Goal: Transaction & Acquisition: Purchase product/service

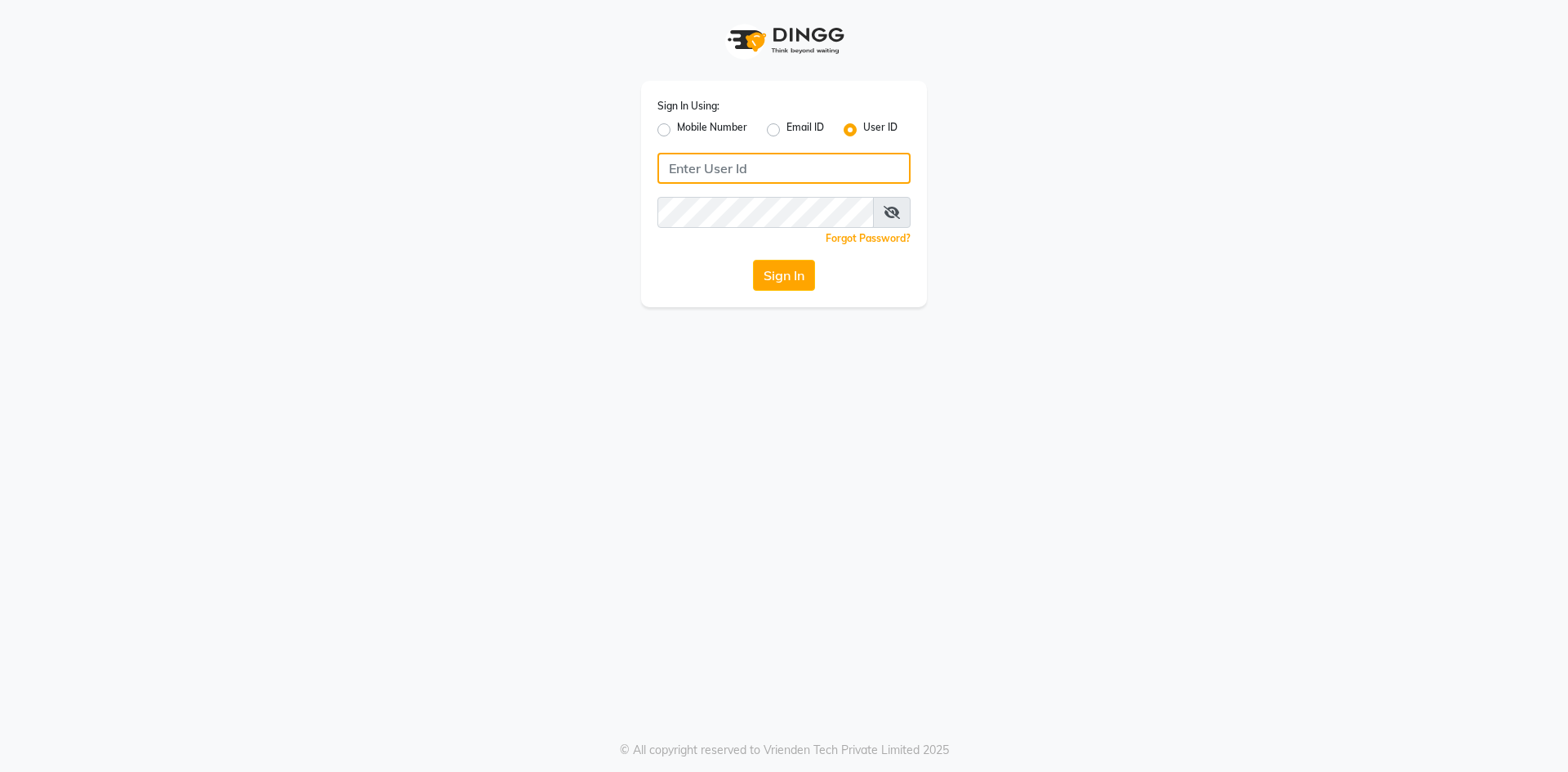
click at [707, 163] on input "Username" at bounding box center [784, 168] width 253 height 31
type input "ragini@123"
click at [792, 265] on button "Sign In" at bounding box center [784, 275] width 62 height 31
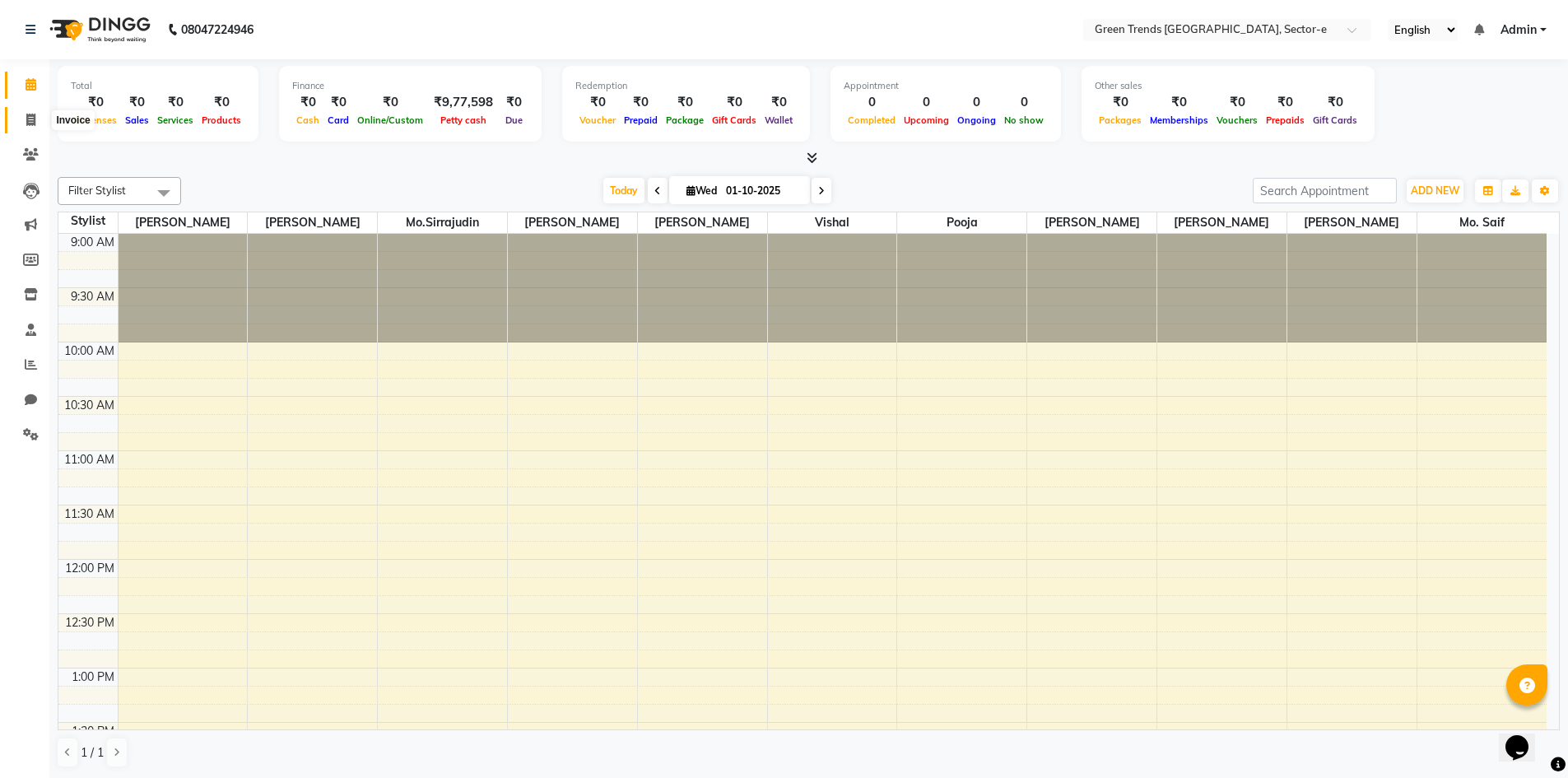
click at [29, 119] on icon at bounding box center [31, 119] width 10 height 12
select select "service"
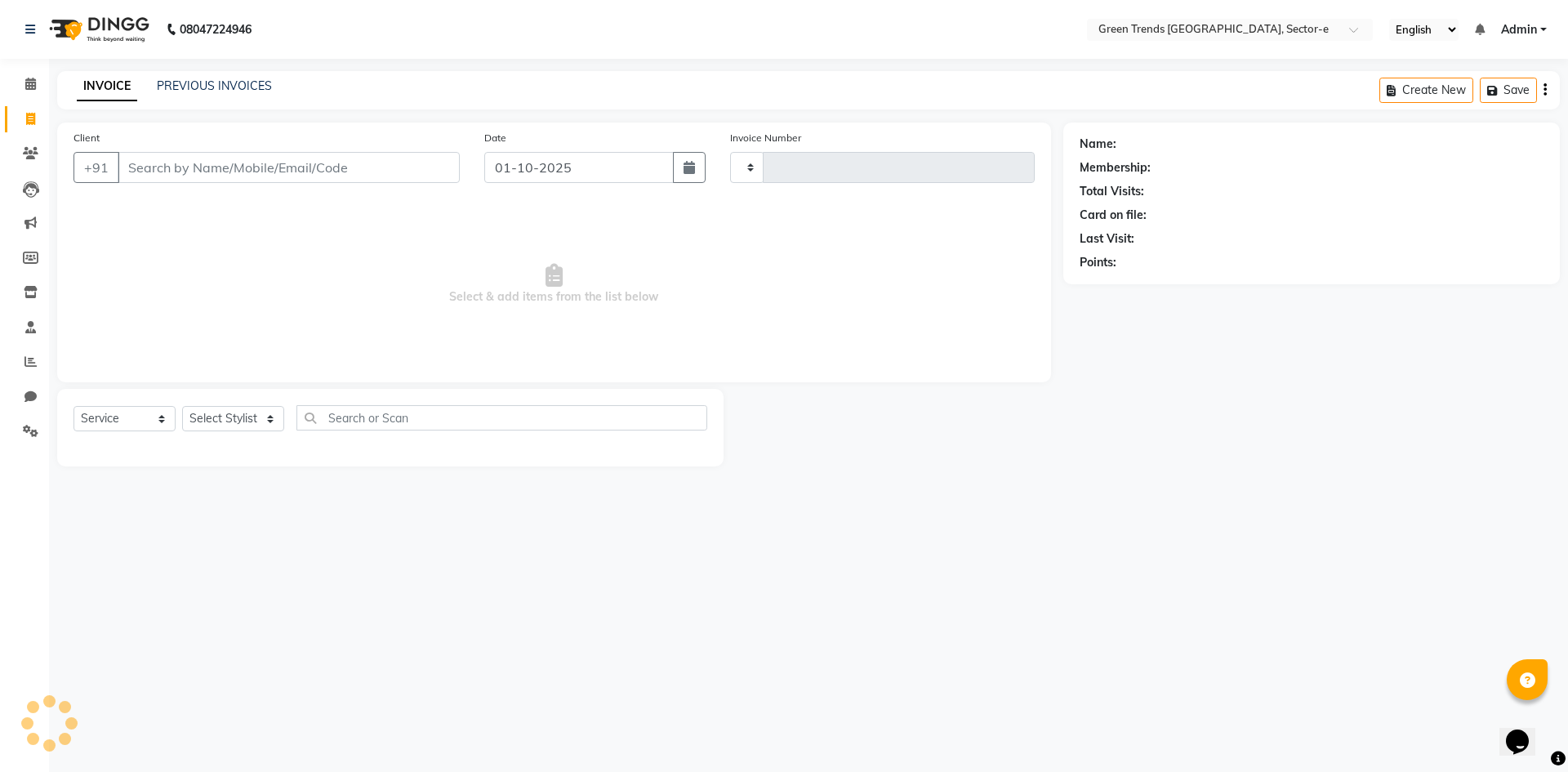
type input "1843"
select select "7023"
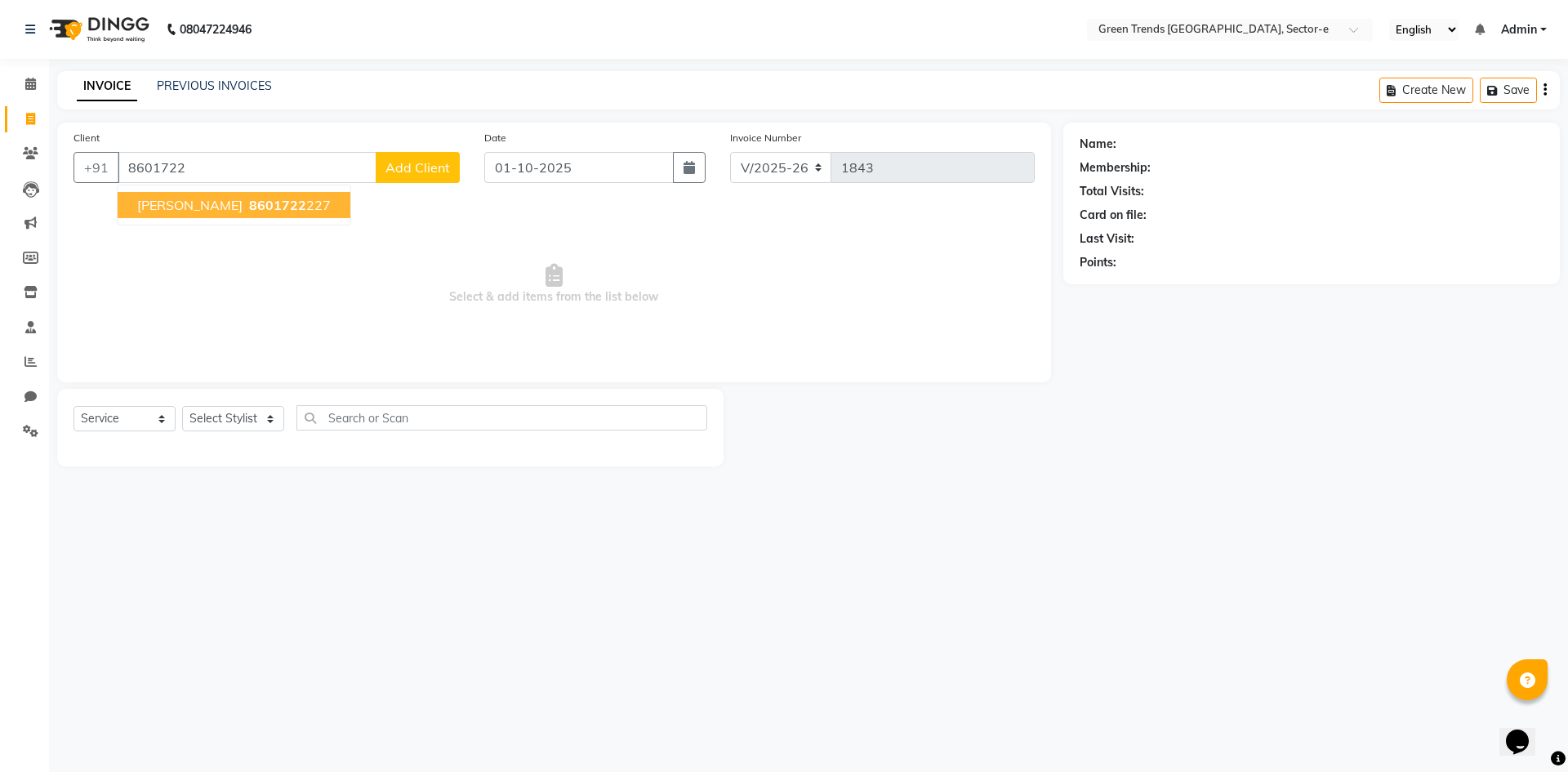
click at [249, 200] on span "8601722" at bounding box center [277, 205] width 58 height 16
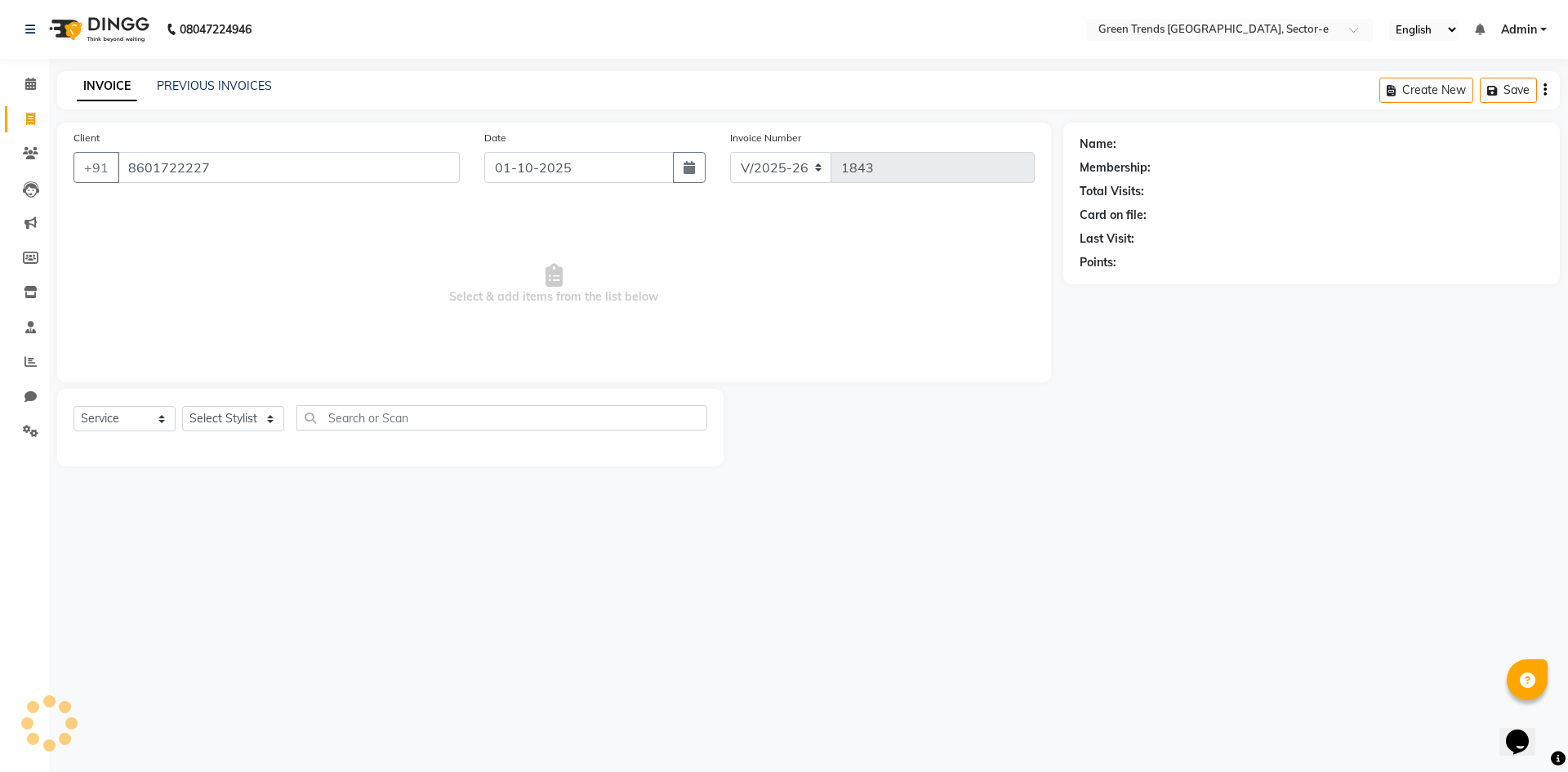
type input "8601722227"
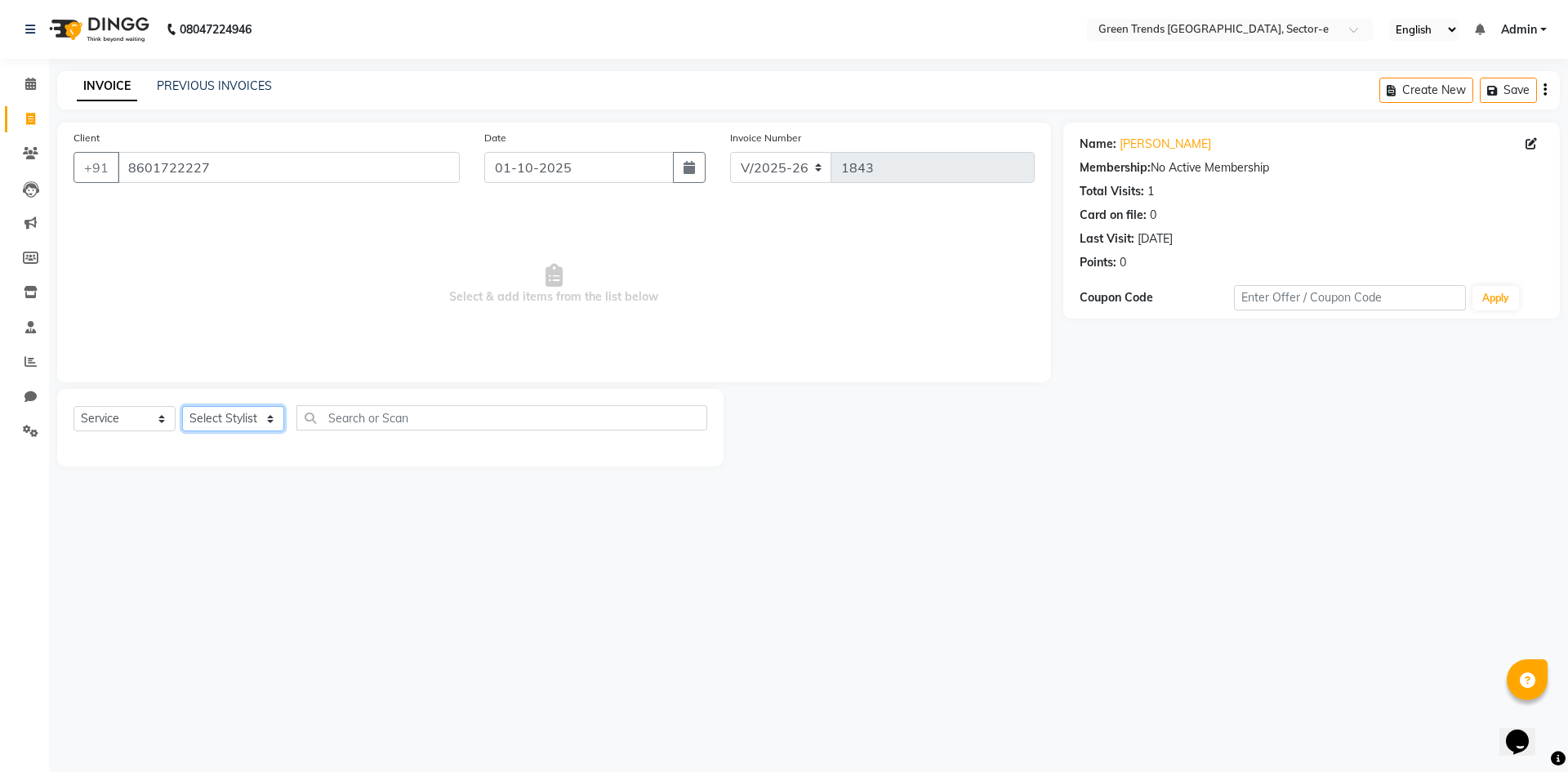
click at [262, 417] on select "Select Stylist [PERSON_NAME] [PERSON_NAME] Mo. [PERSON_NAME].[PERSON_NAME] [PER…" at bounding box center [233, 418] width 102 height 25
select select "58750"
click at [182, 406] on select "Select Stylist [PERSON_NAME] [PERSON_NAME] Mo. [PERSON_NAME].[PERSON_NAME] [PER…" at bounding box center [233, 418] width 102 height 25
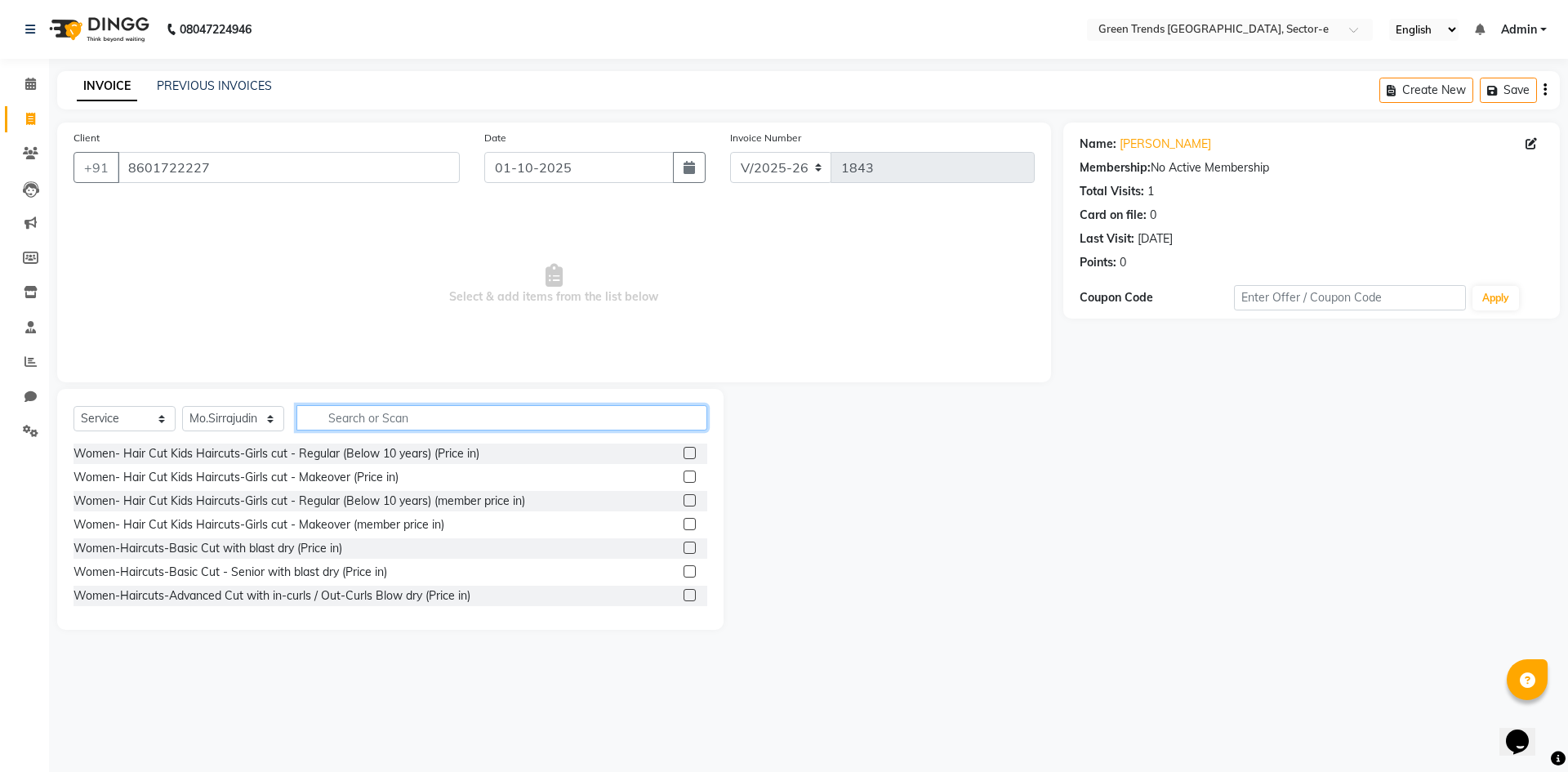
click at [331, 422] on input "text" at bounding box center [501, 417] width 410 height 25
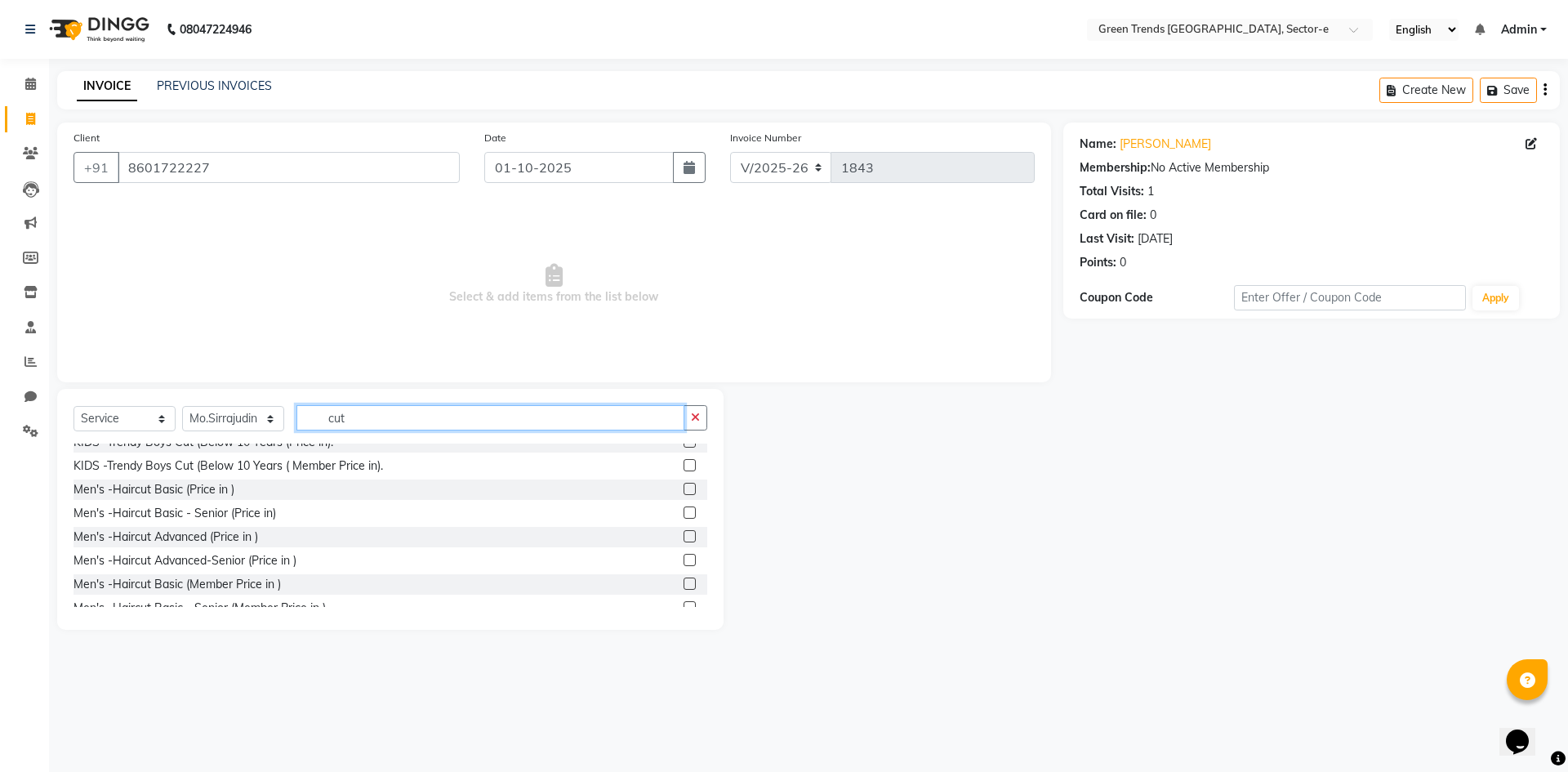
scroll to position [868, 0]
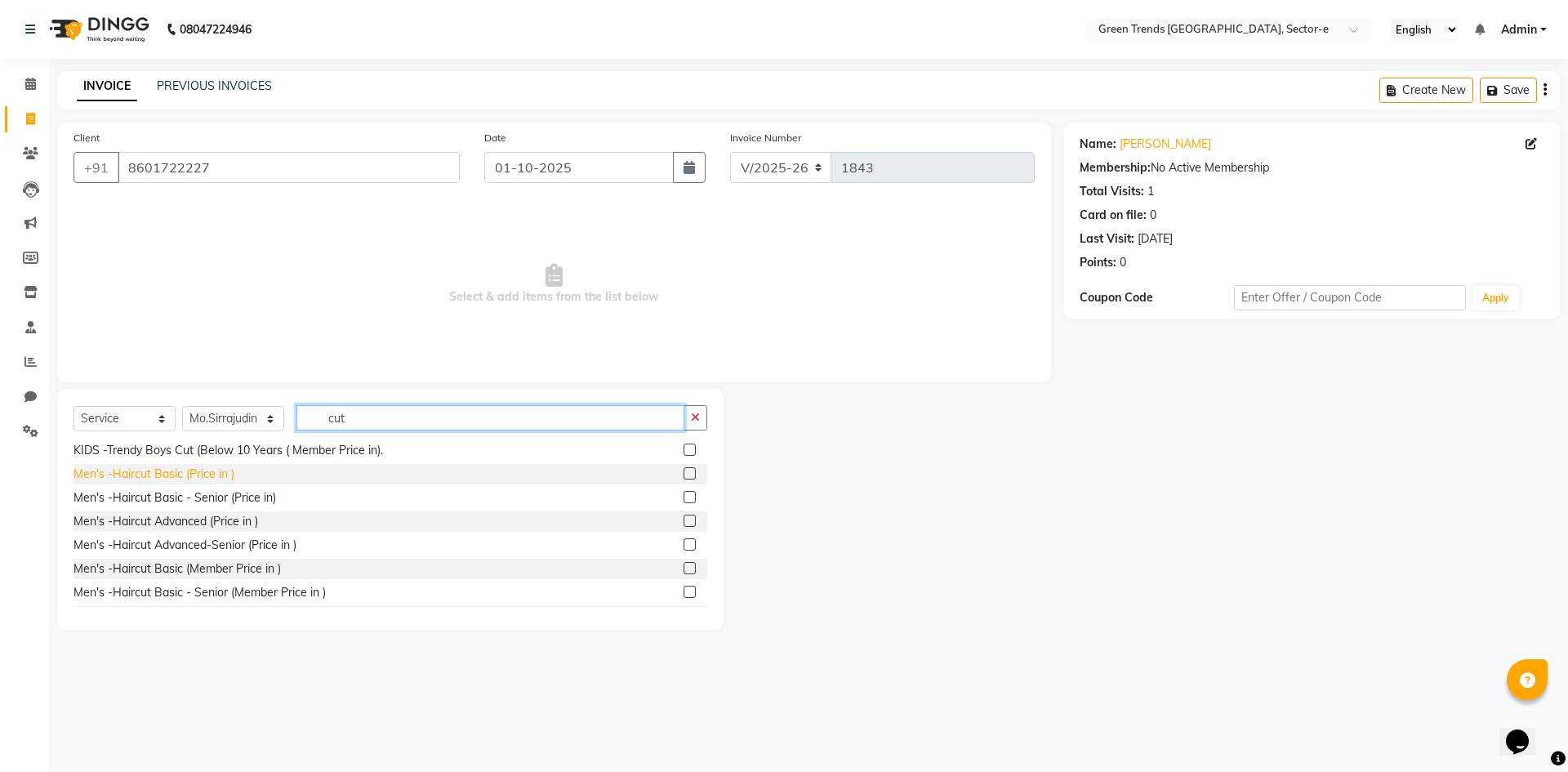
type input "cut"
click at [175, 483] on div "Men's -Haircut Basic (Price in )" at bounding box center [154, 474] width 161 height 17
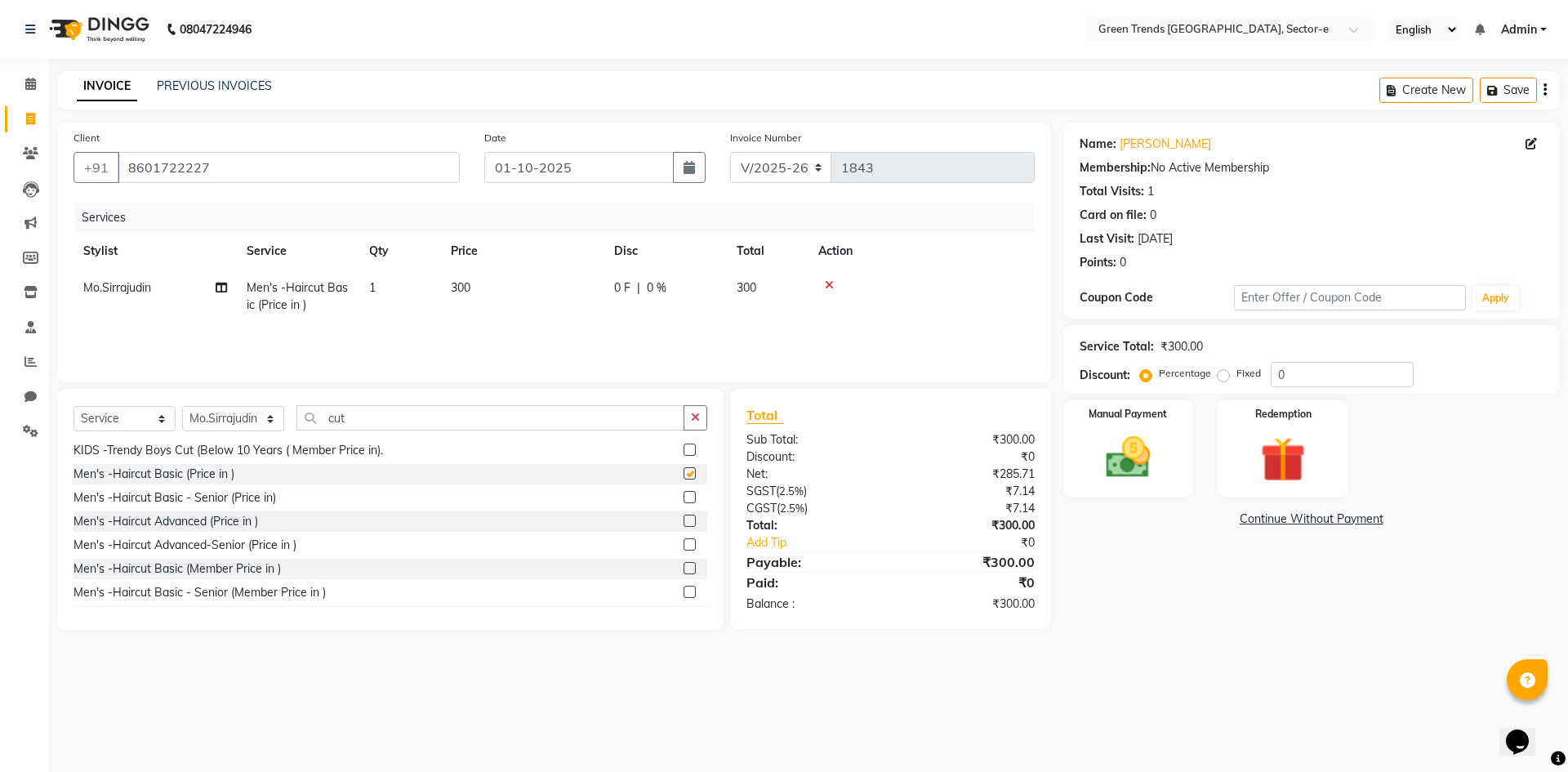
checkbox input "false"
drag, startPoint x: 362, startPoint y: 423, endPoint x: 326, endPoint y: 427, distance: 36.2
click at [326, 427] on input "cut" at bounding box center [490, 417] width 388 height 25
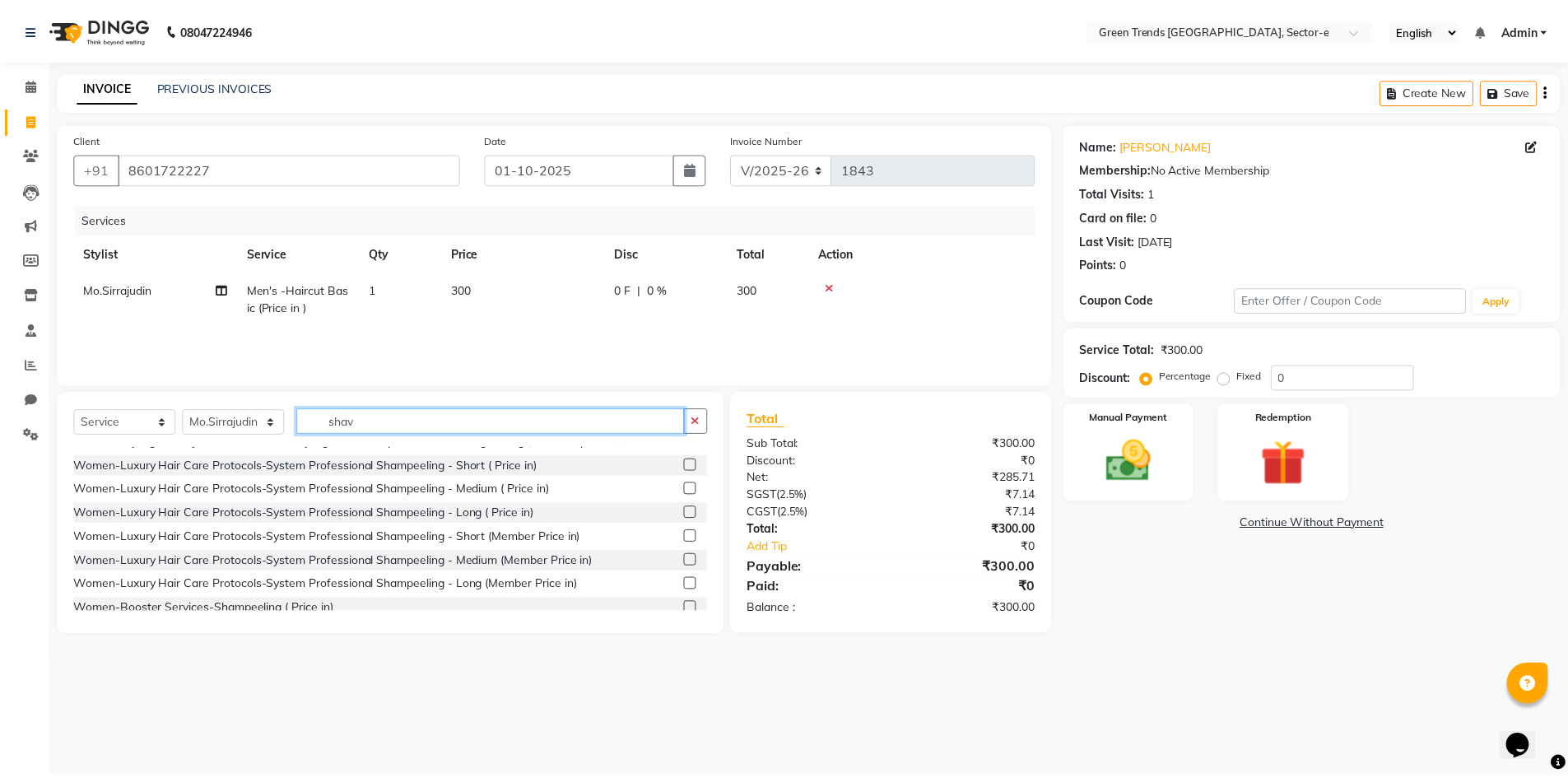
scroll to position [0, 0]
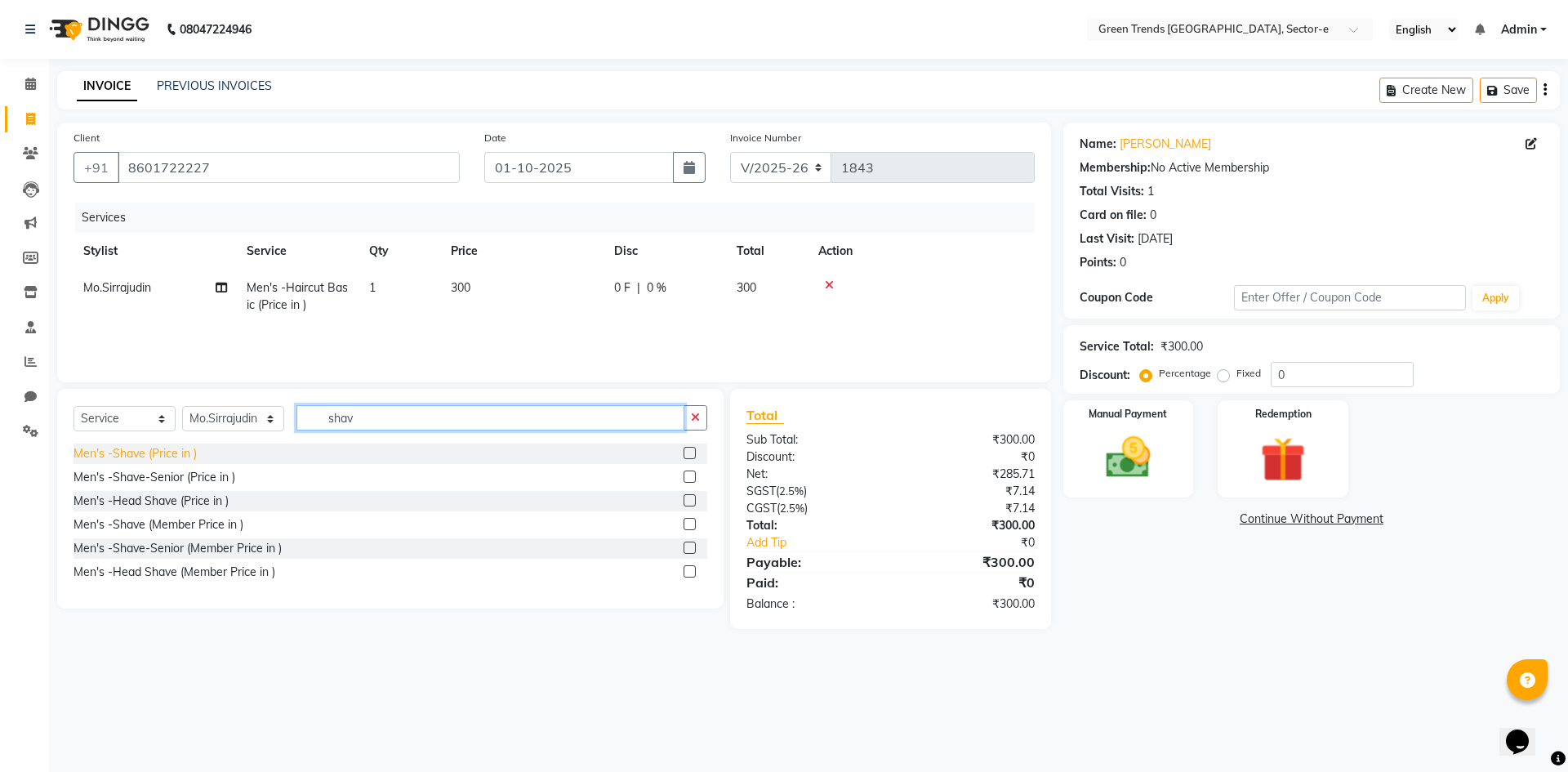
type input "shav"
click at [172, 454] on div "Men's -Shave (Price in )" at bounding box center [135, 454] width 124 height 17
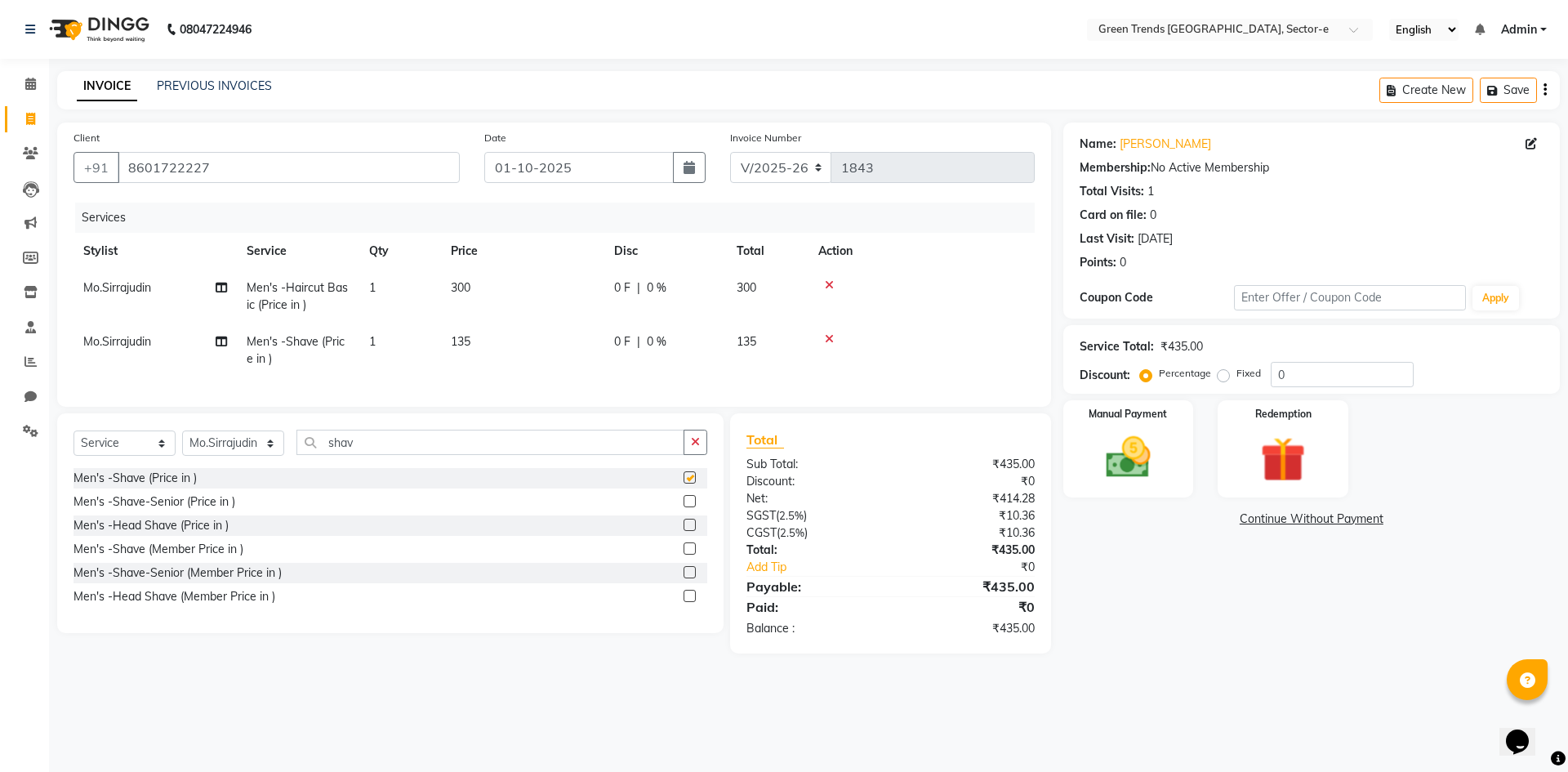
checkbox input "false"
click at [1237, 380] on label "Fixed" at bounding box center [1249, 374] width 25 height 15
click at [1221, 379] on input "Fixed" at bounding box center [1226, 374] width 11 height 11
radio input "true"
drag, startPoint x: 1299, startPoint y: 378, endPoint x: 1259, endPoint y: 386, distance: 40.8
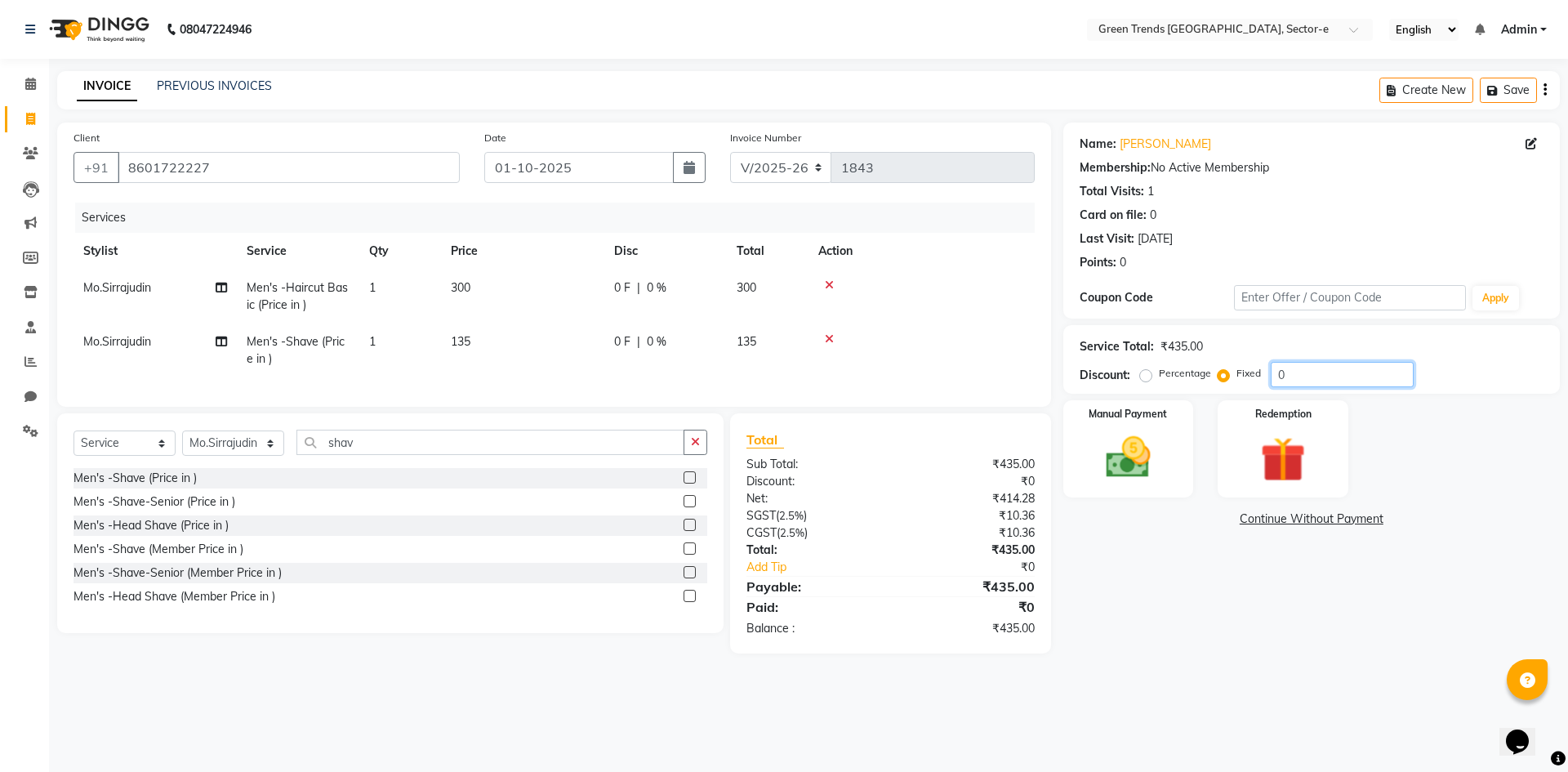
click at [1259, 386] on div "Percentage Fixed 0" at bounding box center [1278, 375] width 271 height 25
type input "97"
click at [1140, 447] on img at bounding box center [1128, 457] width 76 height 54
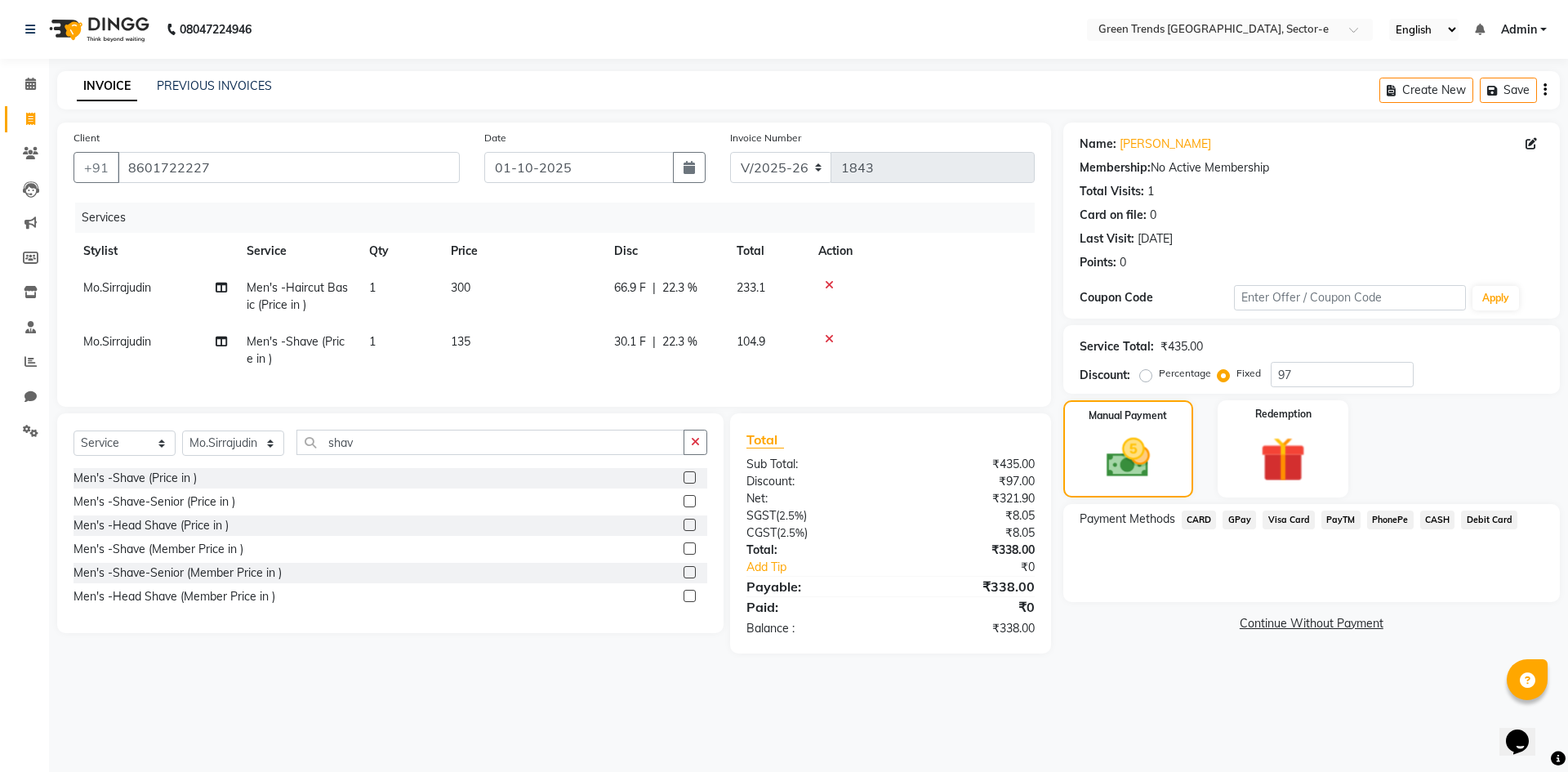
click at [1245, 519] on span "GPay" at bounding box center [1239, 520] width 33 height 19
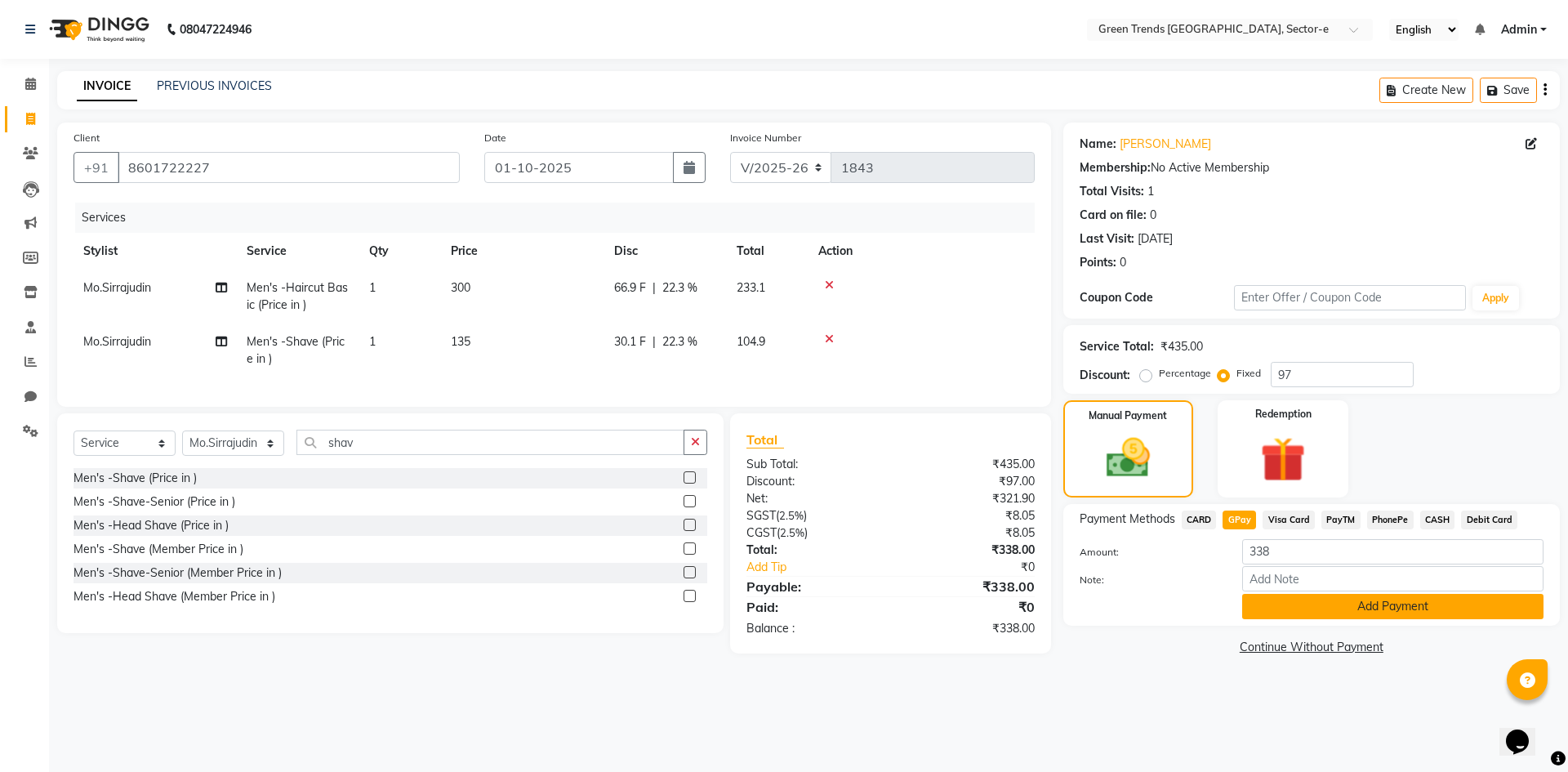
click at [1270, 600] on button "Add Payment" at bounding box center [1393, 606] width 301 height 25
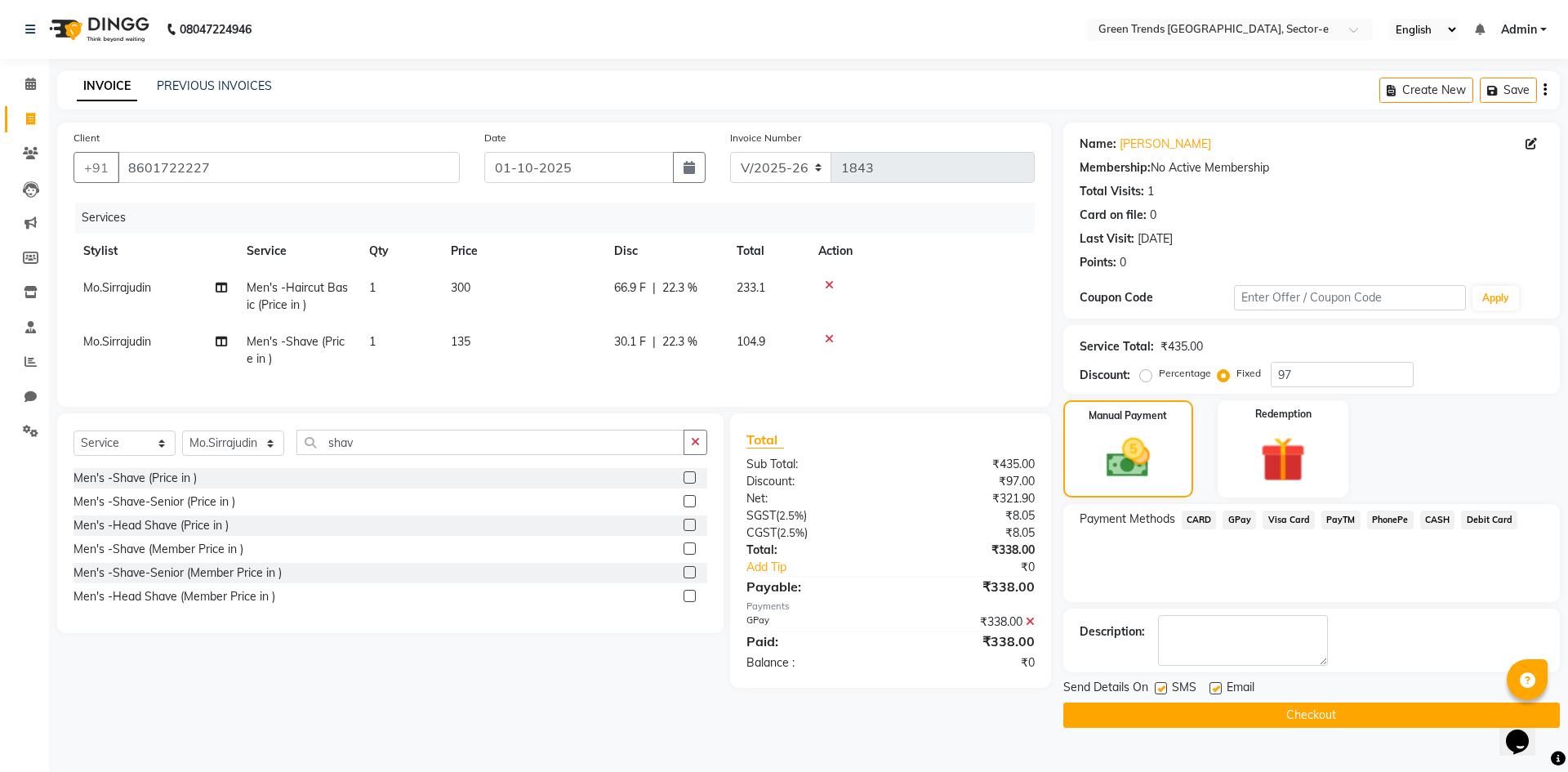
drag, startPoint x: 1161, startPoint y: 686, endPoint x: 1223, endPoint y: 687, distance: 62.0
click at [1161, 687] on label at bounding box center [1160, 688] width 12 height 12
click at [1161, 687] on input "checkbox" at bounding box center [1159, 689] width 10 height 10
checkbox input "false"
click at [1219, 687] on label at bounding box center [1215, 688] width 12 height 12
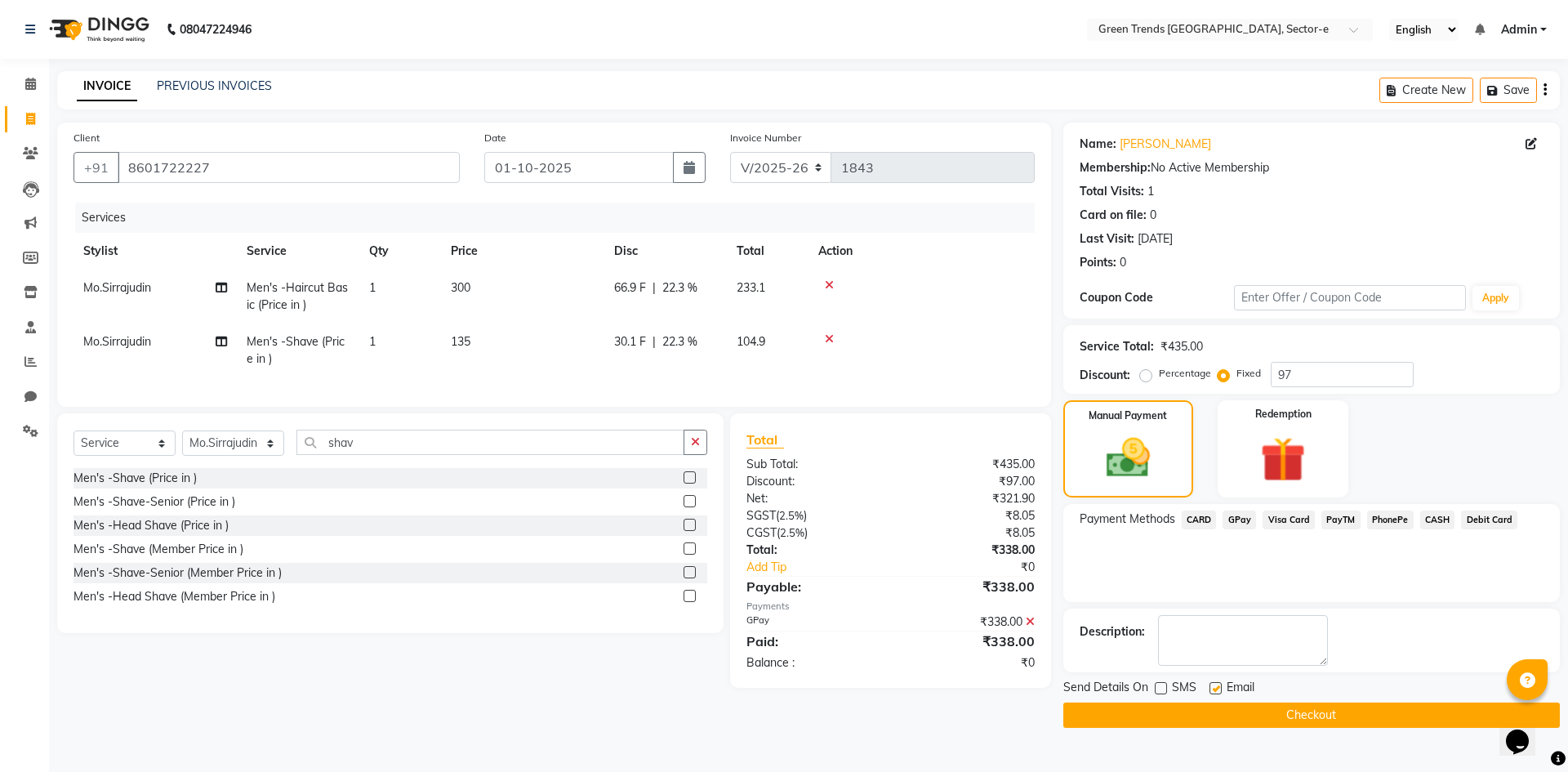
click at [1219, 687] on input "checkbox" at bounding box center [1214, 689] width 10 height 10
checkbox input "false"
click at [1213, 709] on button "Checkout" at bounding box center [1311, 715] width 496 height 25
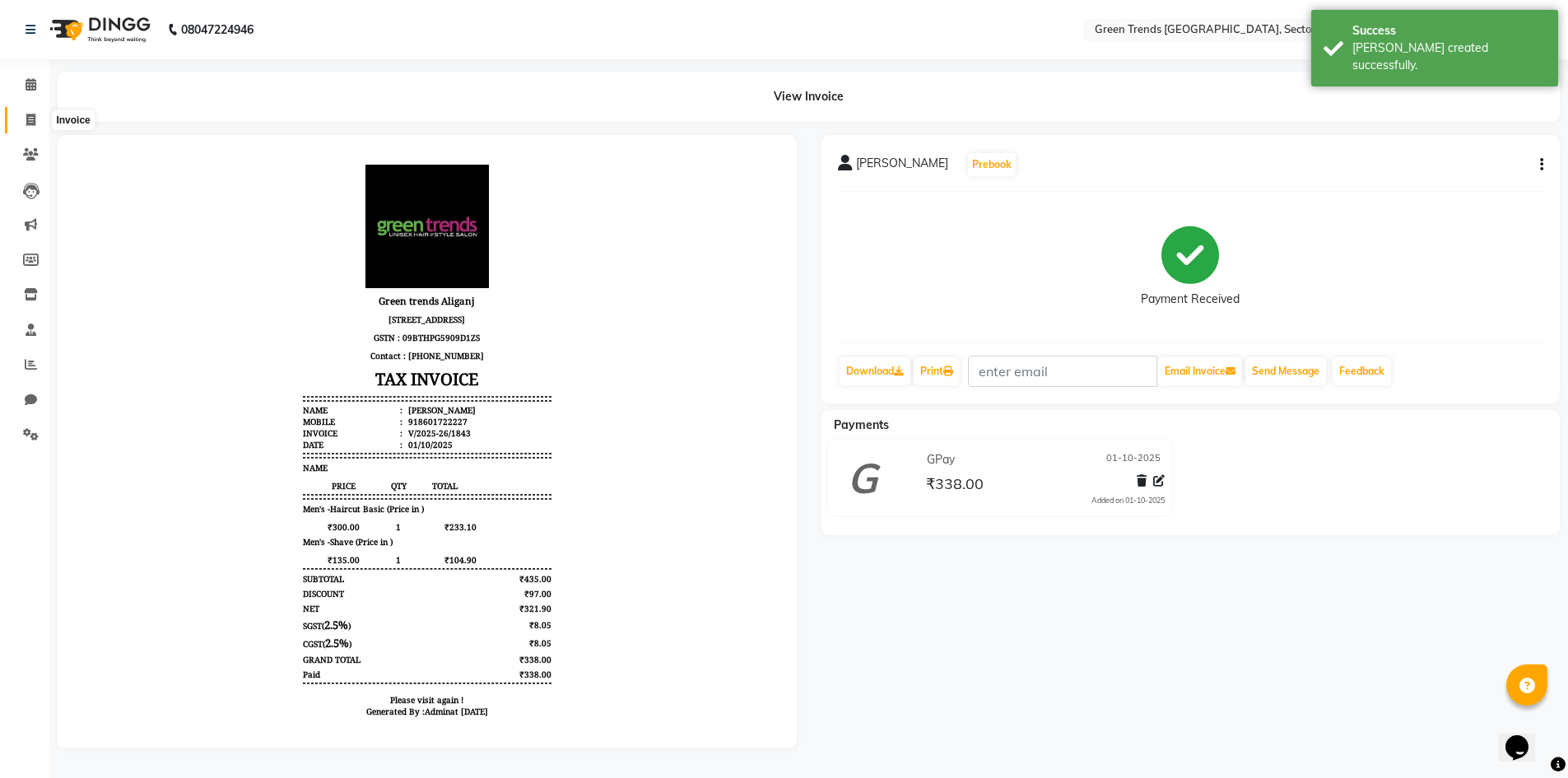
drag, startPoint x: 30, startPoint y: 116, endPoint x: 58, endPoint y: 131, distance: 31.8
click at [30, 116] on icon at bounding box center [31, 119] width 10 height 12
select select "service"
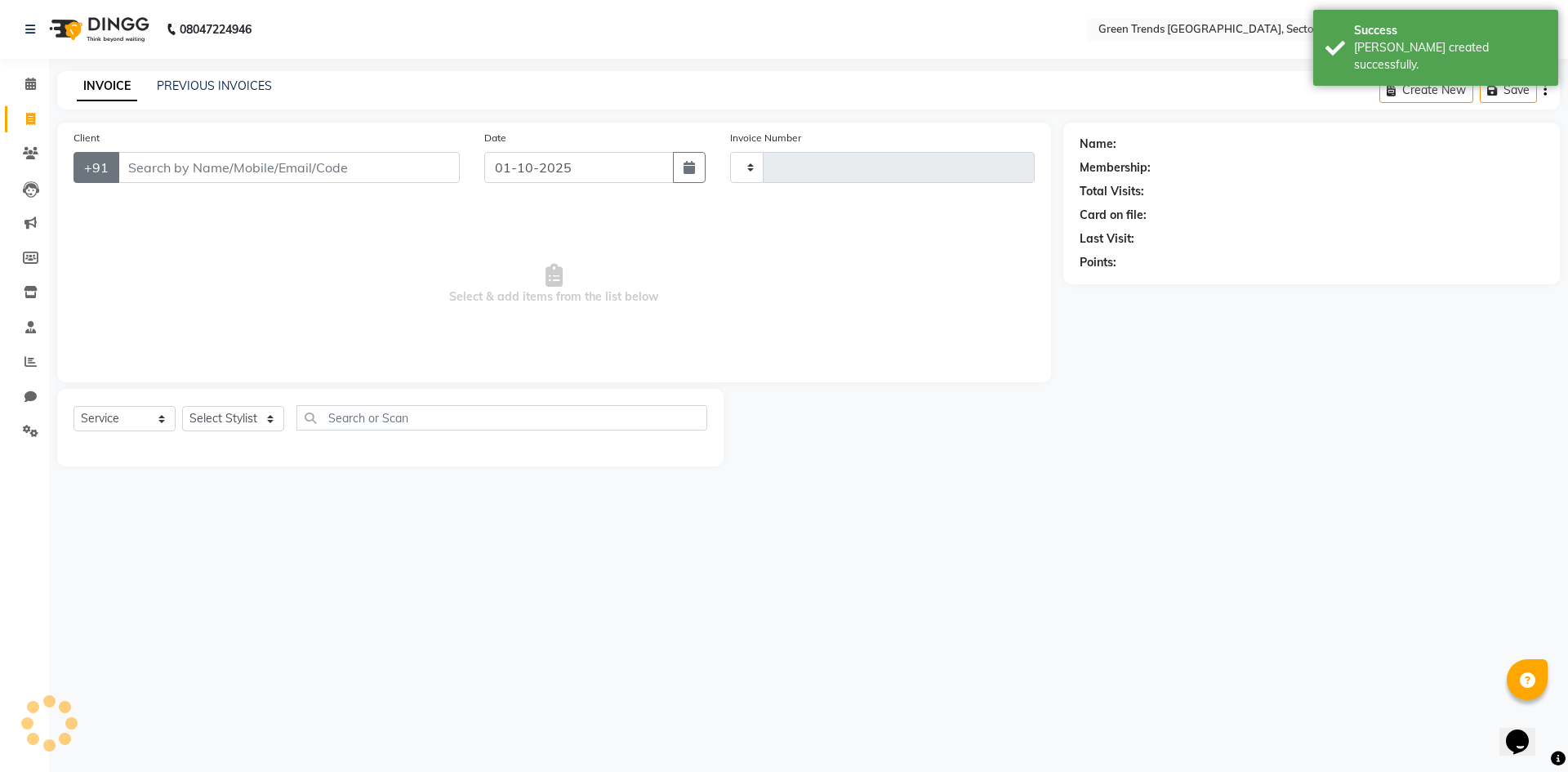
type input "1844"
select select "7023"
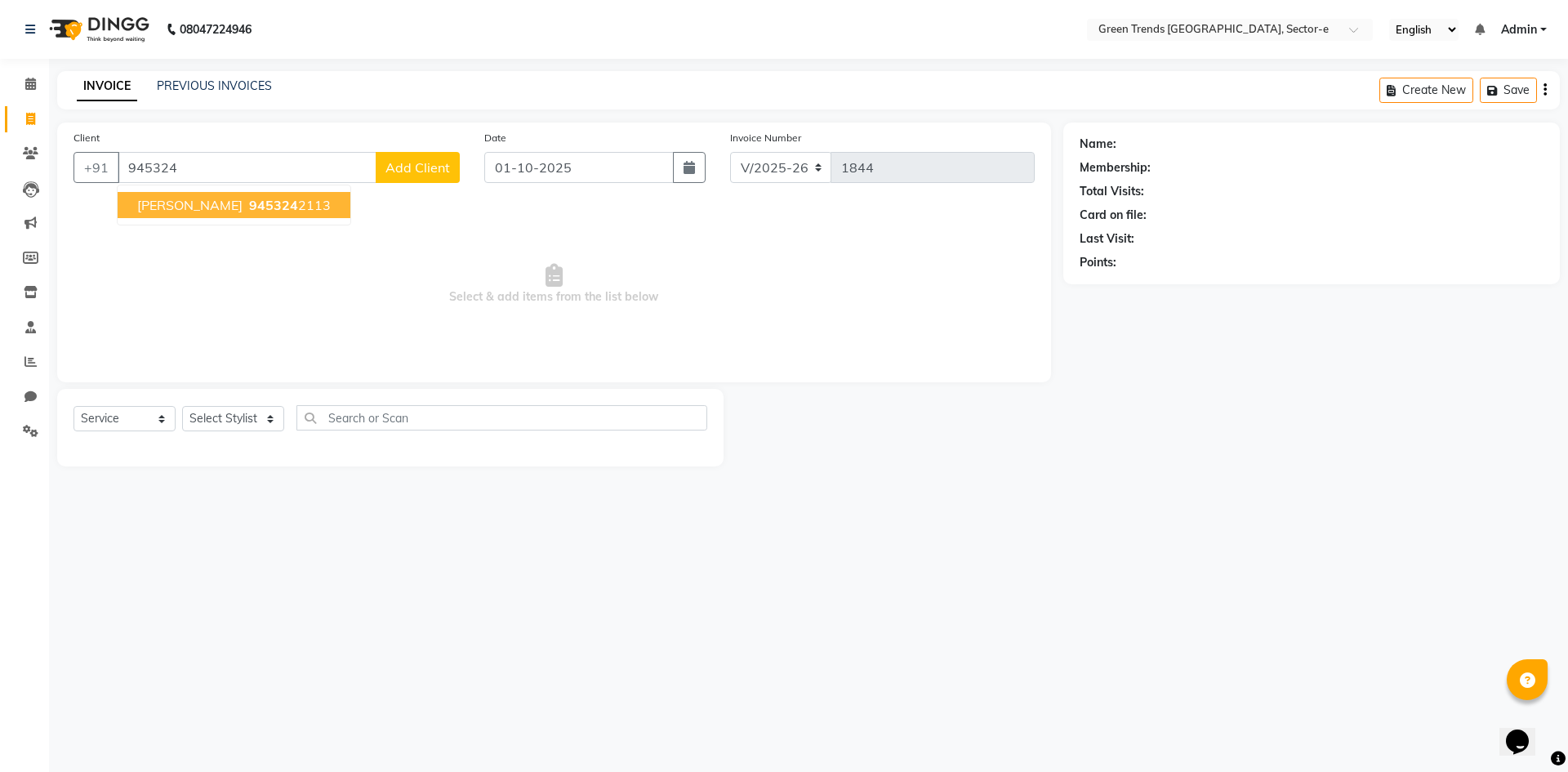
click at [249, 200] on span "945324" at bounding box center [274, 205] width 49 height 16
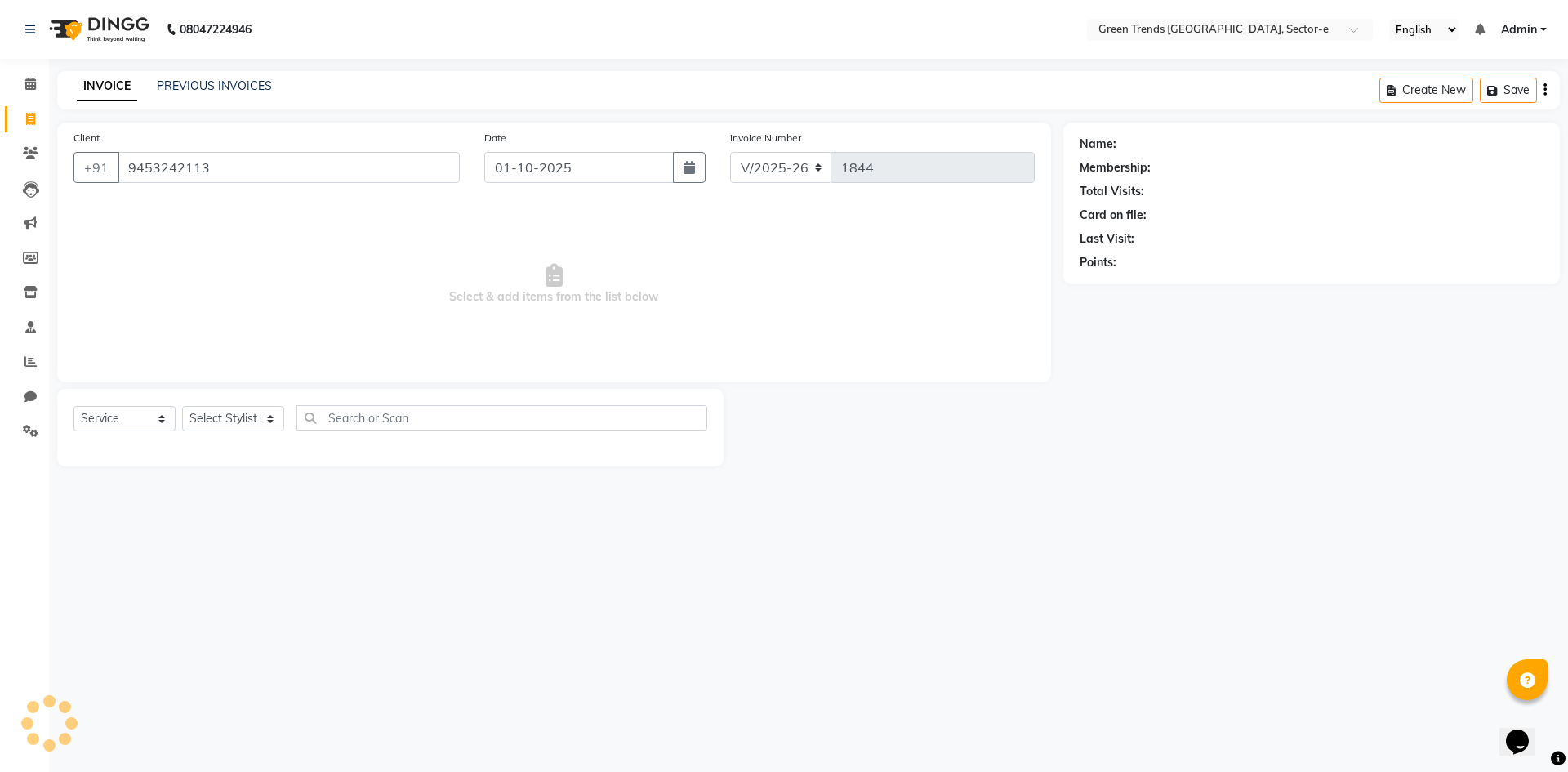
type input "9453242113"
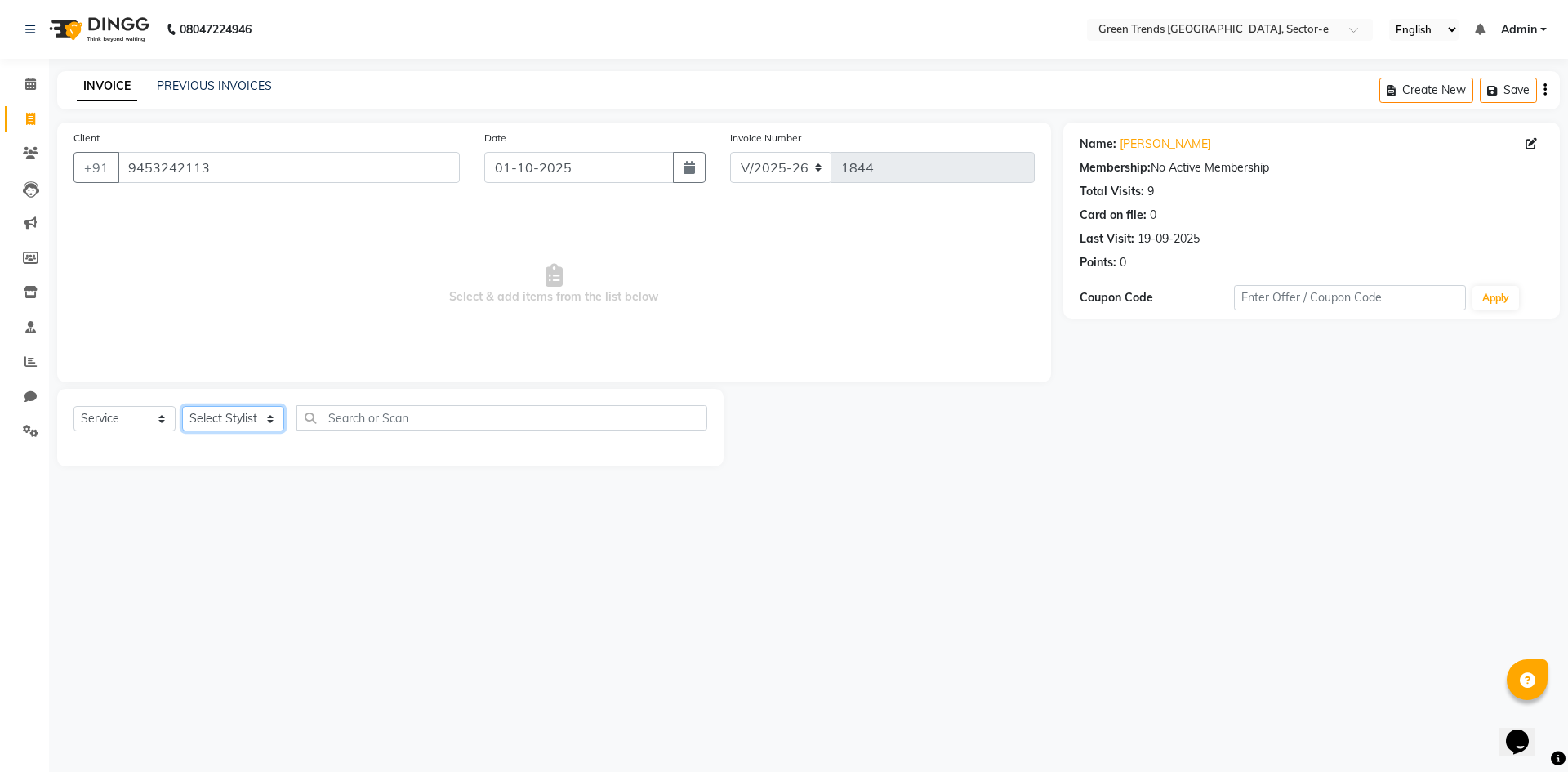
click at [268, 421] on select "Select Stylist [PERSON_NAME] [PERSON_NAME] Mo. [PERSON_NAME].[PERSON_NAME] [PER…" at bounding box center [233, 418] width 102 height 25
select select "58750"
click at [182, 406] on select "Select Stylist [PERSON_NAME] [PERSON_NAME] Mo. [PERSON_NAME].[PERSON_NAME] [PER…" at bounding box center [233, 418] width 102 height 25
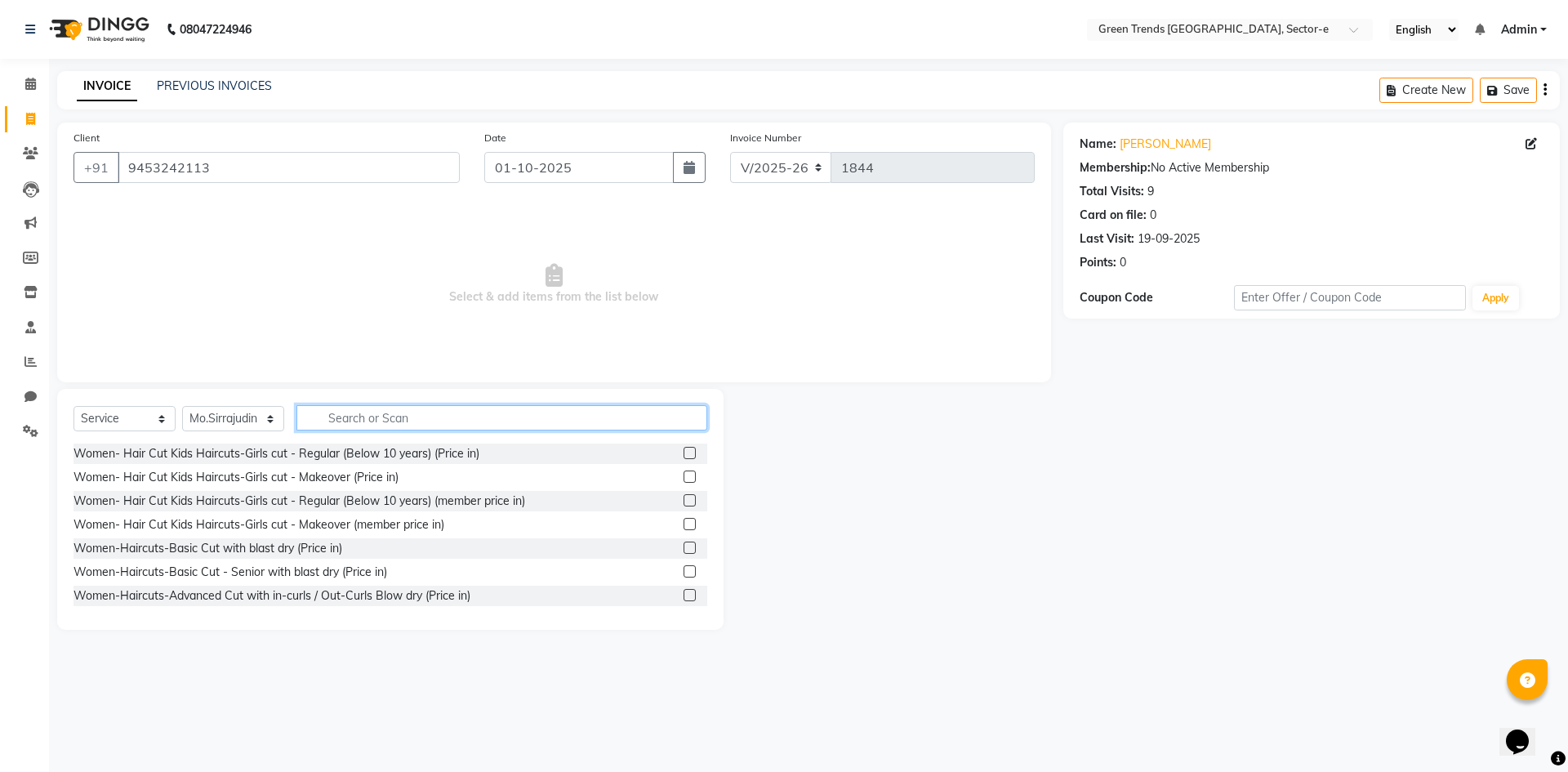
click at [342, 417] on input "text" at bounding box center [501, 417] width 410 height 25
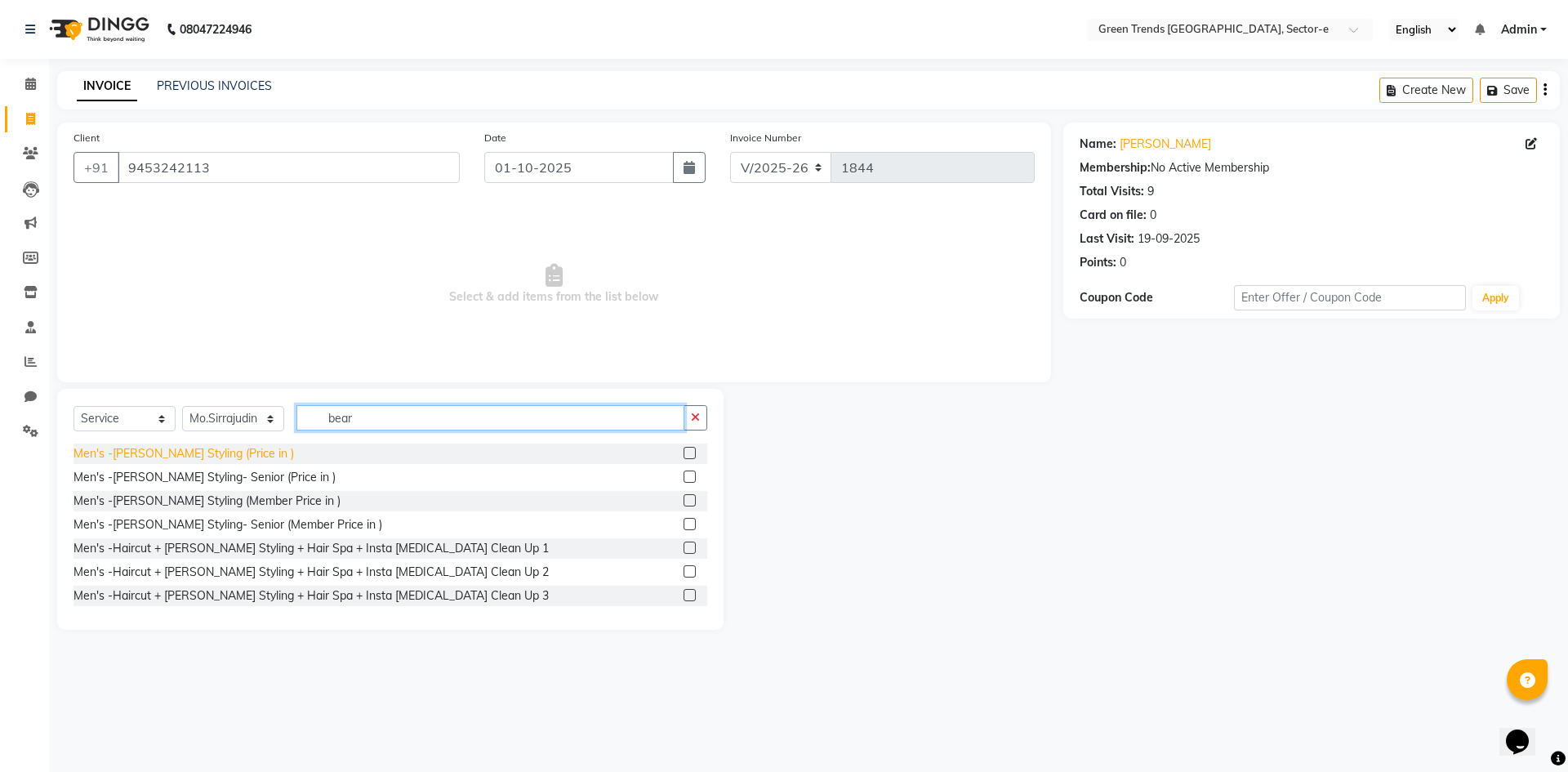
type input "bear"
click at [169, 450] on div "Men's -[PERSON_NAME] Styling (Price in )" at bounding box center [184, 454] width 221 height 17
checkbox input "false"
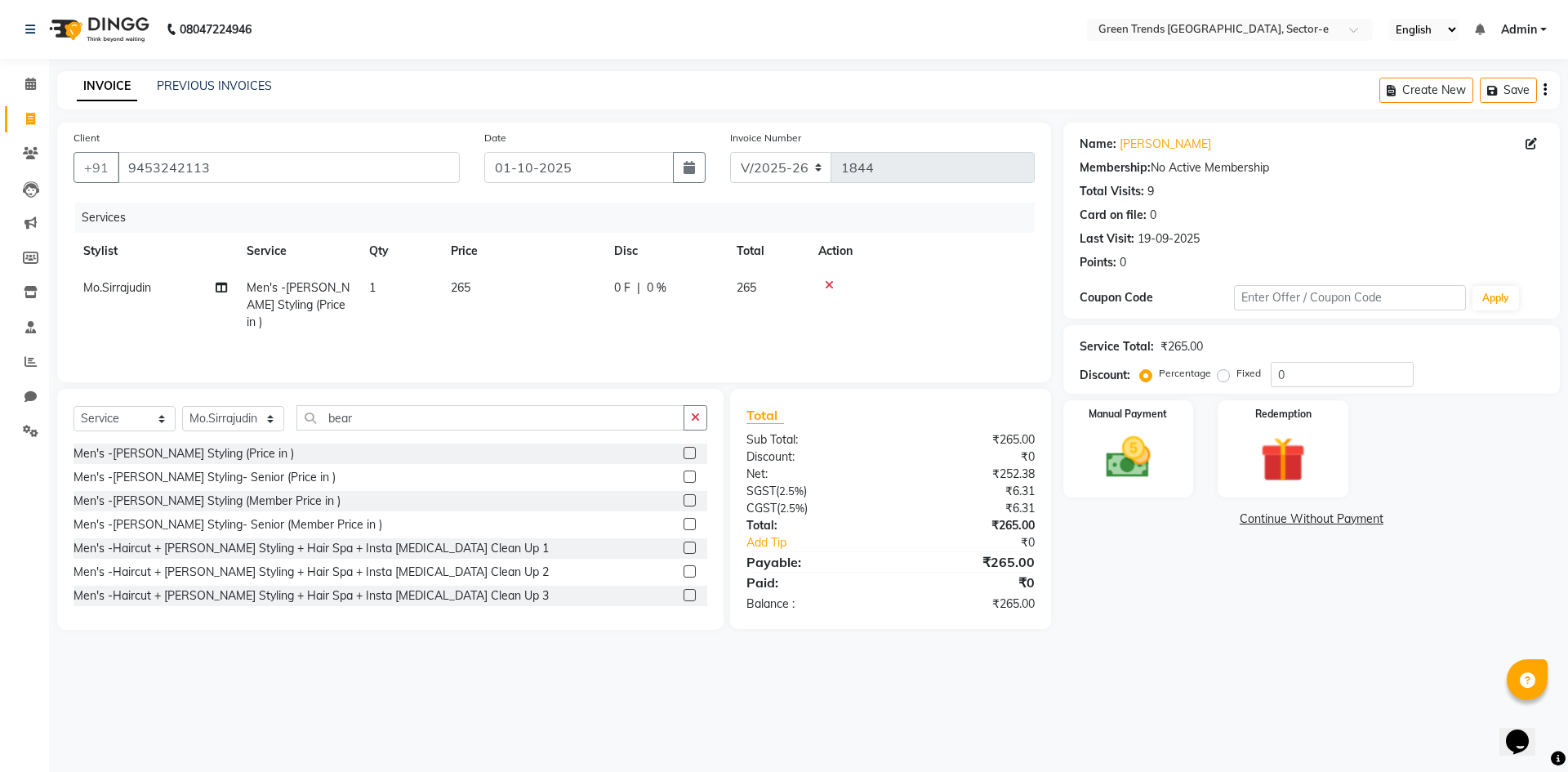
click at [629, 289] on span "0 F" at bounding box center [622, 288] width 16 height 17
select select "58750"
drag, startPoint x: 721, startPoint y: 297, endPoint x: 686, endPoint y: 296, distance: 35.0
click at [686, 296] on td "0 F | 0 %" at bounding box center [756, 305] width 150 height 70
type input "56"
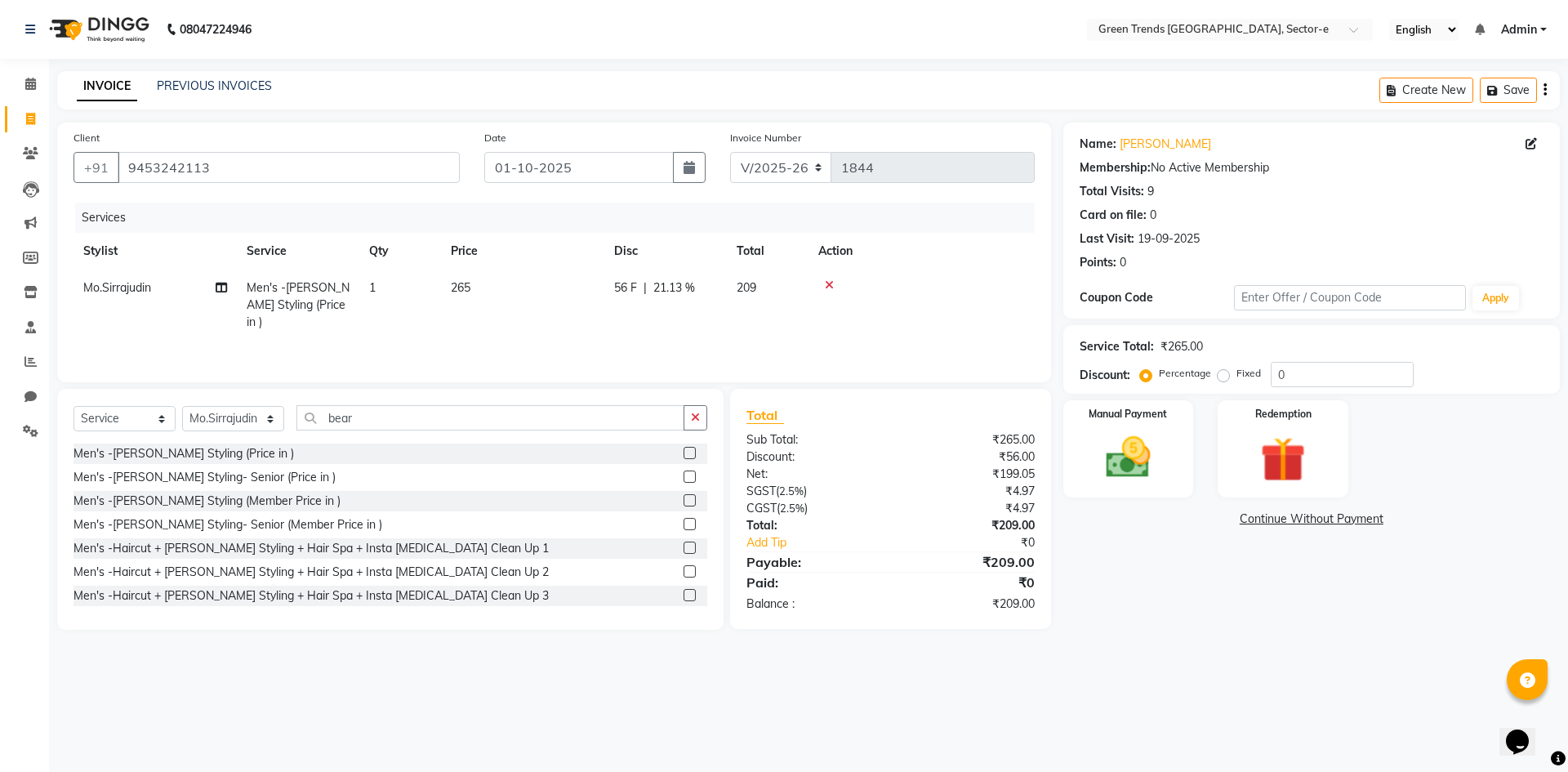
click at [668, 334] on div "Services Stylist Service Qty Price Disc Total Action Mo.Sirrajudin Men's -[PERS…" at bounding box center [554, 284] width 961 height 163
click at [1087, 456] on div "Manual Payment" at bounding box center [1128, 448] width 136 height 100
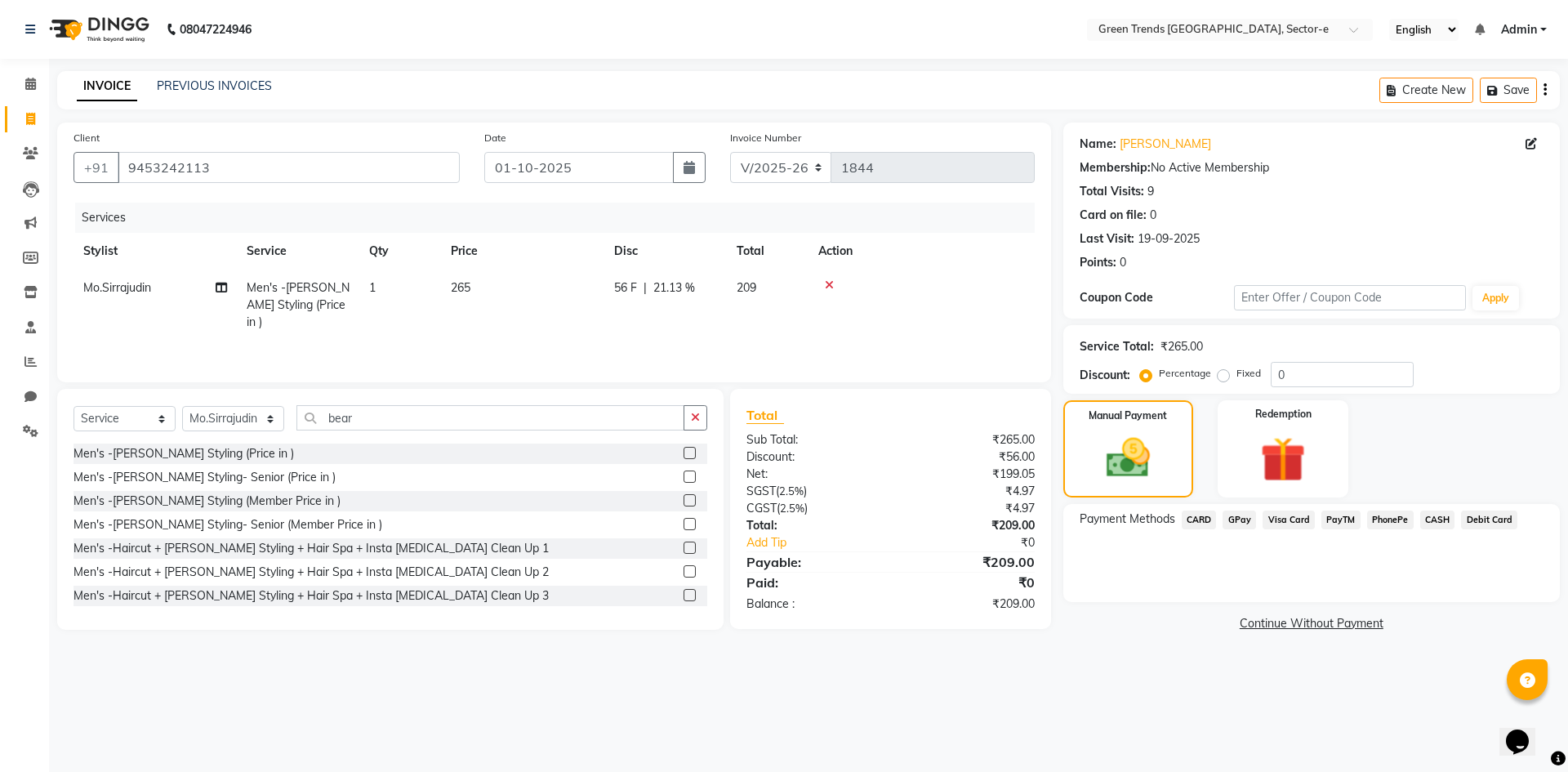
click at [1243, 520] on span "GPay" at bounding box center [1239, 520] width 33 height 19
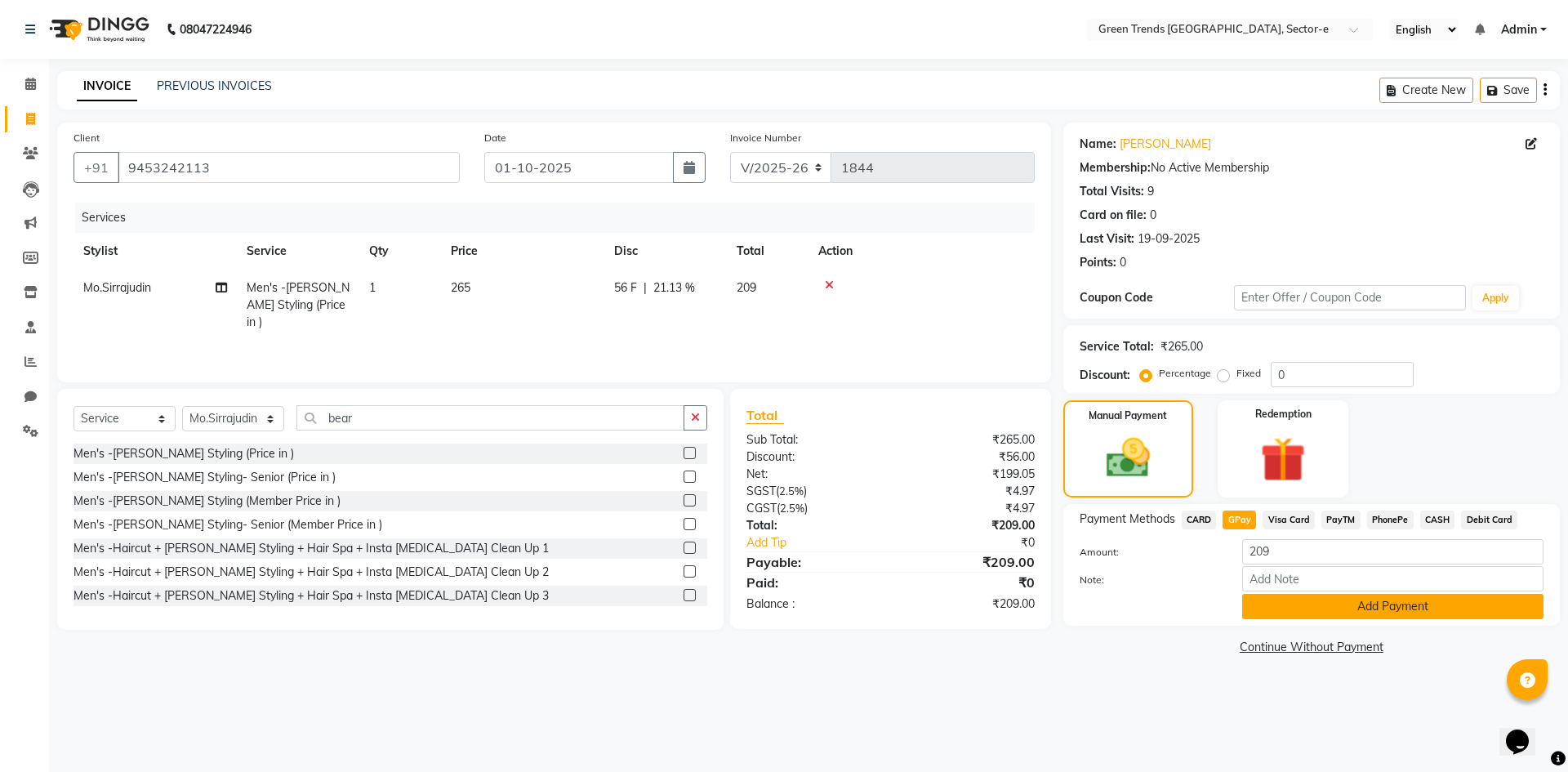
click at [1275, 600] on button "Add Payment" at bounding box center [1393, 606] width 301 height 25
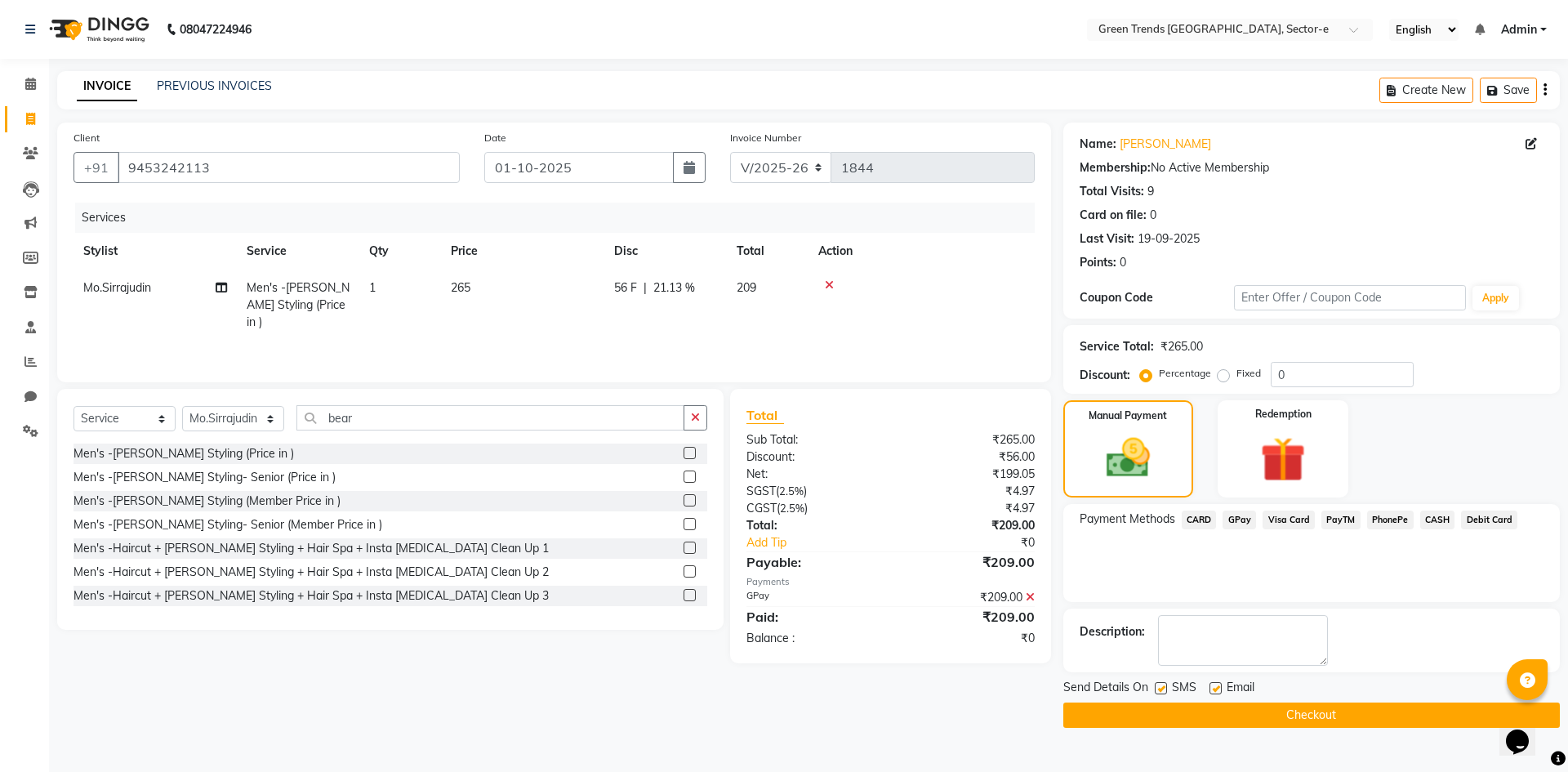
click at [1159, 691] on label at bounding box center [1160, 688] width 12 height 12
click at [1159, 691] on input "checkbox" at bounding box center [1159, 689] width 10 height 10
checkbox input "false"
click at [1213, 687] on label at bounding box center [1215, 688] width 12 height 12
click at [1213, 687] on input "checkbox" at bounding box center [1214, 689] width 10 height 10
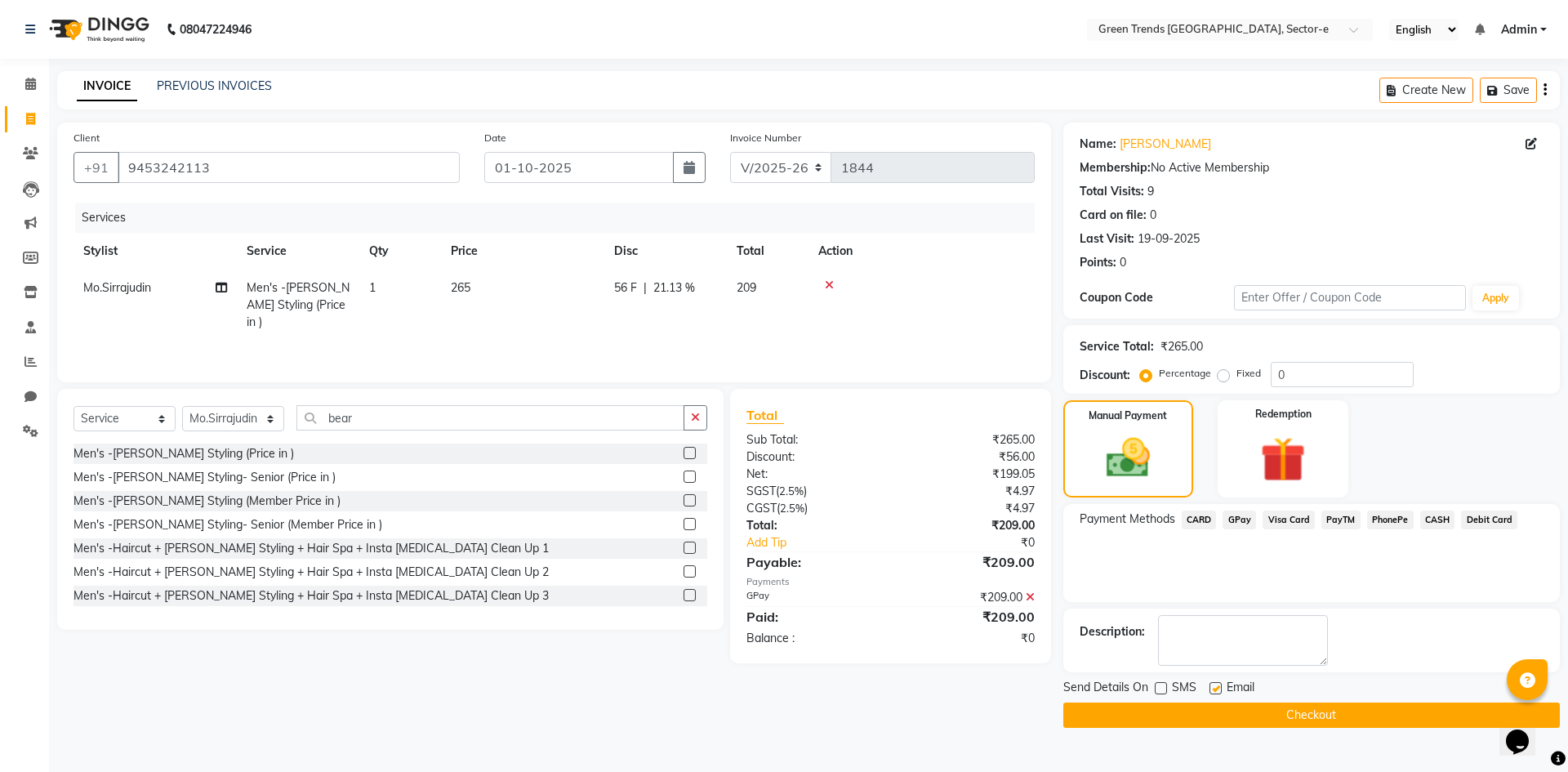
checkbox input "false"
drag, startPoint x: 1188, startPoint y: 719, endPoint x: 1178, endPoint y: 717, distance: 10.2
click at [1186, 719] on button "Checkout" at bounding box center [1311, 715] width 496 height 25
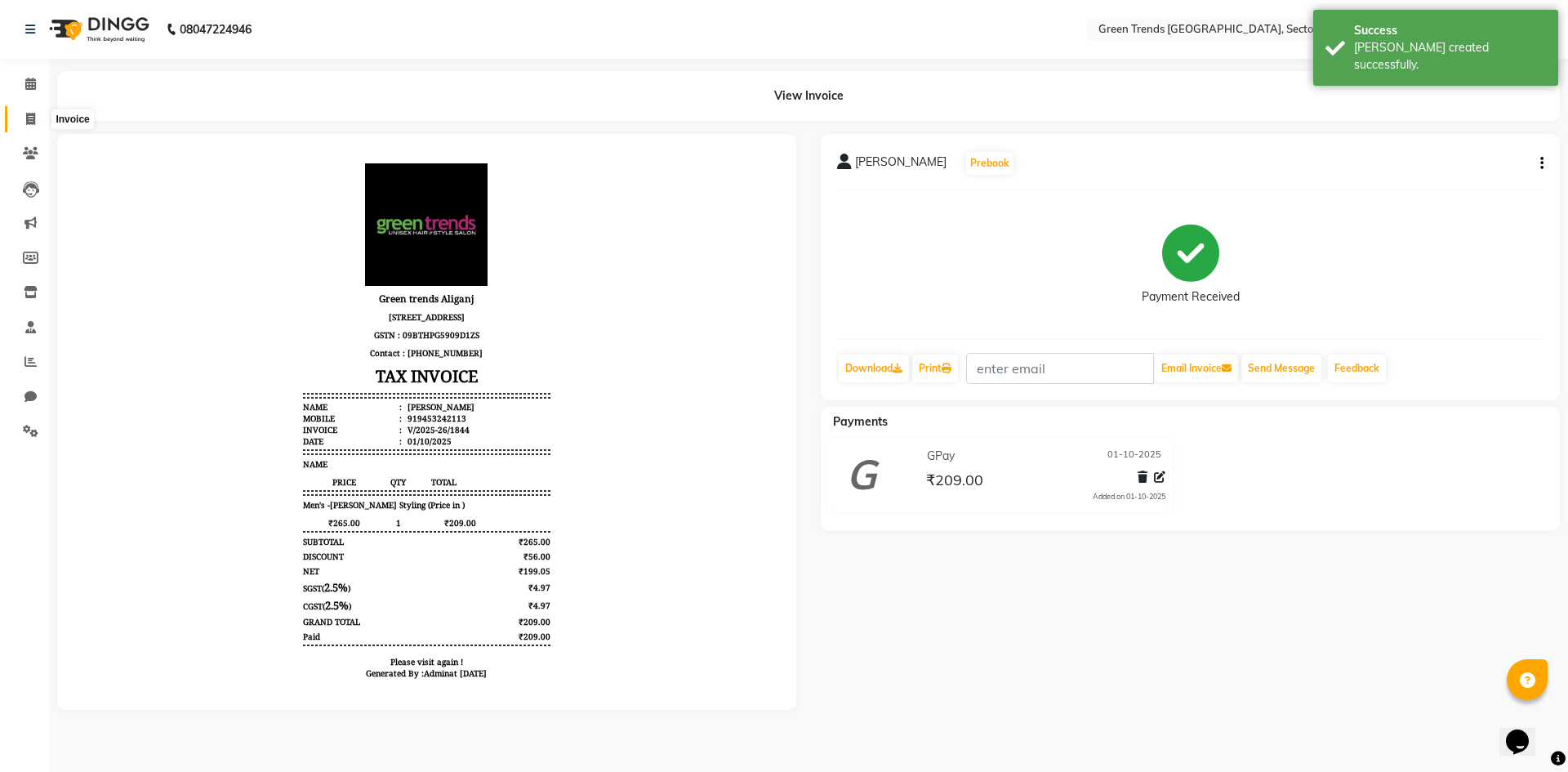
click at [40, 111] on span at bounding box center [30, 120] width 28 height 19
select select "service"
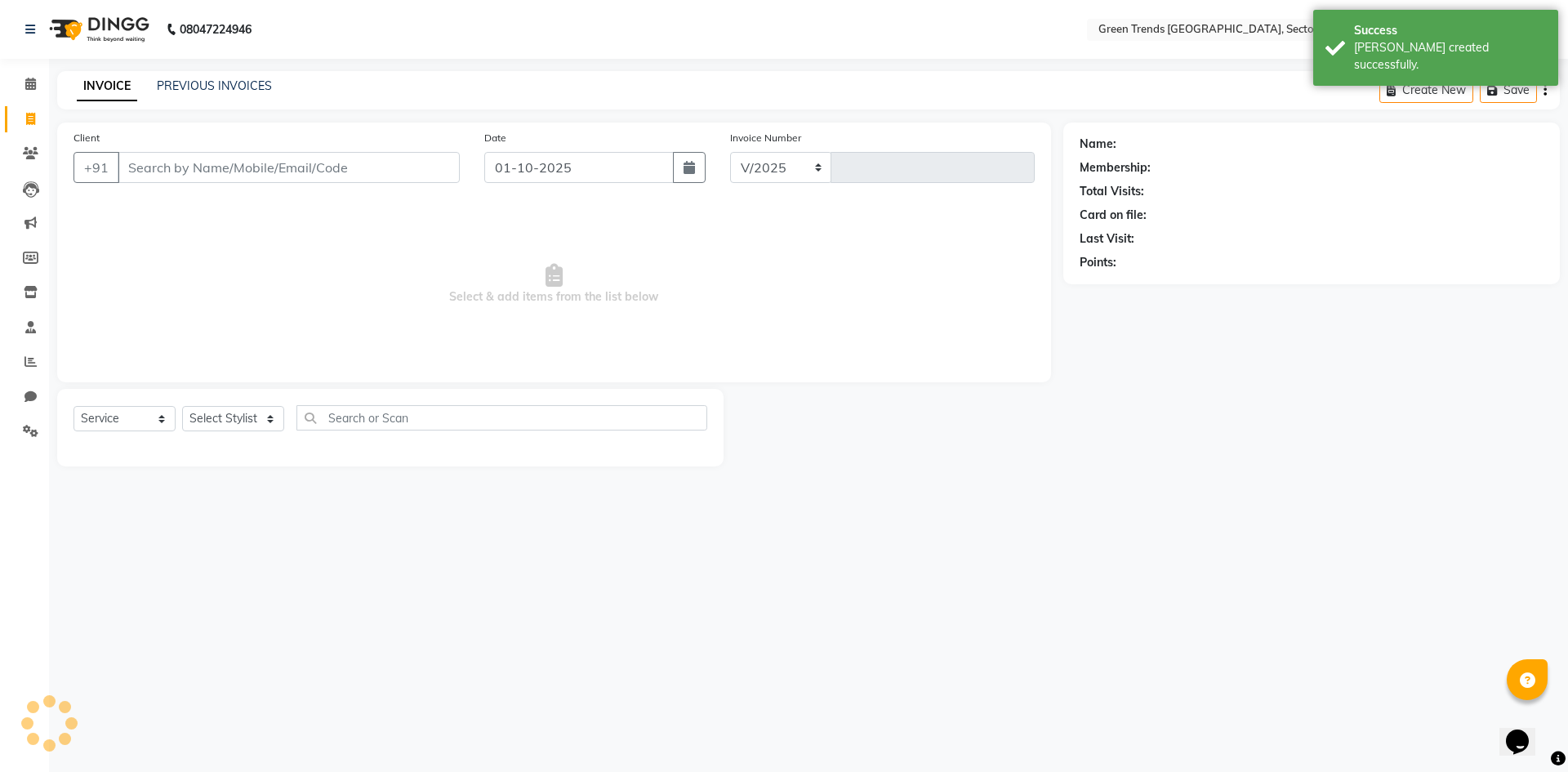
select select "7023"
type input "1845"
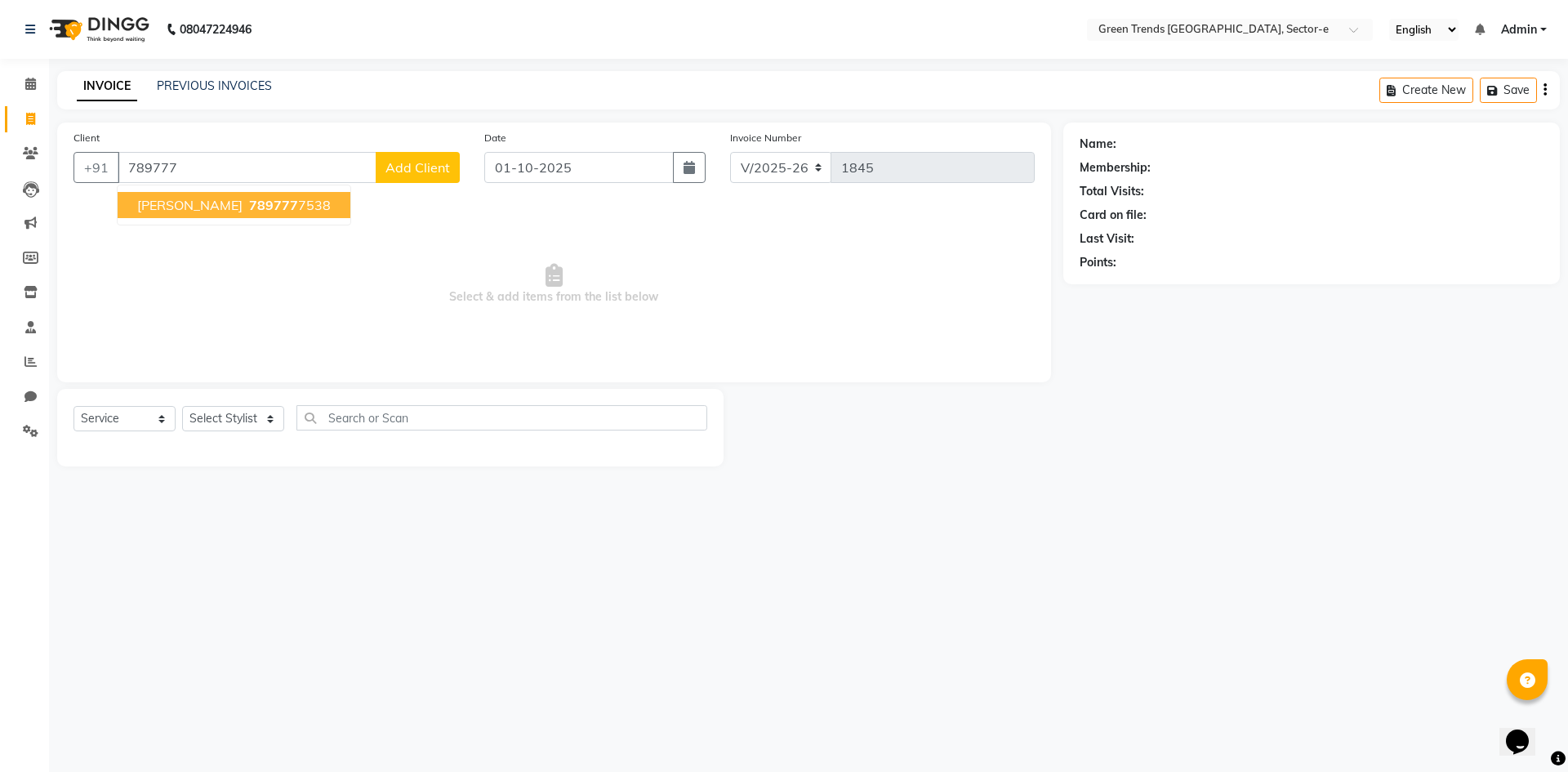
click at [249, 207] on span "789777" at bounding box center [274, 205] width 49 height 16
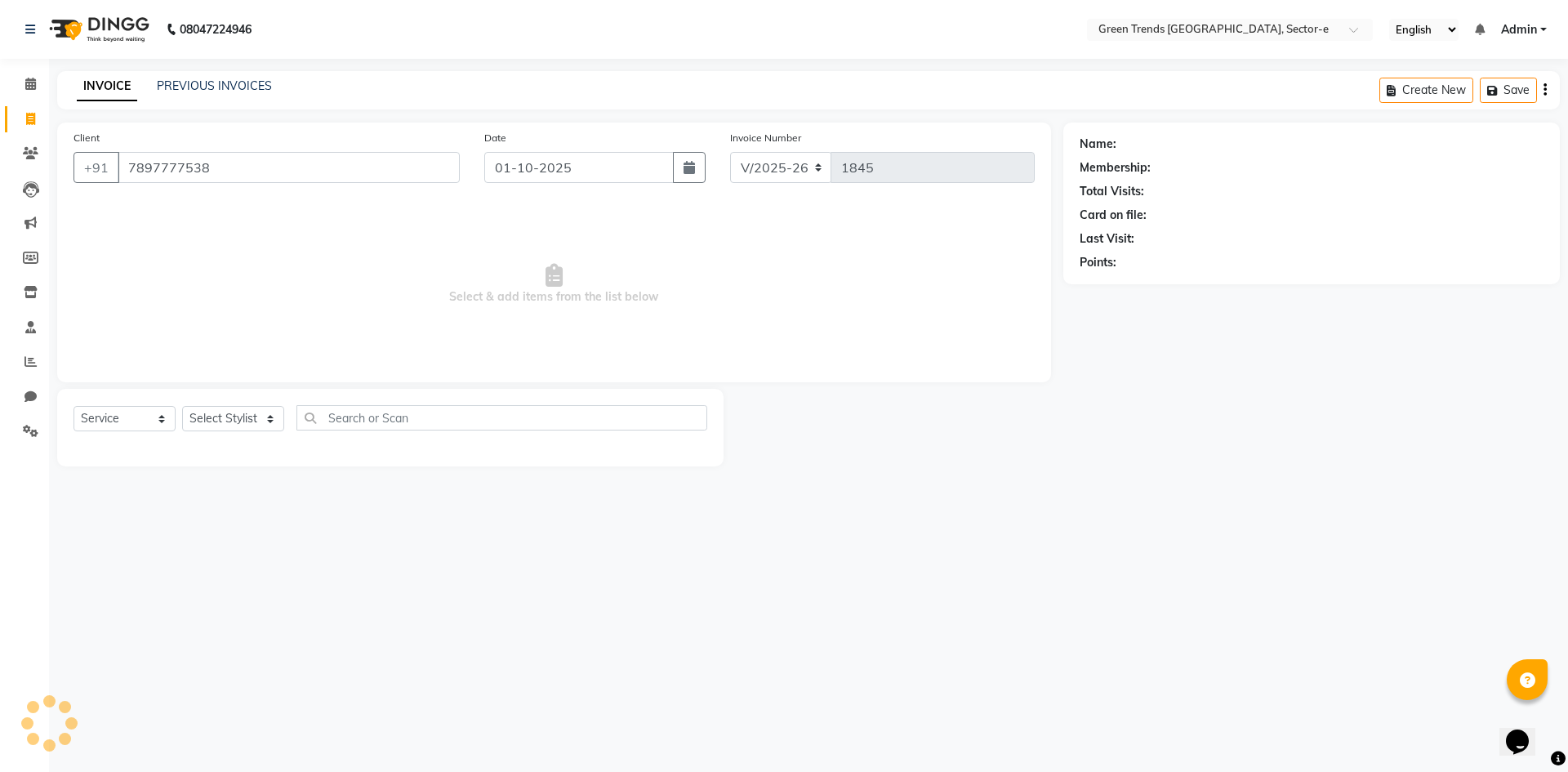
type input "7897777538"
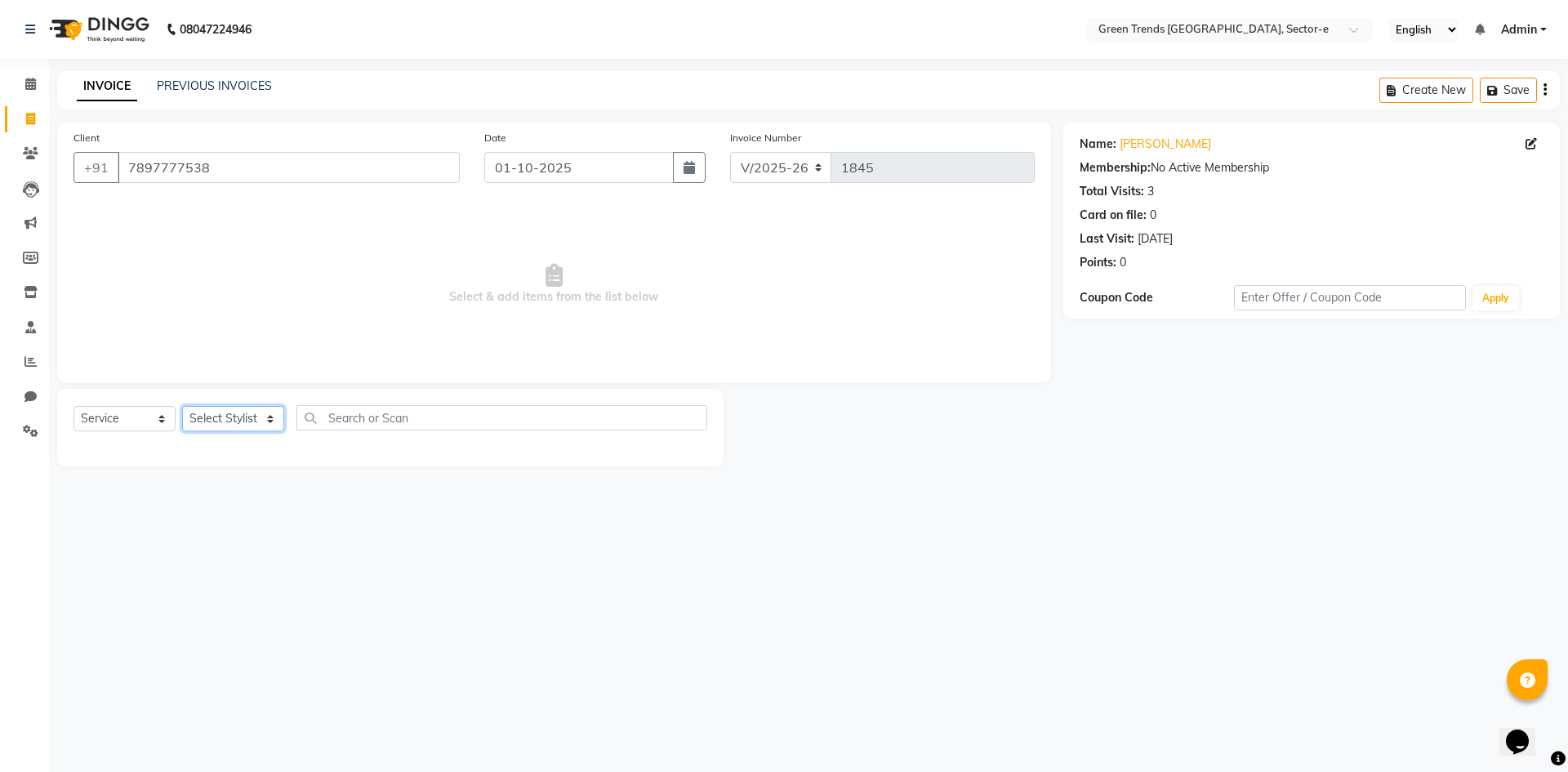
click at [265, 423] on select "Select Stylist [PERSON_NAME] [PERSON_NAME] Mo. [PERSON_NAME].[PERSON_NAME] [PER…" at bounding box center [233, 418] width 102 height 25
select select "58752"
click at [182, 406] on select "Select Stylist [PERSON_NAME] [PERSON_NAME] Mo. [PERSON_NAME].[PERSON_NAME] [PER…" at bounding box center [233, 418] width 102 height 25
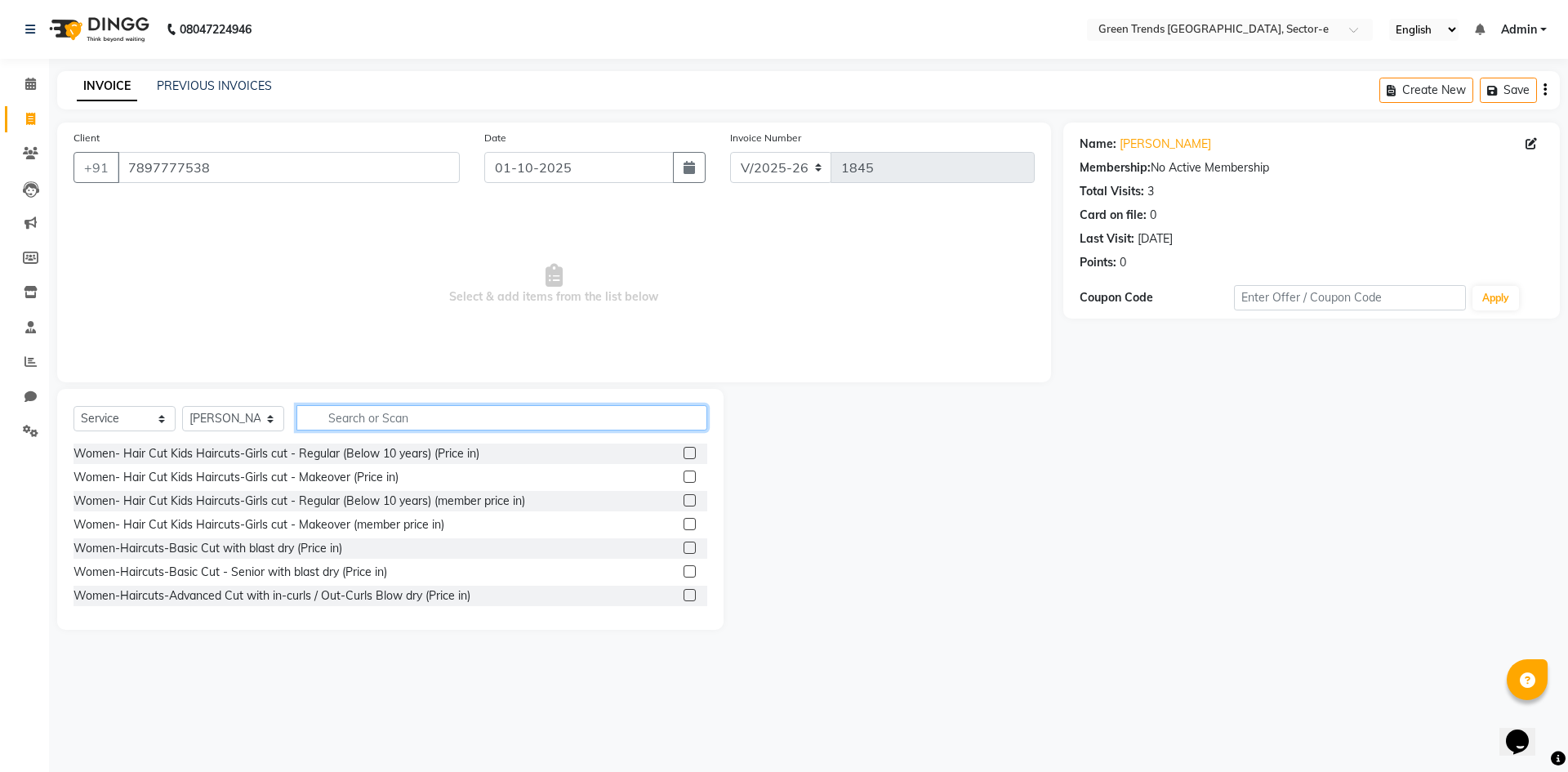
click at [381, 417] on input "text" at bounding box center [501, 417] width 410 height 25
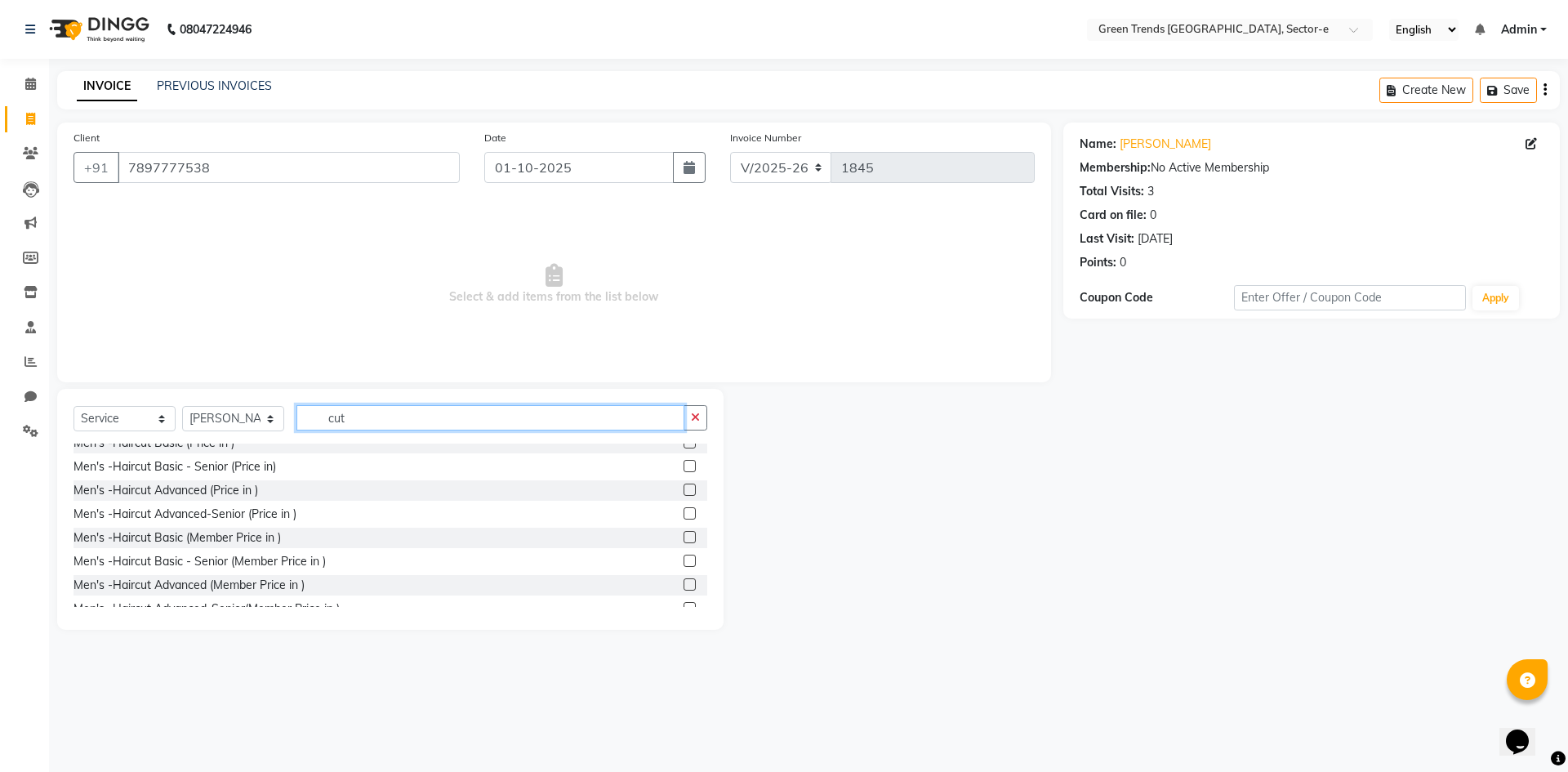
scroll to position [861, 0]
type input "cut"
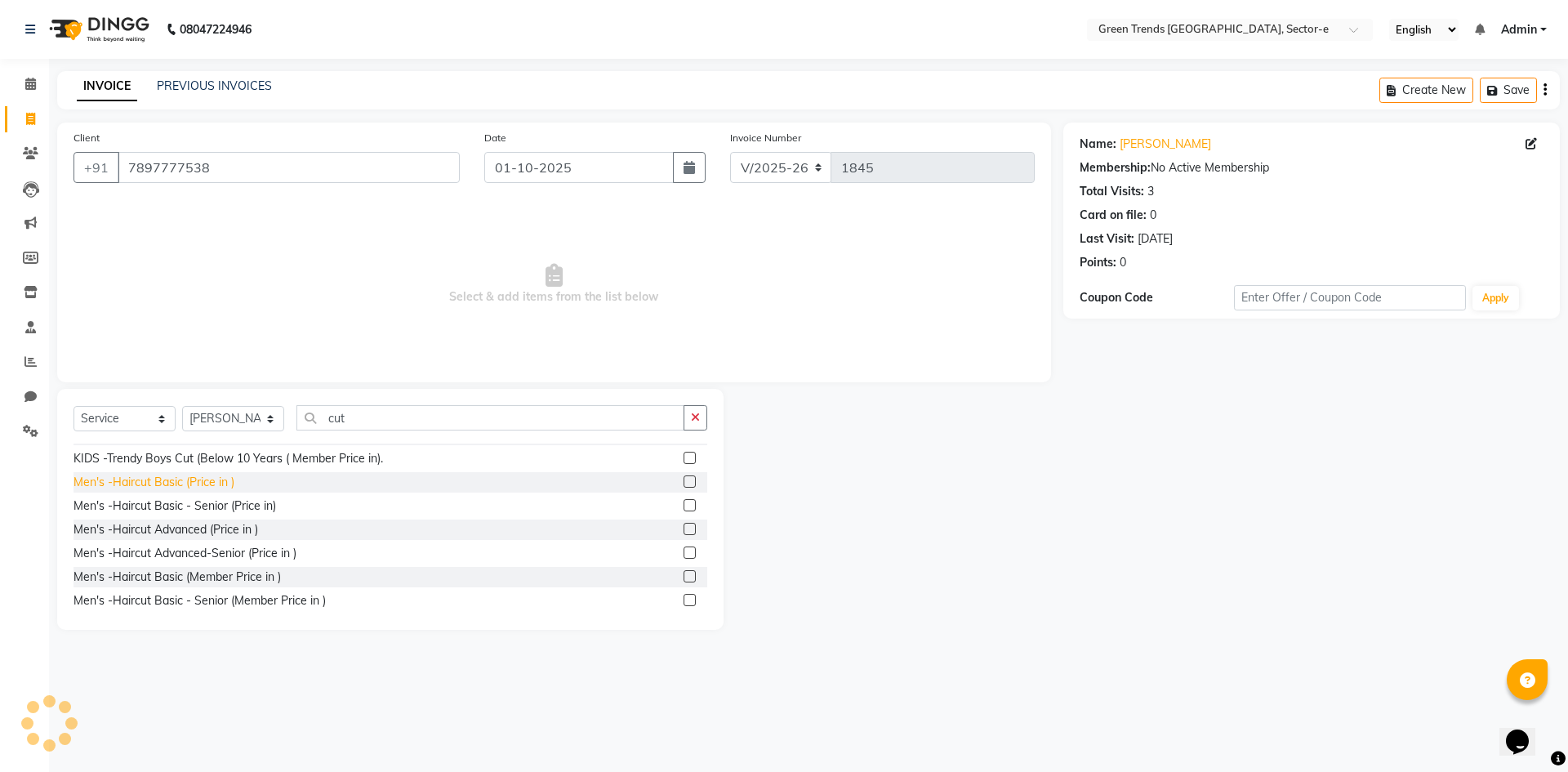
click at [200, 491] on div "Men's -Haircut Basic (Price in )" at bounding box center [154, 482] width 161 height 17
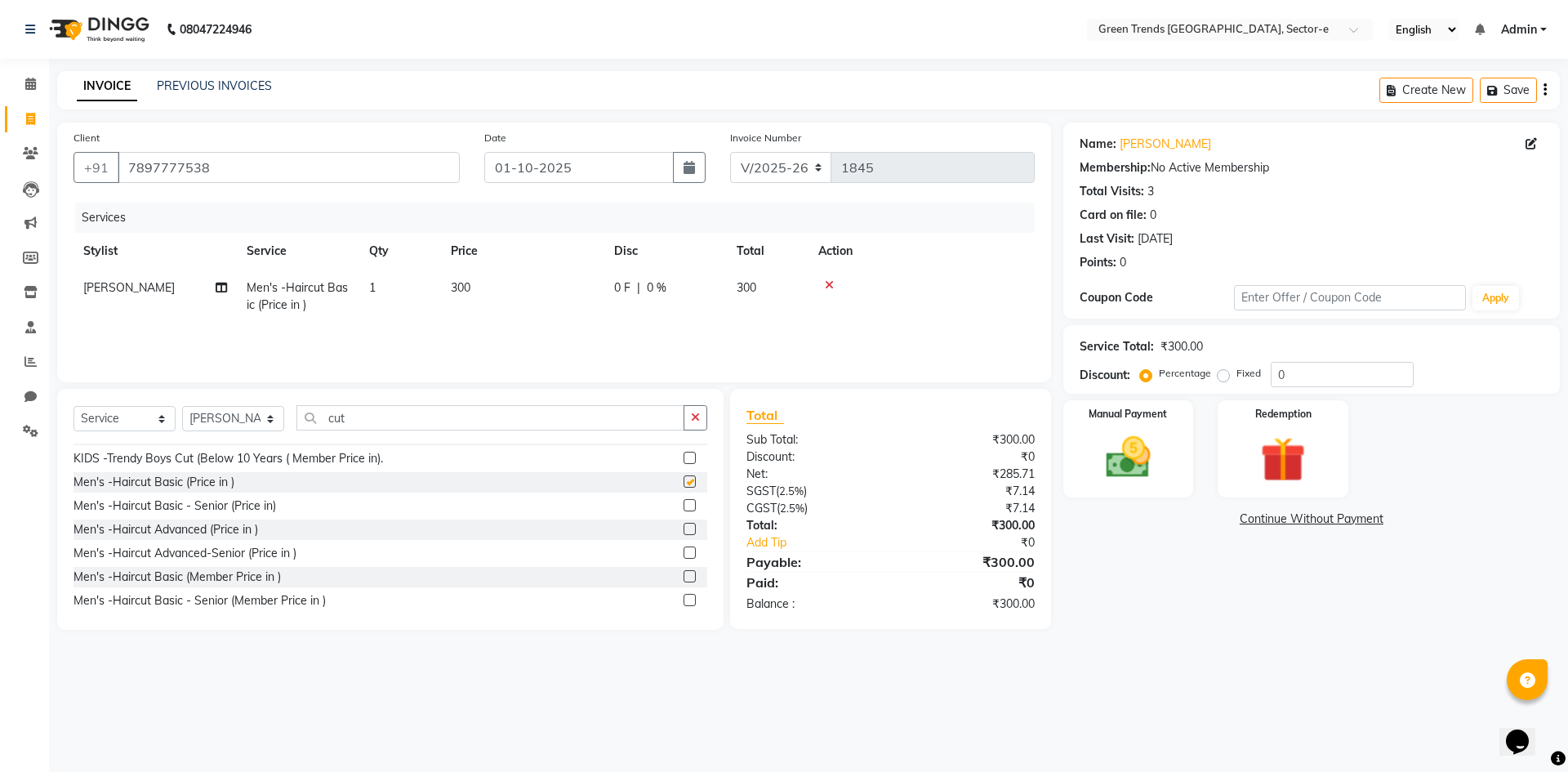
checkbox input "false"
drag, startPoint x: 362, startPoint y: 419, endPoint x: 316, endPoint y: 426, distance: 46.5
click at [316, 426] on input "cut" at bounding box center [490, 417] width 388 height 25
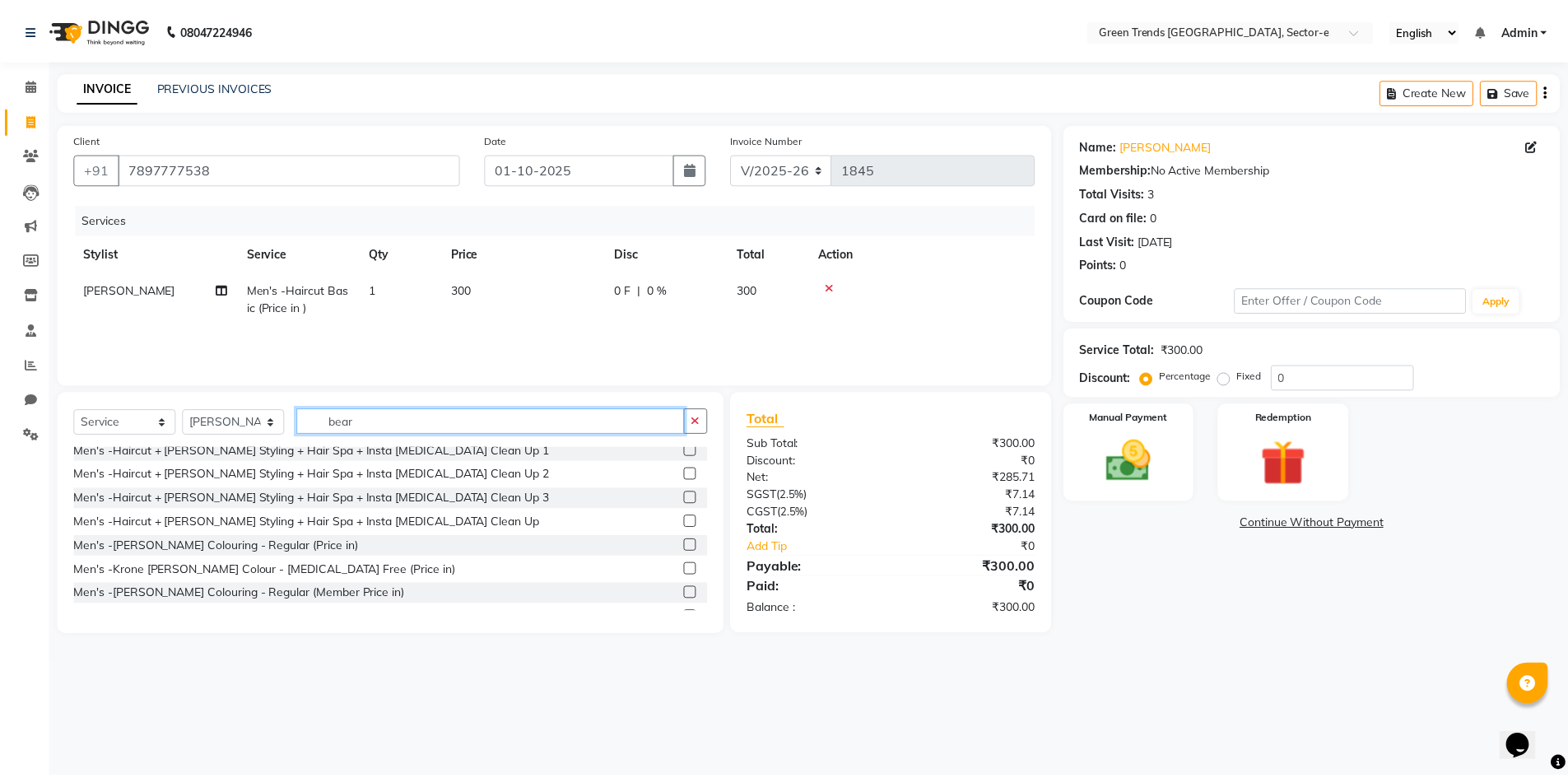
scroll to position [0, 0]
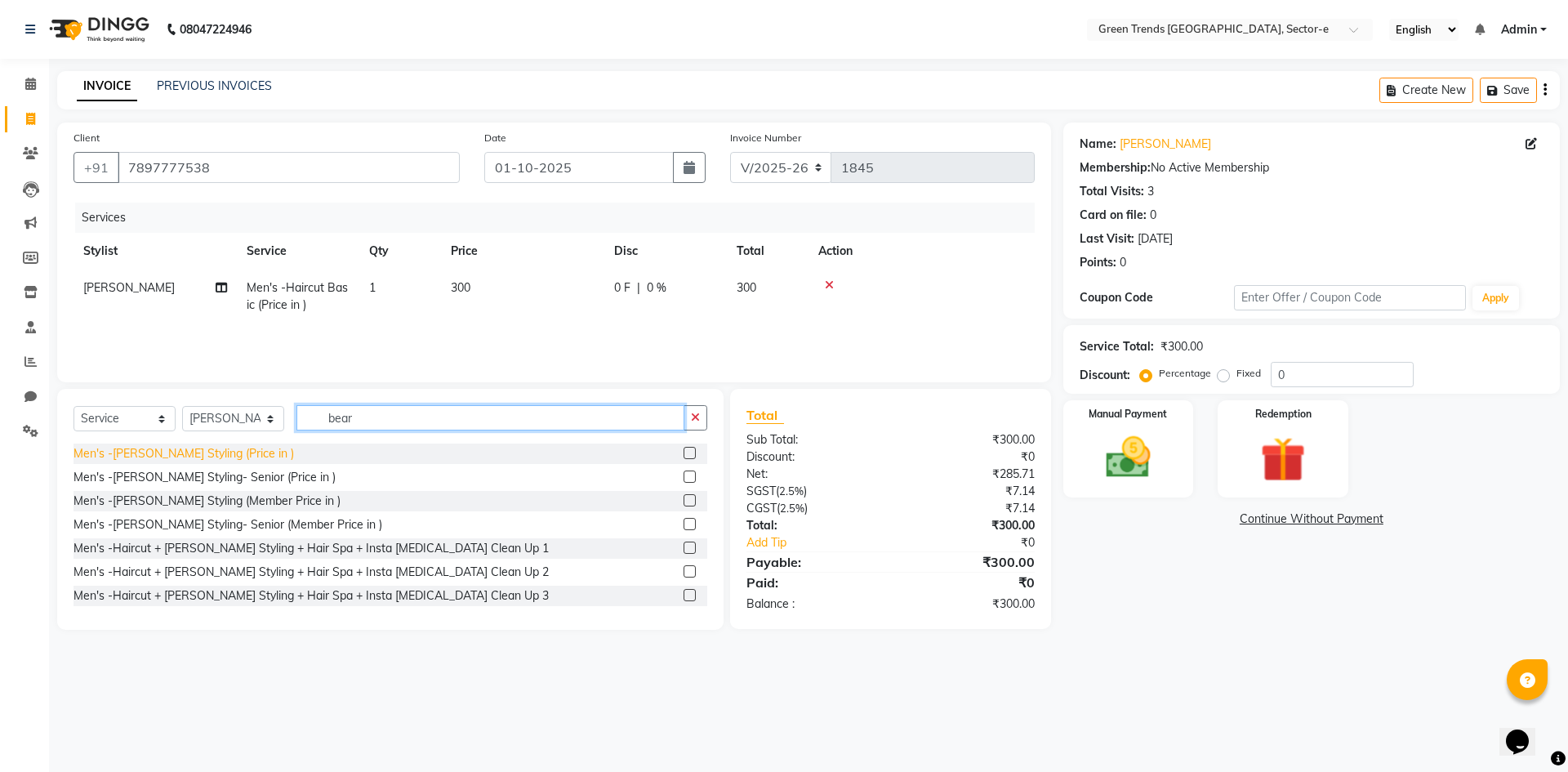
type input "bear"
click at [209, 452] on div "Men's -[PERSON_NAME] Styling (Price in )" at bounding box center [184, 454] width 221 height 17
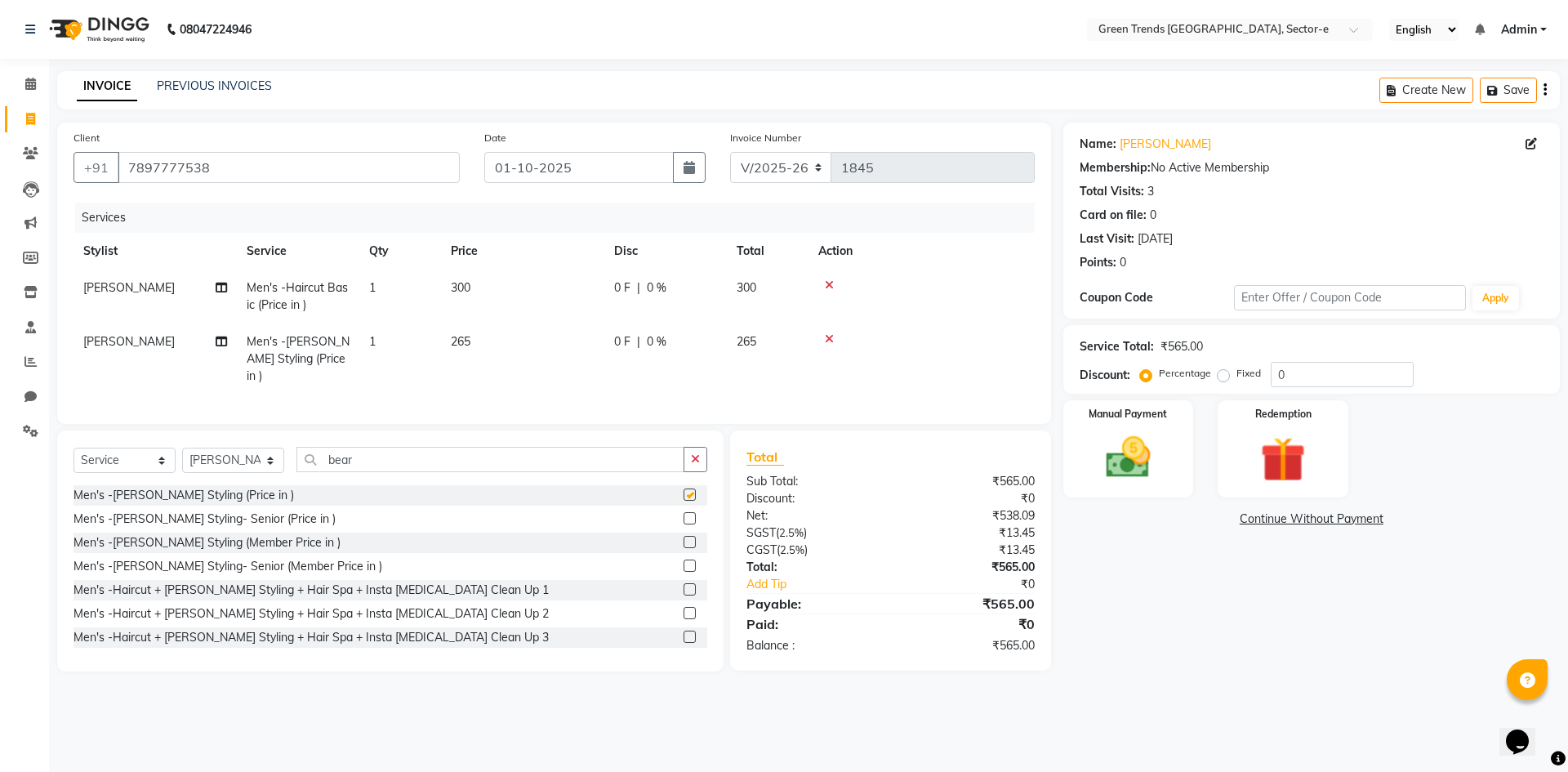
checkbox input "false"
drag, startPoint x: 1225, startPoint y: 373, endPoint x: 1307, endPoint y: 373, distance: 82.0
click at [1237, 374] on label "Fixed" at bounding box center [1249, 374] width 25 height 15
click at [1226, 374] on input "Fixed" at bounding box center [1226, 374] width 11 height 11
radio input "true"
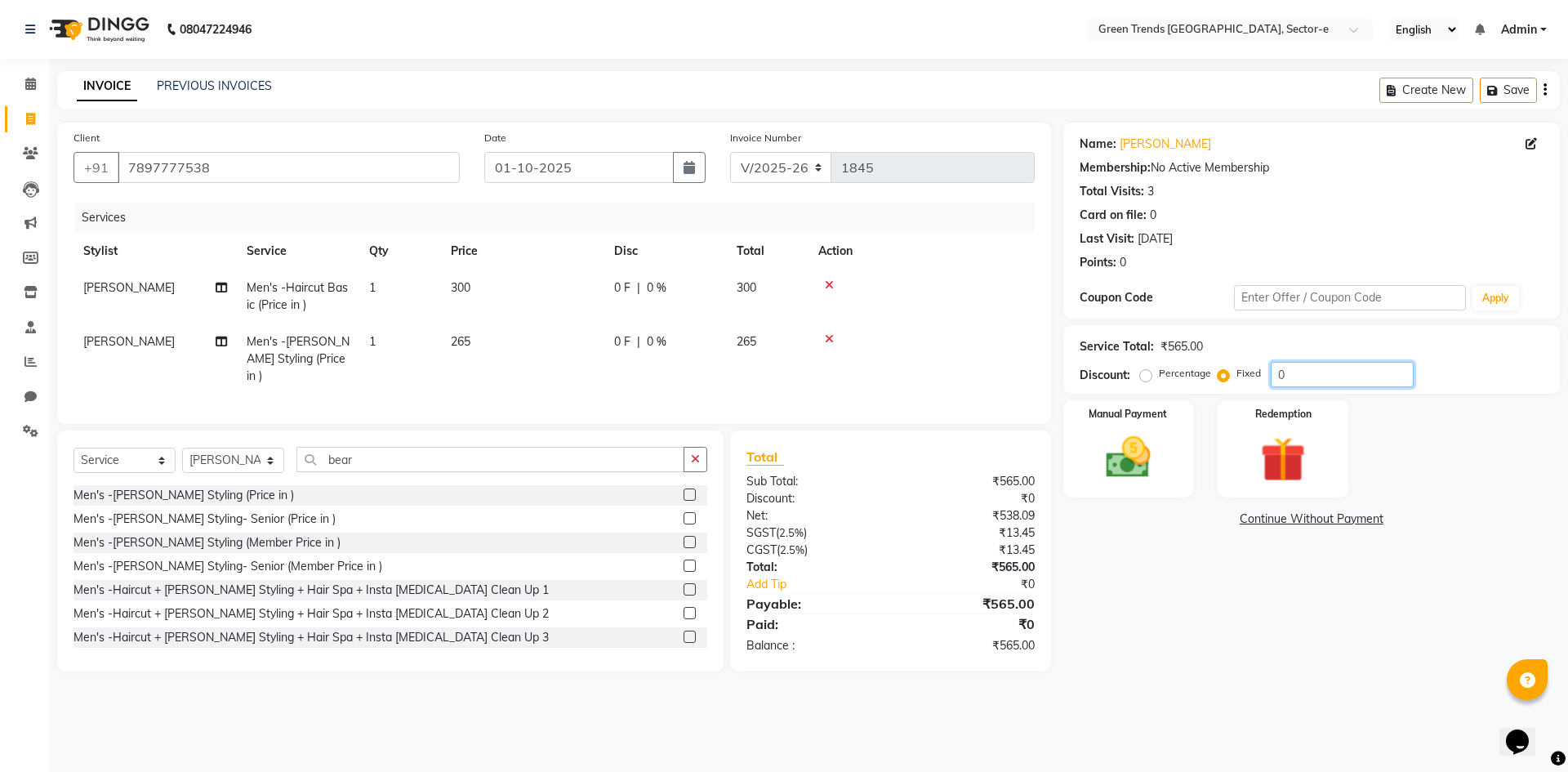
drag, startPoint x: 1309, startPoint y: 371, endPoint x: 1237, endPoint y: 378, distance: 72.3
click at [1237, 378] on div "Percentage Fixed 0" at bounding box center [1278, 375] width 271 height 25
type input "46"
click at [1109, 445] on img at bounding box center [1128, 457] width 76 height 54
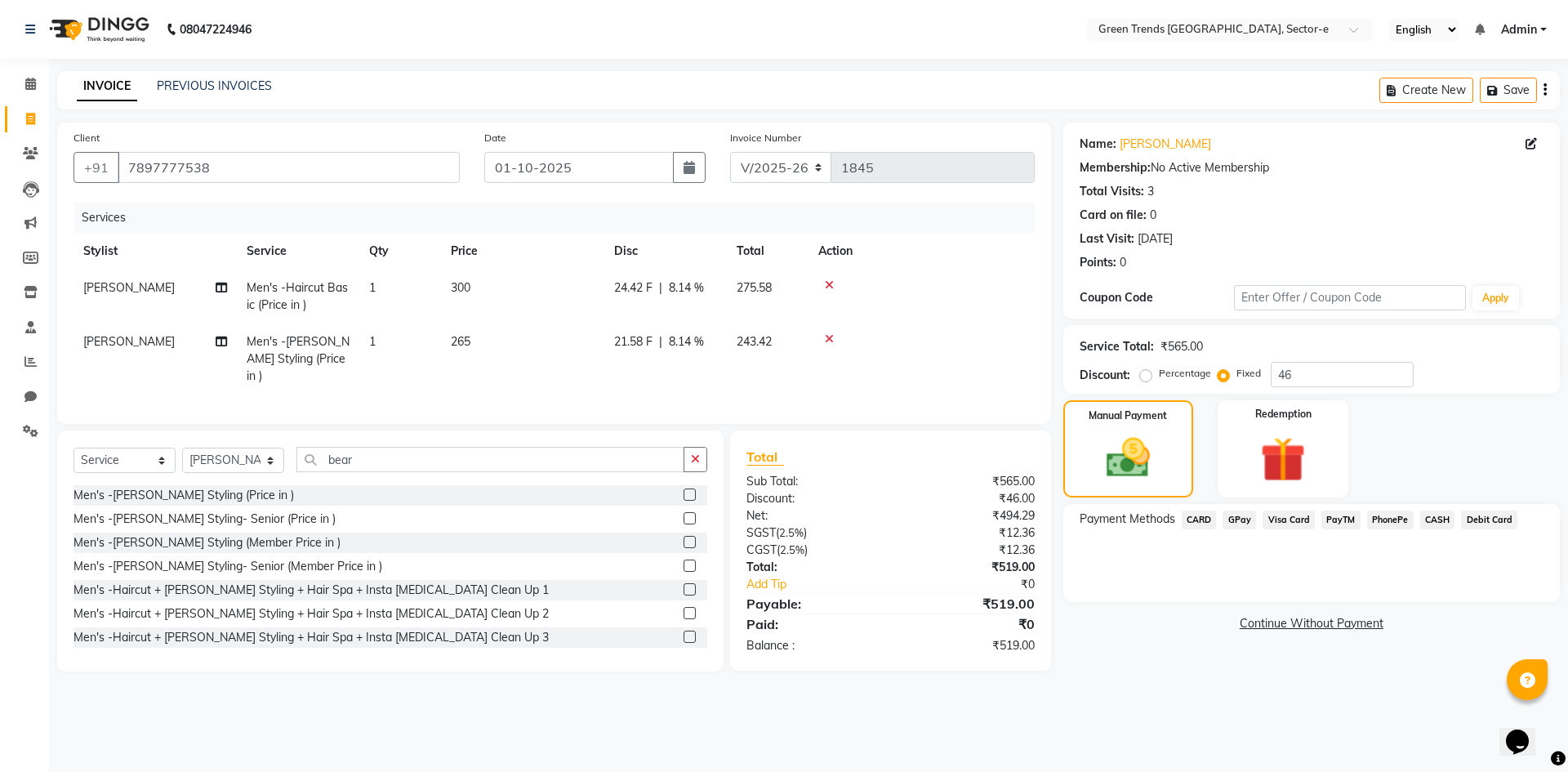
click at [1238, 519] on span "GPay" at bounding box center [1239, 520] width 33 height 19
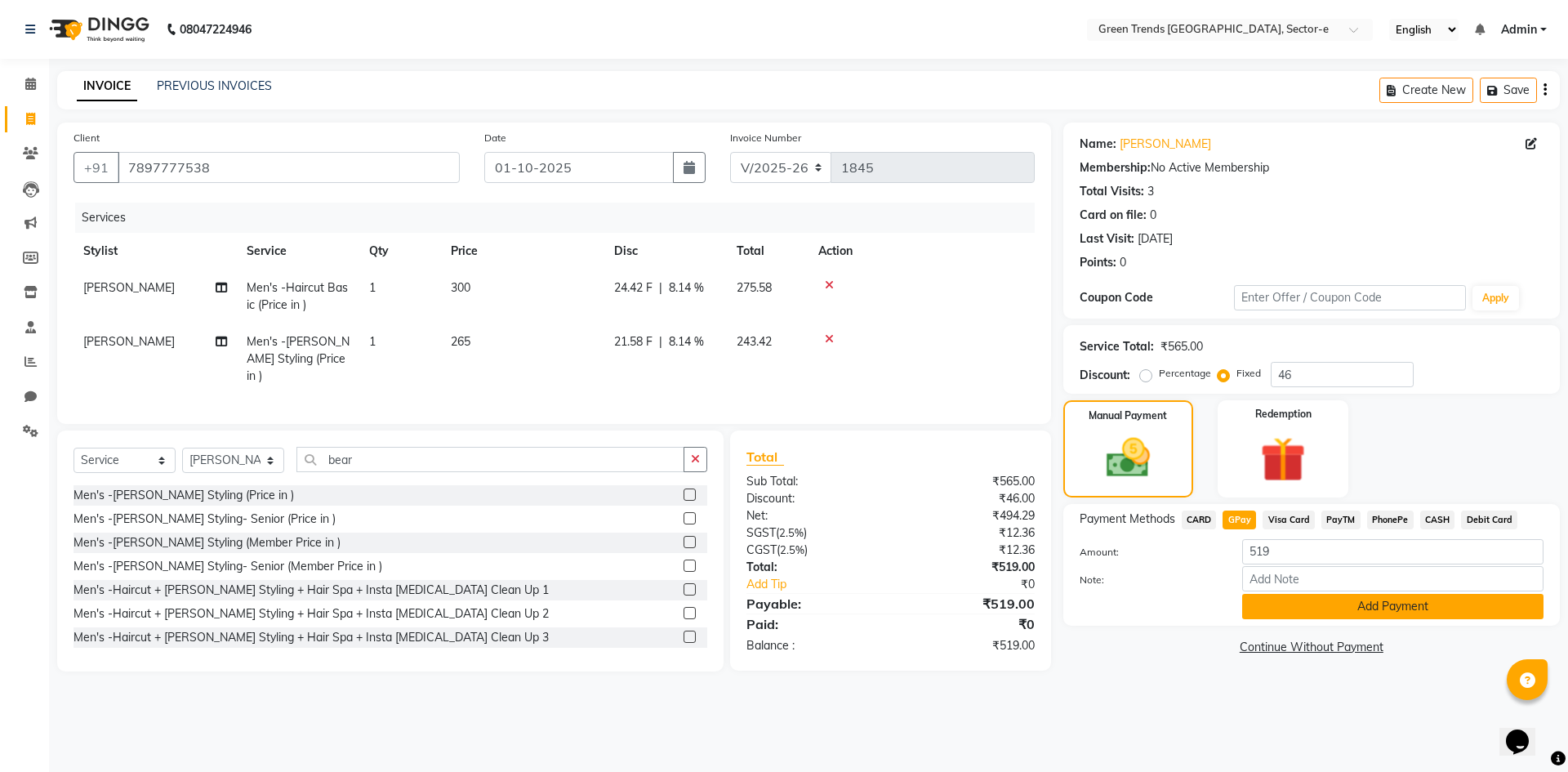
click at [1304, 606] on button "Add Payment" at bounding box center [1393, 606] width 301 height 25
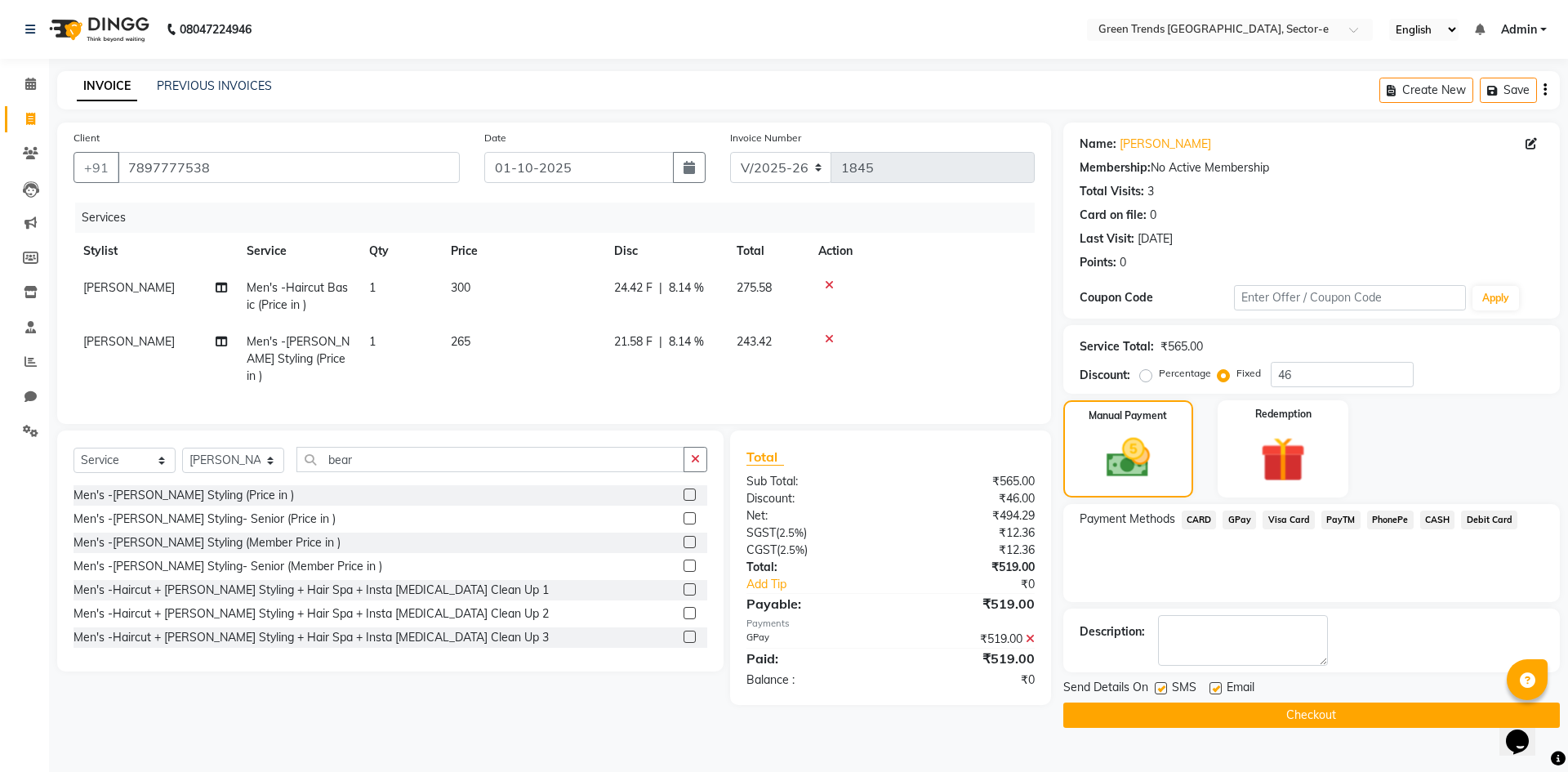
drag, startPoint x: 1160, startPoint y: 688, endPoint x: 1202, endPoint y: 701, distance: 44.0
click at [1162, 690] on label at bounding box center [1160, 688] width 12 height 12
click at [1162, 690] on input "checkbox" at bounding box center [1159, 689] width 10 height 10
checkbox input "false"
drag, startPoint x: 1212, startPoint y: 685, endPoint x: 1215, endPoint y: 698, distance: 13.3
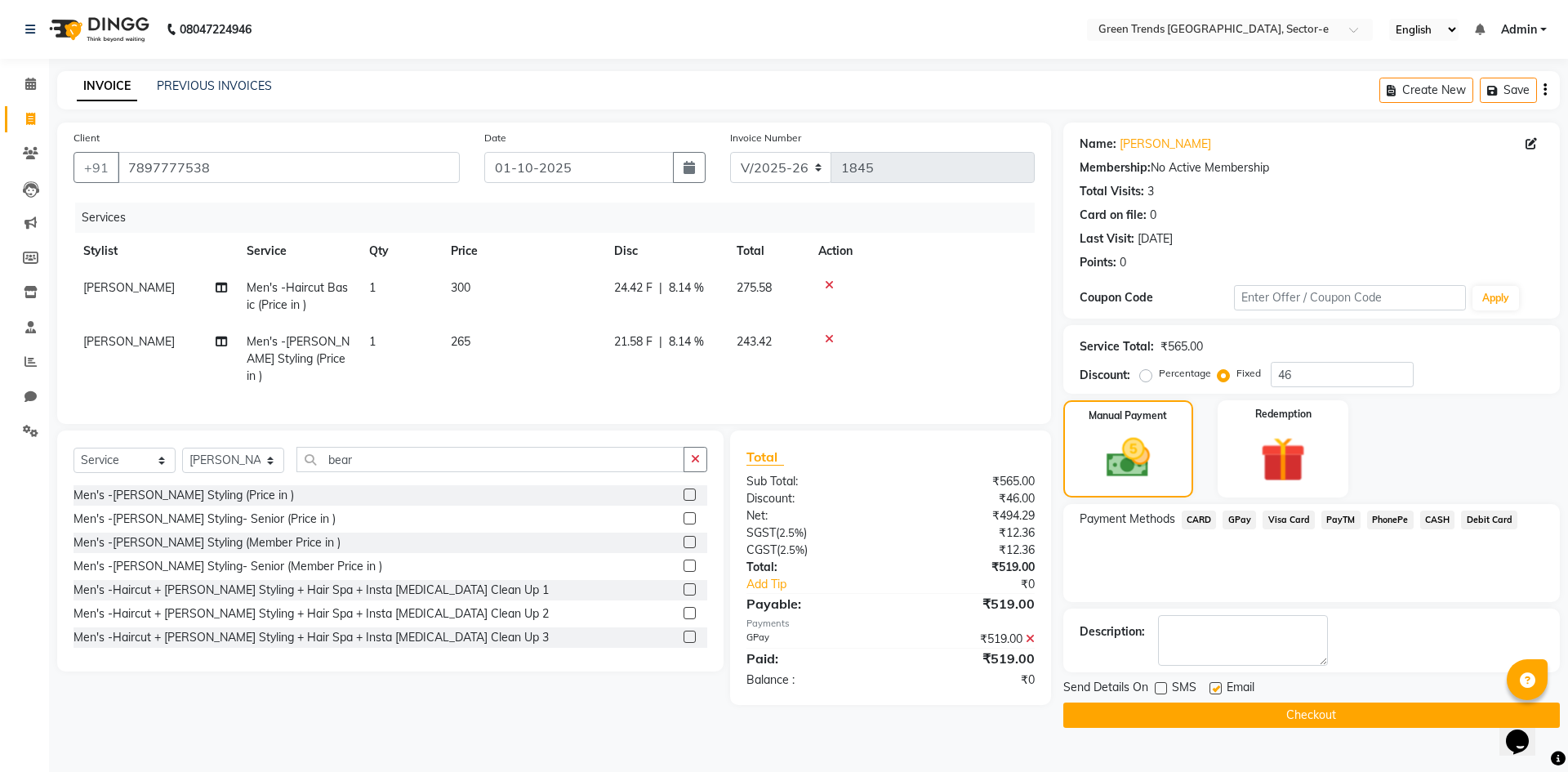
click at [1212, 686] on label at bounding box center [1215, 688] width 12 height 12
click at [1212, 686] on input "checkbox" at bounding box center [1214, 689] width 10 height 10
checkbox input "false"
click at [1219, 707] on button "Checkout" at bounding box center [1311, 715] width 496 height 25
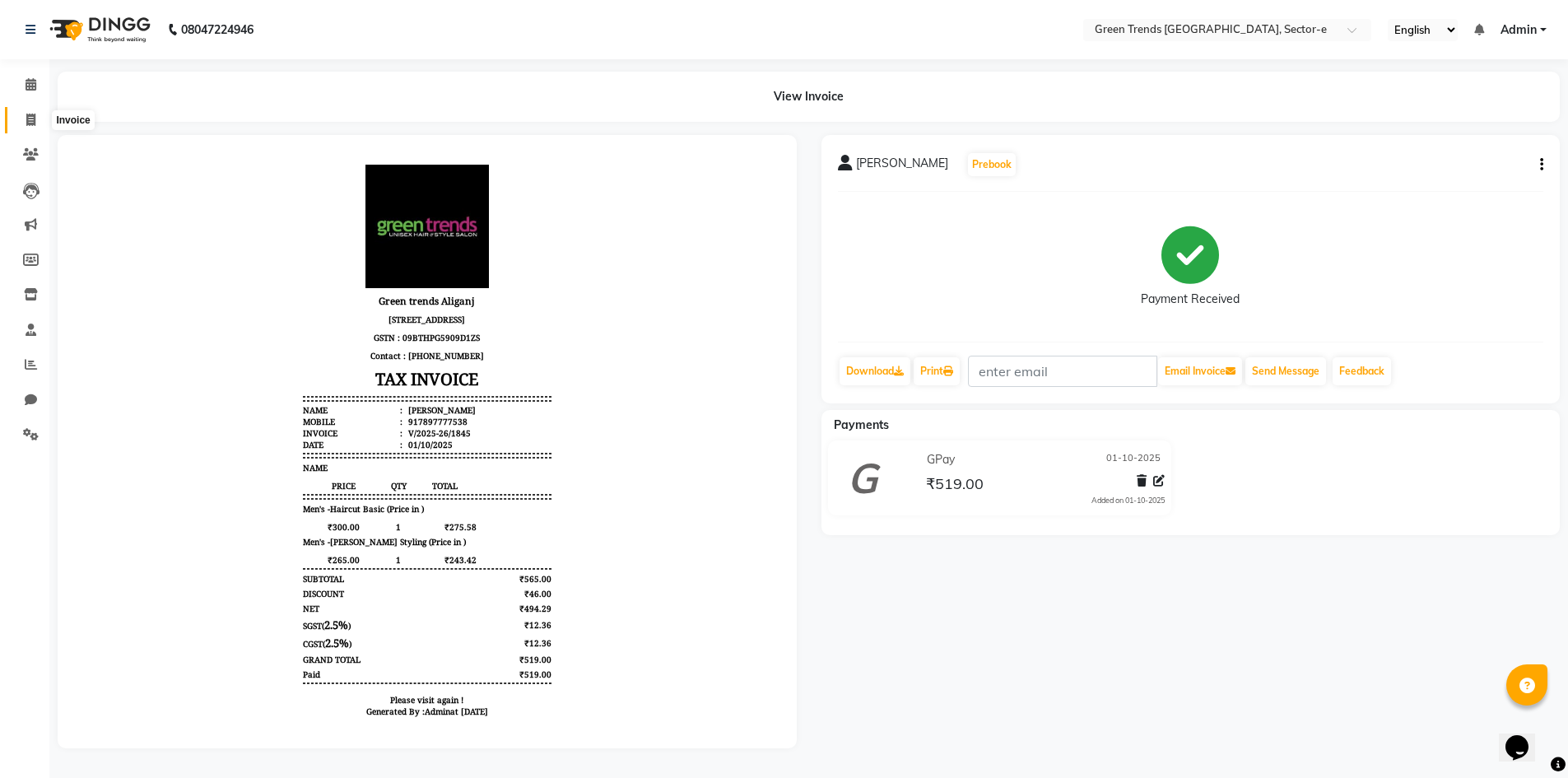
click at [31, 119] on icon at bounding box center [31, 119] width 10 height 12
select select "service"
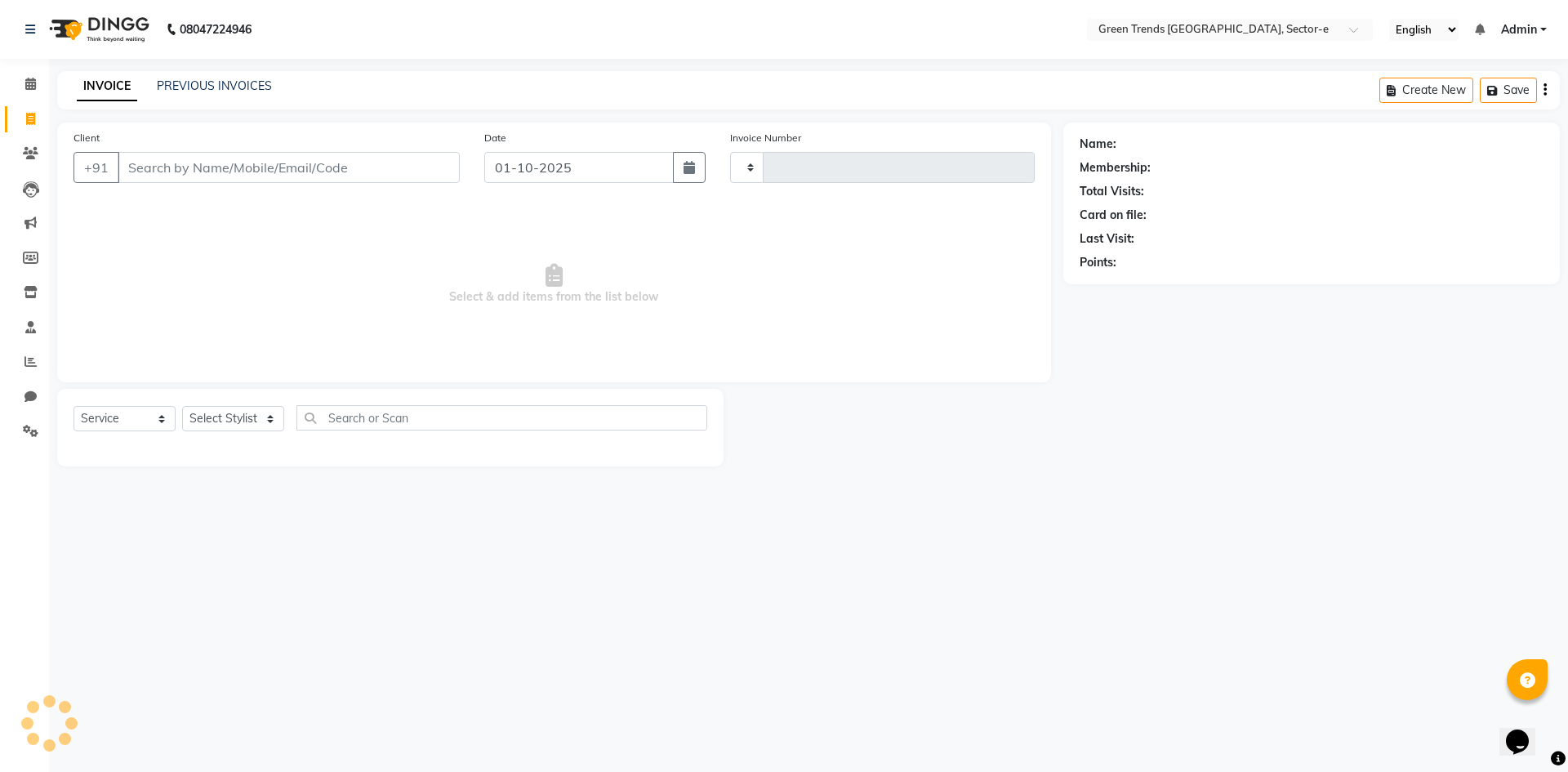
type input "1846"
select select "7023"
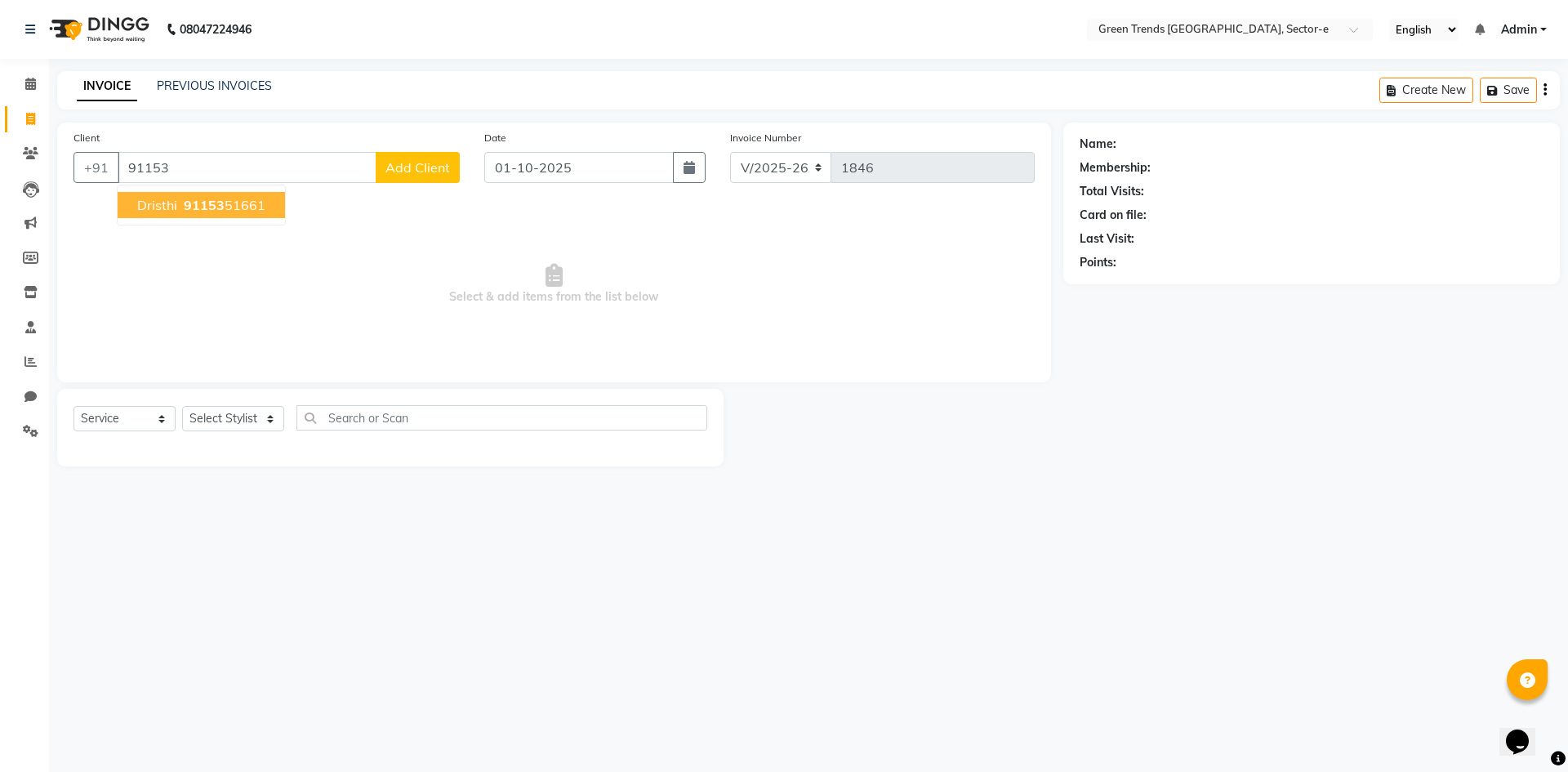
click at [208, 210] on span "91153" at bounding box center [204, 205] width 41 height 16
type input "9115351661"
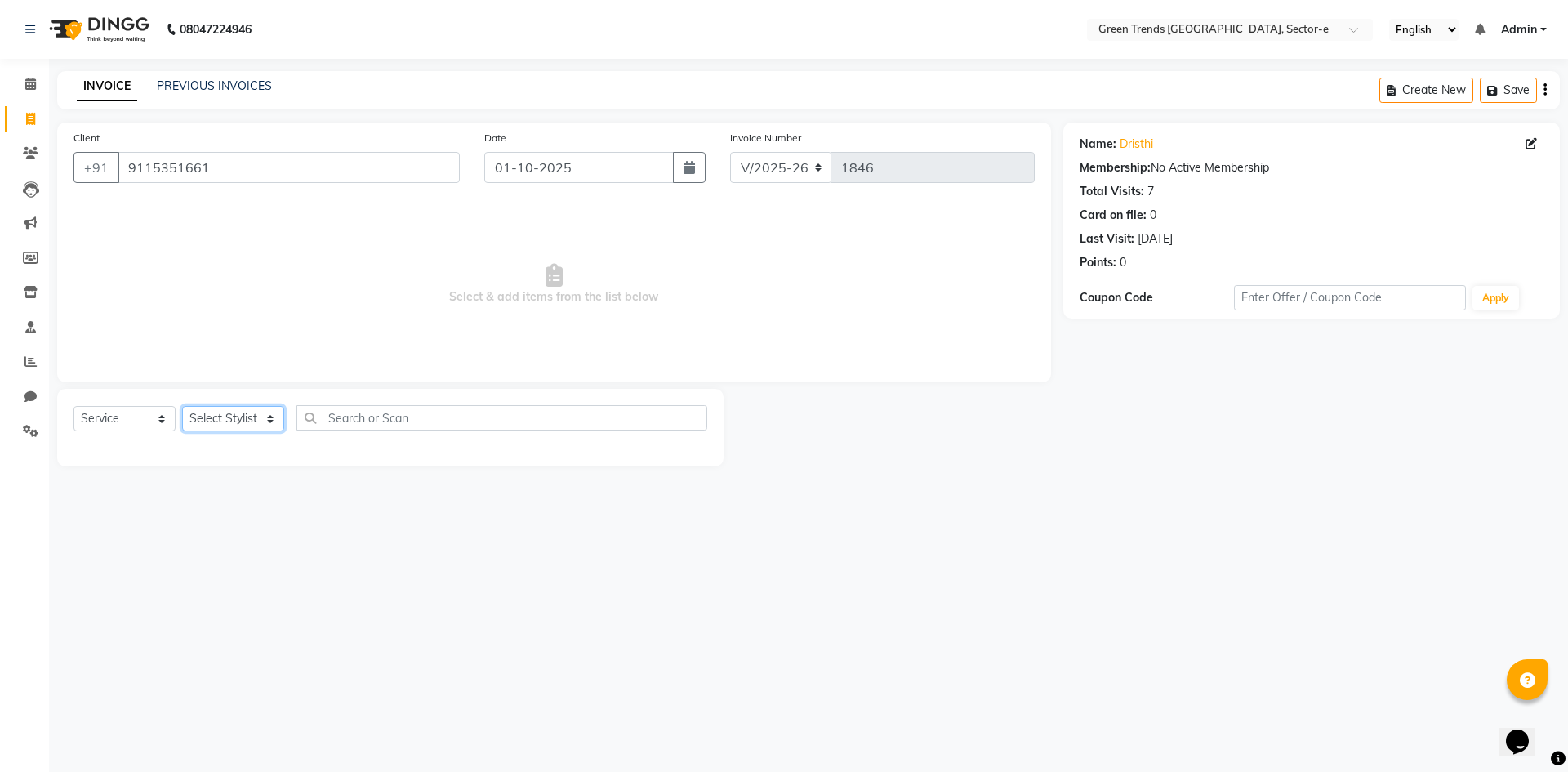
click at [269, 417] on select "Select Stylist [PERSON_NAME] [PERSON_NAME] Mo. [PERSON_NAME].[PERSON_NAME] [PER…" at bounding box center [233, 418] width 102 height 25
select select "58756"
click at [182, 406] on select "Select Stylist [PERSON_NAME] [PERSON_NAME] Mo. [PERSON_NAME].[PERSON_NAME] [PER…" at bounding box center [233, 418] width 102 height 25
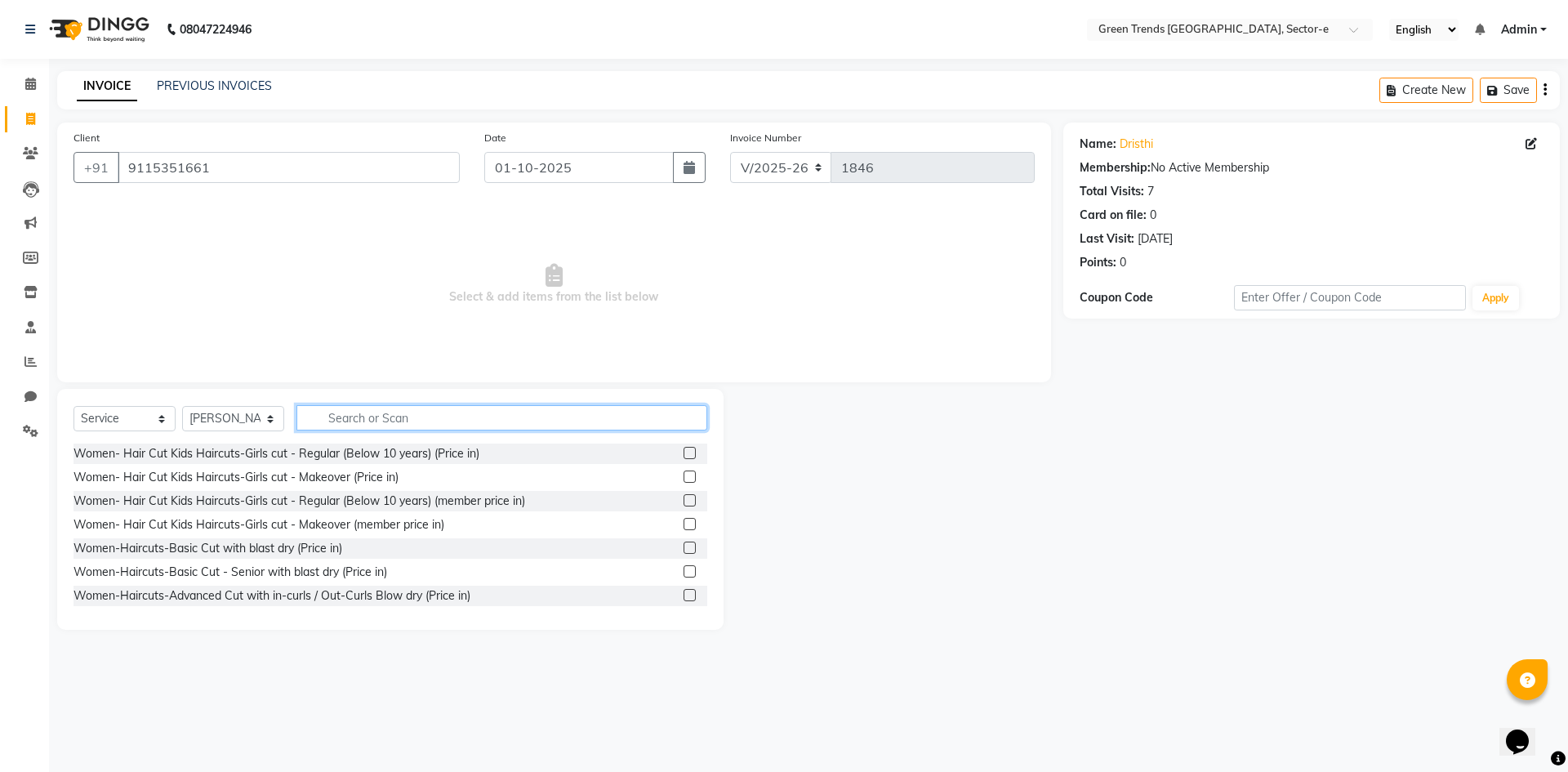
click at [331, 424] on input "text" at bounding box center [501, 417] width 410 height 25
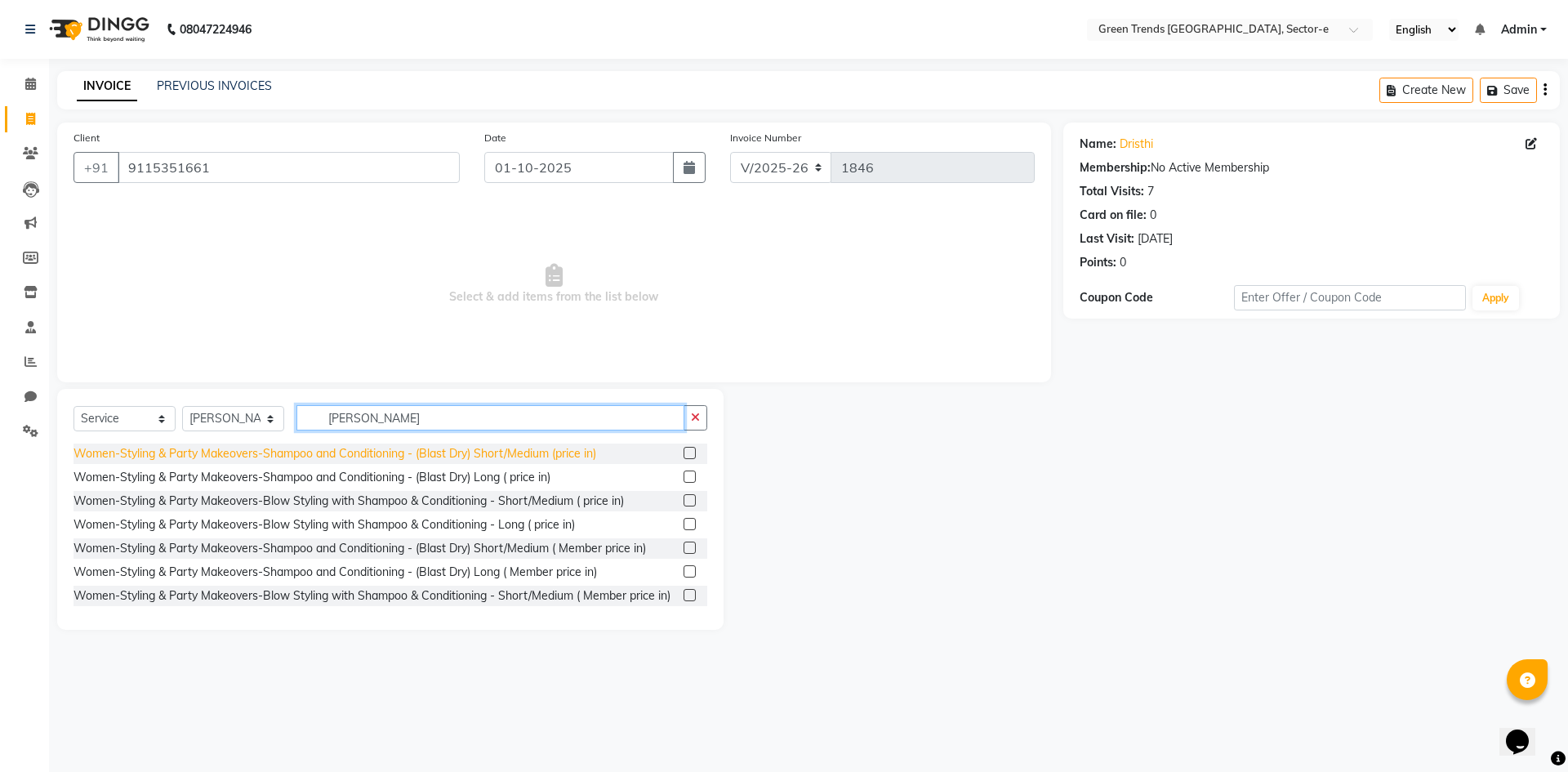
type input "[PERSON_NAME]"
click at [336, 450] on div "Women-Styling & Party Makeovers-Shampoo and Conditioning - (Blast Dry) Short/Me…" at bounding box center [335, 454] width 523 height 17
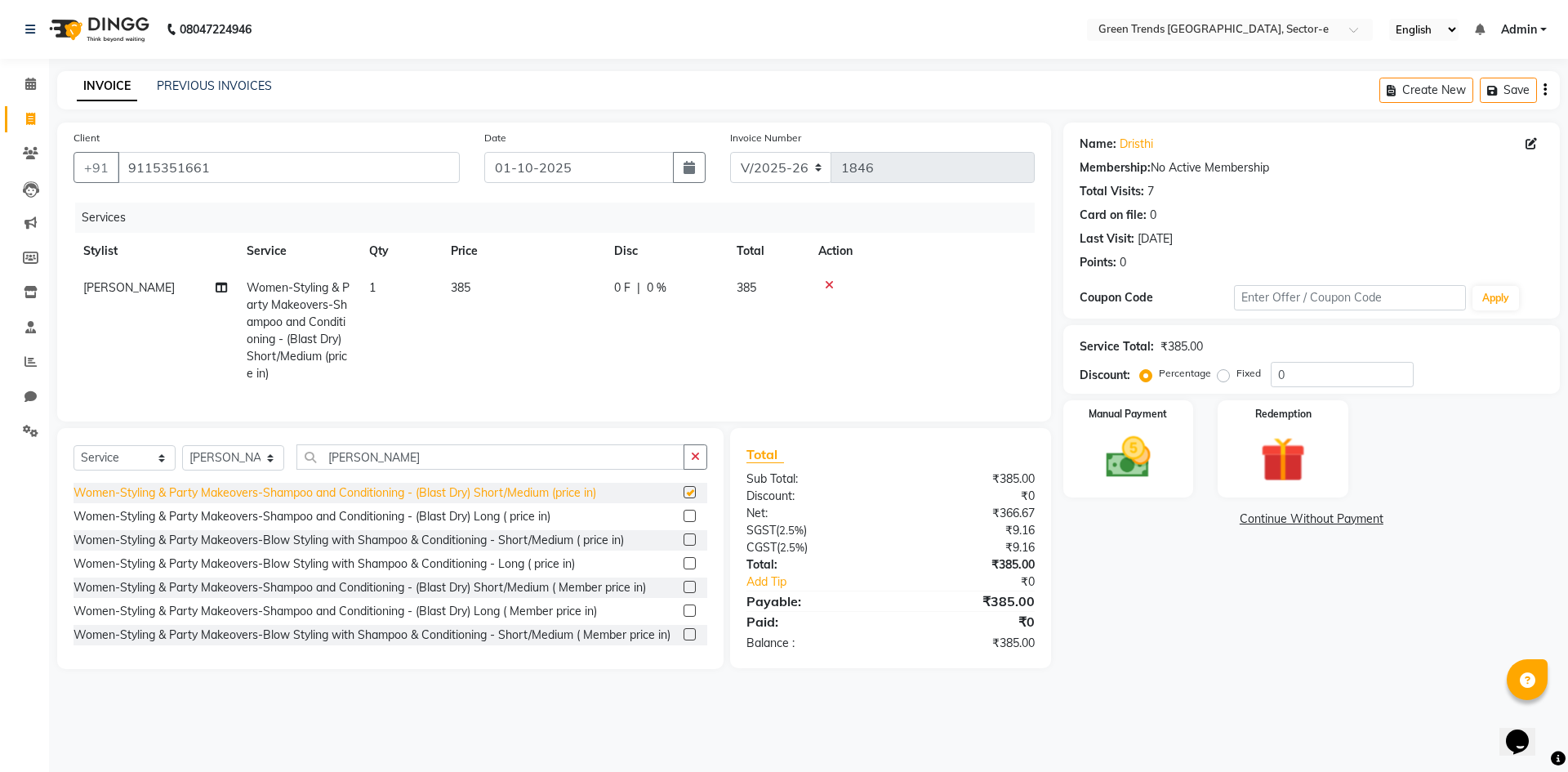
checkbox input "false"
click at [624, 282] on span "0 F" at bounding box center [622, 288] width 16 height 17
select select "58756"
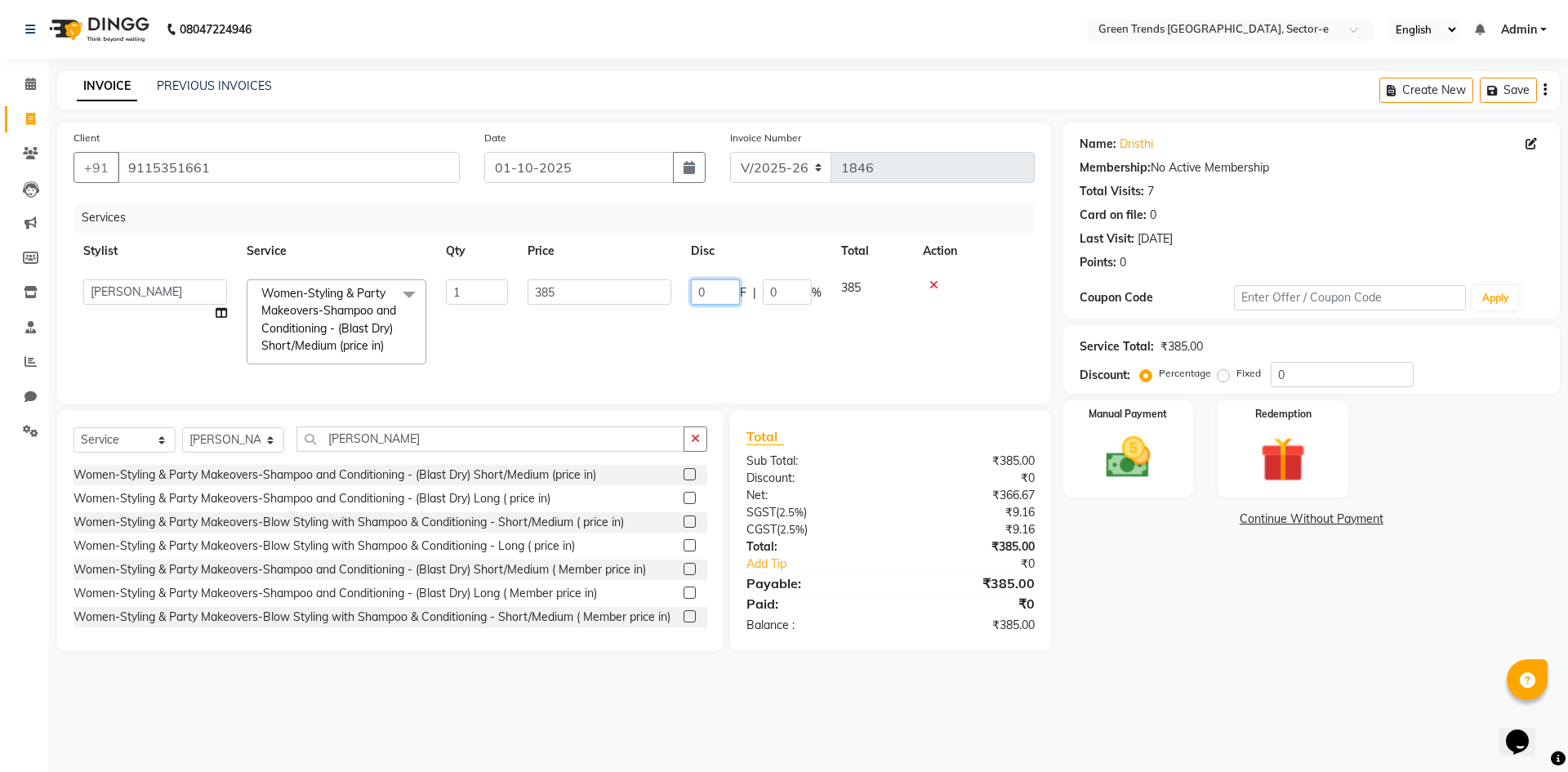
drag, startPoint x: 709, startPoint y: 288, endPoint x: 668, endPoint y: 295, distance: 41.6
click at [668, 295] on tr "[PERSON_NAME] [PERSON_NAME] Mo. [PERSON_NAME].Sirrajudin [PERSON_NAME] [PERSON_…" at bounding box center [554, 322] width 961 height 105
type input "65"
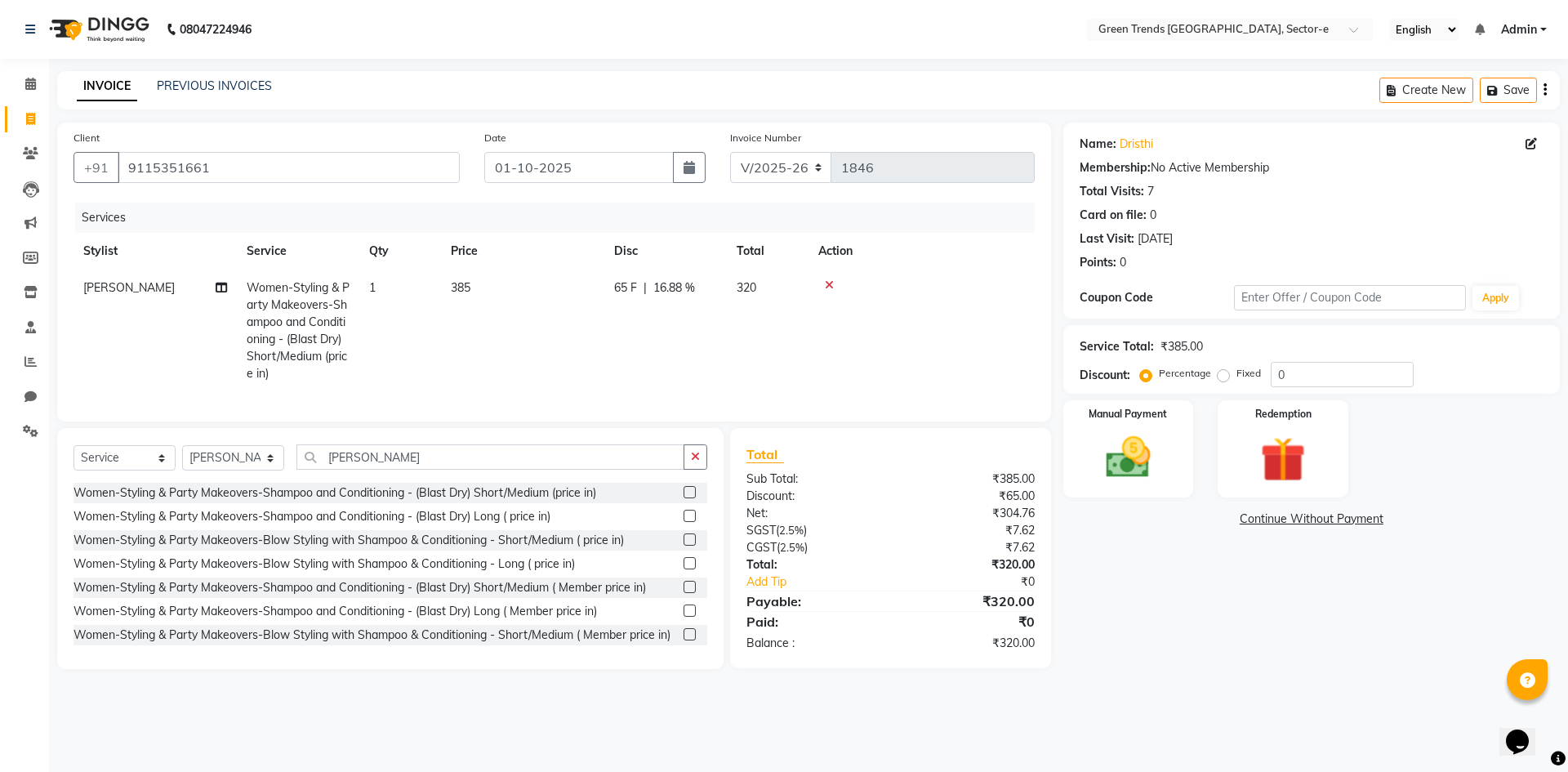
click at [674, 331] on tr "[PERSON_NAME] Women-Styling & Party Makeovers-Shampoo and Conditioning - (Blast…" at bounding box center [554, 331] width 961 height 123
click at [1118, 444] on img at bounding box center [1128, 457] width 76 height 54
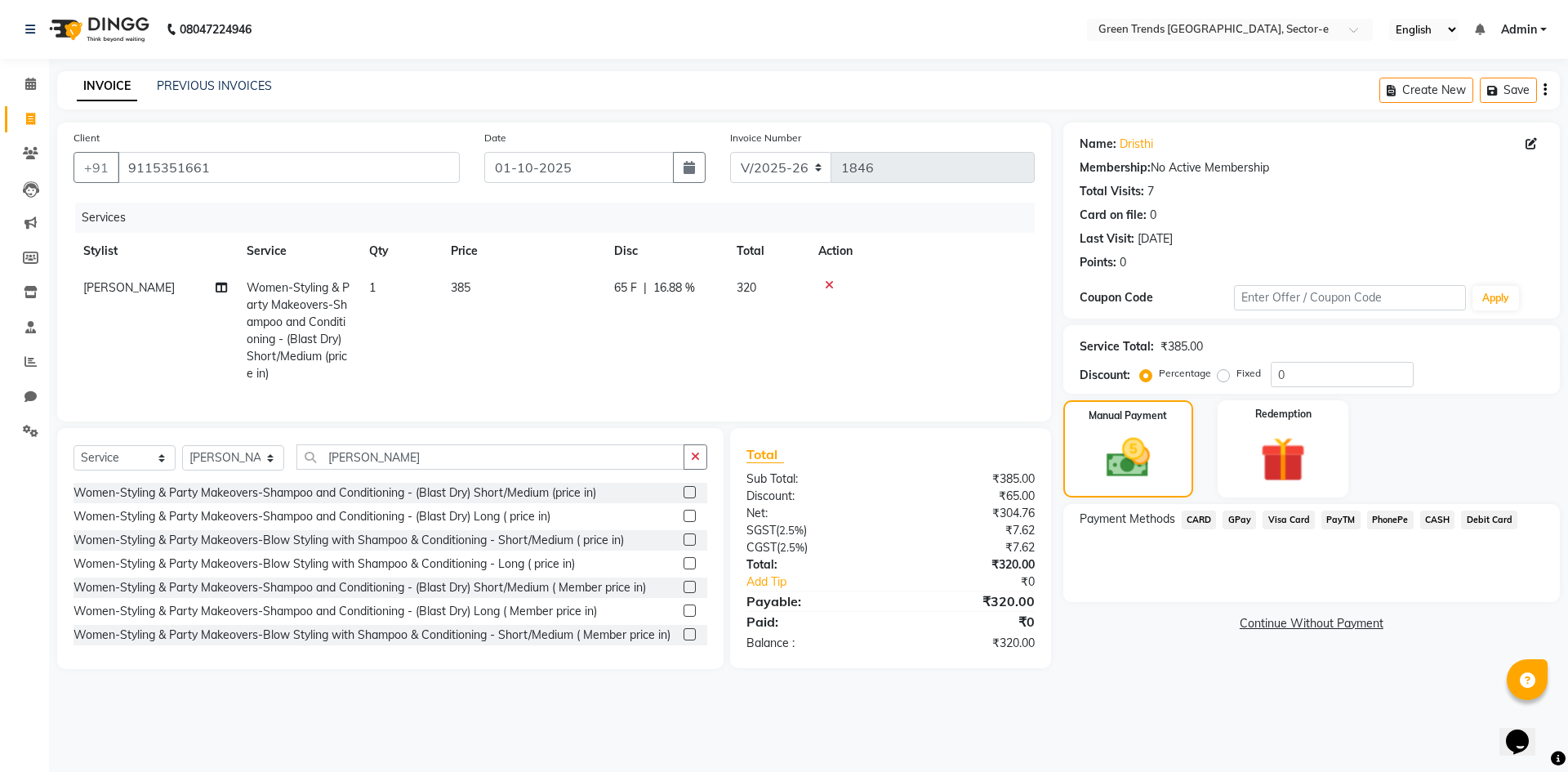
click at [1231, 519] on span "GPay" at bounding box center [1239, 520] width 33 height 19
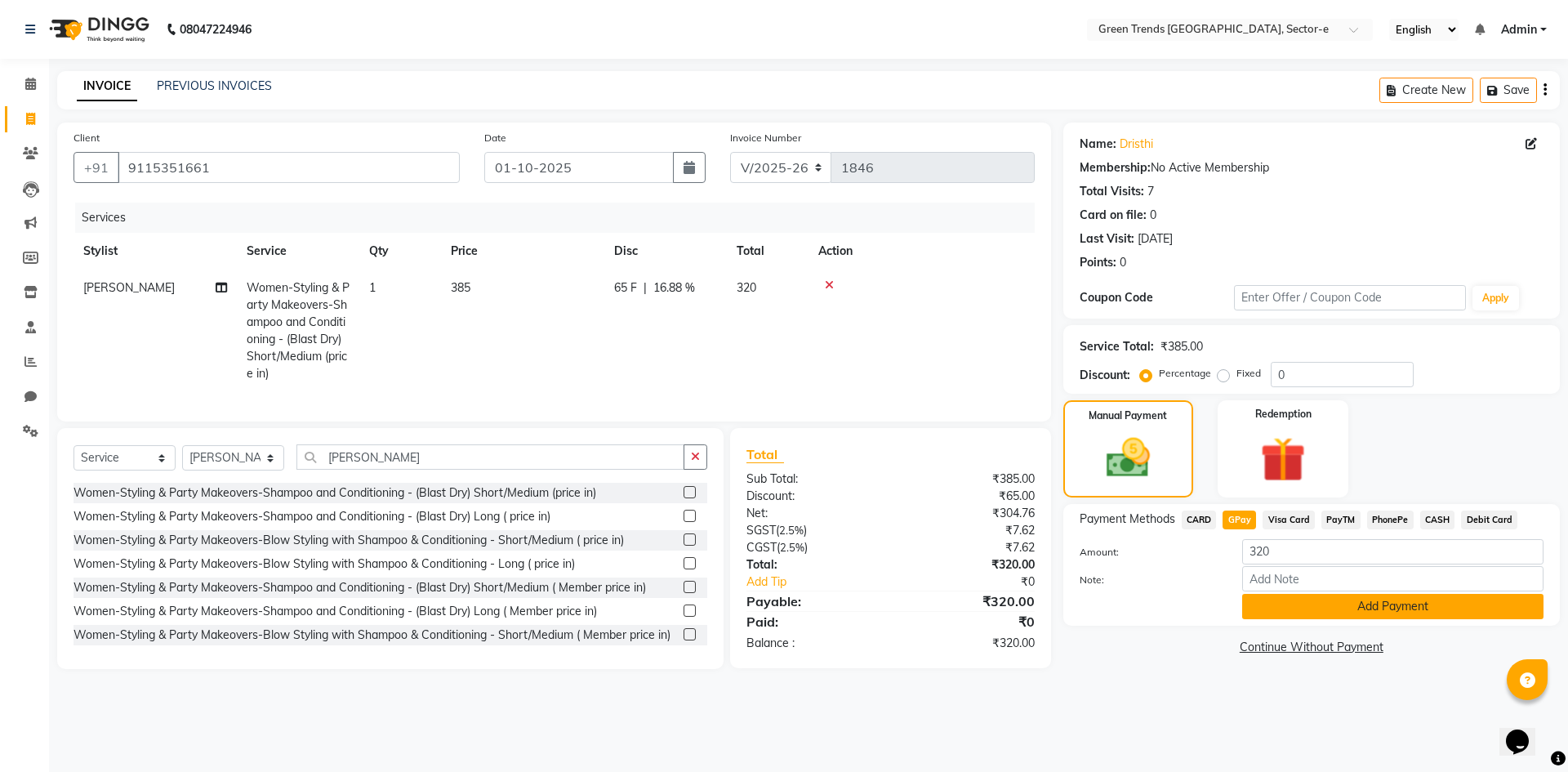
click at [1252, 606] on button "Add Payment" at bounding box center [1393, 606] width 301 height 25
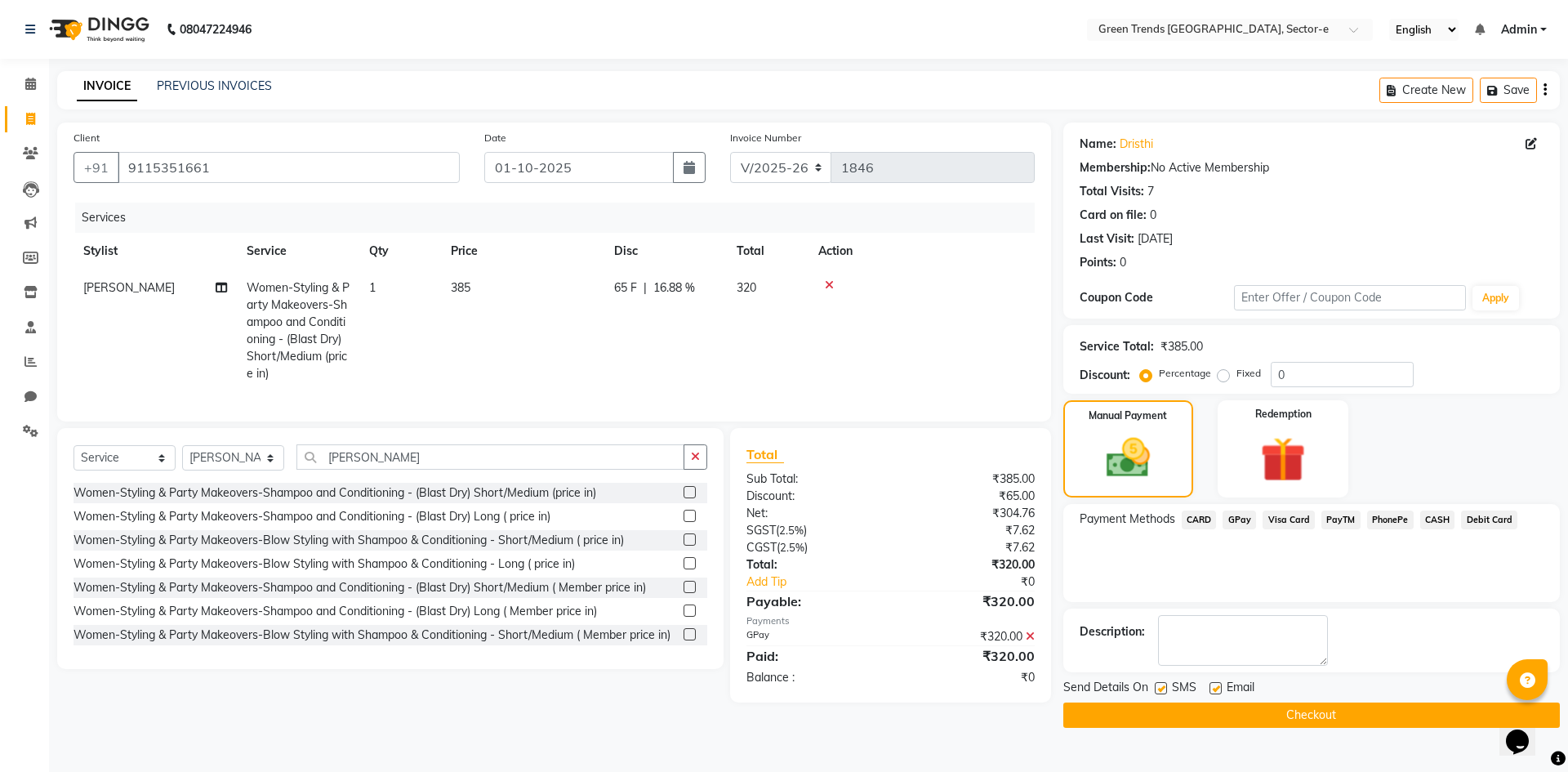
drag, startPoint x: 1159, startPoint y: 687, endPoint x: 1190, endPoint y: 679, distance: 32.0
click at [1180, 681] on div "SMS" at bounding box center [1182, 689] width 55 height 21
click at [1214, 689] on label at bounding box center [1215, 688] width 12 height 12
click at [1214, 689] on input "checkbox" at bounding box center [1214, 689] width 10 height 10
checkbox input "false"
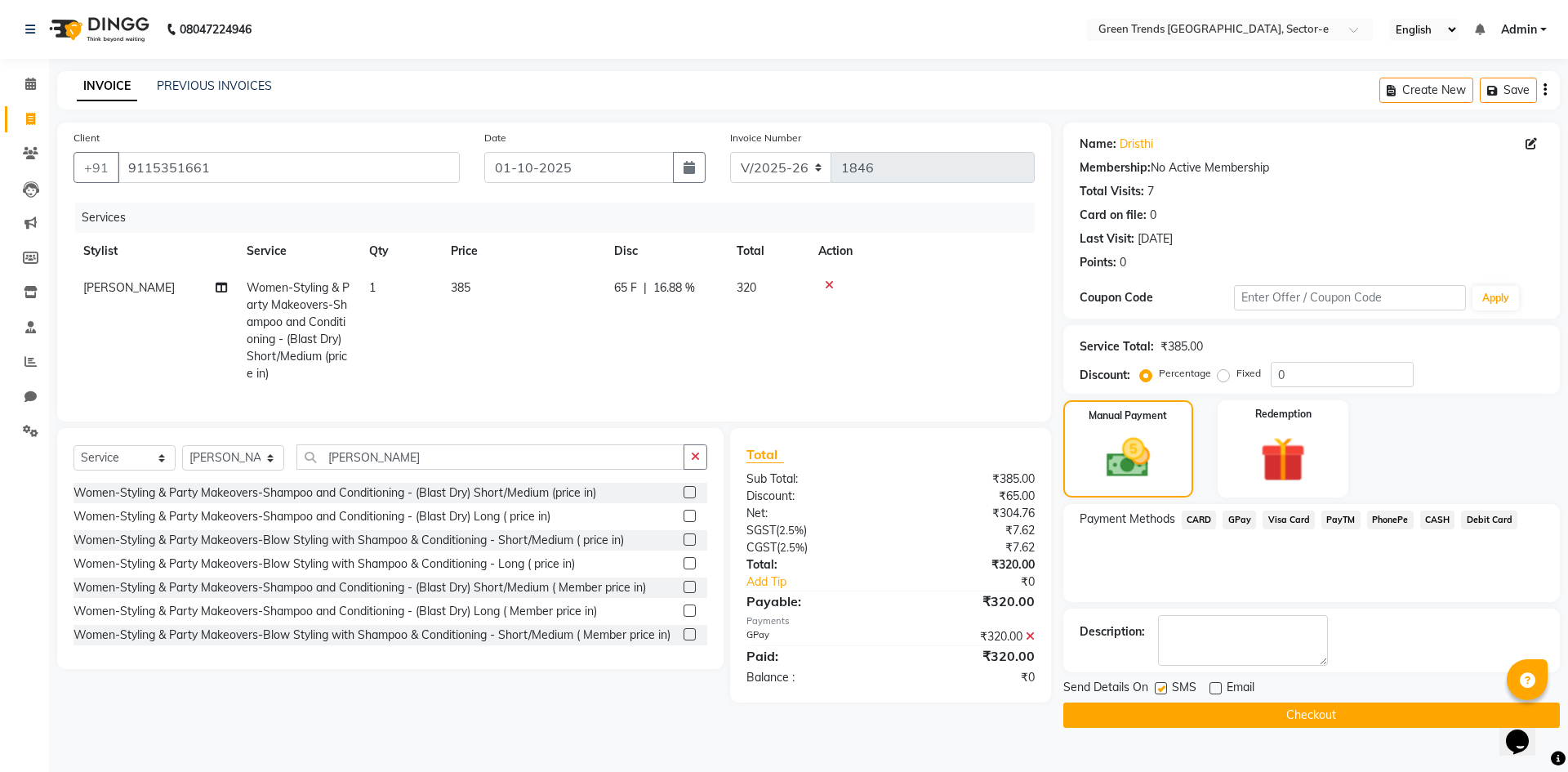
drag, startPoint x: 1161, startPoint y: 685, endPoint x: 1165, endPoint y: 696, distance: 11.7
click at [1162, 685] on label at bounding box center [1160, 688] width 12 height 12
click at [1162, 685] on input "checkbox" at bounding box center [1159, 689] width 10 height 10
checkbox input "false"
click at [1162, 709] on button "Checkout" at bounding box center [1311, 715] width 496 height 25
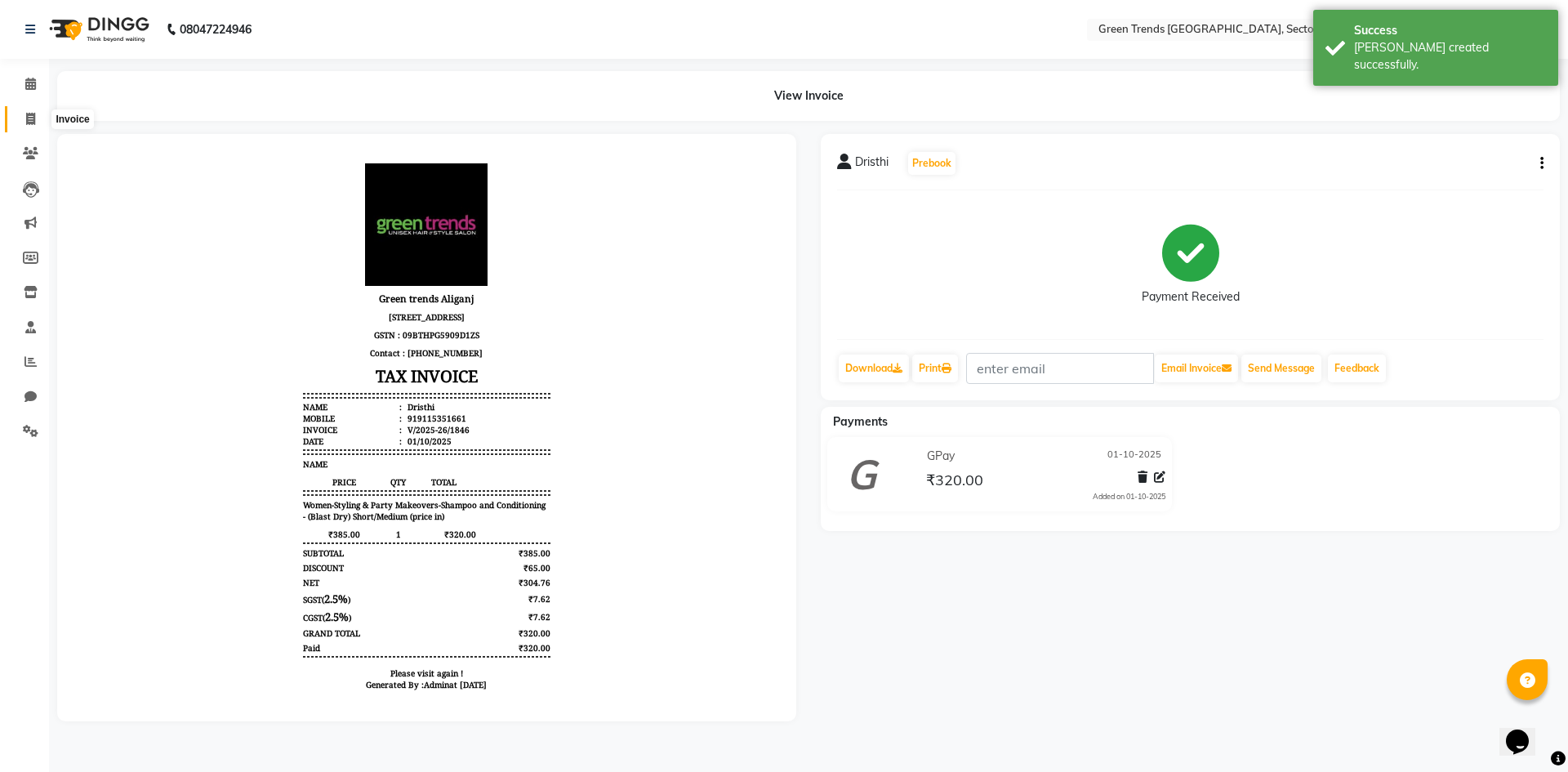
click at [30, 112] on icon at bounding box center [31, 118] width 9 height 12
select select "service"
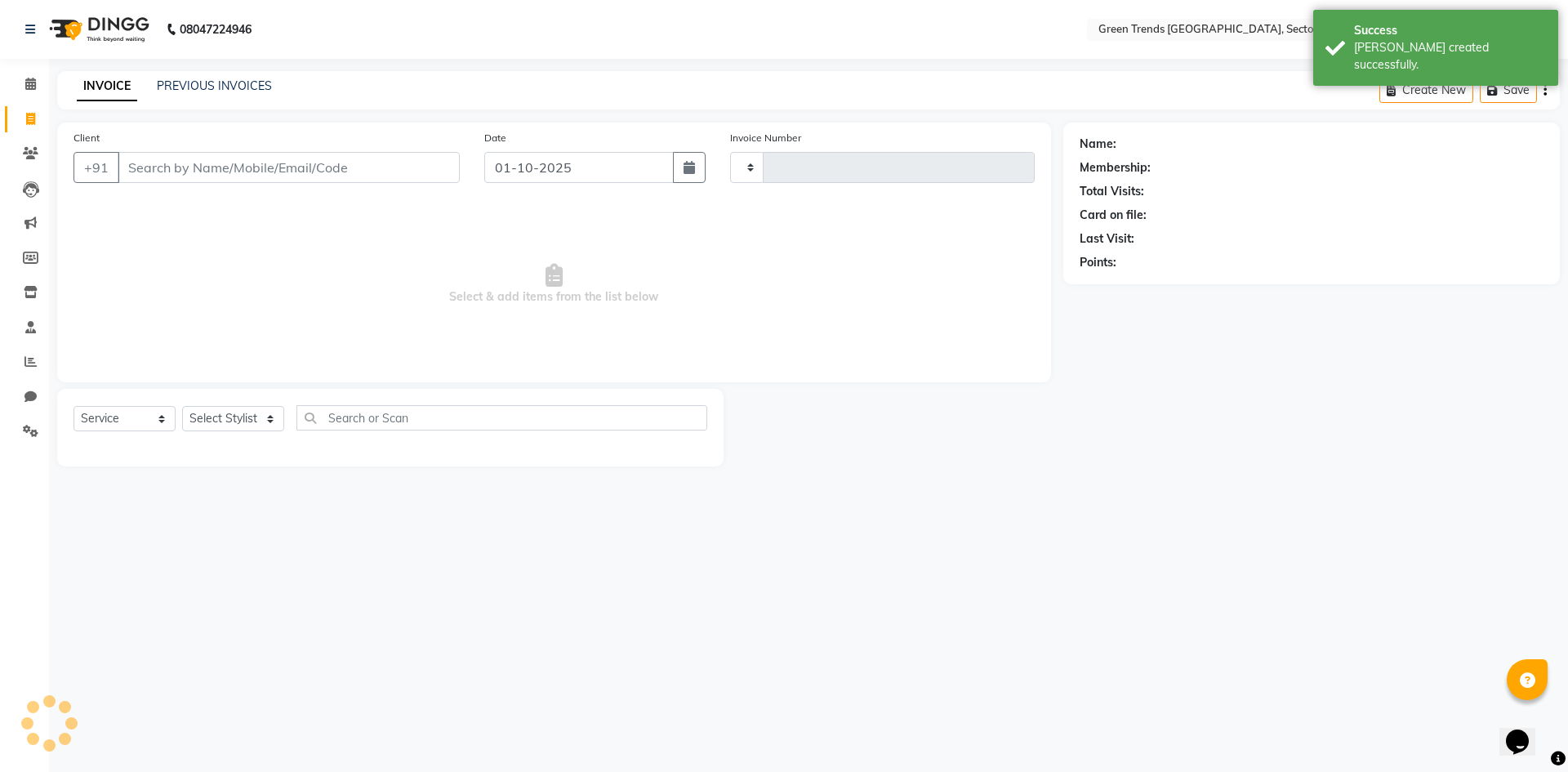
type input "1847"
select select "7023"
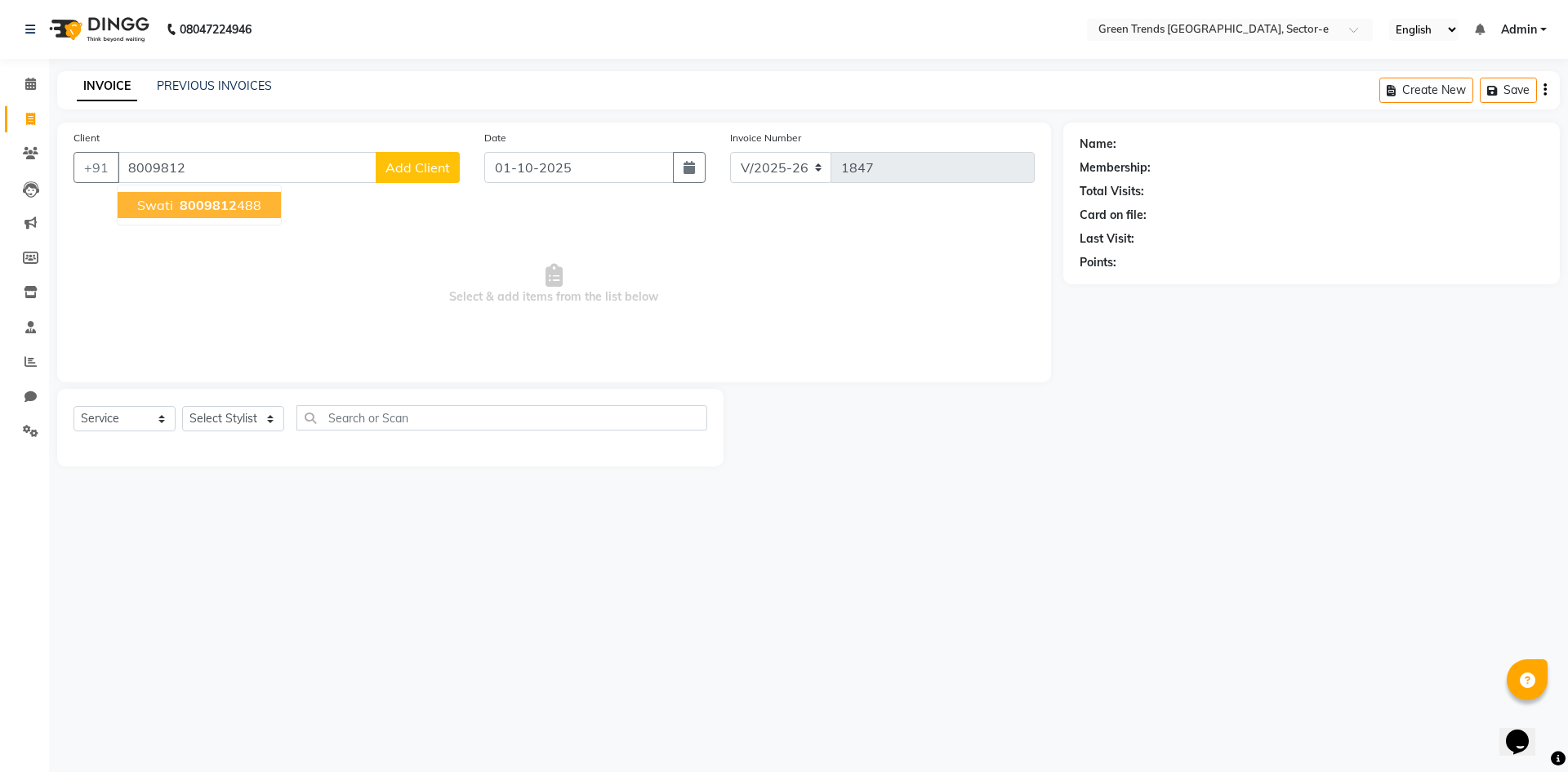
click at [214, 210] on span "8009812" at bounding box center [208, 205] width 58 height 16
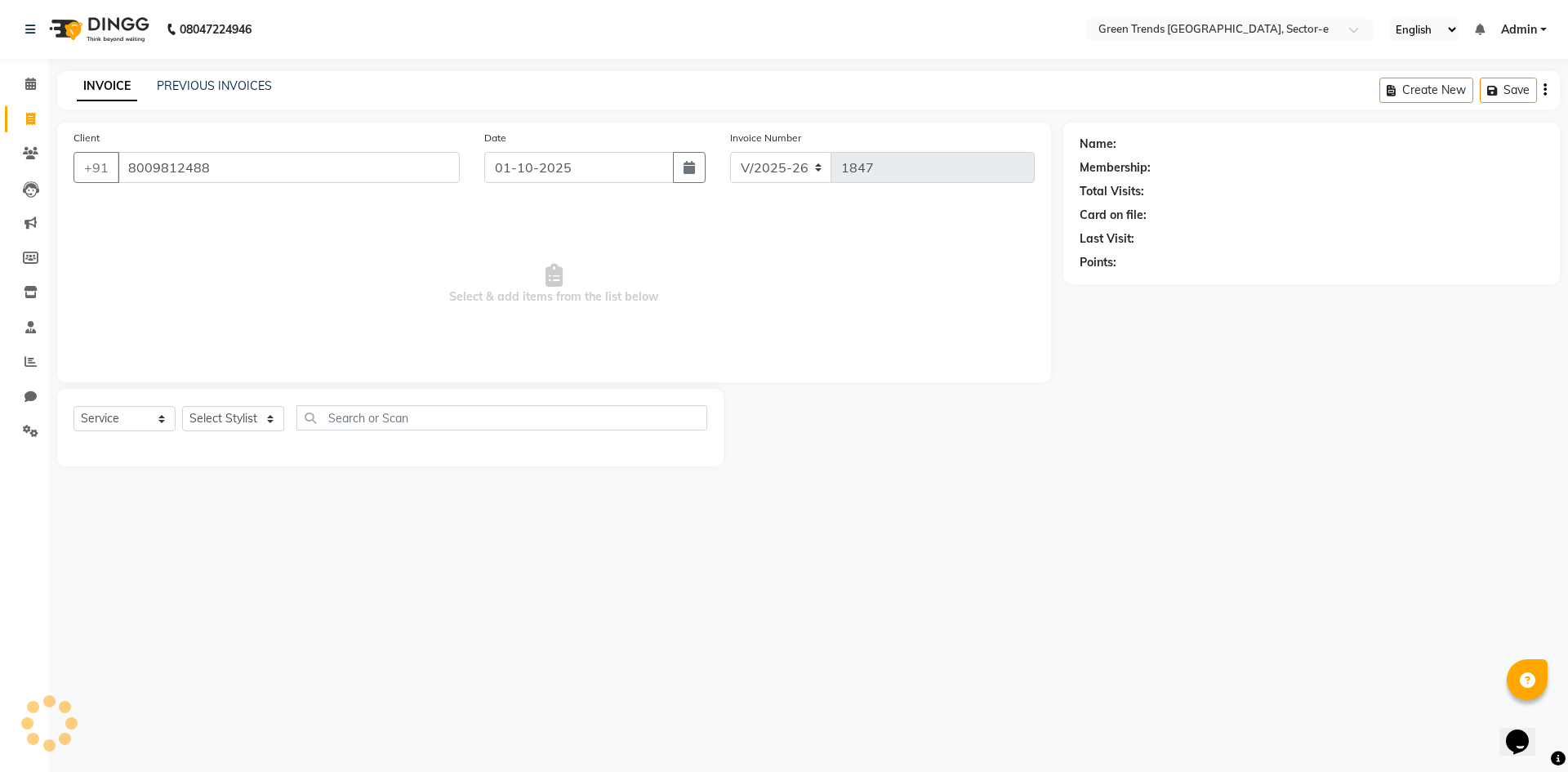
type input "8009812488"
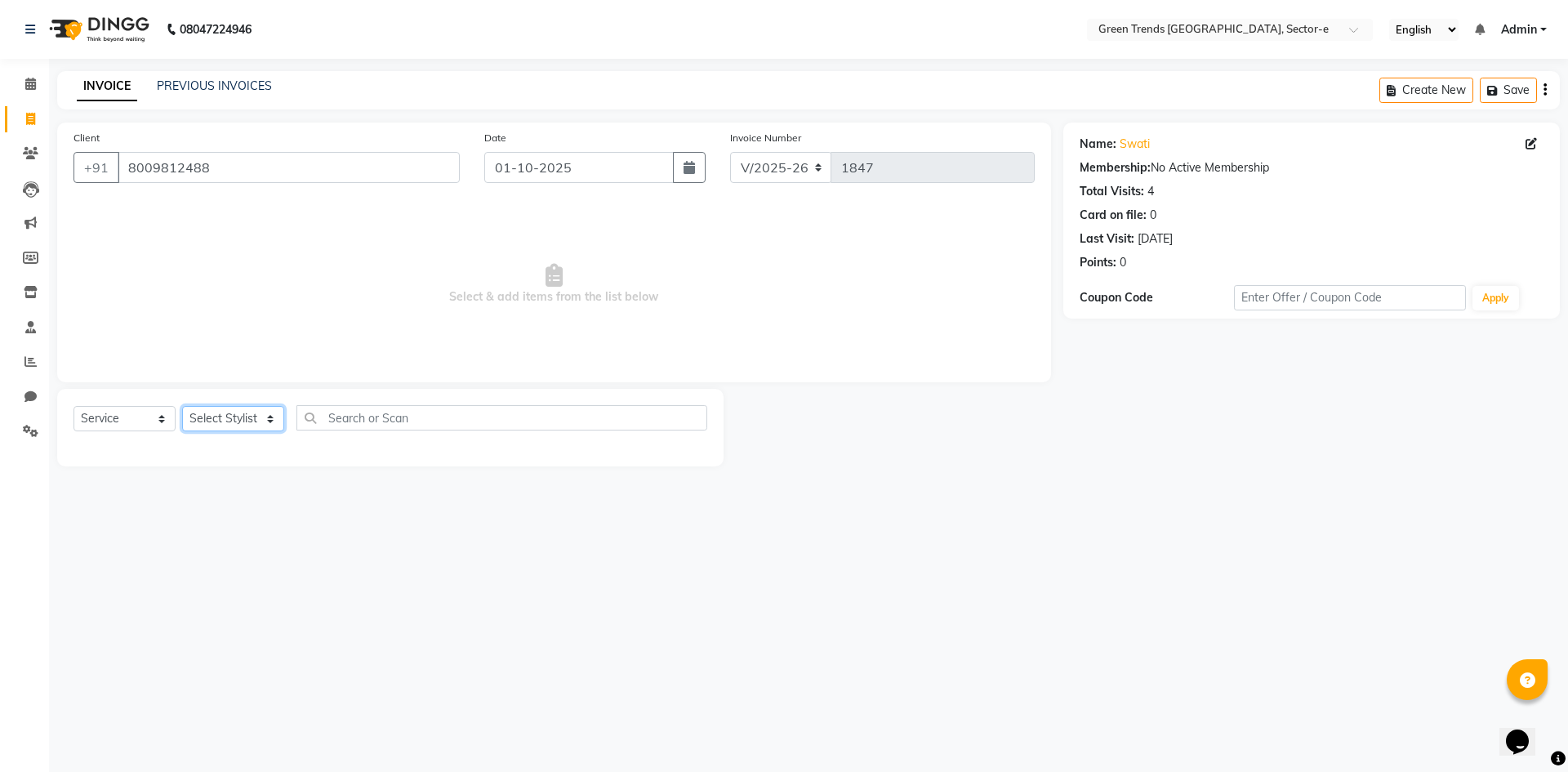
click at [269, 418] on select "Select Stylist [PERSON_NAME] [PERSON_NAME] Mo. [PERSON_NAME].[PERSON_NAME] [PER…" at bounding box center [233, 418] width 102 height 25
select select "58756"
click at [182, 406] on select "Select Stylist [PERSON_NAME] [PERSON_NAME] Mo. [PERSON_NAME].[PERSON_NAME] [PER…" at bounding box center [233, 418] width 102 height 25
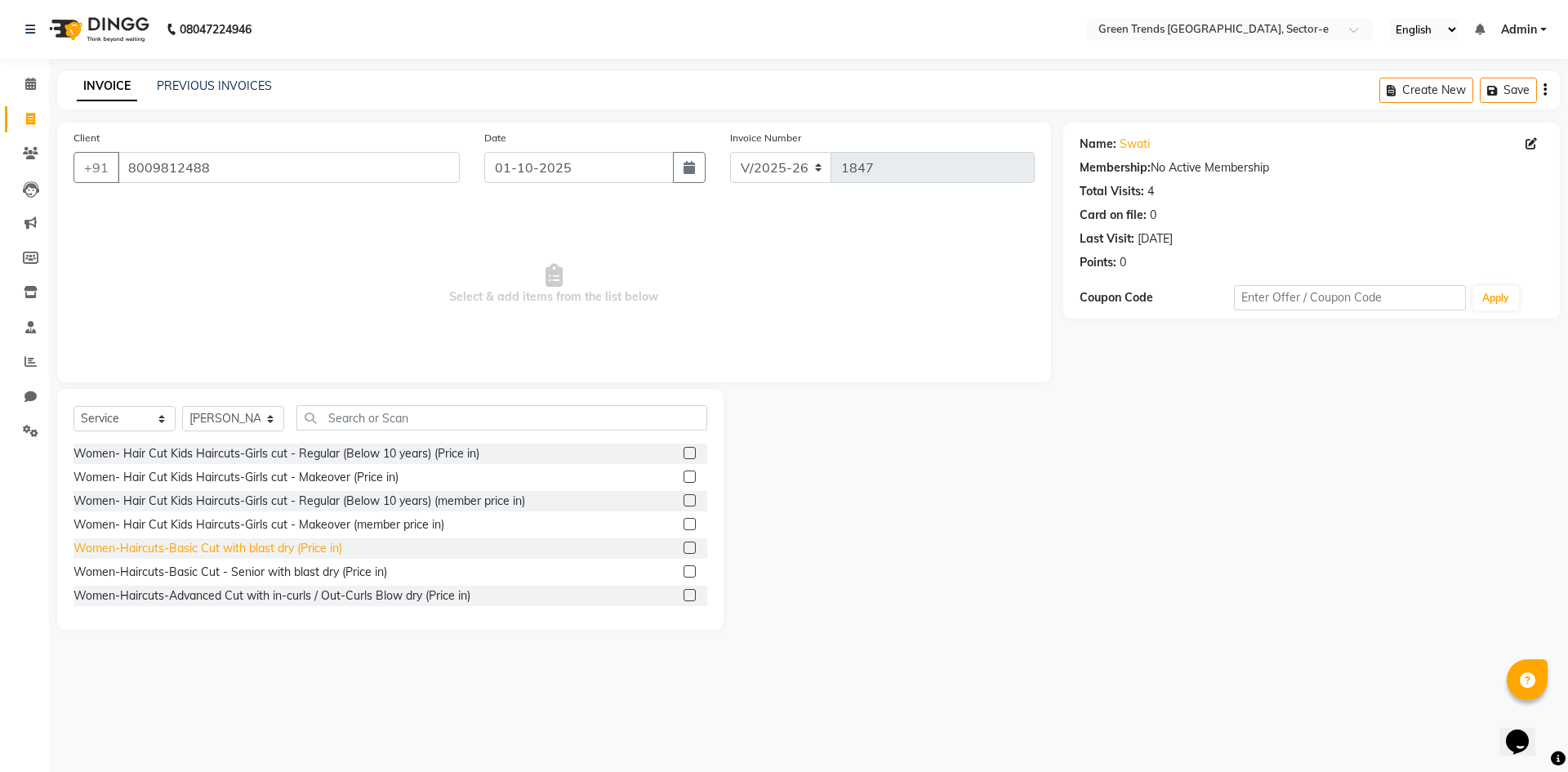
click at [280, 545] on div "Women-Haircuts-Basic Cut with blast dry (Price in)" at bounding box center [208, 548] width 269 height 17
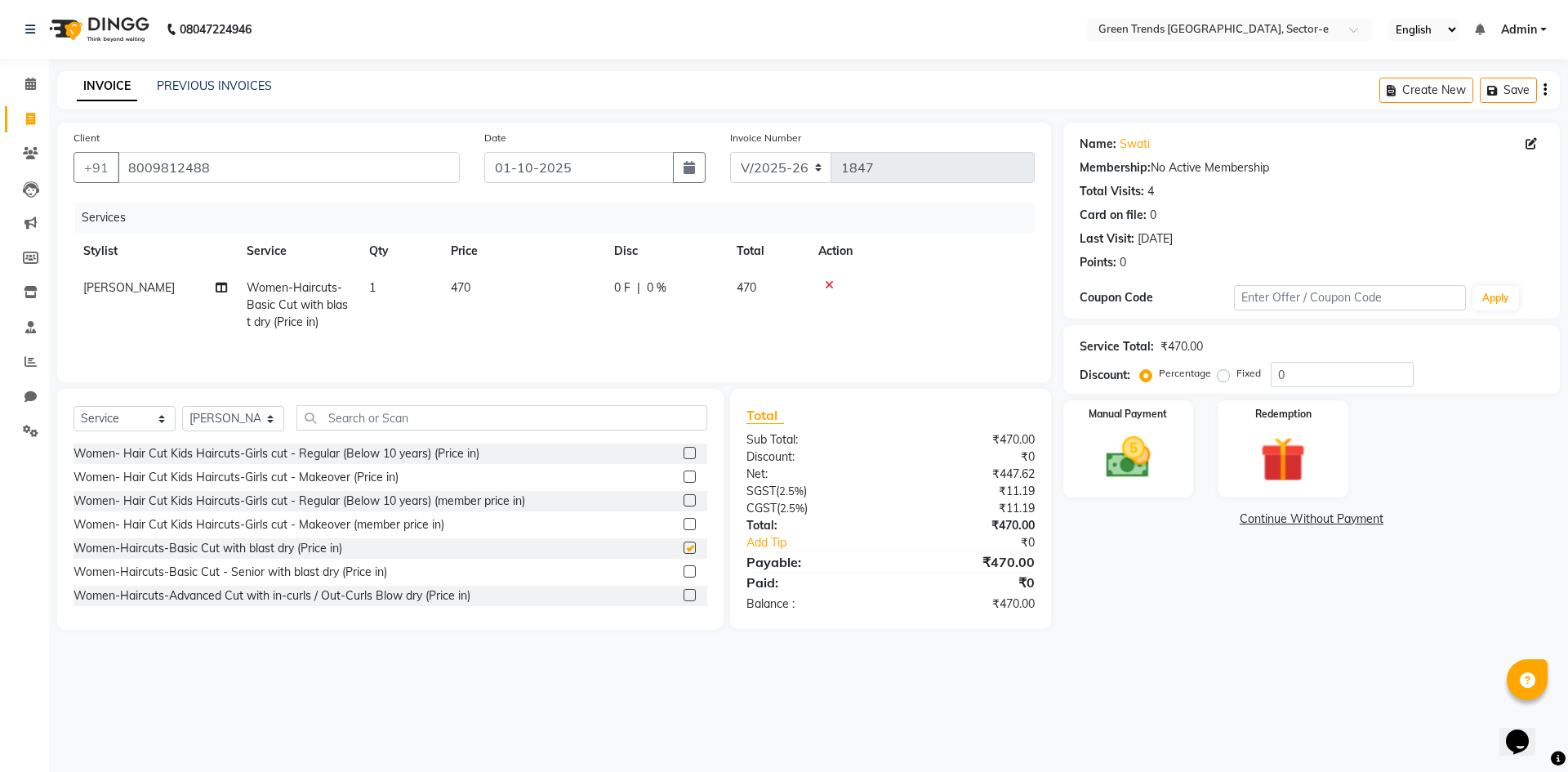
checkbox input "false"
click at [629, 288] on span "0 F" at bounding box center [622, 288] width 16 height 17
select select "58756"
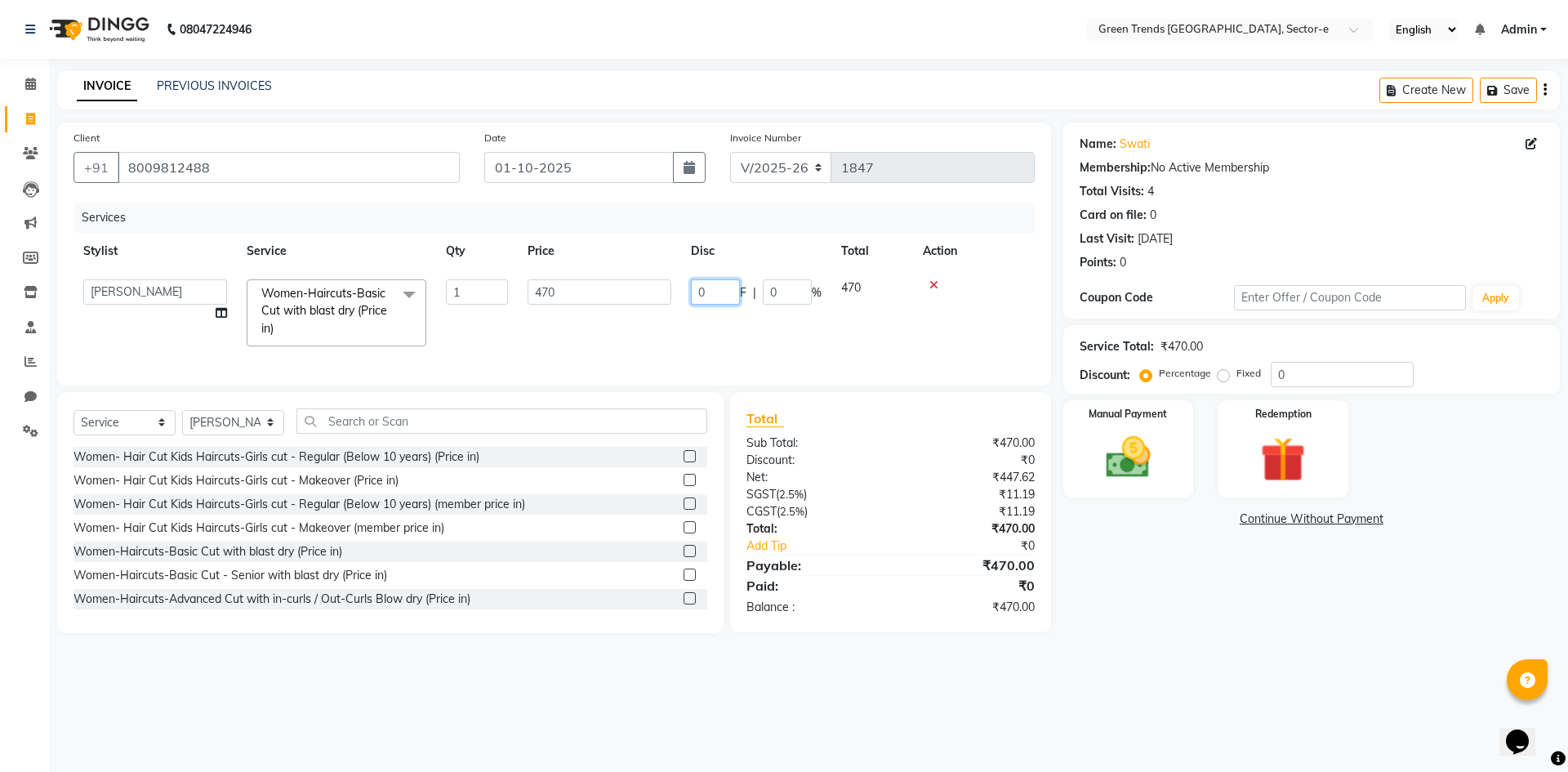
drag, startPoint x: 713, startPoint y: 298, endPoint x: 667, endPoint y: 314, distance: 48.7
click at [667, 314] on tr "[PERSON_NAME] [PERSON_NAME] Mo. [PERSON_NAME].[PERSON_NAME] [PERSON_NAME] [PERS…" at bounding box center [554, 313] width 961 height 87
type input "120"
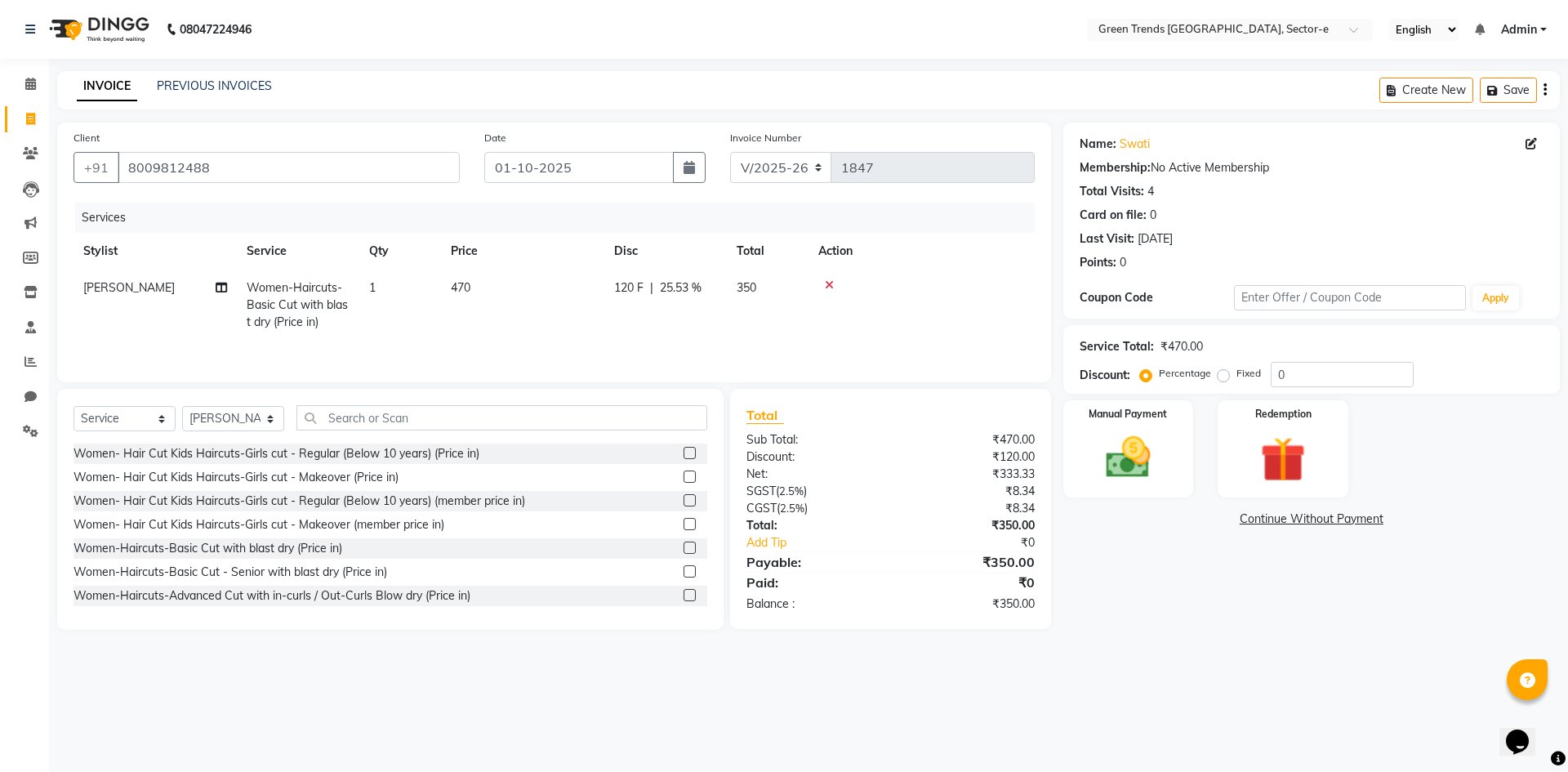
click at [636, 342] on div "Services Stylist Service Qty Price Disc Total Action [PERSON_NAME] Women-Haircu…" at bounding box center [554, 284] width 961 height 163
click at [1115, 439] on img at bounding box center [1128, 457] width 76 height 54
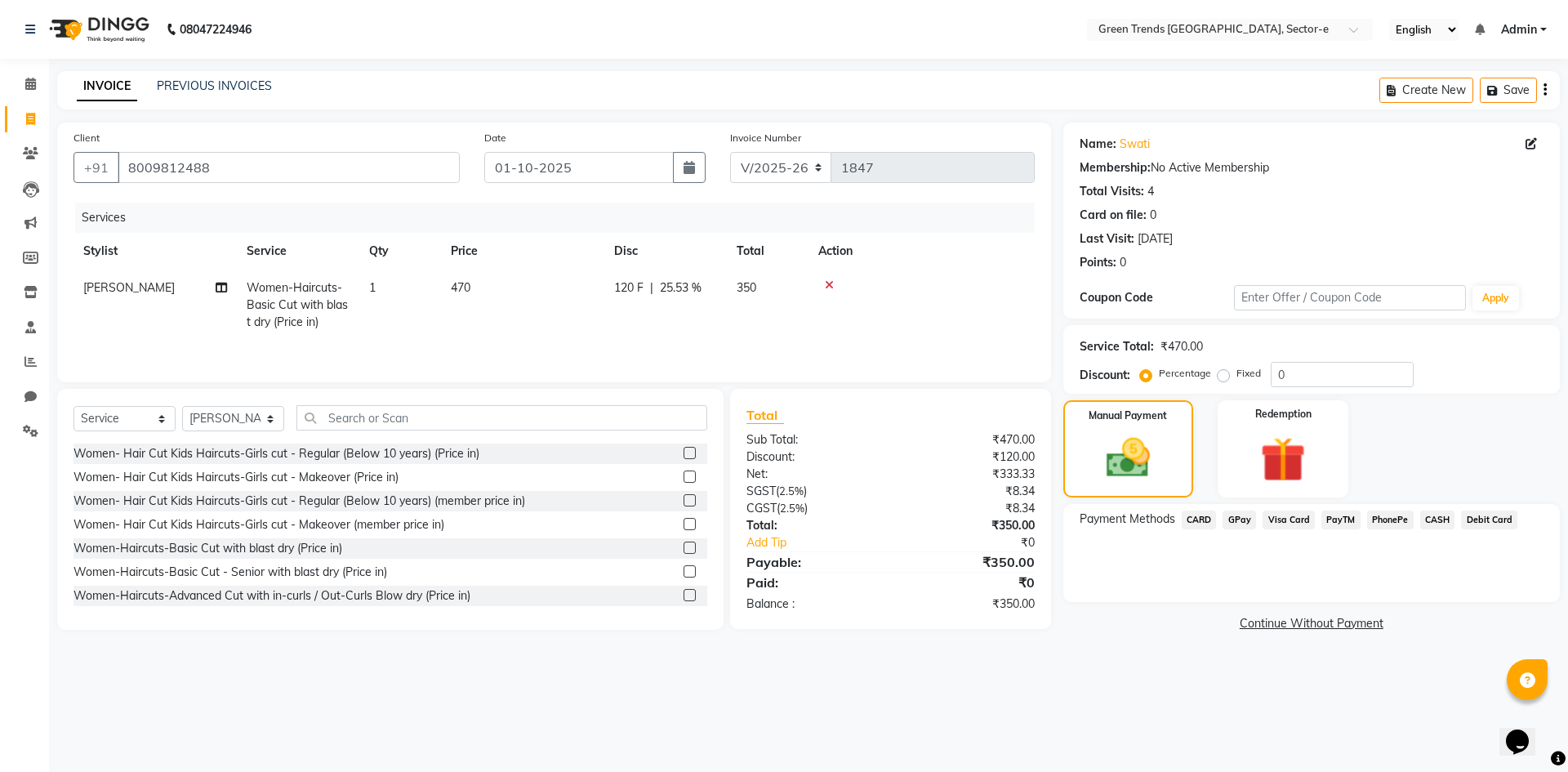
click at [1438, 515] on span "CASH" at bounding box center [1438, 520] width 35 height 19
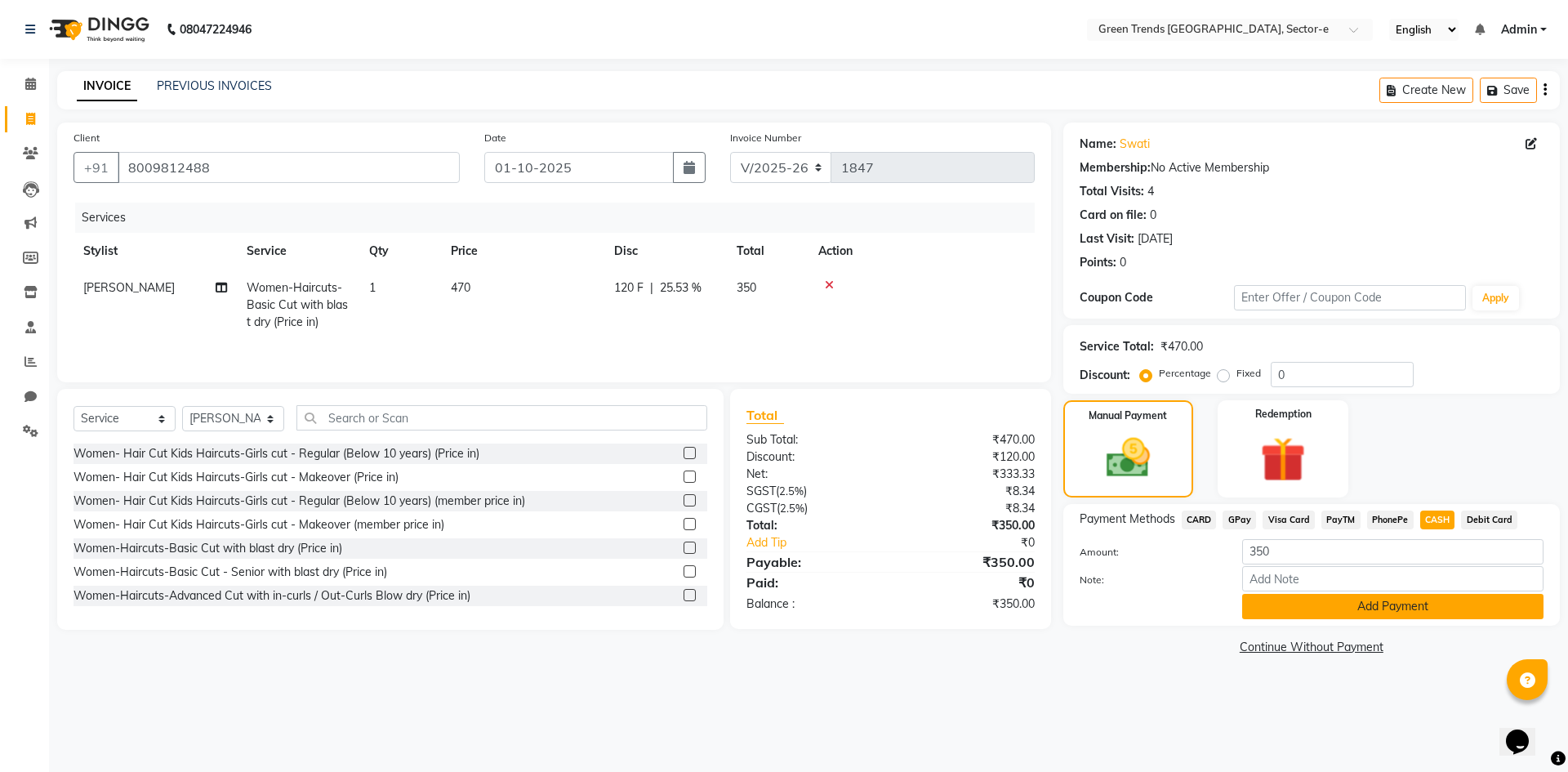
click at [1356, 604] on button "Add Payment" at bounding box center [1393, 606] width 301 height 25
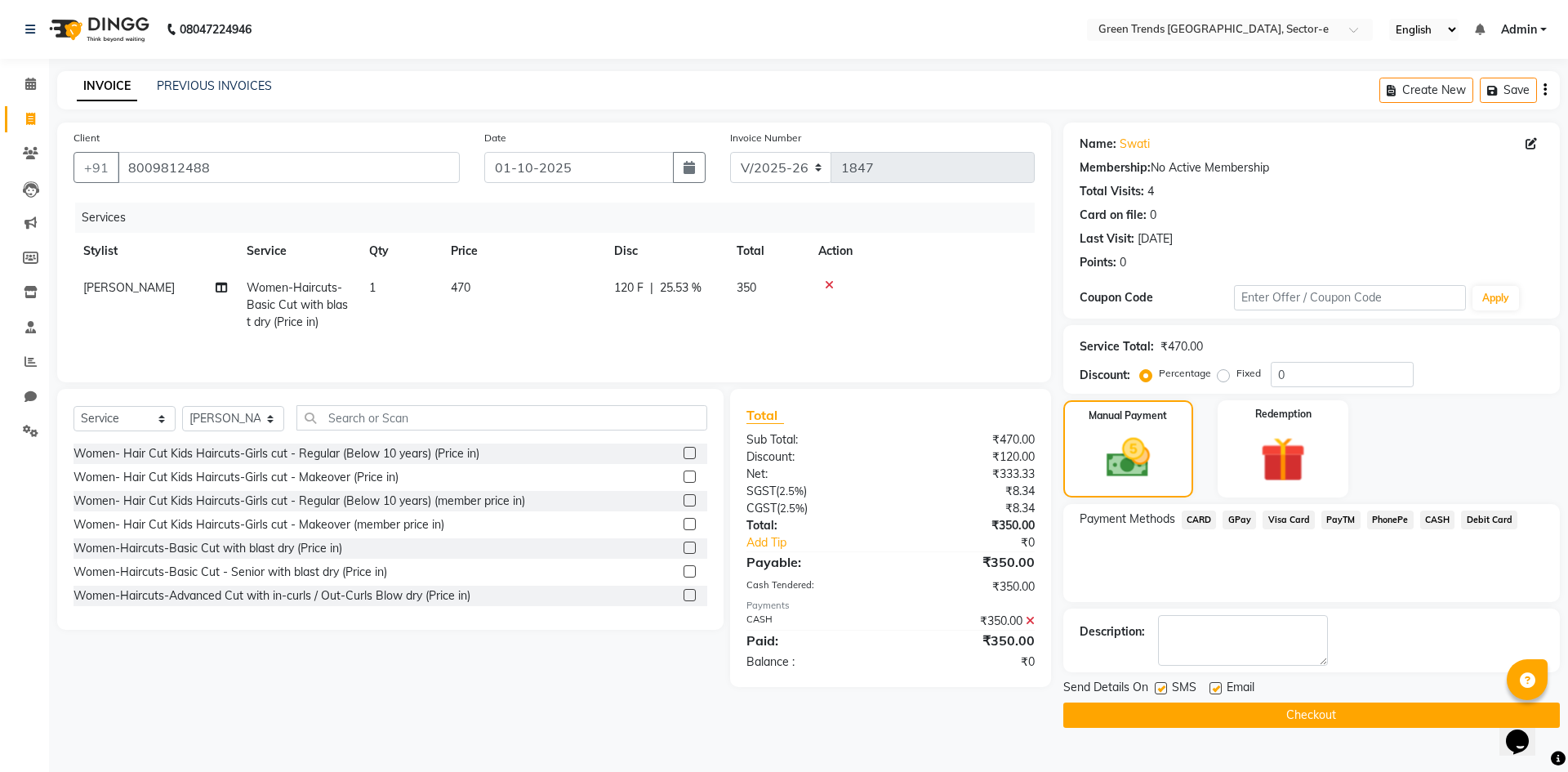
drag, startPoint x: 1159, startPoint y: 694, endPoint x: 1201, endPoint y: 689, distance: 42.3
click at [1161, 693] on div at bounding box center [1159, 691] width 10 height 17
click at [1213, 686] on label at bounding box center [1215, 688] width 12 height 12
click at [1213, 686] on input "checkbox" at bounding box center [1214, 689] width 10 height 10
checkbox input "false"
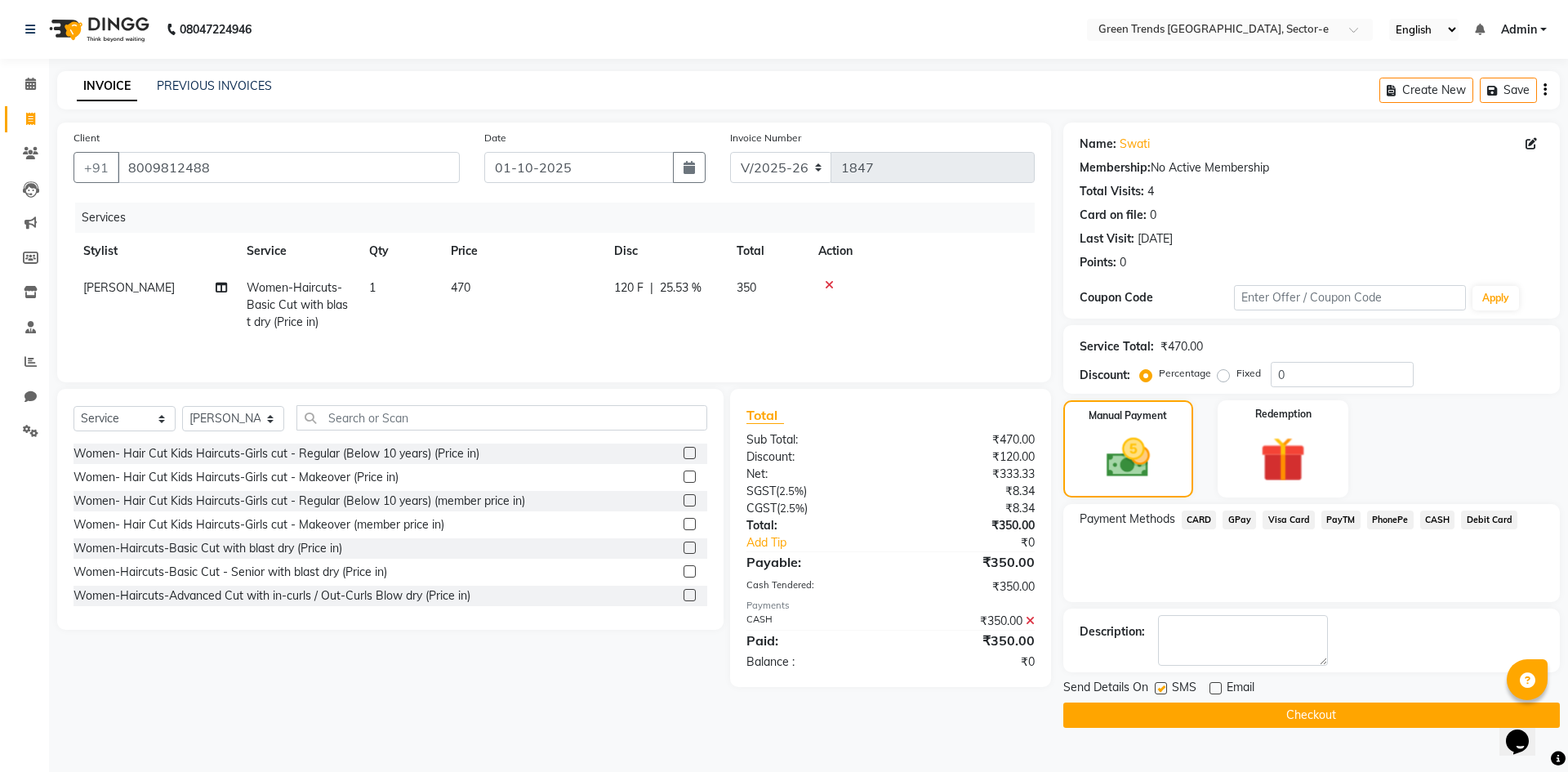
click at [1157, 688] on label at bounding box center [1160, 688] width 12 height 12
click at [1157, 688] on input "checkbox" at bounding box center [1159, 689] width 10 height 10
checkbox input "false"
click at [1175, 711] on button "Checkout" at bounding box center [1311, 715] width 496 height 25
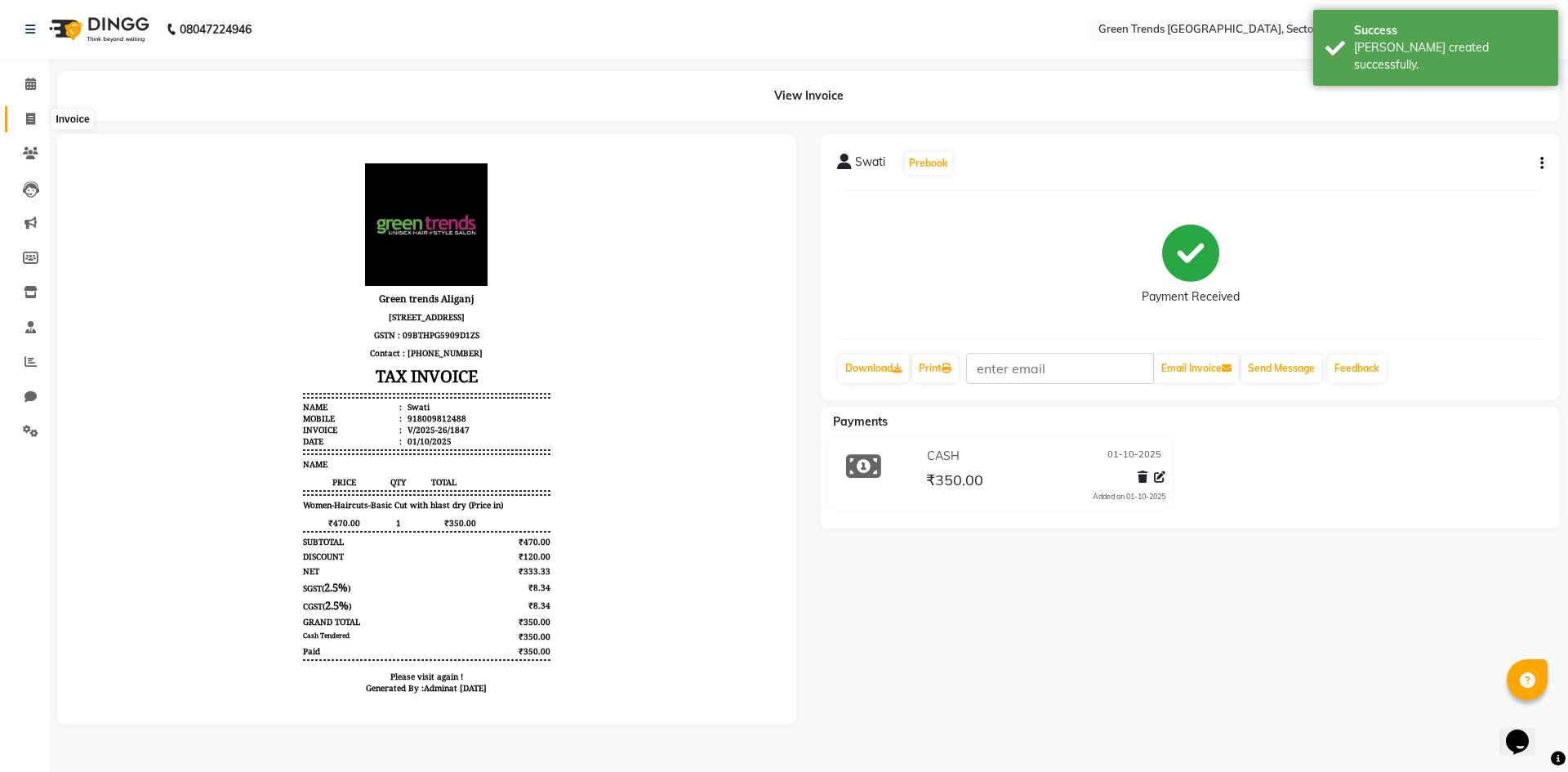
drag, startPoint x: 37, startPoint y: 116, endPoint x: 42, endPoint y: 131, distance: 15.8
click at [38, 117] on span at bounding box center [30, 120] width 28 height 19
select select "service"
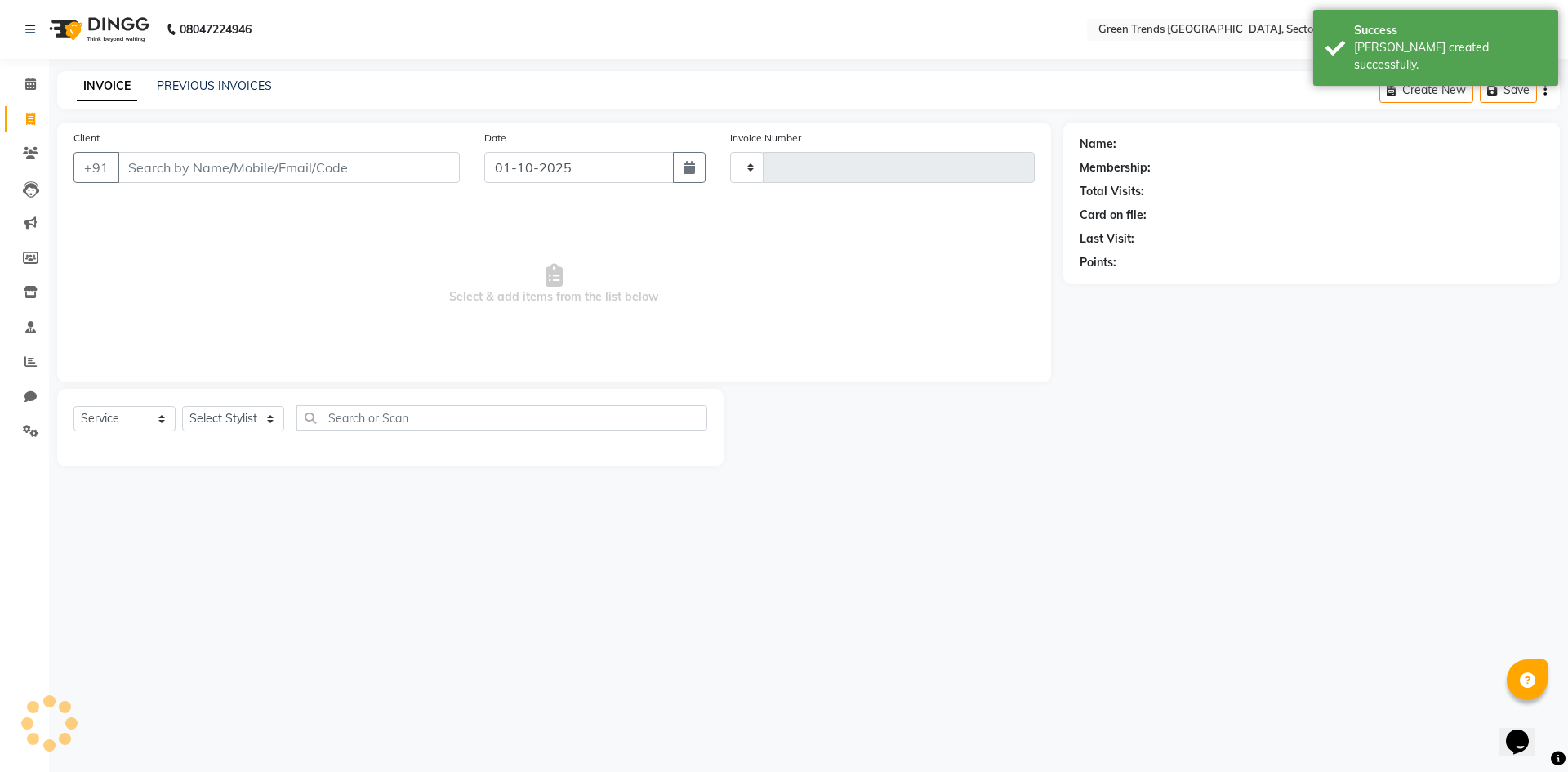
type input "1848"
select select "7023"
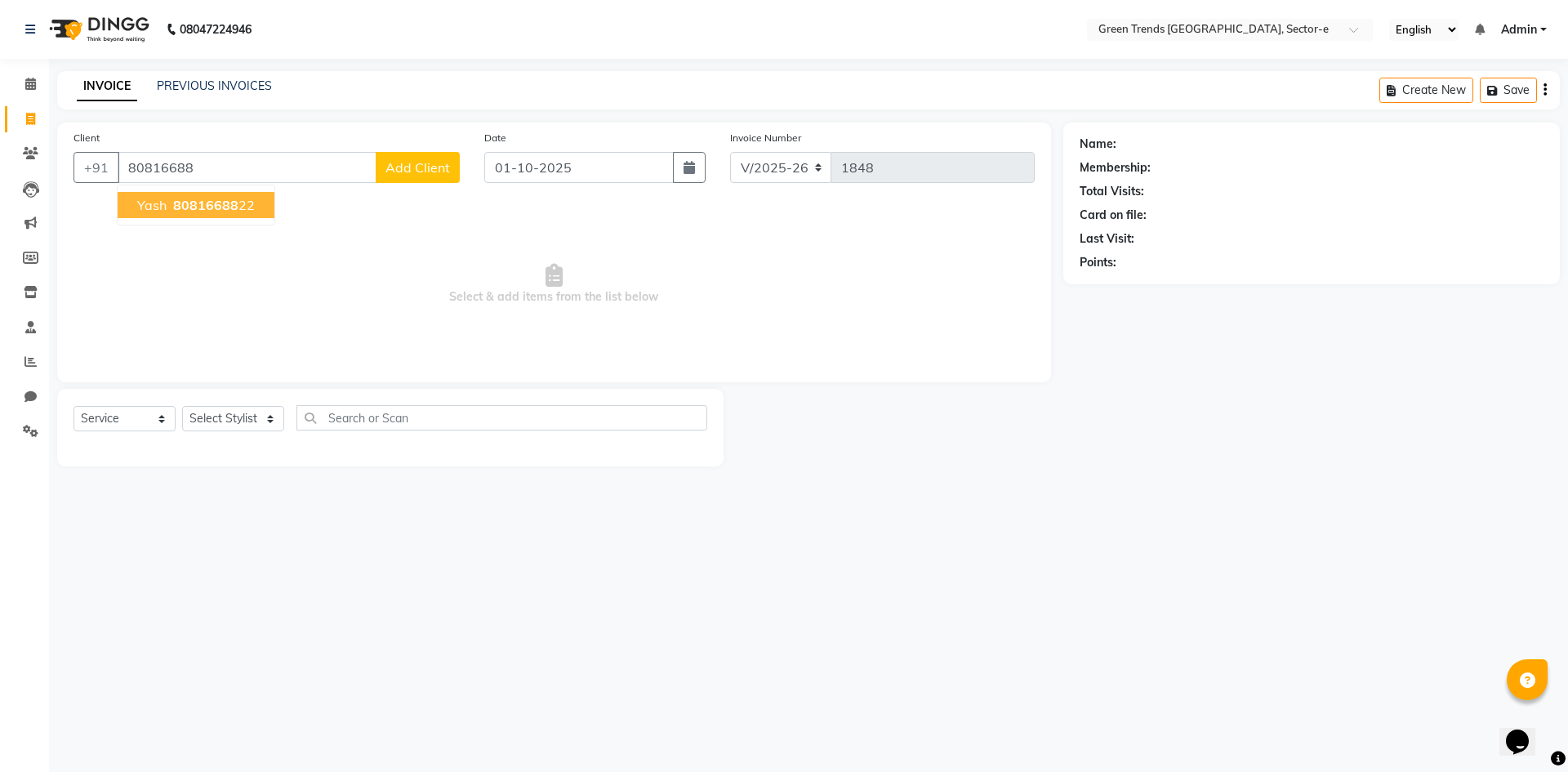
click at [241, 206] on ngb-highlight "80816688 22" at bounding box center [212, 205] width 85 height 16
type input "8081668822"
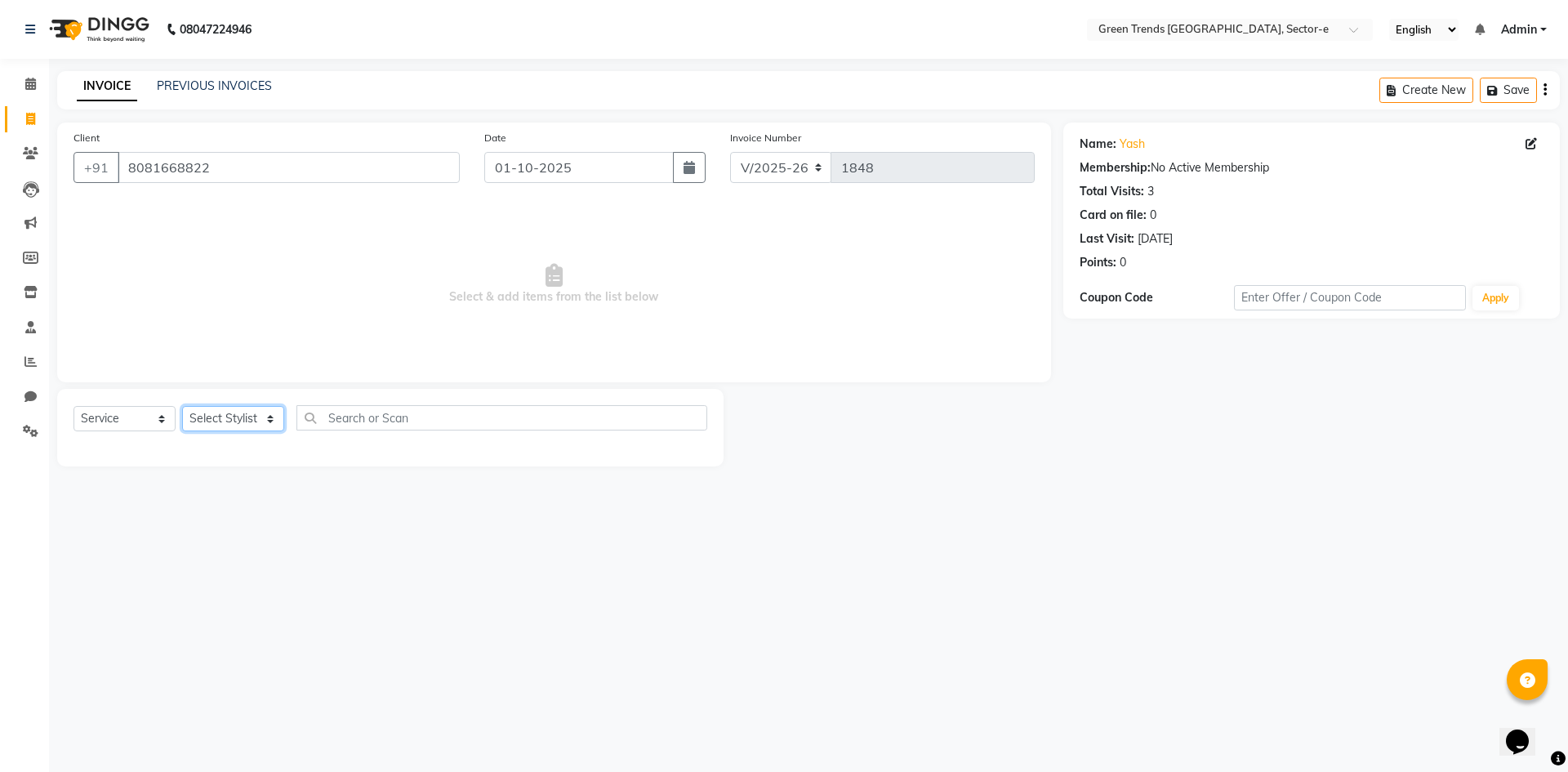
click at [263, 421] on select "Select Stylist [PERSON_NAME] [PERSON_NAME] Mo. [PERSON_NAME].[PERSON_NAME] [PER…" at bounding box center [233, 418] width 102 height 25
select select "58749"
click at [182, 406] on select "Select Stylist [PERSON_NAME] [PERSON_NAME] Mo. [PERSON_NAME].[PERSON_NAME] [PER…" at bounding box center [233, 418] width 102 height 25
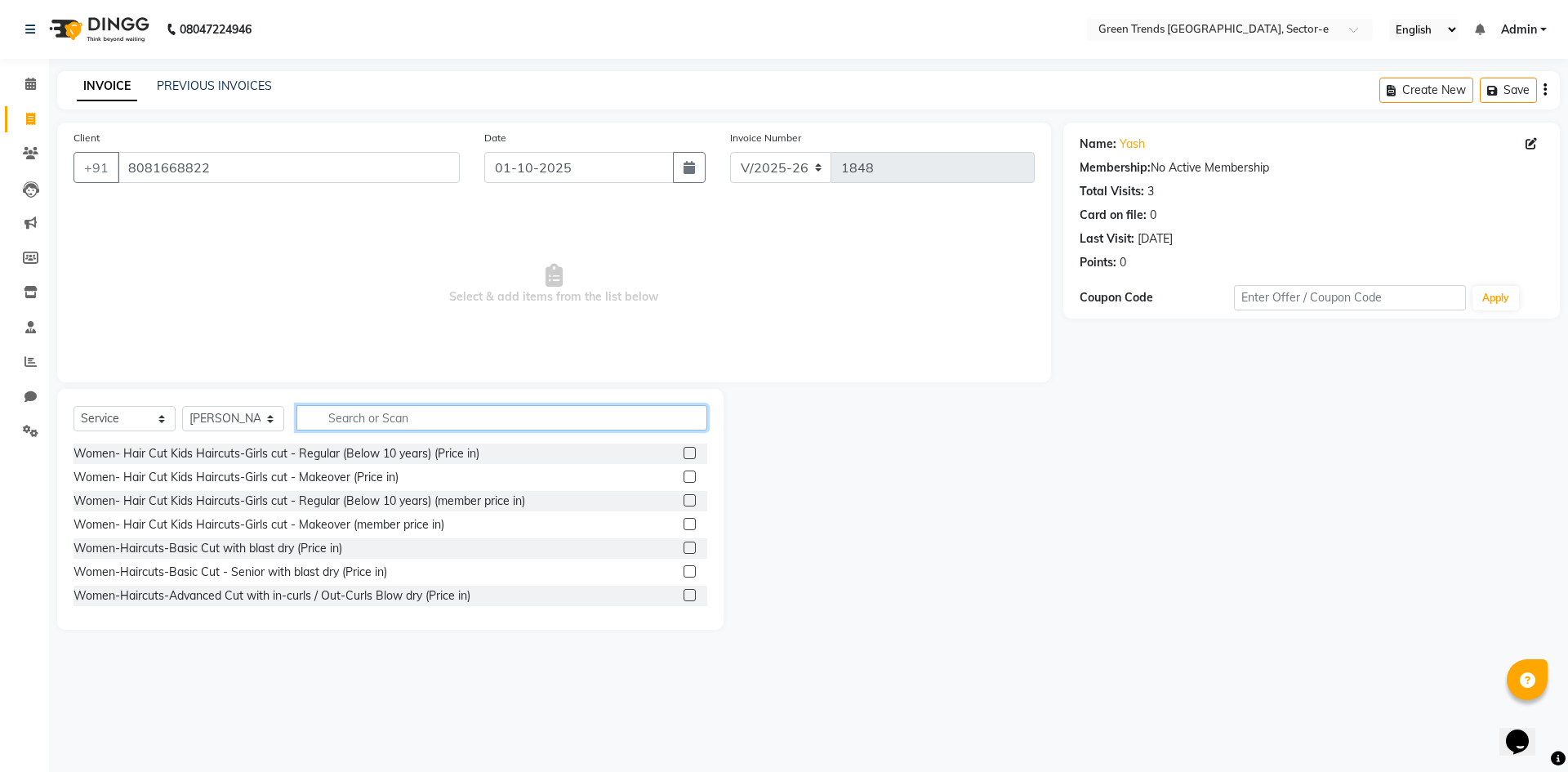
click at [329, 423] on input "text" at bounding box center [501, 417] width 410 height 25
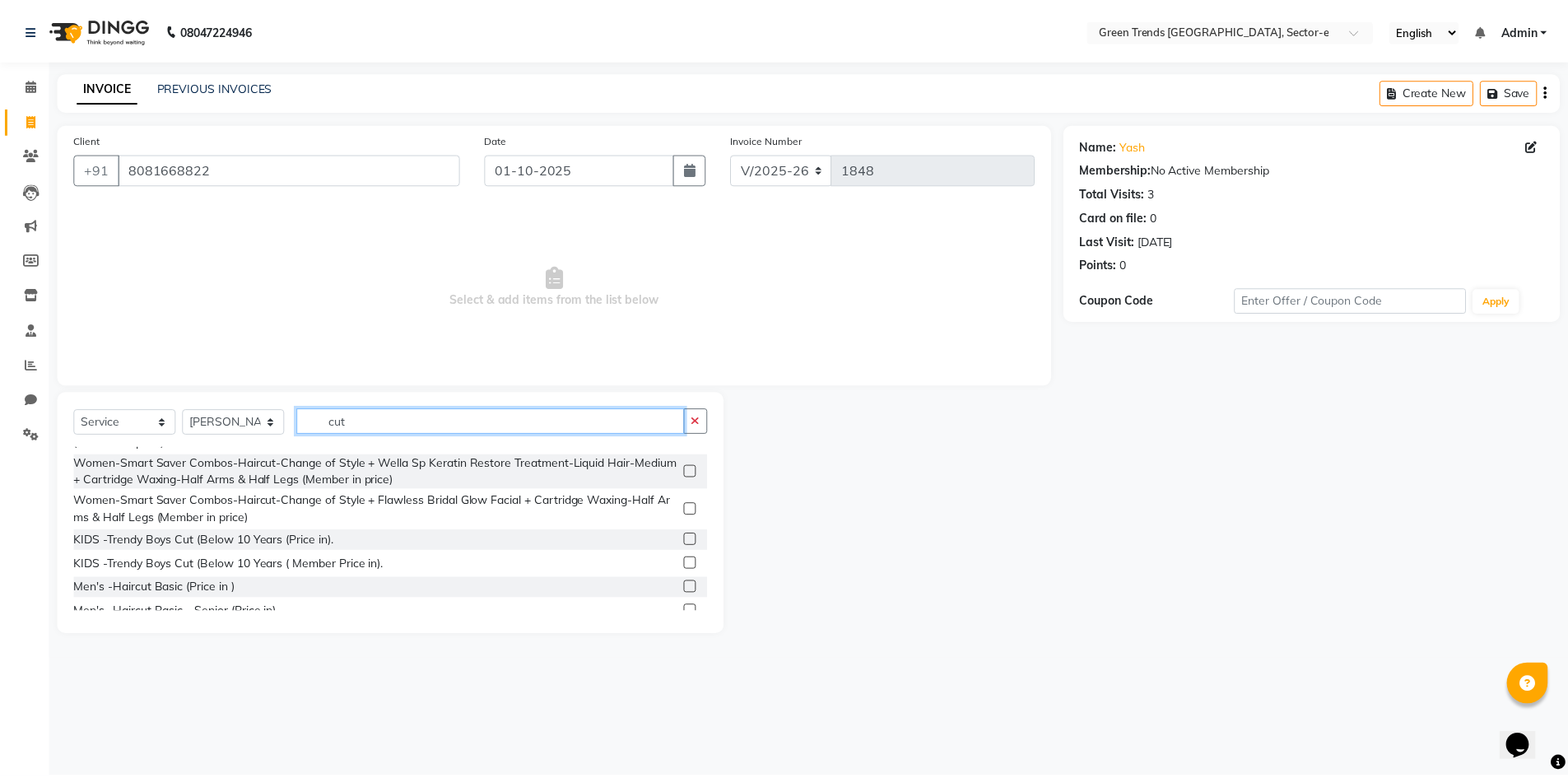
scroll to position [883, 0]
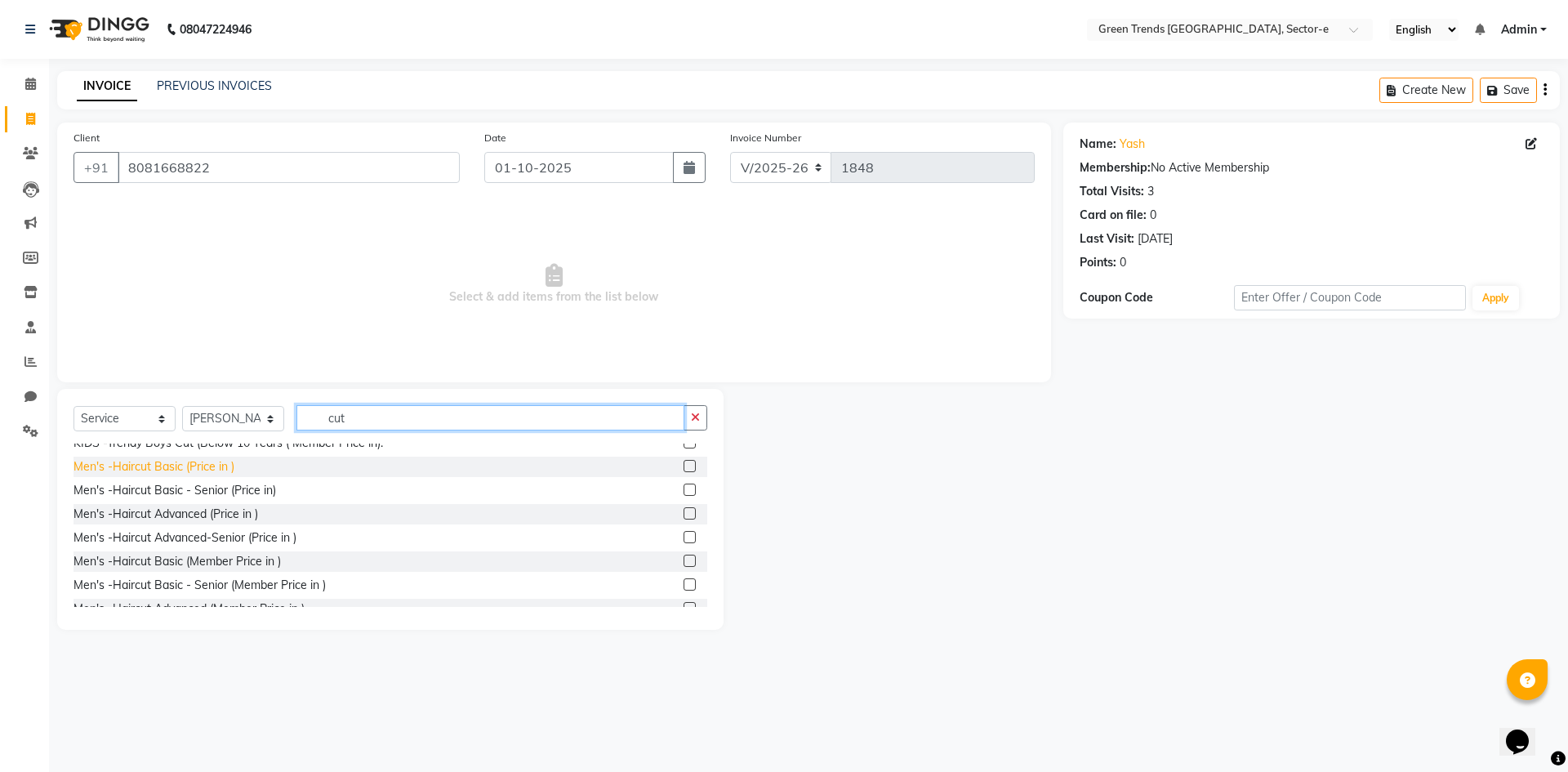
type input "cut"
click at [206, 476] on div "Men's -Haircut Basic (Price in )" at bounding box center [154, 467] width 161 height 17
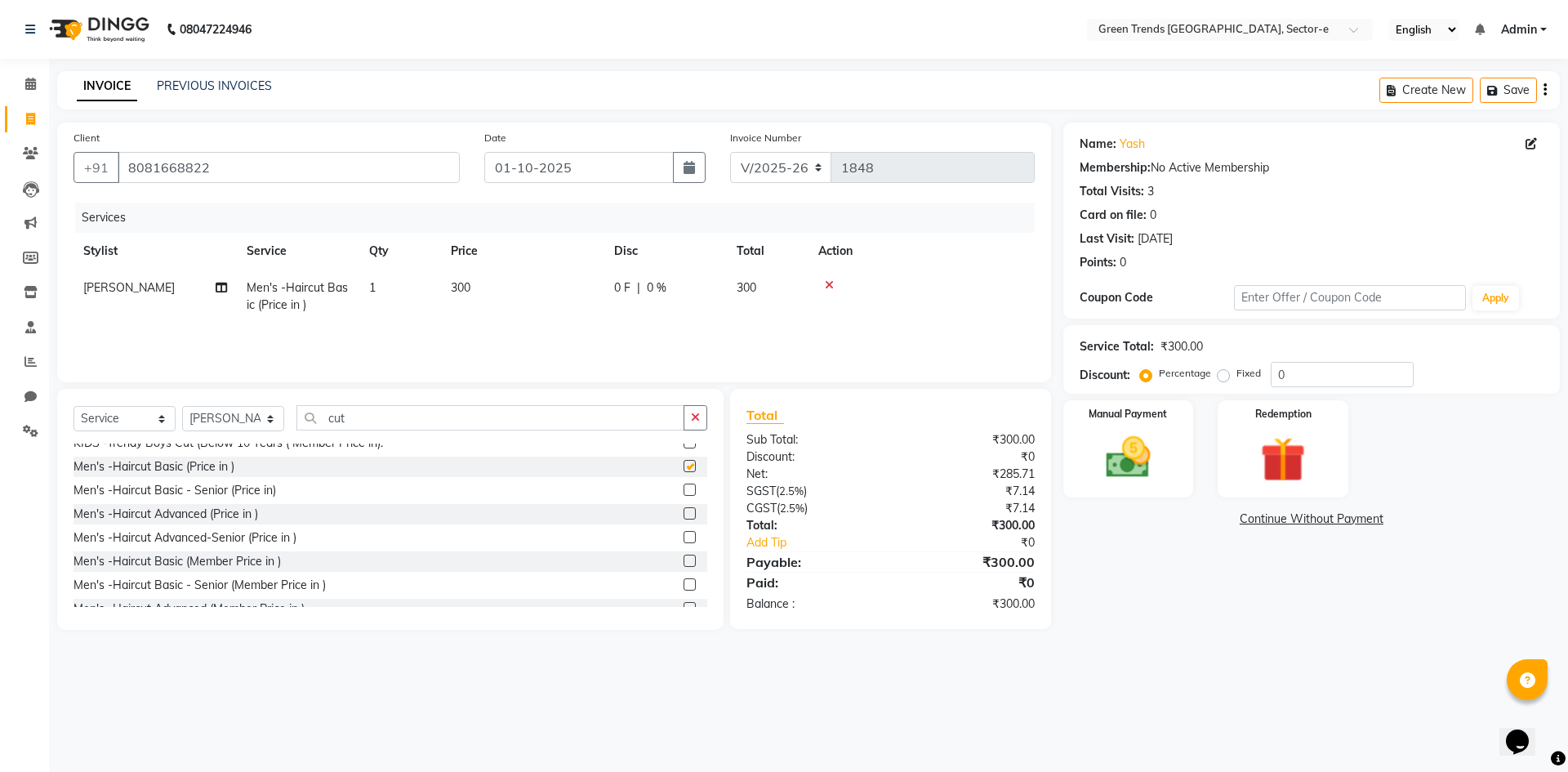
checkbox input "false"
click at [626, 286] on span "0 F" at bounding box center [622, 288] width 16 height 17
select select "58749"
drag, startPoint x: 723, startPoint y: 291, endPoint x: 681, endPoint y: 305, distance: 44.3
click at [681, 305] on td "0 F | 0 %" at bounding box center [756, 305] width 150 height 70
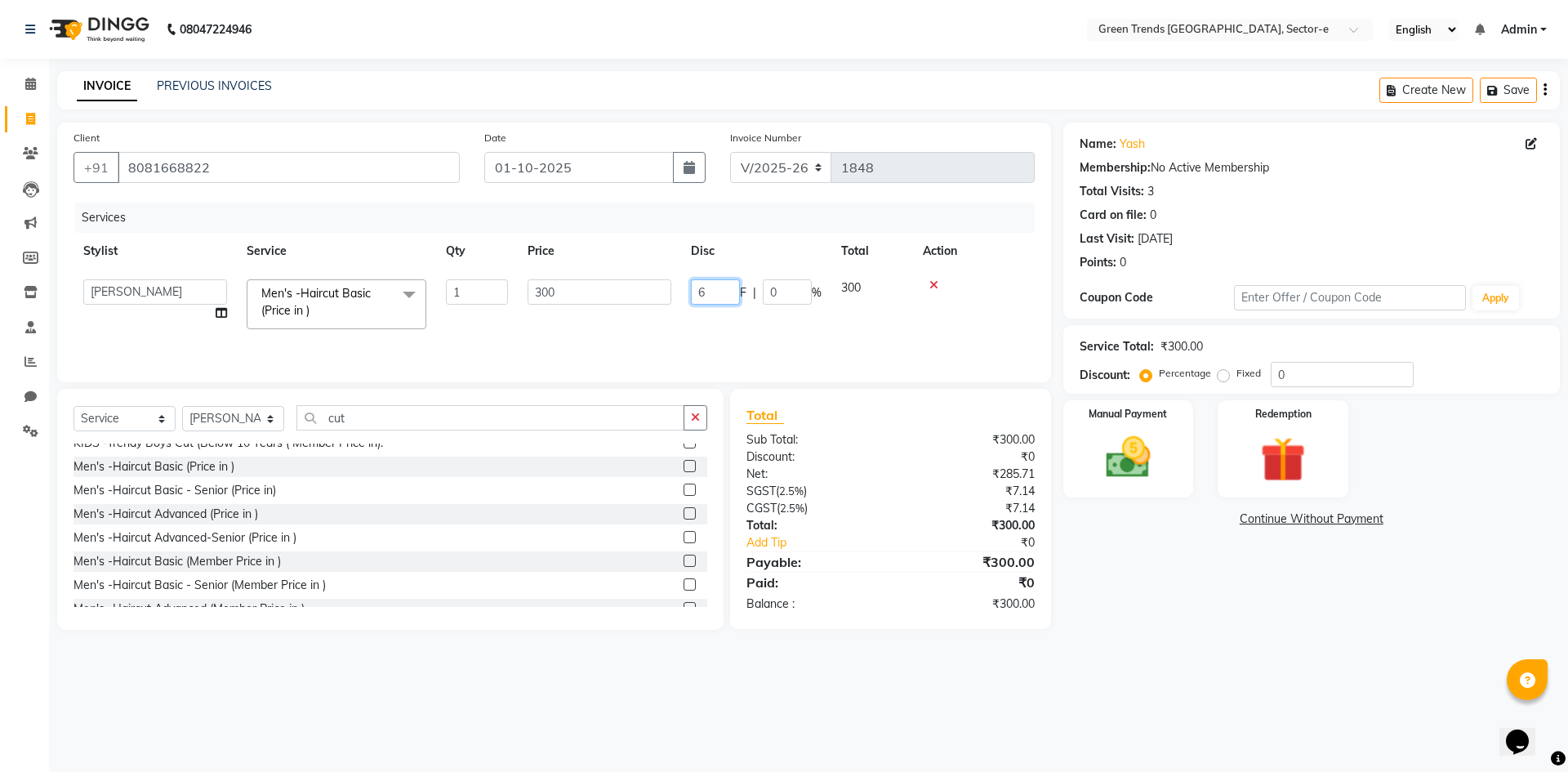
type input "61"
click at [654, 332] on div "Services Stylist Service Qty Price Disc Total Action [PERSON_NAME] Men's -Hairc…" at bounding box center [554, 284] width 961 height 163
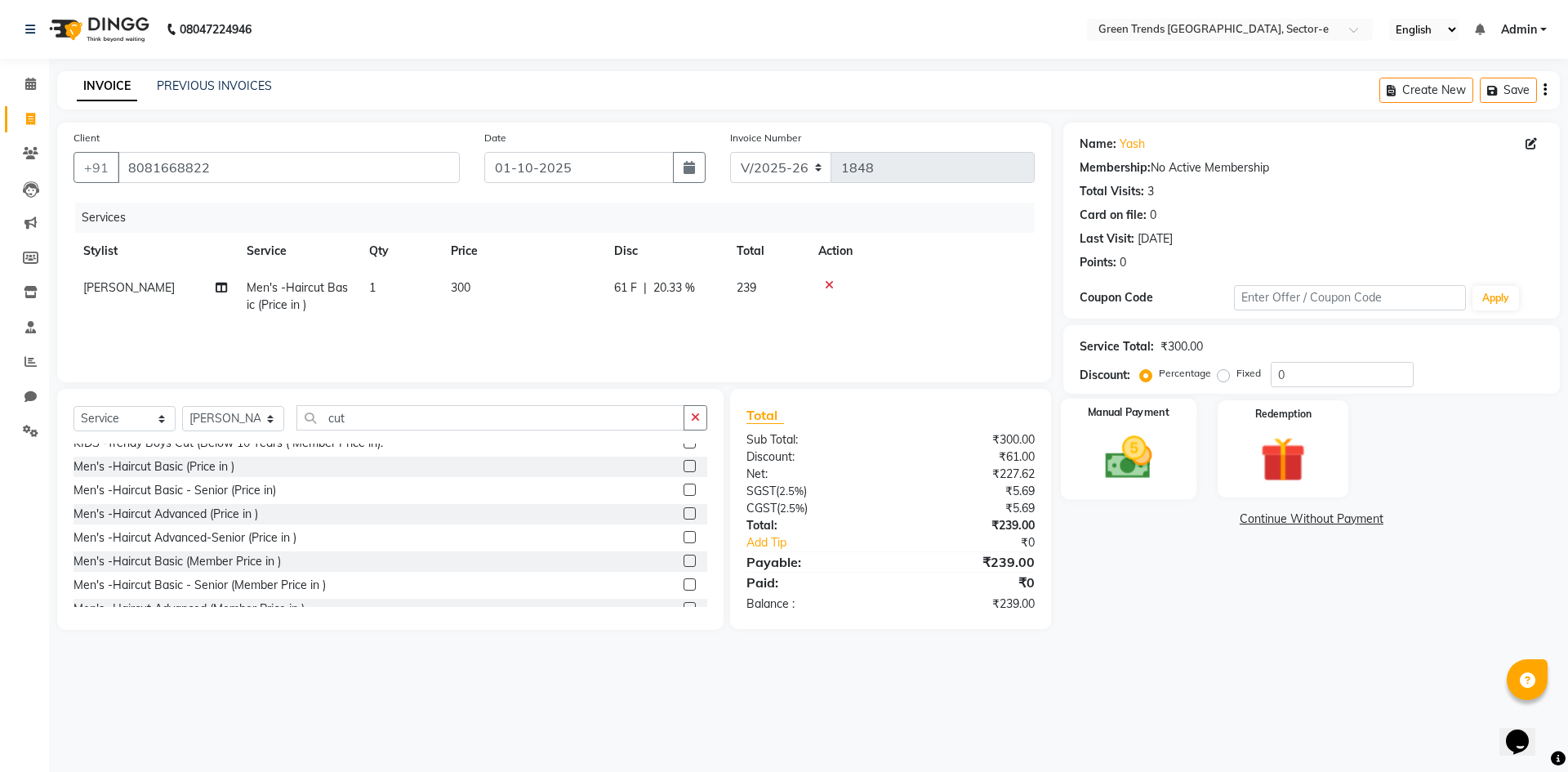
click at [1141, 439] on img at bounding box center [1128, 457] width 76 height 54
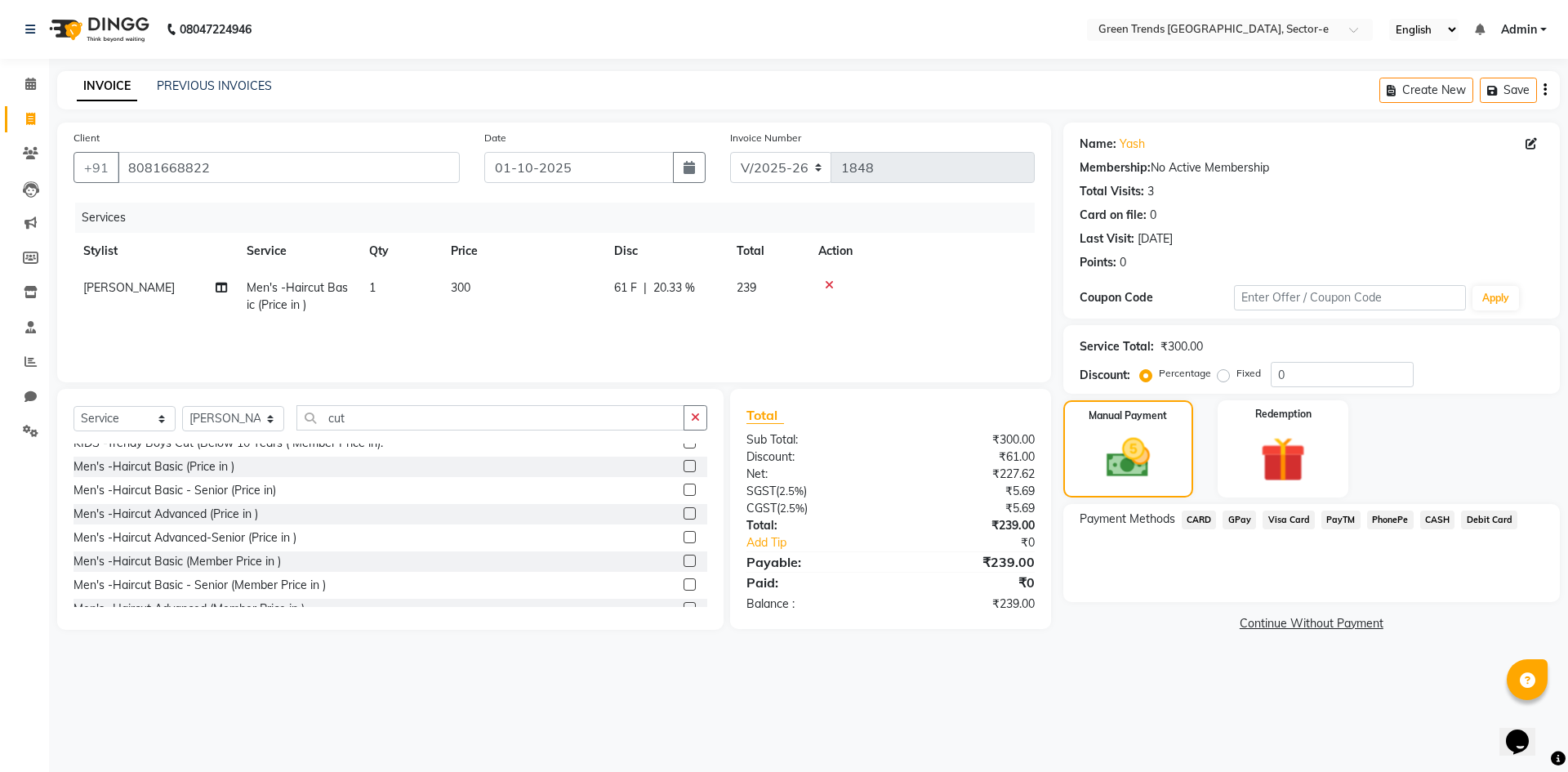
click at [1433, 518] on span "CASH" at bounding box center [1438, 520] width 35 height 19
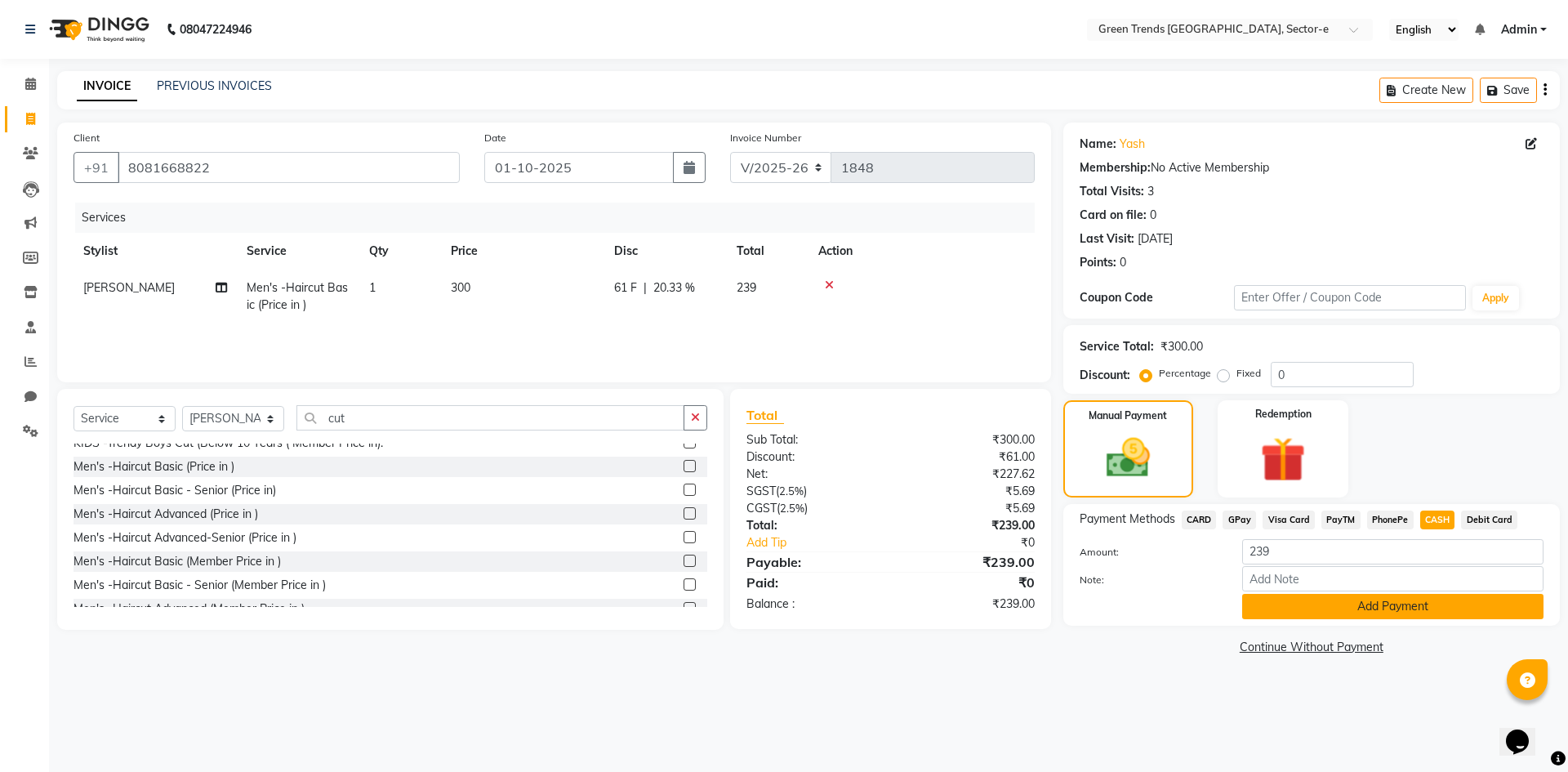
click at [1310, 605] on button "Add Payment" at bounding box center [1393, 606] width 301 height 25
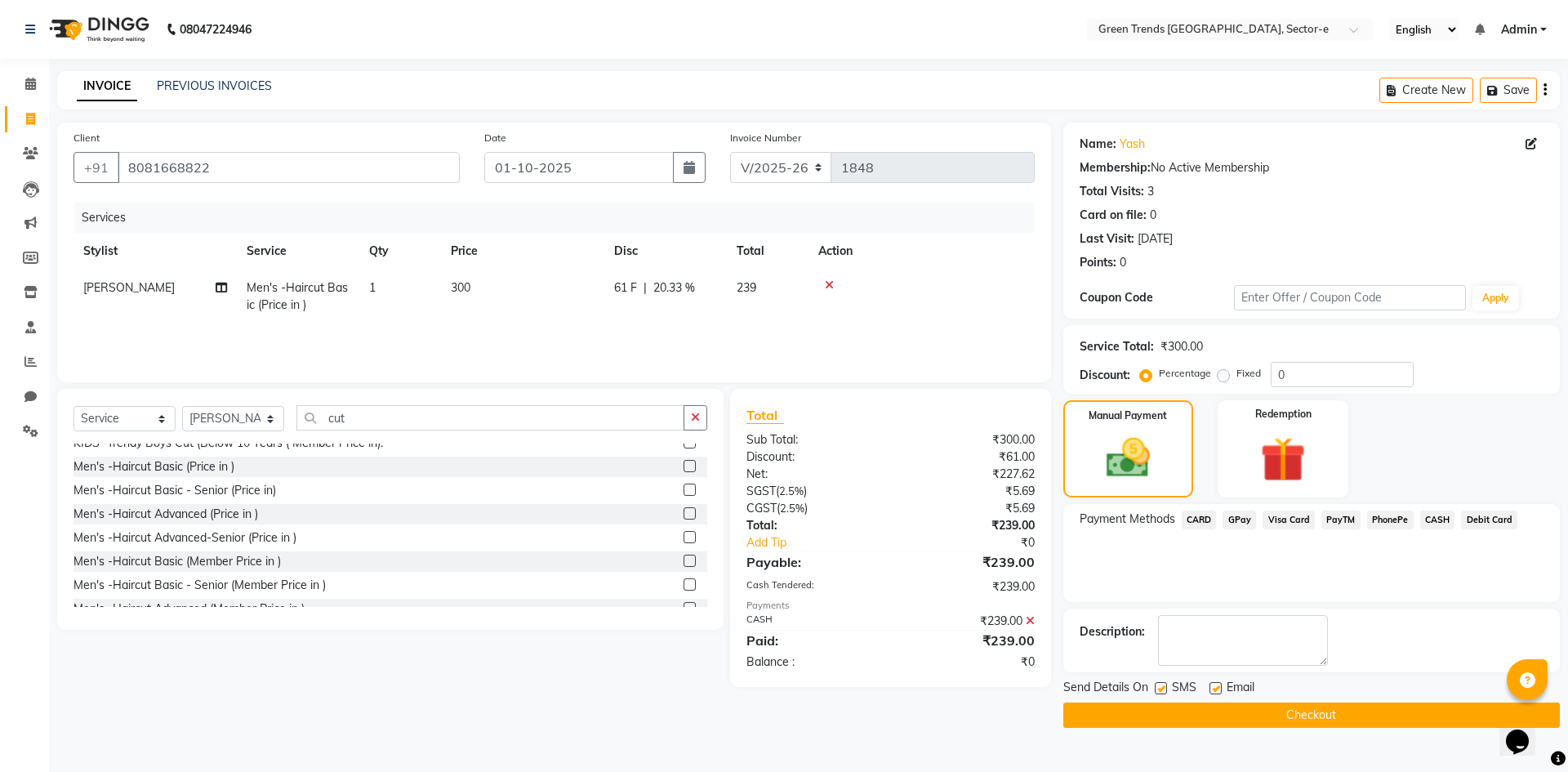
drag, startPoint x: 1163, startPoint y: 687, endPoint x: 1159, endPoint y: 695, distance: 8.9
click at [1162, 689] on label at bounding box center [1160, 688] width 12 height 12
click at [1162, 689] on input "checkbox" at bounding box center [1159, 689] width 10 height 10
checkbox input "false"
click at [1215, 688] on label at bounding box center [1215, 688] width 12 height 12
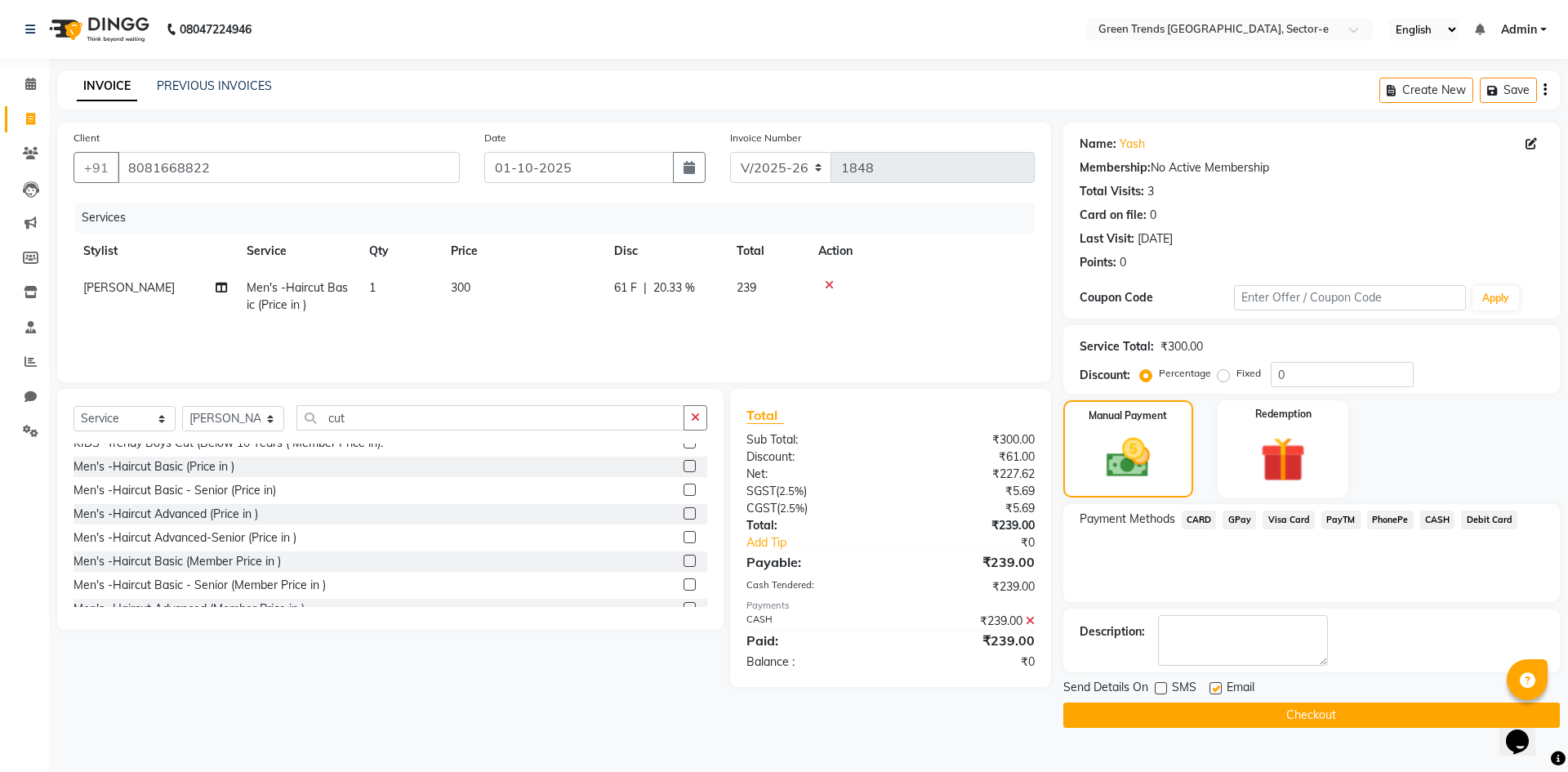
click at [1215, 688] on input "checkbox" at bounding box center [1214, 689] width 10 height 10
checkbox input "false"
click at [1438, 522] on span "CASH" at bounding box center [1438, 520] width 35 height 19
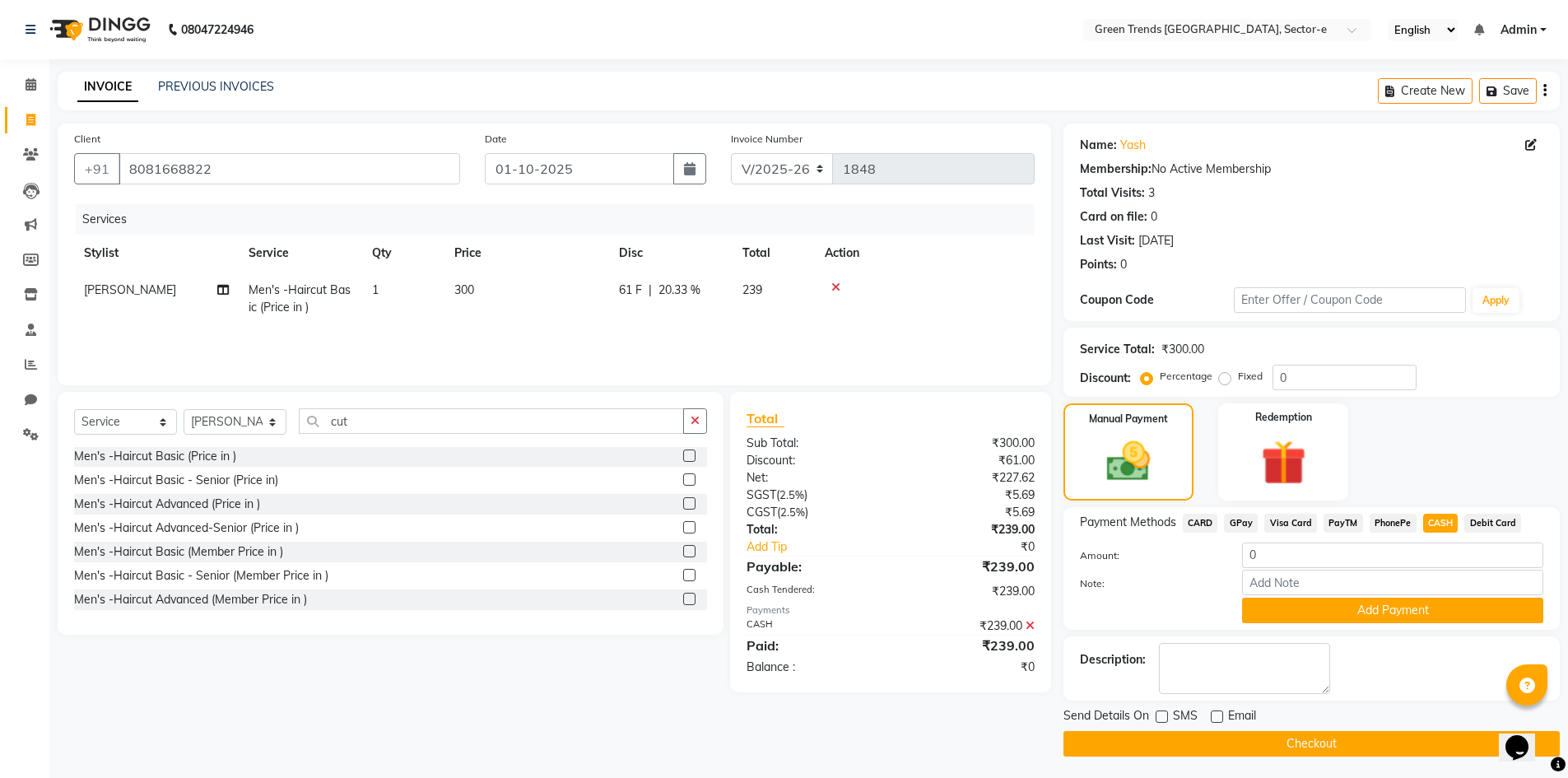
click at [1260, 739] on button "Checkout" at bounding box center [1312, 744] width 496 height 26
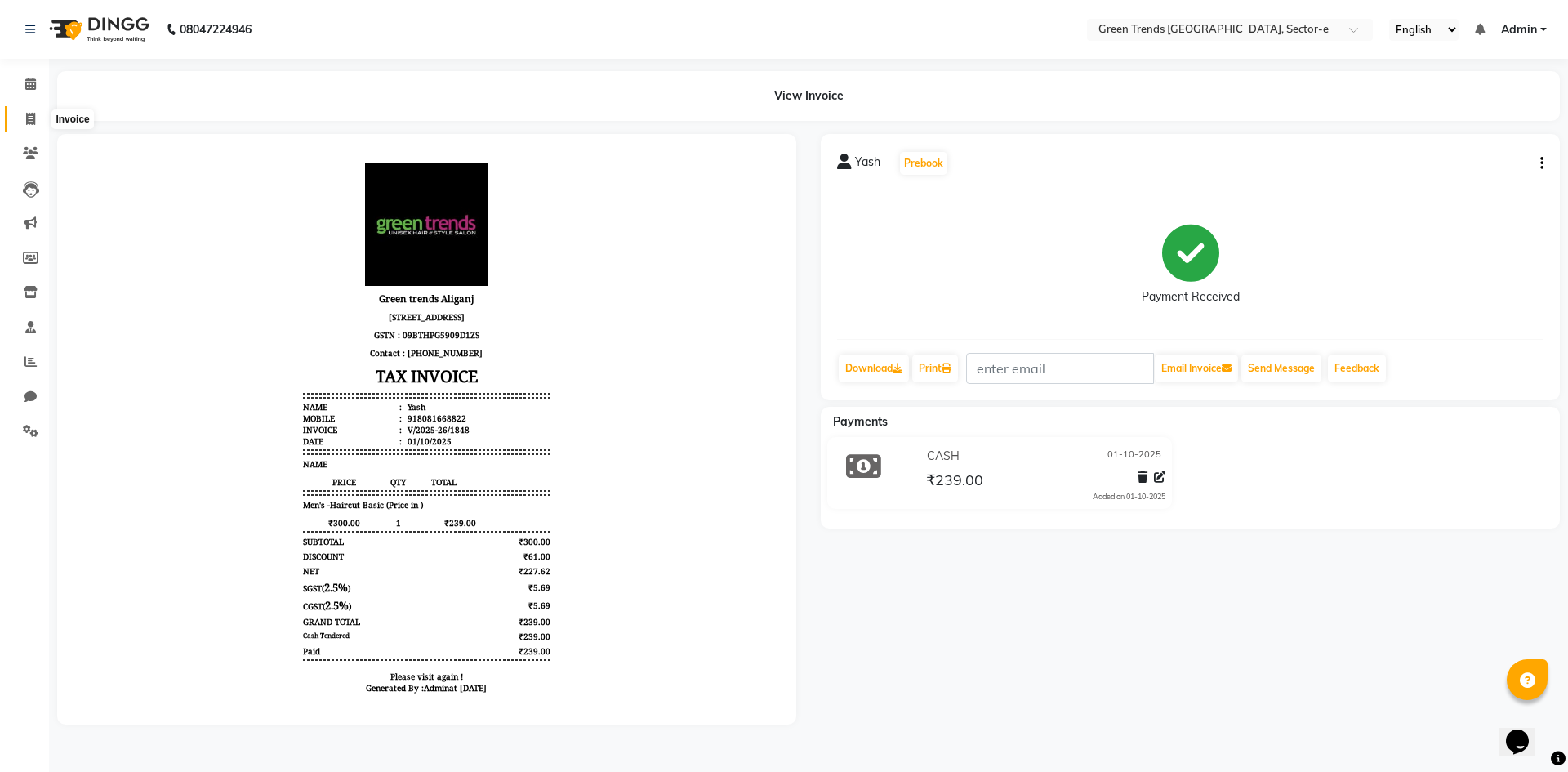
click at [29, 116] on icon at bounding box center [31, 118] width 9 height 12
select select "service"
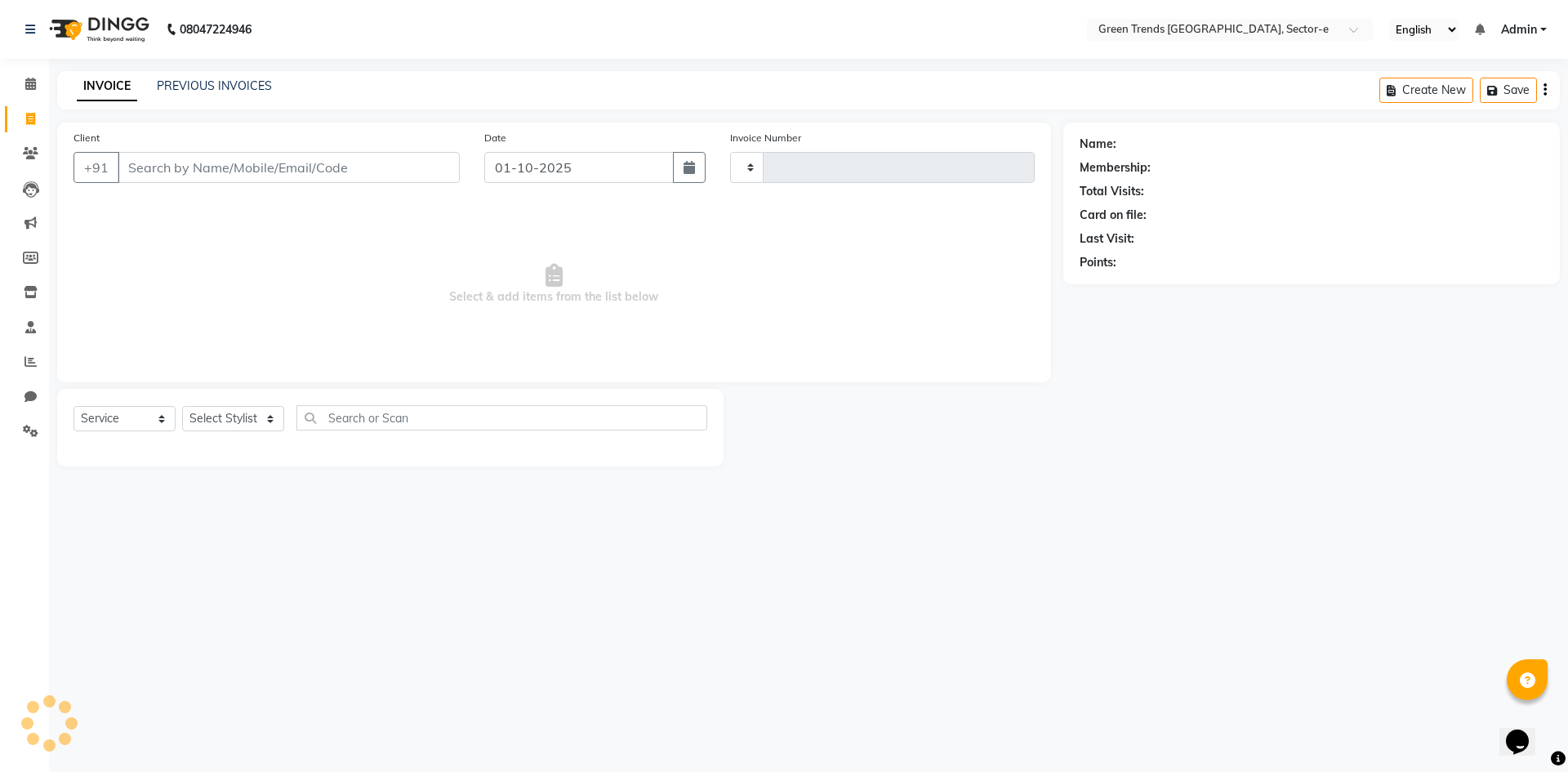
type input "1849"
select select "7023"
type input "8840737213"
click at [425, 155] on button "Add Client" at bounding box center [417, 167] width 84 height 31
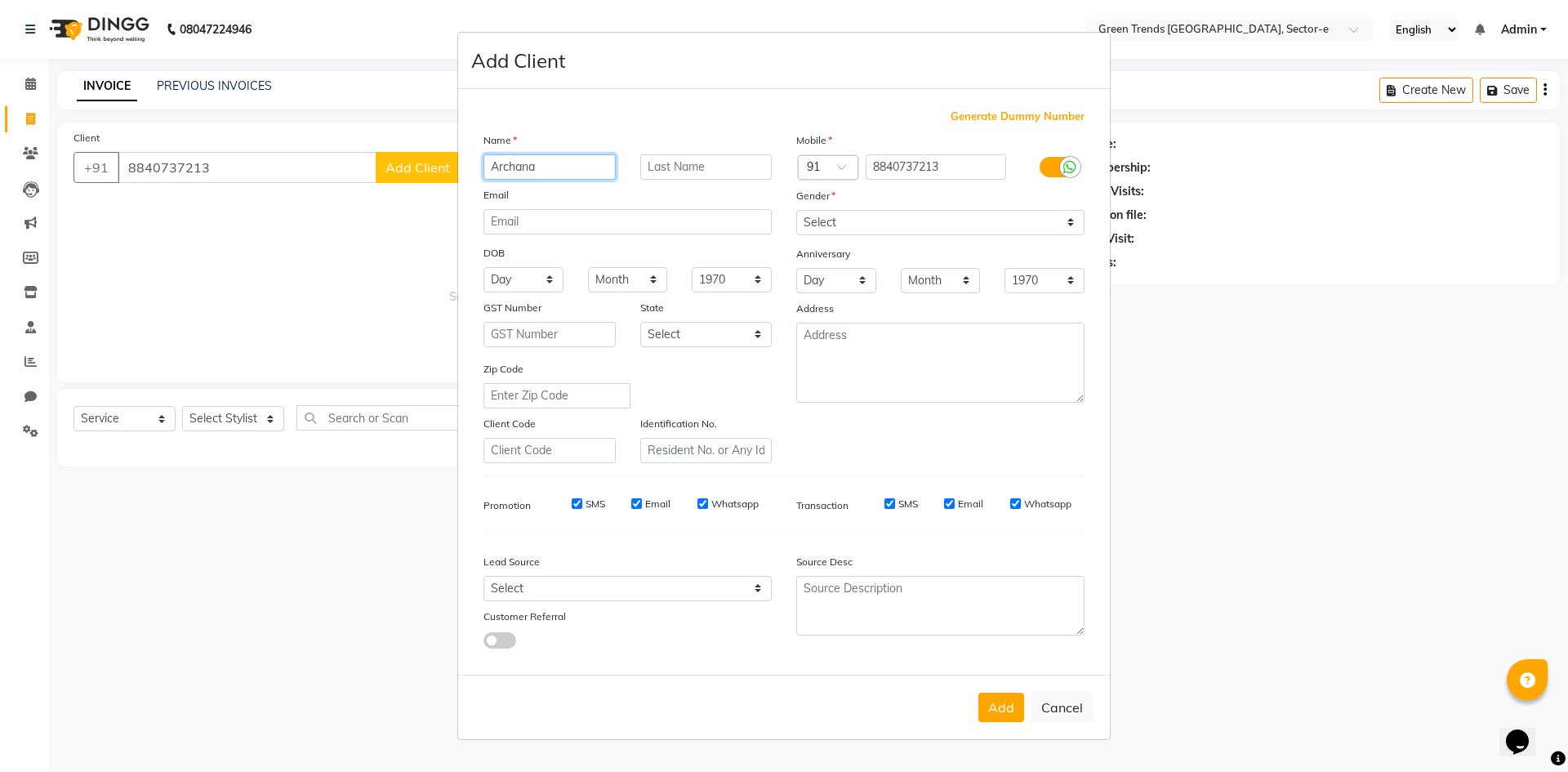
type input "Archana"
click at [1066, 222] on select "Select [DEMOGRAPHIC_DATA] [DEMOGRAPHIC_DATA] Other Prefer Not To Say" at bounding box center [941, 222] width 289 height 25
select select "[DEMOGRAPHIC_DATA]"
click at [796, 210] on select "Select [DEMOGRAPHIC_DATA] [DEMOGRAPHIC_DATA] Other Prefer Not To Say" at bounding box center [941, 222] width 289 height 25
click at [994, 713] on button "Add" at bounding box center [1001, 707] width 45 height 29
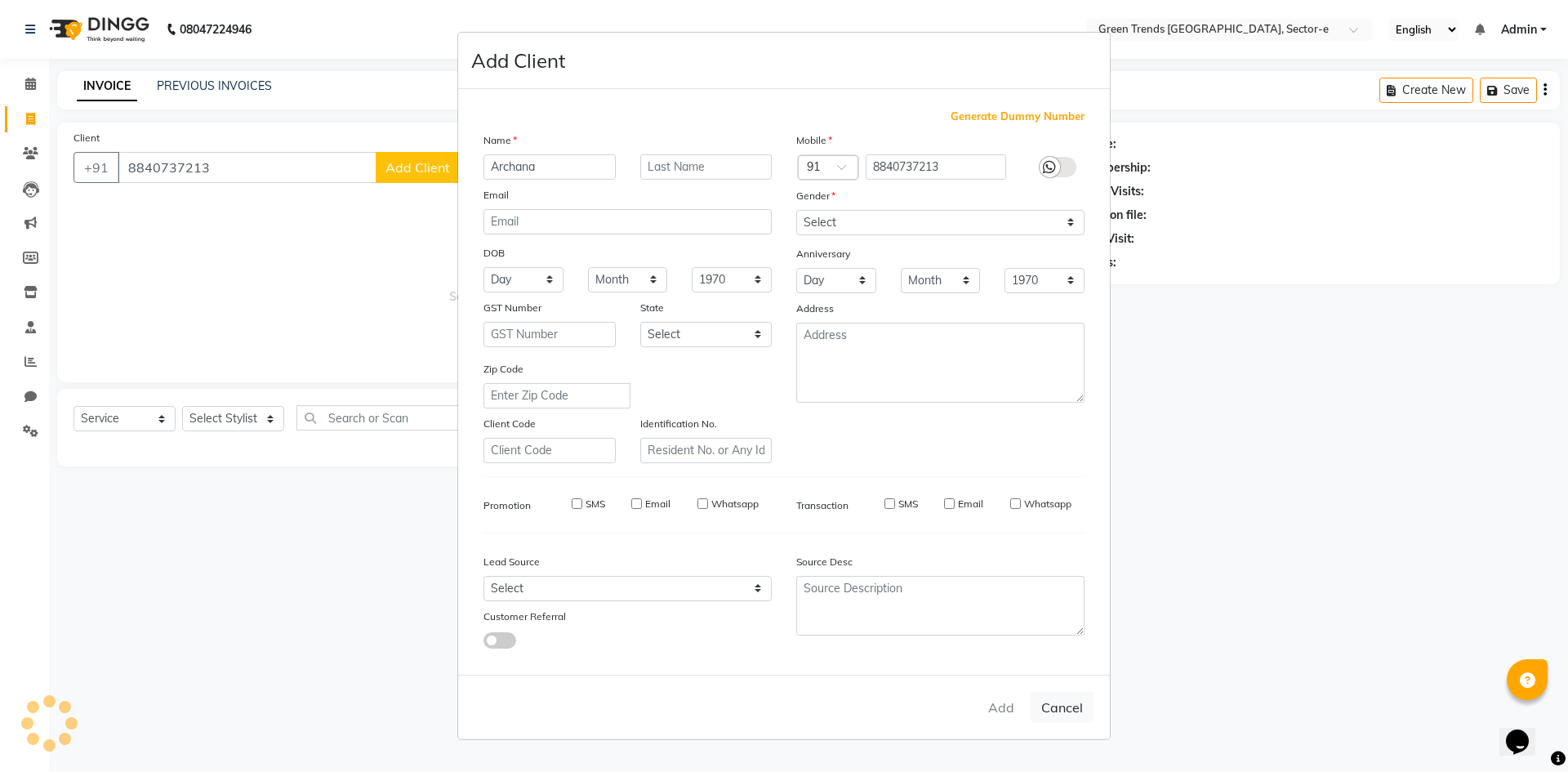
select select
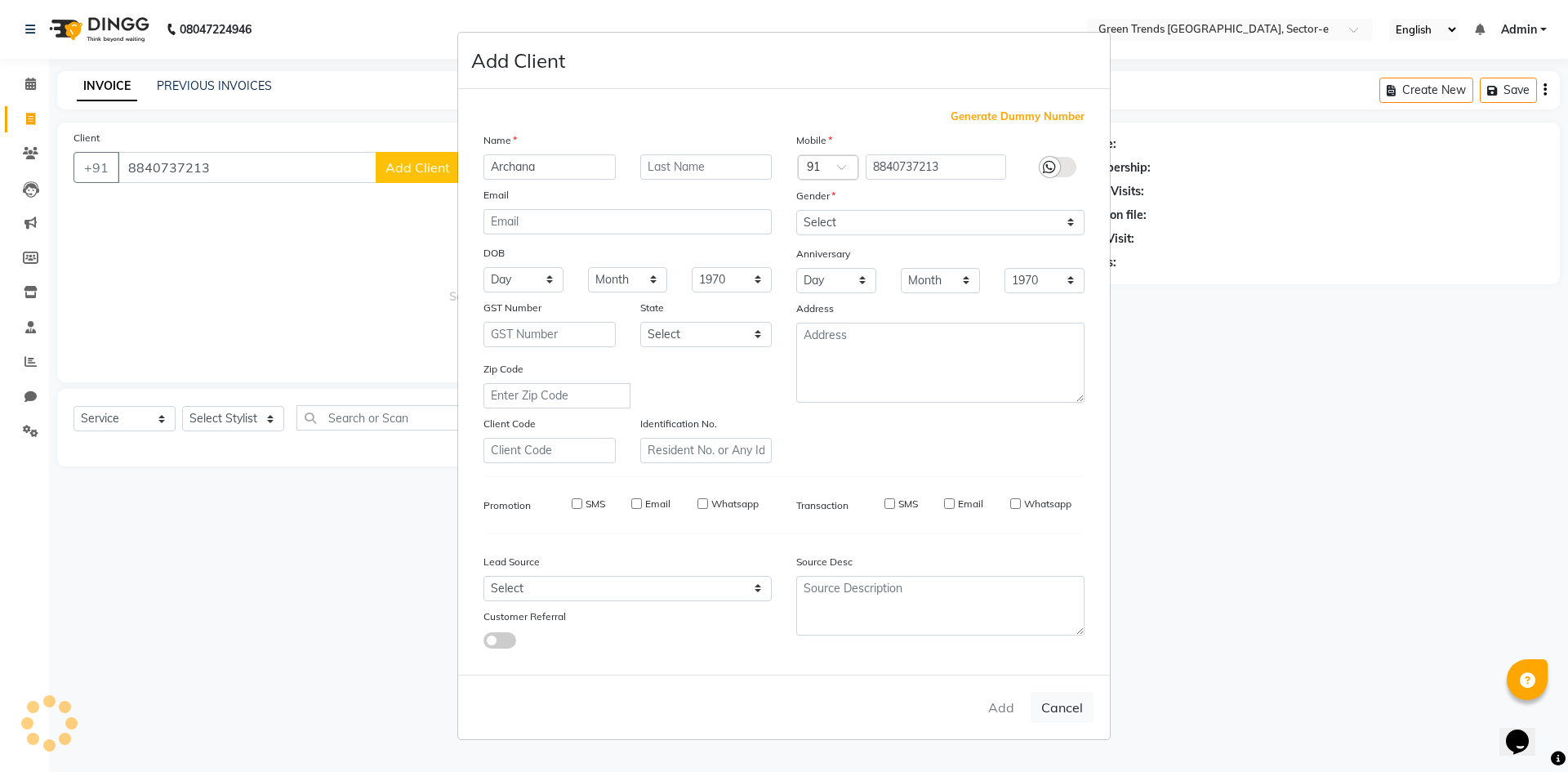
select select
checkbox input "false"
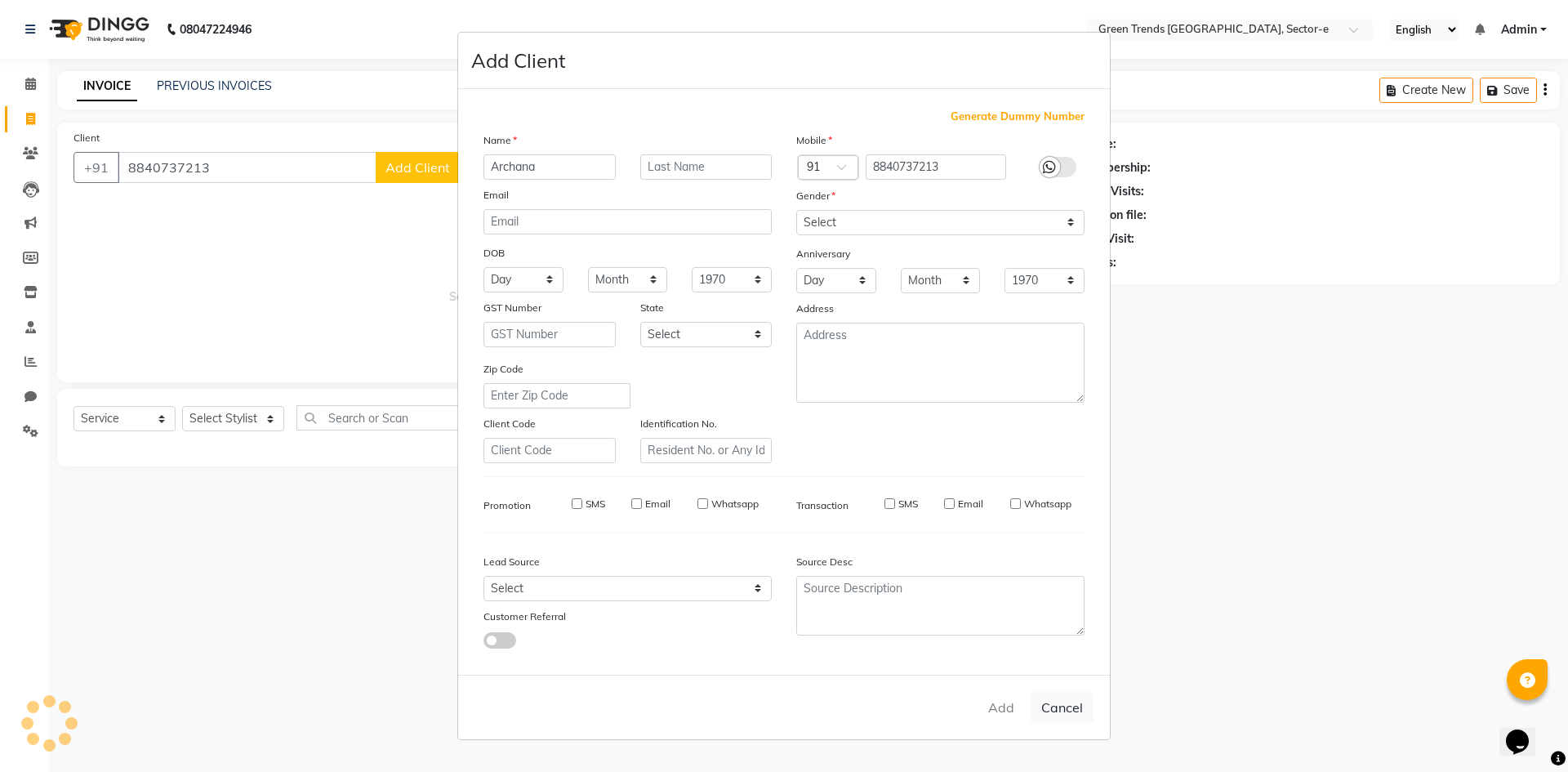
checkbox input "false"
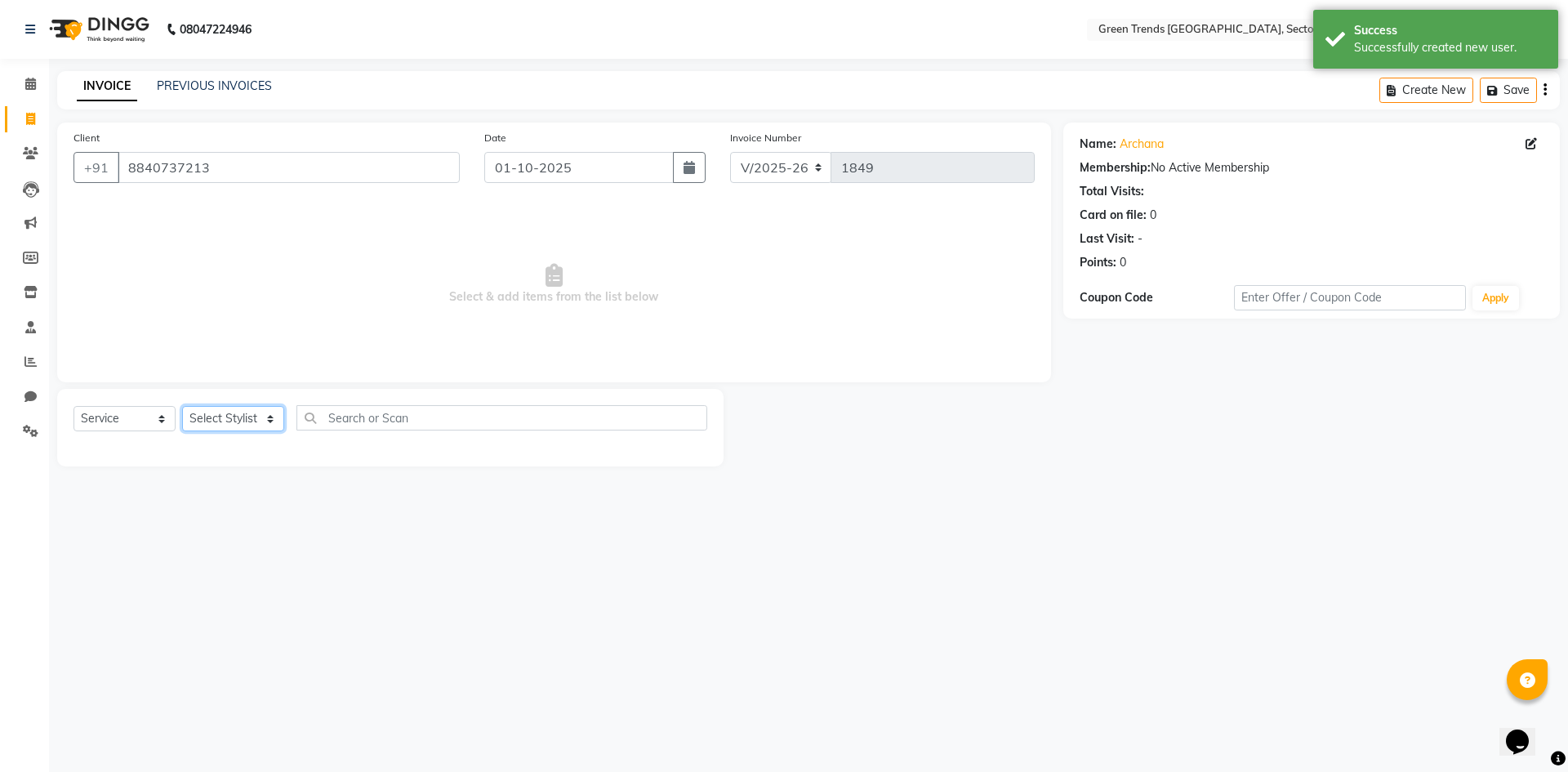
click at [269, 417] on select "Select Stylist [PERSON_NAME] [PERSON_NAME] Mo. [PERSON_NAME].[PERSON_NAME] [PER…" at bounding box center [233, 418] width 102 height 25
select select "58751"
click at [182, 406] on select "Select Stylist [PERSON_NAME] [PERSON_NAME] Mo. [PERSON_NAME].[PERSON_NAME] [PER…" at bounding box center [233, 418] width 102 height 25
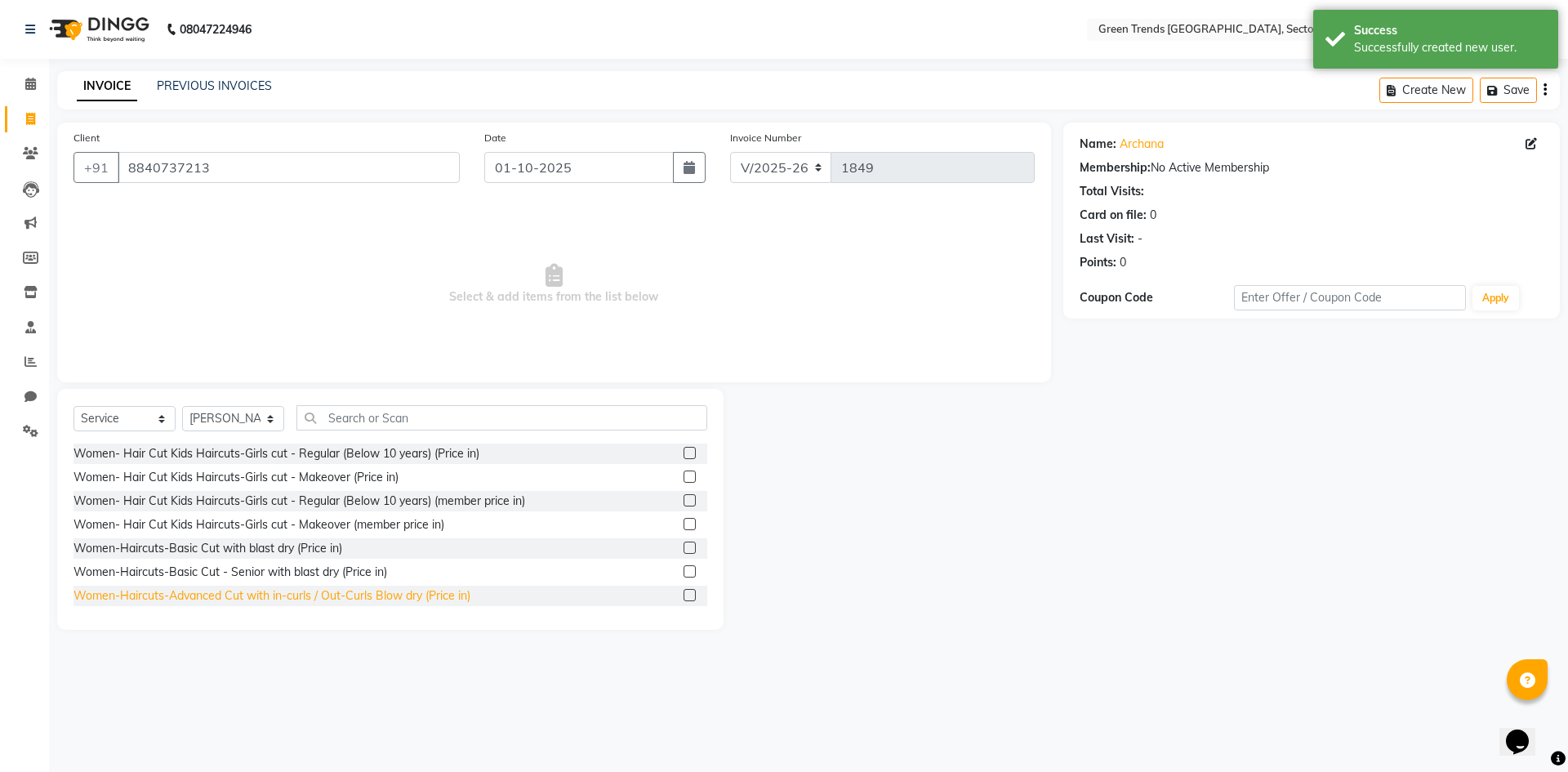
click at [280, 597] on div "Women-Haircuts-Advanced Cut with in-curls / Out-Curls Blow dry (Price in)" at bounding box center [272, 596] width 397 height 17
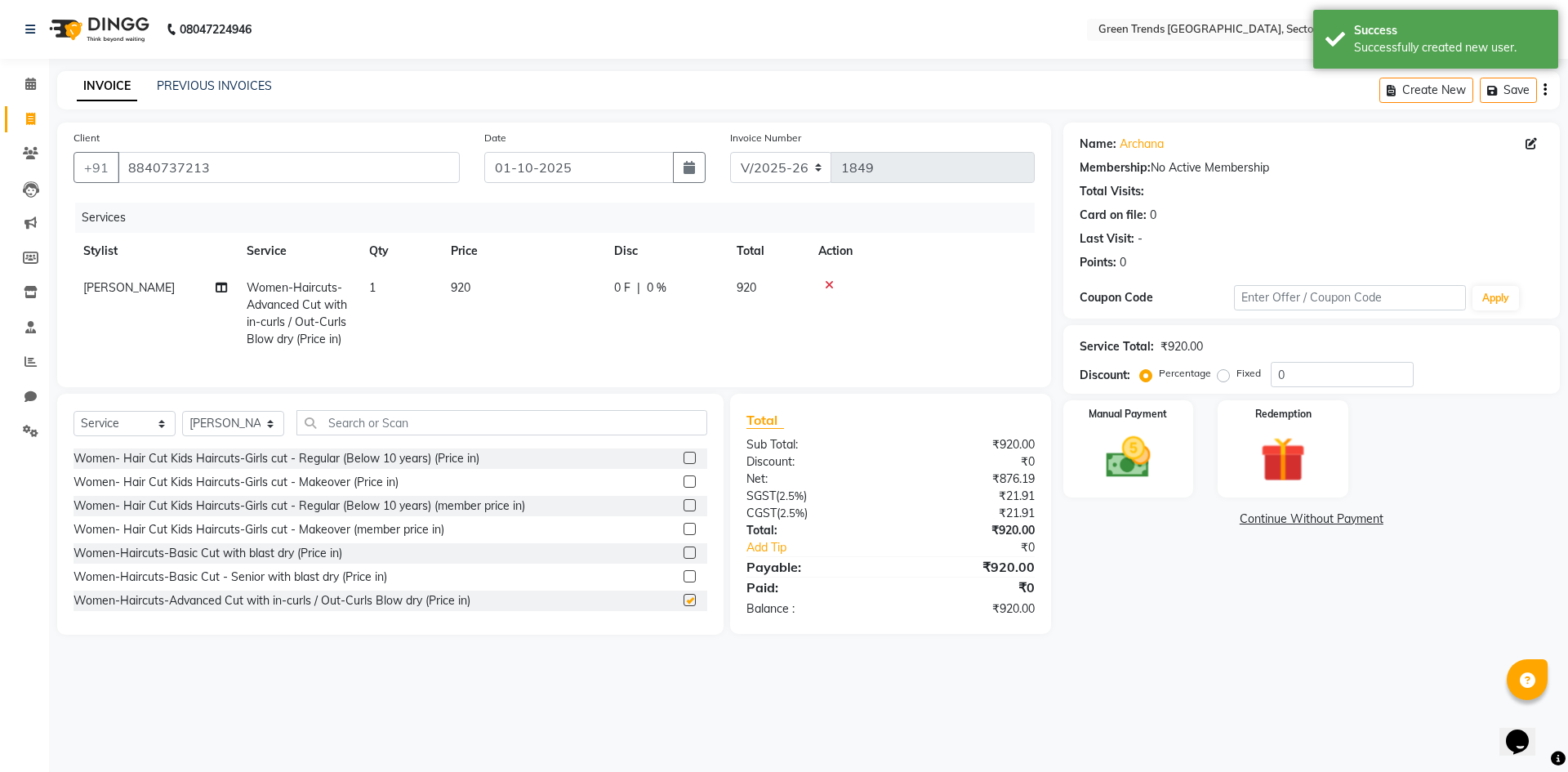
checkbox input "false"
click at [626, 288] on span "0 F" at bounding box center [622, 288] width 16 height 17
select select "58751"
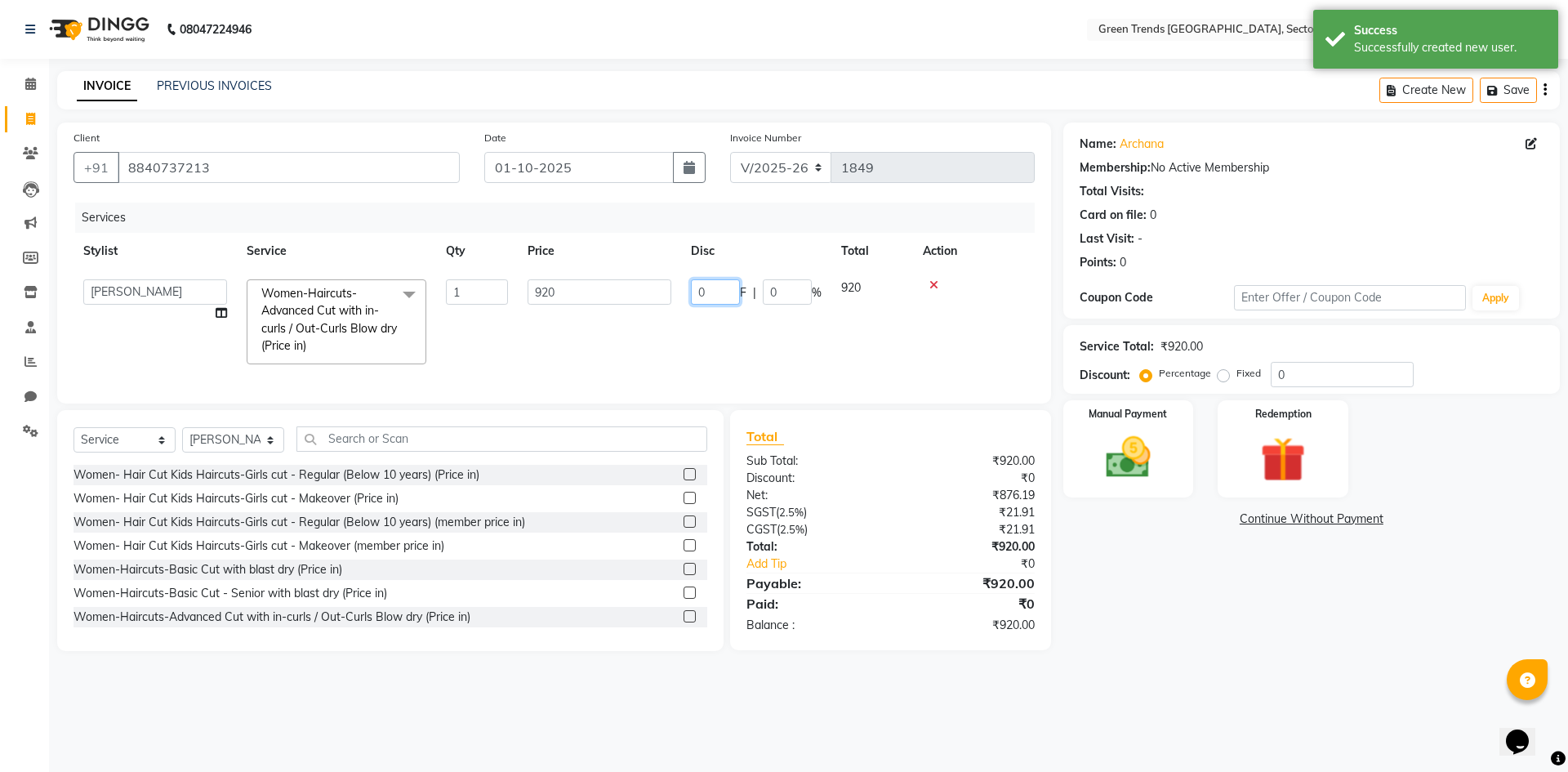
drag, startPoint x: 723, startPoint y: 295, endPoint x: 681, endPoint y: 305, distance: 43.2
click at [681, 305] on td "0 F | 0 %" at bounding box center [756, 322] width 150 height 105
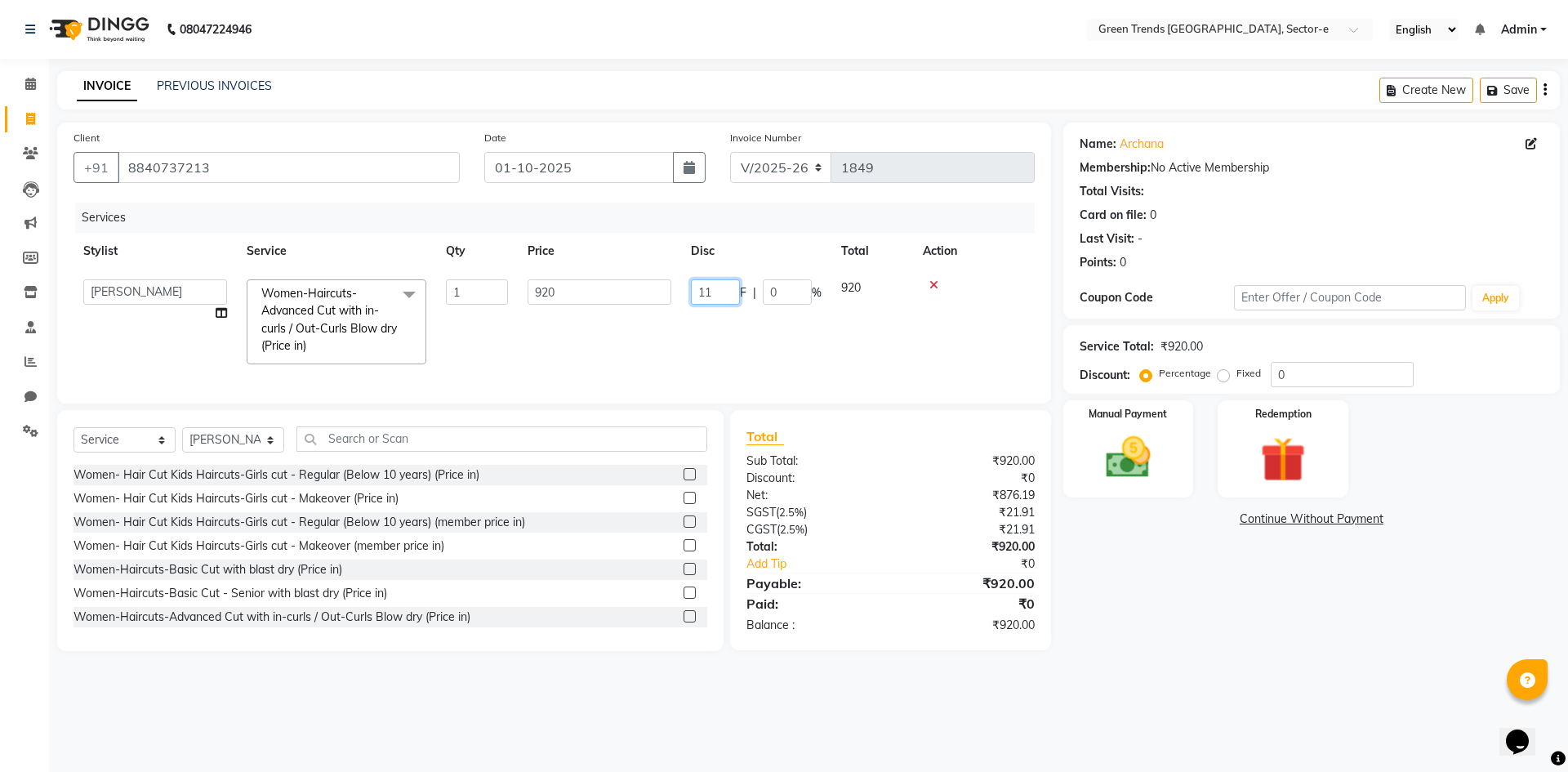
type input "111"
click at [667, 327] on tr "[PERSON_NAME] [PERSON_NAME] Mo. [PERSON_NAME].Sirrajudin [PERSON_NAME] [PERSON_…" at bounding box center [554, 322] width 961 height 105
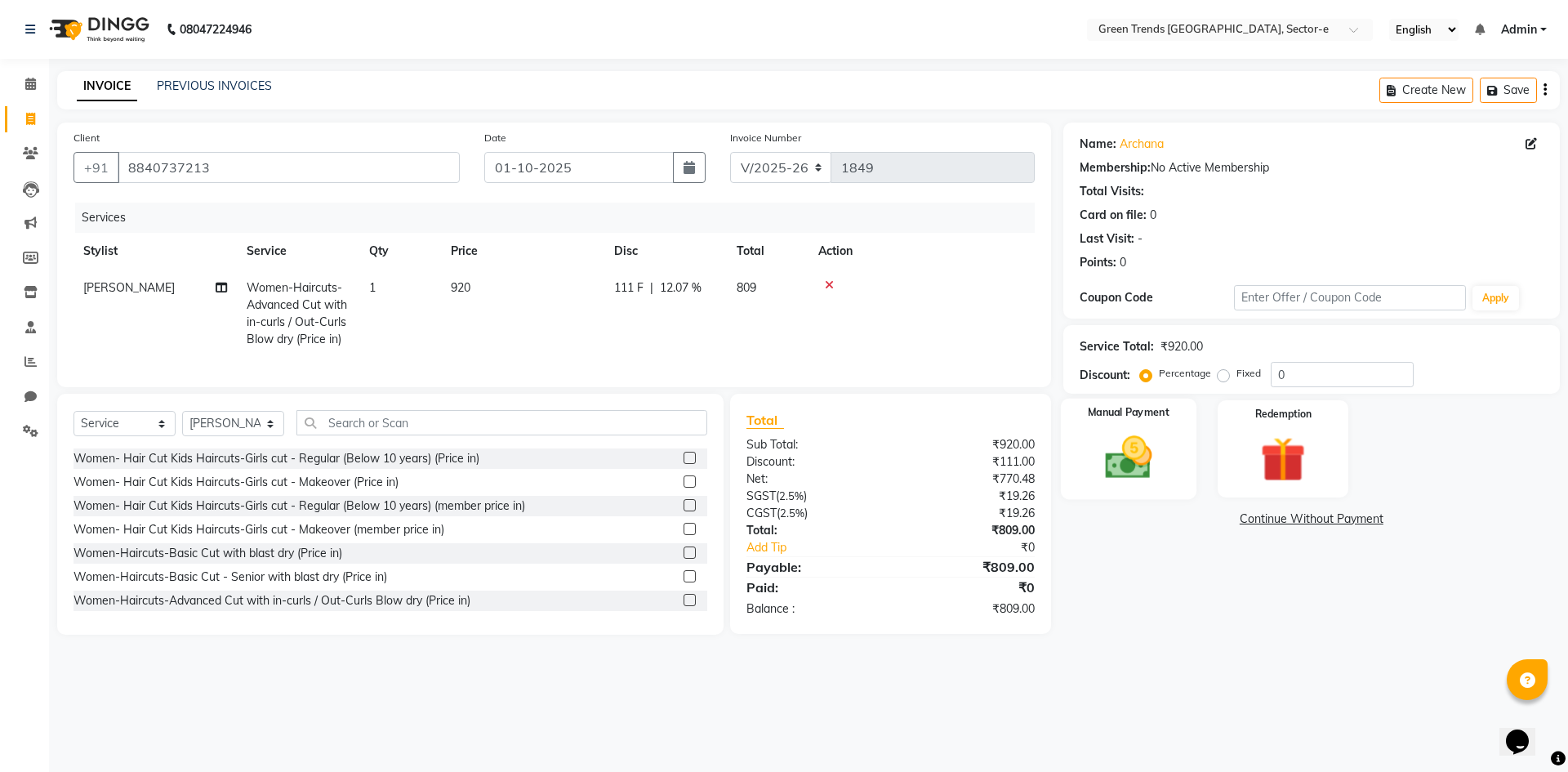
click at [1139, 455] on img at bounding box center [1128, 457] width 76 height 54
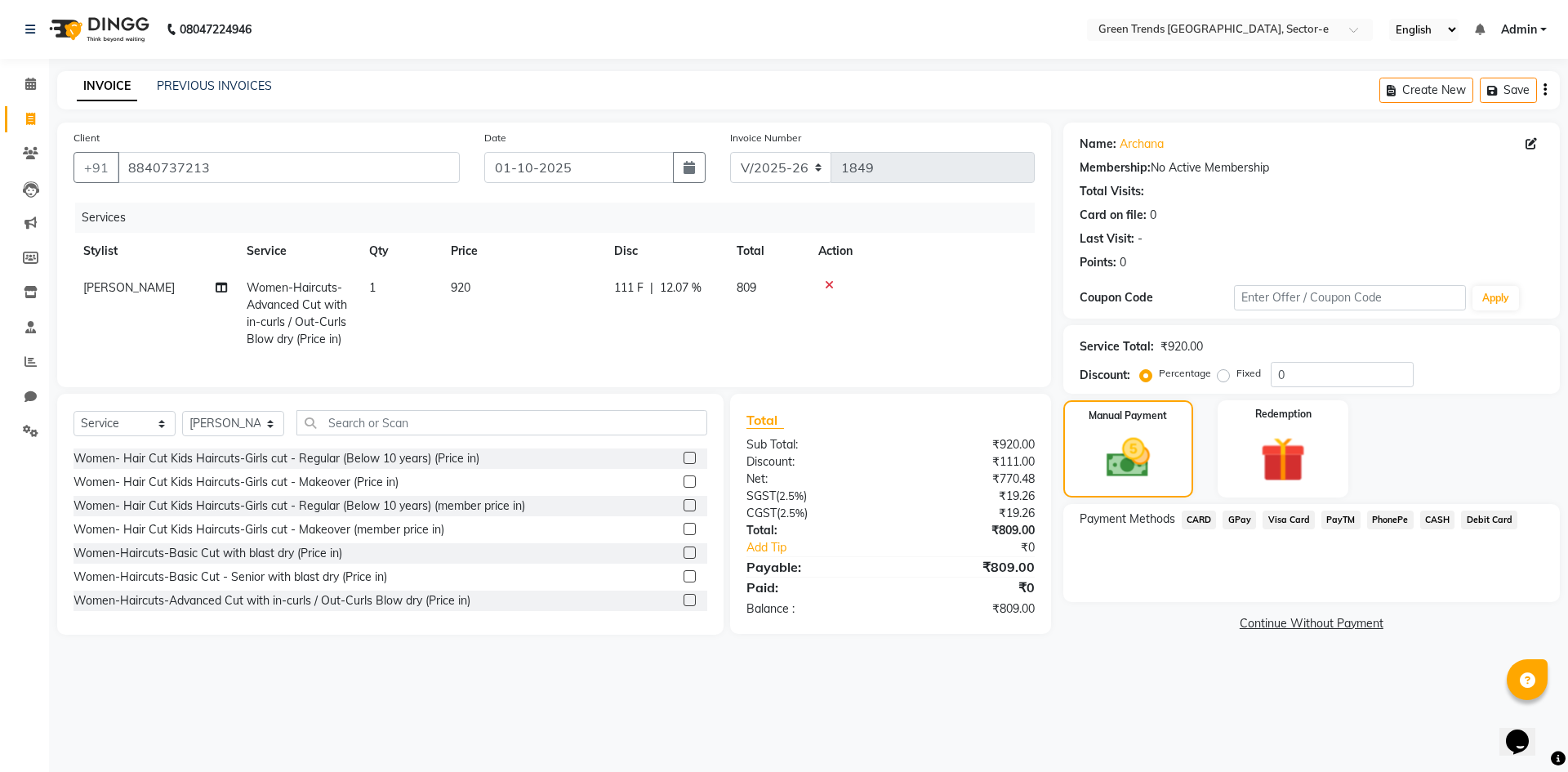
drag, startPoint x: 1243, startPoint y: 517, endPoint x: 1238, endPoint y: 534, distance: 17.7
click at [1243, 518] on span "GPay" at bounding box center [1239, 520] width 33 height 19
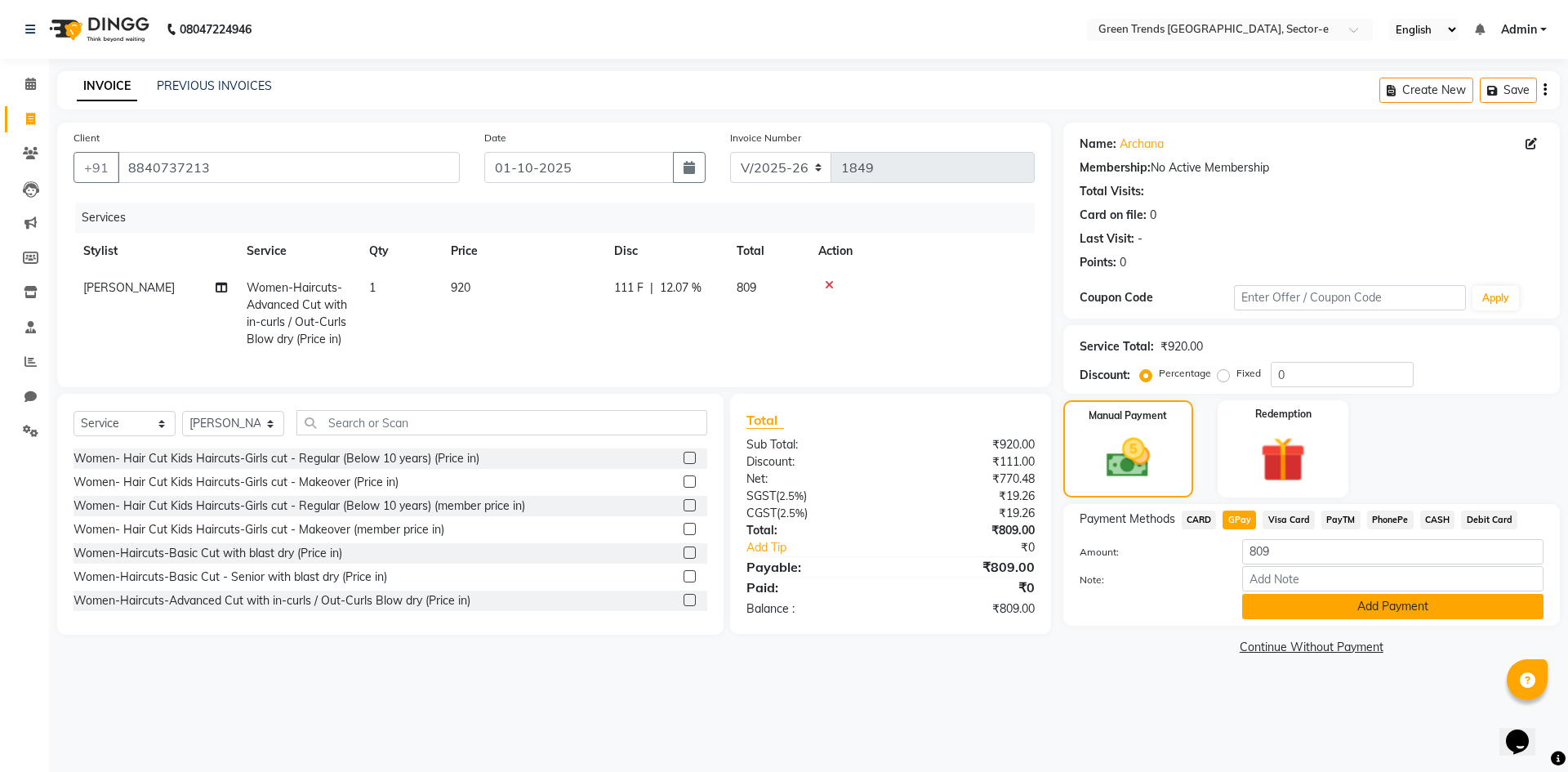
click at [1266, 607] on button "Add Payment" at bounding box center [1393, 606] width 301 height 25
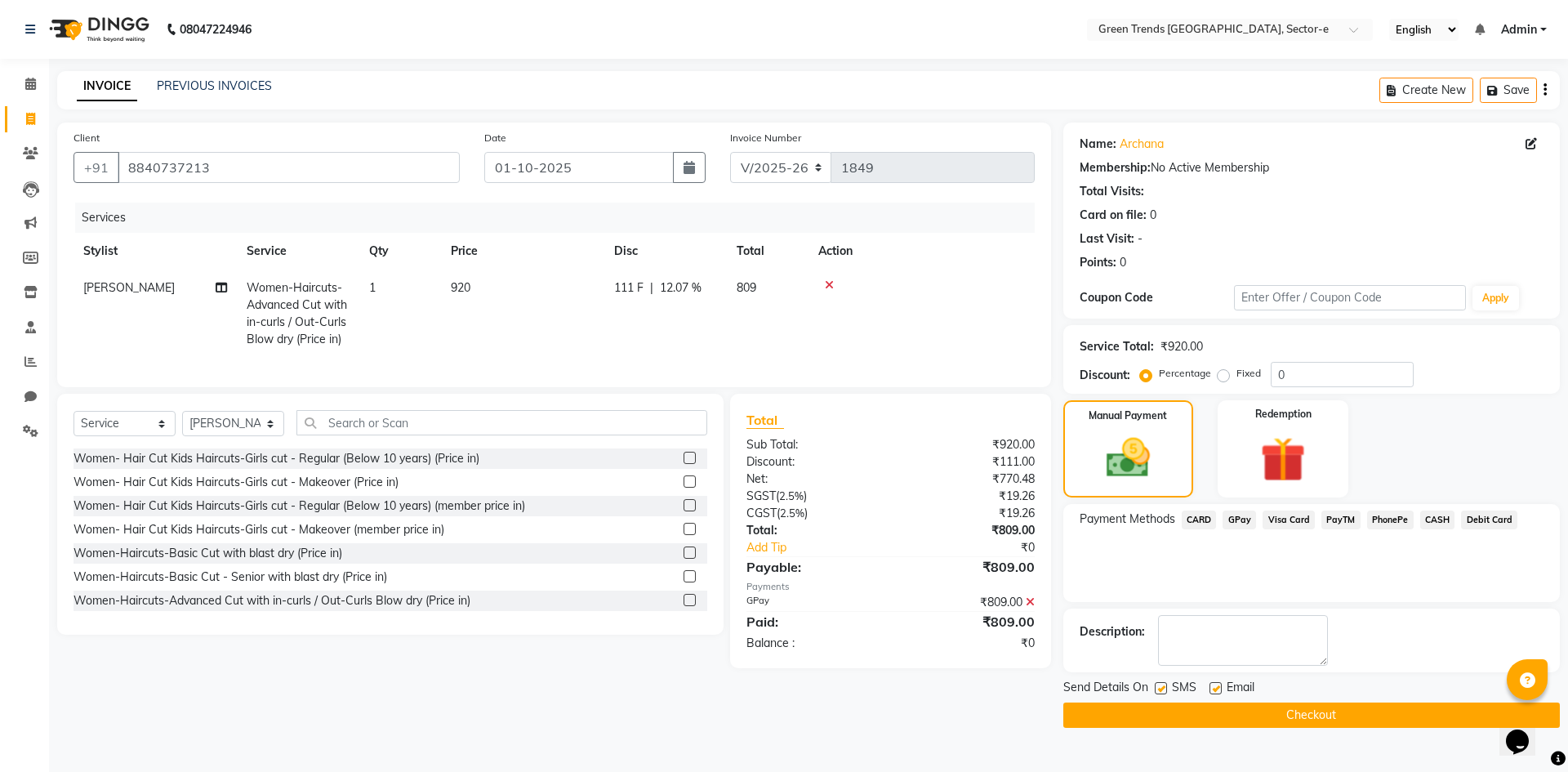
click at [1156, 687] on label at bounding box center [1160, 688] width 12 height 12
click at [1156, 687] on input "checkbox" at bounding box center [1159, 689] width 10 height 10
checkbox input "false"
click at [1214, 686] on label at bounding box center [1215, 688] width 12 height 12
click at [1214, 686] on input "checkbox" at bounding box center [1214, 689] width 10 height 10
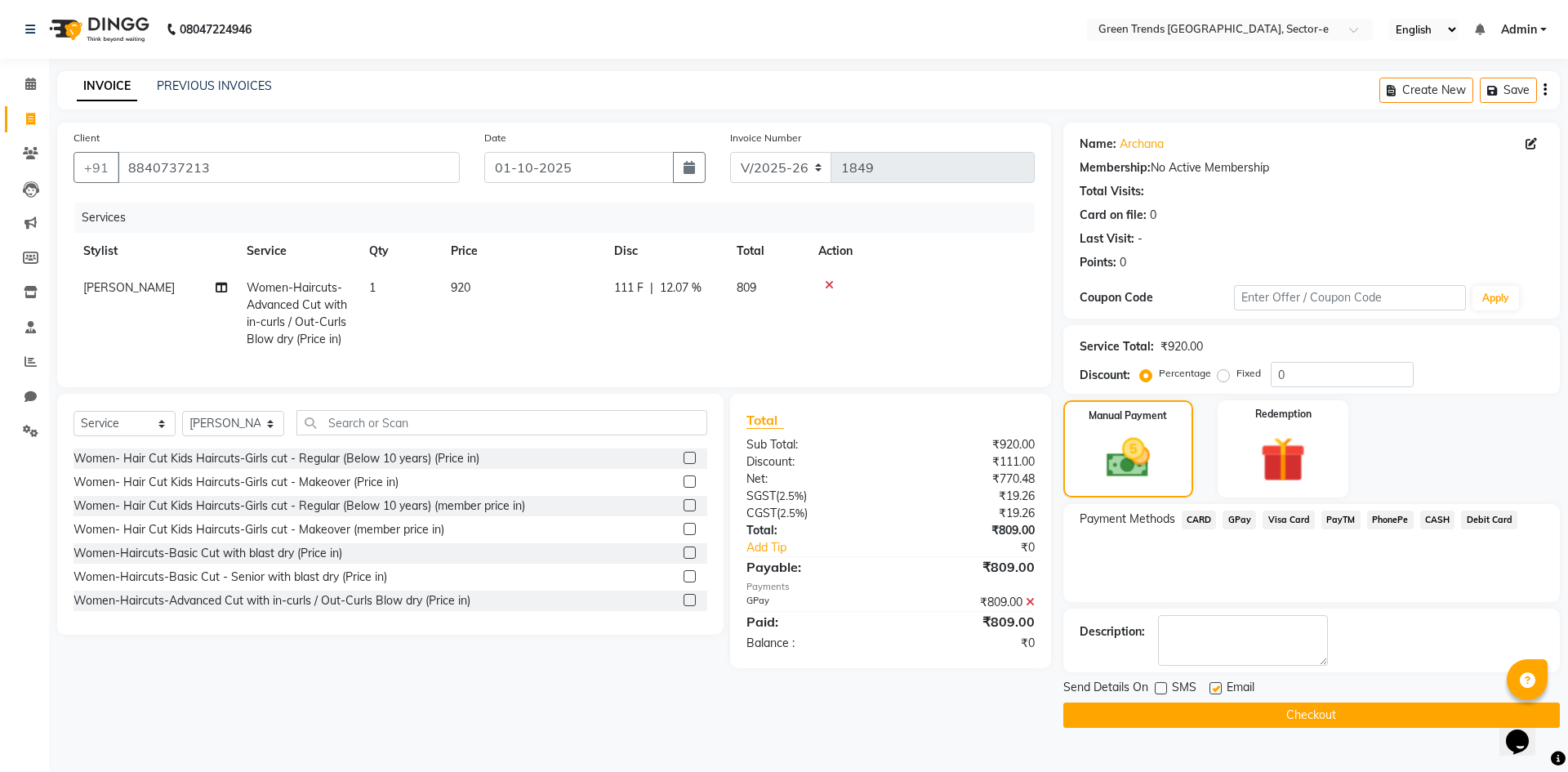
checkbox input "false"
click at [1226, 712] on button "Checkout" at bounding box center [1311, 715] width 496 height 25
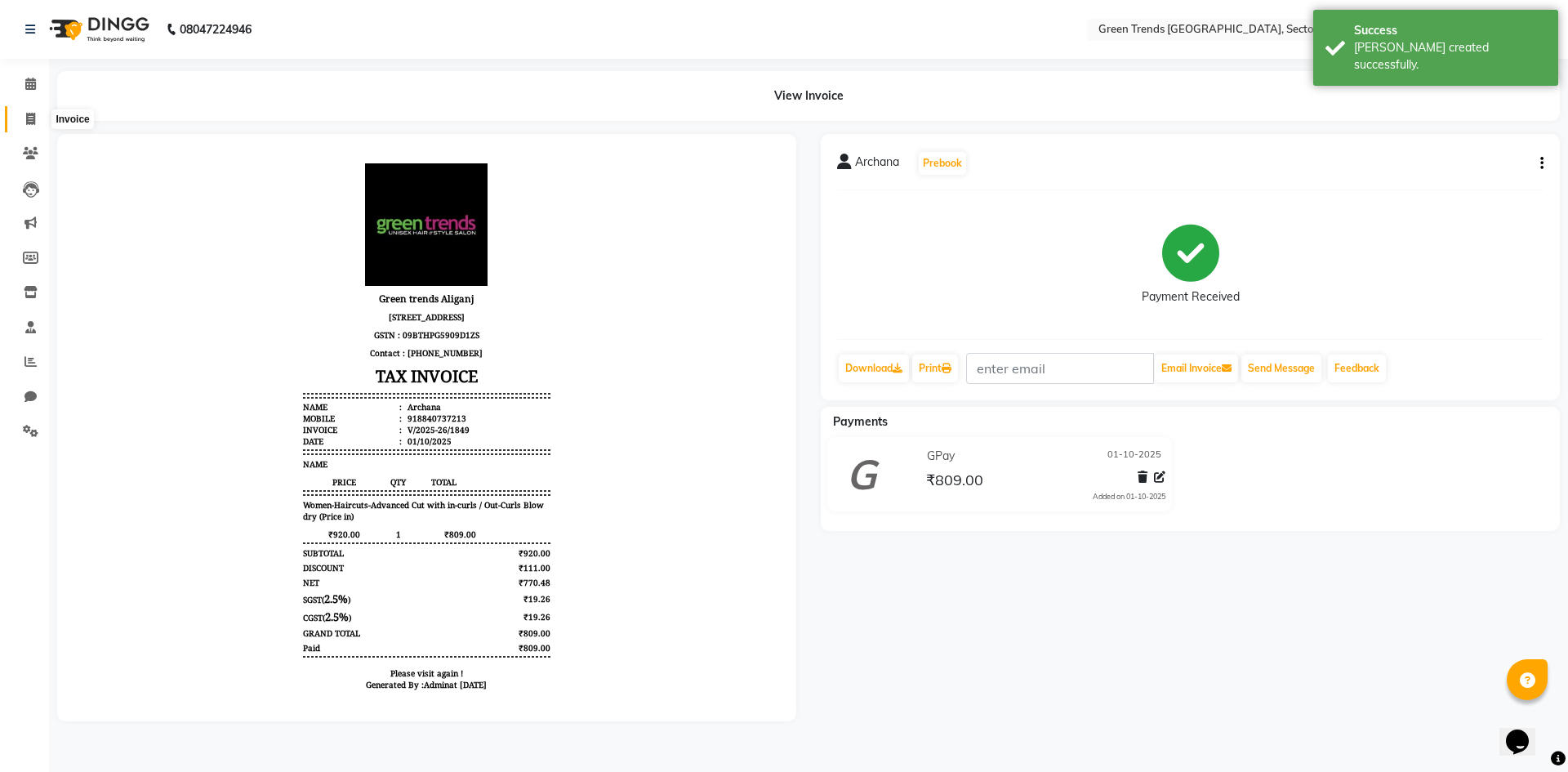
click at [27, 125] on span at bounding box center [30, 120] width 28 height 19
select select "service"
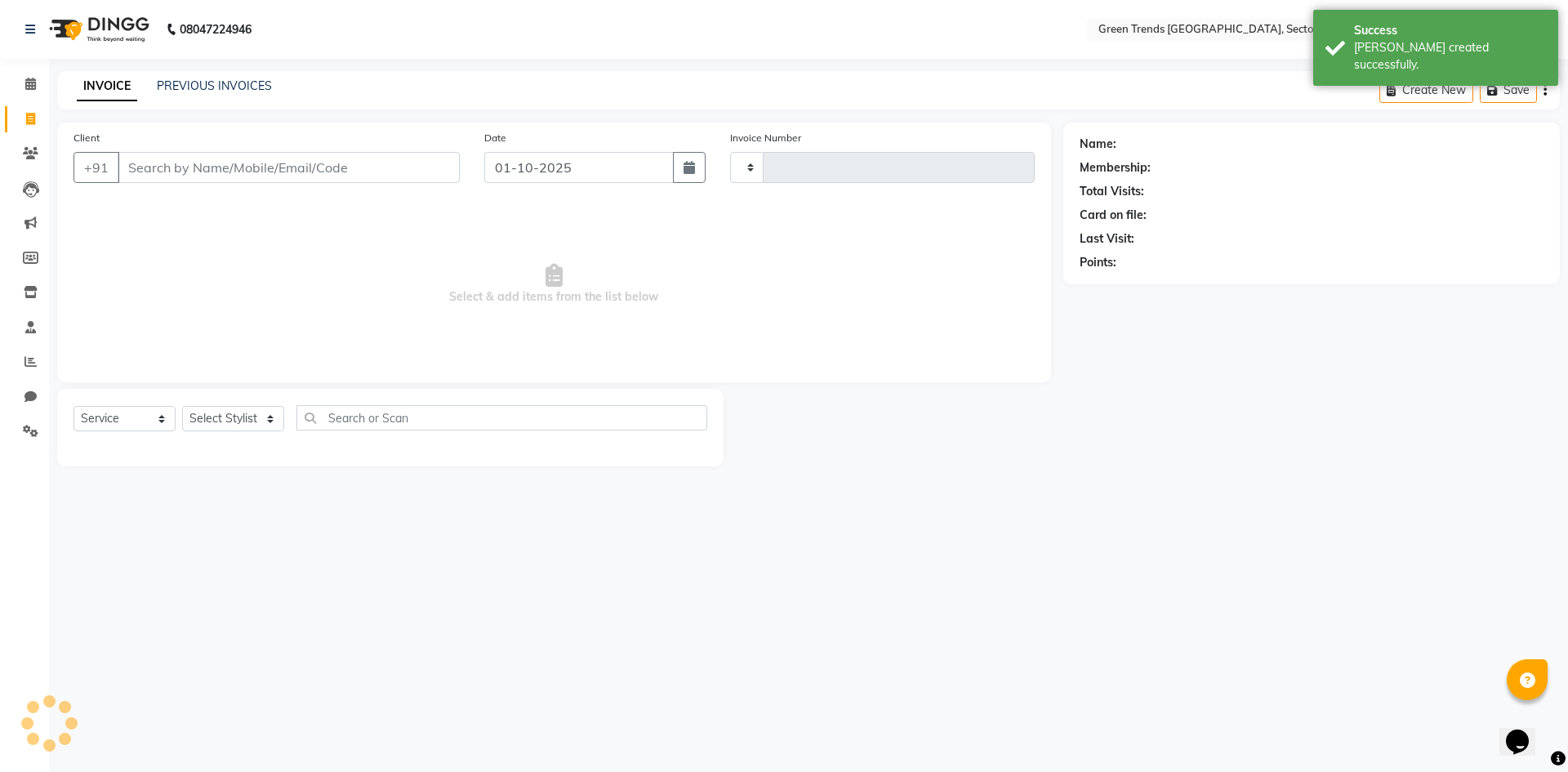
type input "1850"
select select "7023"
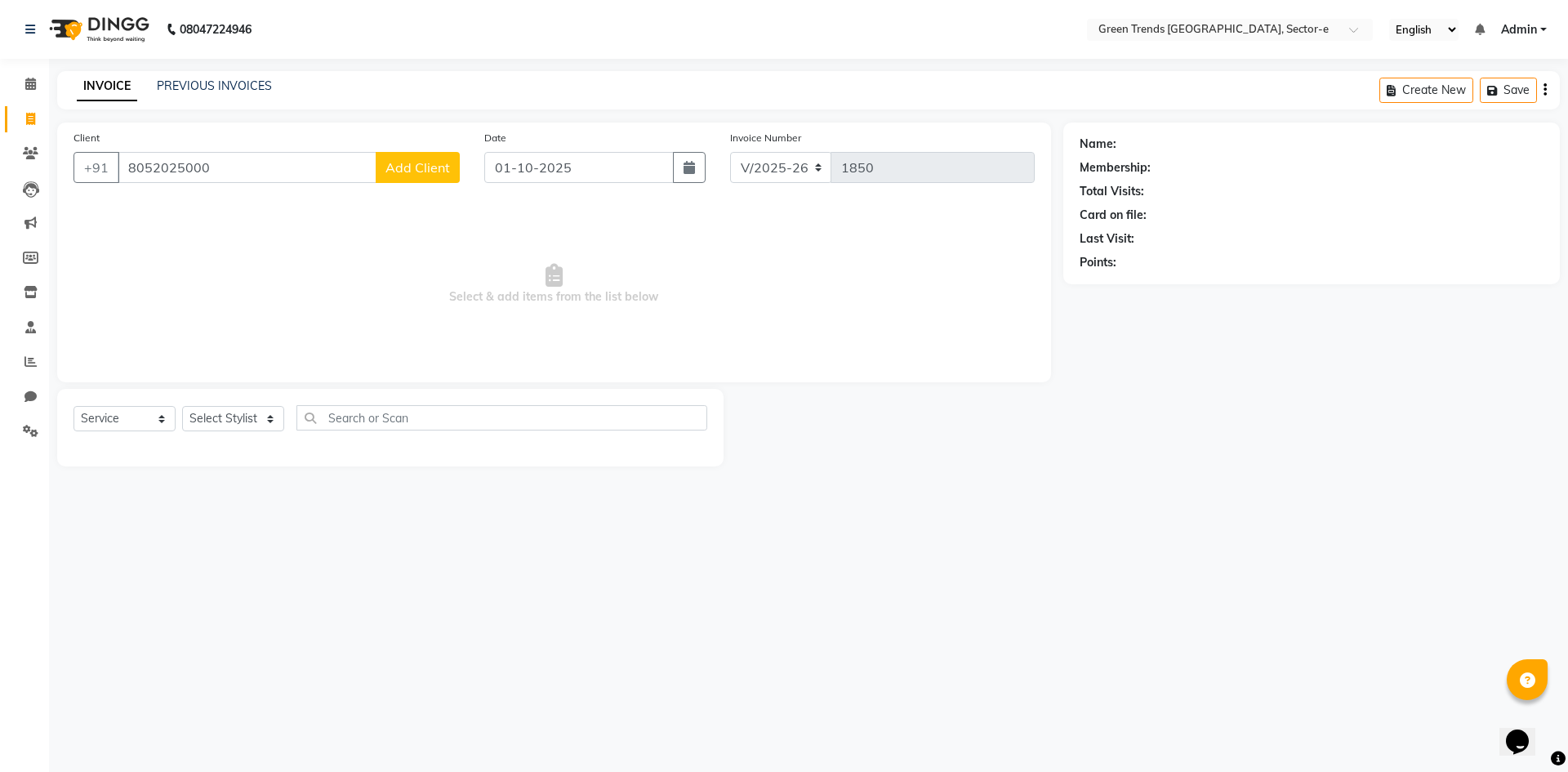
type input "8052025000"
click at [427, 161] on span "Add Client" at bounding box center [418, 167] width 64 height 16
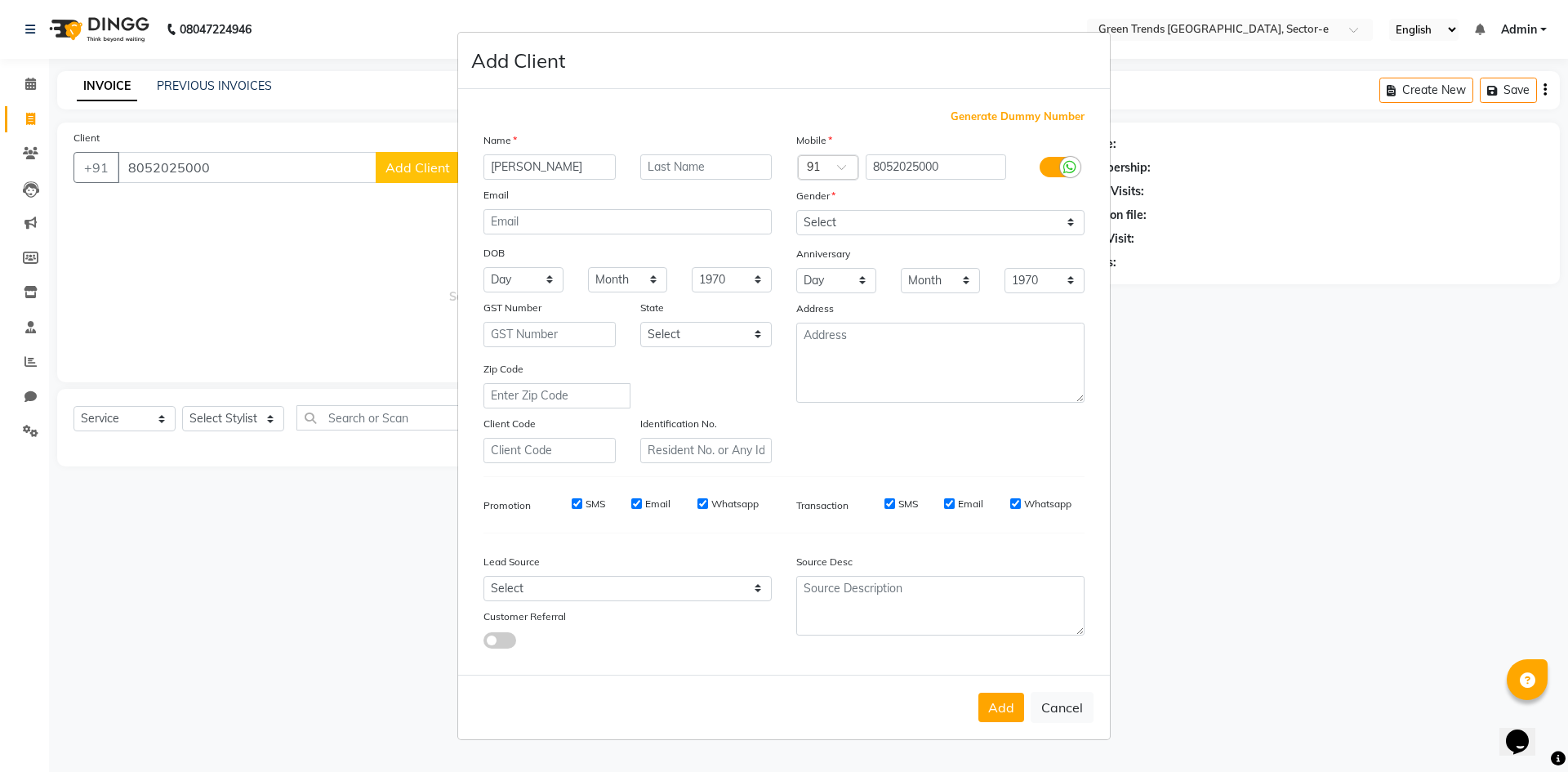
type input "[PERSON_NAME]"
click at [1062, 216] on select "Select [DEMOGRAPHIC_DATA] [DEMOGRAPHIC_DATA] Other Prefer Not To Say" at bounding box center [941, 222] width 289 height 25
select select "[DEMOGRAPHIC_DATA]"
click at [796, 210] on select "Select [DEMOGRAPHIC_DATA] [DEMOGRAPHIC_DATA] Other Prefer Not To Say" at bounding box center [941, 222] width 289 height 25
click at [991, 701] on button "Add" at bounding box center [1001, 707] width 45 height 29
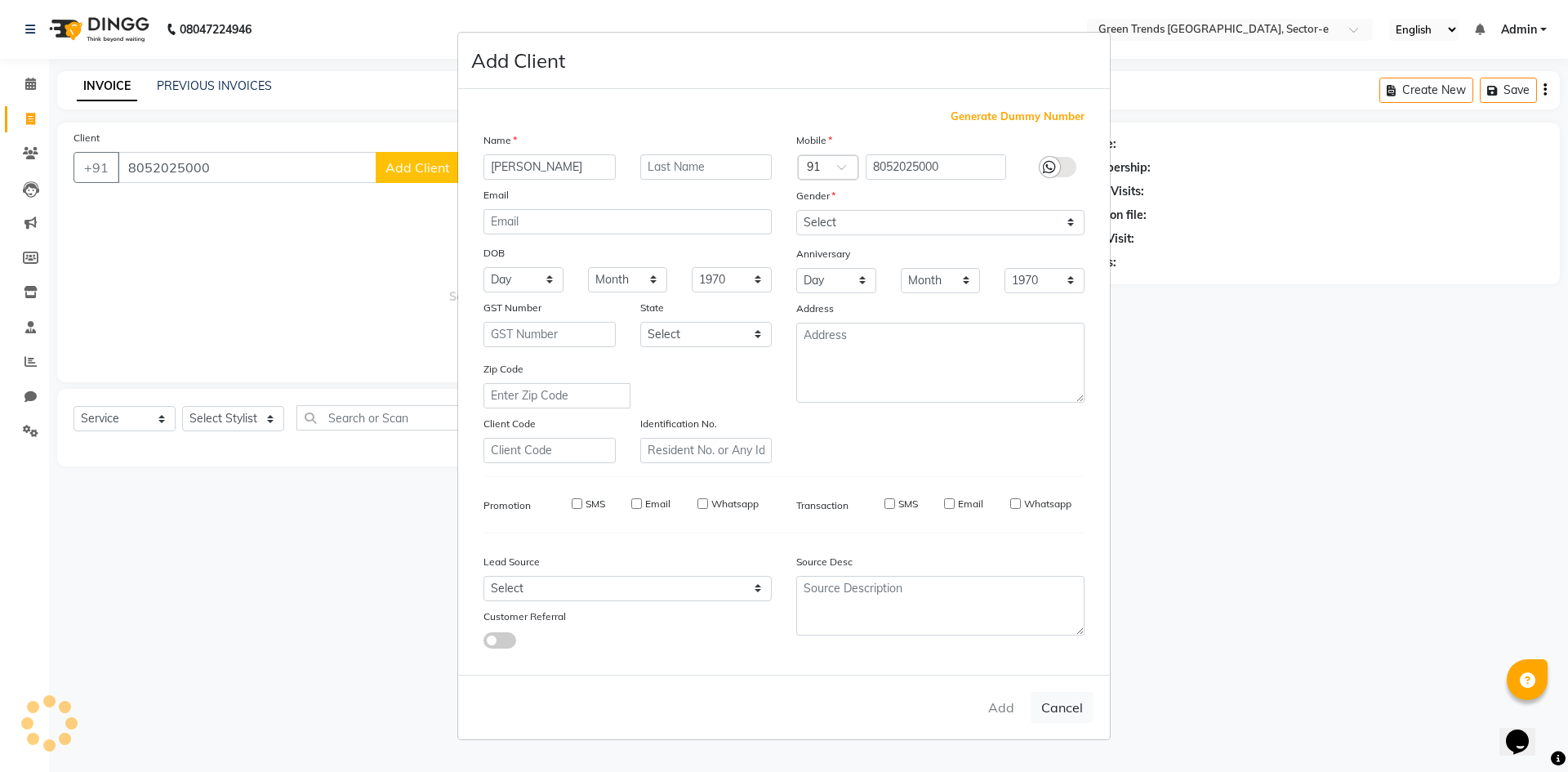
select select
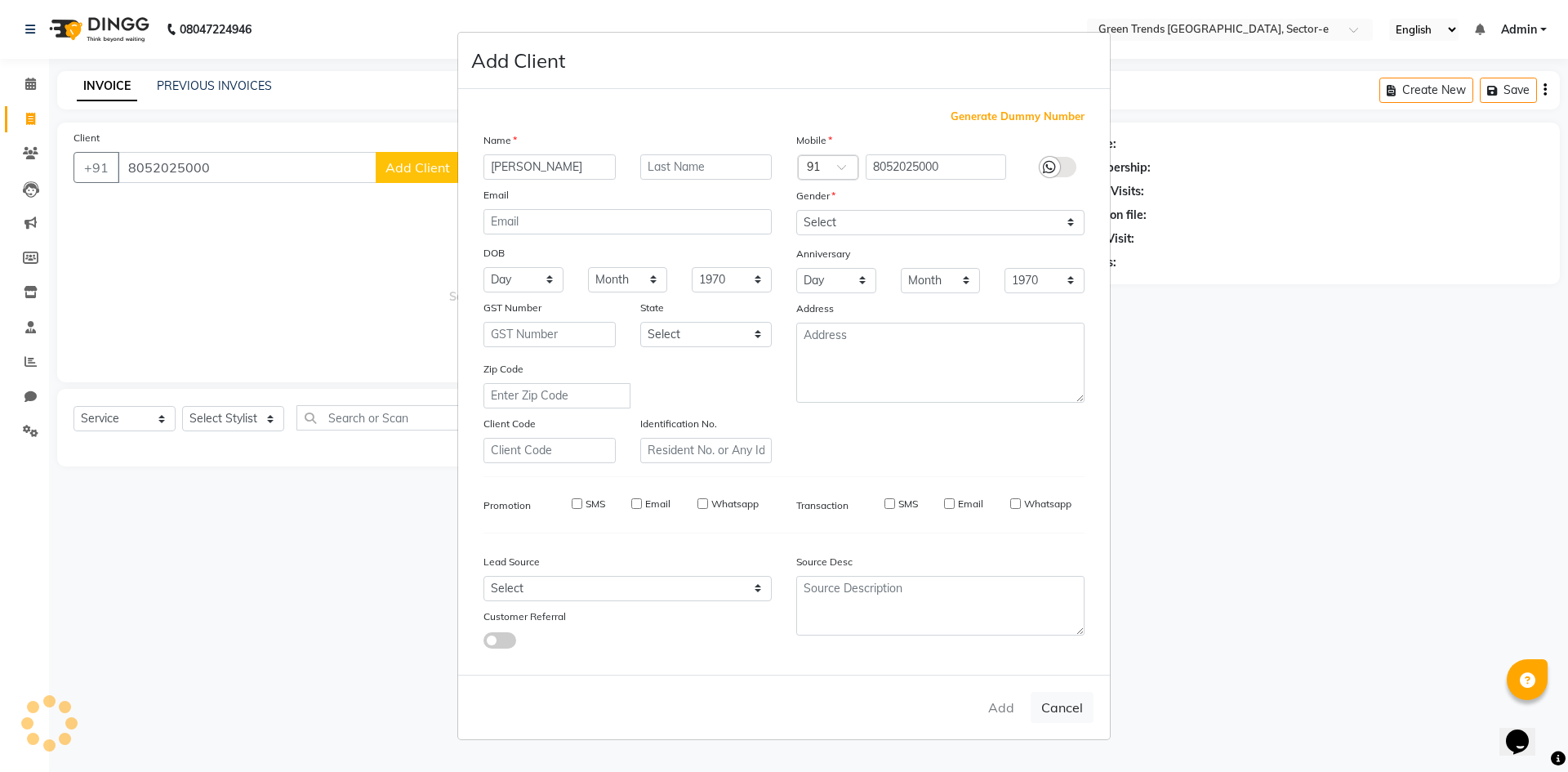
select select
checkbox input "false"
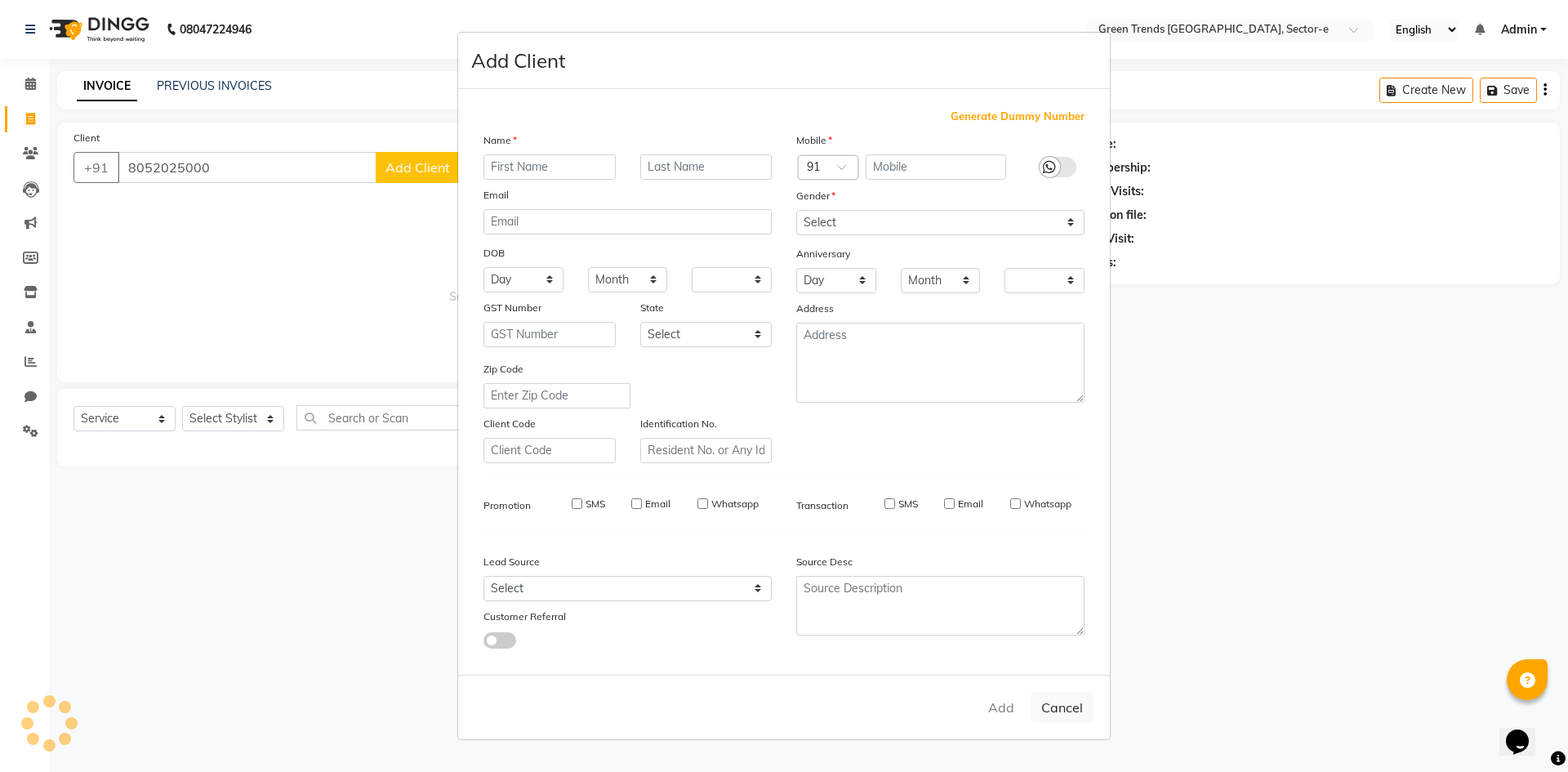
checkbox input "false"
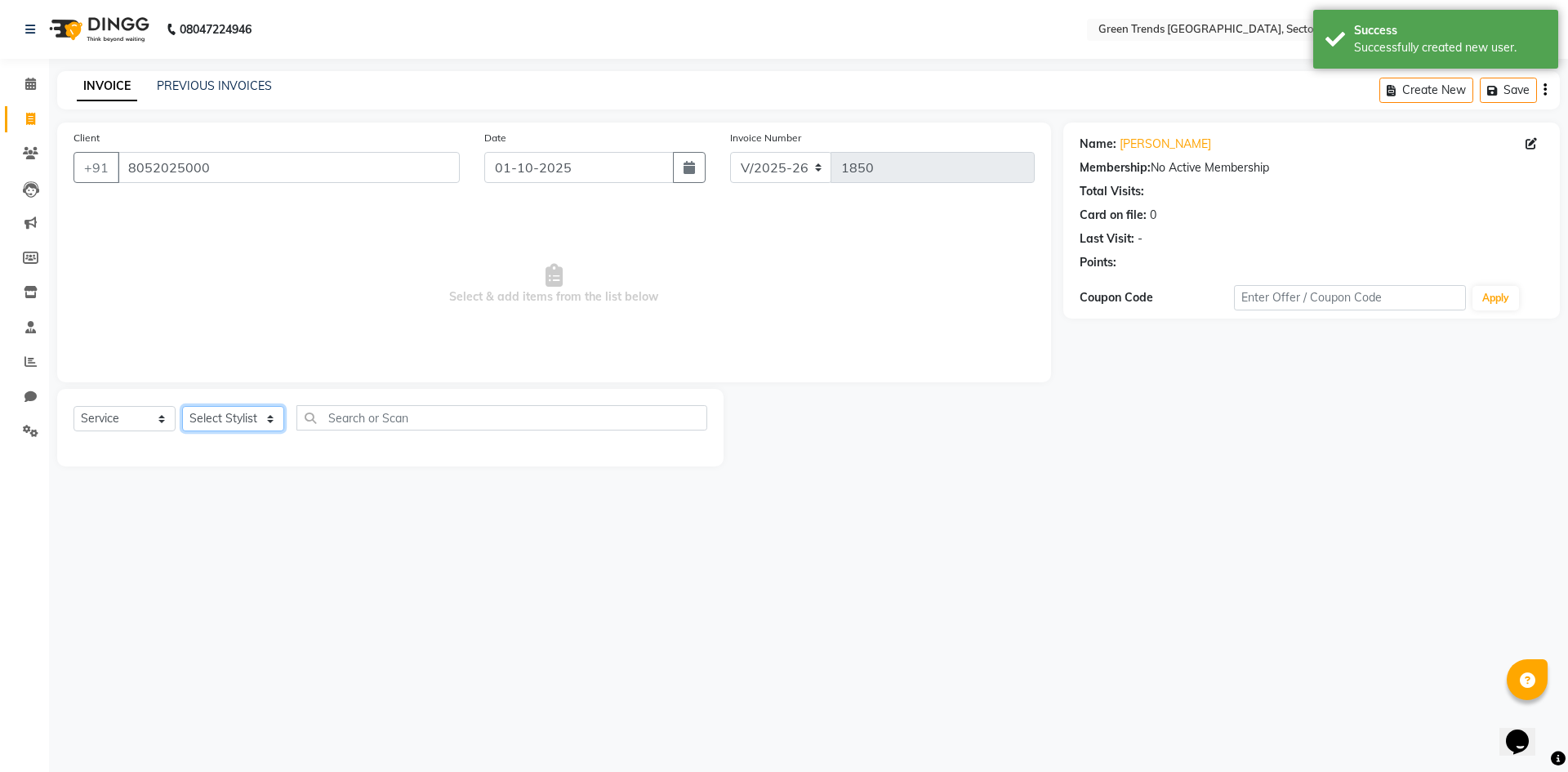
click at [260, 423] on select "Select Stylist [PERSON_NAME] [PERSON_NAME] Mo. [PERSON_NAME].[PERSON_NAME] [PER…" at bounding box center [233, 418] width 102 height 25
select select "62974"
click at [182, 406] on select "Select Stylist [PERSON_NAME] [PERSON_NAME] Mo. [PERSON_NAME].[PERSON_NAME] [PER…" at bounding box center [233, 418] width 102 height 25
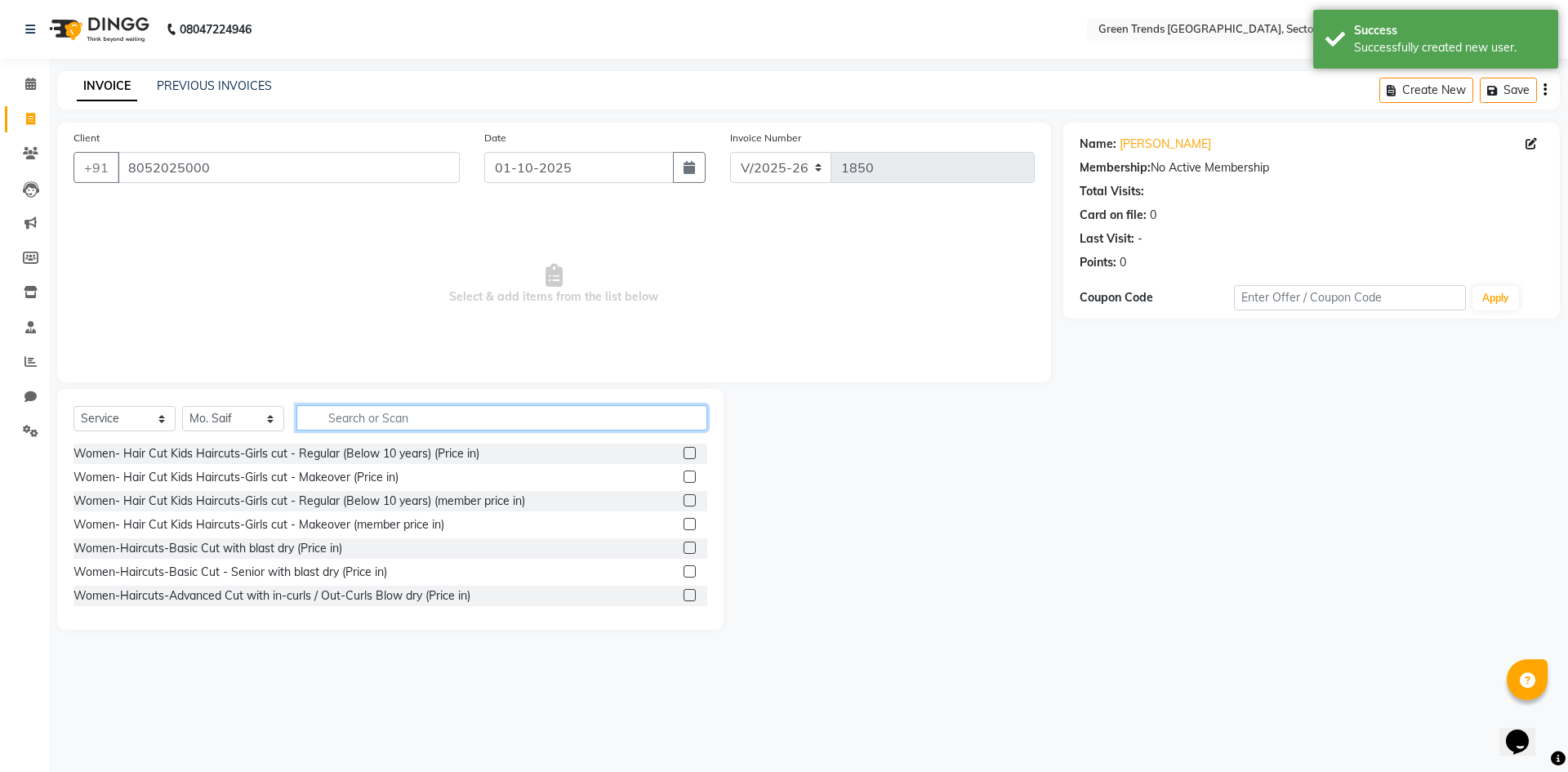
click at [342, 420] on input "text" at bounding box center [501, 417] width 410 height 25
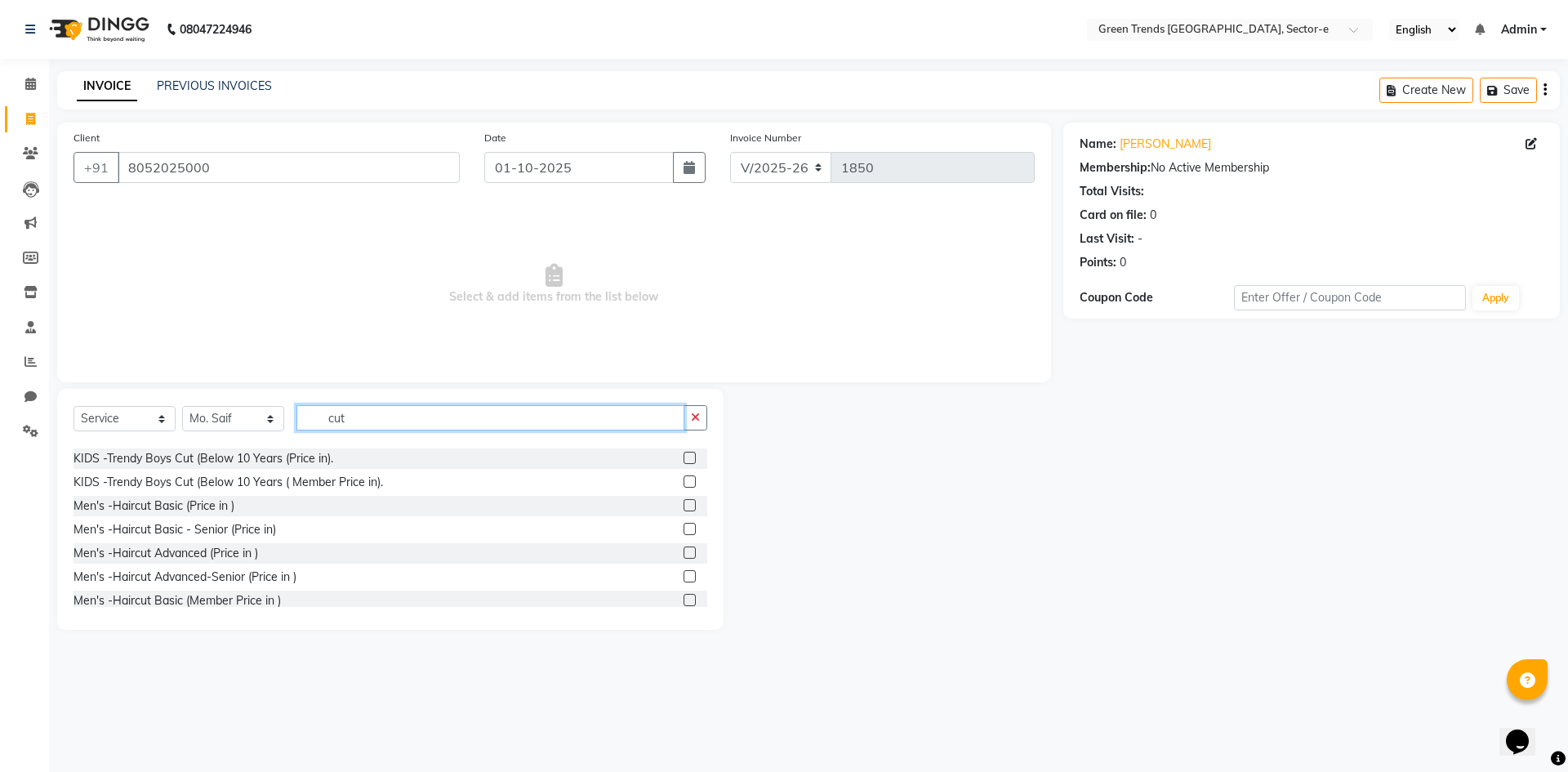
scroll to position [821, 0]
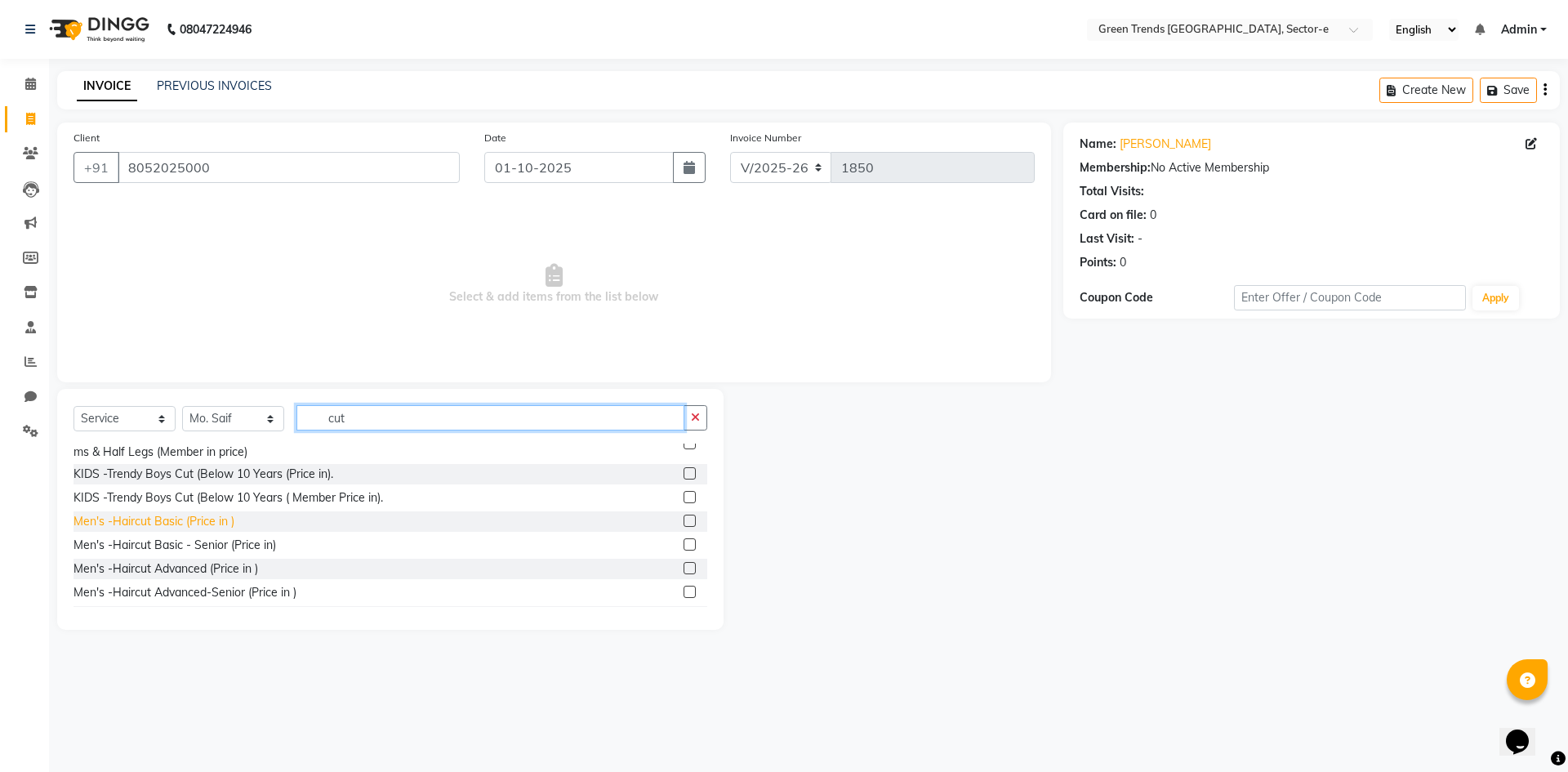
type input "cut"
click at [130, 530] on div "Men's -Haircut Basic (Price in )" at bounding box center [154, 522] width 161 height 17
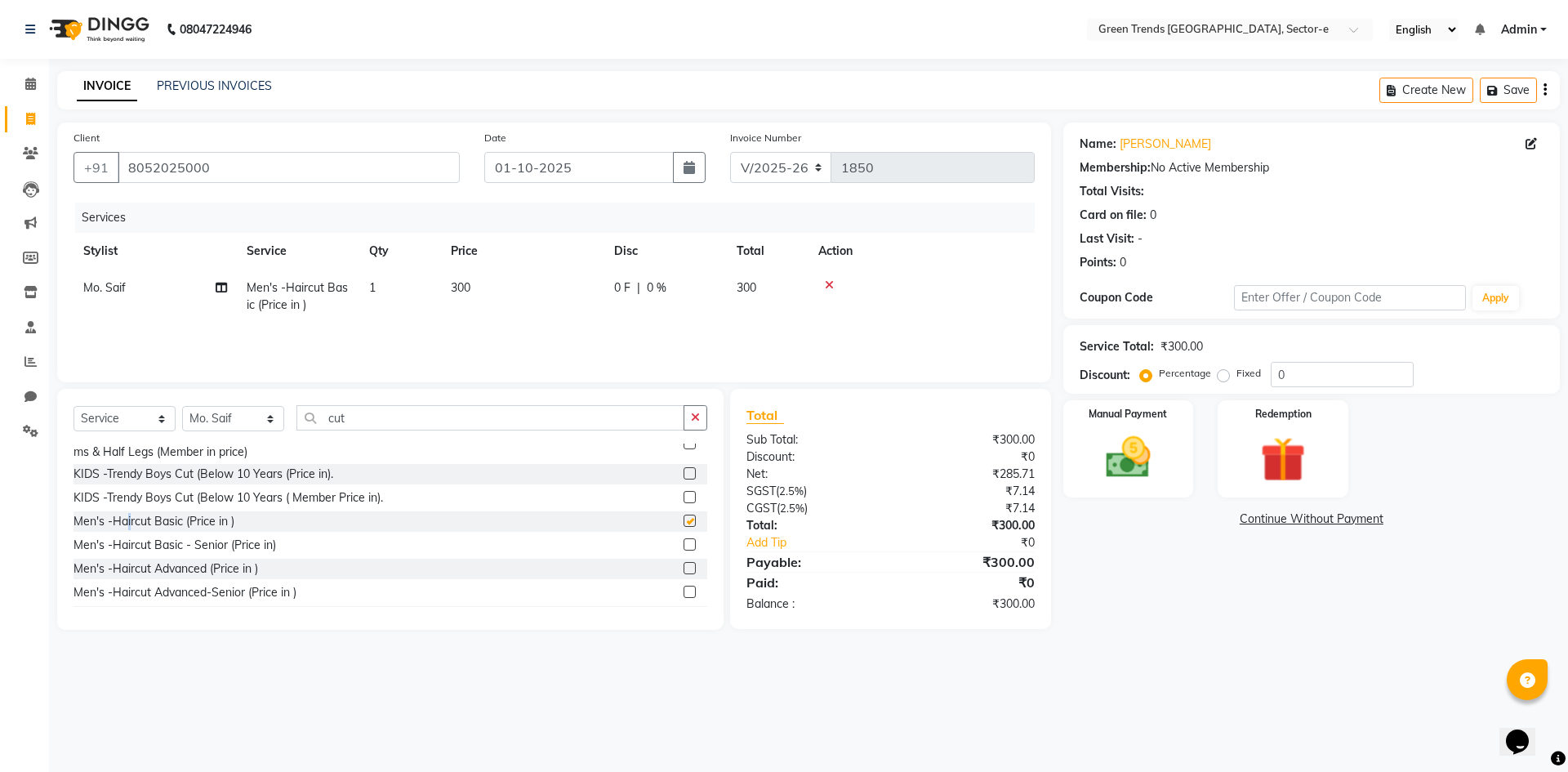
checkbox input "false"
drag, startPoint x: 360, startPoint y: 418, endPoint x: 316, endPoint y: 431, distance: 45.9
click at [316, 431] on div "Select Service Product Membership Package Voucher Prepaid Gift Card Select Styl…" at bounding box center [391, 424] width 634 height 39
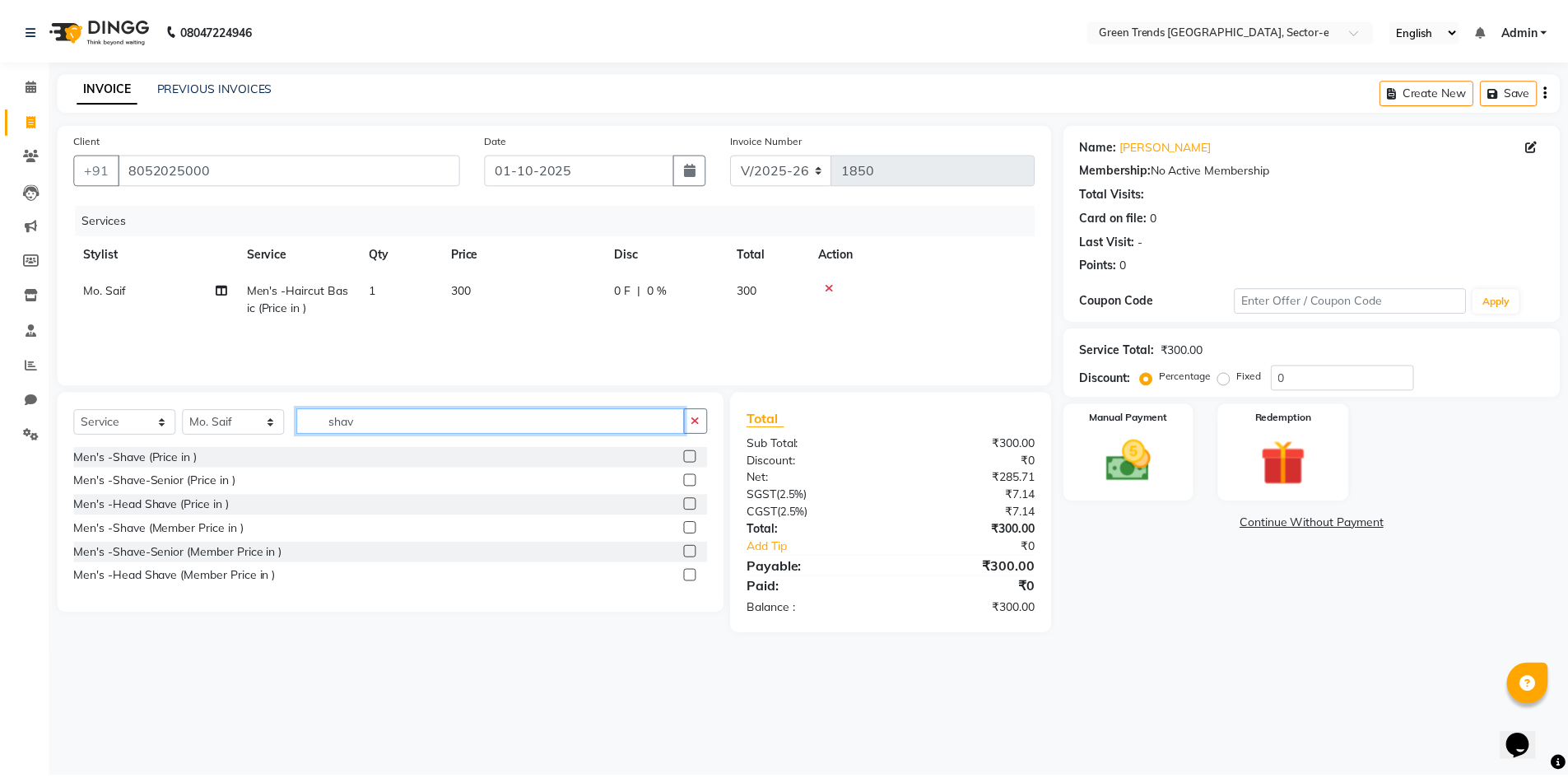
scroll to position [0, 0]
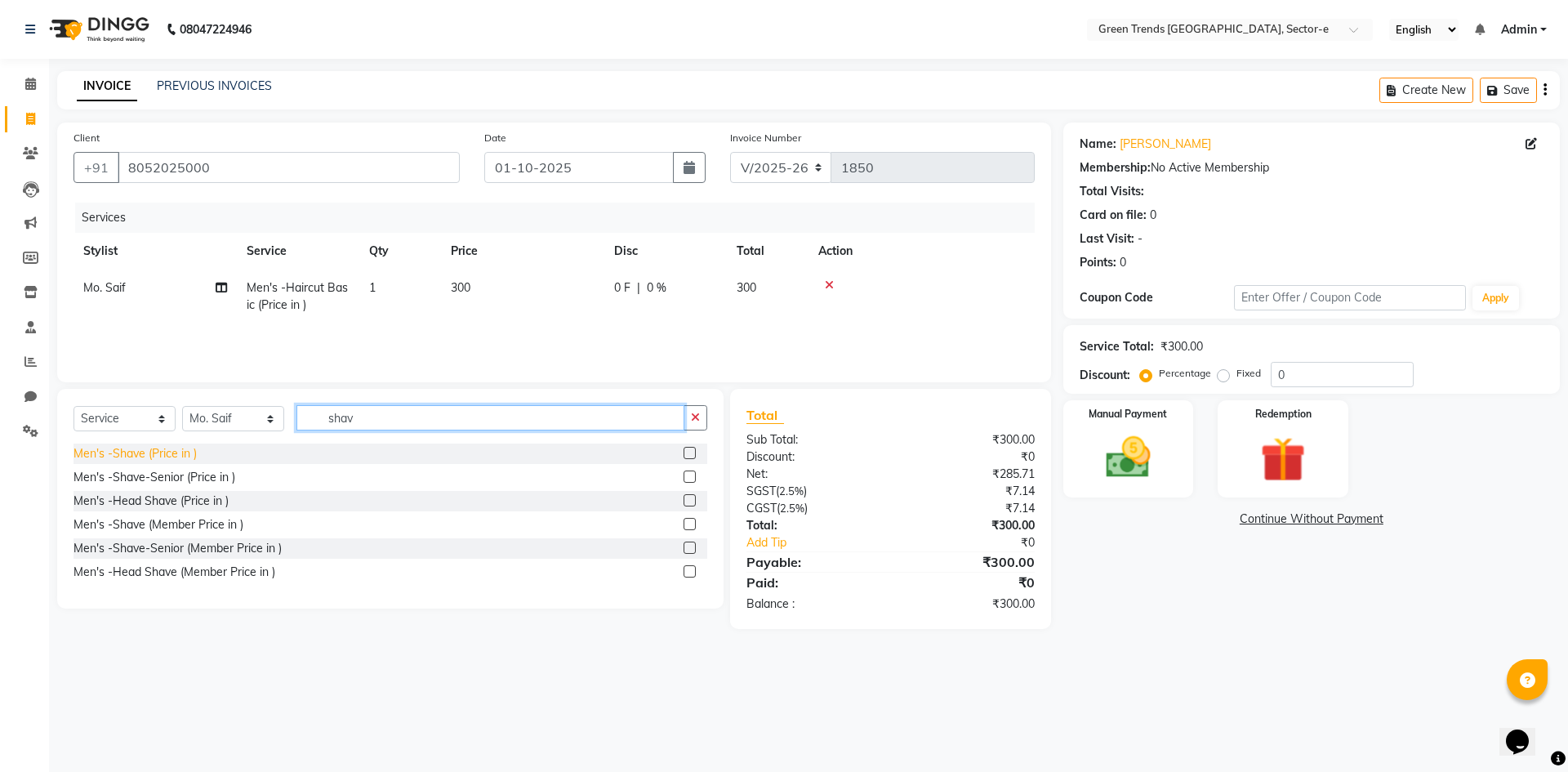
type input "shav"
click at [185, 451] on div "Men's -Shave (Price in )" at bounding box center [135, 454] width 124 height 17
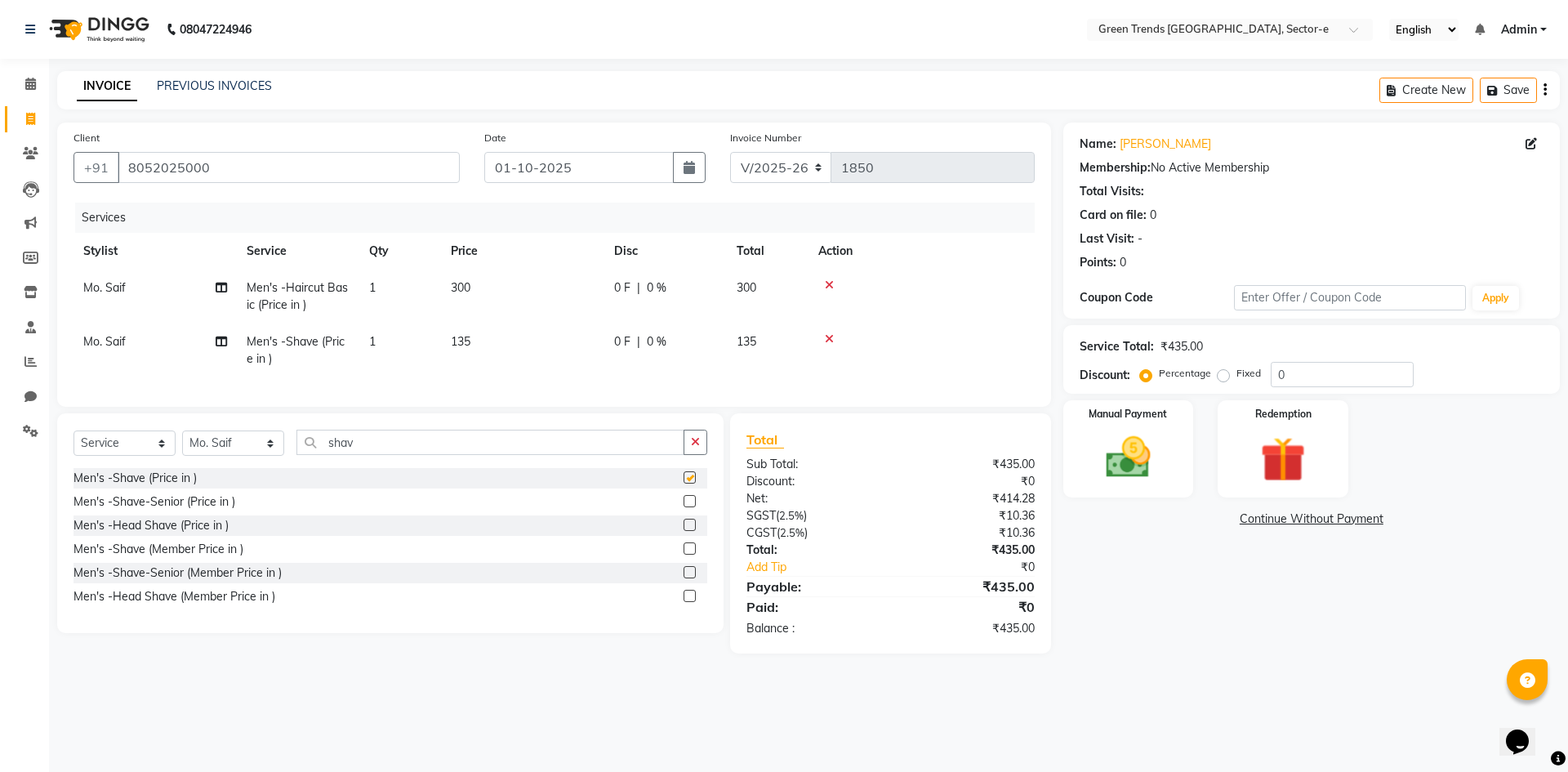
checkbox input "false"
click at [1237, 370] on label "Fixed" at bounding box center [1249, 374] width 25 height 15
click at [1226, 370] on input "Fixed" at bounding box center [1226, 374] width 11 height 11
radio input "true"
drag, startPoint x: 1324, startPoint y: 377, endPoint x: 1264, endPoint y: 398, distance: 63.6
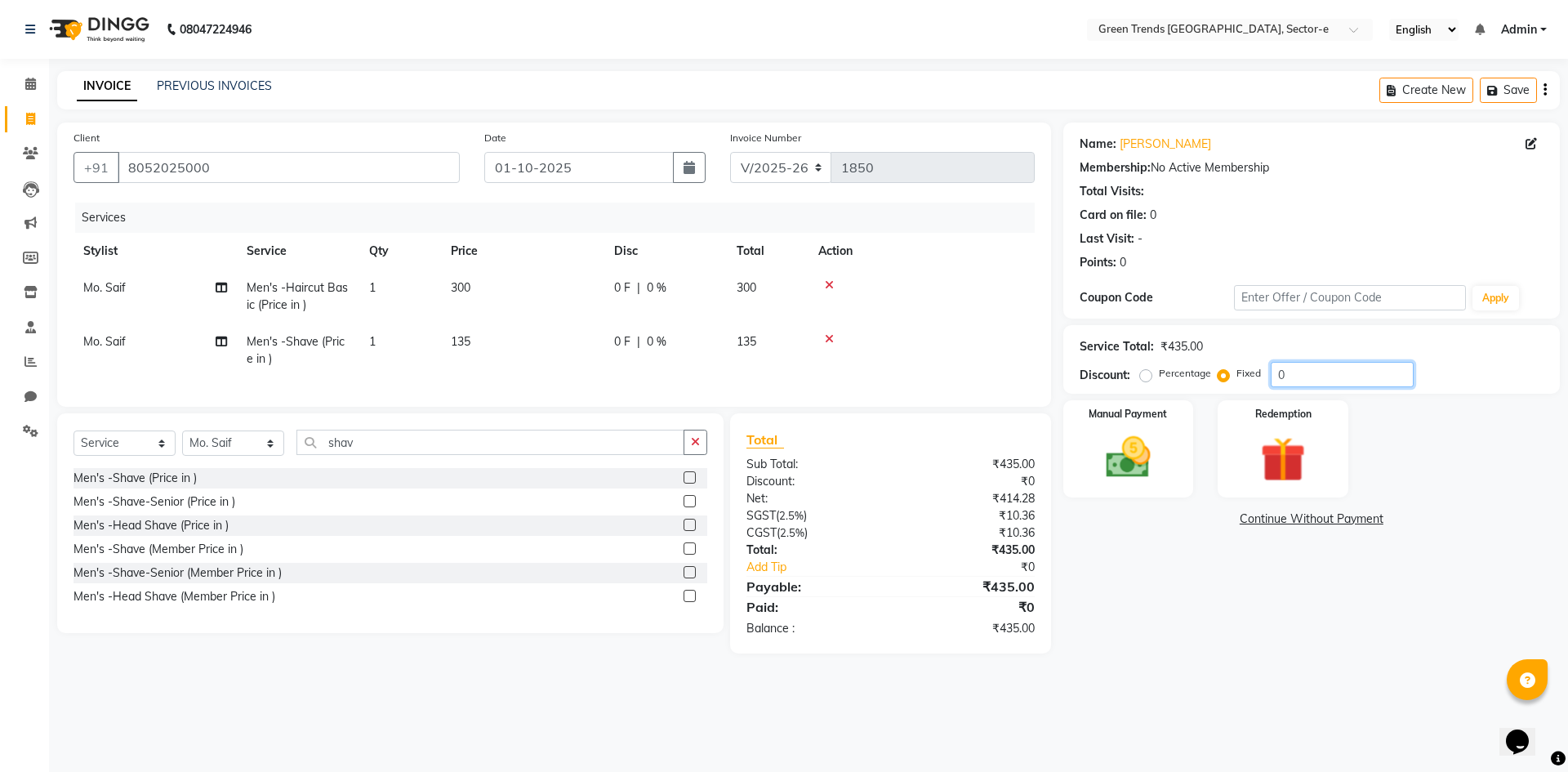
click at [1264, 398] on div "Name: [PERSON_NAME] Membership: No Active Membership Total Visits: Card on file…" at bounding box center [1317, 388] width 509 height 531
type input "37"
click at [947, 312] on td at bounding box center [922, 296] width 226 height 54
click at [1131, 447] on img at bounding box center [1128, 457] width 76 height 54
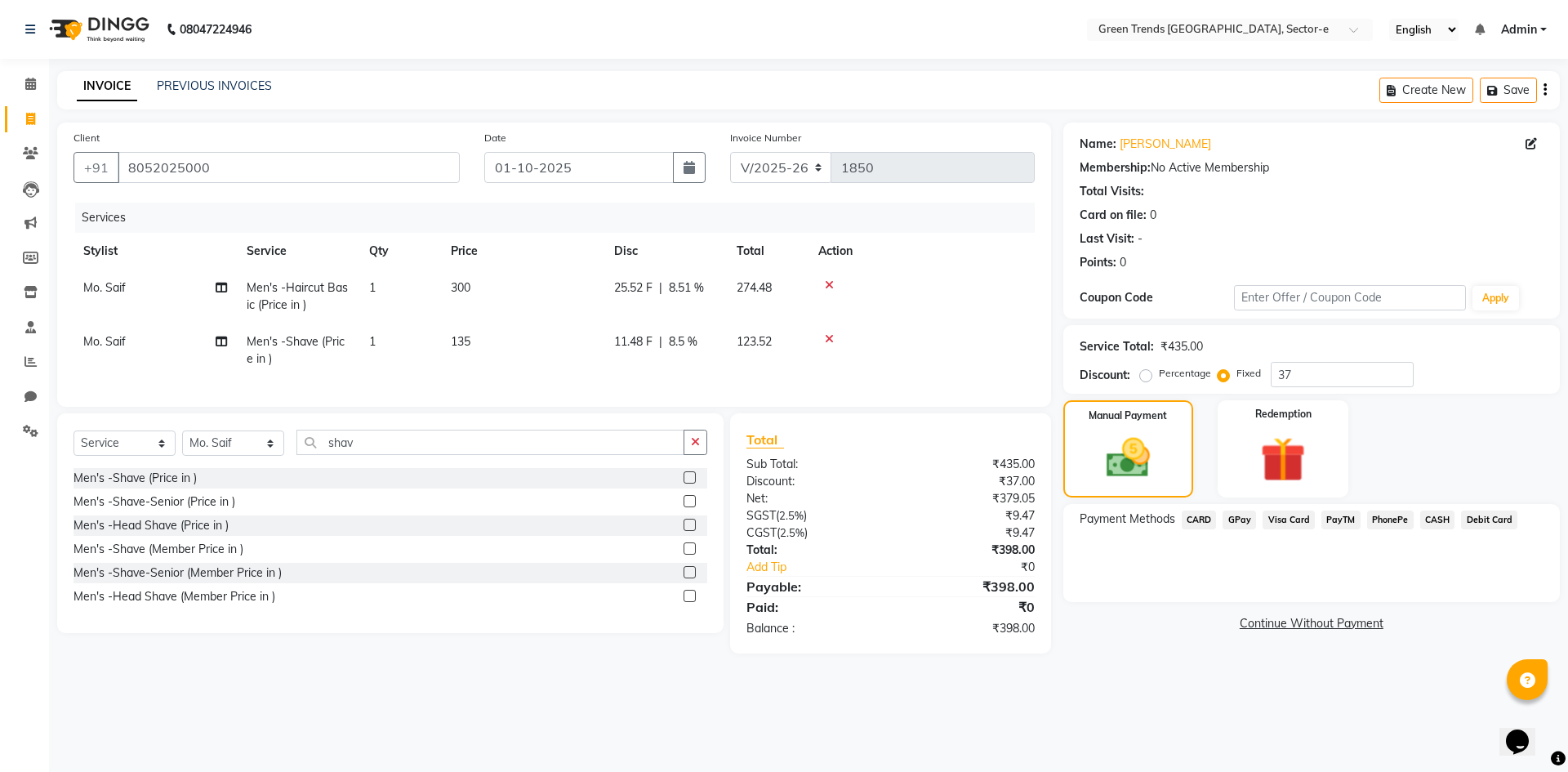
click at [1230, 524] on span "GPay" at bounding box center [1239, 520] width 33 height 19
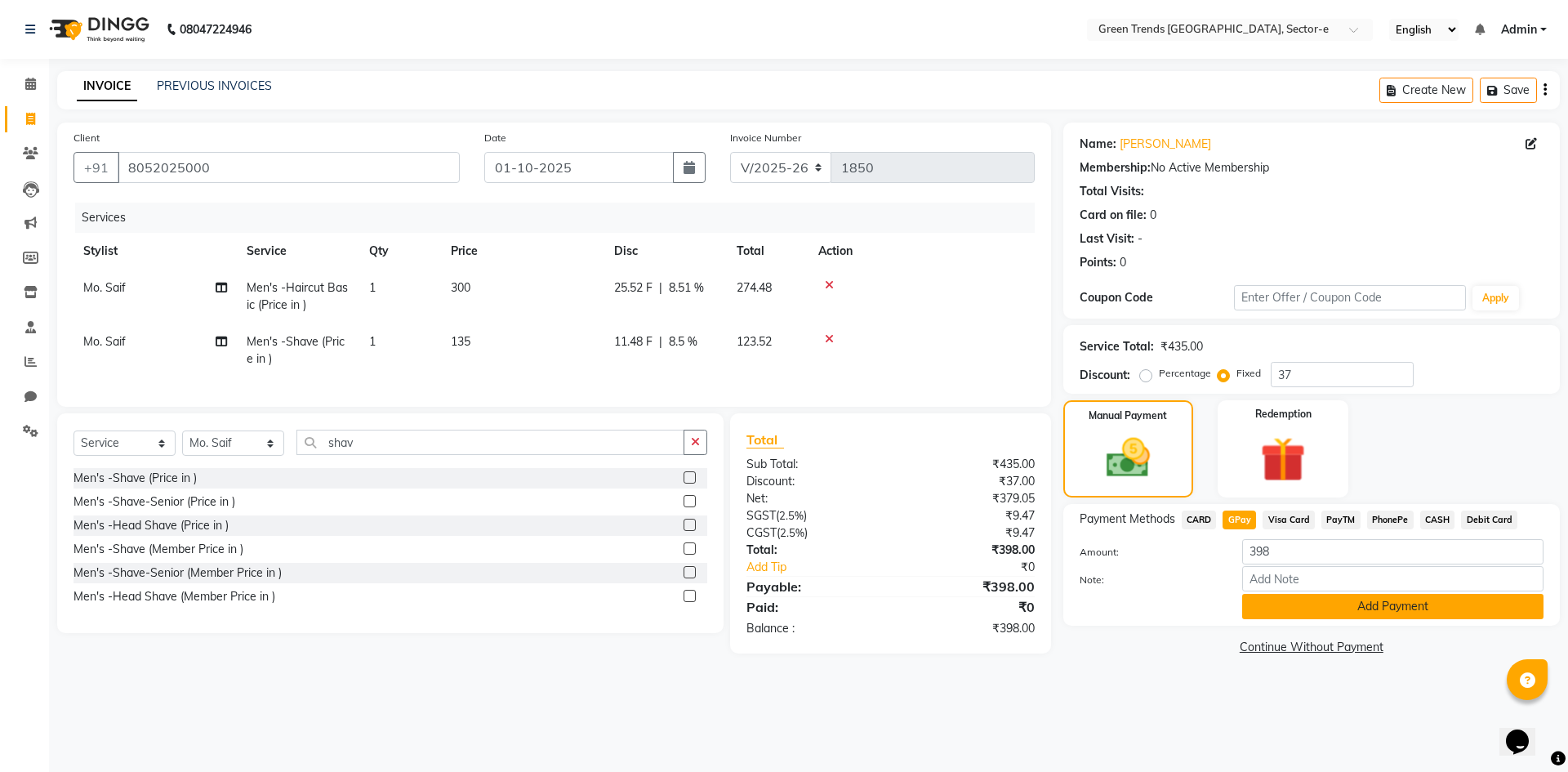
click at [1266, 615] on button "Add Payment" at bounding box center [1393, 606] width 301 height 25
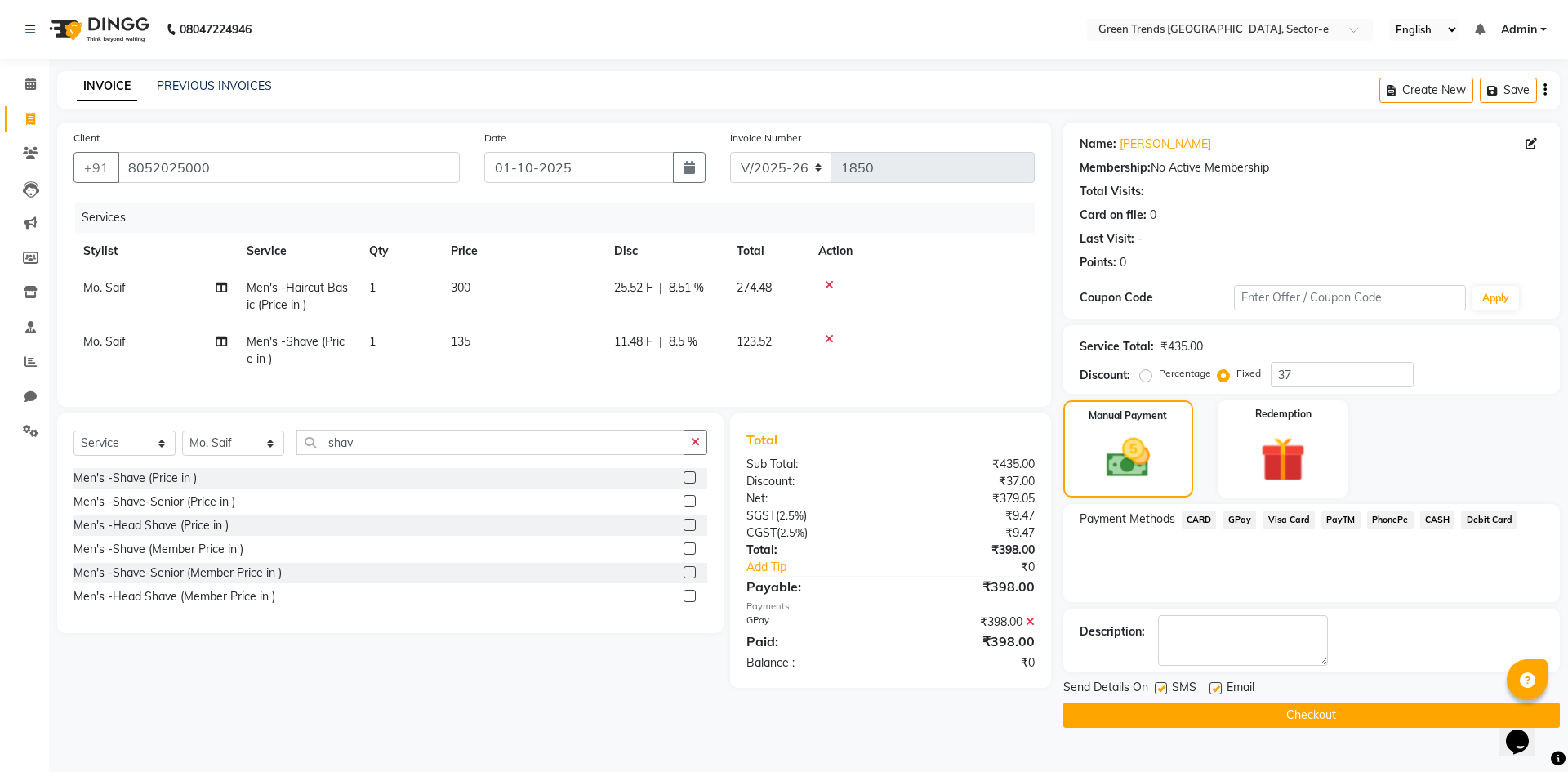
click at [1167, 688] on div "SMS" at bounding box center [1182, 689] width 55 height 21
click at [1158, 688] on label at bounding box center [1160, 688] width 12 height 12
click at [1158, 688] on input "checkbox" at bounding box center [1159, 689] width 10 height 10
checkbox input "false"
click at [1217, 690] on label at bounding box center [1215, 688] width 12 height 12
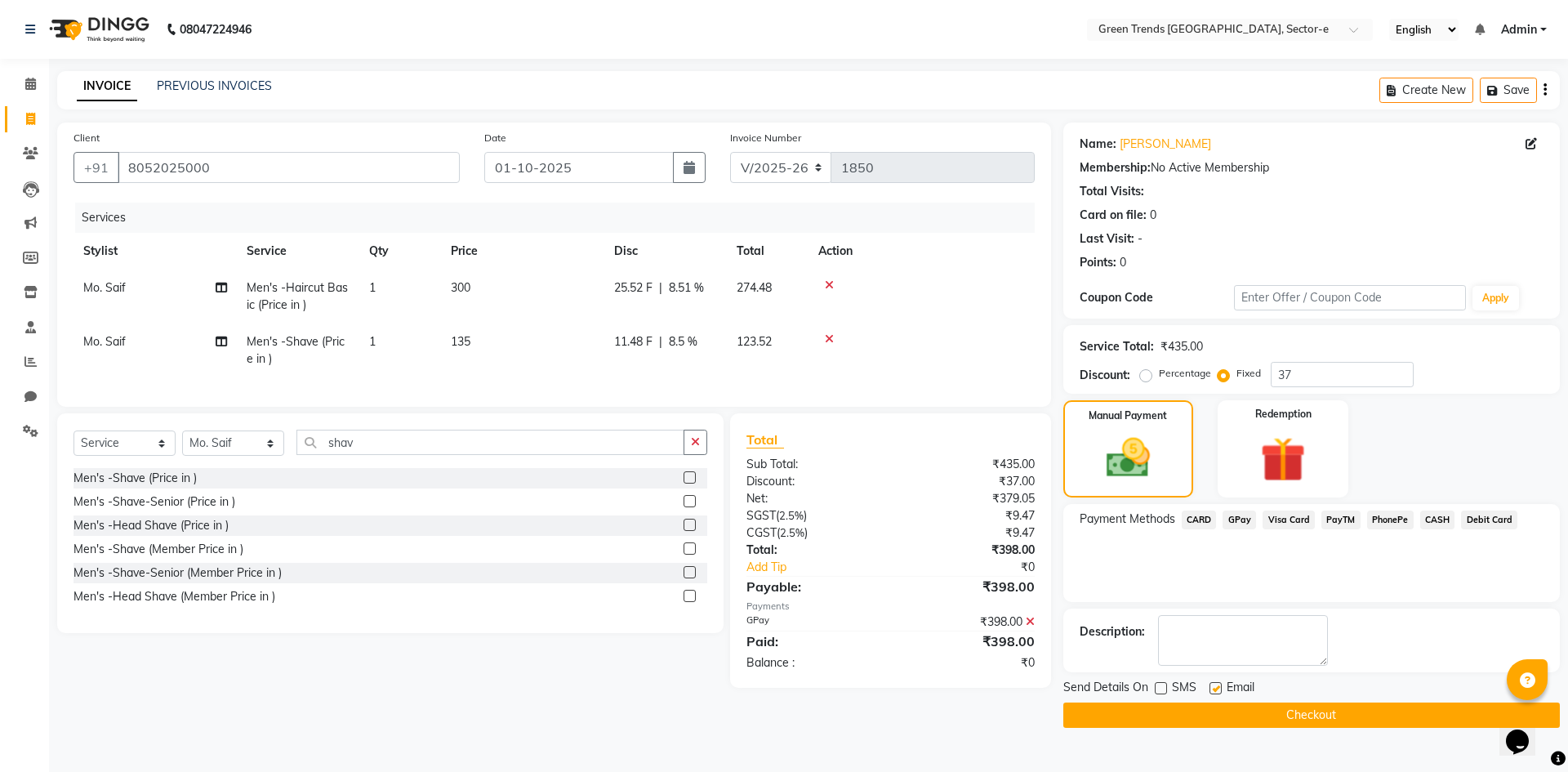
click at [1217, 690] on input "checkbox" at bounding box center [1214, 689] width 10 height 10
checkbox input "false"
click at [1220, 716] on button "Checkout" at bounding box center [1311, 715] width 496 height 25
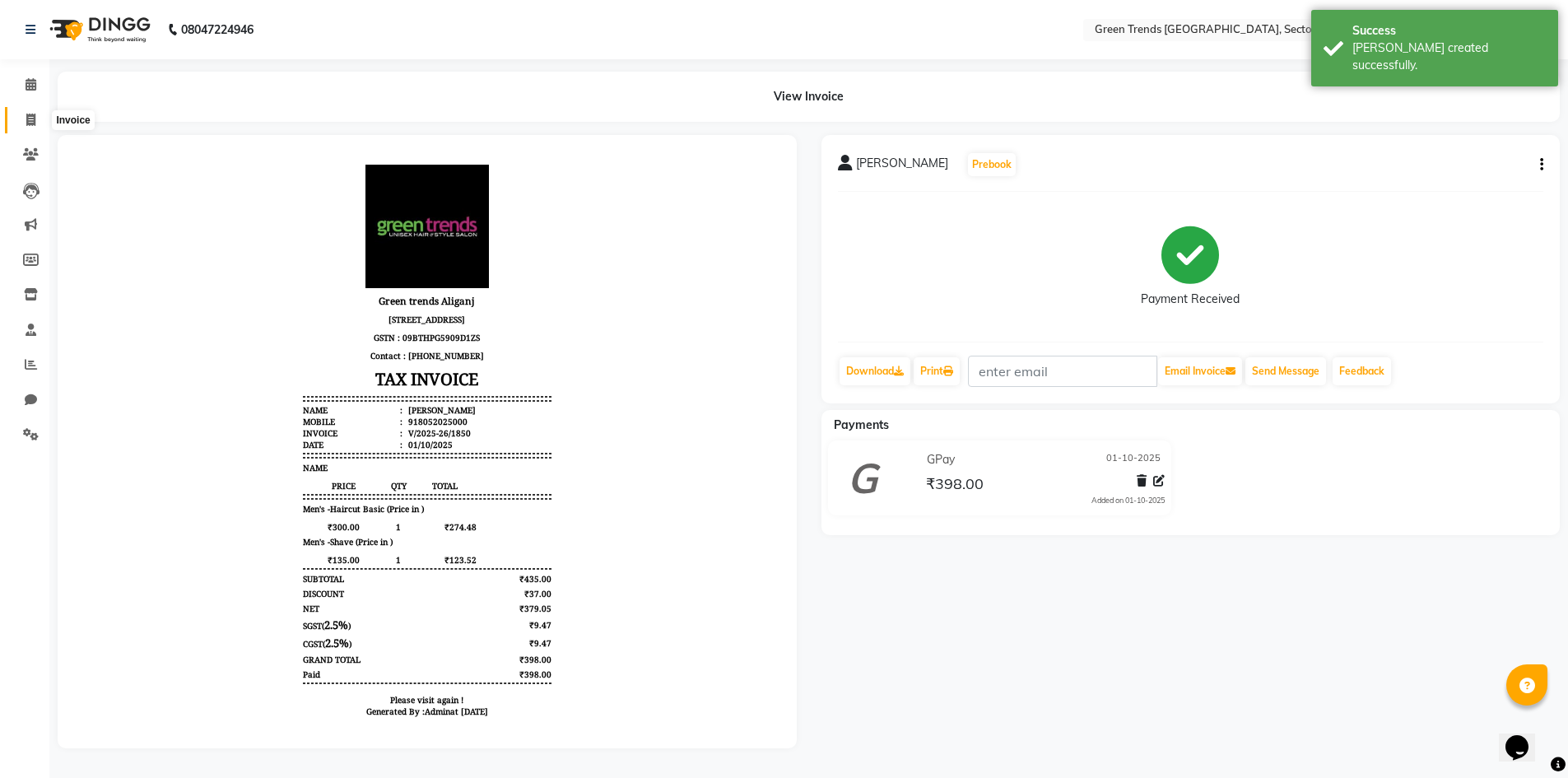
click at [30, 120] on icon at bounding box center [31, 119] width 10 height 12
select select "7023"
select select "service"
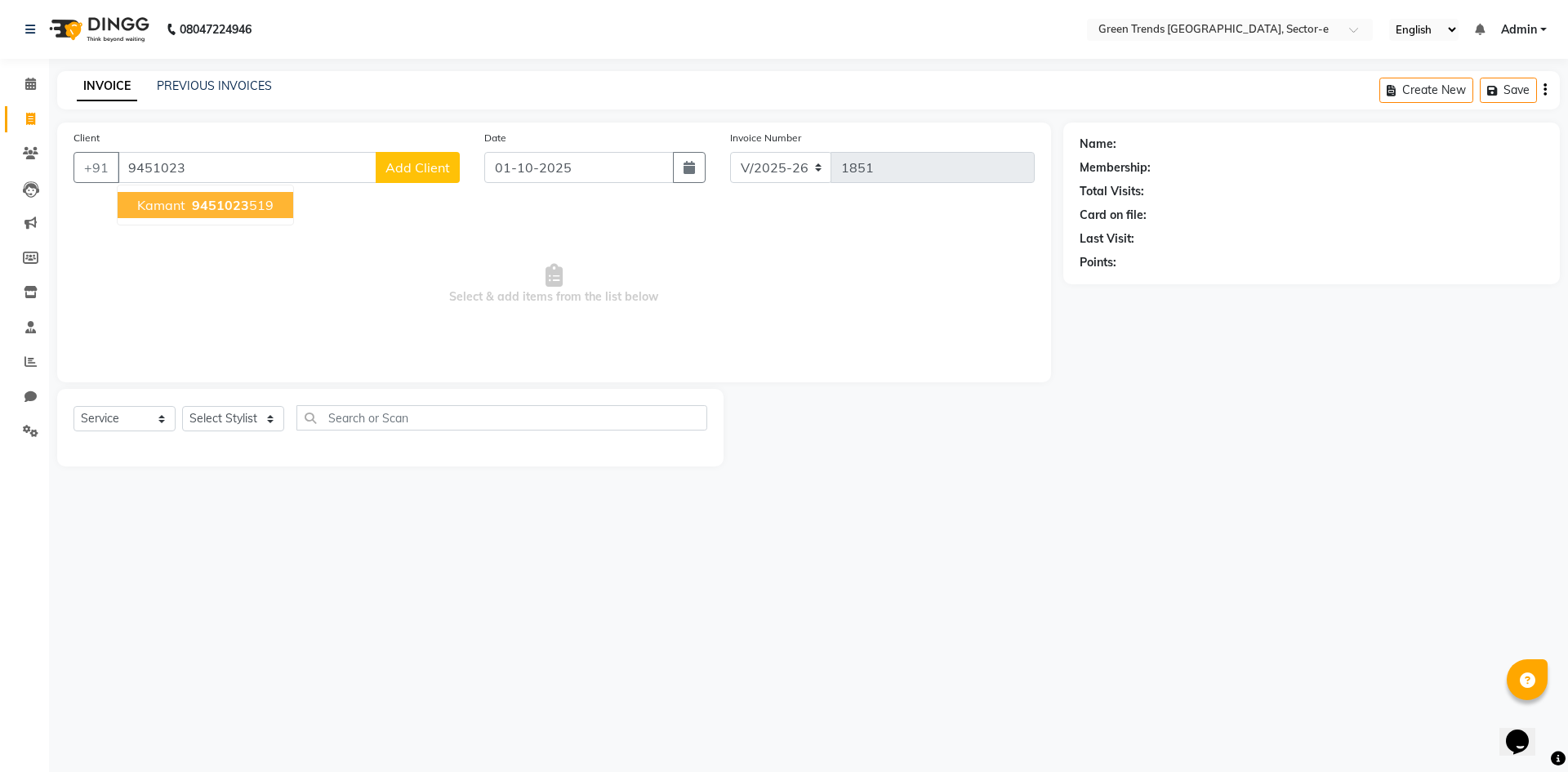
click at [200, 204] on span "9451023" at bounding box center [220, 205] width 58 height 16
type input "9451023519"
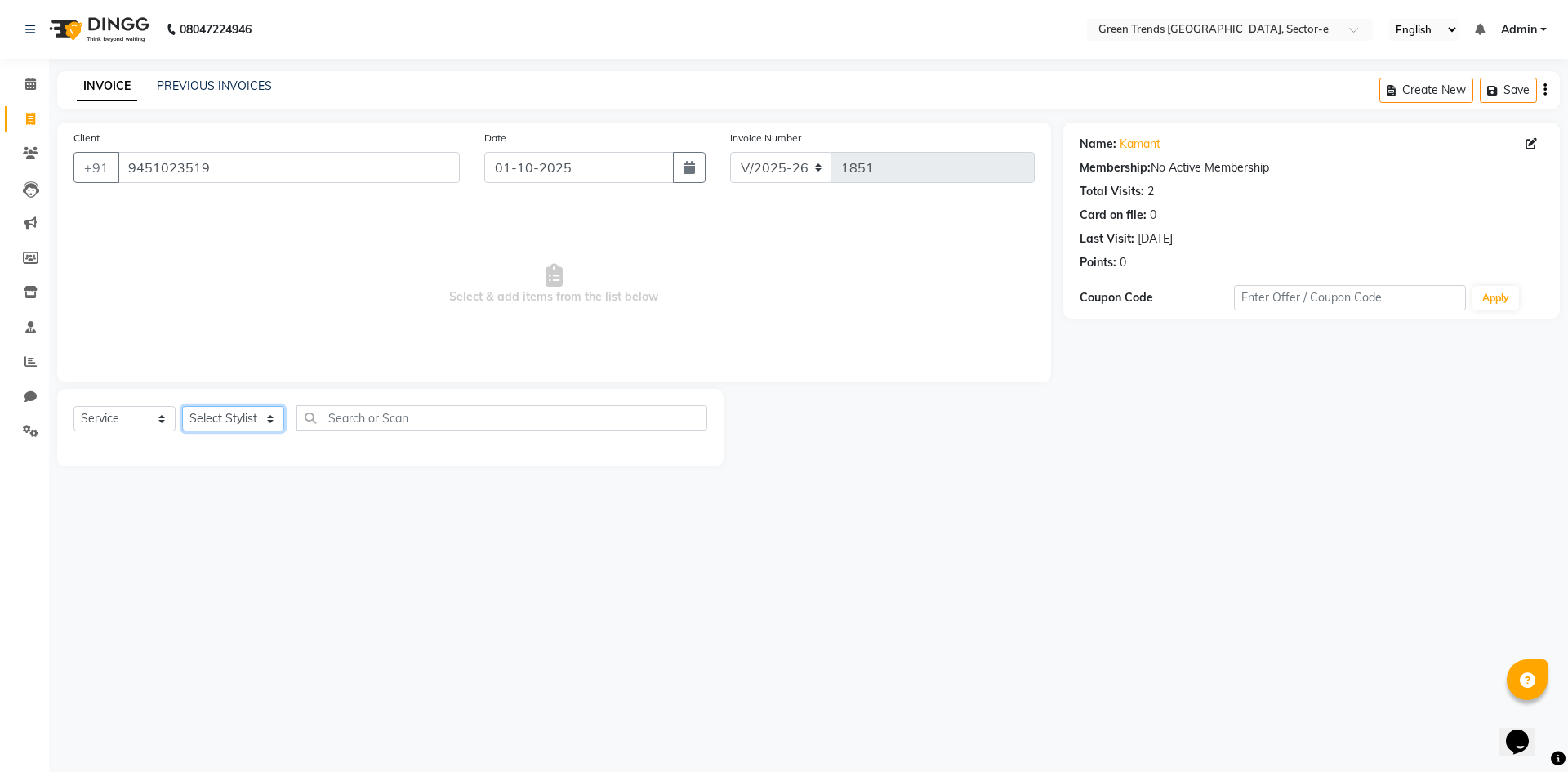
click at [269, 411] on select "Select Stylist [PERSON_NAME] [PERSON_NAME] Mo. [PERSON_NAME].[PERSON_NAME] [PER…" at bounding box center [233, 418] width 102 height 25
select select "58749"
click at [182, 406] on select "Select Stylist [PERSON_NAME] [PERSON_NAME] Mo. [PERSON_NAME].[PERSON_NAME] [PER…" at bounding box center [233, 418] width 102 height 25
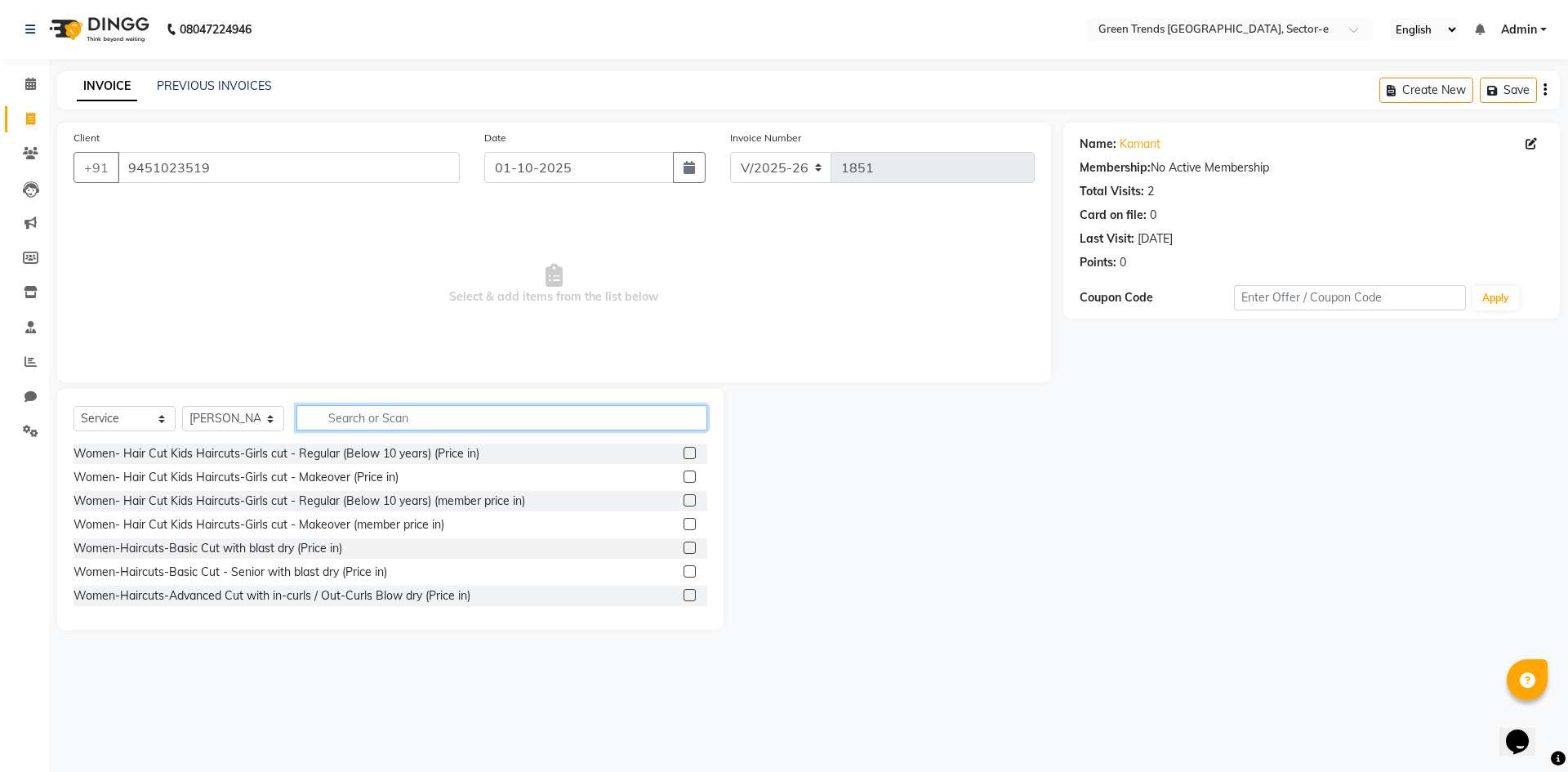
click at [386, 424] on input "text" at bounding box center [501, 417] width 410 height 25
type input "cu"
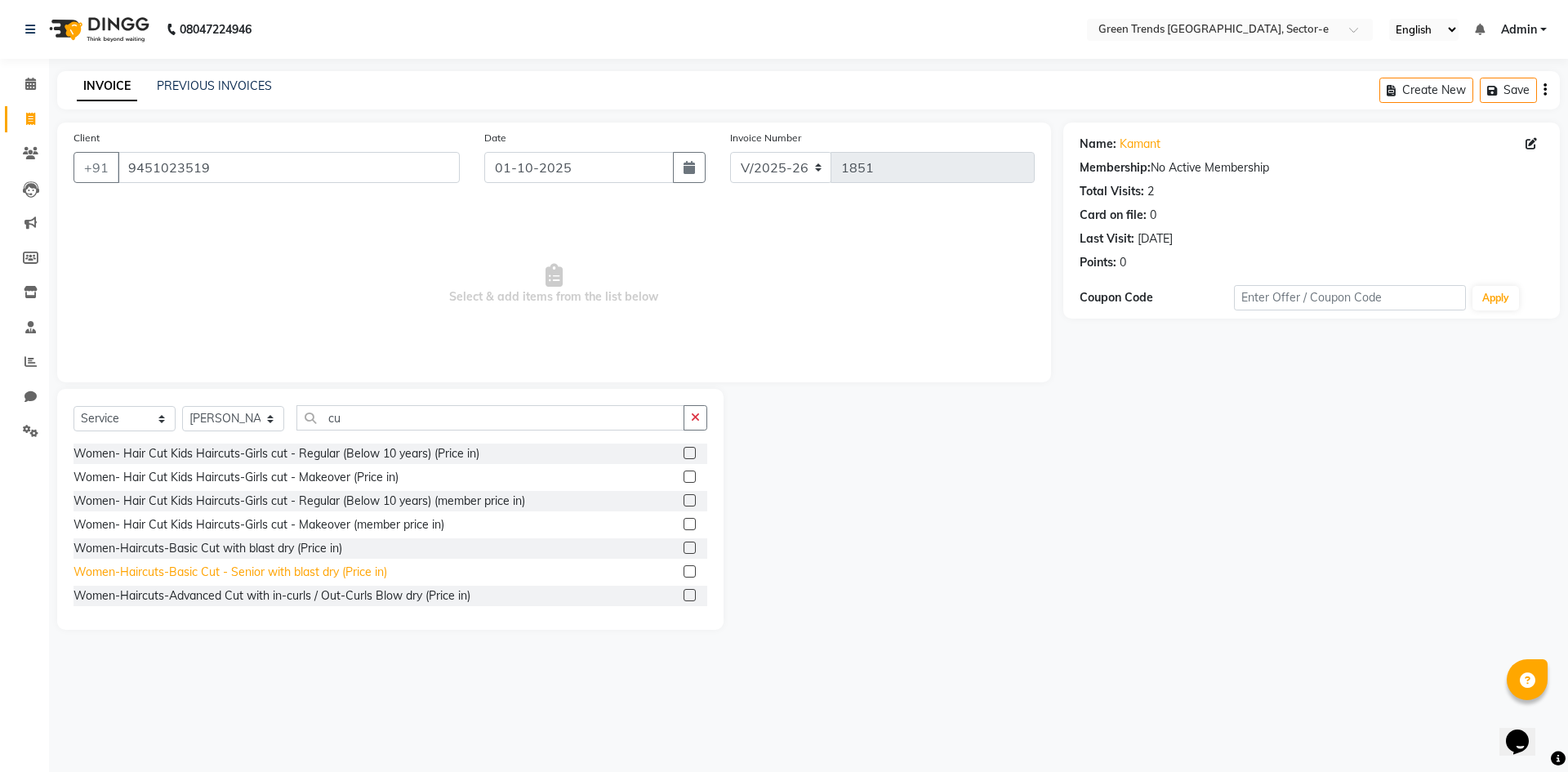
click at [319, 576] on div "Women-Haircuts-Basic Cut - Senior with blast dry (Price in)" at bounding box center [230, 572] width 313 height 17
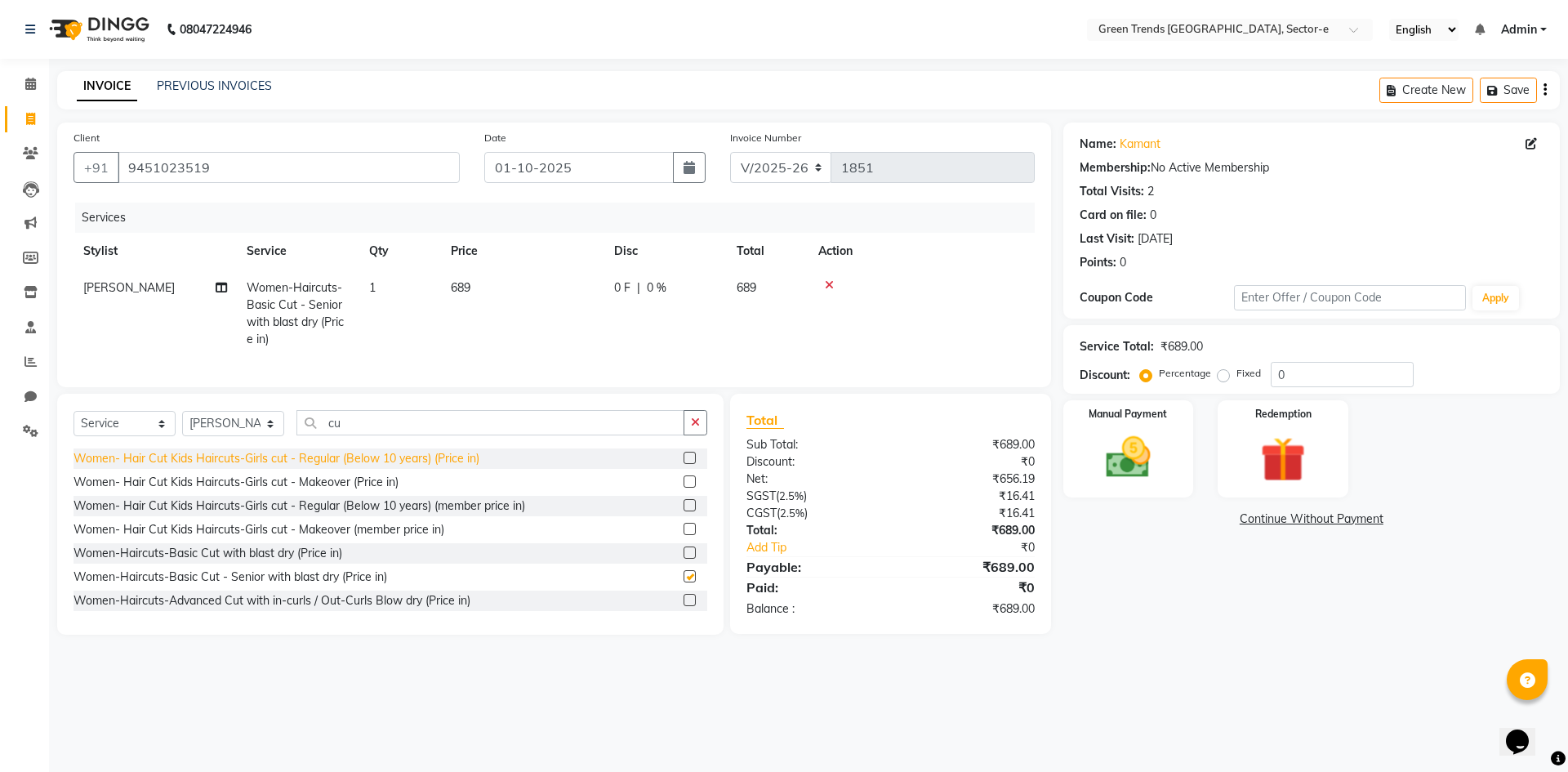
checkbox input "false"
click at [626, 283] on span "0 F" at bounding box center [622, 288] width 16 height 17
select select "58749"
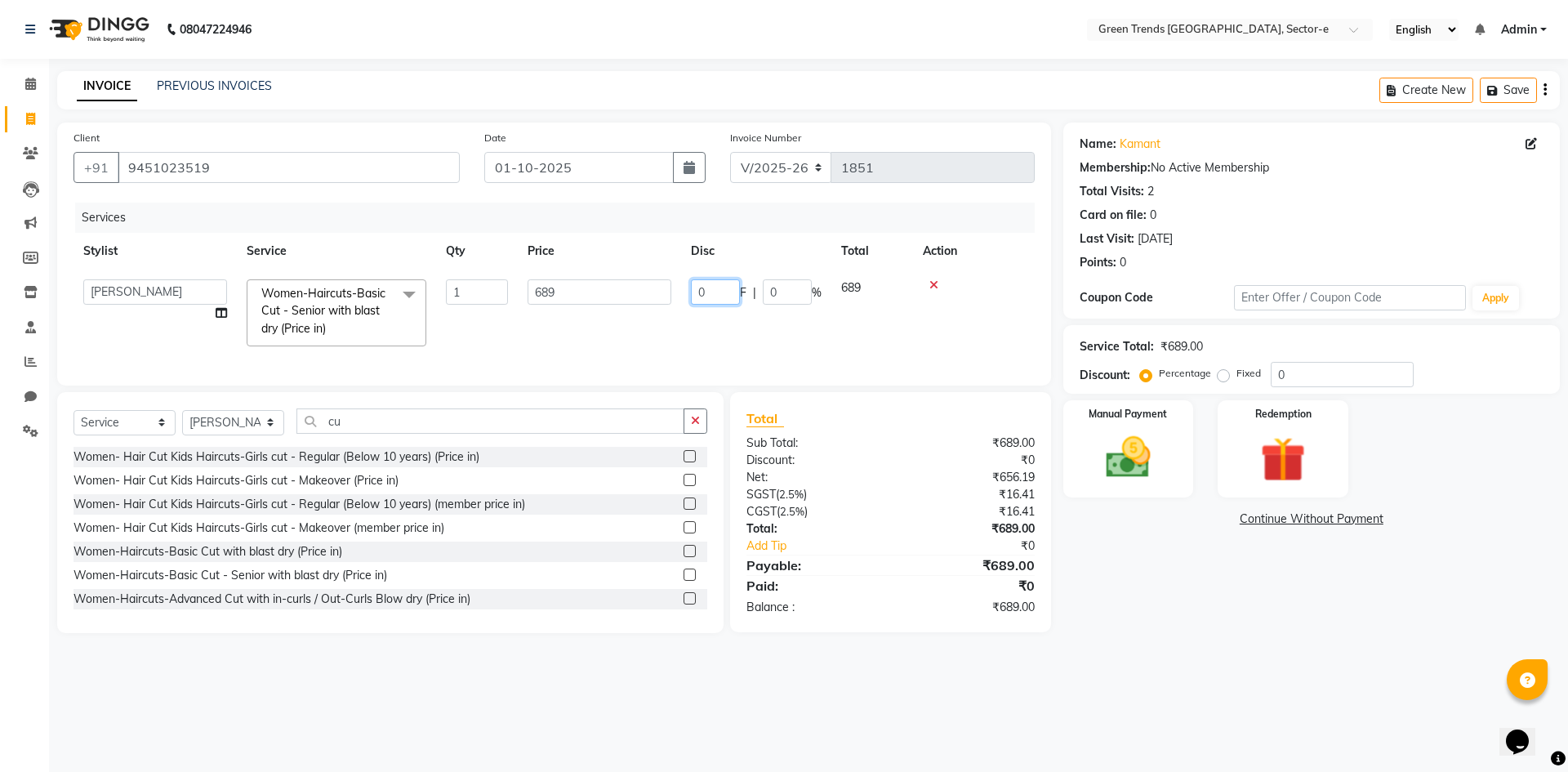
drag, startPoint x: 709, startPoint y: 295, endPoint x: 684, endPoint y: 296, distance: 25.0
click at [684, 296] on td "0 F | 0 %" at bounding box center [756, 313] width 150 height 87
type input "160"
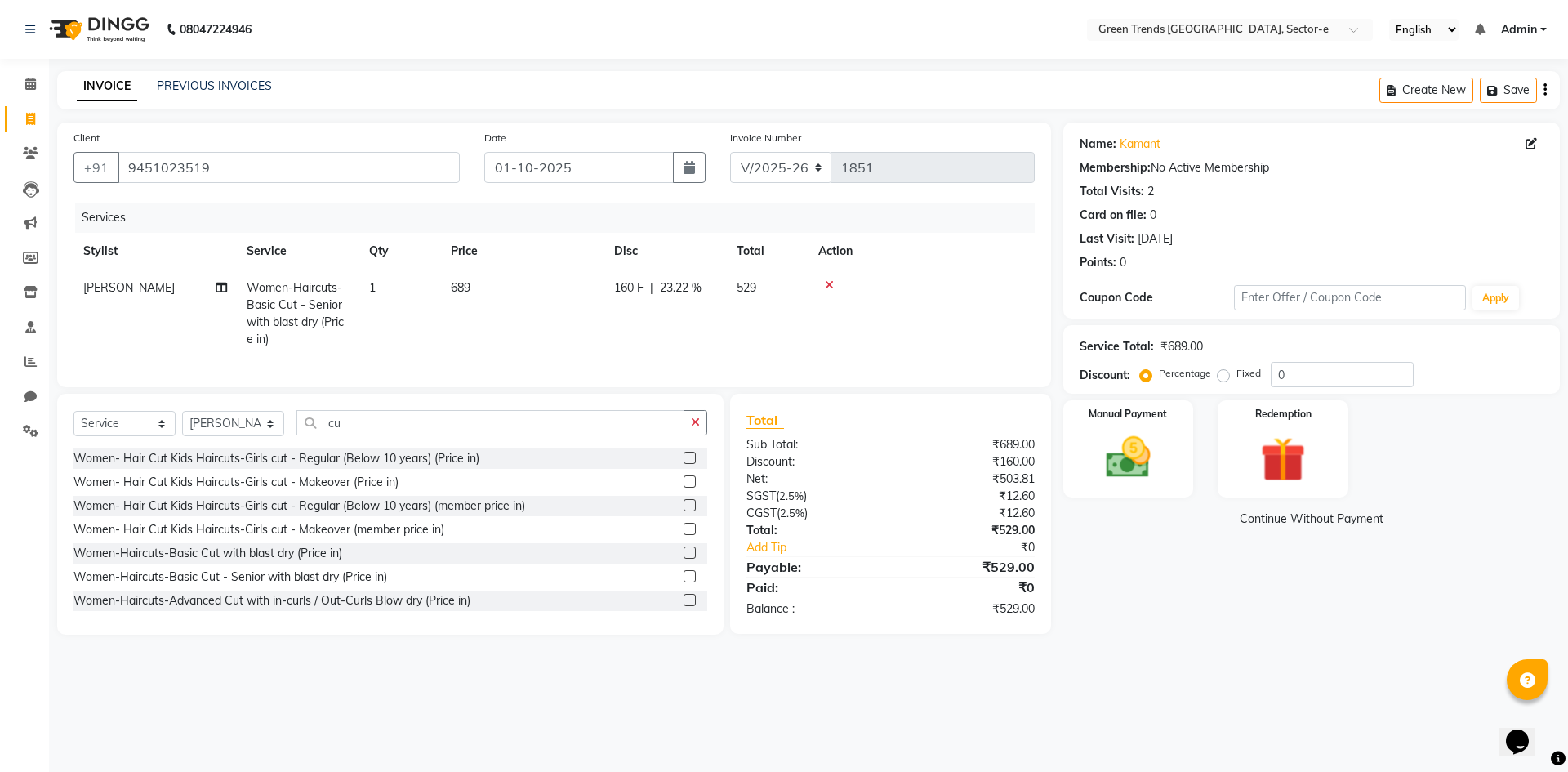
click at [646, 338] on tr "[PERSON_NAME] Women-Haircuts-Basic Cut - Senior with blast dry (Price in) 1 689…" at bounding box center [554, 314] width 961 height 89
click at [1103, 441] on img at bounding box center [1128, 457] width 76 height 54
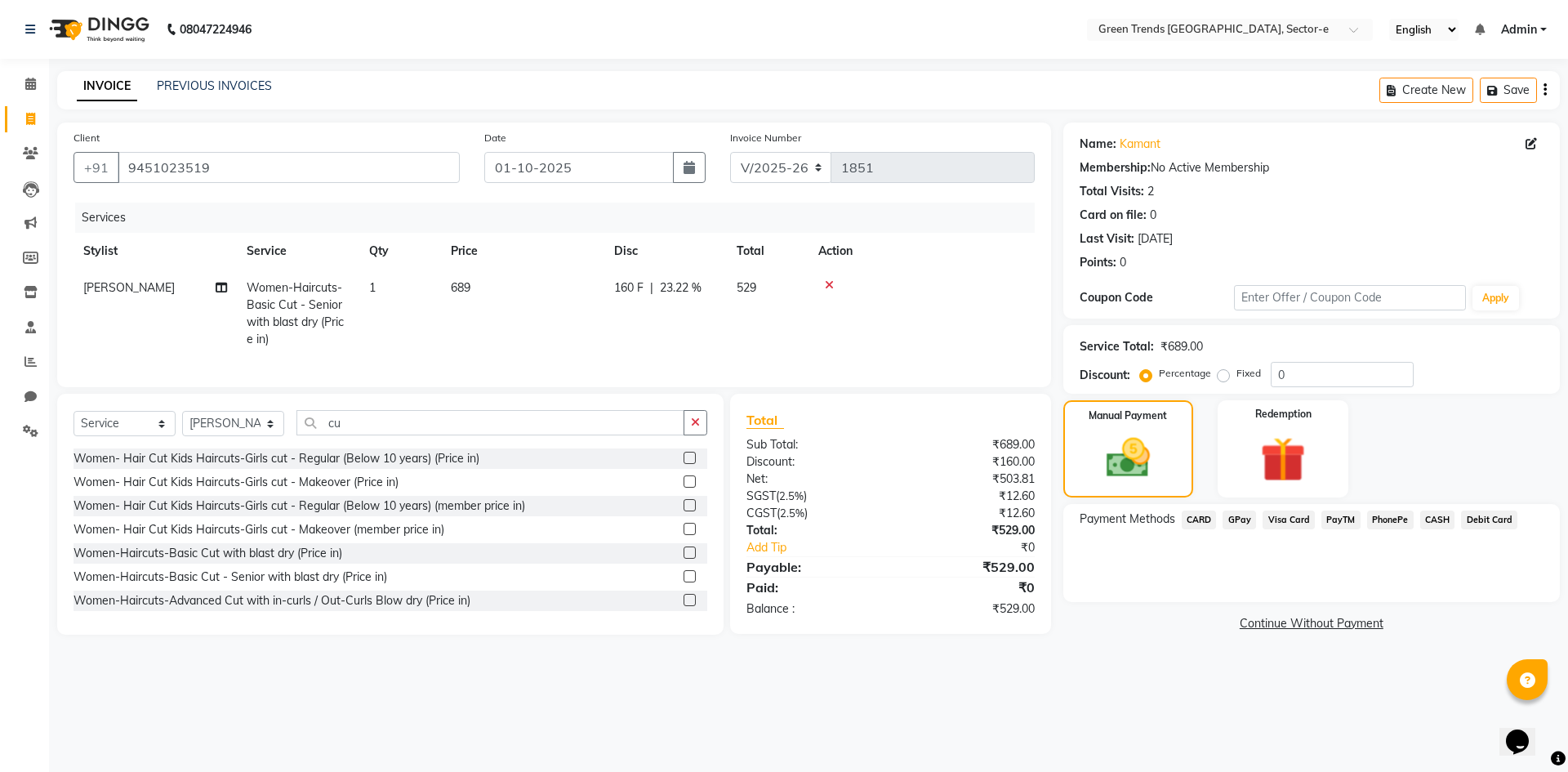
drag, startPoint x: 1238, startPoint y: 521, endPoint x: 1246, endPoint y: 527, distance: 10.0
click at [1238, 521] on span "GPay" at bounding box center [1239, 520] width 33 height 19
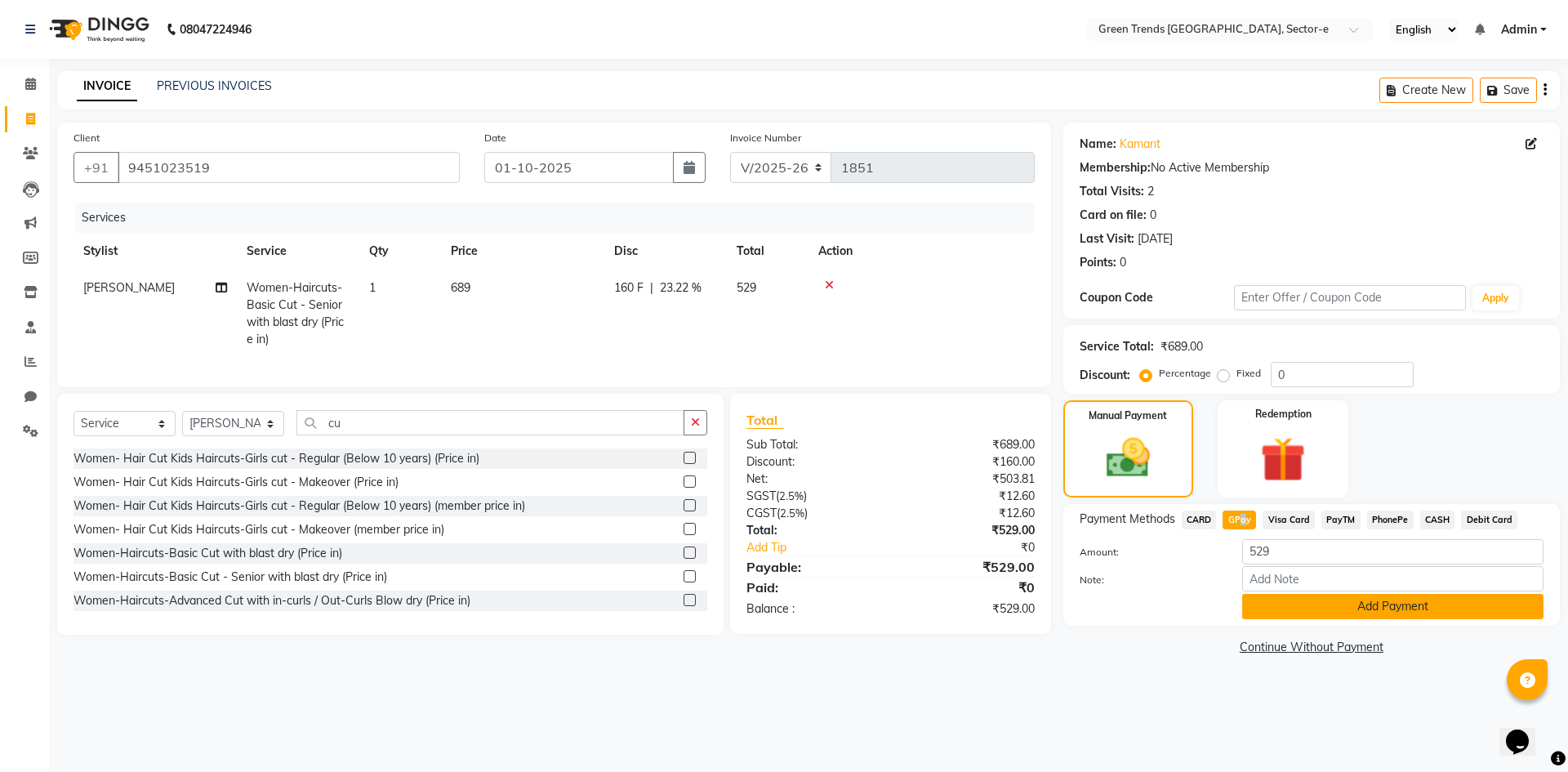
click at [1279, 594] on button "Add Payment" at bounding box center [1393, 606] width 301 height 25
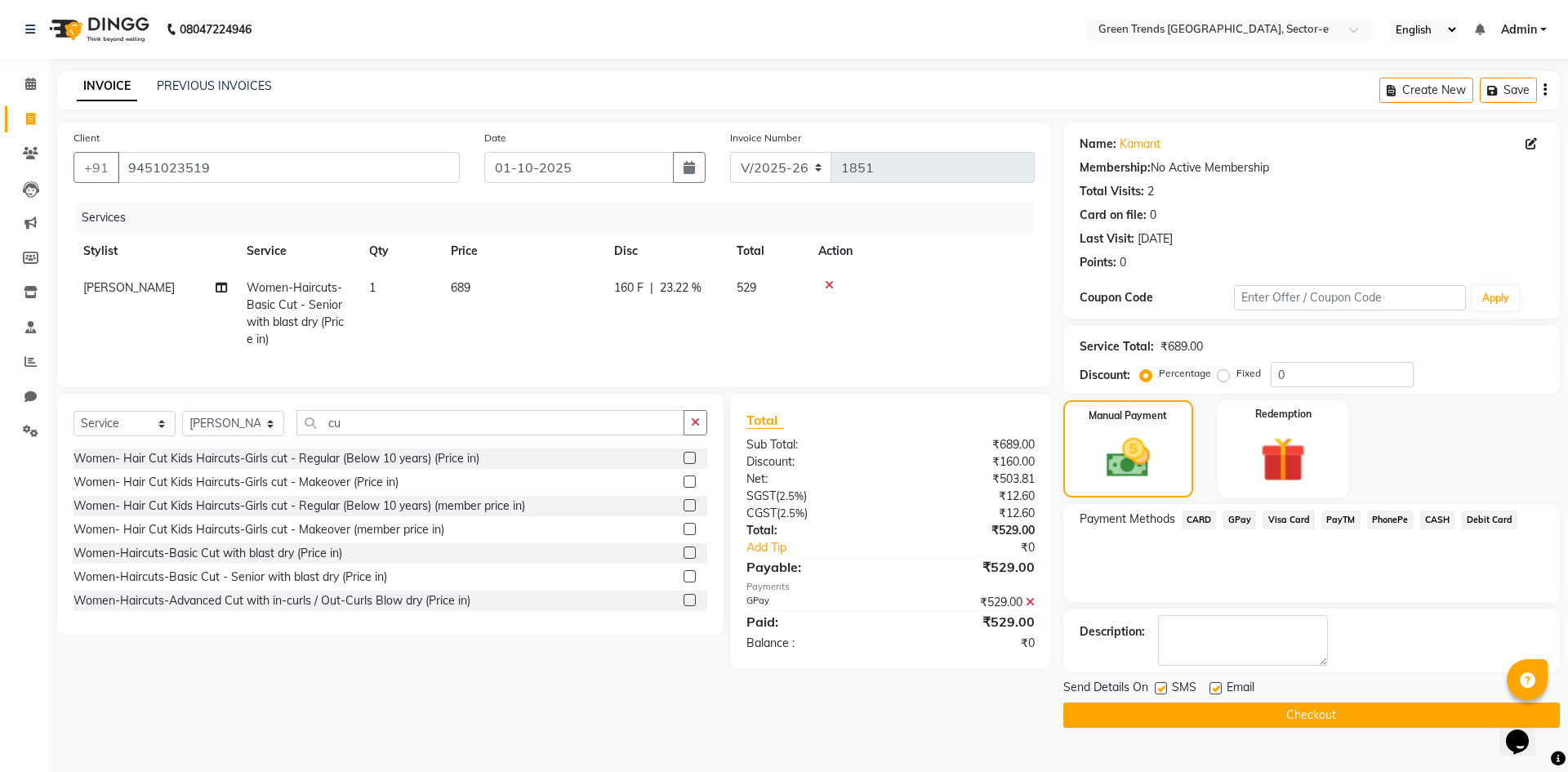
click at [1165, 691] on label at bounding box center [1160, 688] width 12 height 12
click at [1165, 691] on input "checkbox" at bounding box center [1159, 689] width 10 height 10
checkbox input "false"
click at [1211, 687] on label at bounding box center [1215, 688] width 12 height 12
click at [1211, 687] on input "checkbox" at bounding box center [1214, 689] width 10 height 10
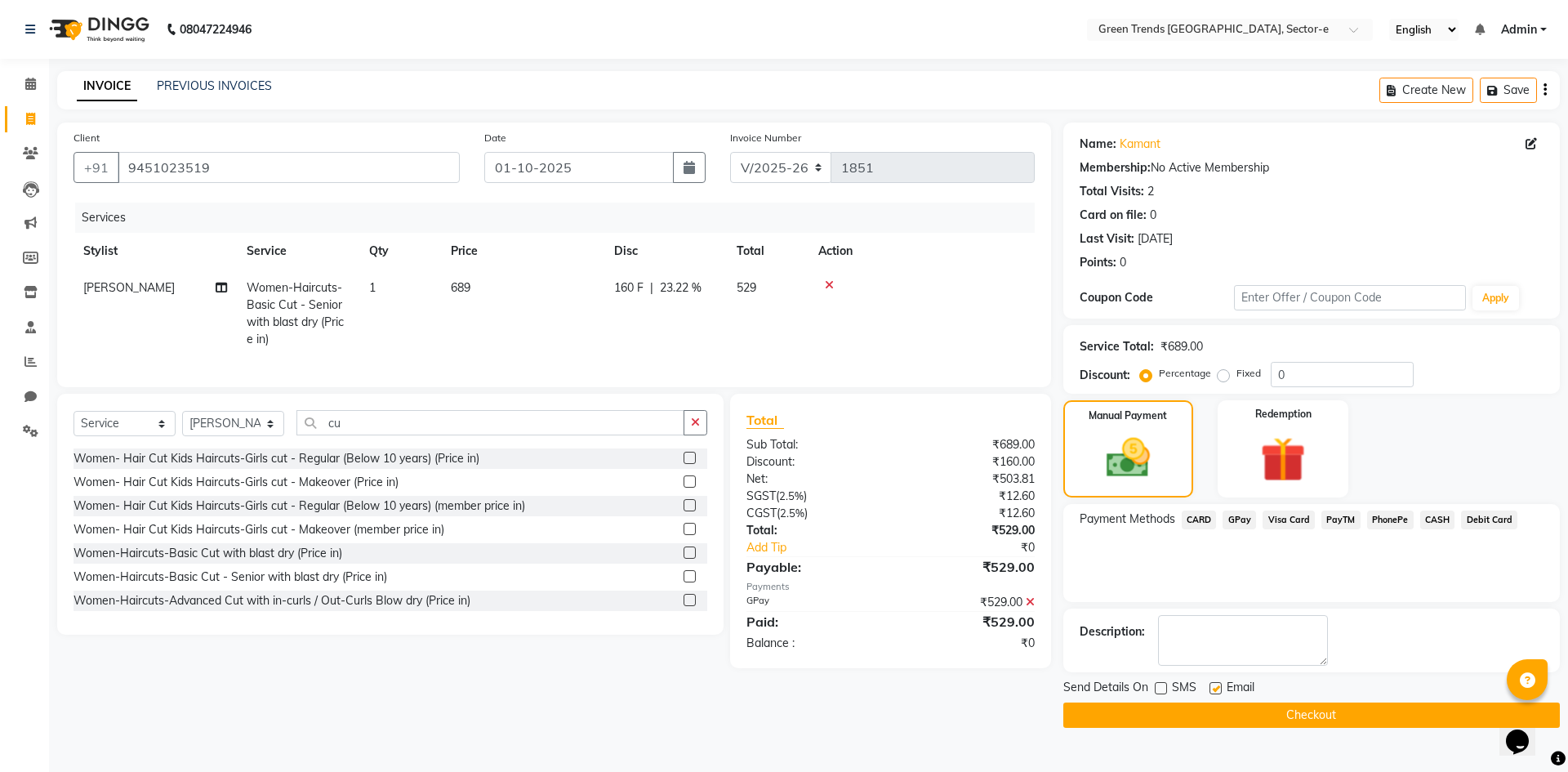
checkbox input "false"
click at [1205, 724] on button "Checkout" at bounding box center [1311, 715] width 496 height 25
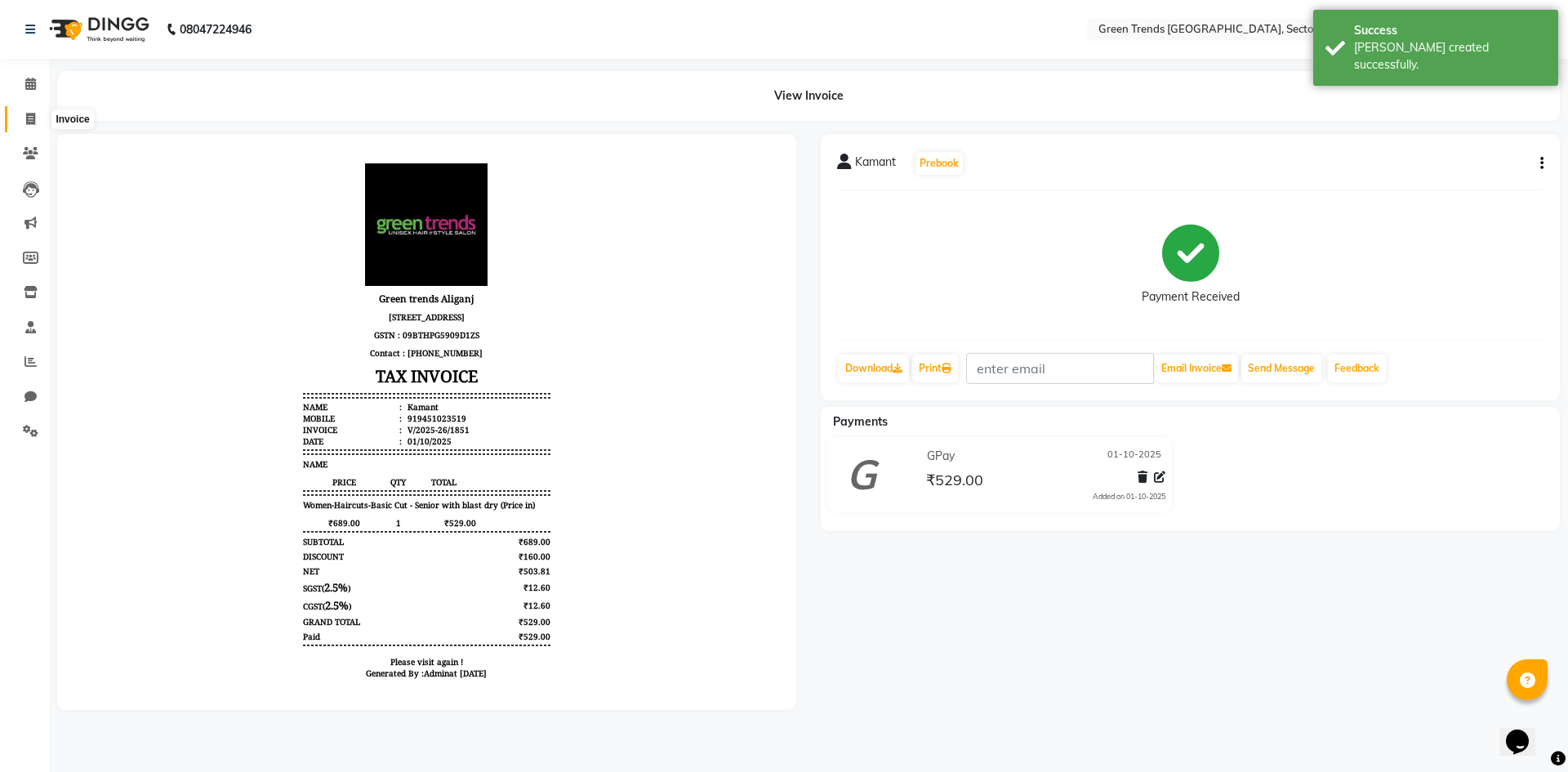
click at [34, 119] on icon at bounding box center [31, 118] width 9 height 12
select select "7023"
select select "service"
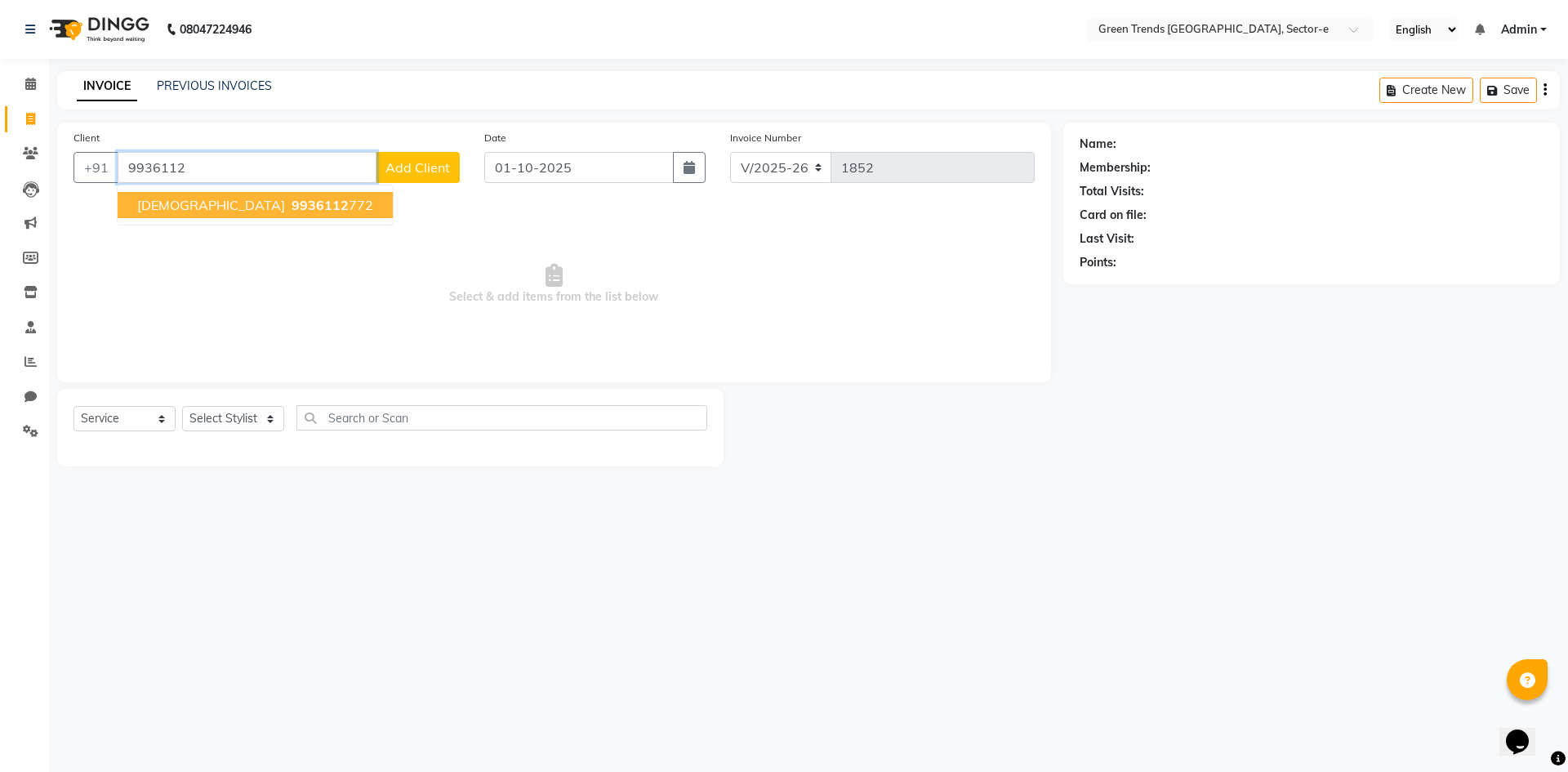
drag, startPoint x: 203, startPoint y: 196, endPoint x: 209, endPoint y: 191, distance: 7.8
click at [206, 193] on button "Umesh 9936112 772" at bounding box center [256, 205] width 275 height 26
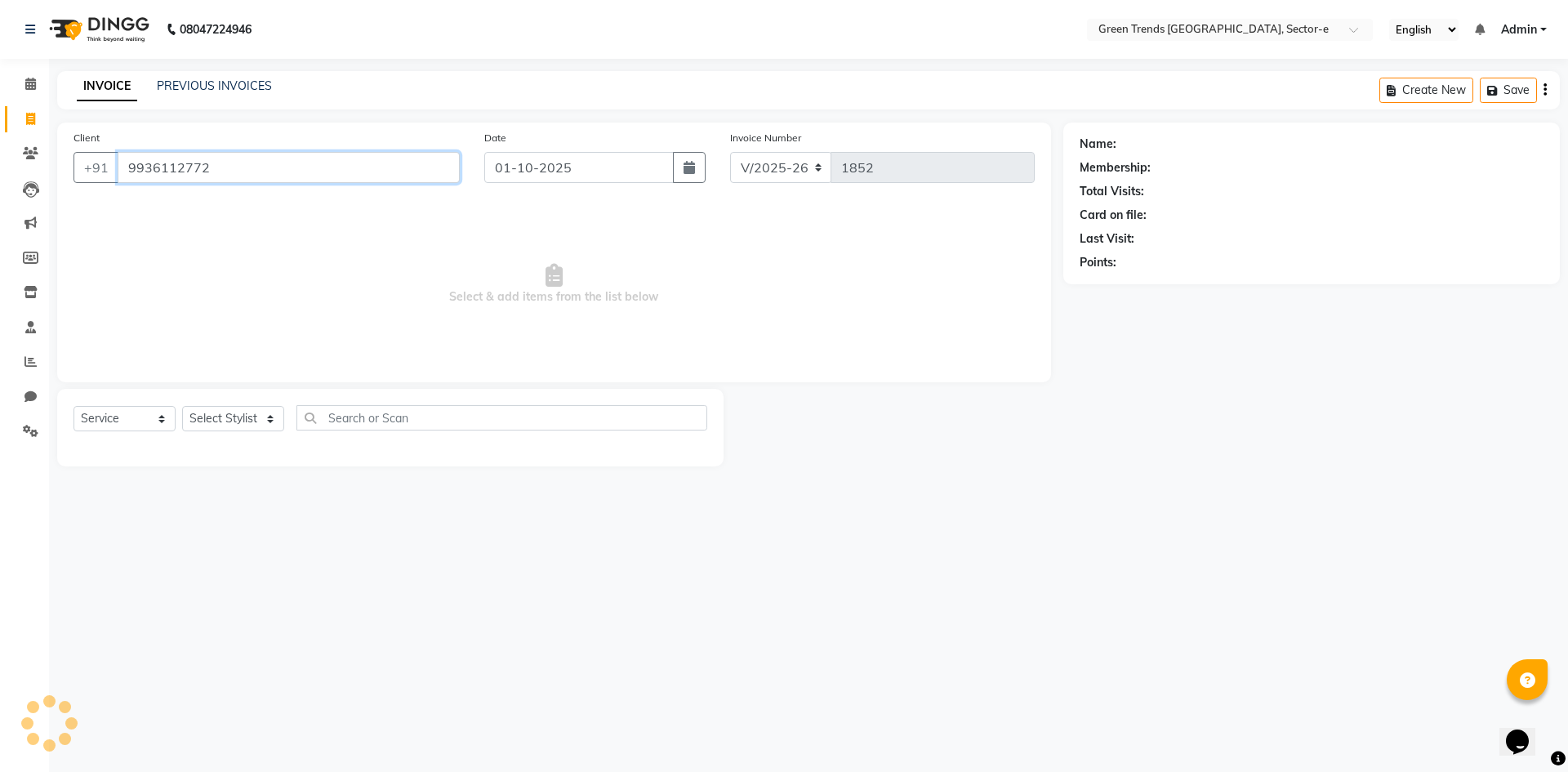
type input "9936112772"
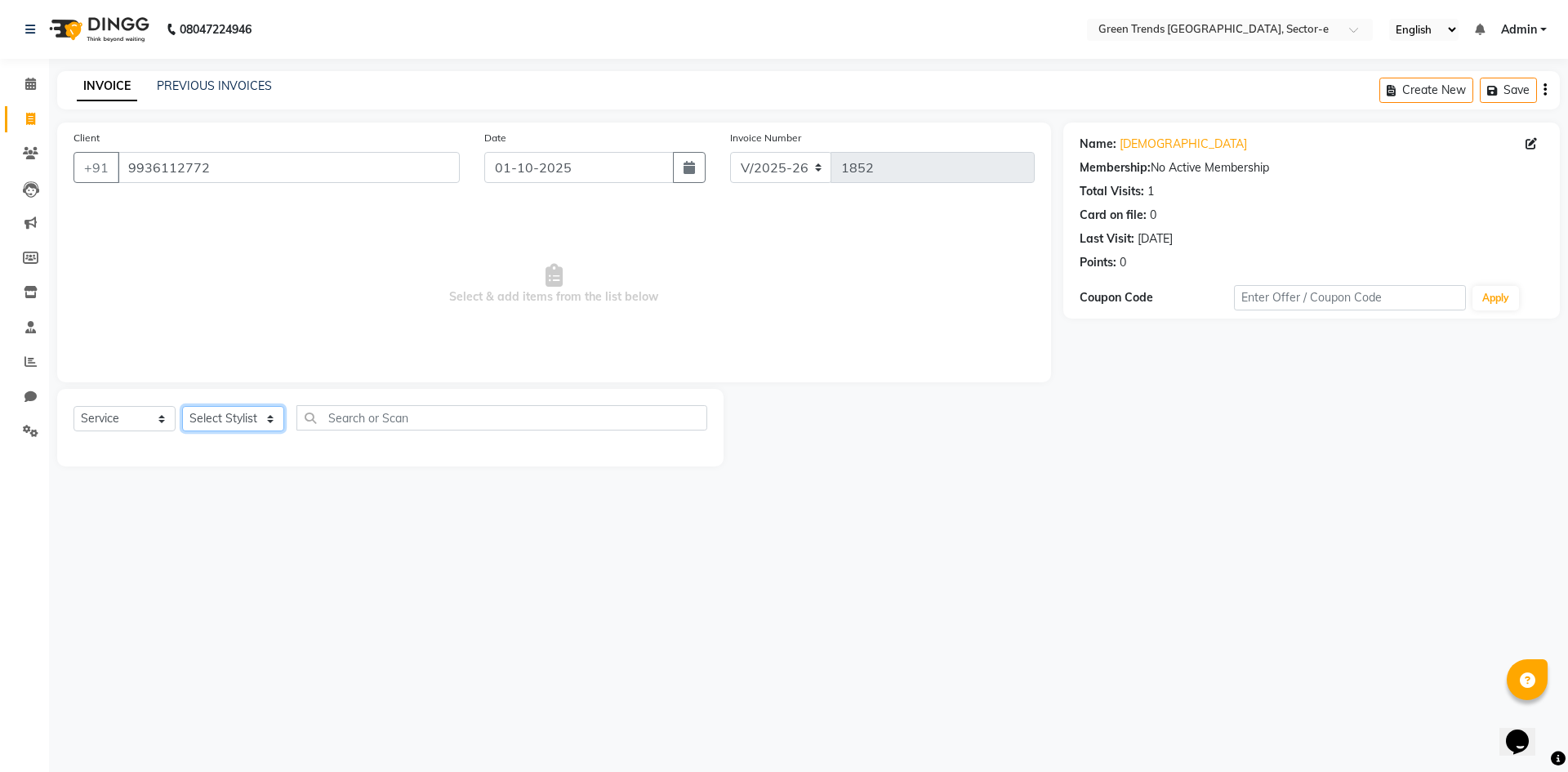
click at [269, 421] on select "Select Stylist [PERSON_NAME] [PERSON_NAME] Mo. [PERSON_NAME].[PERSON_NAME] [PER…" at bounding box center [233, 418] width 102 height 25
select select "58750"
click at [182, 406] on select "Select Stylist [PERSON_NAME] [PERSON_NAME] Mo. [PERSON_NAME].[PERSON_NAME] [PER…" at bounding box center [233, 418] width 102 height 25
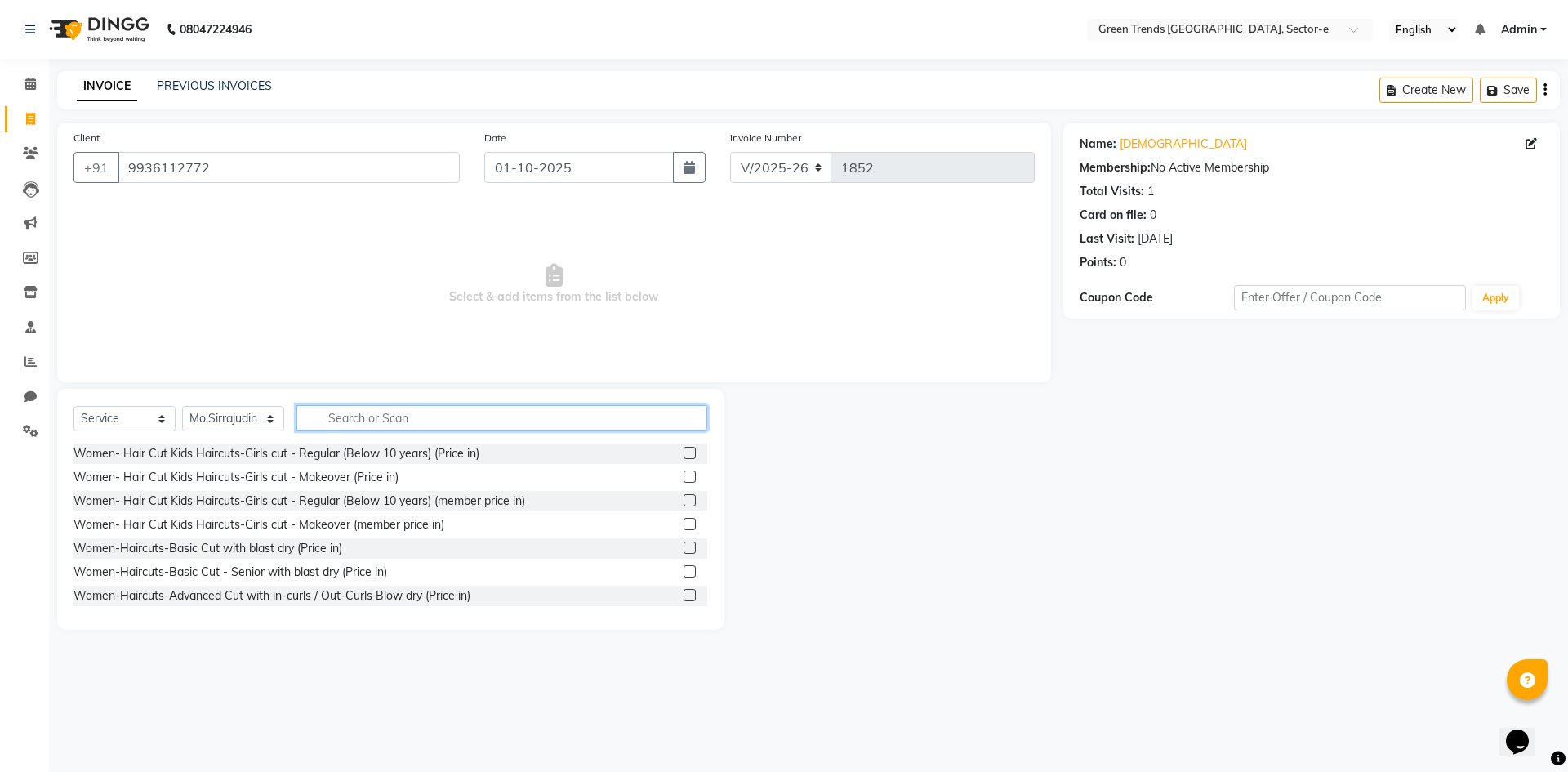
click at [356, 412] on input "text" at bounding box center [501, 417] width 410 height 25
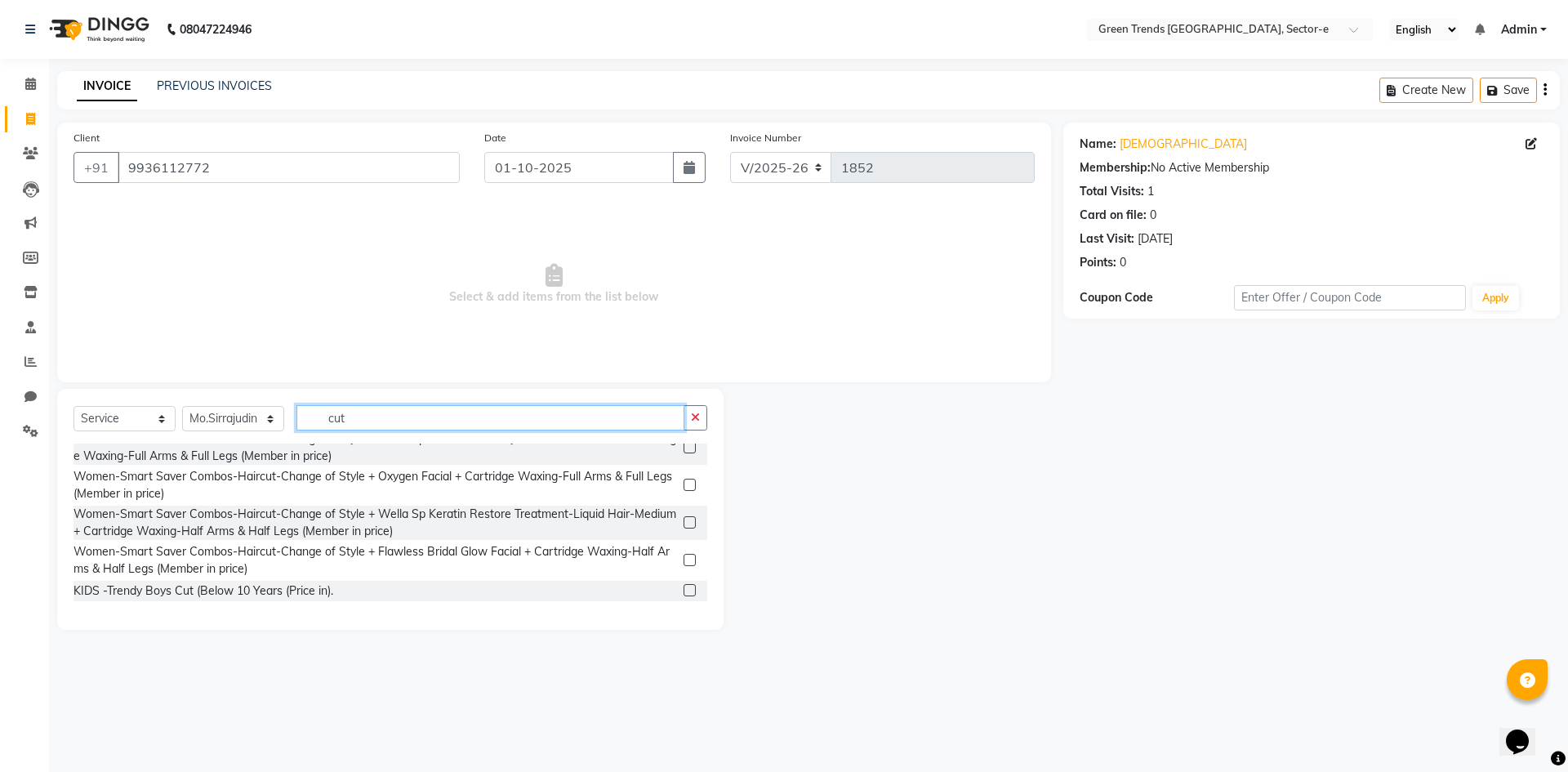
scroll to position [845, 0]
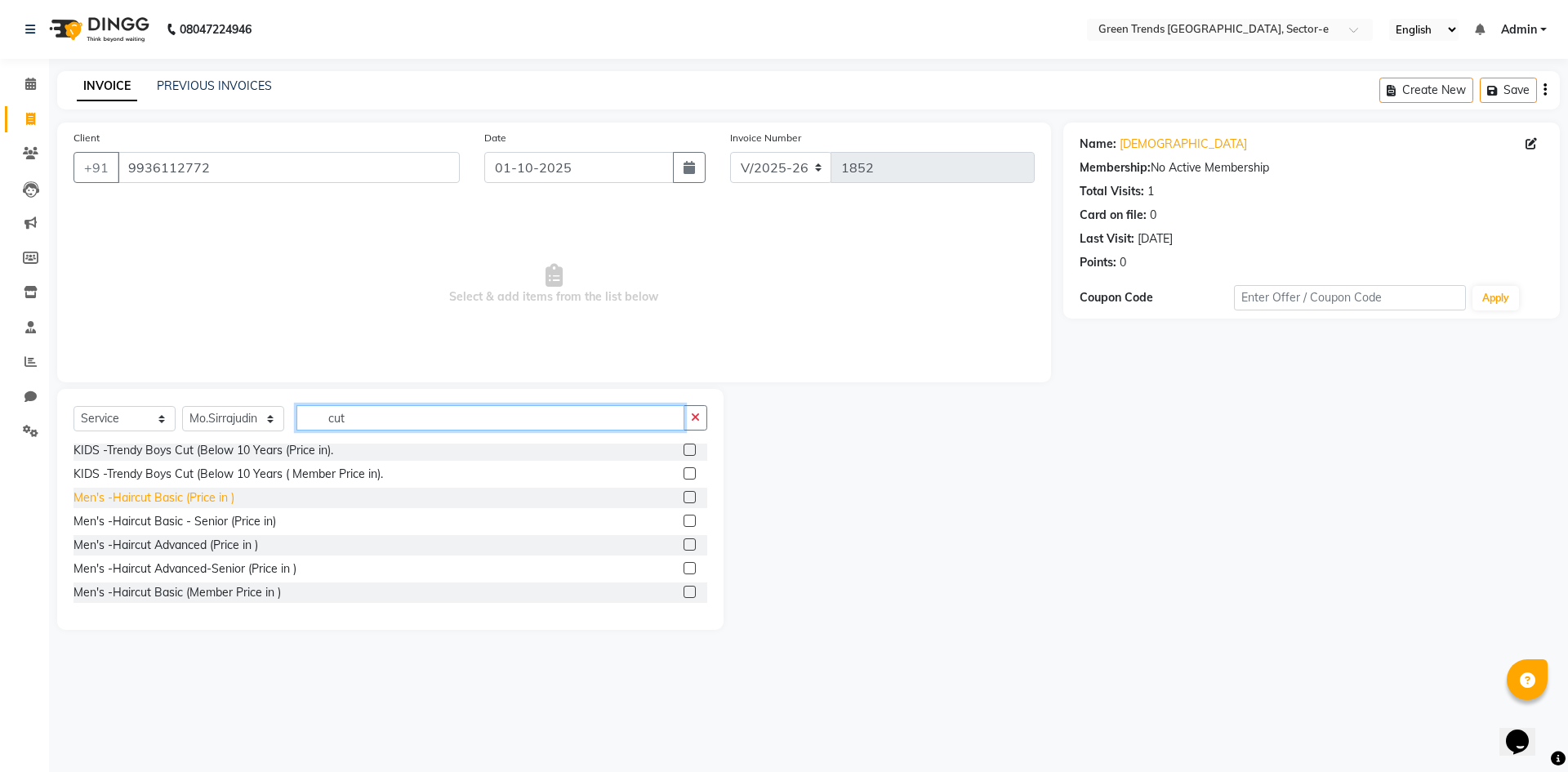
type input "cut"
click at [192, 507] on div "Men's -Haircut Basic (Price in )" at bounding box center [154, 498] width 161 height 17
checkbox input "false"
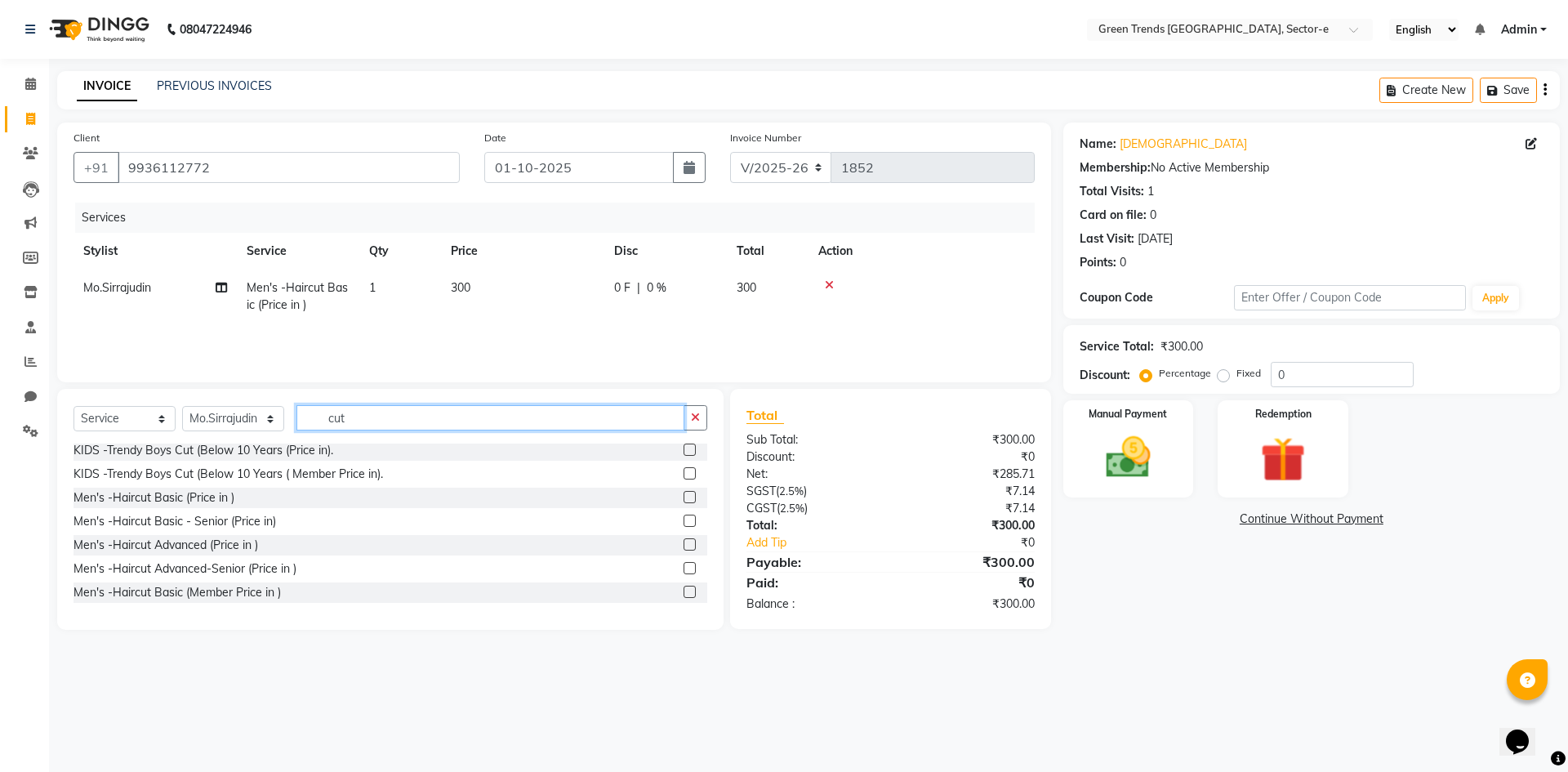
drag, startPoint x: 359, startPoint y: 415, endPoint x: 313, endPoint y: 408, distance: 46.5
click at [313, 408] on input "cut" at bounding box center [490, 417] width 388 height 25
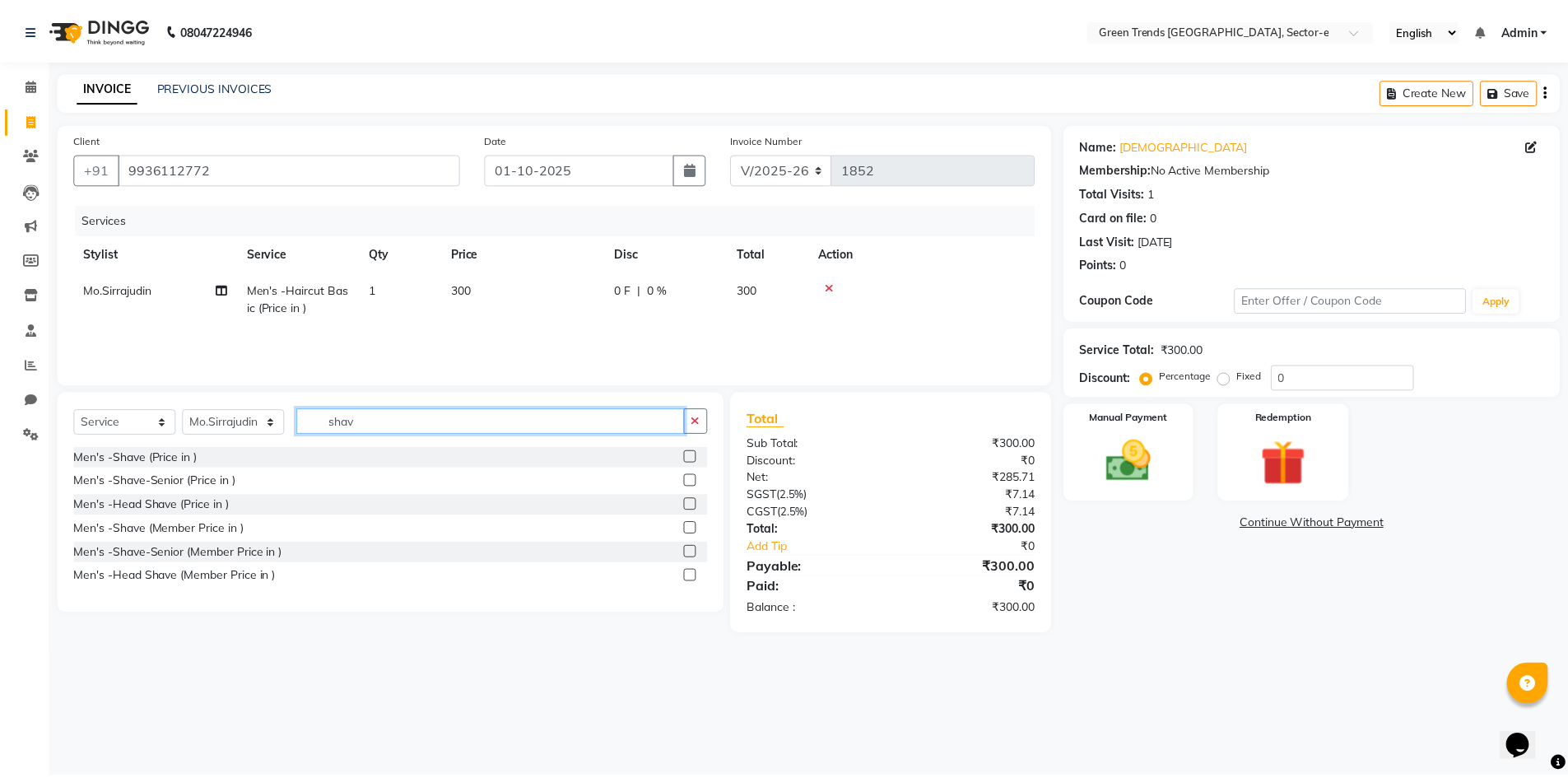
scroll to position [0, 0]
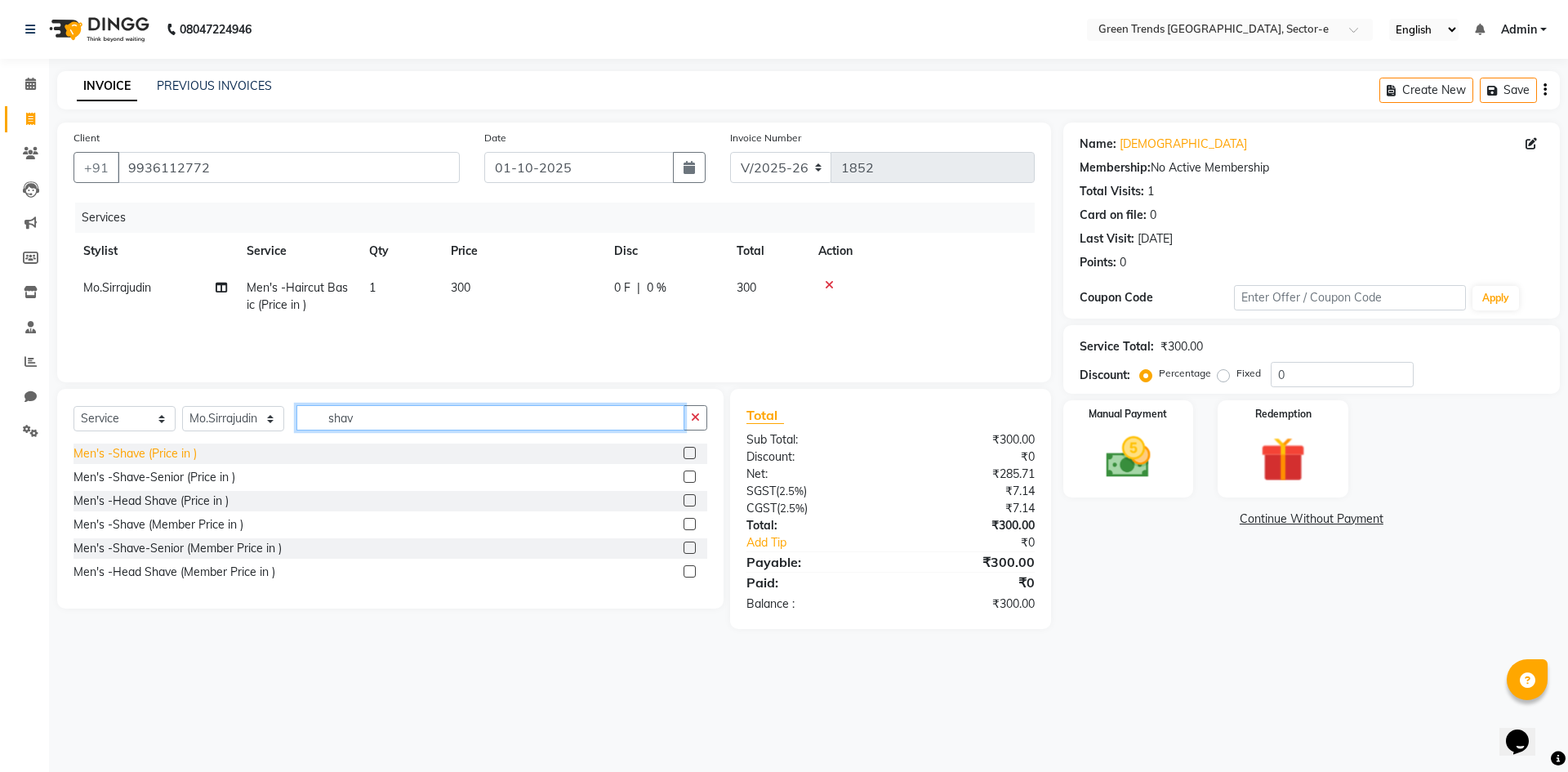
type input "shav"
drag, startPoint x: 147, startPoint y: 453, endPoint x: 168, endPoint y: 442, distance: 23.7
click at [147, 453] on div "Men's -Shave (Price in )" at bounding box center [135, 454] width 124 height 17
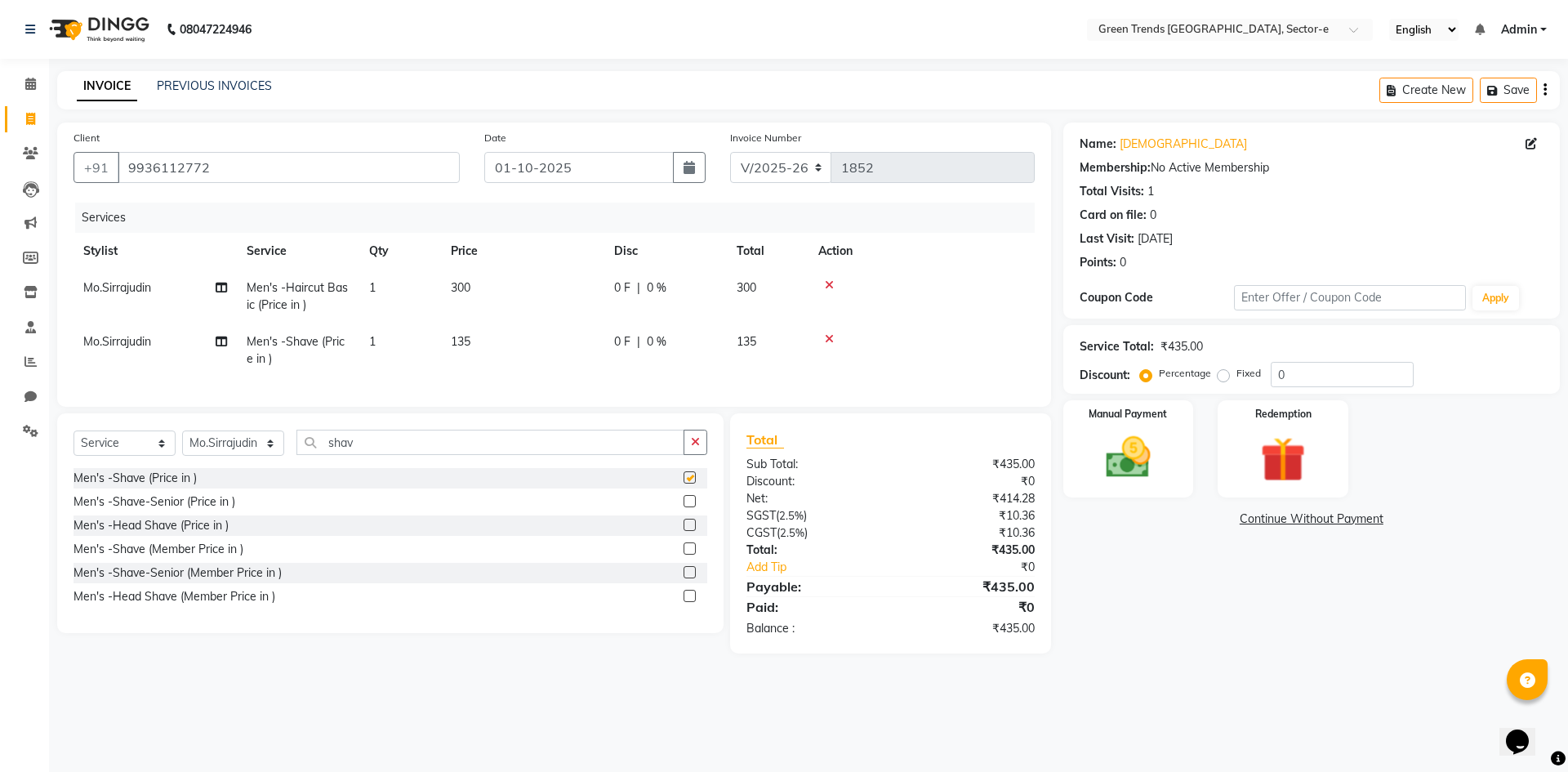
checkbox input "false"
click at [627, 286] on span "0 F" at bounding box center [622, 288] width 16 height 17
select select "58750"
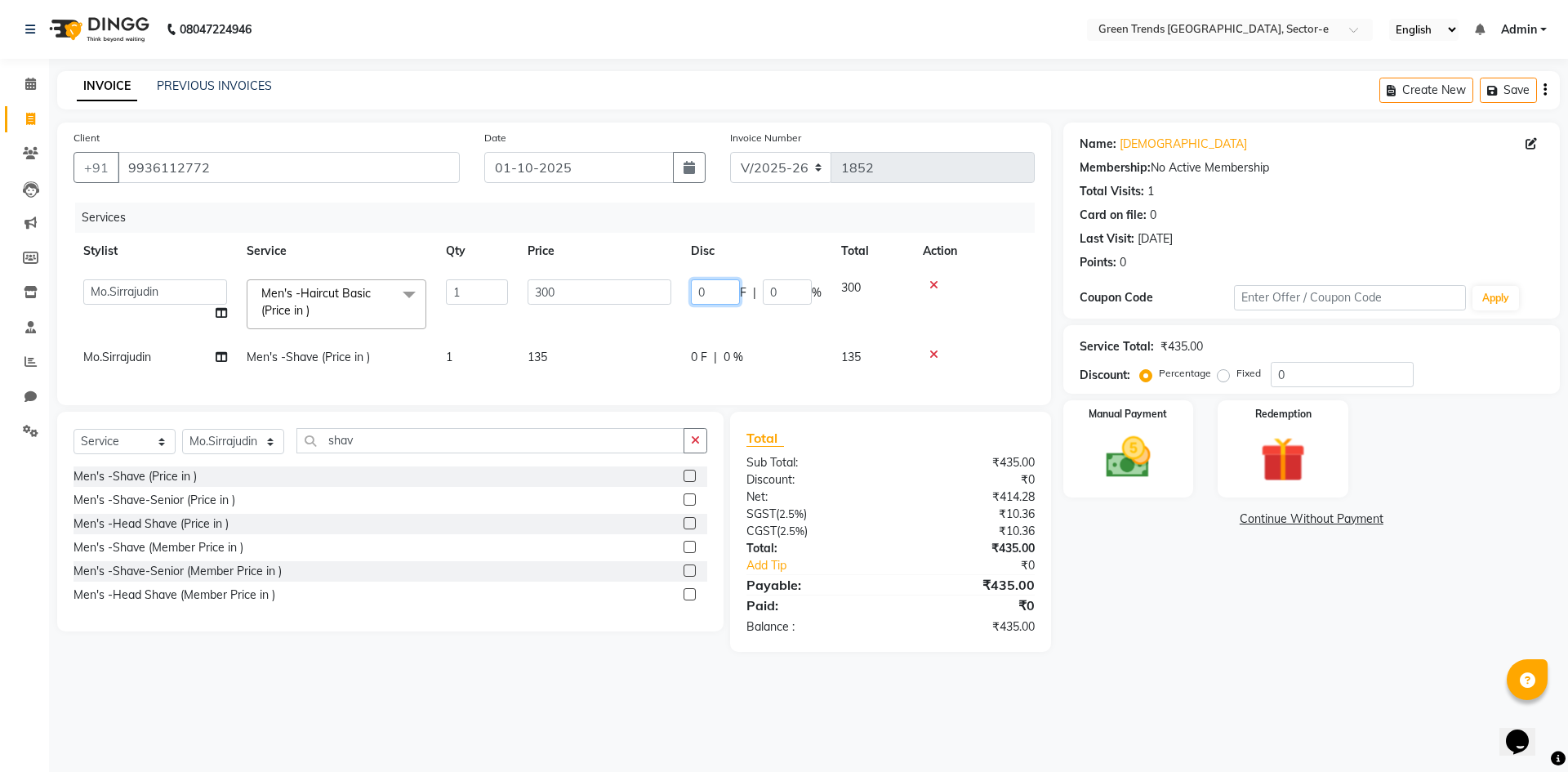
drag, startPoint x: 726, startPoint y: 283, endPoint x: 678, endPoint y: 287, distance: 48.2
click at [678, 287] on tr "[PERSON_NAME] [PERSON_NAME] Mo. [PERSON_NAME].[PERSON_NAME] [PERSON_NAME] Pooja…" at bounding box center [554, 305] width 961 height 70
type input "61"
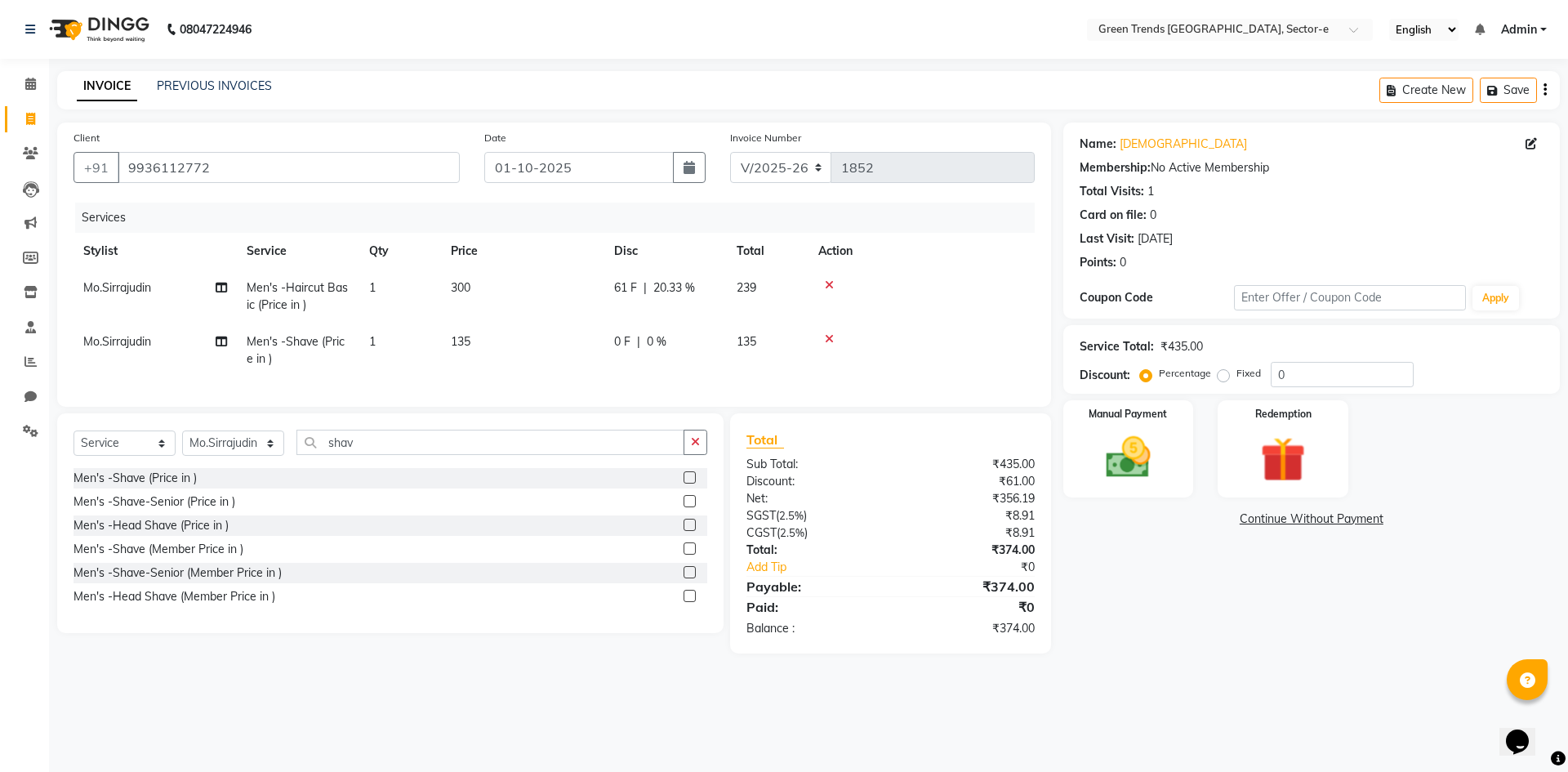
click at [696, 353] on td "0 F | 0 %" at bounding box center [666, 350] width 123 height 54
select select "58750"
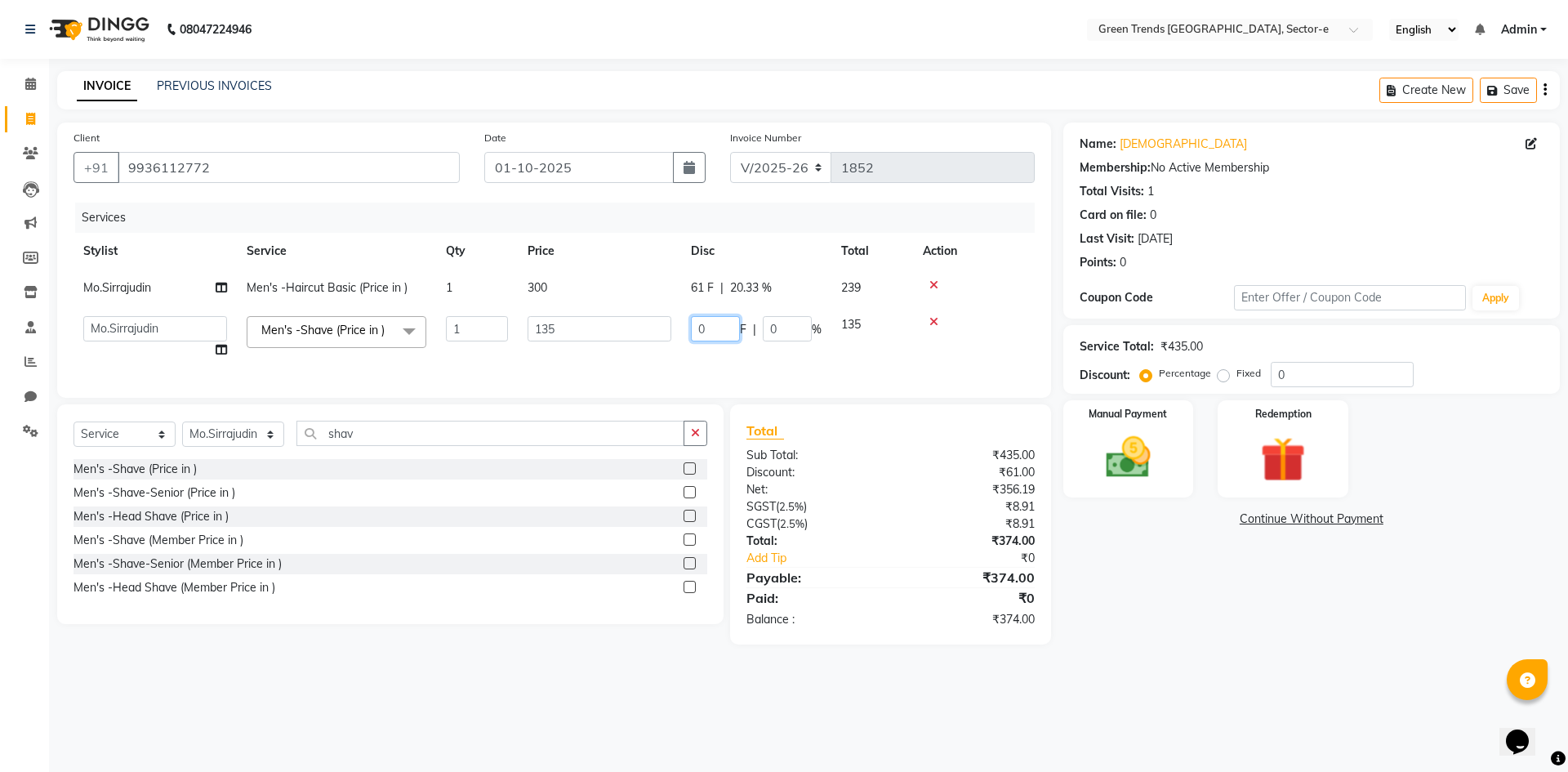
drag, startPoint x: 725, startPoint y: 331, endPoint x: 646, endPoint y: 340, distance: 79.5
click at [646, 340] on tr "[PERSON_NAME] [PERSON_NAME] Mo. [PERSON_NAME].Sirrajudin [PERSON_NAME] [PERSON_…" at bounding box center [554, 338] width 961 height 62
type input "36"
click at [892, 351] on tr "[PERSON_NAME] [PERSON_NAME] Mo. [PERSON_NAME].Sirrajudin [PERSON_NAME] [PERSON_…" at bounding box center [554, 338] width 961 height 62
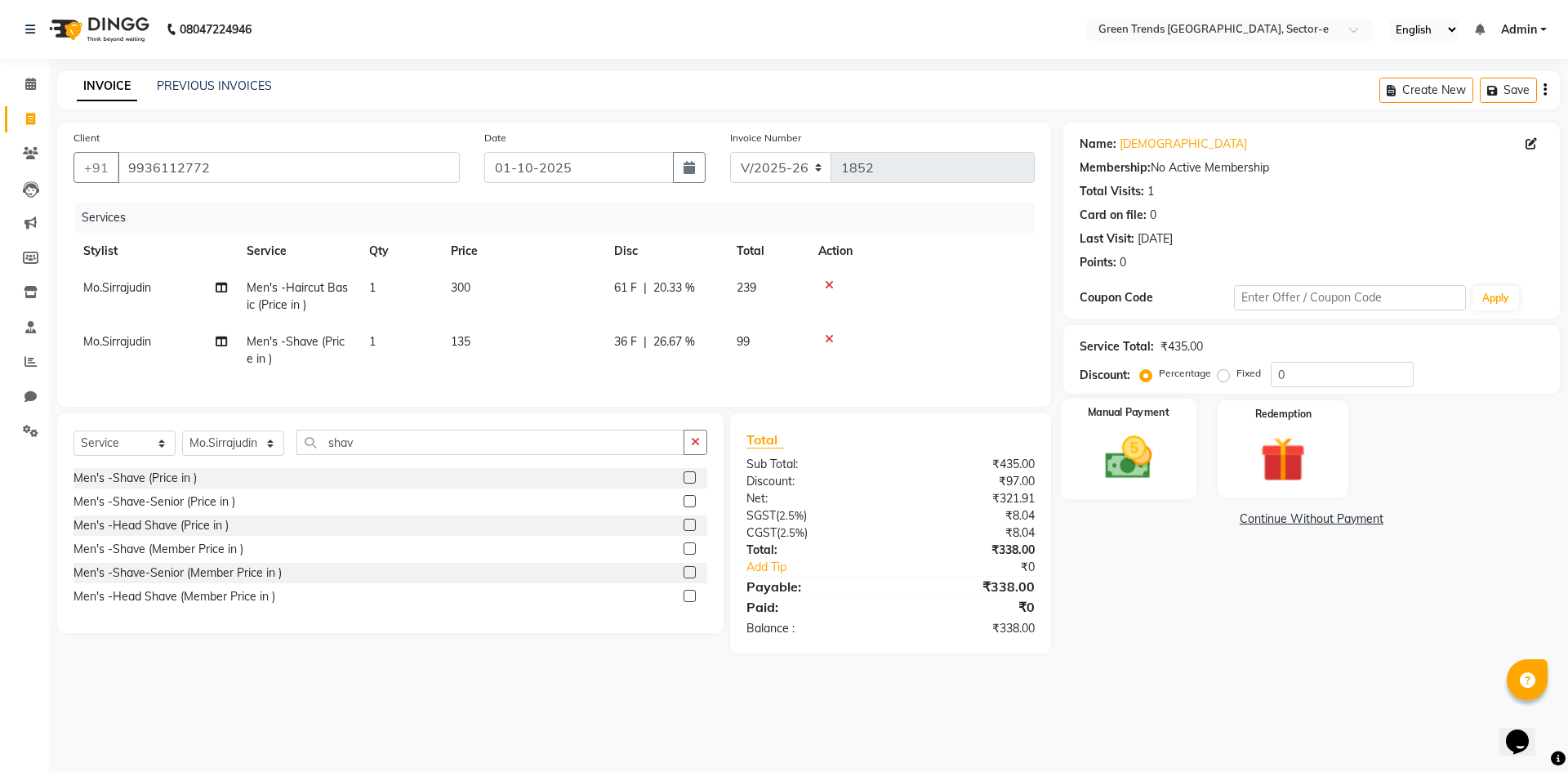
click at [1123, 444] on img at bounding box center [1128, 457] width 76 height 54
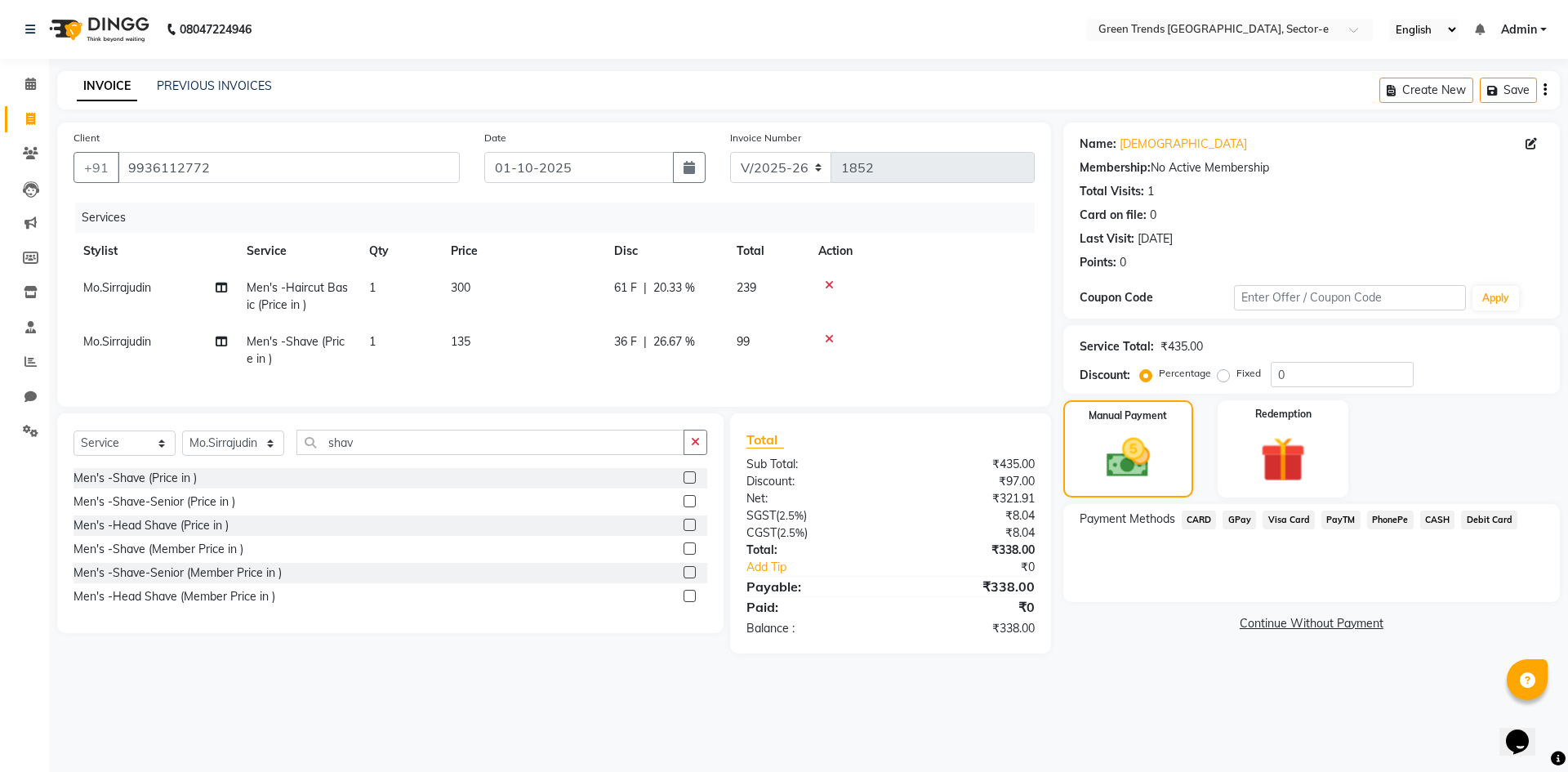
click at [1248, 513] on span "GPay" at bounding box center [1239, 520] width 33 height 19
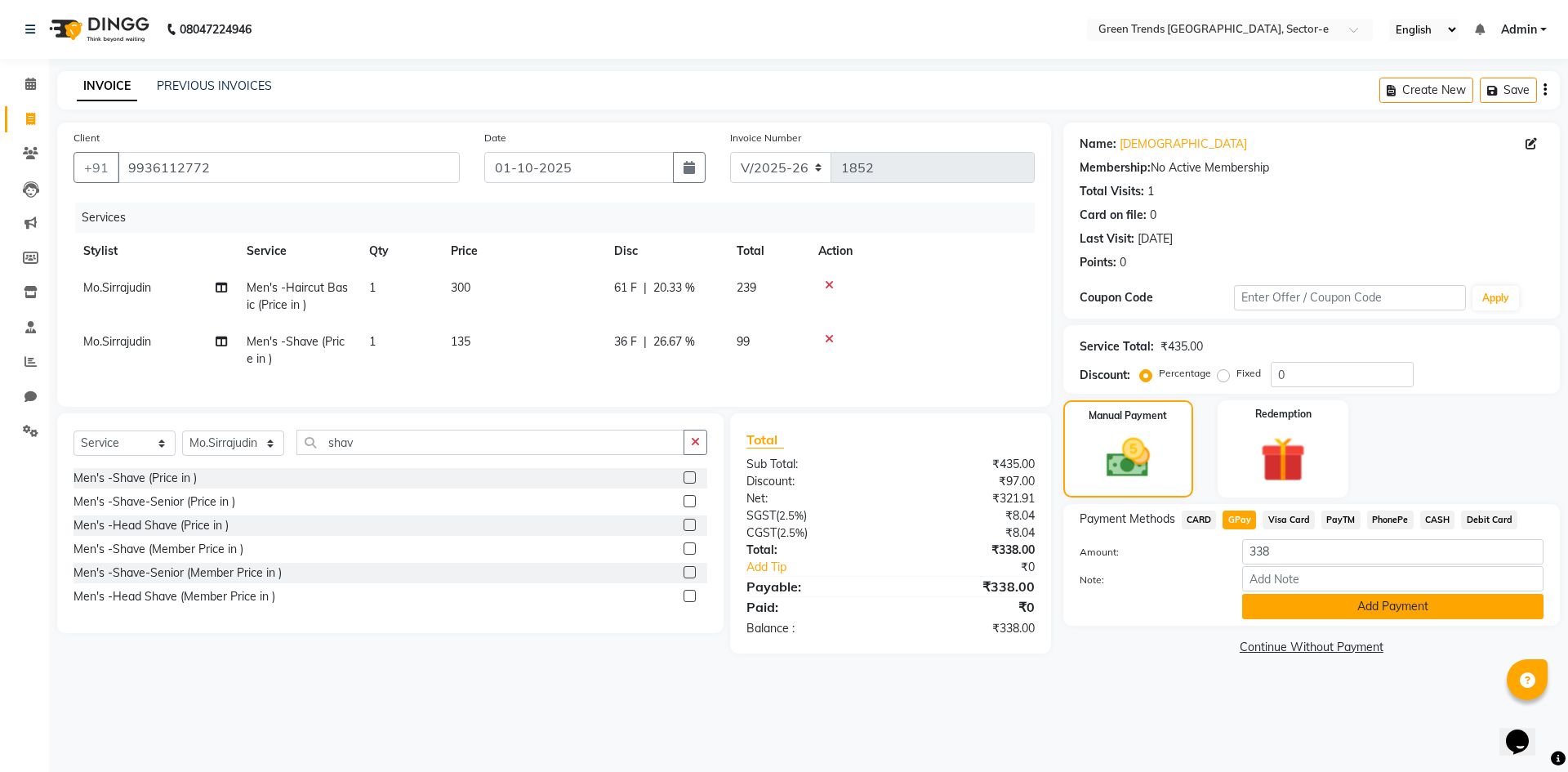
click at [1292, 608] on button "Add Payment" at bounding box center [1393, 606] width 301 height 25
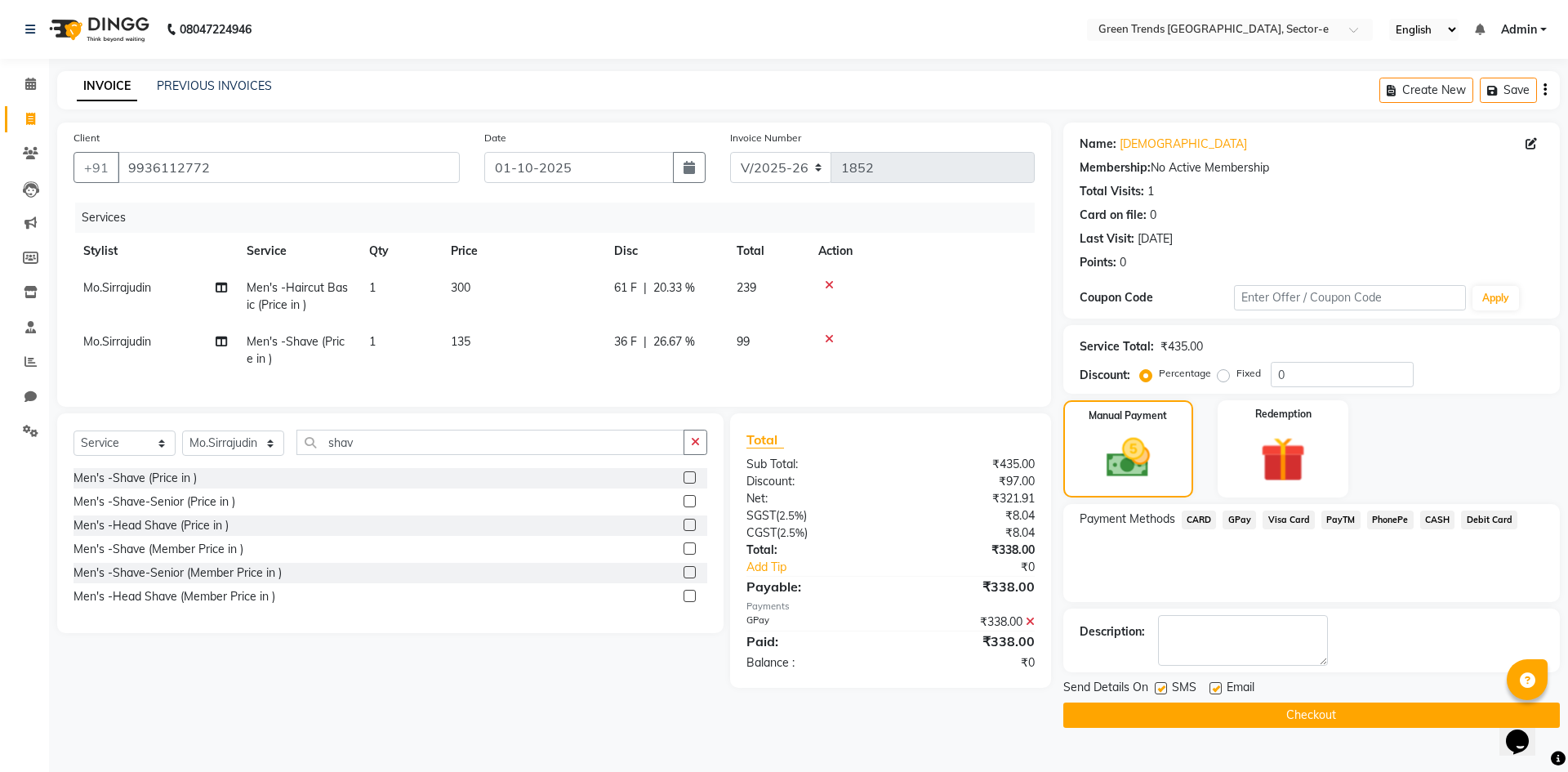
click at [1159, 687] on label at bounding box center [1160, 688] width 12 height 12
click at [1159, 687] on input "checkbox" at bounding box center [1159, 689] width 10 height 10
checkbox input "false"
click at [1218, 691] on label at bounding box center [1215, 688] width 12 height 12
click at [1218, 691] on input "checkbox" at bounding box center [1214, 689] width 10 height 10
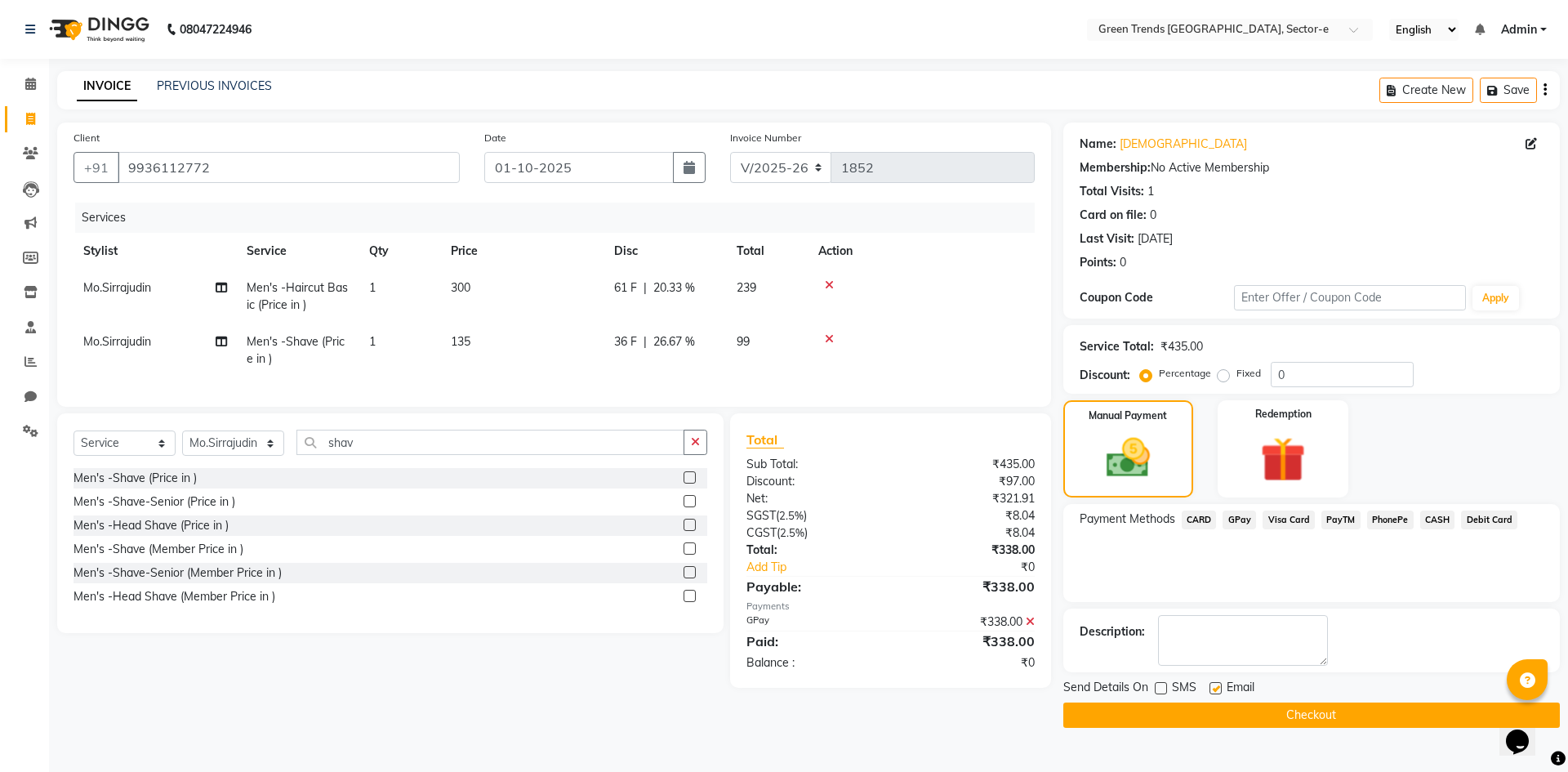
checkbox input "false"
click at [1211, 709] on button "Checkout" at bounding box center [1311, 715] width 496 height 25
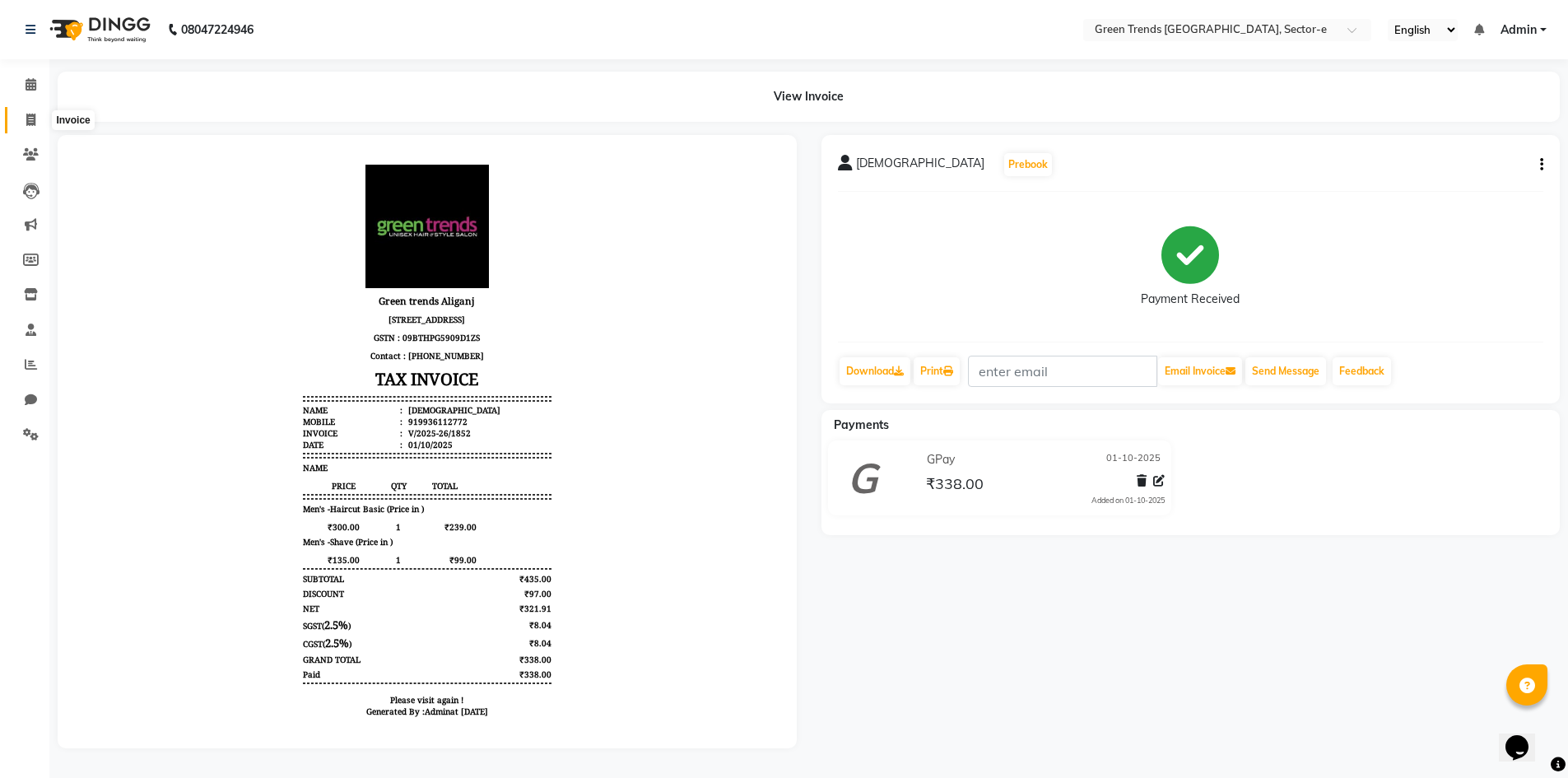
click at [40, 113] on span at bounding box center [30, 121] width 29 height 19
select select "service"
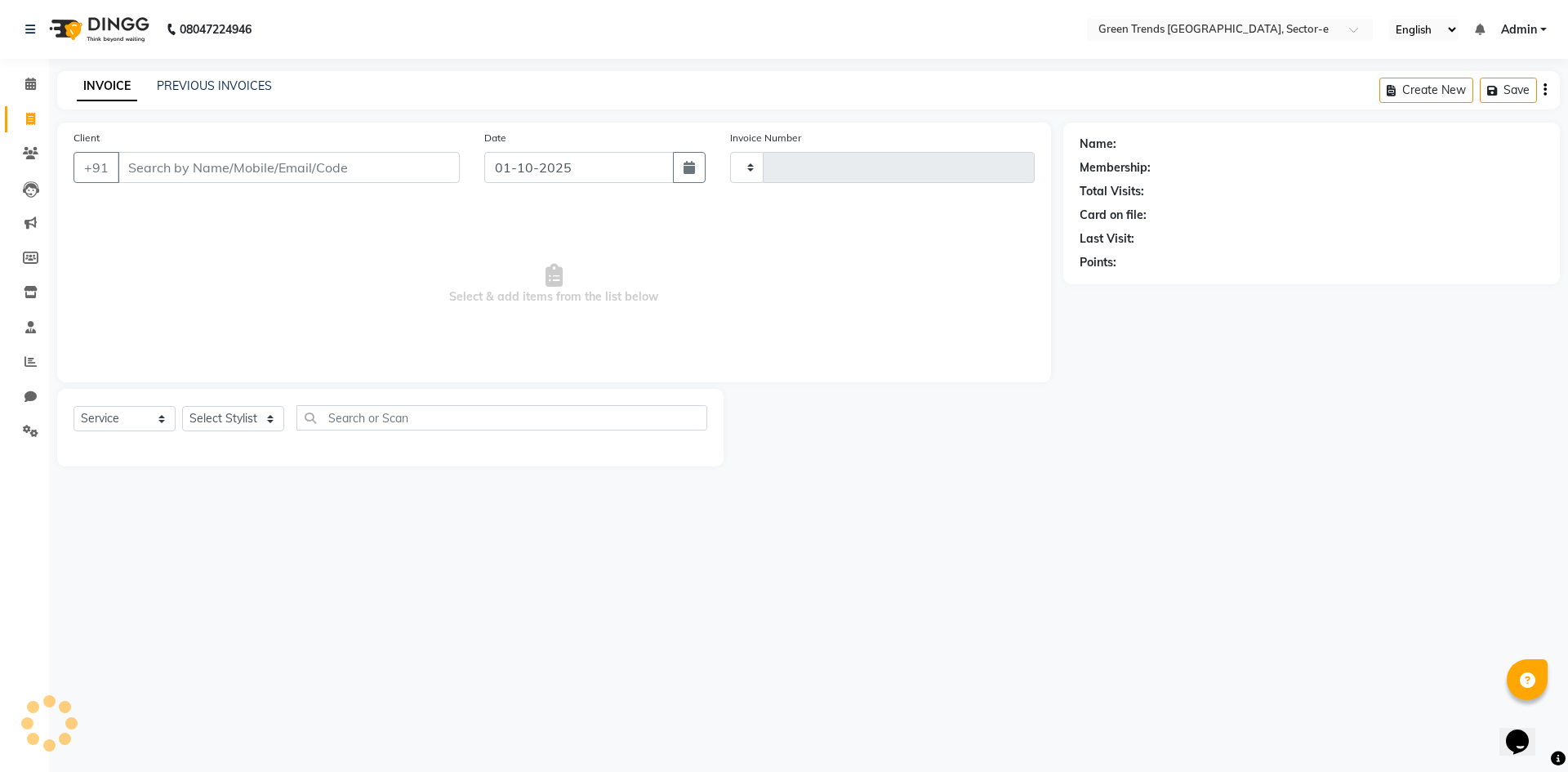
type input "1853"
select select "7023"
click at [209, 76] on div "INVOICE PREVIOUS INVOICES Create New Save" at bounding box center [809, 90] width 1503 height 39
click at [222, 84] on link "PREVIOUS INVOICES" at bounding box center [214, 86] width 115 height 15
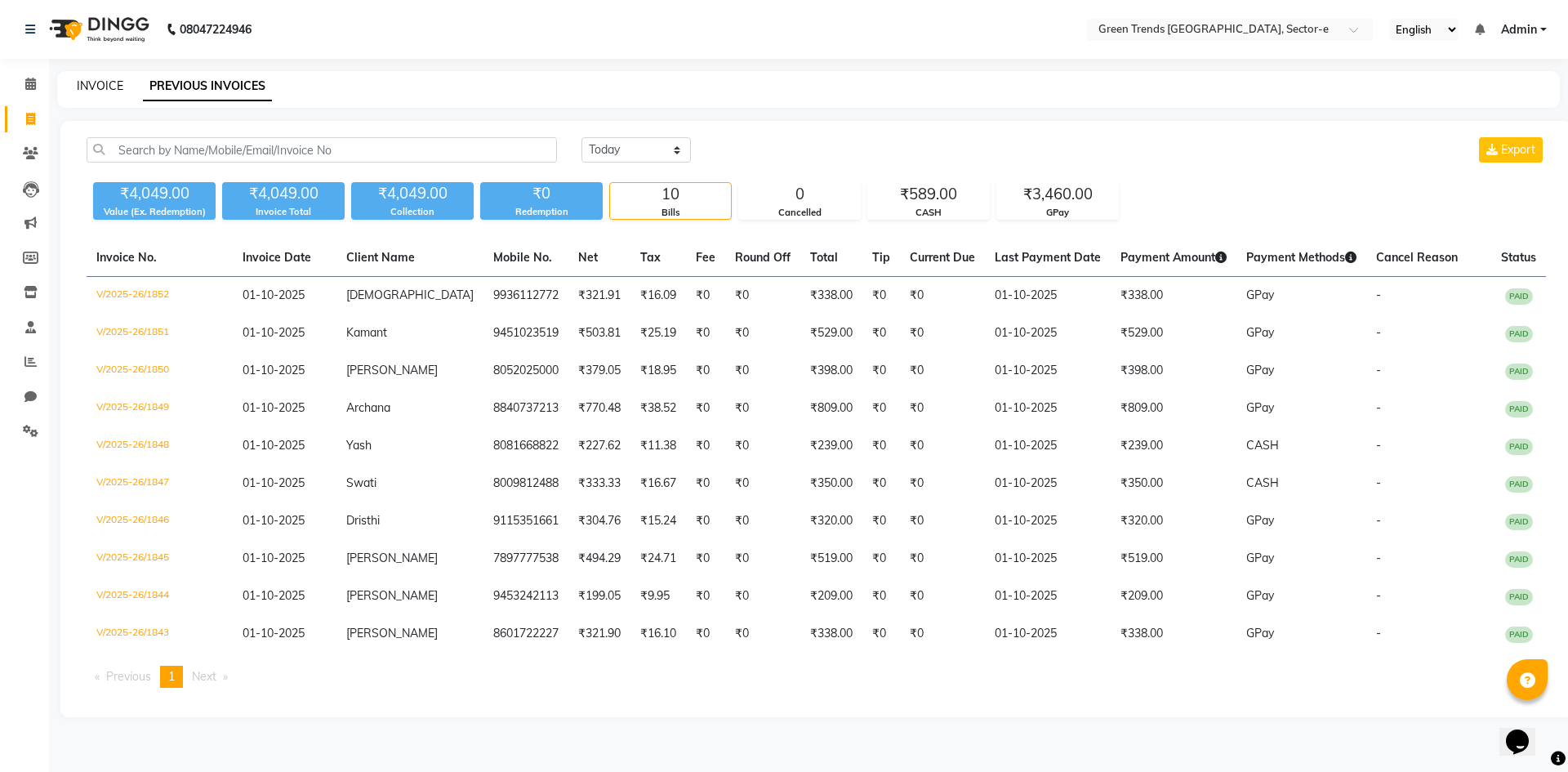
click at [95, 83] on link "INVOICE" at bounding box center [99, 86] width 46 height 15
select select "7023"
select select "service"
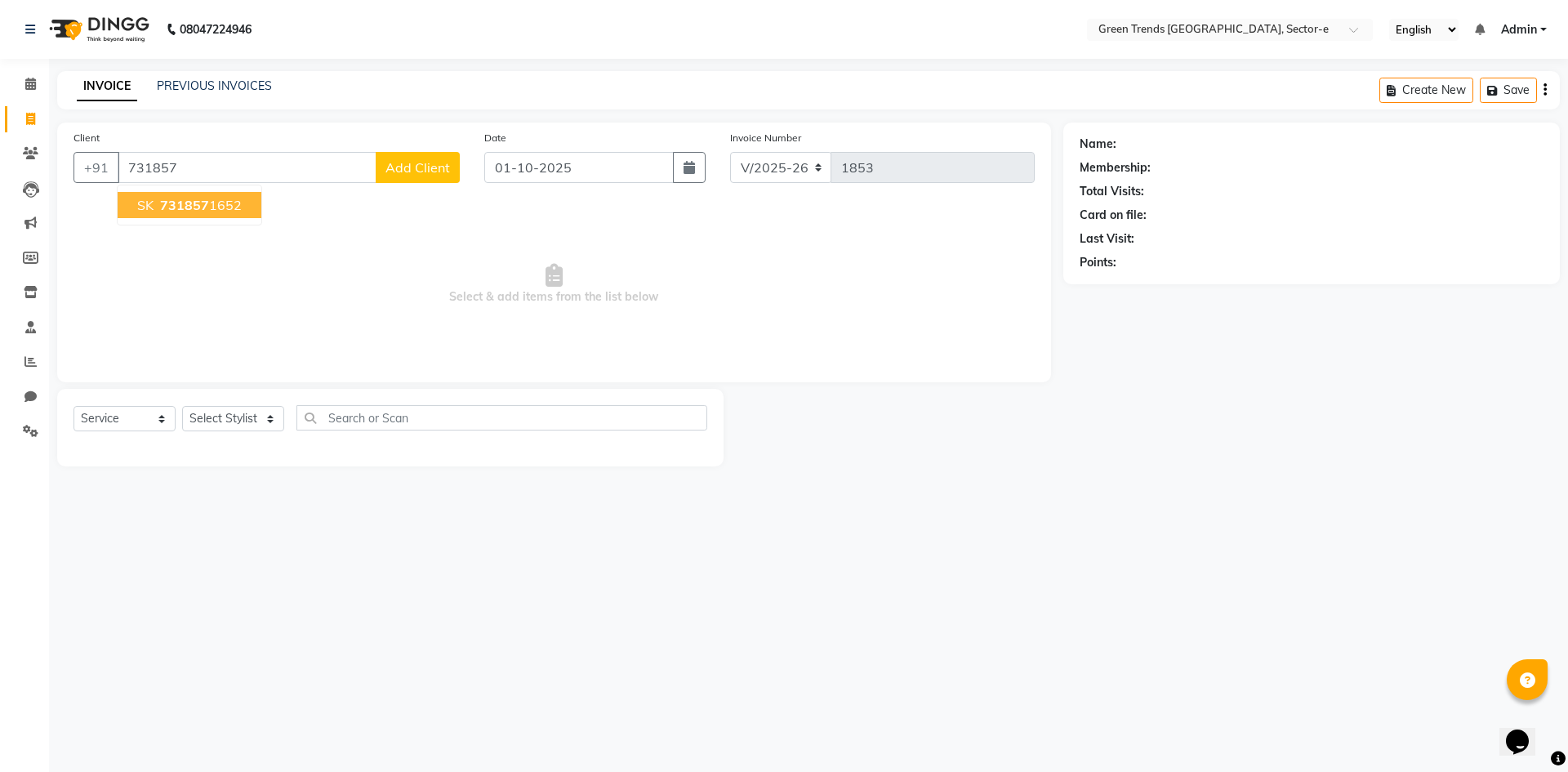
click at [193, 209] on span "731857" at bounding box center [185, 205] width 49 height 16
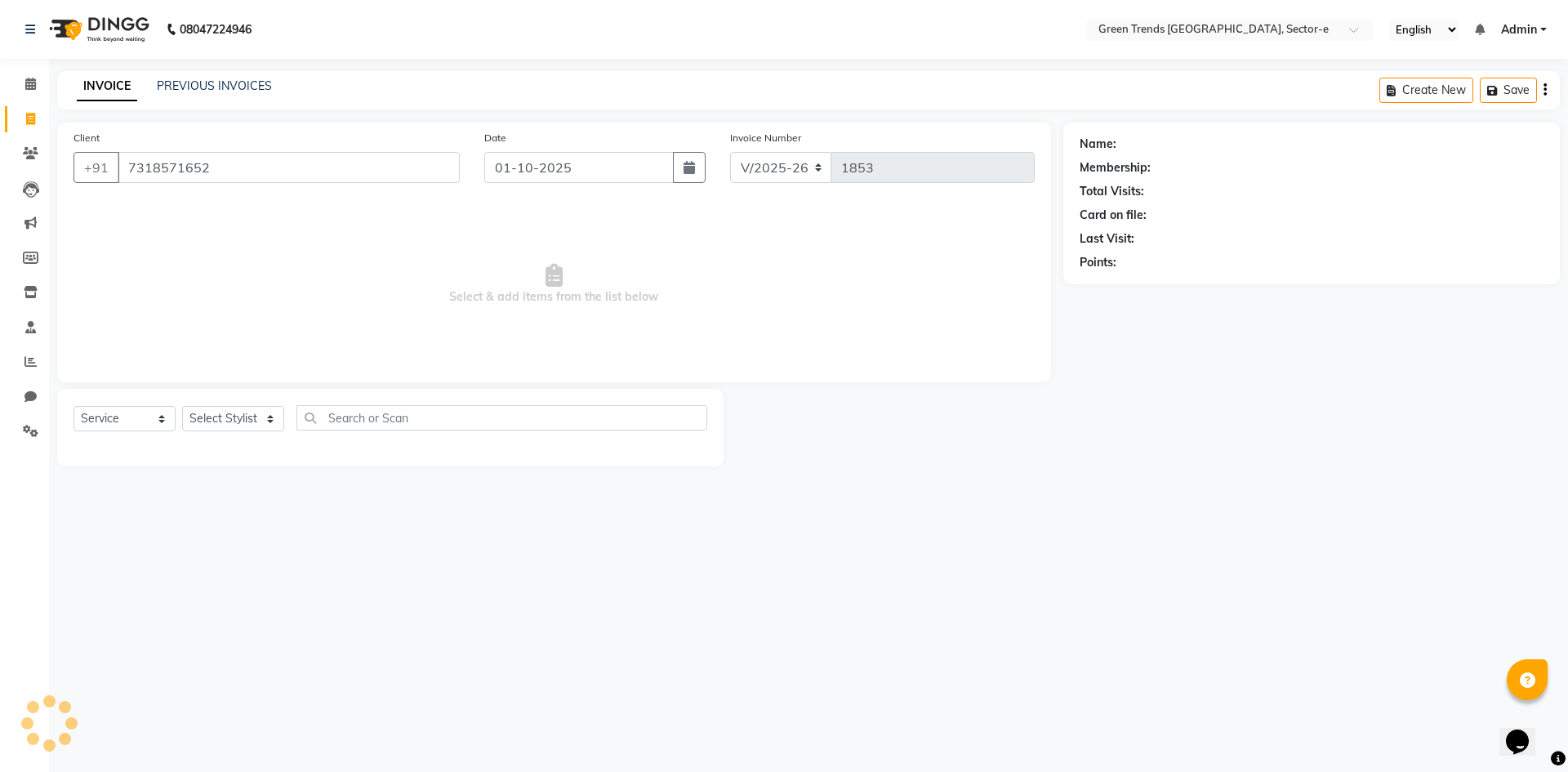
type input "7318571652"
click at [266, 417] on select "Select Stylist [PERSON_NAME] [PERSON_NAME] Mo. [PERSON_NAME].[PERSON_NAME] [PER…" at bounding box center [233, 418] width 102 height 25
select select "58750"
click at [182, 406] on select "Select Stylist [PERSON_NAME] [PERSON_NAME] Mo. [PERSON_NAME].[PERSON_NAME] [PER…" at bounding box center [233, 418] width 102 height 25
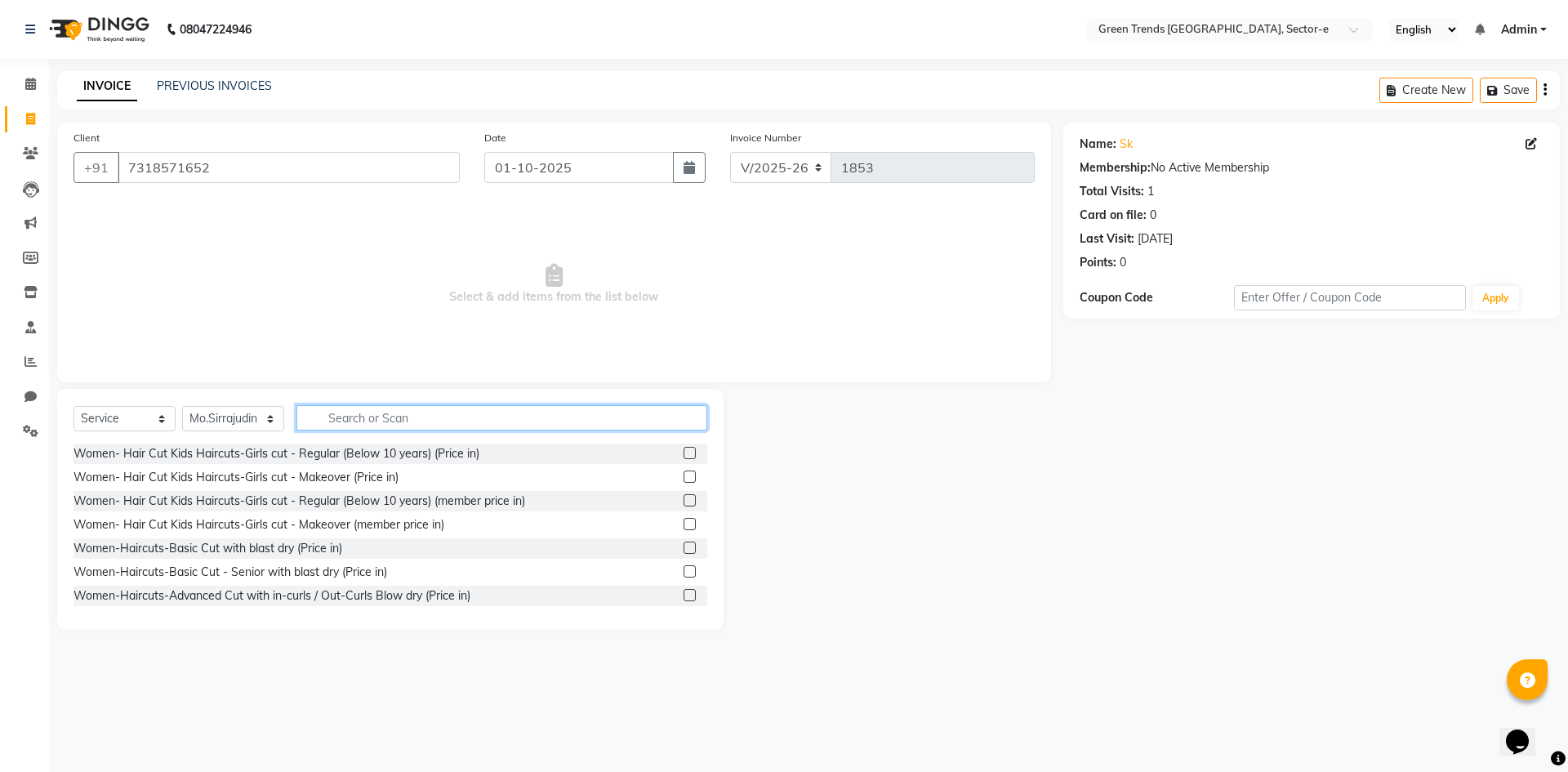
click at [360, 415] on input "text" at bounding box center [501, 417] width 410 height 25
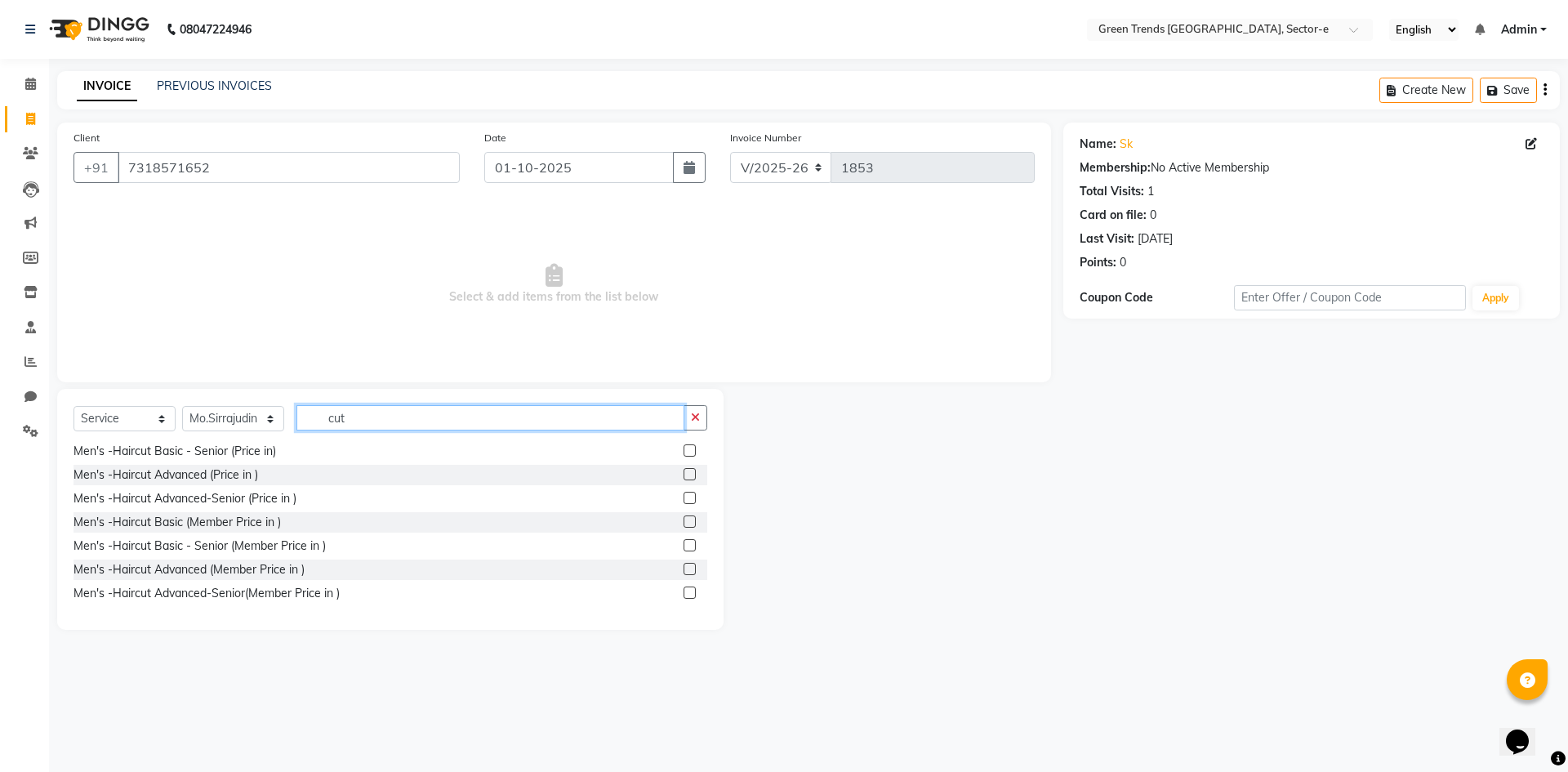
scroll to position [830, 0]
type input "cut"
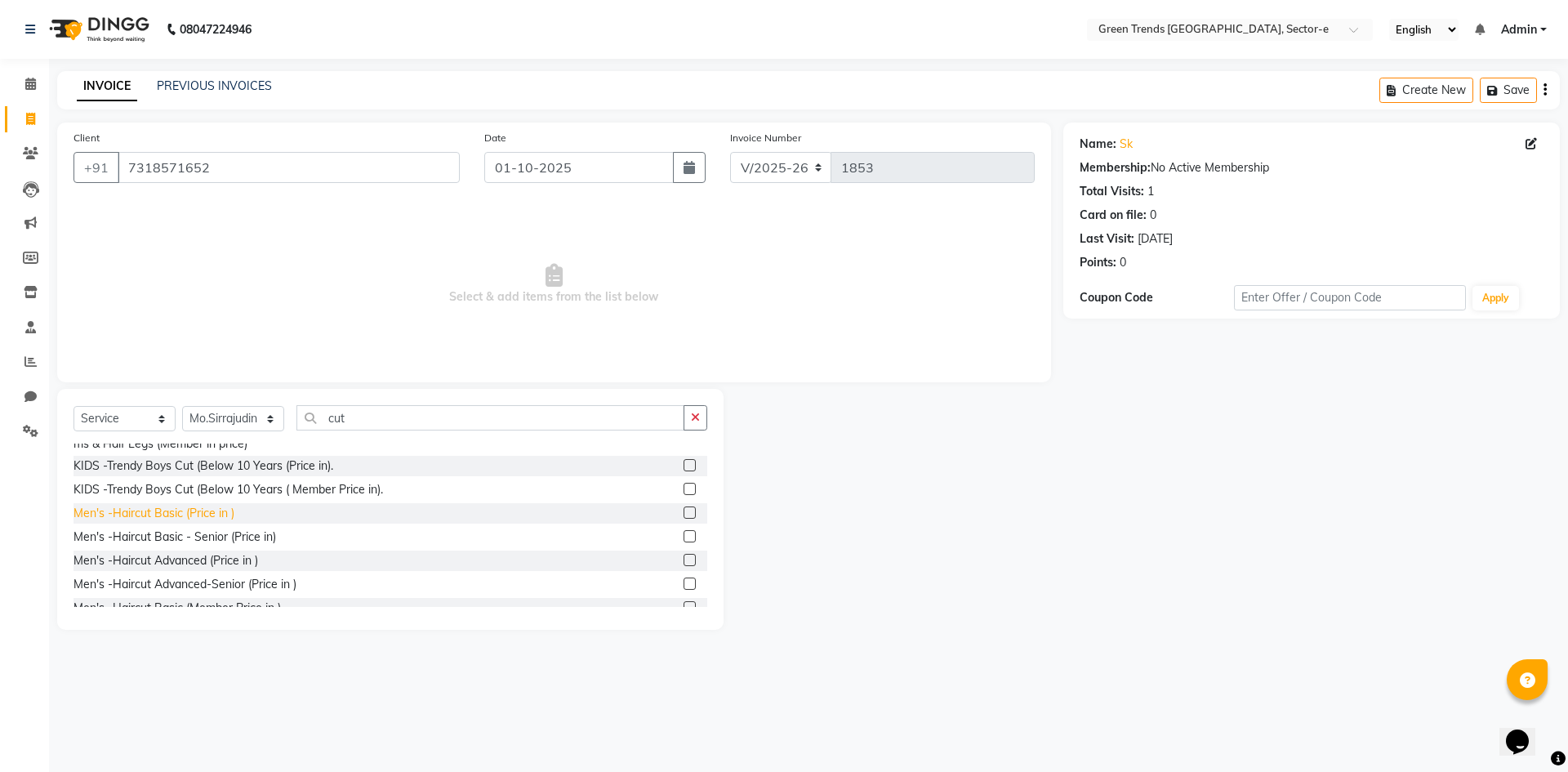
click at [150, 522] on div "Men's -Haircut Basic (Price in )" at bounding box center [154, 513] width 161 height 17
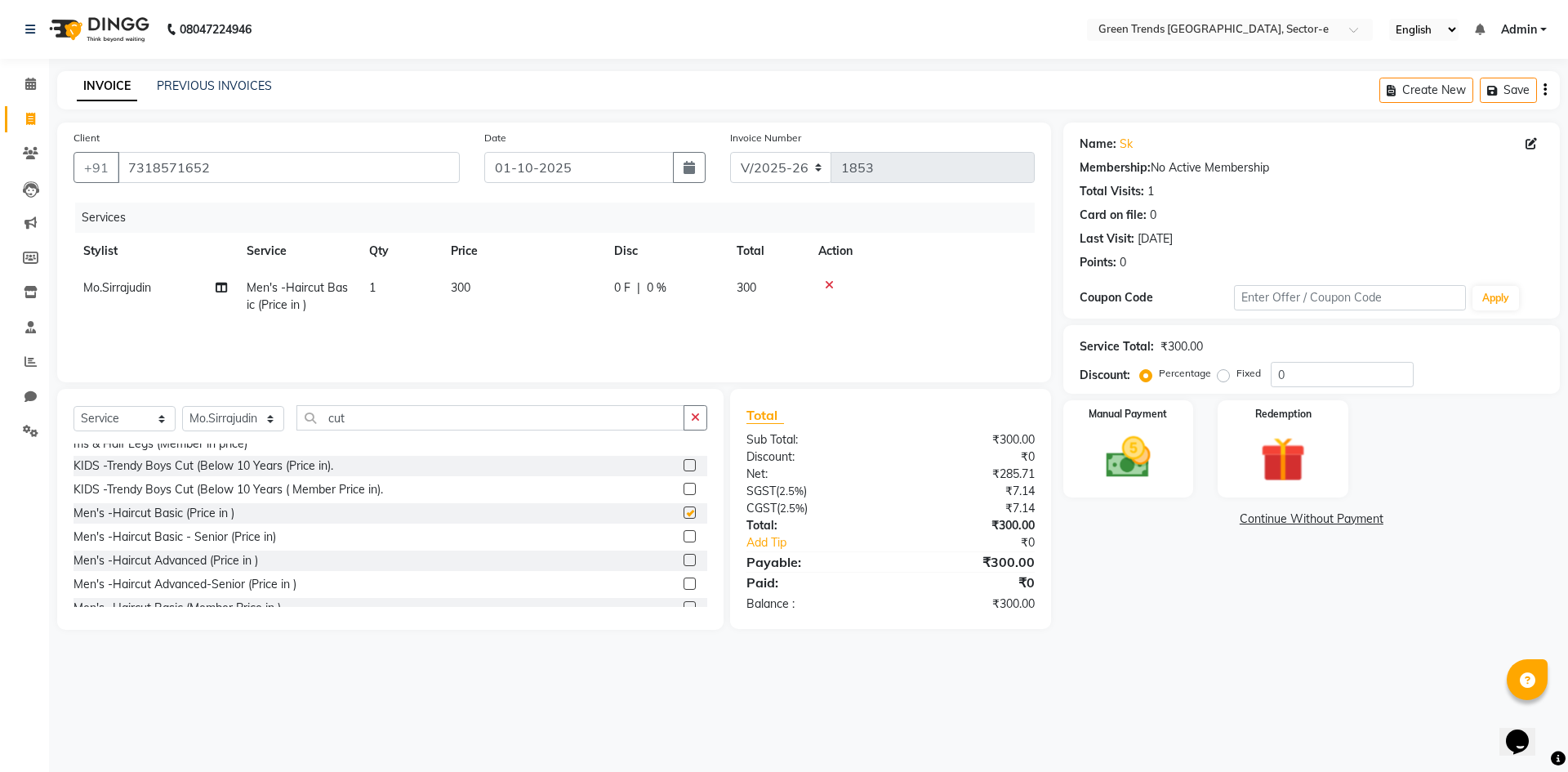
checkbox input "false"
drag, startPoint x: 368, startPoint y: 420, endPoint x: 301, endPoint y: 415, distance: 67.2
click at [301, 415] on input "cut" at bounding box center [490, 417] width 388 height 25
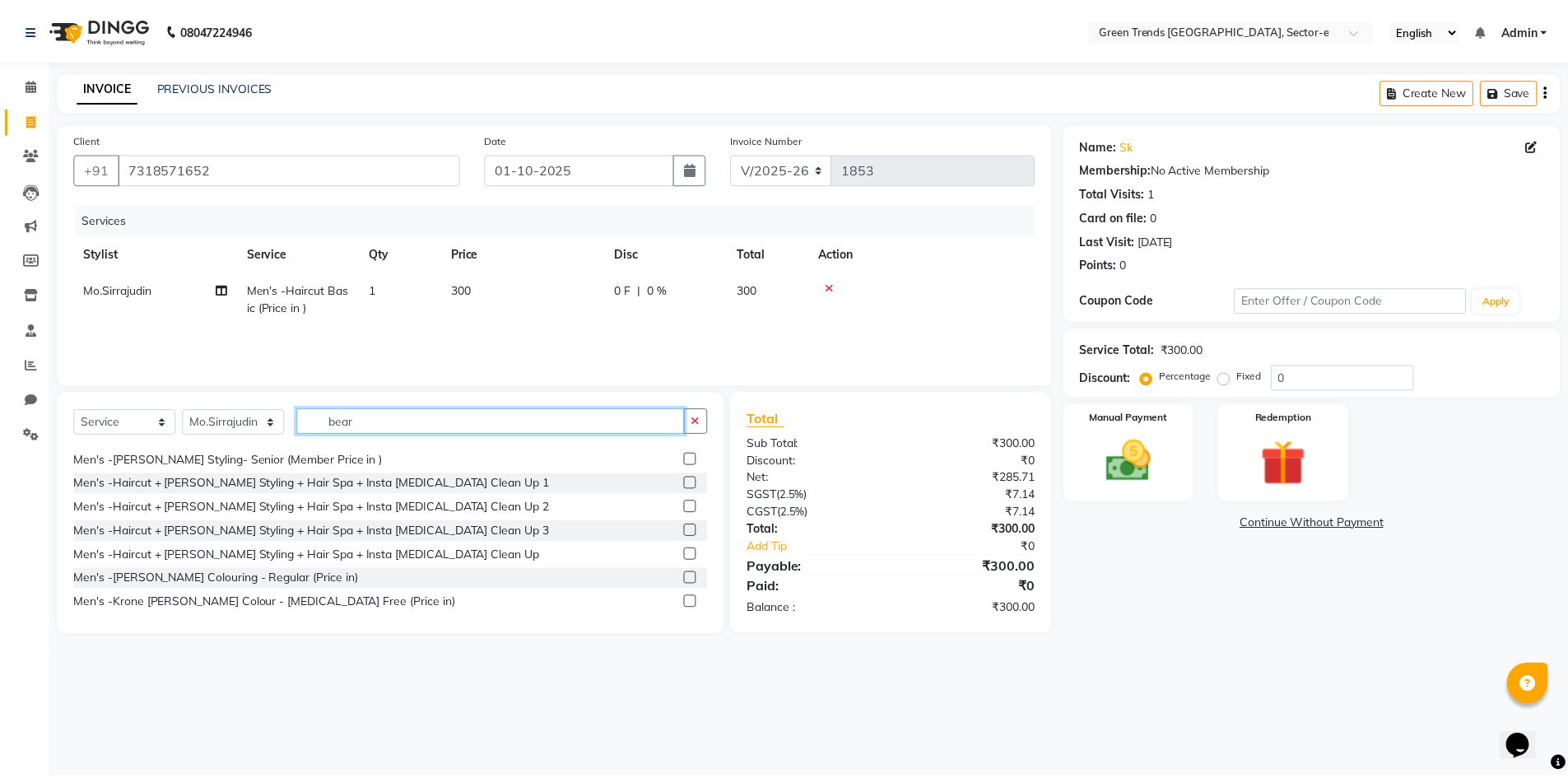
scroll to position [0, 0]
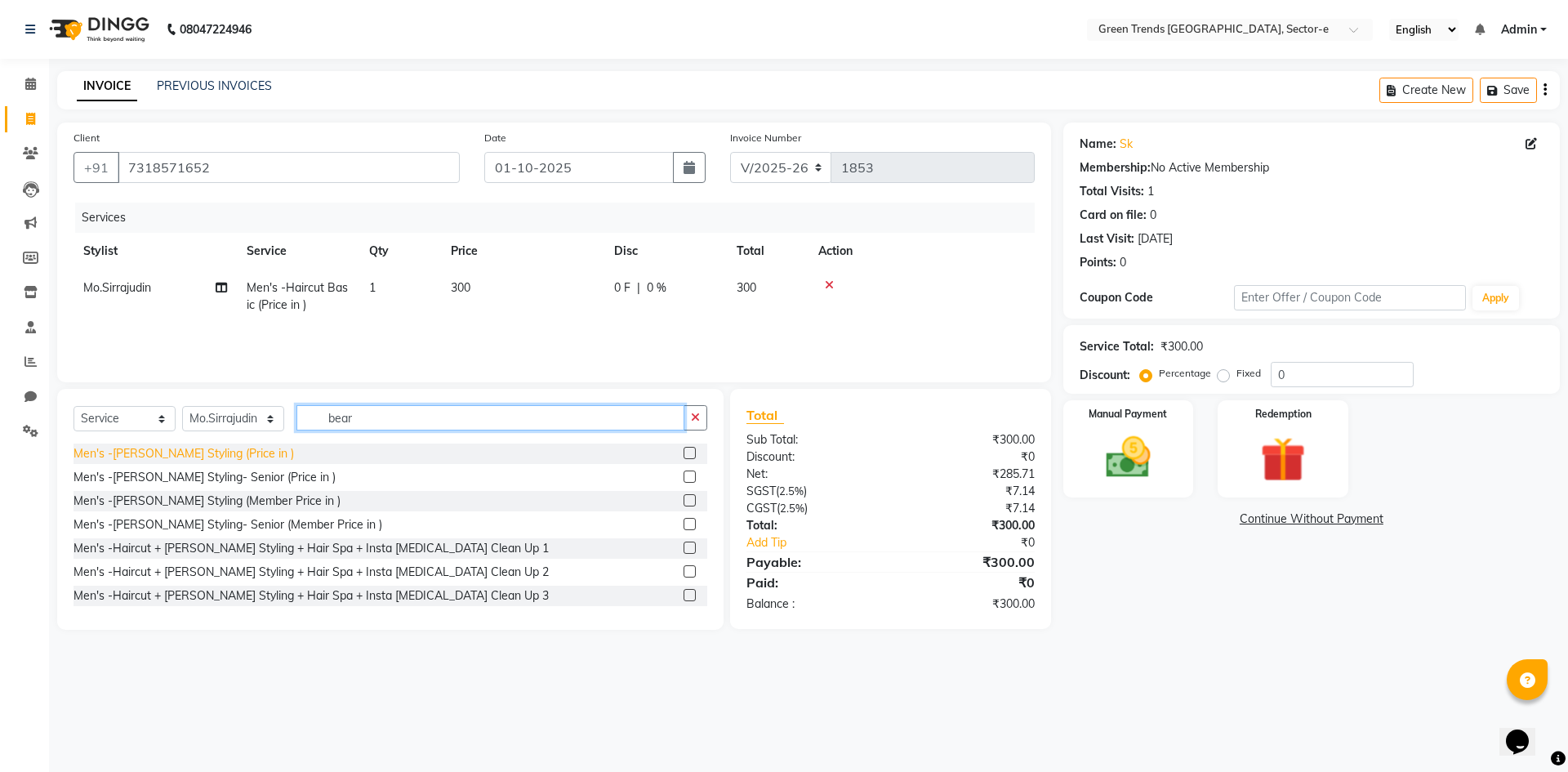
type input "bear"
click at [157, 453] on div "Men's -[PERSON_NAME] Styling (Price in )" at bounding box center [184, 454] width 221 height 17
checkbox input "false"
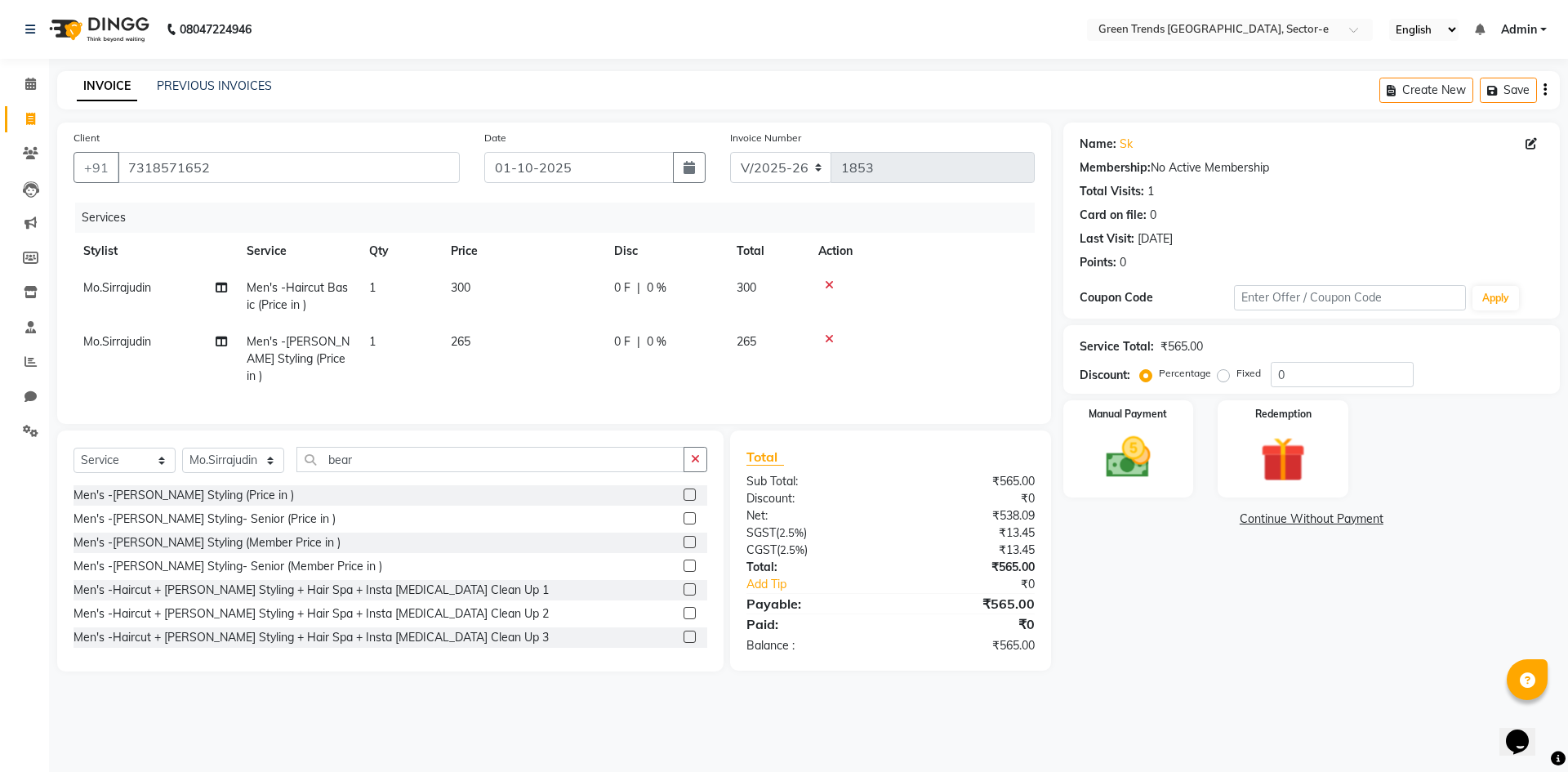
click at [626, 280] on span "0 F" at bounding box center [622, 288] width 16 height 17
select select "58750"
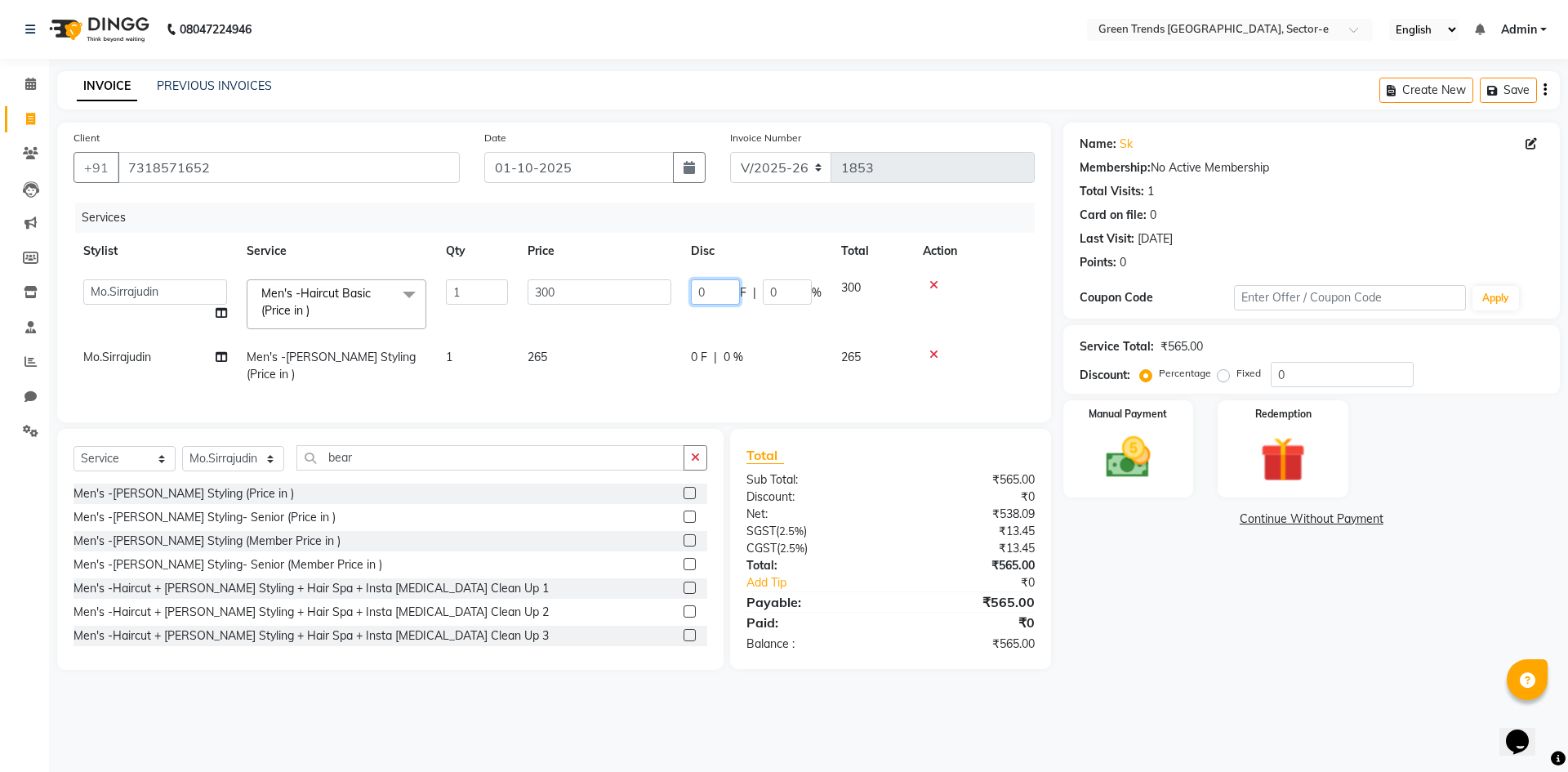
drag, startPoint x: 721, startPoint y: 286, endPoint x: 673, endPoint y: 301, distance: 50.3
click at [673, 301] on tr "[PERSON_NAME] [PERSON_NAME] Mo. [PERSON_NAME].[PERSON_NAME] [PERSON_NAME] Pooja…" at bounding box center [554, 305] width 961 height 70
type input "61"
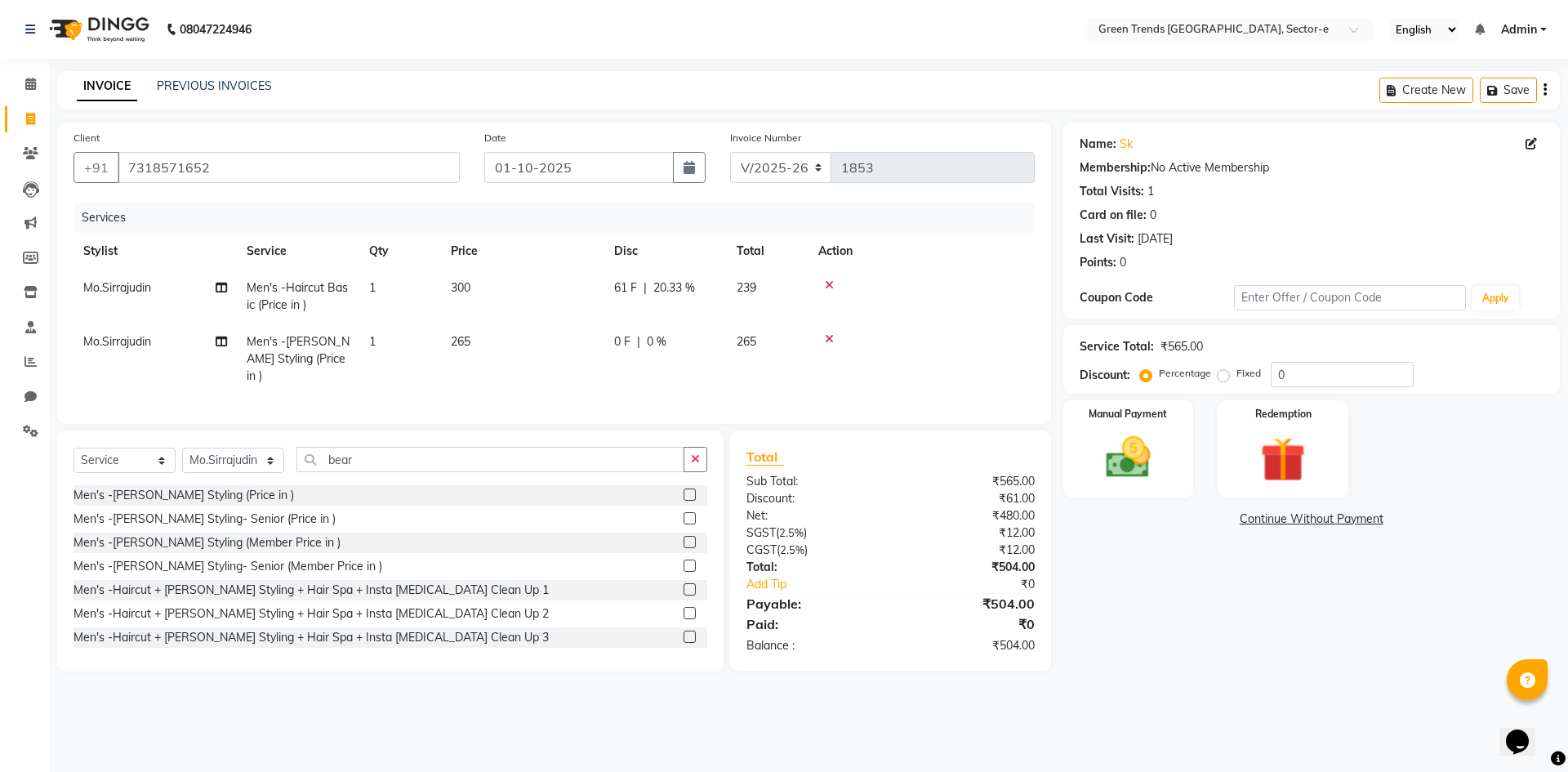
click at [696, 364] on td "0 F | 0 %" at bounding box center [666, 359] width 123 height 71
select select "58750"
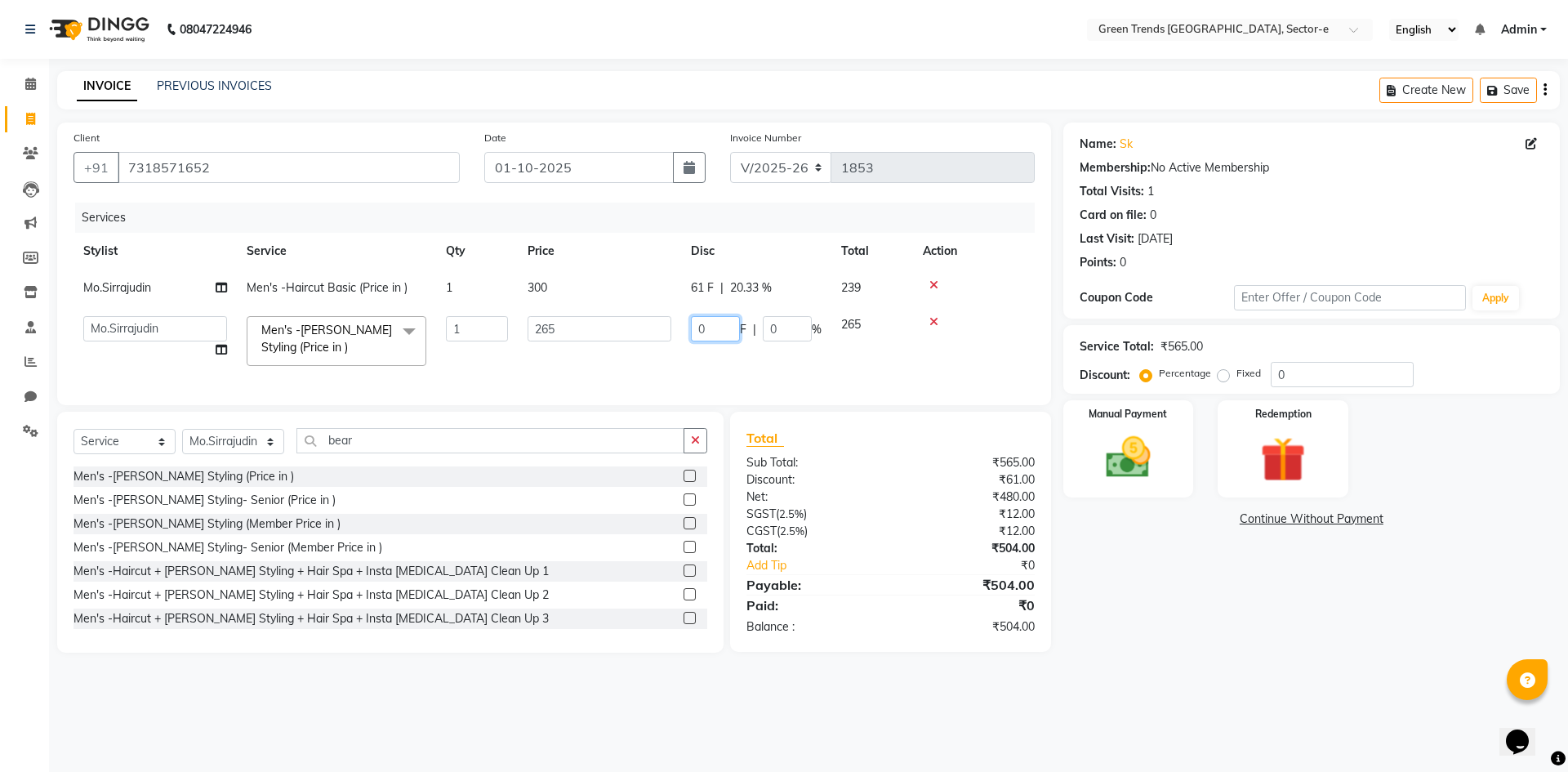
drag, startPoint x: 726, startPoint y: 336, endPoint x: 689, endPoint y: 331, distance: 37.3
click at [690, 334] on td "0 F | 0 %" at bounding box center [756, 342] width 150 height 70
type input "56"
click at [748, 359] on tr "[PERSON_NAME] [PERSON_NAME] Mo. [PERSON_NAME].[PERSON_NAME] [PERSON_NAME] [PERS…" at bounding box center [554, 342] width 961 height 70
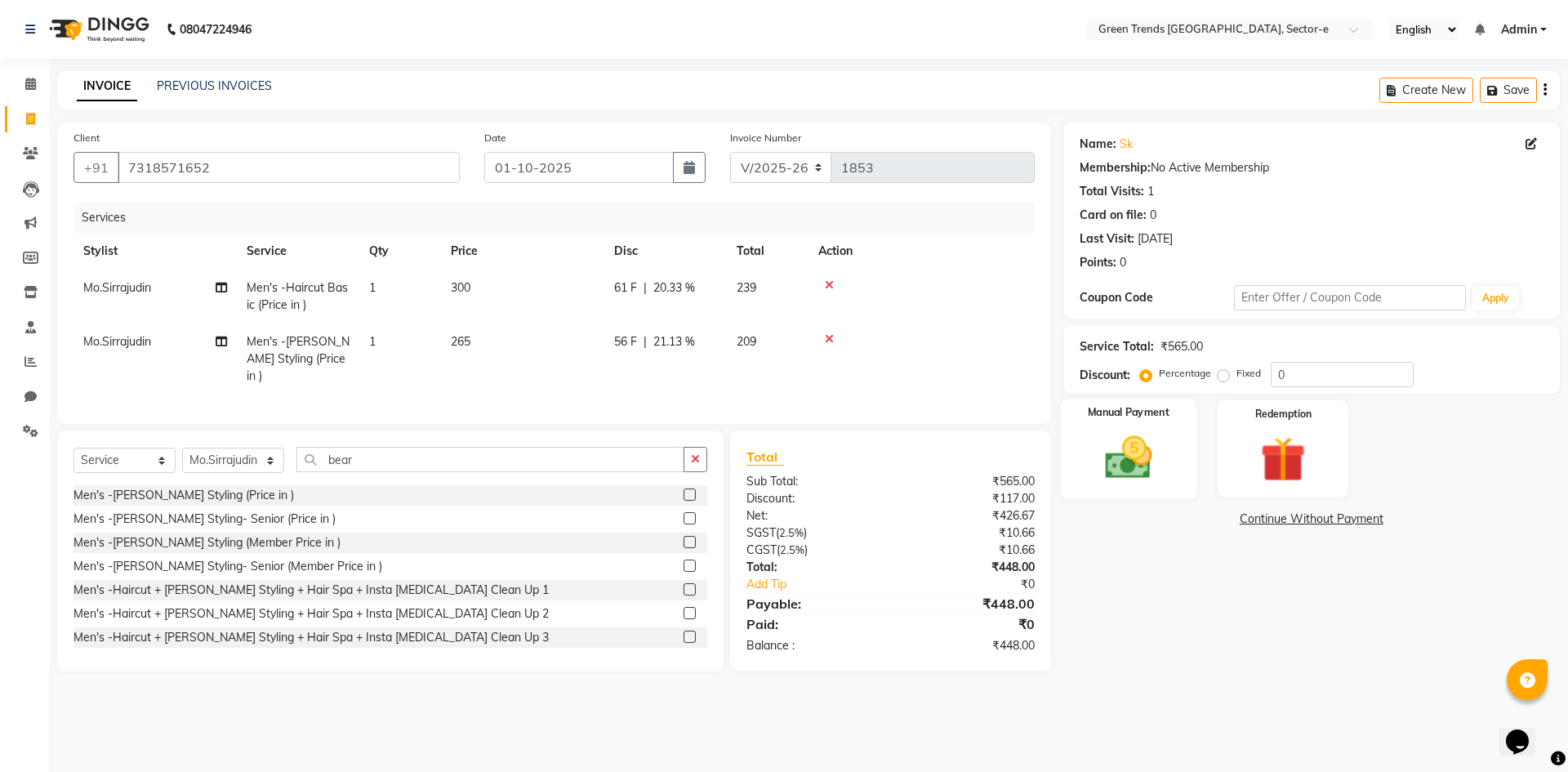
click at [1144, 426] on div "Manual Payment" at bounding box center [1128, 448] width 136 height 100
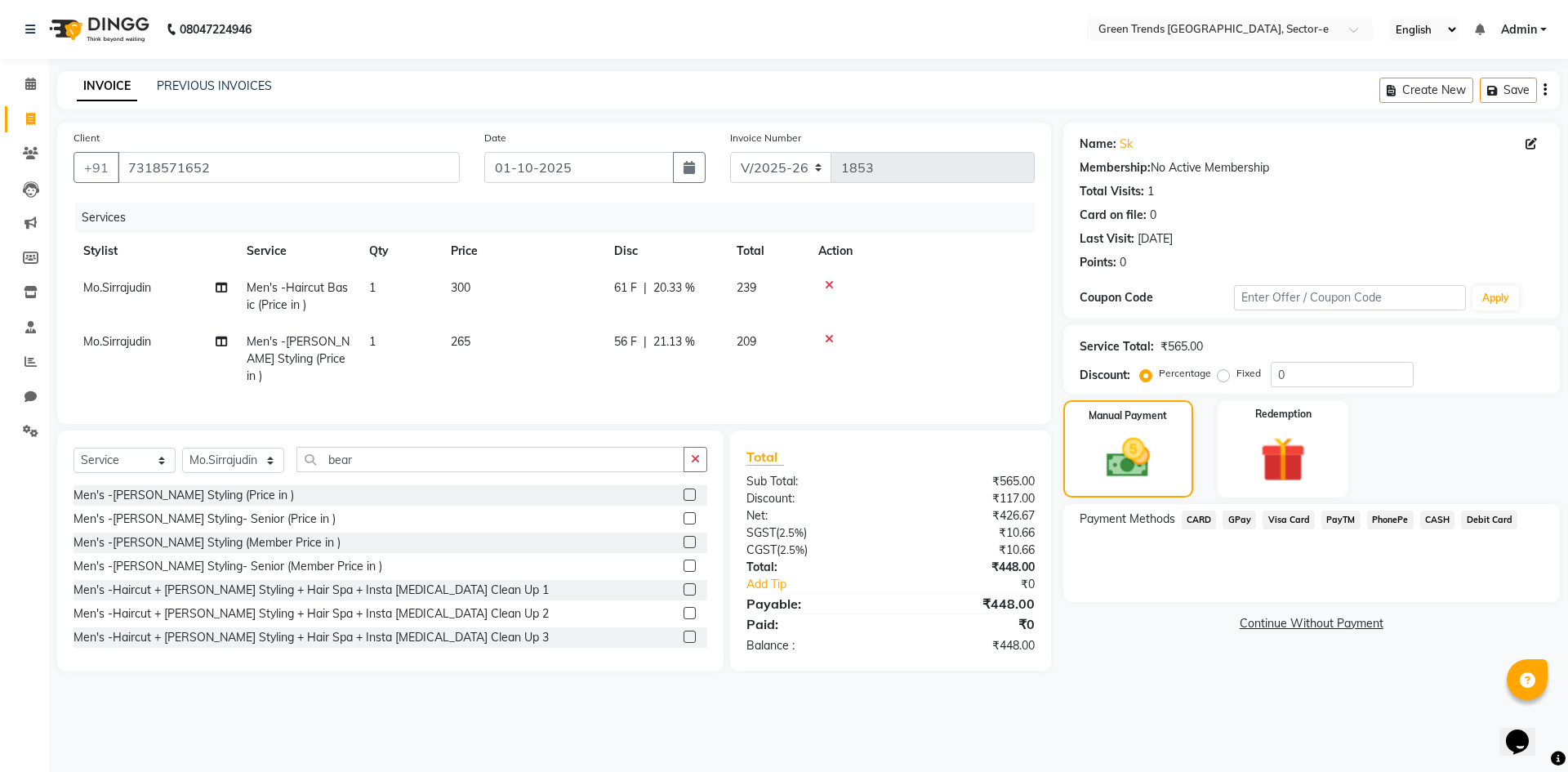
click at [1232, 519] on span "GPay" at bounding box center [1239, 520] width 33 height 19
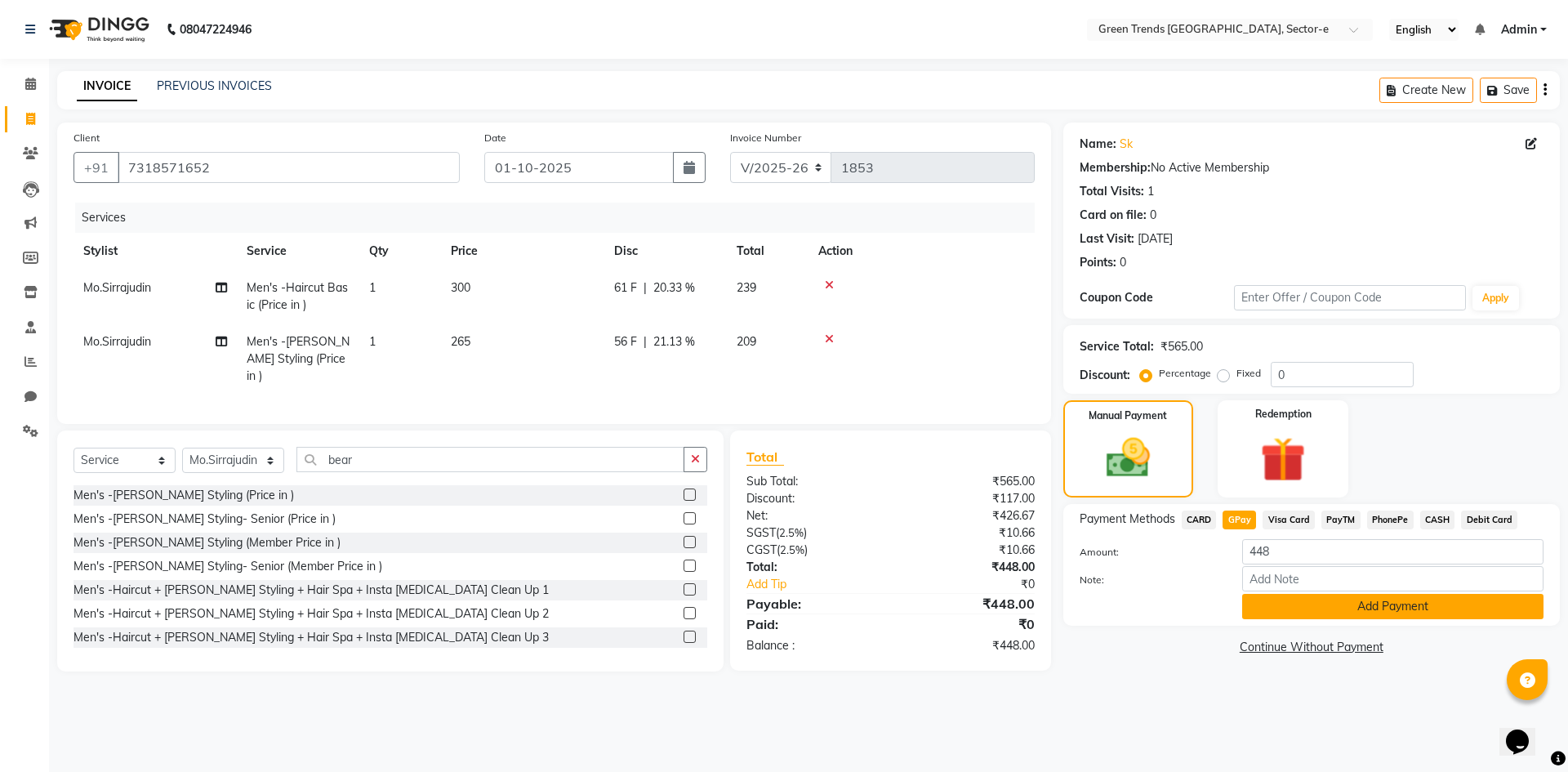
click at [1273, 616] on button "Add Payment" at bounding box center [1393, 606] width 301 height 25
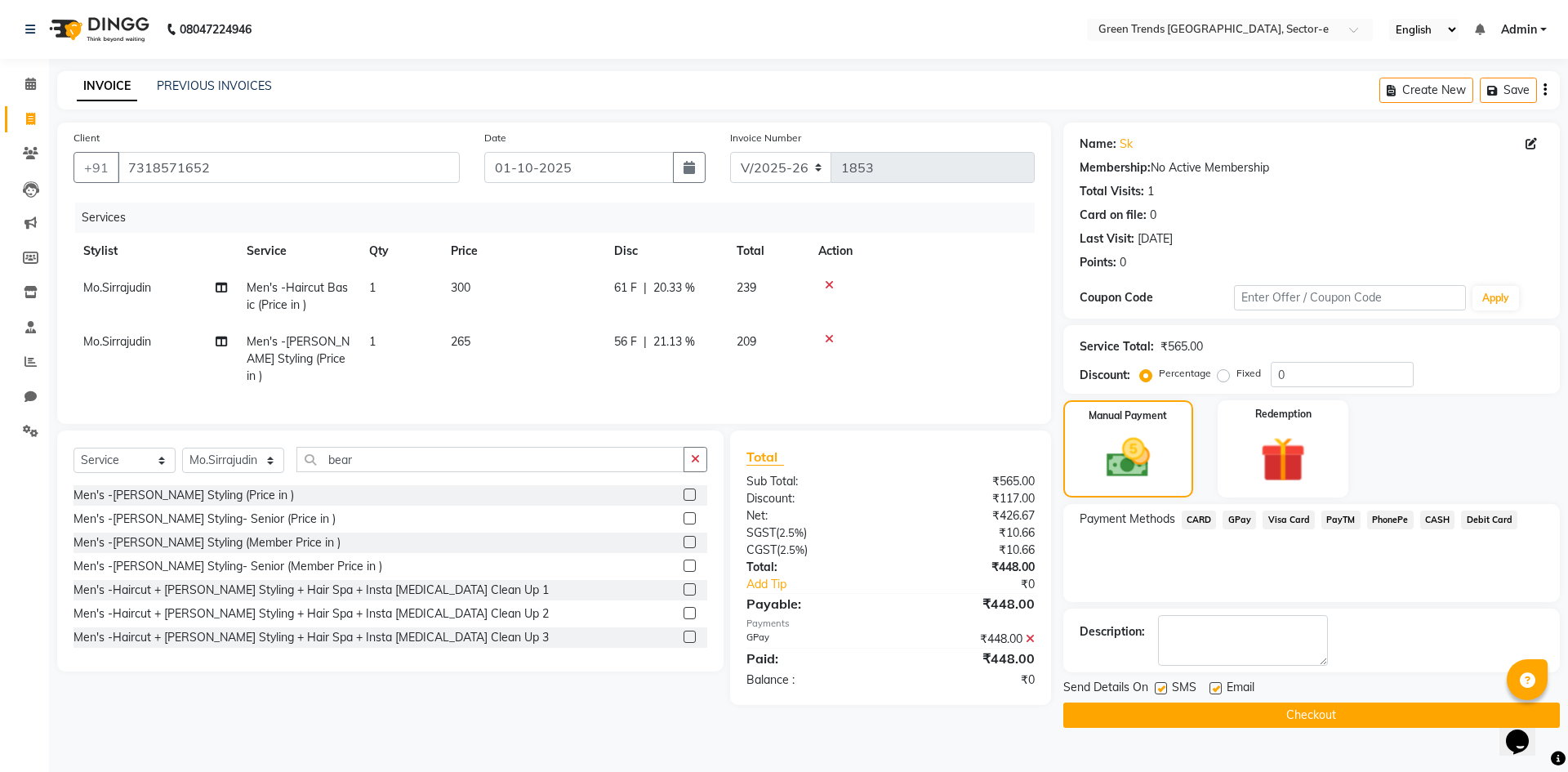
click at [1161, 688] on label at bounding box center [1160, 688] width 12 height 12
click at [1161, 688] on input "checkbox" at bounding box center [1159, 689] width 10 height 10
checkbox input "false"
click at [1210, 687] on label at bounding box center [1215, 688] width 12 height 12
click at [1210, 687] on input "checkbox" at bounding box center [1214, 689] width 10 height 10
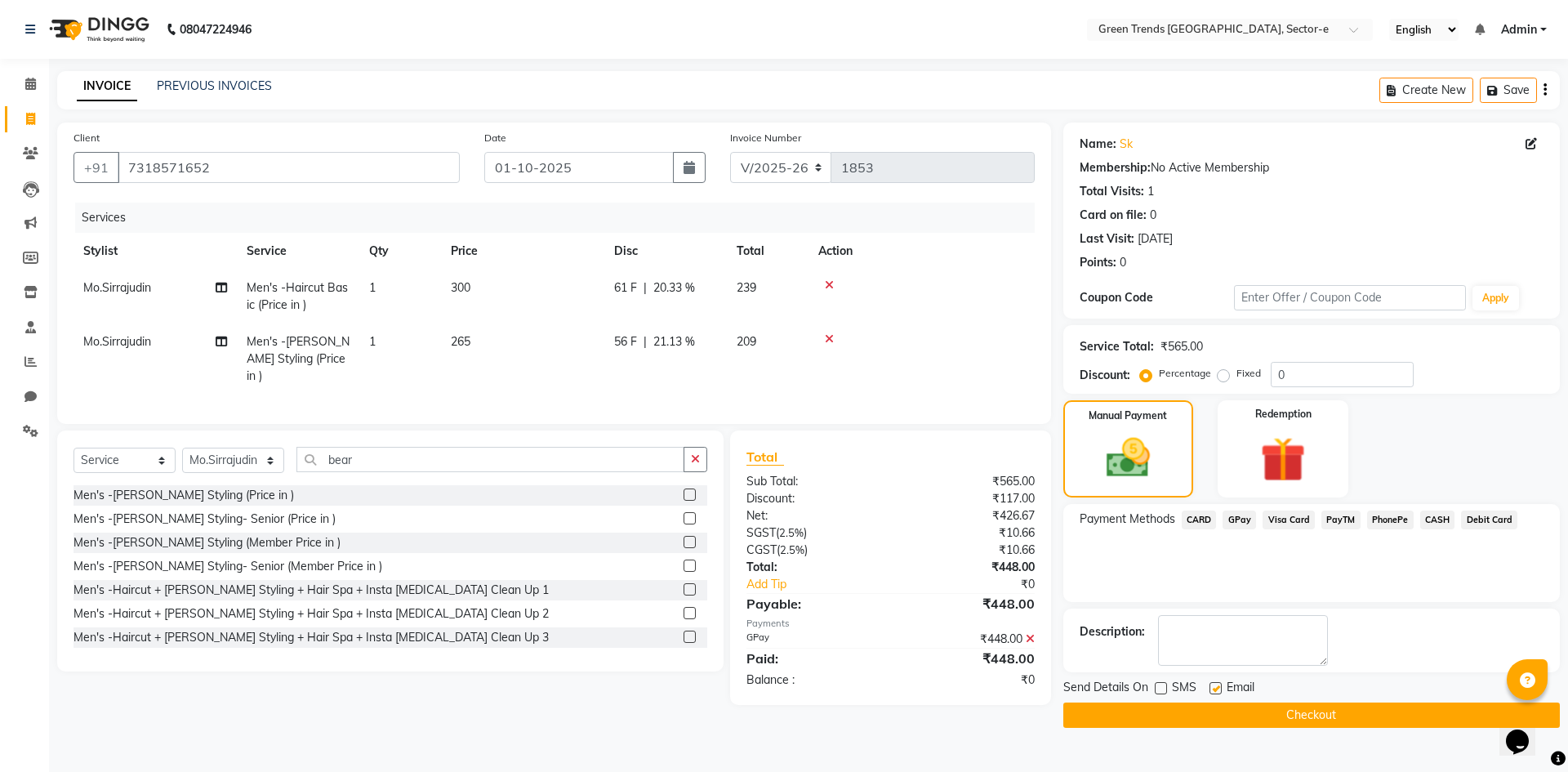
checkbox input "false"
click at [1223, 711] on button "Checkout" at bounding box center [1311, 715] width 496 height 25
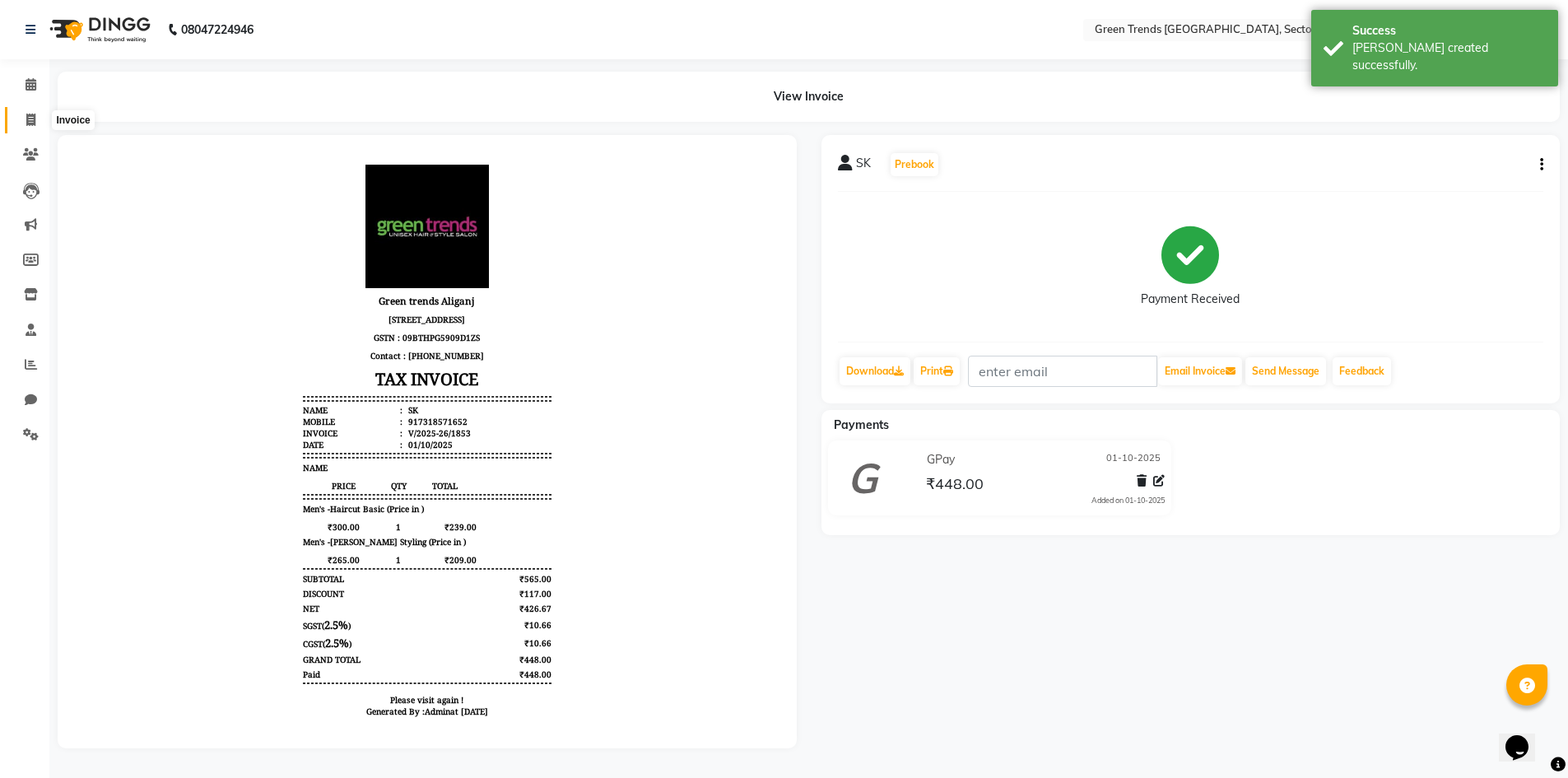
click at [25, 123] on span at bounding box center [30, 121] width 29 height 19
select select "service"
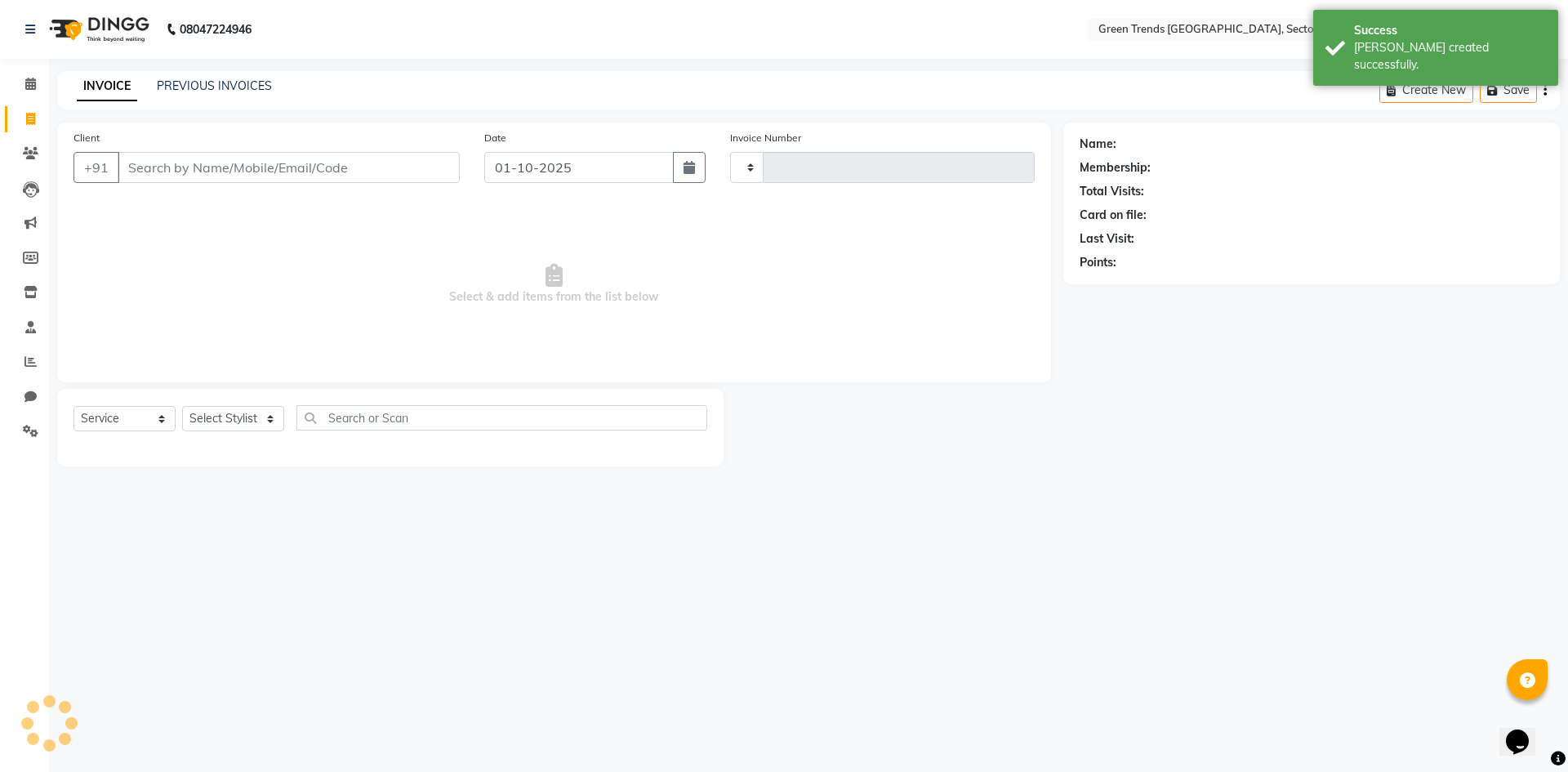
type input "1854"
select select "7023"
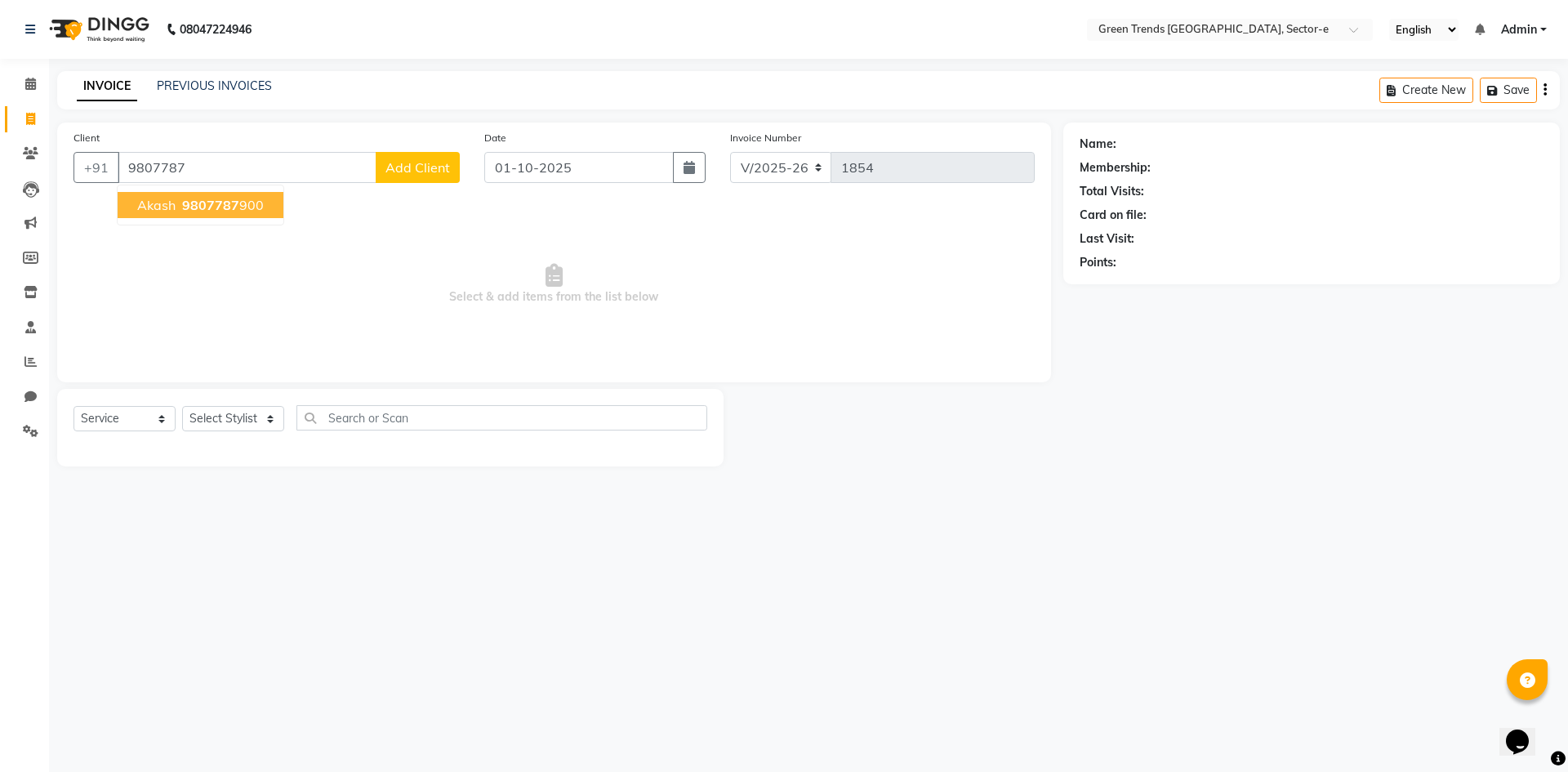
click at [232, 204] on span "9807787" at bounding box center [210, 205] width 58 height 16
type input "9807787900"
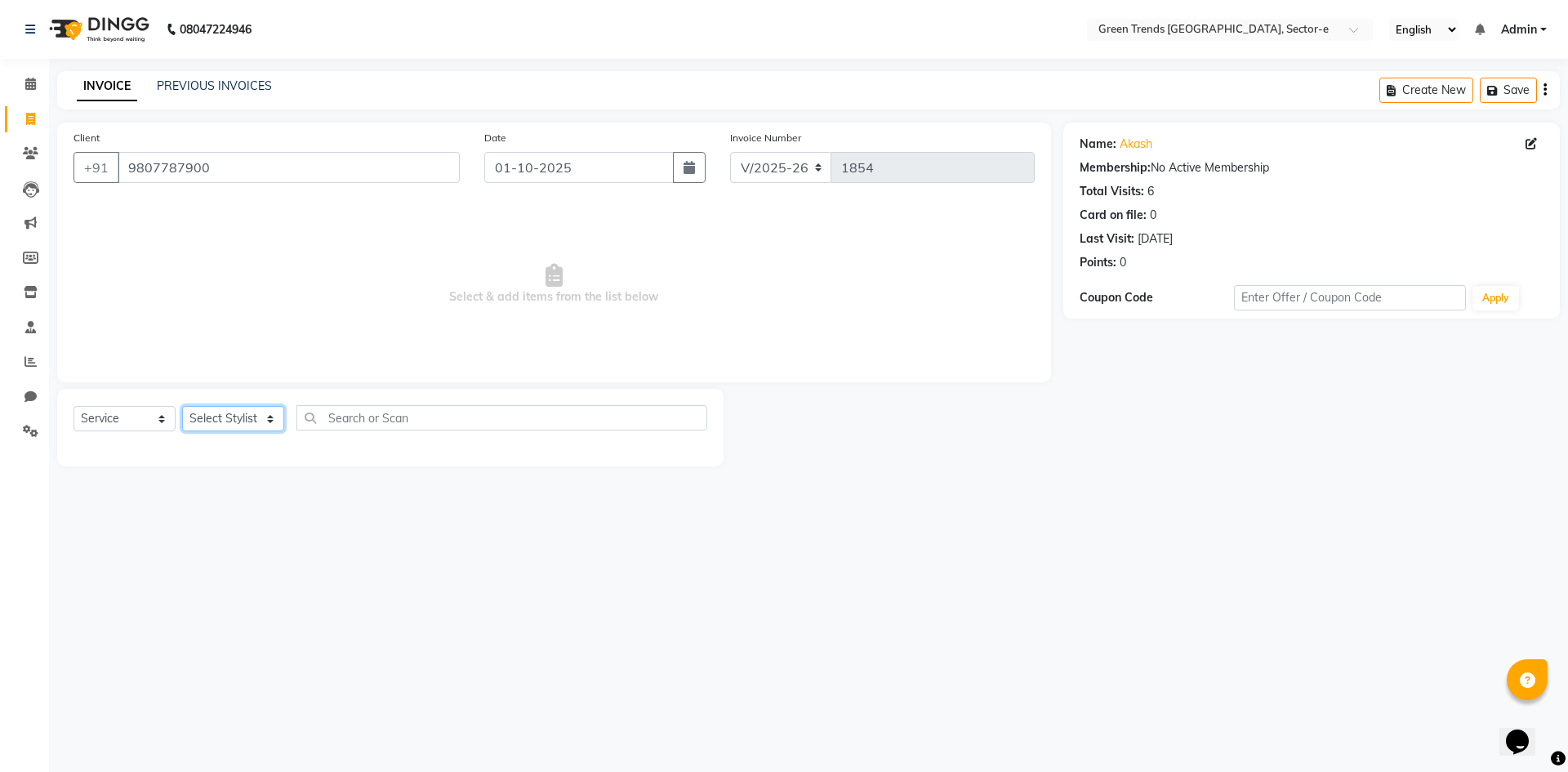
click at [260, 424] on select "Select Stylist [PERSON_NAME] [PERSON_NAME] Mo. [PERSON_NAME].[PERSON_NAME] [PER…" at bounding box center [233, 418] width 102 height 25
select select "58751"
click at [182, 406] on select "Select Stylist [PERSON_NAME] [PERSON_NAME] Mo. [PERSON_NAME].[PERSON_NAME] [PER…" at bounding box center [233, 418] width 102 height 25
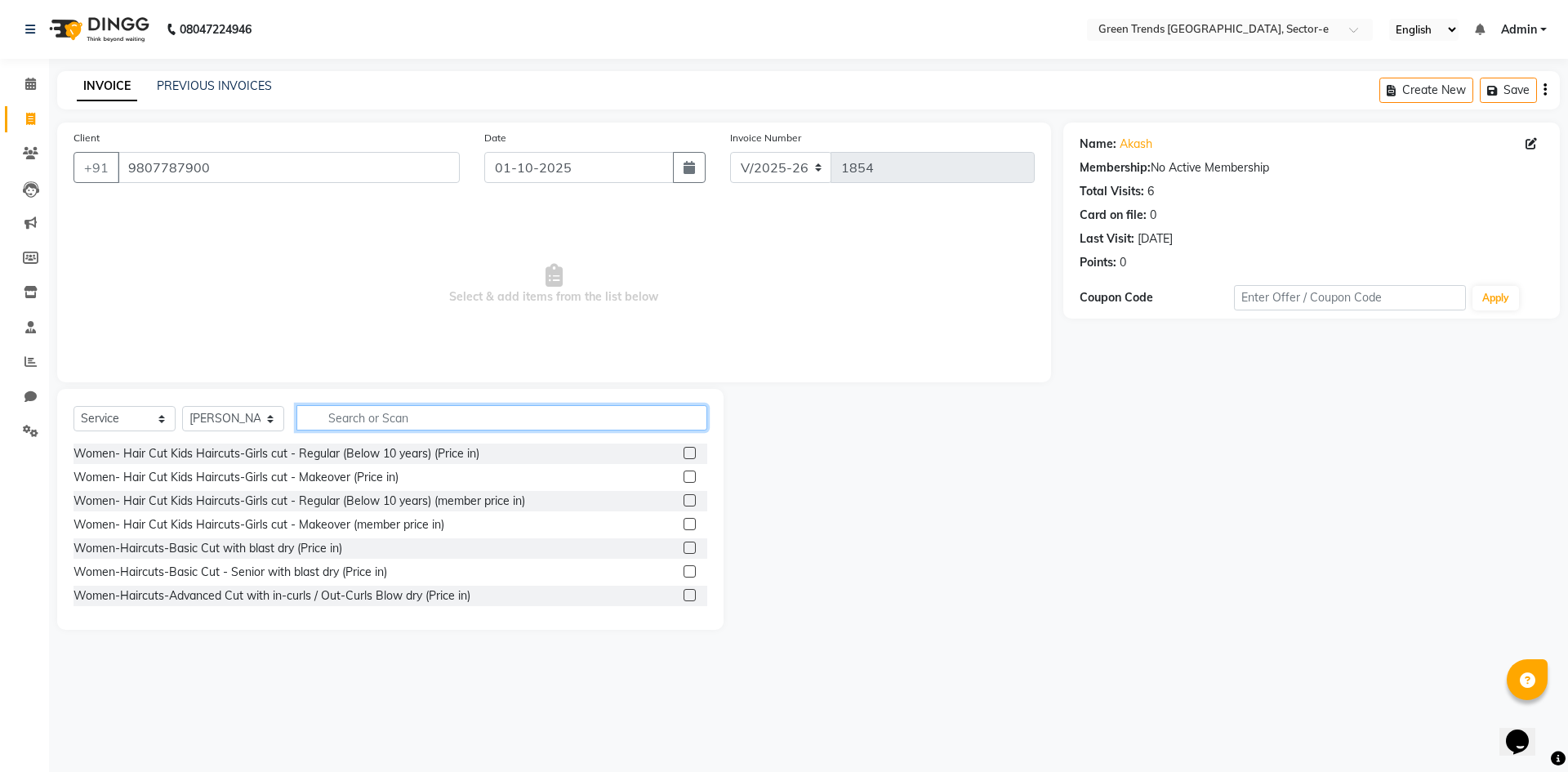
click at [367, 420] on input "text" at bounding box center [501, 417] width 410 height 25
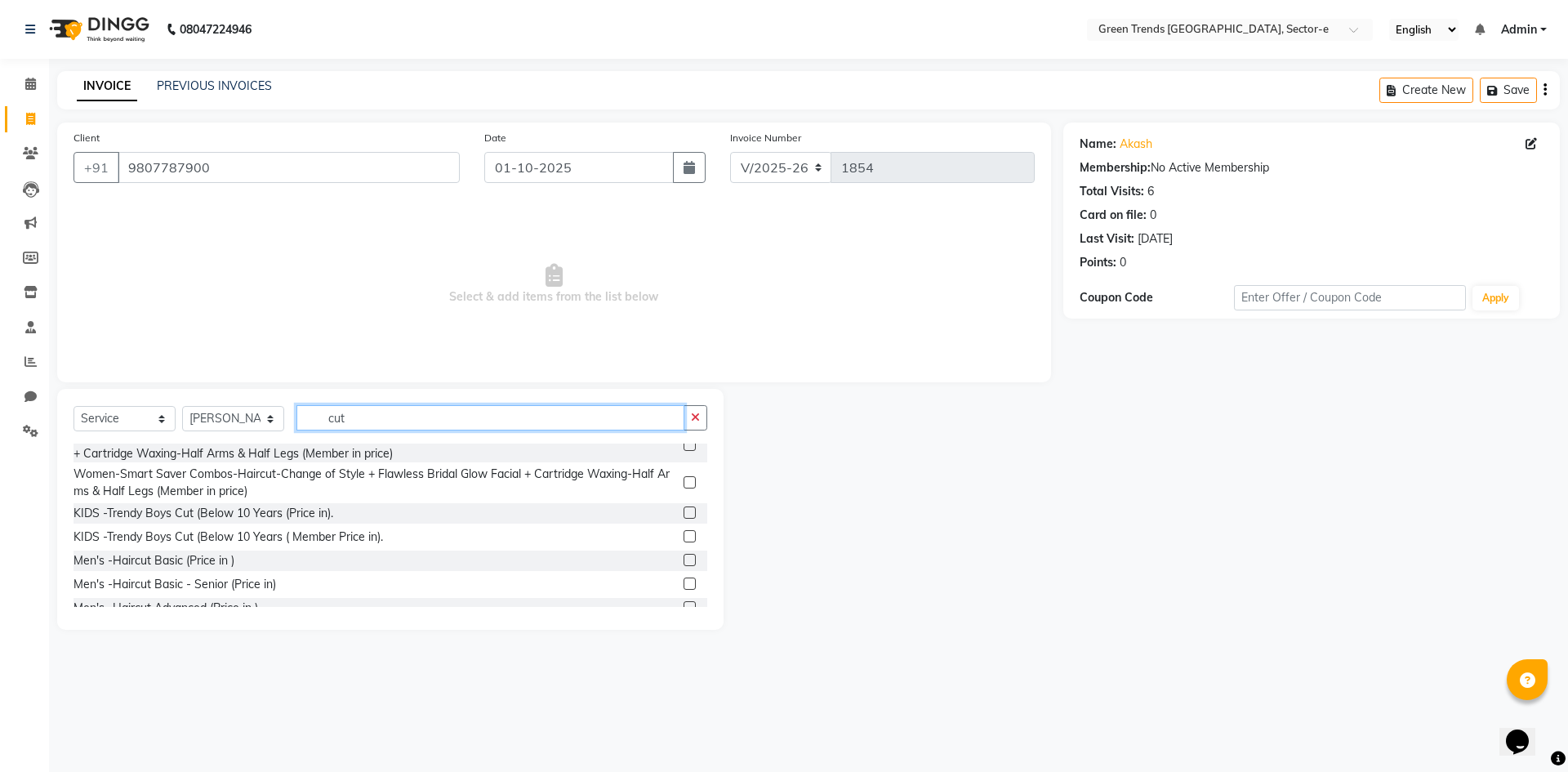
scroll to position [814, 0]
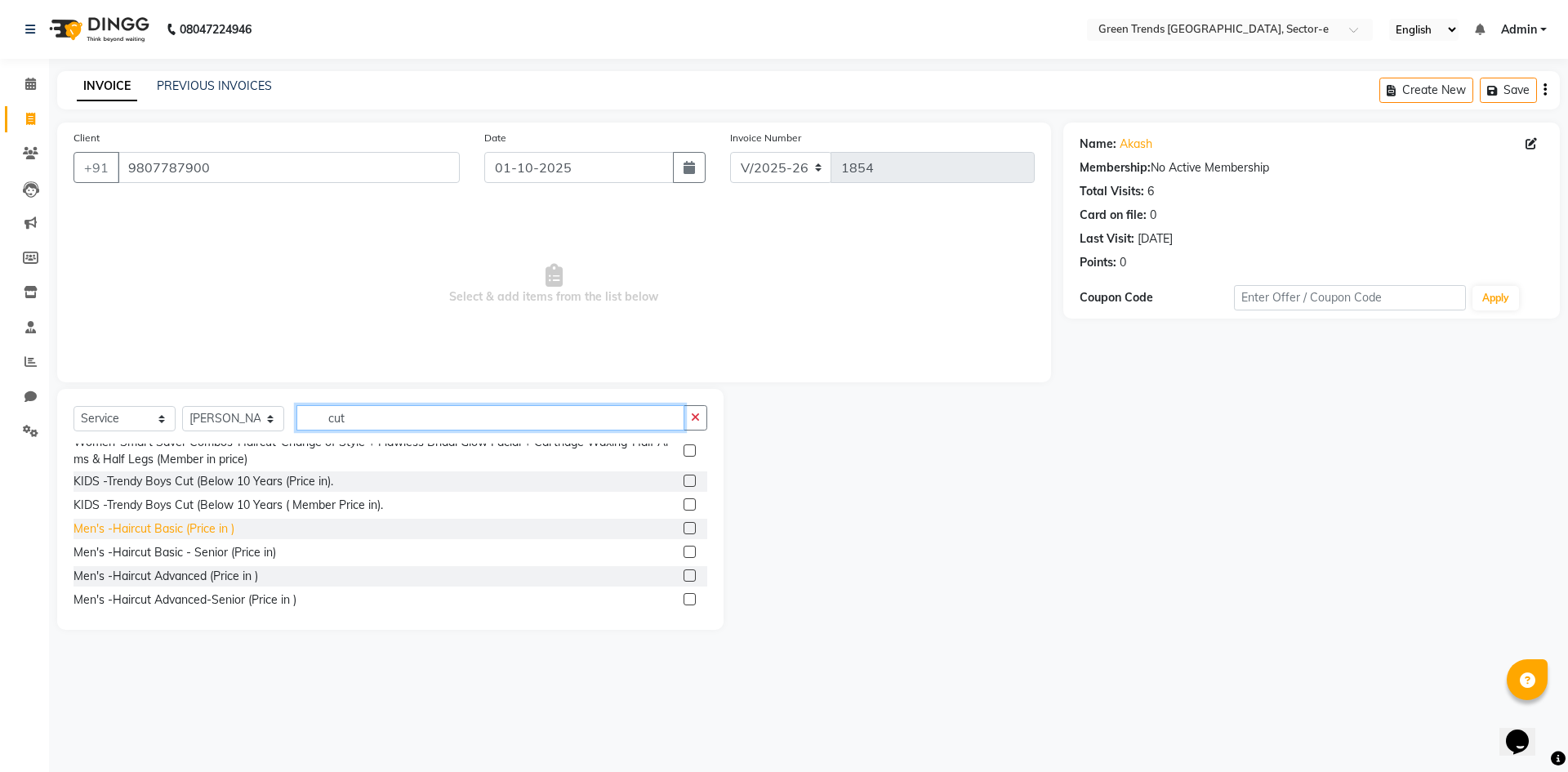
type input "cut"
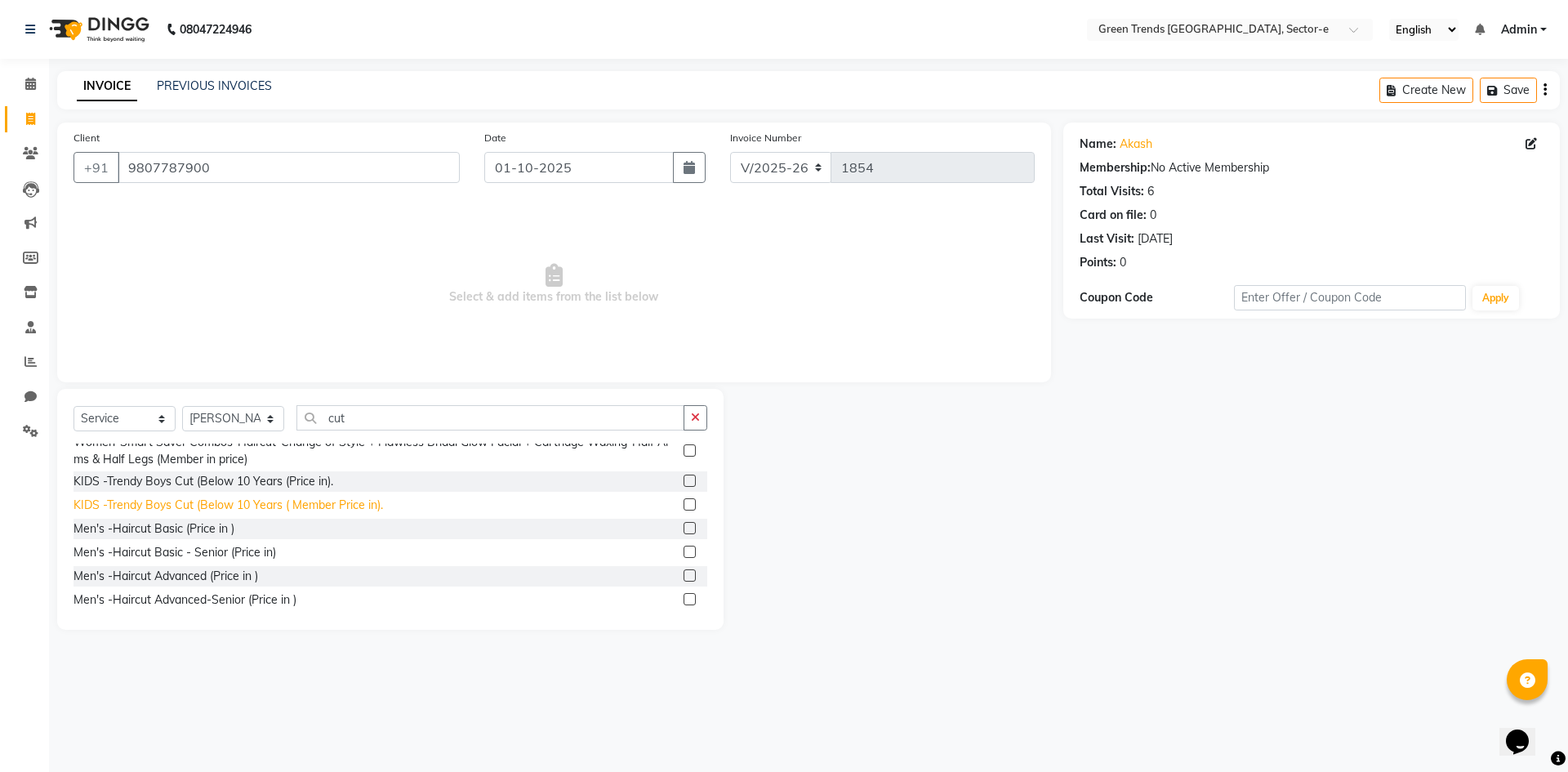
drag, startPoint x: 167, startPoint y: 545, endPoint x: 222, endPoint y: 514, distance: 63.1
click at [168, 538] on div "Men's -Haircut Basic (Price in )" at bounding box center [154, 529] width 161 height 17
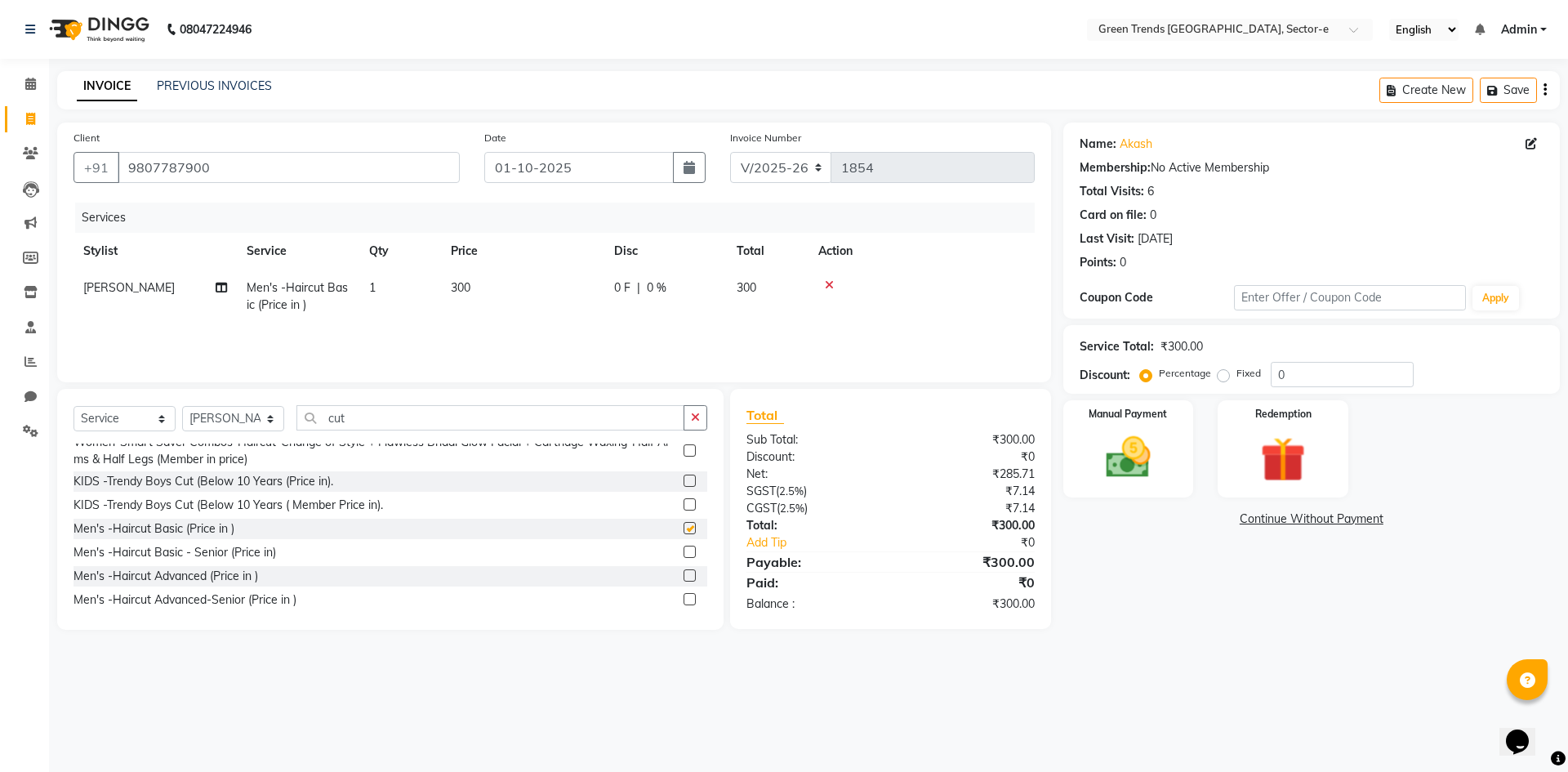
checkbox input "false"
drag, startPoint x: 377, startPoint y: 423, endPoint x: 294, endPoint y: 436, distance: 84.0
click at [295, 433] on div "Select Service Product Membership Package Voucher Prepaid Gift Card Select Styl…" at bounding box center [391, 424] width 634 height 39
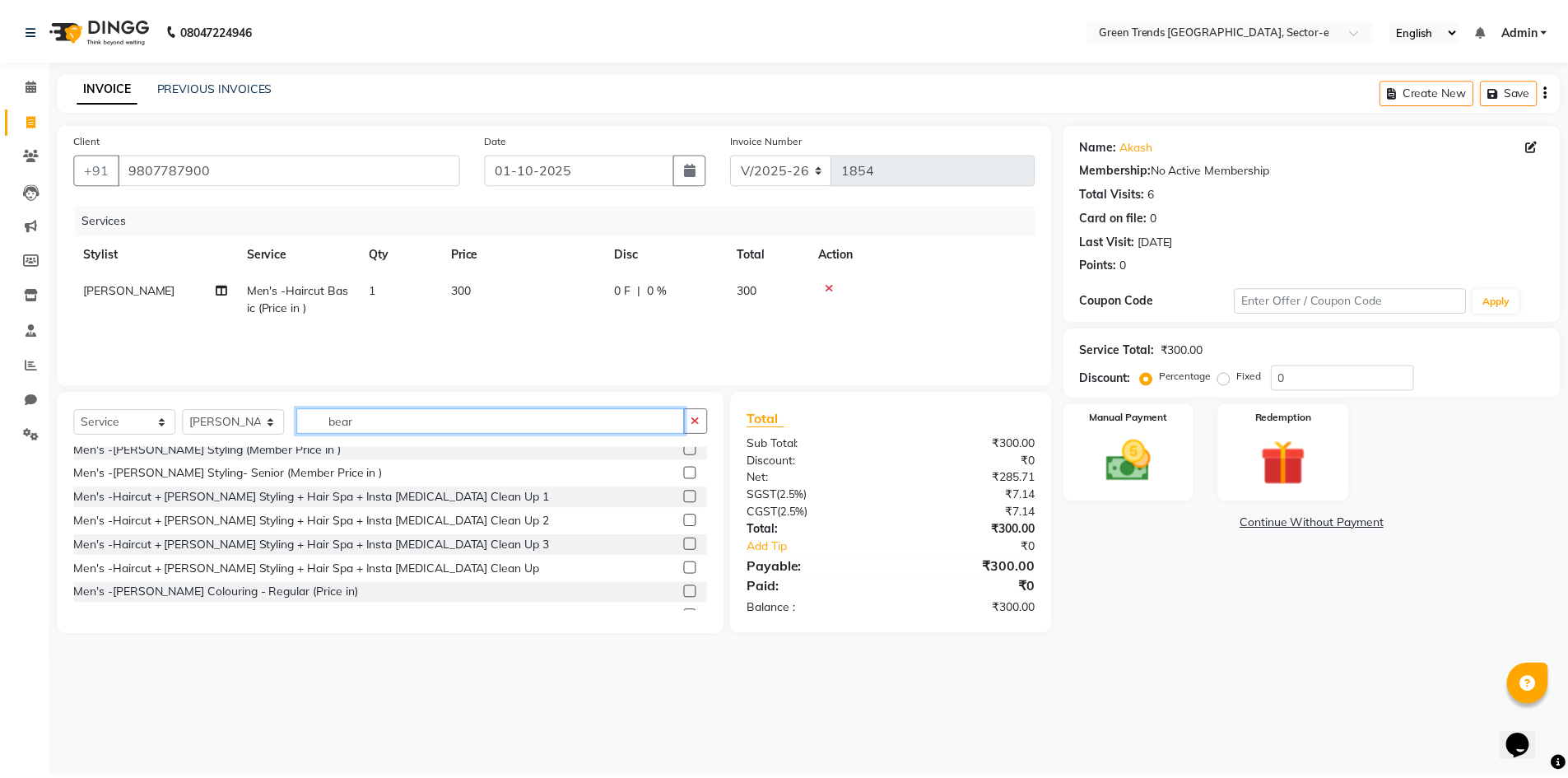
scroll to position [0, 0]
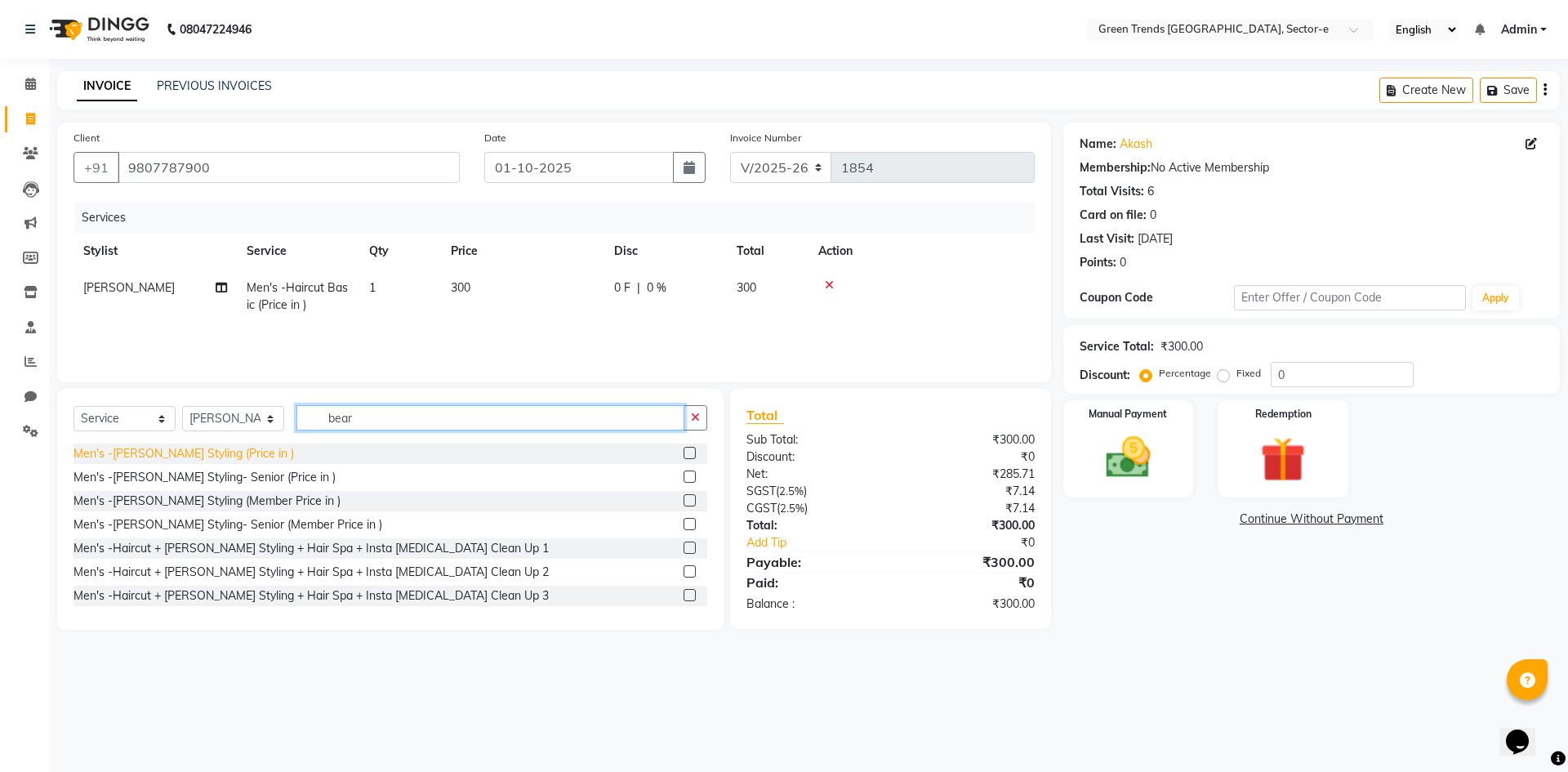
type input "bear"
click at [164, 455] on div "Men's -[PERSON_NAME] Styling (Price in )" at bounding box center [184, 454] width 221 height 17
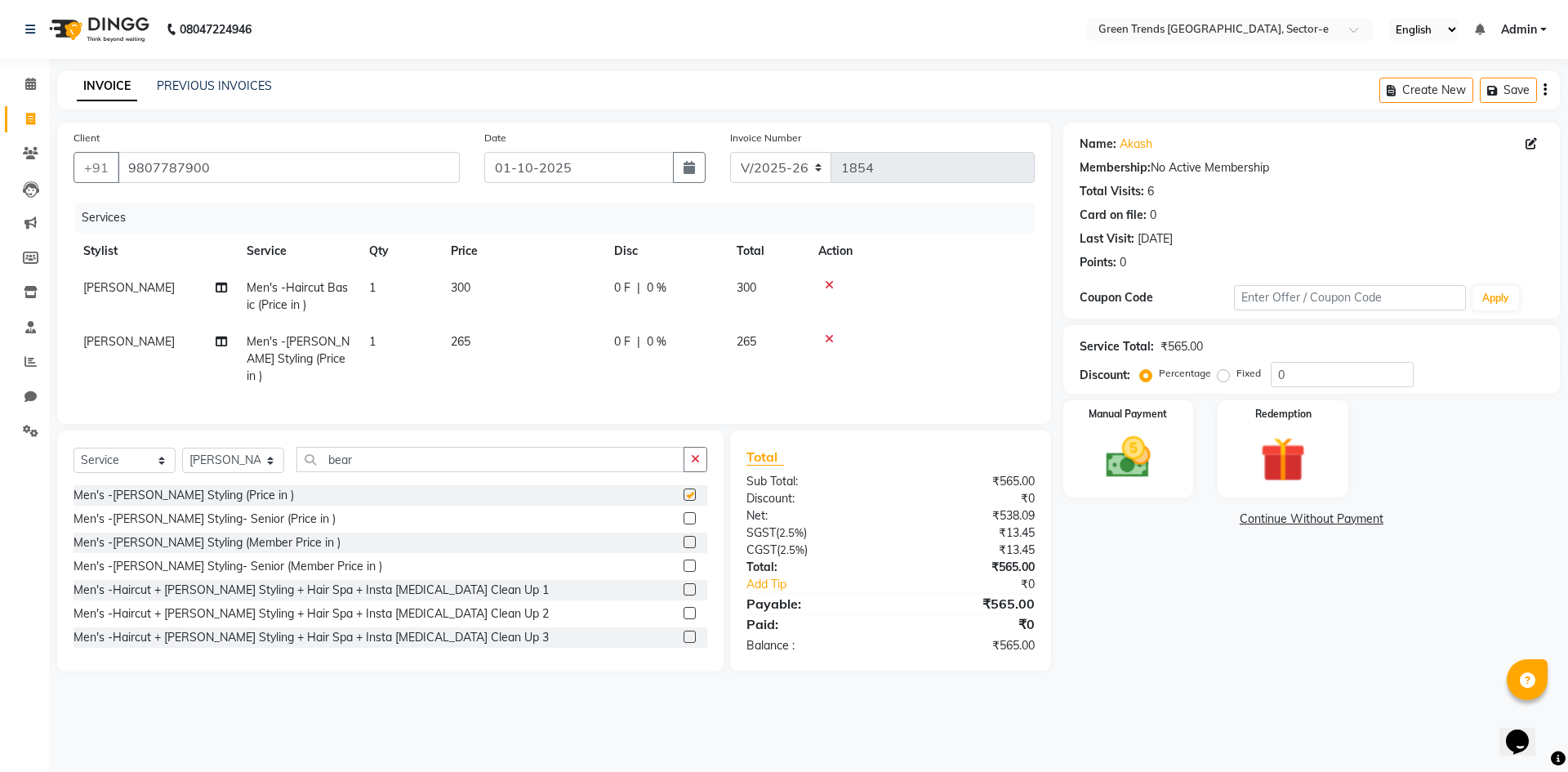
checkbox input "false"
click at [380, 291] on td "1" at bounding box center [400, 296] width 82 height 54
select select "58751"
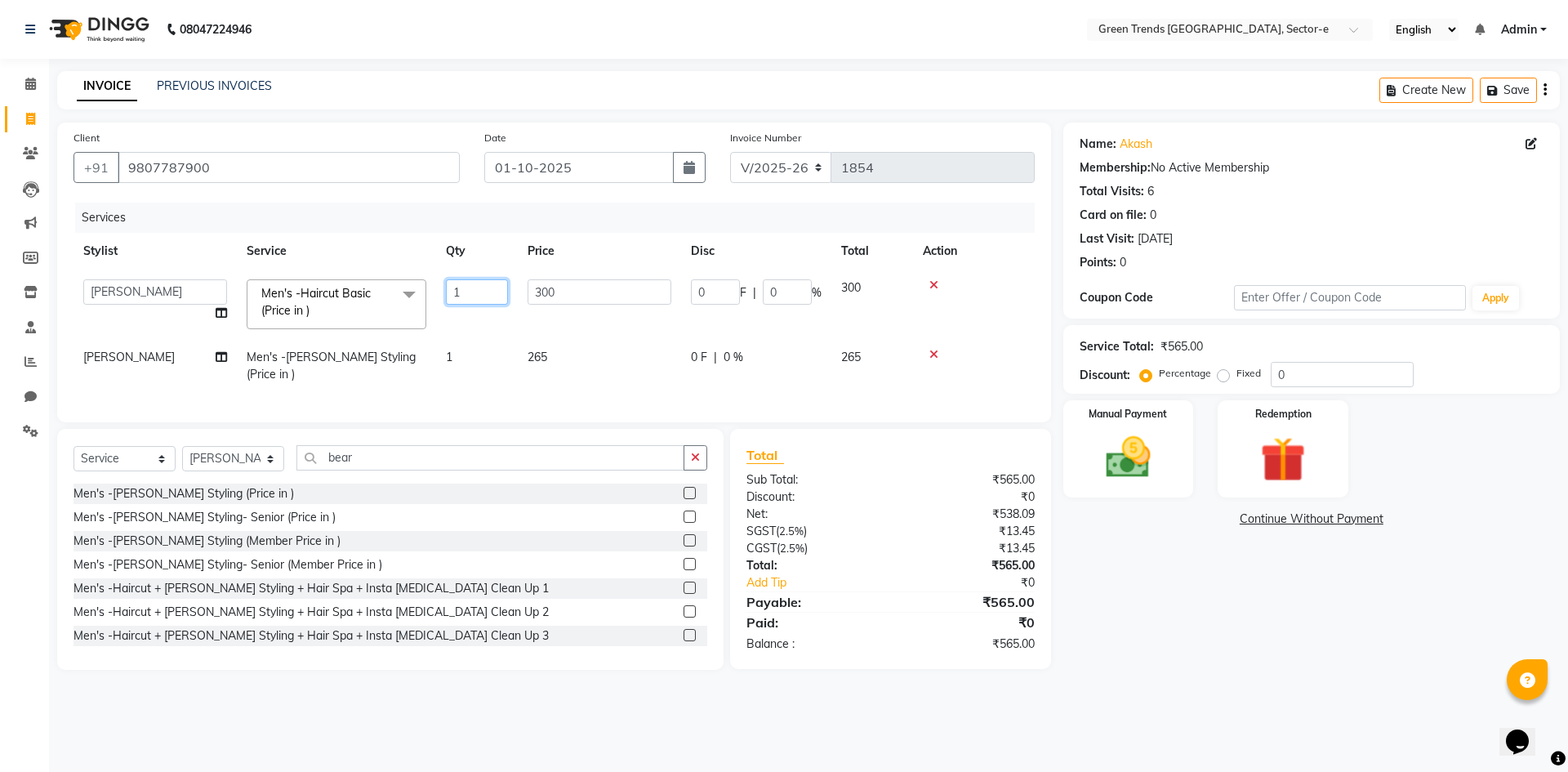
drag, startPoint x: 470, startPoint y: 293, endPoint x: 447, endPoint y: 294, distance: 23.0
click at [446, 297] on input "1" at bounding box center [477, 292] width 62 height 25
type input "2"
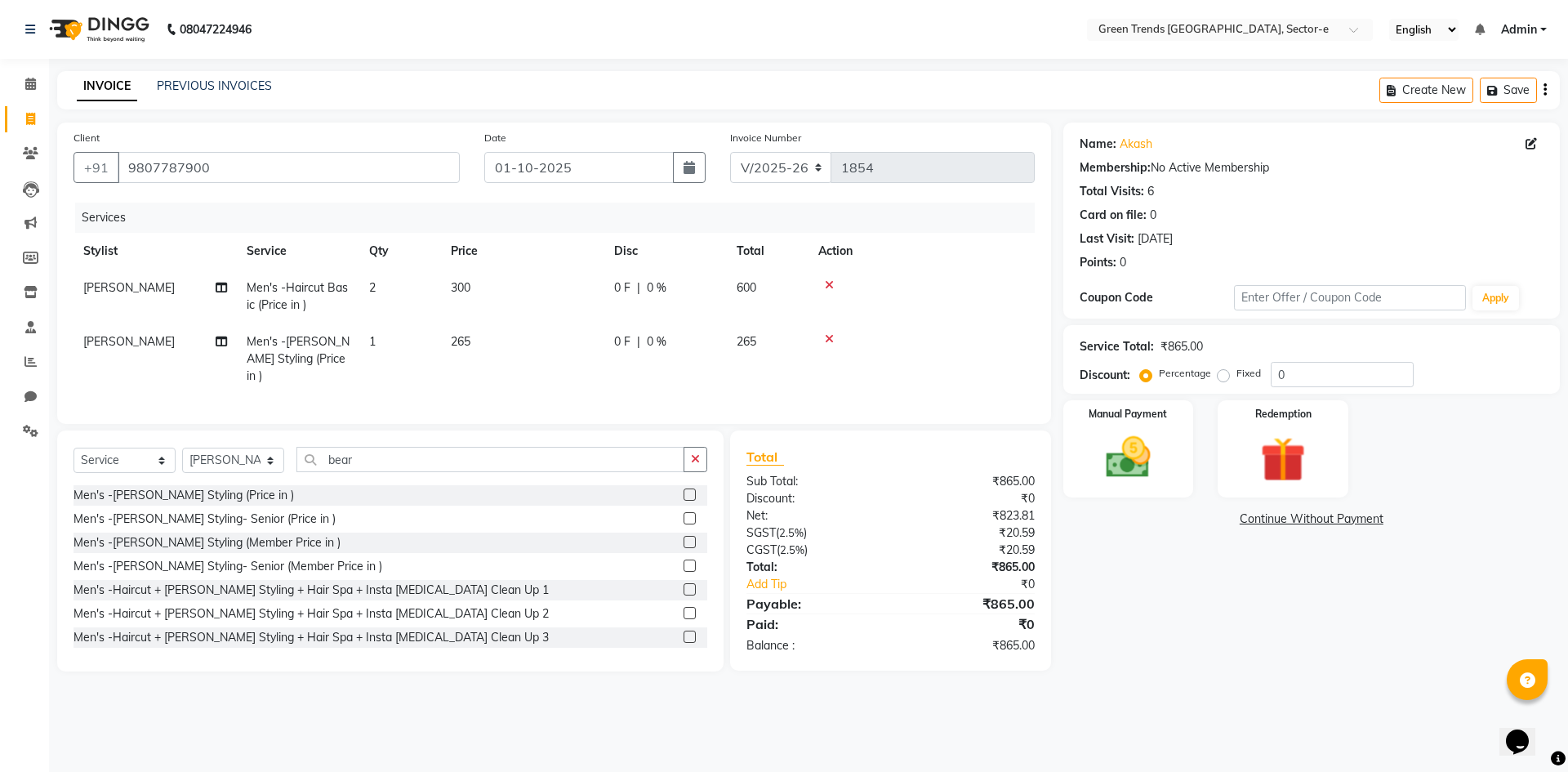
click at [459, 357] on tr "[PERSON_NAME] Men's -[PERSON_NAME] Styling (Price in ) 1 265 0 F | 0 % 265" at bounding box center [554, 359] width 961 height 71
click at [402, 338] on td "1" at bounding box center [400, 359] width 82 height 71
select select "58751"
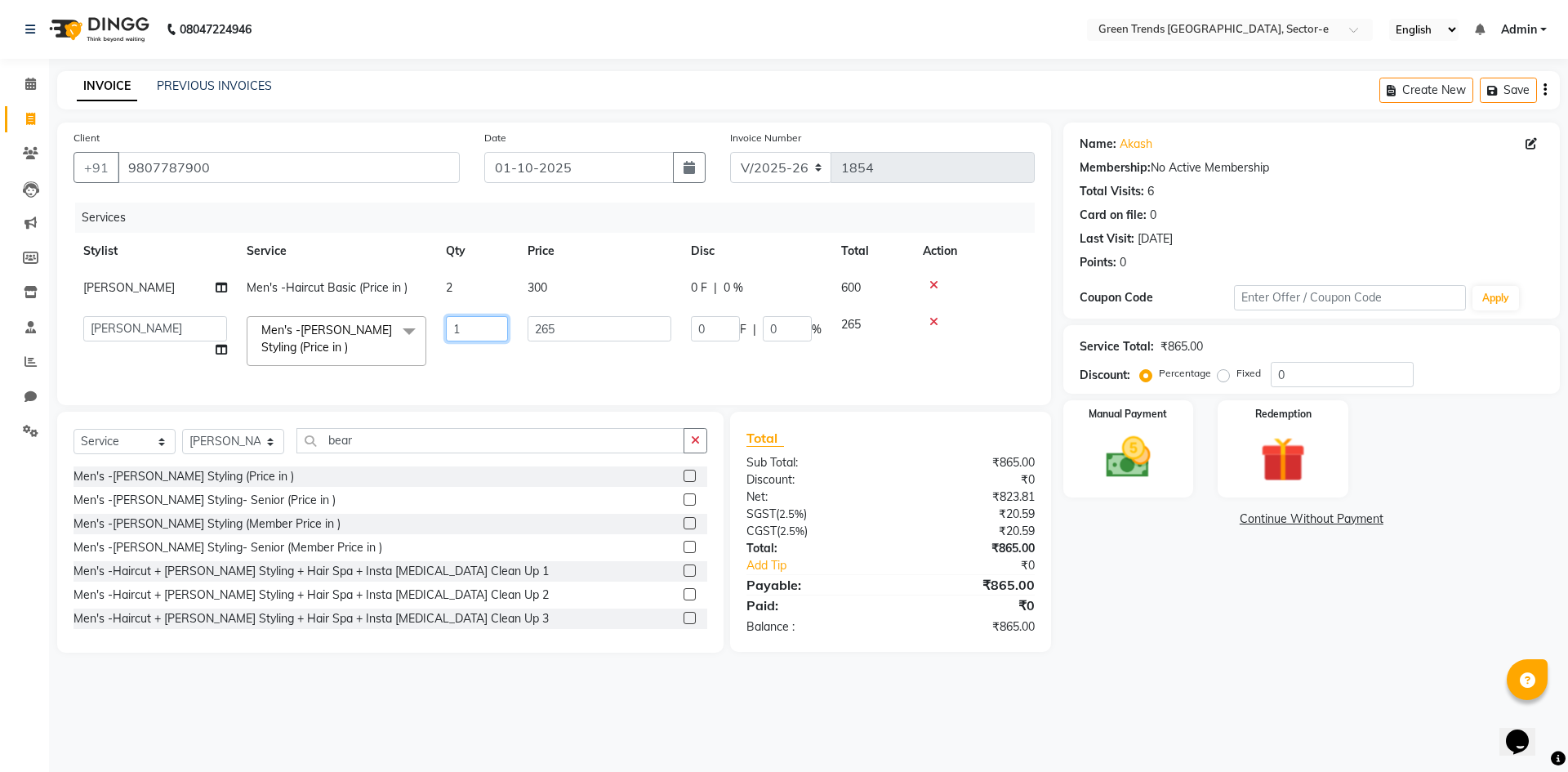
drag, startPoint x: 492, startPoint y: 332, endPoint x: 437, endPoint y: 338, distance: 55.3
click at [437, 338] on td "1" at bounding box center [476, 342] width 82 height 70
type input "2"
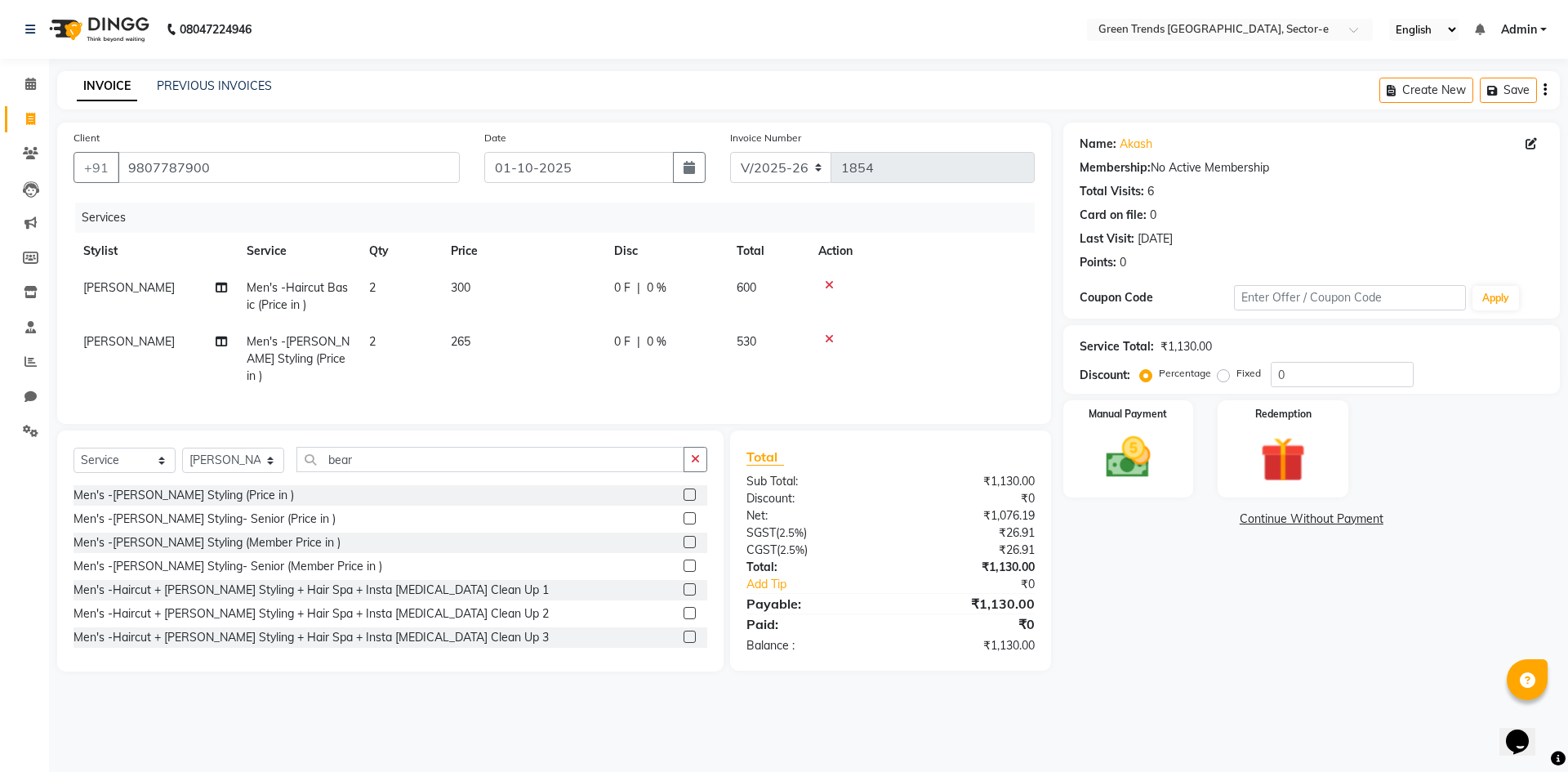
click at [440, 369] on td "2" at bounding box center [400, 359] width 82 height 71
select select "58751"
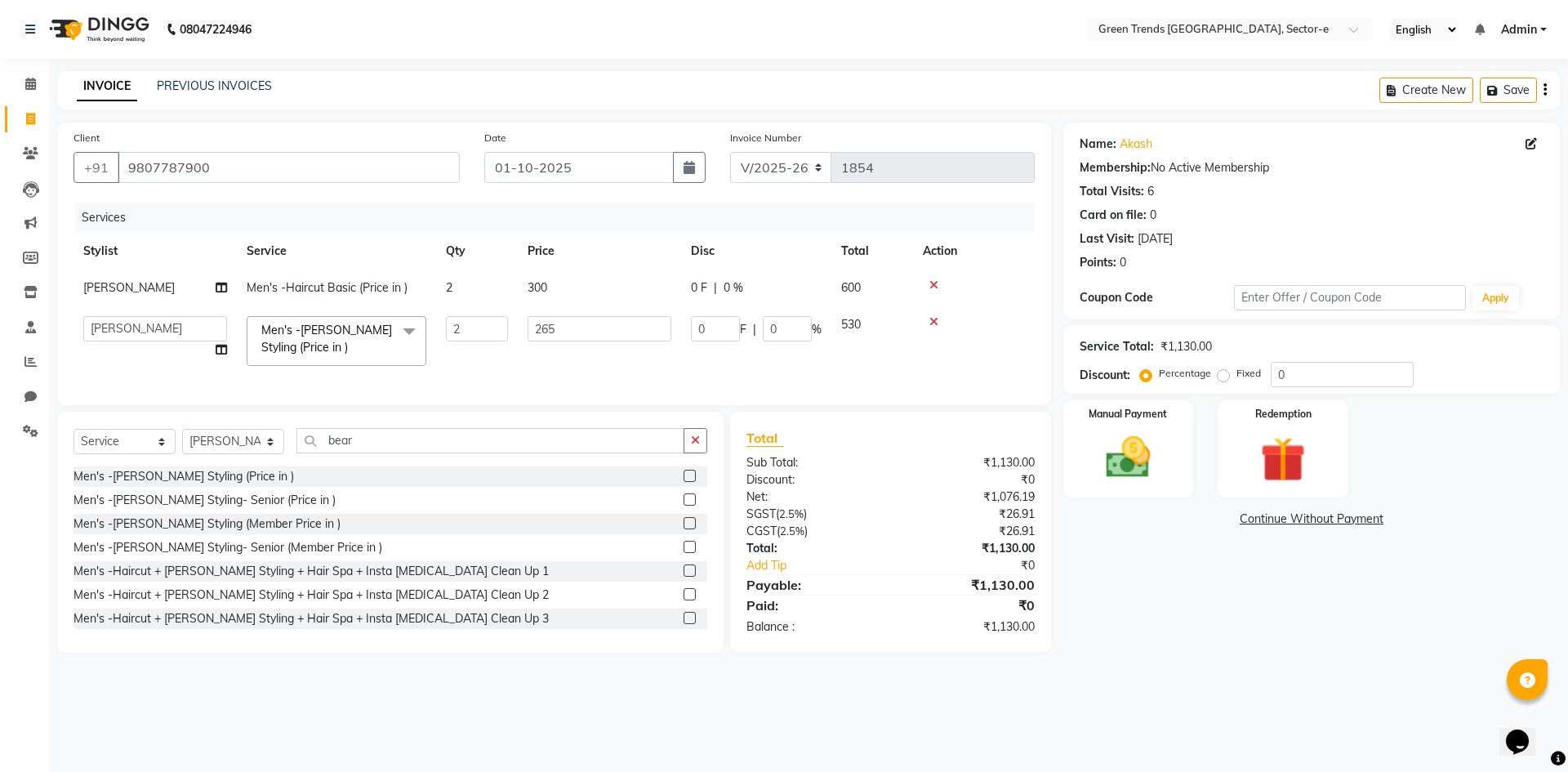
click at [1237, 373] on label "Fixed" at bounding box center [1249, 374] width 25 height 15
click at [1224, 373] on input "Fixed" at bounding box center [1226, 374] width 11 height 11
radio input "true"
drag, startPoint x: 1299, startPoint y: 379, endPoint x: 1267, endPoint y: 396, distance: 36.2
click at [1267, 396] on div "Name: Akash Membership: No Active Membership Total Visits: 6 Card on file: 0 La…" at bounding box center [1317, 388] width 509 height 530
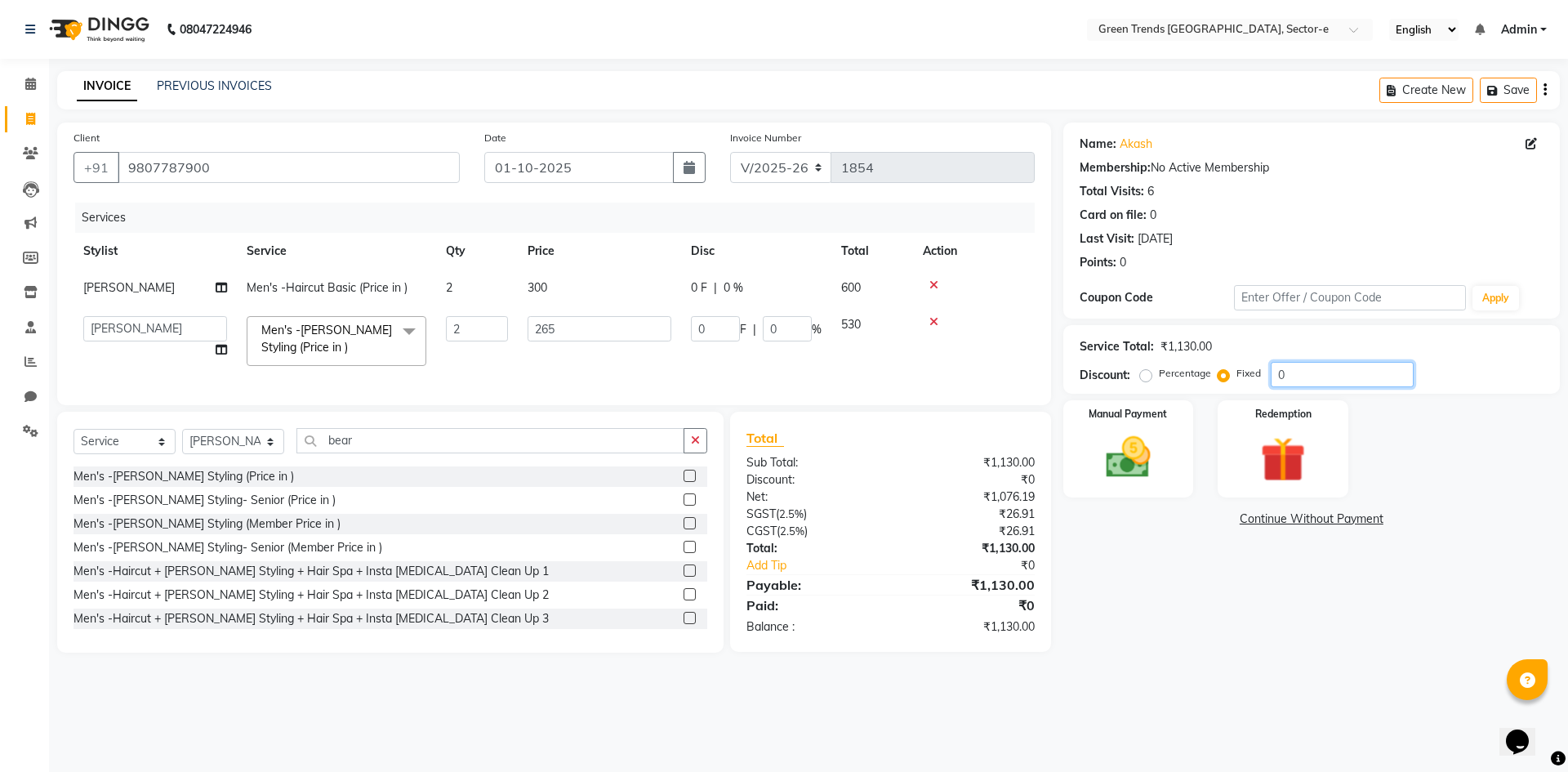
type input "7"
type input "3.28"
type input "0.62"
type input "74"
type input "34.71"
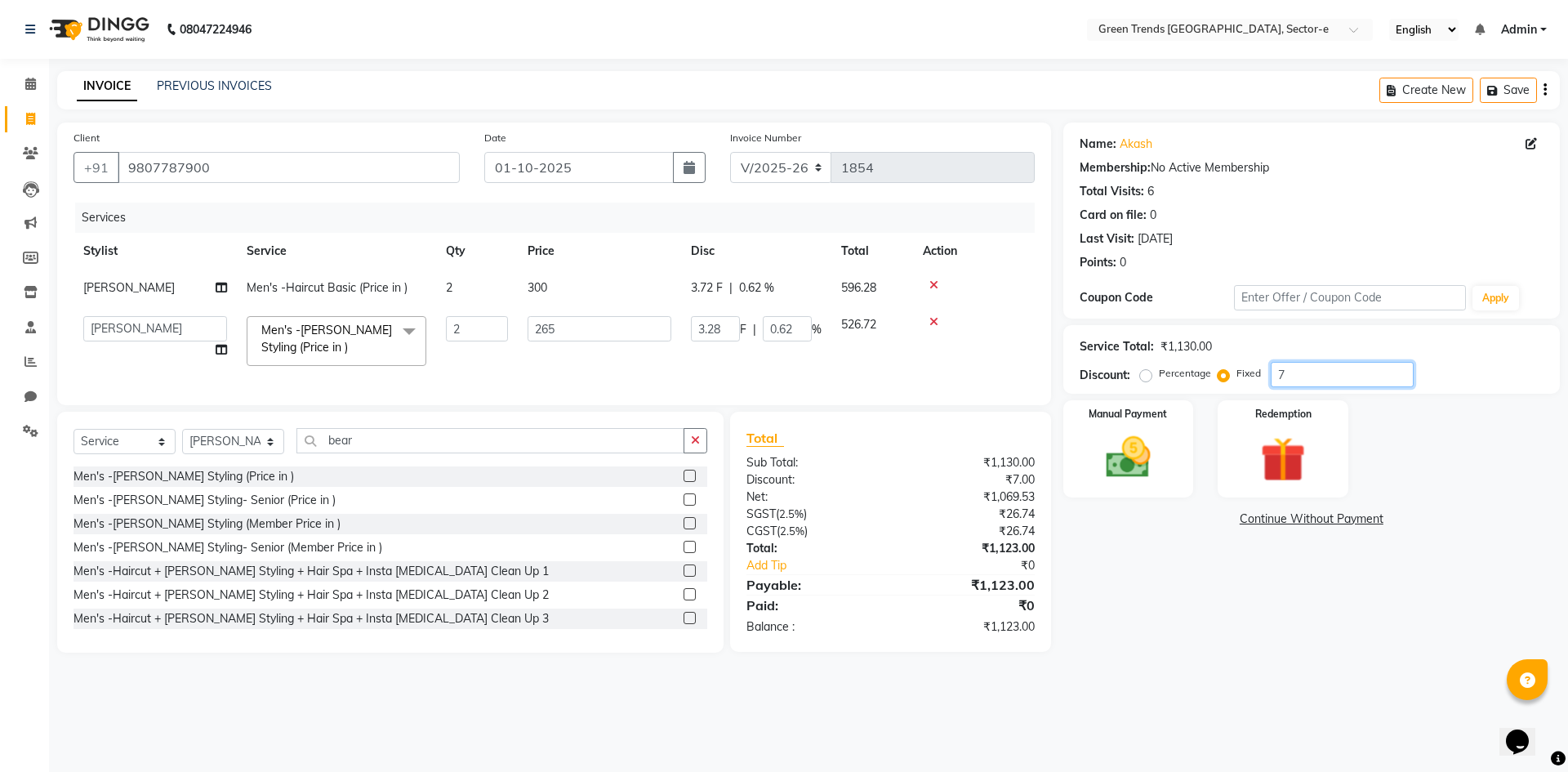
type input "6.55"
type input "74"
click at [271, 453] on select "Select Stylist [PERSON_NAME] [PERSON_NAME] Mo. [PERSON_NAME].[PERSON_NAME] [PER…" at bounding box center [233, 442] width 102 height 25
select select "62898"
click at [182, 442] on select "Select Stylist [PERSON_NAME] [PERSON_NAME] Mo. [PERSON_NAME].[PERSON_NAME] [PER…" at bounding box center [233, 442] width 102 height 25
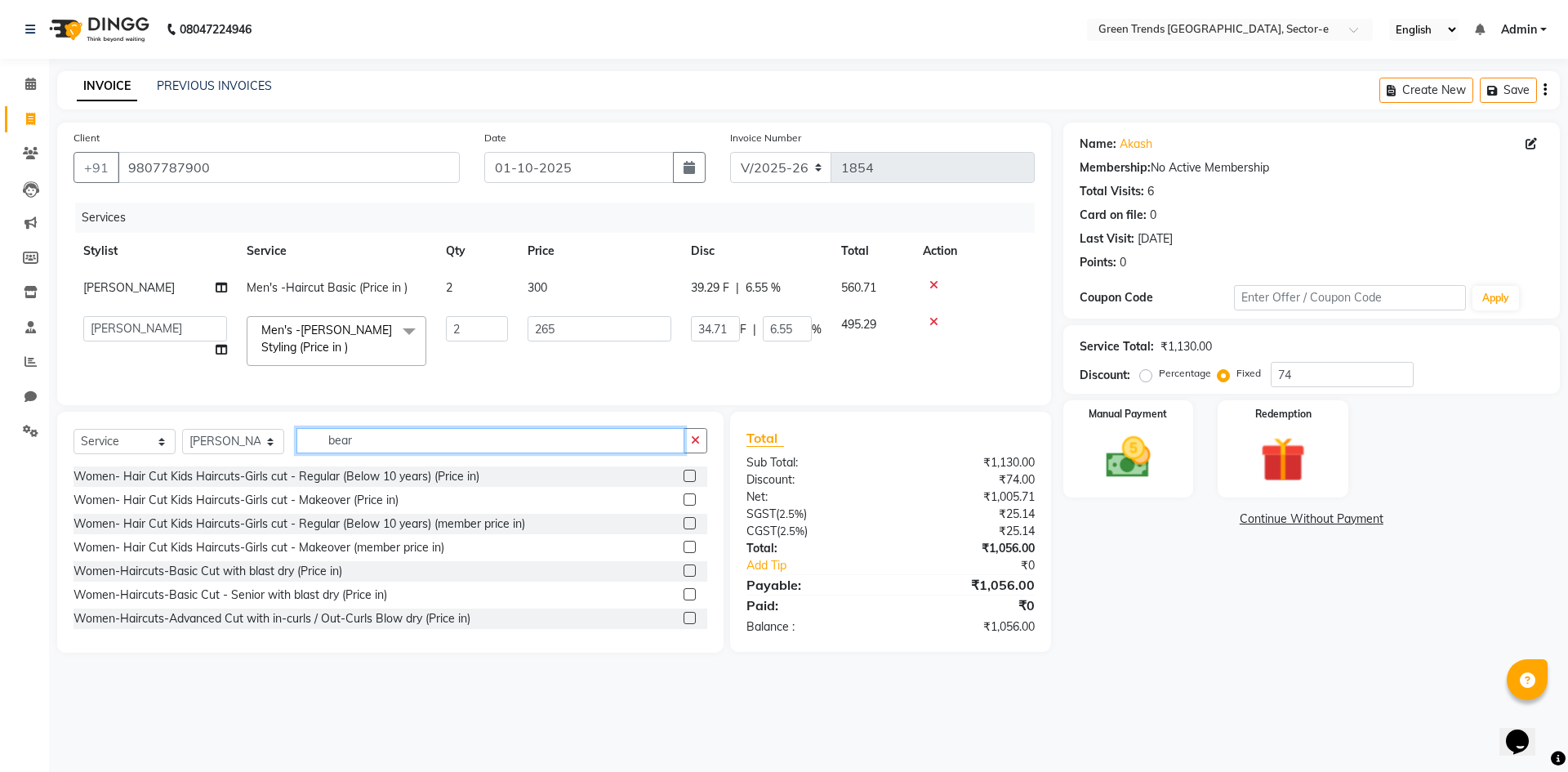
drag, startPoint x: 375, startPoint y: 445, endPoint x: 273, endPoint y: 478, distance: 107.2
click at [275, 466] on div "Select Service Product Membership Package Voucher Prepaid Gift Card Select Styl…" at bounding box center [391, 447] width 634 height 39
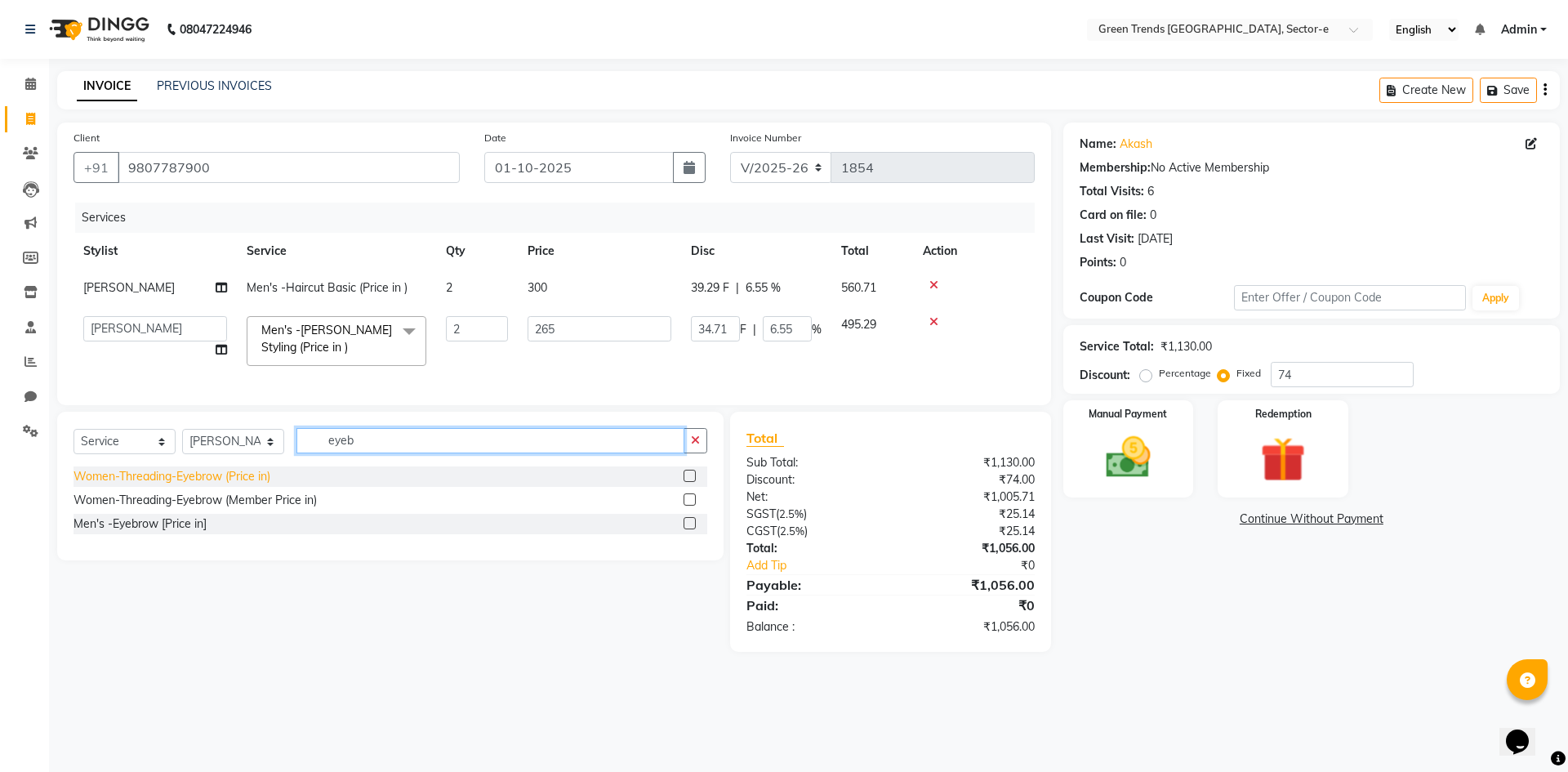
type input "eyeb"
click at [253, 485] on div "Women-Threading-Eyebrow (Price in)" at bounding box center [172, 477] width 197 height 17
type input "32.96"
type input "6.22"
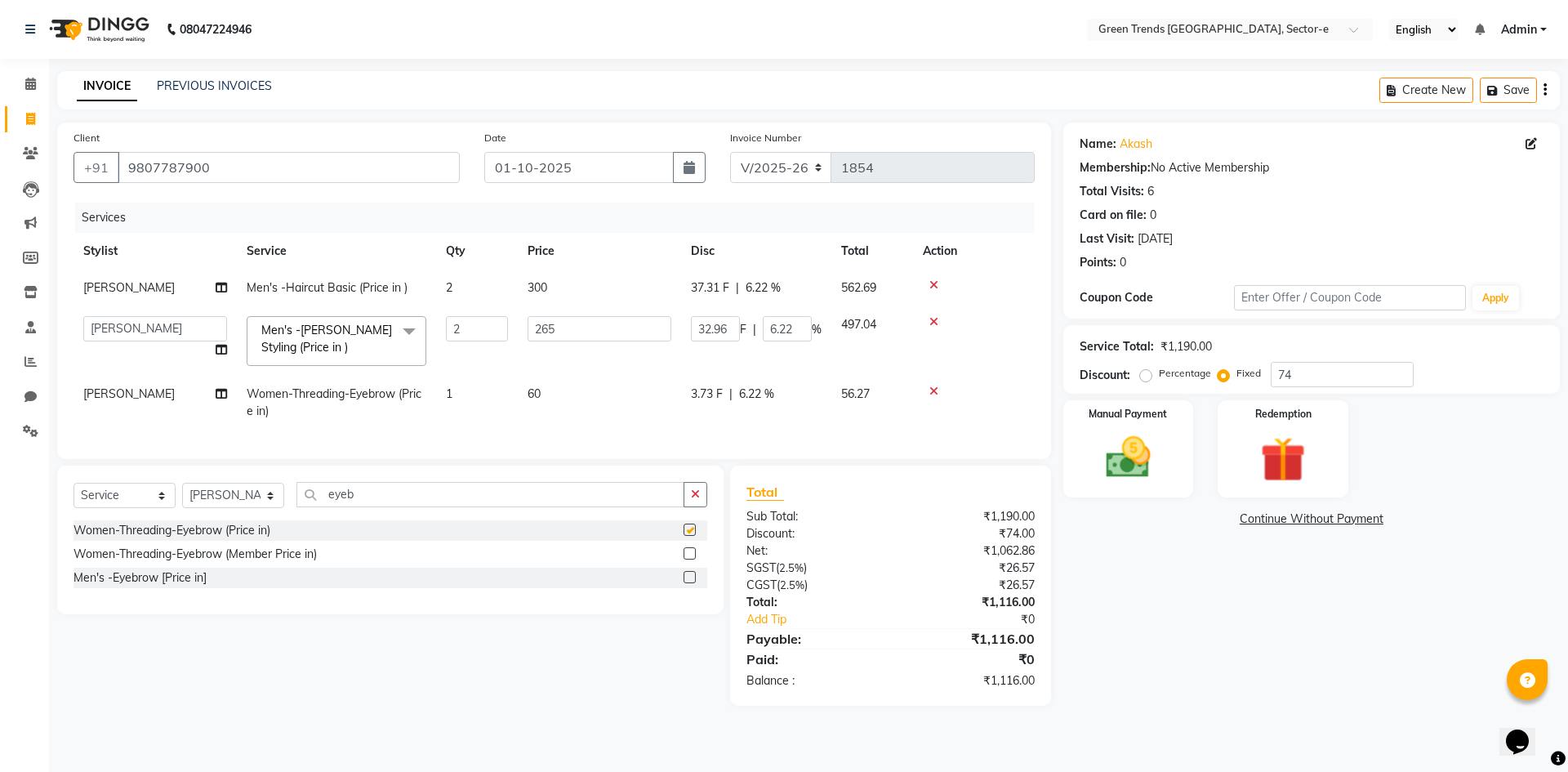
checkbox input "false"
click at [380, 504] on input "eyeb" at bounding box center [490, 495] width 388 height 25
click at [929, 388] on icon at bounding box center [934, 392] width 9 height 11
type input "34.71"
type input "6.55"
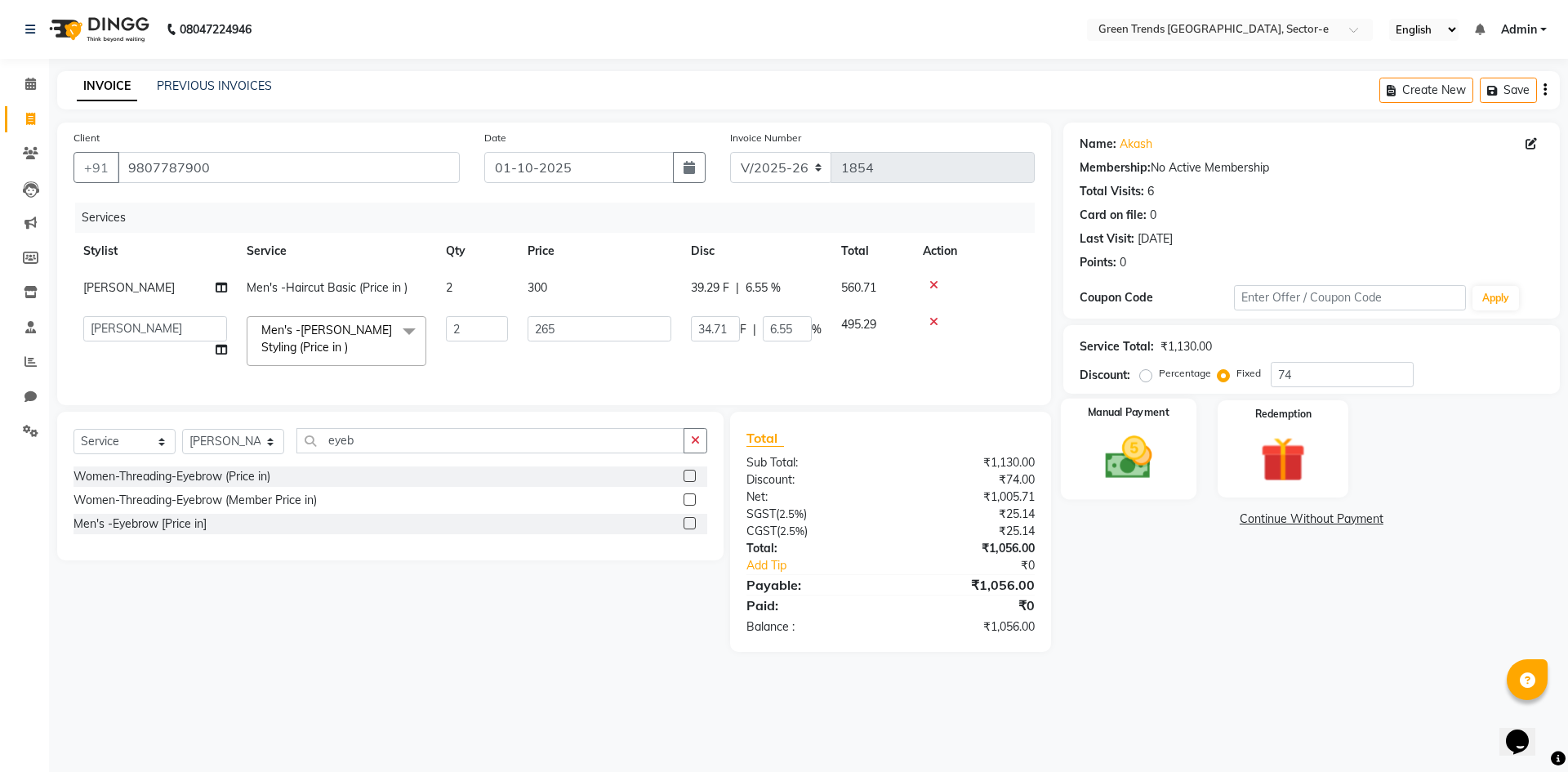
click at [1123, 452] on img at bounding box center [1128, 457] width 76 height 54
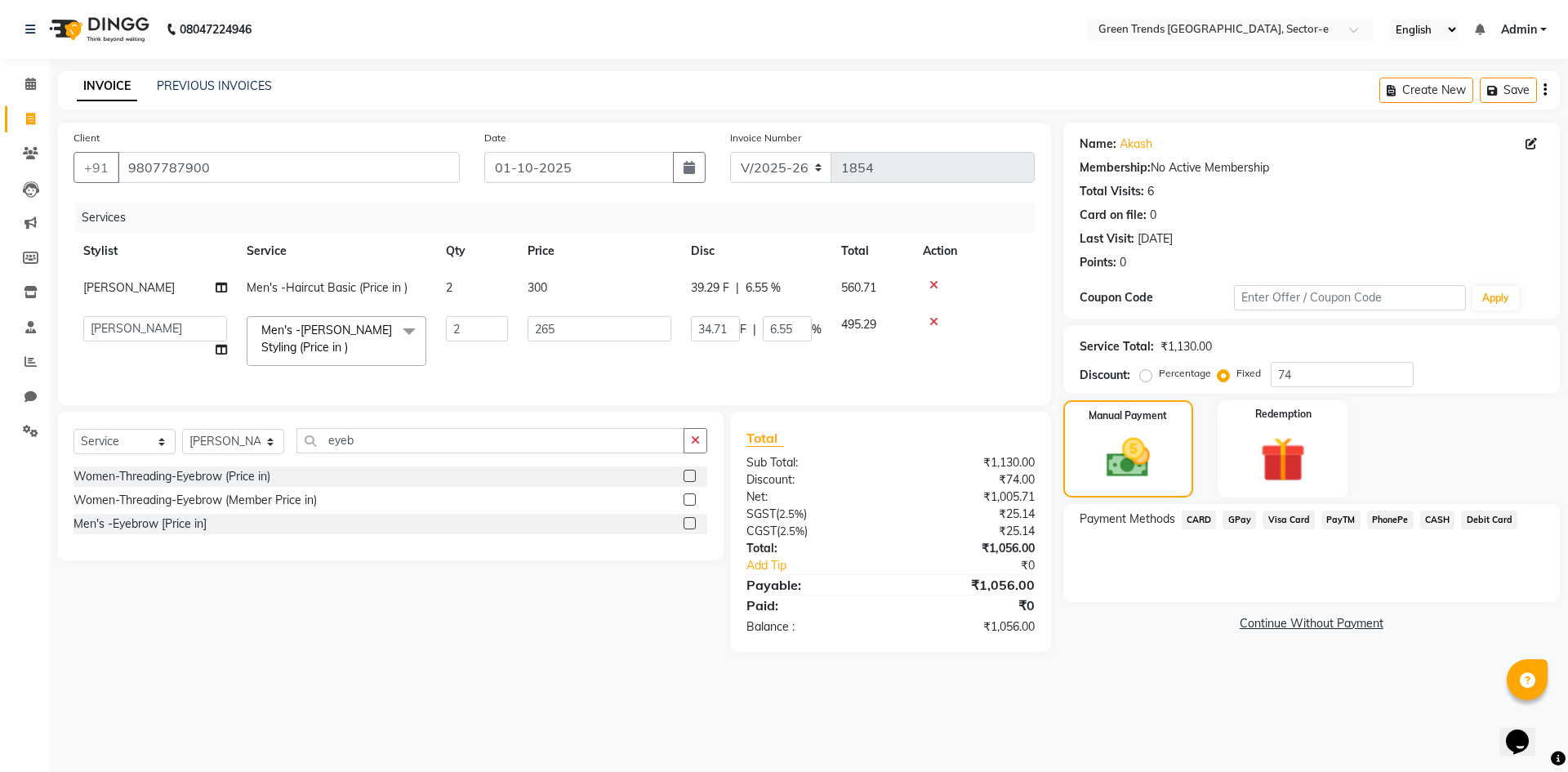
click at [1232, 522] on span "GPay" at bounding box center [1239, 520] width 33 height 19
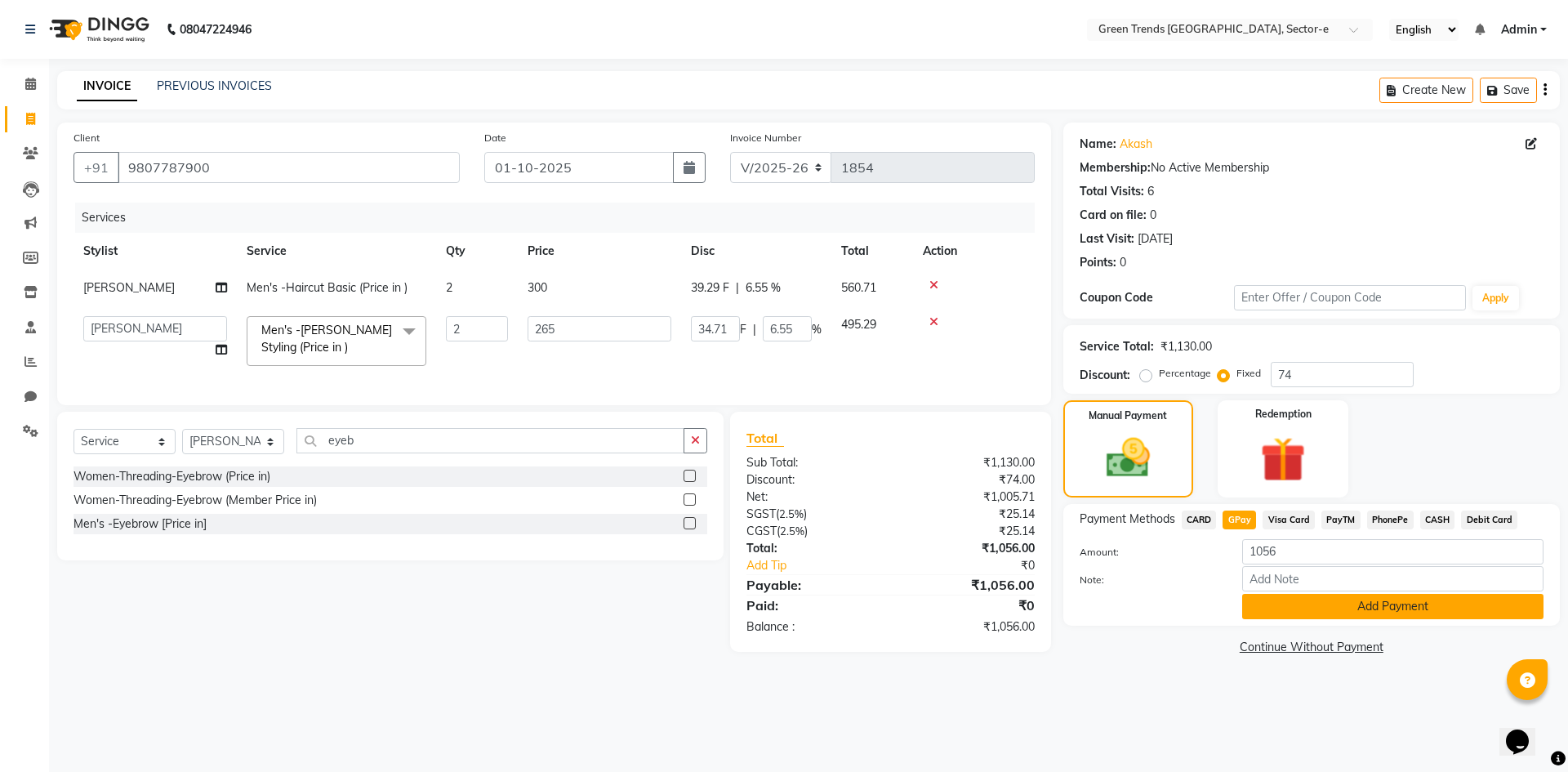
click at [1272, 608] on button "Add Payment" at bounding box center [1393, 606] width 301 height 25
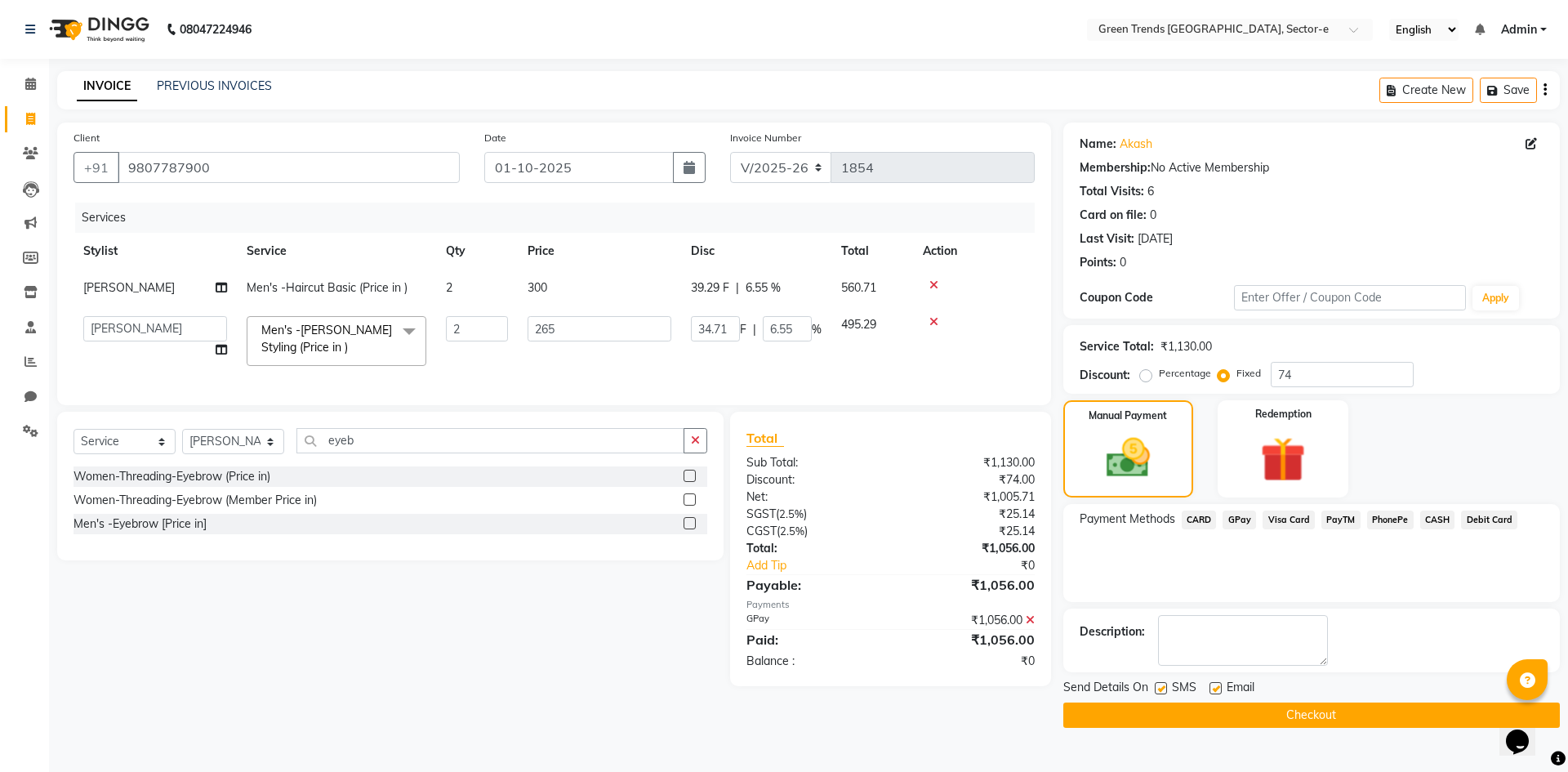
click at [1160, 689] on label at bounding box center [1160, 688] width 12 height 12
click at [1160, 689] on input "checkbox" at bounding box center [1159, 689] width 10 height 10
checkbox input "false"
click at [1213, 685] on label at bounding box center [1215, 688] width 12 height 12
click at [1213, 685] on input "checkbox" at bounding box center [1214, 689] width 10 height 10
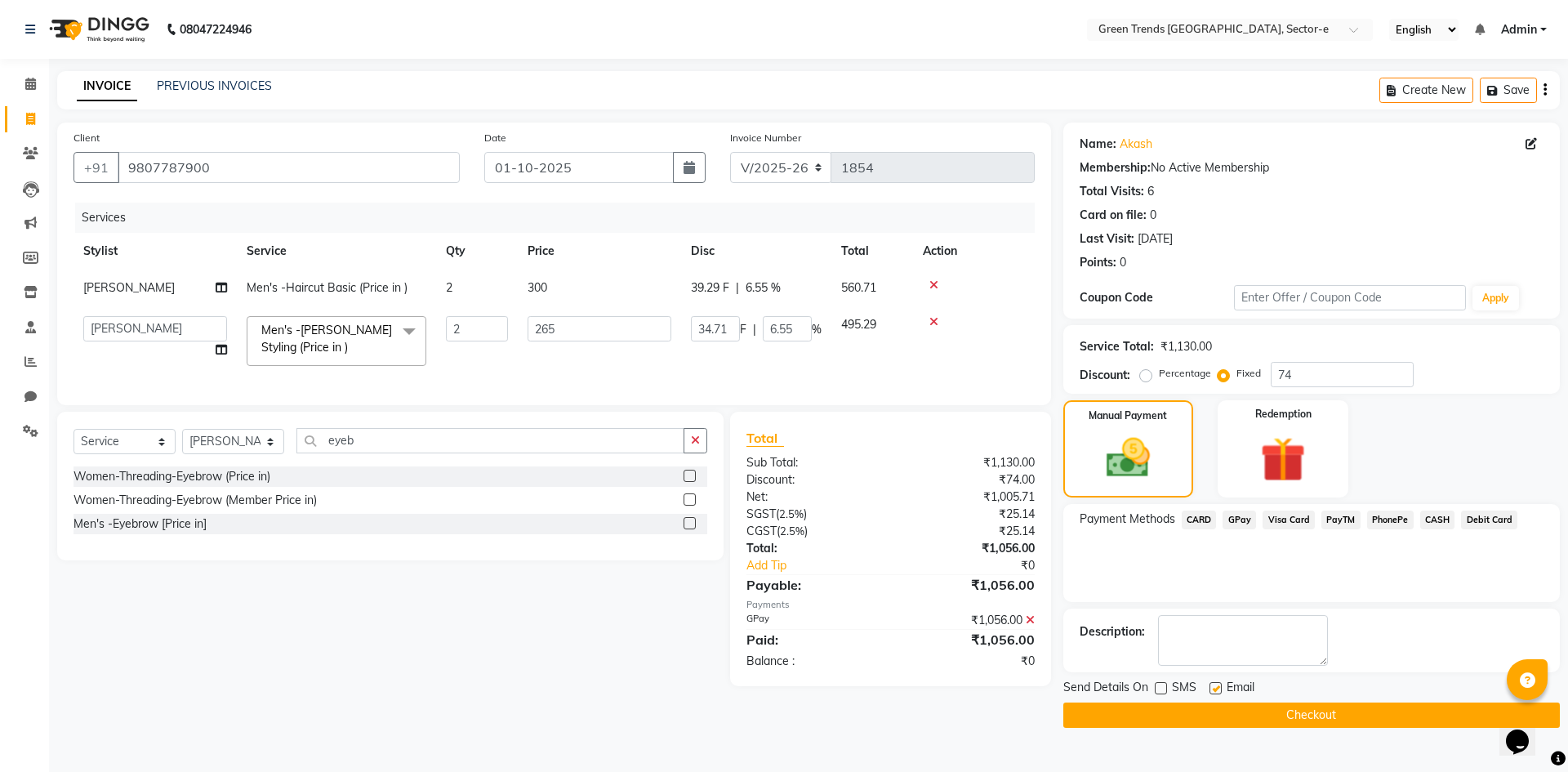
checkbox input "false"
click at [1209, 704] on button "Checkout" at bounding box center [1311, 715] width 496 height 25
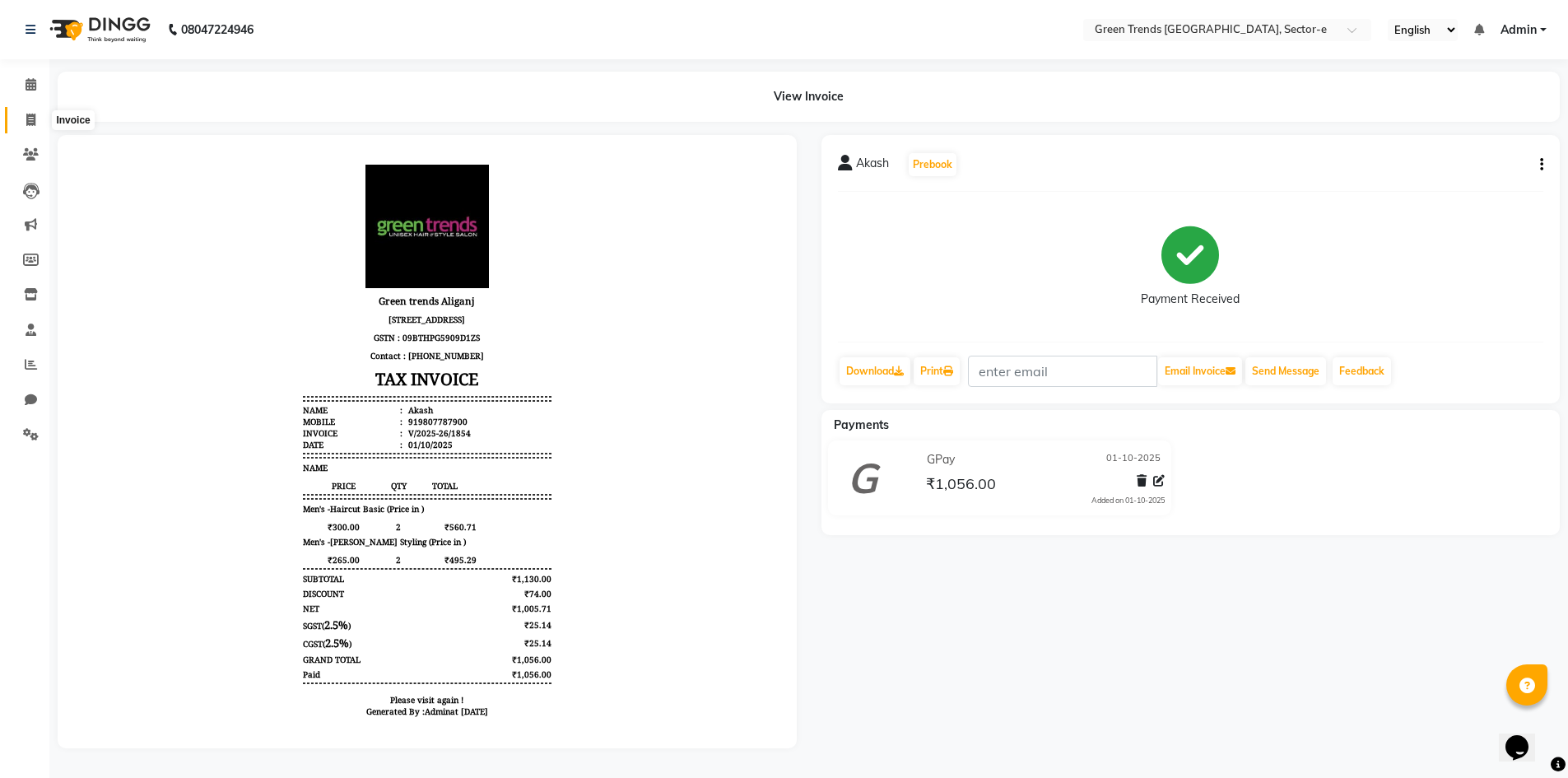
drag, startPoint x: 34, startPoint y: 115, endPoint x: 50, endPoint y: 121, distance: 17.1
click at [33, 117] on icon at bounding box center [31, 119] width 10 height 12
select select "service"
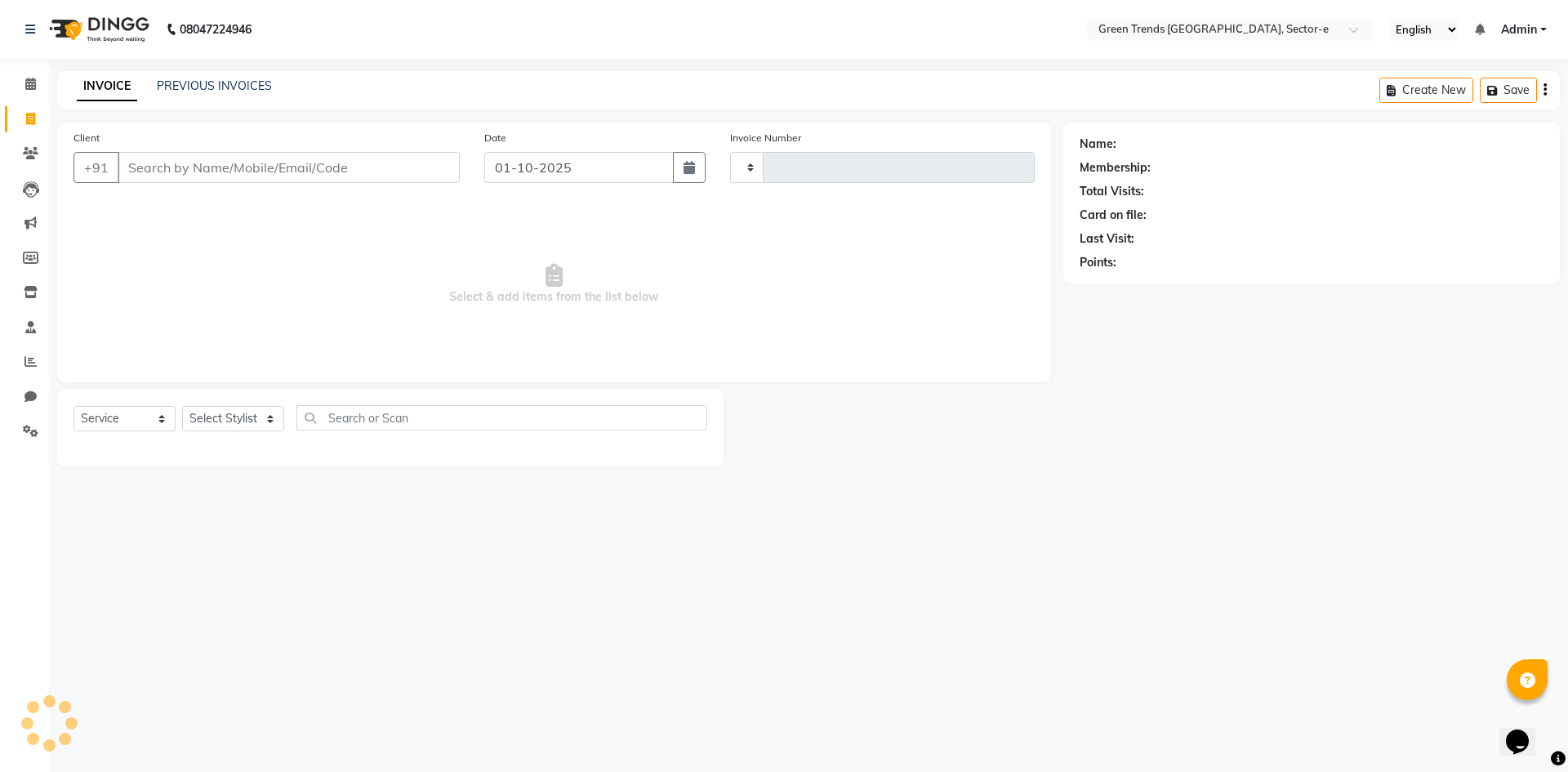
type input "1855"
select select "7023"
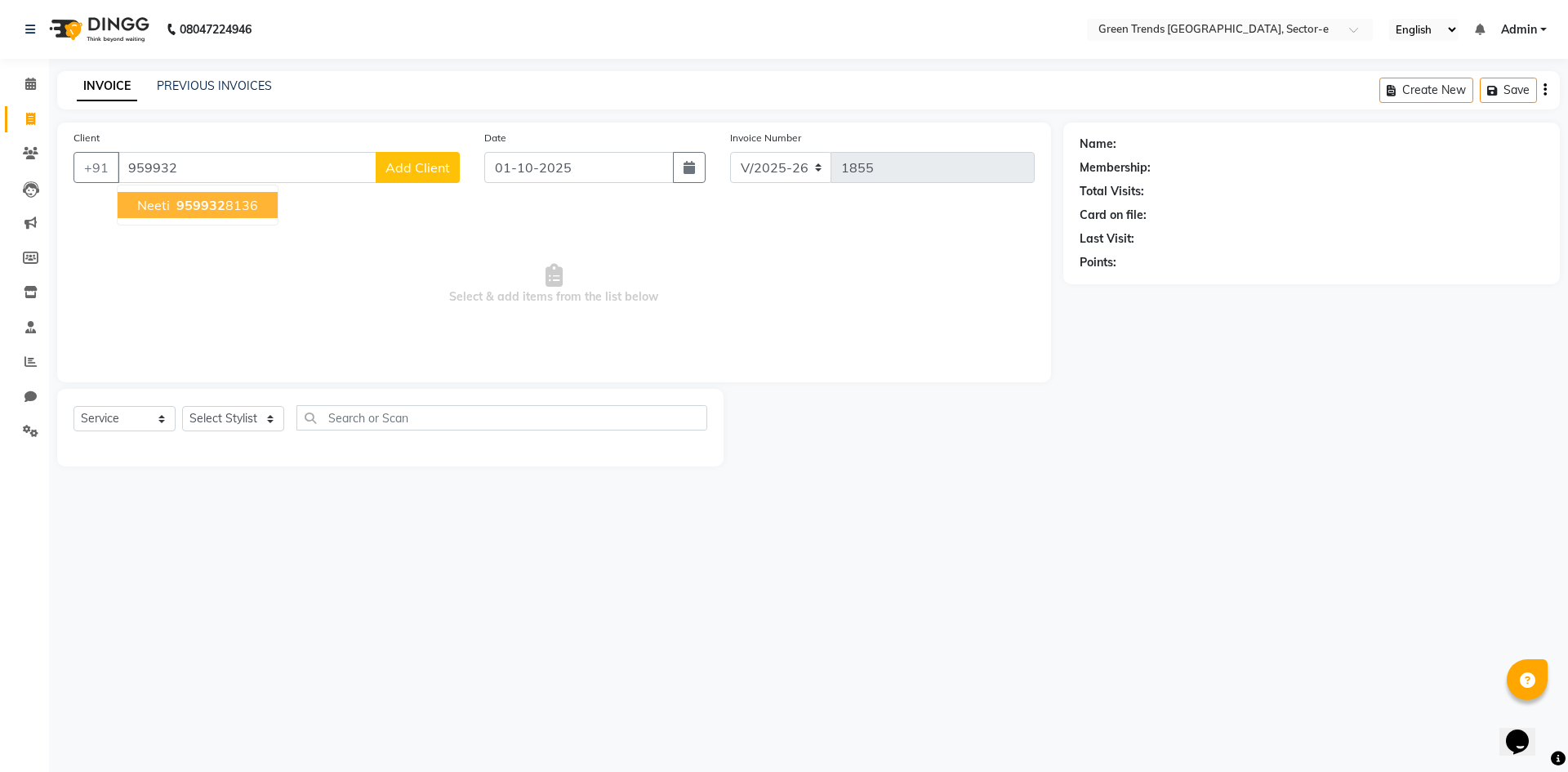
click at [201, 204] on span "959932" at bounding box center [201, 205] width 49 height 16
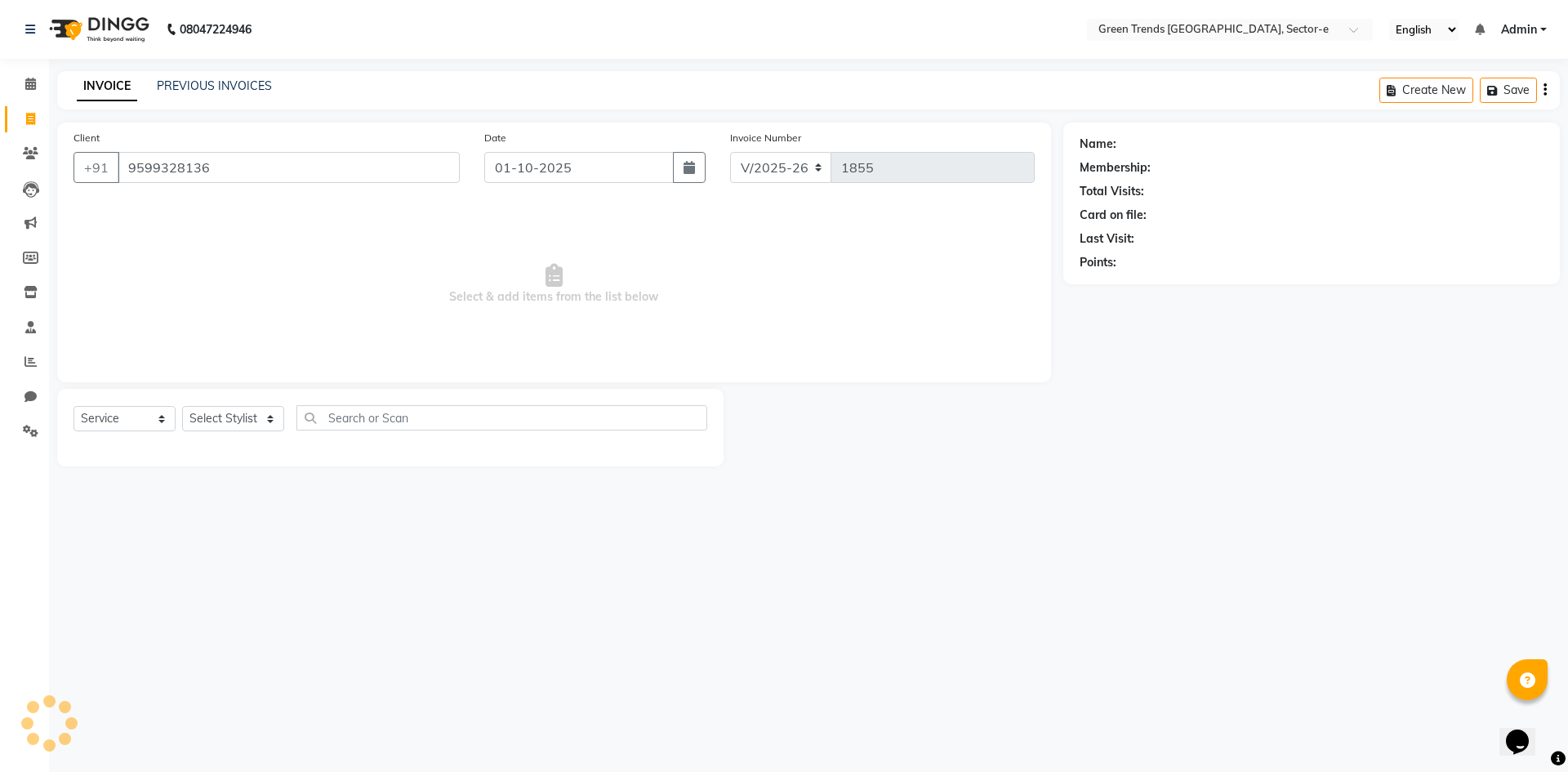
type input "9599328136"
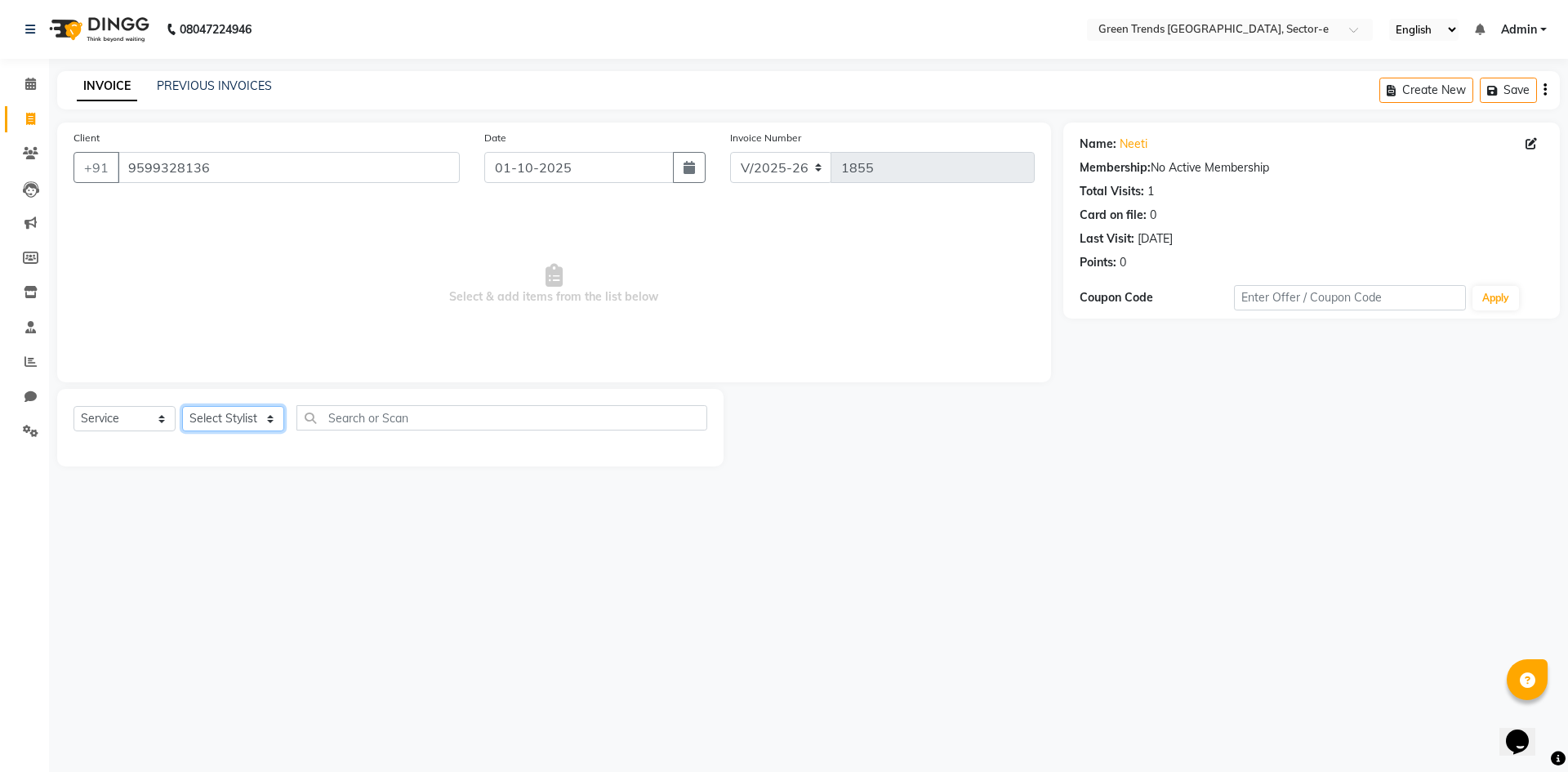
click at [269, 413] on select "Select Stylist [PERSON_NAME] [PERSON_NAME] Mo. [PERSON_NAME].[PERSON_NAME] [PER…" at bounding box center [233, 418] width 102 height 25
select select "58756"
click at [182, 406] on select "Select Stylist [PERSON_NAME] [PERSON_NAME] Mo. [PERSON_NAME].[PERSON_NAME] [PER…" at bounding box center [233, 418] width 102 height 25
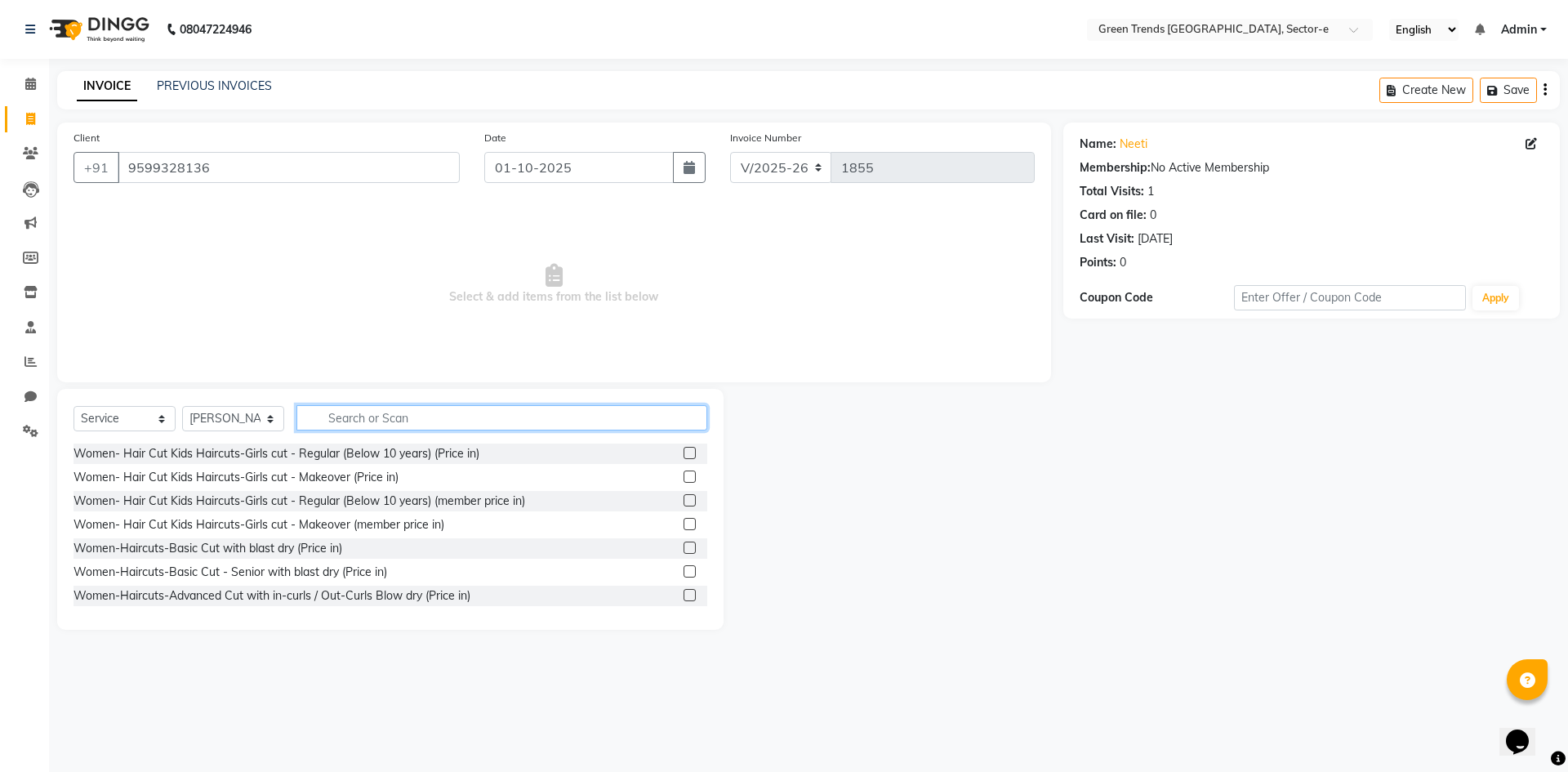
click at [352, 411] on input "text" at bounding box center [501, 417] width 410 height 25
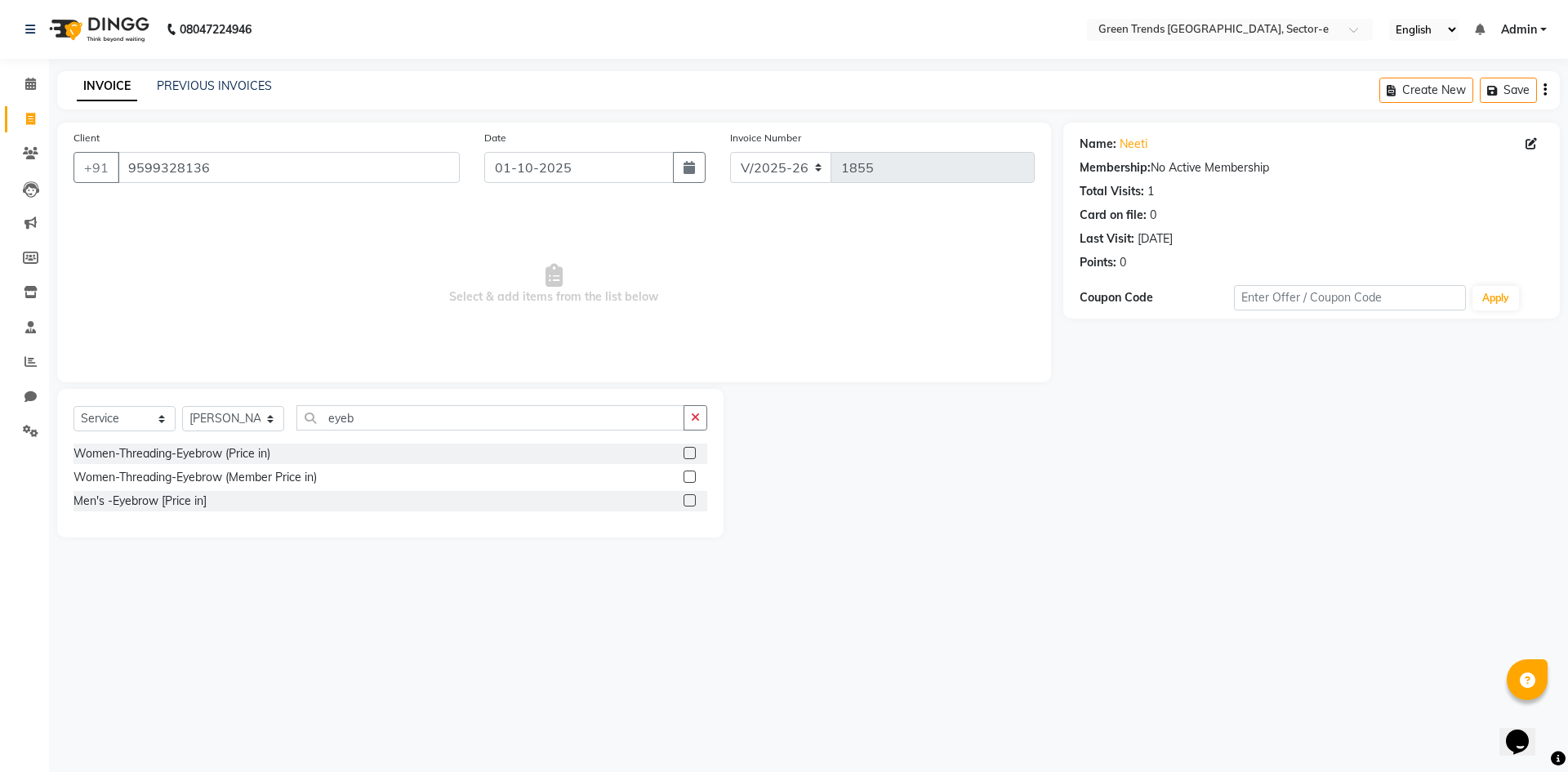
drag, startPoint x: 230, startPoint y: 453, endPoint x: 321, endPoint y: 455, distance: 91.0
click at [242, 450] on div "Women-Threading-Eyebrow (Price in)" at bounding box center [172, 454] width 197 height 17
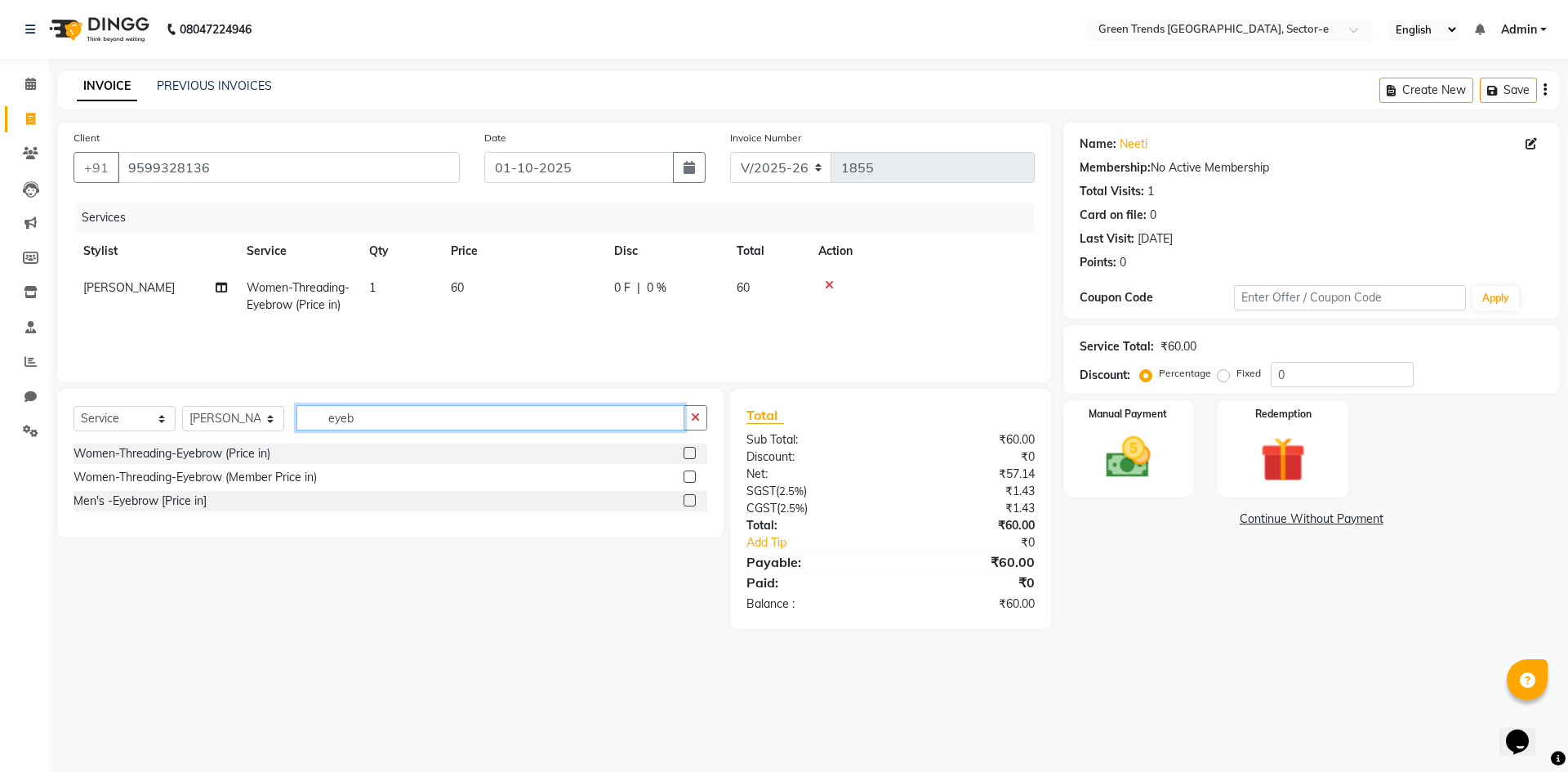
drag, startPoint x: 384, startPoint y: 412, endPoint x: 322, endPoint y: 423, distance: 63.0
click at [322, 422] on input "eyeb" at bounding box center [490, 417] width 388 height 25
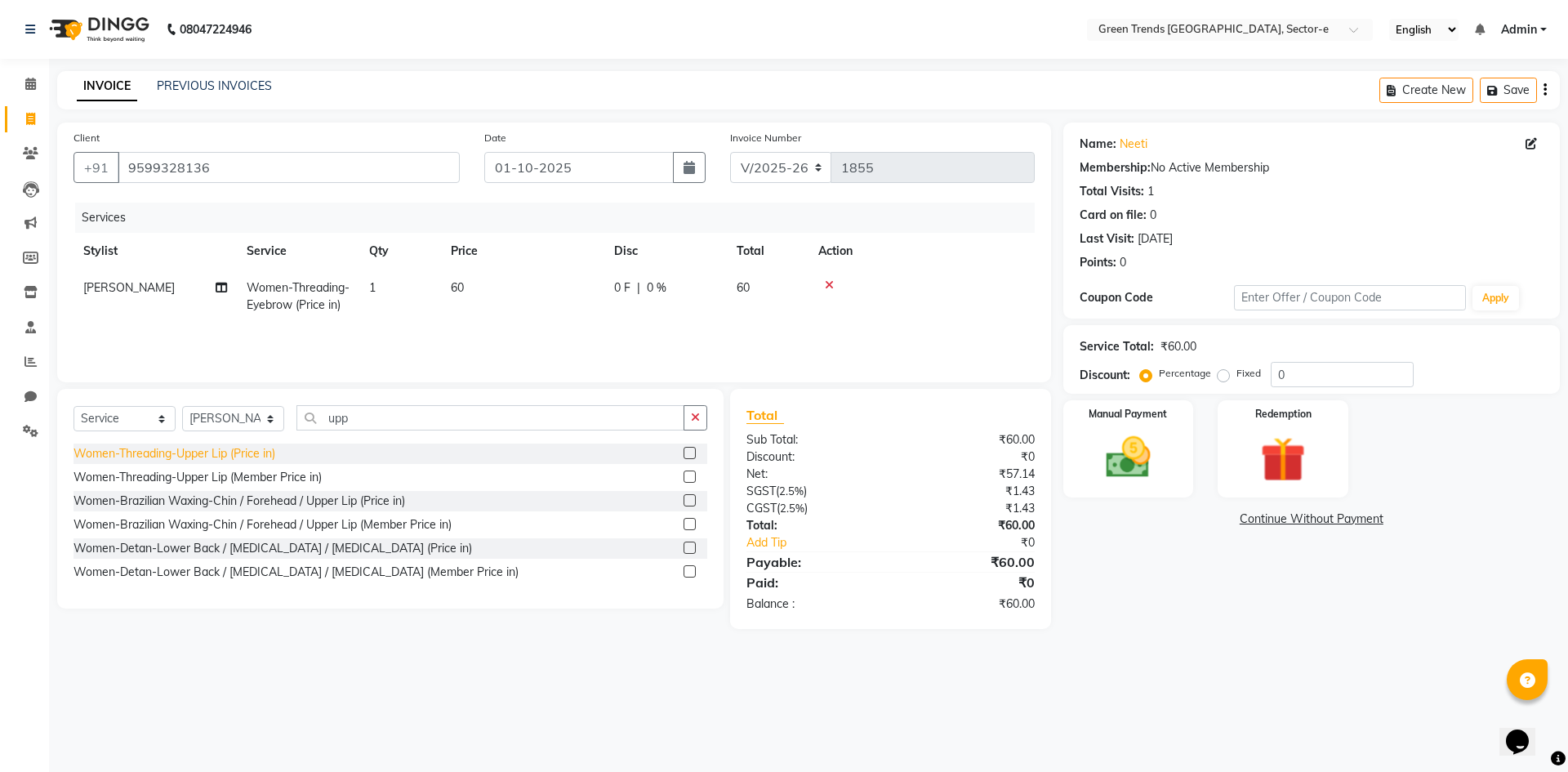
click at [232, 459] on div "Women-Threading-Upper Lip (Price in)" at bounding box center [175, 454] width 202 height 17
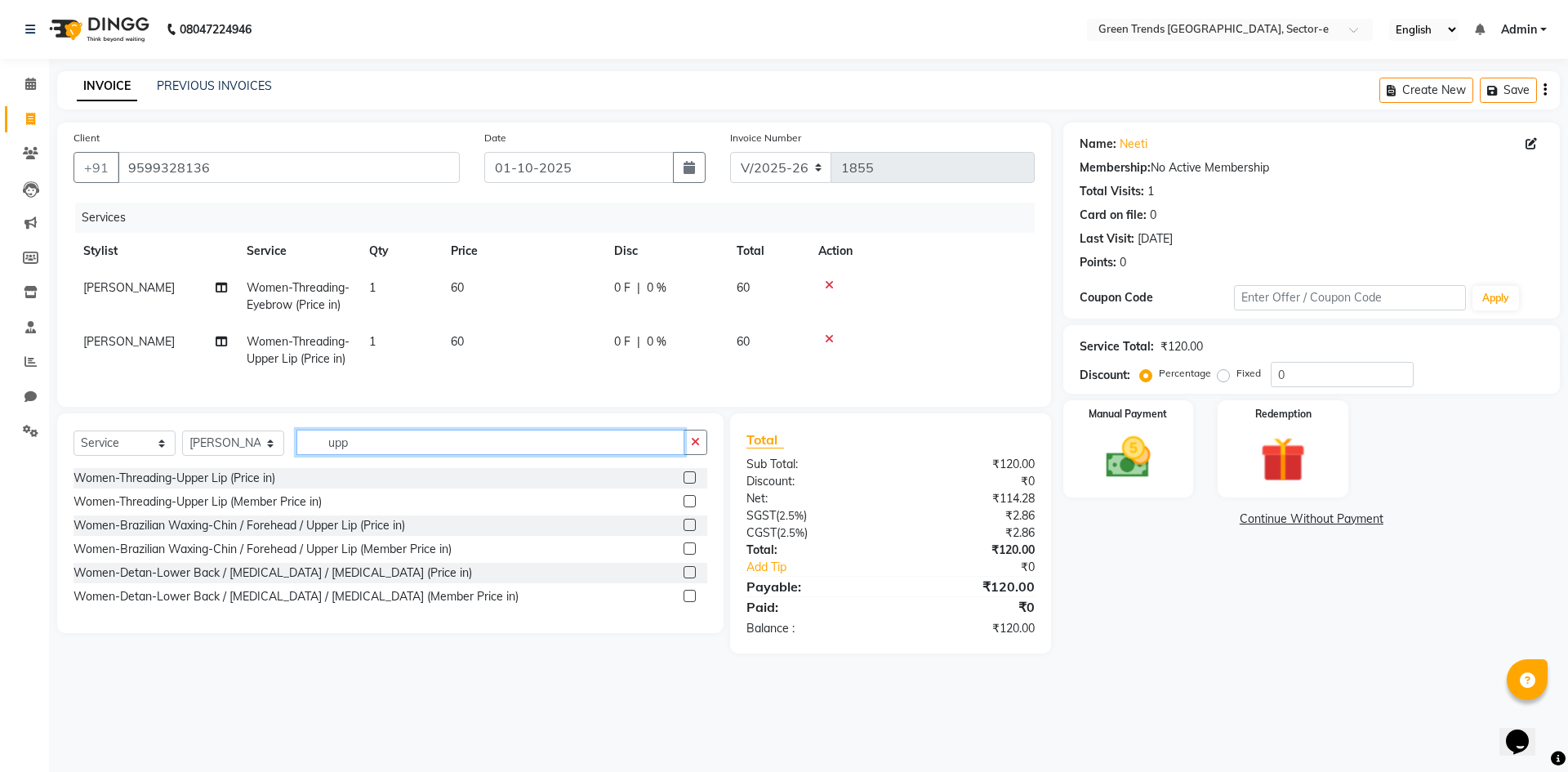
drag, startPoint x: 360, startPoint y: 478, endPoint x: 315, endPoint y: 467, distance: 46.3
click at [315, 455] on input "upp" at bounding box center [490, 442] width 388 height 25
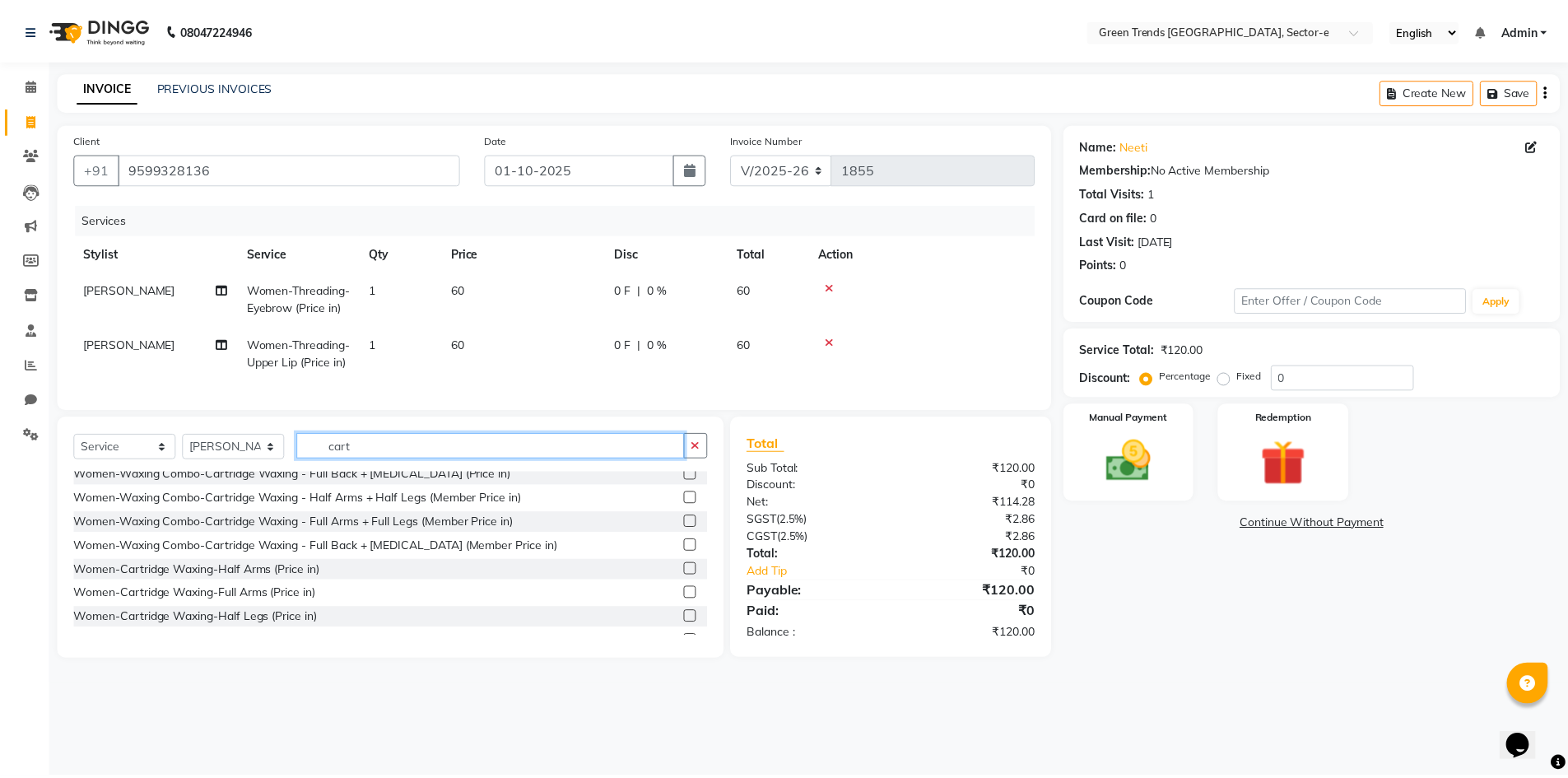
scroll to position [1007, 0]
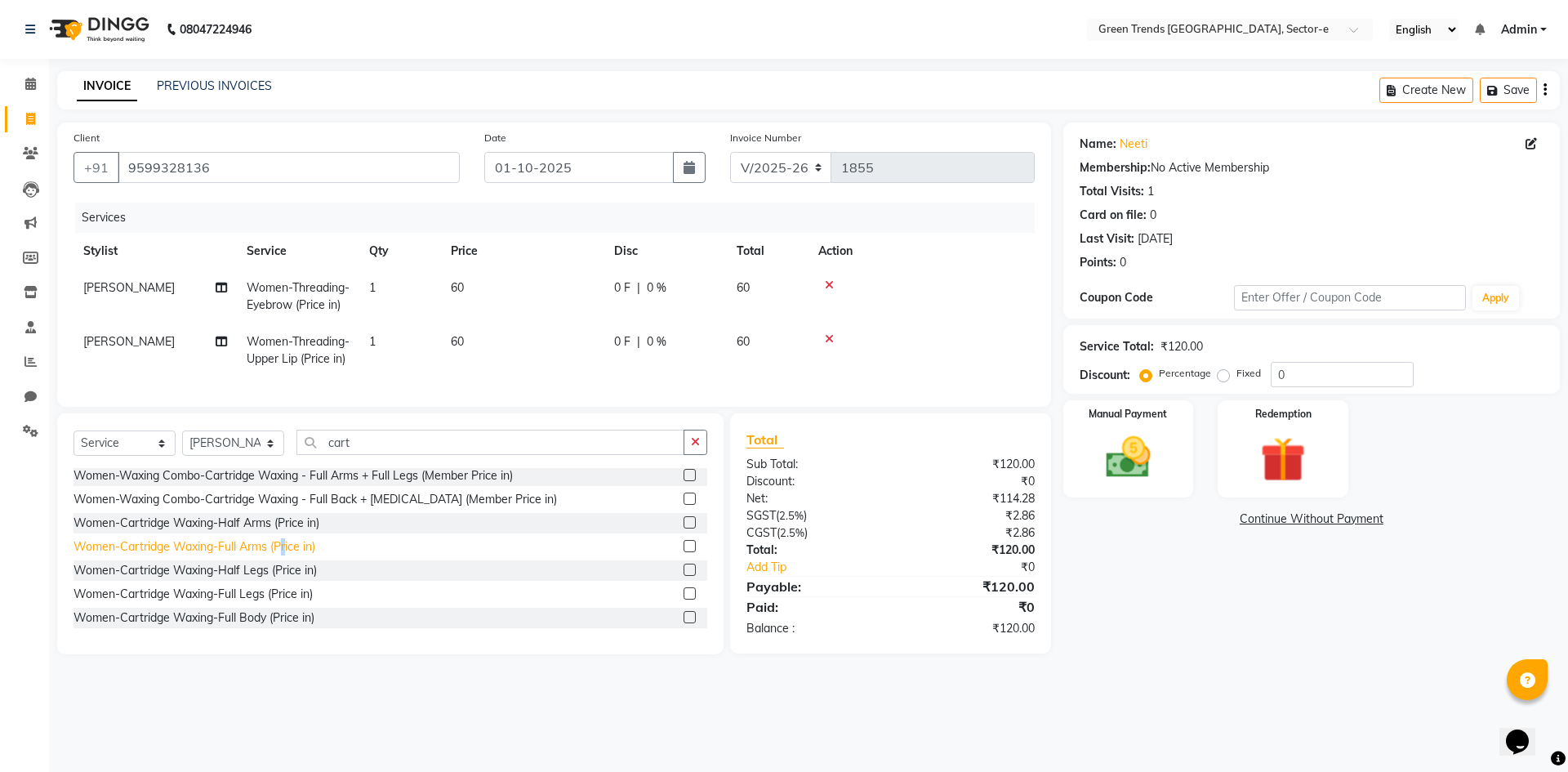
click at [285, 556] on div "Women-Cartridge Waxing-Full Arms (Price in)" at bounding box center [194, 547] width 242 height 17
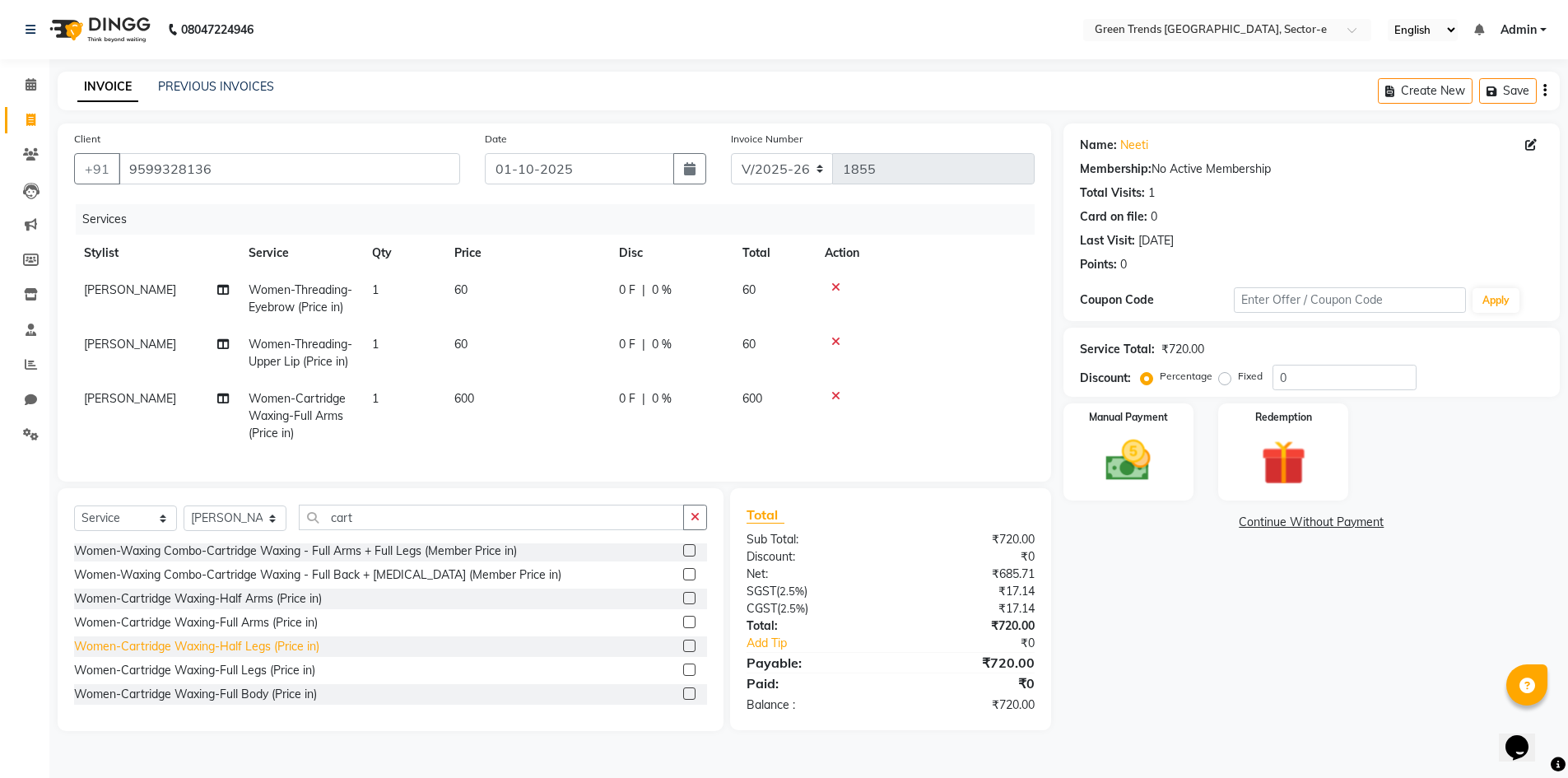
click at [272, 655] on div "Women-Cartridge Waxing-Half Legs (Price in)" at bounding box center [197, 647] width 245 height 17
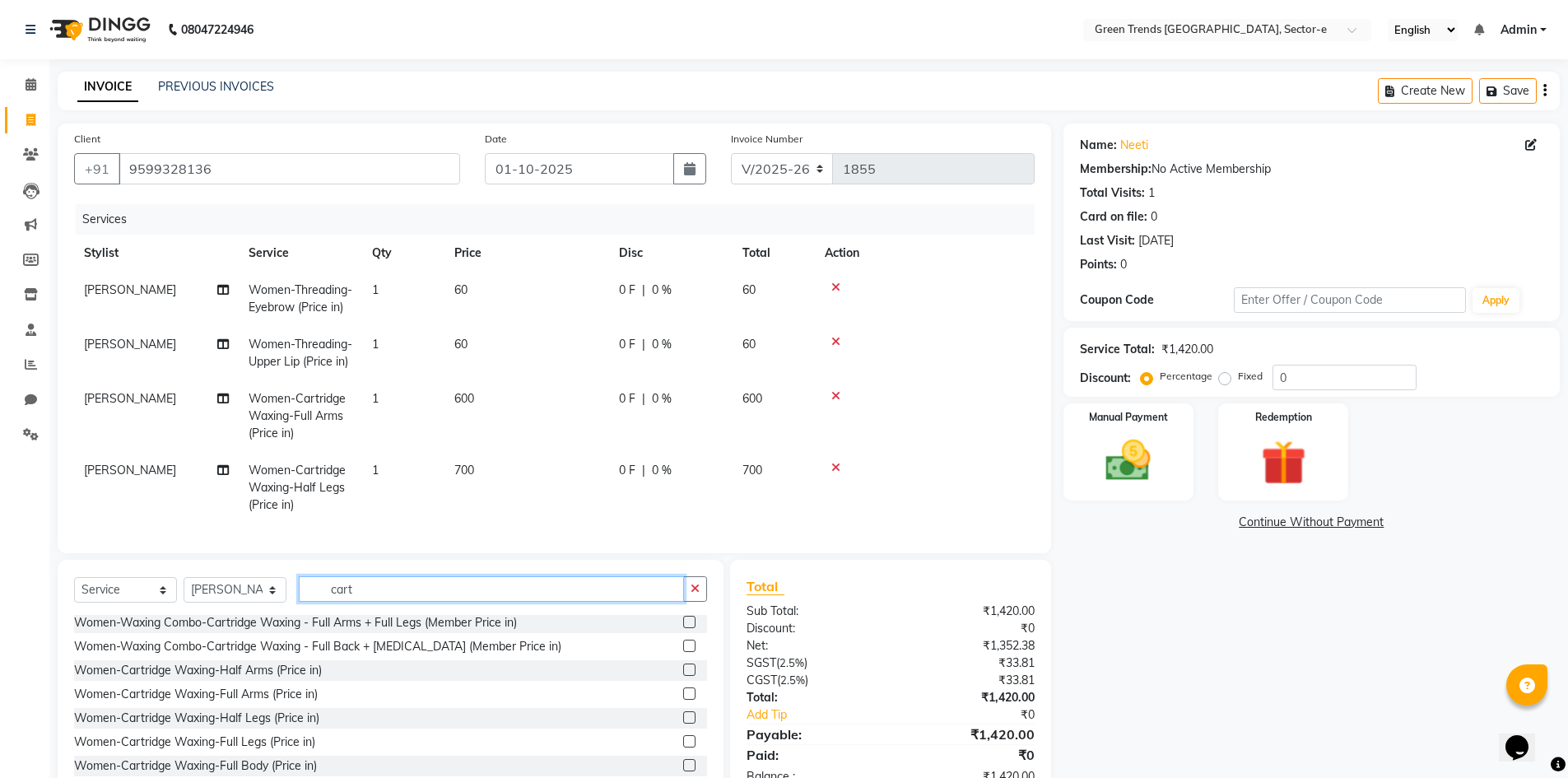
drag, startPoint x: 386, startPoint y: 611, endPoint x: 318, endPoint y: 637, distance: 72.8
click at [318, 615] on div "Select Service Product Membership Package Voucher Prepaid Gift Card Select Styl…" at bounding box center [391, 595] width 633 height 39
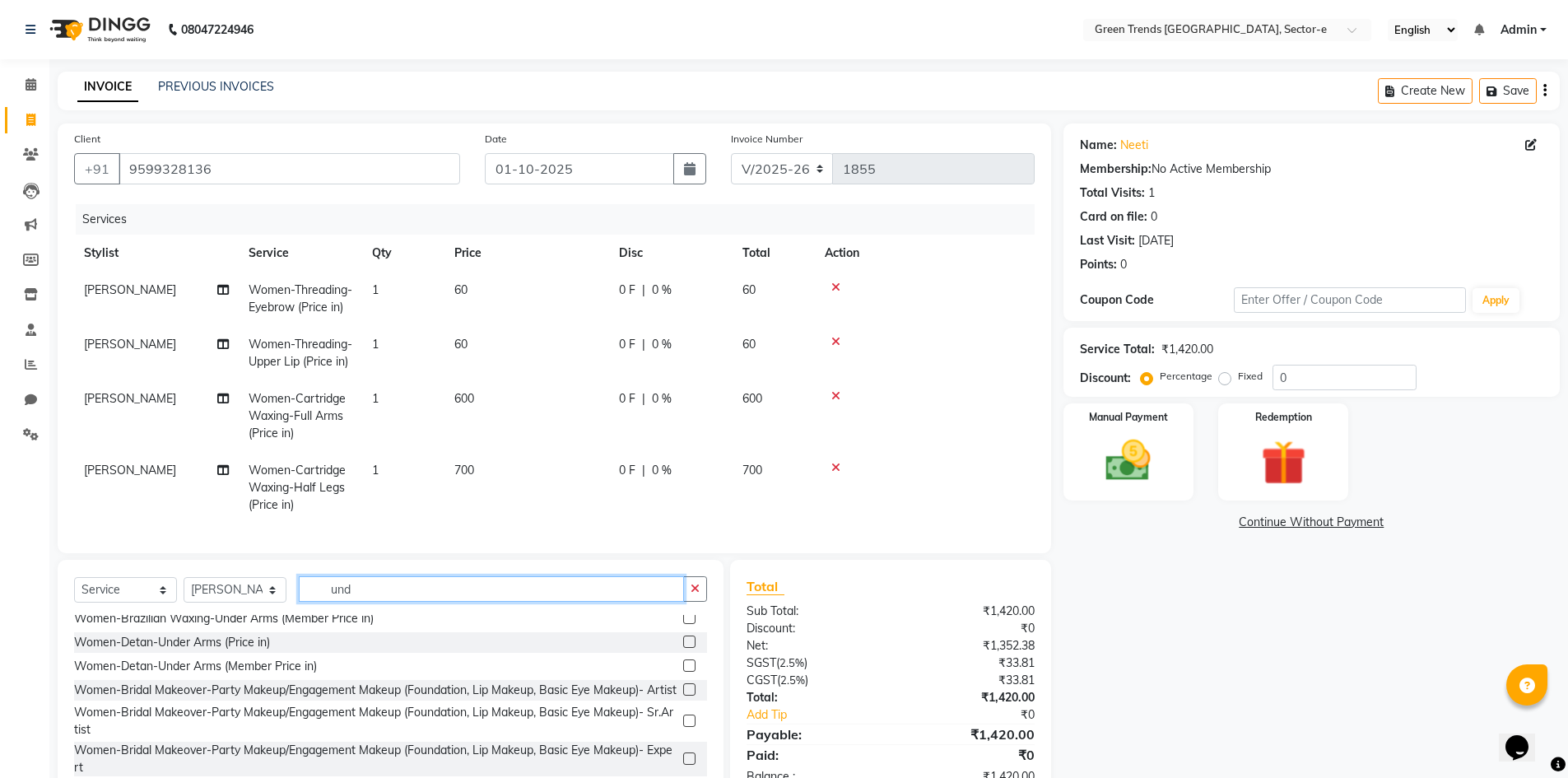
scroll to position [0, 0]
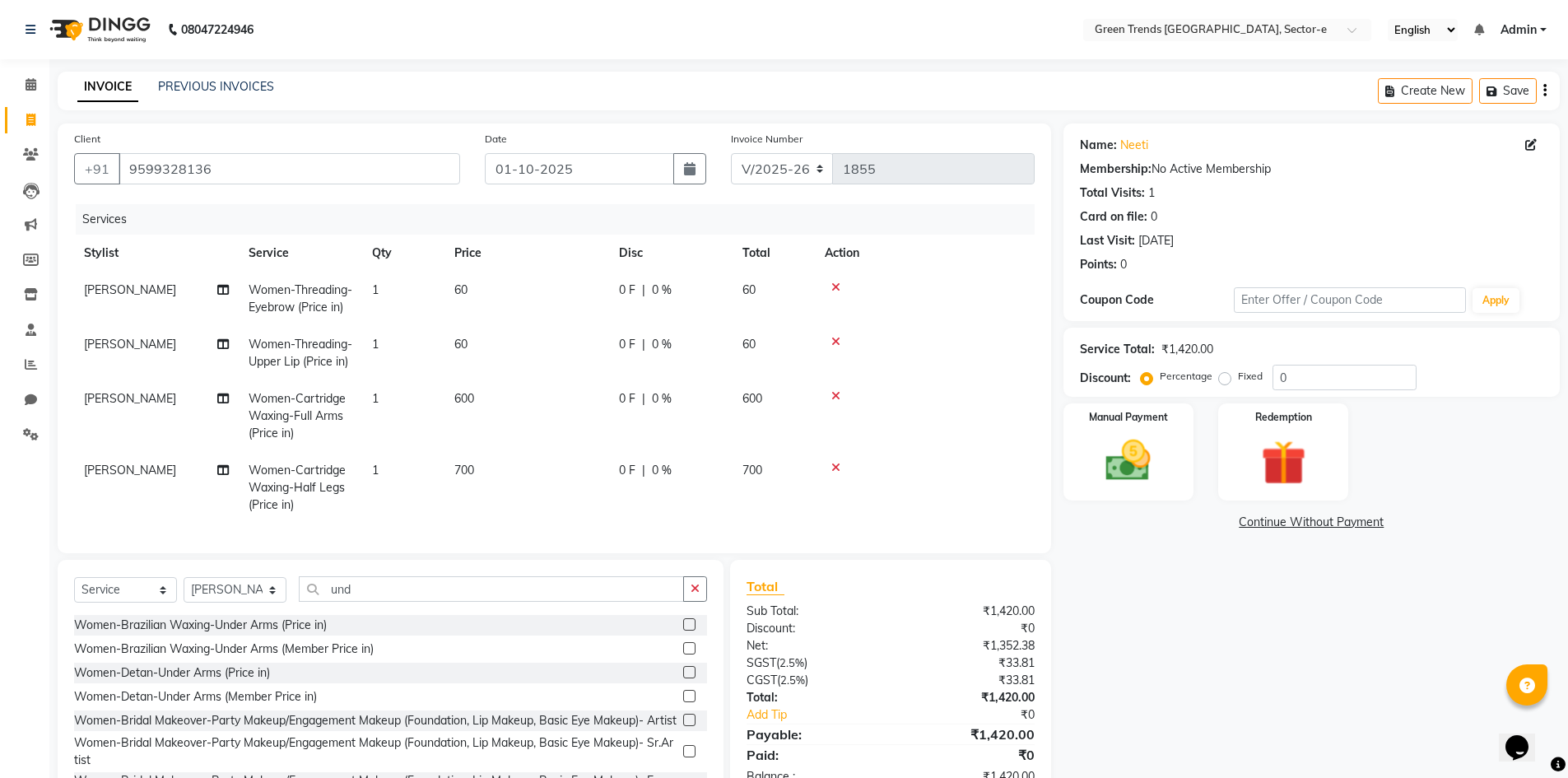
click at [243, 634] on div "Women-Brazilian Waxing-Under Arms (Price in)" at bounding box center [201, 625] width 253 height 17
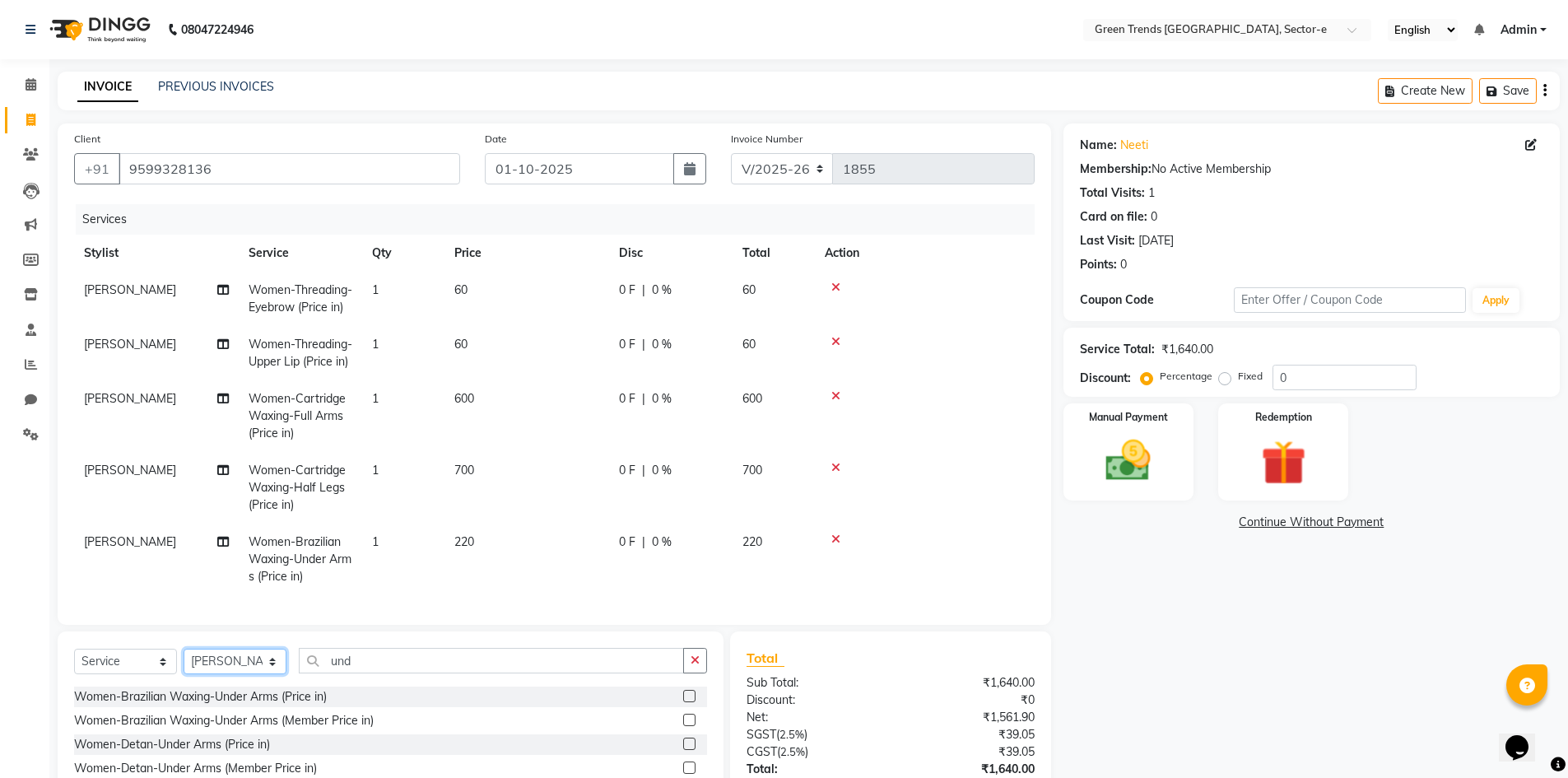
click at [266, 671] on select "Select Stylist [PERSON_NAME] [PERSON_NAME] Mo. [PERSON_NAME].[PERSON_NAME] [PER…" at bounding box center [235, 661] width 103 height 26
click at [184, 656] on select "Select Stylist [PERSON_NAME] [PERSON_NAME] Mo. [PERSON_NAME].[PERSON_NAME] [PER…" at bounding box center [235, 661] width 103 height 26
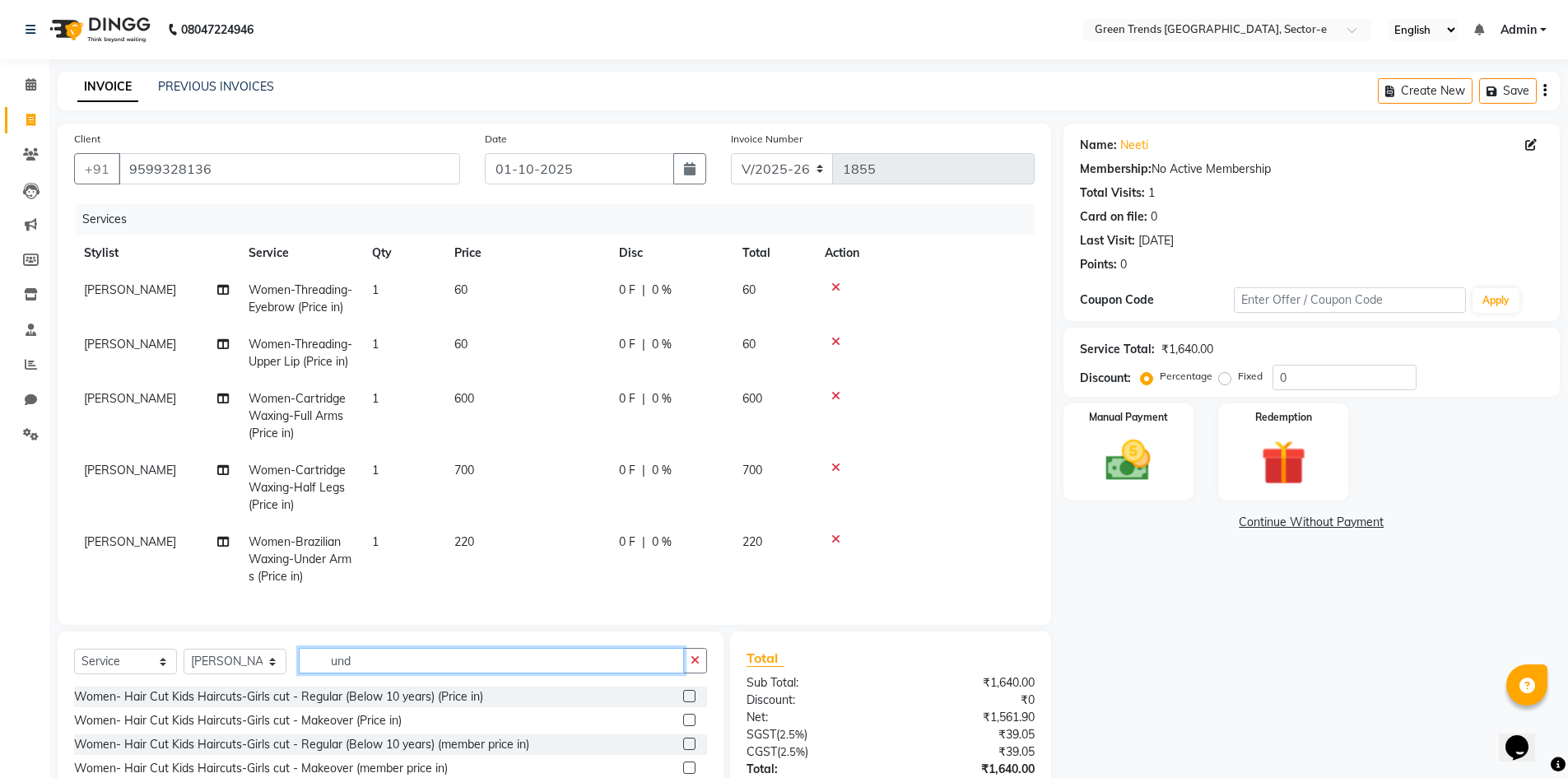
drag, startPoint x: 363, startPoint y: 663, endPoint x: 343, endPoint y: 666, distance: 20.2
click at [343, 666] on input "und" at bounding box center [491, 660] width 385 height 26
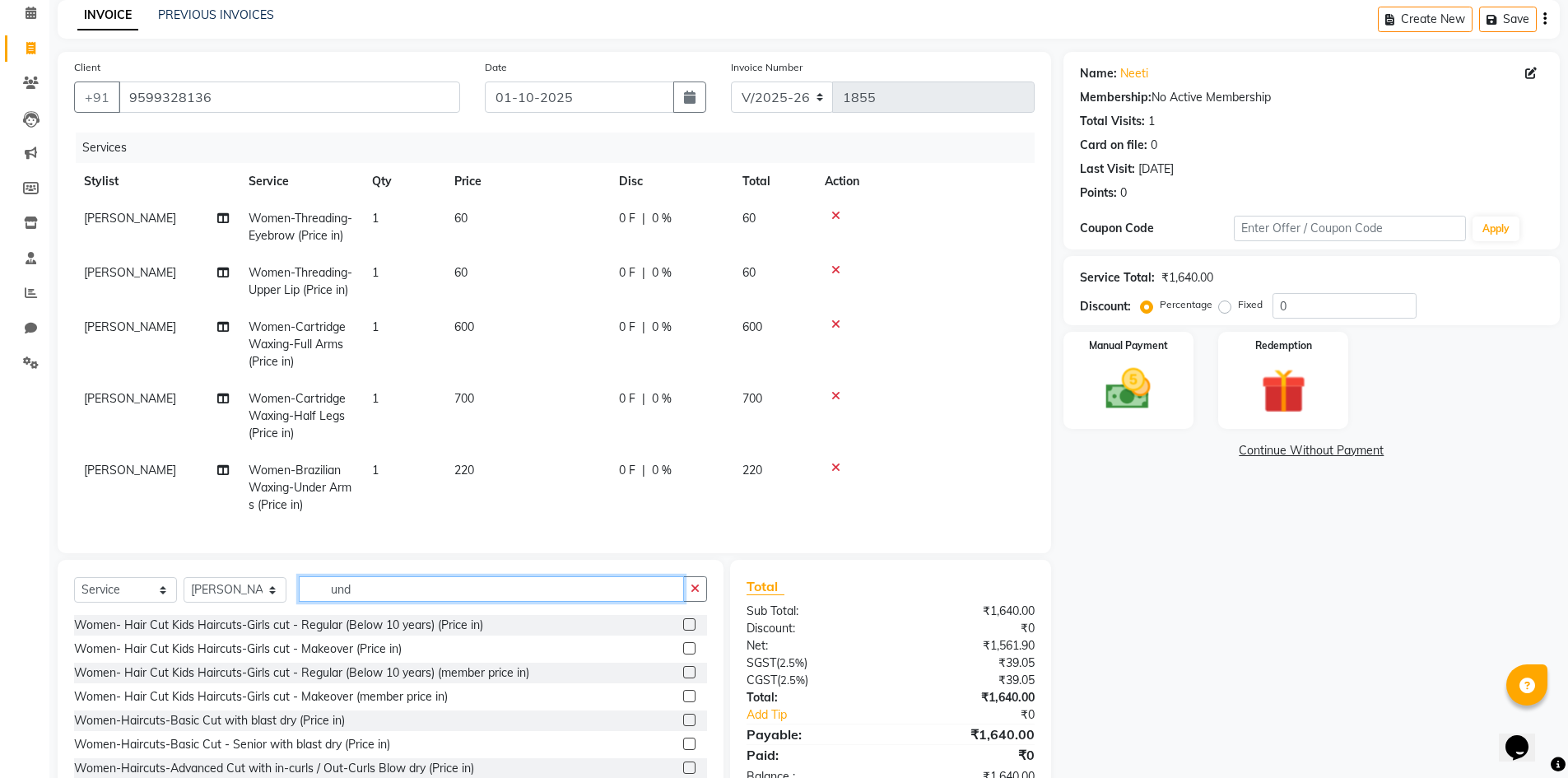
scroll to position [128, 0]
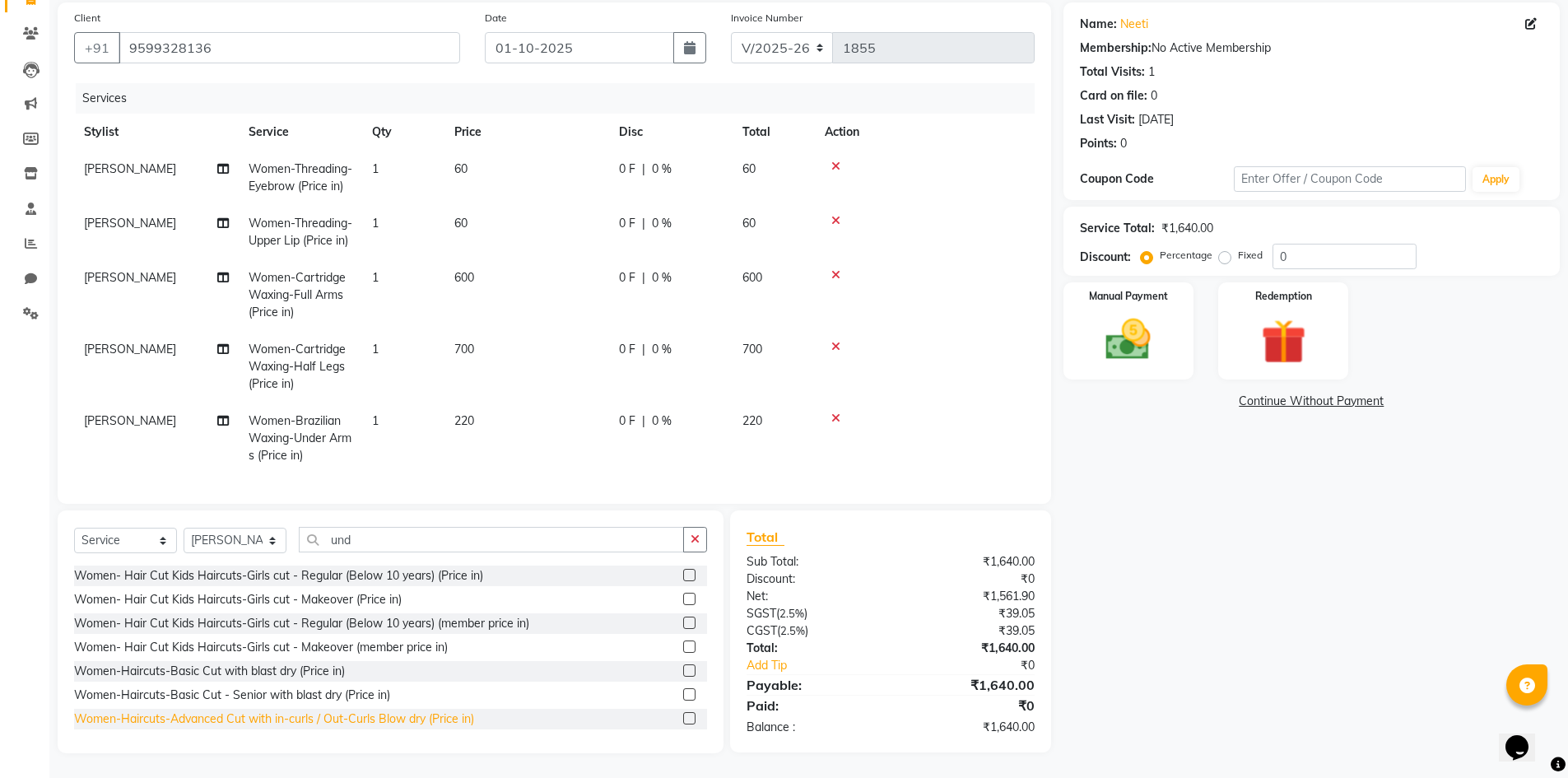
click at [336, 714] on div "Women-Haircuts-Advanced Cut with in-curls / Out-Curls Blow dry (Price in)" at bounding box center [274, 719] width 400 height 17
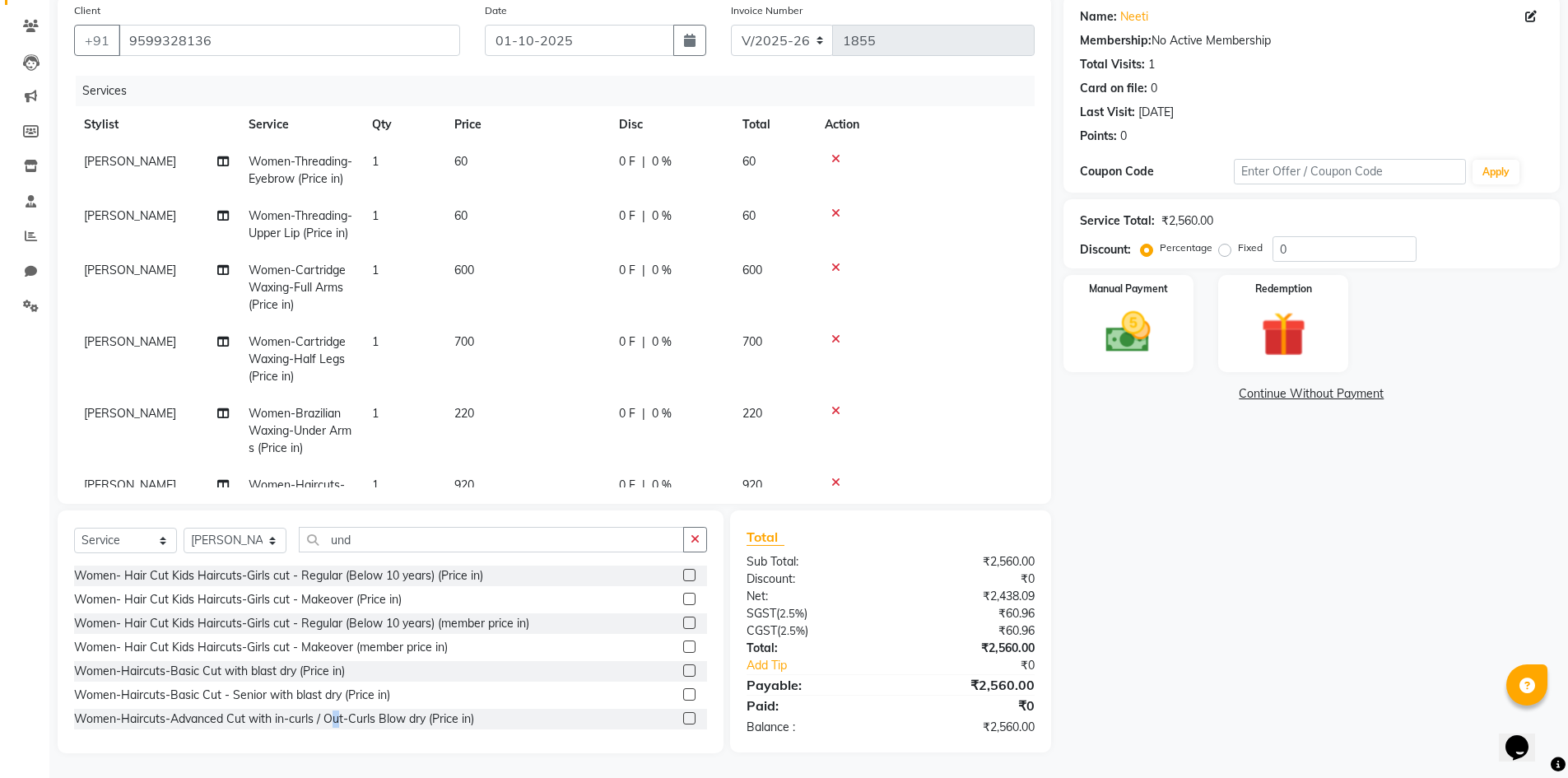
scroll to position [111, 0]
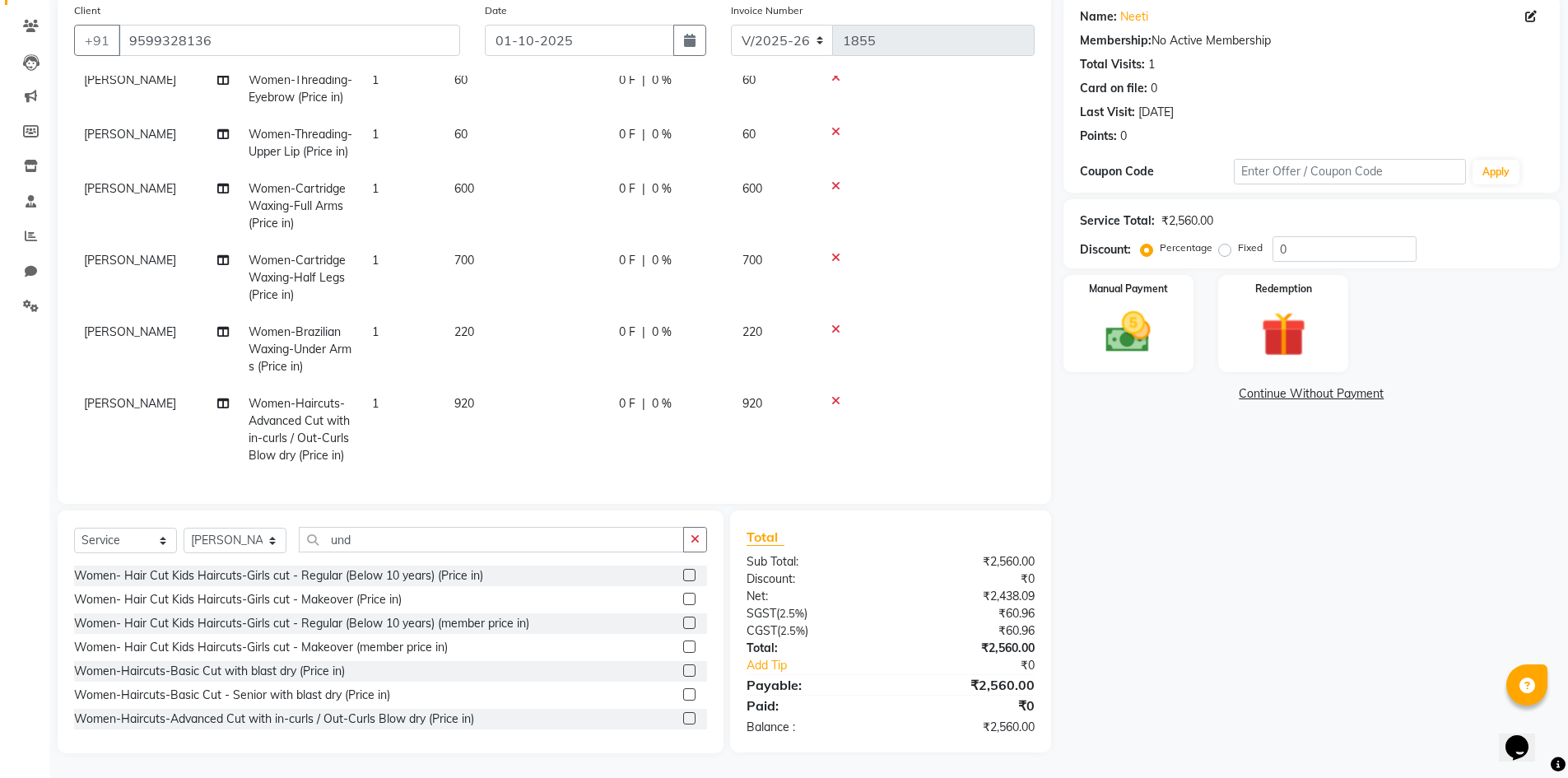
drag, startPoint x: 1223, startPoint y: 248, endPoint x: 1297, endPoint y: 256, distance: 74.4
click at [1238, 248] on label "Fixed" at bounding box center [1250, 248] width 25 height 15
click at [1225, 248] on input "Fixed" at bounding box center [1229, 248] width 11 height 11
drag, startPoint x: 1302, startPoint y: 250, endPoint x: 1271, endPoint y: 250, distance: 31.0
click at [1272, 250] on input "0" at bounding box center [1345, 248] width 145 height 26
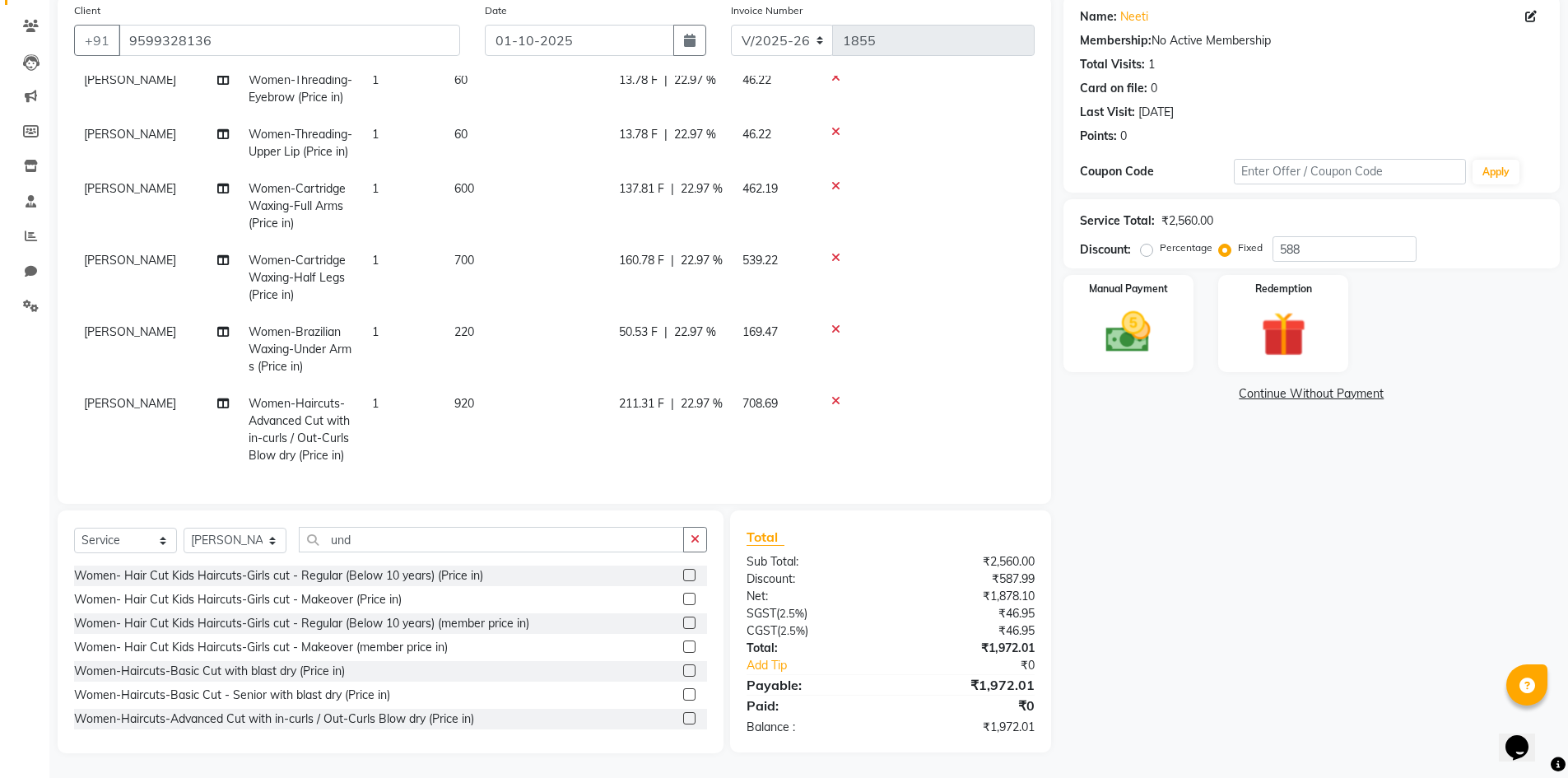
click at [1138, 511] on div "Name: Neeti Membership: No Active Membership Total Visits: 1 Card on file: 0 La…" at bounding box center [1318, 374] width 509 height 758
click at [1132, 322] on img at bounding box center [1129, 332] width 76 height 53
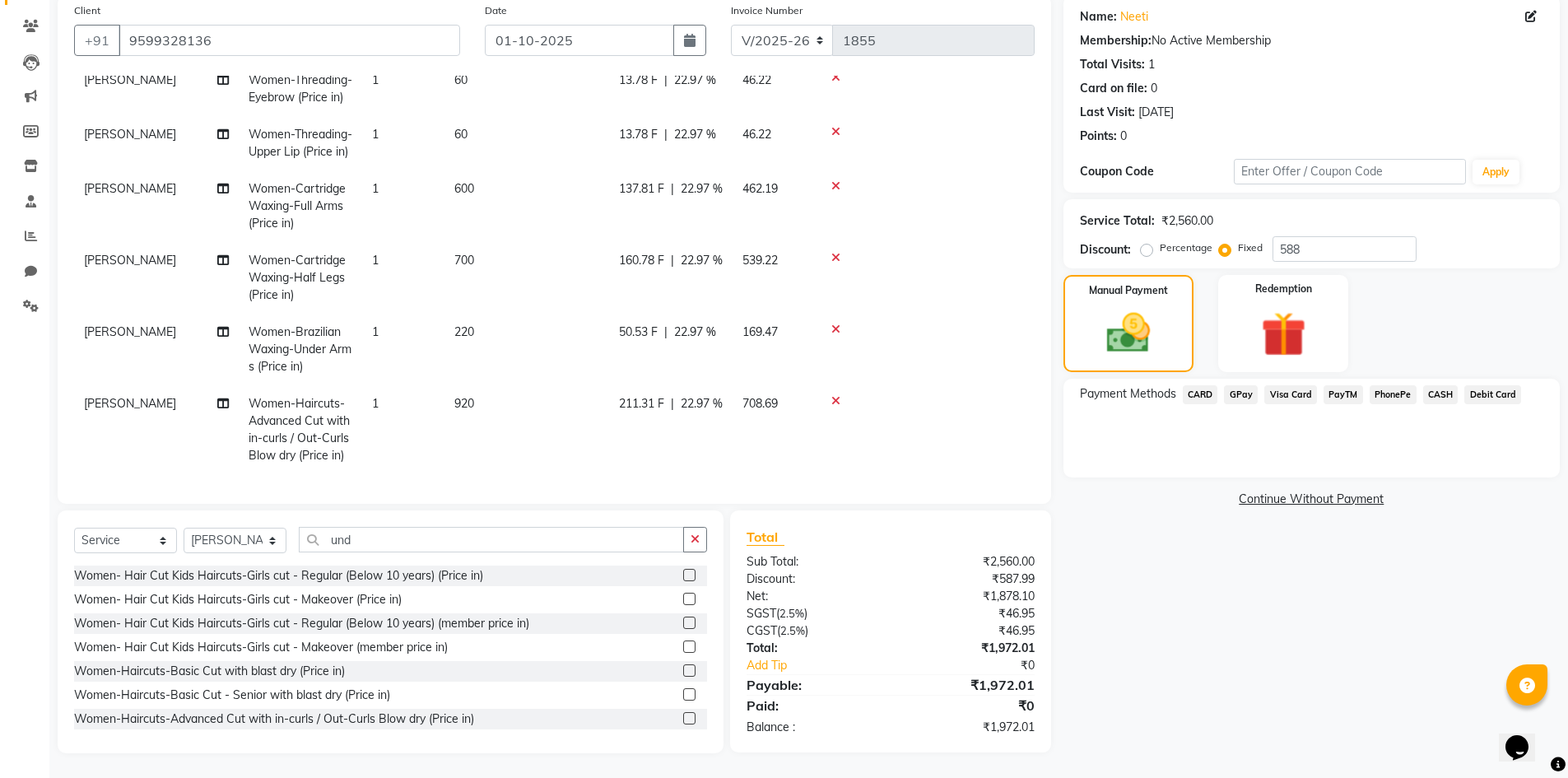
click at [1241, 394] on span "GPay" at bounding box center [1240, 395] width 33 height 19
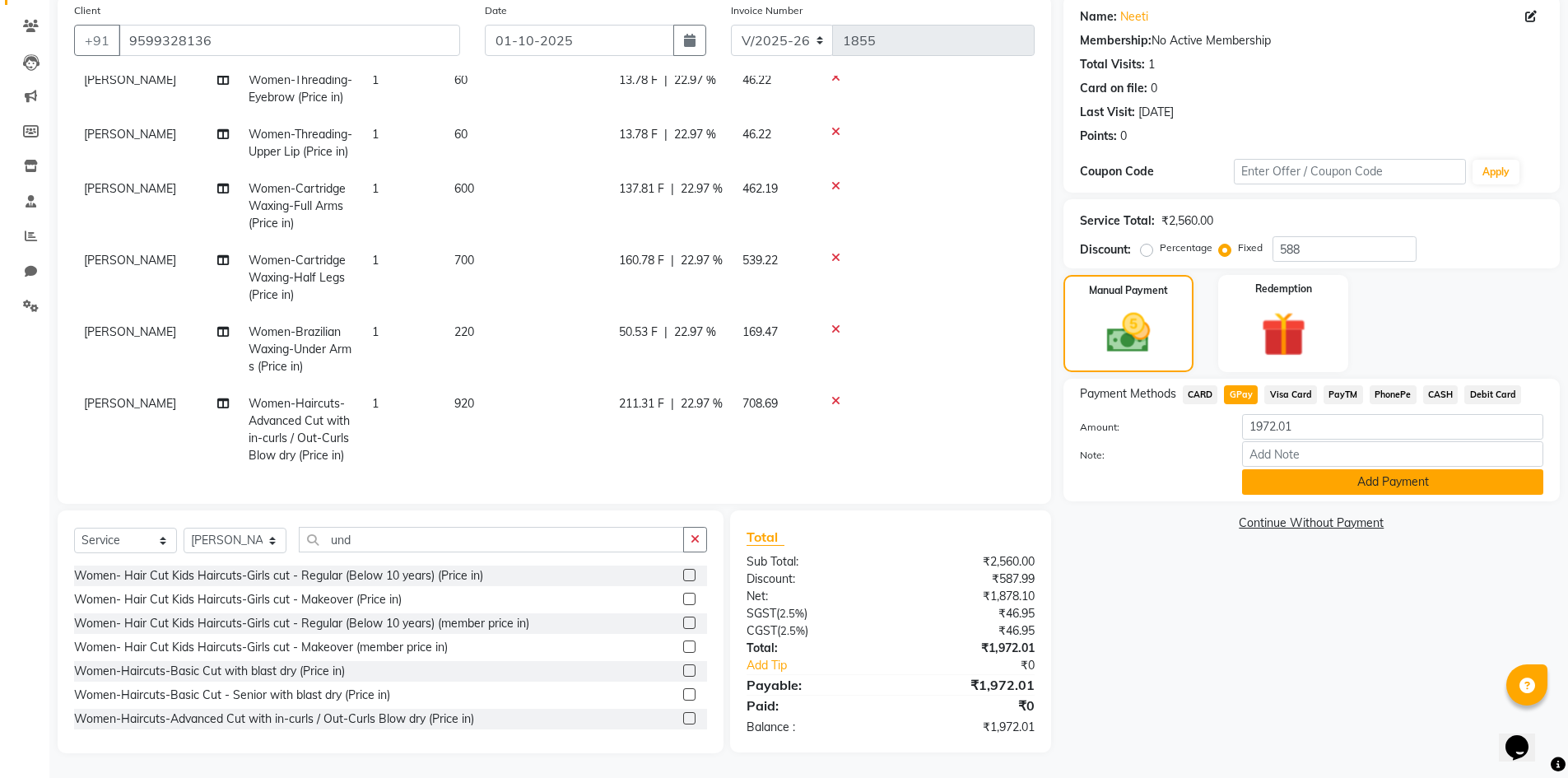
click at [1350, 482] on button "Add Payment" at bounding box center [1392, 481] width 301 height 26
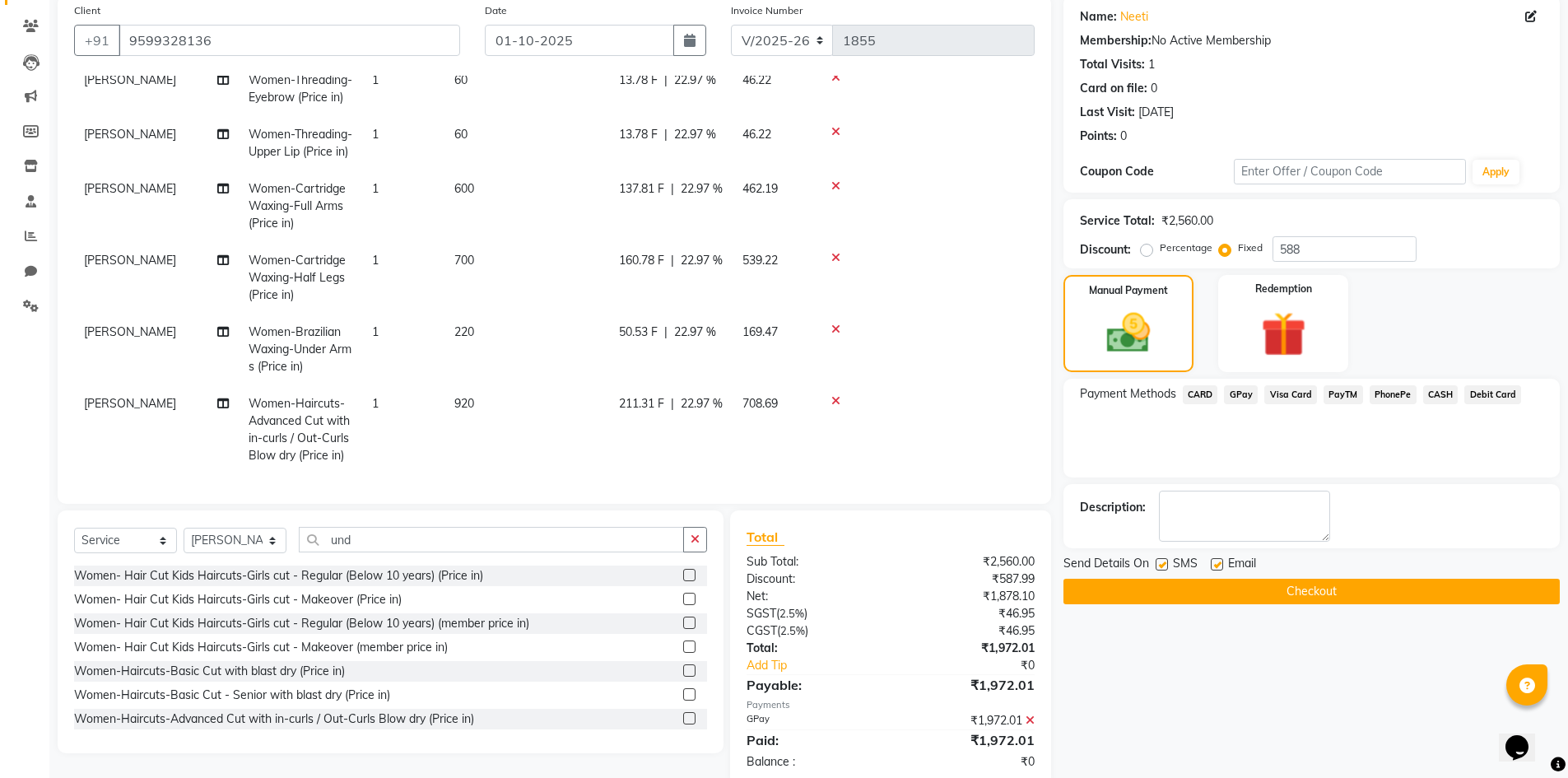
drag, startPoint x: 1160, startPoint y: 568, endPoint x: 1176, endPoint y: 563, distance: 16.8
click at [1161, 568] on label at bounding box center [1162, 564] width 12 height 12
click at [1161, 568] on input "checkbox" at bounding box center [1161, 565] width 10 height 10
click at [1215, 561] on label at bounding box center [1217, 564] width 12 height 12
click at [1215, 561] on input "checkbox" at bounding box center [1216, 565] width 10 height 10
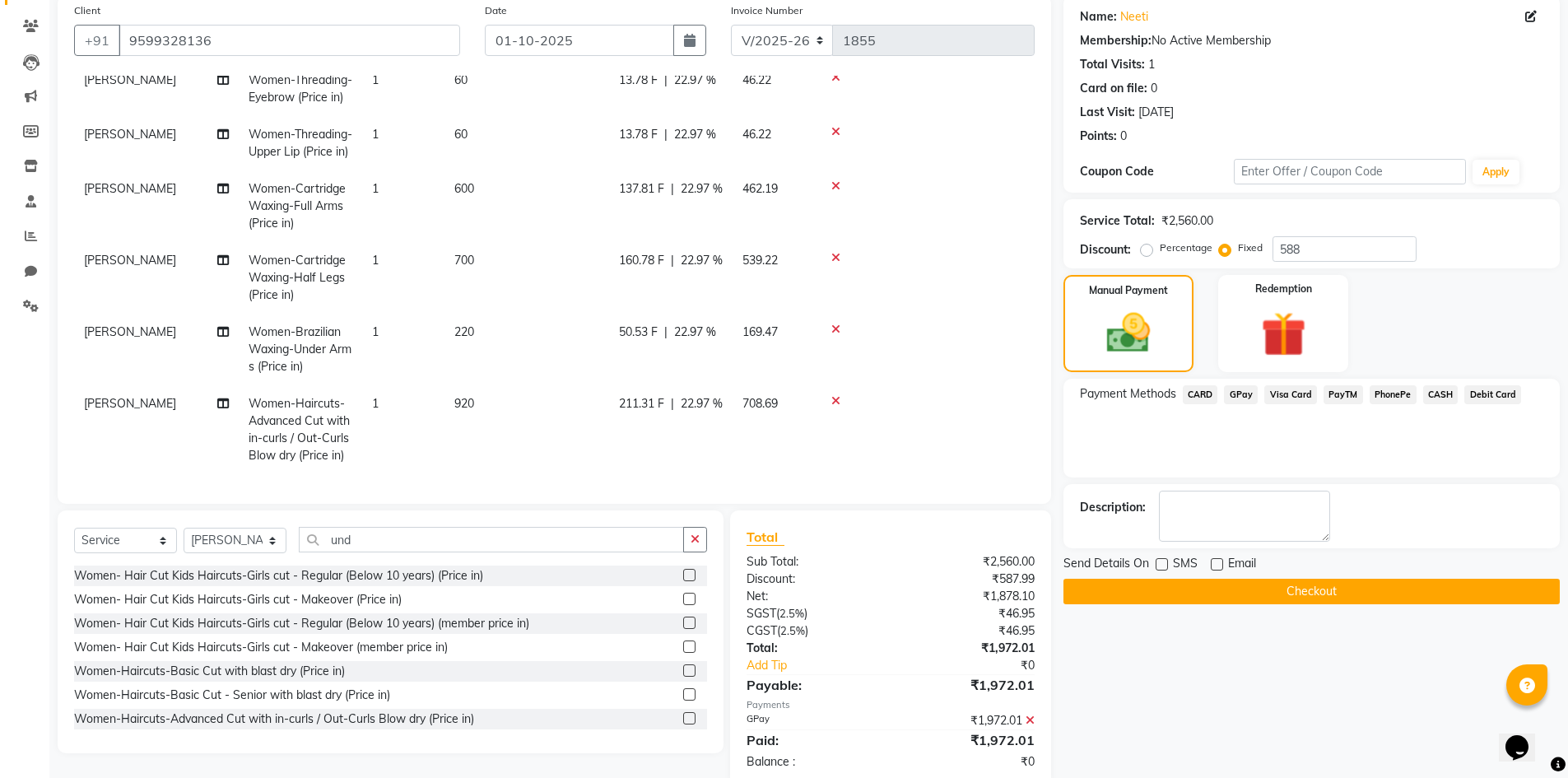
click at [1226, 586] on button "Checkout" at bounding box center [1312, 592] width 496 height 26
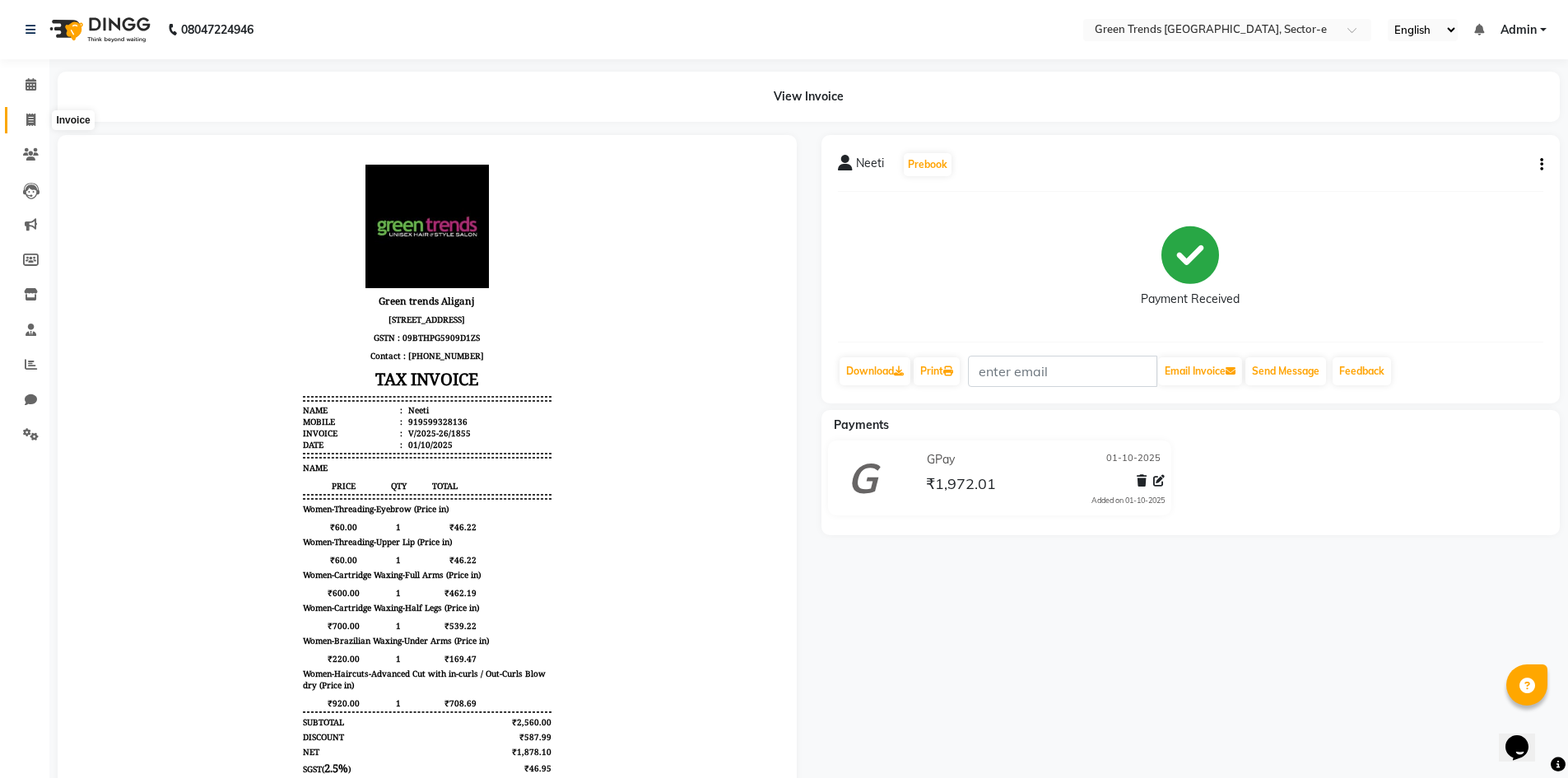
click at [28, 113] on icon at bounding box center [31, 119] width 10 height 12
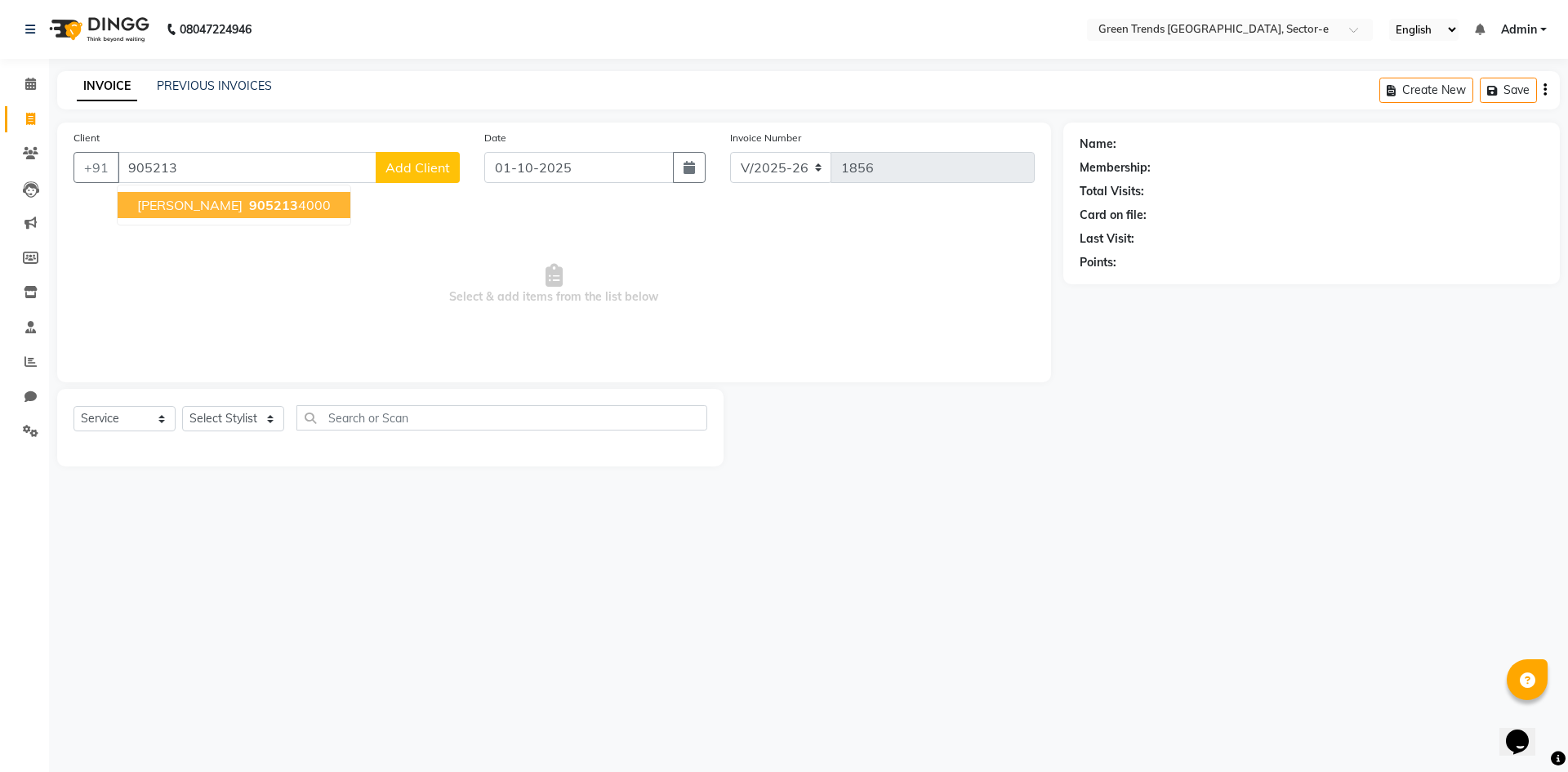
click at [249, 210] on span "905213" at bounding box center [274, 205] width 49 height 16
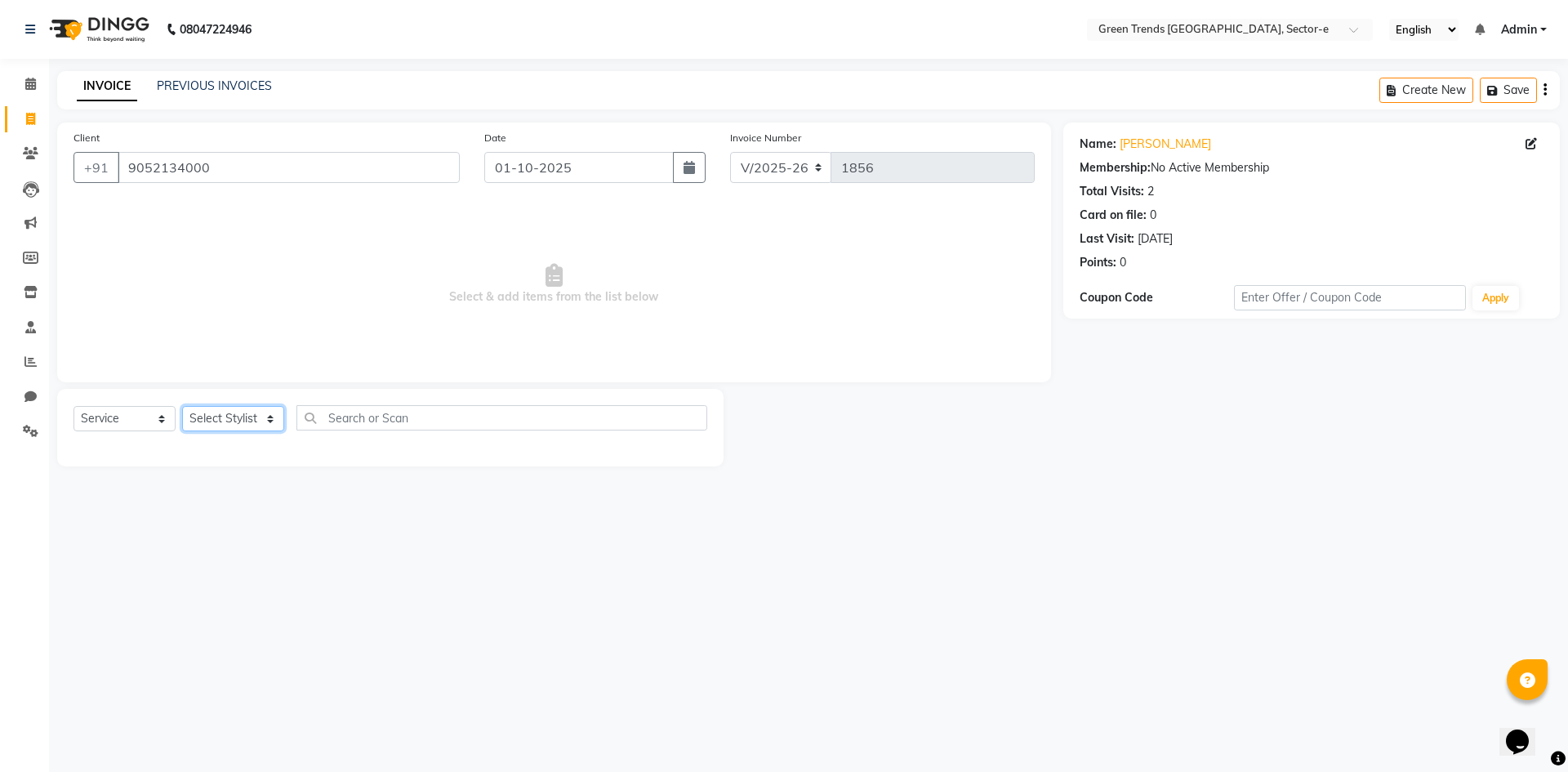
click at [265, 417] on select "Select Stylist [PERSON_NAME] [PERSON_NAME] Mo. [PERSON_NAME].[PERSON_NAME] [PER…" at bounding box center [233, 418] width 102 height 25
click at [182, 406] on select "Select Stylist [PERSON_NAME] [PERSON_NAME] Mo. [PERSON_NAME].[PERSON_NAME] [PER…" at bounding box center [233, 418] width 102 height 25
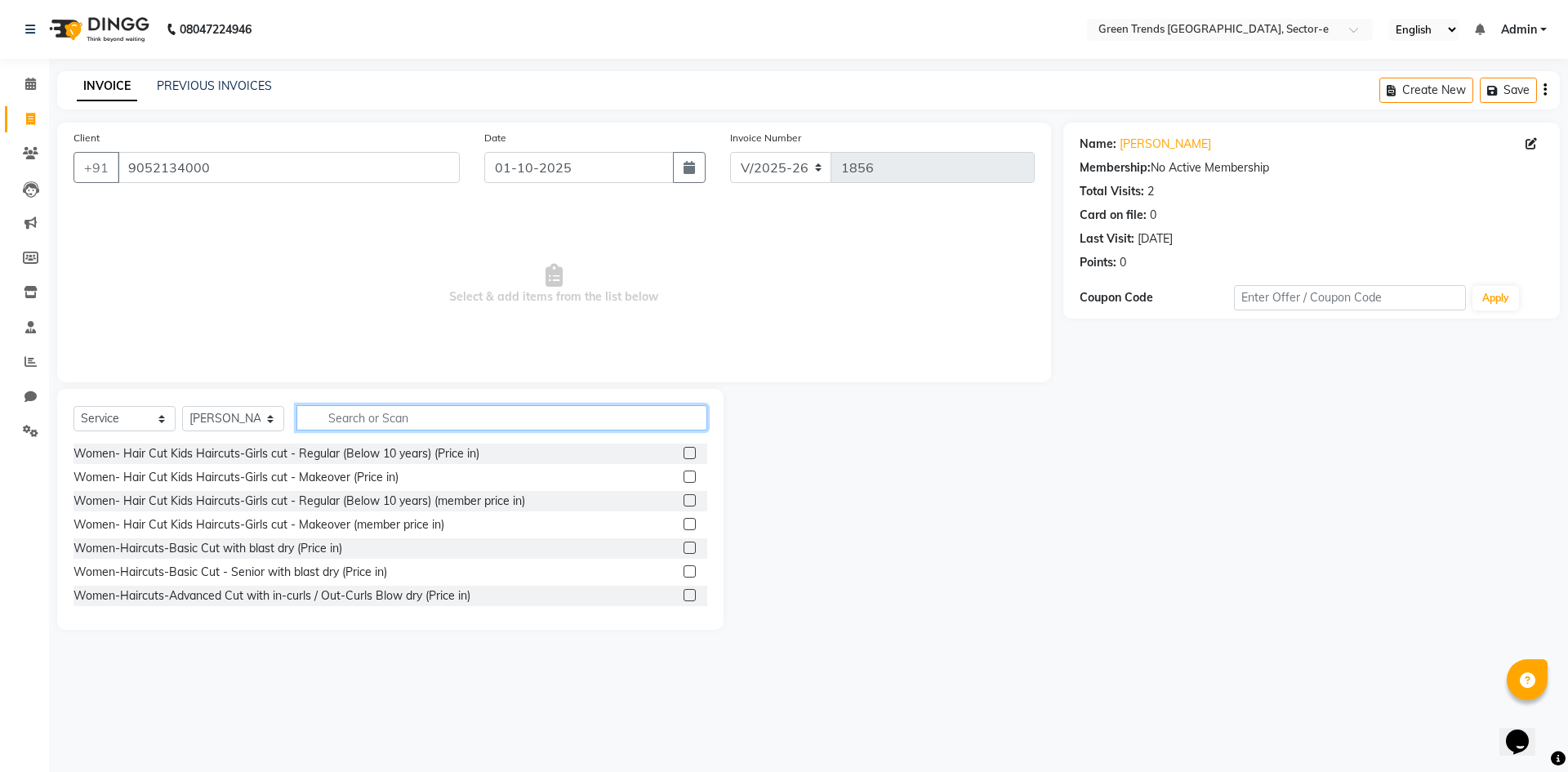
click at [335, 426] on input "text" at bounding box center [501, 417] width 410 height 25
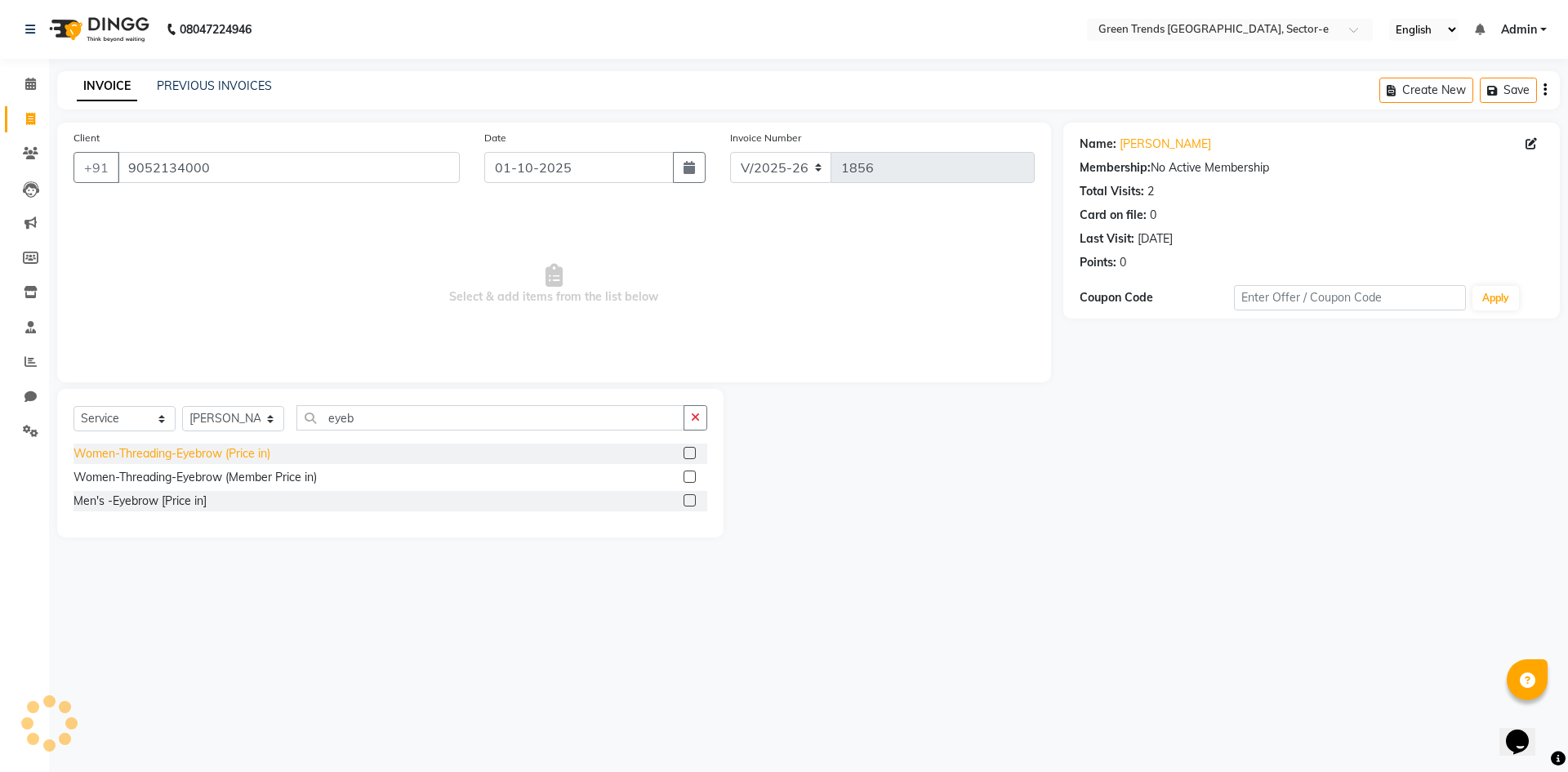
click at [205, 453] on div "Women-Threading-Eyebrow (Price in)" at bounding box center [172, 454] width 197 height 17
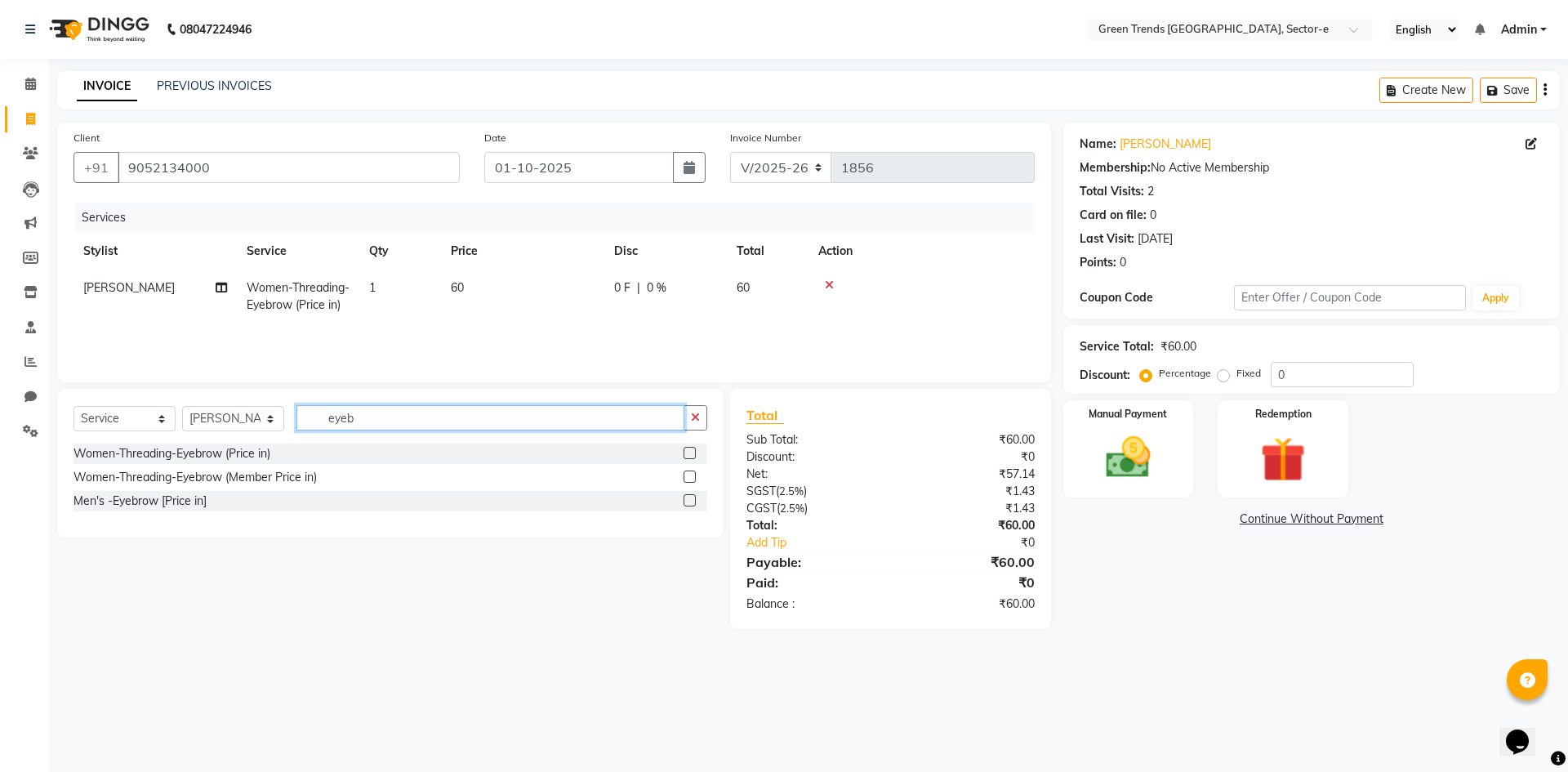
drag, startPoint x: 369, startPoint y: 421, endPoint x: 284, endPoint y: 445, distance: 88.3
click at [284, 445] on div "Select Service Product Membership Package Voucher Prepaid Gift Card Select Styl…" at bounding box center [391, 463] width 666 height 149
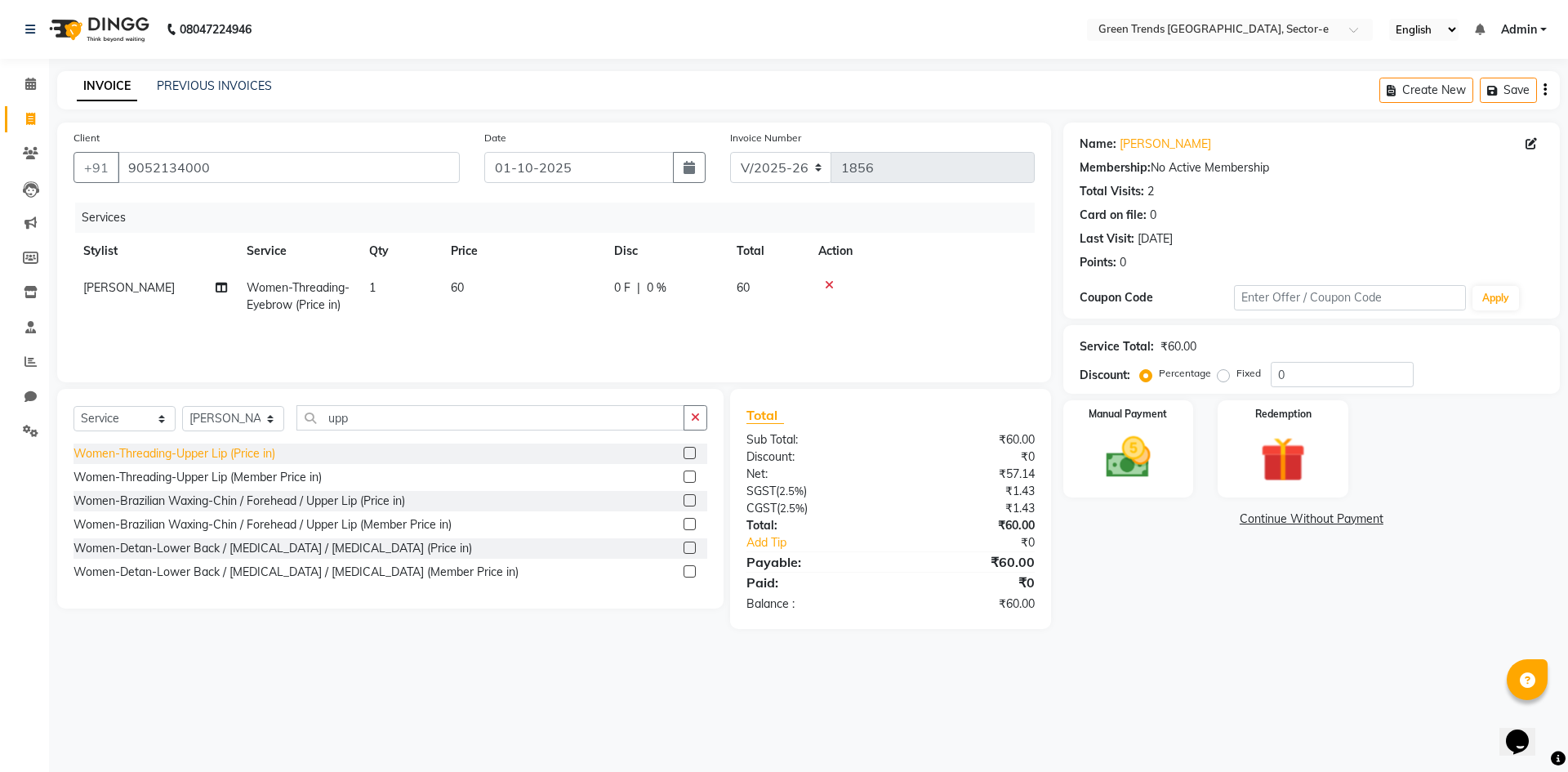
click at [234, 449] on div "Women-Threading-Upper Lip (Price in)" at bounding box center [175, 454] width 202 height 17
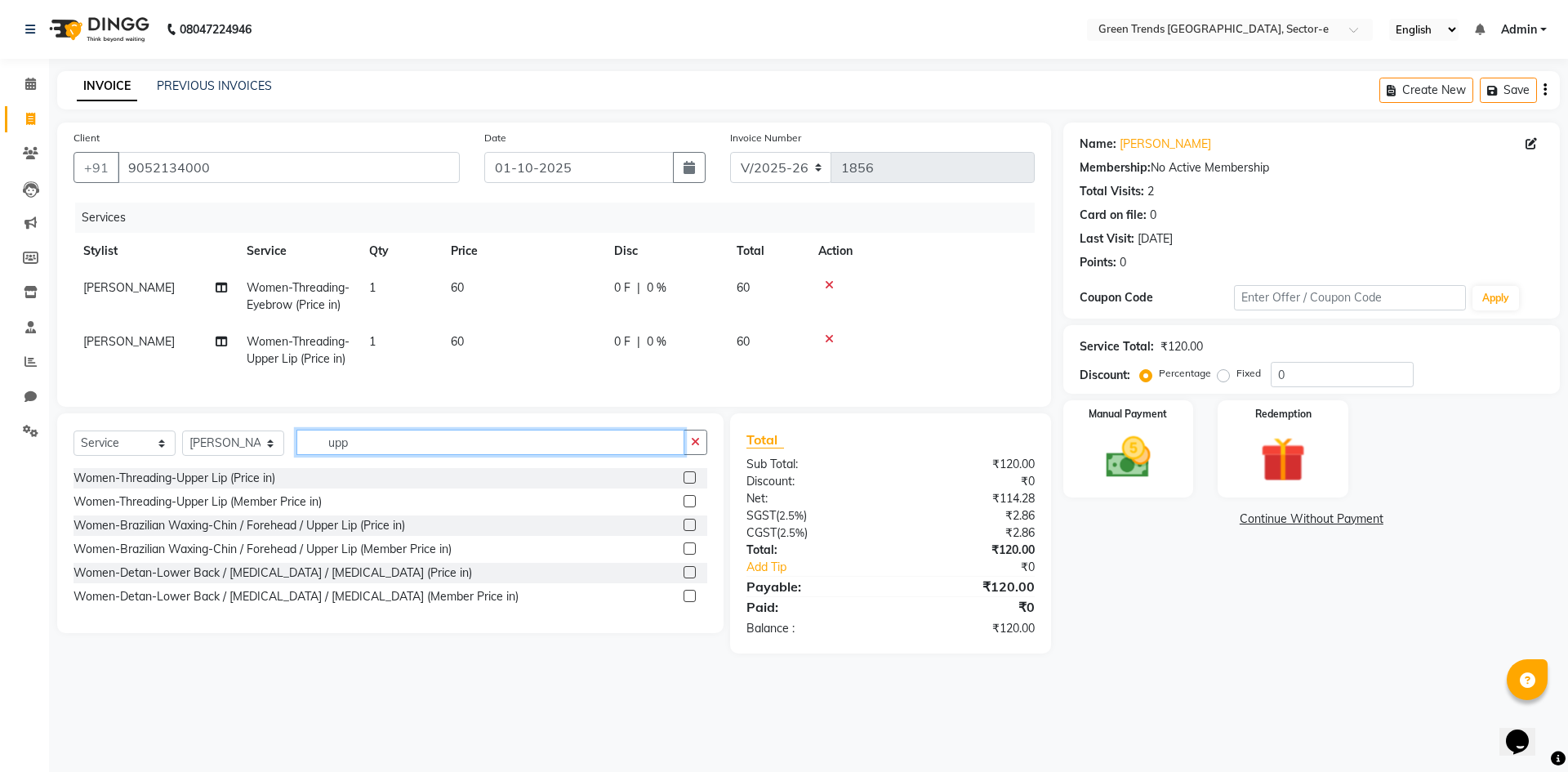
drag, startPoint x: 351, startPoint y: 476, endPoint x: 305, endPoint y: 485, distance: 46.9
click at [305, 468] on div "Select Service Product Membership Package Voucher Prepaid Gift Card Select Styl…" at bounding box center [391, 448] width 634 height 39
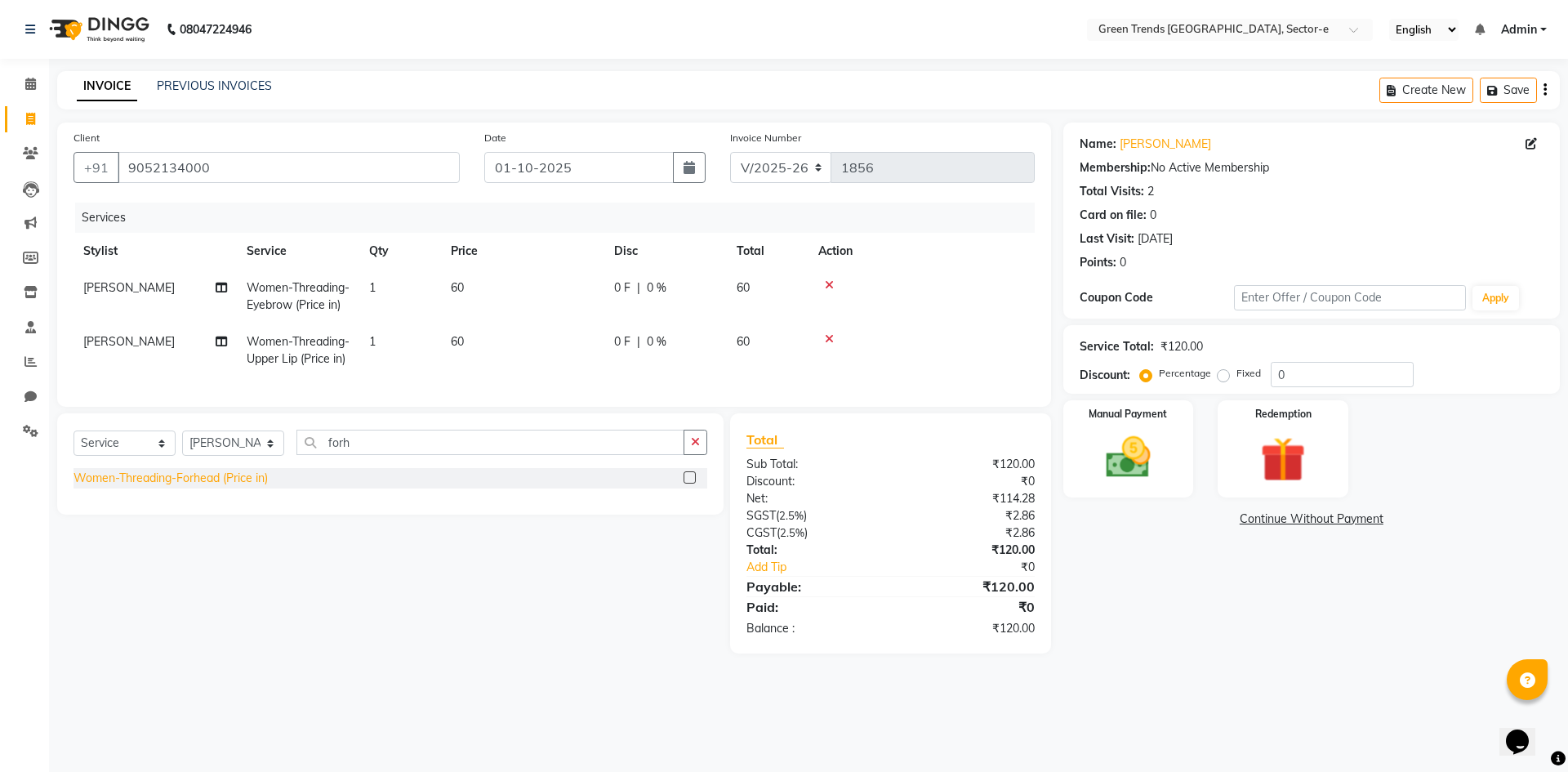
click at [222, 487] on div "Women-Threading-Forhead (Price in)" at bounding box center [171, 478] width 194 height 17
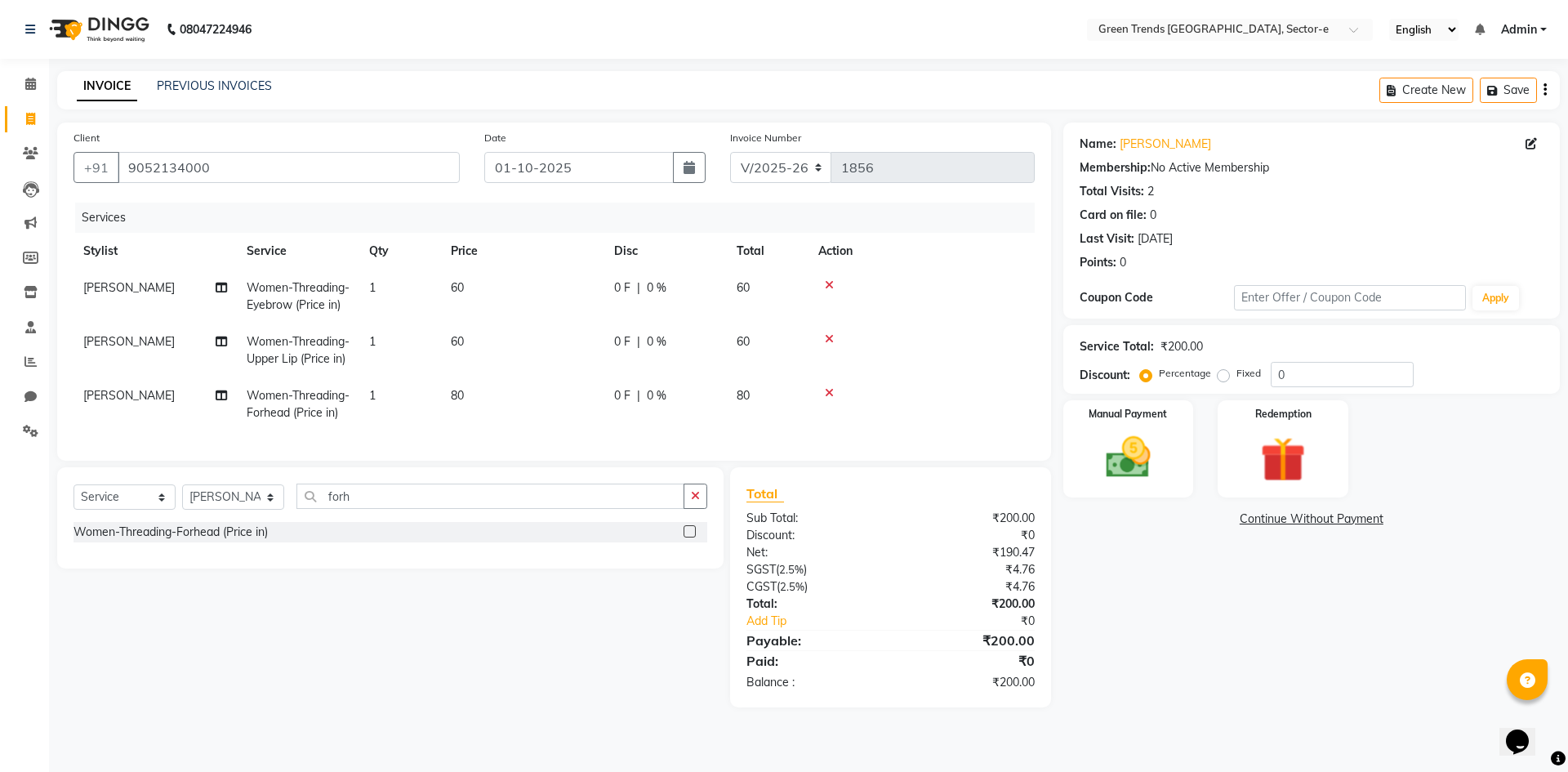
click at [1237, 375] on label "Fixed" at bounding box center [1249, 374] width 25 height 15
click at [1221, 375] on input "Fixed" at bounding box center [1226, 374] width 11 height 11
click at [1305, 389] on div "Service Total: ₹200.00 Discount: Percentage Fixed 0" at bounding box center [1311, 360] width 496 height 69
drag, startPoint x: 1305, startPoint y: 388, endPoint x: 1308, endPoint y: 371, distance: 17.3
click at [1300, 380] on div "Service Total: ₹200.00 Discount: Percentage Fixed 0" at bounding box center [1311, 360] width 496 height 69
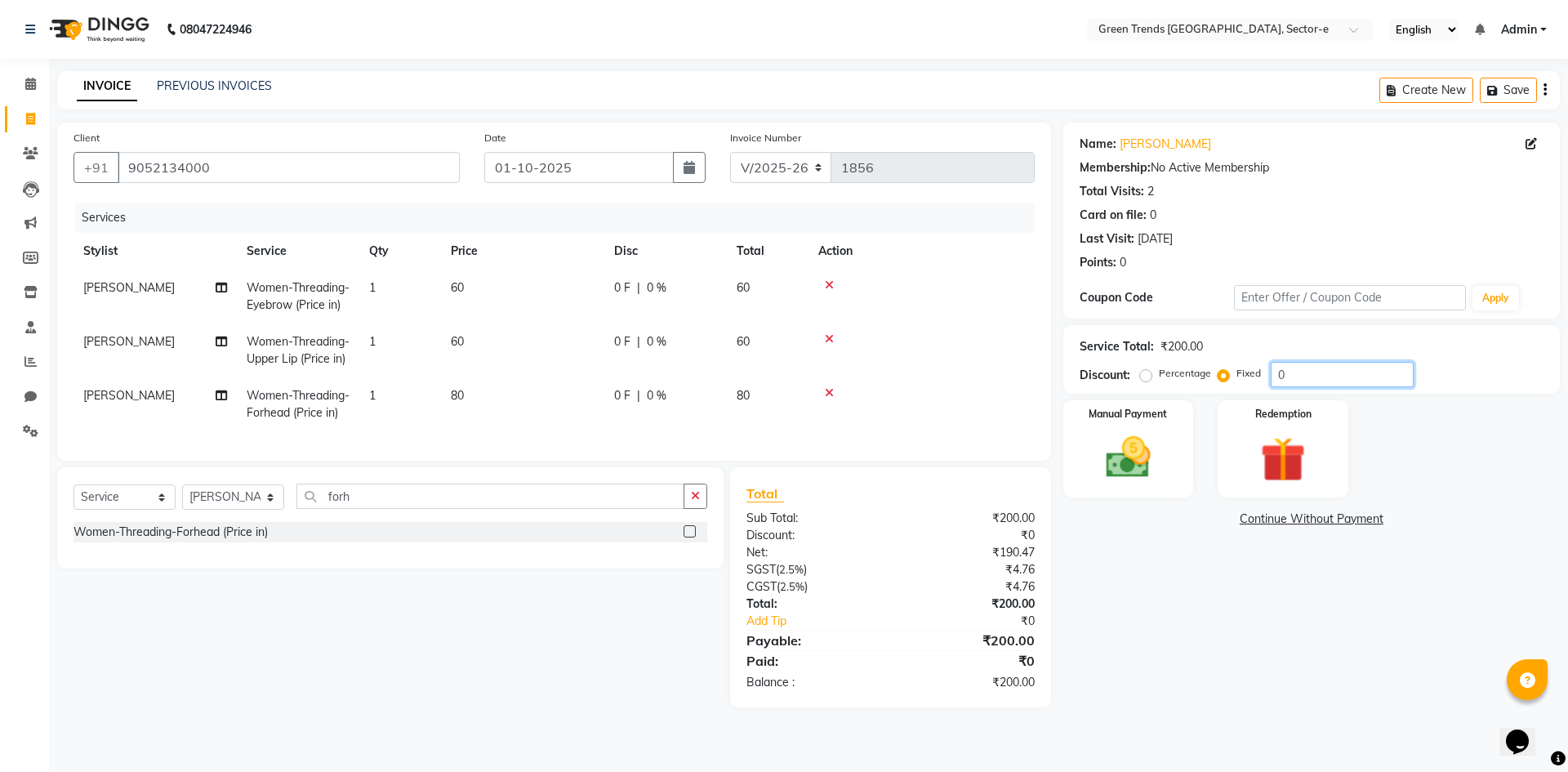
drag, startPoint x: 1321, startPoint y: 361, endPoint x: 1267, endPoint y: 377, distance: 56.3
click at [1261, 383] on div "Service Total: ₹200.00 Discount: Percentage Fixed 0" at bounding box center [1312, 359] width 464 height 56
click at [1173, 568] on div "Name: [PERSON_NAME] Membership: No Active Membership Total Visits: 2 Card on fi…" at bounding box center [1317, 415] width 509 height 585
click at [1133, 460] on img at bounding box center [1128, 457] width 76 height 54
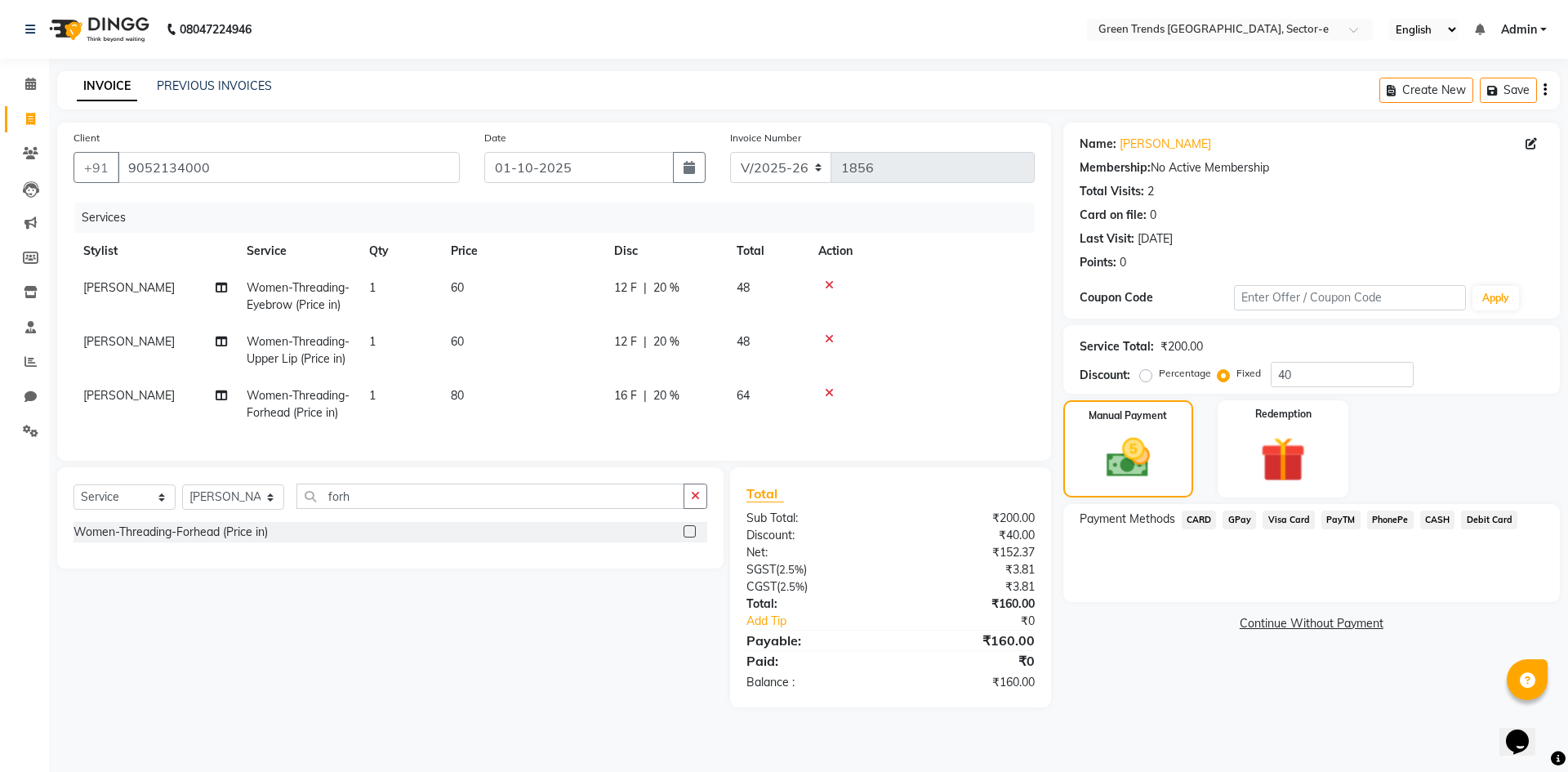
click at [1199, 516] on span "CARD" at bounding box center [1199, 520] width 35 height 19
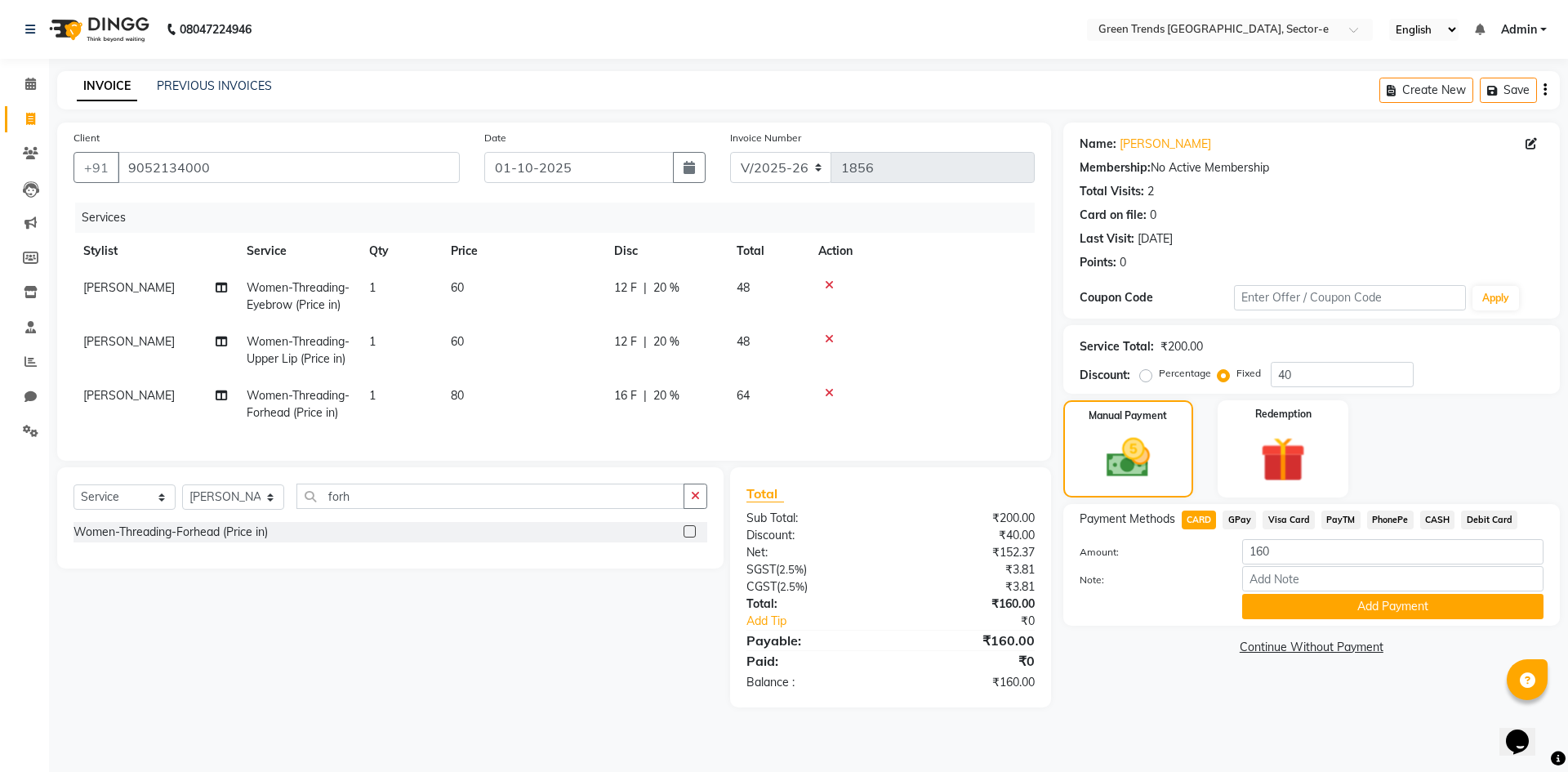
drag, startPoint x: 1271, startPoint y: 602, endPoint x: 1262, endPoint y: 606, distance: 9.8
click at [1268, 604] on button "Add Payment" at bounding box center [1393, 606] width 301 height 25
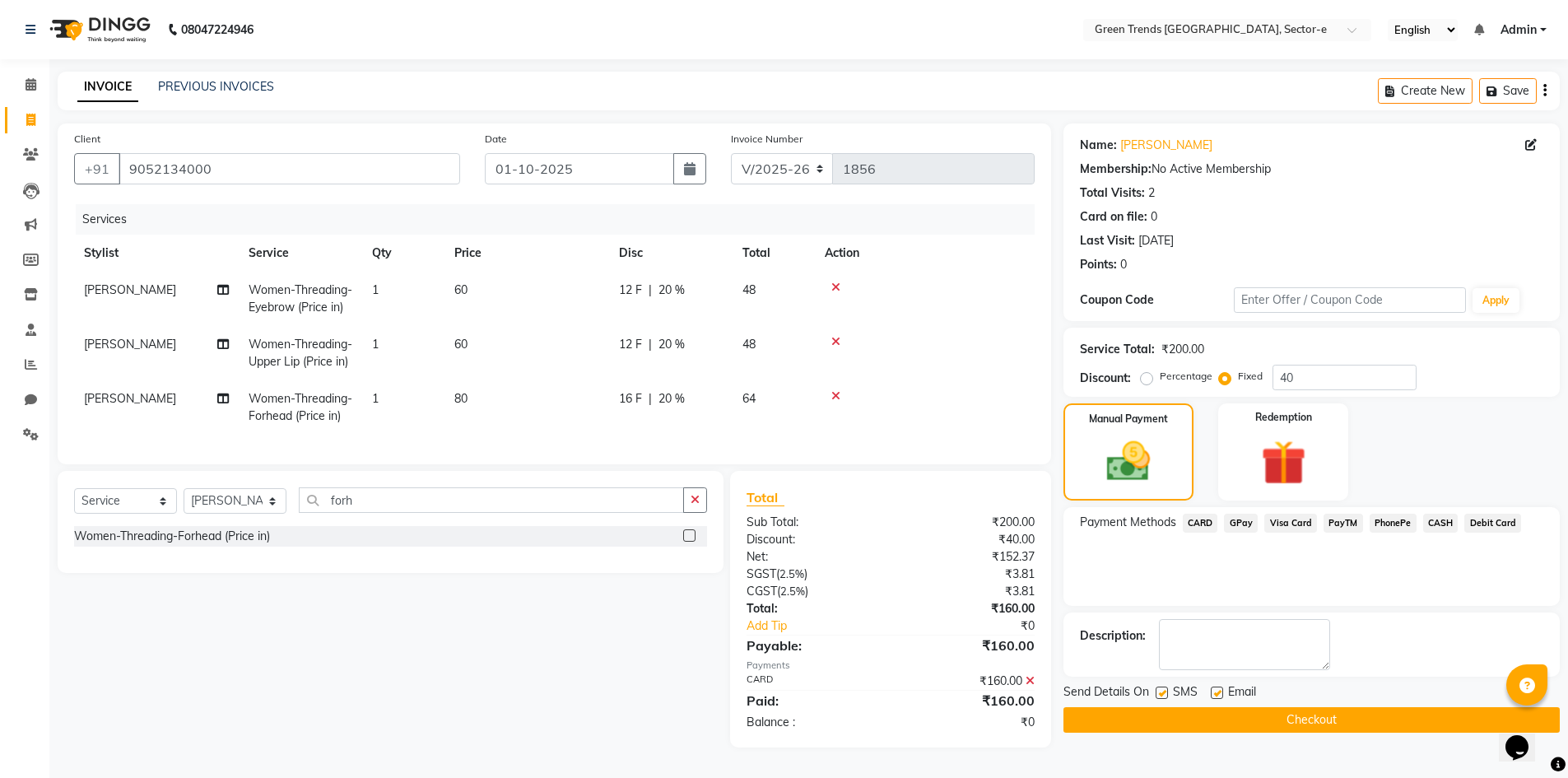
drag, startPoint x: 1167, startPoint y: 687, endPoint x: 1187, endPoint y: 705, distance: 26.9
click at [1168, 690] on label at bounding box center [1162, 692] width 12 height 12
click at [1167, 690] on input "checkbox" at bounding box center [1161, 693] width 10 height 10
click at [1216, 690] on label at bounding box center [1217, 692] width 12 height 12
click at [1216, 690] on input "checkbox" at bounding box center [1216, 693] width 10 height 10
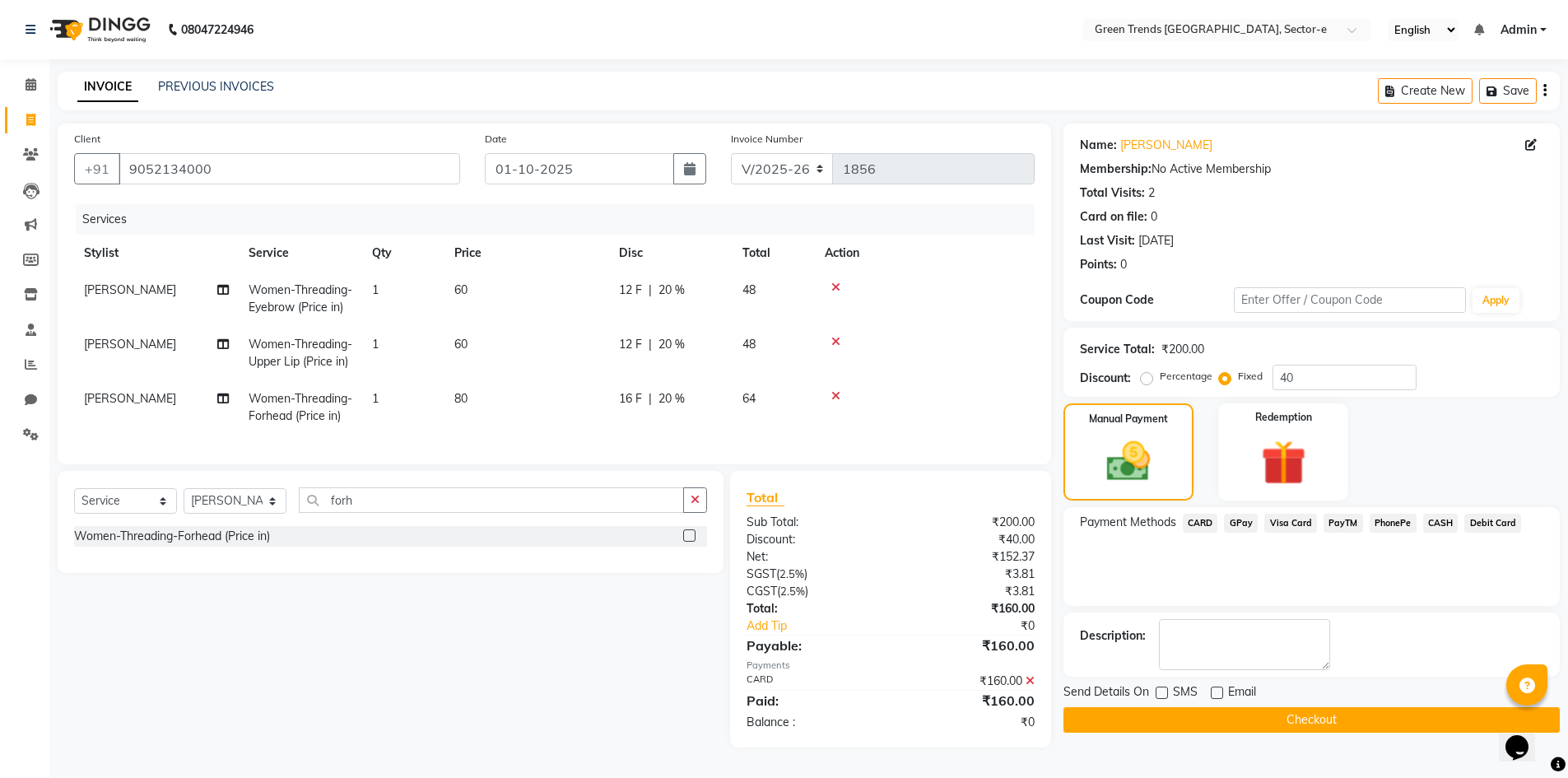
click at [1214, 709] on button "Checkout" at bounding box center [1312, 720] width 496 height 26
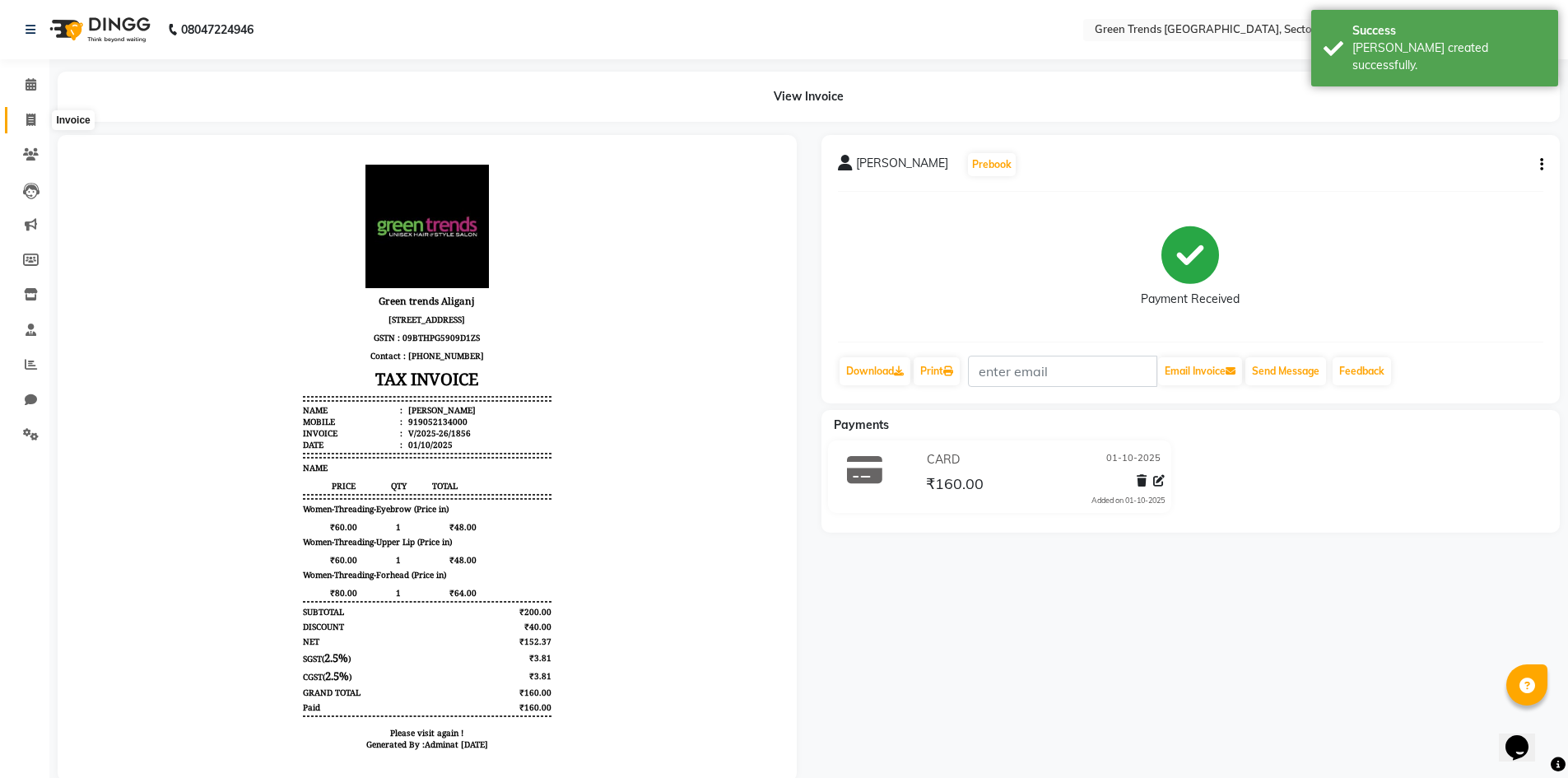
click at [34, 120] on icon at bounding box center [31, 119] width 10 height 12
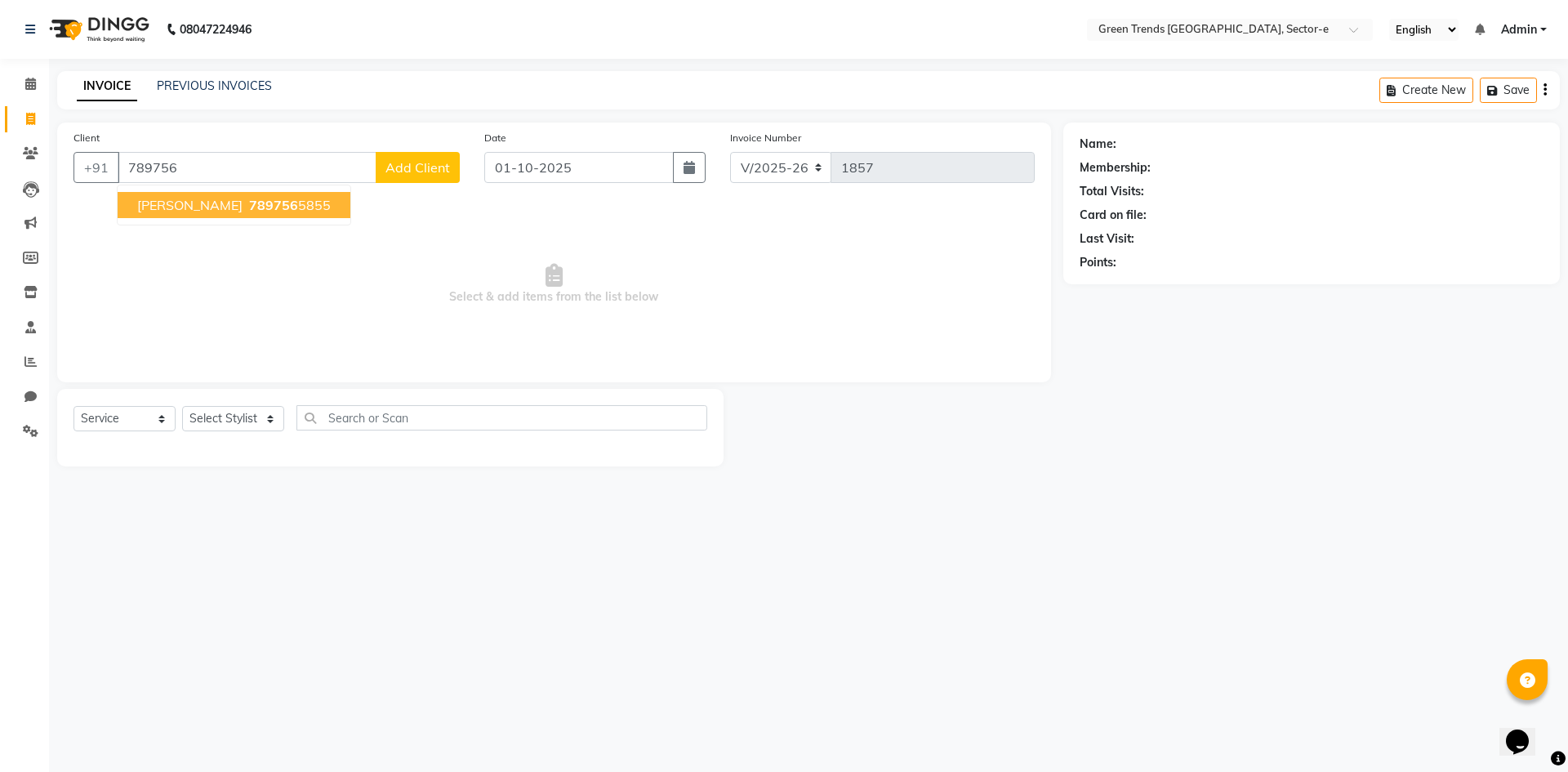
click at [249, 209] on span "789756" at bounding box center [274, 205] width 49 height 16
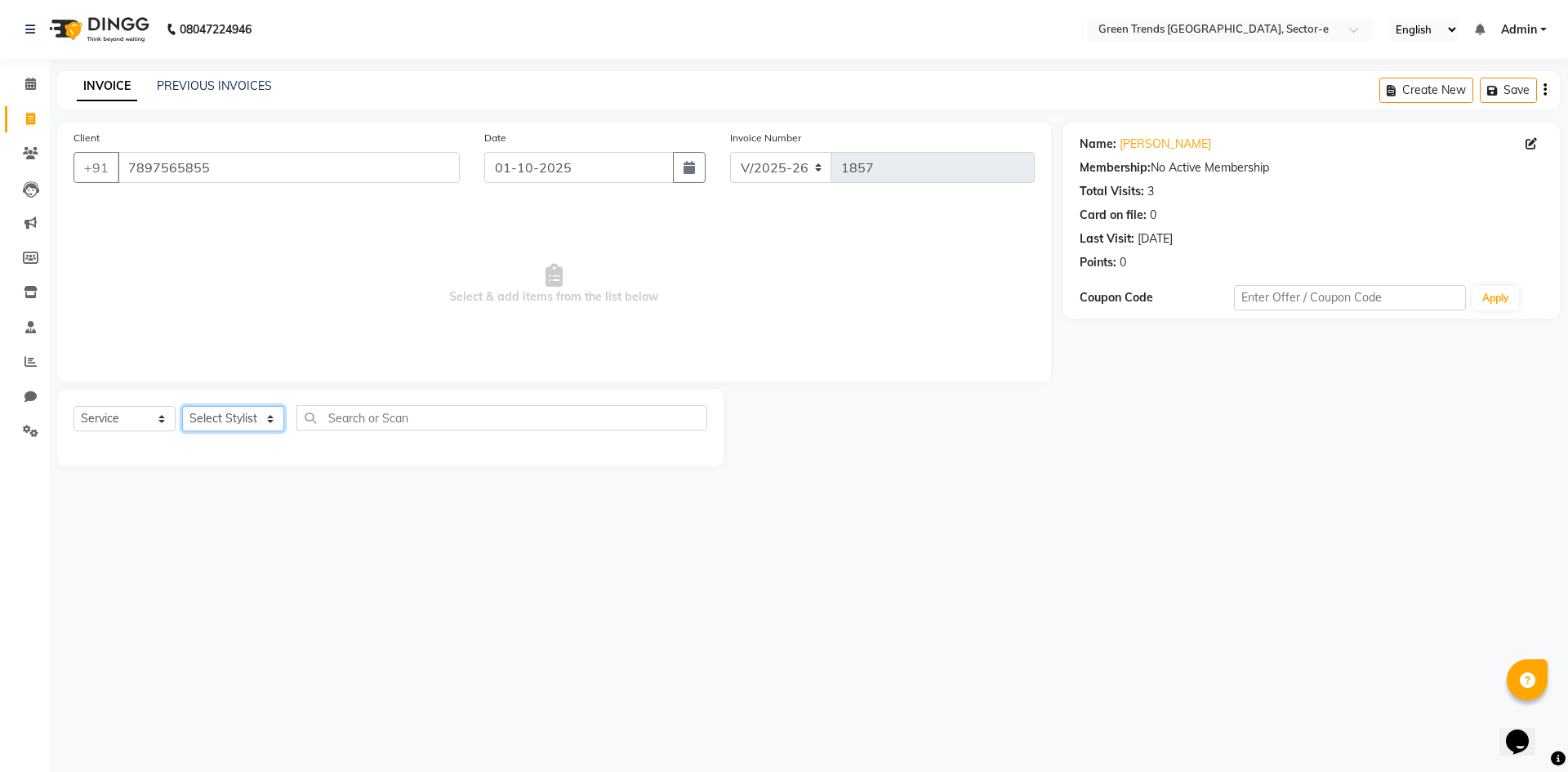
click at [266, 414] on select "Select Stylist [PERSON_NAME] [PERSON_NAME] Mo. [PERSON_NAME].[PERSON_NAME] [PER…" at bounding box center [233, 418] width 102 height 25
click at [182, 406] on select "Select Stylist [PERSON_NAME] [PERSON_NAME] Mo. [PERSON_NAME].[PERSON_NAME] [PER…" at bounding box center [233, 418] width 102 height 25
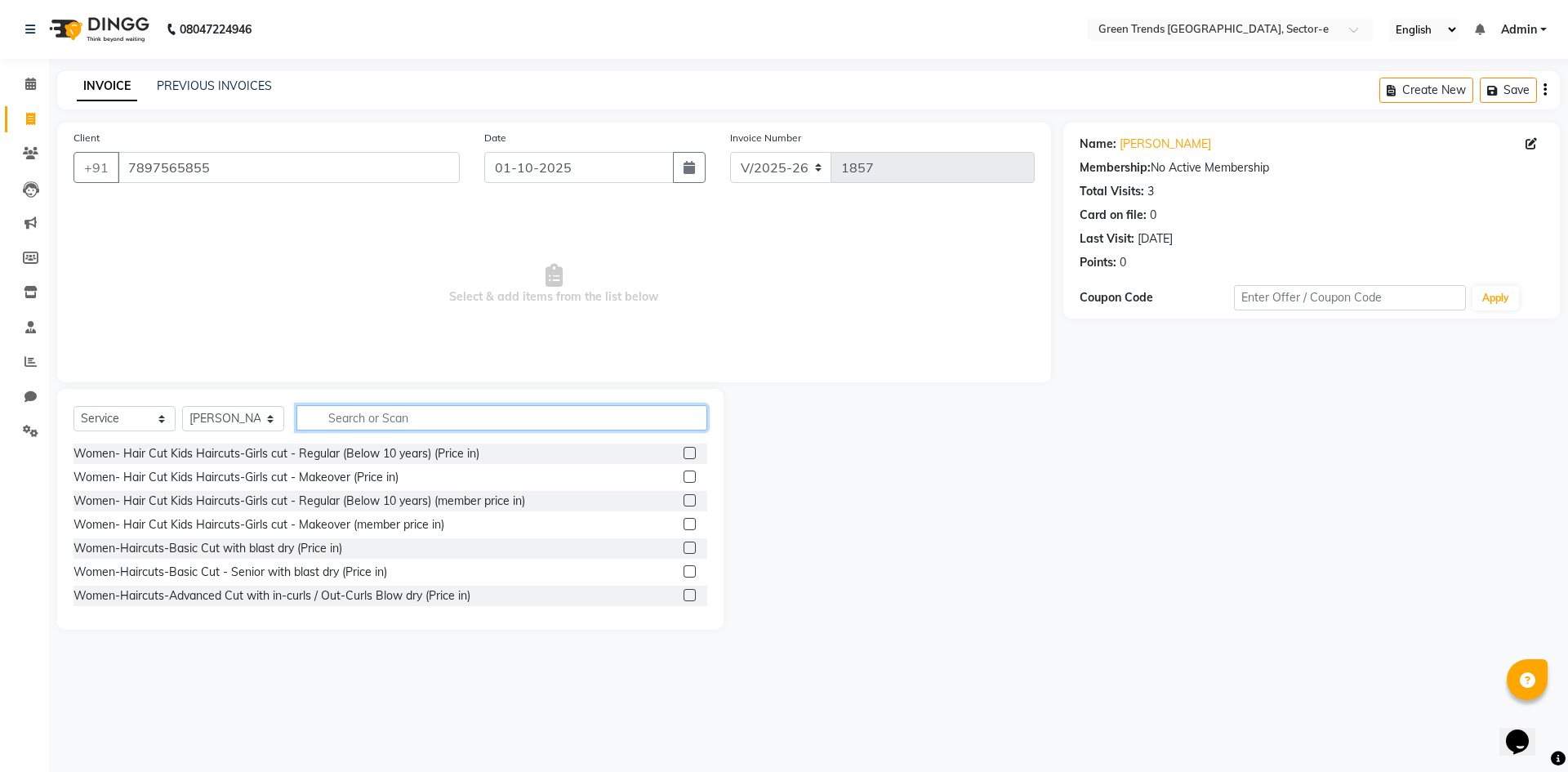
click at [329, 422] on input "text" at bounding box center [501, 417] width 410 height 25
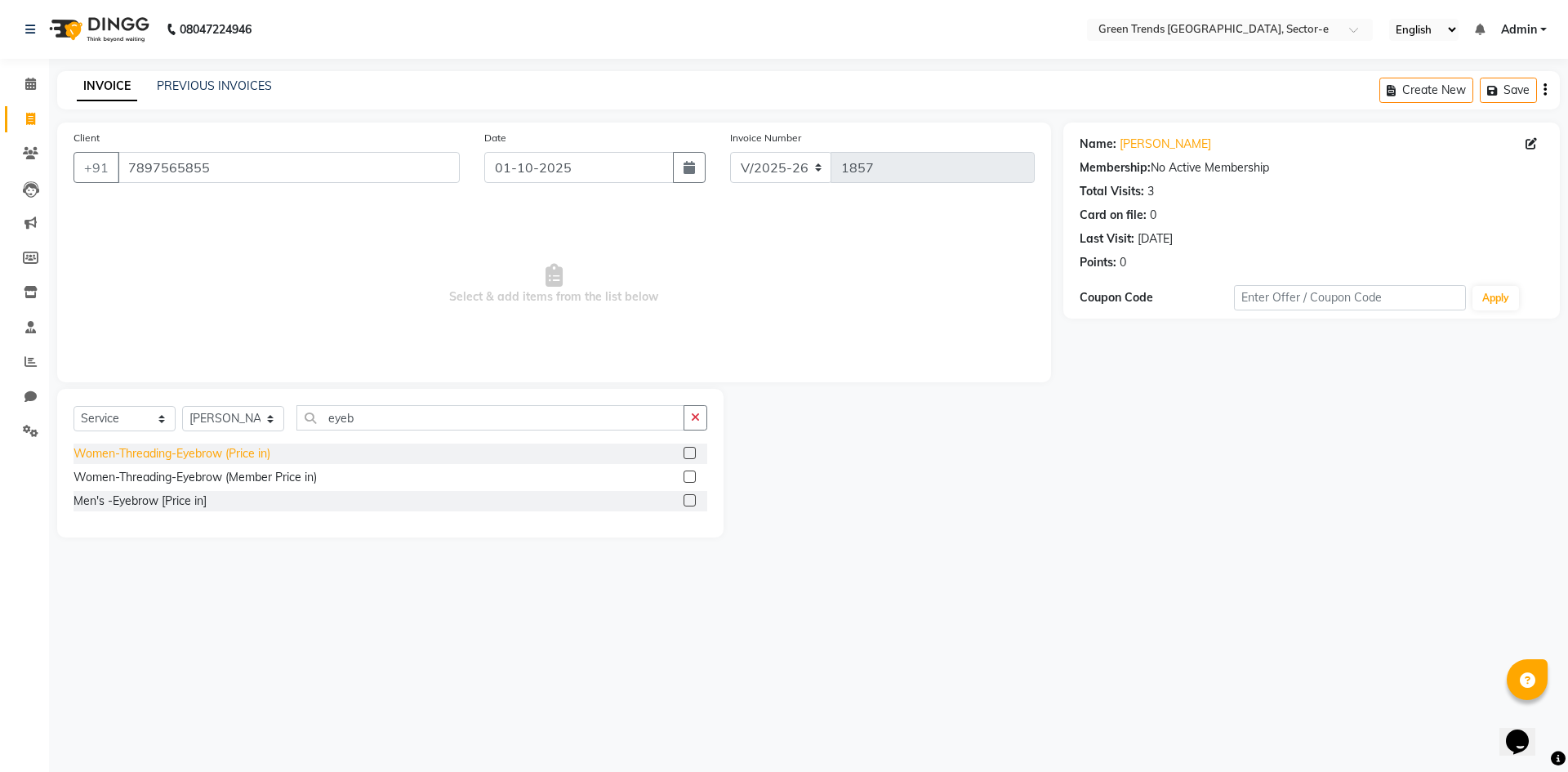
click at [205, 453] on div "Women-Threading-Eyebrow (Price in)" at bounding box center [172, 454] width 197 height 17
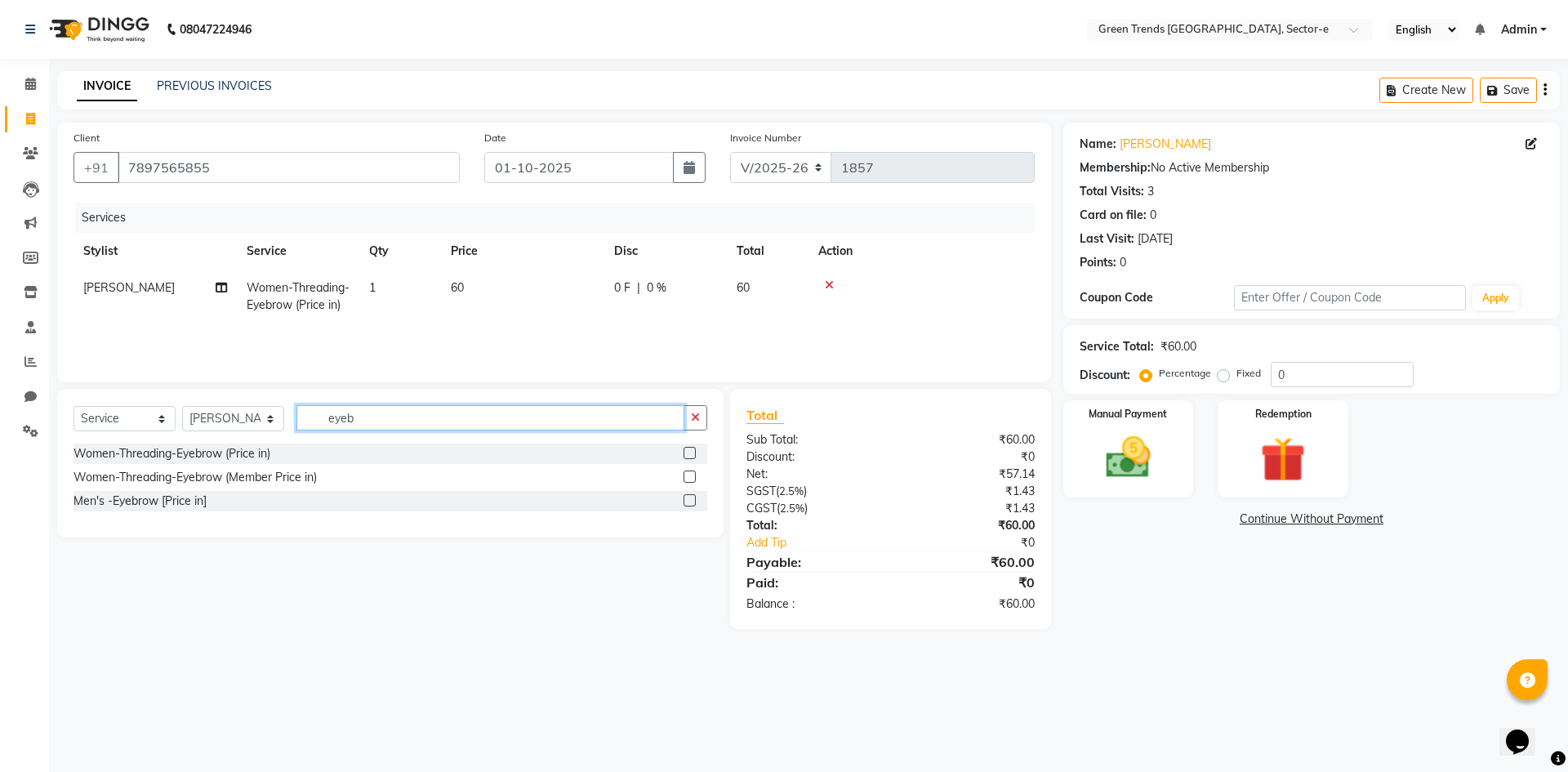
drag, startPoint x: 355, startPoint y: 423, endPoint x: 302, endPoint y: 432, distance: 53.8
click at [302, 432] on div "Select Service Product Membership Package Voucher Prepaid Gift Card Select Styl…" at bounding box center [391, 424] width 634 height 39
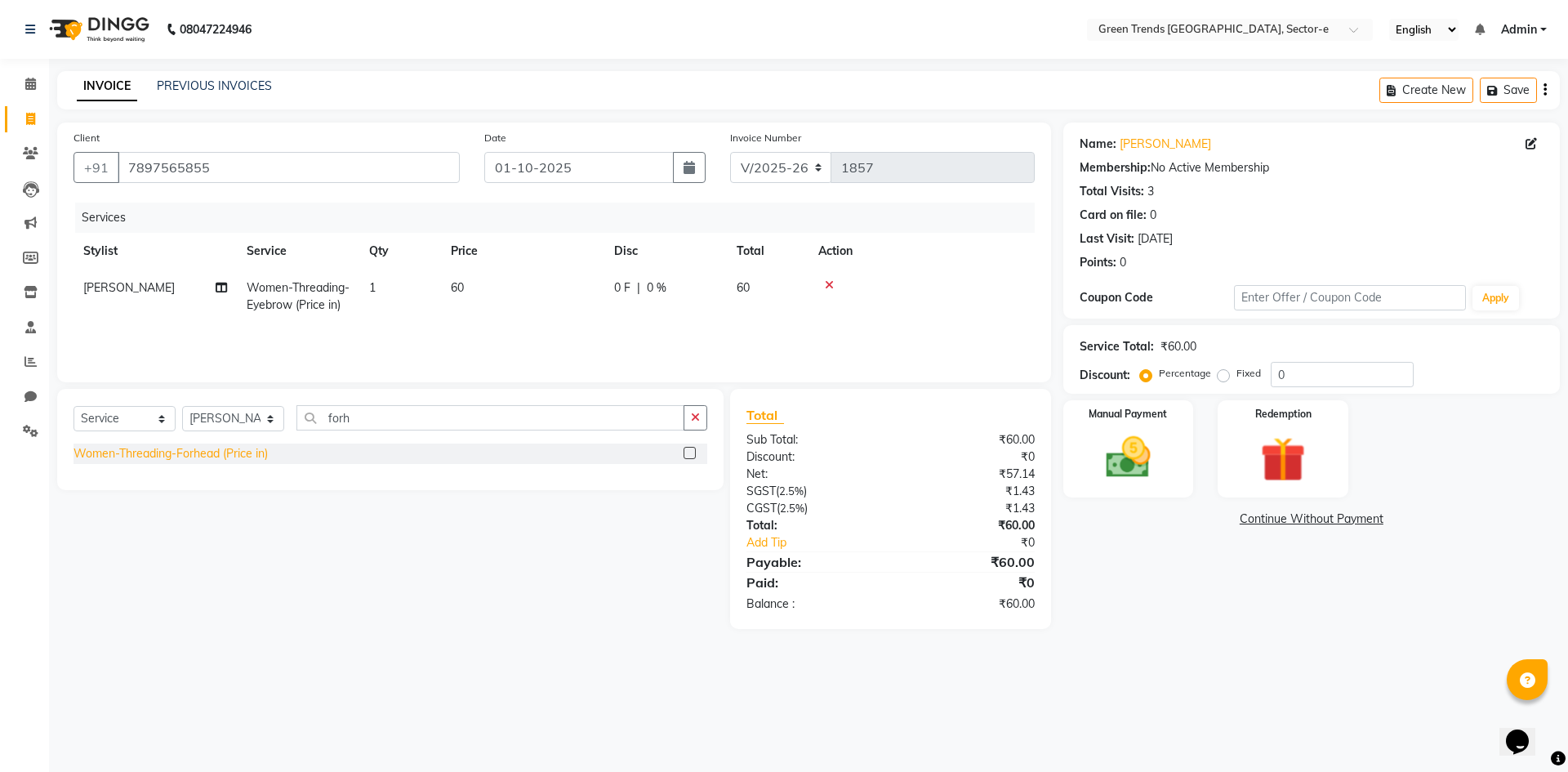
click at [231, 454] on div "Women-Threading-Forhead (Price in)" at bounding box center [171, 454] width 194 height 17
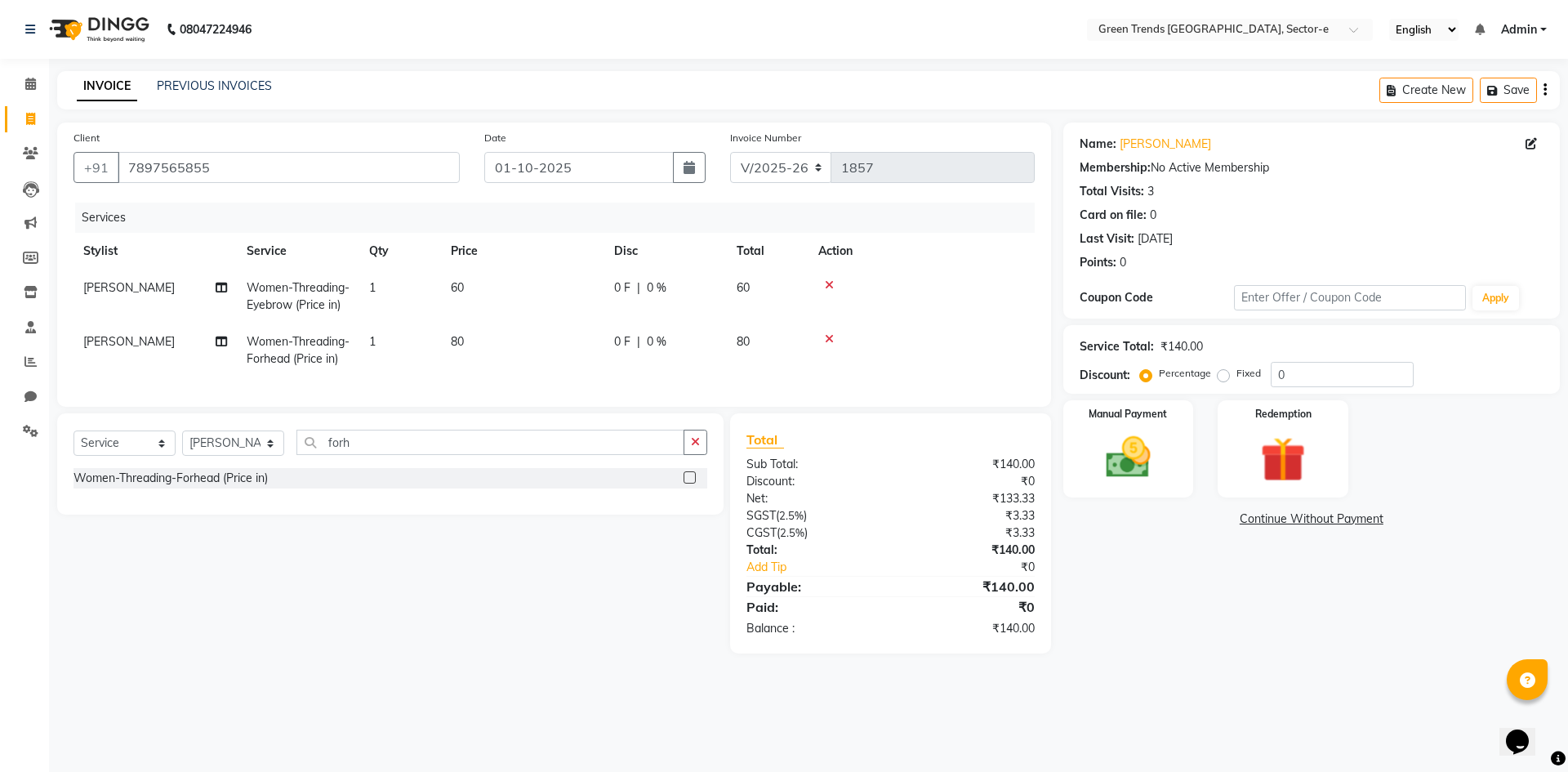
click at [1237, 378] on label "Fixed" at bounding box center [1249, 374] width 25 height 15
click at [1227, 378] on input "Fixed" at bounding box center [1226, 374] width 11 height 11
drag, startPoint x: 1302, startPoint y: 367, endPoint x: 1267, endPoint y: 320, distance: 58.6
click at [1271, 368] on input "0" at bounding box center [1343, 375] width 143 height 25
click at [1184, 562] on div "Name: [PERSON_NAME] Membership: No Active Membership Total Visits: 3 Card on fi…" at bounding box center [1317, 388] width 509 height 531
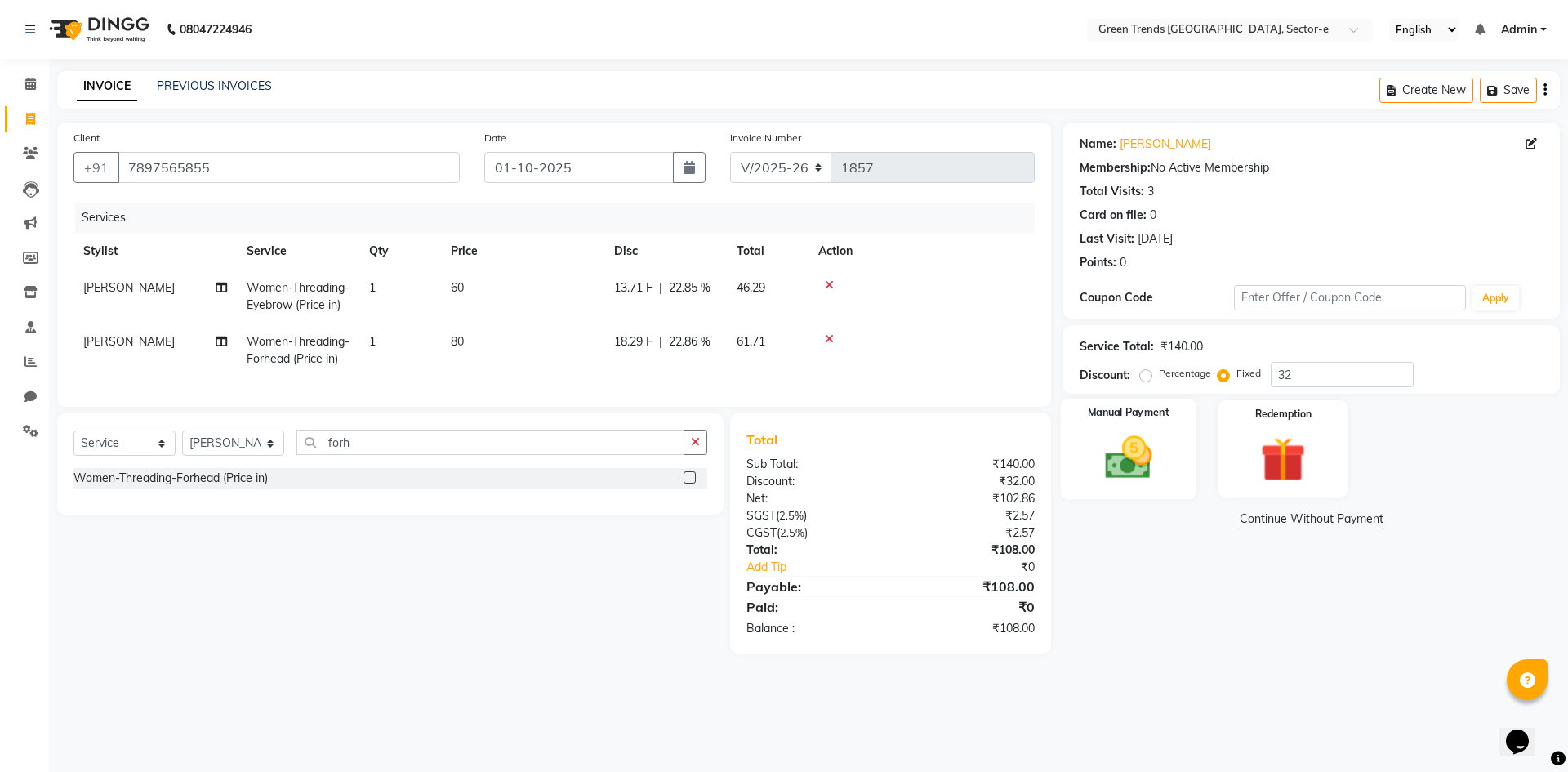
click at [1142, 446] on img at bounding box center [1128, 457] width 76 height 54
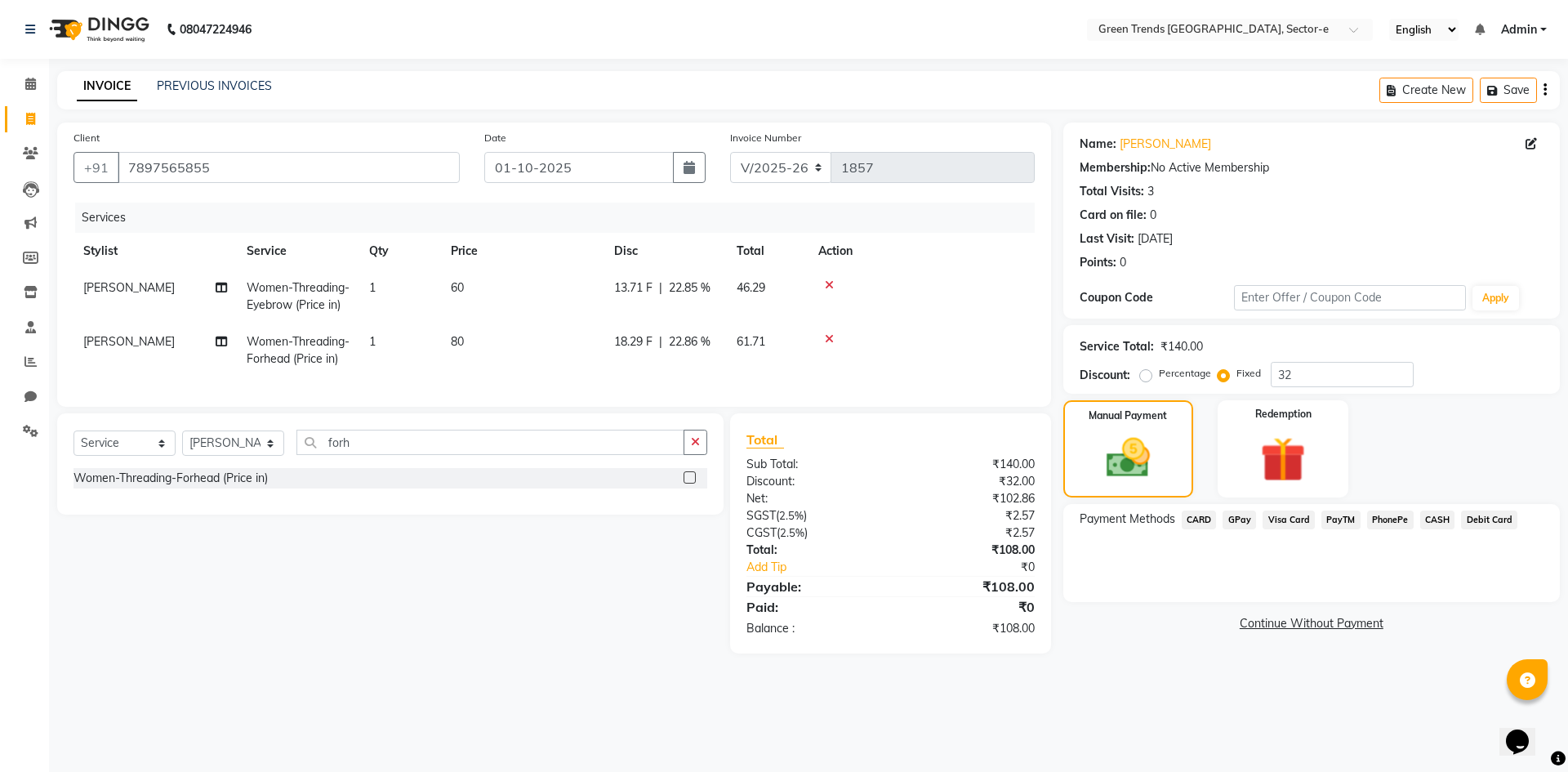
click at [1242, 518] on span "GPay" at bounding box center [1239, 520] width 33 height 19
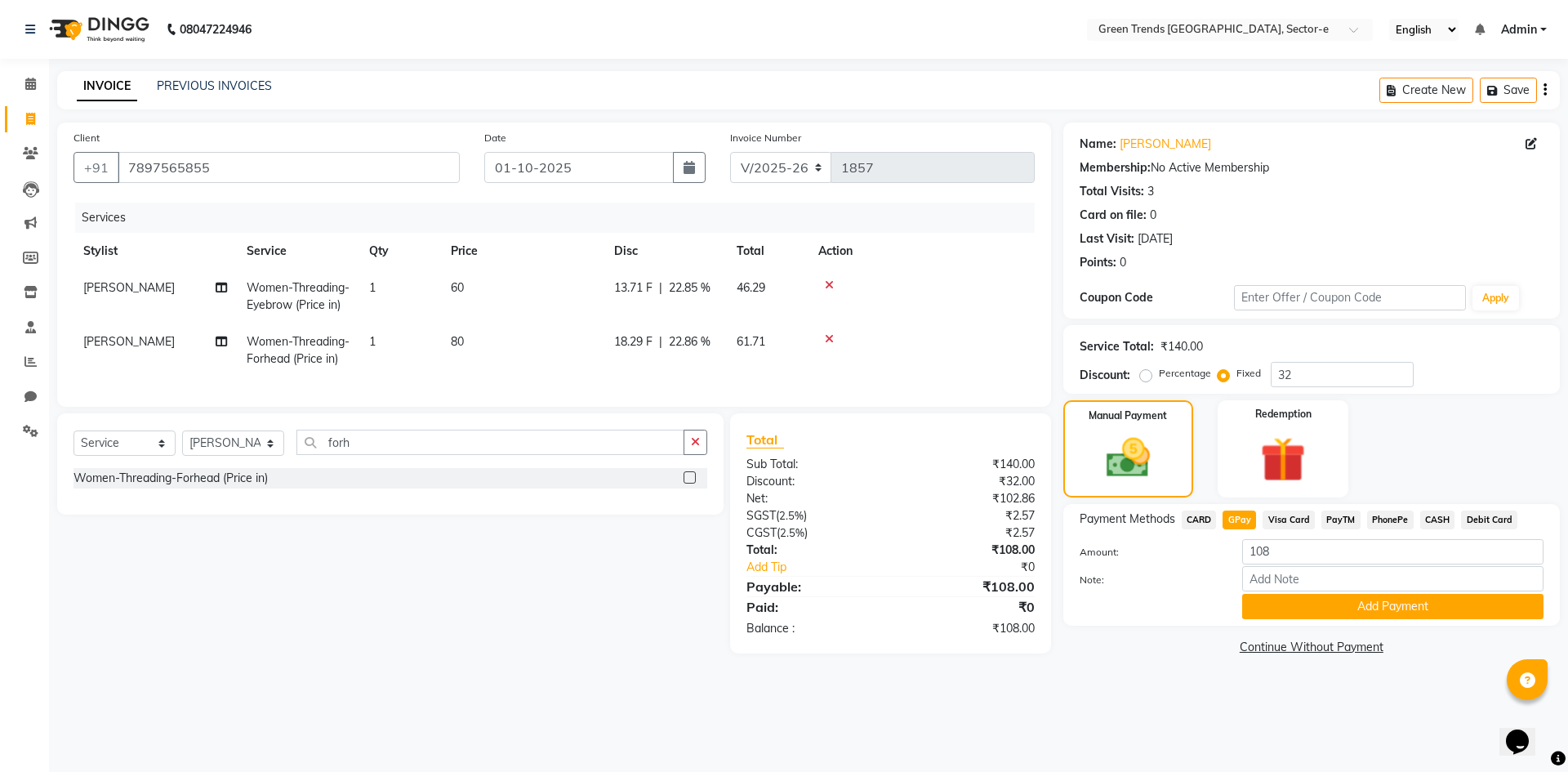
click at [1280, 599] on button "Add Payment" at bounding box center [1393, 606] width 301 height 25
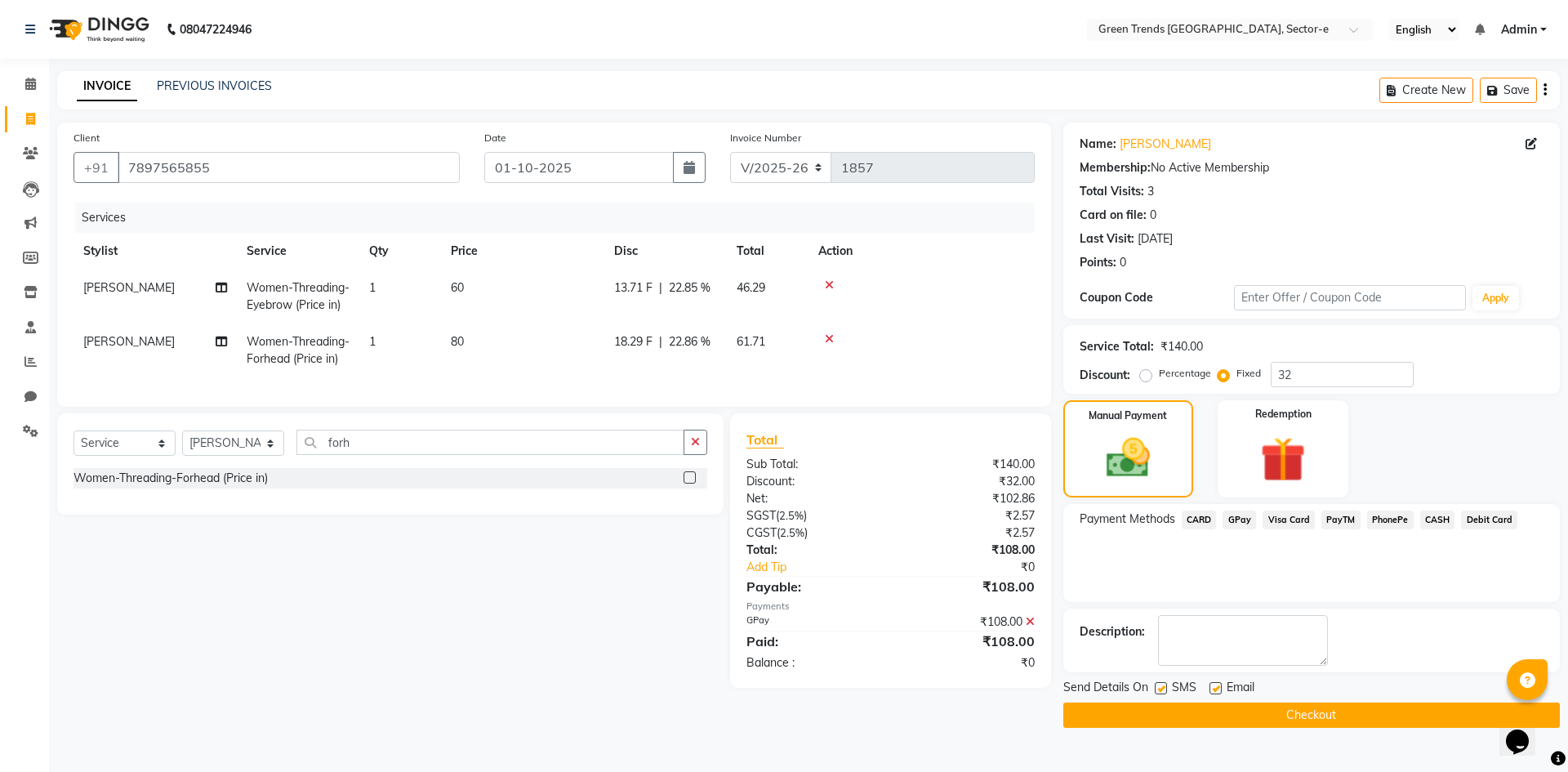
drag, startPoint x: 1165, startPoint y: 687, endPoint x: 1167, endPoint y: 698, distance: 11.2
click at [1165, 688] on label at bounding box center [1160, 688] width 12 height 12
click at [1165, 688] on input "checkbox" at bounding box center [1159, 689] width 10 height 10
click at [1215, 682] on label at bounding box center [1215, 688] width 12 height 12
click at [1215, 684] on input "checkbox" at bounding box center [1214, 689] width 10 height 10
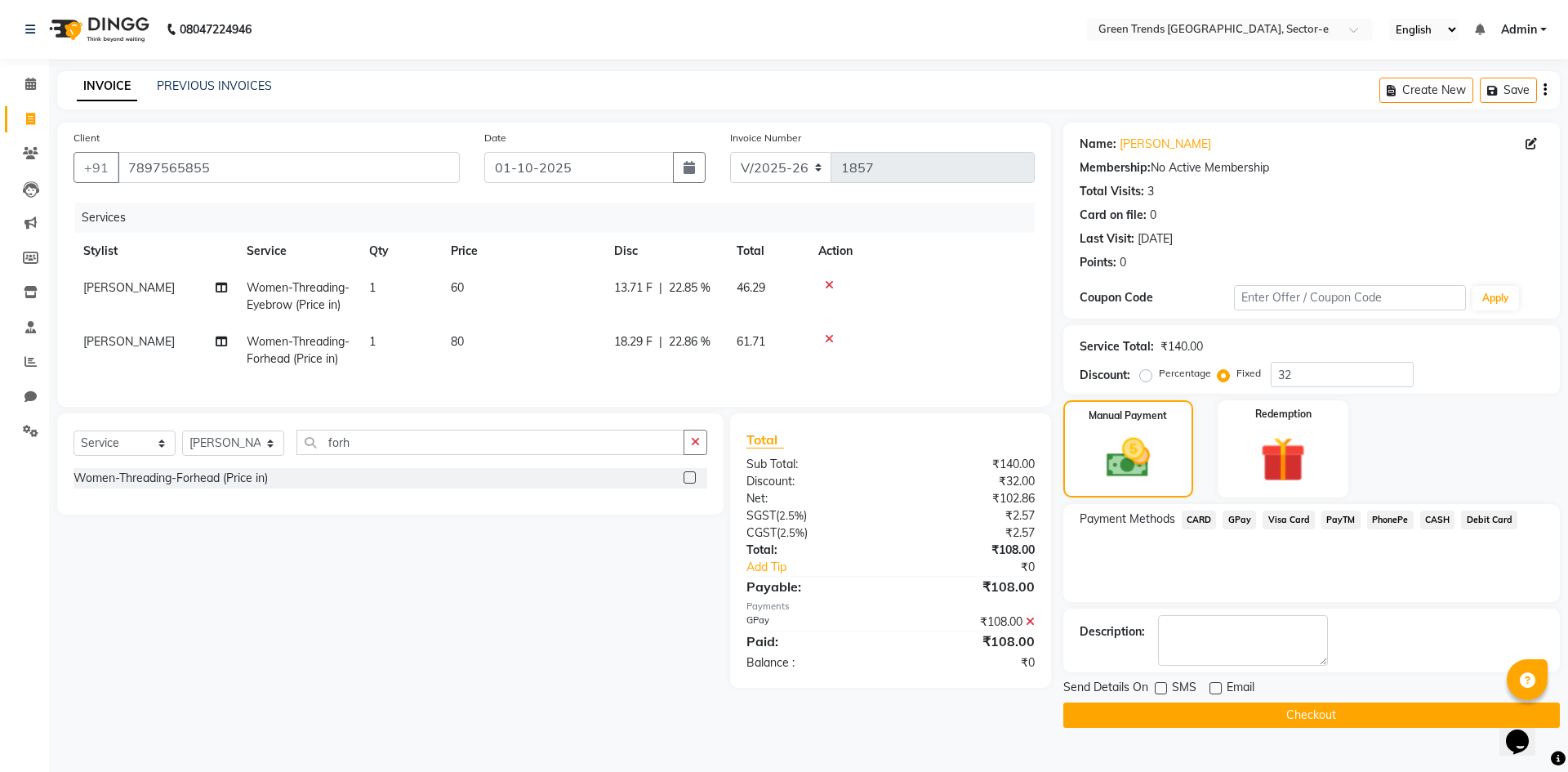
click at [1214, 705] on button "Checkout" at bounding box center [1311, 715] width 496 height 25
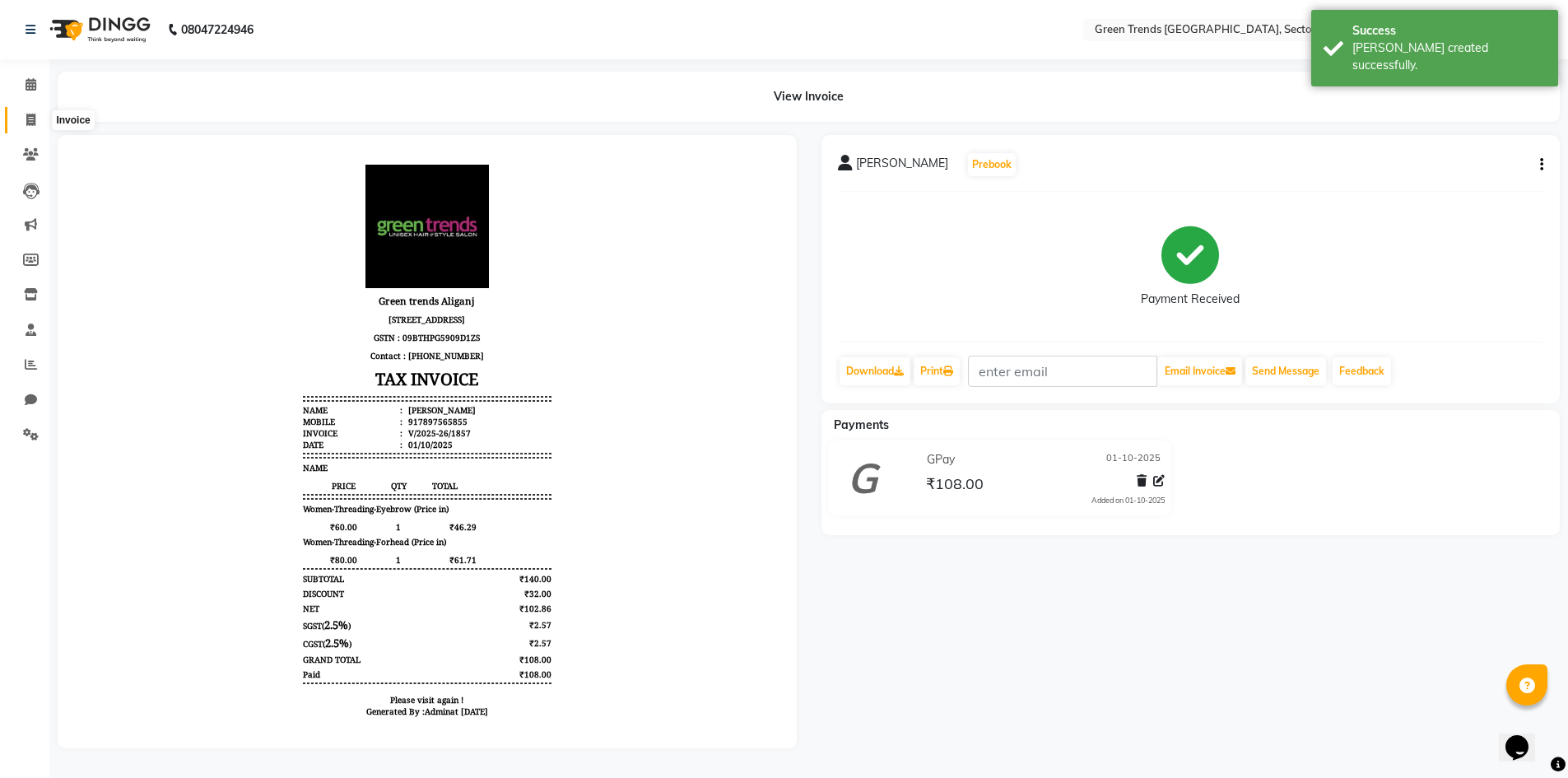
click at [33, 121] on icon at bounding box center [31, 119] width 10 height 12
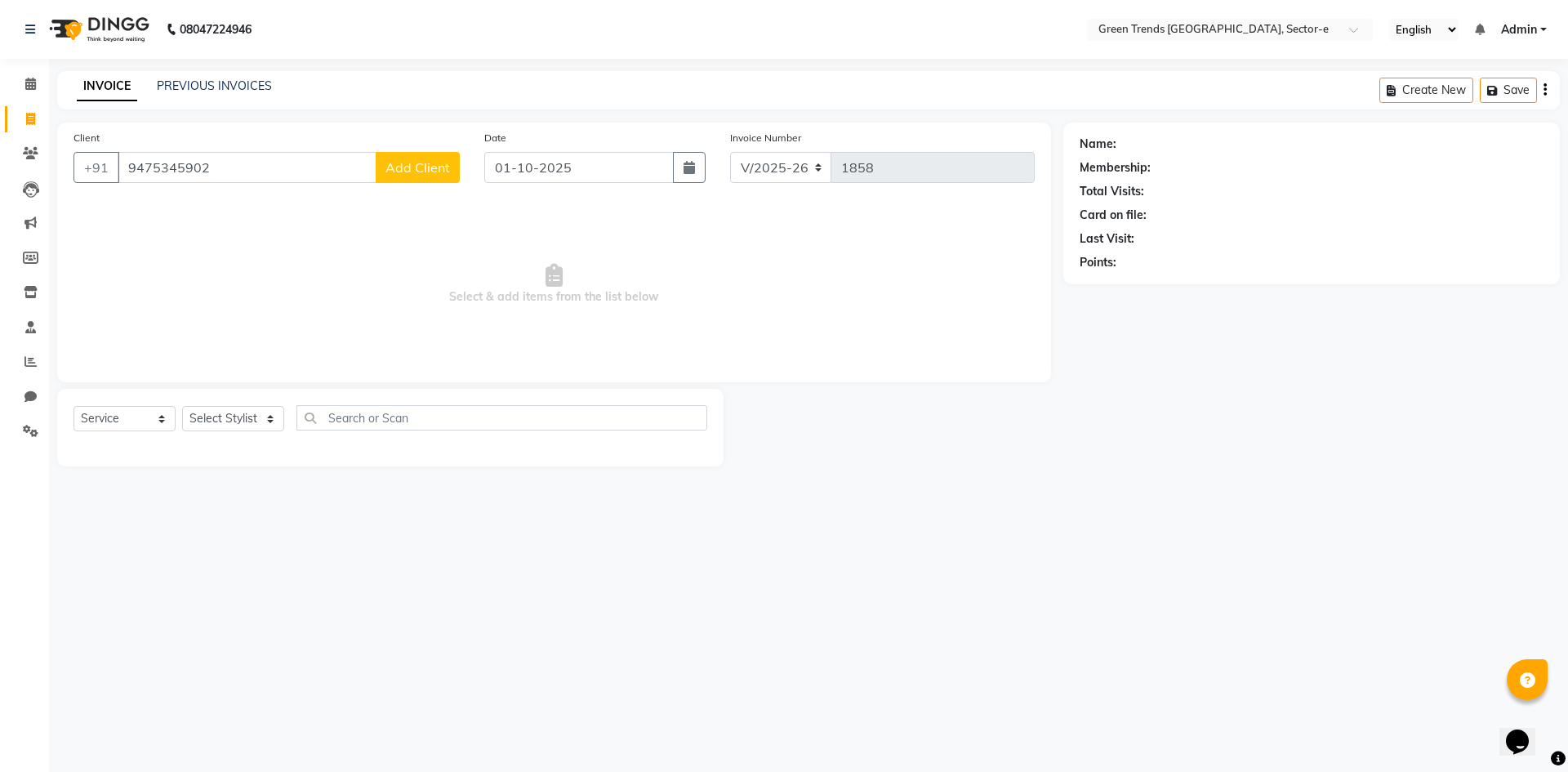
click at [417, 162] on span "Add Client" at bounding box center [418, 167] width 64 height 16
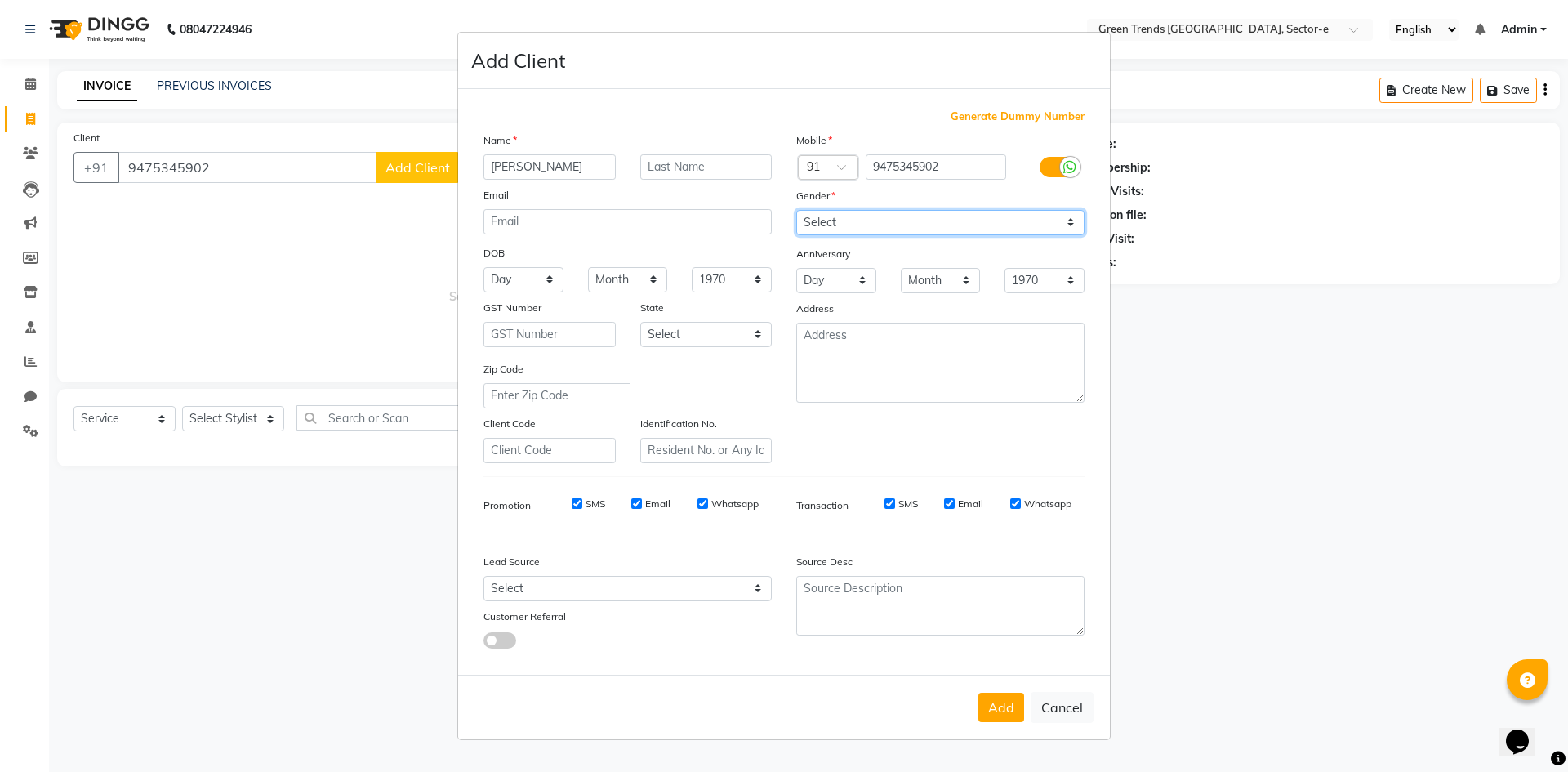
click at [1069, 222] on select "Select [DEMOGRAPHIC_DATA] [DEMOGRAPHIC_DATA] Other Prefer Not To Say" at bounding box center [941, 222] width 289 height 25
click at [1066, 213] on select "Select [DEMOGRAPHIC_DATA] [DEMOGRAPHIC_DATA] Other Prefer Not To Say" at bounding box center [941, 222] width 289 height 25
click at [796, 210] on select "Select [DEMOGRAPHIC_DATA] [DEMOGRAPHIC_DATA] Other Prefer Not To Say" at bounding box center [941, 222] width 289 height 25
click at [1002, 710] on button "Add" at bounding box center [1001, 707] width 45 height 29
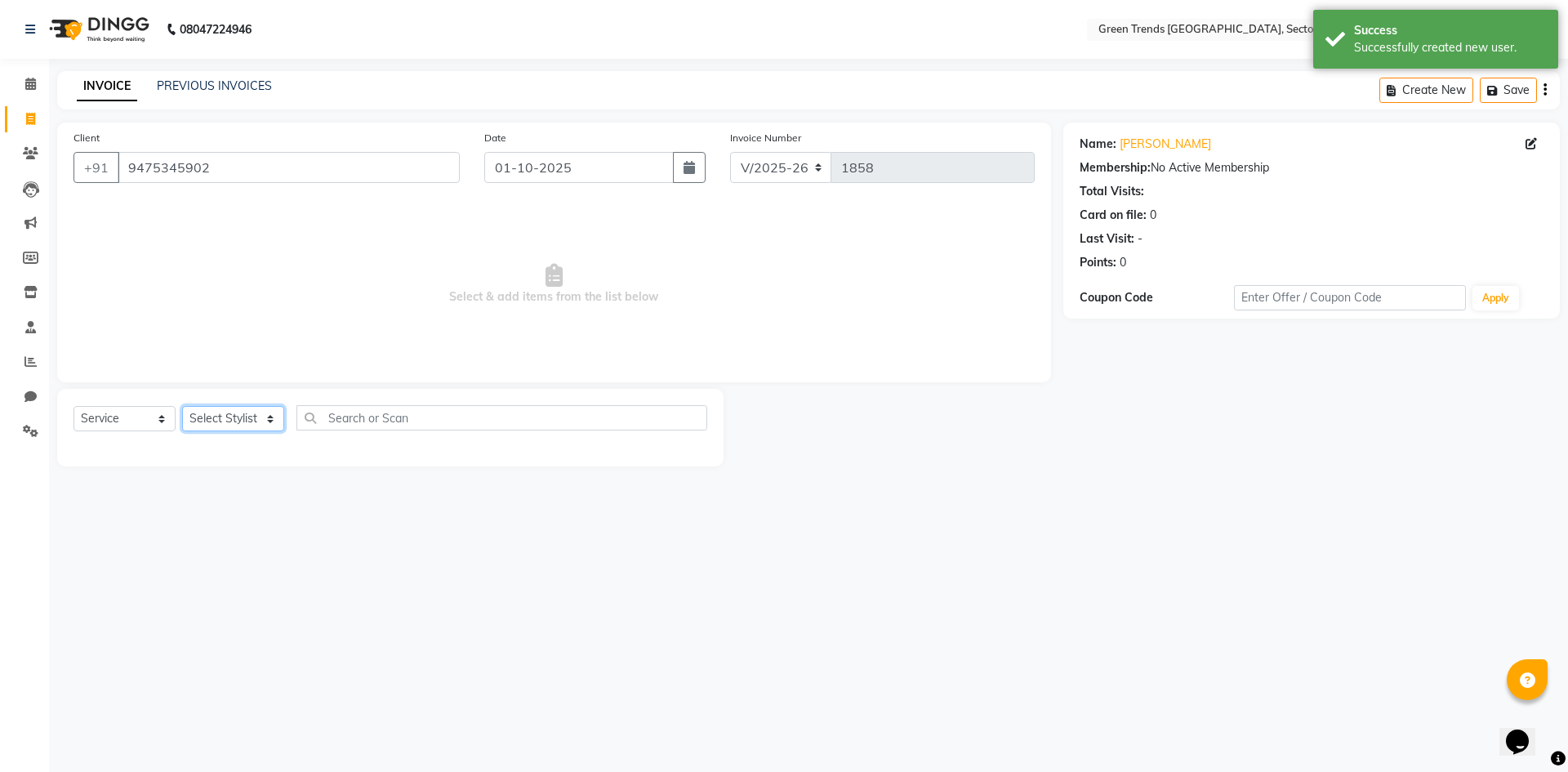
click at [272, 418] on select "Select Stylist [PERSON_NAME] [PERSON_NAME] Mo. [PERSON_NAME].[PERSON_NAME] [PER…" at bounding box center [233, 418] width 102 height 25
click at [182, 406] on select "Select Stylist [PERSON_NAME] [PERSON_NAME] Mo. [PERSON_NAME].[PERSON_NAME] [PER…" at bounding box center [233, 418] width 102 height 25
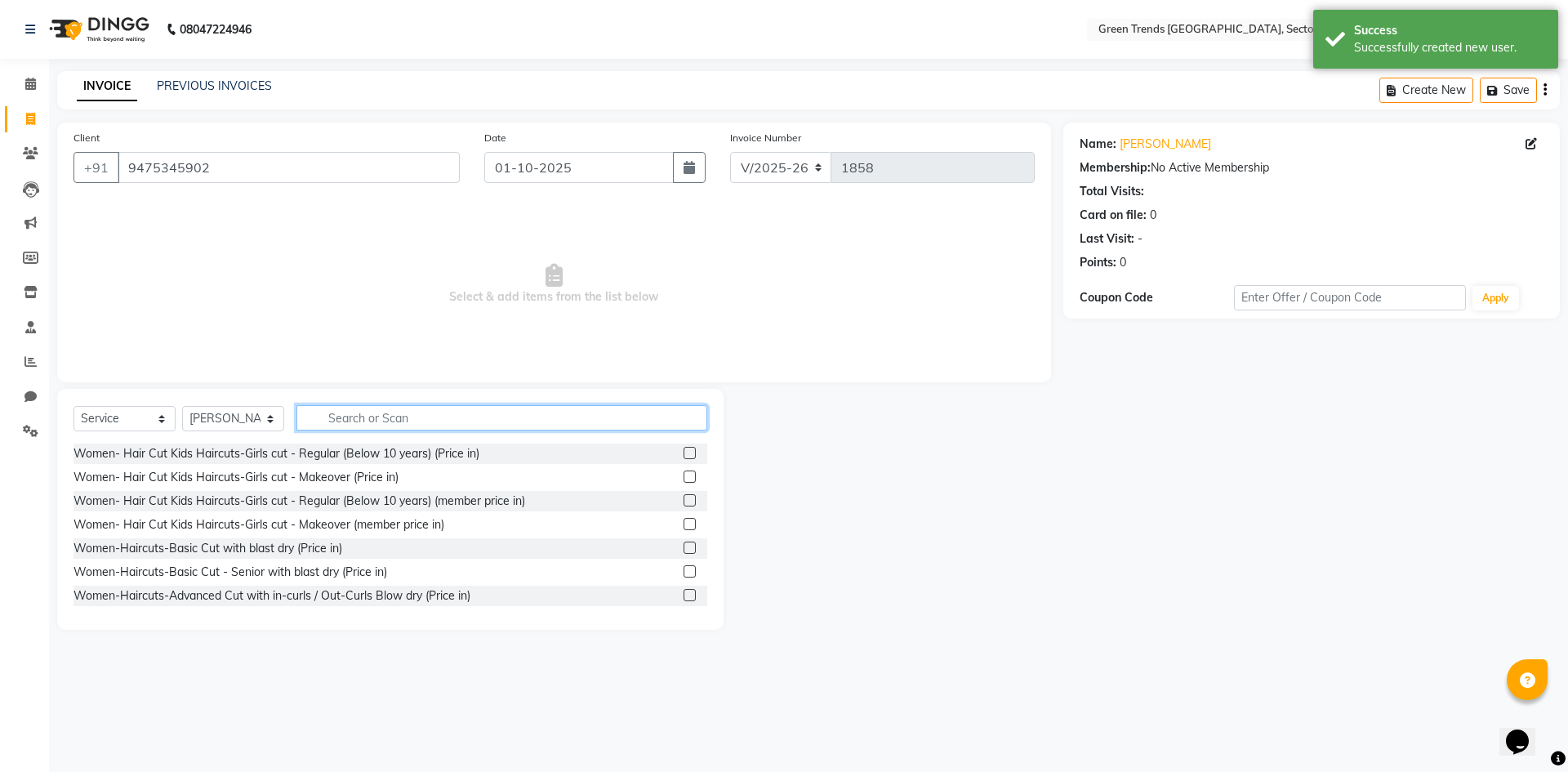
click at [334, 418] on input "text" at bounding box center [501, 417] width 410 height 25
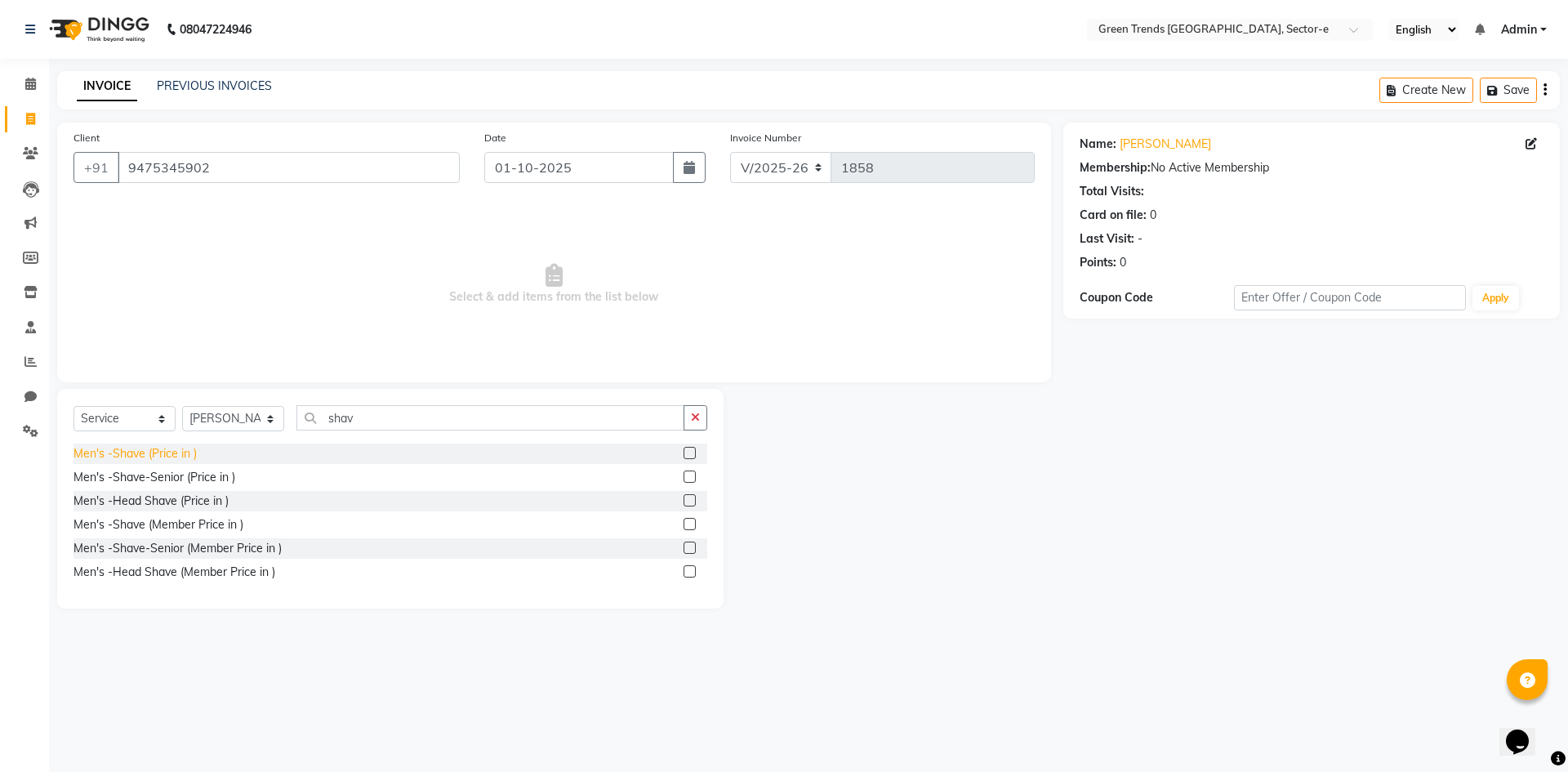
click at [151, 453] on div "Men's -Shave (Price in )" at bounding box center [135, 454] width 124 height 17
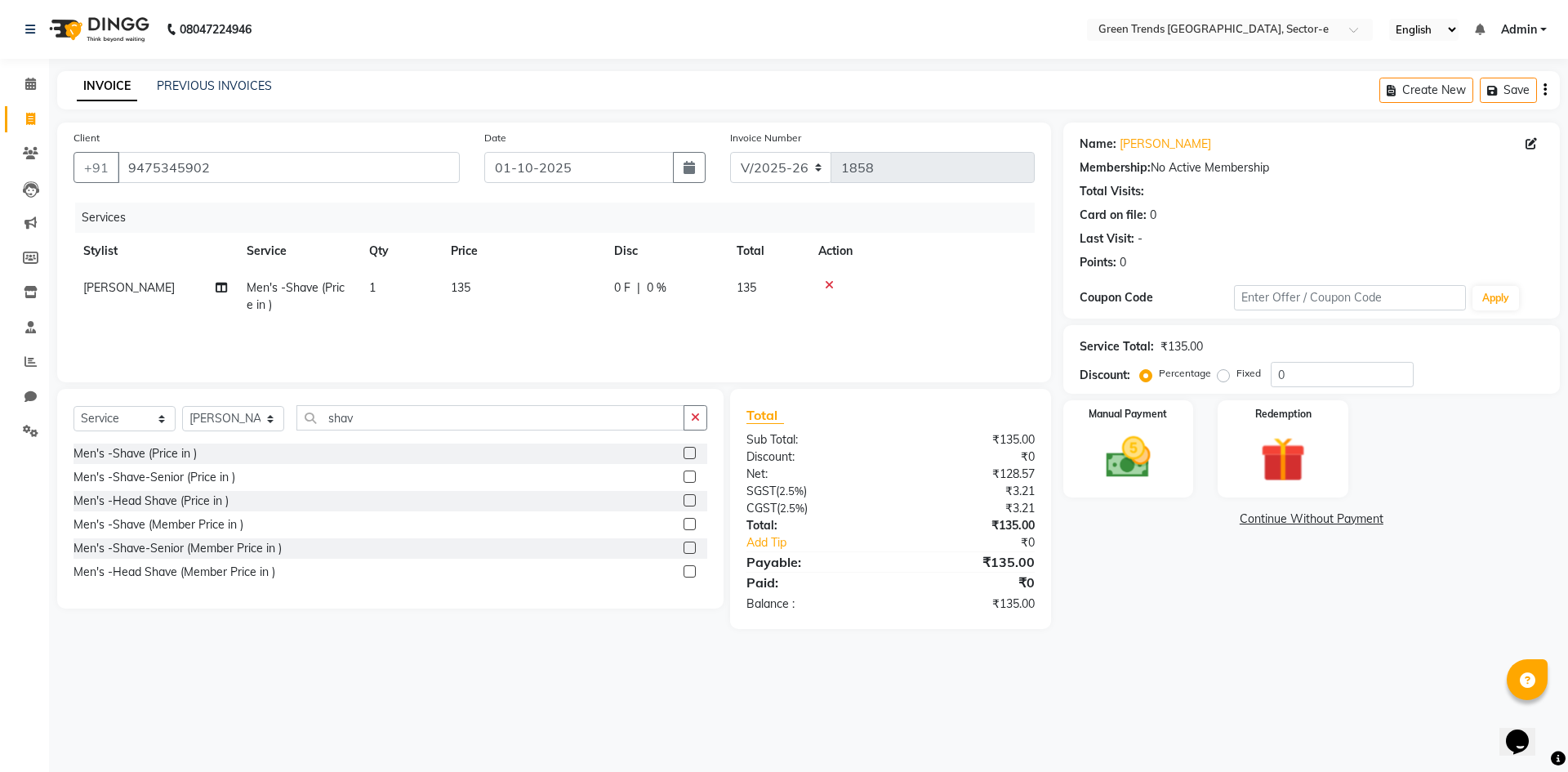
click at [624, 287] on span "0 F" at bounding box center [622, 288] width 16 height 17
drag, startPoint x: 721, startPoint y: 287, endPoint x: 673, endPoint y: 302, distance: 50.3
click at [673, 302] on tr "[PERSON_NAME] [PERSON_NAME] Mo. [PERSON_NAME].Sirrajudin [PERSON_NAME] [PERSON_…" at bounding box center [554, 301] width 961 height 62
click at [720, 320] on td "15 F | 11.11 %" at bounding box center [666, 296] width 123 height 54
click at [1133, 426] on div "Manual Payment" at bounding box center [1128, 448] width 136 height 100
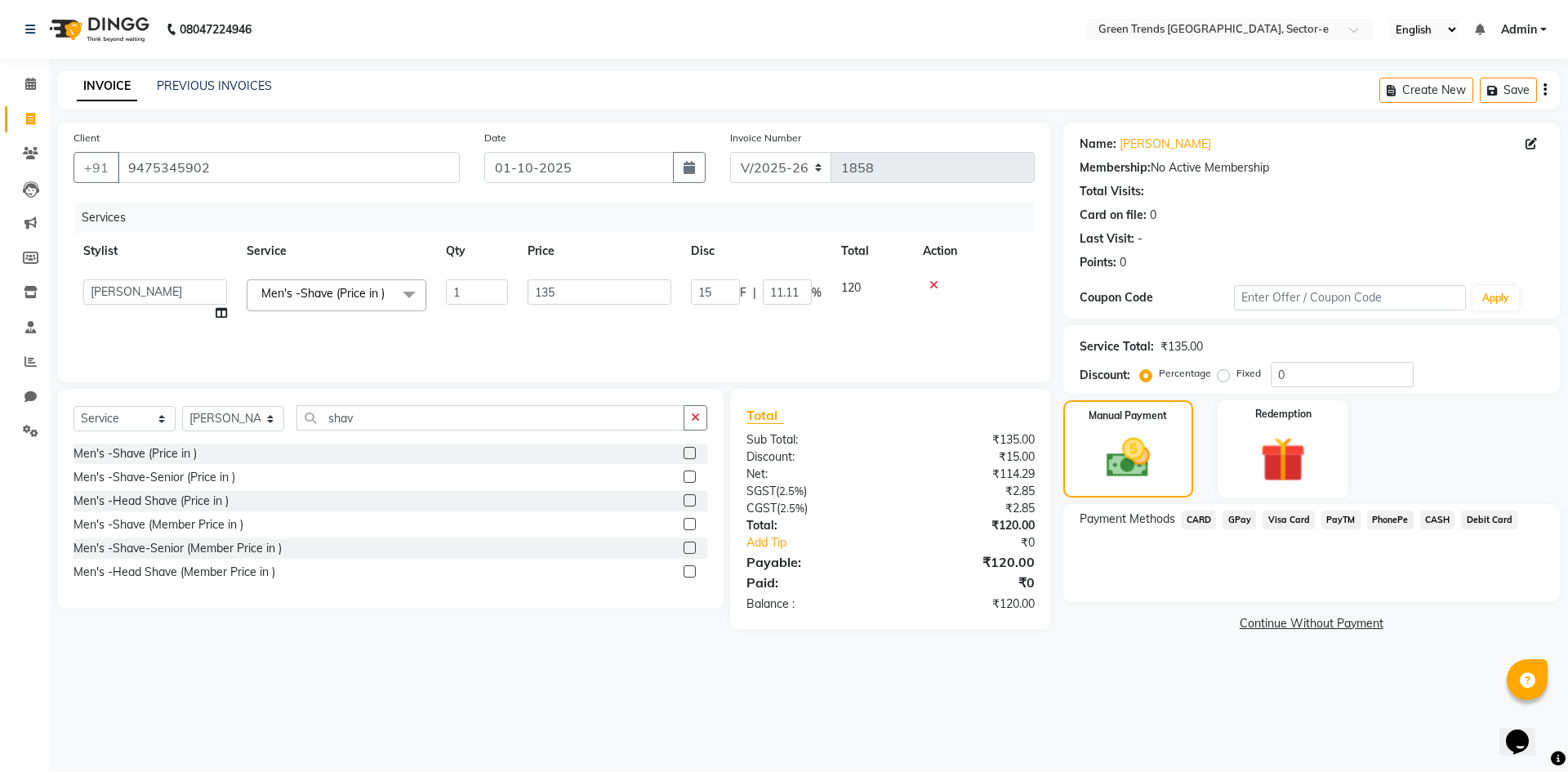
drag, startPoint x: 1443, startPoint y: 514, endPoint x: 1426, endPoint y: 532, distance: 24.8
click at [1443, 514] on span "CASH" at bounding box center [1438, 520] width 35 height 19
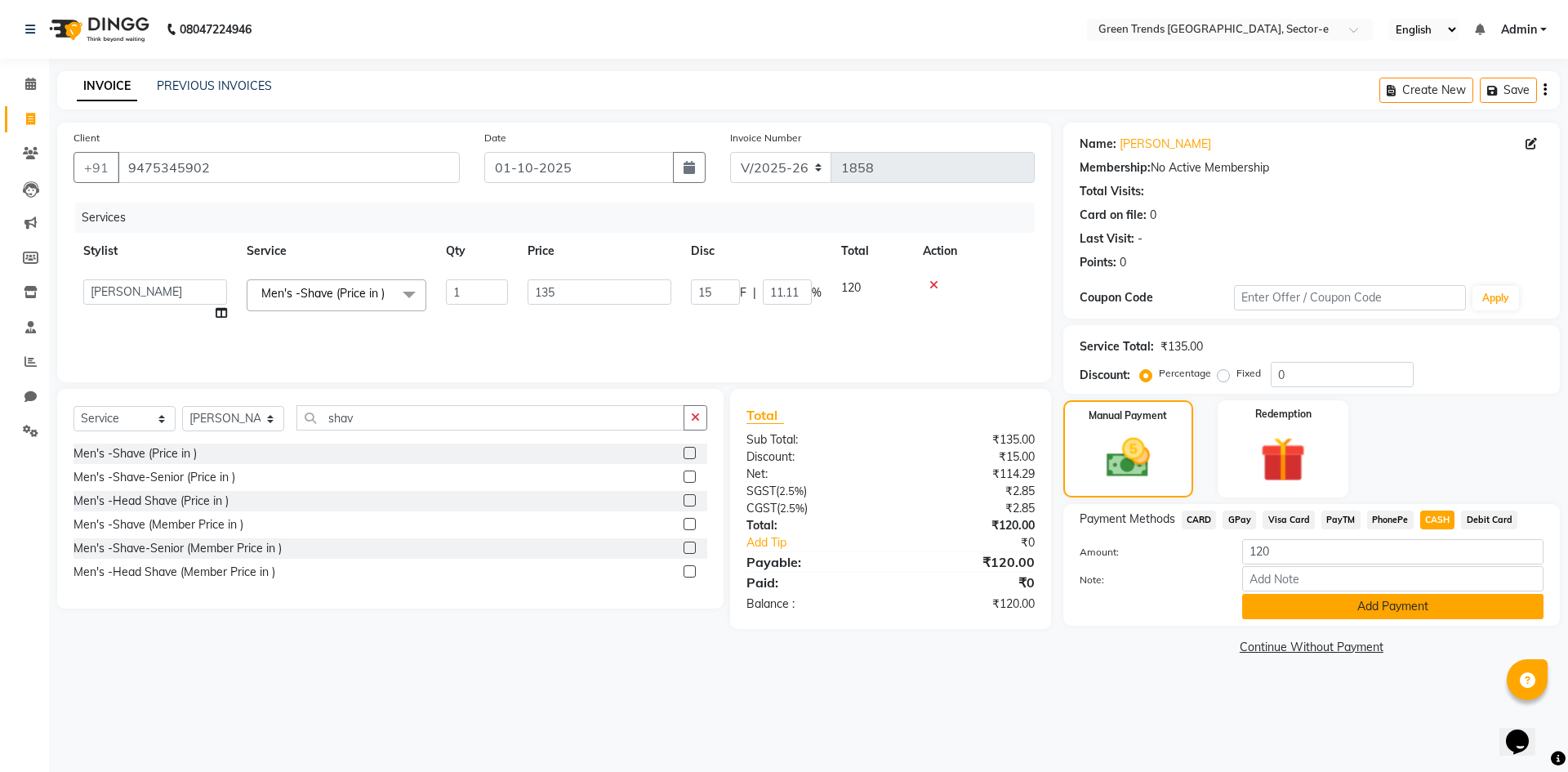
click at [1349, 611] on button "Add Payment" at bounding box center [1393, 606] width 301 height 25
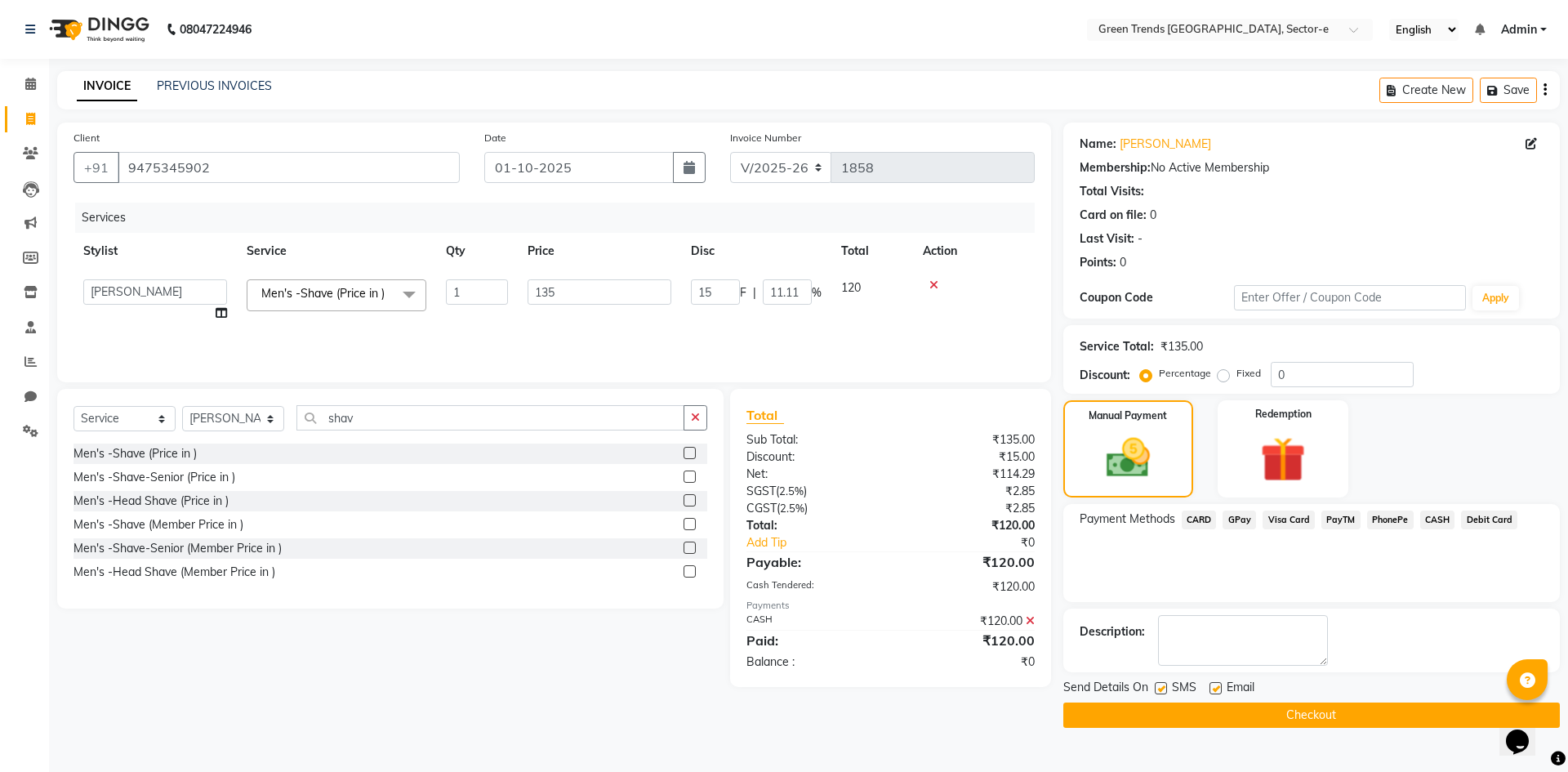
click at [1161, 685] on label at bounding box center [1160, 688] width 12 height 12
click at [1161, 685] on input "checkbox" at bounding box center [1159, 689] width 10 height 10
drag, startPoint x: 1216, startPoint y: 686, endPoint x: 1217, endPoint y: 701, distance: 15.0
click at [1215, 688] on label at bounding box center [1215, 688] width 12 height 12
click at [1215, 688] on input "checkbox" at bounding box center [1214, 689] width 10 height 10
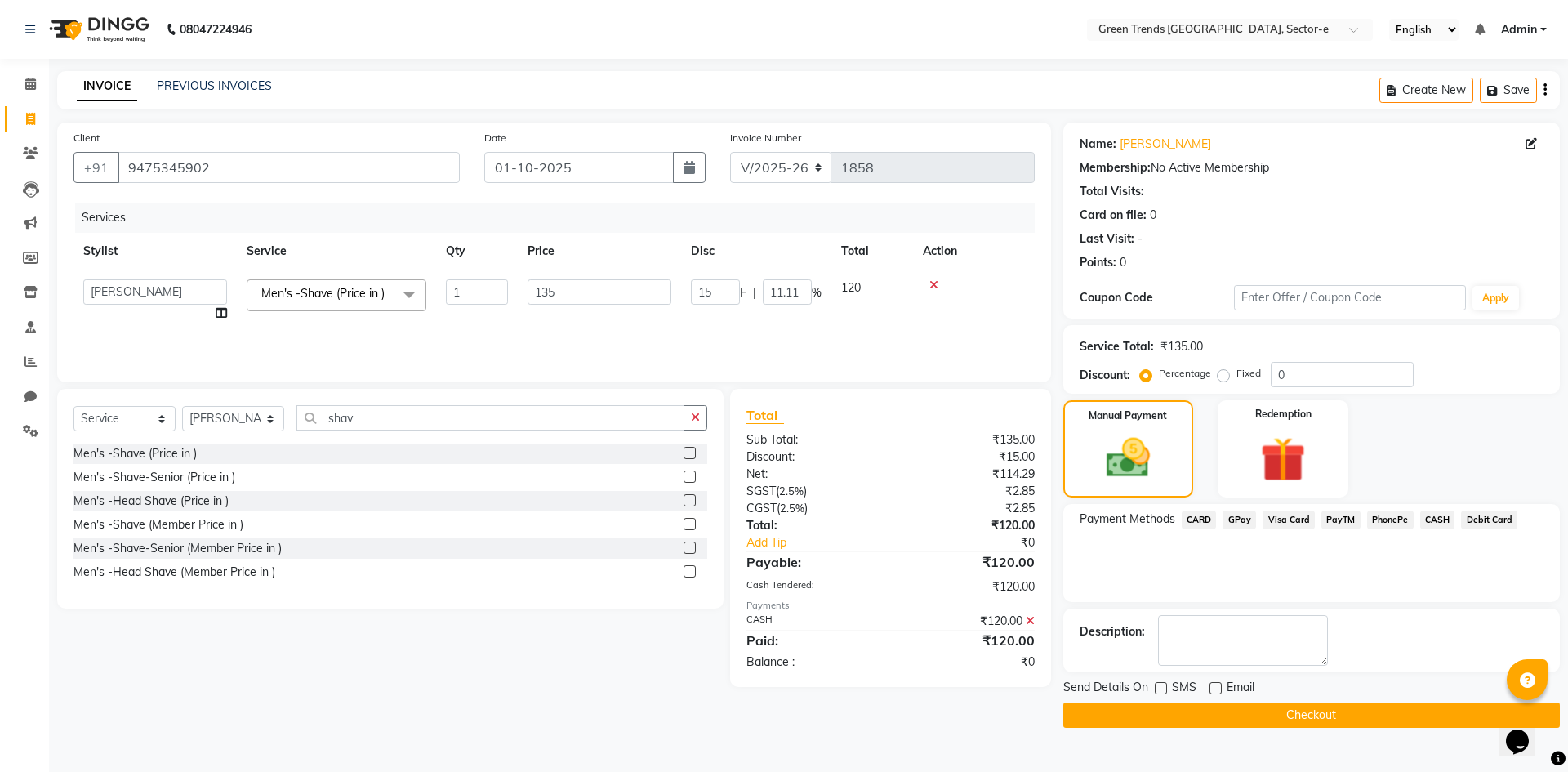
click at [1220, 704] on button "Checkout" at bounding box center [1311, 715] width 496 height 25
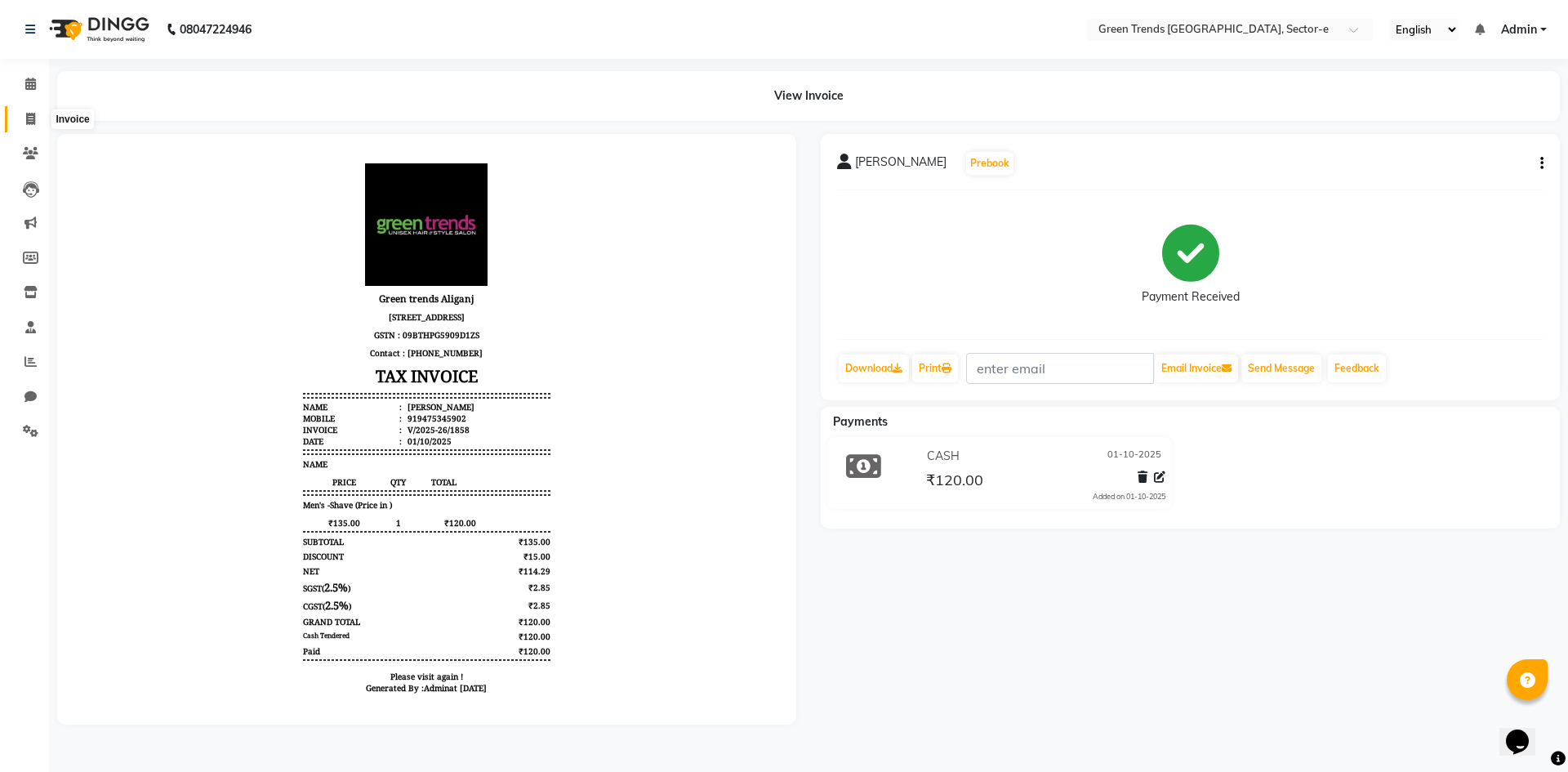
click at [28, 116] on icon at bounding box center [31, 118] width 9 height 12
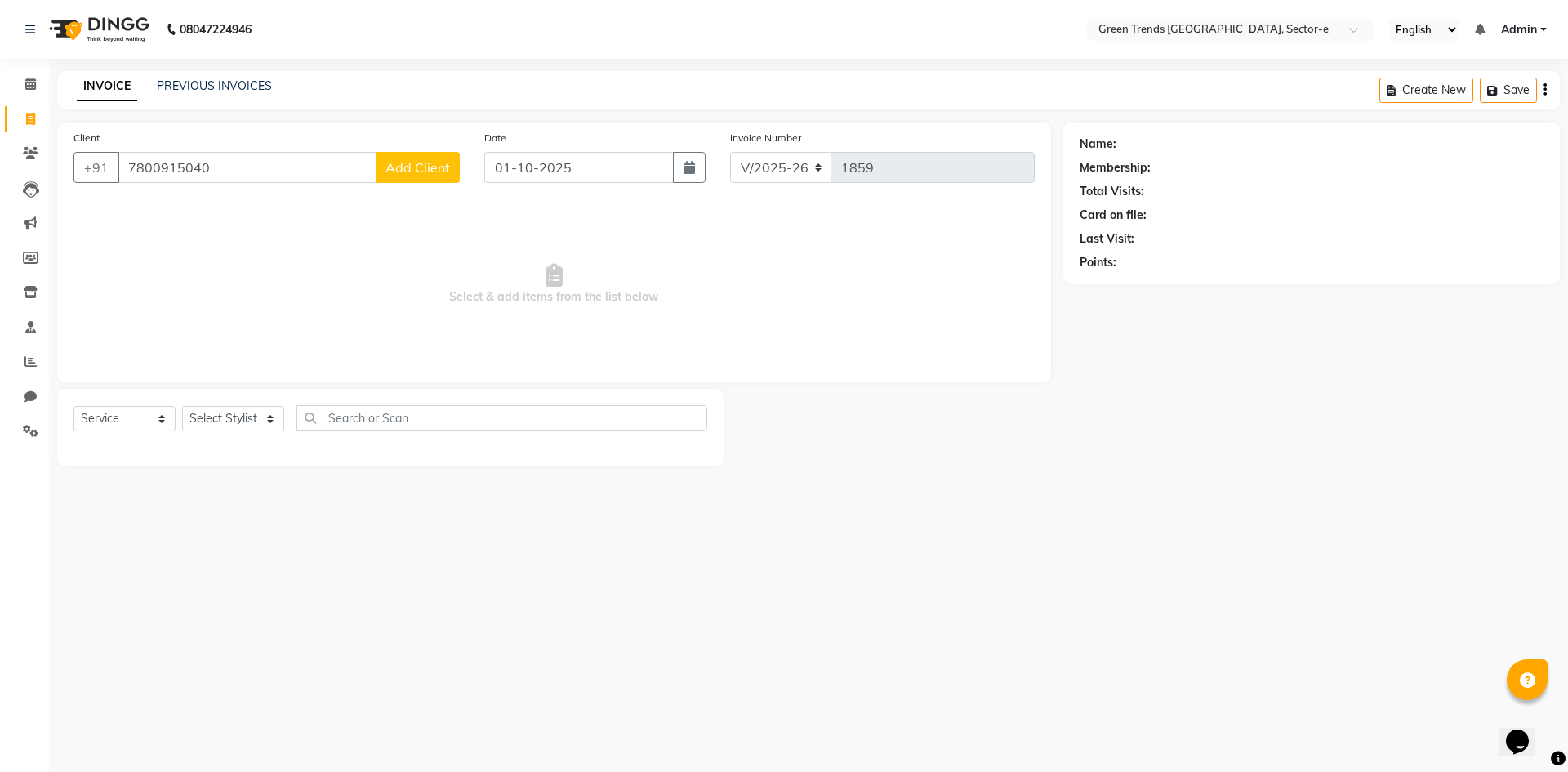
click at [392, 174] on span "Add Client" at bounding box center [418, 167] width 64 height 16
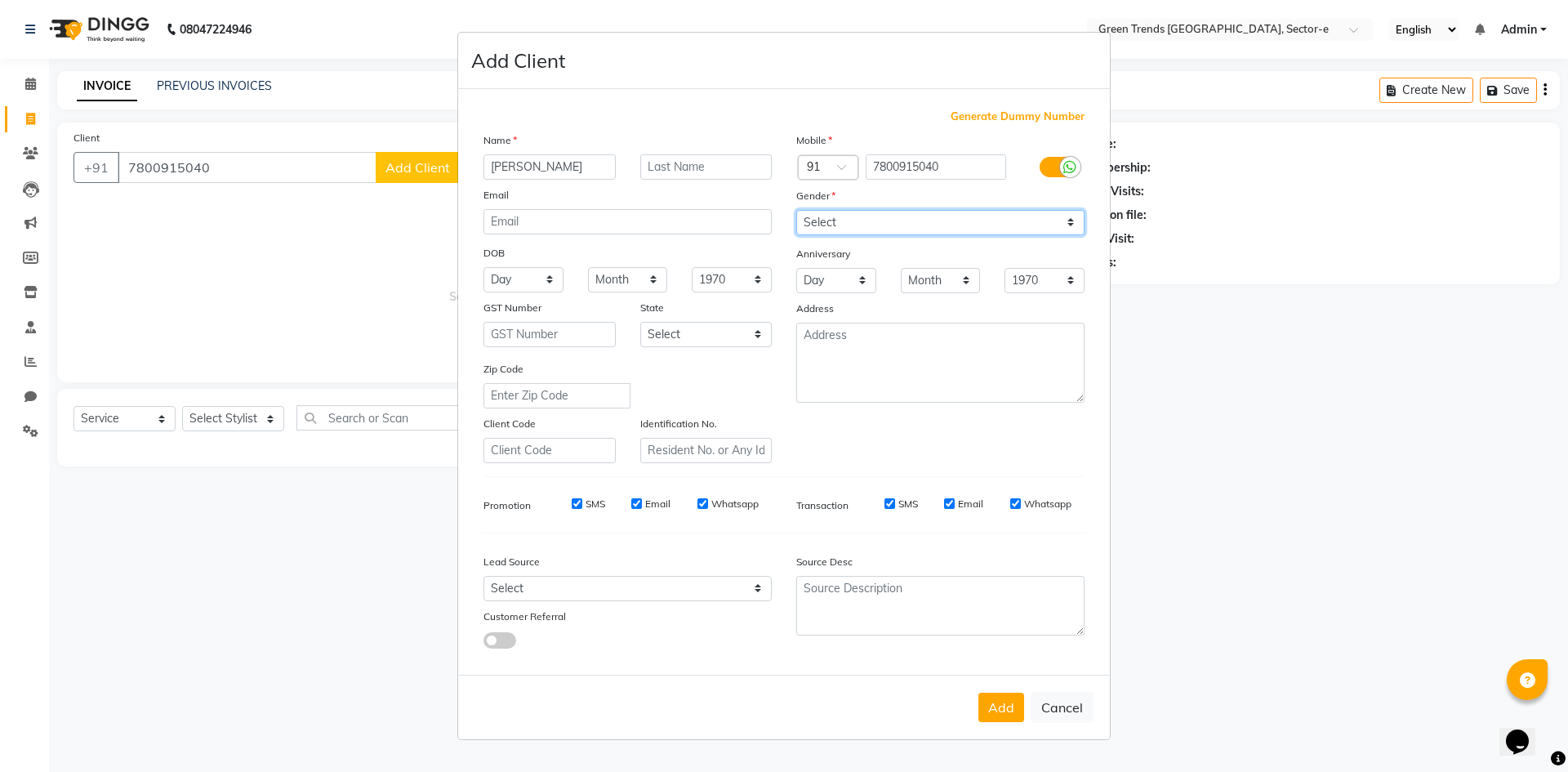
drag, startPoint x: 1073, startPoint y: 223, endPoint x: 1050, endPoint y: 234, distance: 25.5
click at [1066, 226] on select "Select [DEMOGRAPHIC_DATA] [DEMOGRAPHIC_DATA] Other Prefer Not To Say" at bounding box center [941, 222] width 289 height 25
click at [796, 210] on select "Select [DEMOGRAPHIC_DATA] [DEMOGRAPHIC_DATA] Other Prefer Not To Say" at bounding box center [941, 222] width 289 height 25
click at [998, 704] on button "Add" at bounding box center [1001, 707] width 45 height 29
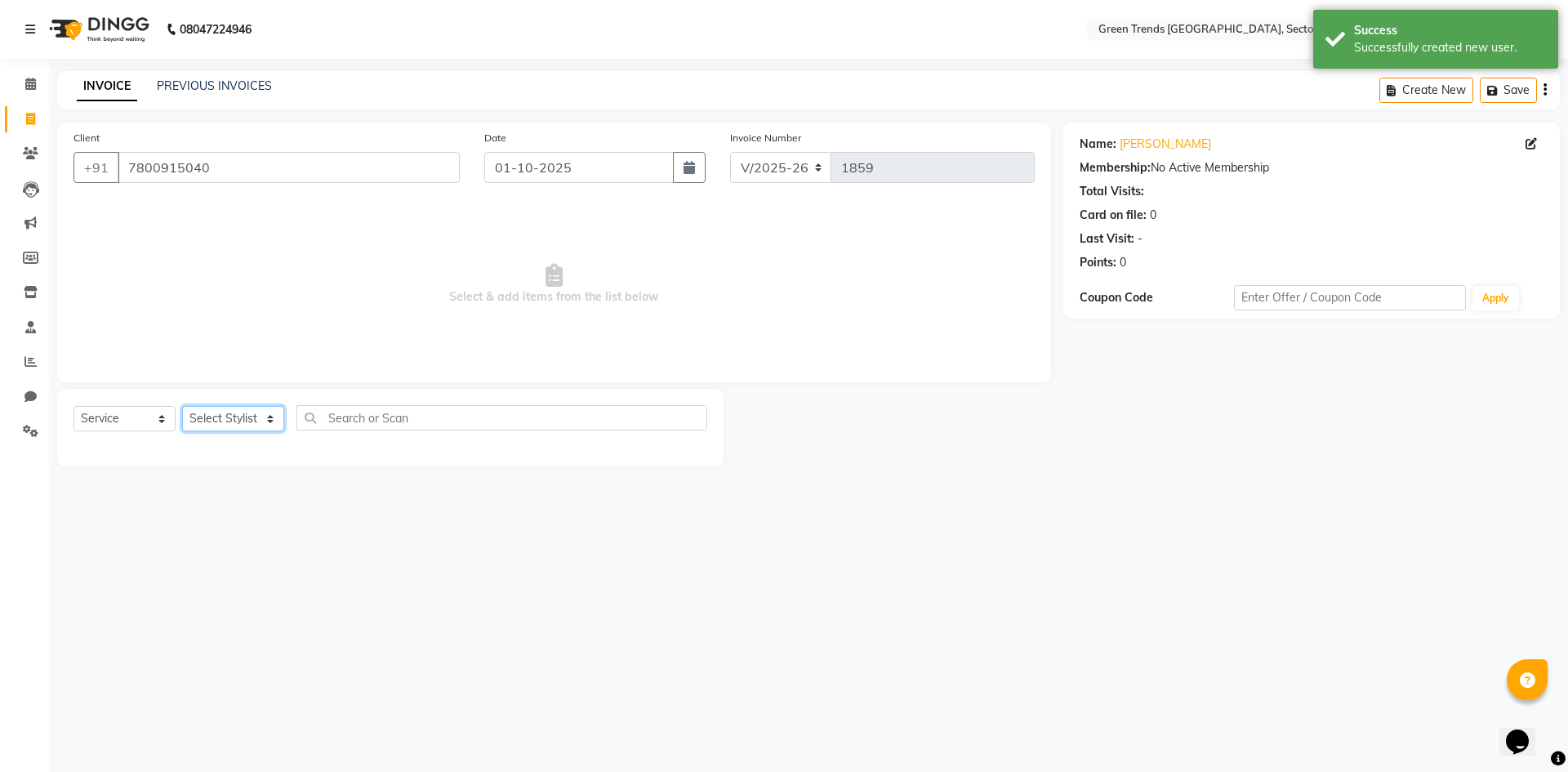
click at [273, 417] on select "Select Stylist [PERSON_NAME] [PERSON_NAME] Mo. [PERSON_NAME].[PERSON_NAME] [PER…" at bounding box center [233, 418] width 102 height 25
click at [182, 406] on select "Select Stylist [PERSON_NAME] [PERSON_NAME] Mo. [PERSON_NAME].[PERSON_NAME] [PER…" at bounding box center [233, 418] width 102 height 25
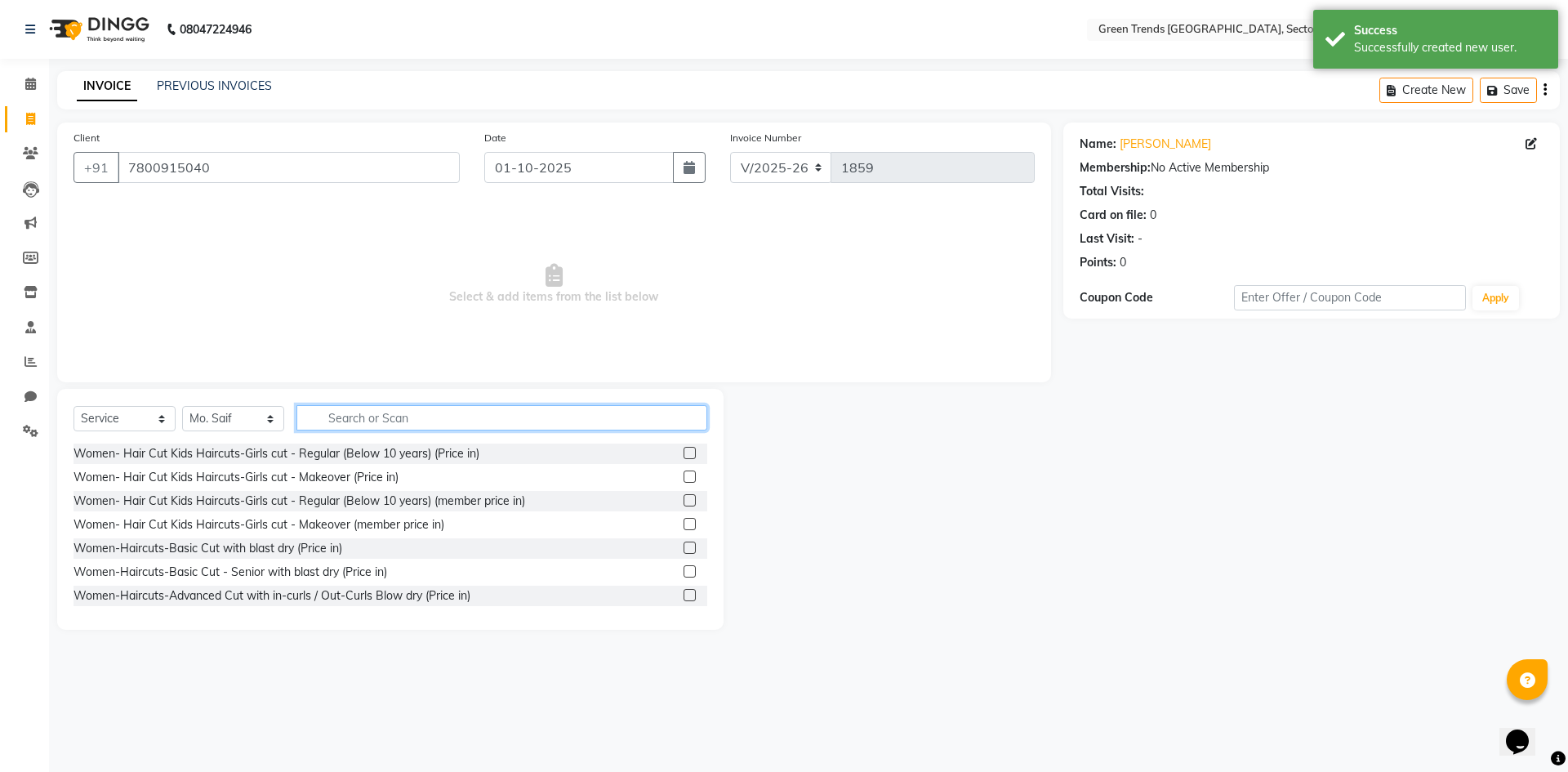
click at [364, 423] on input "text" at bounding box center [501, 417] width 410 height 25
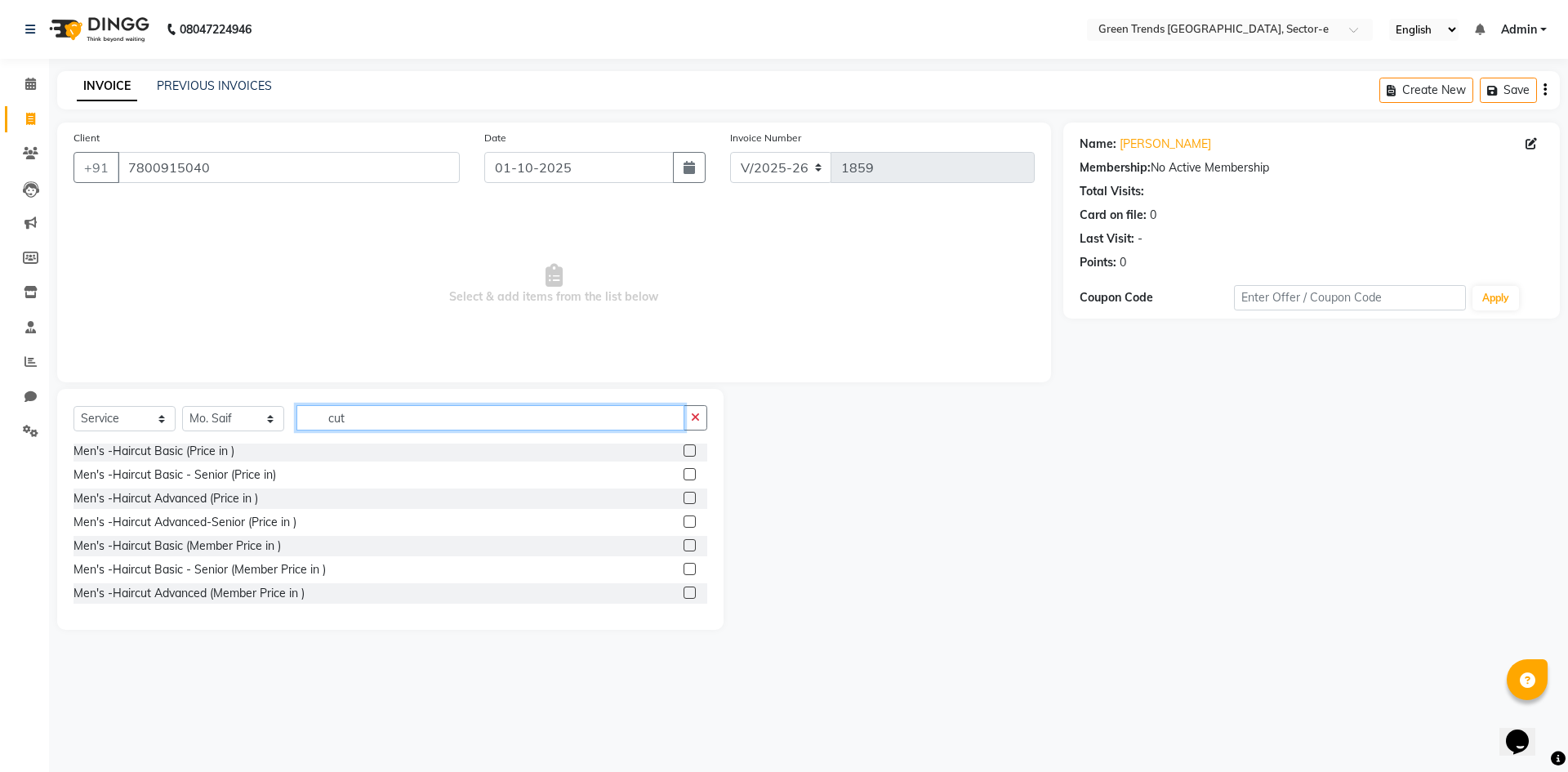
scroll to position [830, 0]
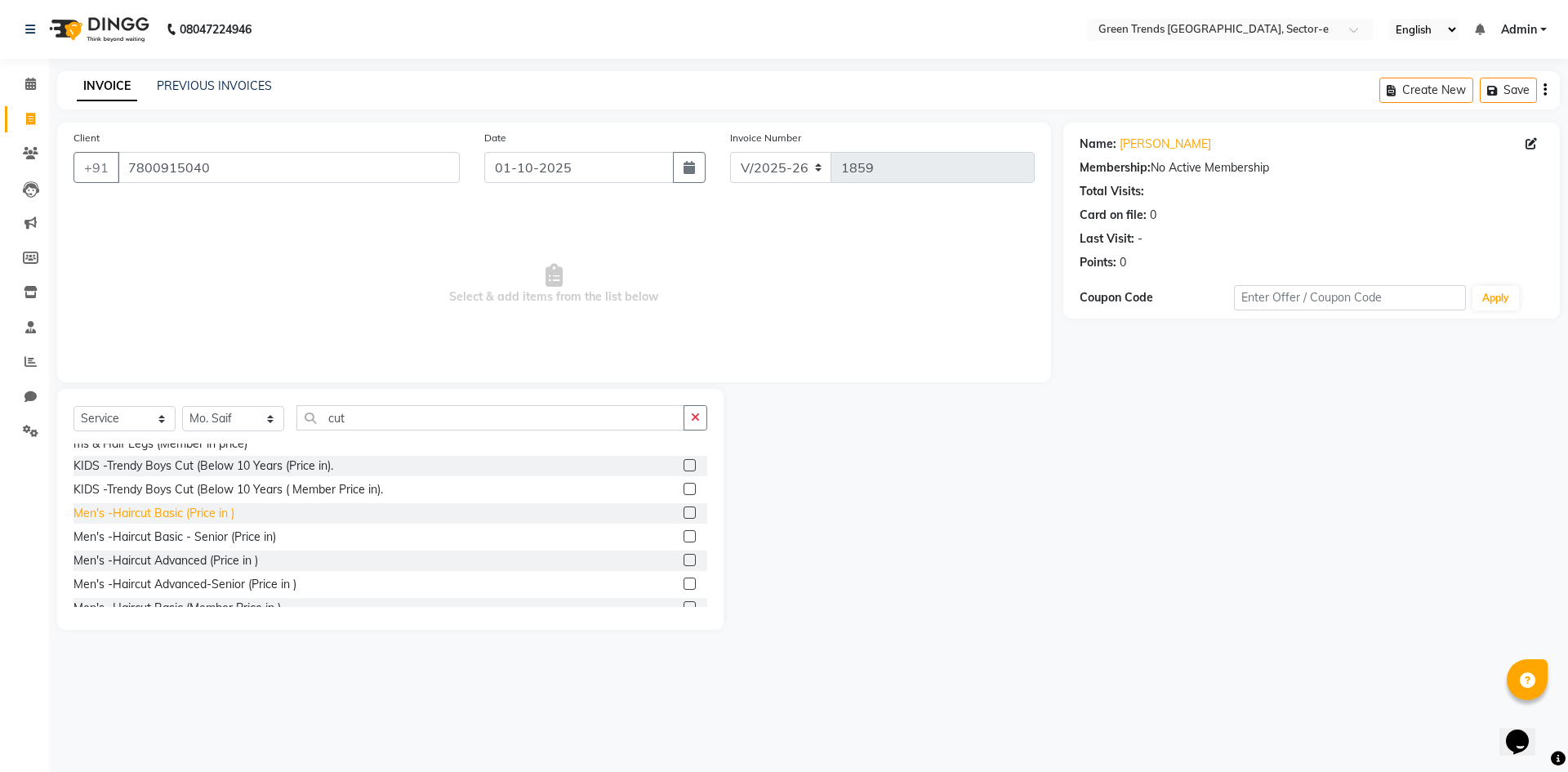
click at [155, 522] on div "Men's -Haircut Basic (Price in )" at bounding box center [154, 513] width 161 height 17
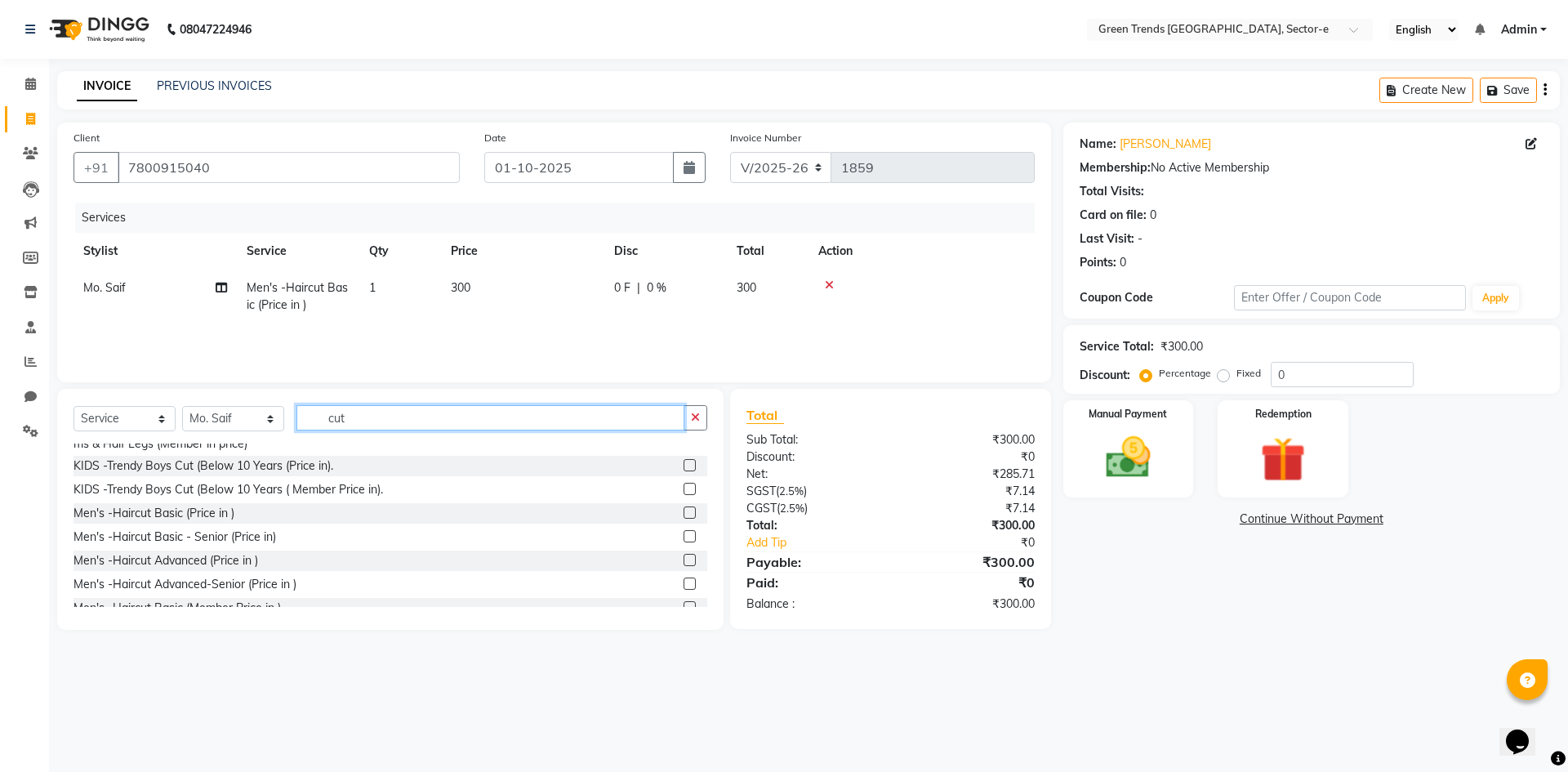
drag, startPoint x: 375, startPoint y: 411, endPoint x: 331, endPoint y: 403, distance: 44.7
click at [310, 424] on input "cut" at bounding box center [490, 417] width 388 height 25
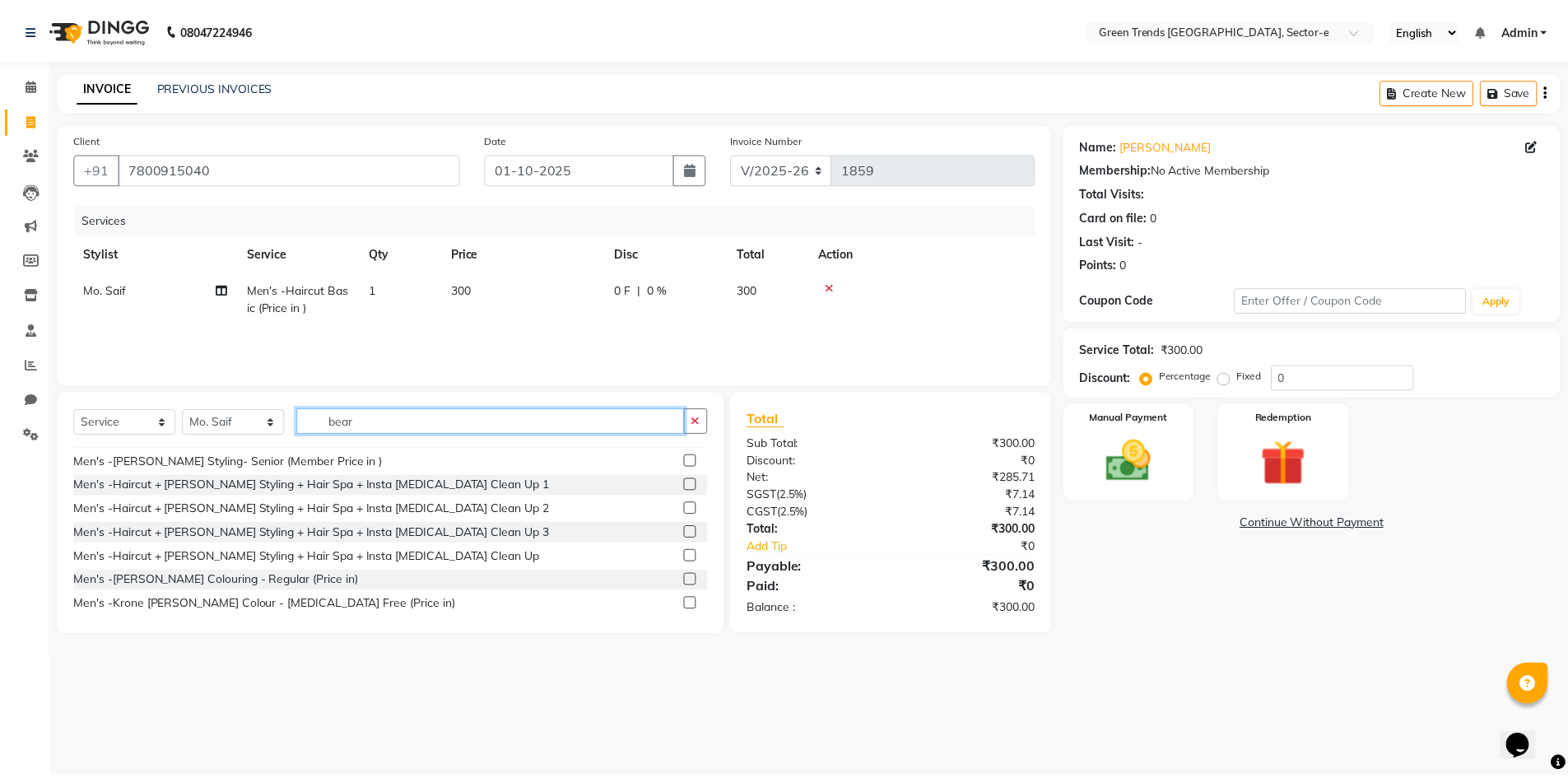
scroll to position [0, 0]
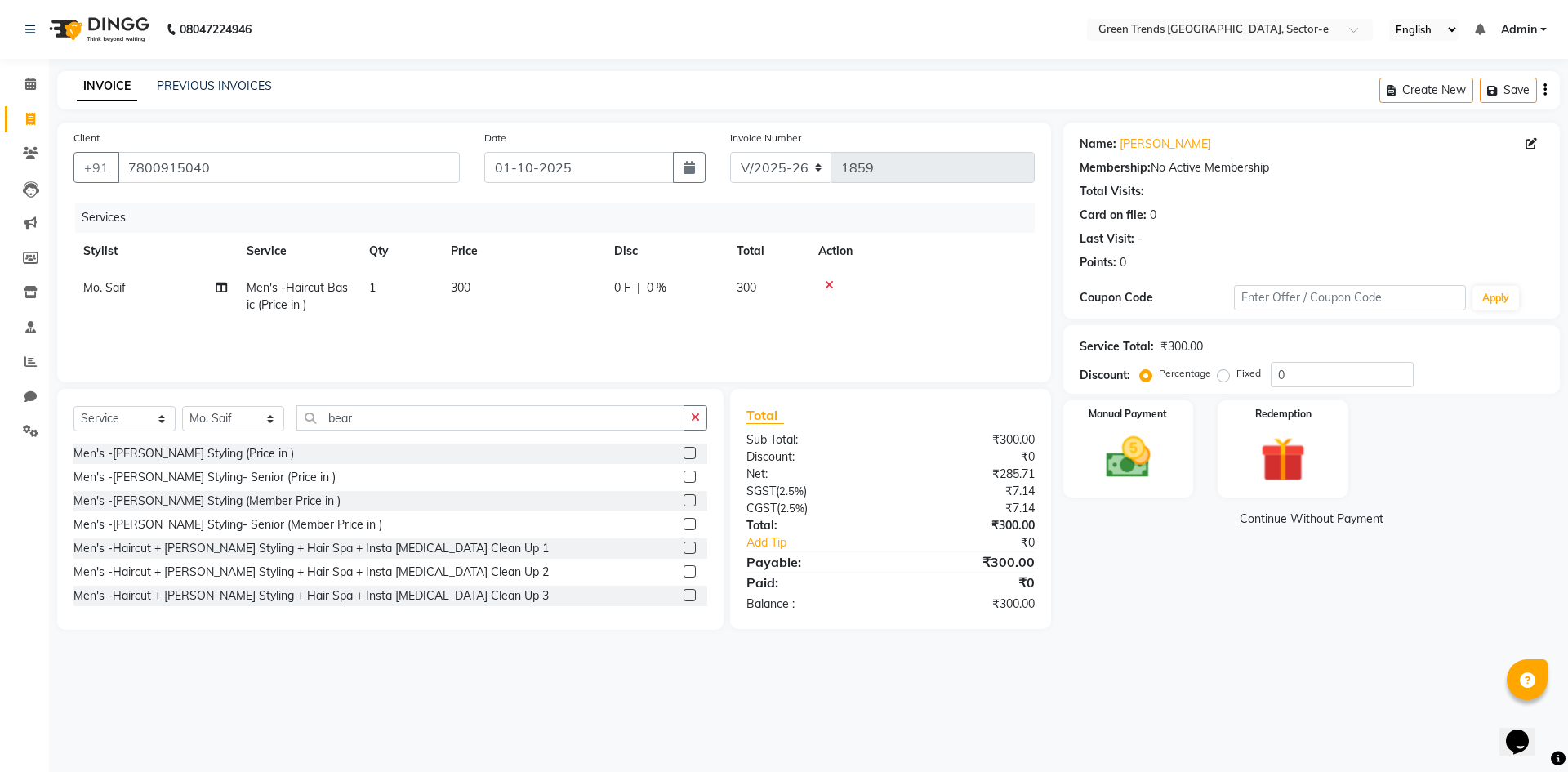
click at [194, 455] on div "Men's -[PERSON_NAME] Styling (Price in )" at bounding box center [184, 454] width 221 height 17
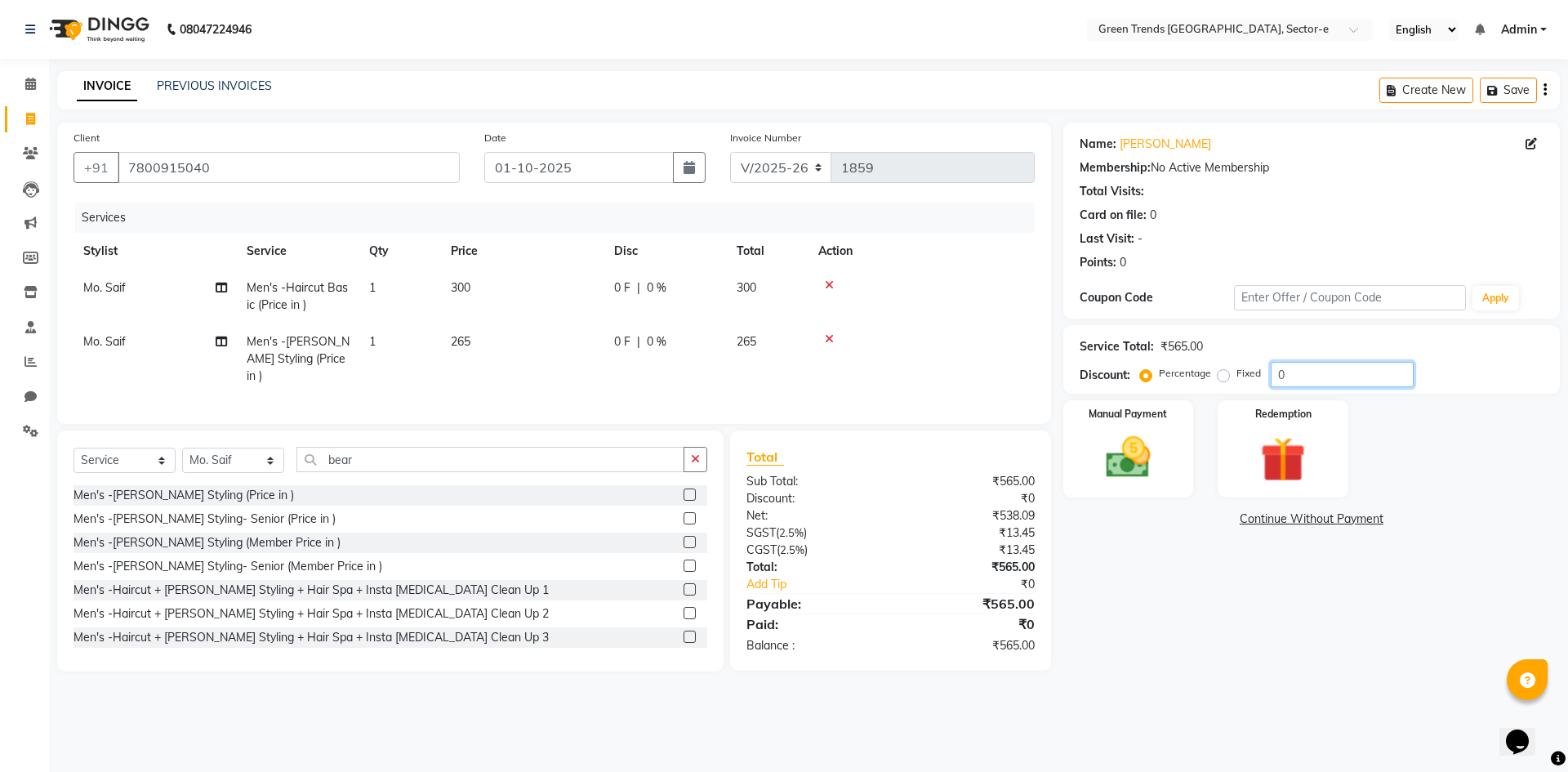
drag, startPoint x: 1297, startPoint y: 377, endPoint x: 1251, endPoint y: 386, distance: 46.9
click at [1251, 386] on div "Percentage Fixed 0" at bounding box center [1278, 375] width 271 height 25
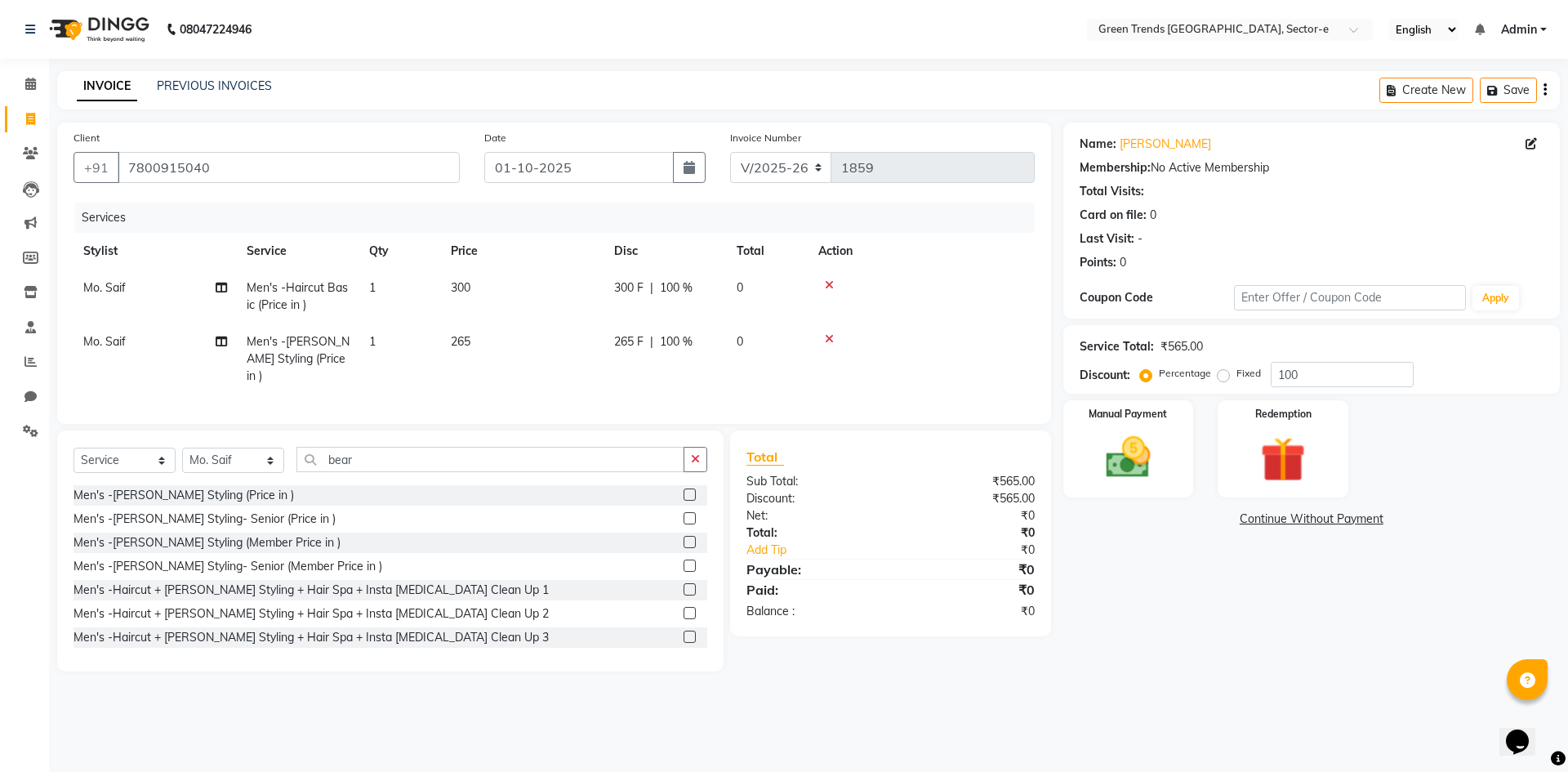
click at [1237, 376] on label "Fixed" at bounding box center [1249, 374] width 25 height 15
click at [1221, 376] on input "Fixed" at bounding box center [1226, 374] width 11 height 11
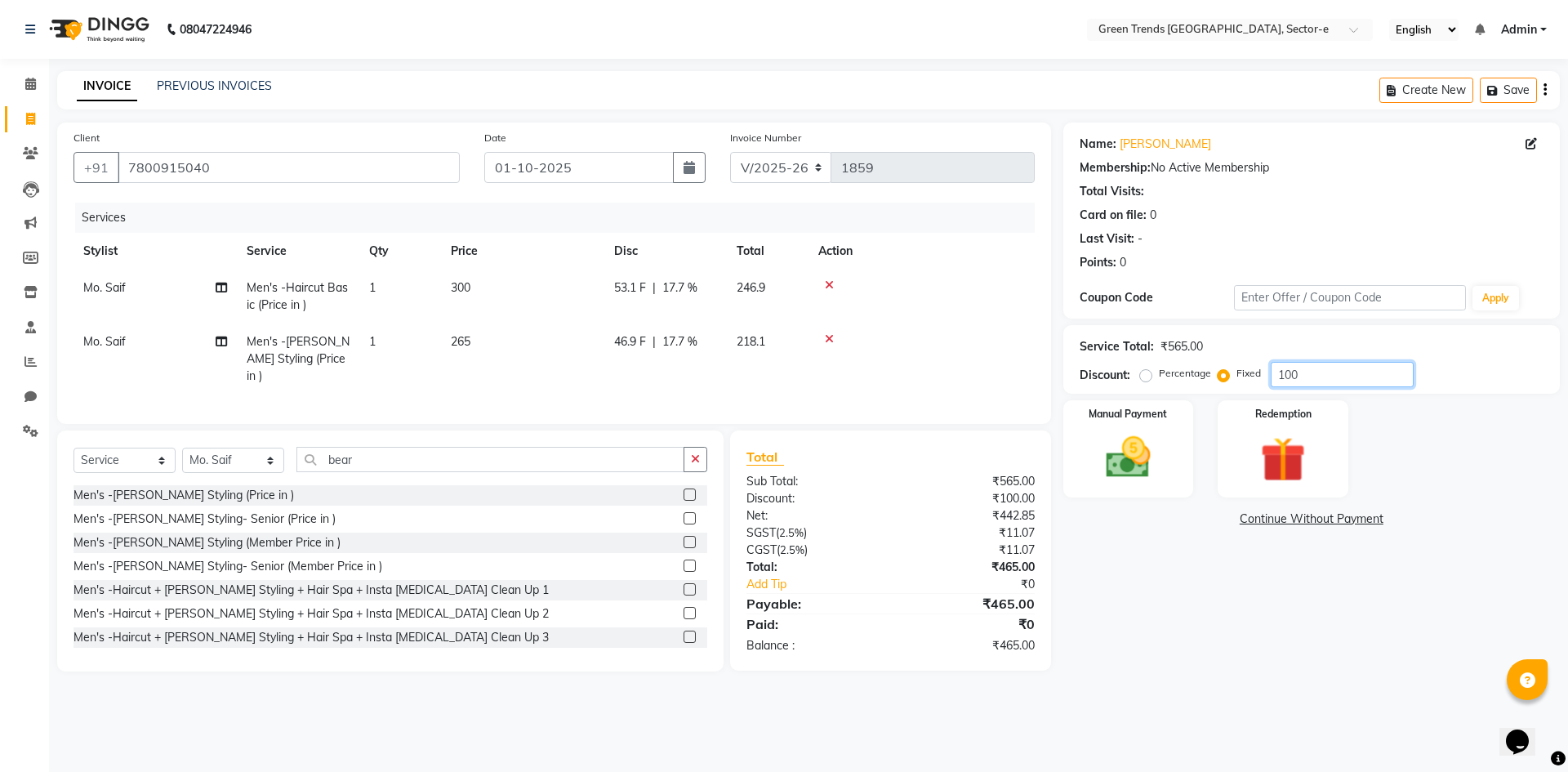
drag, startPoint x: 1305, startPoint y: 379, endPoint x: 1264, endPoint y: 370, distance: 42.0
click at [1264, 370] on div "Percentage Fixed 100" at bounding box center [1278, 375] width 271 height 25
click at [1174, 604] on div "Name: [PERSON_NAME] Membership: No Active Membership Total Visits: Card on file…" at bounding box center [1317, 397] width 509 height 549
click at [1147, 445] on img at bounding box center [1128, 457] width 76 height 54
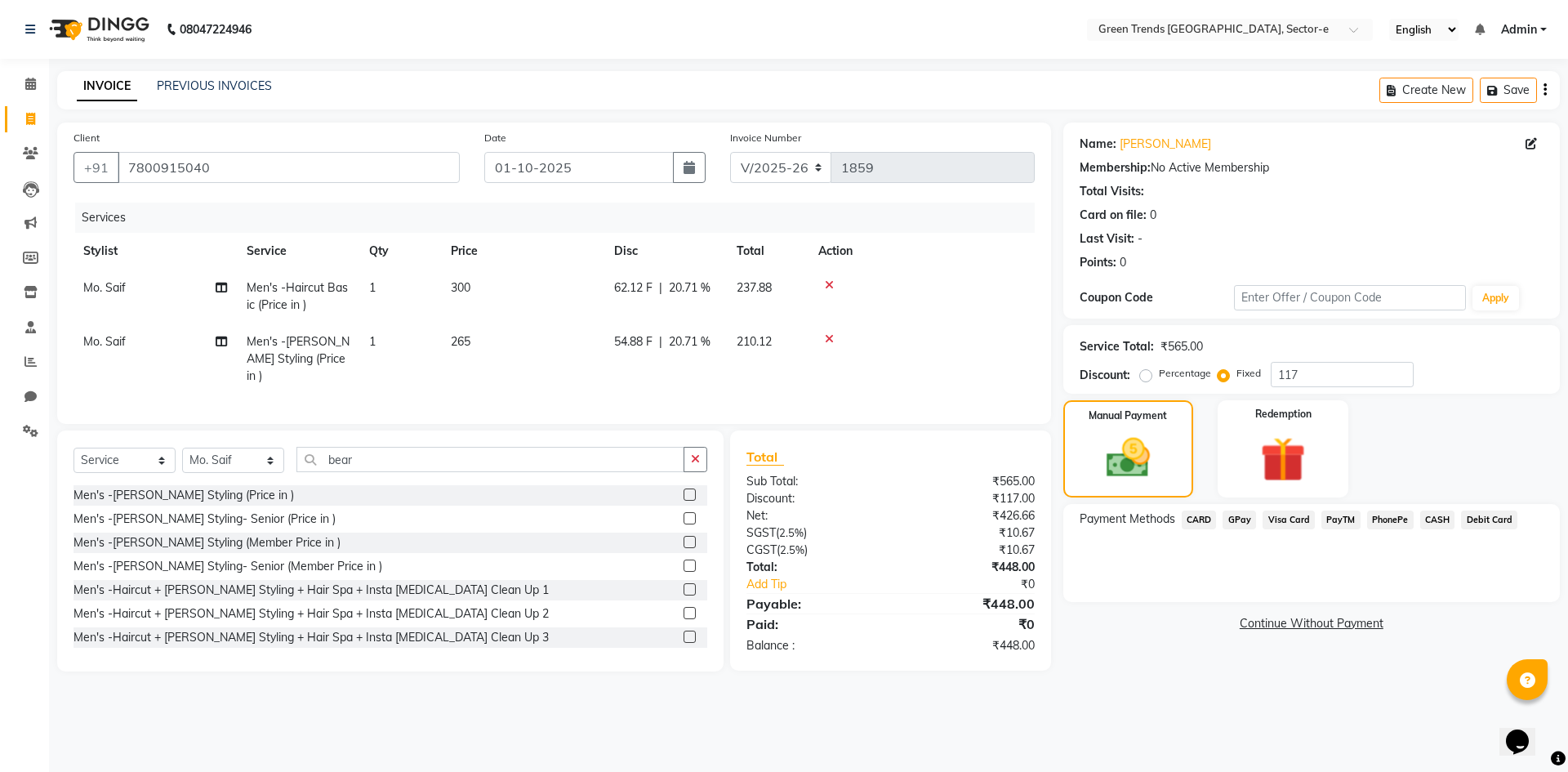
click at [1244, 513] on span "GPay" at bounding box center [1239, 520] width 33 height 19
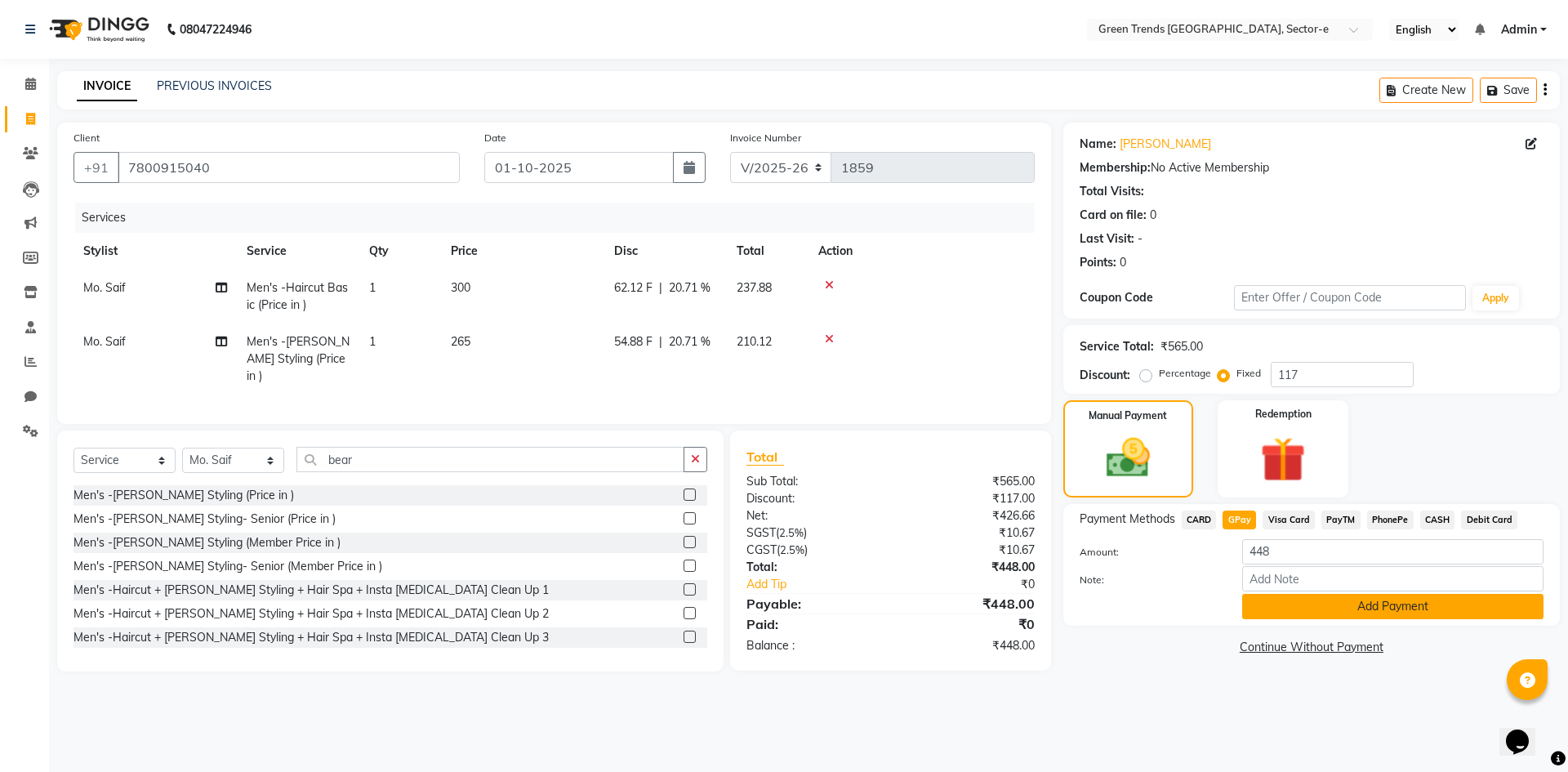
click at [1305, 613] on button "Add Payment" at bounding box center [1393, 606] width 301 height 25
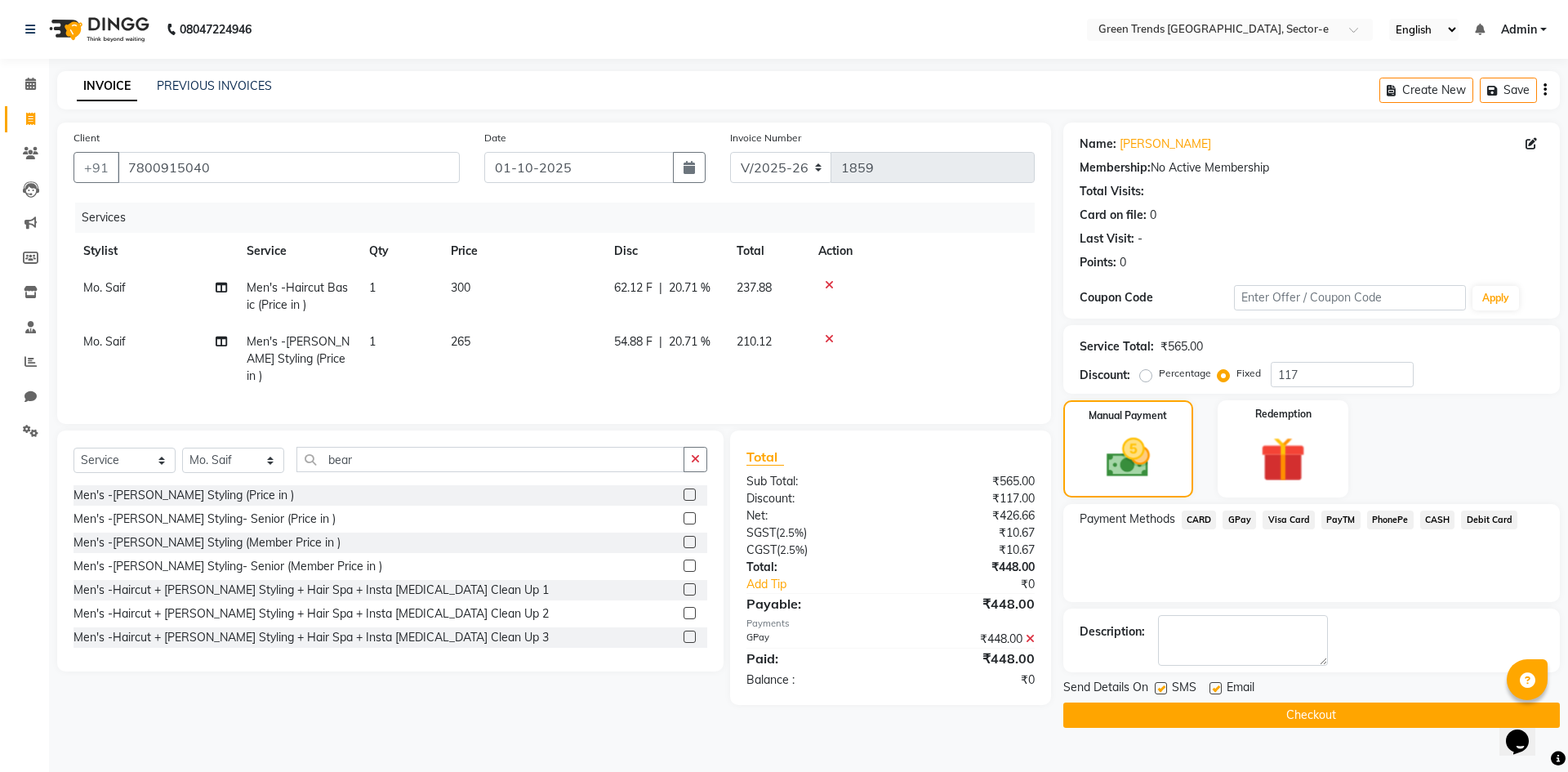
click at [1162, 690] on label at bounding box center [1160, 688] width 12 height 12
click at [1162, 690] on input "checkbox" at bounding box center [1159, 689] width 10 height 10
click at [1211, 691] on label at bounding box center [1215, 688] width 12 height 12
click at [1211, 691] on input "checkbox" at bounding box center [1214, 689] width 10 height 10
click at [1233, 721] on button "Checkout" at bounding box center [1311, 715] width 496 height 25
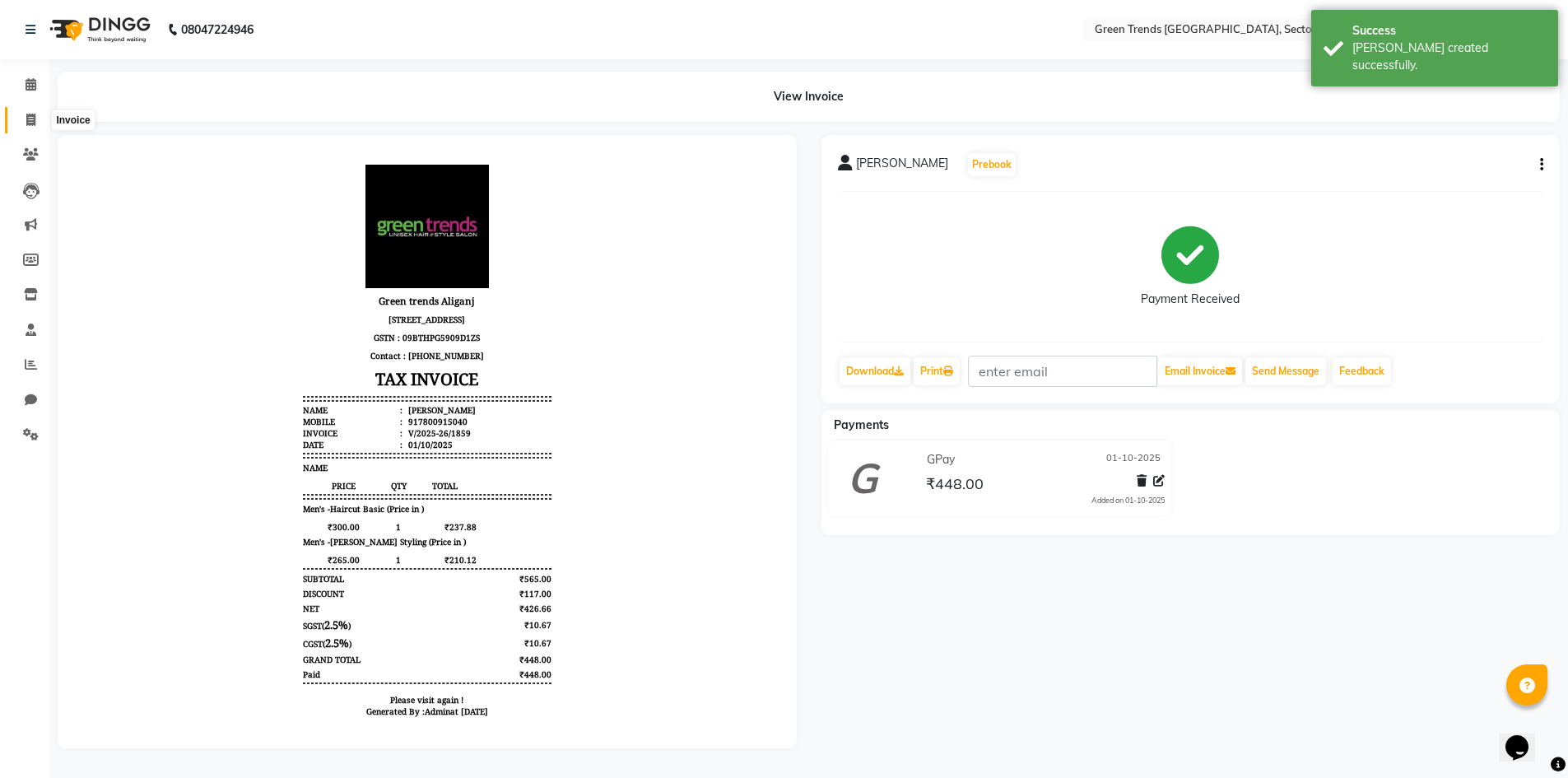
click at [28, 120] on icon at bounding box center [31, 119] width 10 height 12
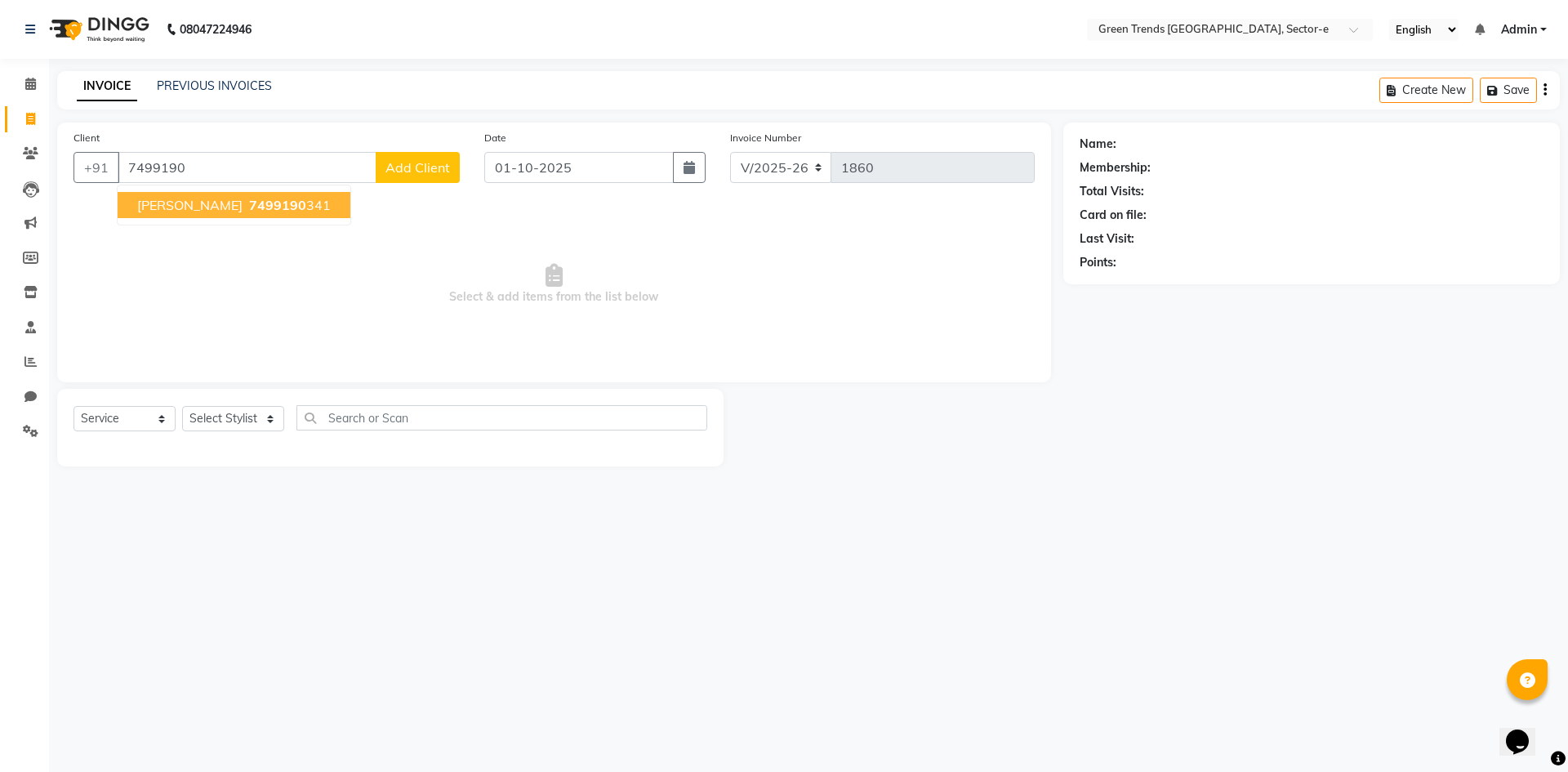
click at [249, 204] on span "7499190" at bounding box center [277, 205] width 58 height 16
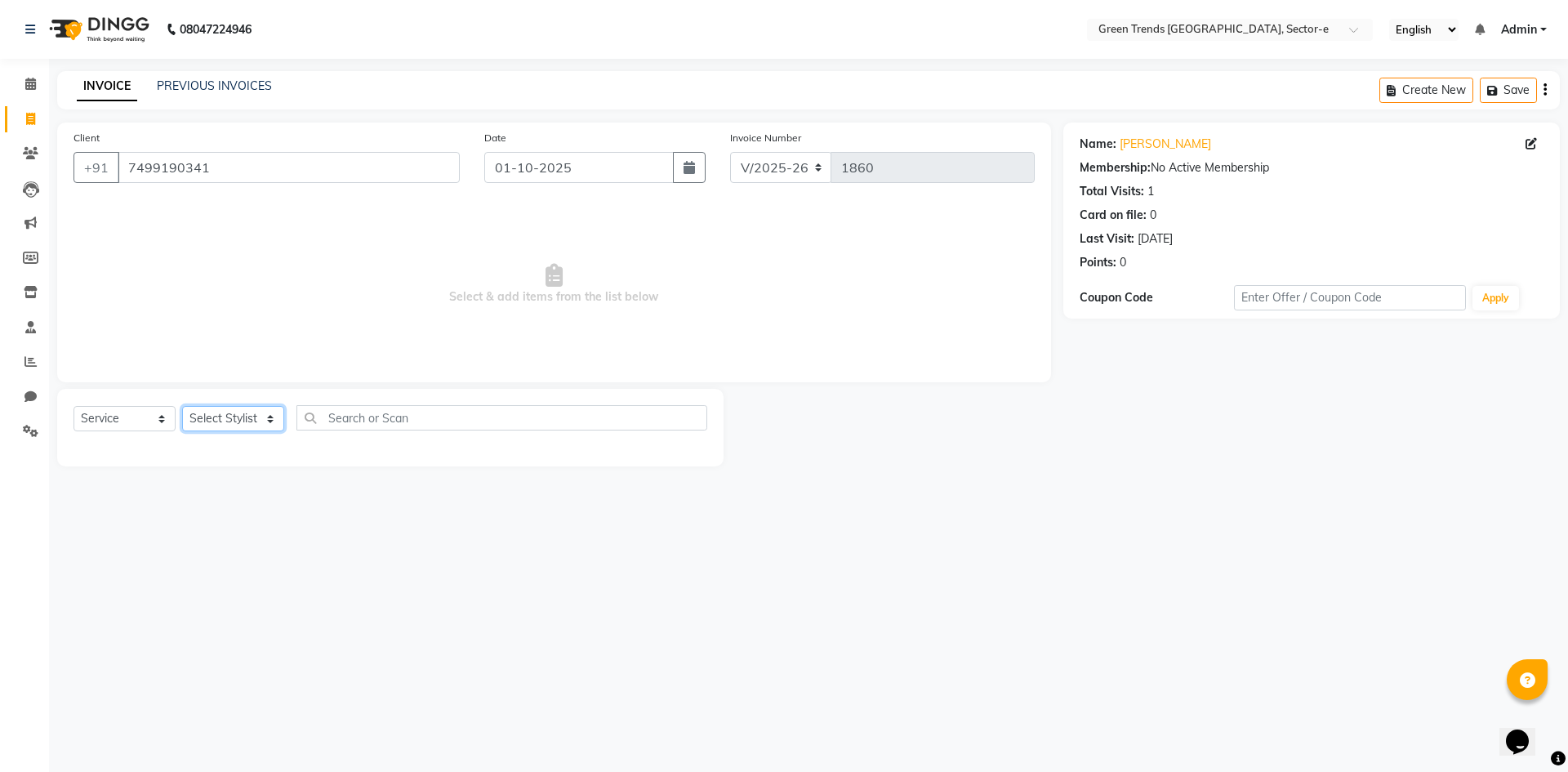
click at [263, 422] on select "Select Stylist [PERSON_NAME] [PERSON_NAME] Mo. [PERSON_NAME].[PERSON_NAME] [PER…" at bounding box center [233, 418] width 102 height 25
click at [182, 406] on select "Select Stylist [PERSON_NAME] [PERSON_NAME] Mo. [PERSON_NAME].[PERSON_NAME] [PER…" at bounding box center [233, 418] width 102 height 25
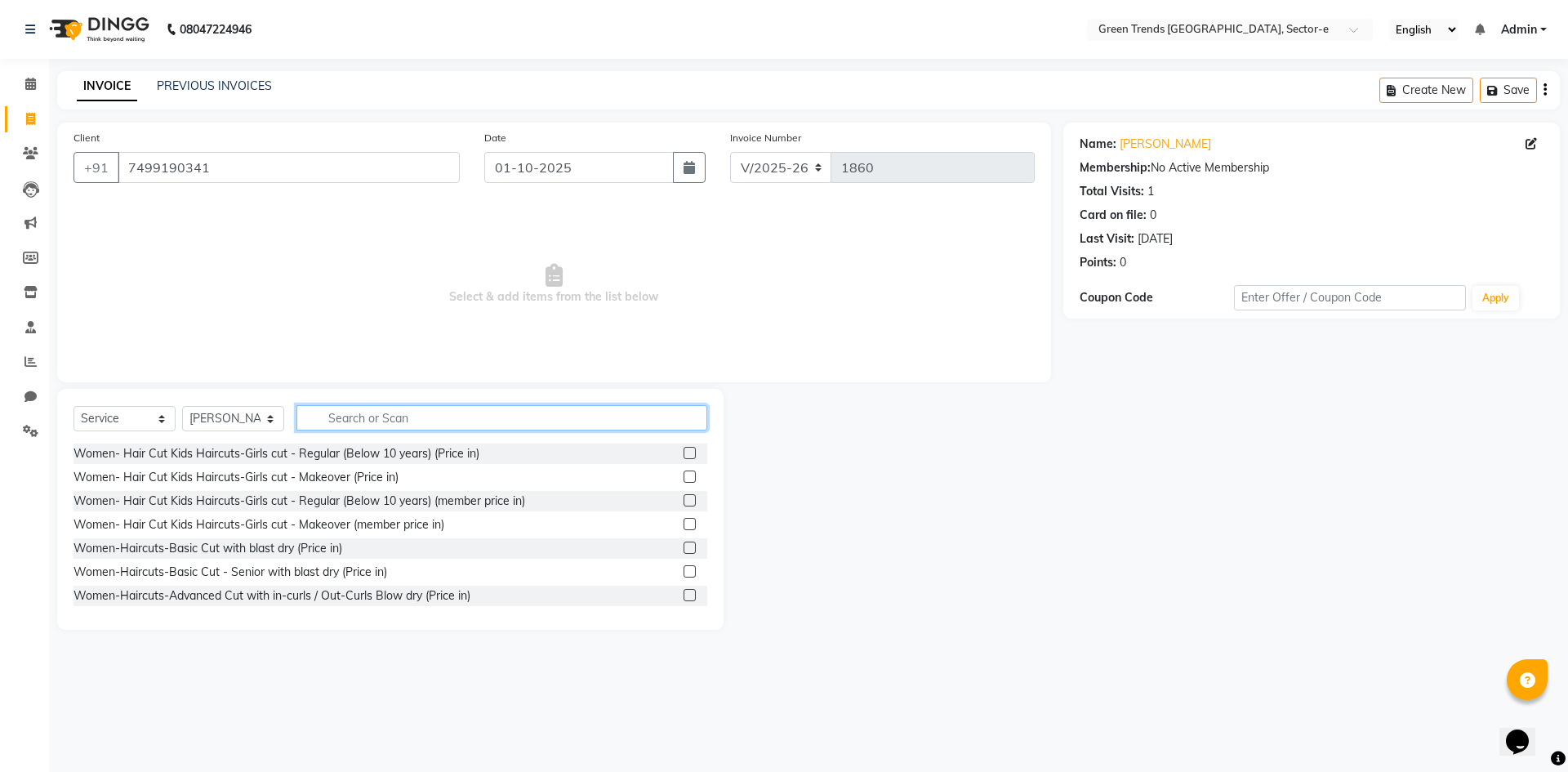
click at [338, 417] on input "text" at bounding box center [501, 417] width 410 height 25
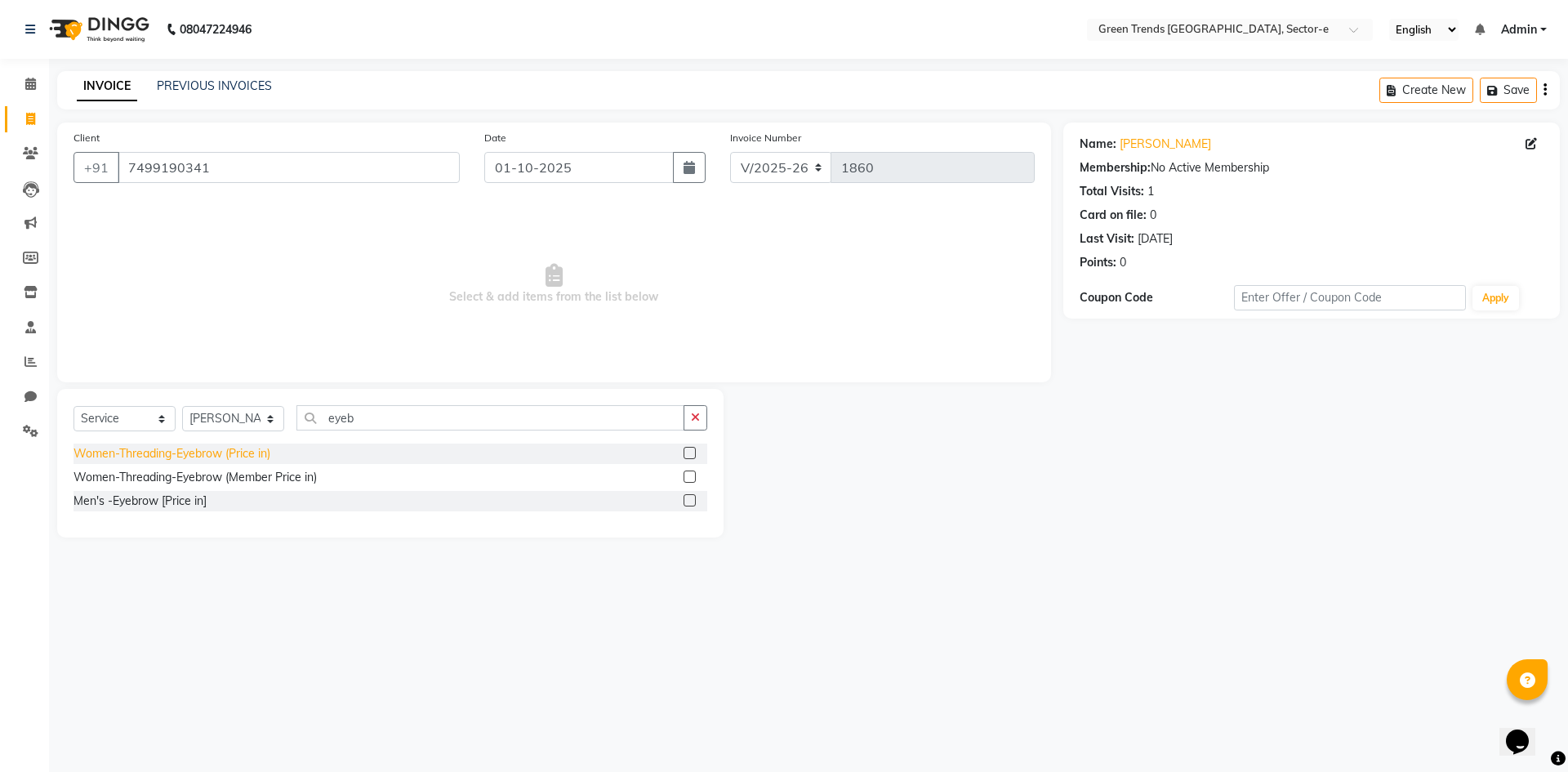
click at [217, 450] on div "Women-Threading-Eyebrow (Price in)" at bounding box center [172, 454] width 197 height 17
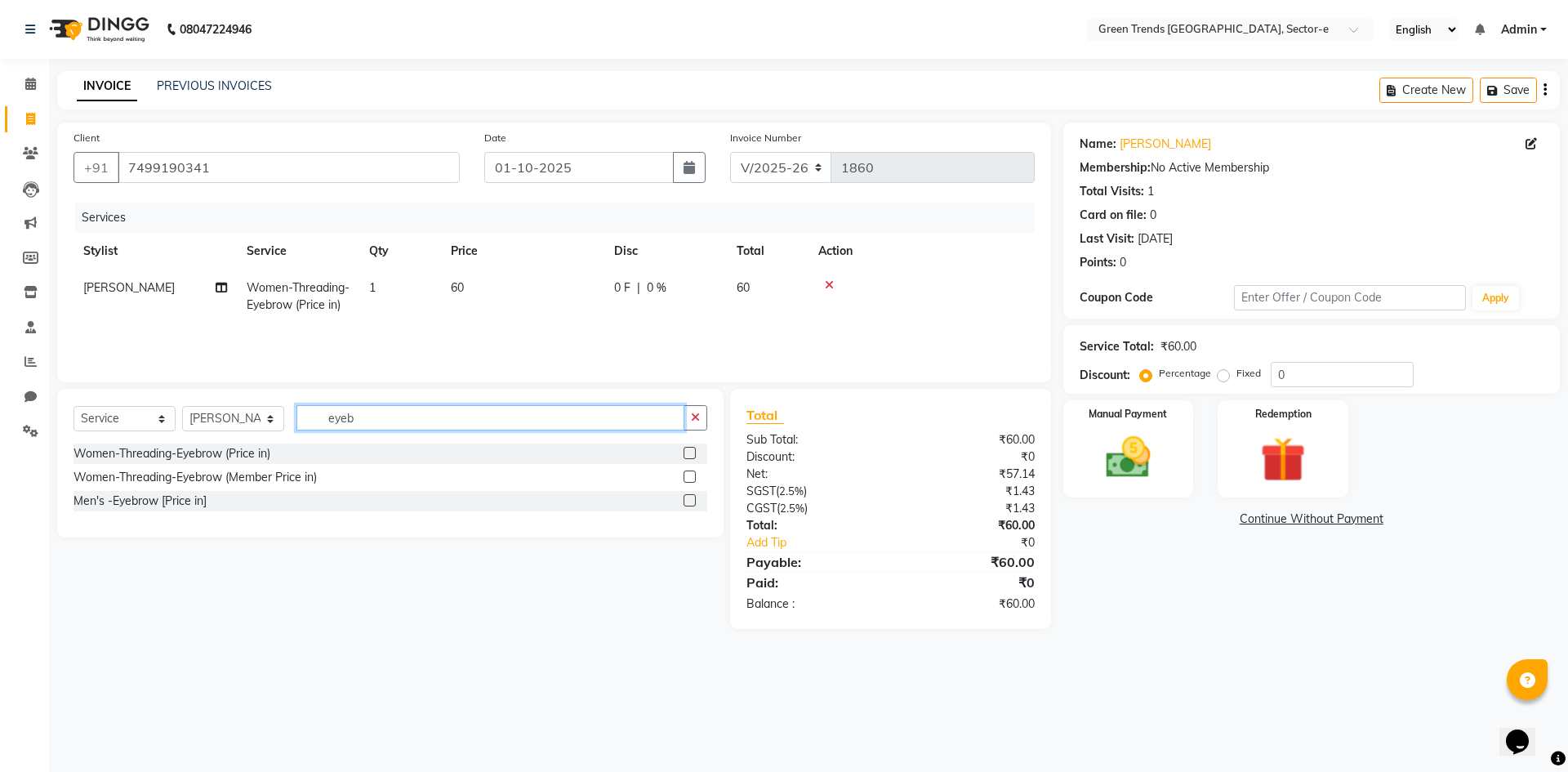
drag, startPoint x: 381, startPoint y: 417, endPoint x: 315, endPoint y: 428, distance: 66.9
click at [315, 428] on input "eyeb" at bounding box center [490, 417] width 388 height 25
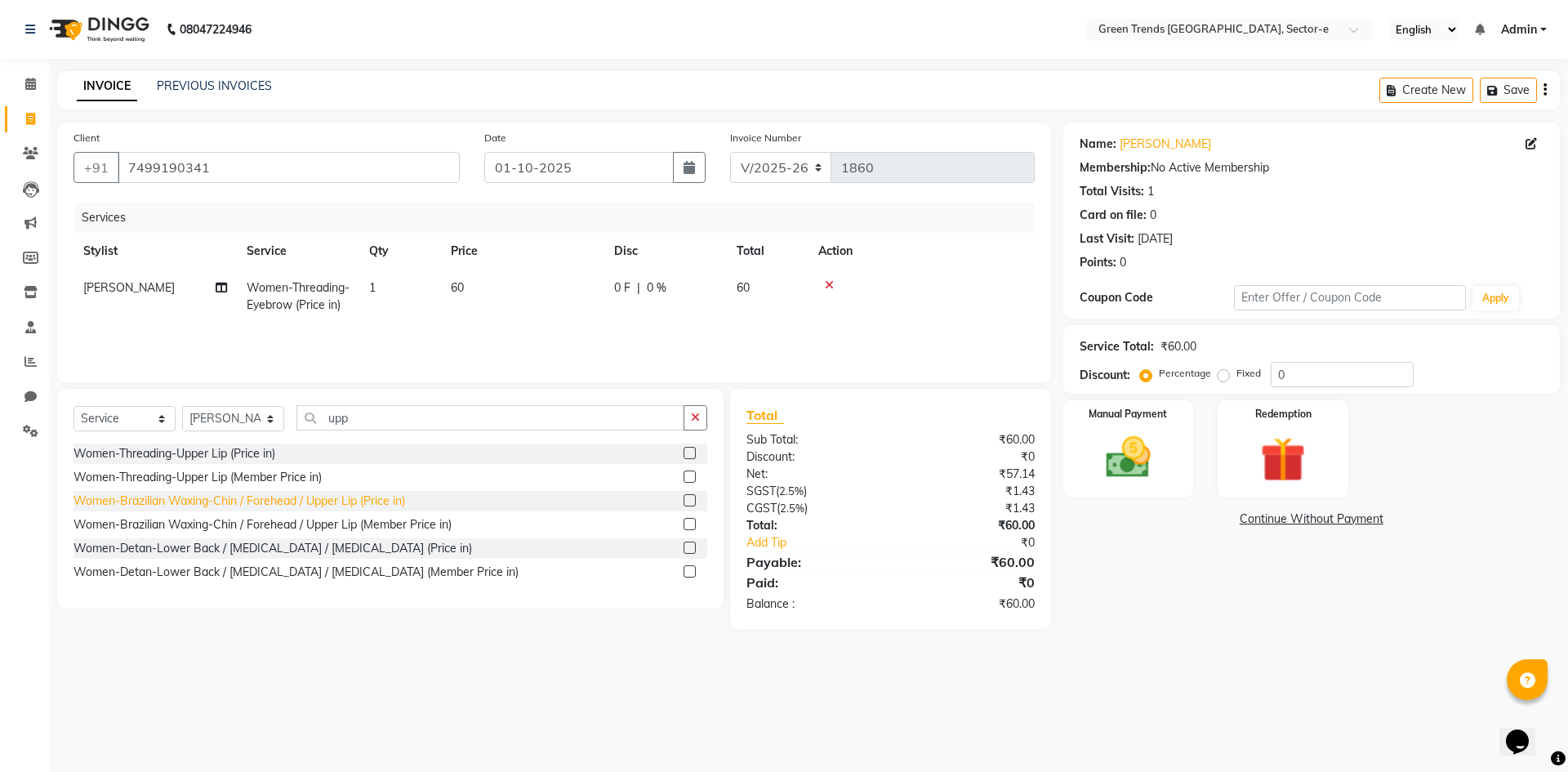
click at [322, 500] on div "Women-Brazilian Waxing-Chin / Forehead / Upper Lip (Price in)" at bounding box center [239, 501] width 331 height 17
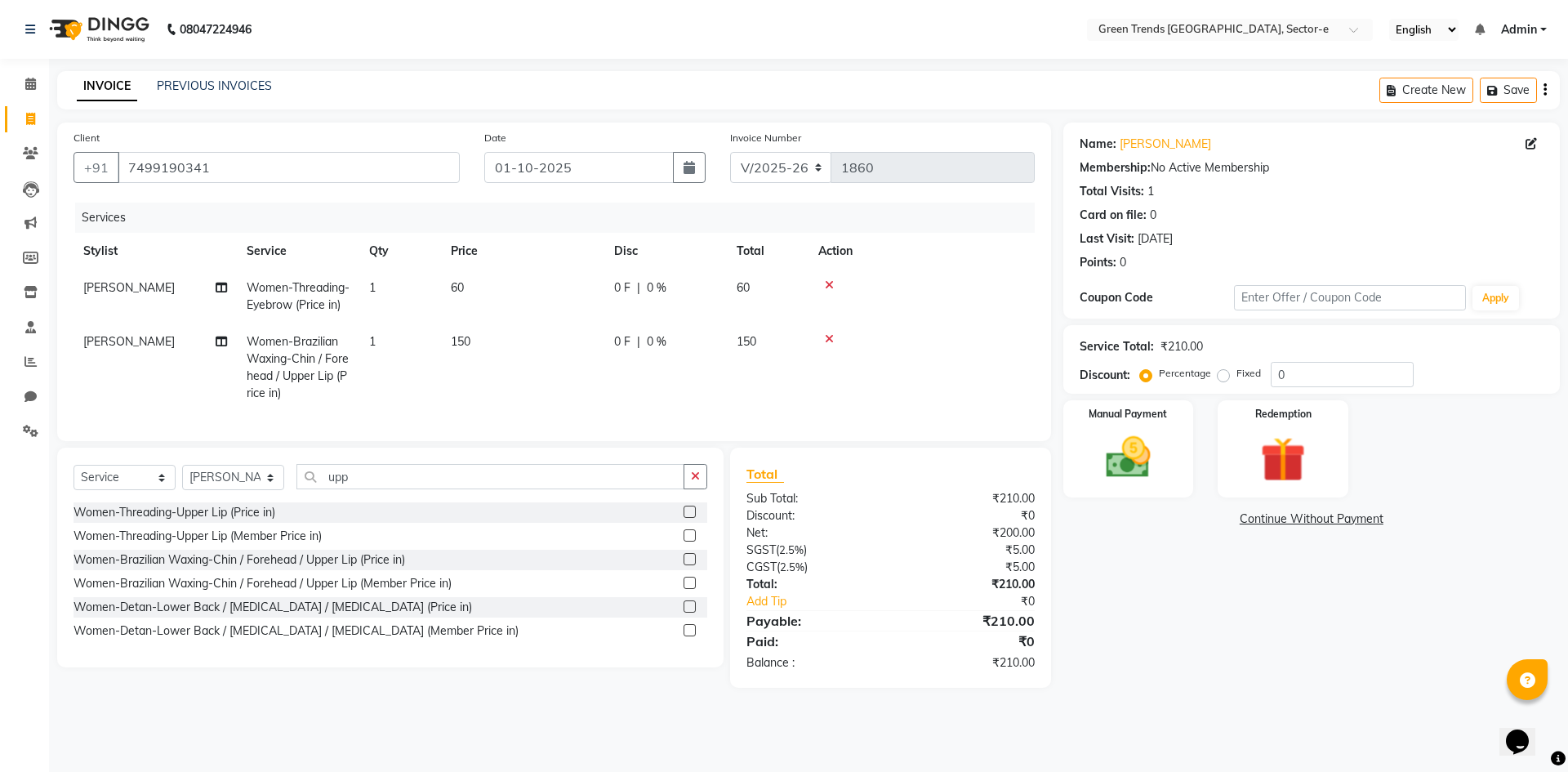
click at [1237, 372] on label "Fixed" at bounding box center [1249, 374] width 25 height 15
click at [1227, 372] on input "Fixed" at bounding box center [1226, 374] width 11 height 11
drag, startPoint x: 1304, startPoint y: 378, endPoint x: 1250, endPoint y: 382, distance: 54.1
click at [1250, 382] on div "Percentage Fixed 0" at bounding box center [1278, 375] width 271 height 25
click at [1079, 568] on div "Name: [PERSON_NAME] Membership: No Active Membership Total Visits: 1 Card on fi…" at bounding box center [1317, 405] width 509 height 565
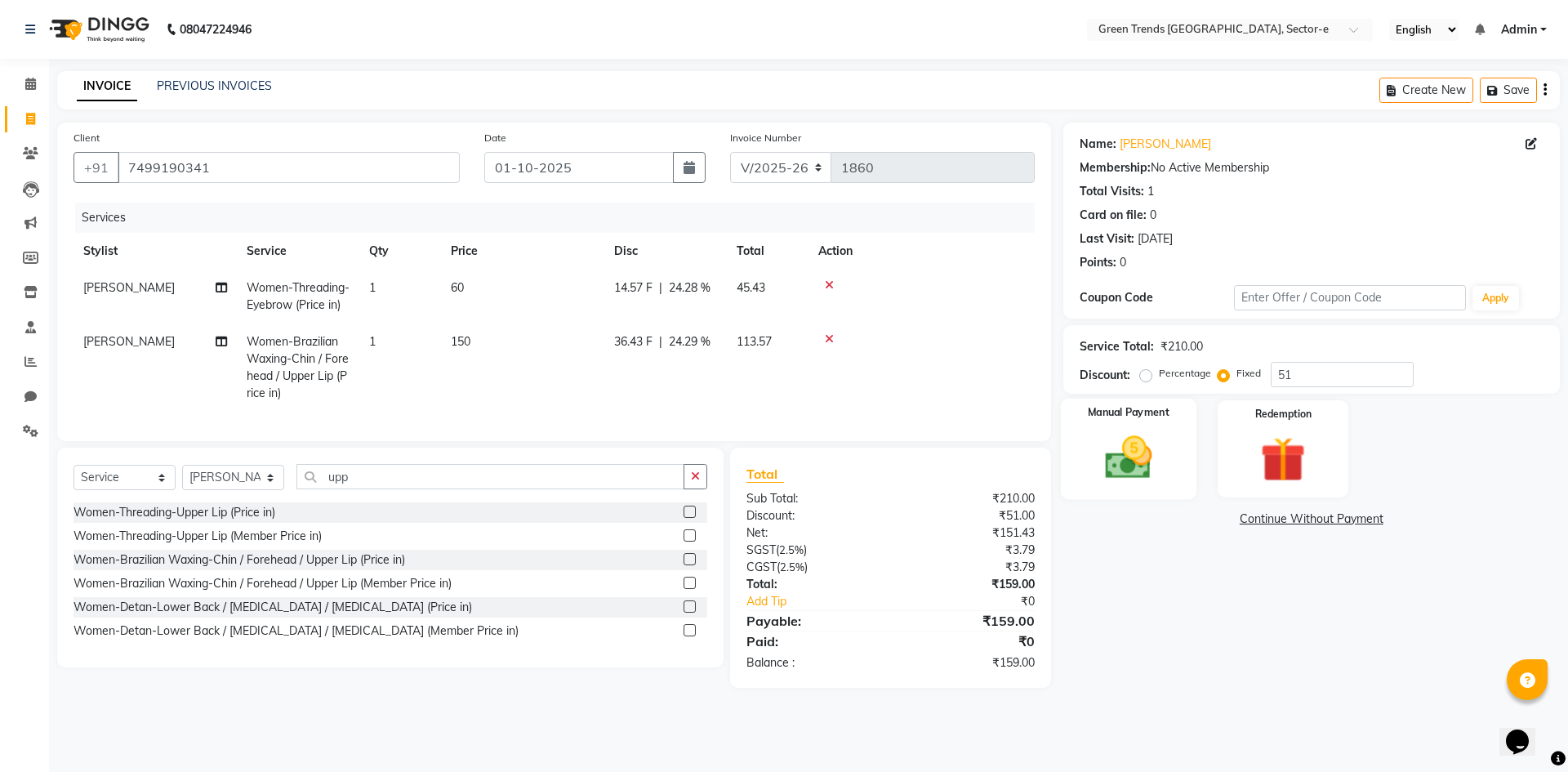
click at [1140, 435] on img at bounding box center [1128, 457] width 76 height 54
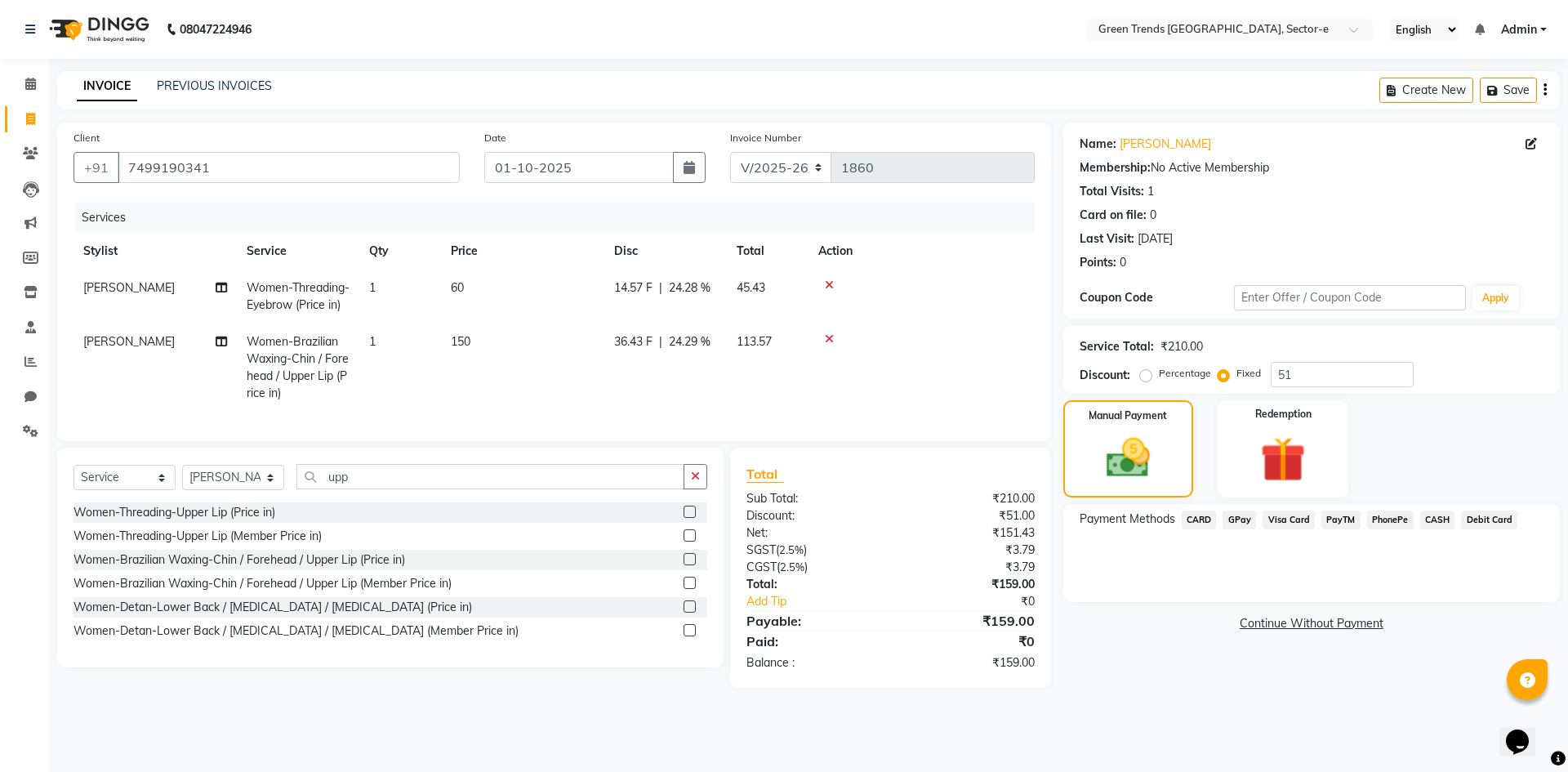
drag, startPoint x: 1243, startPoint y: 512, endPoint x: 1244, endPoint y: 527, distance: 15.0
click at [1242, 512] on span "GPay" at bounding box center [1239, 520] width 33 height 19
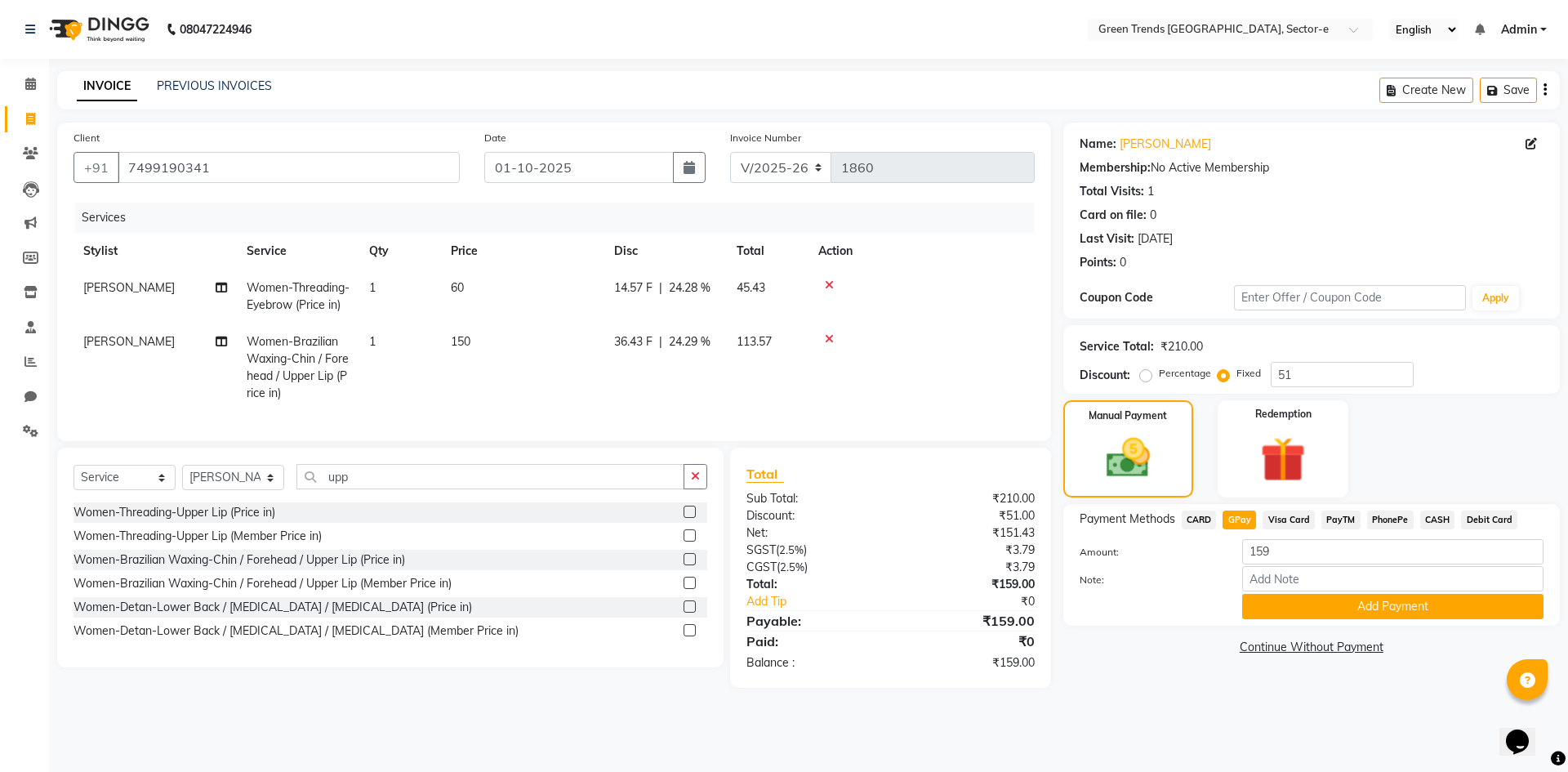
click at [1280, 600] on button "Add Payment" at bounding box center [1393, 606] width 301 height 25
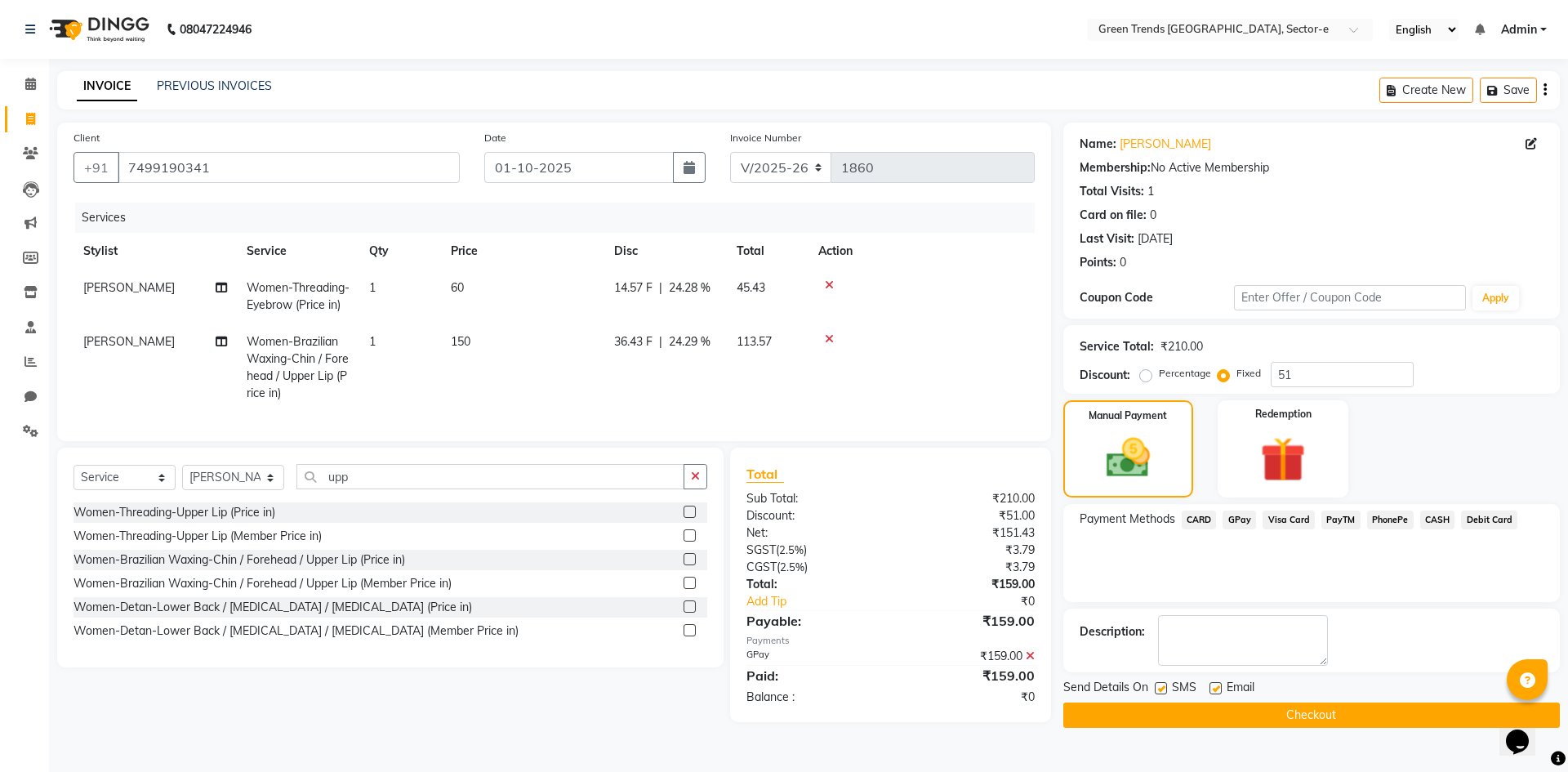
click at [1165, 684] on label at bounding box center [1160, 688] width 12 height 12
click at [1165, 684] on input "checkbox" at bounding box center [1159, 689] width 10 height 10
click at [1216, 693] on label at bounding box center [1215, 688] width 12 height 12
click at [1216, 693] on input "checkbox" at bounding box center [1214, 689] width 10 height 10
click at [1218, 706] on button "Checkout" at bounding box center [1311, 715] width 496 height 25
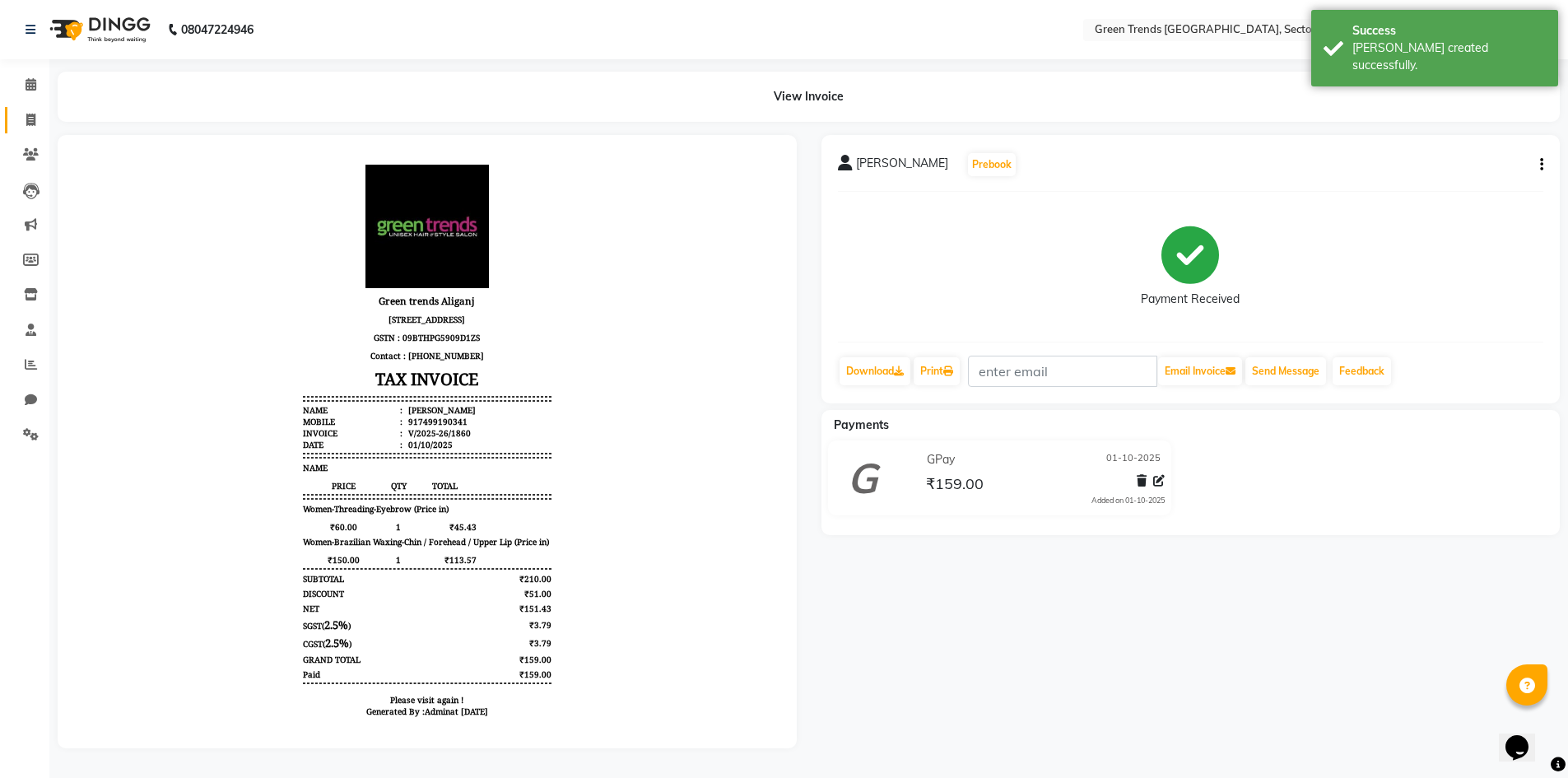
click at [40, 109] on link "Invoice" at bounding box center [25, 121] width 40 height 28
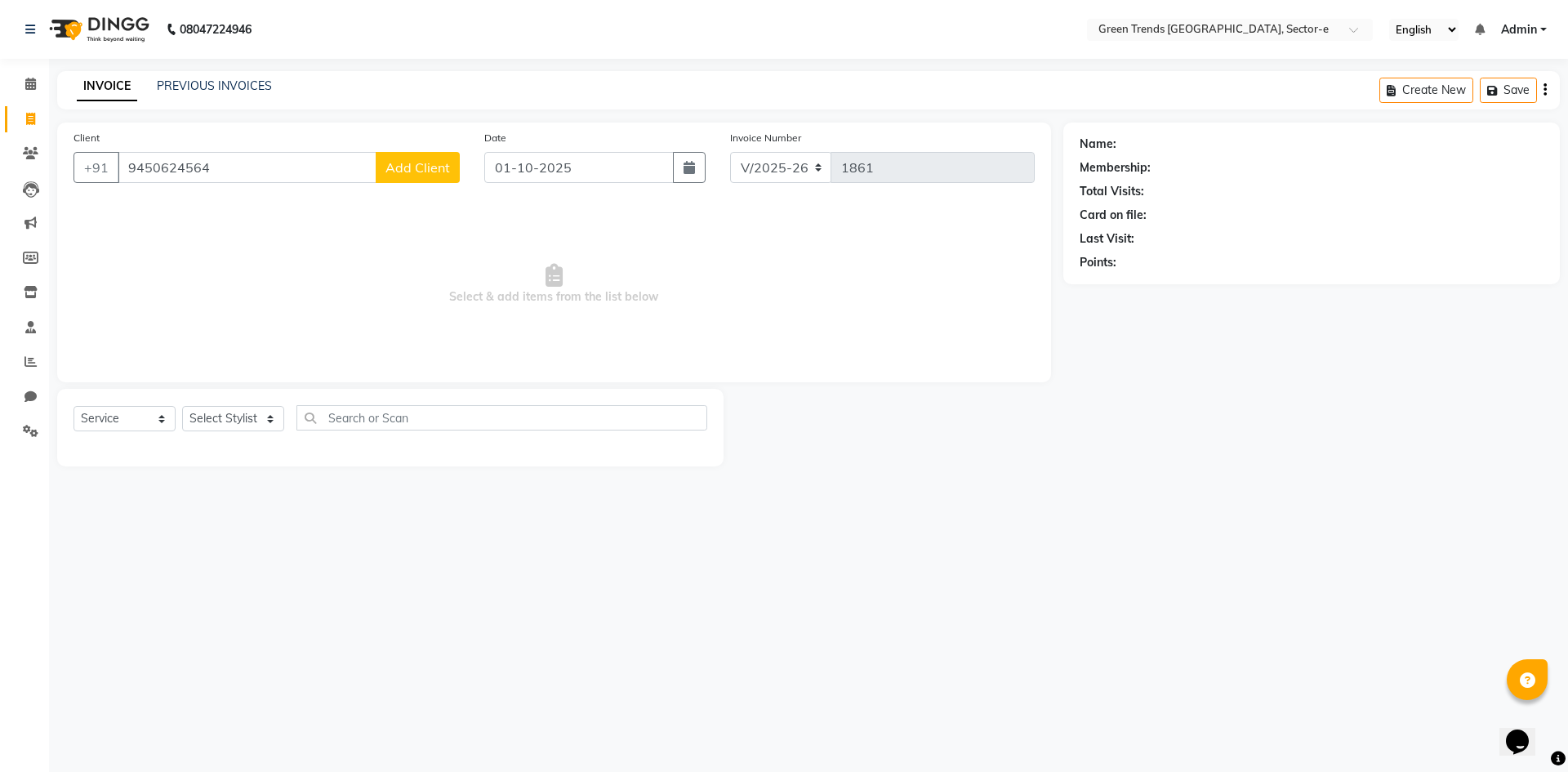
click at [410, 164] on span "Add Client" at bounding box center [418, 167] width 64 height 16
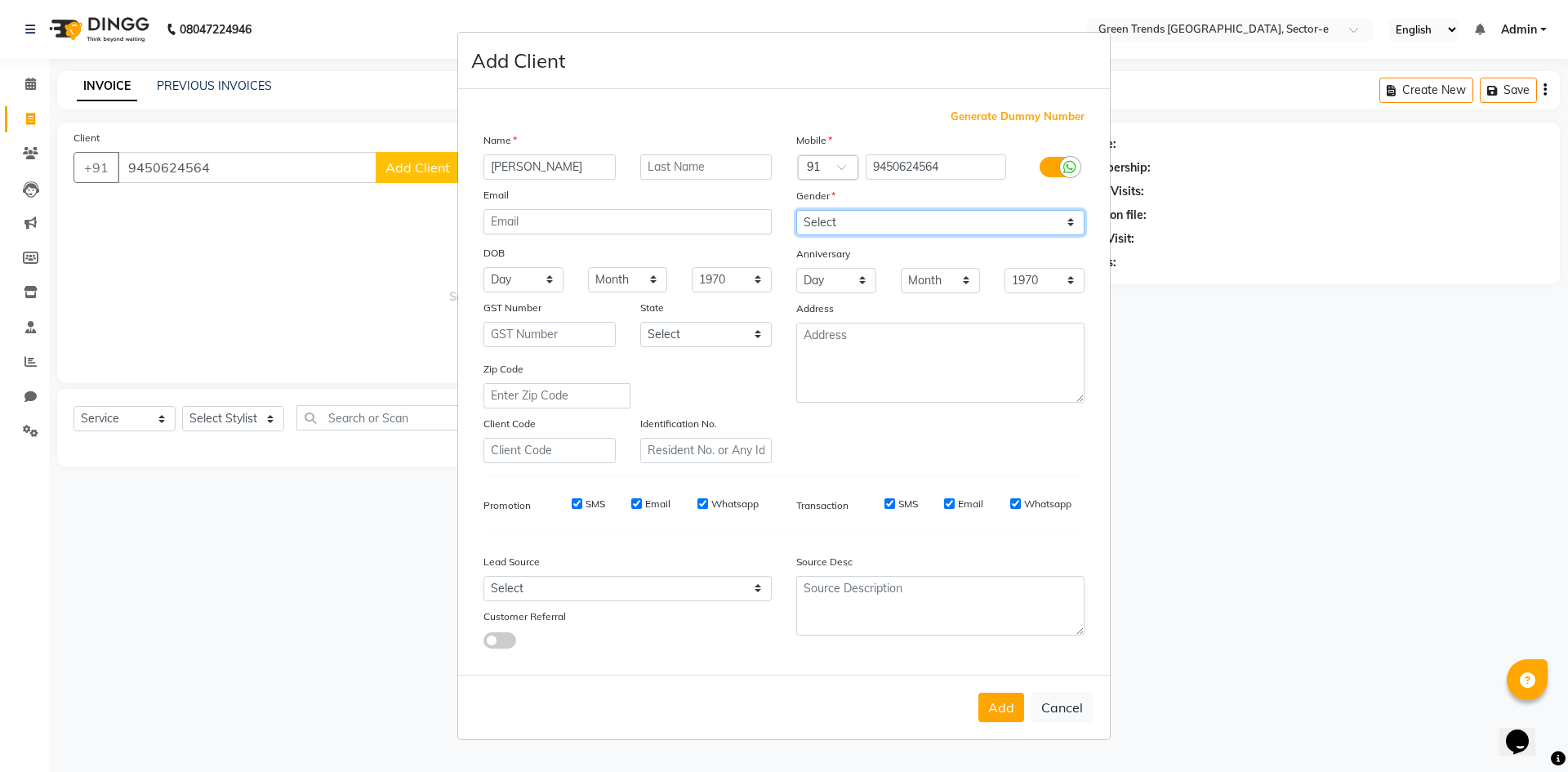
click at [1061, 226] on select "Select [DEMOGRAPHIC_DATA] [DEMOGRAPHIC_DATA] Other Prefer Not To Say" at bounding box center [941, 222] width 289 height 25
click at [796, 210] on select "Select [DEMOGRAPHIC_DATA] [DEMOGRAPHIC_DATA] Other Prefer Not To Say" at bounding box center [941, 222] width 289 height 25
click at [994, 710] on button "Add" at bounding box center [1001, 707] width 45 height 29
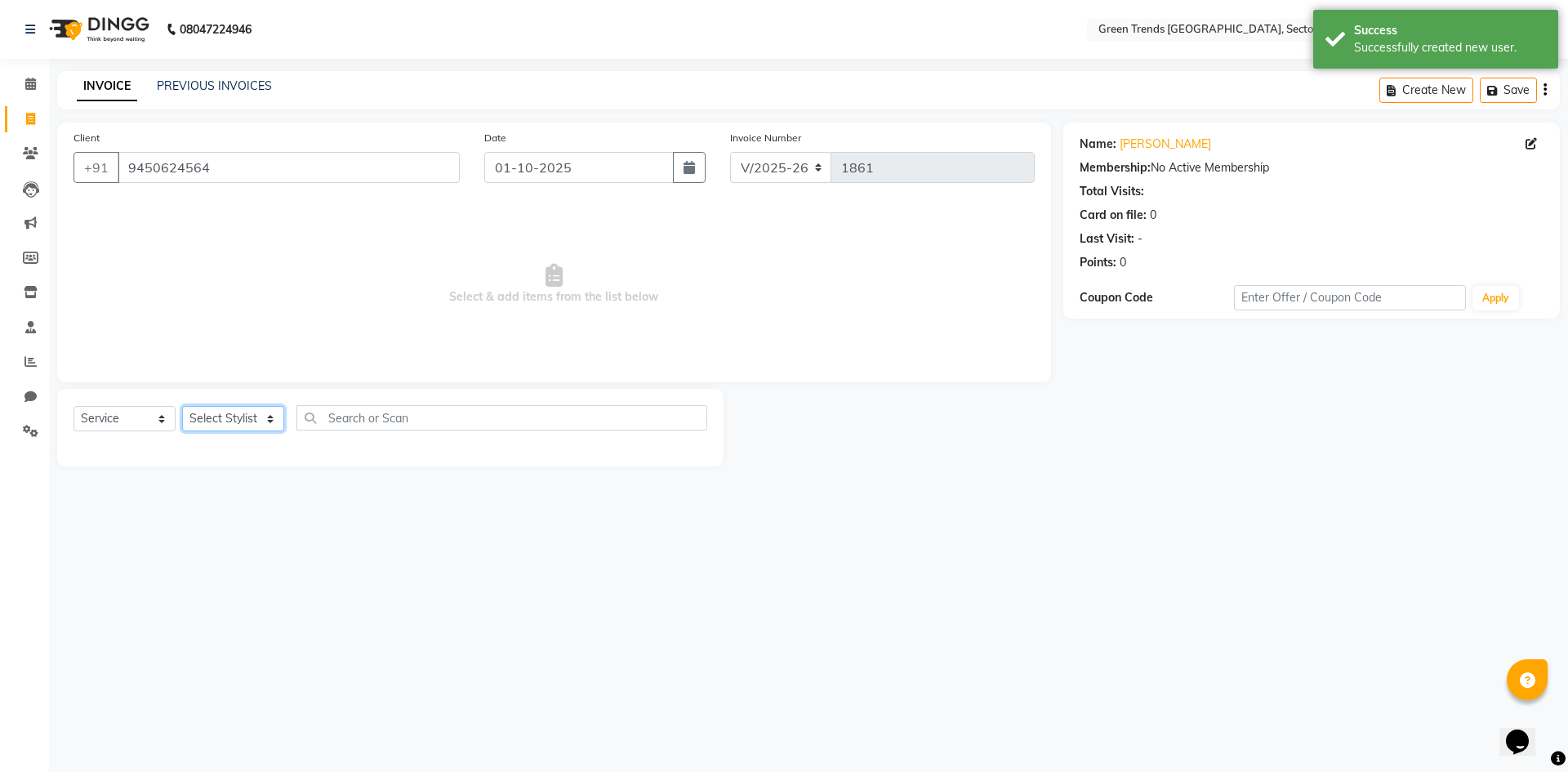
click at [269, 416] on select "Select Stylist [PERSON_NAME] [PERSON_NAME] Mo. [PERSON_NAME].[PERSON_NAME] [PER…" at bounding box center [233, 418] width 102 height 25
click at [182, 406] on select "Select Stylist [PERSON_NAME] [PERSON_NAME] Mo. [PERSON_NAME].[PERSON_NAME] [PER…" at bounding box center [233, 418] width 102 height 25
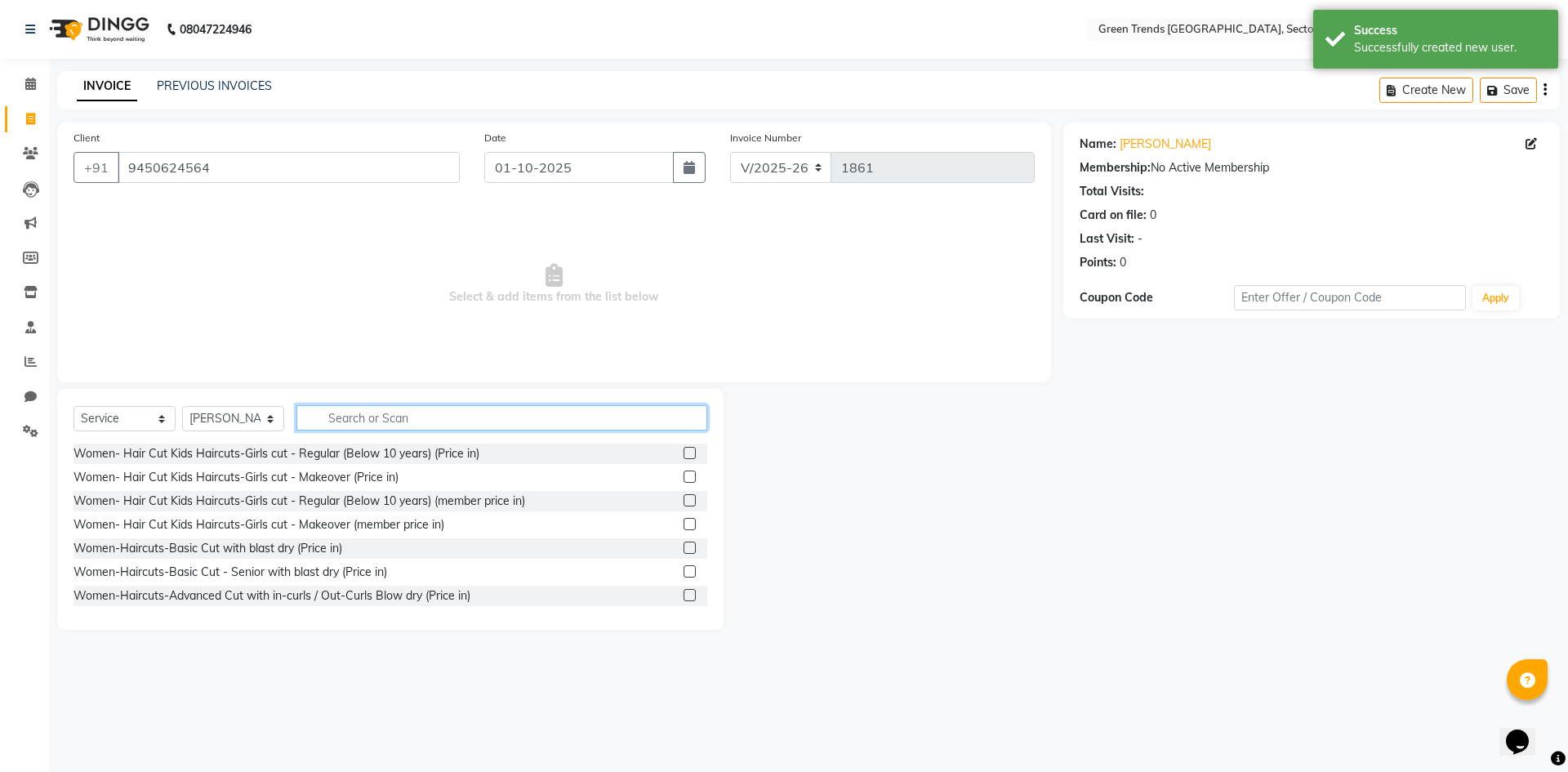
click at [350, 417] on input "text" at bounding box center [501, 417] width 410 height 25
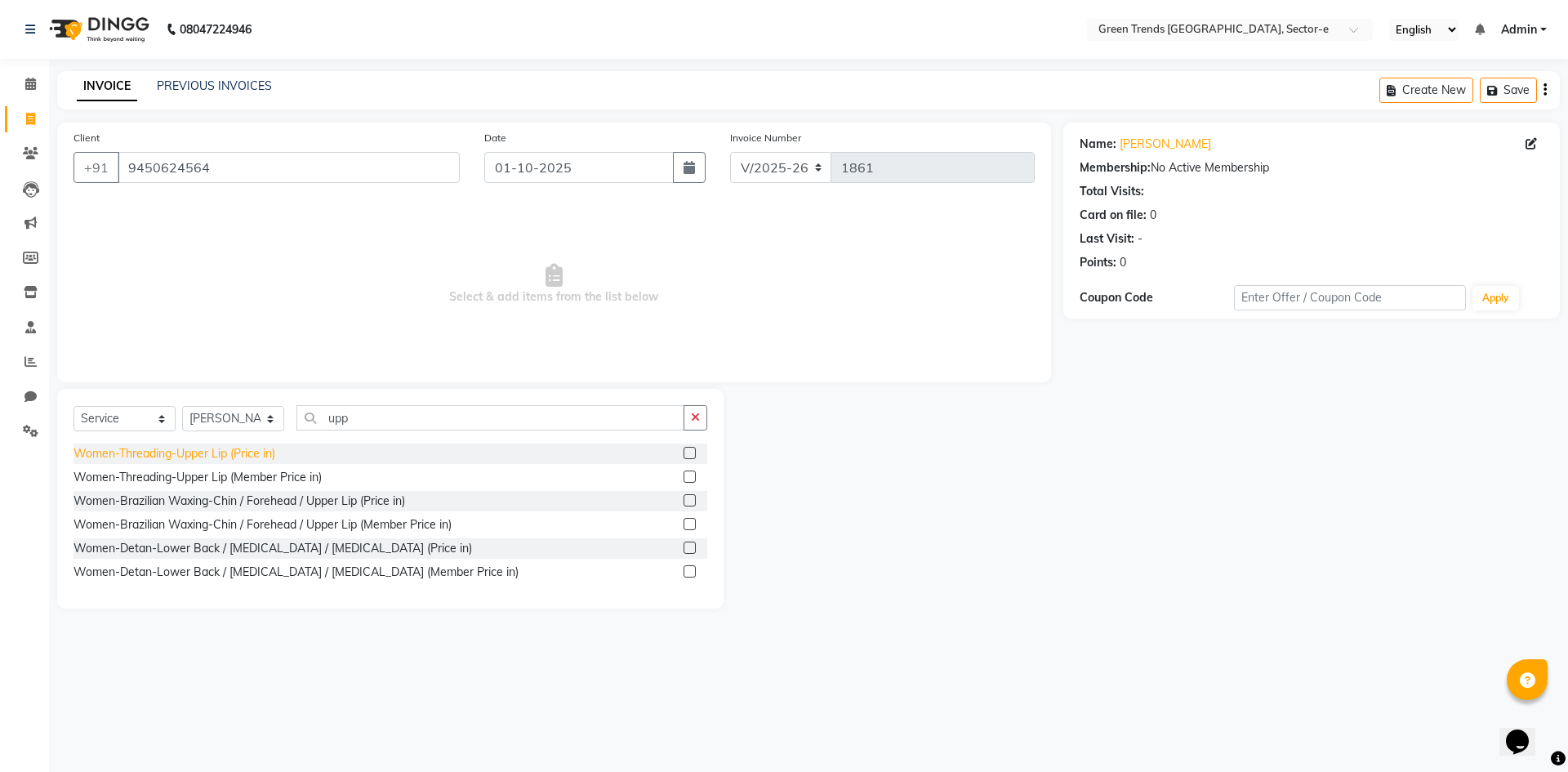
drag, startPoint x: 221, startPoint y: 453, endPoint x: 367, endPoint y: 403, distance: 154.3
click at [221, 454] on div "Women-Threading-Upper Lip (Price in)" at bounding box center [175, 454] width 202 height 17
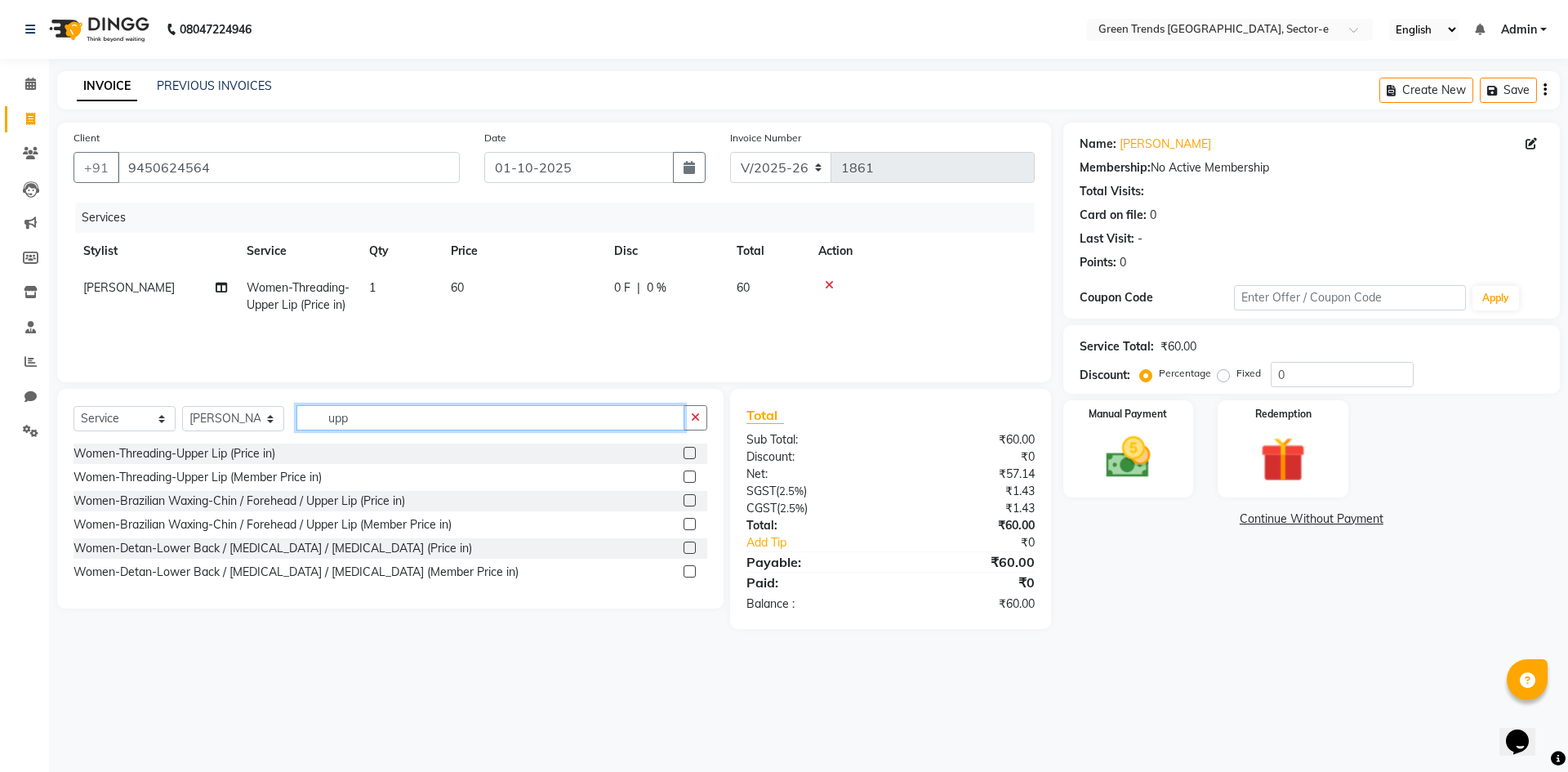
drag, startPoint x: 361, startPoint y: 417, endPoint x: 295, endPoint y: 421, distance: 66.1
click at [296, 420] on input "upp" at bounding box center [490, 417] width 388 height 25
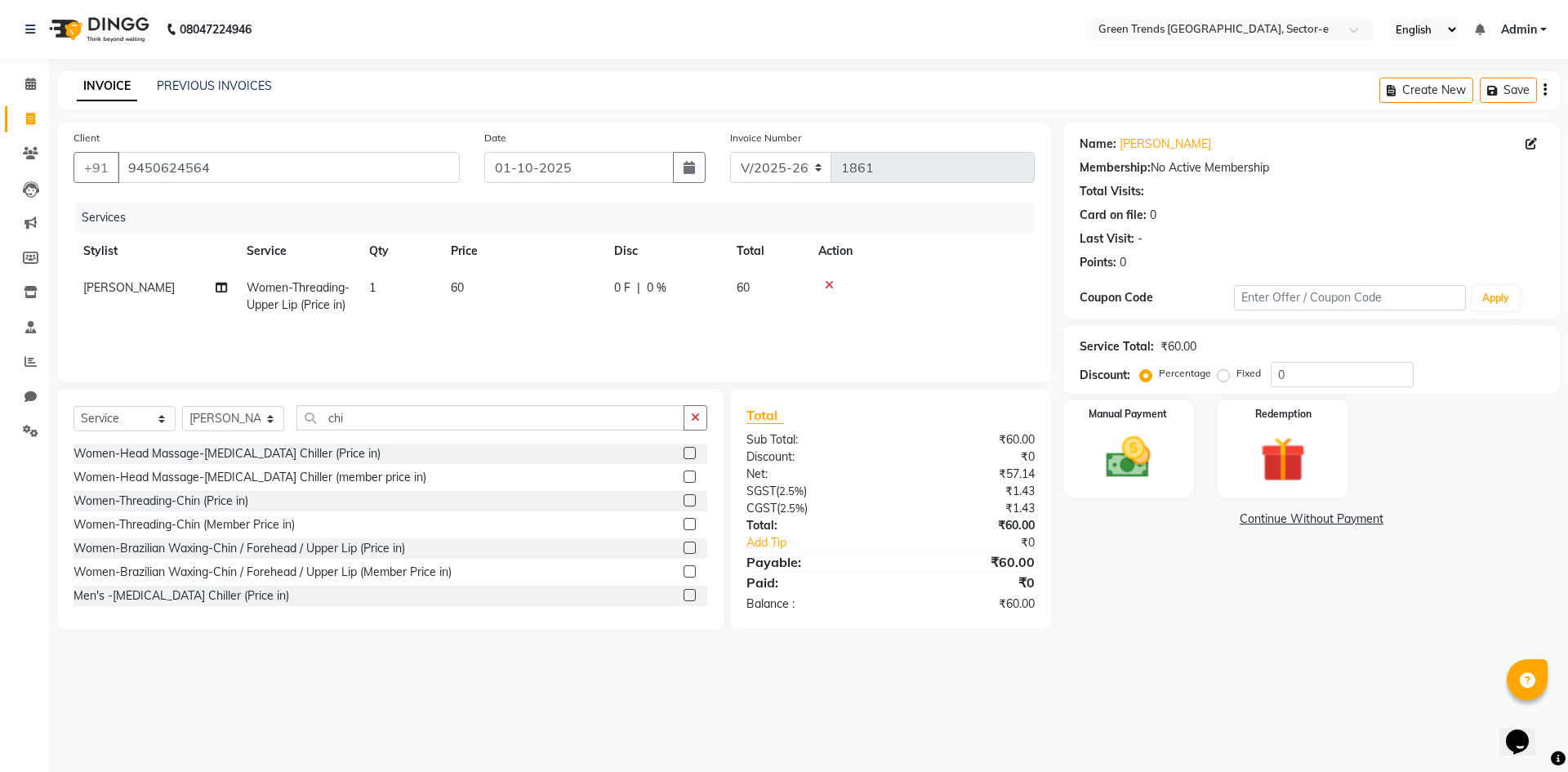
click at [205, 495] on div "Women-Threading-Chin (Price in)" at bounding box center [160, 501] width 175 height 17
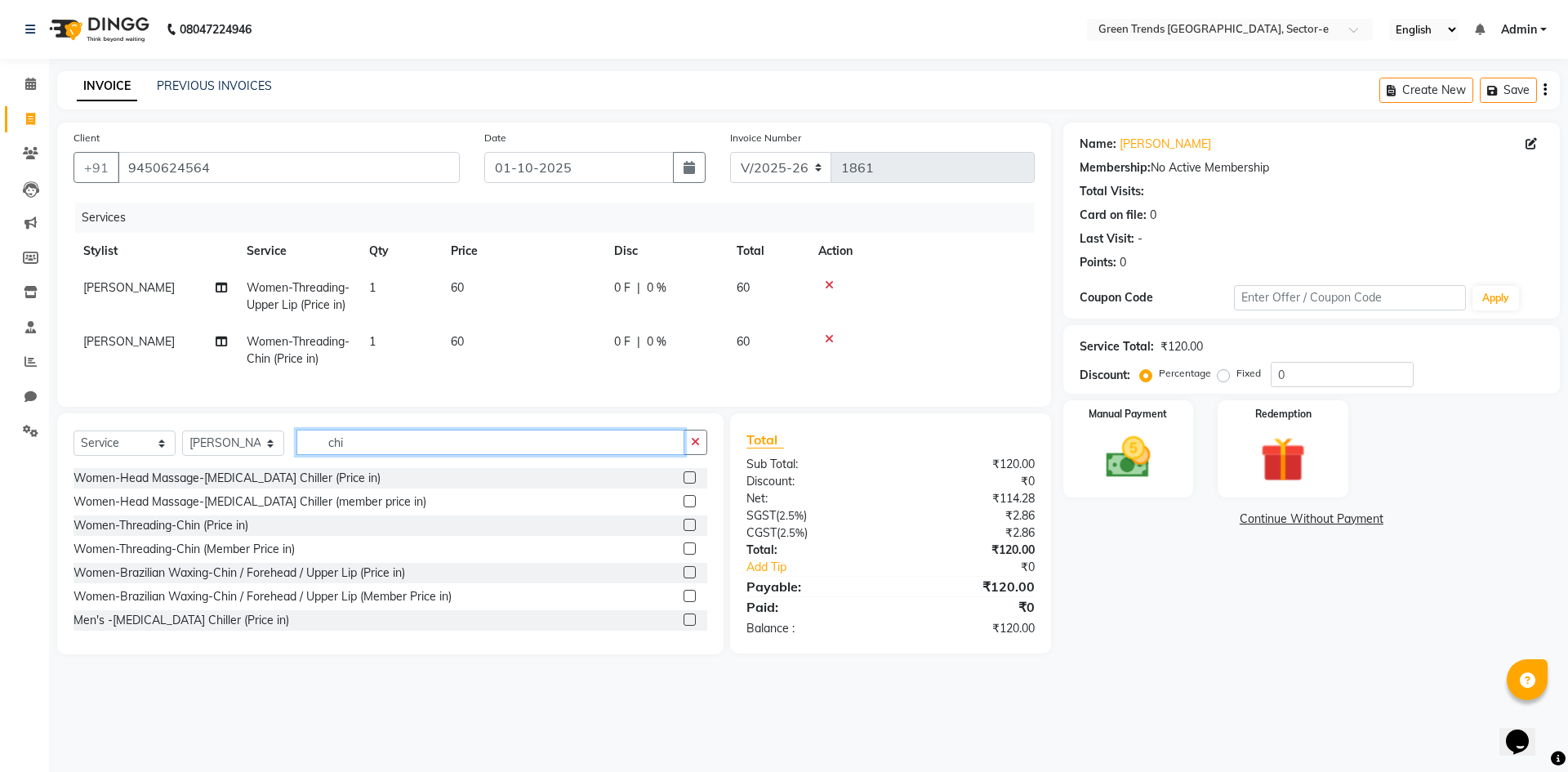
drag, startPoint x: 359, startPoint y: 471, endPoint x: 304, endPoint y: 472, distance: 55.0
click at [304, 455] on input "chi" at bounding box center [490, 442] width 388 height 25
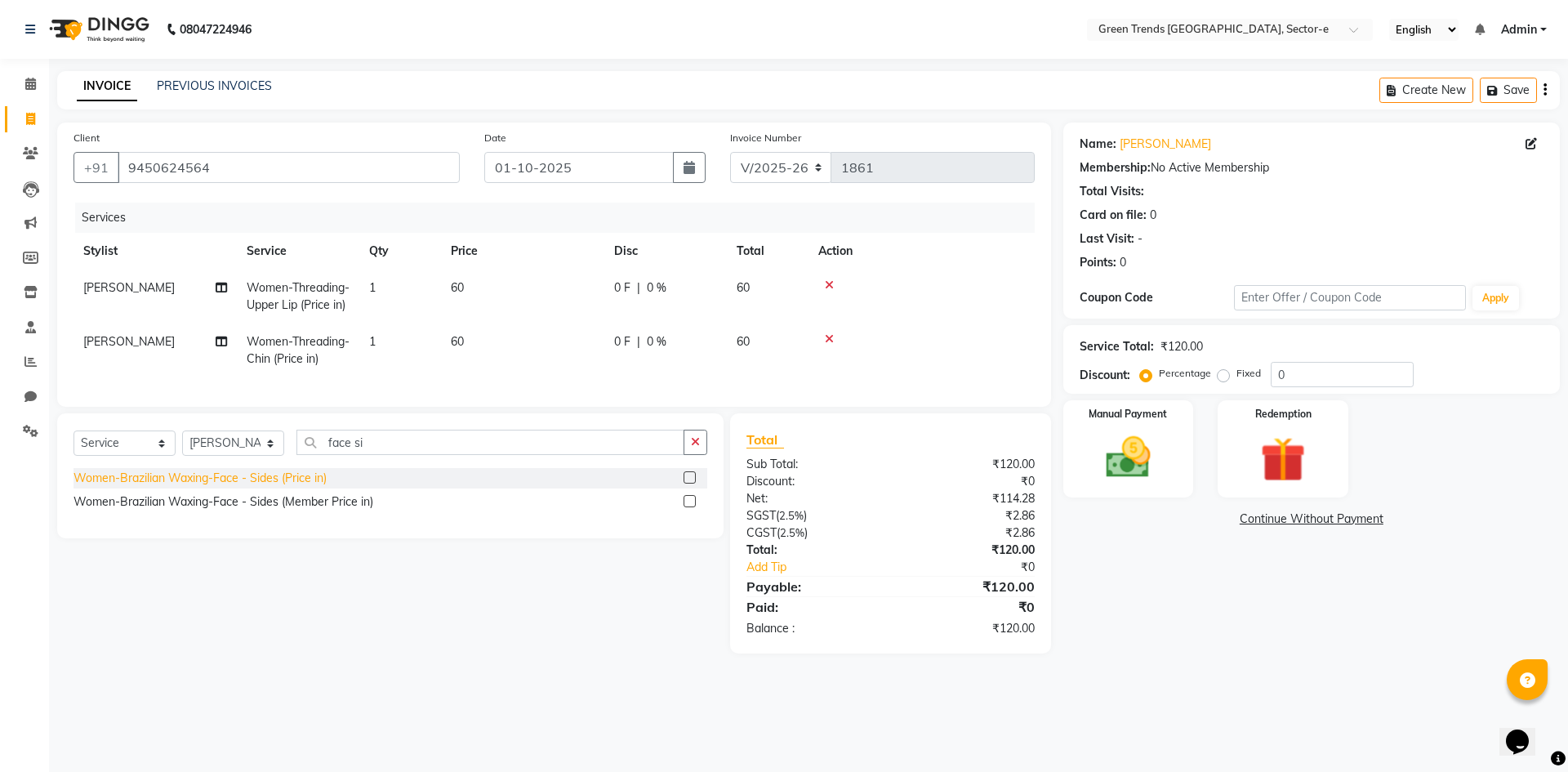
click at [298, 487] on div "Women-Brazilian Waxing-Face - Sides (Price in)" at bounding box center [200, 478] width 253 height 17
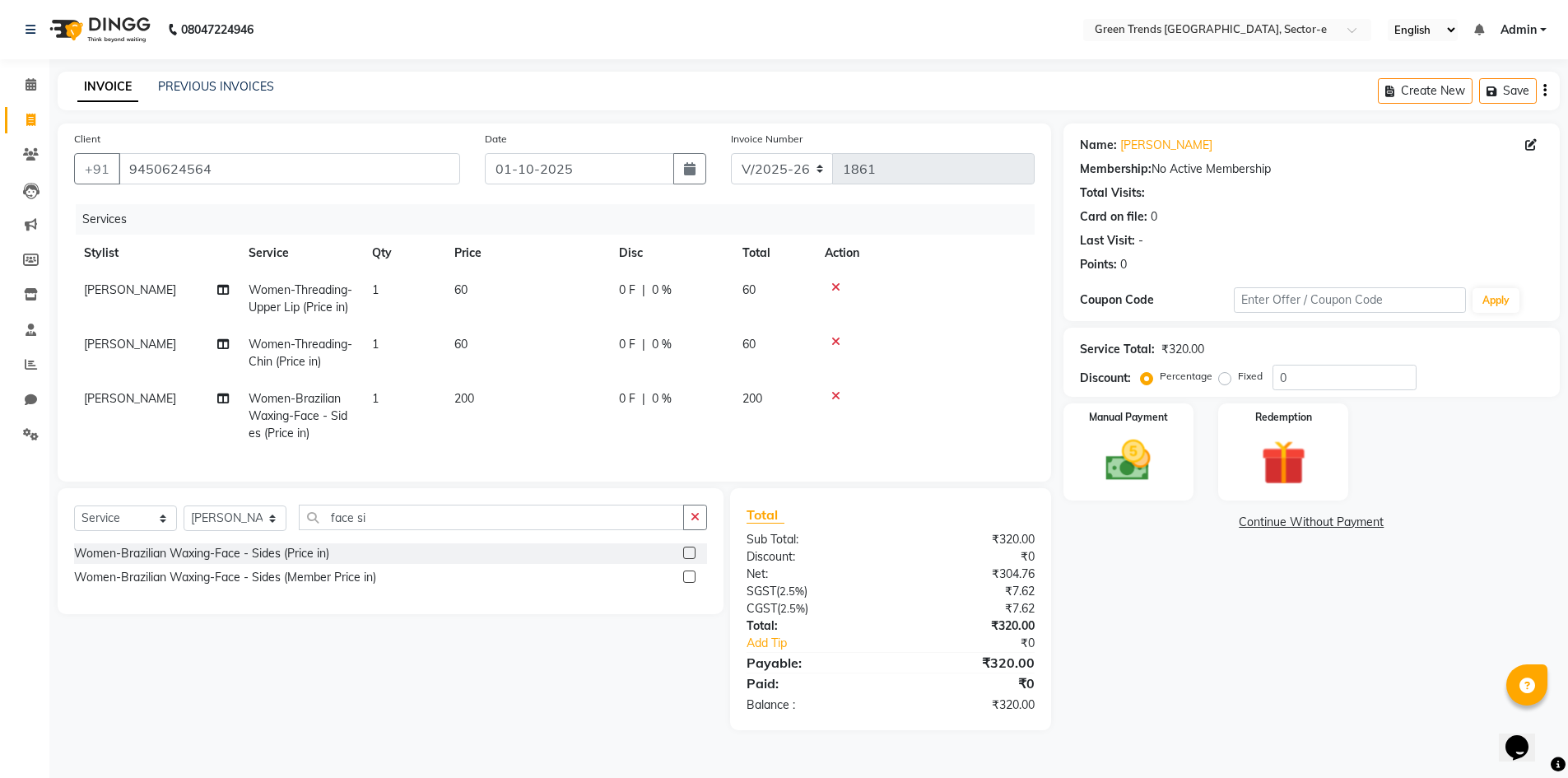
click at [1238, 378] on label "Fixed" at bounding box center [1250, 377] width 25 height 15
click at [1227, 378] on input "Fixed" at bounding box center [1229, 377] width 11 height 11
drag, startPoint x: 1309, startPoint y: 378, endPoint x: 1215, endPoint y: 390, distance: 94.8
click at [1215, 390] on div "Service Total: ₹320.00 Discount: Percentage Fixed 0" at bounding box center [1312, 362] width 496 height 69
click at [839, 351] on td at bounding box center [924, 353] width 220 height 54
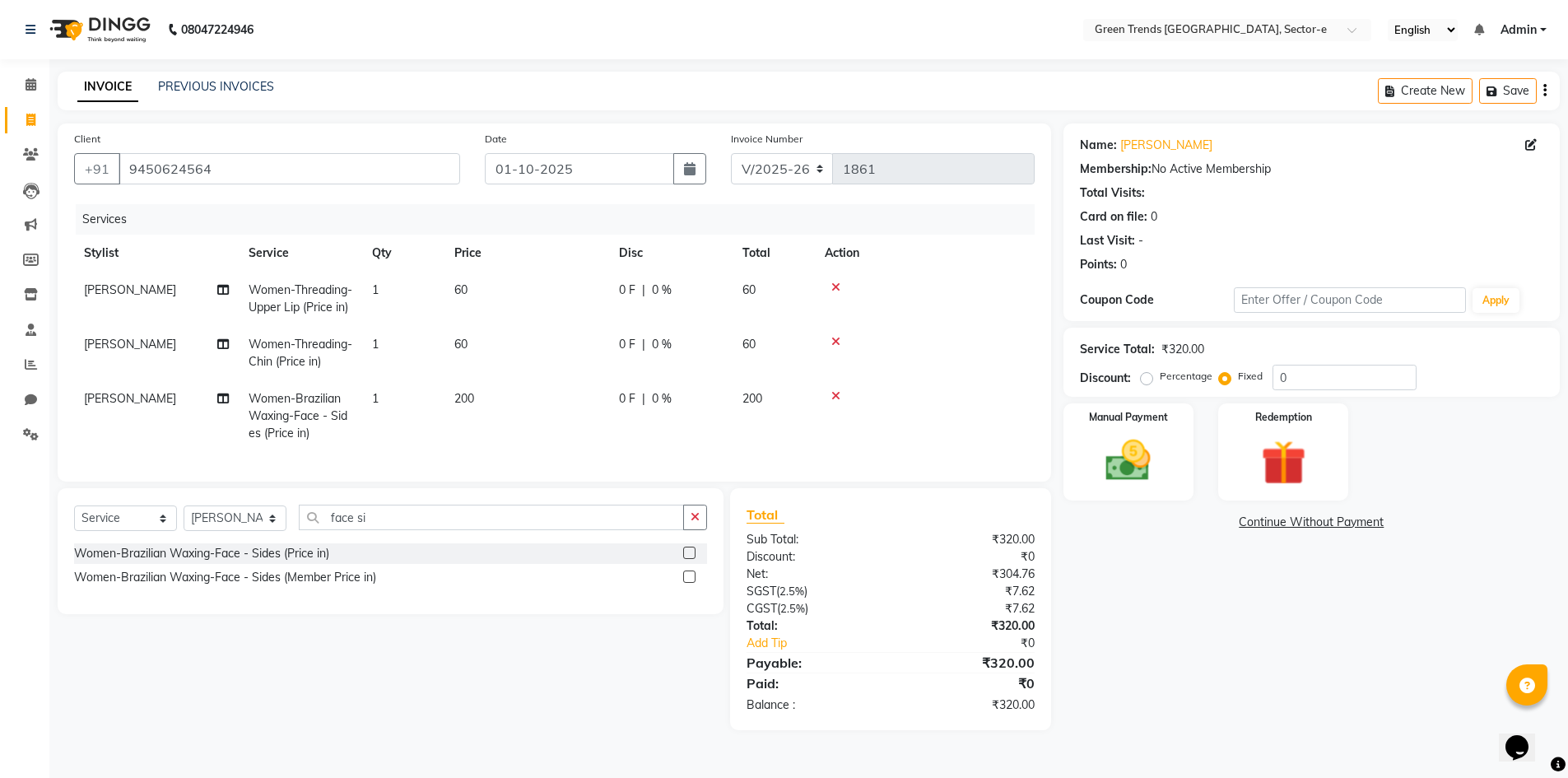
click at [832, 347] on icon at bounding box center [836, 341] width 10 height 11
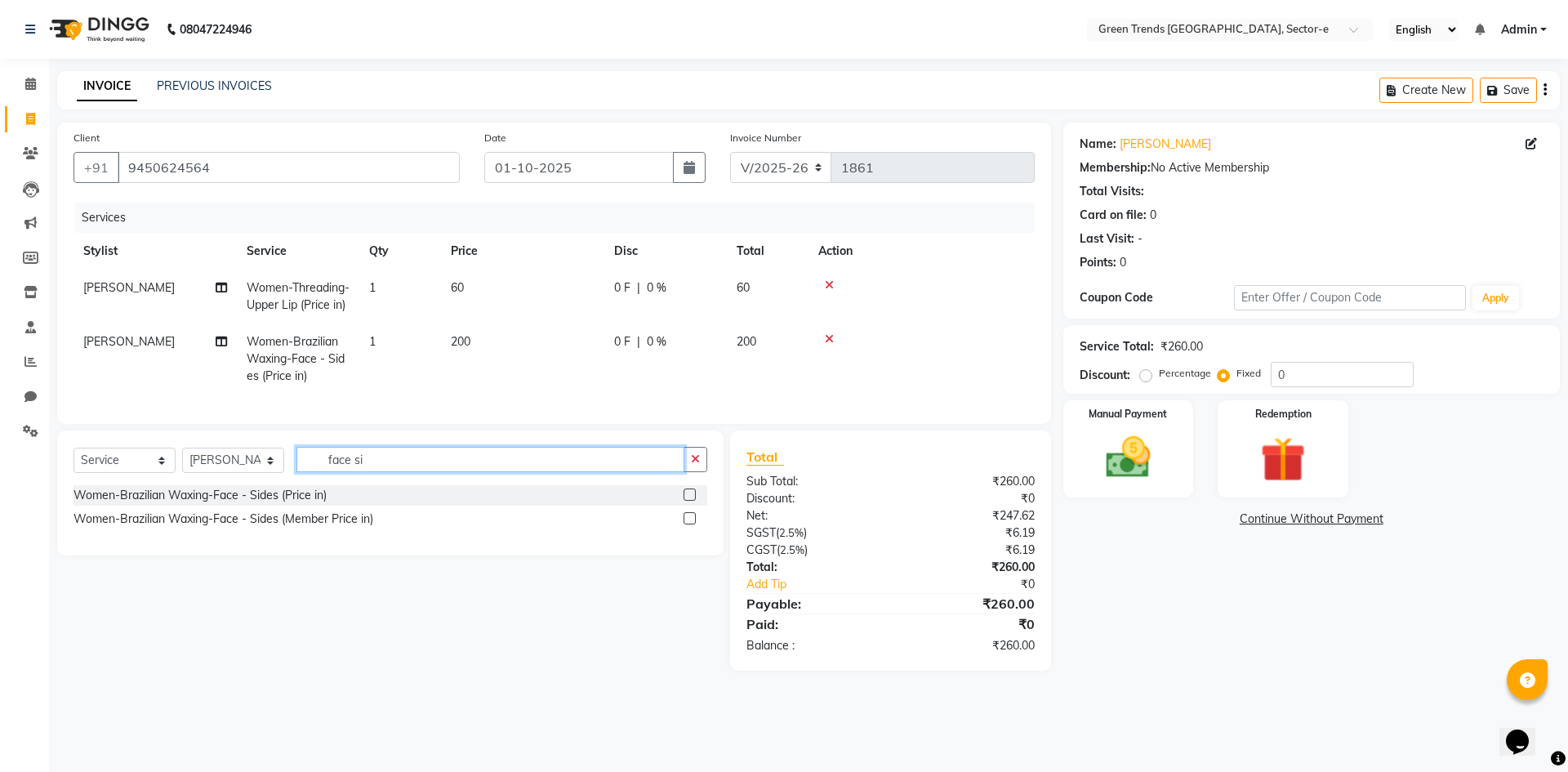
drag, startPoint x: 387, startPoint y: 488, endPoint x: 308, endPoint y: 507, distance: 81.3
click at [308, 485] on div "Select Service Product Membership Package Voucher Prepaid Gift Card Select Styl…" at bounding box center [391, 466] width 634 height 39
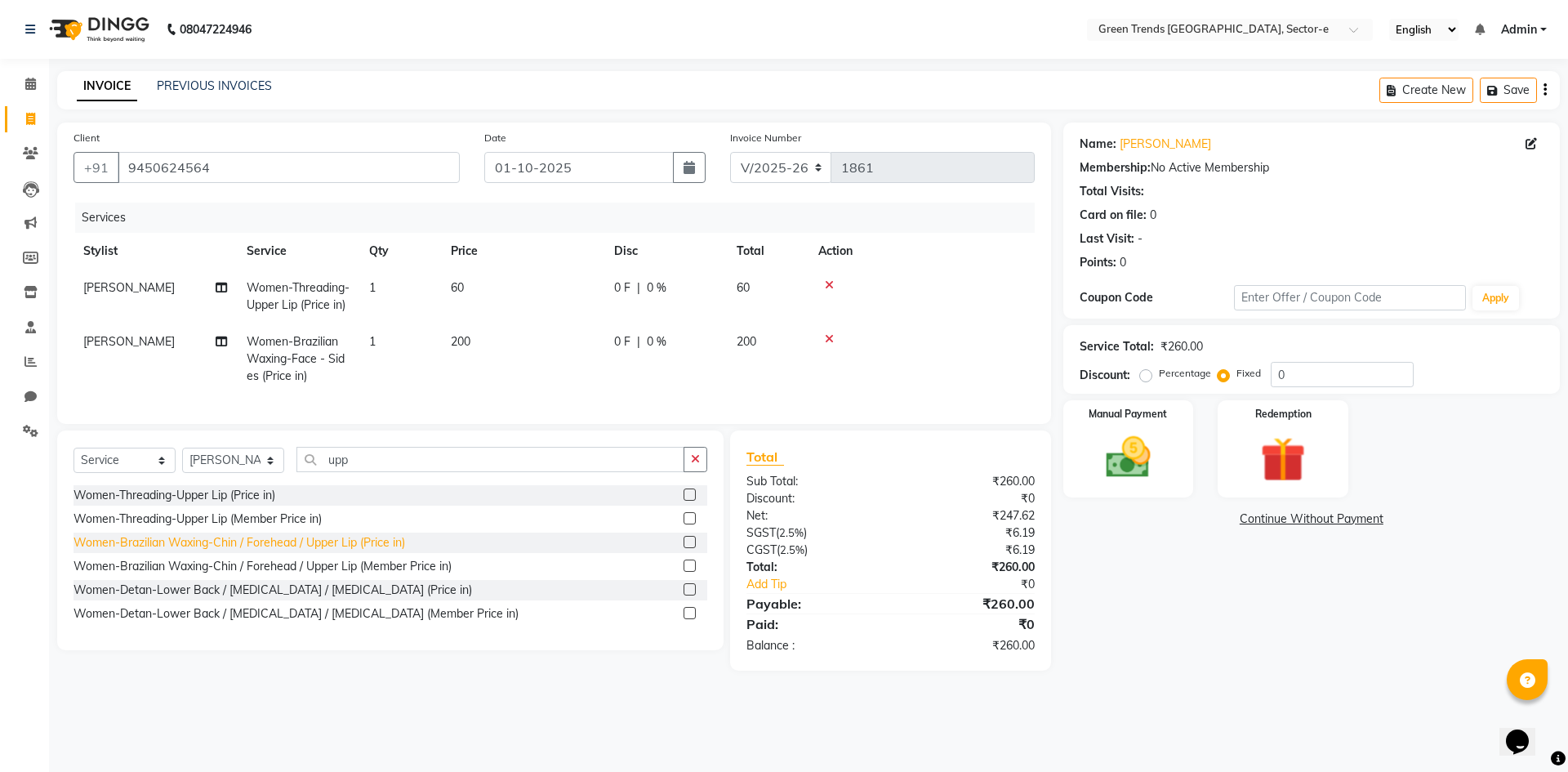
click at [275, 553] on div "Women-Brazilian Waxing-Chin / Forehead / Upper Lip (Price in)" at bounding box center [391, 543] width 634 height 21
click at [280, 551] on div "Women-Brazilian Waxing-Chin / Forehead / Upper Lip (Price in)" at bounding box center [239, 543] width 331 height 17
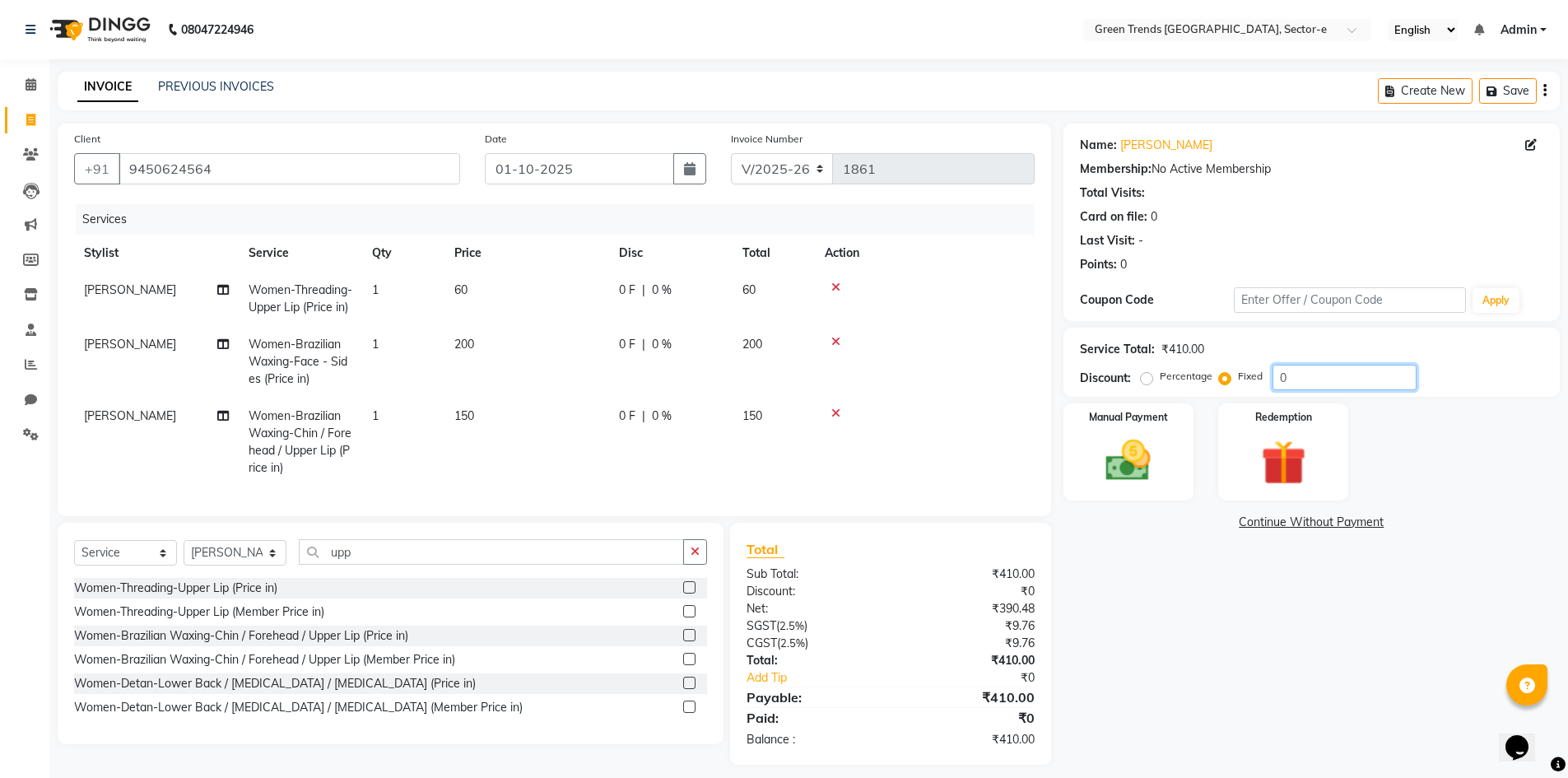
drag, startPoint x: 1293, startPoint y: 378, endPoint x: 1268, endPoint y: 380, distance: 25.1
click at [1268, 380] on div "Percentage Fixed 0" at bounding box center [1280, 378] width 273 height 26
click at [1235, 550] on div "Name: [PERSON_NAME] Membership: No Active Membership Total Visits: Card on file…" at bounding box center [1318, 444] width 509 height 641
click at [1118, 457] on img at bounding box center [1129, 460] width 76 height 53
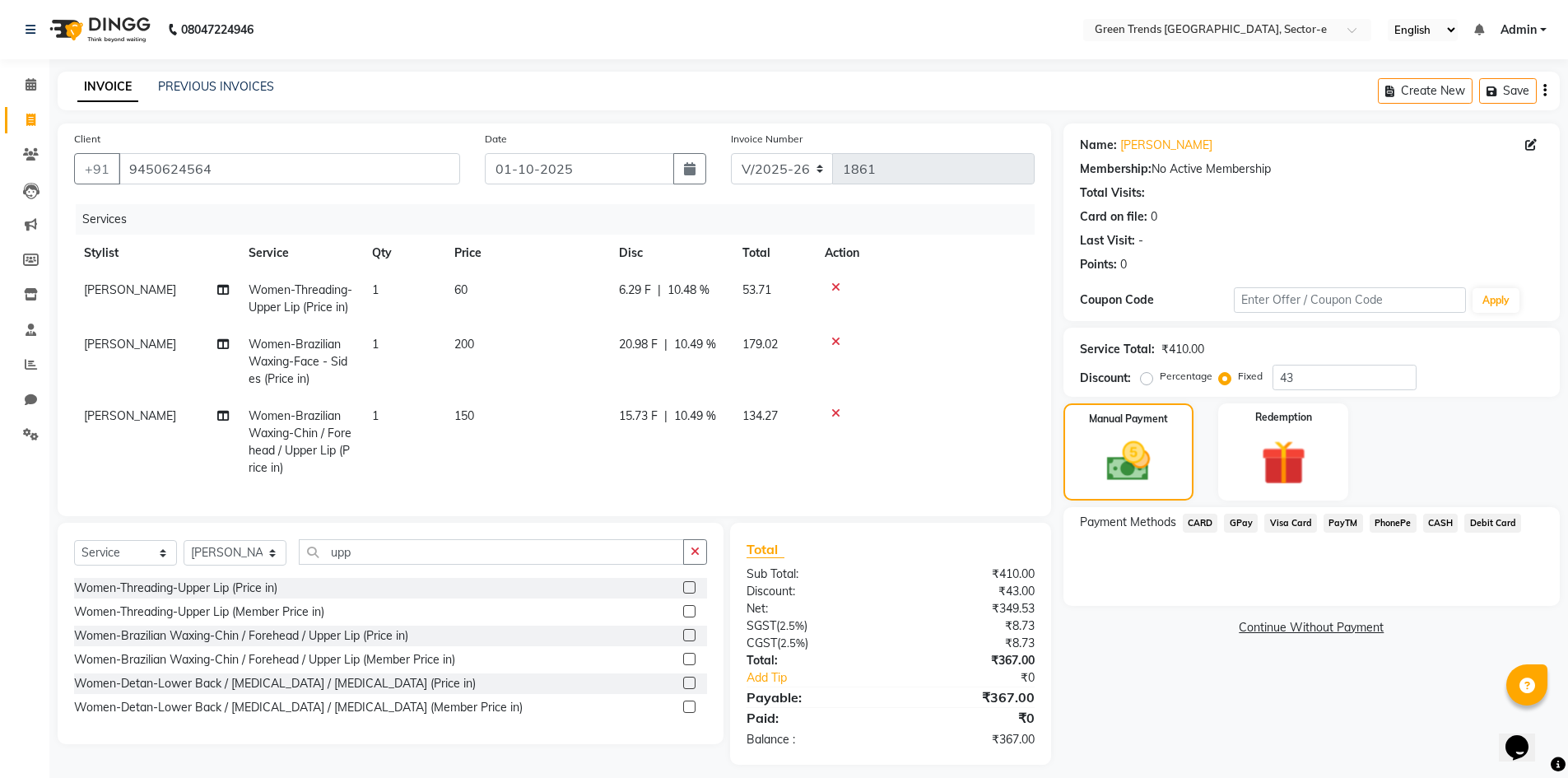
click at [1242, 522] on span "GPay" at bounding box center [1240, 523] width 33 height 19
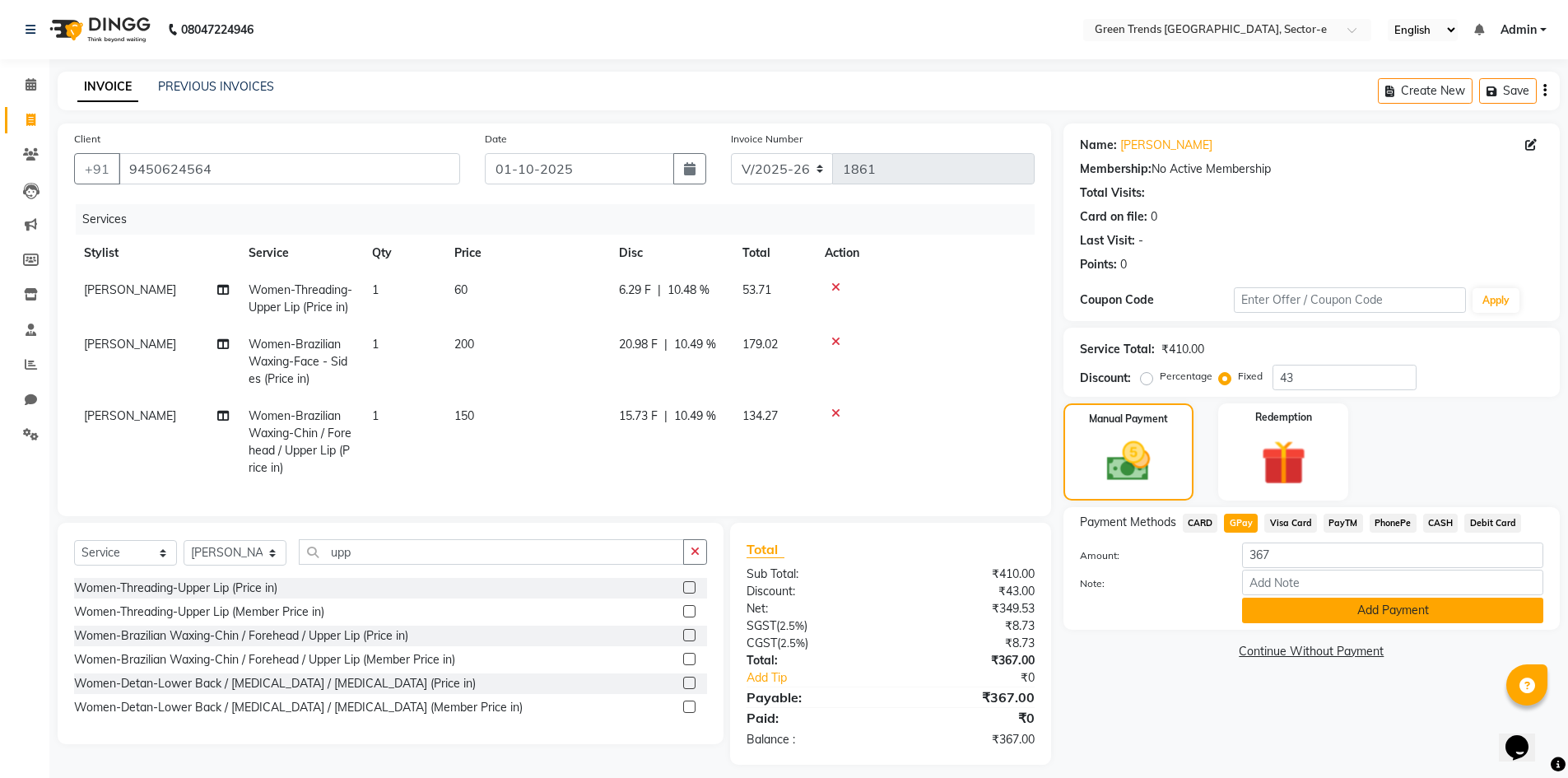
click at [1288, 617] on button "Add Payment" at bounding box center [1392, 611] width 301 height 26
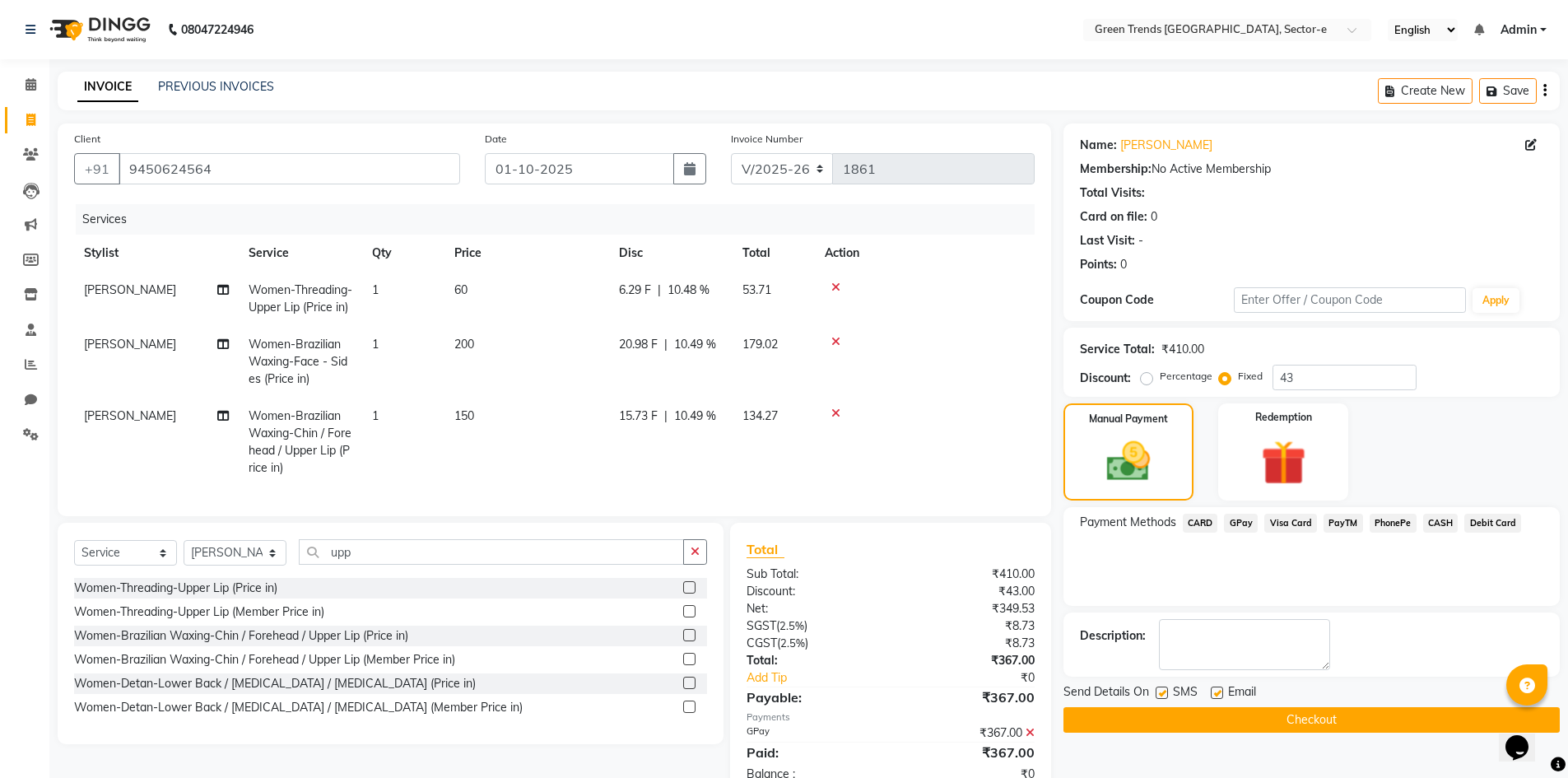
click at [1163, 692] on label at bounding box center [1162, 692] width 12 height 12
click at [1163, 692] on input "checkbox" at bounding box center [1161, 693] width 10 height 10
click at [1215, 690] on label at bounding box center [1217, 692] width 12 height 12
click at [1215, 690] on input "checkbox" at bounding box center [1216, 693] width 10 height 10
click at [1216, 720] on button "Checkout" at bounding box center [1312, 720] width 496 height 26
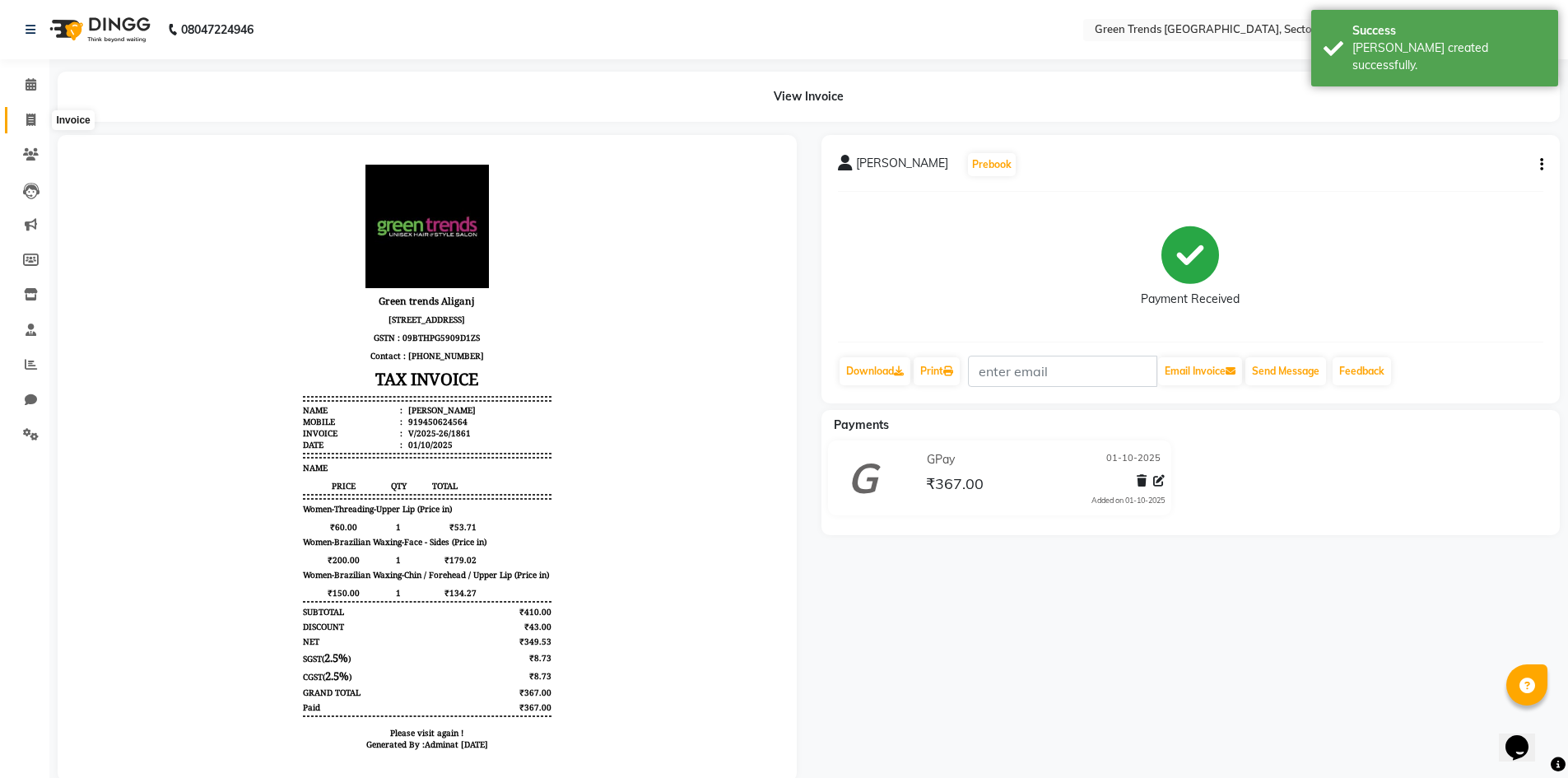
click at [33, 114] on icon at bounding box center [31, 119] width 10 height 12
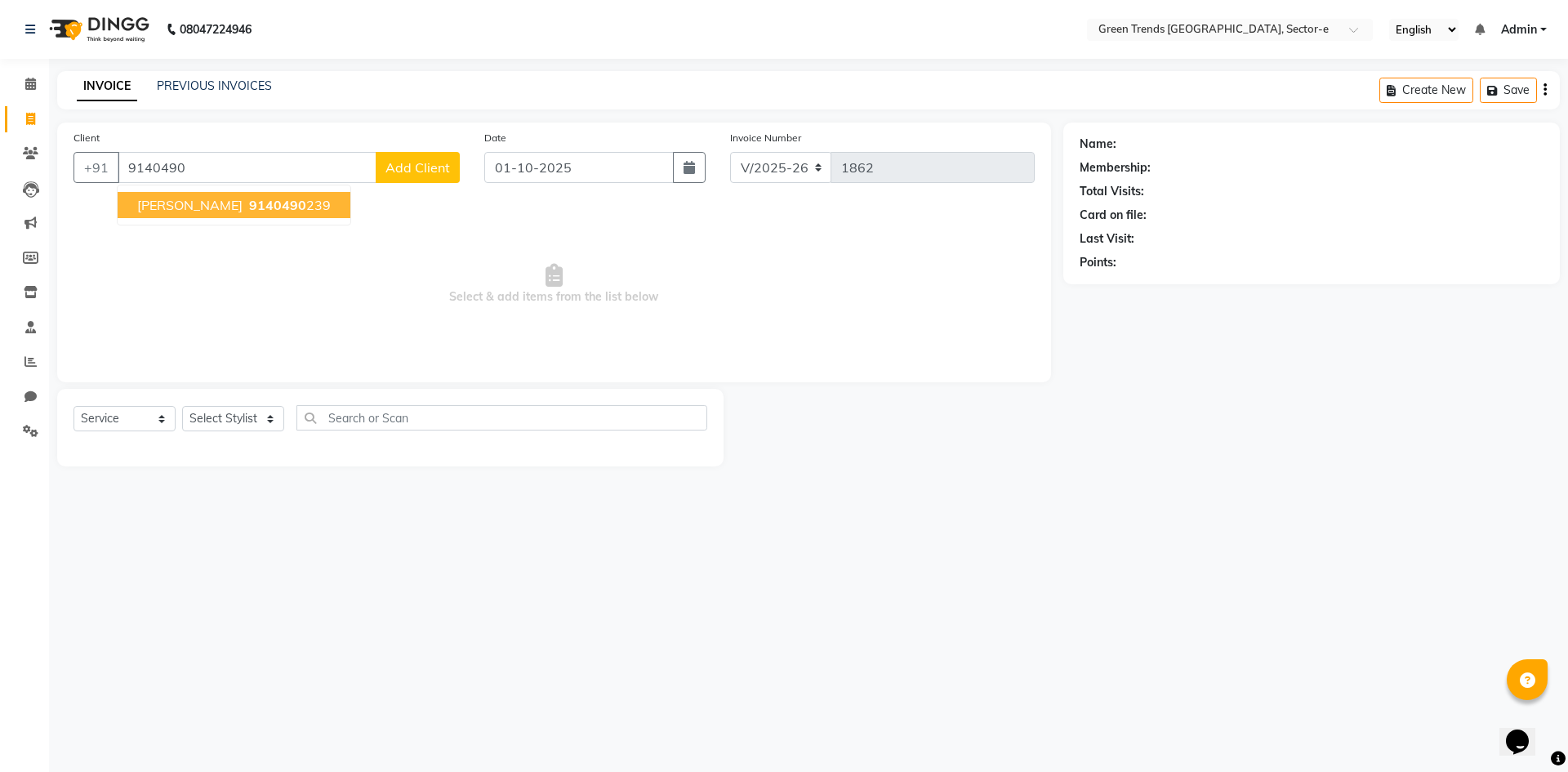
click at [250, 208] on ngb-highlight "9140490 239" at bounding box center [289, 205] width 85 height 16
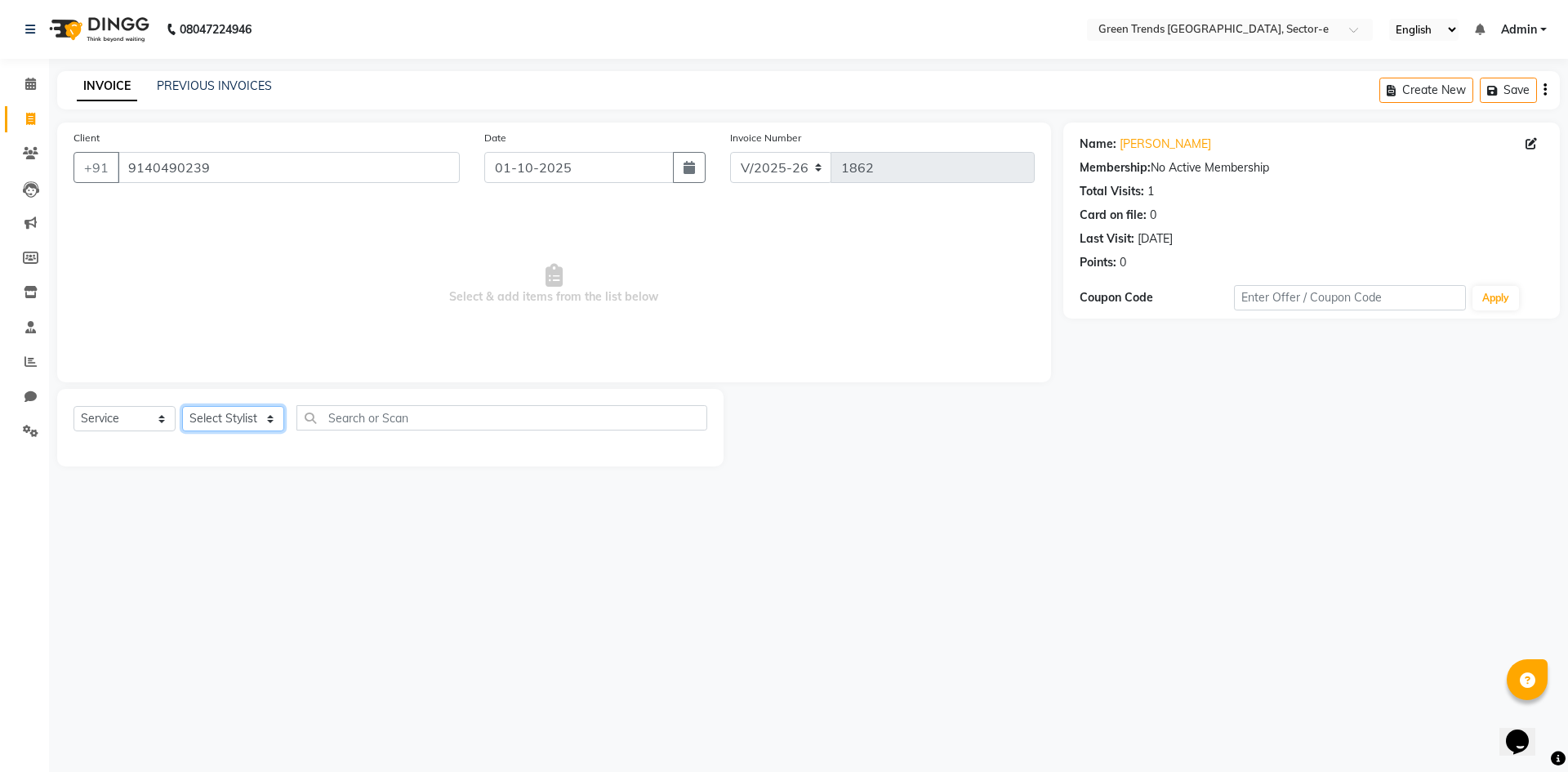
click at [266, 417] on select "Select Stylist [PERSON_NAME] [PERSON_NAME] Mo. [PERSON_NAME].[PERSON_NAME] [PER…" at bounding box center [233, 418] width 102 height 25
click at [182, 406] on select "Select Stylist [PERSON_NAME] [PERSON_NAME] Mo. [PERSON_NAME].[PERSON_NAME] [PER…" at bounding box center [233, 418] width 102 height 25
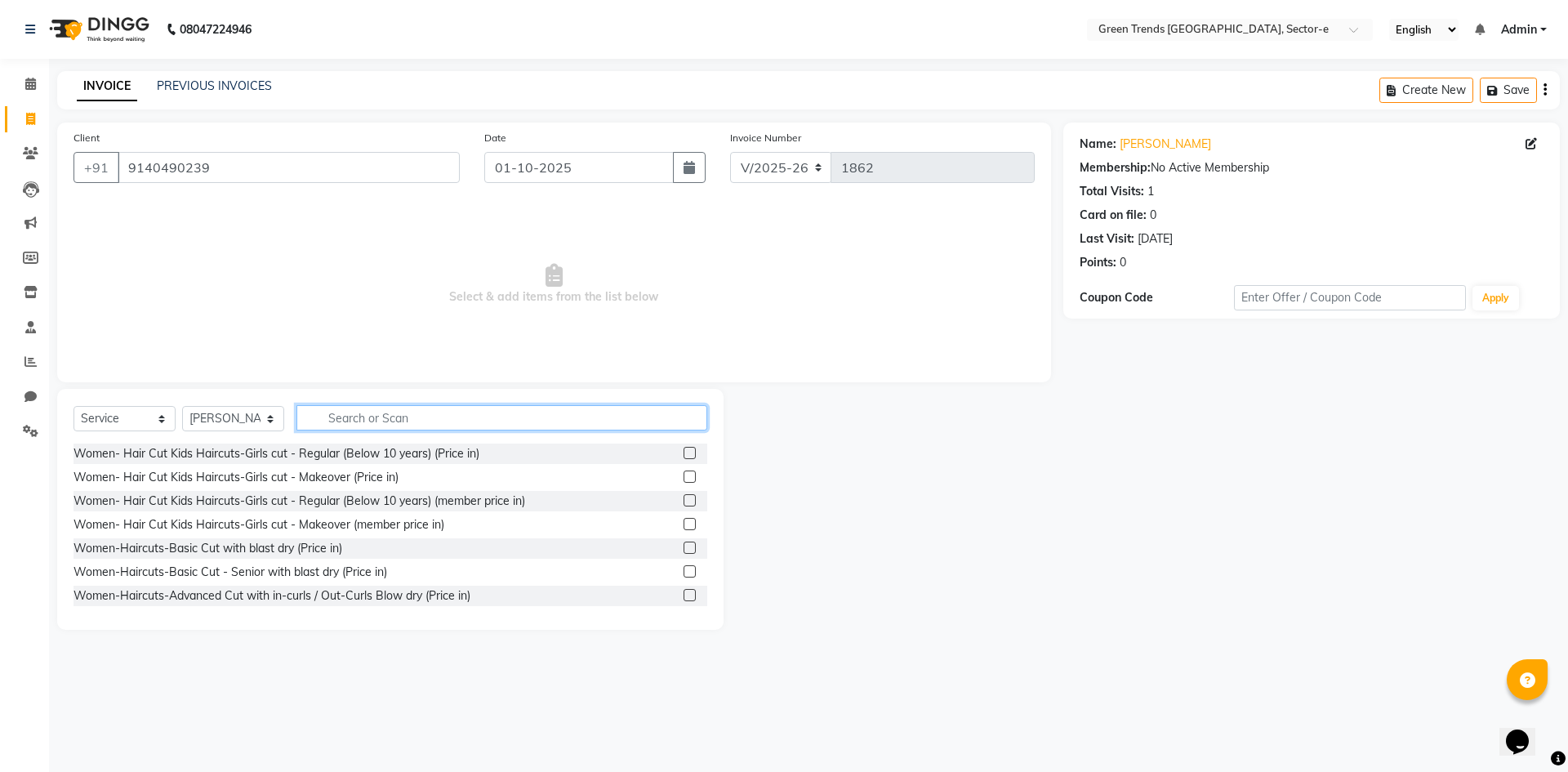
click at [339, 414] on input "text" at bounding box center [501, 417] width 410 height 25
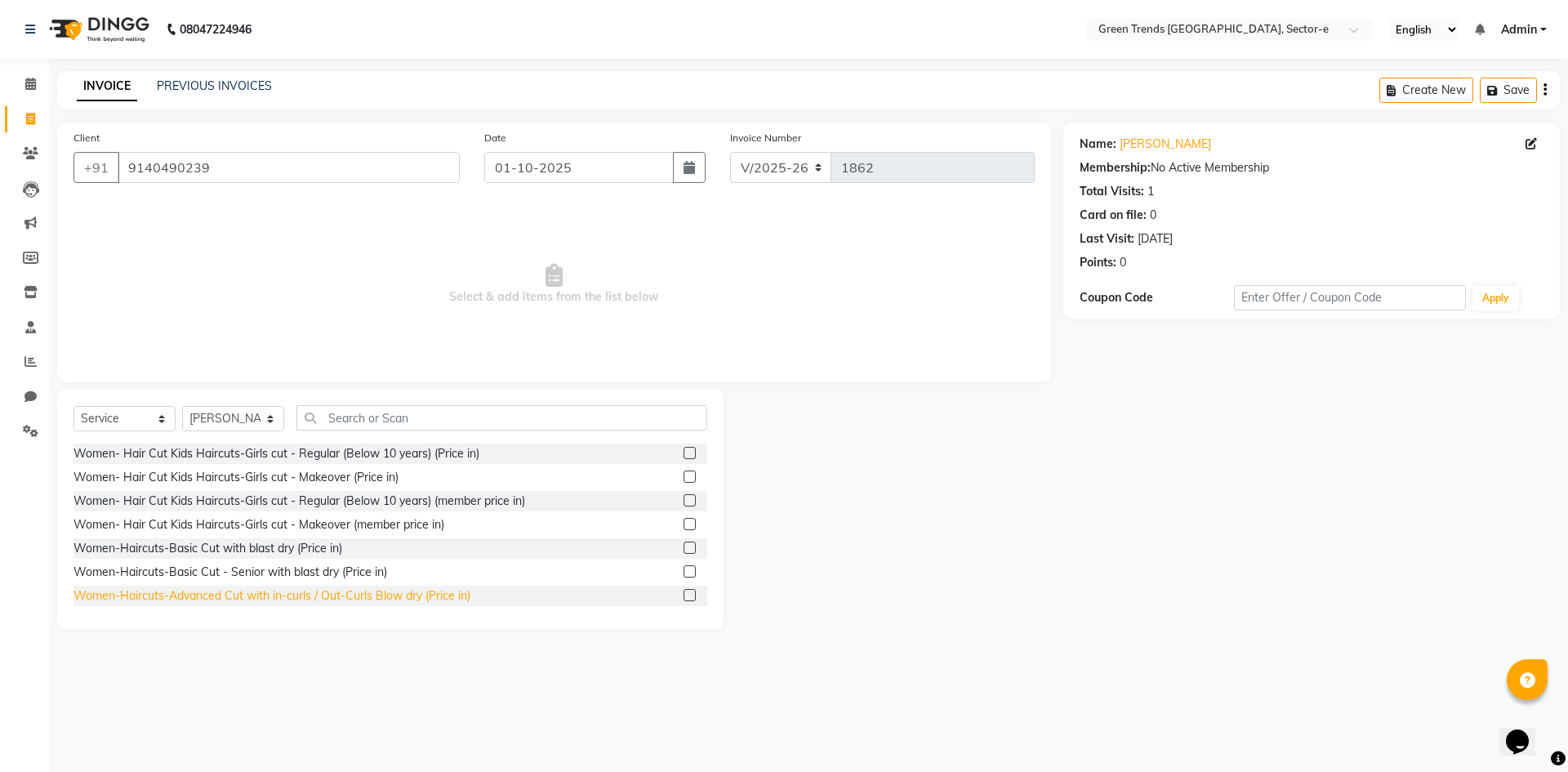
click at [328, 592] on div "Women-Haircuts-Advanced Cut with in-curls / Out-Curls Blow dry (Price in)" at bounding box center [272, 596] width 397 height 17
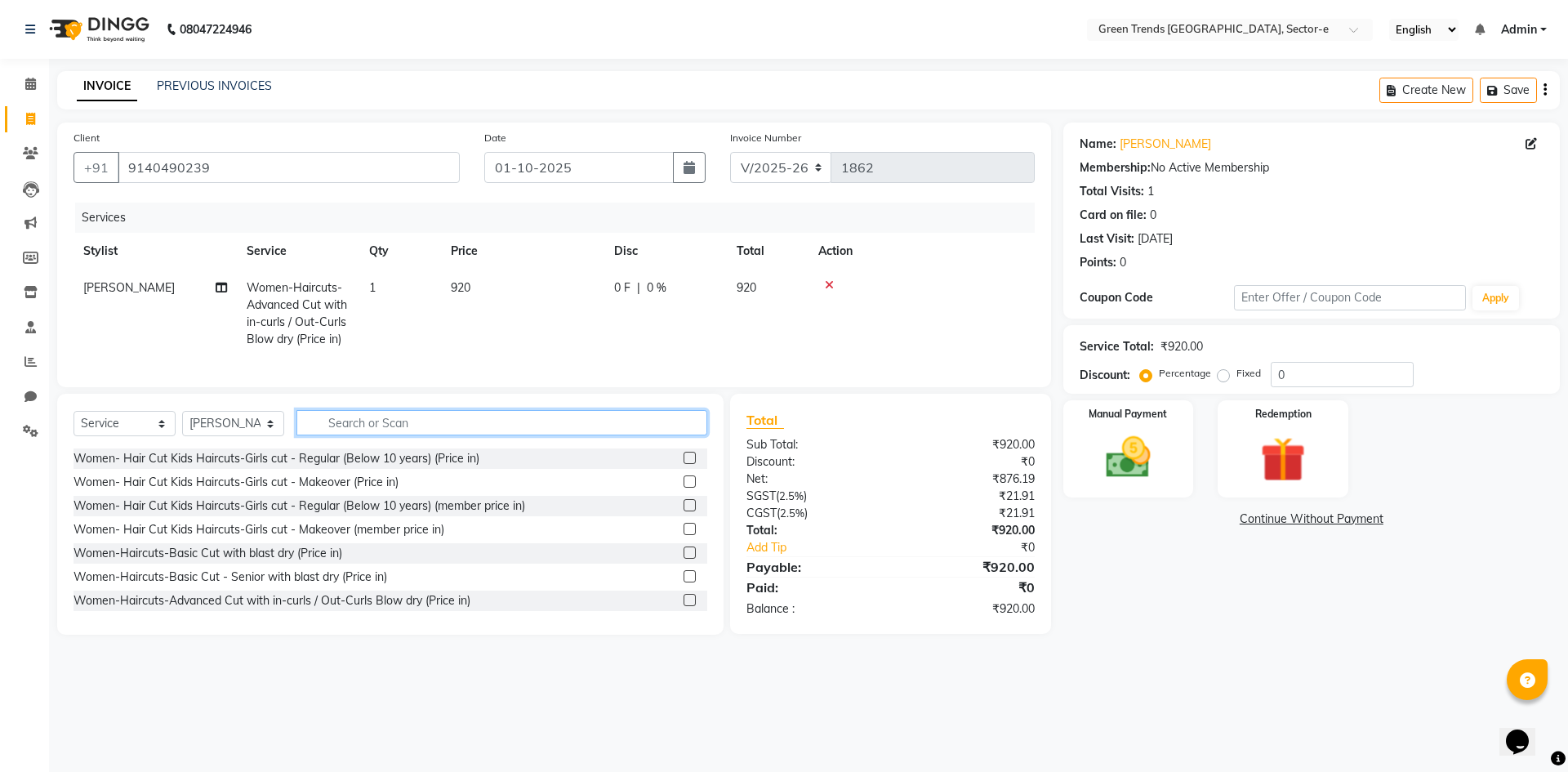
click at [360, 435] on input "text" at bounding box center [501, 423] width 410 height 25
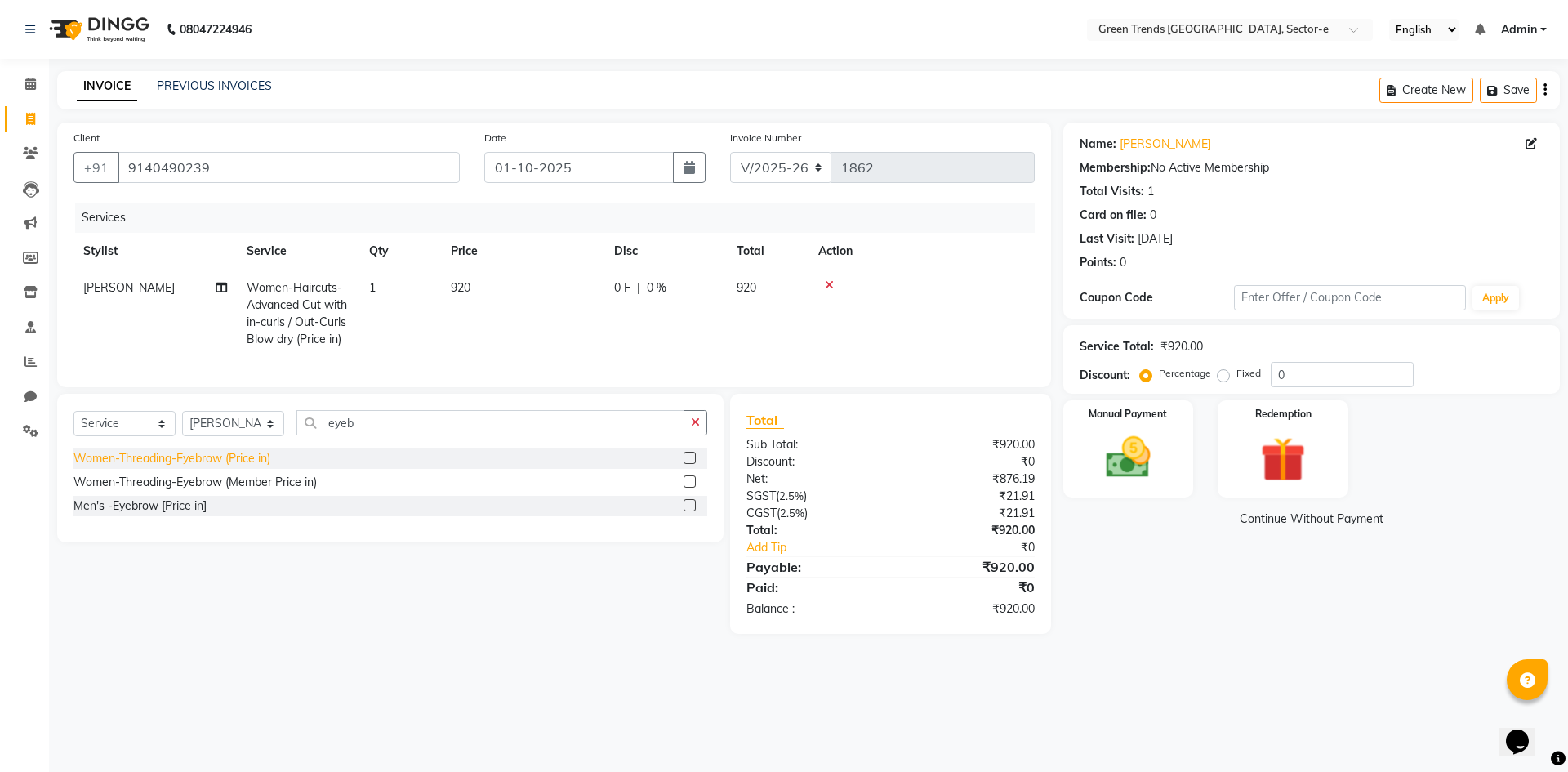
click at [234, 467] on div "Women-Threading-Eyebrow (Price in)" at bounding box center [172, 459] width 197 height 17
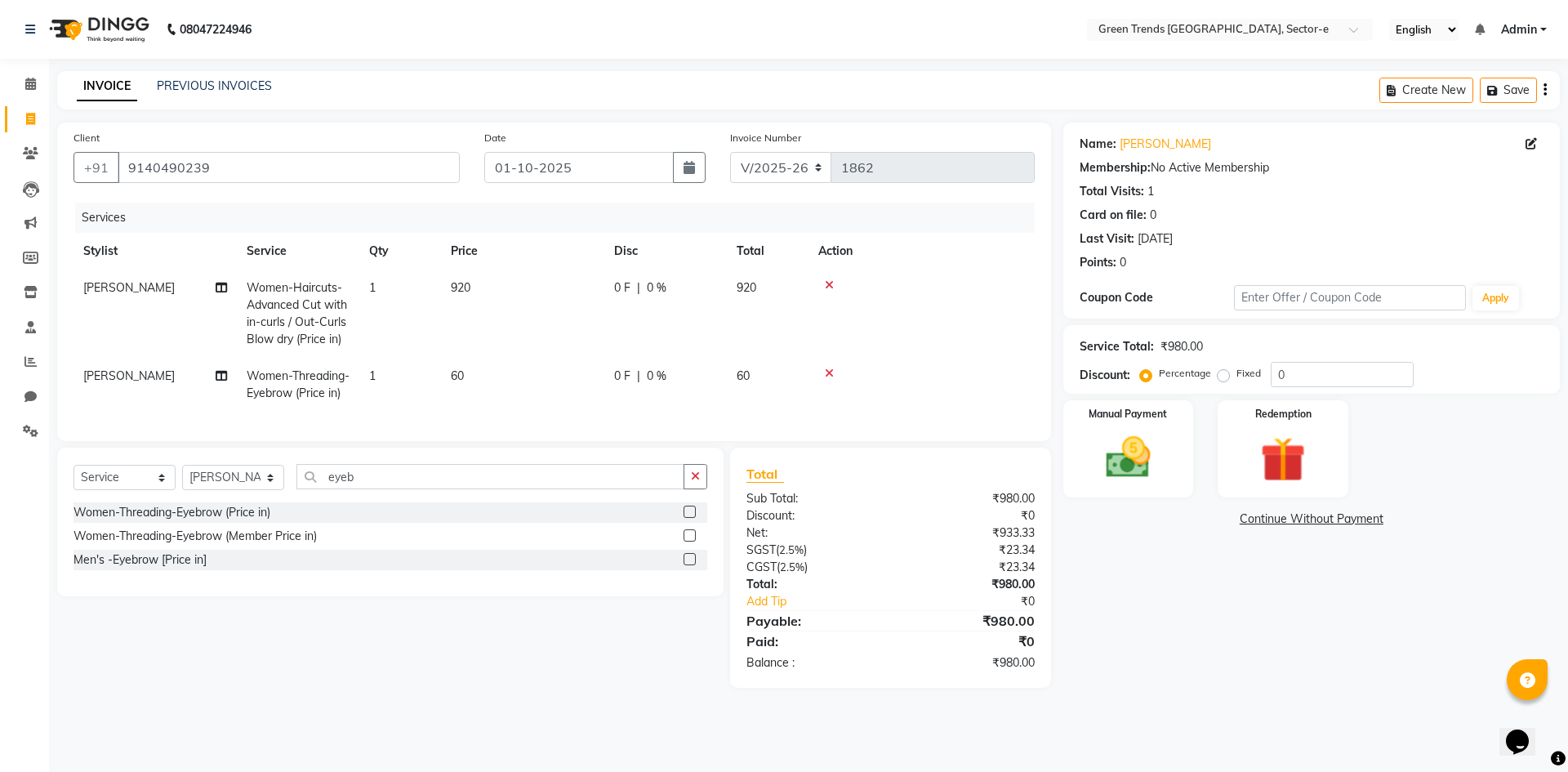
click at [155, 379] on td "[PERSON_NAME]" at bounding box center [155, 384] width 163 height 54
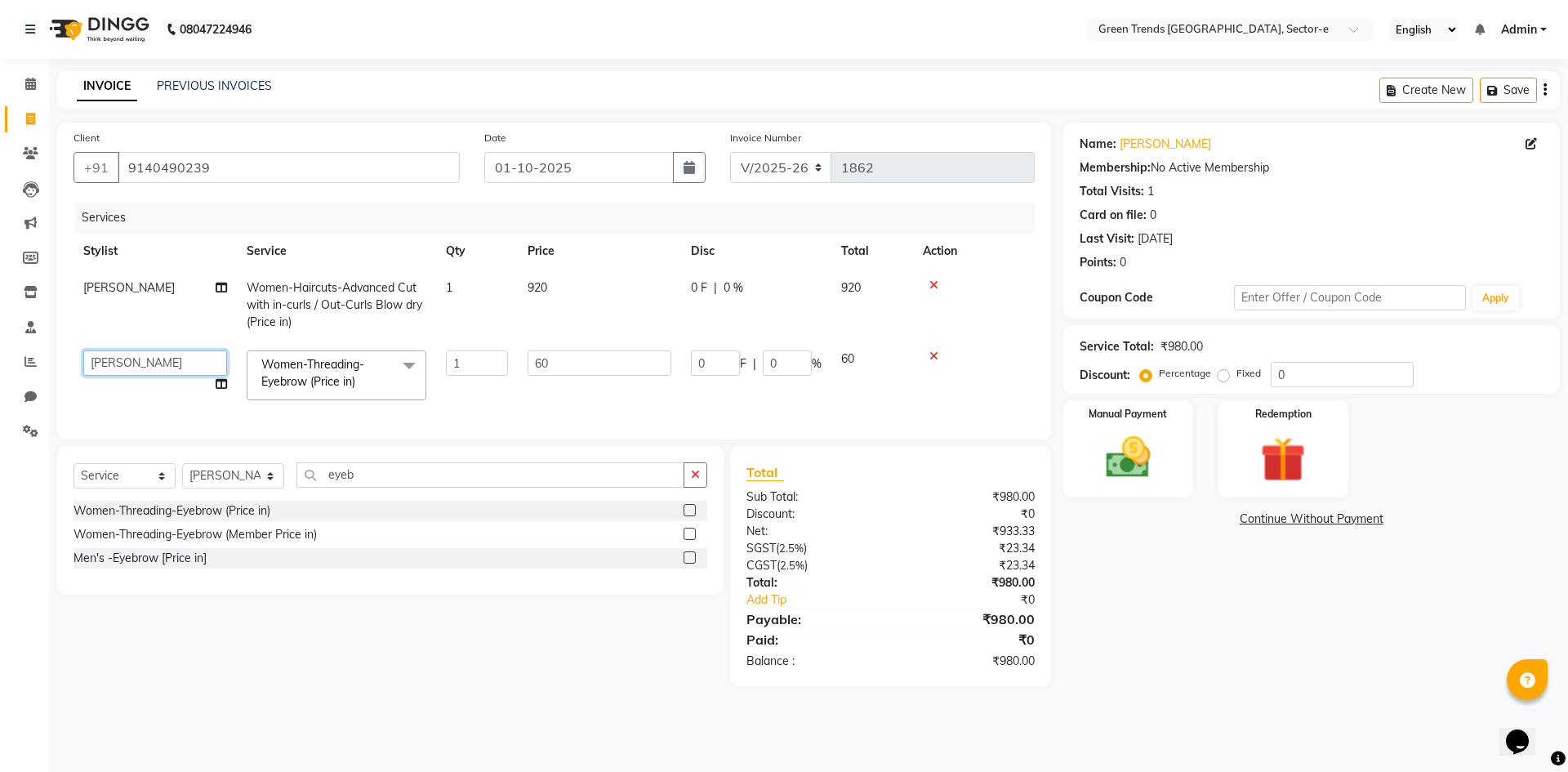
click at [172, 363] on select "[PERSON_NAME] [PERSON_NAME] Mo. [PERSON_NAME].[PERSON_NAME] [PERSON_NAME] Pooja…" at bounding box center [155, 362] width 143 height 25
click at [1237, 371] on label "Fixed" at bounding box center [1249, 374] width 25 height 15
click at [1221, 371] on input "Fixed" at bounding box center [1226, 374] width 11 height 11
drag, startPoint x: 1299, startPoint y: 375, endPoint x: 1259, endPoint y: 386, distance: 41.5
click at [1259, 386] on div "Percentage Fixed 0" at bounding box center [1278, 375] width 271 height 25
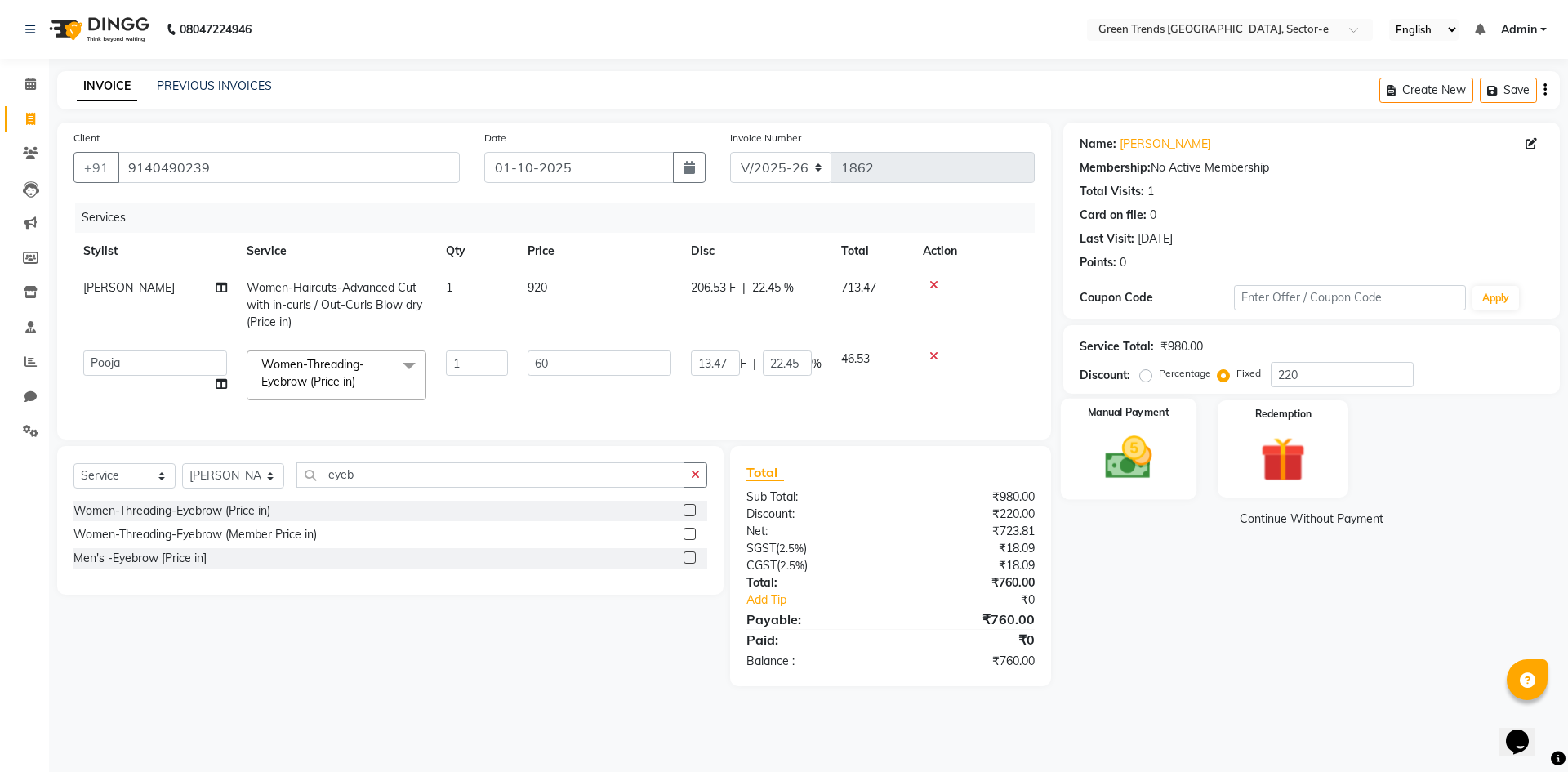
click at [1116, 462] on img at bounding box center [1128, 457] width 76 height 54
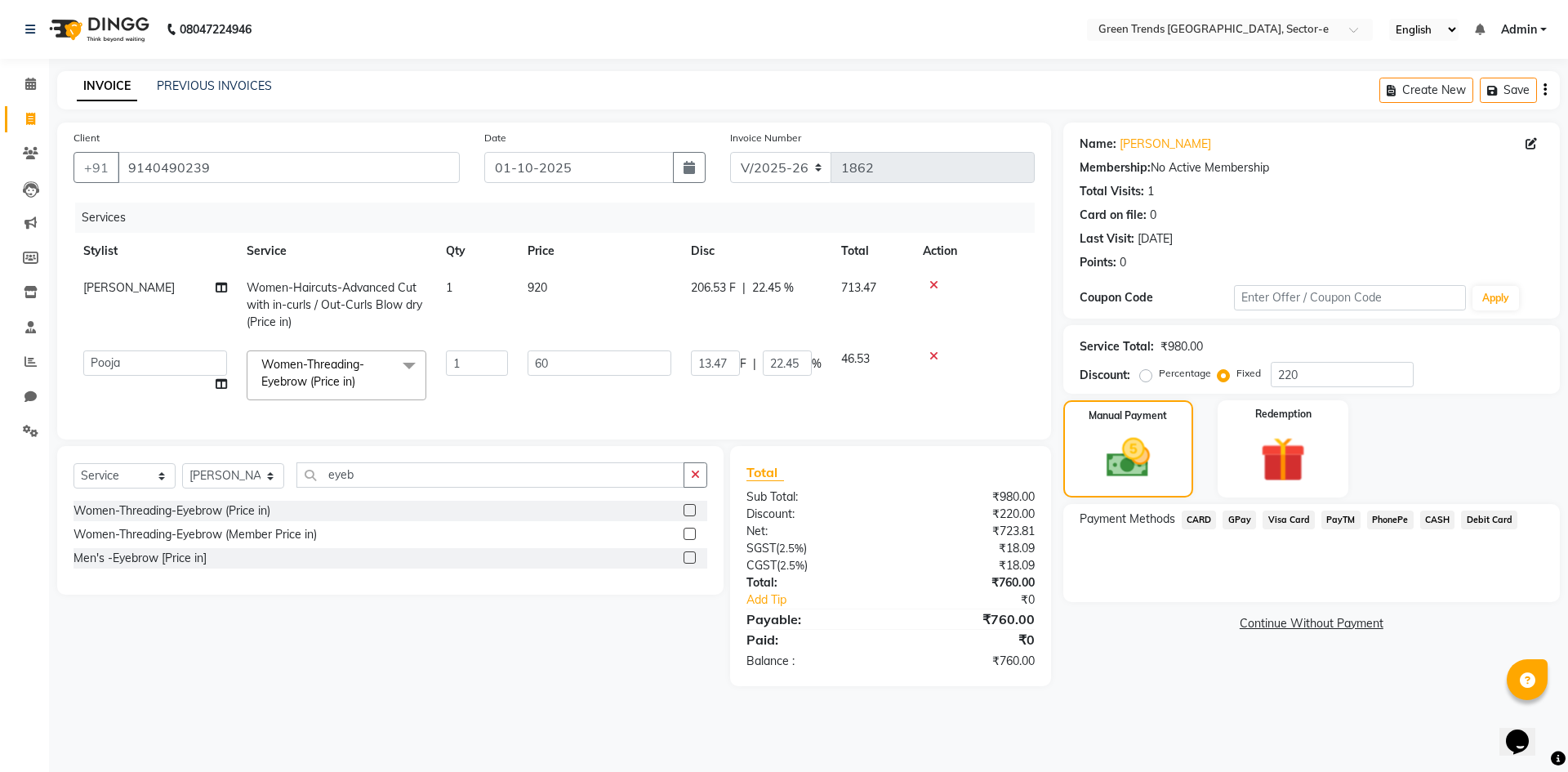
click at [1433, 515] on span "CASH" at bounding box center [1438, 520] width 35 height 19
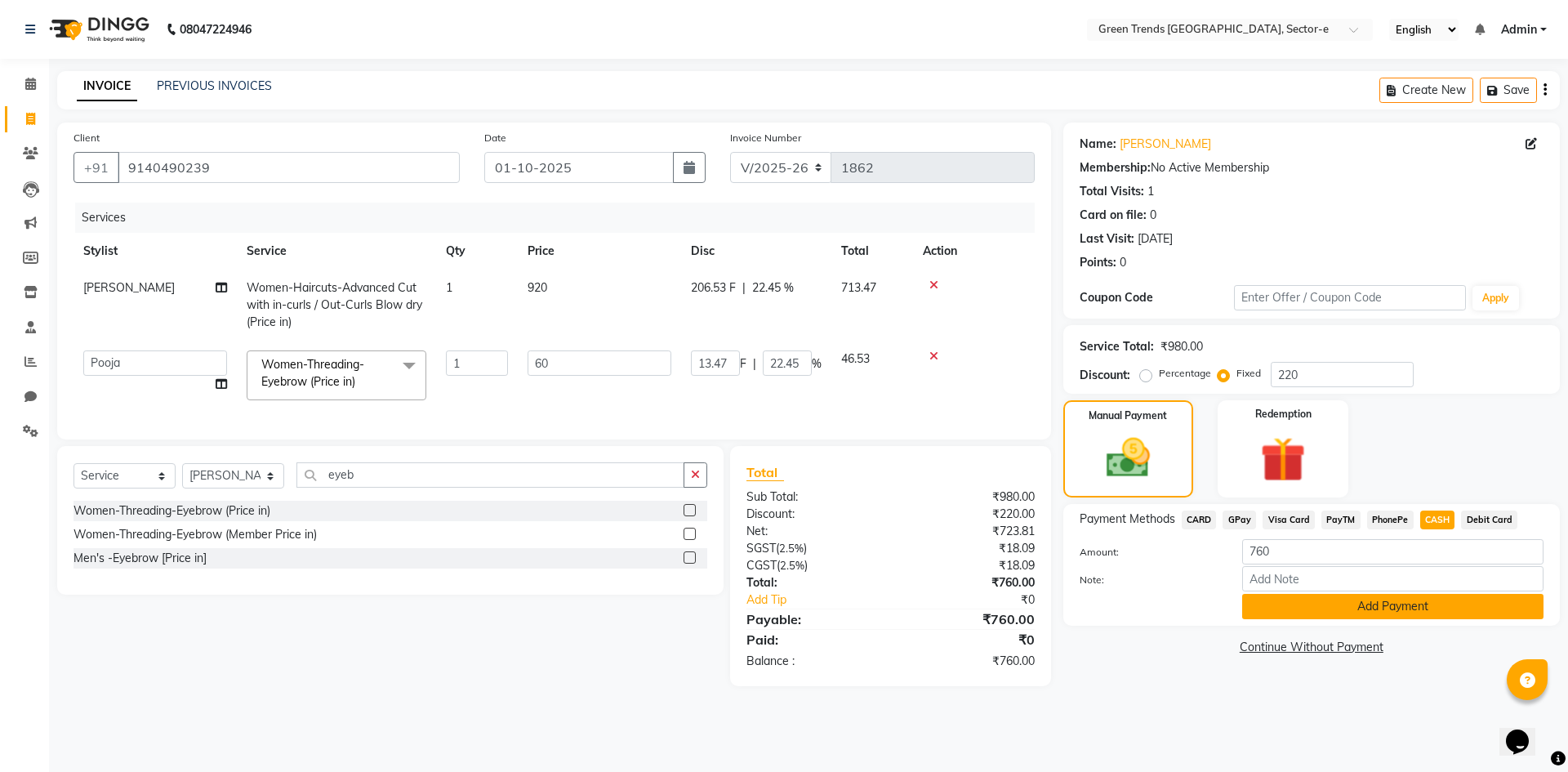
click at [1340, 612] on button "Add Payment" at bounding box center [1393, 606] width 301 height 25
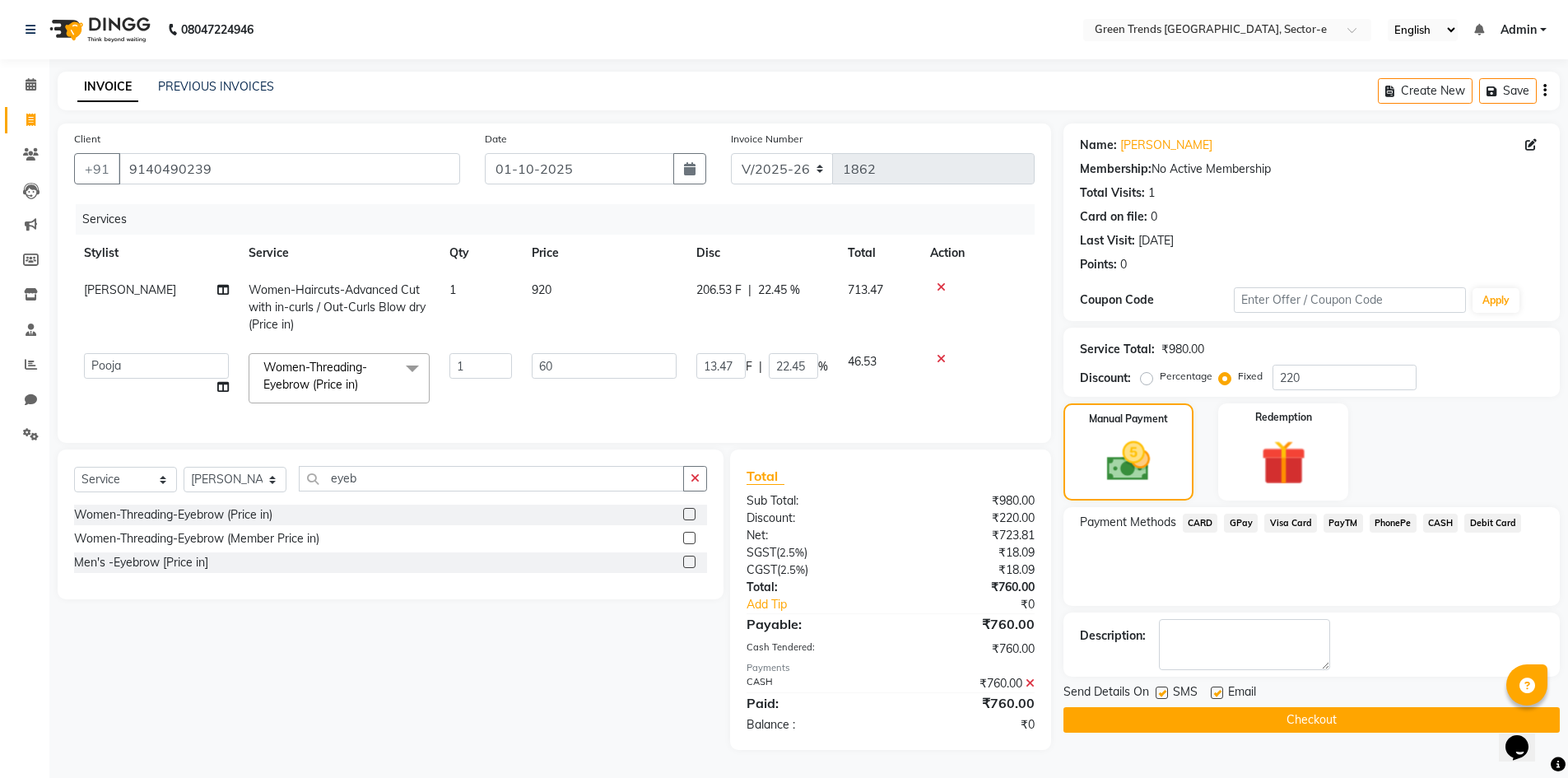
click at [1162, 689] on label at bounding box center [1162, 692] width 12 height 12
click at [1162, 689] on input "checkbox" at bounding box center [1161, 693] width 10 height 10
click at [1216, 688] on label at bounding box center [1217, 692] width 12 height 12
click at [1216, 689] on input "checkbox" at bounding box center [1216, 693] width 10 height 10
drag, startPoint x: 1230, startPoint y: 714, endPoint x: 1211, endPoint y: 718, distance: 19.4
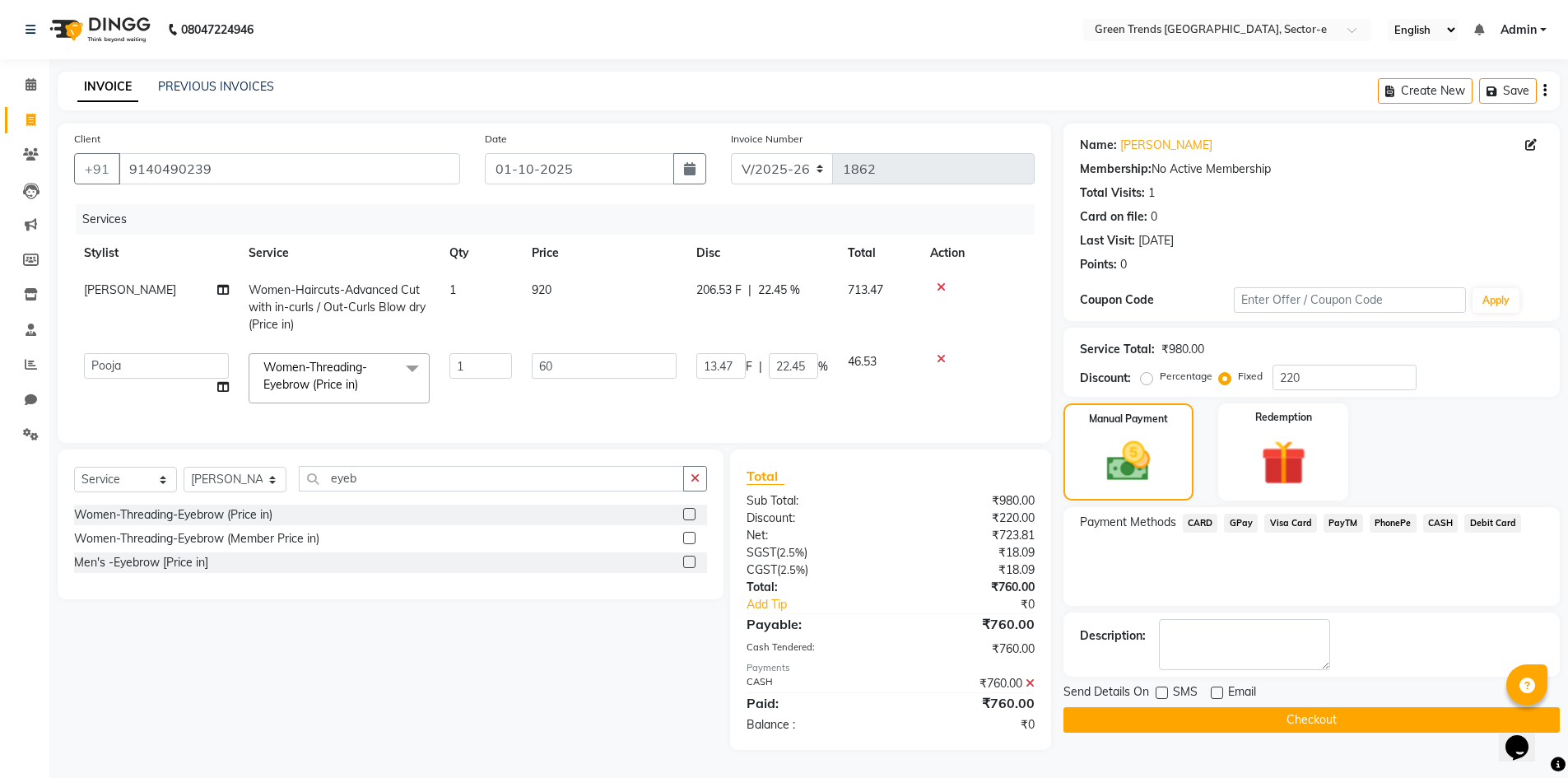
click at [1229, 714] on button "Checkout" at bounding box center [1312, 720] width 496 height 26
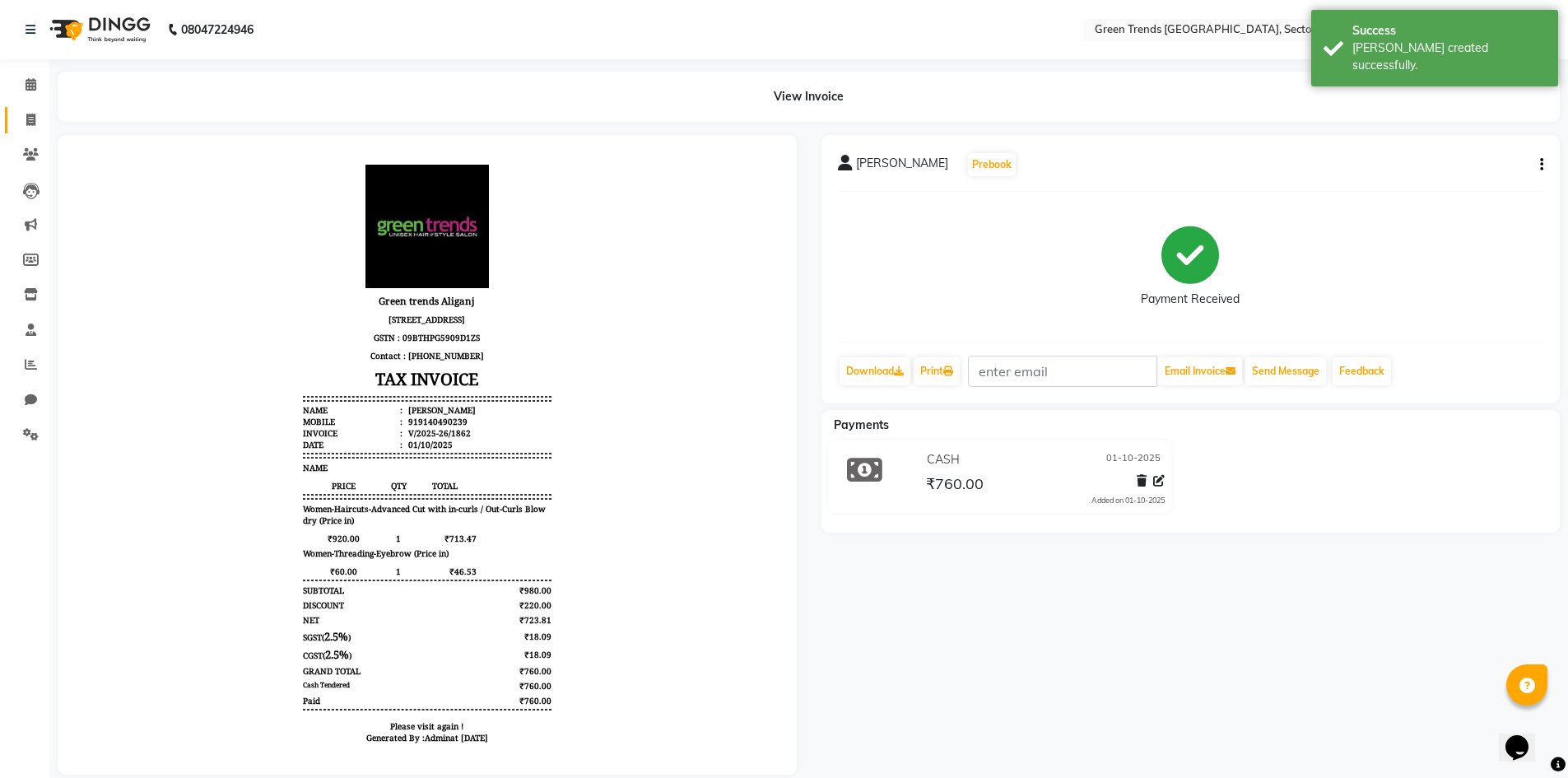
click at [35, 109] on link "Invoice" at bounding box center [25, 121] width 40 height 28
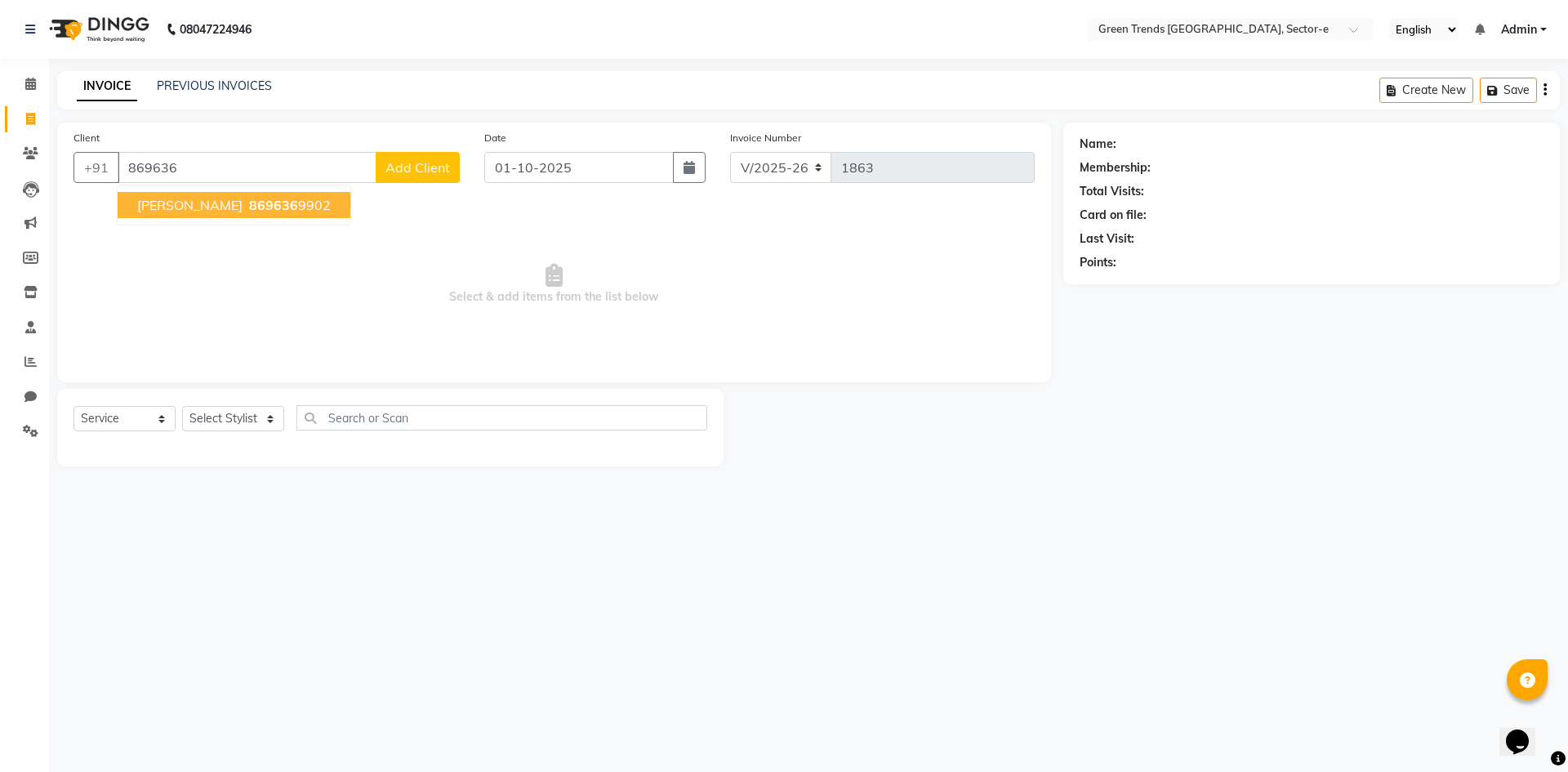
click at [246, 208] on ngb-highlight "869636 9902" at bounding box center [289, 205] width 85 height 16
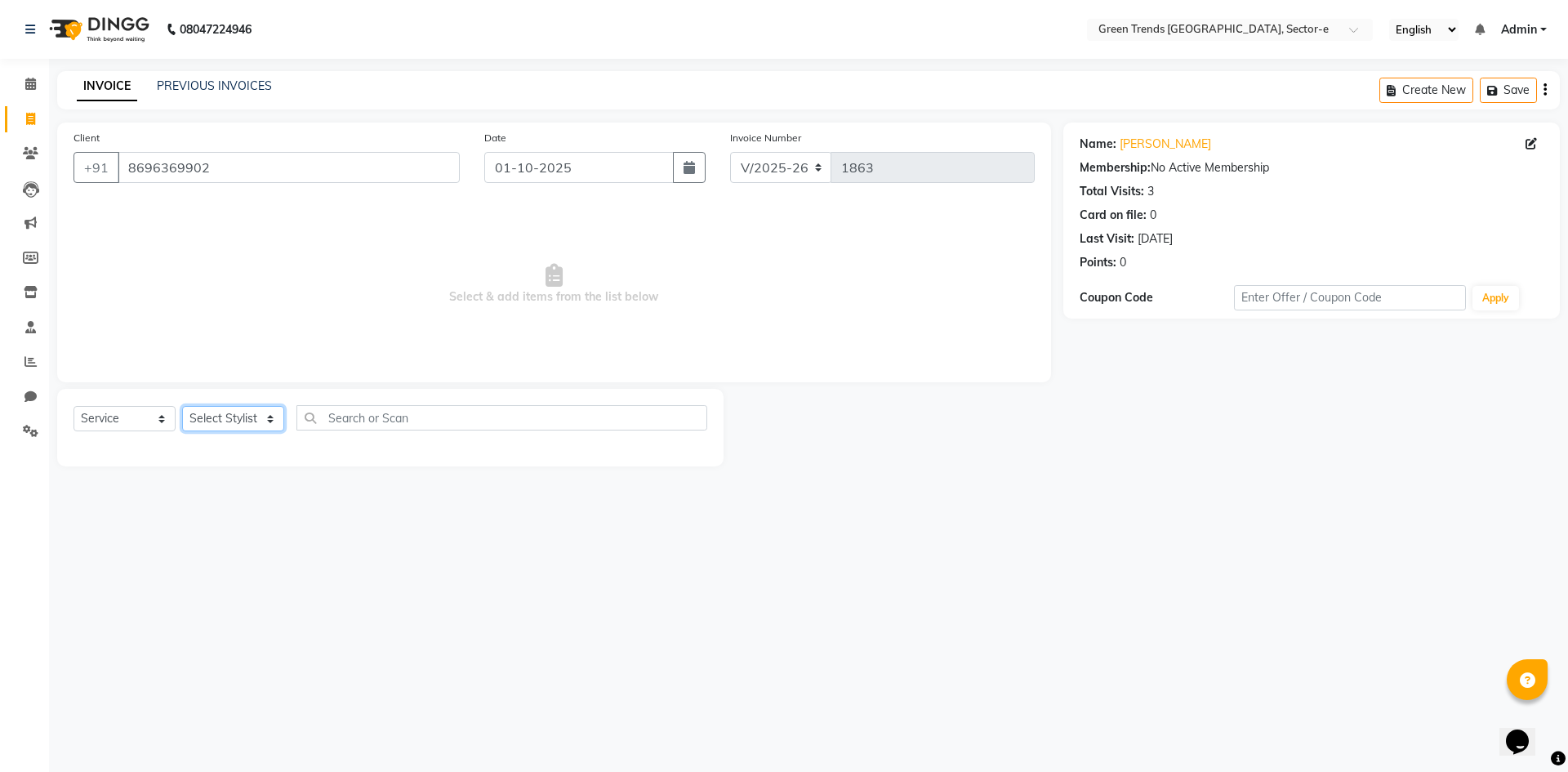
click at [272, 411] on select "Select Stylist [PERSON_NAME] [PERSON_NAME] Mo. [PERSON_NAME].[PERSON_NAME] [PER…" at bounding box center [233, 418] width 102 height 25
click at [182, 406] on select "Select Stylist [PERSON_NAME] [PERSON_NAME] Mo. [PERSON_NAME].[PERSON_NAME] [PER…" at bounding box center [233, 418] width 102 height 25
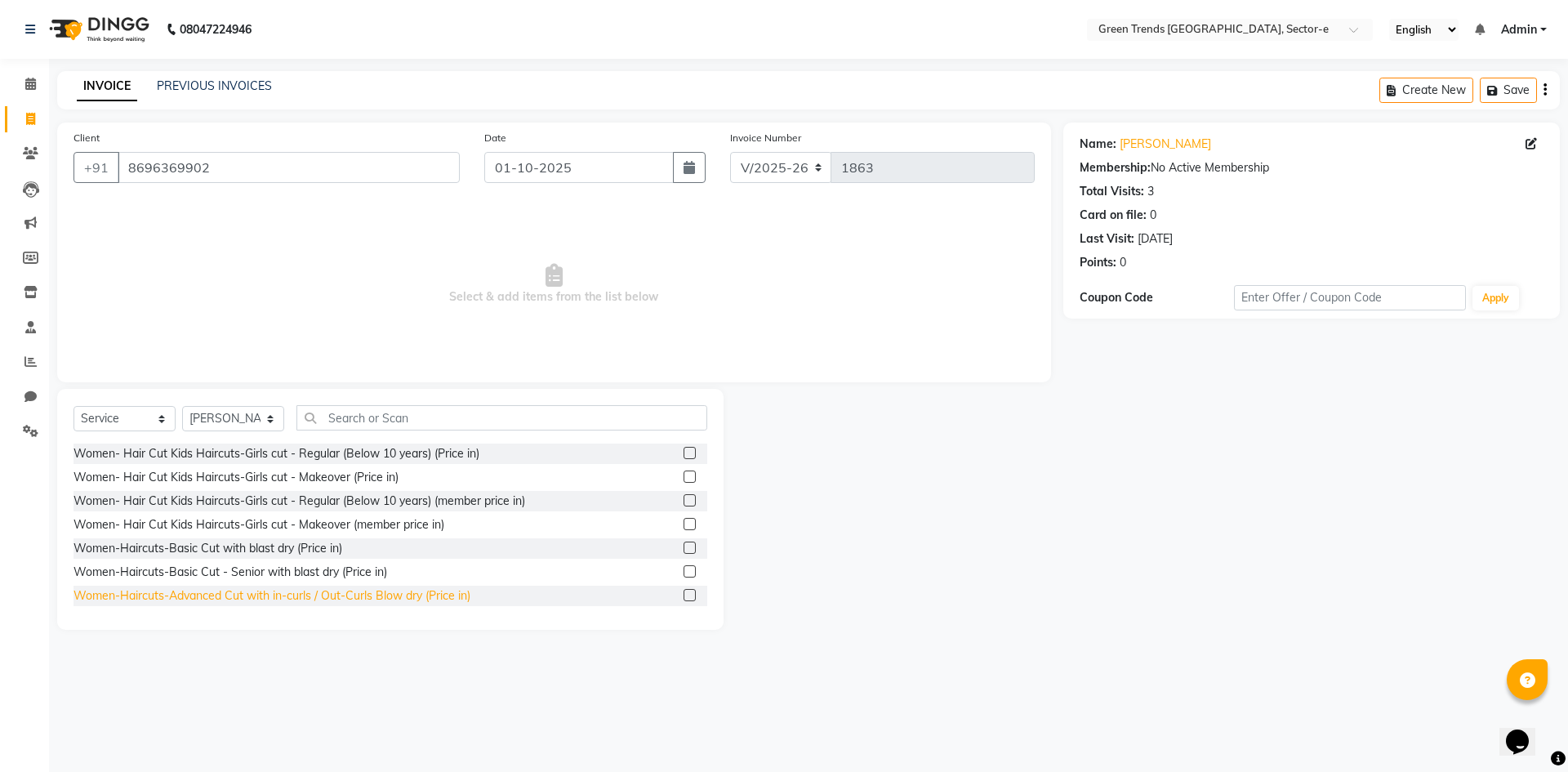
click at [305, 594] on div "Women-Haircuts-Advanced Cut with in-curls / Out-Curls Blow dry (Price in)" at bounding box center [272, 596] width 397 height 17
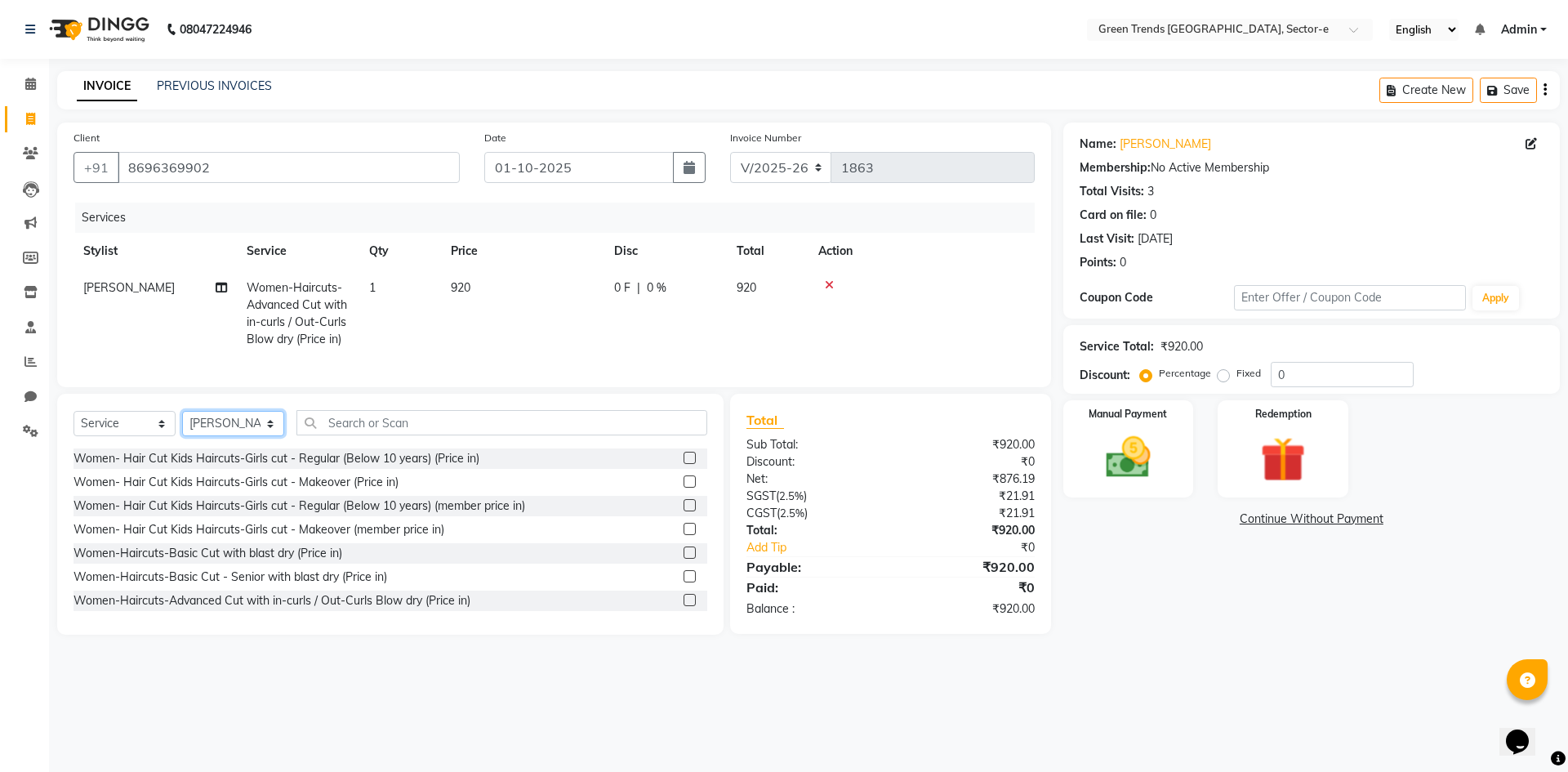
click at [270, 435] on select "Select Stylist [PERSON_NAME] [PERSON_NAME] Mo. [PERSON_NAME].[PERSON_NAME] [PER…" at bounding box center [233, 423] width 102 height 25
click at [182, 423] on select "Select Stylist [PERSON_NAME] [PERSON_NAME] Mo. [PERSON_NAME].[PERSON_NAME] [PER…" at bounding box center [233, 423] width 102 height 25
click at [252, 562] on div "Women-Haircuts-Basic Cut with blast dry (Price in)" at bounding box center [208, 553] width 269 height 17
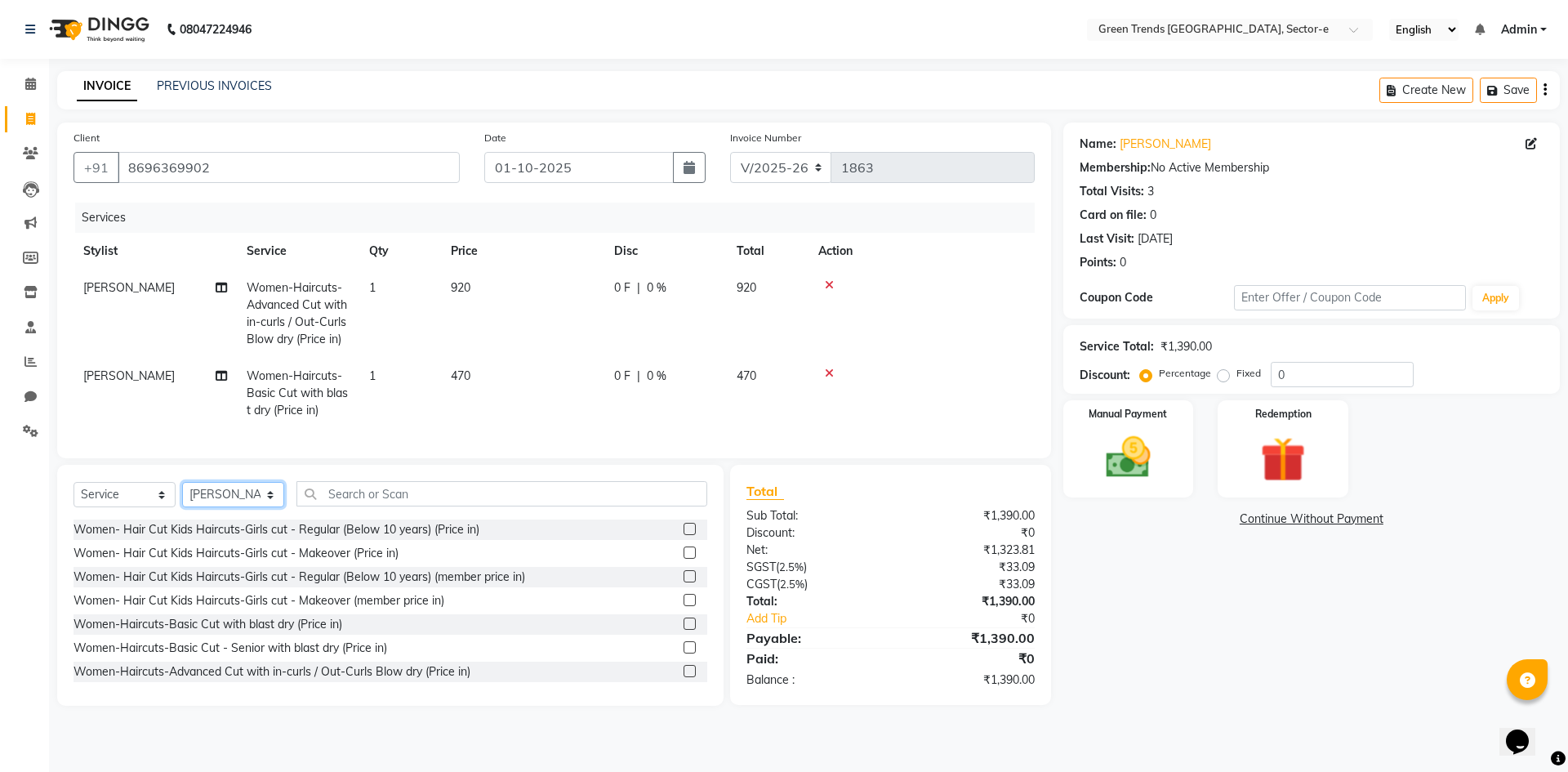
click at [275, 503] on select "Select Stylist [PERSON_NAME] [PERSON_NAME] Mo. [PERSON_NAME].[PERSON_NAME] [PER…" at bounding box center [233, 495] width 102 height 25
click at [182, 495] on select "Select Stylist [PERSON_NAME] [PERSON_NAME] Mo. [PERSON_NAME].[PERSON_NAME] [PER…" at bounding box center [233, 495] width 102 height 25
click at [353, 506] on input "text" at bounding box center [501, 494] width 410 height 25
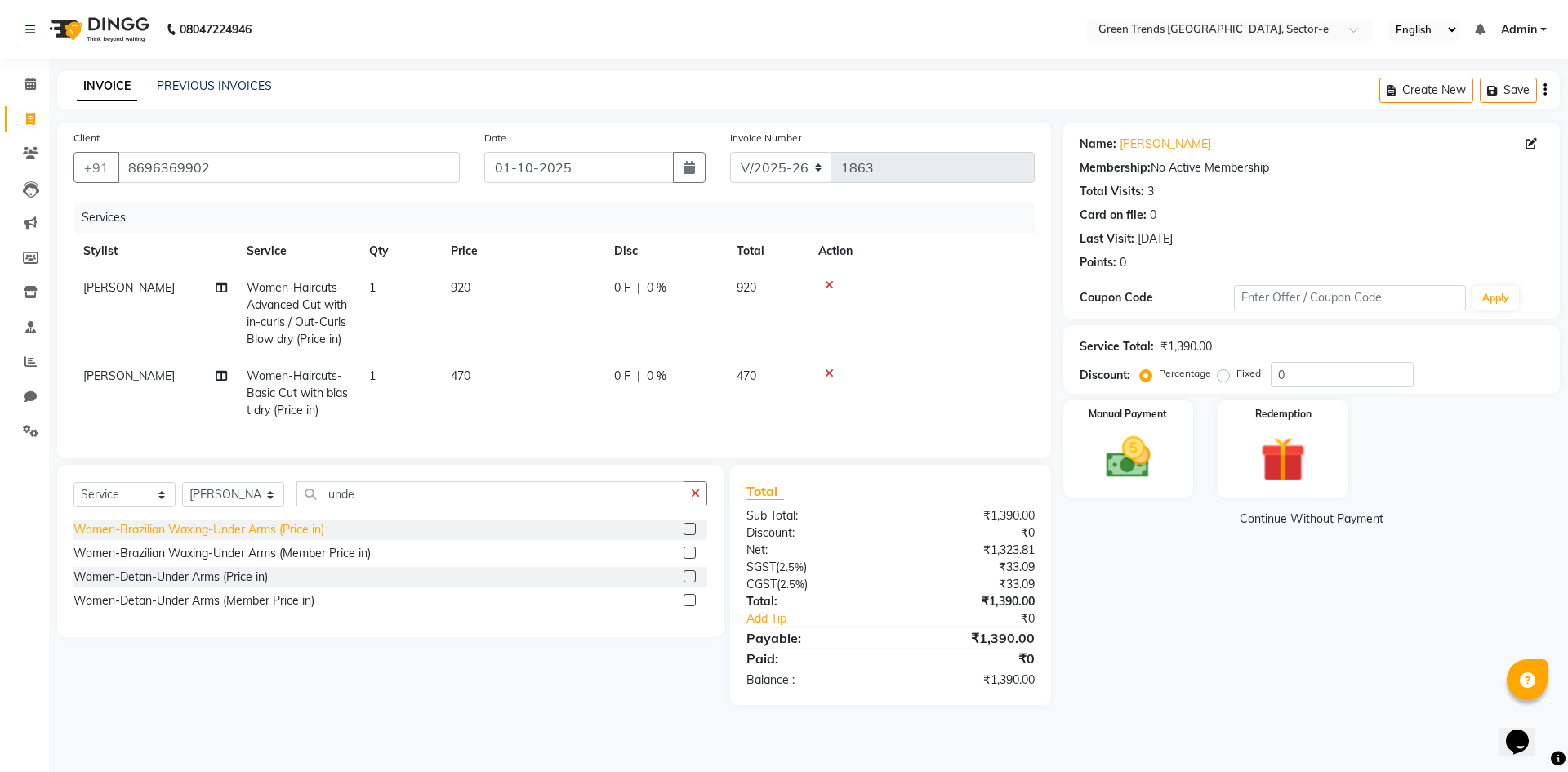
click at [249, 539] on div "Women-Brazilian Waxing-Under Arms (Price in)" at bounding box center [199, 529] width 251 height 17
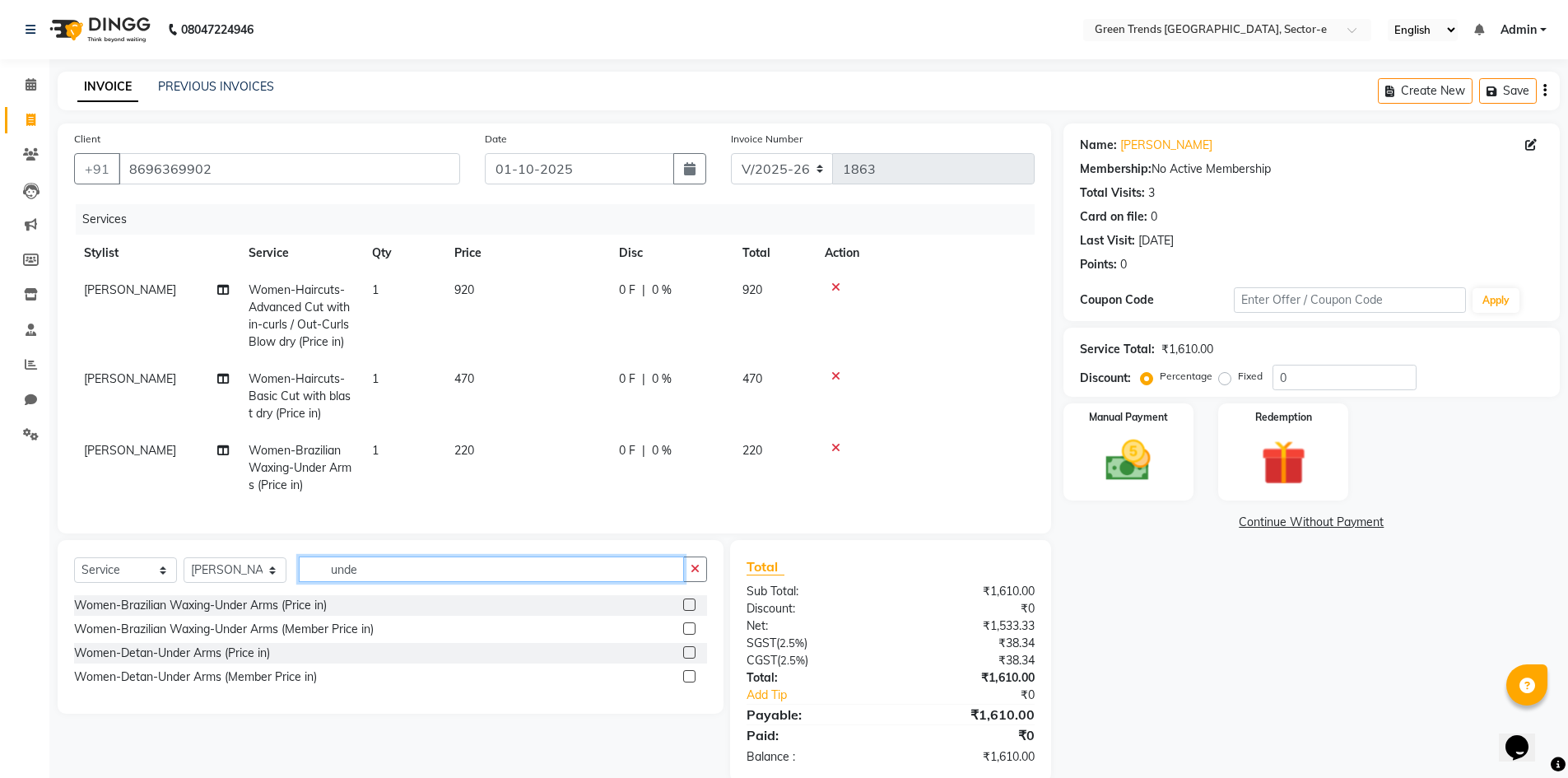
drag, startPoint x: 377, startPoint y: 582, endPoint x: 328, endPoint y: 535, distance: 67.9
click at [320, 551] on div "Client [PHONE_NUMBER] Date [DATE] Invoice Number V/2025 V/[PHONE_NUMBER] Servic…" at bounding box center [554, 453] width 1018 height 659
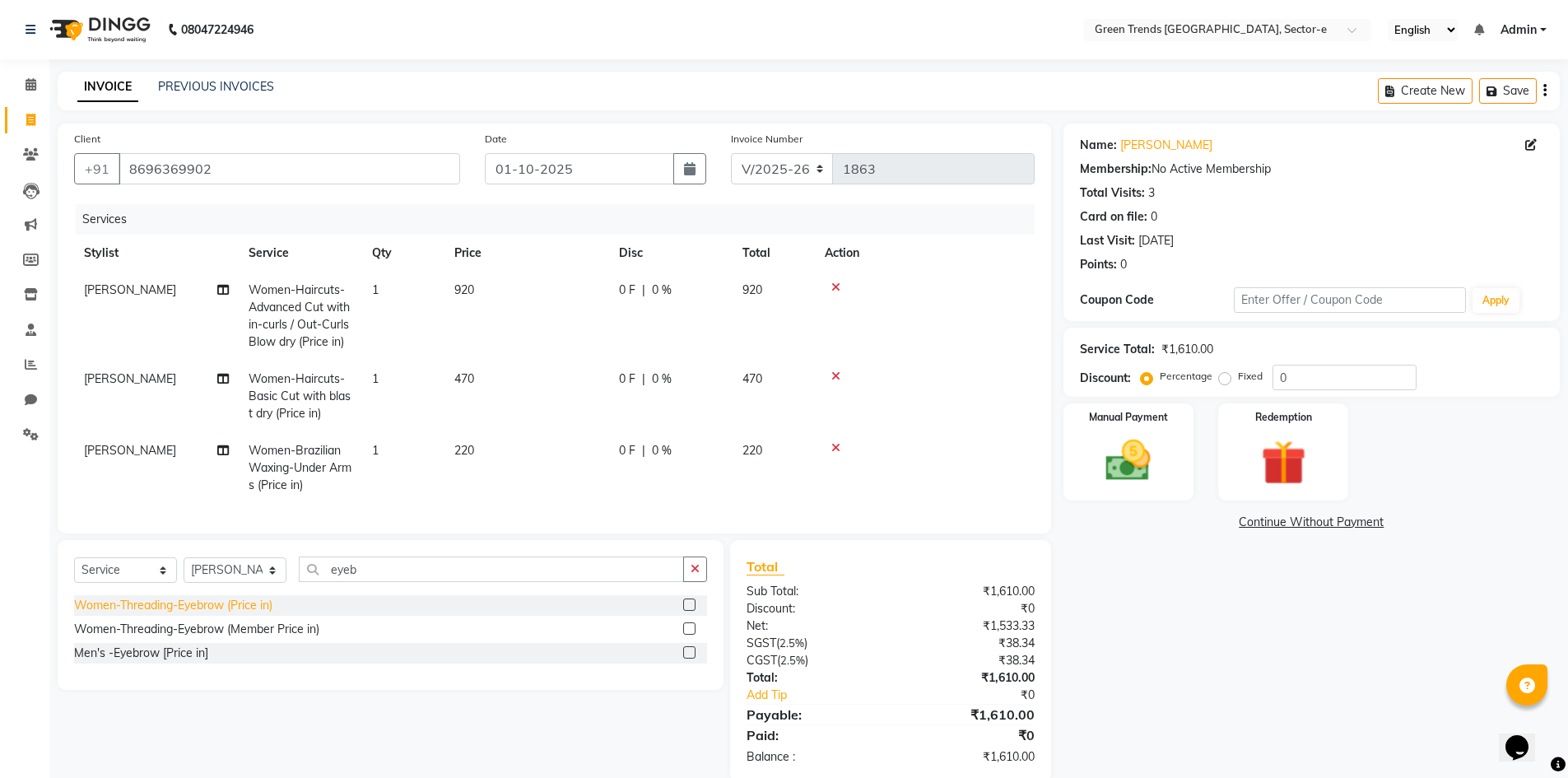
click at [249, 614] on div "Women-Threading-Eyebrow (Price in)" at bounding box center [173, 606] width 199 height 17
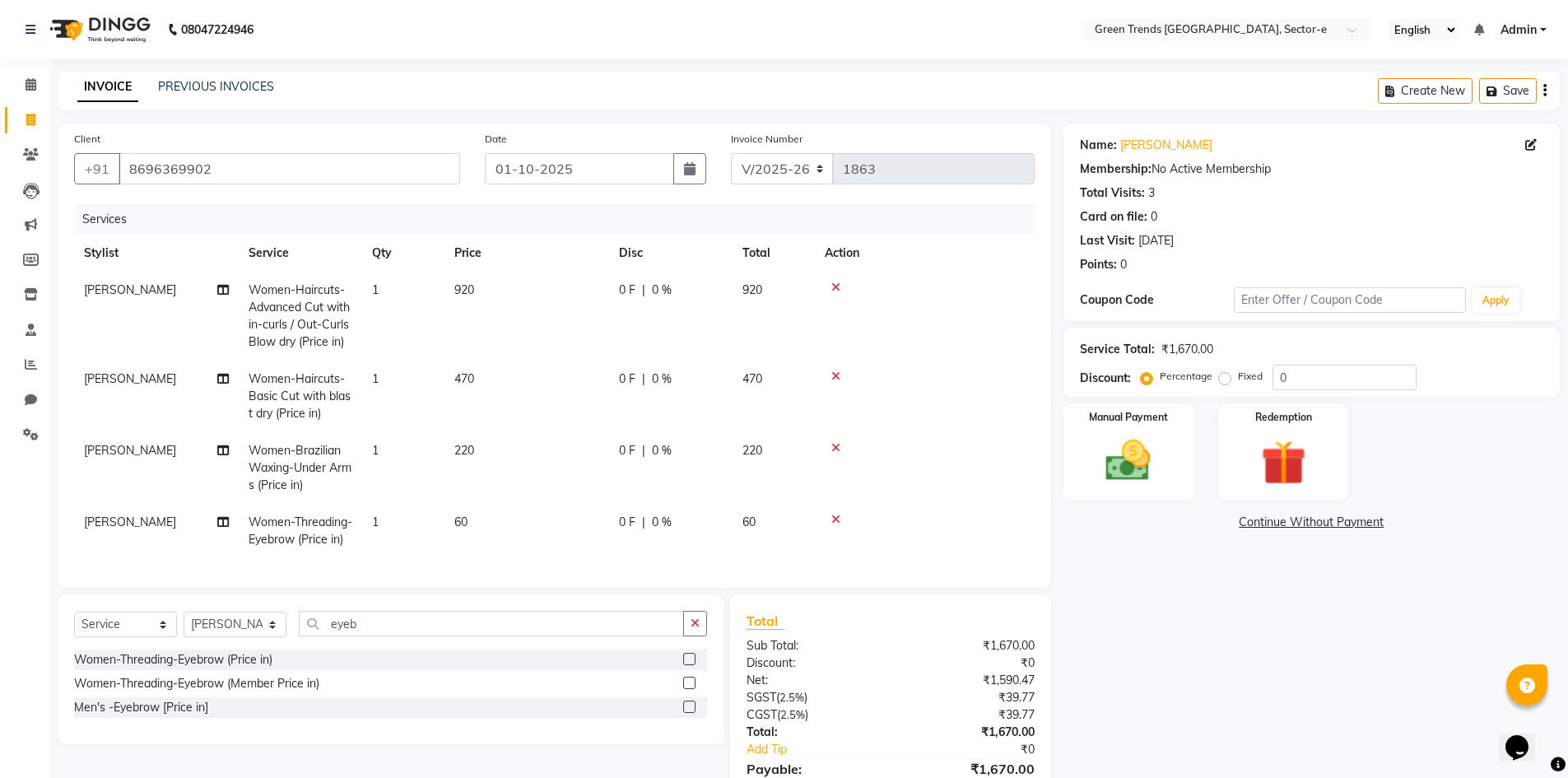
scroll to position [95, 0]
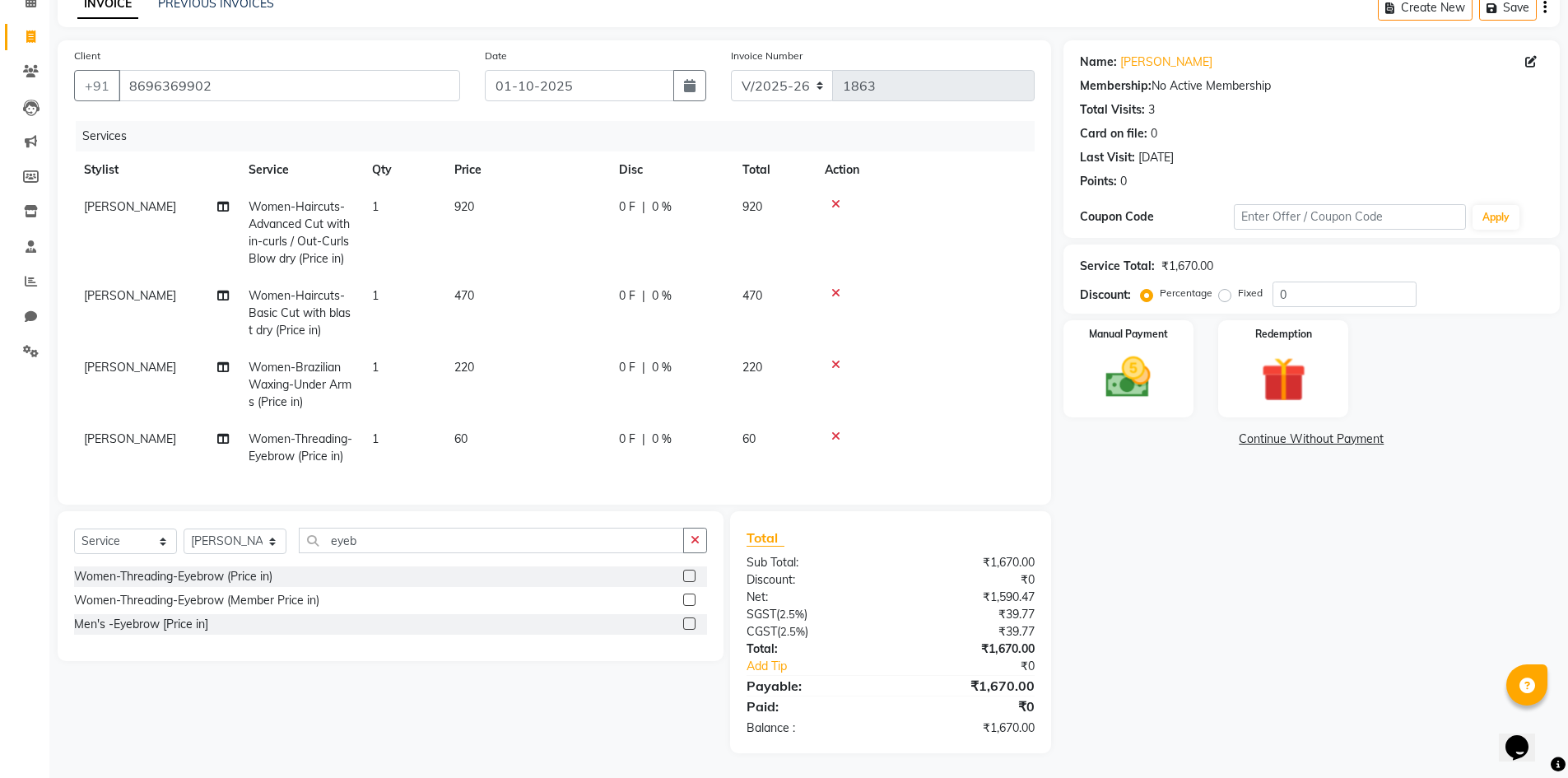
click at [1238, 285] on label "Fixed" at bounding box center [1250, 293] width 25 height 15
click at [1223, 287] on input "Fixed" at bounding box center [1229, 293] width 11 height 11
drag, startPoint x: 1320, startPoint y: 291, endPoint x: 1252, endPoint y: 304, distance: 69.2
click at [1256, 303] on div "Name: [PERSON_NAME] Membership: No Active Membership Total Visits: 3 Card on fi…" at bounding box center [1318, 397] width 509 height 713
click at [1116, 585] on div "Name: [PERSON_NAME] Membership: No Active Membership Total Visits: 3 Card on fi…" at bounding box center [1318, 397] width 509 height 713
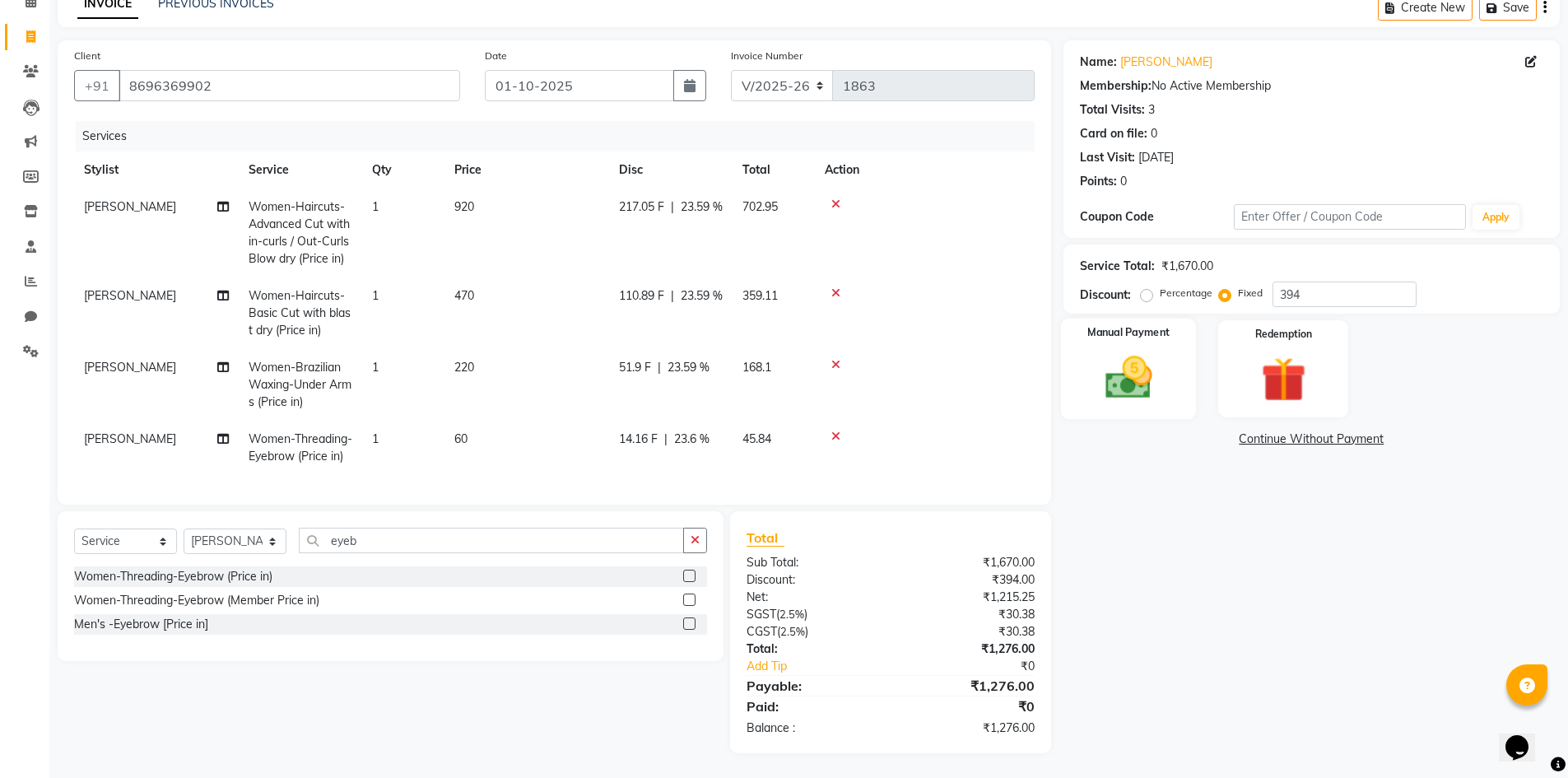
click at [1120, 353] on img at bounding box center [1129, 378] width 76 height 53
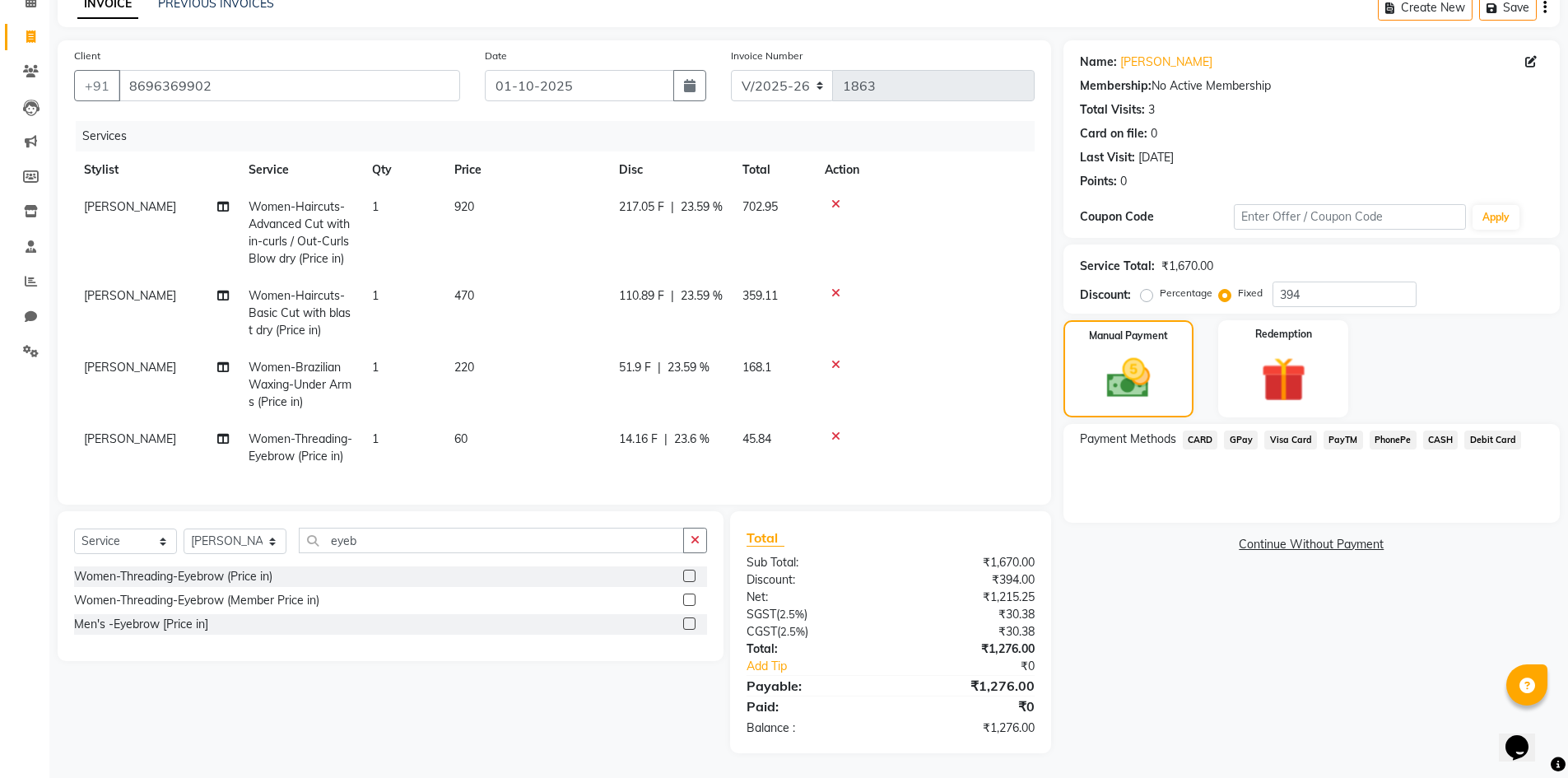
click at [1240, 431] on span "GPay" at bounding box center [1240, 440] width 33 height 19
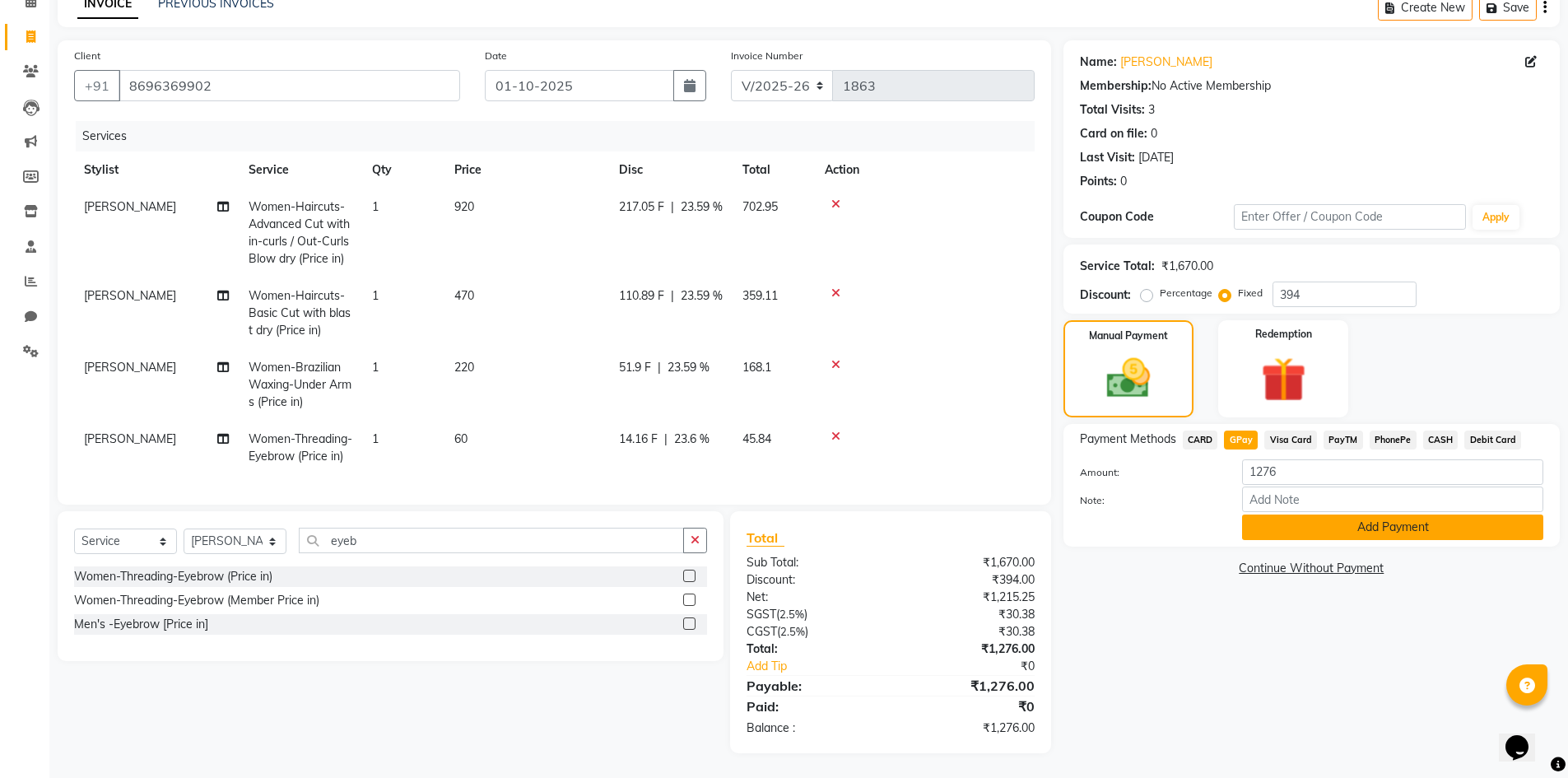
click at [1283, 524] on button "Add Payment" at bounding box center [1392, 527] width 301 height 26
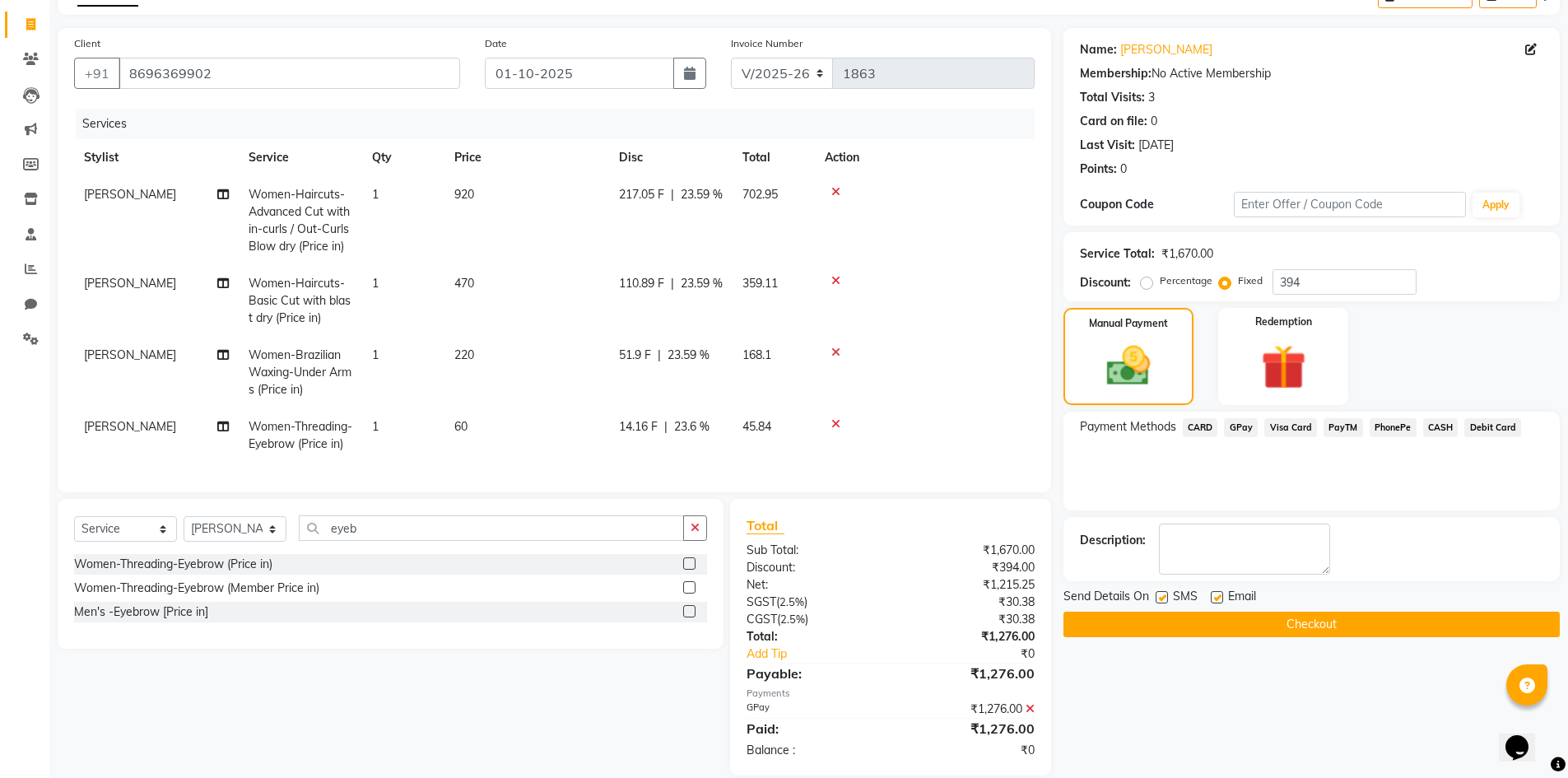
click at [1161, 600] on label at bounding box center [1162, 597] width 12 height 12
click at [1161, 600] on input "checkbox" at bounding box center [1161, 597] width 10 height 10
click at [1211, 599] on label at bounding box center [1217, 597] width 12 height 12
click at [1211, 599] on input "checkbox" at bounding box center [1216, 597] width 10 height 10
click at [1216, 617] on button "Checkout" at bounding box center [1312, 624] width 496 height 26
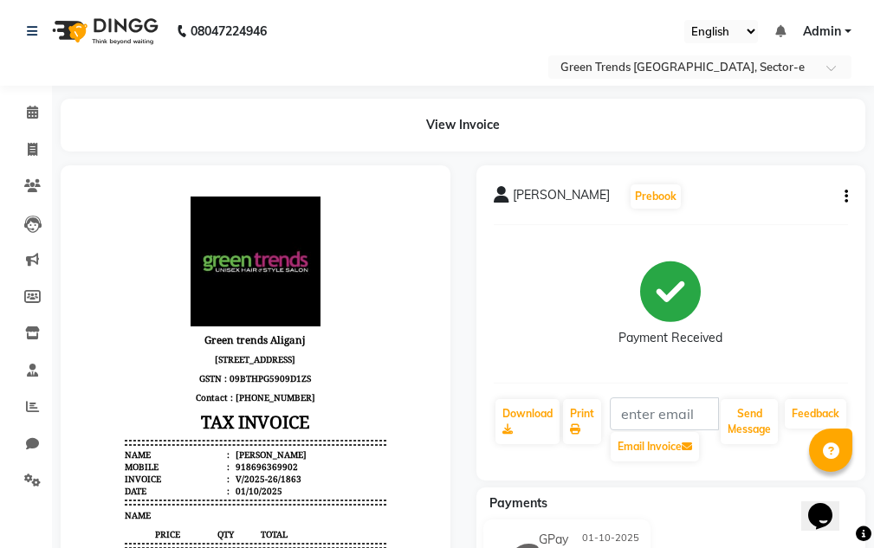
click at [200, 0] on html "08047224946 Select Location × Green Trends Aliganj, Sector-e English ENGLISH Es…" at bounding box center [437, 274] width 874 height 548
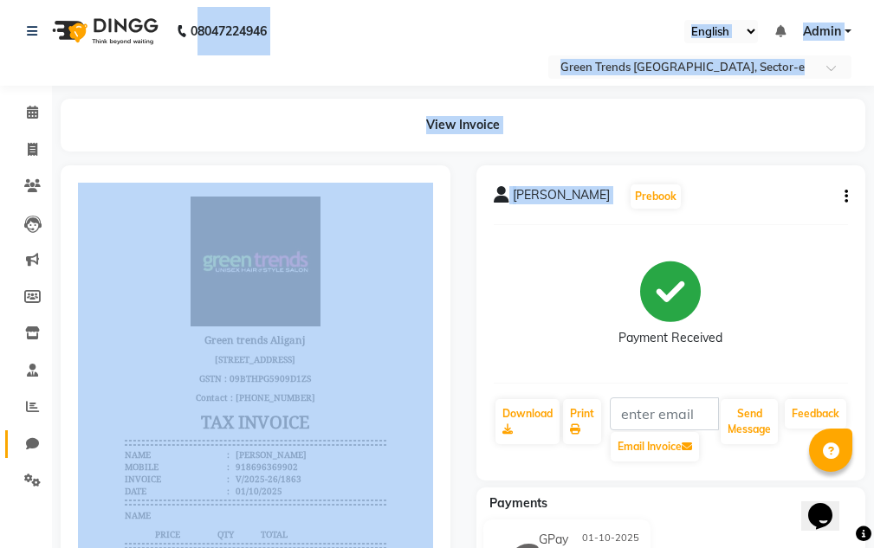
drag, startPoint x: 17, startPoint y: 435, endPoint x: 31, endPoint y: 431, distance: 14.3
click at [31, 431] on link "Chat" at bounding box center [26, 444] width 42 height 29
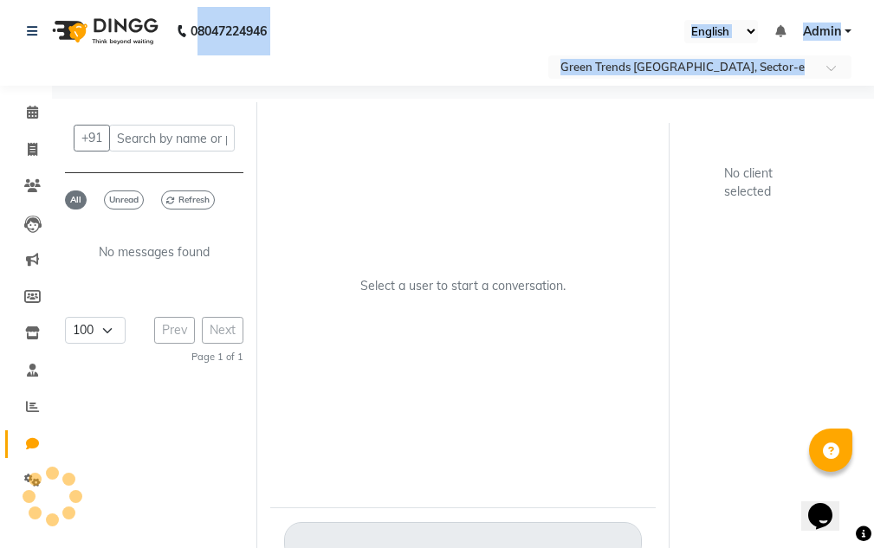
click at [31, 431] on link "Chat" at bounding box center [26, 444] width 42 height 29
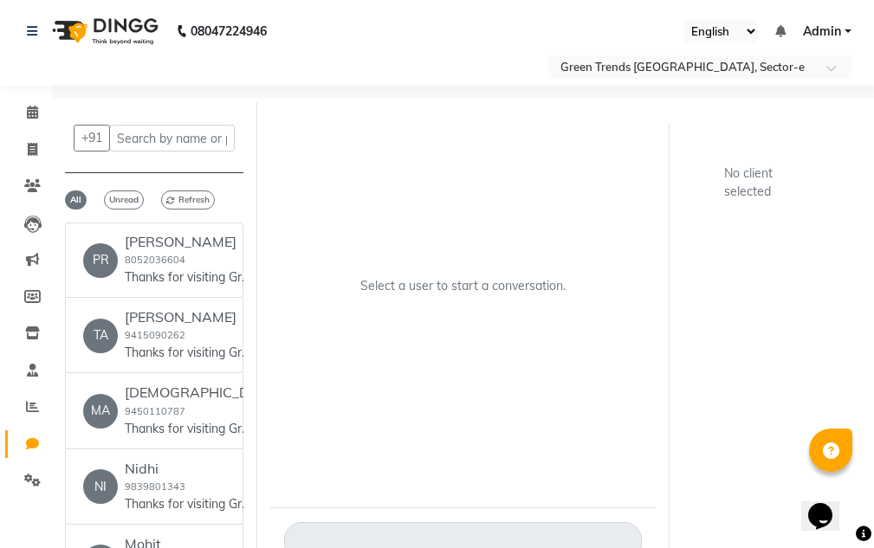
drag, startPoint x: 43, startPoint y: 509, endPoint x: 57, endPoint y: 511, distance: 14.0
click at [57, 511] on div "+91 All Unread Refresh PR [PERSON_NAME] 8052036604 Thanks for visiting Green tr…" at bounding box center [154, 355] width 205 height 506
click at [55, 517] on div "+91 All Unread Refresh PR [PERSON_NAME] 8052036604 Thanks for visiting Green tr…" at bounding box center [154, 355] width 205 height 506
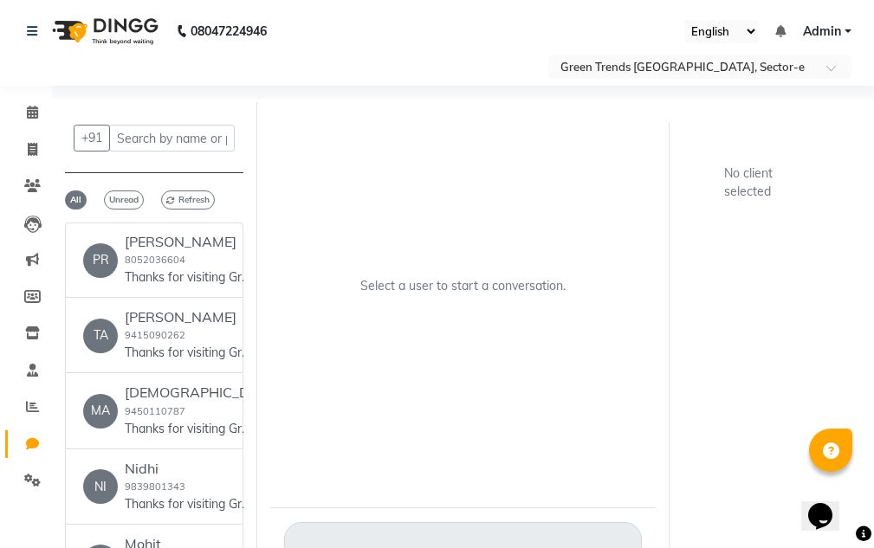
click at [55, 517] on div "+91 All Unread Refresh PR [PERSON_NAME] 8052036604 Thanks for visiting Green tr…" at bounding box center [154, 355] width 205 height 506
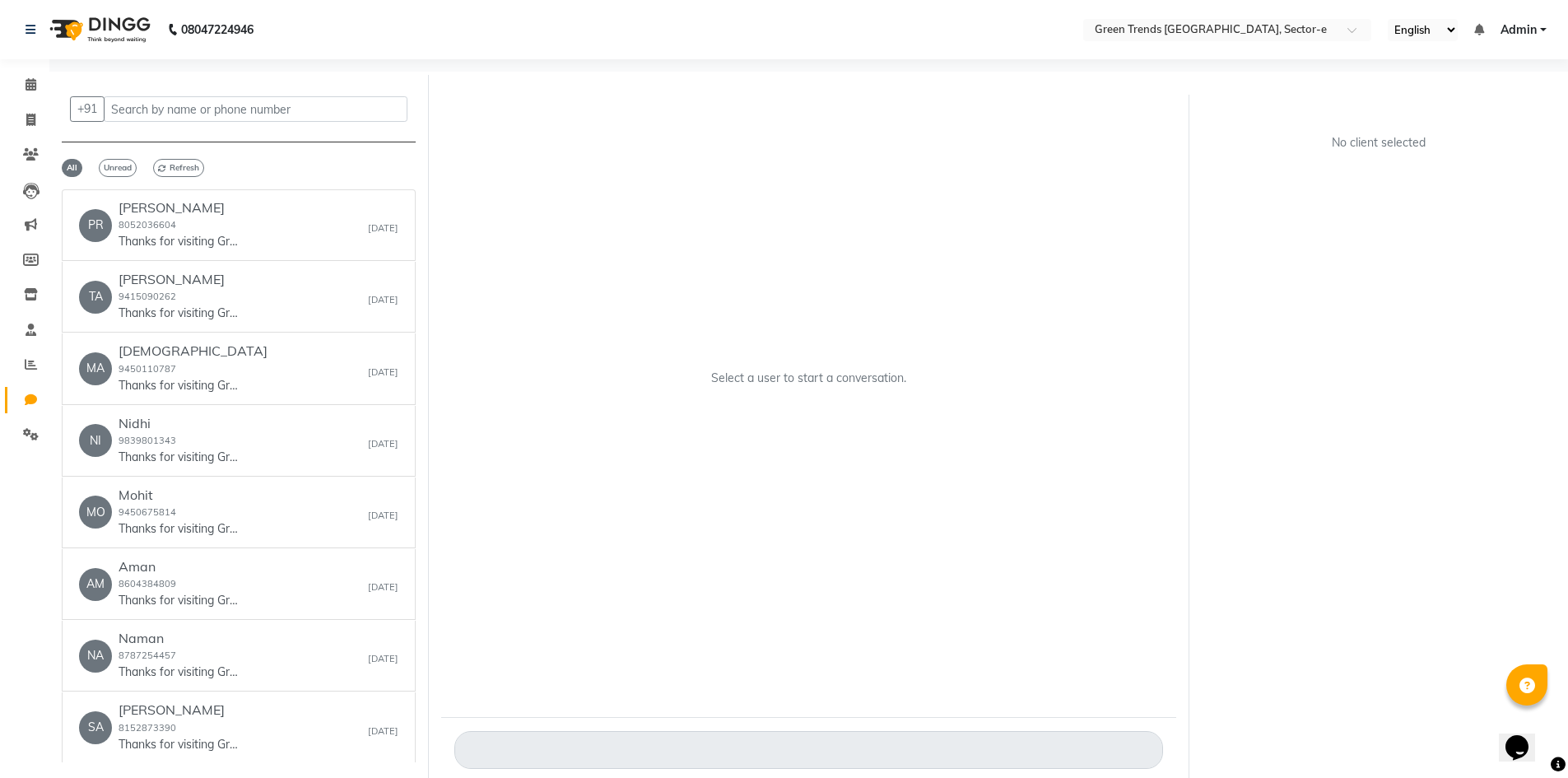
click at [791, 372] on p "Select a user to start a conversation." at bounding box center [808, 379] width 195 height 17
click at [815, 334] on div "Select a user to start a conversation." at bounding box center [808, 384] width 735 height 613
click at [826, 255] on div "Select a user to start a conversation." at bounding box center [808, 384] width 735 height 613
click at [824, 258] on div "Select a user to start a conversation." at bounding box center [808, 384] width 735 height 613
click at [33, 85] on icon at bounding box center [30, 84] width 10 height 12
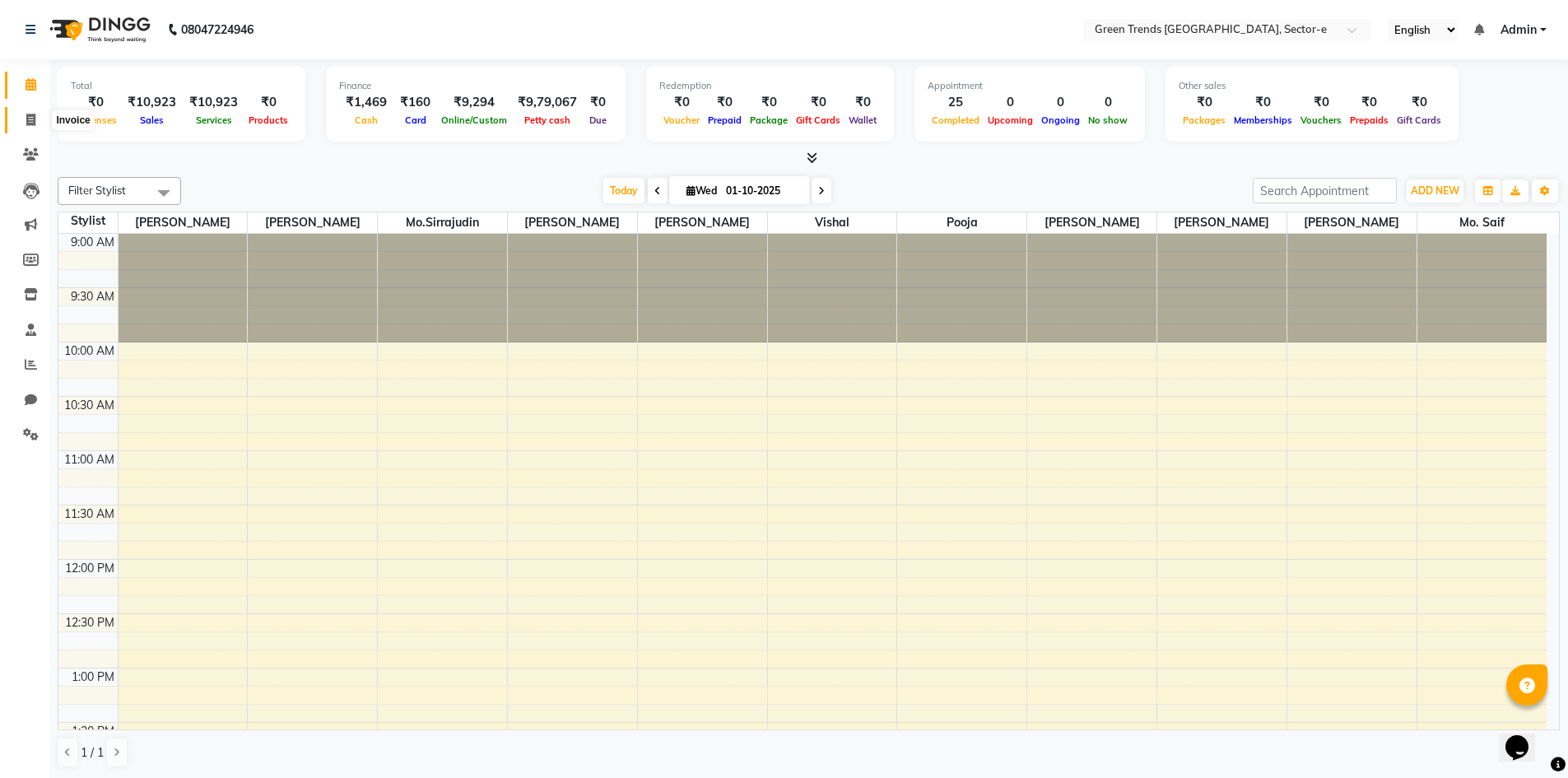
click at [33, 119] on icon at bounding box center [31, 119] width 10 height 12
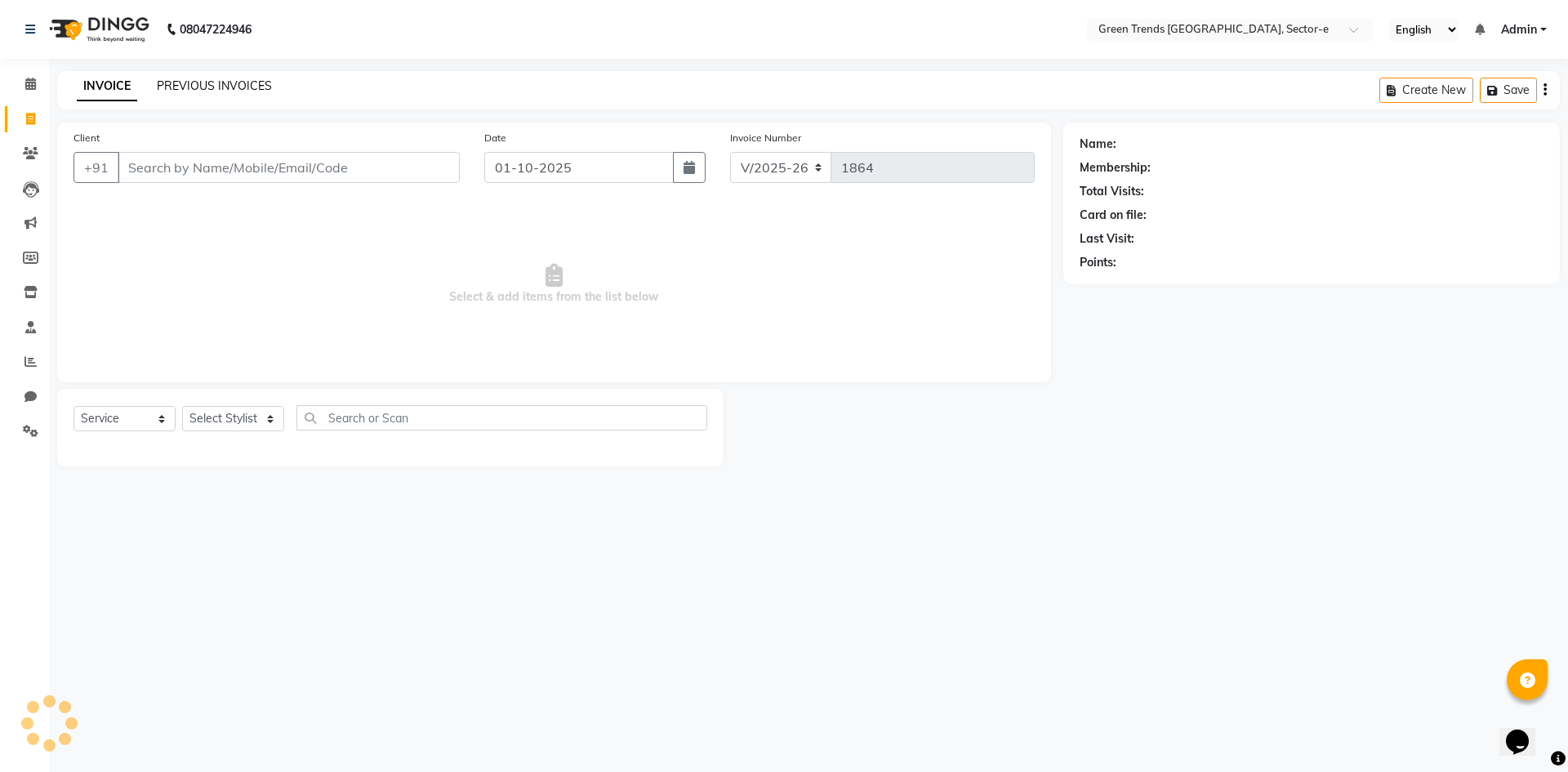
click at [209, 92] on link "PREVIOUS INVOICES" at bounding box center [214, 86] width 115 height 15
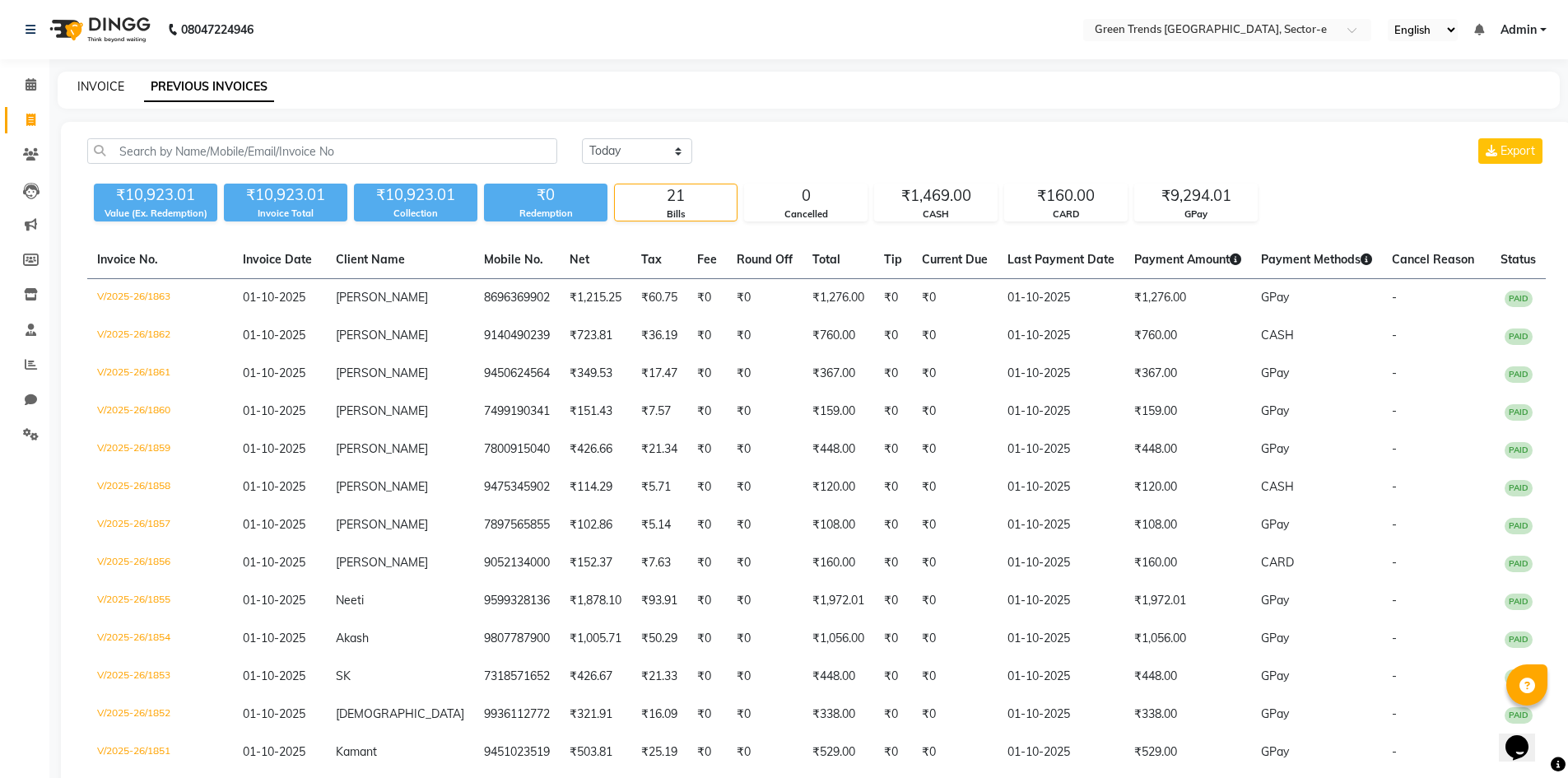
click at [83, 85] on link "INVOICE" at bounding box center [100, 87] width 47 height 15
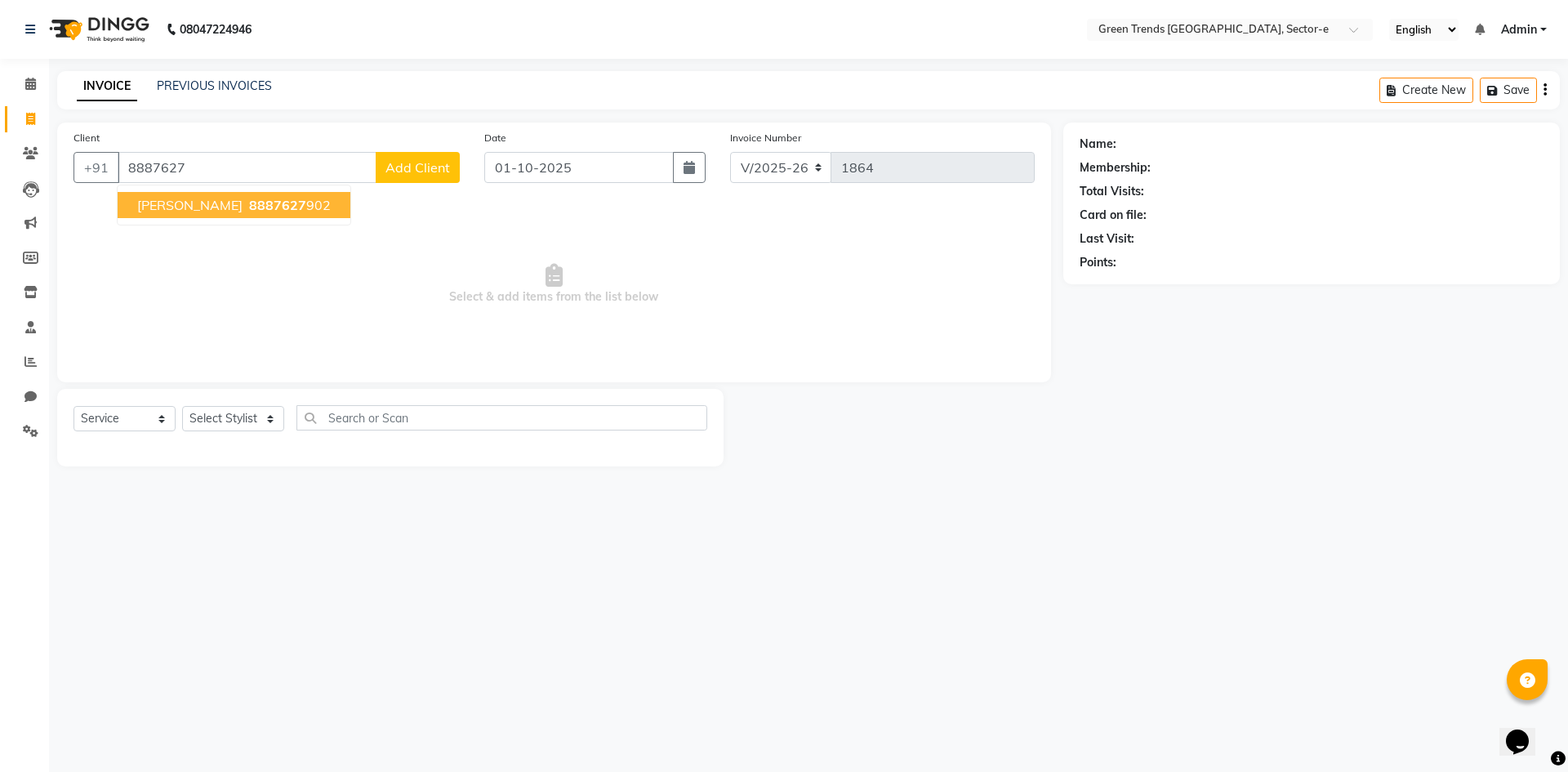
click at [249, 203] on span "8887627" at bounding box center [277, 205] width 58 height 16
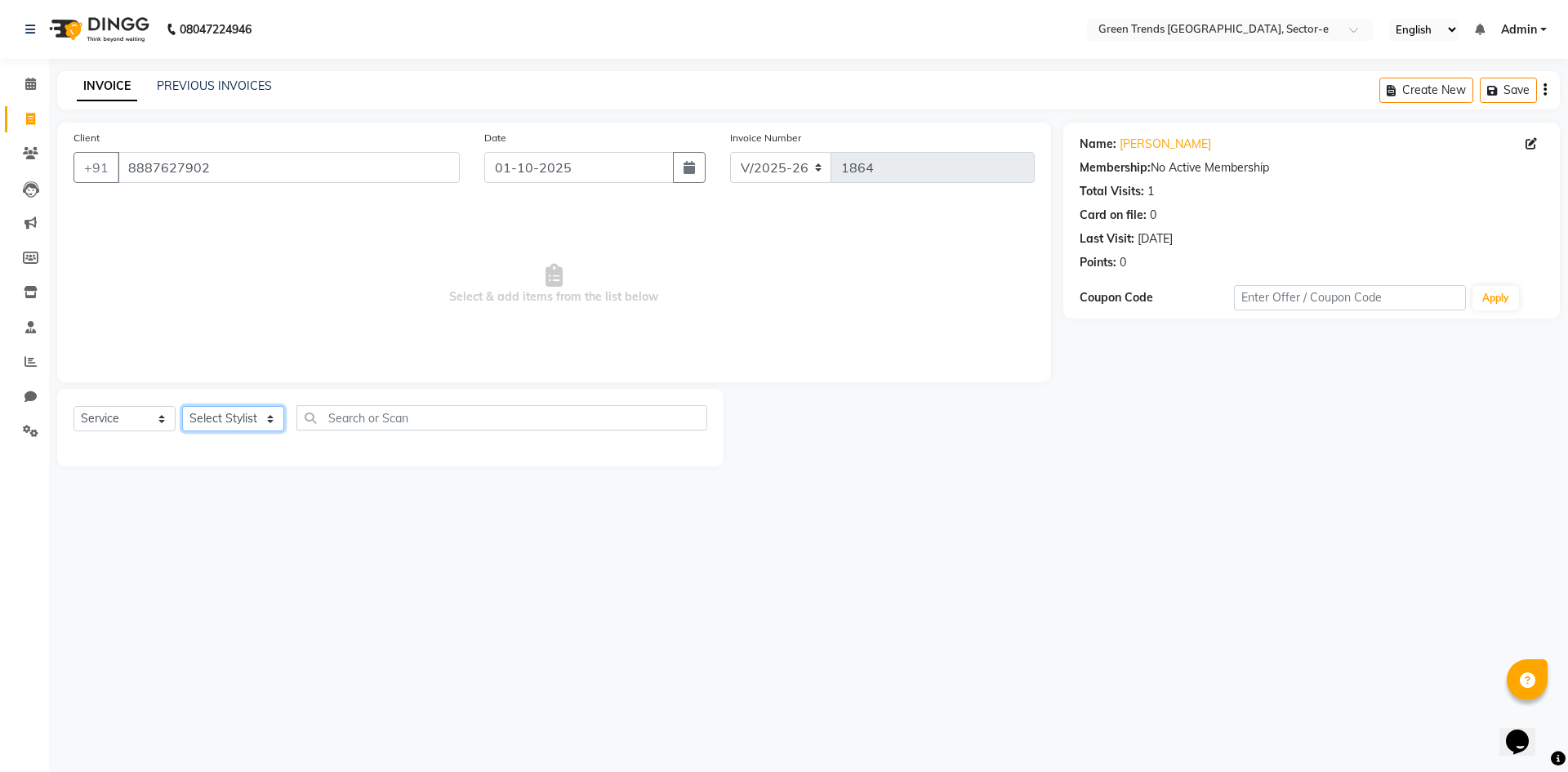
click at [268, 419] on select "Select Stylist [PERSON_NAME] [PERSON_NAME] Mo. [PERSON_NAME].[PERSON_NAME] [PER…" at bounding box center [233, 418] width 102 height 25
click at [182, 406] on select "Select Stylist [PERSON_NAME] [PERSON_NAME] Mo. [PERSON_NAME].[PERSON_NAME] [PER…" at bounding box center [233, 418] width 102 height 25
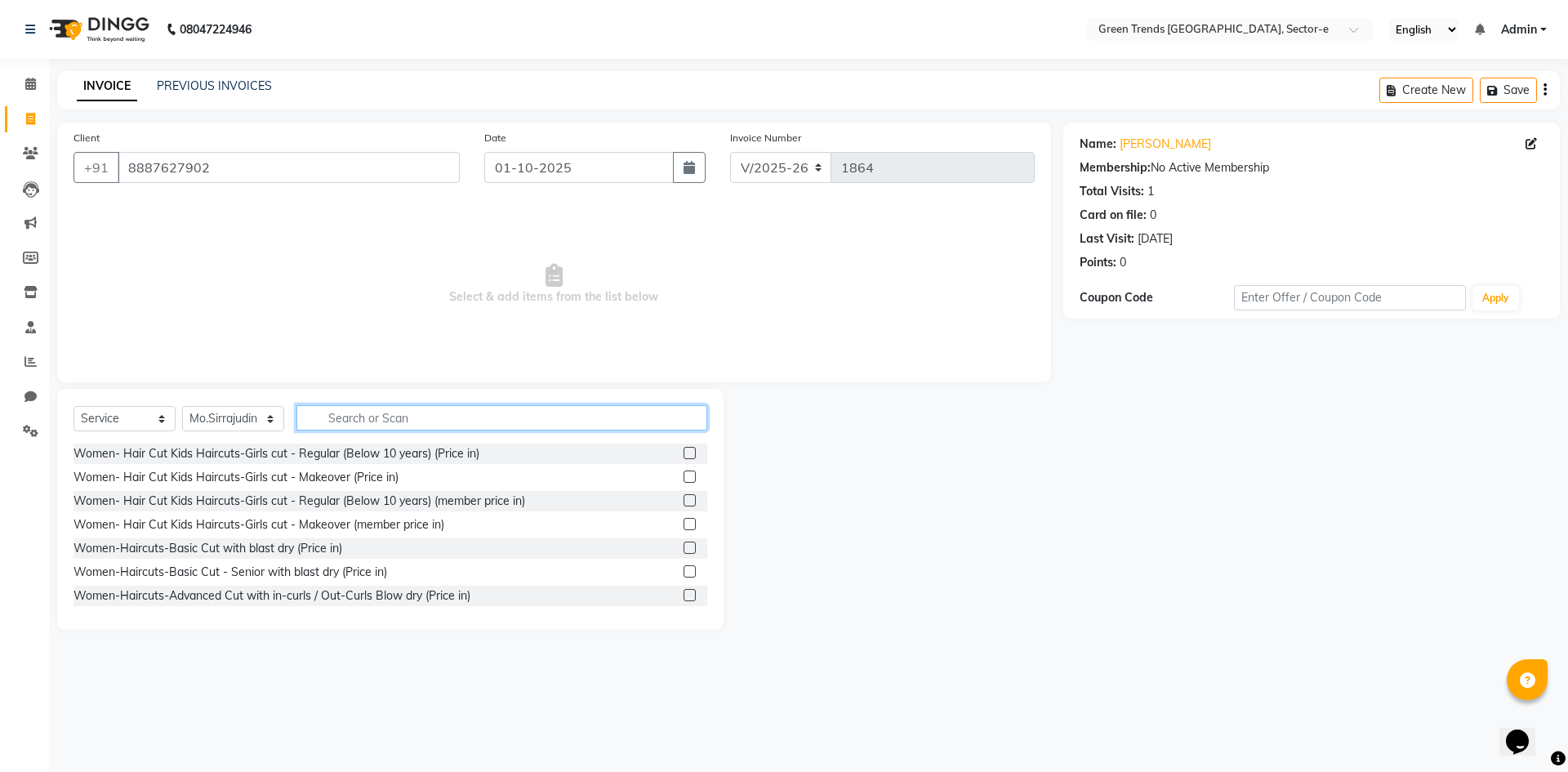
click at [334, 417] on input "text" at bounding box center [501, 417] width 410 height 25
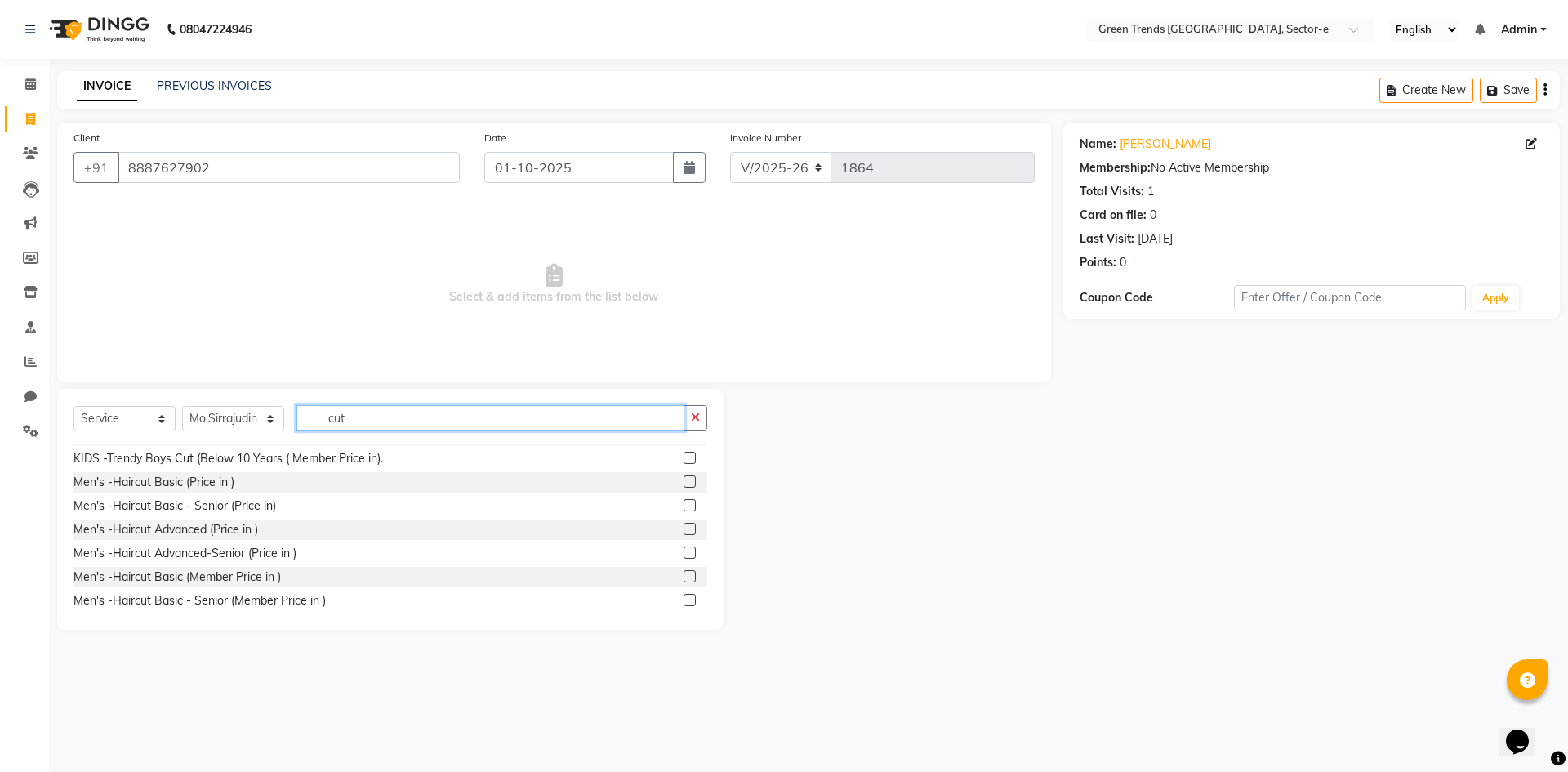
scroll to position [876, 0]
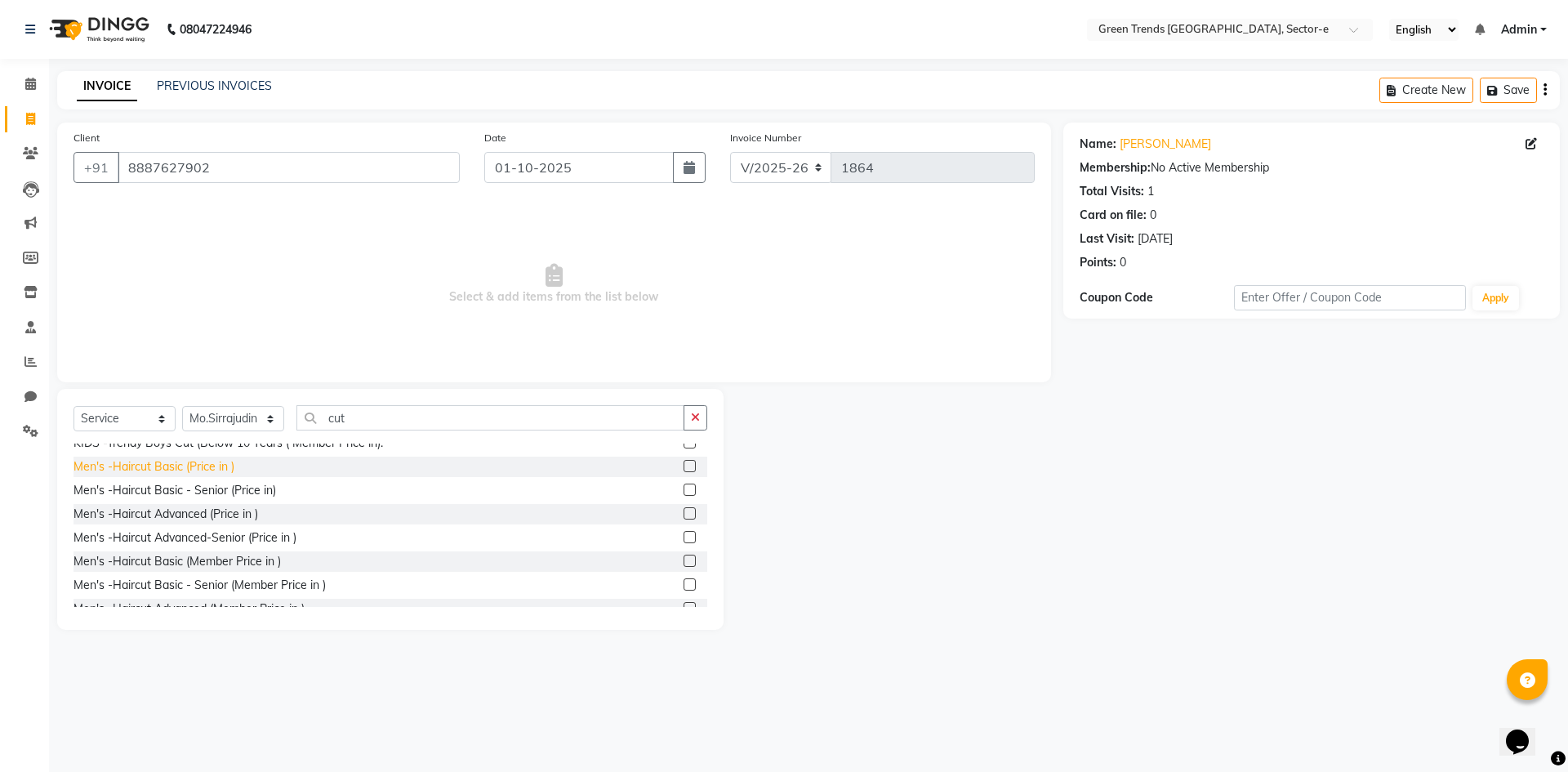
click at [214, 476] on div "Men's -Haircut Basic (Price in )" at bounding box center [154, 467] width 161 height 17
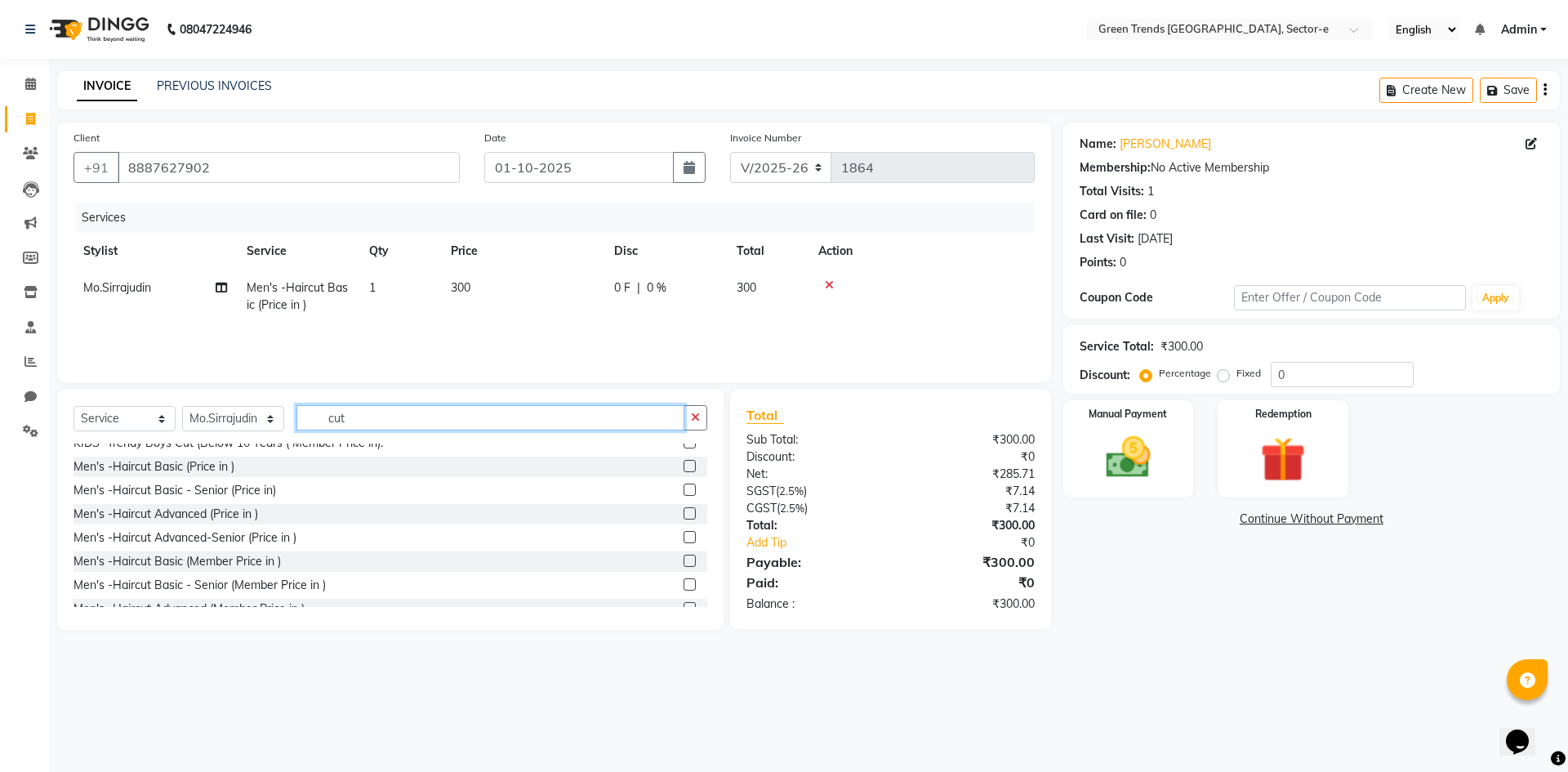
drag, startPoint x: 379, startPoint y: 426, endPoint x: 311, endPoint y: 420, distance: 68.3
click at [311, 420] on input "cut" at bounding box center [490, 417] width 388 height 25
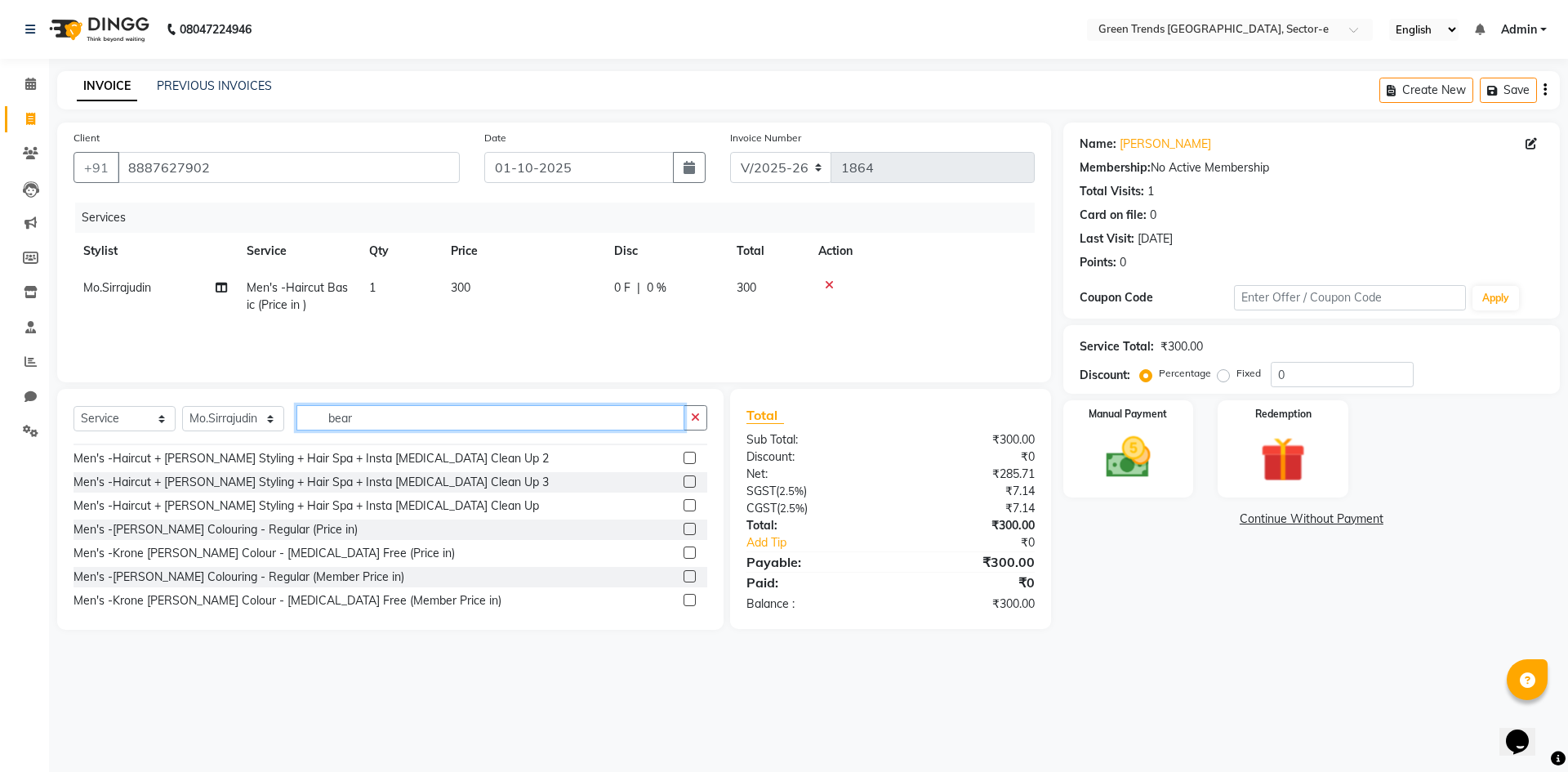
scroll to position [0, 0]
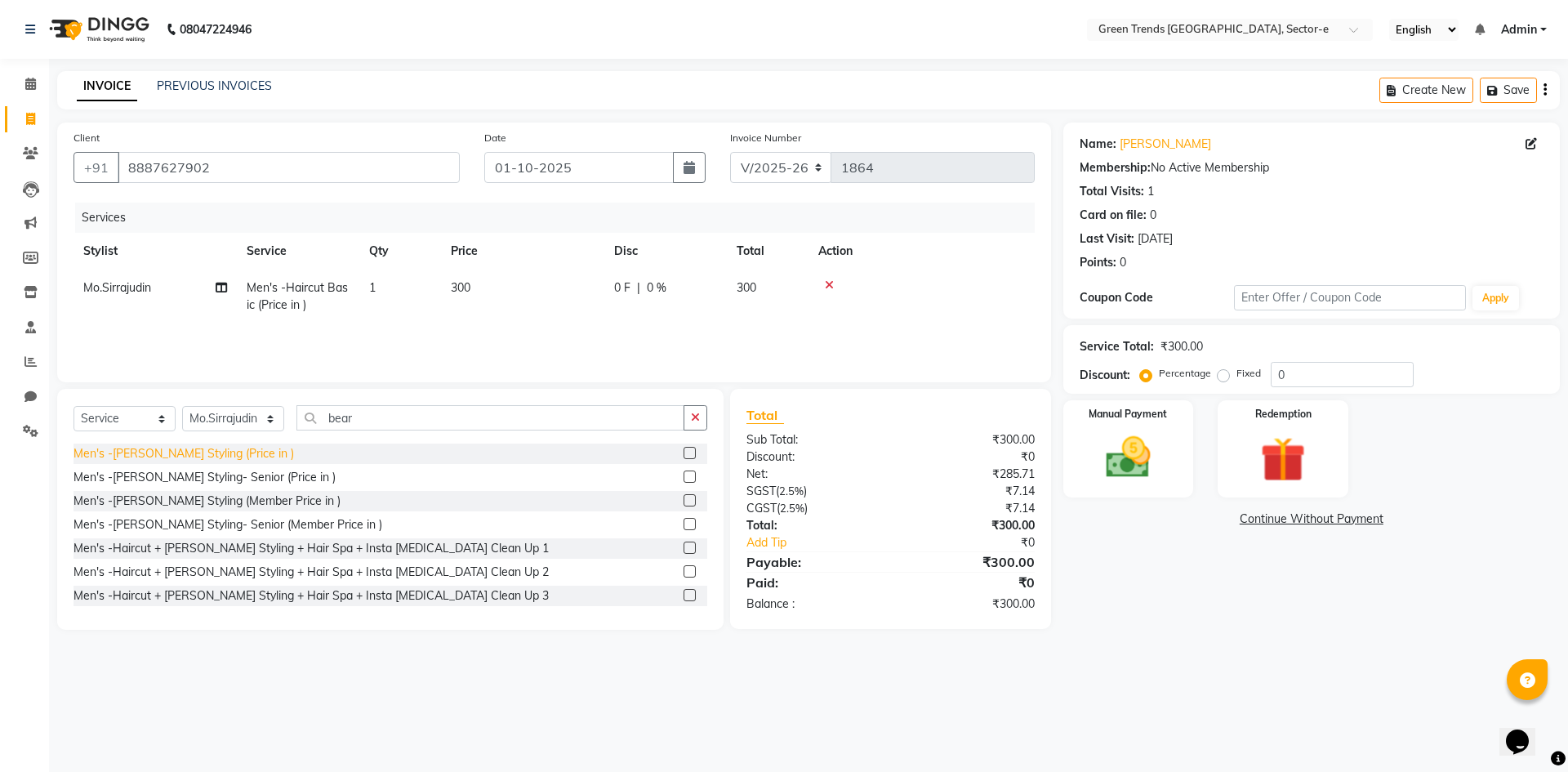
click at [233, 451] on div "Men's -[PERSON_NAME] Styling (Price in )" at bounding box center [184, 454] width 221 height 17
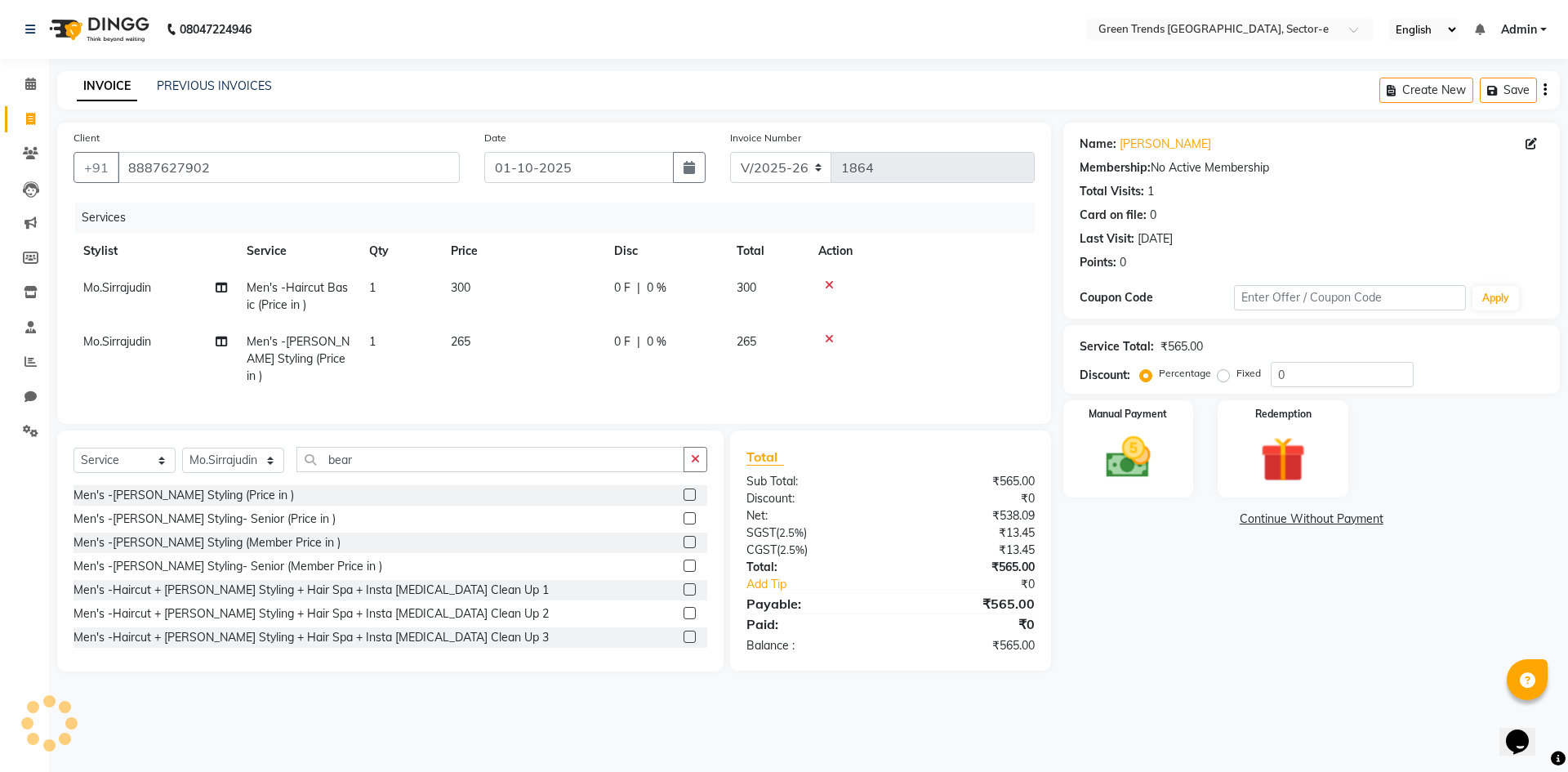
drag, startPoint x: 1221, startPoint y: 372, endPoint x: 1335, endPoint y: 367, distance: 114.1
click at [1237, 373] on label "Fixed" at bounding box center [1249, 374] width 25 height 15
click at [1221, 373] on input "Fixed" at bounding box center [1226, 374] width 11 height 11
drag, startPoint x: 1340, startPoint y: 368, endPoint x: 1266, endPoint y: 386, distance: 76.2
click at [1268, 385] on div "Percentage Fixed 0" at bounding box center [1278, 375] width 271 height 25
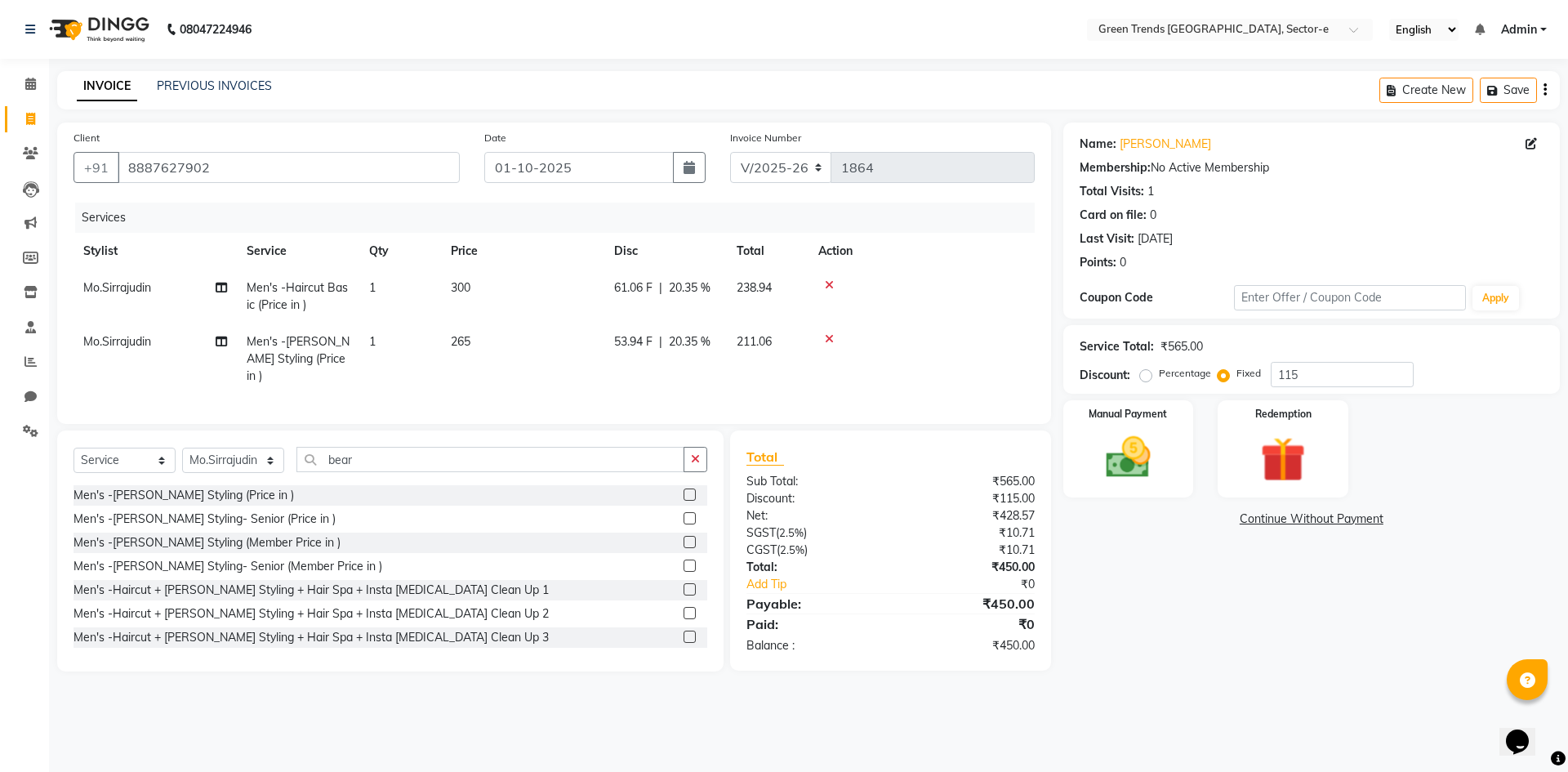
click at [1122, 618] on div "Name: [PERSON_NAME] Membership: No Active Membership Total Visits: 1 Card on fi…" at bounding box center [1317, 397] width 509 height 549
click at [1140, 456] on img at bounding box center [1128, 457] width 76 height 54
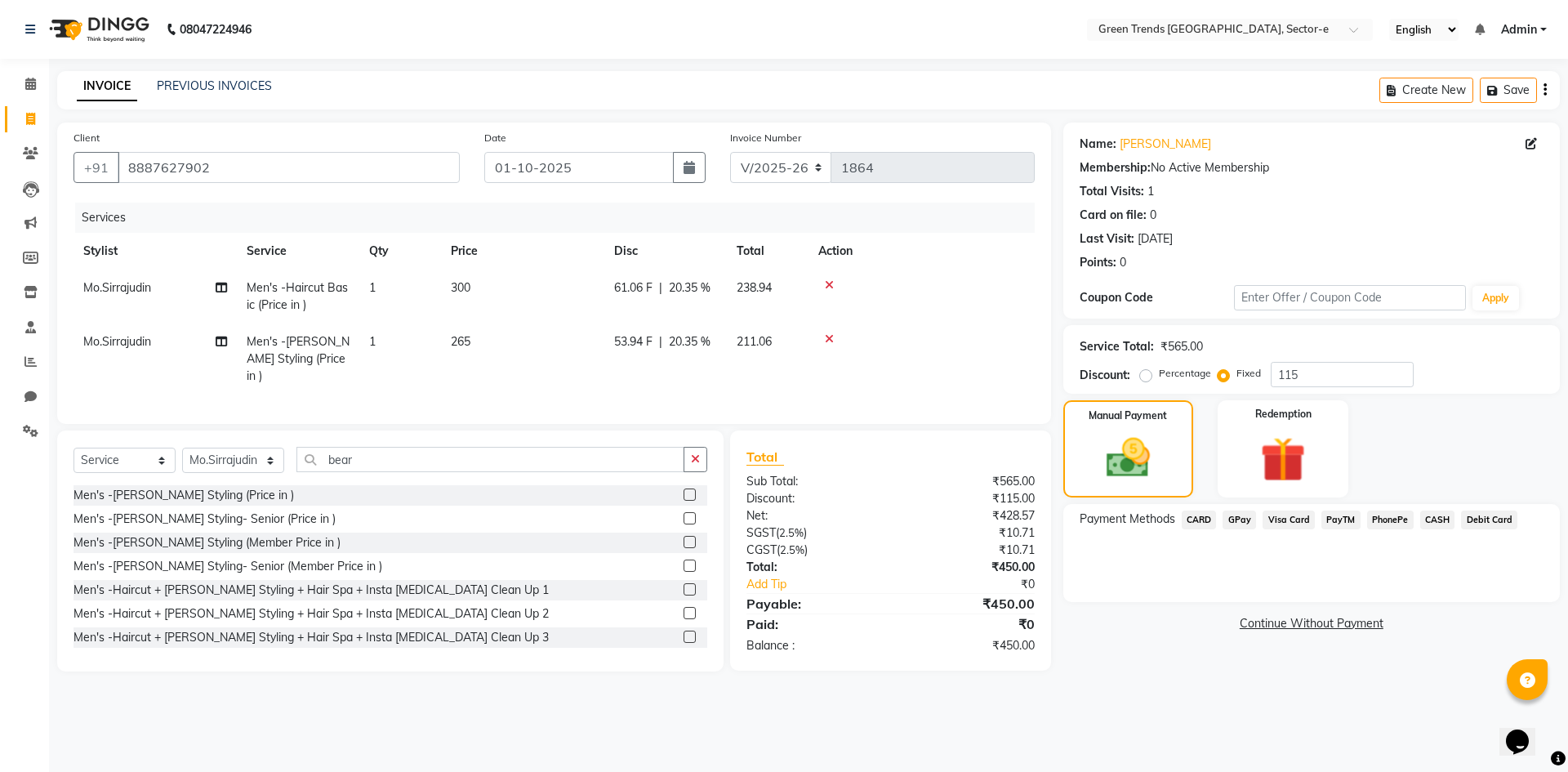
click at [1238, 523] on span "GPay" at bounding box center [1239, 520] width 33 height 19
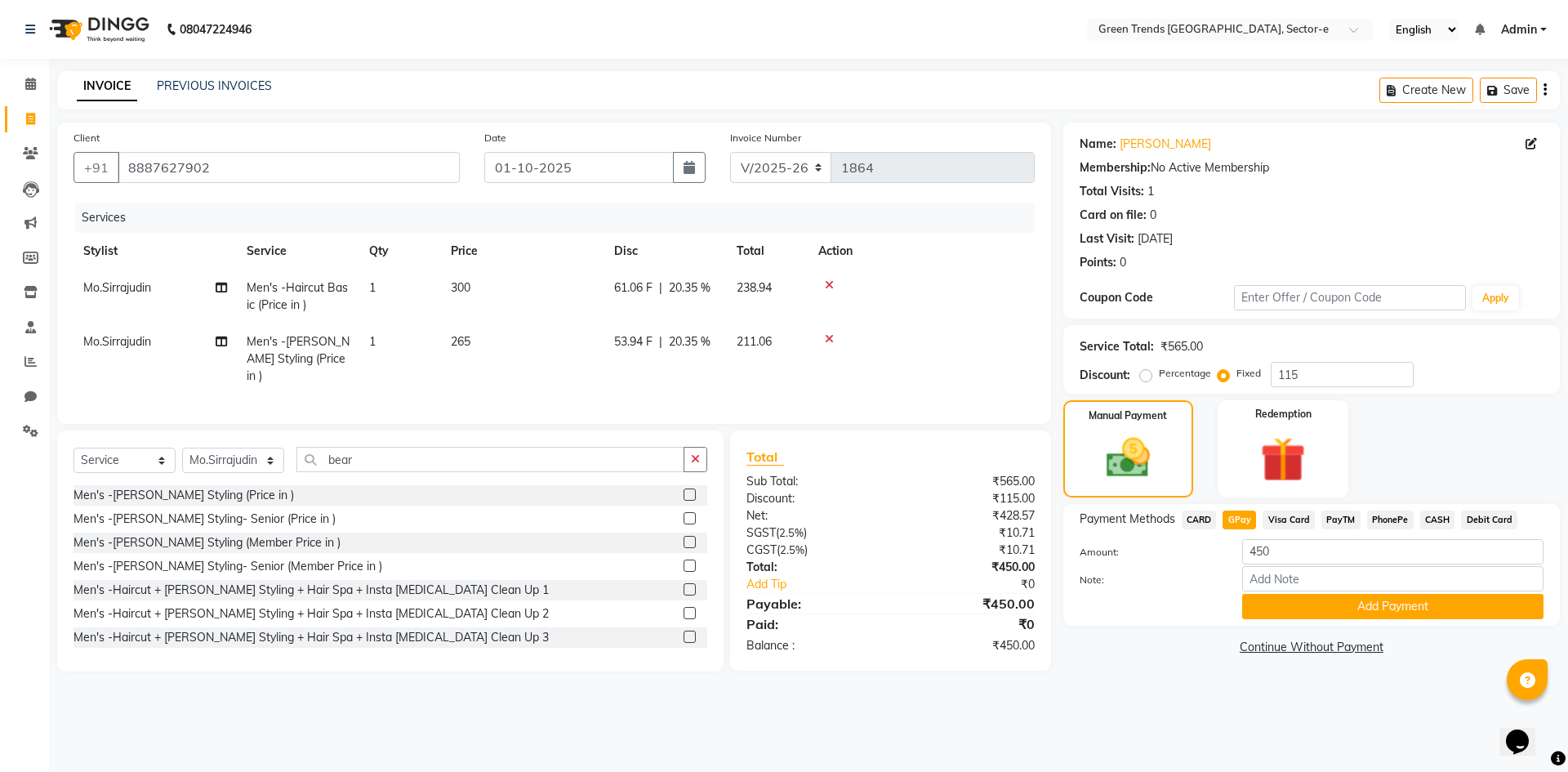
click at [1272, 605] on button "Add Payment" at bounding box center [1393, 606] width 301 height 25
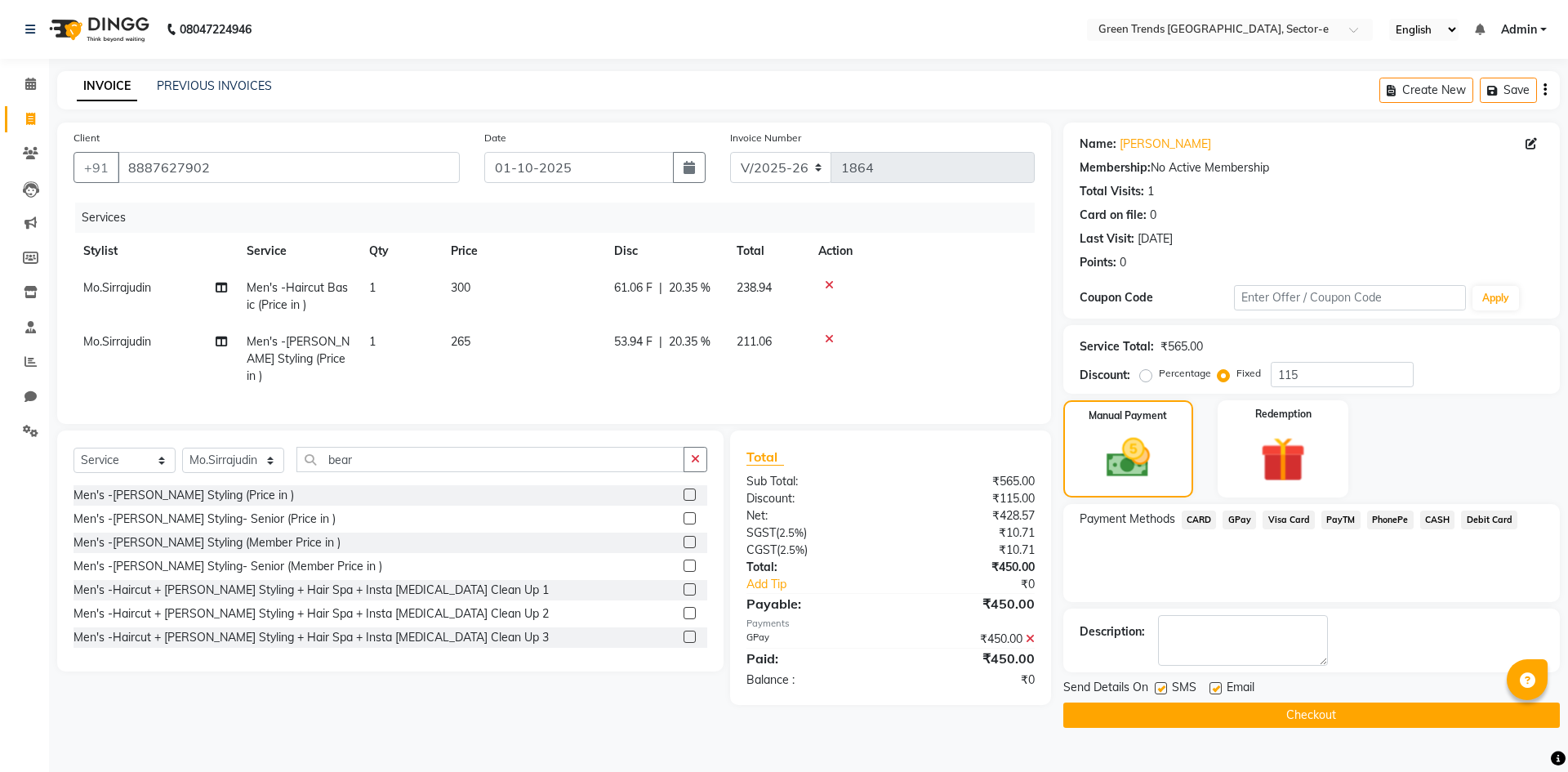
select select "7023"
select select "service"
select select "58750"
click at [1159, 691] on label at bounding box center [1160, 688] width 12 height 12
click at [1159, 691] on input "checkbox" at bounding box center [1159, 689] width 10 height 10
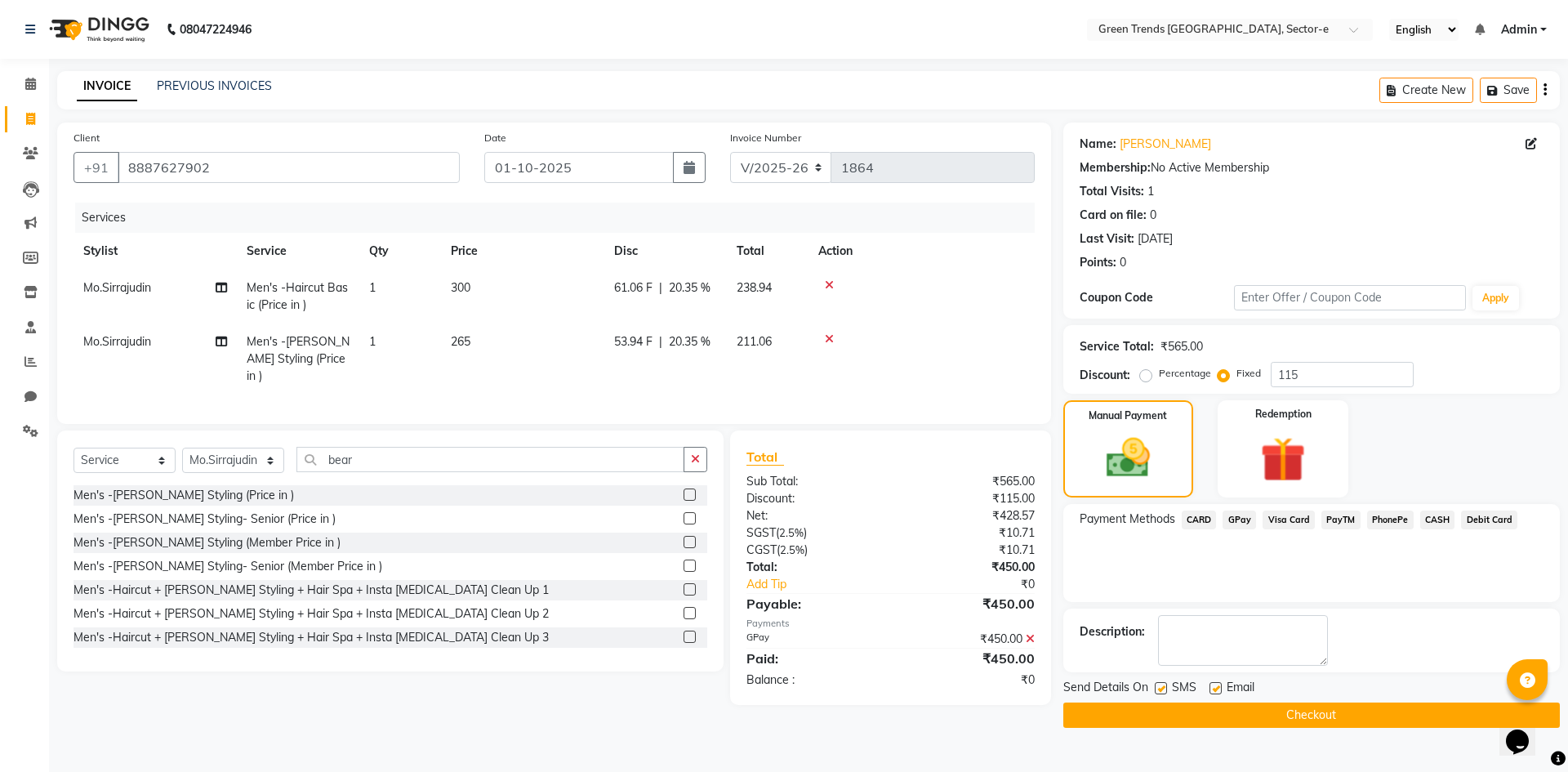
checkbox input "false"
click at [1214, 686] on label at bounding box center [1215, 688] width 12 height 12
click at [1214, 686] on input "checkbox" at bounding box center [1214, 689] width 10 height 10
checkbox input "false"
click at [1213, 711] on button "Checkout" at bounding box center [1311, 715] width 496 height 25
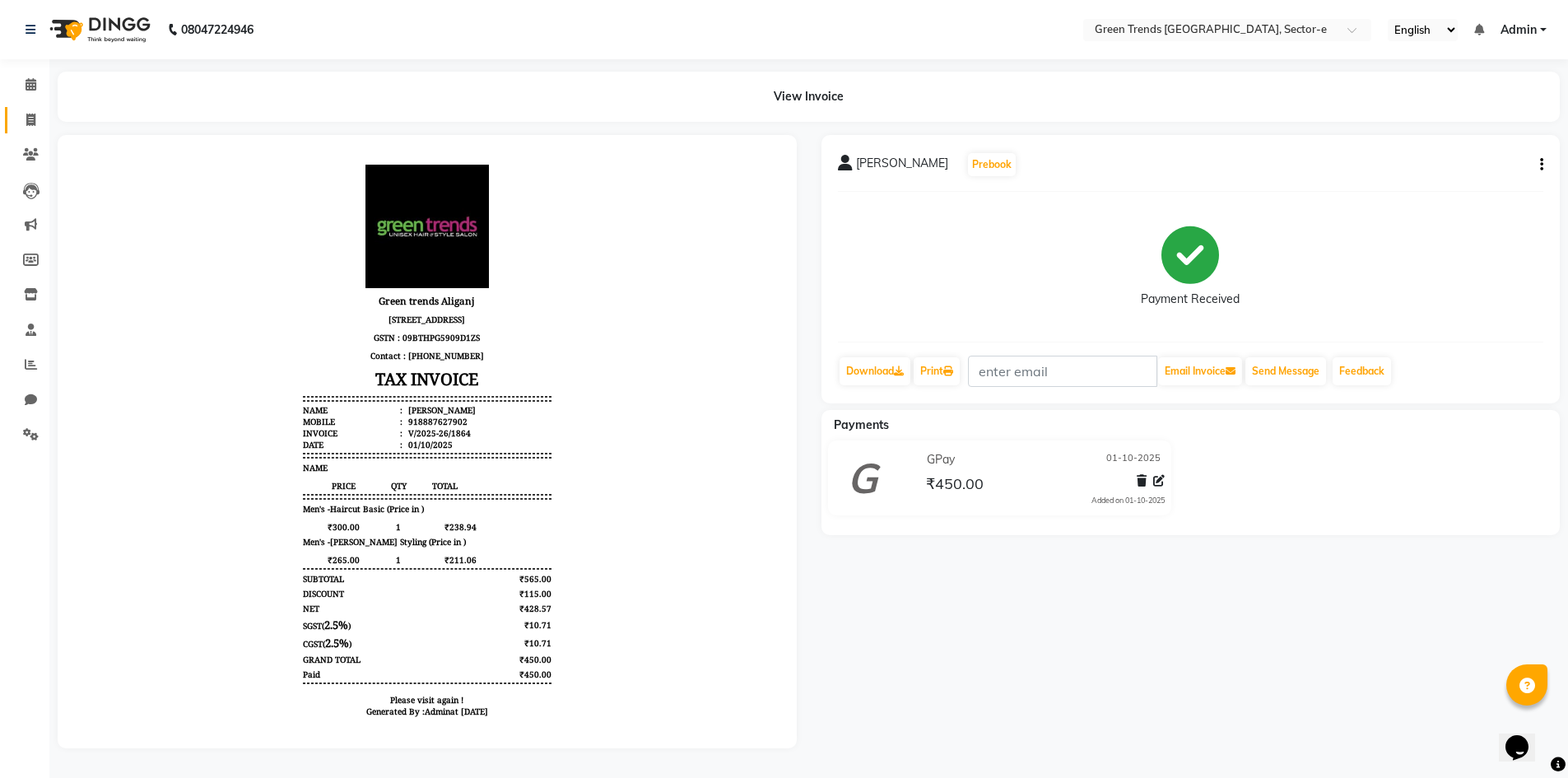
click at [32, 120] on icon at bounding box center [31, 119] width 10 height 12
select select "service"
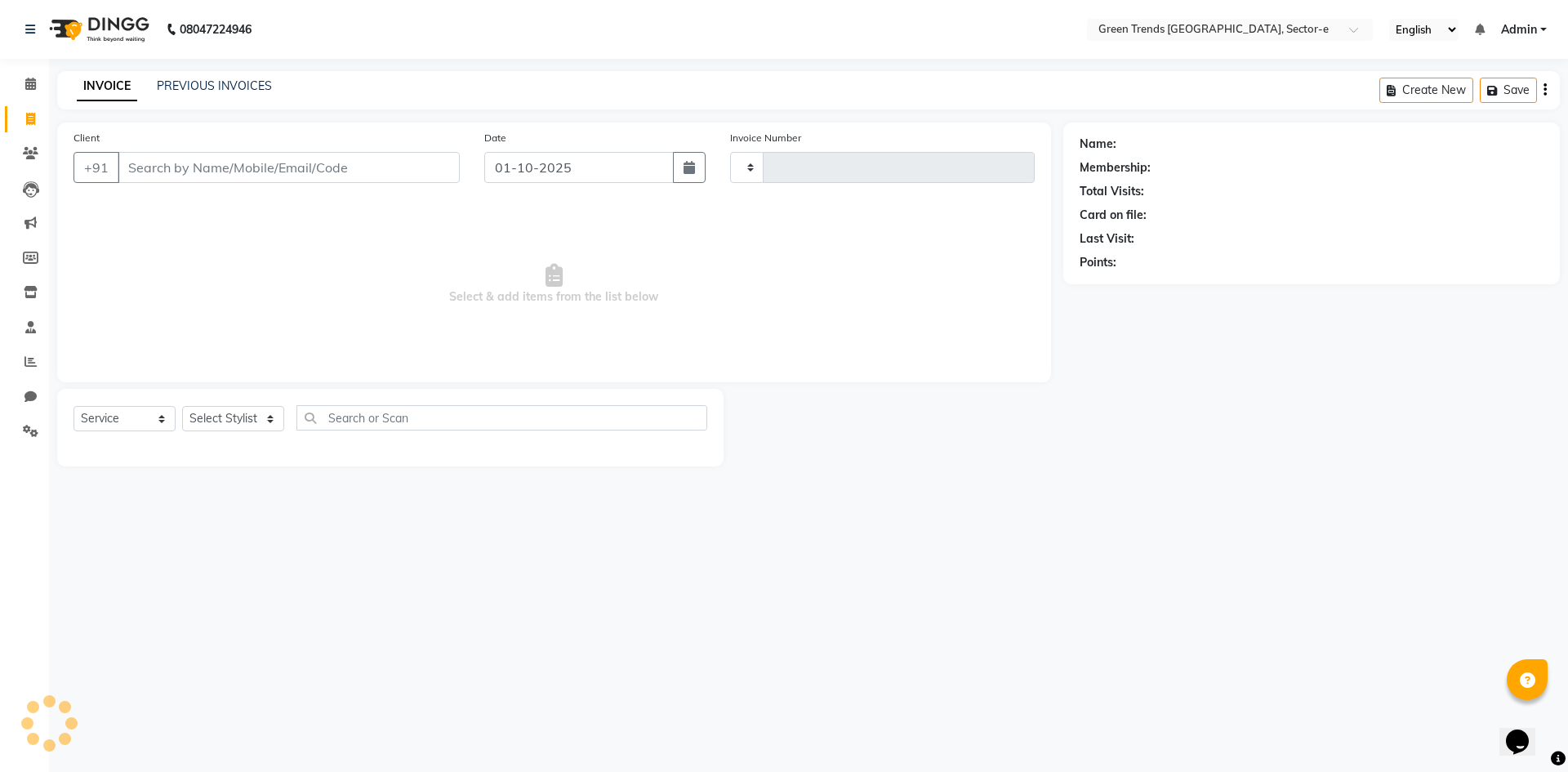
type input "1865"
select select "7023"
type input "7302561751"
click at [399, 164] on span "Add Client" at bounding box center [418, 167] width 64 height 16
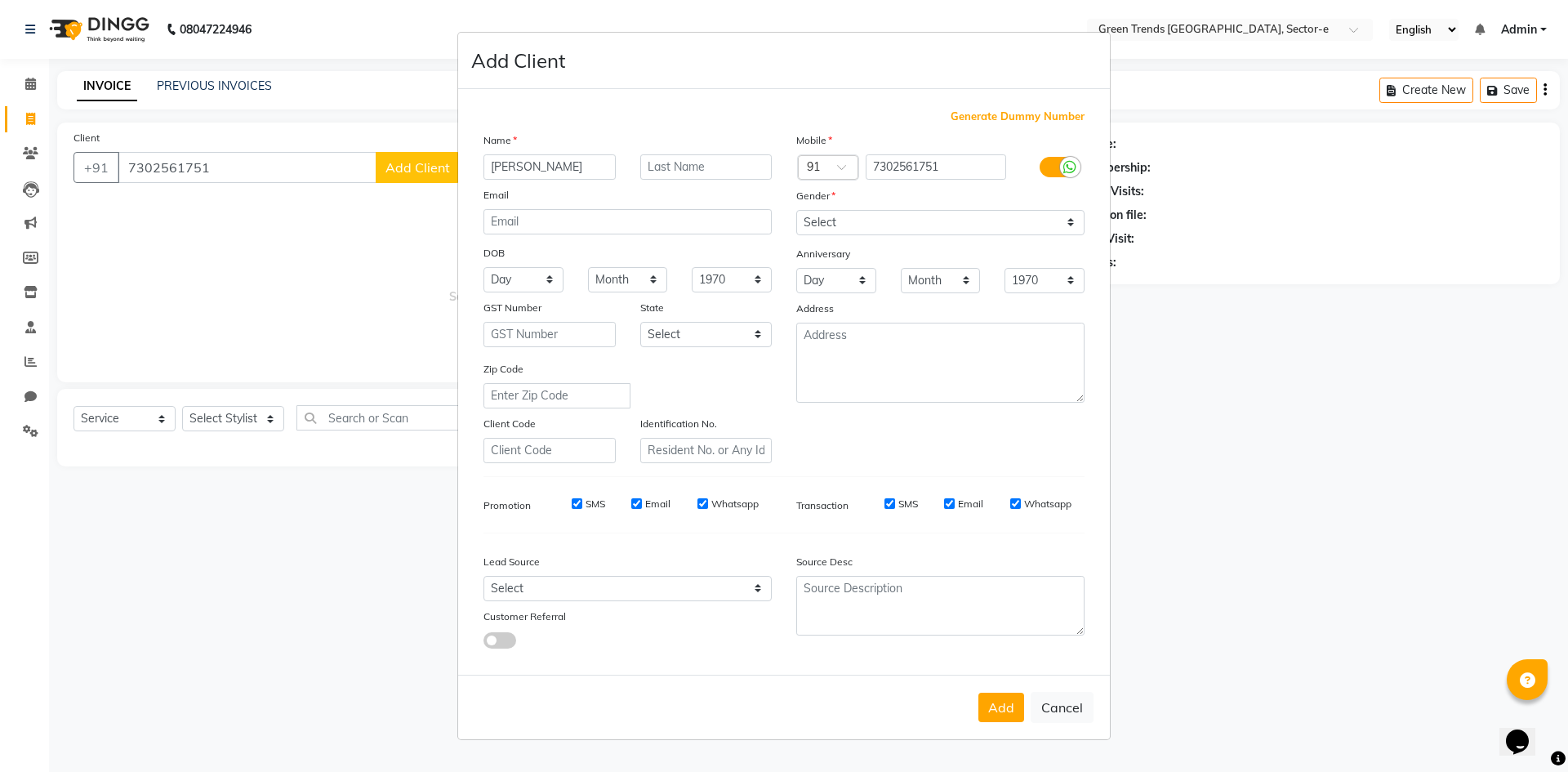
type input "Bhawna"
click at [1064, 213] on select "Select [DEMOGRAPHIC_DATA] [DEMOGRAPHIC_DATA] Other Prefer Not To Say" at bounding box center [941, 222] width 289 height 25
select select "[DEMOGRAPHIC_DATA]"
click at [796, 210] on select "Select [DEMOGRAPHIC_DATA] [DEMOGRAPHIC_DATA] Other Prefer Not To Say" at bounding box center [941, 222] width 289 height 25
click at [986, 711] on button "Add" at bounding box center [1001, 707] width 45 height 29
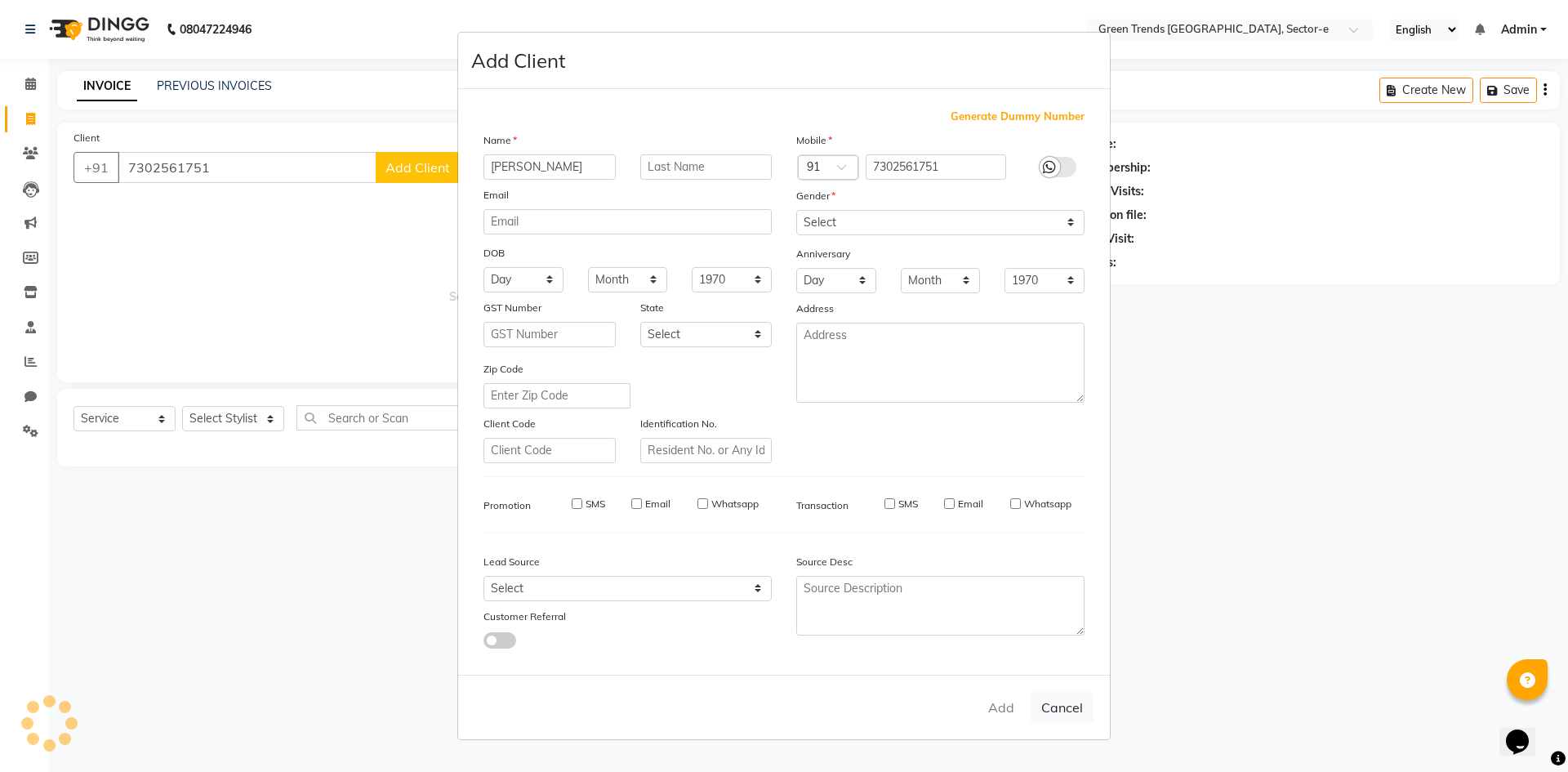
select select
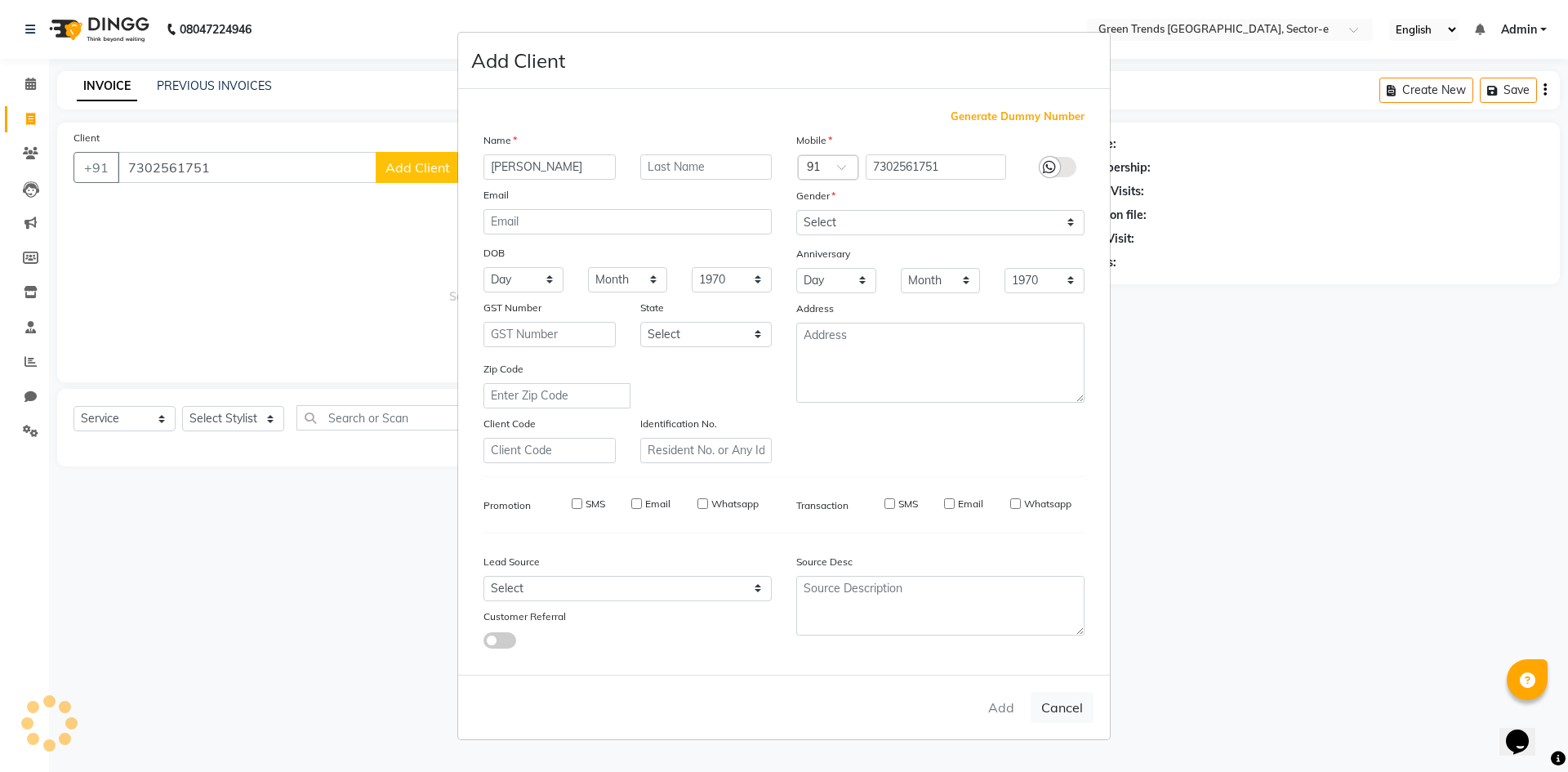
select select
checkbox input "false"
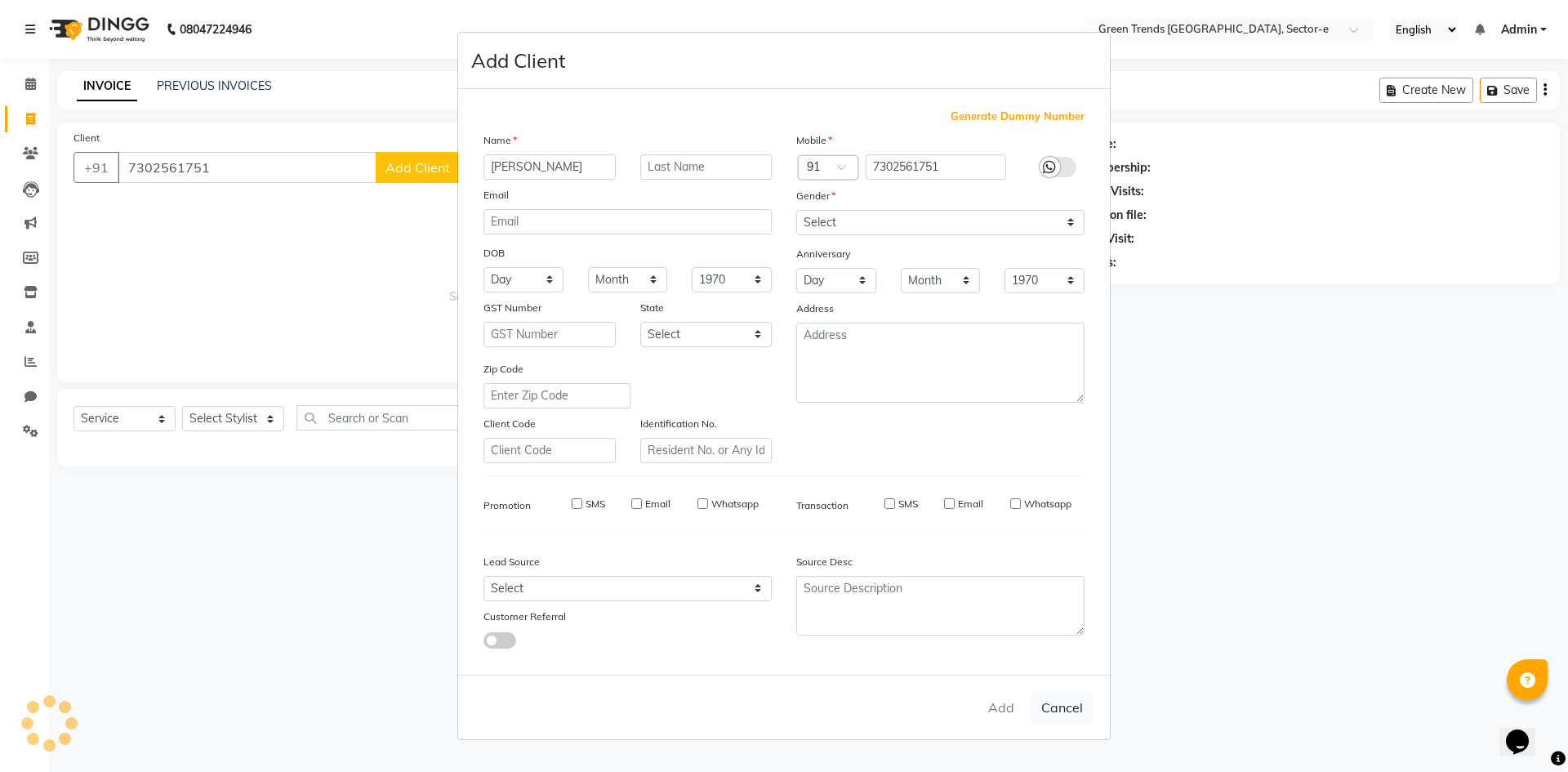
checkbox input "false"
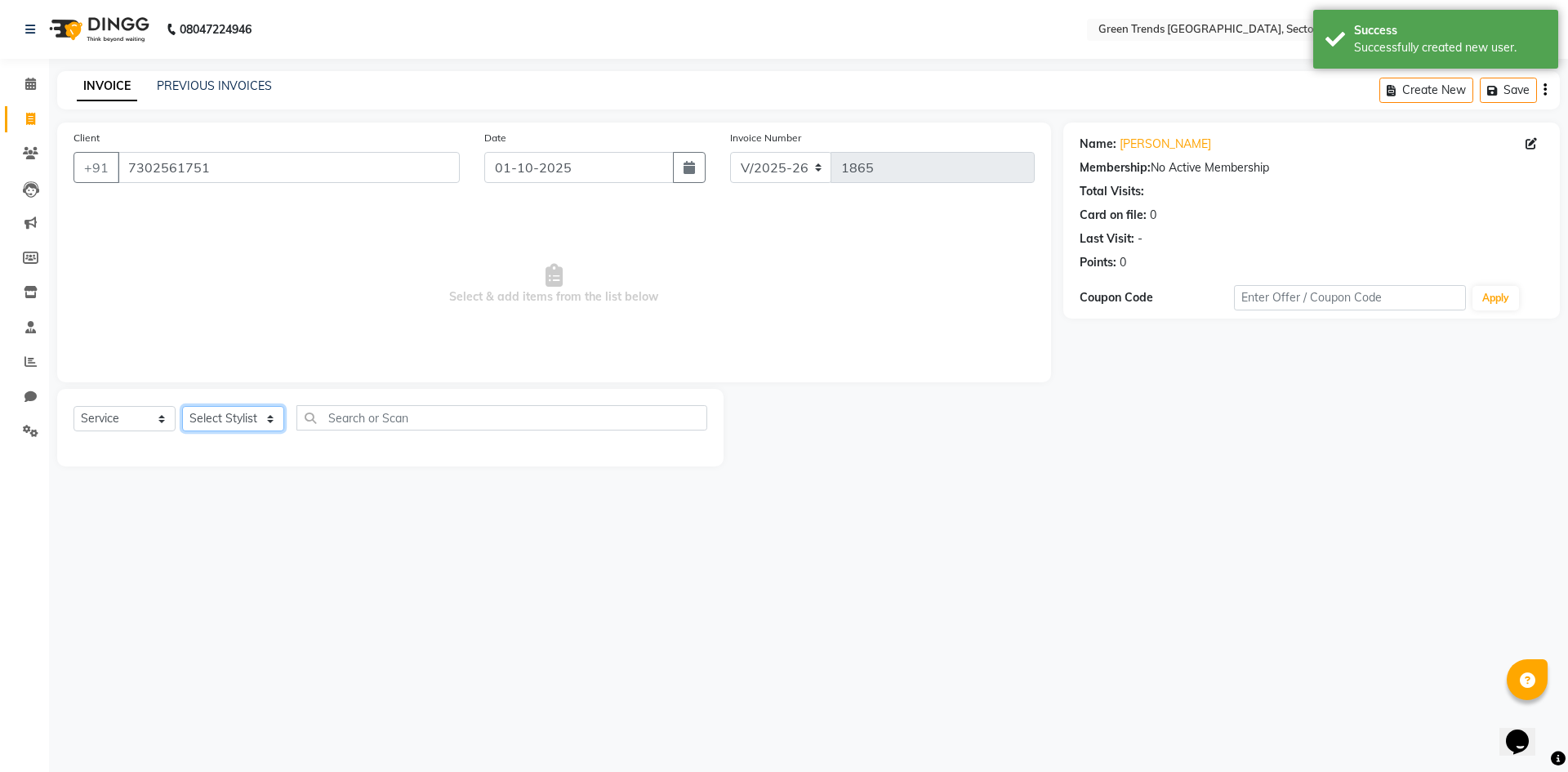
click at [272, 416] on select "Select Stylist [PERSON_NAME] [PERSON_NAME] Mo. [PERSON_NAME].[PERSON_NAME] [PER…" at bounding box center [233, 418] width 102 height 25
select select "58750"
click at [182, 406] on select "Select Stylist [PERSON_NAME] [PERSON_NAME] Mo. [PERSON_NAME].[PERSON_NAME] [PER…" at bounding box center [233, 418] width 102 height 25
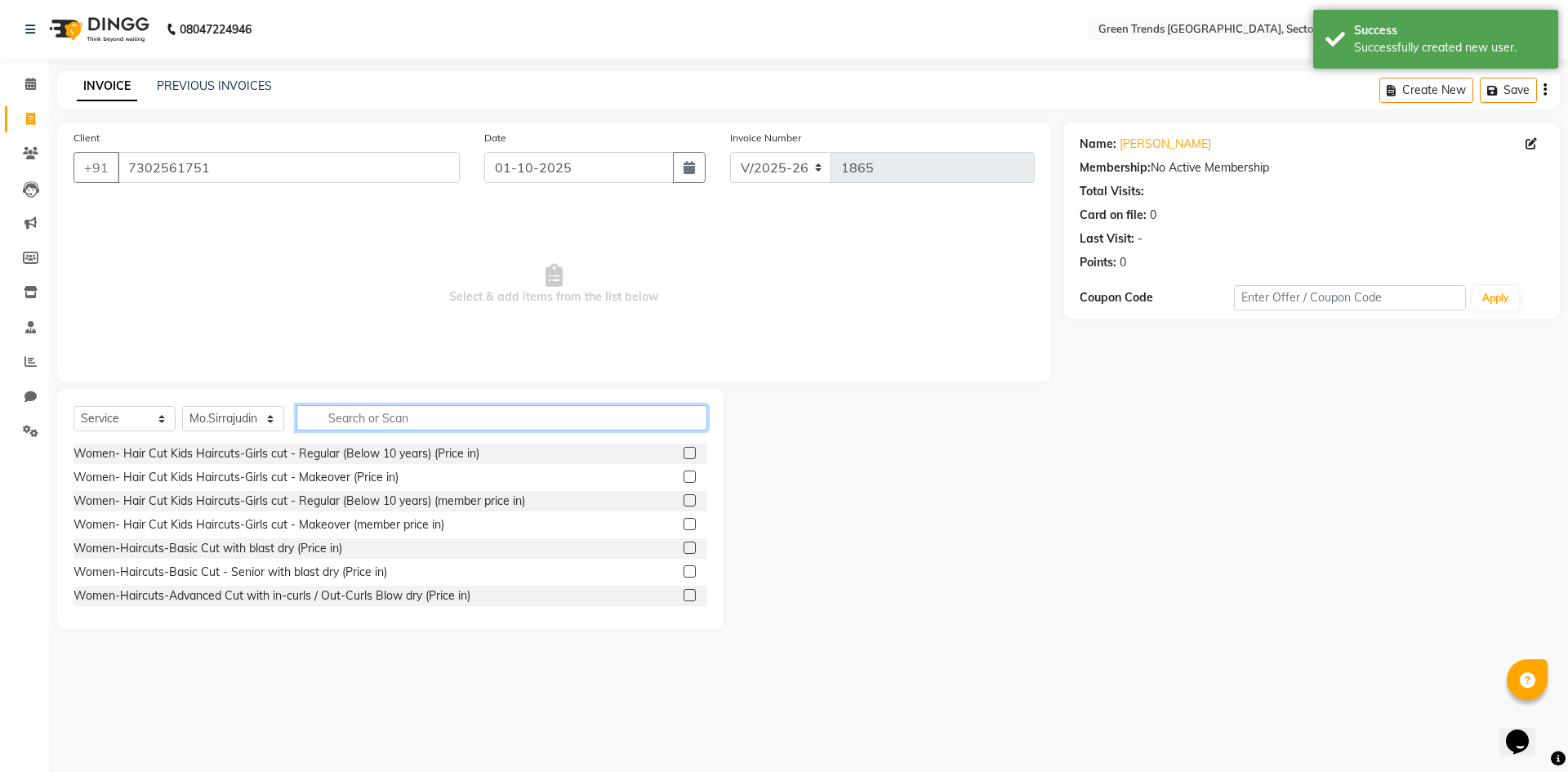
click at [375, 420] on input "text" at bounding box center [501, 417] width 410 height 25
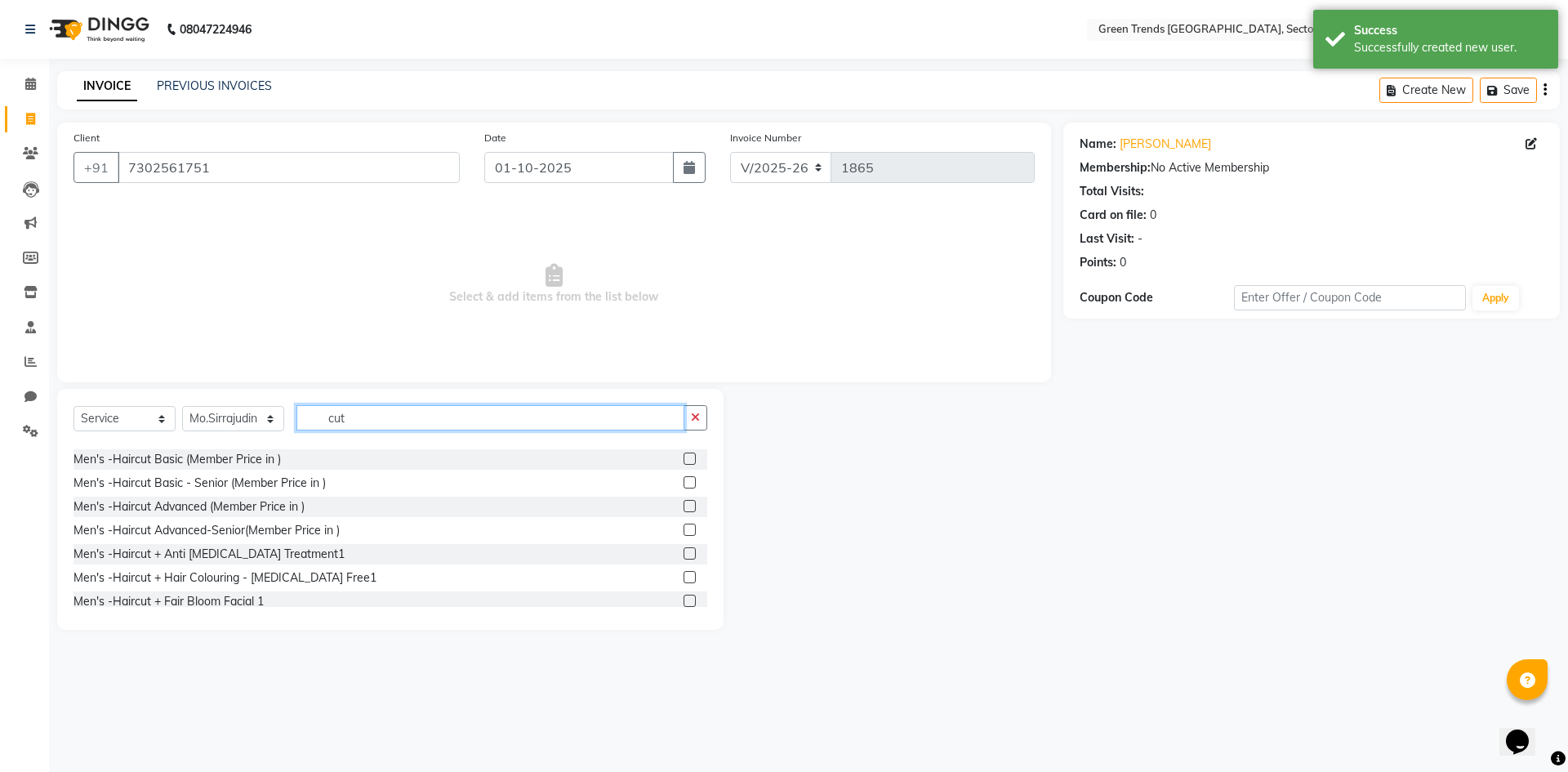
scroll to position [845, 0]
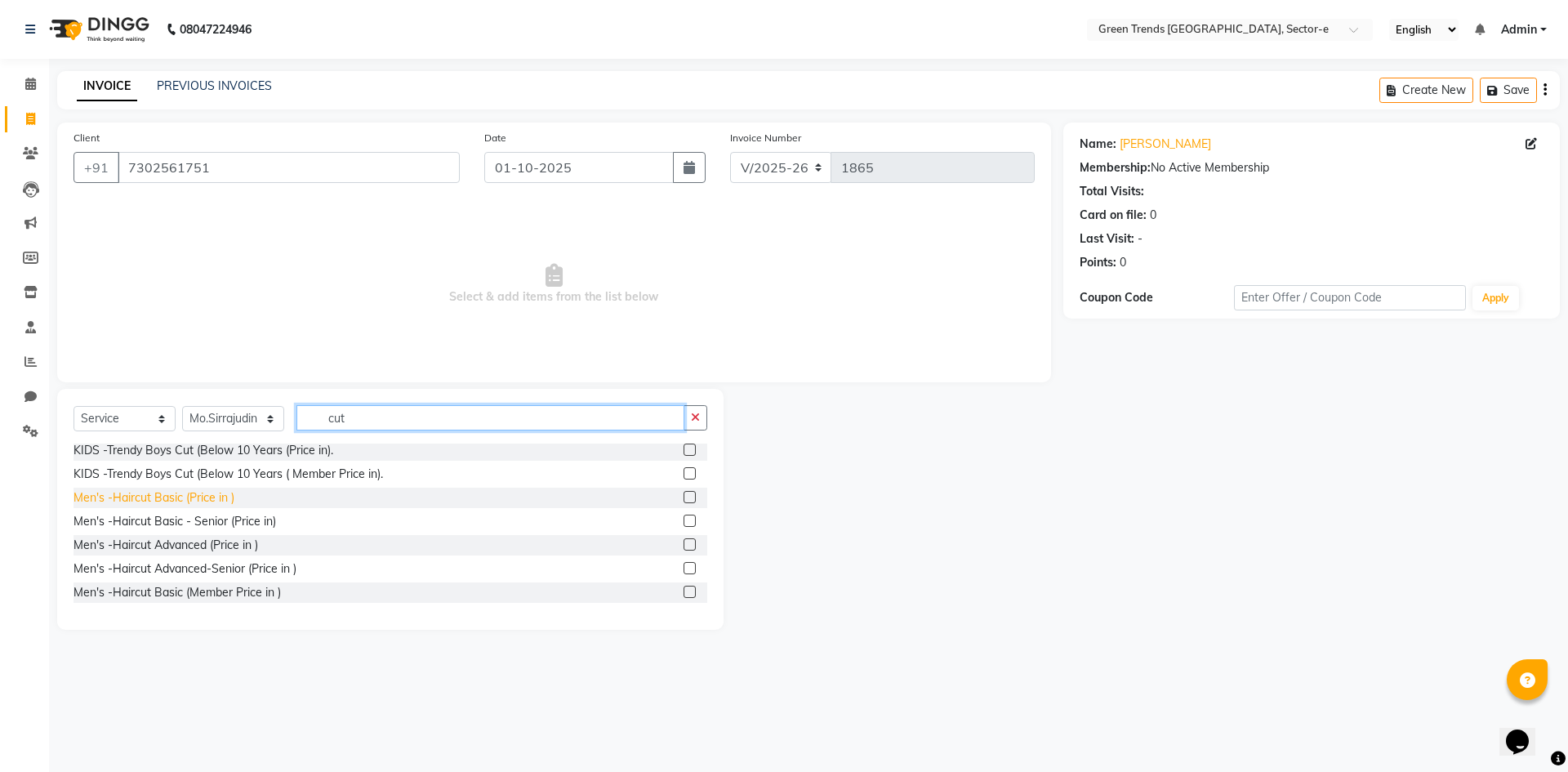
type input "cut"
click at [202, 507] on div "Men's -Haircut Basic (Price in )" at bounding box center [154, 498] width 161 height 17
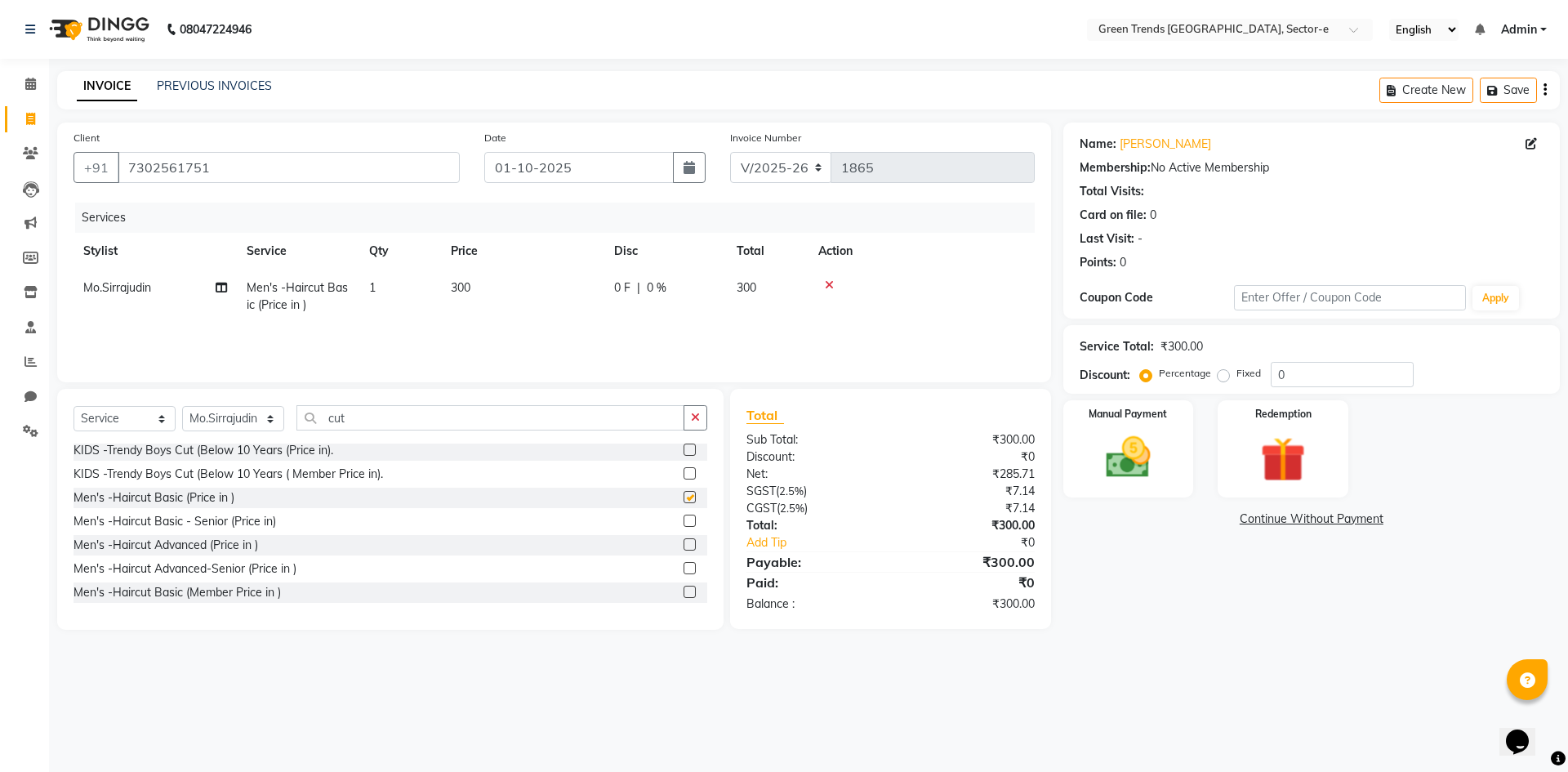
checkbox input "false"
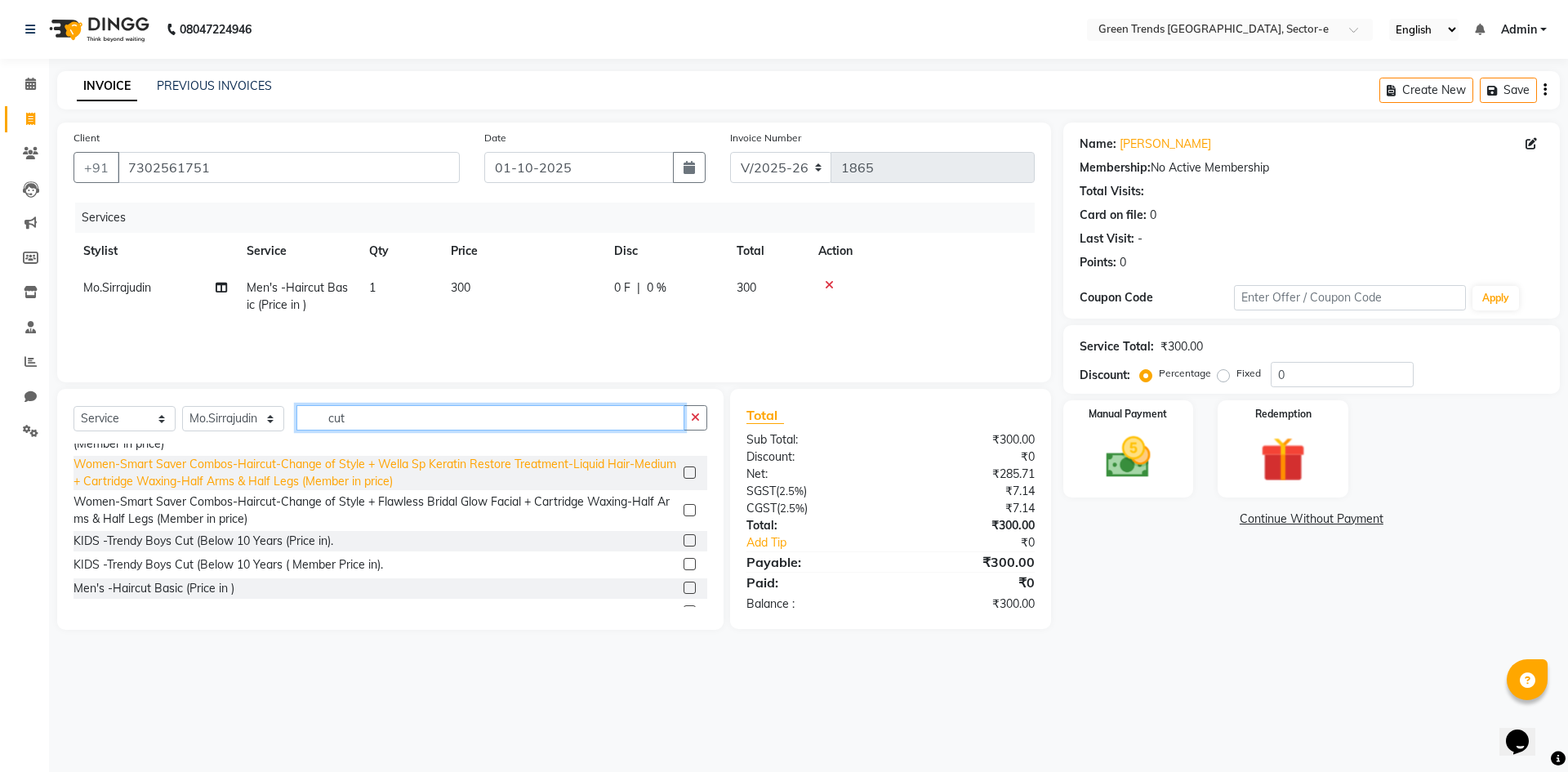
scroll to position [607, 0]
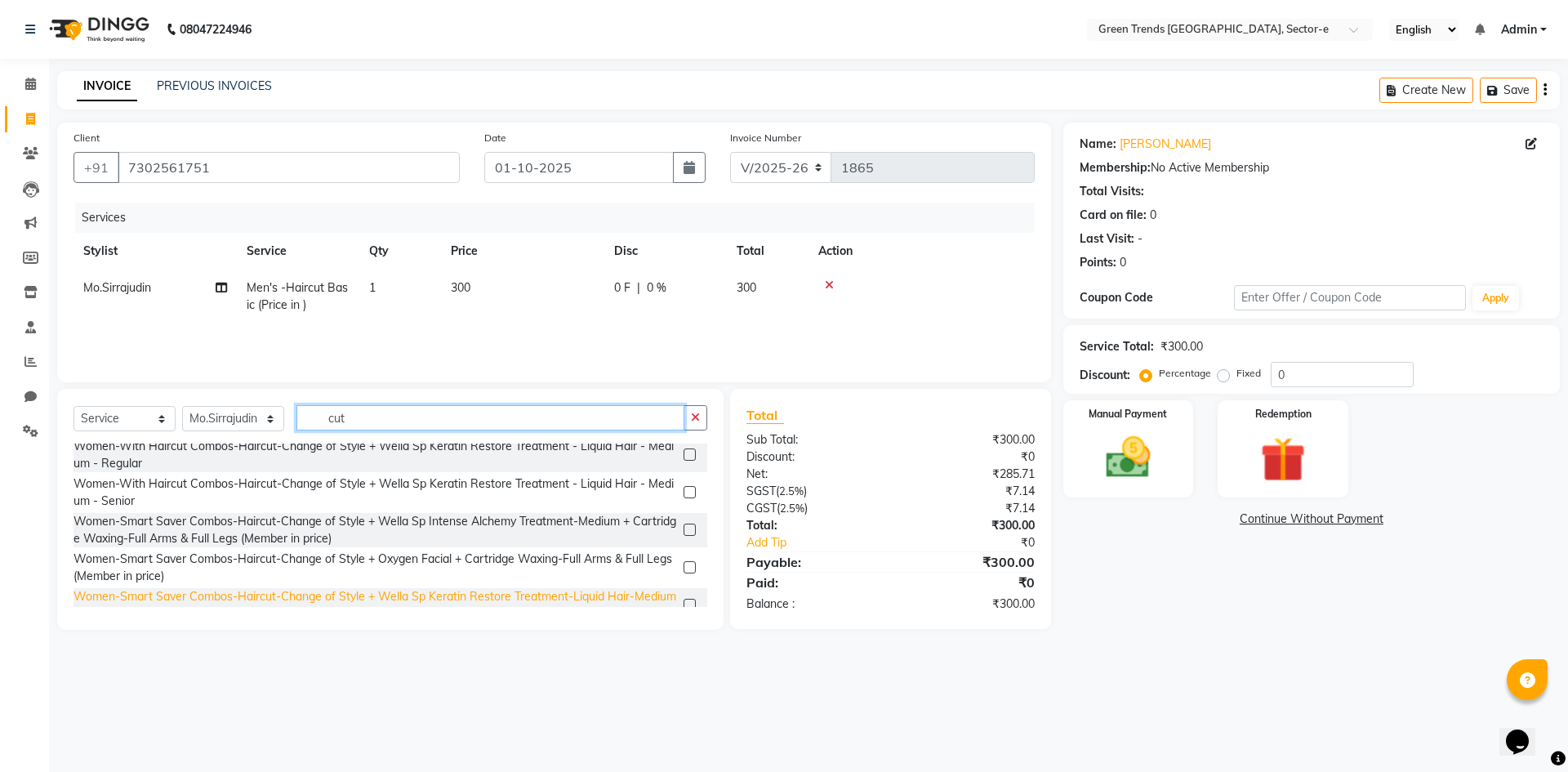
drag, startPoint x: 385, startPoint y: 422, endPoint x: 303, endPoint y: 447, distance: 85.7
click at [303, 447] on div "Select Service Product Membership Package Voucher Prepaid Gift Card Select Styl…" at bounding box center [391, 509] width 666 height 241
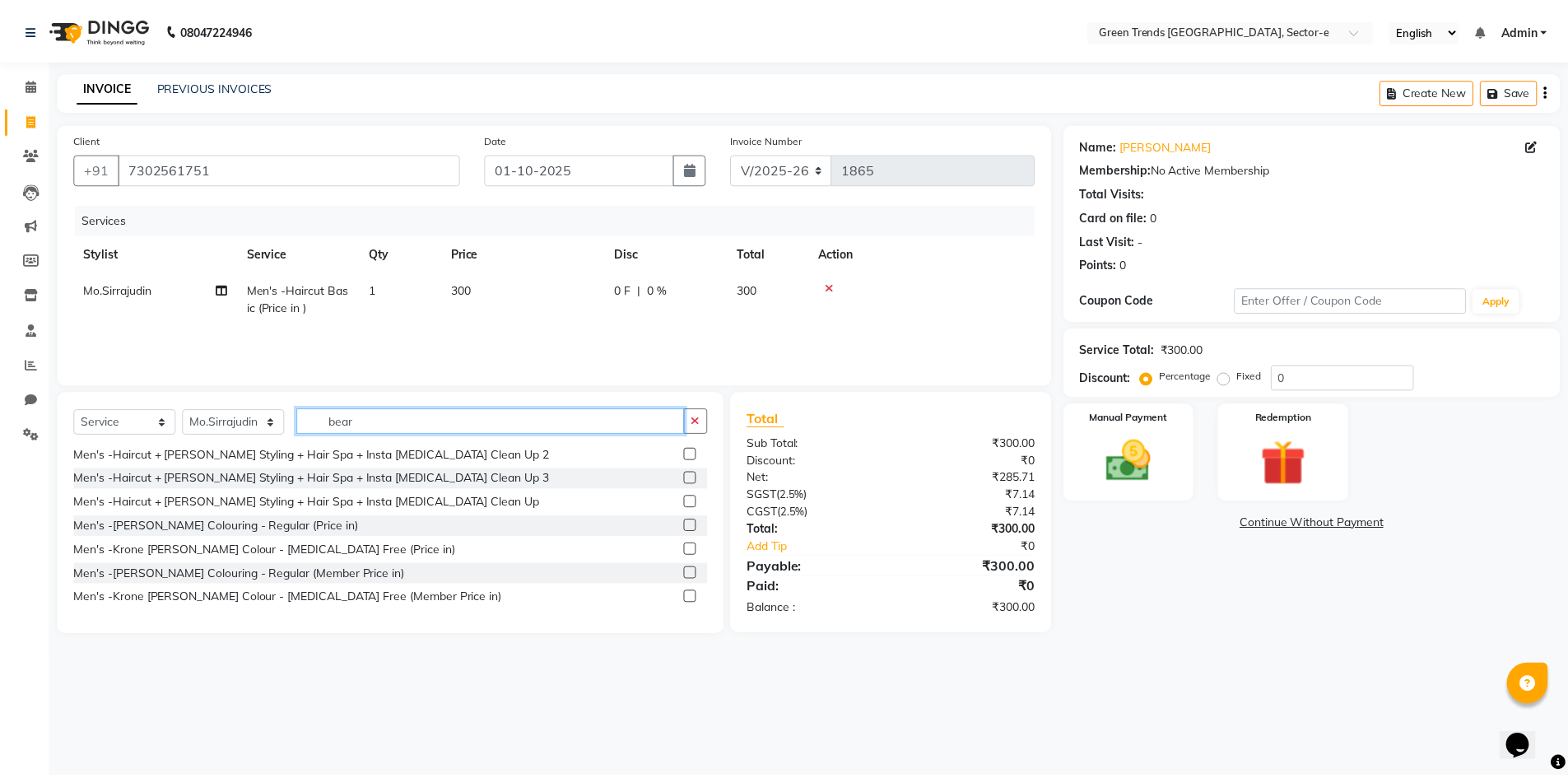
scroll to position [0, 0]
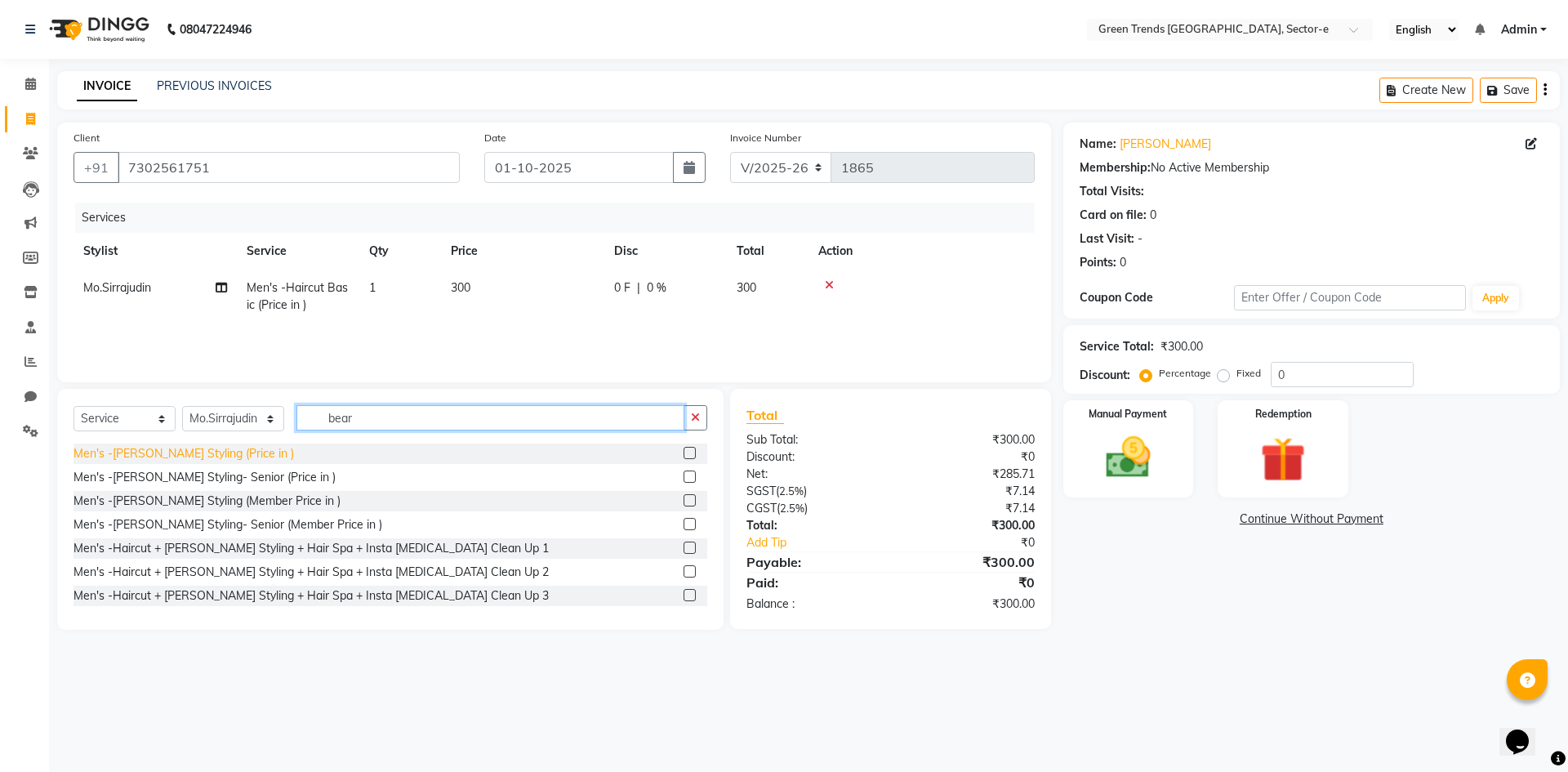
type input "bear"
click at [207, 451] on div "Men's -[PERSON_NAME] Styling (Price in )" at bounding box center [184, 454] width 221 height 17
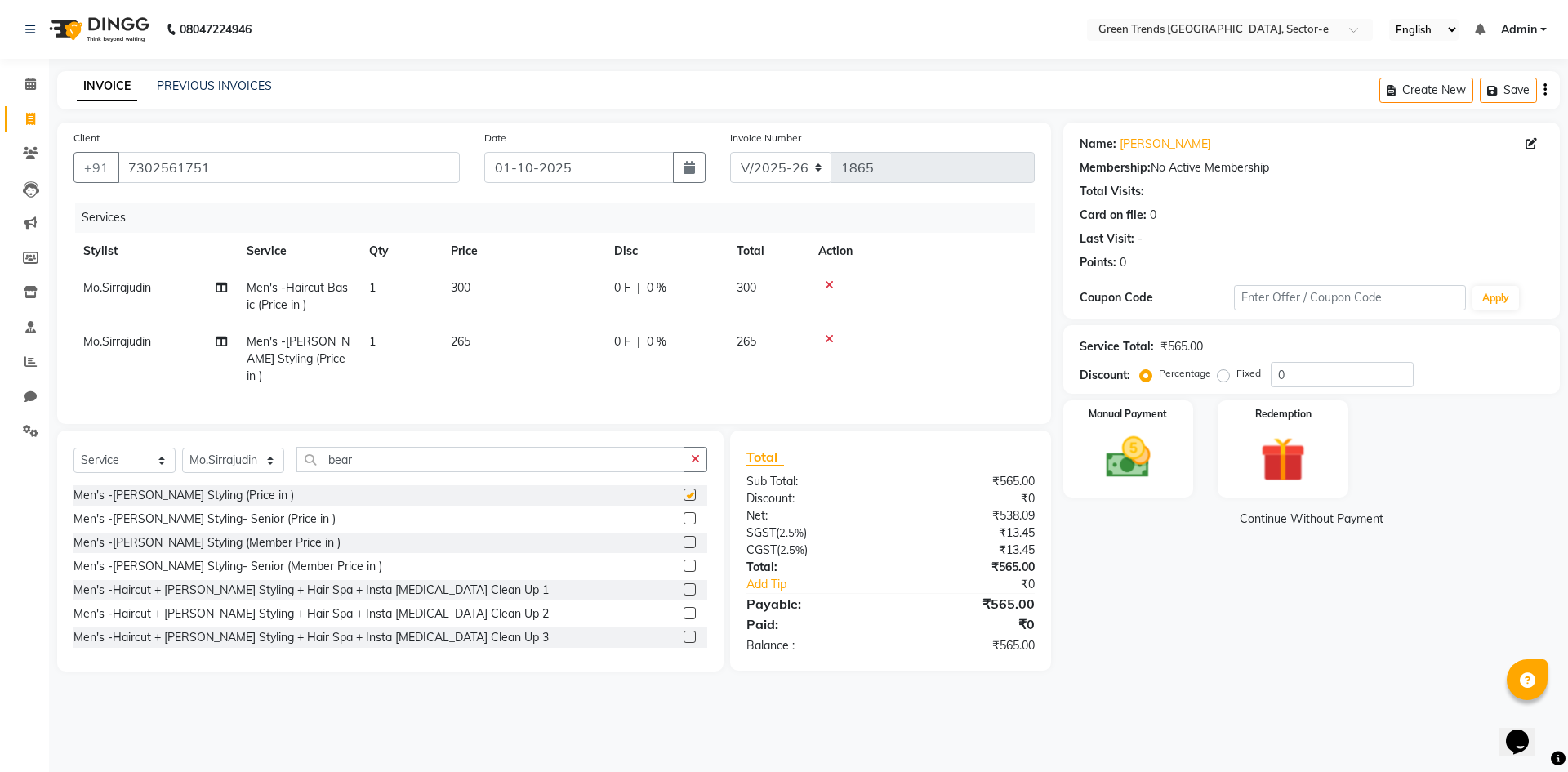
checkbox input "false"
click at [1237, 380] on label "Fixed" at bounding box center [1249, 374] width 25 height 15
click at [1221, 379] on input "Fixed" at bounding box center [1226, 374] width 11 height 11
radio input "true"
drag, startPoint x: 1293, startPoint y: 371, endPoint x: 1262, endPoint y: 382, distance: 32.9
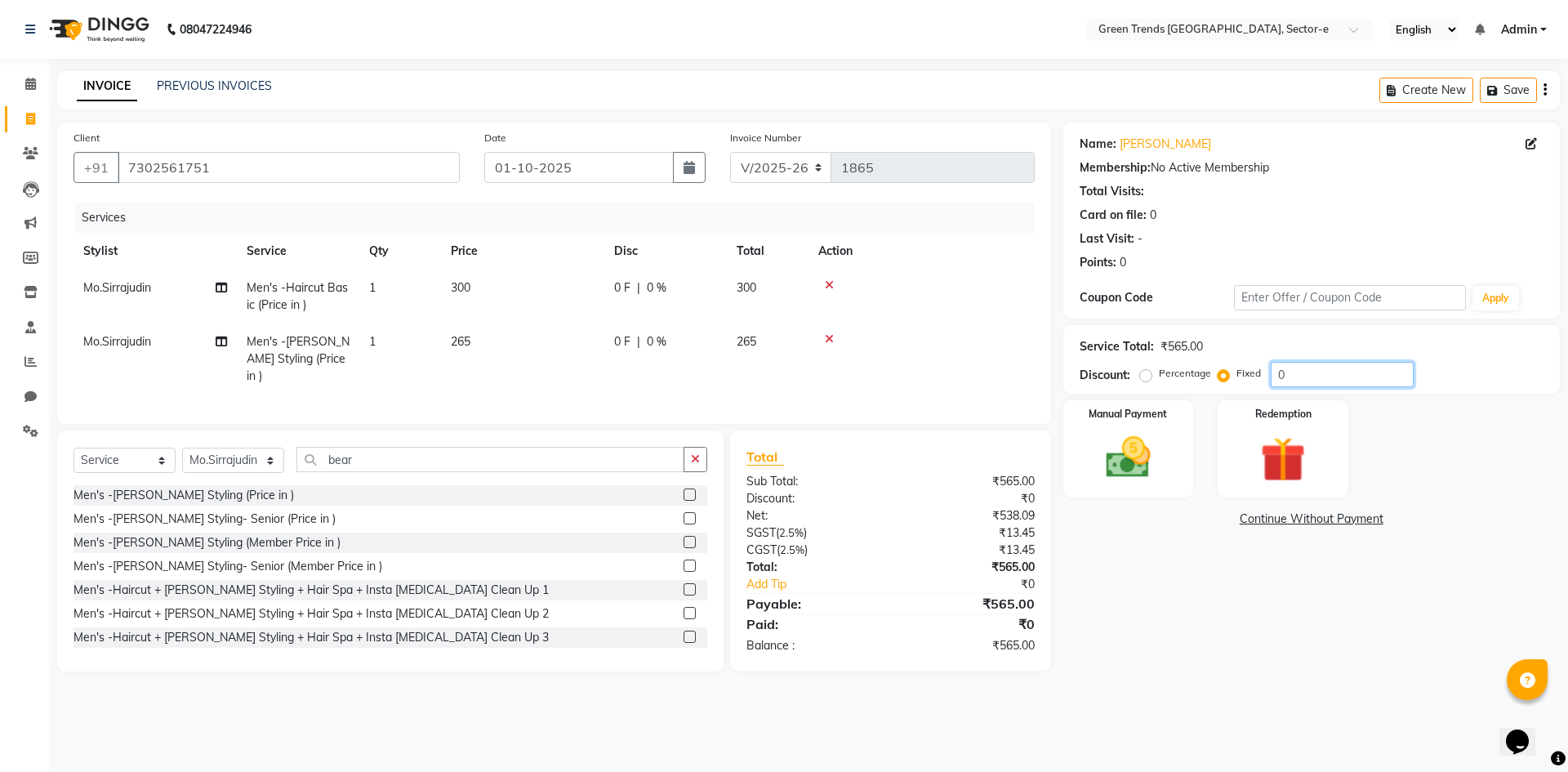
click at [1262, 382] on div "Percentage Fixed 0" at bounding box center [1278, 375] width 271 height 25
click at [834, 284] on div at bounding box center [921, 285] width 207 height 11
drag, startPoint x: 831, startPoint y: 339, endPoint x: 832, endPoint y: 323, distance: 16.0
click at [832, 339] on icon at bounding box center [829, 339] width 9 height 11
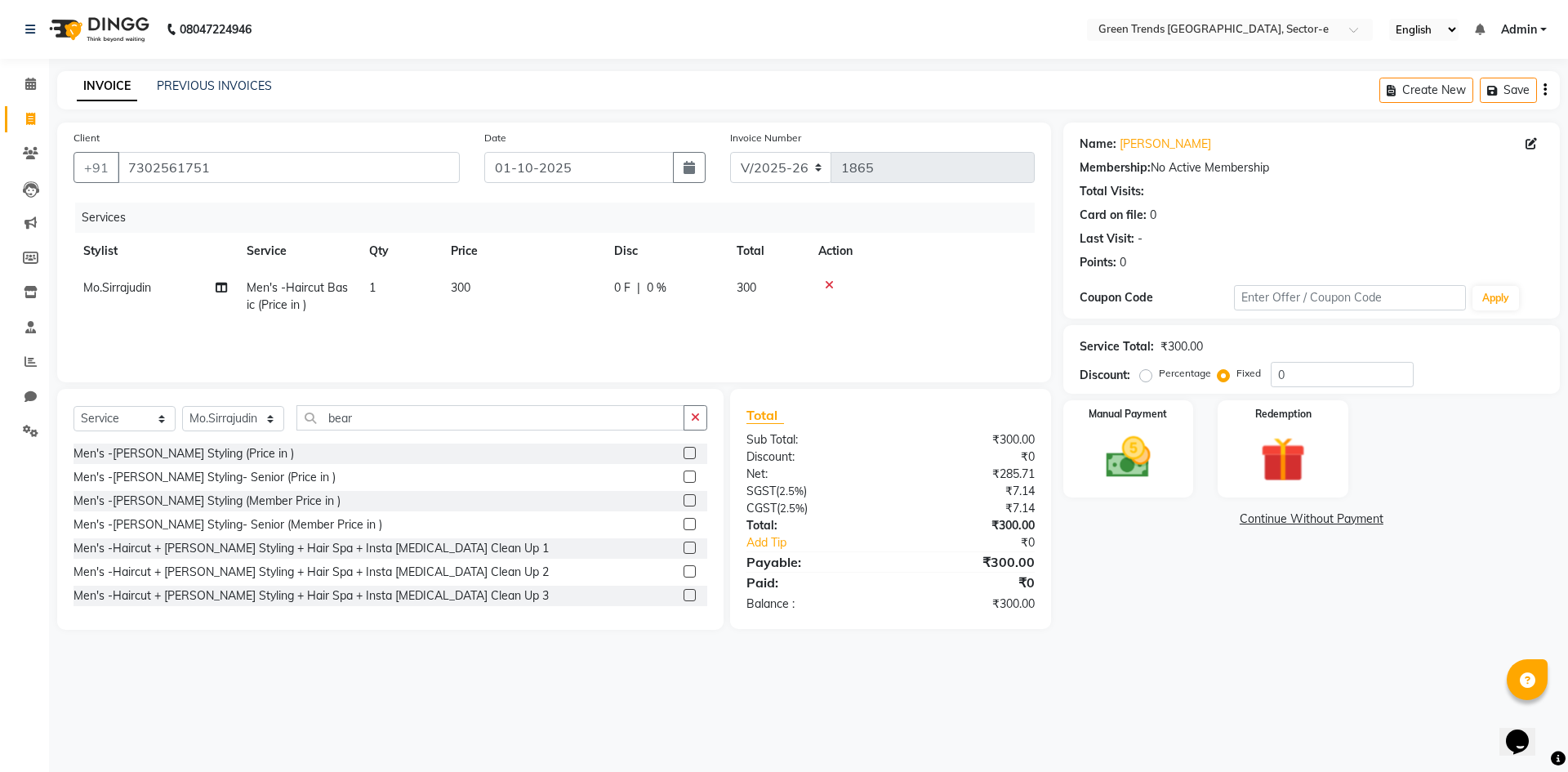
click at [828, 281] on icon at bounding box center [829, 285] width 9 height 11
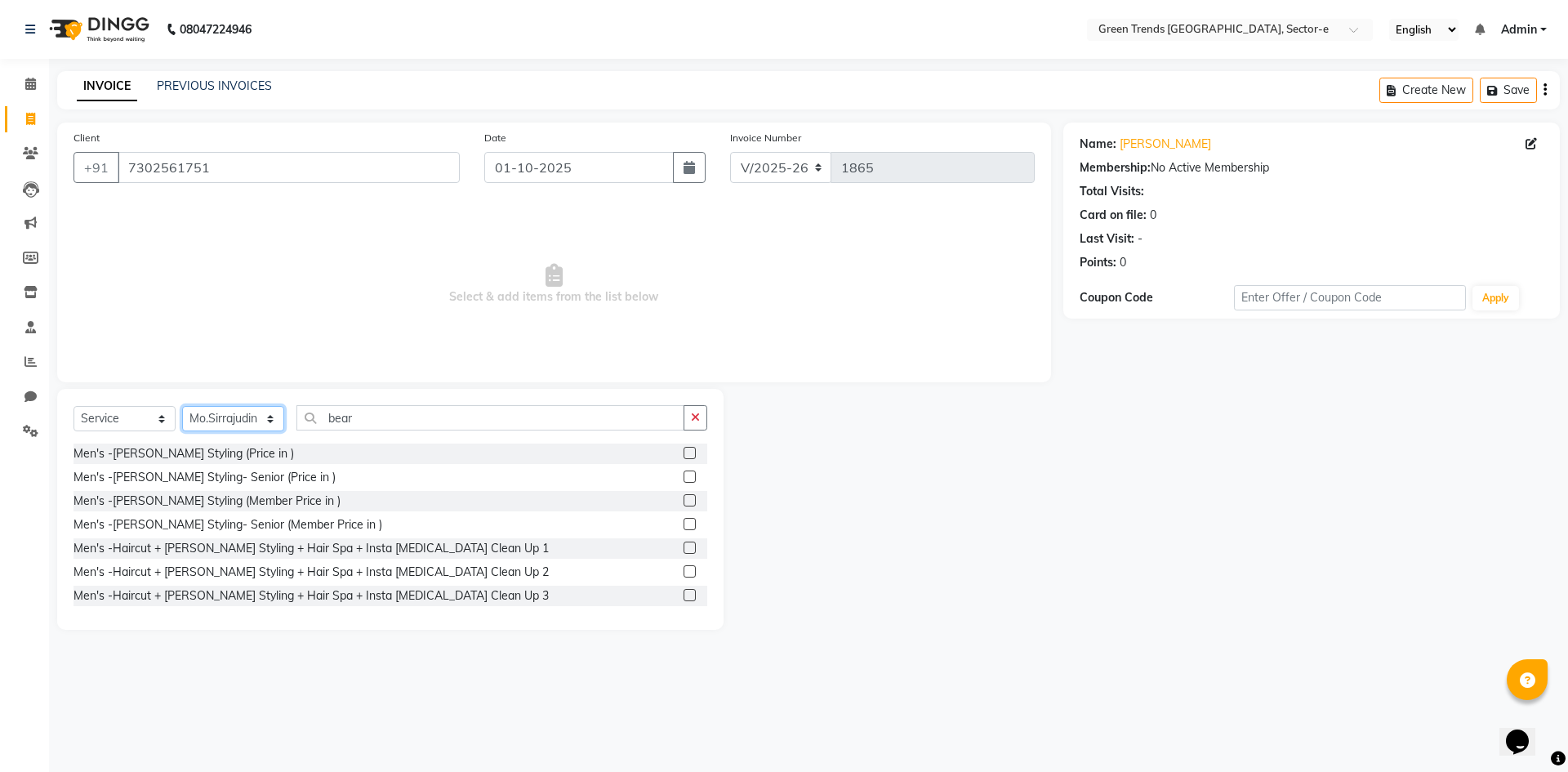
click at [261, 417] on select "Select Stylist [PERSON_NAME] [PERSON_NAME] Mo. [PERSON_NAME].[PERSON_NAME] [PER…" at bounding box center [233, 418] width 102 height 25
select select "62898"
click at [182, 406] on select "Select Stylist [PERSON_NAME] [PERSON_NAME] Mo. [PERSON_NAME].[PERSON_NAME] [PER…" at bounding box center [233, 418] width 102 height 25
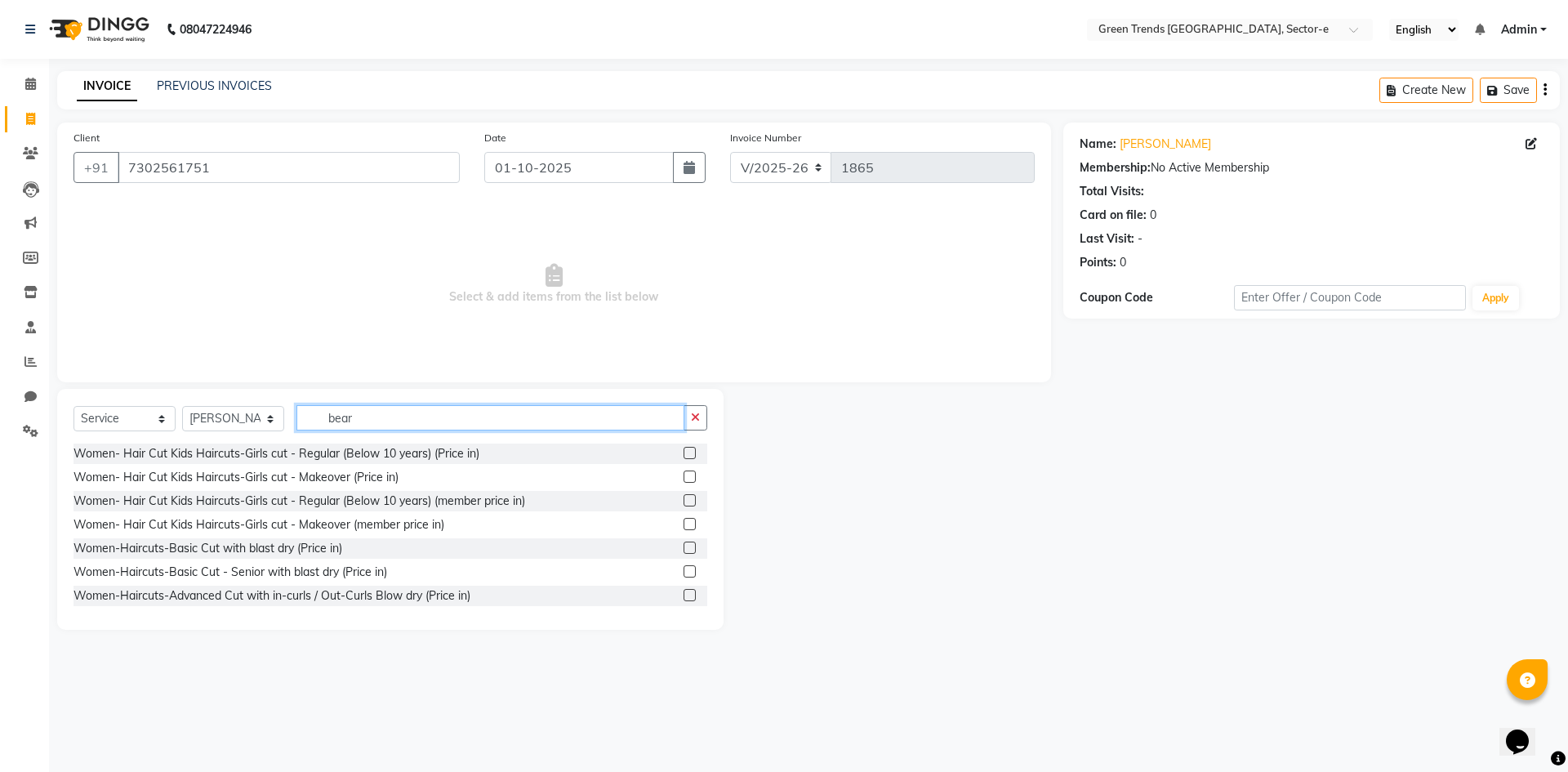
drag, startPoint x: 391, startPoint y: 425, endPoint x: 308, endPoint y: 438, distance: 84.0
click at [308, 438] on div "Select Service Product Membership Package Voucher Prepaid Gift Card Select Styl…" at bounding box center [391, 424] width 634 height 39
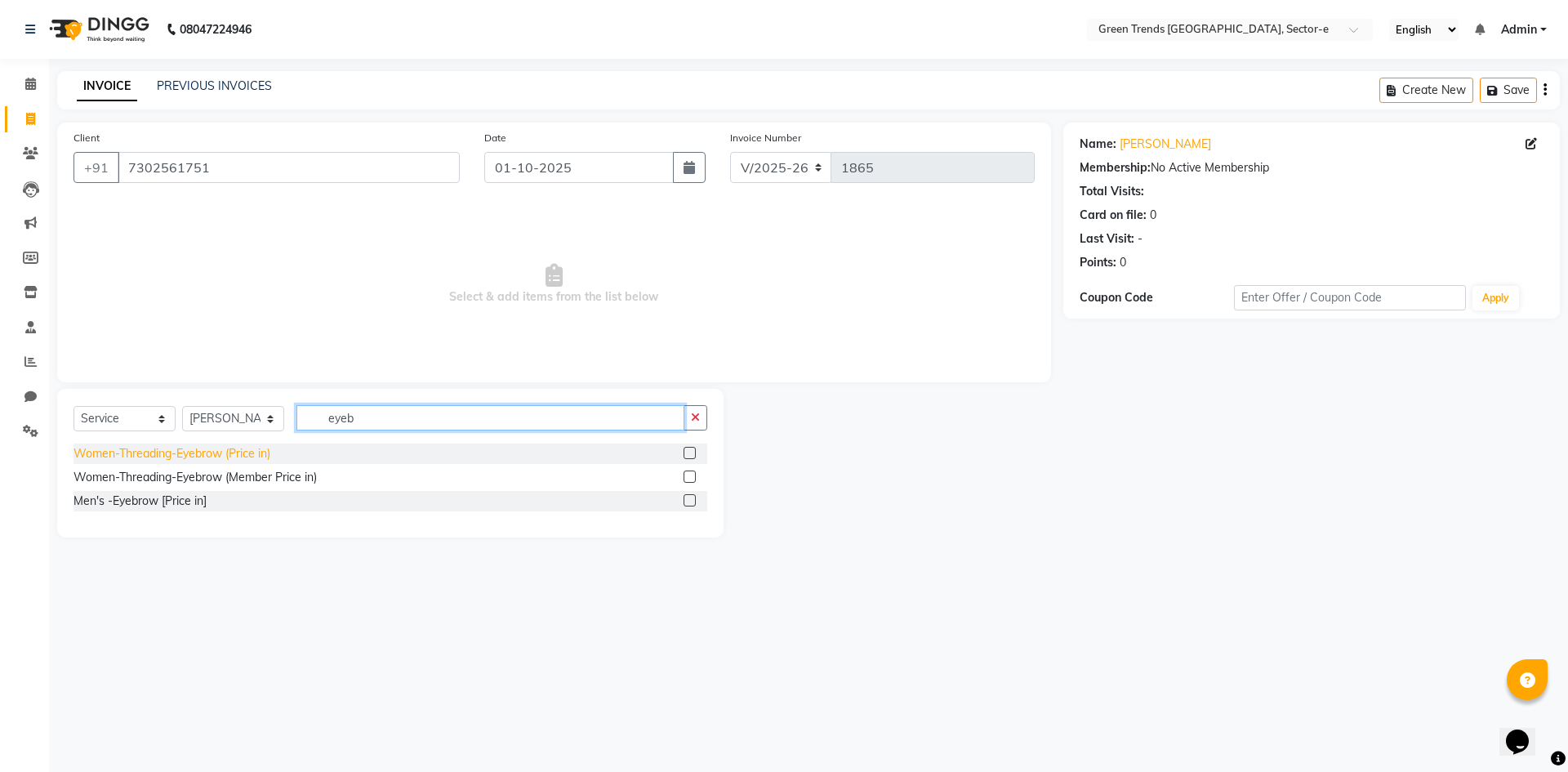
type input "eyeb"
click at [263, 454] on div "Women-Threading-Eyebrow (Price in)" at bounding box center [172, 454] width 197 height 17
checkbox input "false"
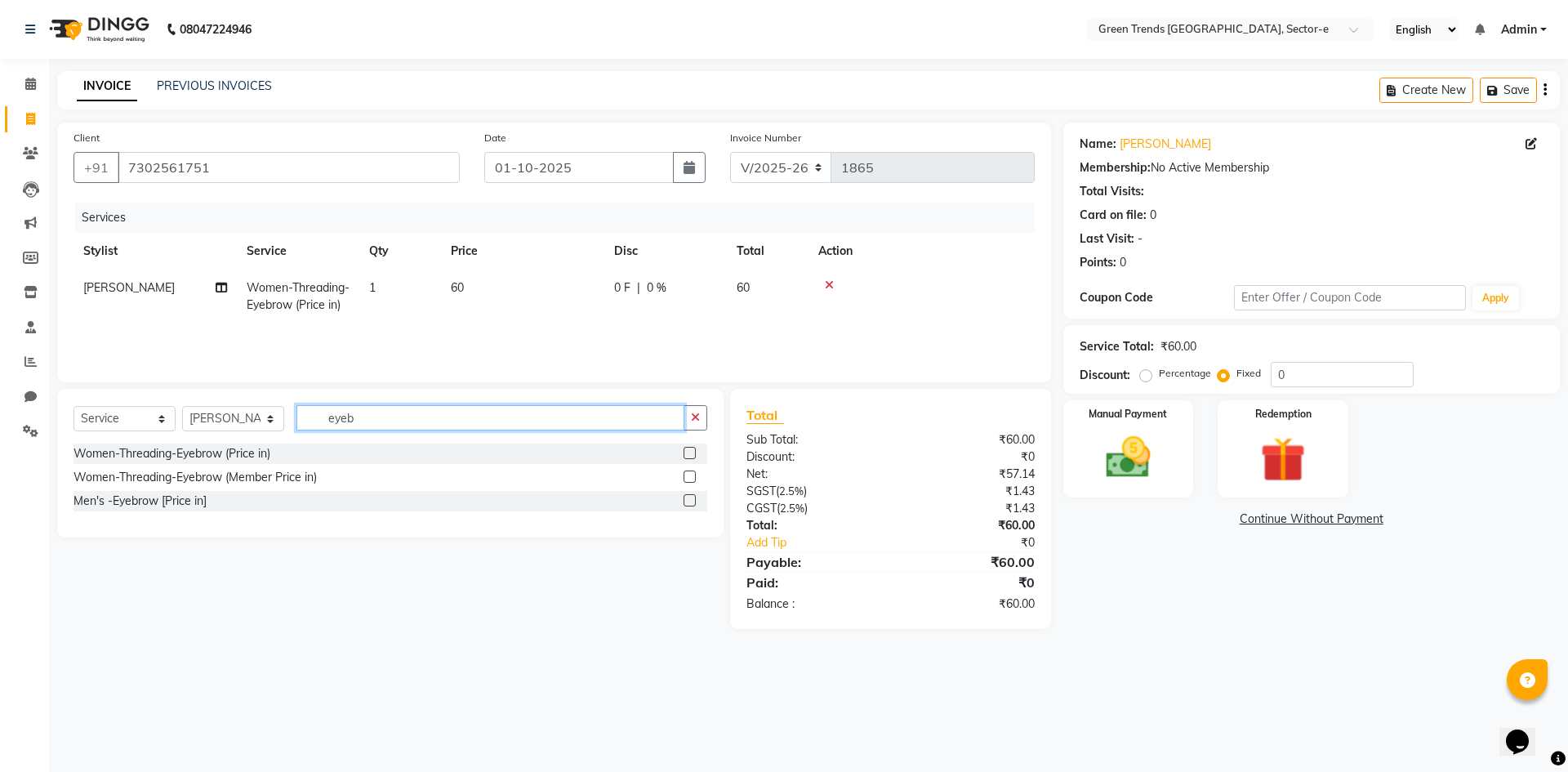
drag, startPoint x: 377, startPoint y: 416, endPoint x: 317, endPoint y: 423, distance: 60.4
click at [317, 423] on input "eyeb" at bounding box center [490, 417] width 388 height 25
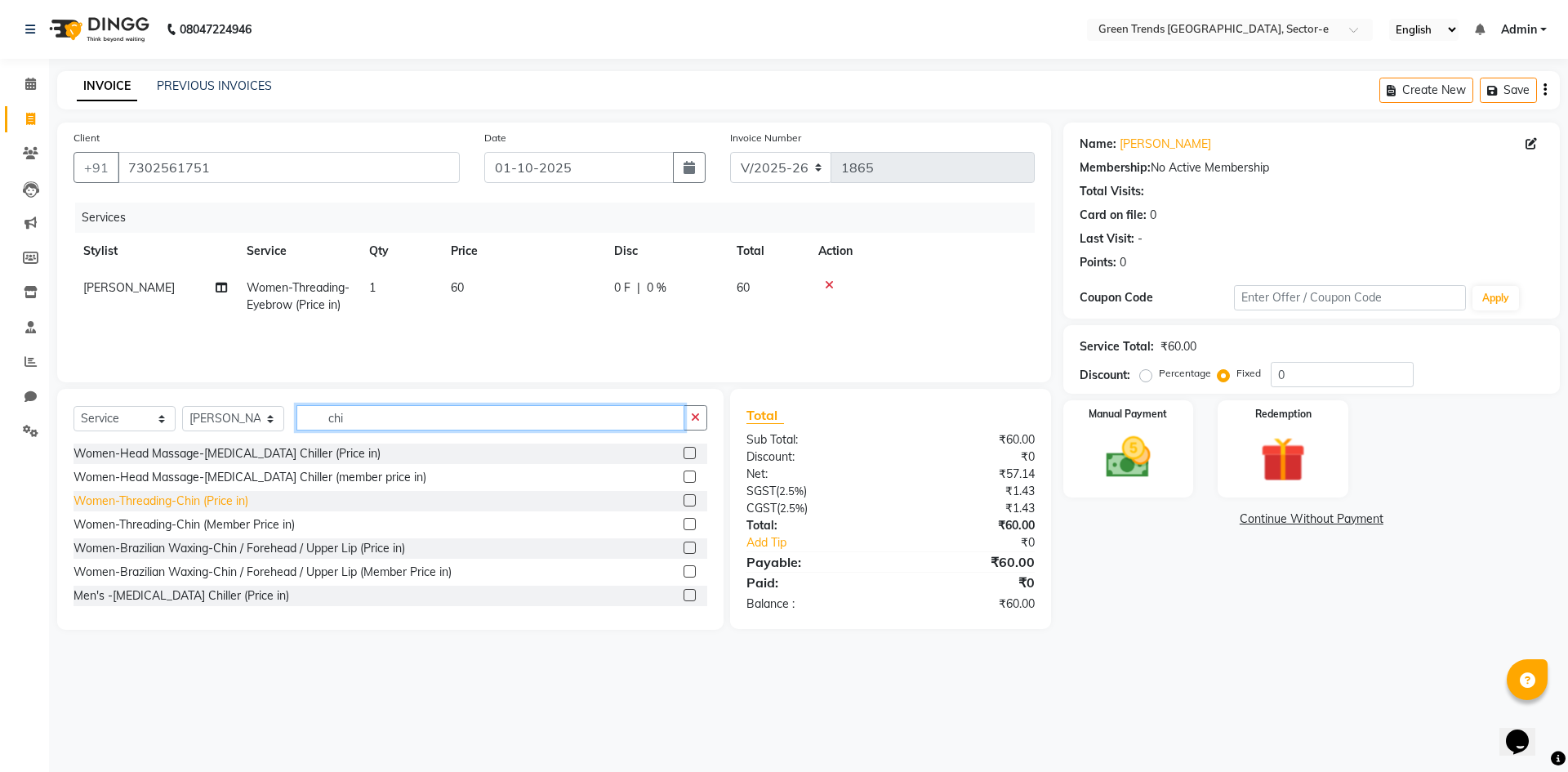
type input "chi"
click at [222, 505] on div "Women-Threading-Chin (Price in)" at bounding box center [160, 501] width 175 height 17
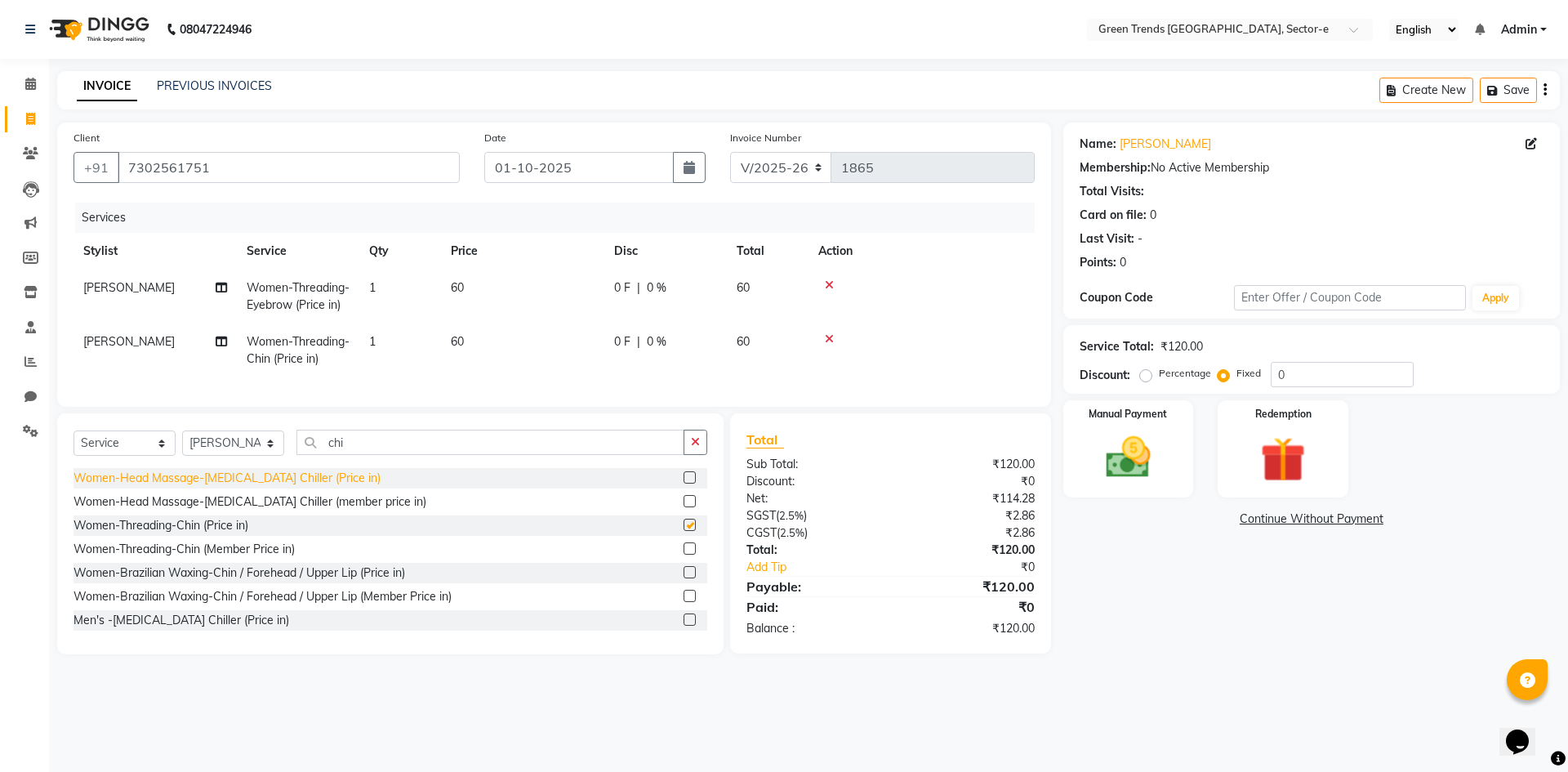
checkbox input "false"
drag, startPoint x: 375, startPoint y: 456, endPoint x: 325, endPoint y: 467, distance: 51.2
click at [325, 467] on div "Select Service Product Membership Package Voucher Prepaid Gift Card Select Styl…" at bounding box center [391, 448] width 634 height 39
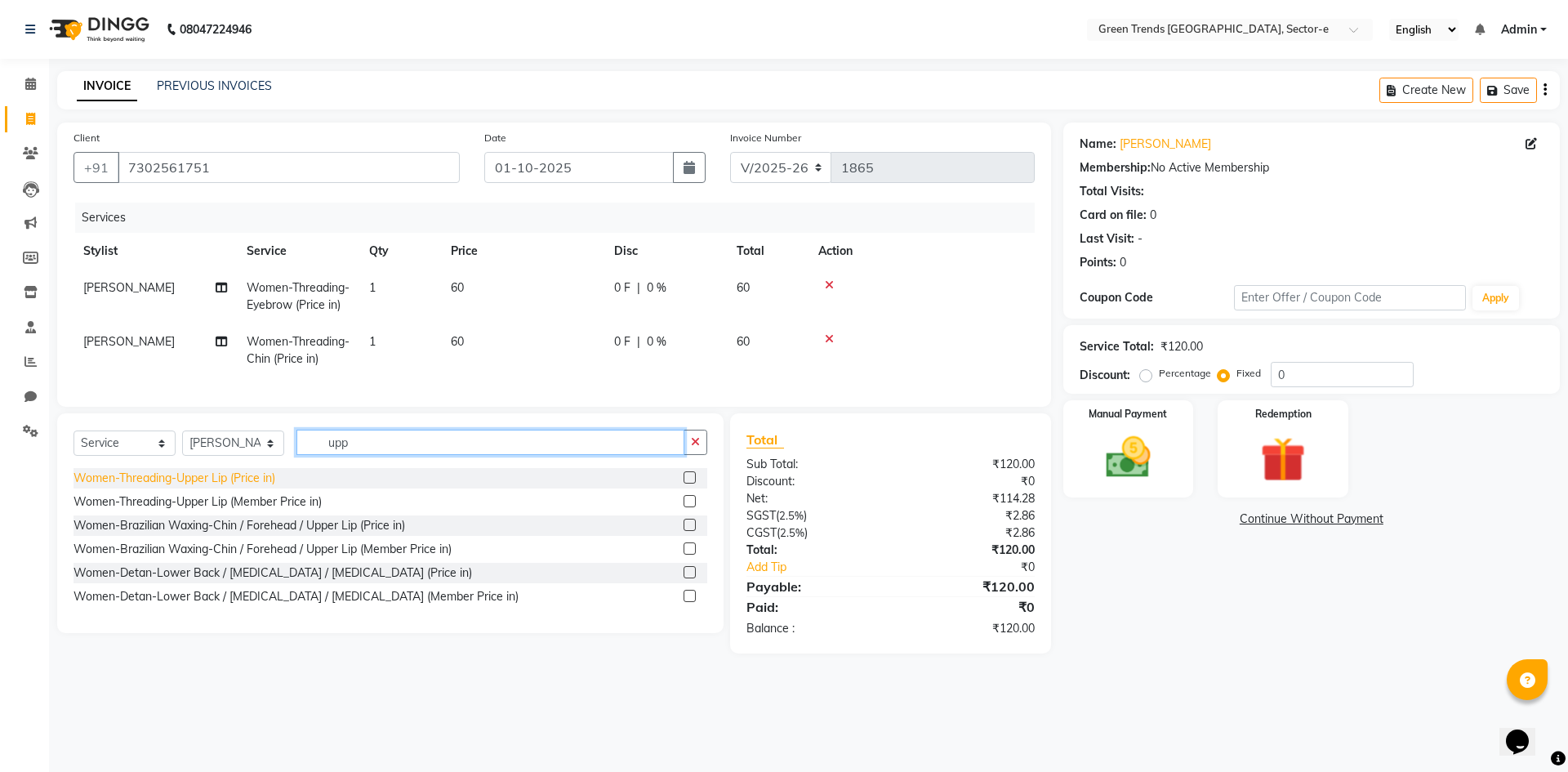
type input "upp"
click at [235, 485] on div "Women-Threading-Upper Lip (Price in)" at bounding box center [175, 478] width 202 height 17
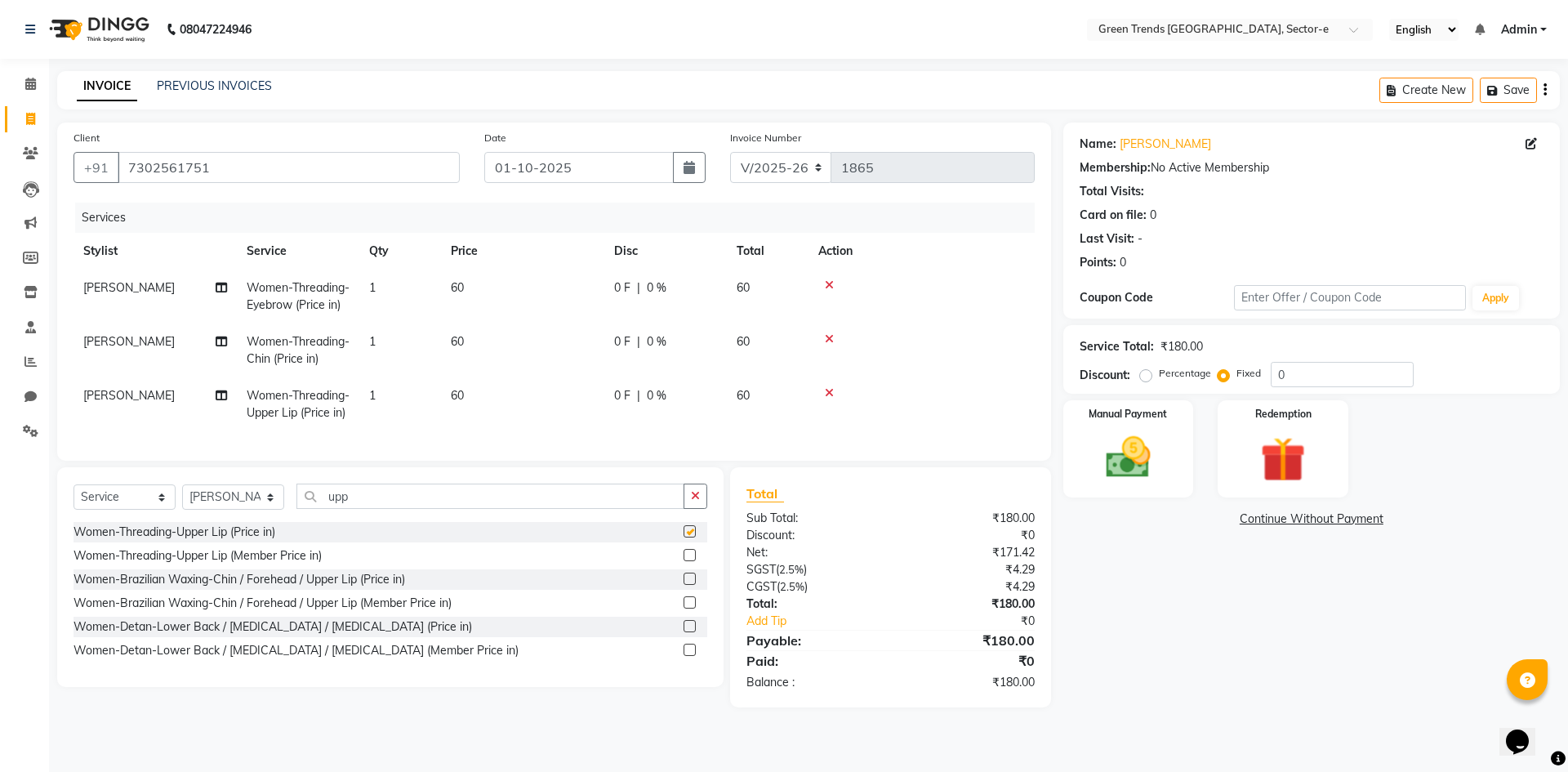
checkbox input "false"
drag, startPoint x: 371, startPoint y: 519, endPoint x: 292, endPoint y: 532, distance: 80.1
click at [292, 522] on div "Select Service Product Membership Package Voucher Prepaid Gift Card Select Styl…" at bounding box center [391, 503] width 634 height 39
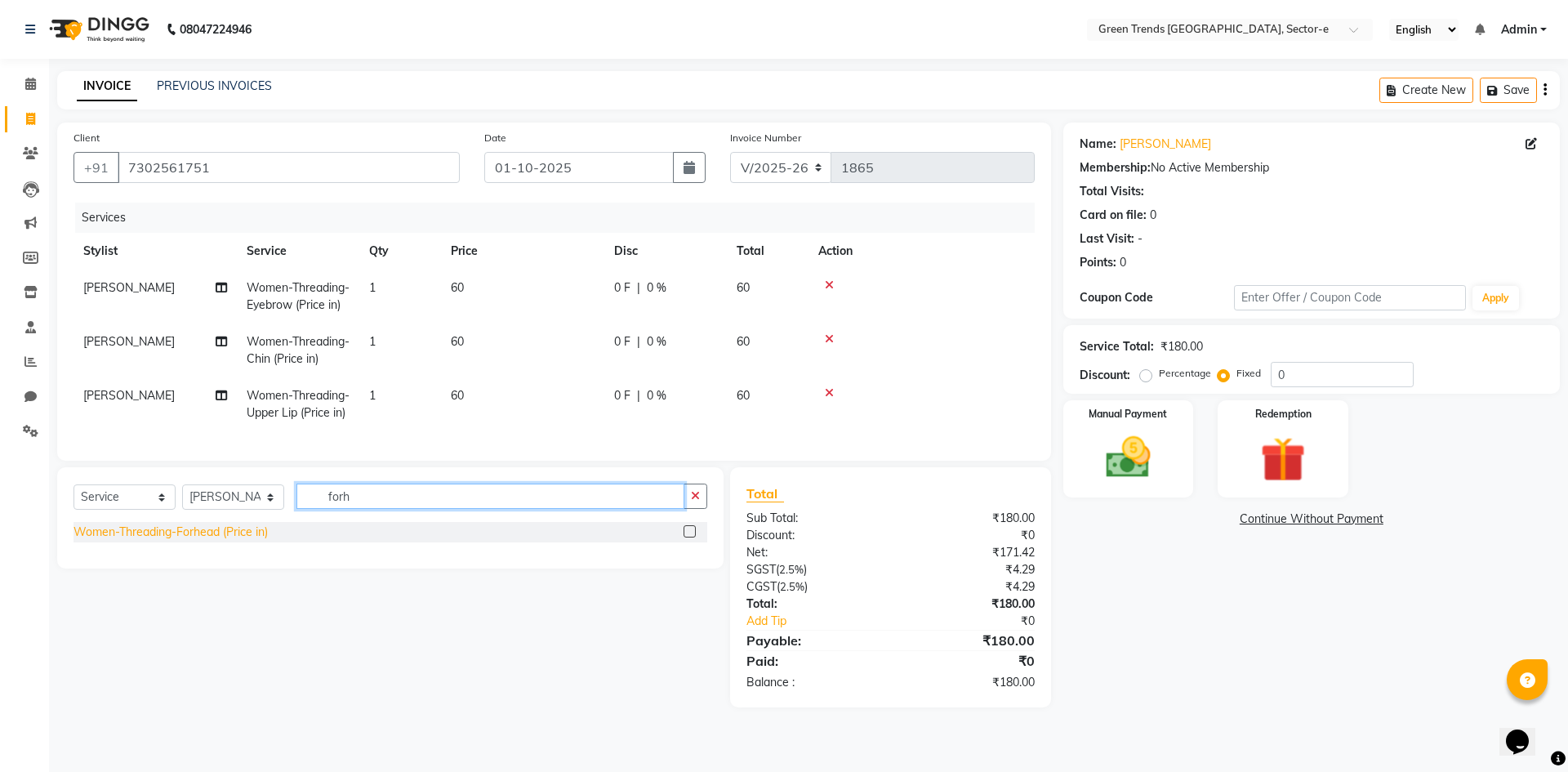
type input "forh"
click at [253, 541] on div "Women-Threading-Forhead (Price in)" at bounding box center [171, 532] width 194 height 17
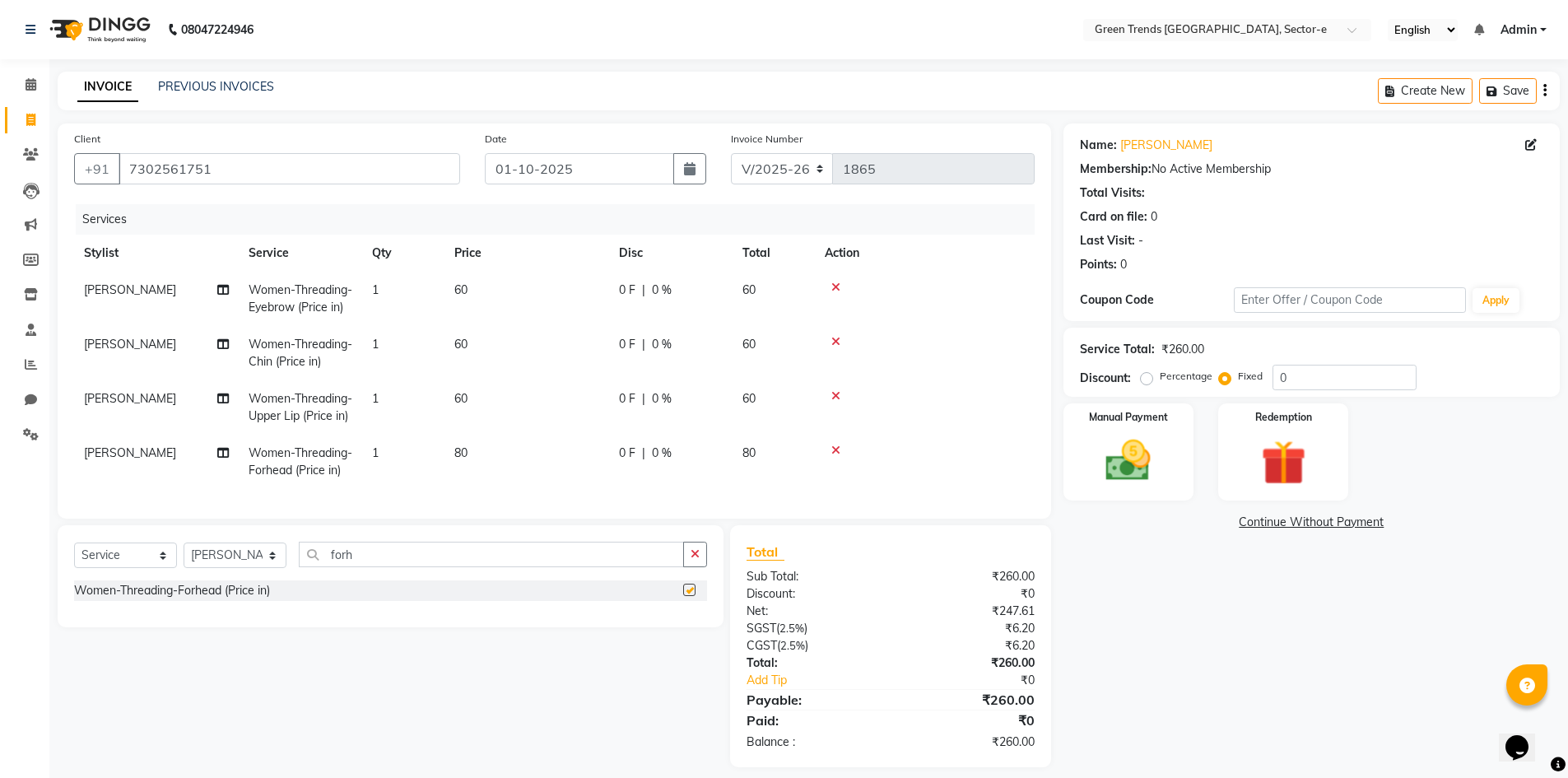
checkbox input "false"
drag, startPoint x: 381, startPoint y: 575, endPoint x: 305, endPoint y: 587, distance: 76.9
click at [305, 567] on input "forh" at bounding box center [491, 554] width 385 height 26
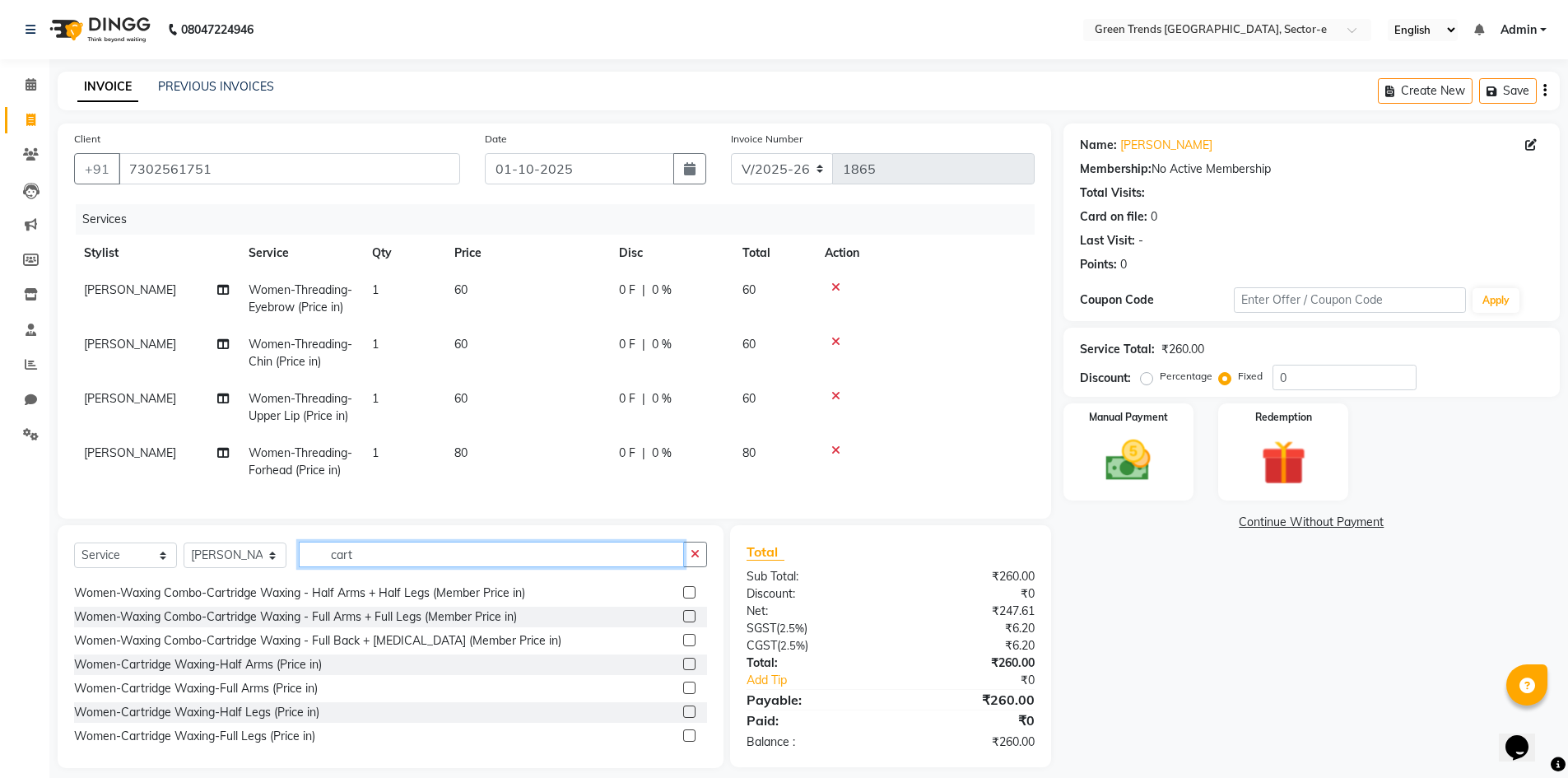
scroll to position [985, 0]
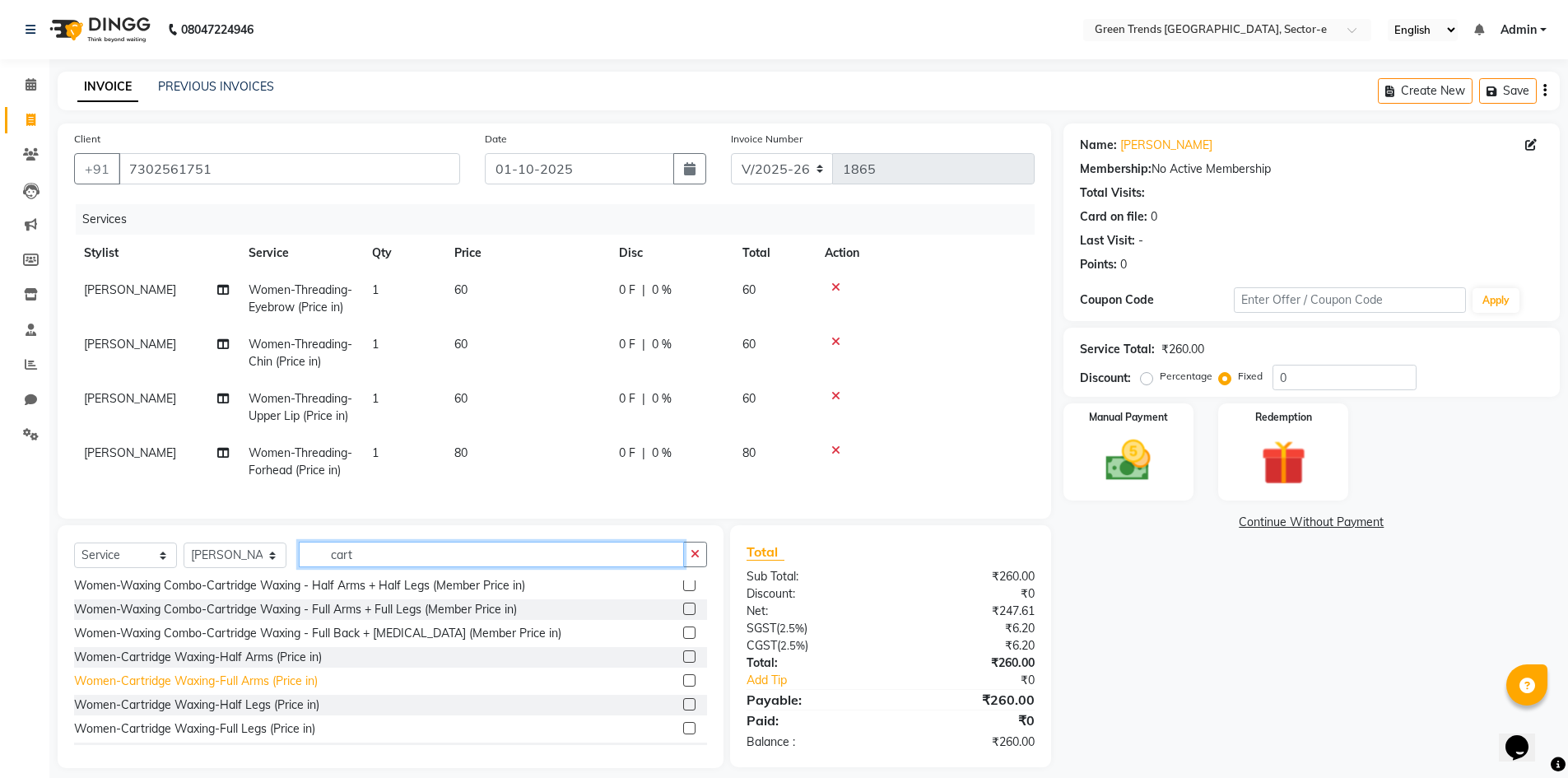
type input "cart"
click at [281, 690] on div "Women-Cartridge Waxing-Full Arms (Price in)" at bounding box center [196, 681] width 243 height 17
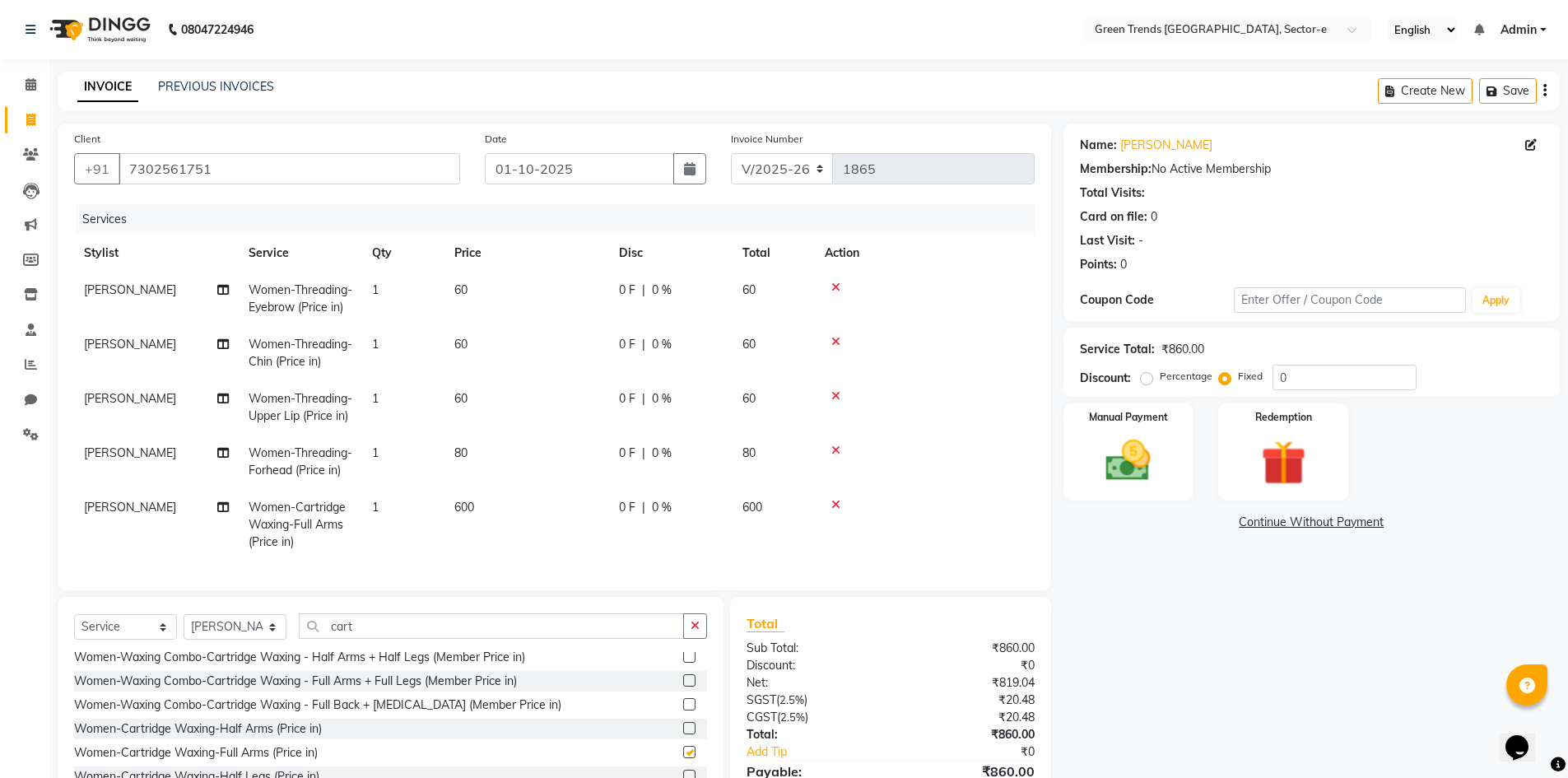
checkbox input "false"
drag, startPoint x: 377, startPoint y: 649, endPoint x: 307, endPoint y: 666, distance: 72.0
click at [307, 639] on input "cart" at bounding box center [491, 626] width 385 height 26
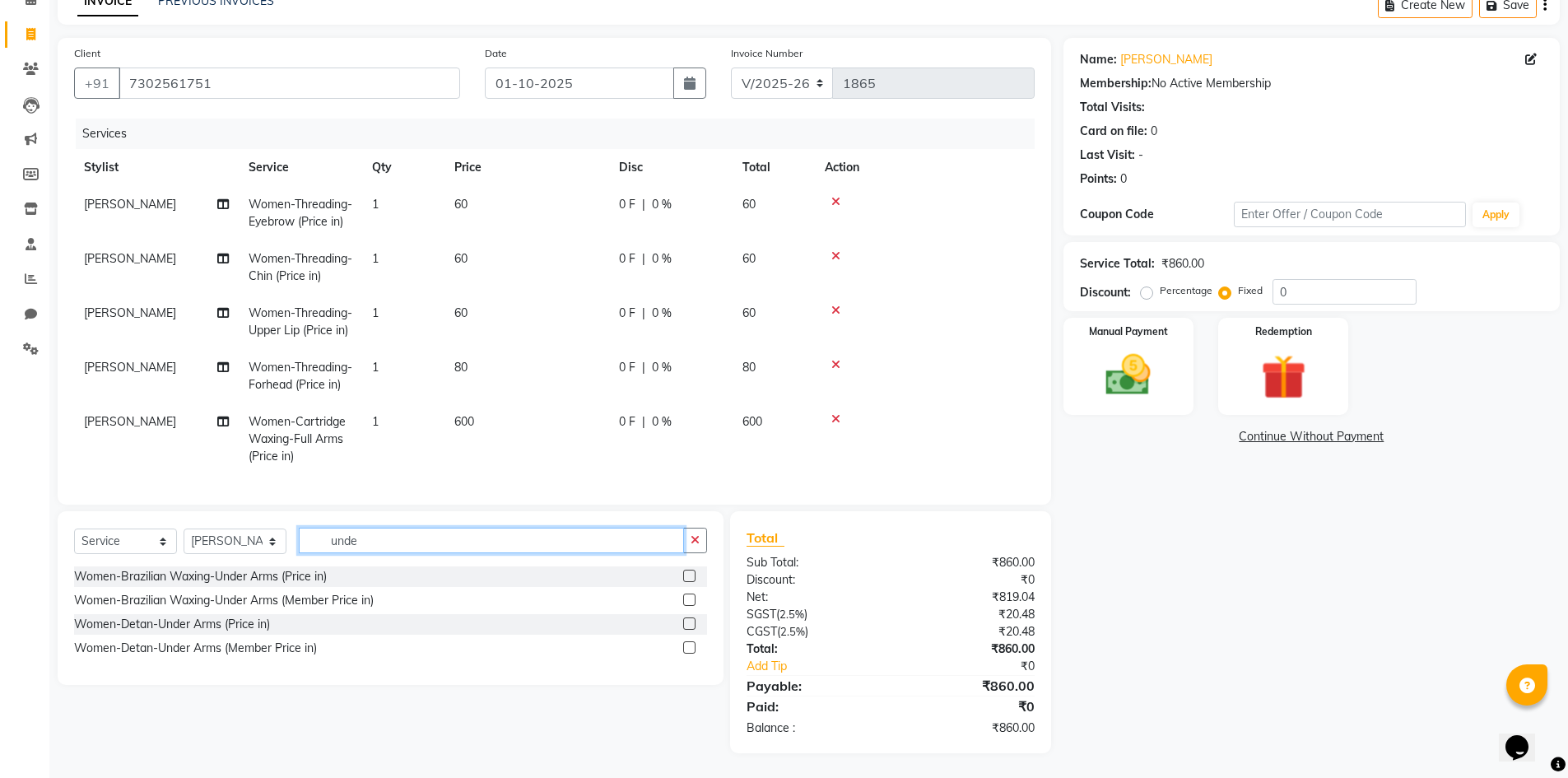
scroll to position [115, 0]
type input "unde"
click at [242, 579] on div "Women-Brazilian Waxing-Under Arms (Price in)" at bounding box center [201, 576] width 253 height 17
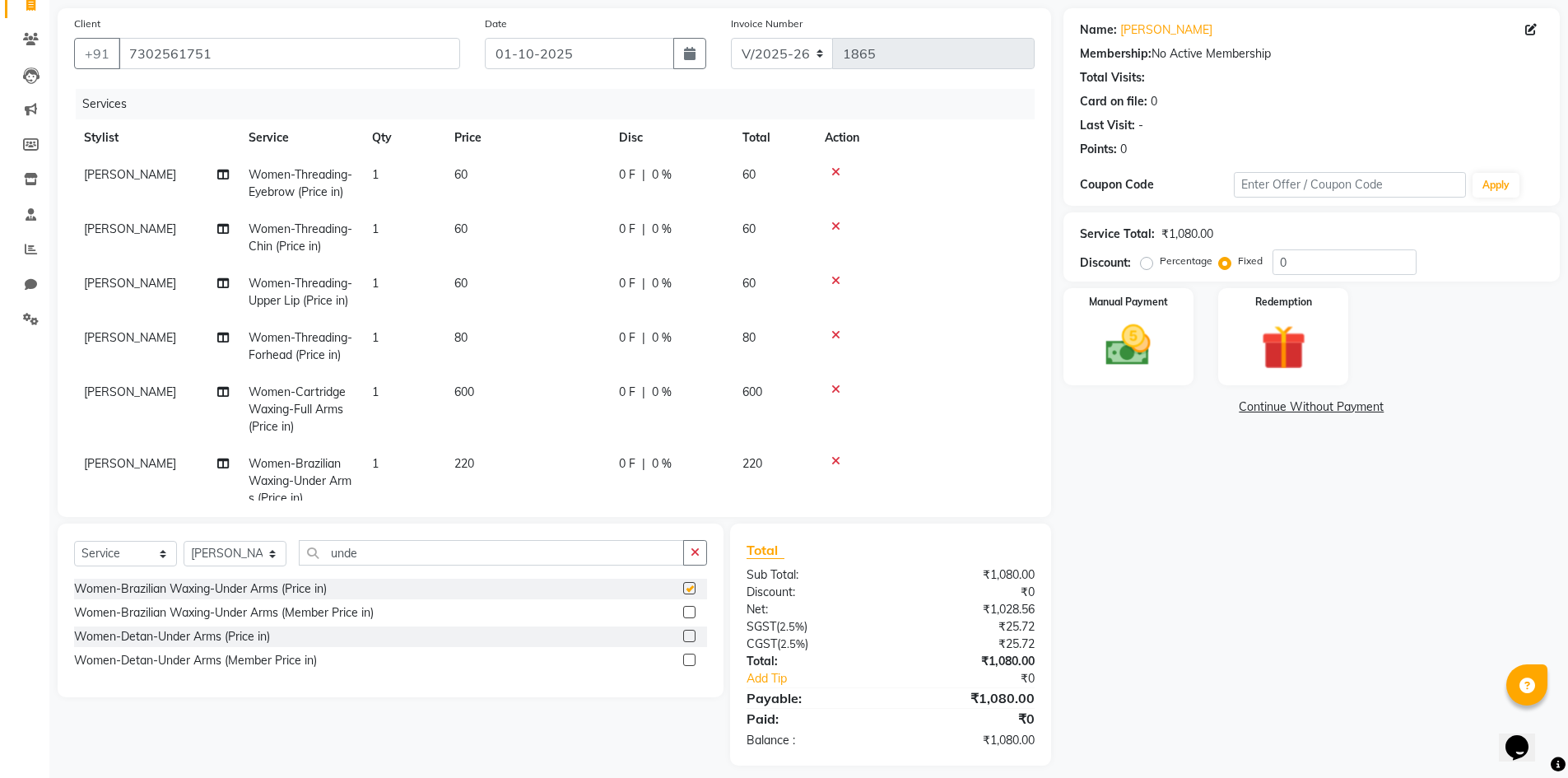
checkbox input "false"
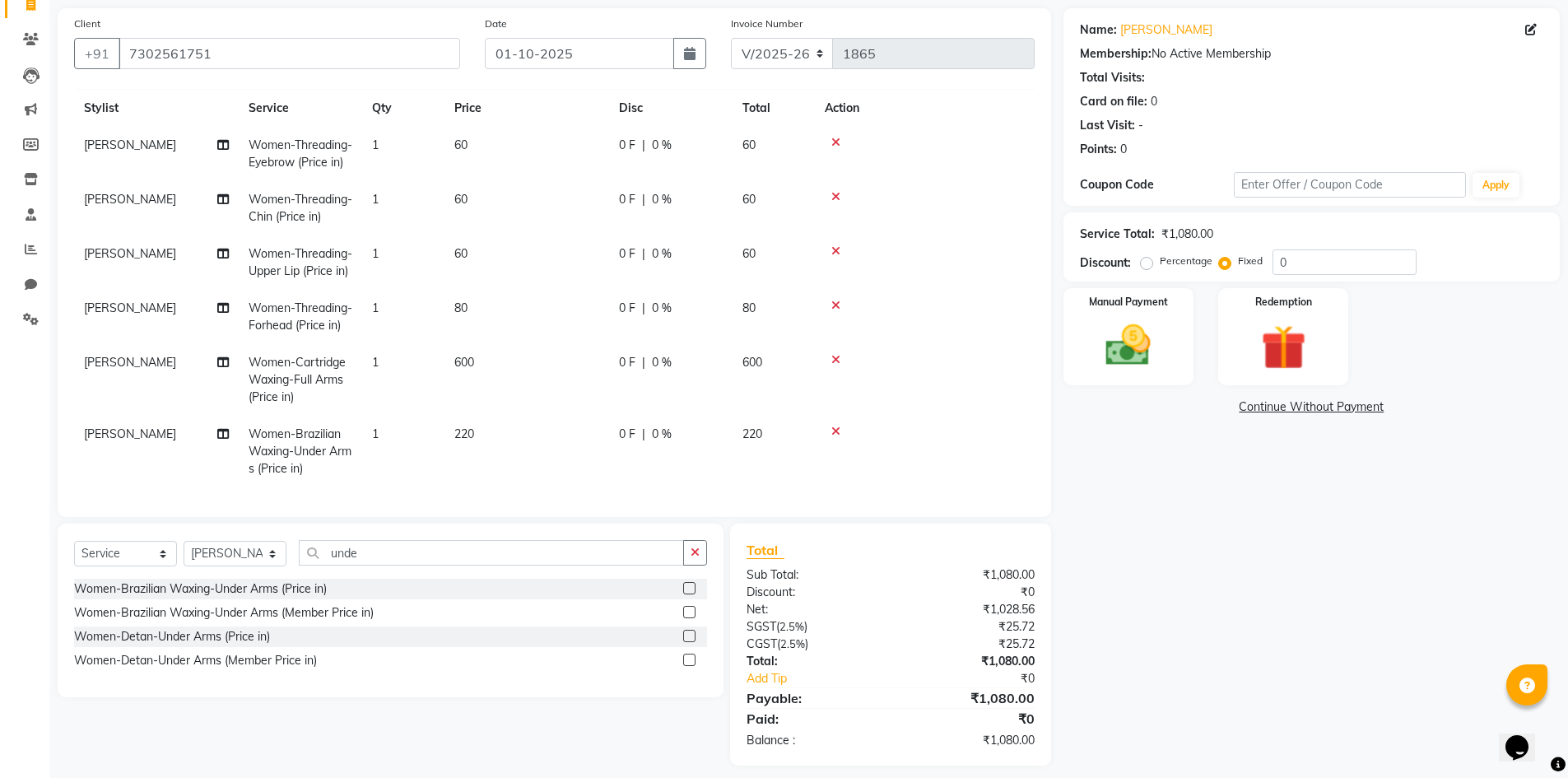
click at [837, 191] on icon at bounding box center [836, 197] width 10 height 11
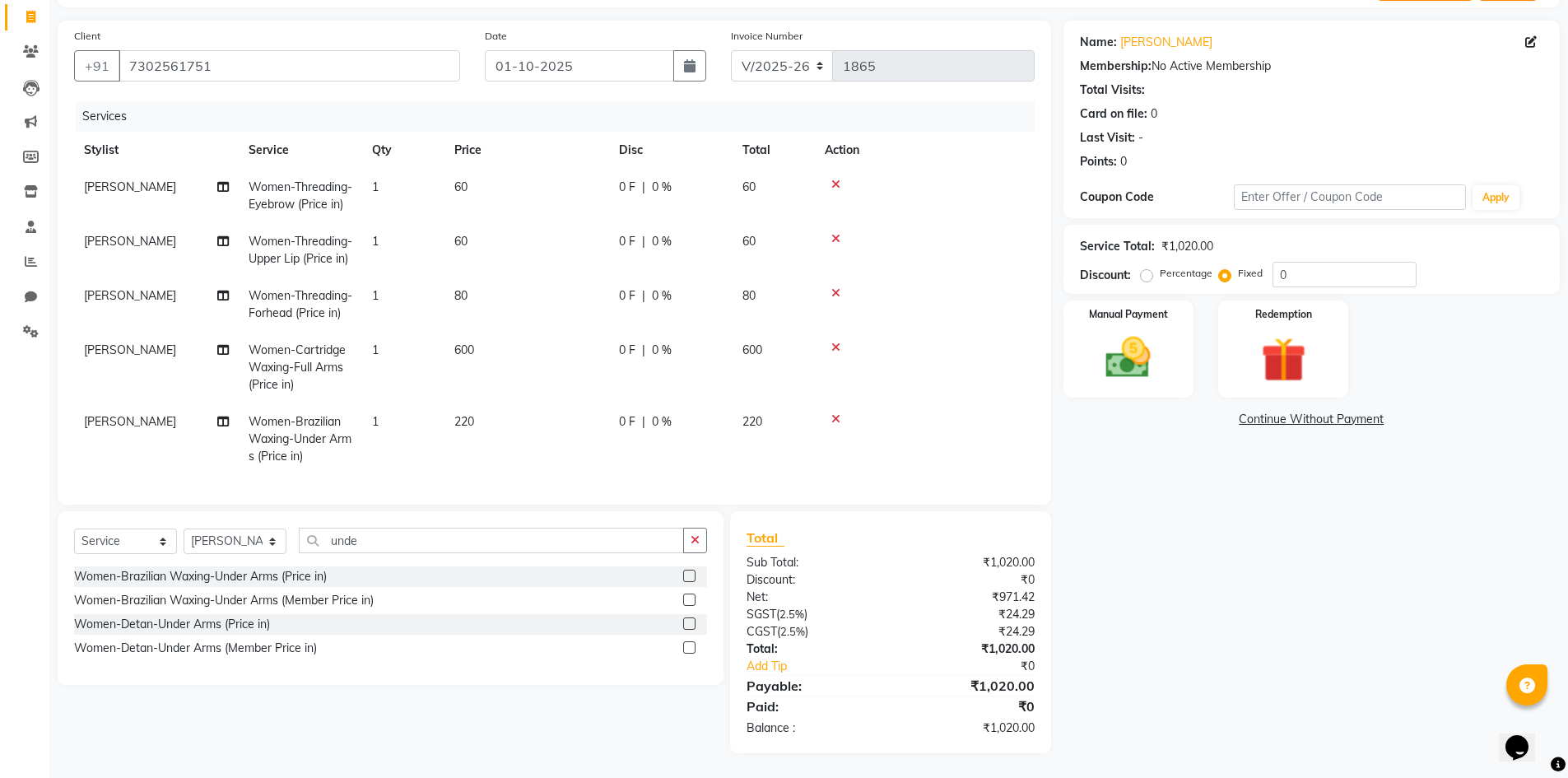
drag, startPoint x: 833, startPoint y: 219, endPoint x: 835, endPoint y: 240, distance: 21.1
click at [833, 224] on td at bounding box center [924, 250] width 220 height 54
click at [834, 233] on icon at bounding box center [836, 239] width 10 height 11
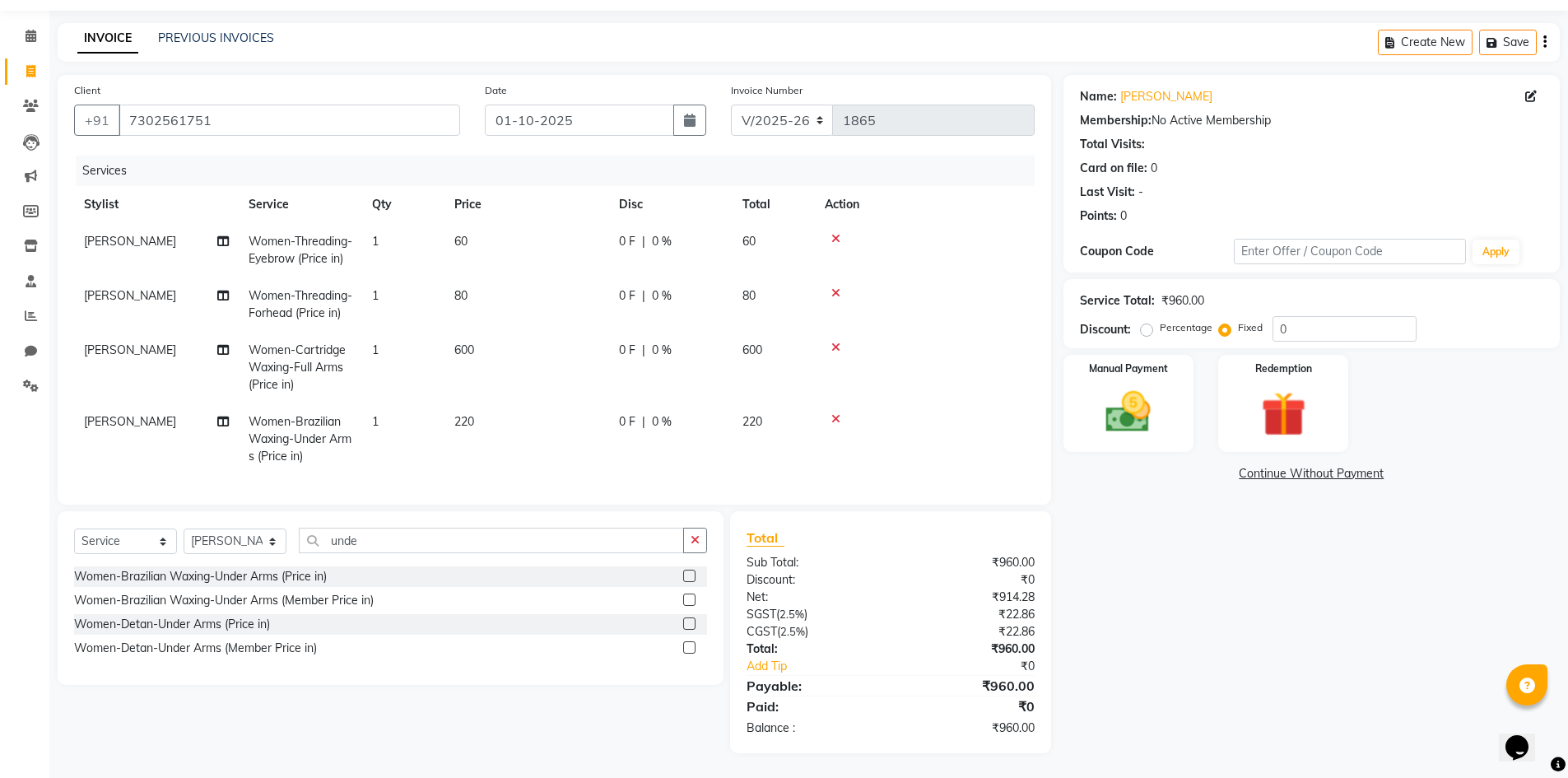
click at [833, 287] on icon at bounding box center [836, 293] width 10 height 11
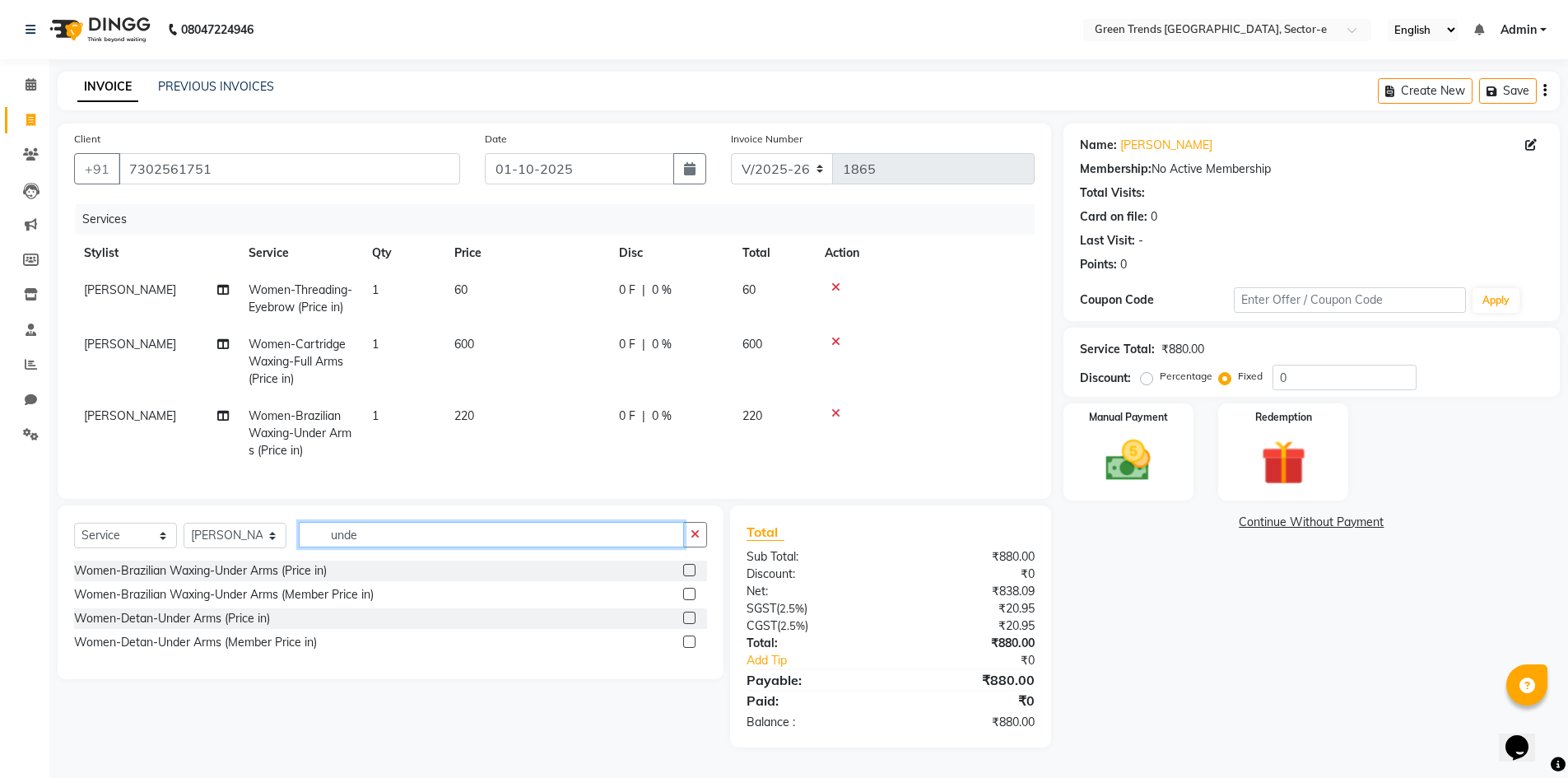
drag, startPoint x: 389, startPoint y: 536, endPoint x: 317, endPoint y: 552, distance: 73.8
click at [317, 548] on input "unde" at bounding box center [491, 535] width 385 height 26
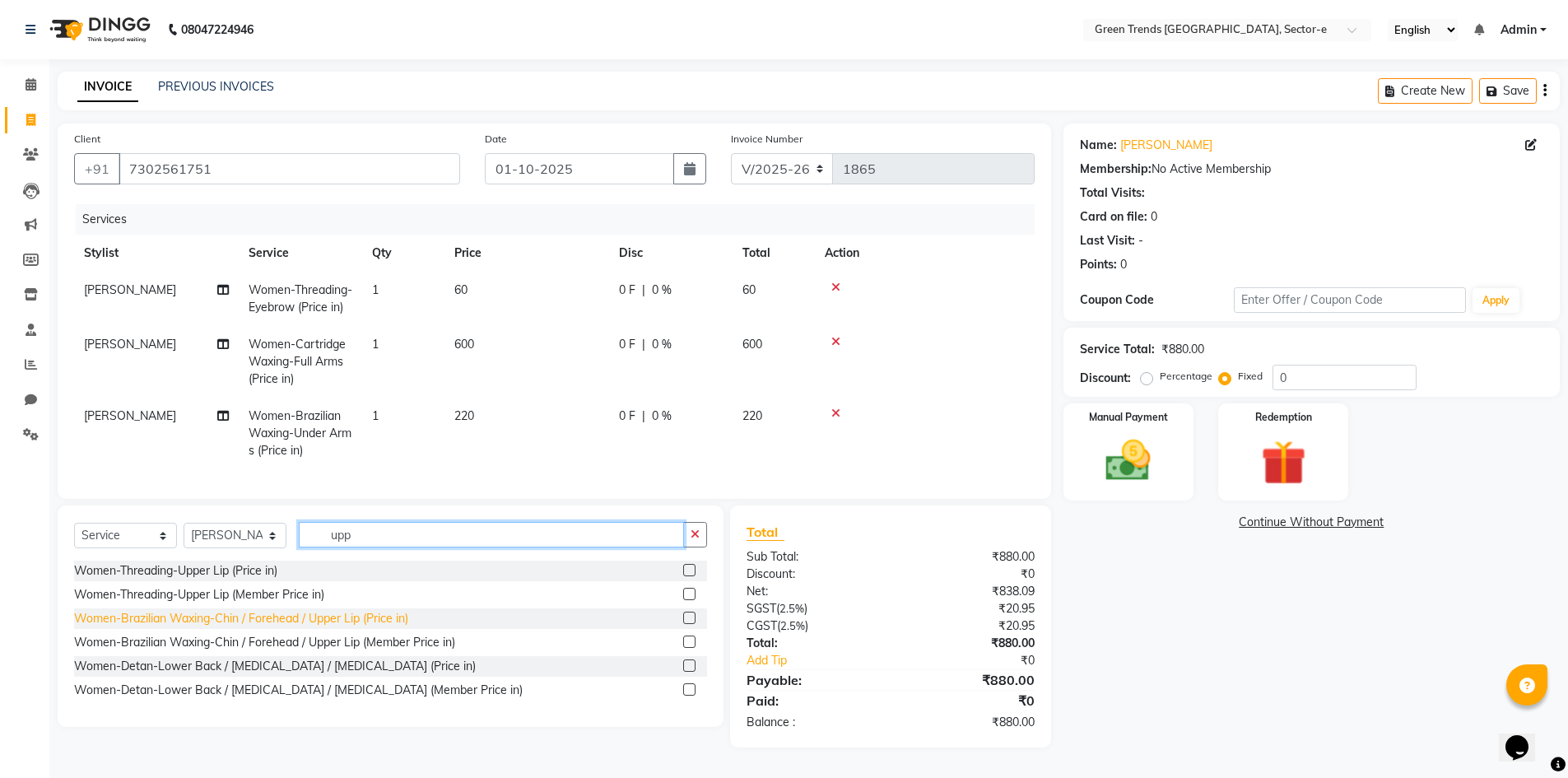
type input "upp"
click at [291, 621] on div "Women-Brazilian Waxing-Chin / Forehead / Upper Lip (Price in)" at bounding box center [241, 619] width 334 height 17
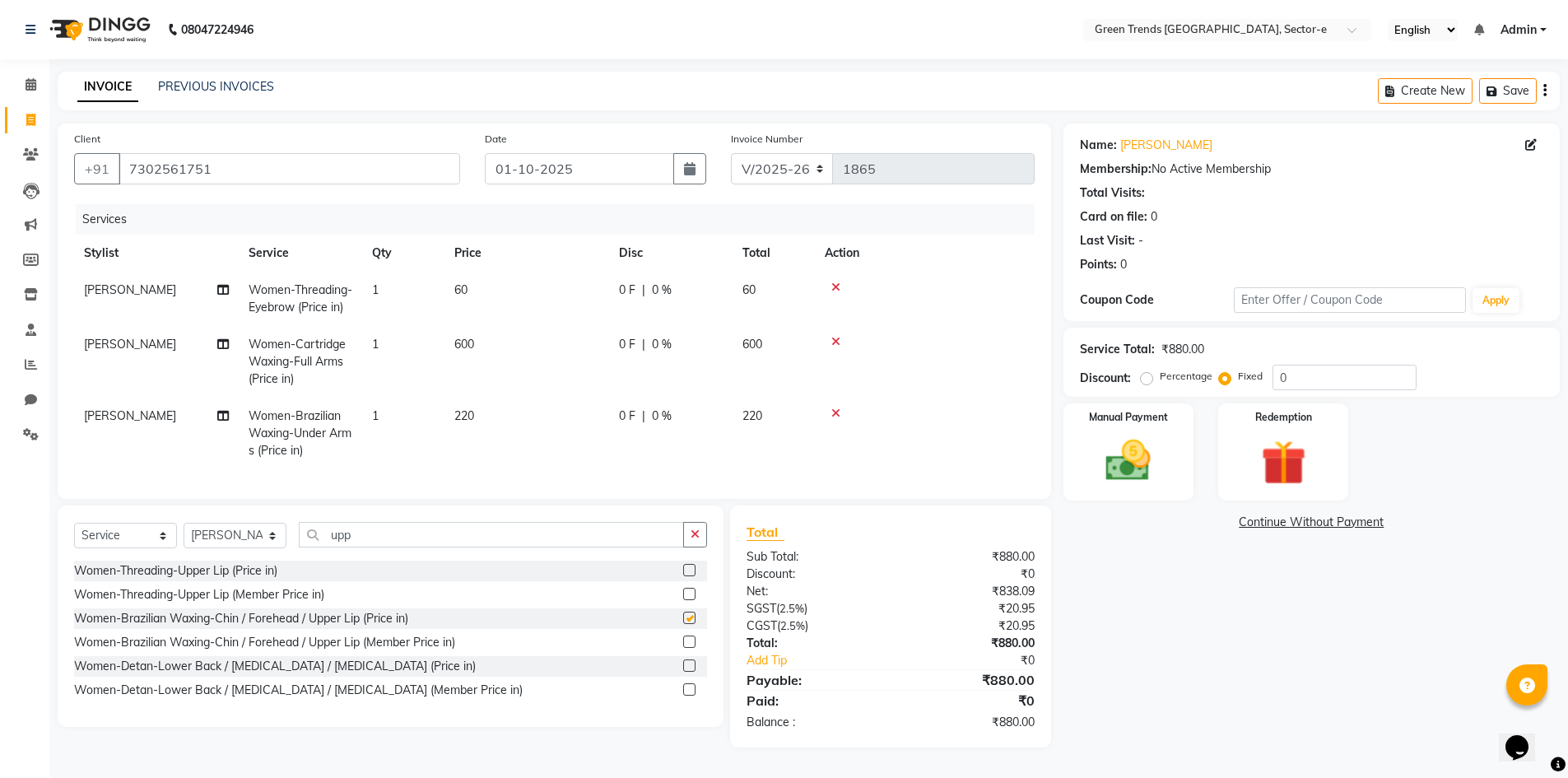
checkbox input "false"
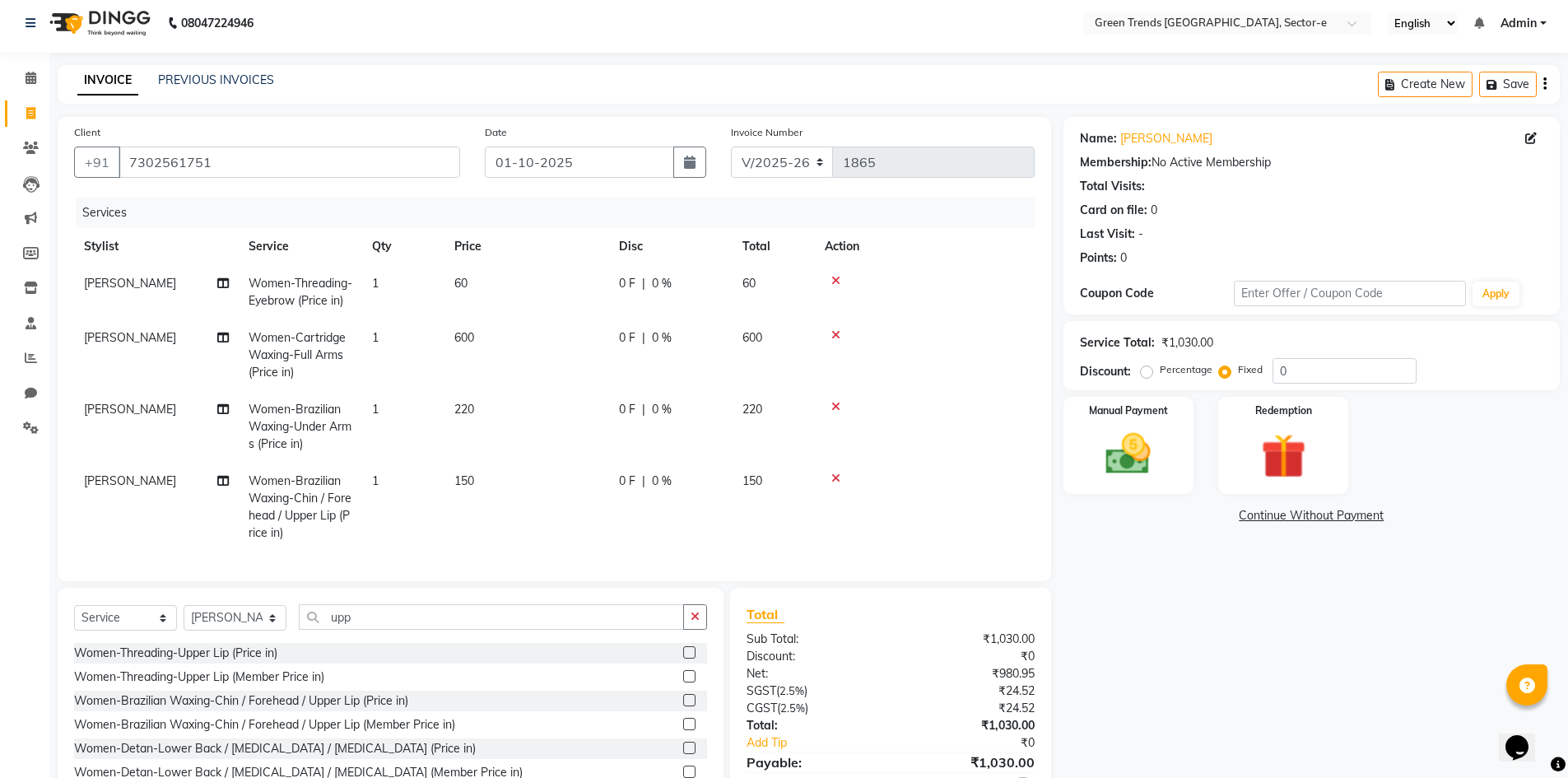
click at [383, 481] on td "1" at bounding box center [403, 508] width 83 height 89
select select "62898"
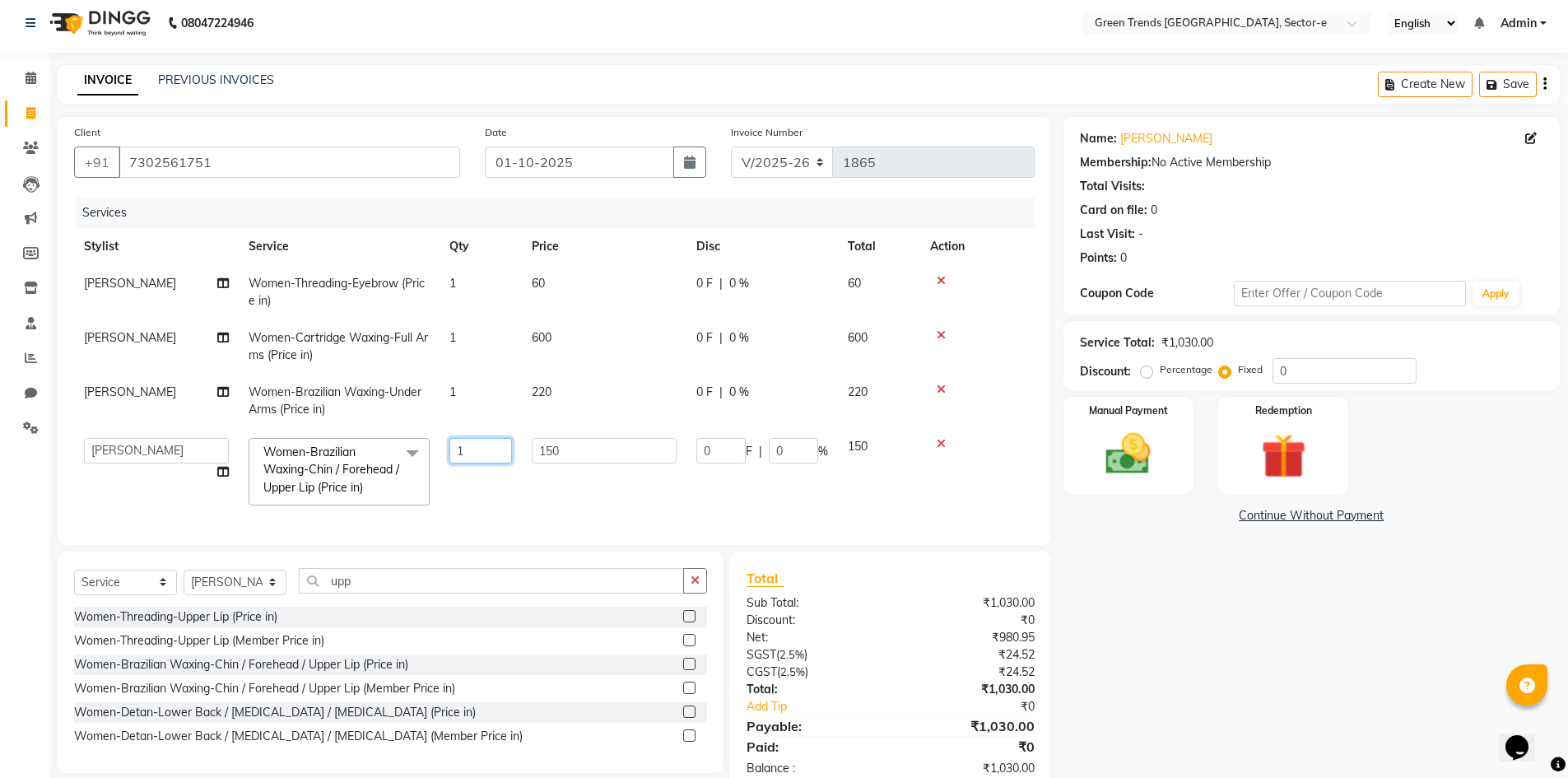
drag, startPoint x: 479, startPoint y: 453, endPoint x: 451, endPoint y: 451, distance: 28.1
click at [451, 451] on input "1" at bounding box center [481, 451] width 63 height 26
type input "3"
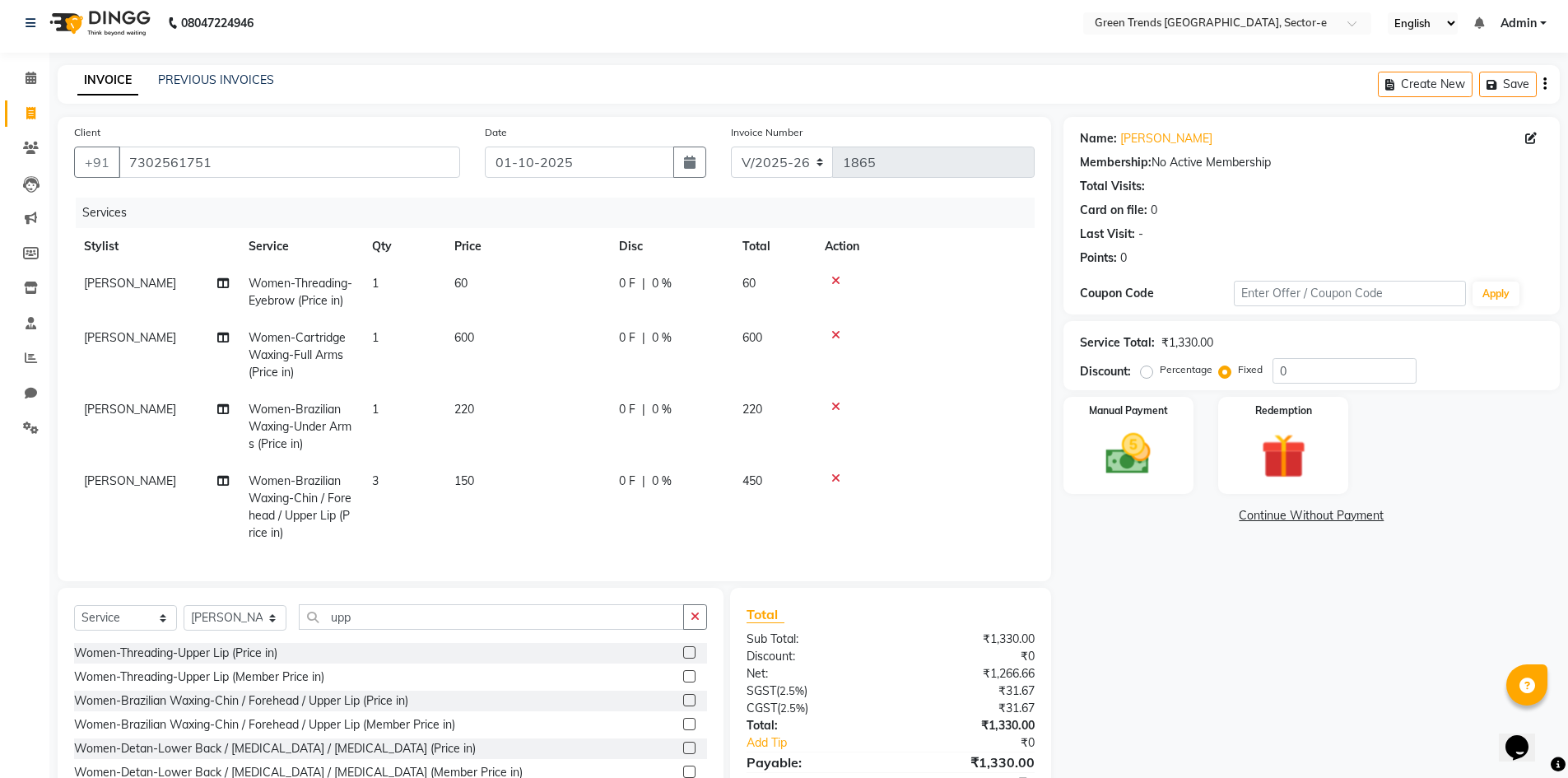
click at [466, 495] on tr "Nandini Pal Women-Brazilian Waxing-Chin / Forehead / Upper Lip (Price in) 3 150…" at bounding box center [554, 508] width 960 height 89
drag, startPoint x: 1283, startPoint y: 377, endPoint x: 1261, endPoint y: 385, distance: 23.4
click at [1261, 385] on div "Service Total: ₹1,330.00 Discount: Percentage Fixed 0" at bounding box center [1312, 356] width 496 height 69
type input "226"
drag, startPoint x: 1099, startPoint y: 592, endPoint x: 1096, endPoint y: 581, distance: 11.4
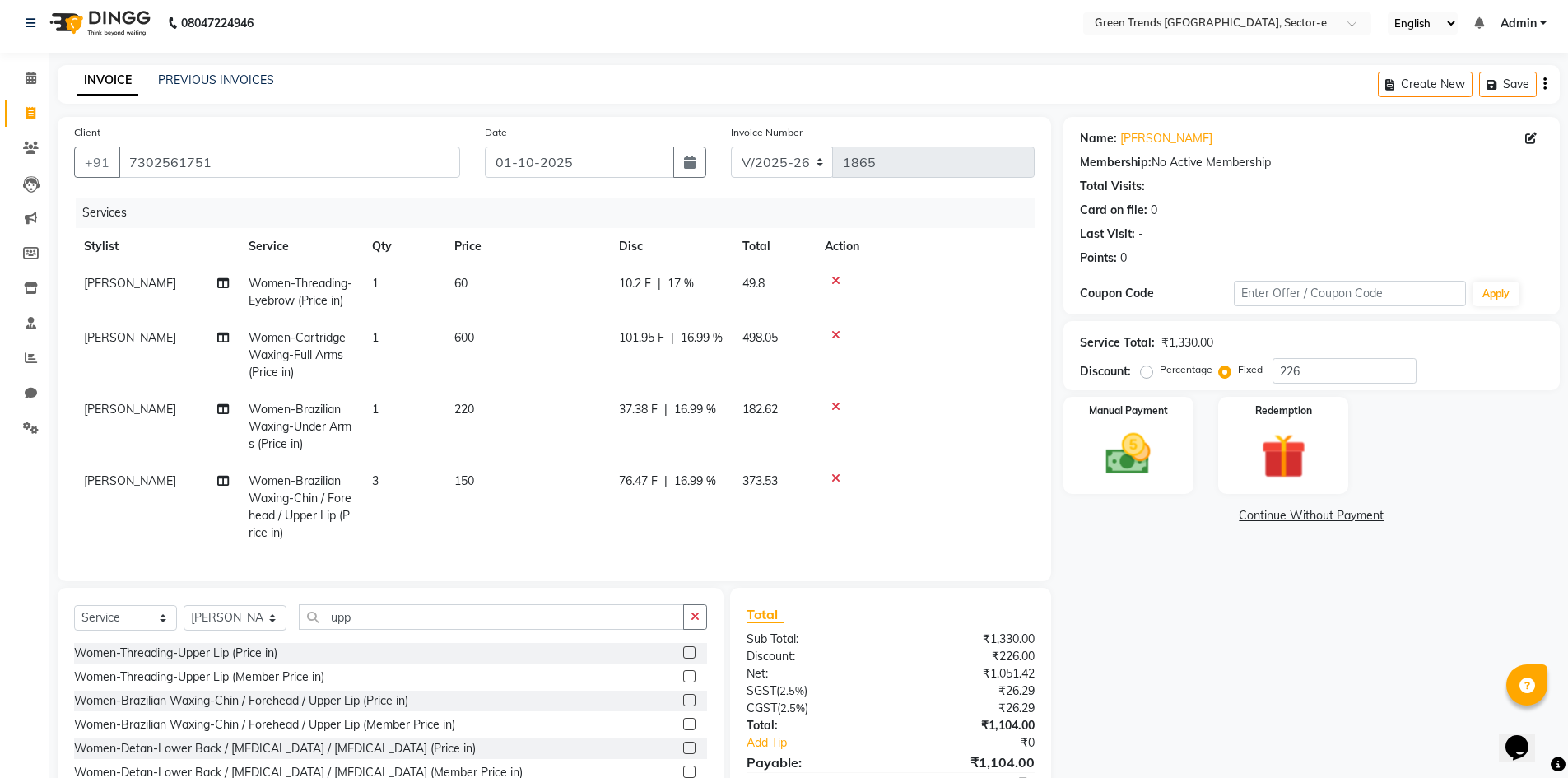
click at [1096, 592] on div "Name: Bhawna Membership: No Active Membership Total Visits: Card on file: 0 Las…" at bounding box center [1318, 474] width 509 height 713
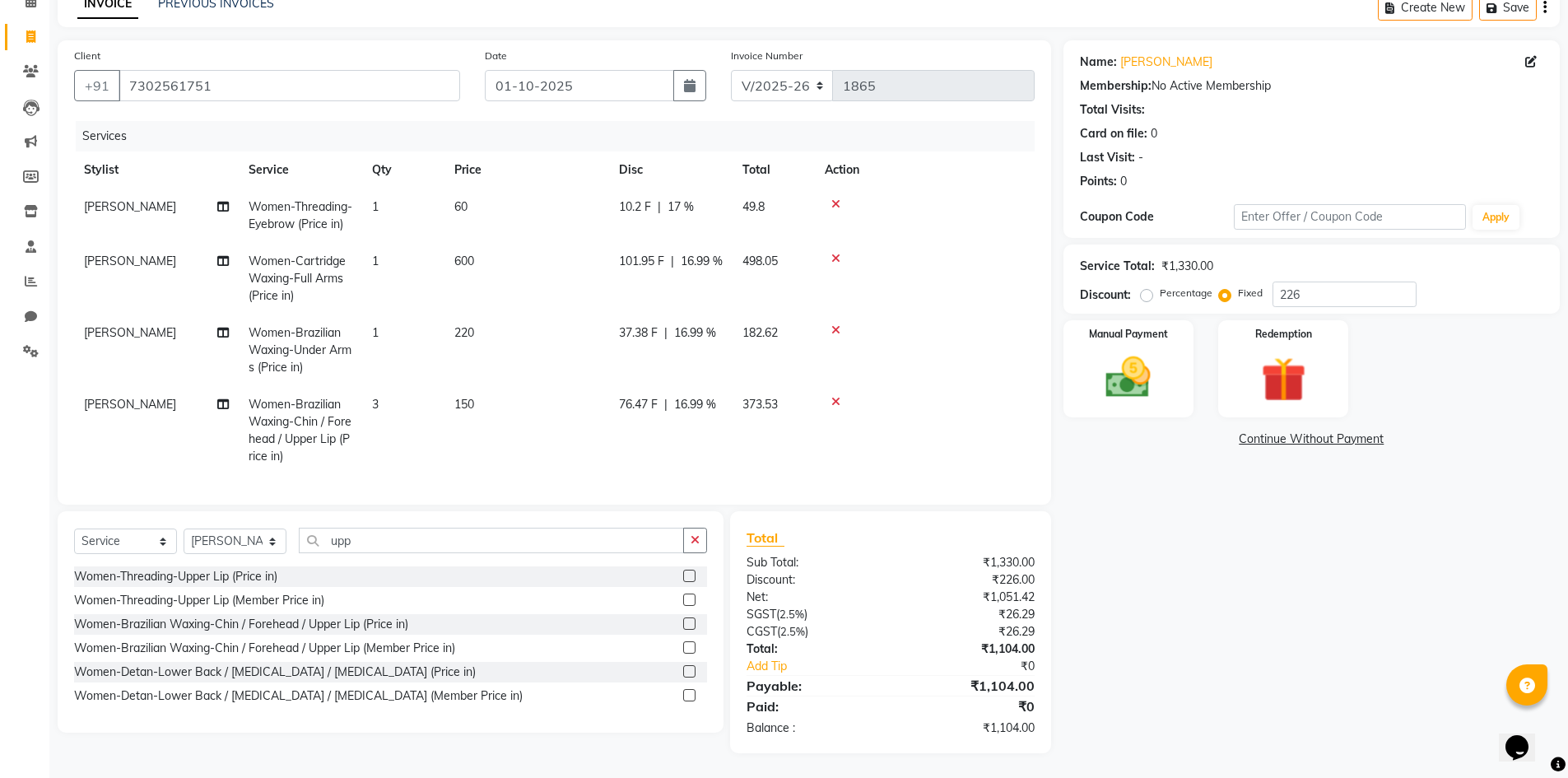
scroll to position [95, 0]
click at [1107, 358] on img at bounding box center [1129, 378] width 76 height 53
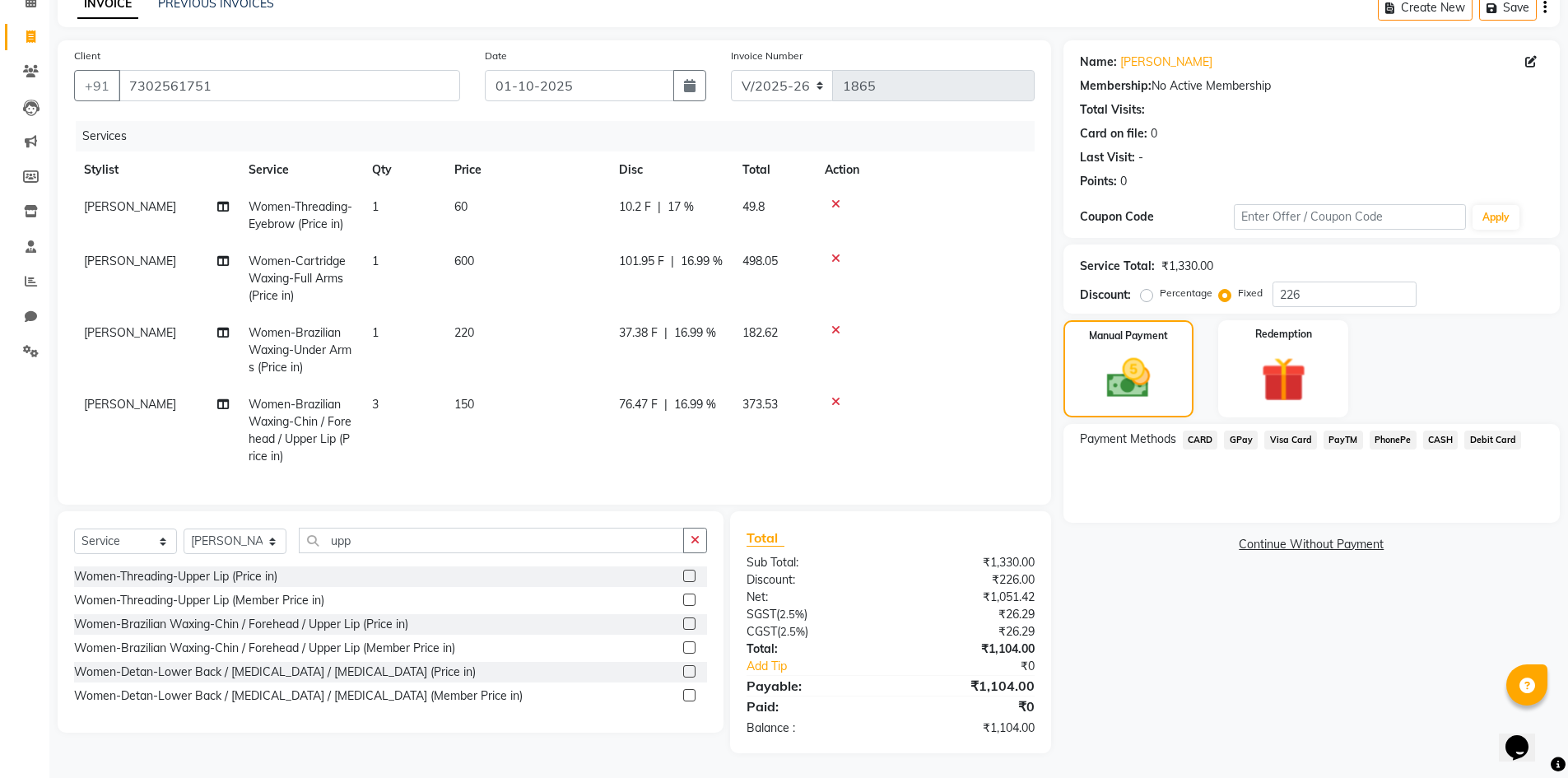
click at [1245, 431] on span "GPay" at bounding box center [1240, 440] width 33 height 19
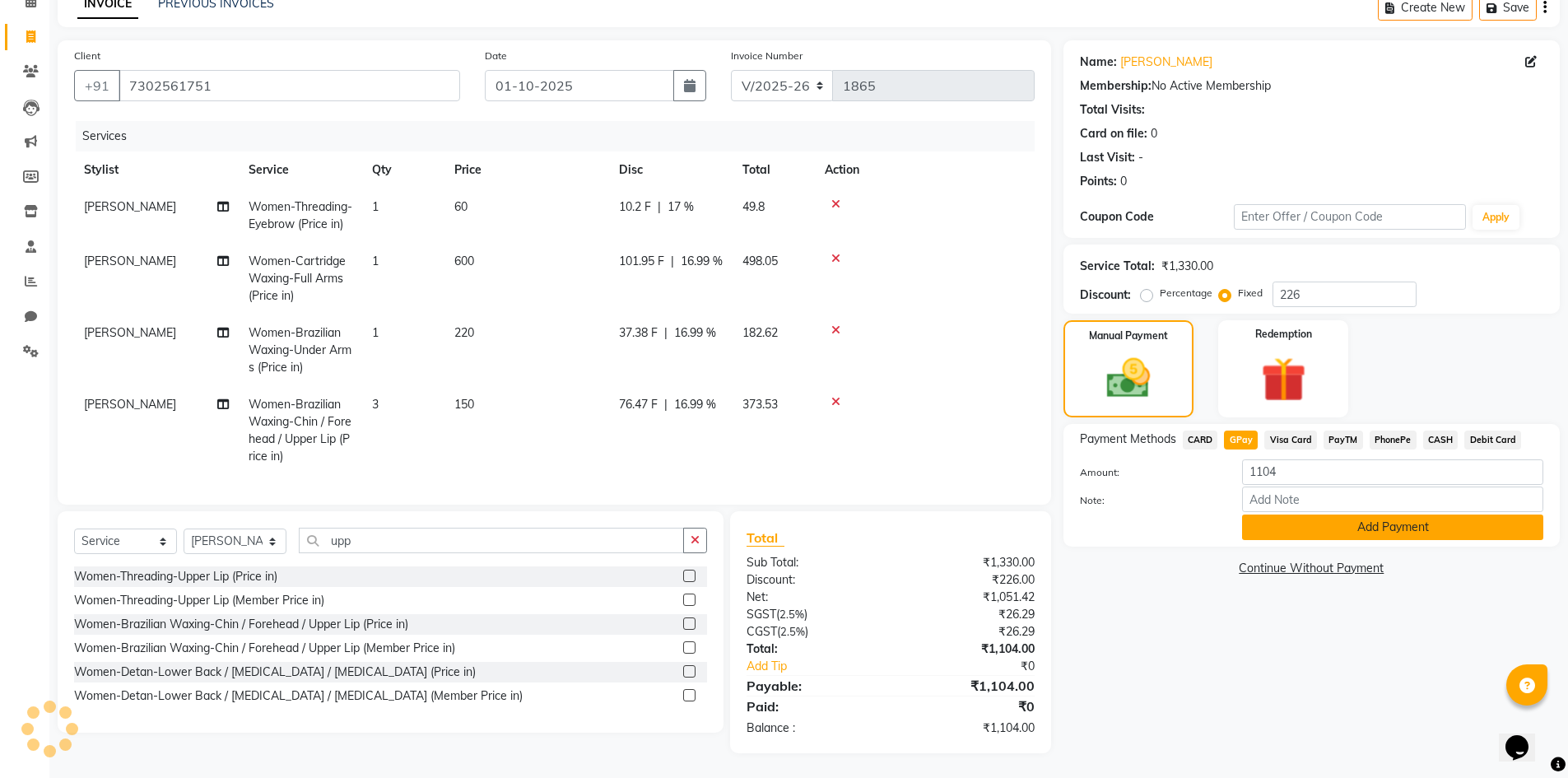
click at [1283, 515] on button "Add Payment" at bounding box center [1392, 527] width 301 height 26
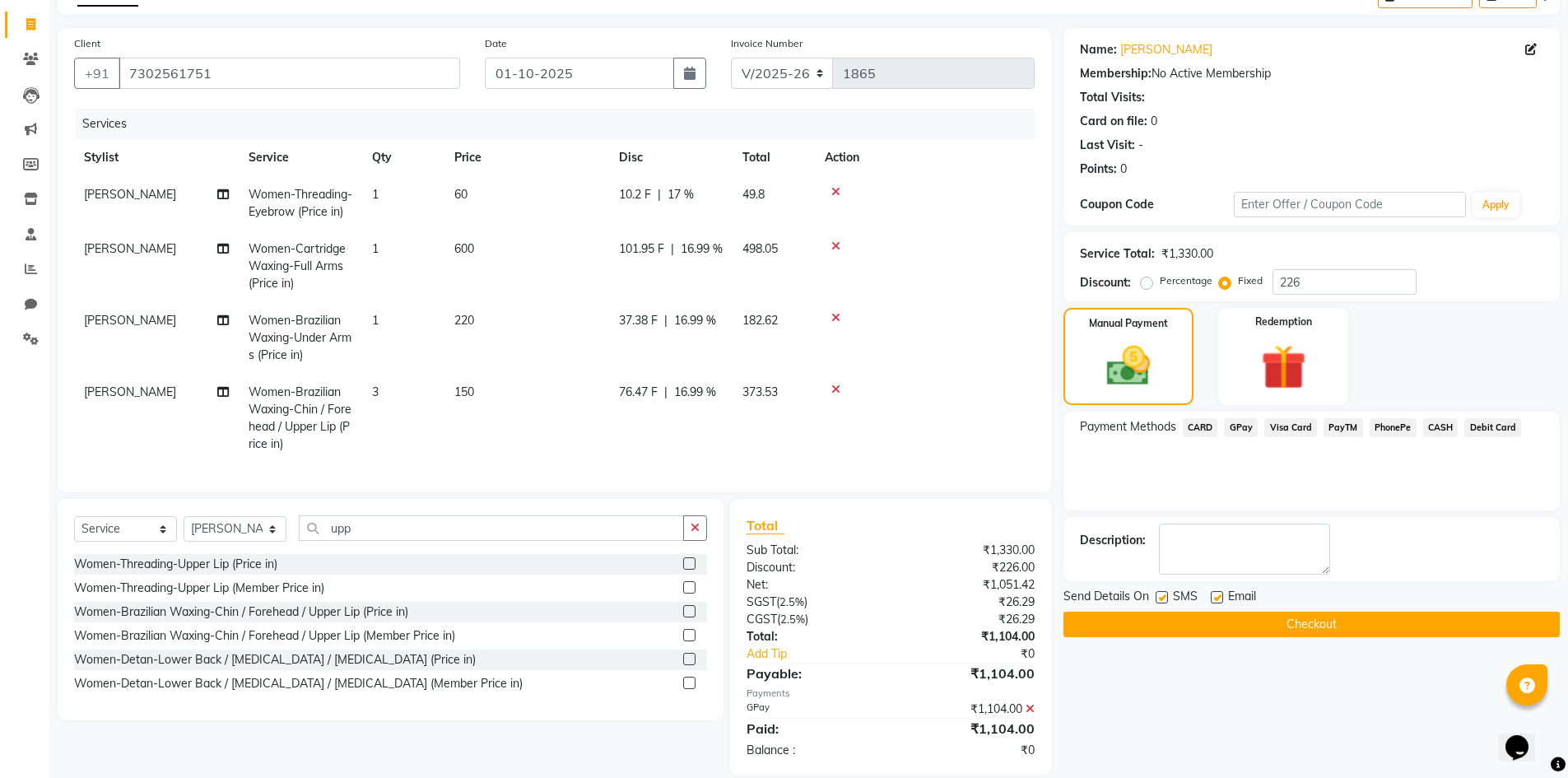
click at [1165, 593] on label at bounding box center [1162, 597] width 12 height 12
click at [1165, 593] on input "checkbox" at bounding box center [1161, 597] width 10 height 10
checkbox input "false"
click at [1212, 597] on label at bounding box center [1217, 597] width 12 height 12
click at [1212, 597] on input "checkbox" at bounding box center [1216, 597] width 10 height 10
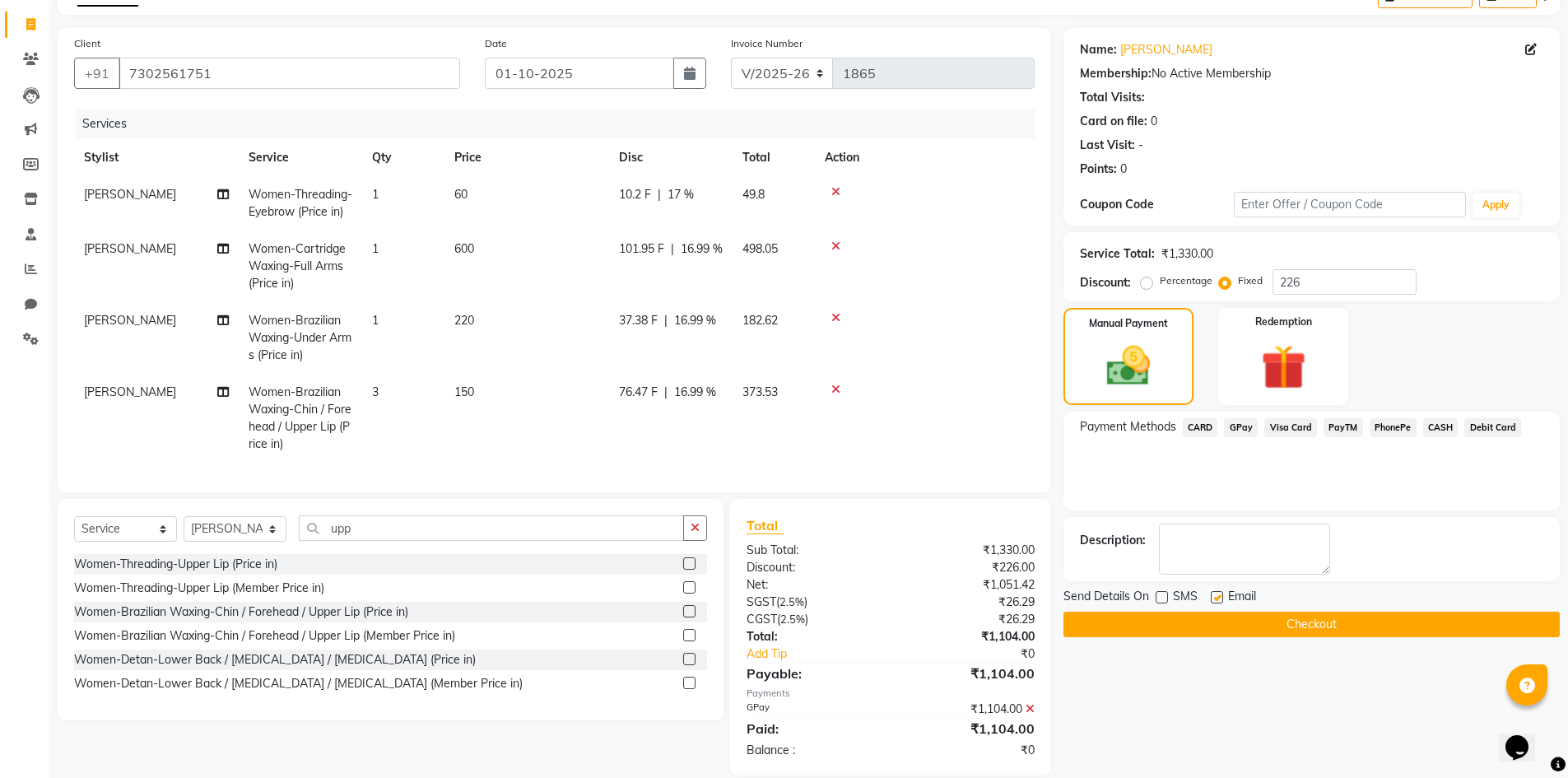
checkbox input "false"
click at [1216, 619] on button "Checkout" at bounding box center [1312, 624] width 496 height 26
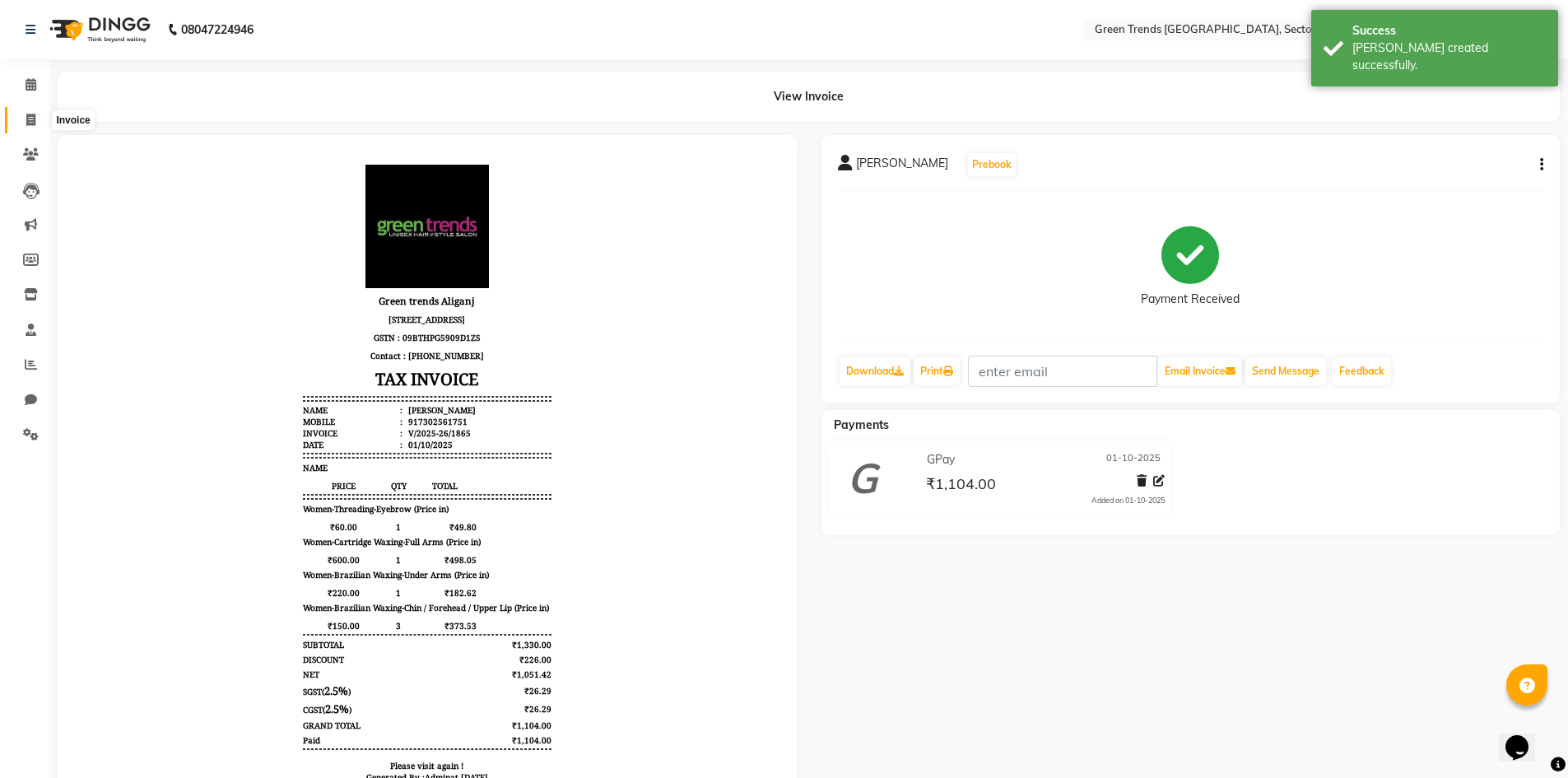
drag, startPoint x: 31, startPoint y: 118, endPoint x: 56, endPoint y: 132, distance: 28.7
click at [33, 118] on icon at bounding box center [31, 119] width 10 height 12
select select "service"
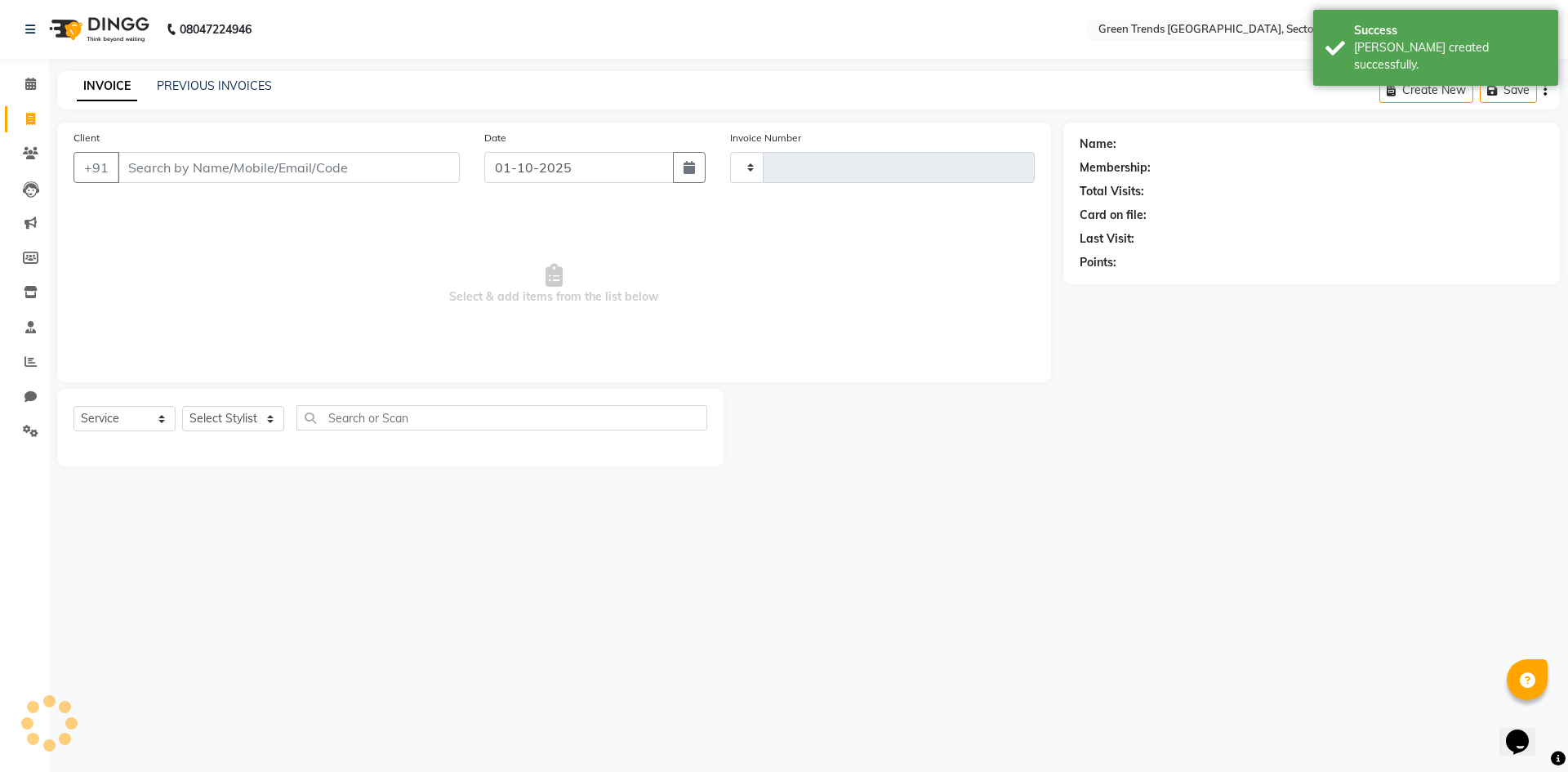
type input "1866"
select select "7023"
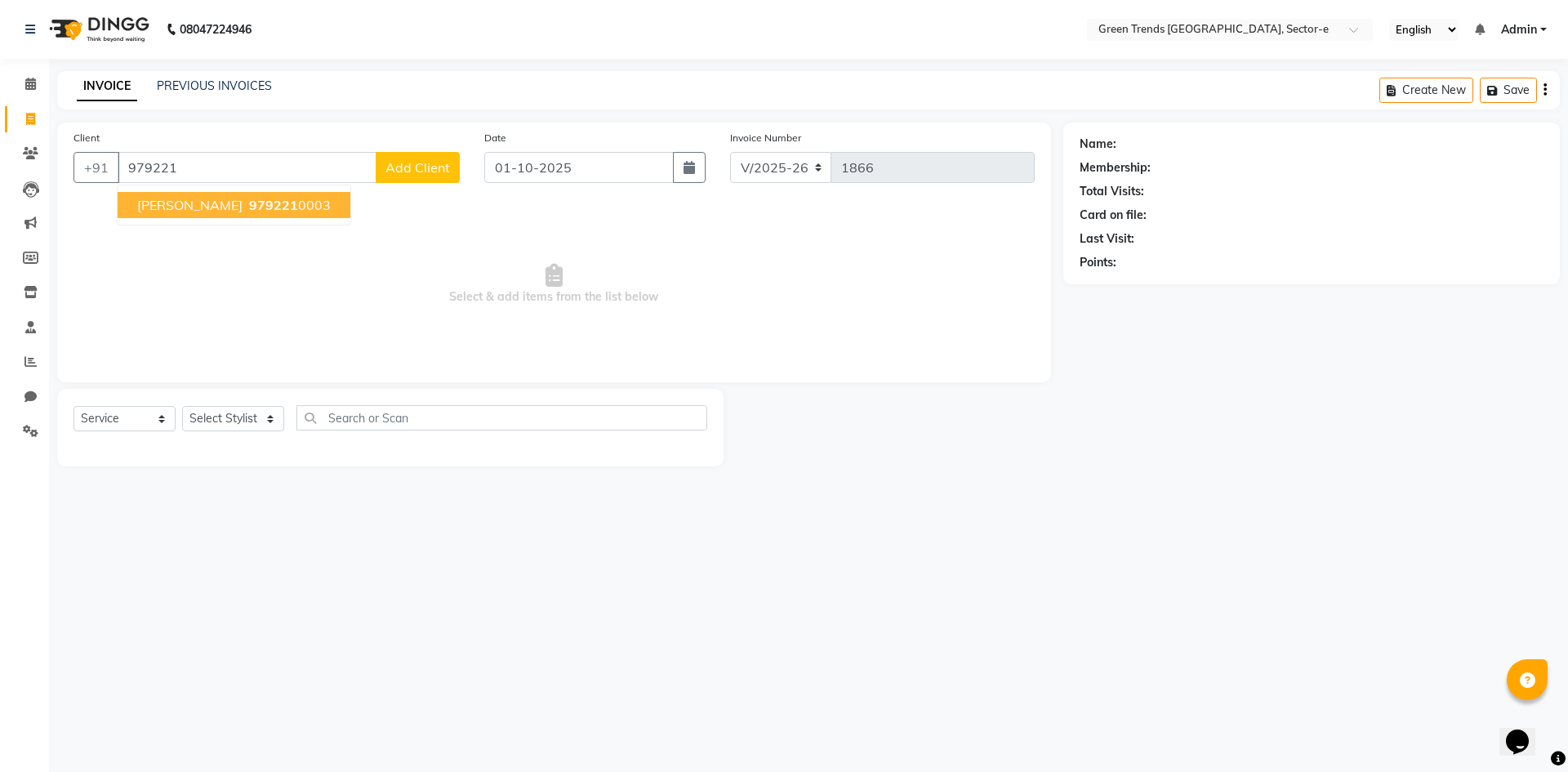
click at [249, 205] on span "979221" at bounding box center [274, 205] width 49 height 16
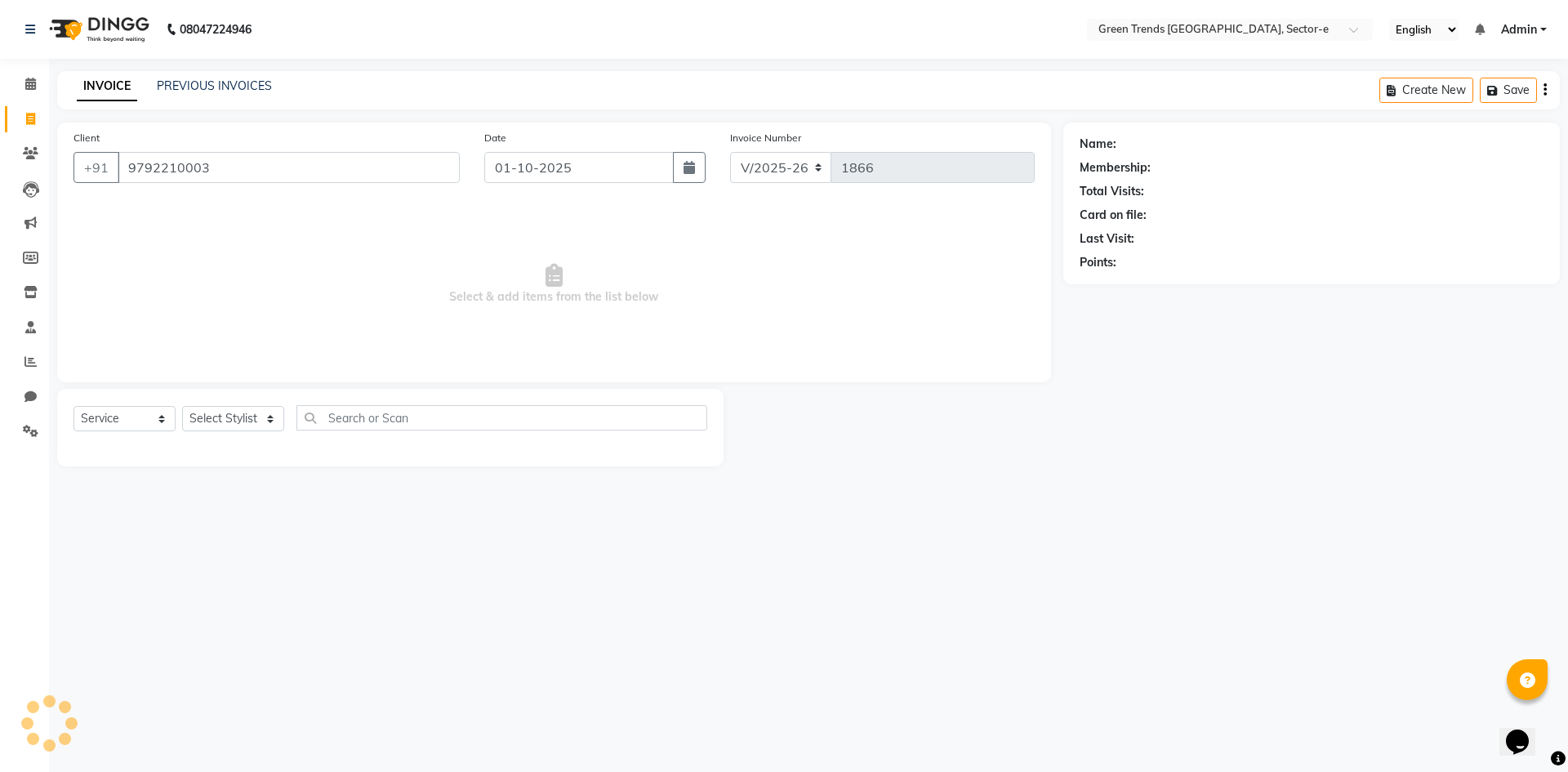
type input "9792210003"
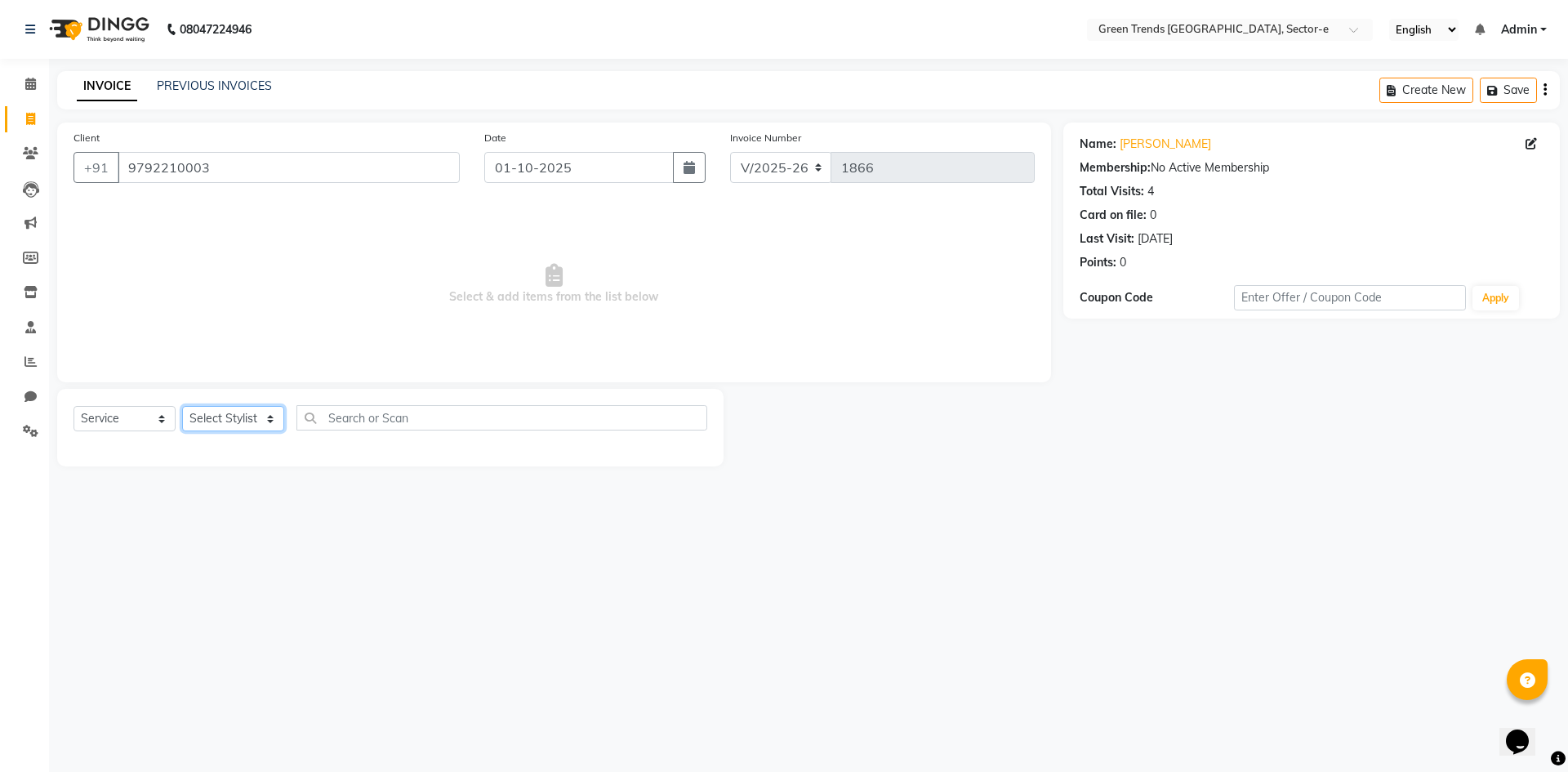
click at [276, 413] on select "Select Stylist [PERSON_NAME] [PERSON_NAME] Mo. [PERSON_NAME].[PERSON_NAME] [PER…" at bounding box center [233, 418] width 102 height 25
select select "62898"
click at [182, 406] on select "Select Stylist [PERSON_NAME] [PERSON_NAME] Mo. [PERSON_NAME].[PERSON_NAME] [PER…" at bounding box center [233, 418] width 102 height 25
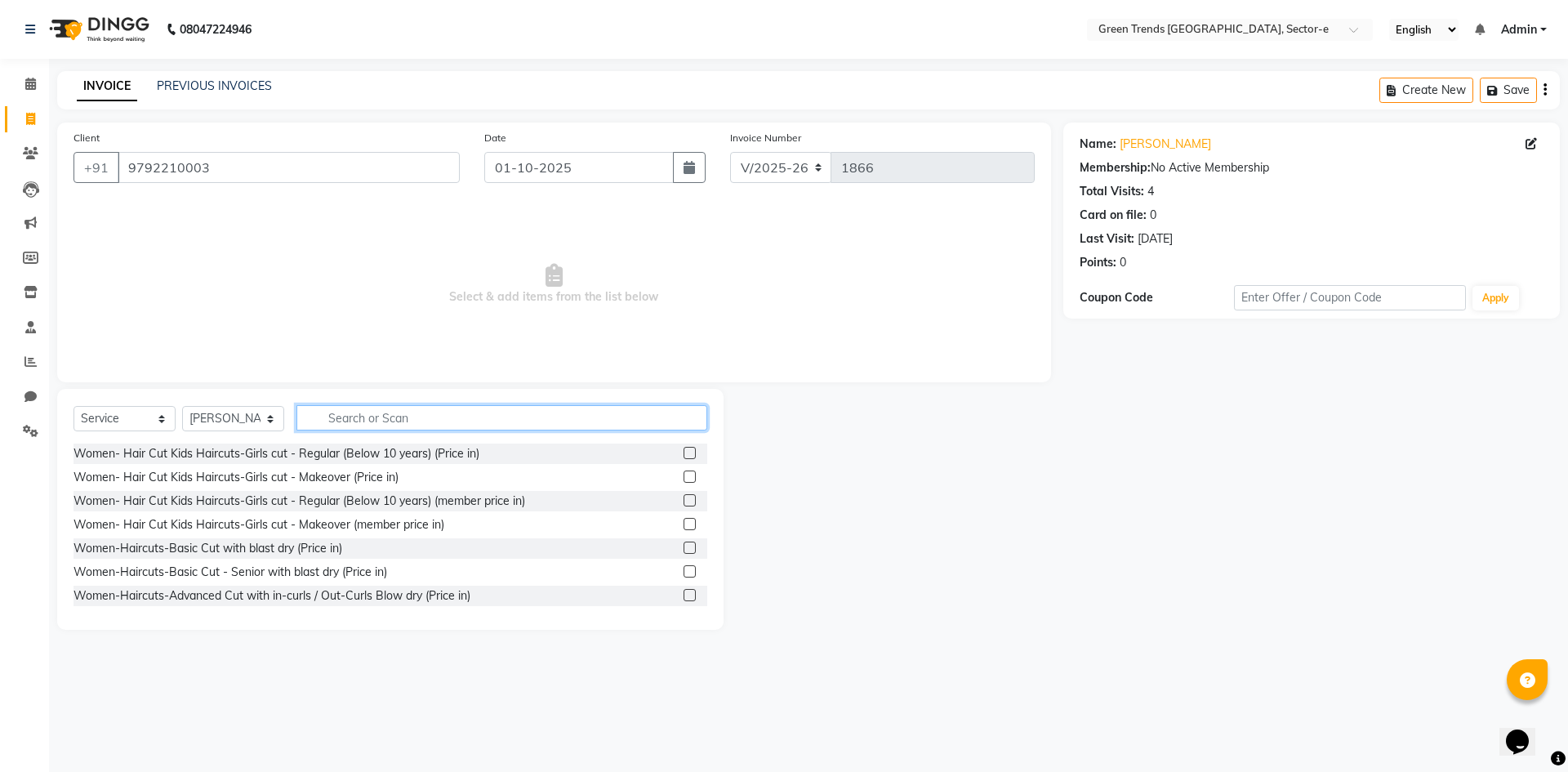
click at [333, 427] on input "text" at bounding box center [501, 417] width 410 height 25
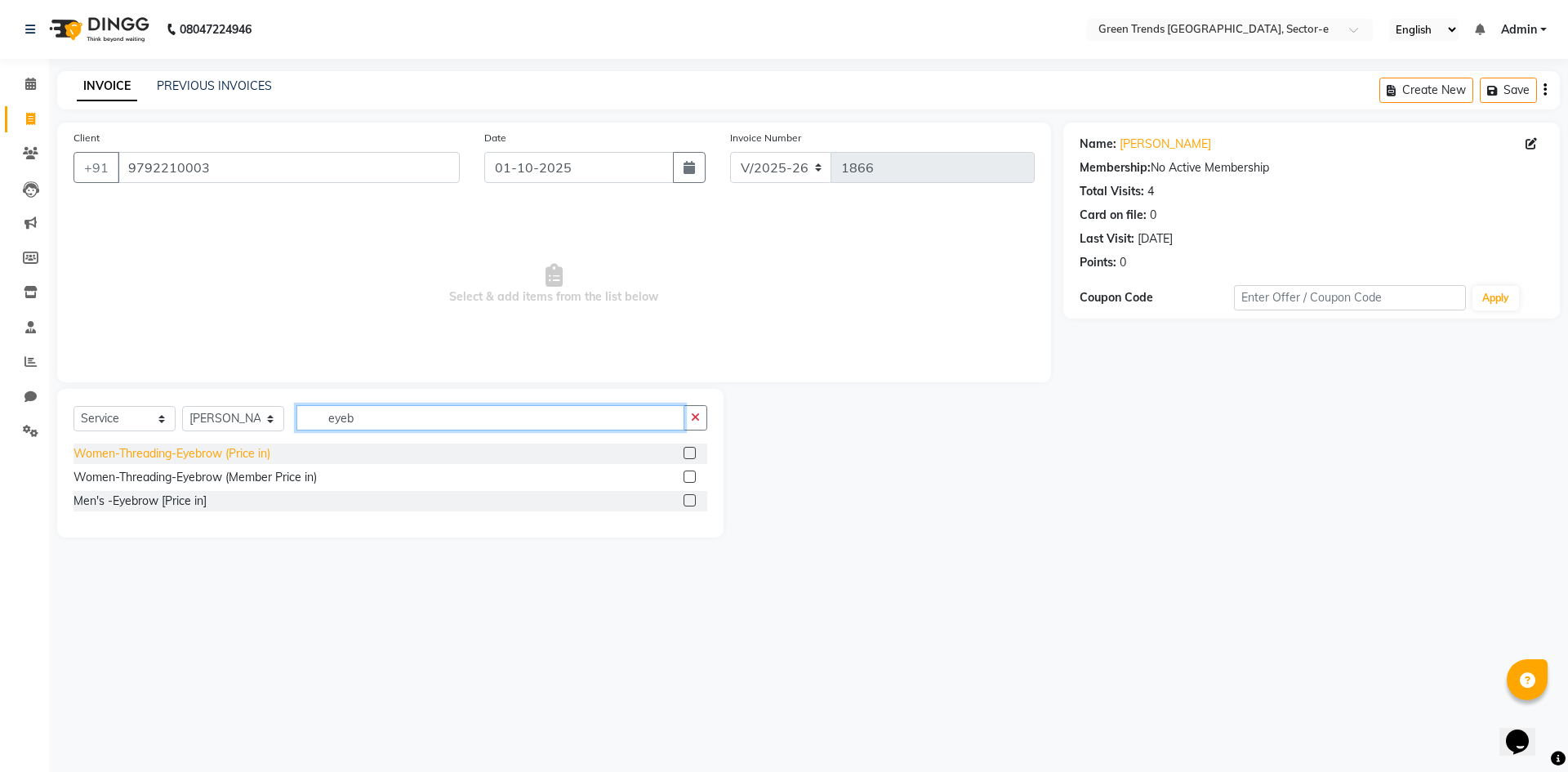
type input "eyeb"
click at [221, 460] on div "Women-Threading-Eyebrow (Price in)" at bounding box center [172, 454] width 197 height 17
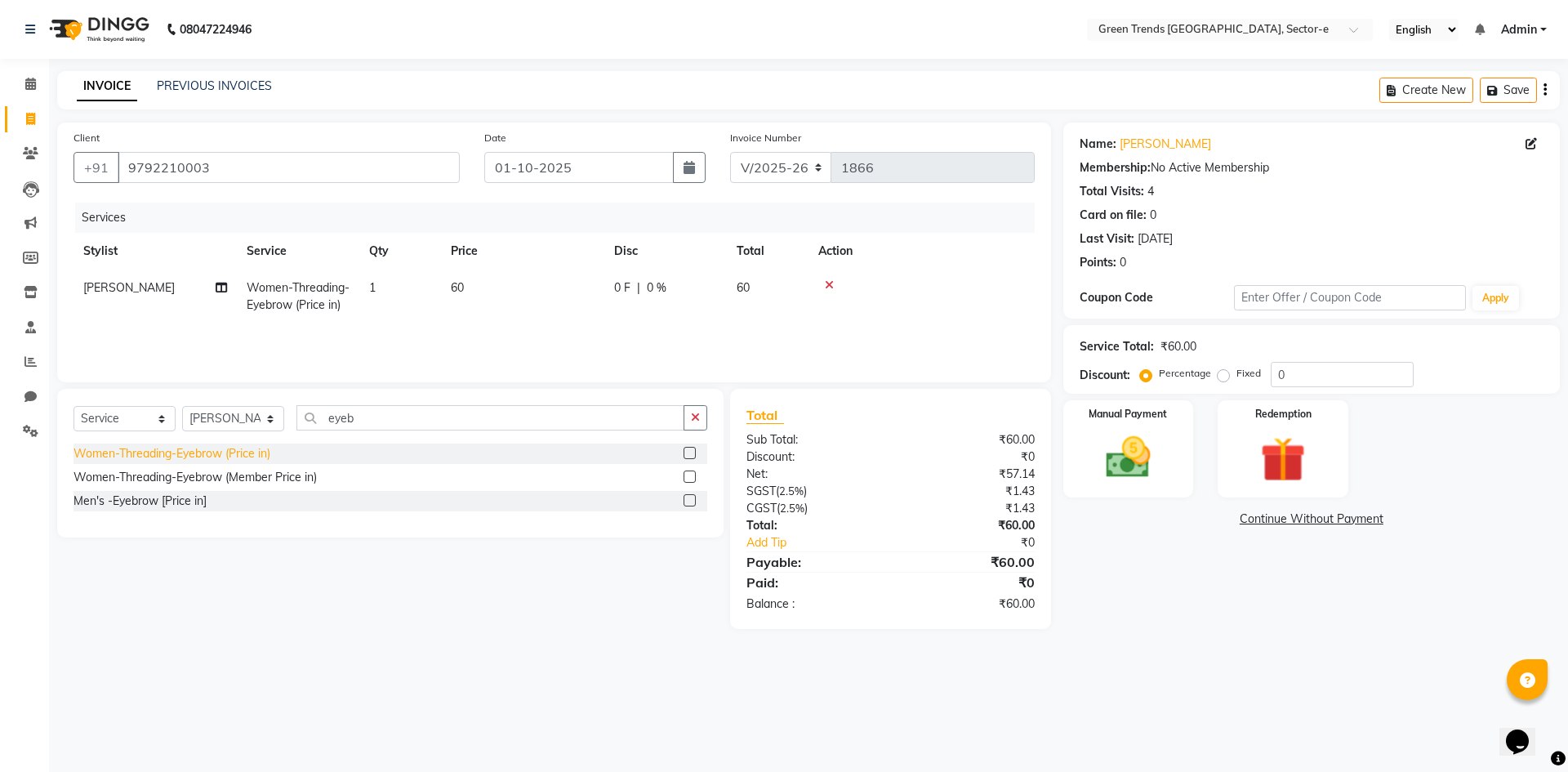
click at [227, 453] on div "Women-Threading-Eyebrow (Price in)" at bounding box center [172, 454] width 197 height 17
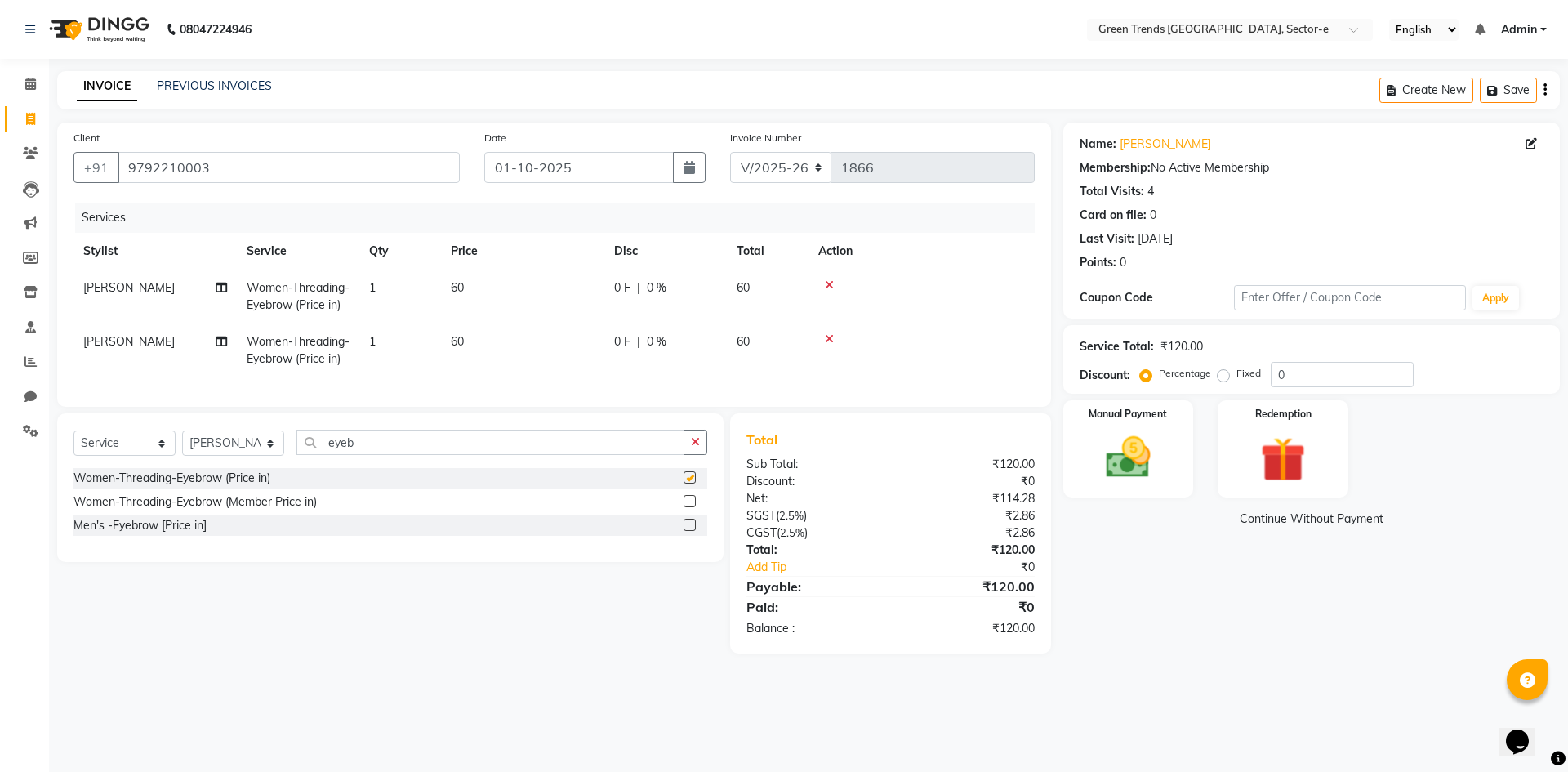
checkbox input "false"
click at [834, 331] on td at bounding box center [922, 350] width 226 height 54
click at [826, 337] on icon at bounding box center [829, 339] width 9 height 11
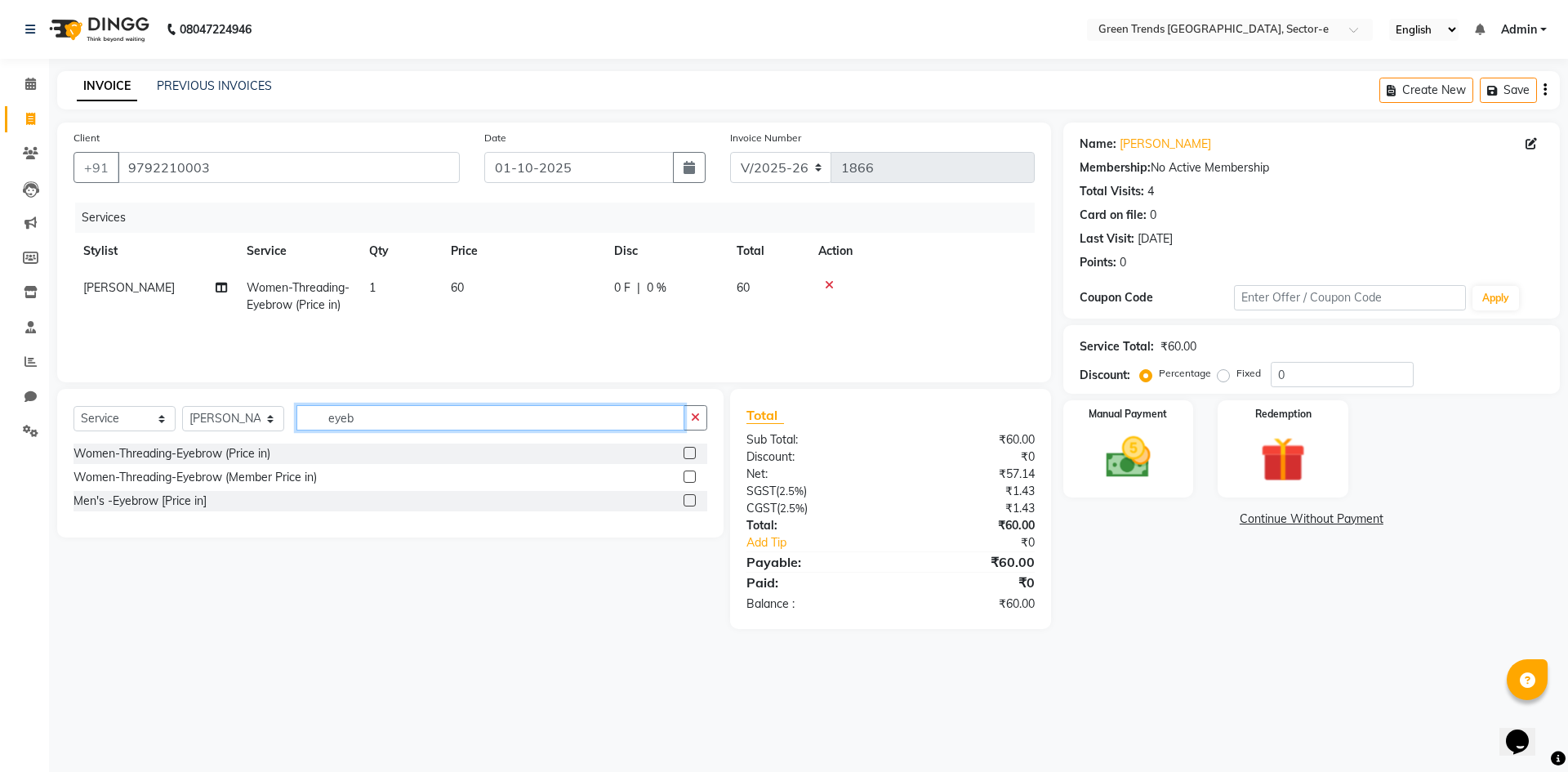
drag, startPoint x: 367, startPoint y: 416, endPoint x: 292, endPoint y: 435, distance: 77.4
click at [292, 435] on div "Select Service Product Membership Package Voucher Prepaid Gift Card Select Styl…" at bounding box center [391, 424] width 634 height 39
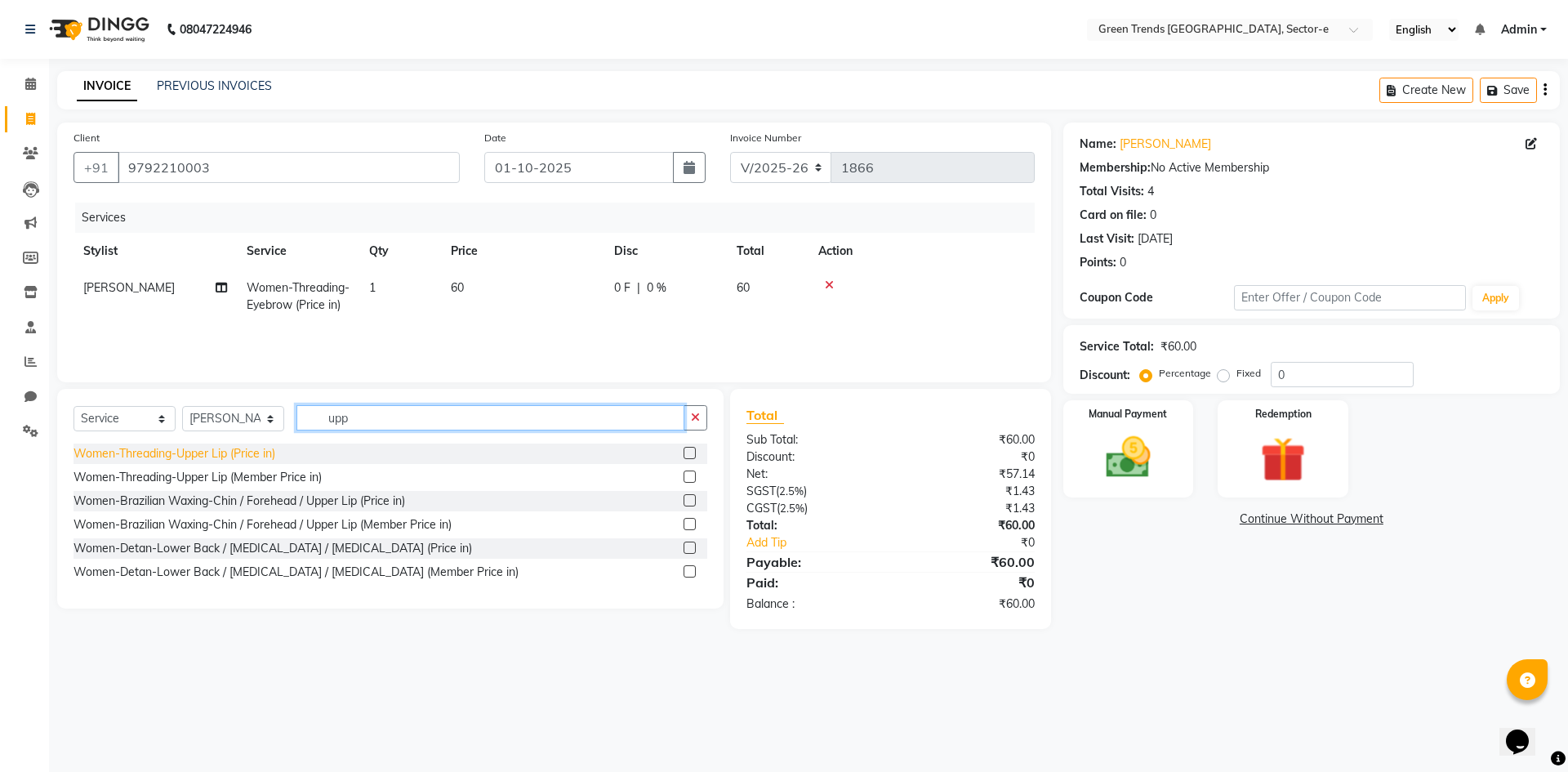
type input "upp"
click at [252, 458] on div "Women-Threading-Upper Lip (Price in)" at bounding box center [175, 454] width 202 height 17
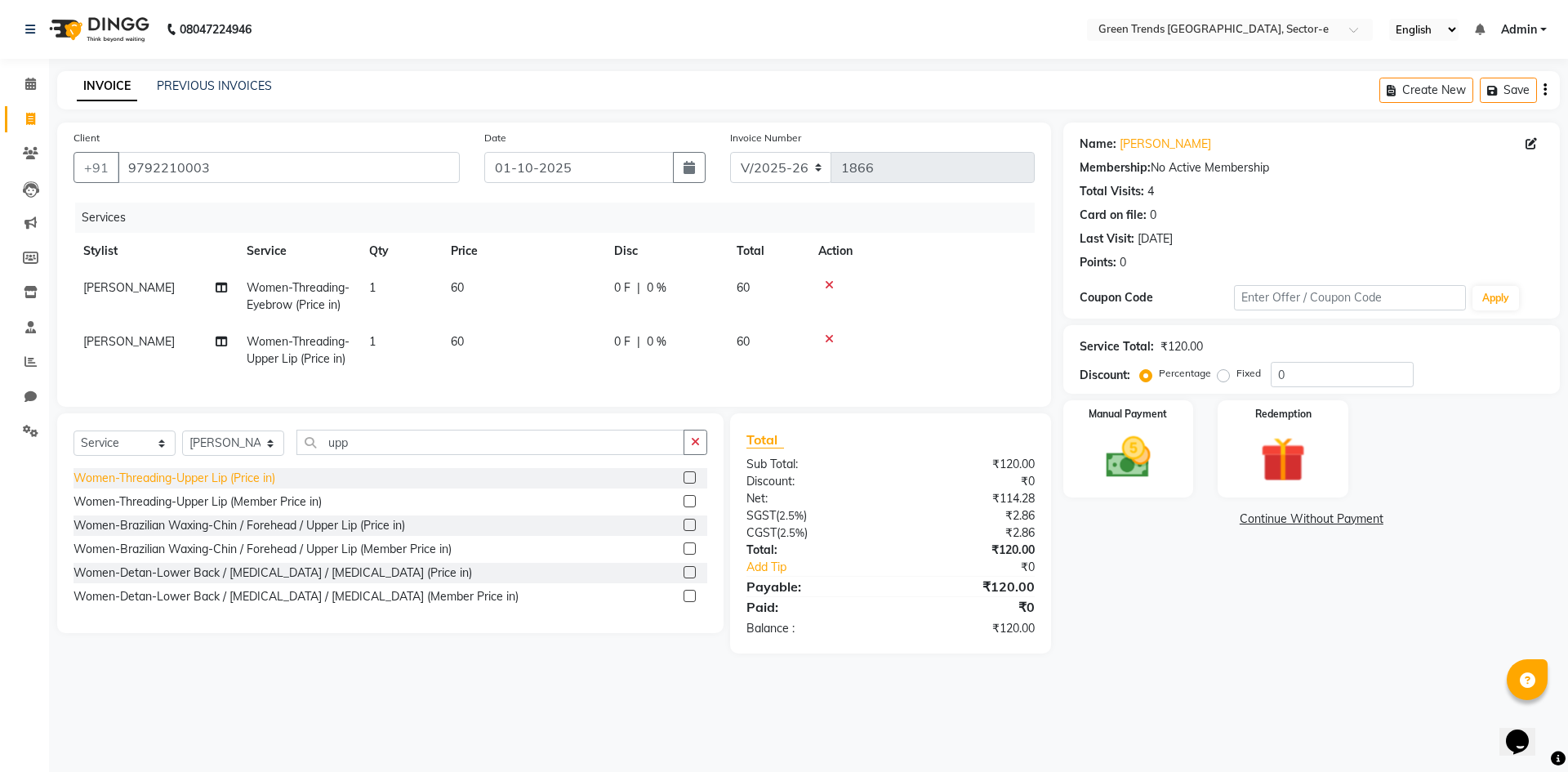
click at [235, 487] on div "Women-Threading-Upper Lip (Price in)" at bounding box center [175, 478] width 202 height 17
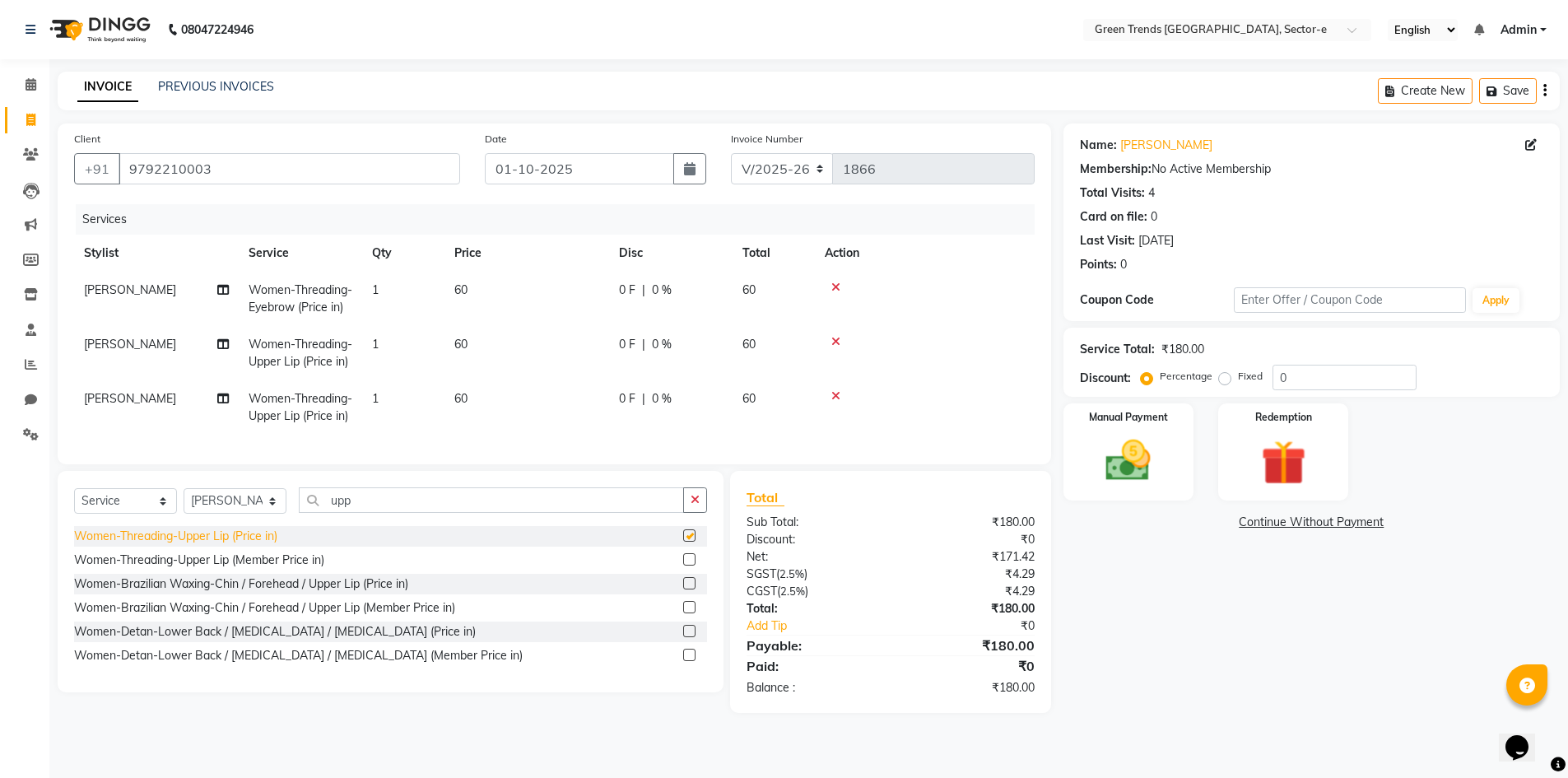
checkbox input "false"
click at [144, 406] on span "[PERSON_NAME]" at bounding box center [129, 399] width 92 height 15
select select "62898"
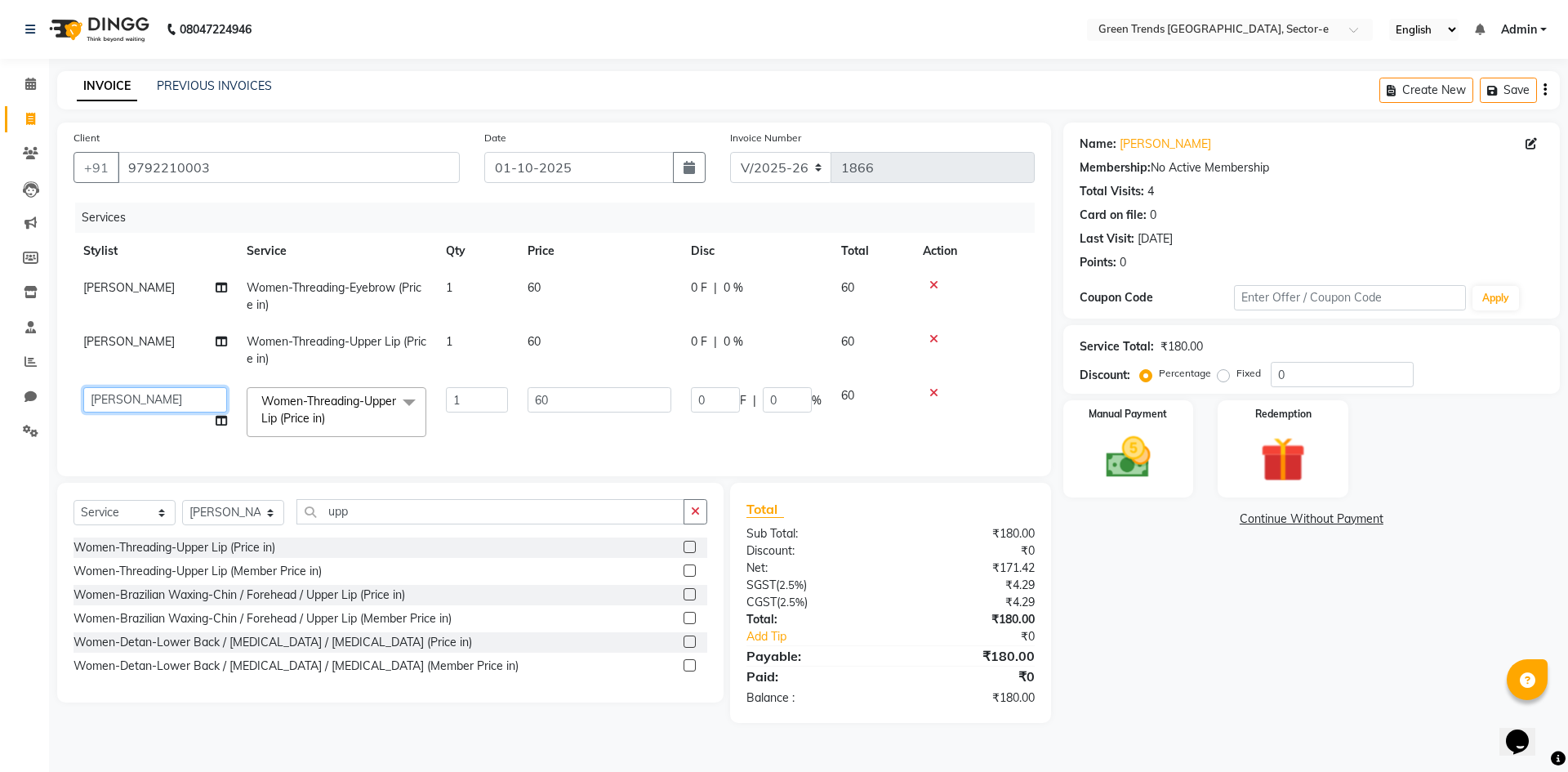
click at [171, 394] on select "[PERSON_NAME] [PERSON_NAME] Mo. [PERSON_NAME].[PERSON_NAME] [PERSON_NAME] Pooja…" at bounding box center [155, 399] width 143 height 25
select select "58754"
drag, startPoint x: 372, startPoint y: 520, endPoint x: 295, endPoint y: 537, distance: 78.9
click at [295, 537] on div "Select Service Product Membership Package Voucher Prepaid Gift Card Select Styl…" at bounding box center [391, 518] width 634 height 39
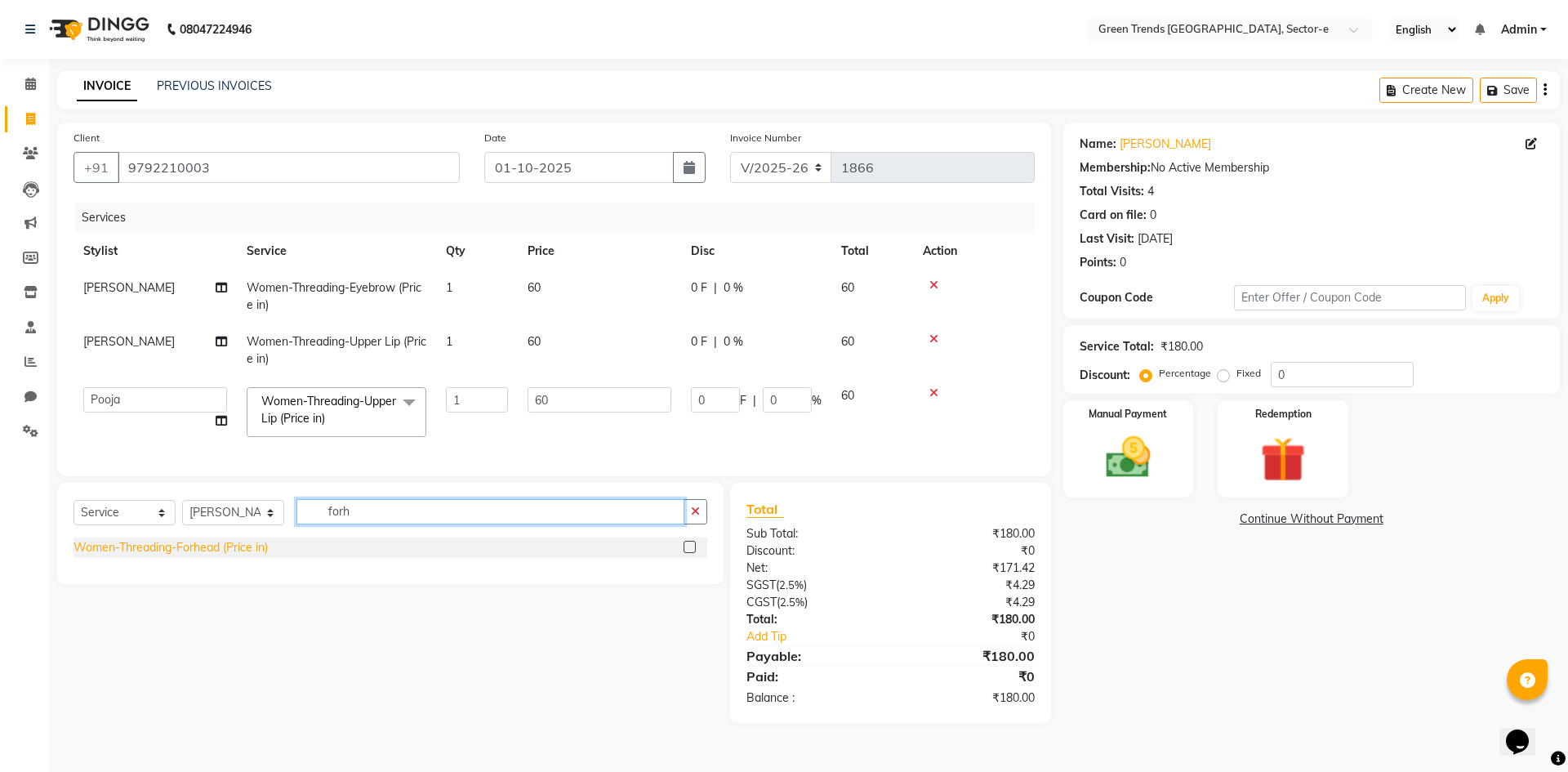
type input "forh"
click at [259, 555] on div "Women-Threading-Forhead (Price in)" at bounding box center [171, 547] width 194 height 17
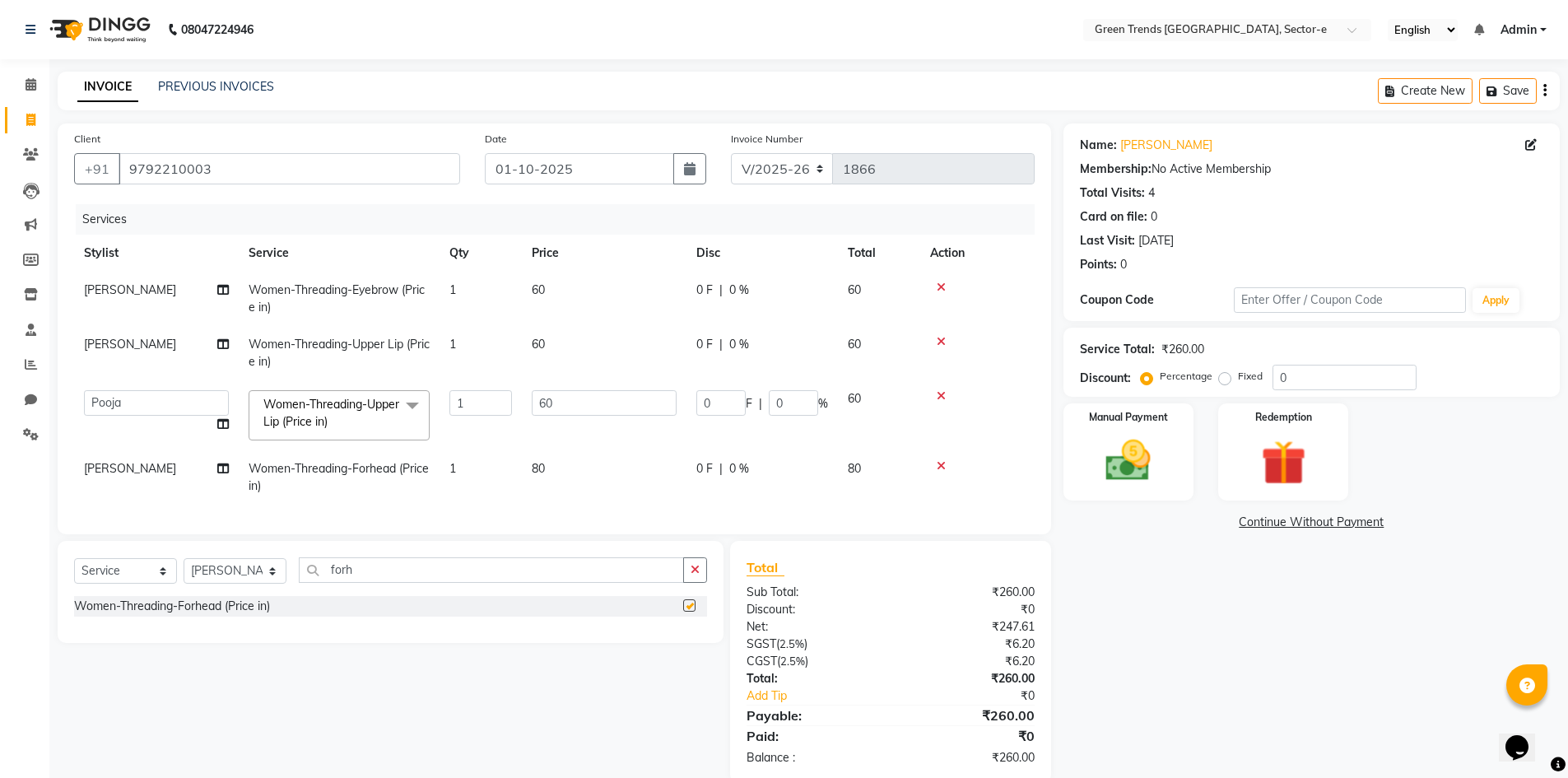
checkbox input "false"
click at [157, 464] on td "[PERSON_NAME]" at bounding box center [156, 477] width 165 height 54
select select "62898"
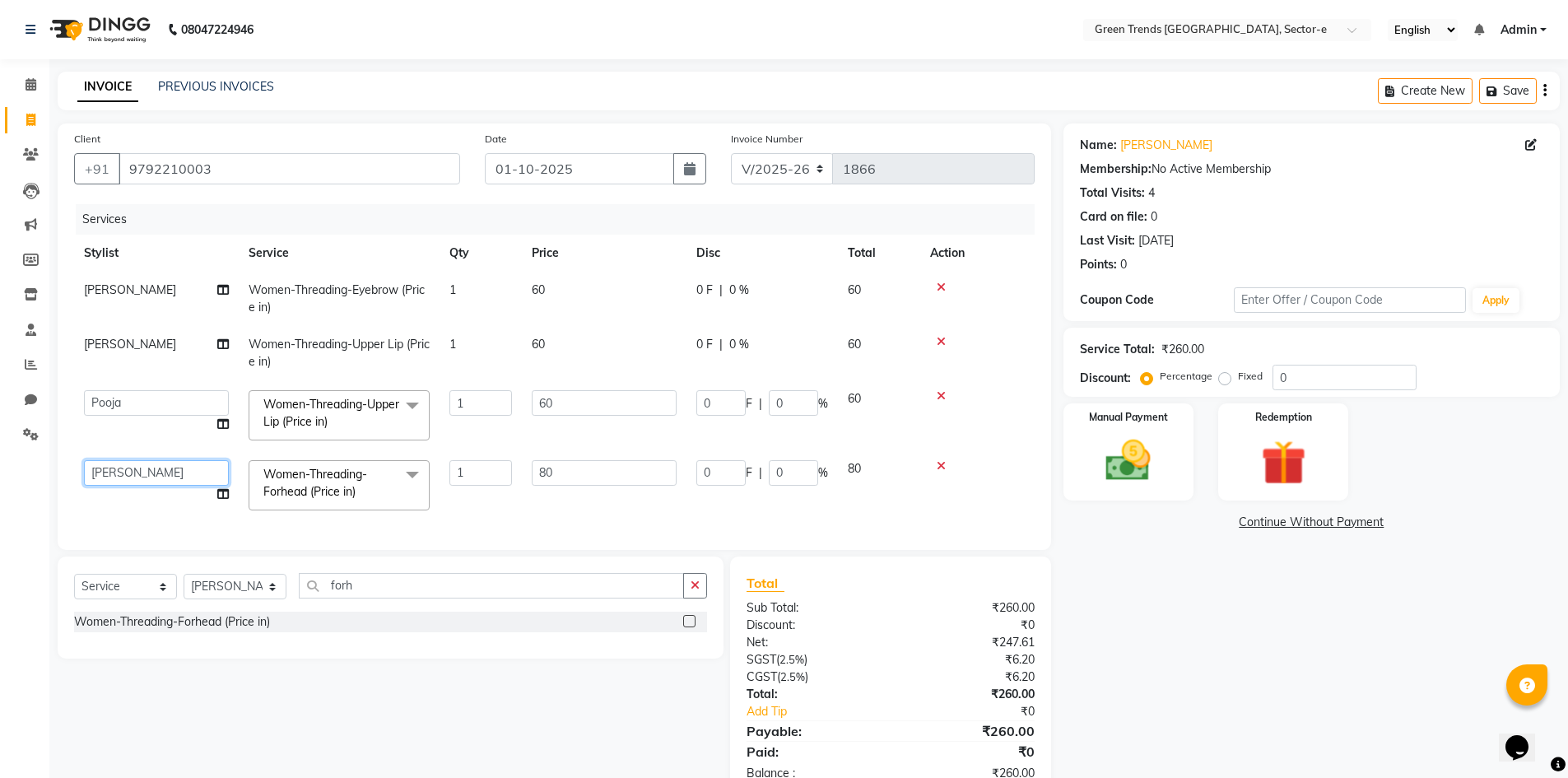
click at [157, 464] on select "[PERSON_NAME] [PERSON_NAME] Mo. [PERSON_NAME].[PERSON_NAME] [PERSON_NAME] Pooja…" at bounding box center [156, 473] width 145 height 26
select select "58754"
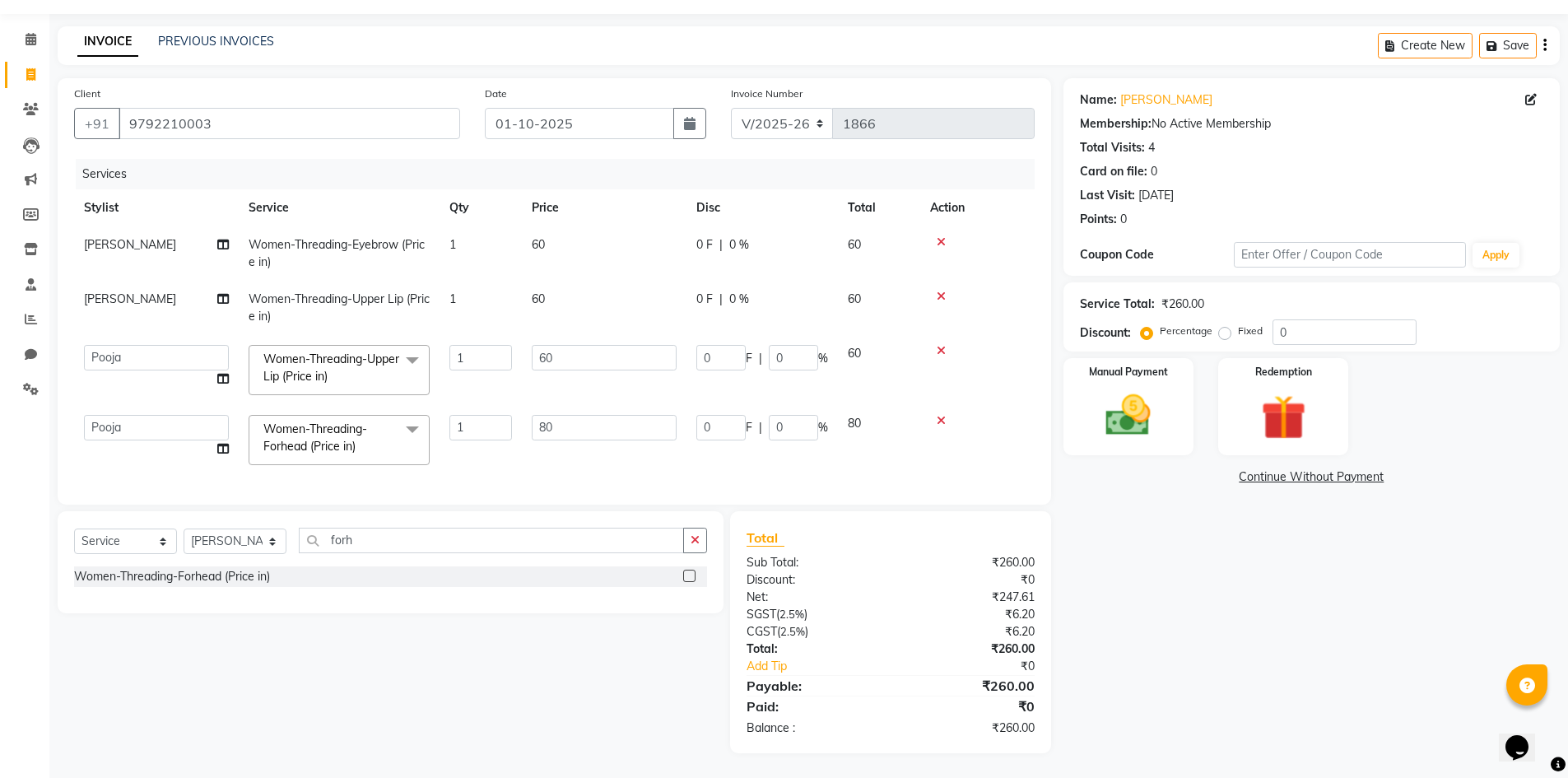
click at [1238, 323] on label "Fixed" at bounding box center [1250, 331] width 25 height 15
click at [1223, 325] on input "Fixed" at bounding box center [1229, 331] width 11 height 11
radio input "true"
drag, startPoint x: 1315, startPoint y: 317, endPoint x: 1272, endPoint y: 330, distance: 44.9
click at [1272, 330] on input "0" at bounding box center [1345, 332] width 145 height 26
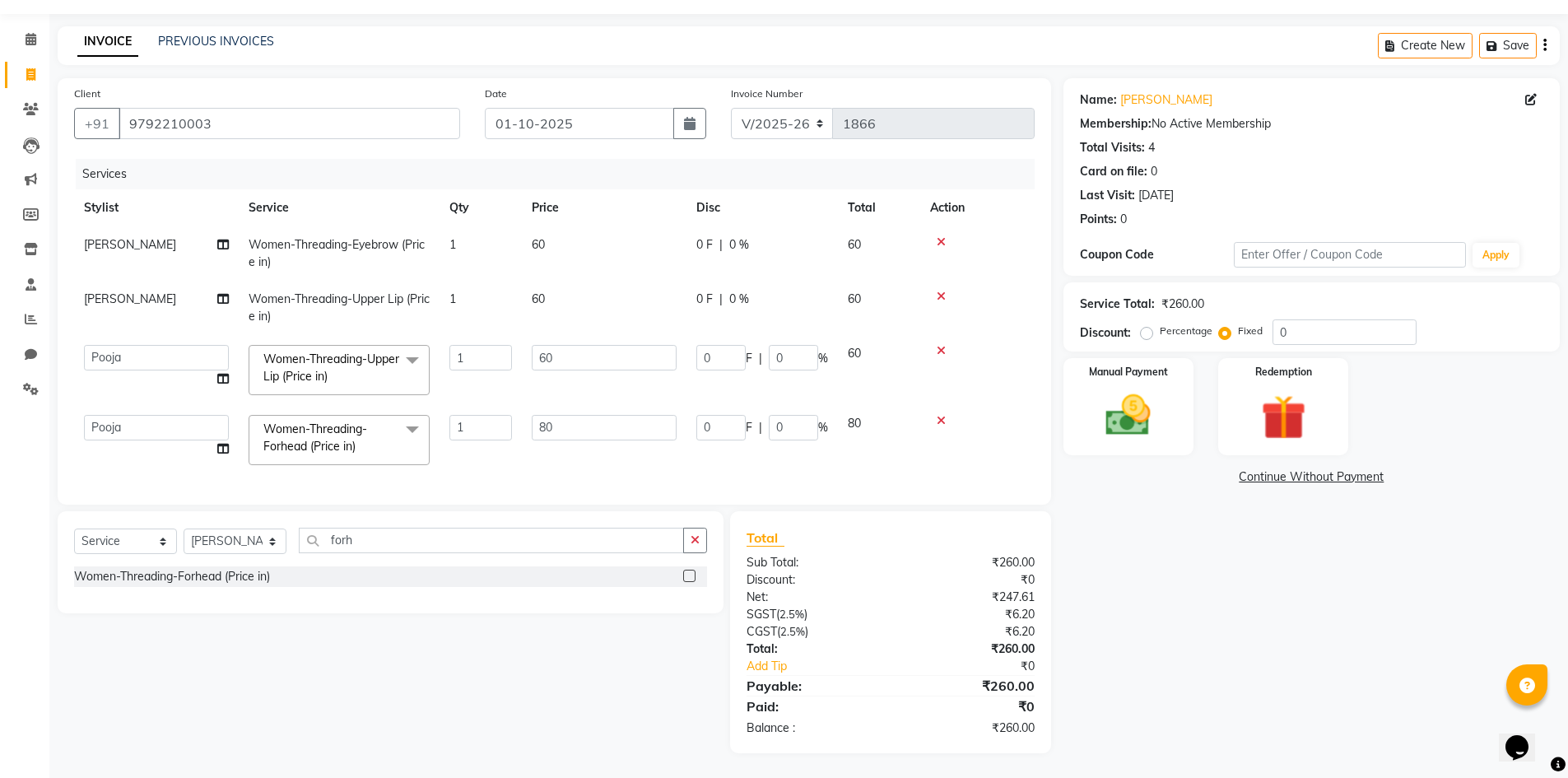
click at [940, 415] on icon at bounding box center [941, 420] width 10 height 11
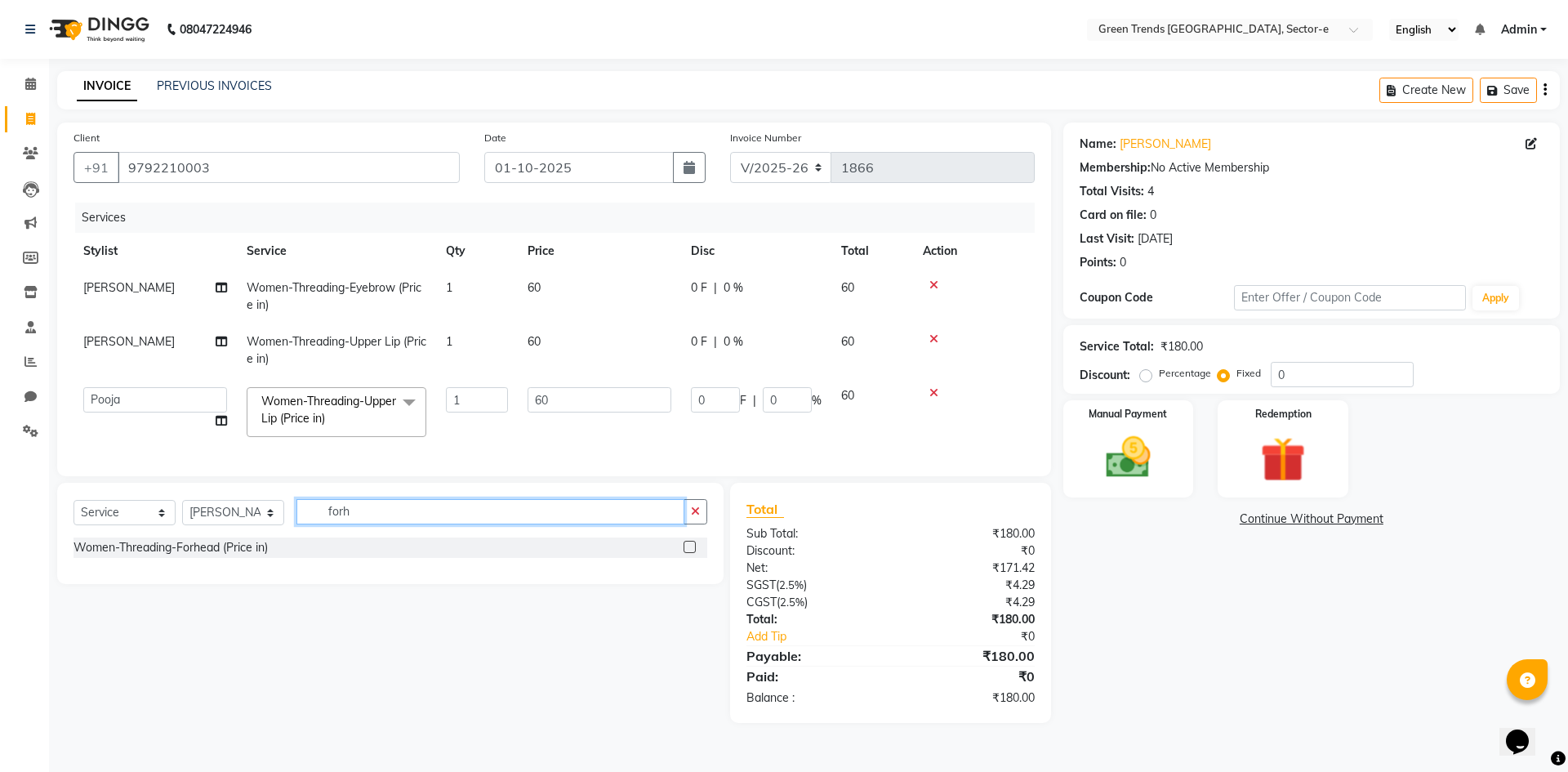
drag, startPoint x: 383, startPoint y: 529, endPoint x: 304, endPoint y: 539, distance: 79.6
click at [304, 538] on div "Select Service Product Membership Package Voucher Prepaid Gift Card Select Styl…" at bounding box center [391, 518] width 634 height 39
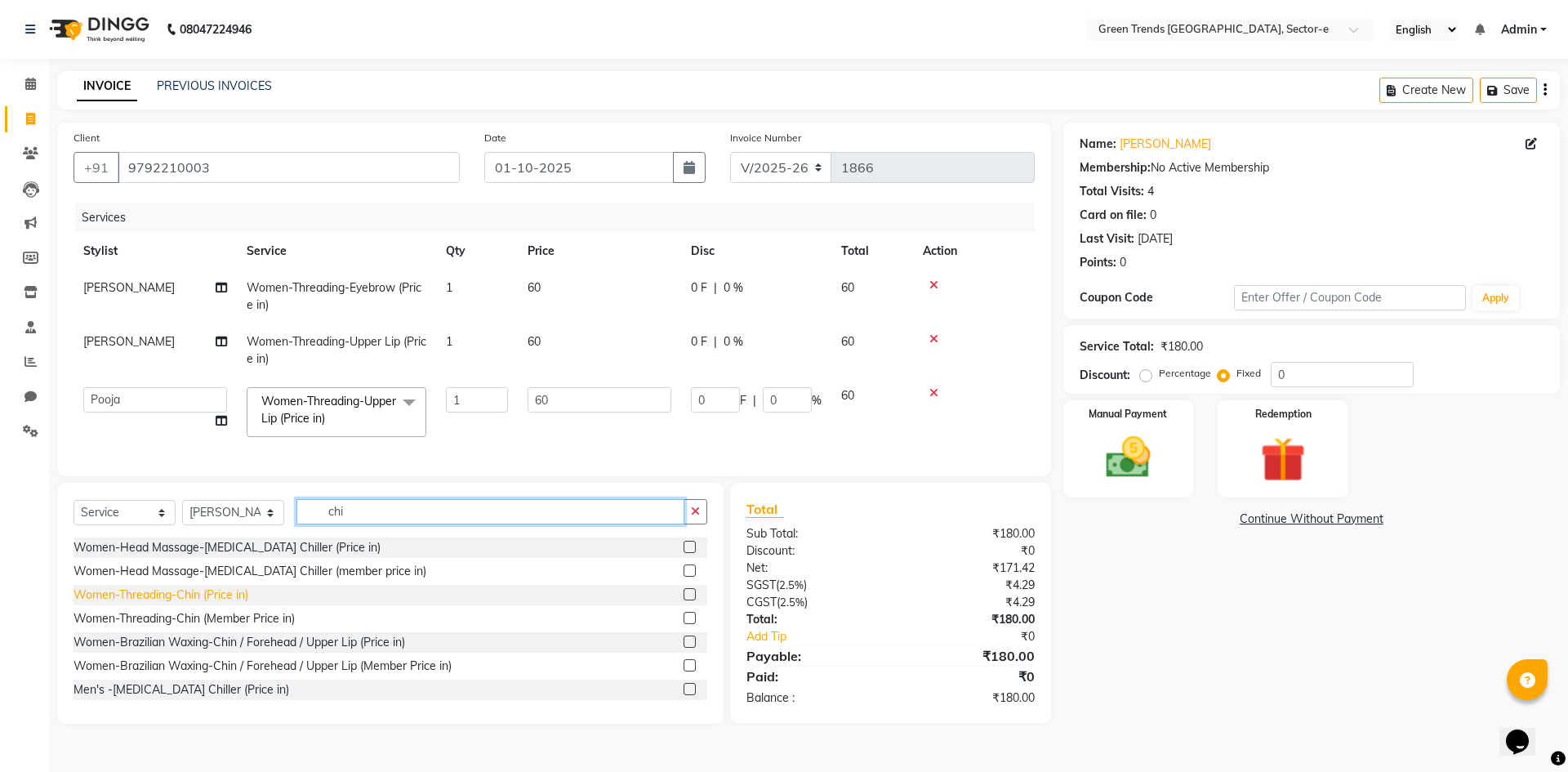
type input "chi"
click at [238, 604] on div "Women-Threading-Chin (Price in)" at bounding box center [160, 596] width 175 height 17
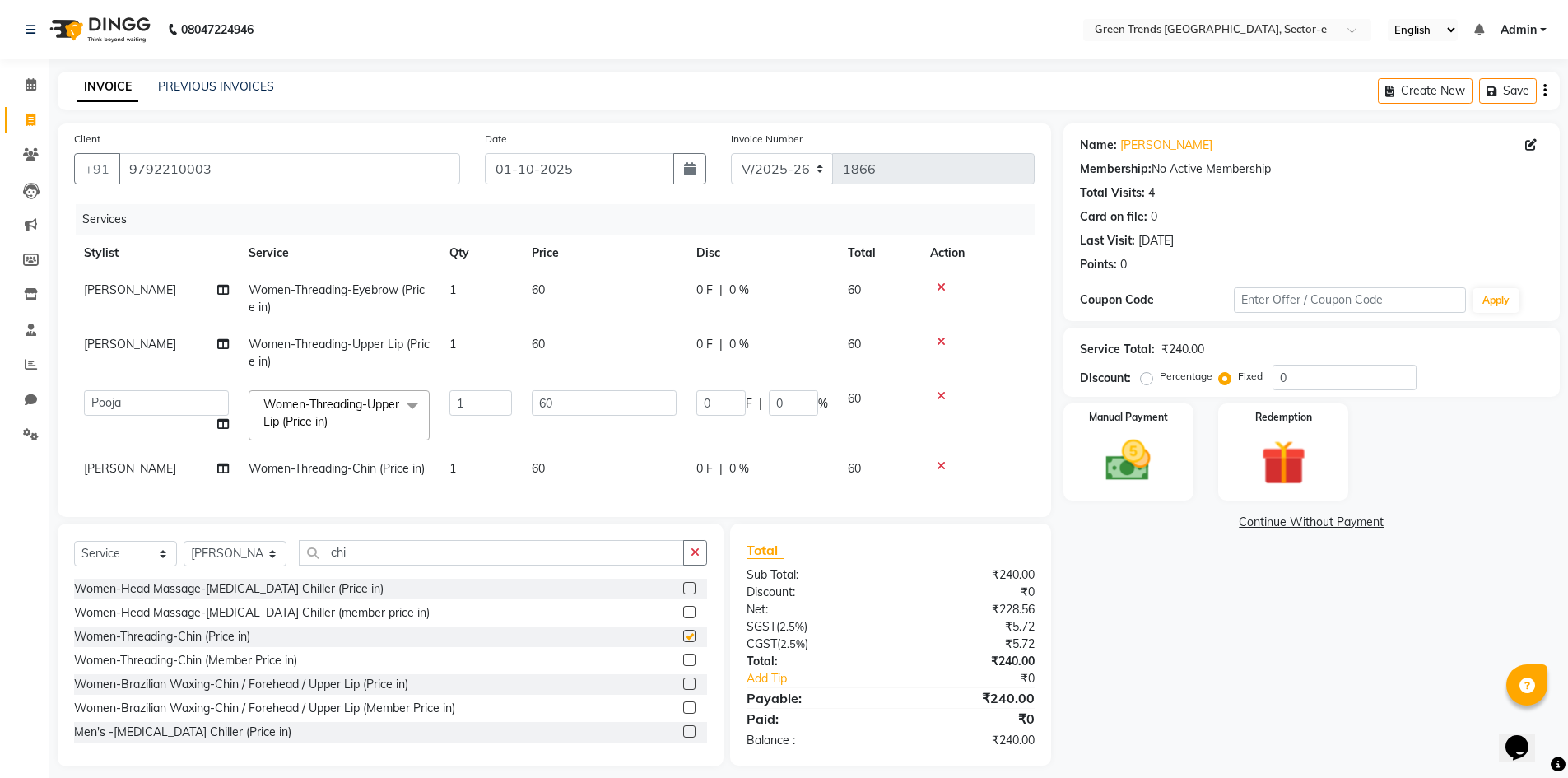
checkbox input "false"
click at [181, 464] on td "[PERSON_NAME]" at bounding box center [156, 469] width 165 height 37
select select "62898"
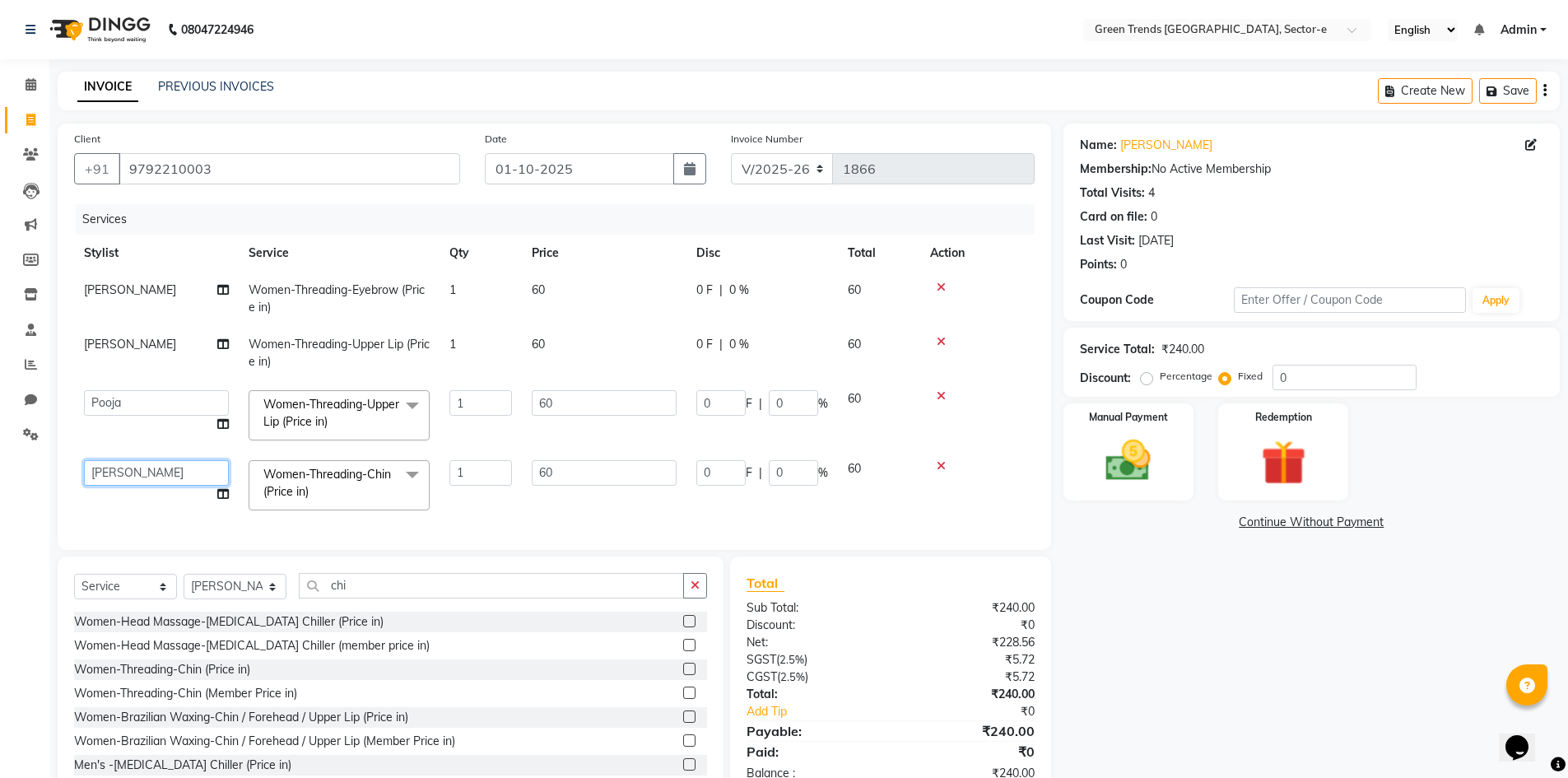
click at [182, 467] on select "[PERSON_NAME] [PERSON_NAME] Mo. [PERSON_NAME].[PERSON_NAME] [PERSON_NAME] Pooja…" at bounding box center [156, 473] width 145 height 26
select select "58754"
drag, startPoint x: 365, startPoint y: 596, endPoint x: 310, endPoint y: 595, distance: 55.0
click at [310, 595] on input "chi" at bounding box center [491, 586] width 385 height 26
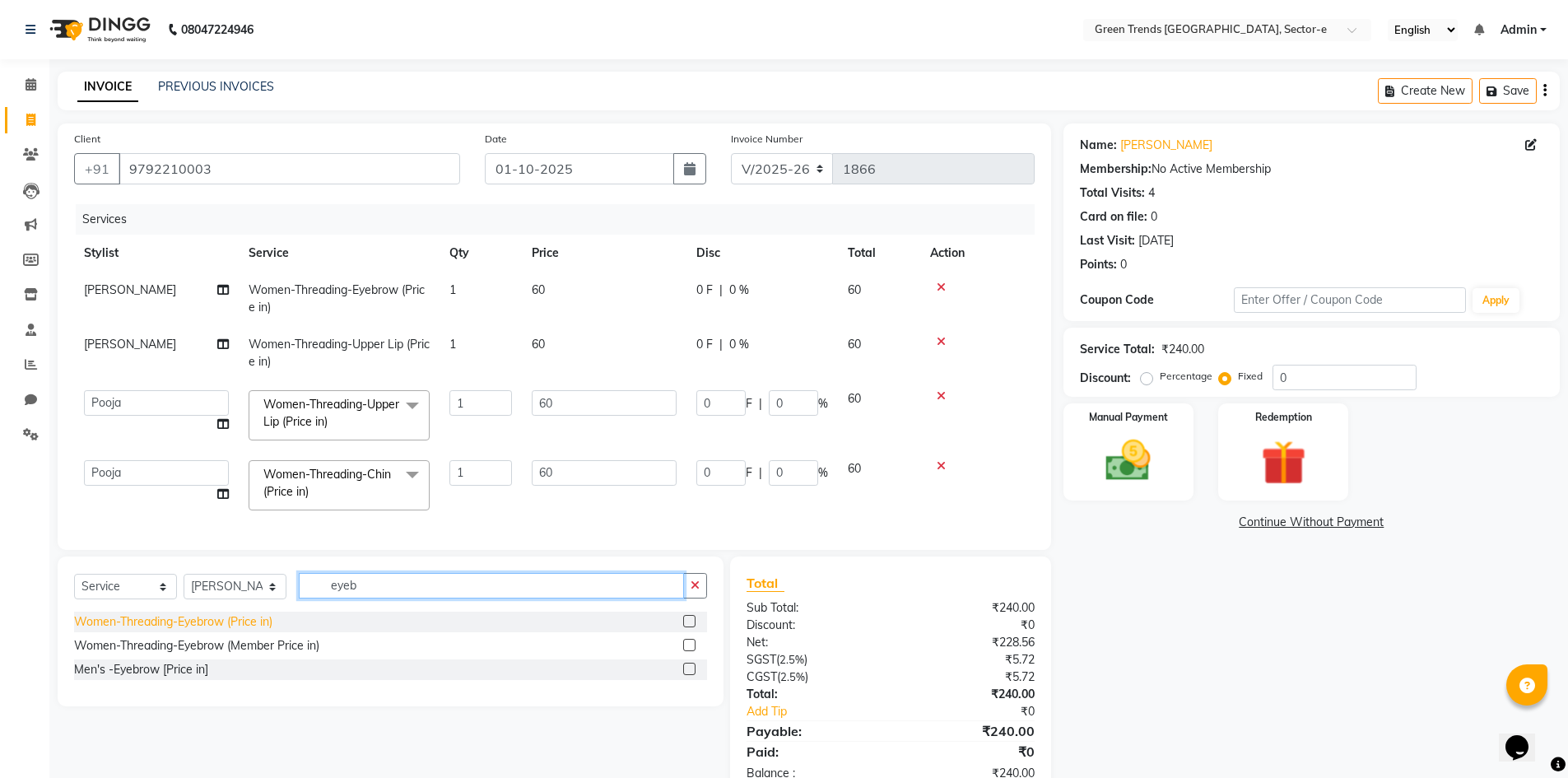
type input "eyeb"
click at [186, 631] on div "Women-Threading-Eyebrow (Price in)" at bounding box center [173, 622] width 199 height 17
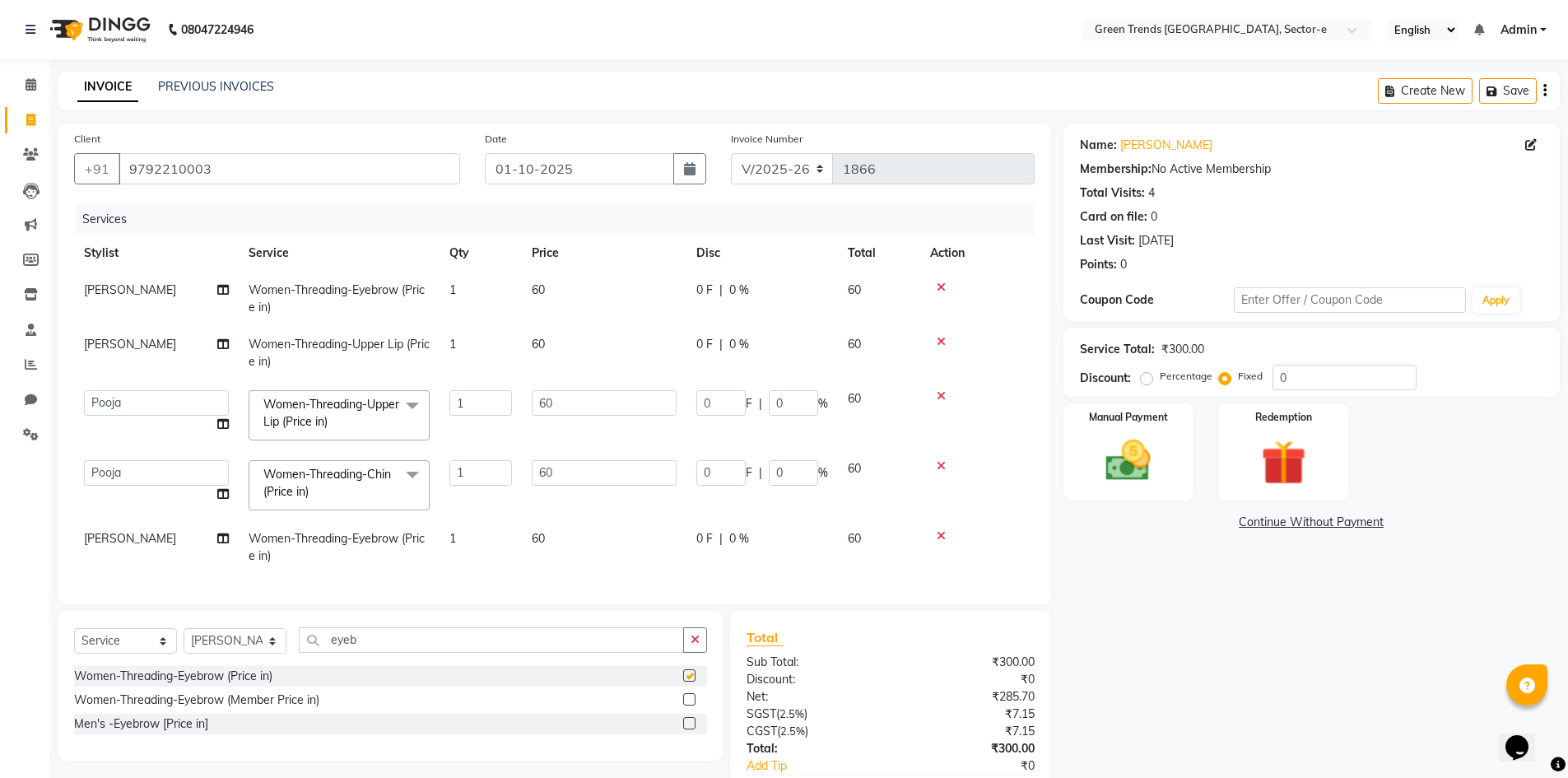
checkbox input "false"
click at [177, 543] on td "[PERSON_NAME]" at bounding box center [156, 547] width 165 height 54
select select "62898"
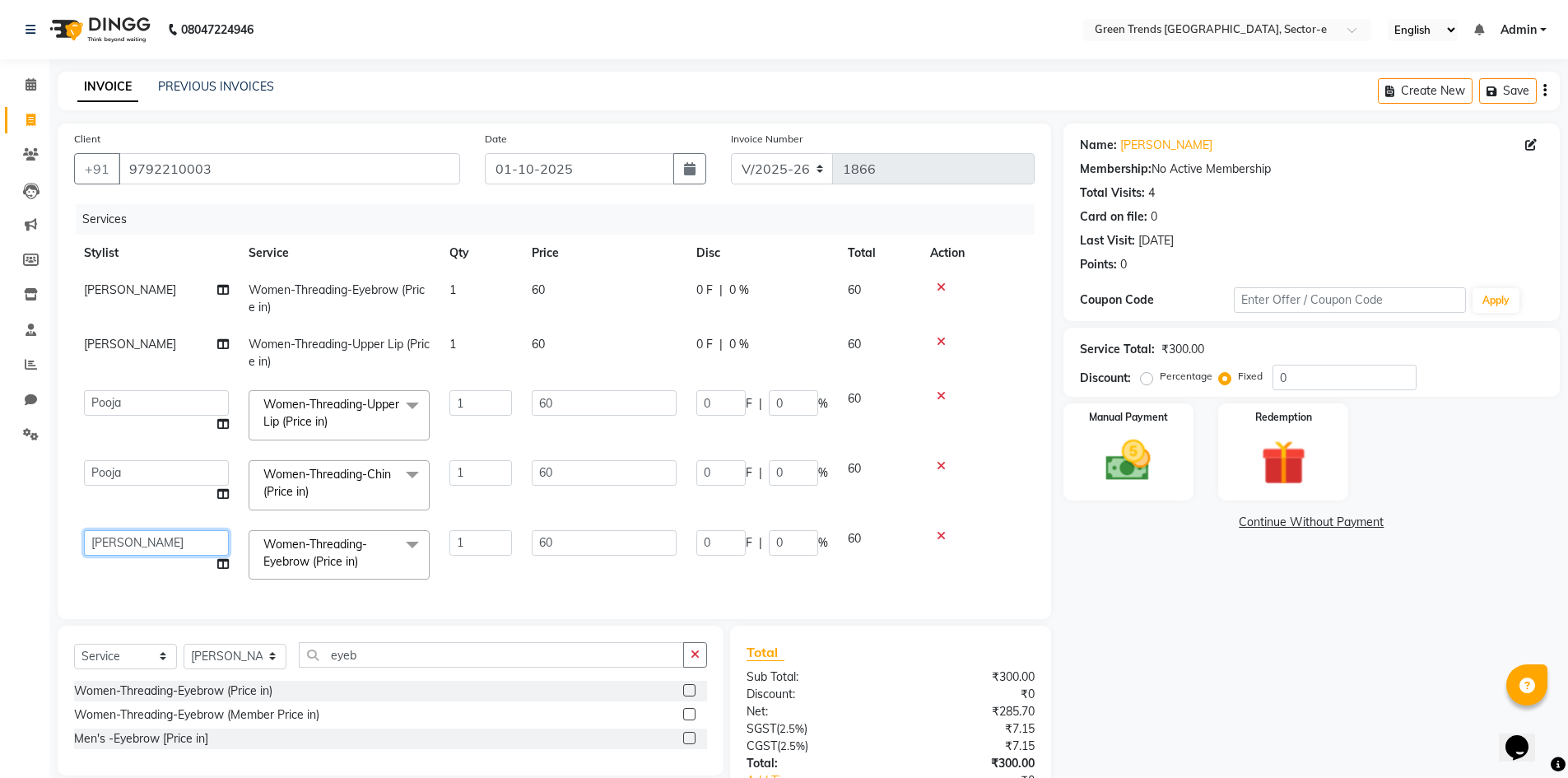
click at [177, 542] on select "[PERSON_NAME] [PERSON_NAME] Mo. [PERSON_NAME].[PERSON_NAME] [PERSON_NAME] Pooja…" at bounding box center [156, 543] width 145 height 26
select select "58754"
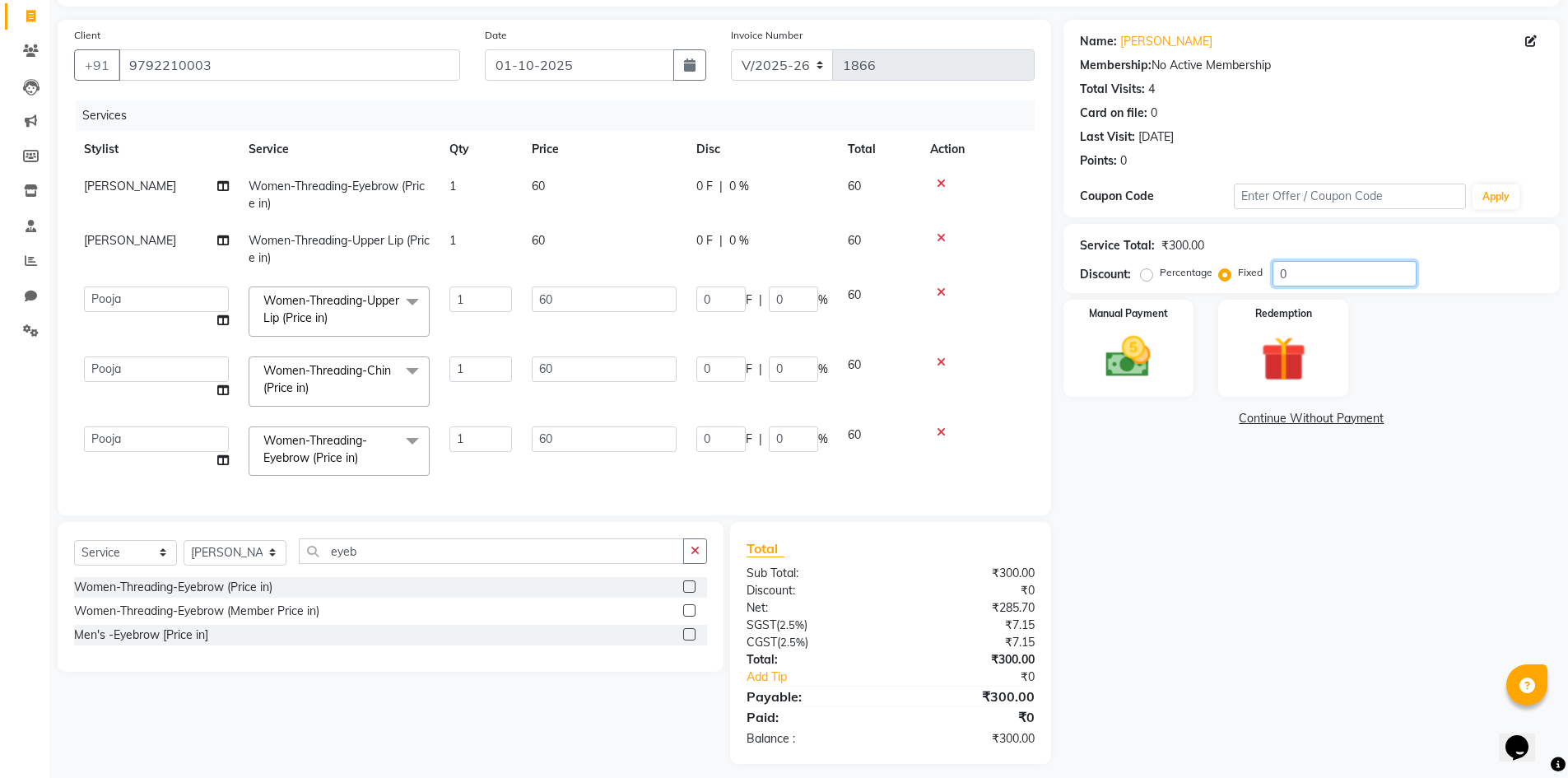
drag, startPoint x: 1303, startPoint y: 269, endPoint x: 1267, endPoint y: 276, distance: 36.7
click at [1267, 276] on div "Percentage Fixed 0" at bounding box center [1280, 273] width 273 height 26
type input "4"
type input "0.8"
type input "1.33"
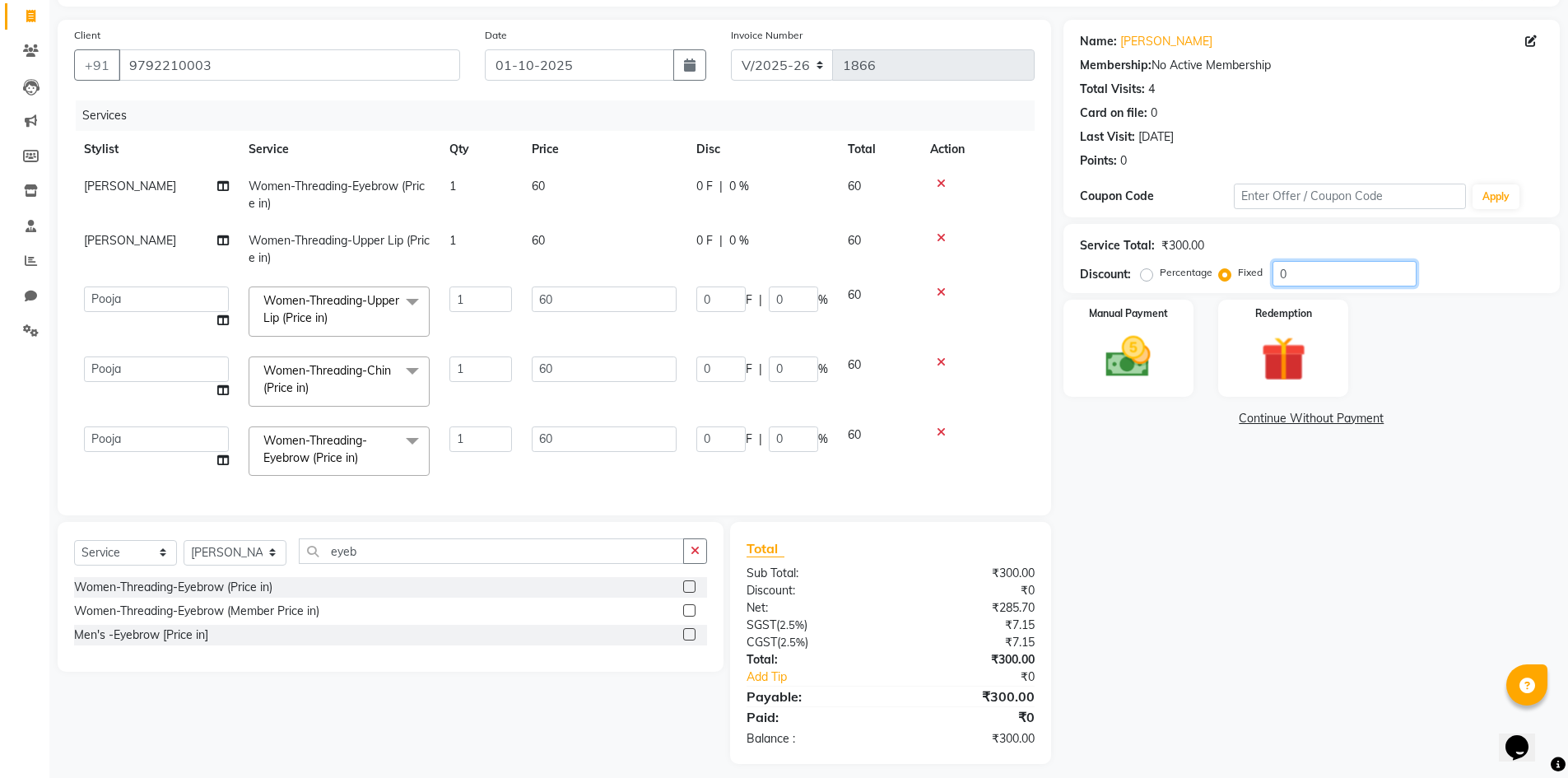
type input "0.8"
type input "1.33"
type input "0.8"
type input "1.33"
type input "44"
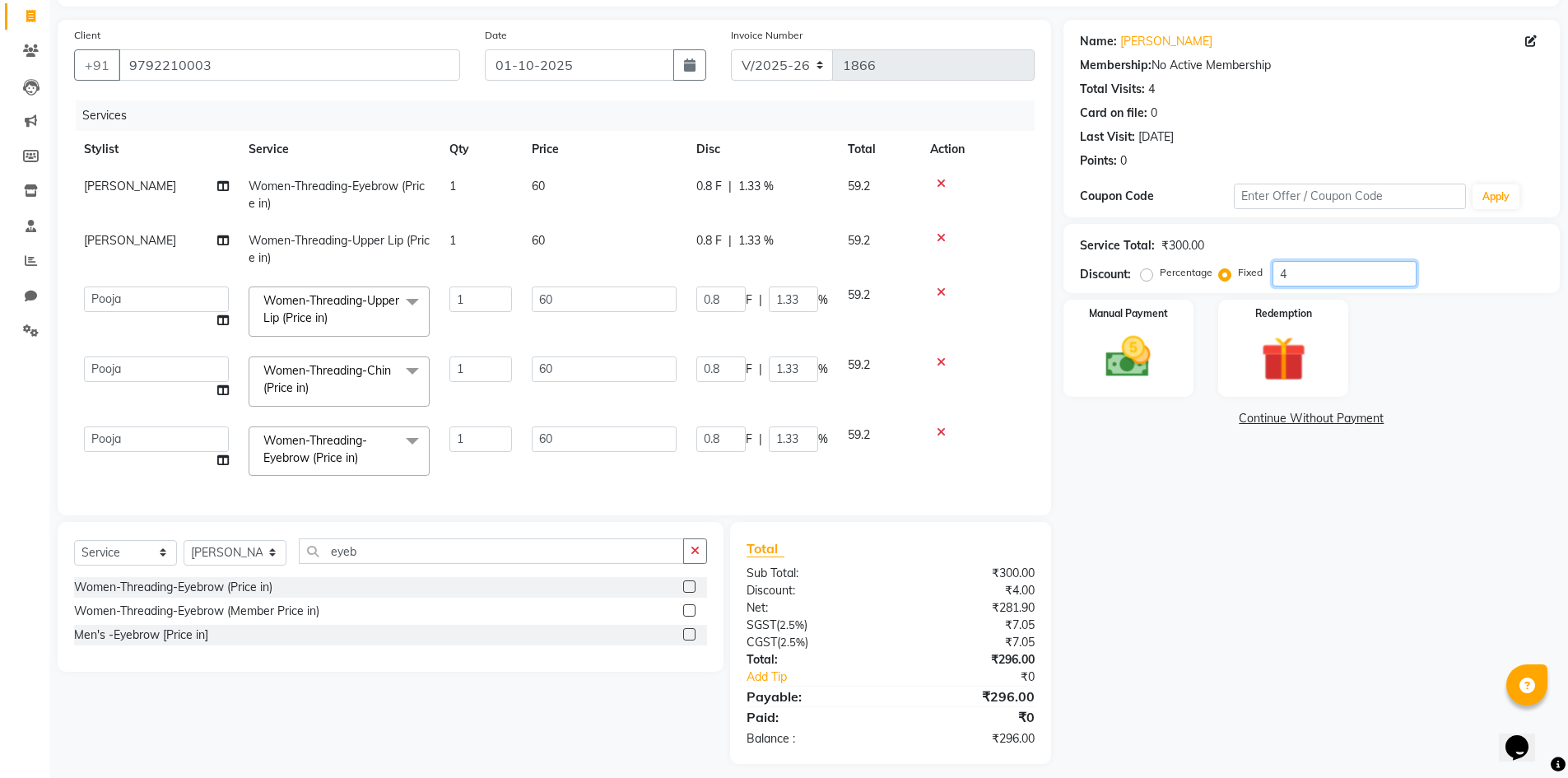
type input "8.8"
type input "14.67"
type input "8.8"
type input "14.67"
type input "8.8"
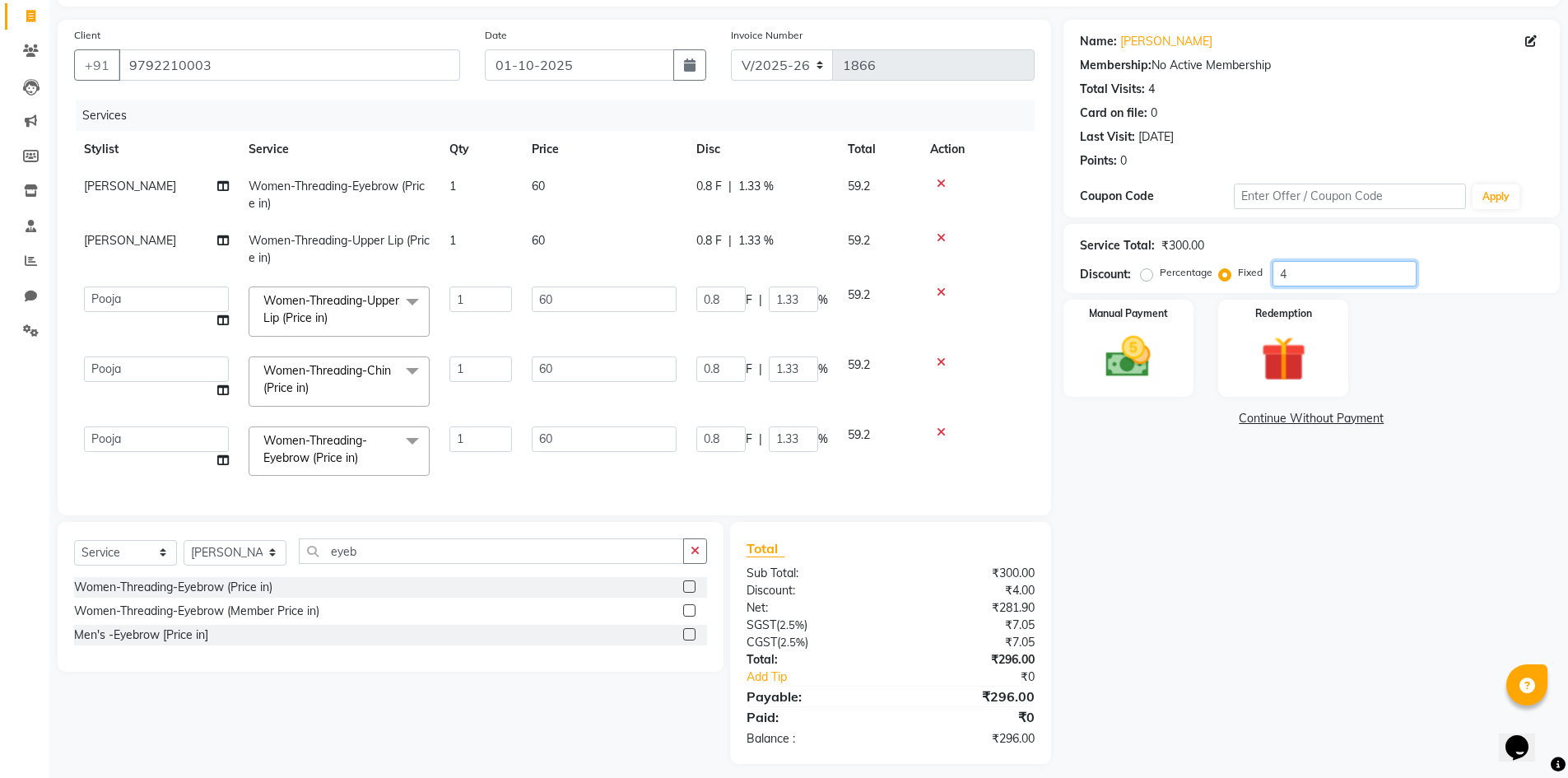
type input "14.67"
type input "44"
click at [1144, 506] on div "Name: Aniket Membership: No Active Membership Total Visits: 4 Card on file: 0 L…" at bounding box center [1318, 392] width 509 height 745
click at [1113, 339] on img at bounding box center [1129, 357] width 76 height 53
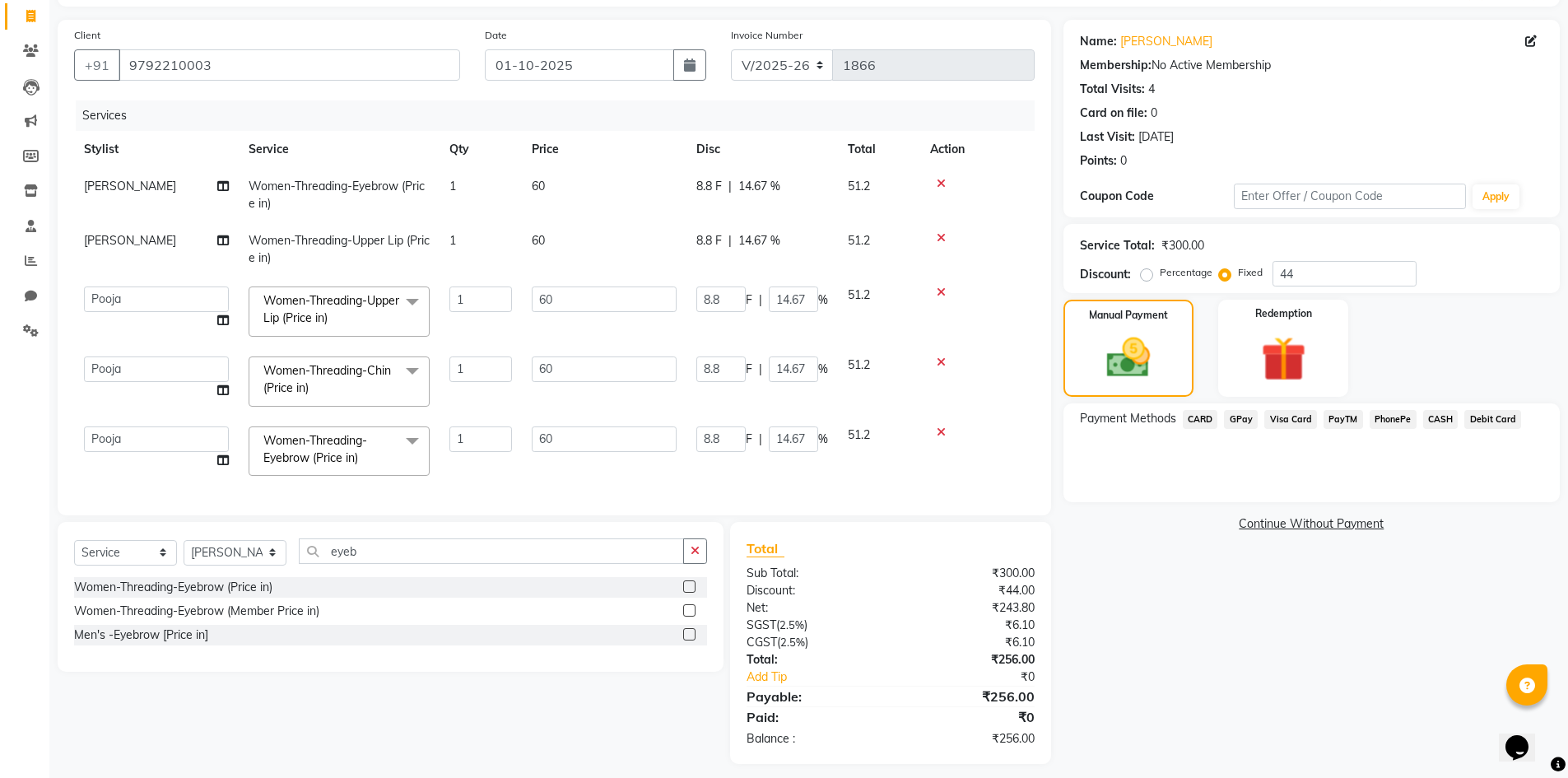
click at [1242, 415] on span "GPay" at bounding box center [1240, 419] width 33 height 19
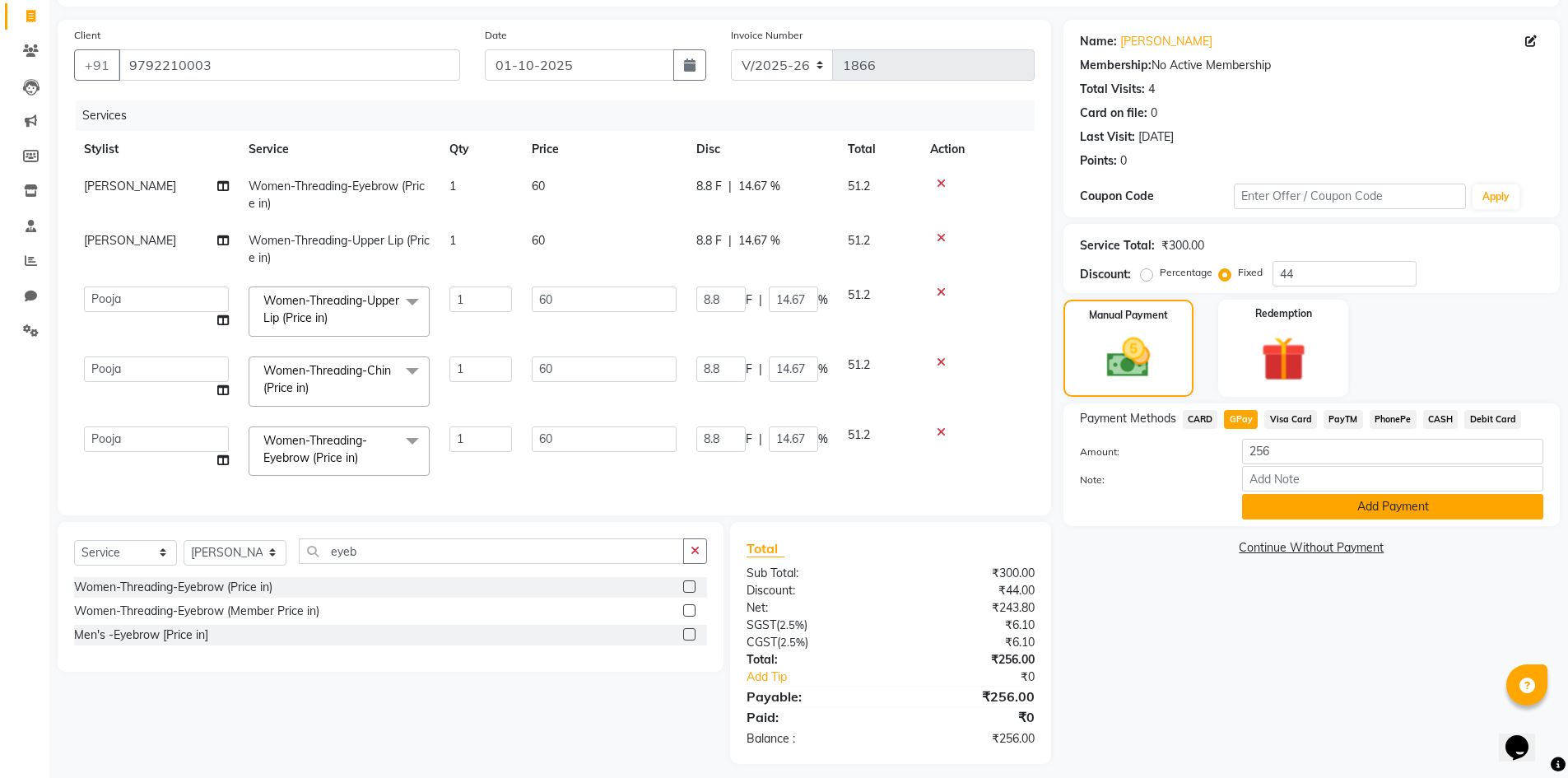
click at [1277, 509] on button "Add Payment" at bounding box center [1392, 506] width 301 height 26
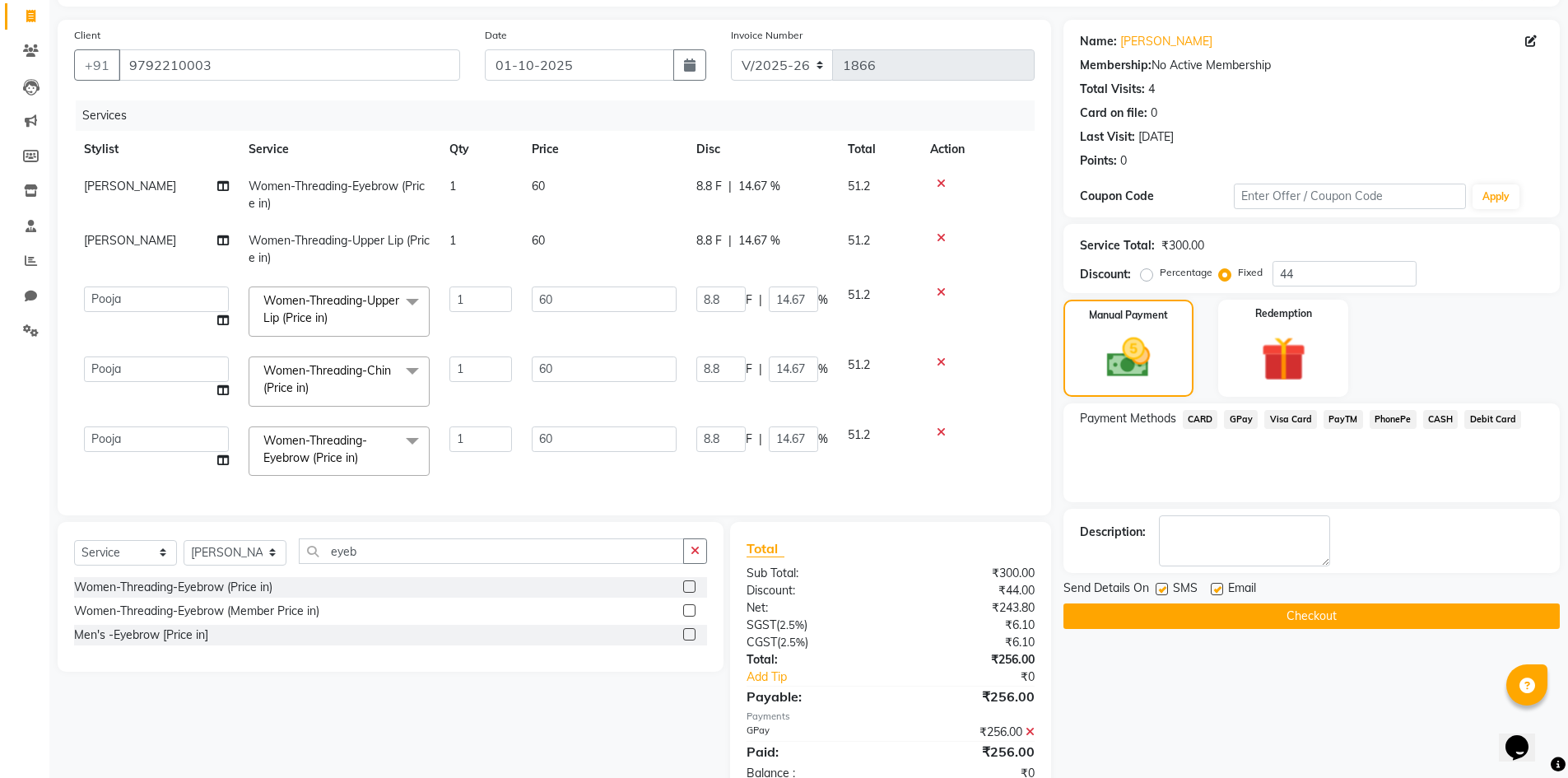
click at [1161, 590] on label at bounding box center [1162, 589] width 12 height 12
click at [1161, 590] on input "checkbox" at bounding box center [1161, 590] width 10 height 10
checkbox input "false"
click at [1219, 586] on label at bounding box center [1217, 589] width 12 height 12
click at [1219, 586] on input "checkbox" at bounding box center [1216, 590] width 10 height 10
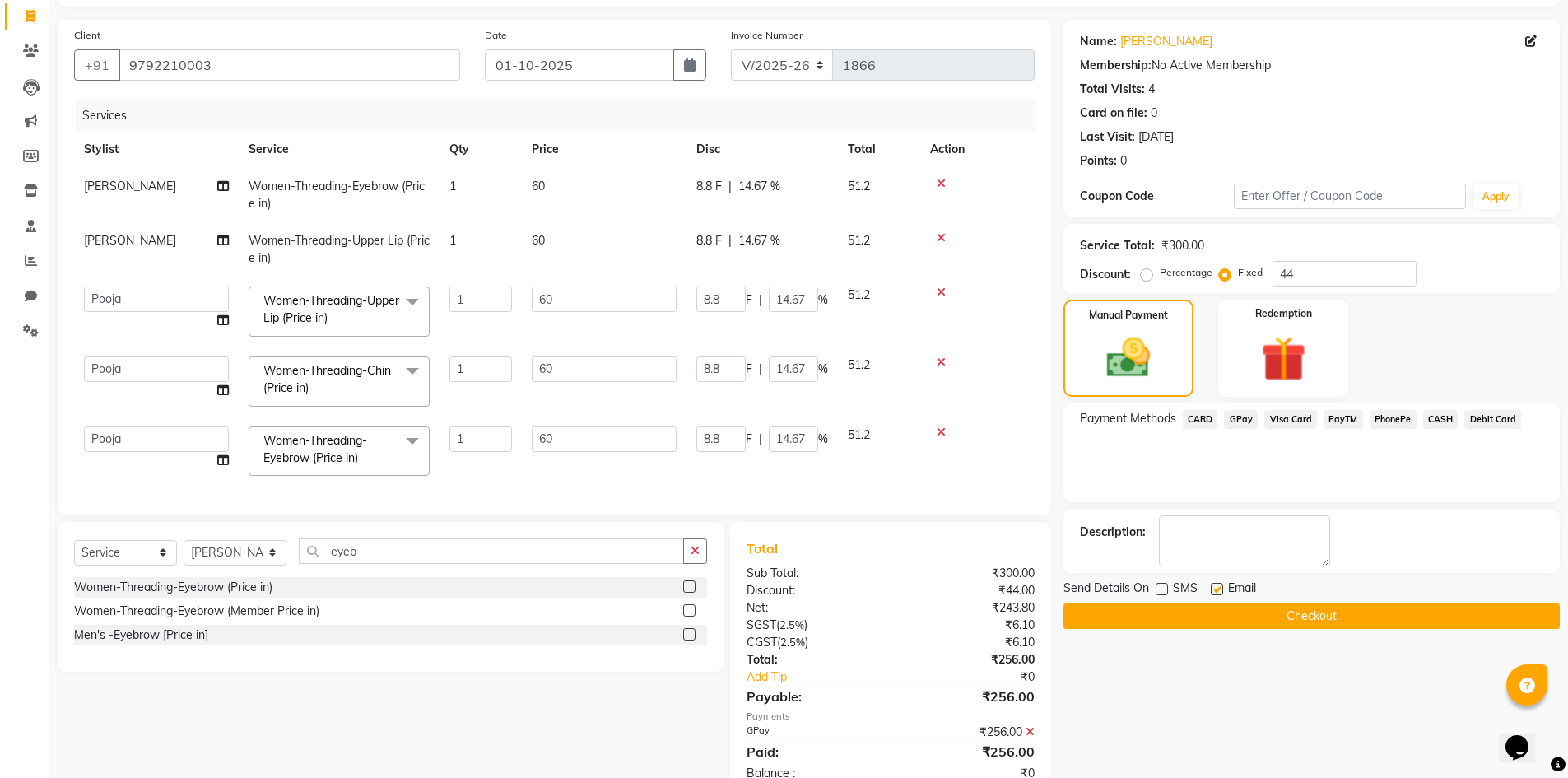
checkbox input "false"
drag, startPoint x: 1235, startPoint y: 607, endPoint x: 1220, endPoint y: 612, distance: 15.8
click at [1235, 608] on button "Checkout" at bounding box center [1312, 616] width 496 height 26
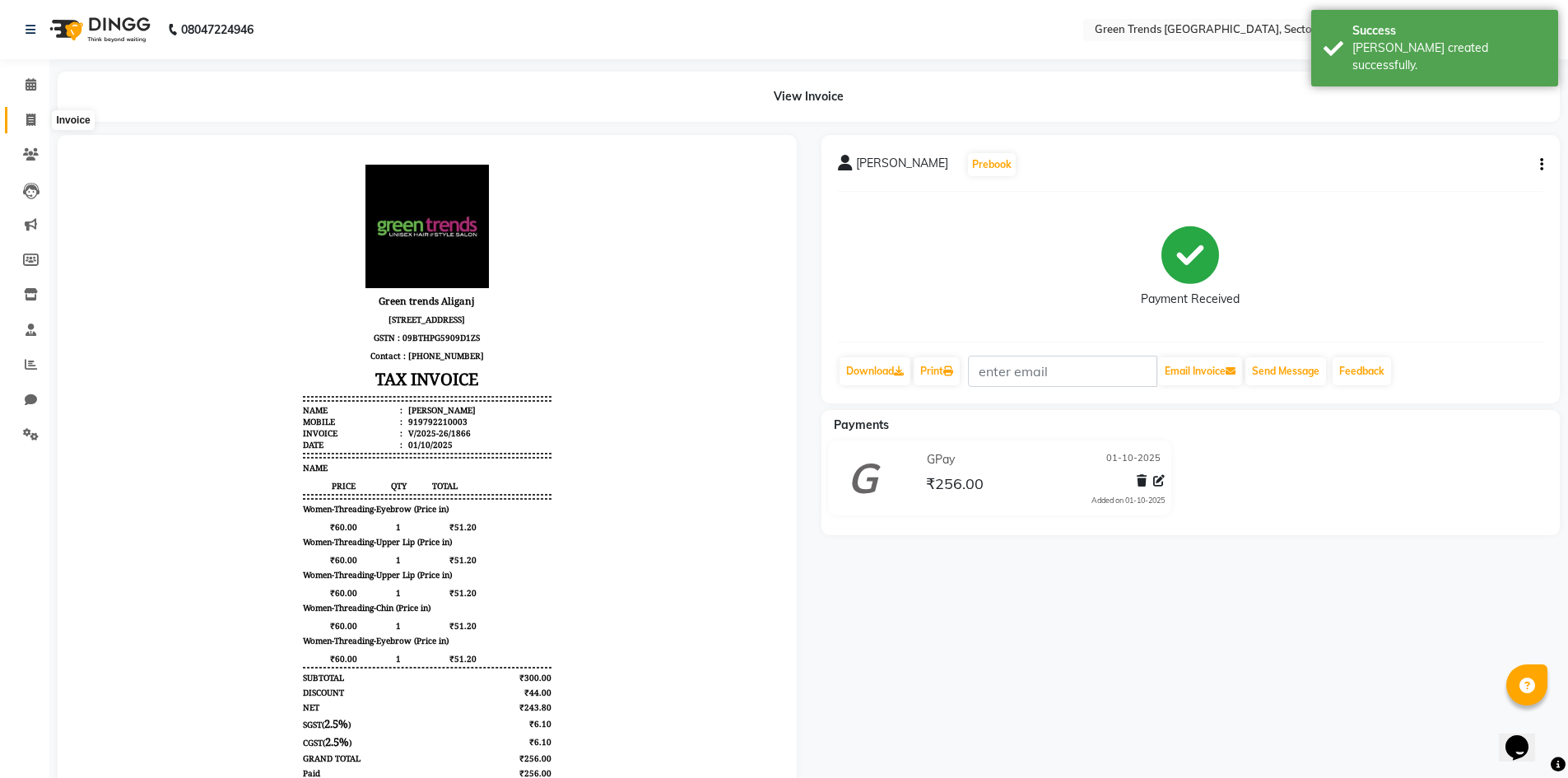
click at [39, 114] on span at bounding box center [30, 121] width 29 height 19
select select "7023"
select select "service"
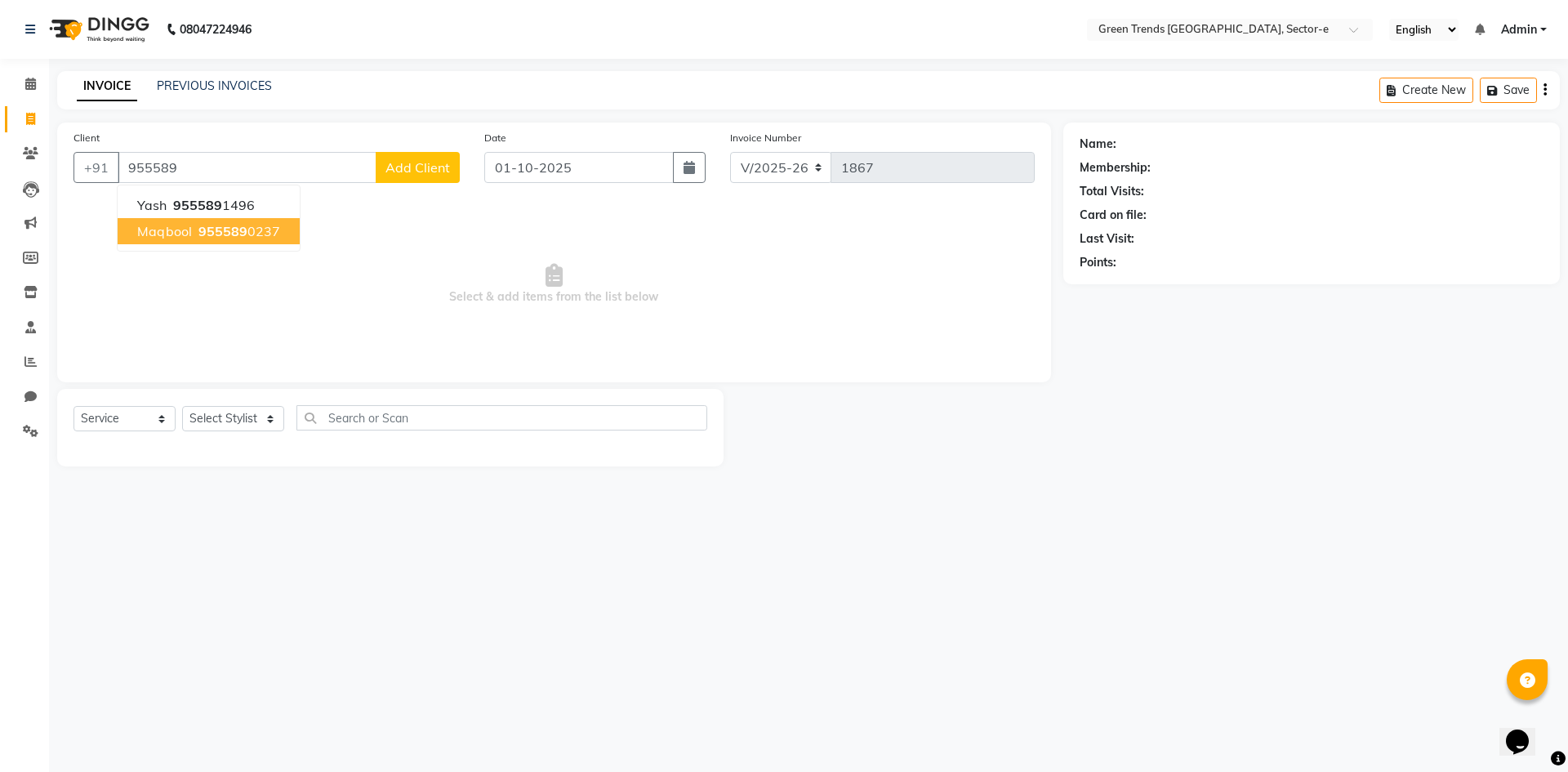
click at [230, 232] on span "955589" at bounding box center [223, 230] width 49 height 16
type input "9555890237"
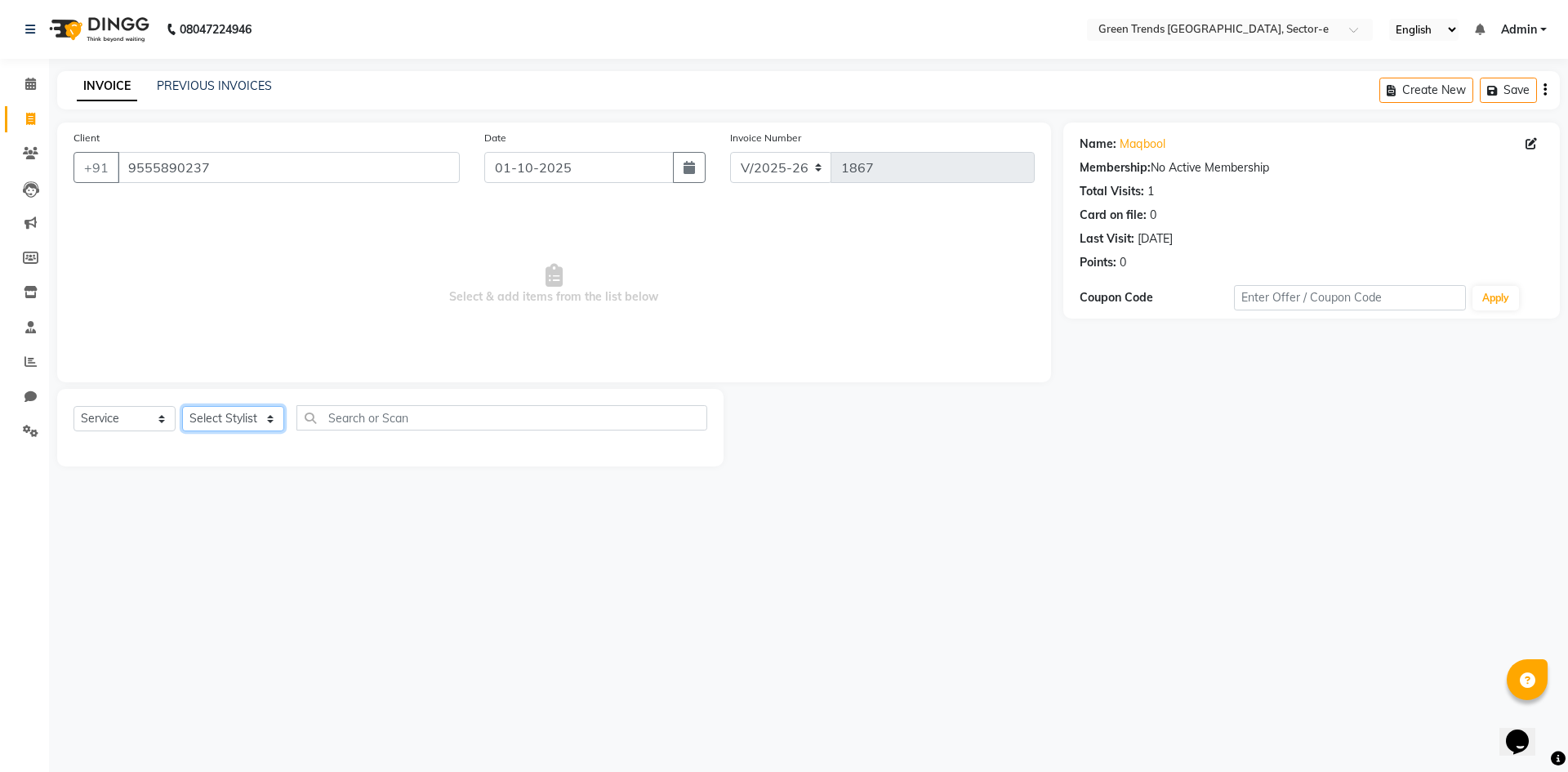
click at [253, 417] on select "Select Stylist [PERSON_NAME] [PERSON_NAME] Mo. [PERSON_NAME].[PERSON_NAME] [PER…" at bounding box center [233, 418] width 102 height 25
select select "58752"
click at [182, 406] on select "Select Stylist [PERSON_NAME] [PERSON_NAME] Mo. [PERSON_NAME].[PERSON_NAME] [PER…" at bounding box center [233, 418] width 102 height 25
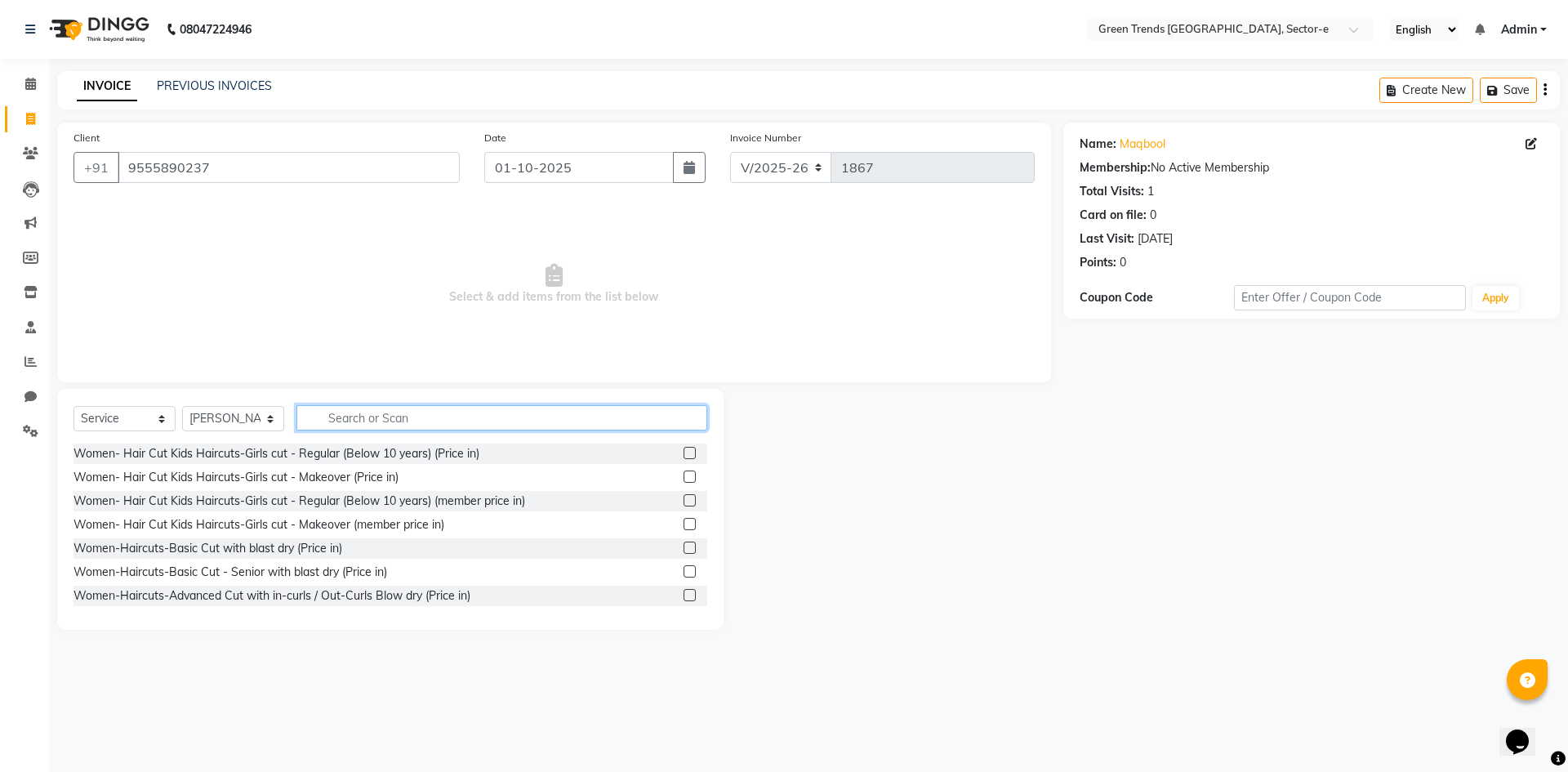
click at [338, 420] on input "text" at bounding box center [501, 417] width 410 height 25
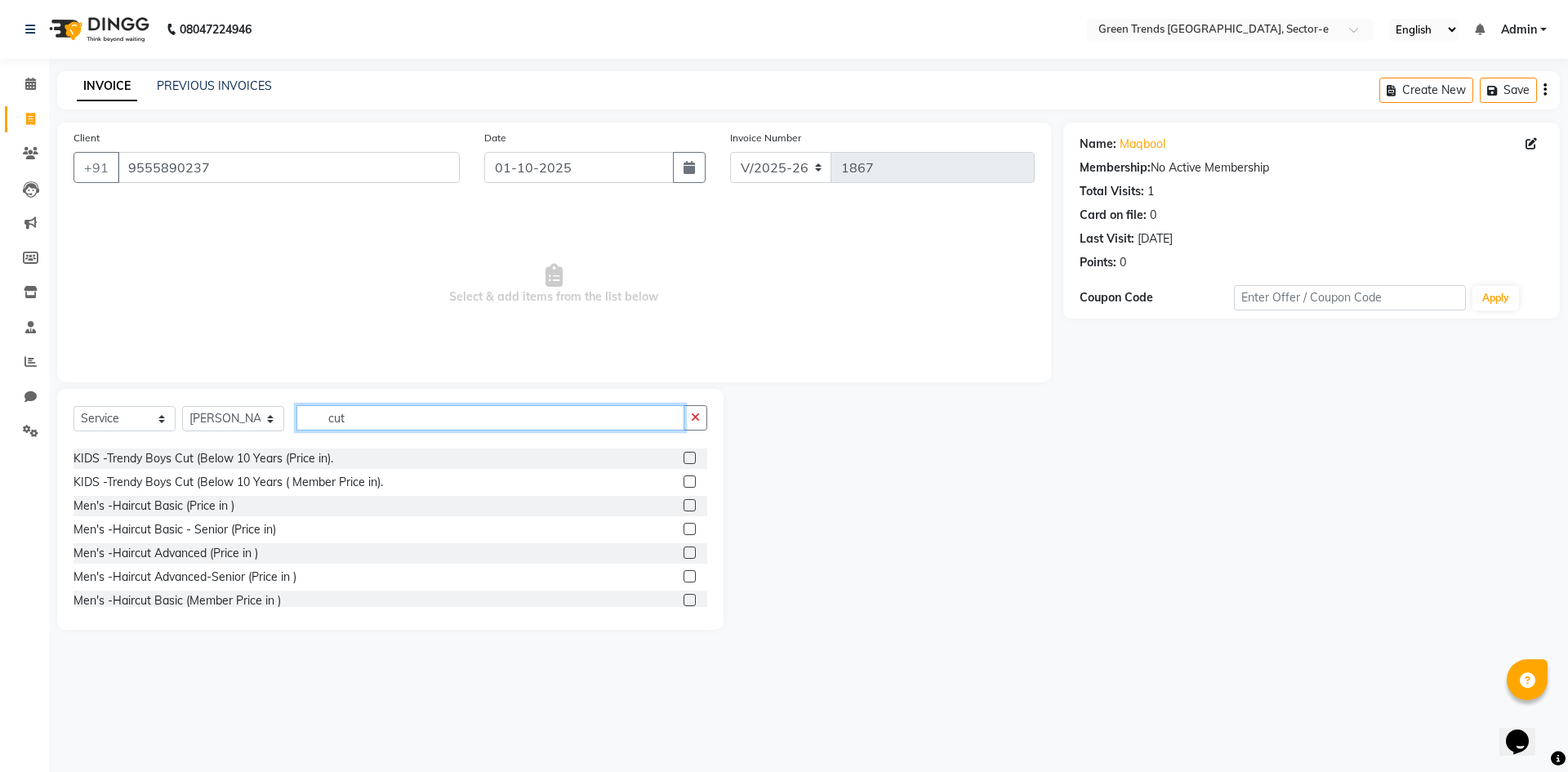
scroll to position [845, 0]
type input "cut"
click at [157, 507] on div "Men's -Haircut Basic (Price in )" at bounding box center [154, 498] width 161 height 17
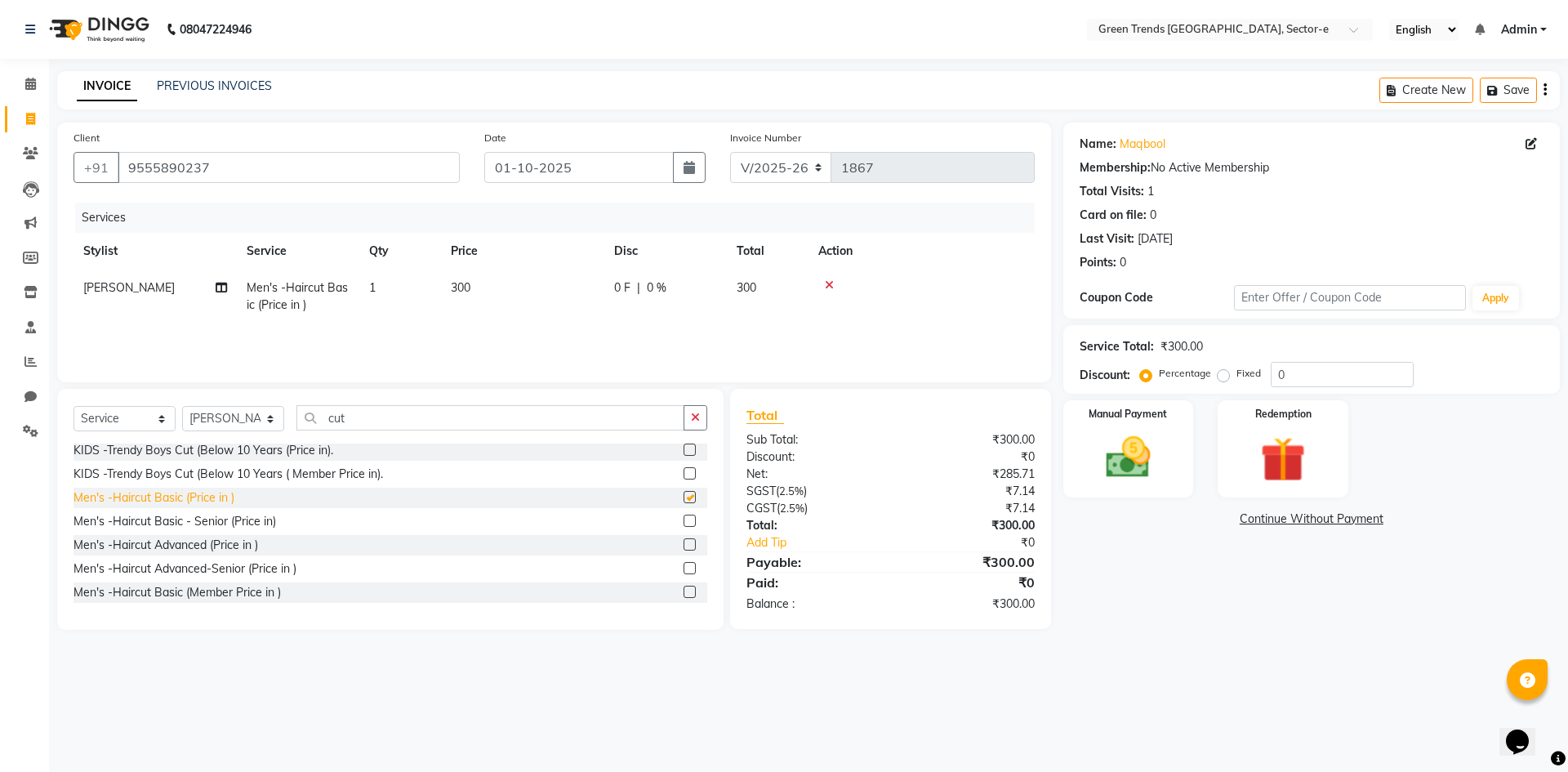
checkbox input "false"
click at [628, 282] on span "0 F" at bounding box center [622, 288] width 16 height 17
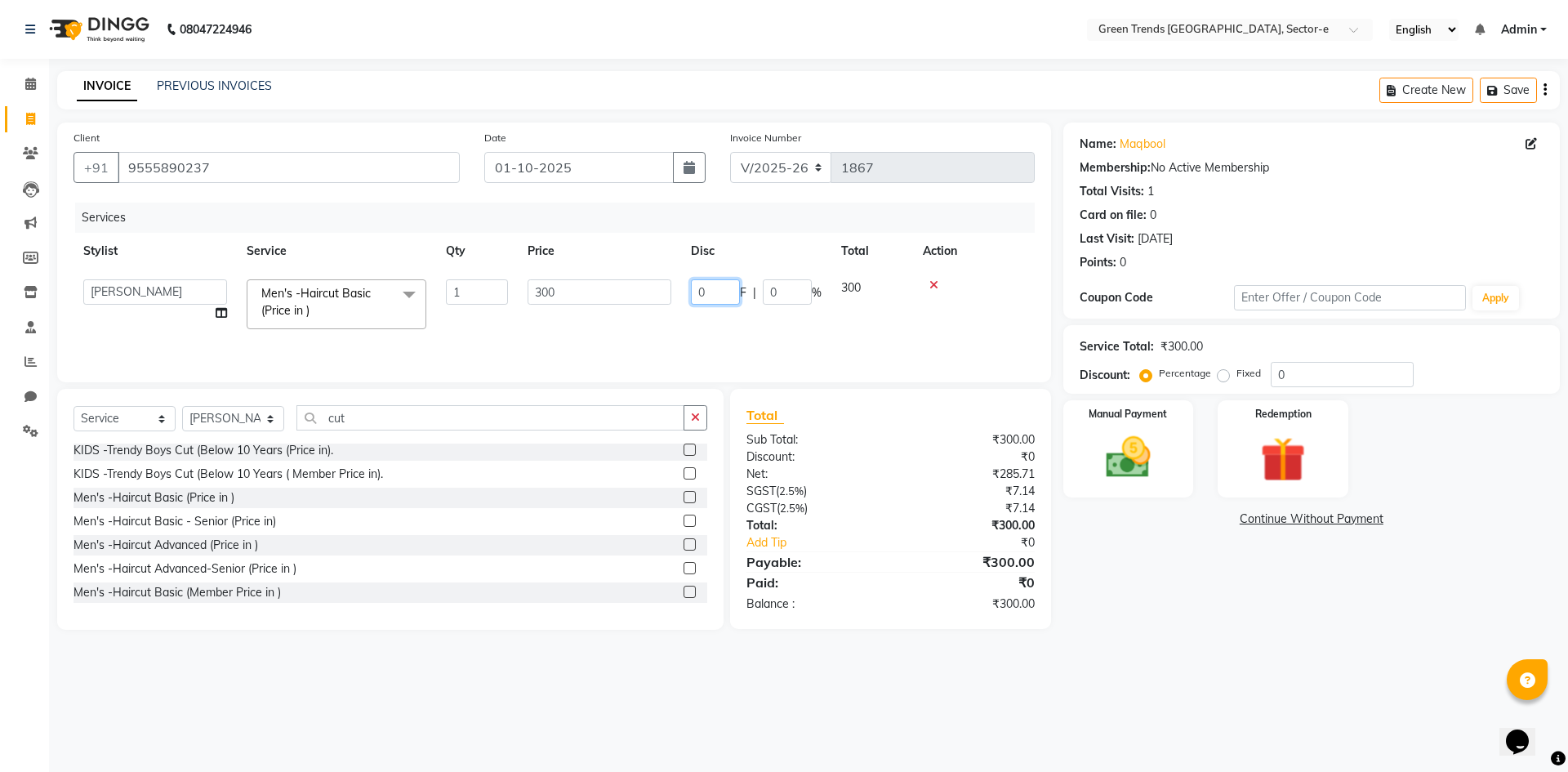
drag, startPoint x: 726, startPoint y: 282, endPoint x: 668, endPoint y: 300, distance: 60.7
click at [668, 300] on tr "[PERSON_NAME] [PERSON_NAME] Mo. [PERSON_NAME].[PERSON_NAME] [PERSON_NAME] Pooja…" at bounding box center [554, 305] width 961 height 70
type input "61"
click at [642, 332] on div "Services Stylist Service Qty Price Disc Total Action Faiz alam Men's -Haircut B…" at bounding box center [554, 284] width 961 height 163
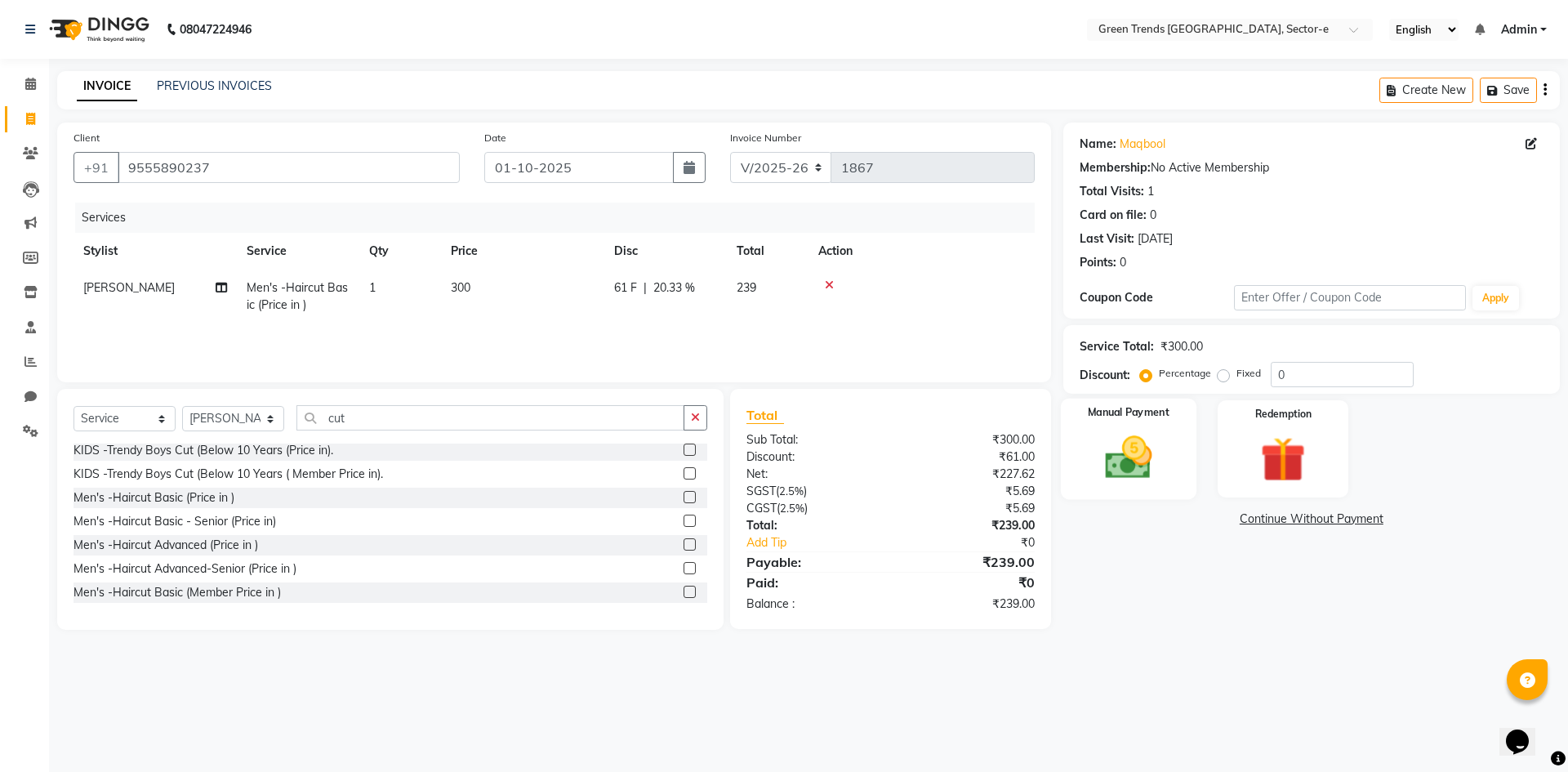
click at [1137, 450] on img at bounding box center [1128, 457] width 76 height 54
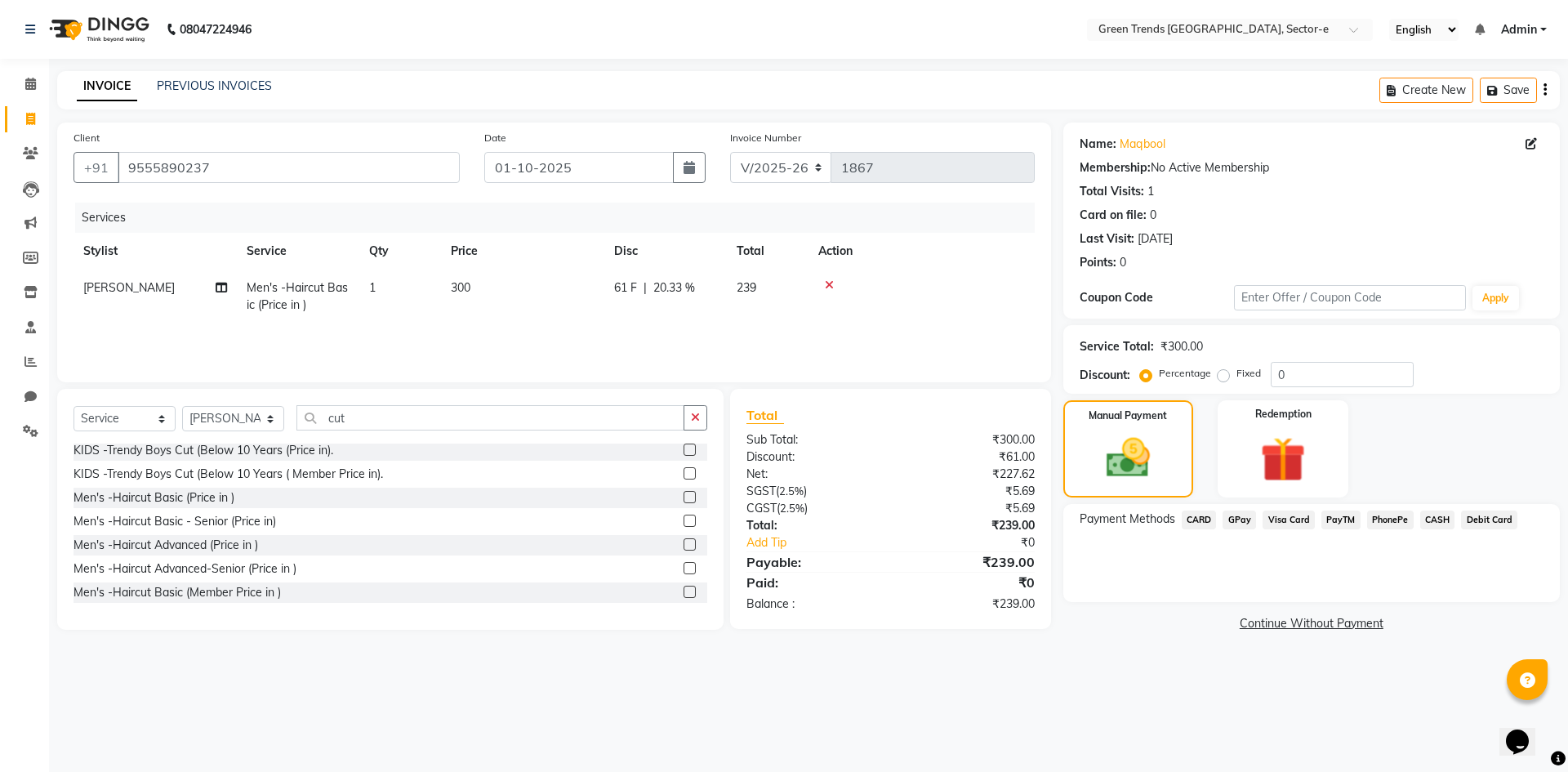
click at [1239, 516] on span "GPay" at bounding box center [1239, 520] width 33 height 19
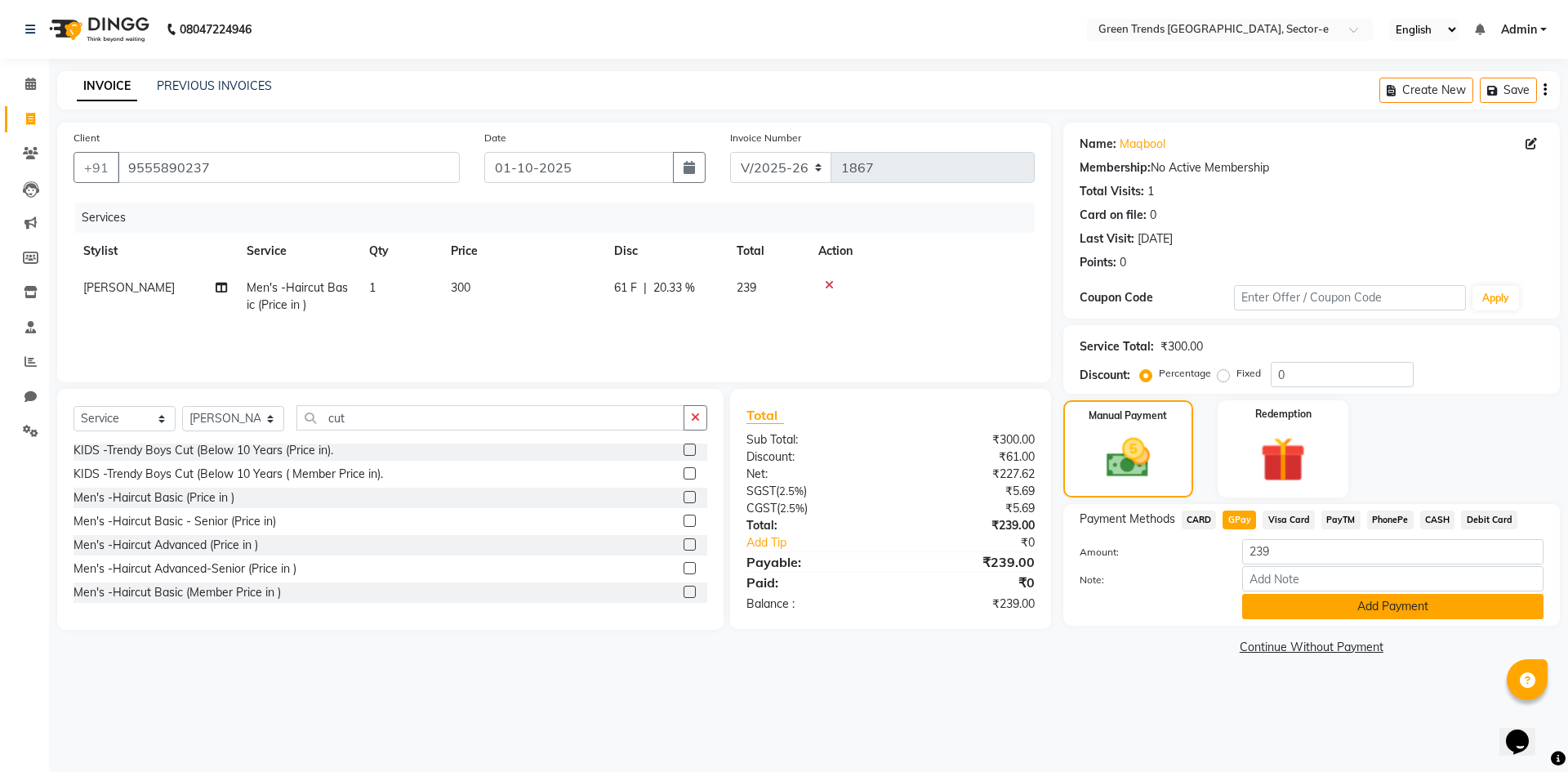
click at [1268, 594] on button "Add Payment" at bounding box center [1393, 606] width 301 height 25
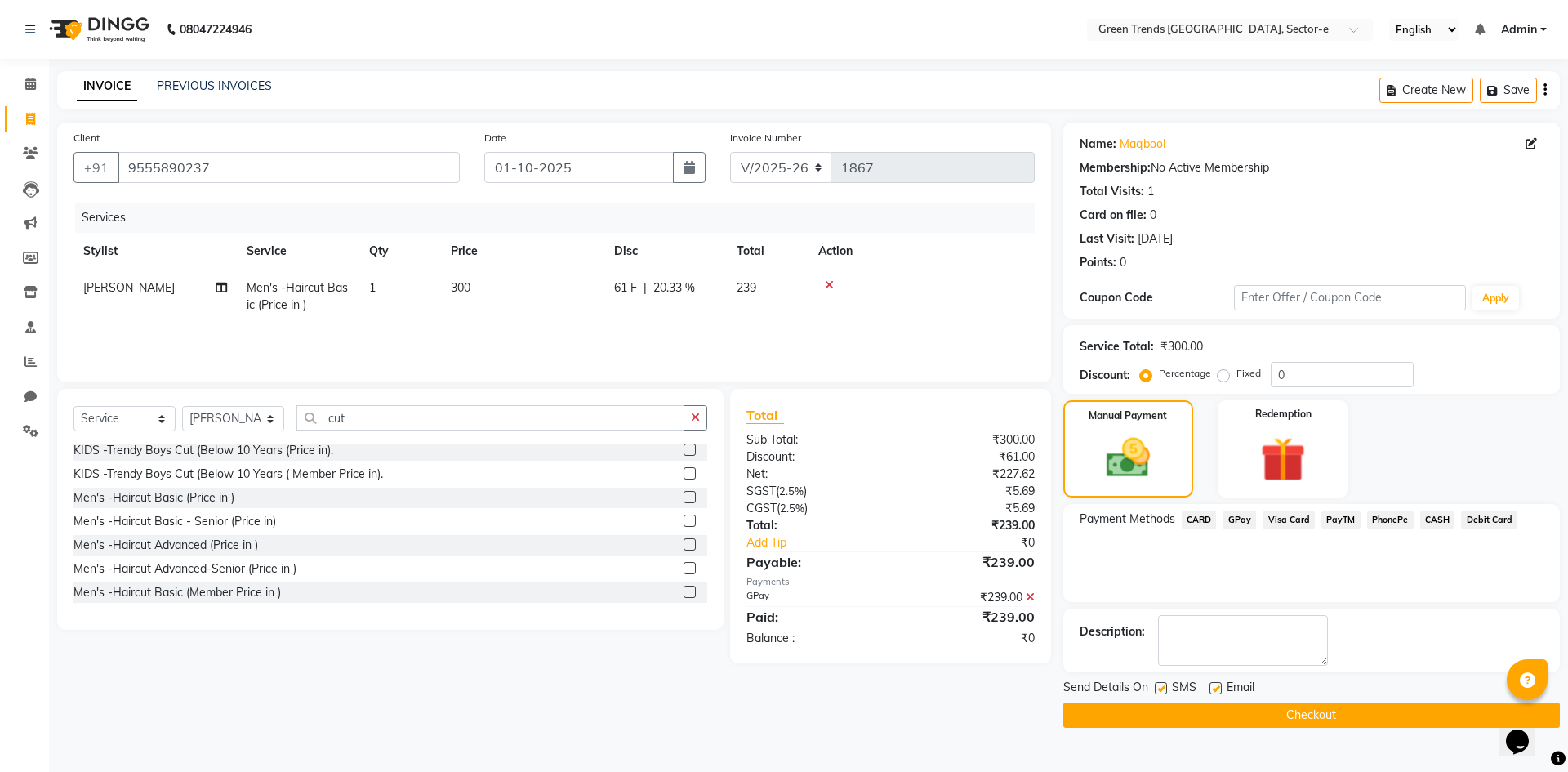
drag, startPoint x: 1165, startPoint y: 684, endPoint x: 1199, endPoint y: 684, distance: 34.0
click at [1165, 685] on label at bounding box center [1160, 688] width 12 height 12
click at [1165, 685] on input "checkbox" at bounding box center [1159, 689] width 10 height 10
checkbox input "false"
drag, startPoint x: 1213, startPoint y: 683, endPoint x: 1208, endPoint y: 698, distance: 15.8
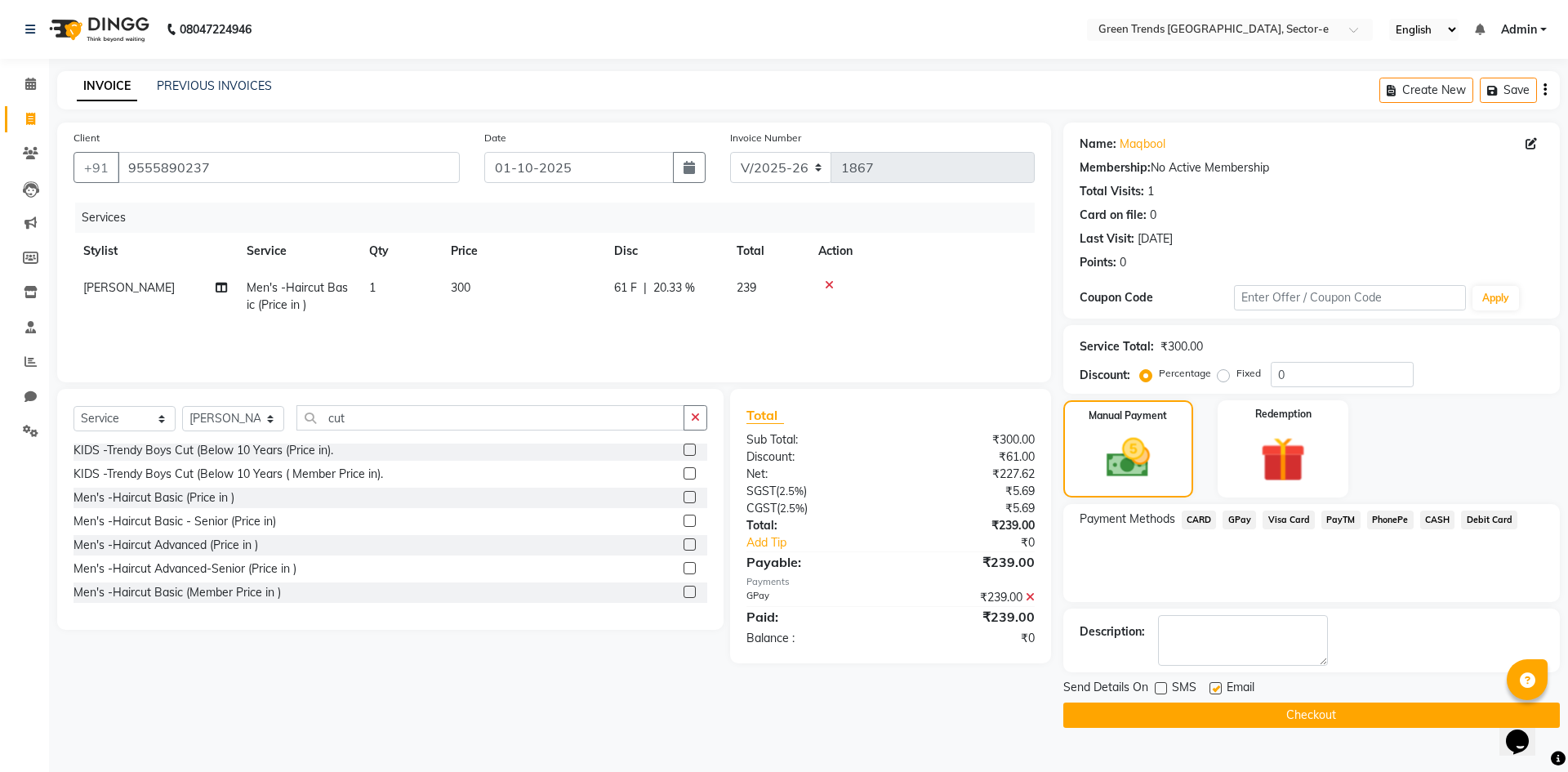
click at [1212, 685] on label at bounding box center [1215, 688] width 12 height 12
click at [1212, 685] on input "checkbox" at bounding box center [1214, 689] width 10 height 10
checkbox input "false"
click at [1216, 703] on div "Send Details On SMS Email Checkout" at bounding box center [1311, 703] width 496 height 49
click at [1213, 711] on button "Checkout" at bounding box center [1311, 715] width 496 height 25
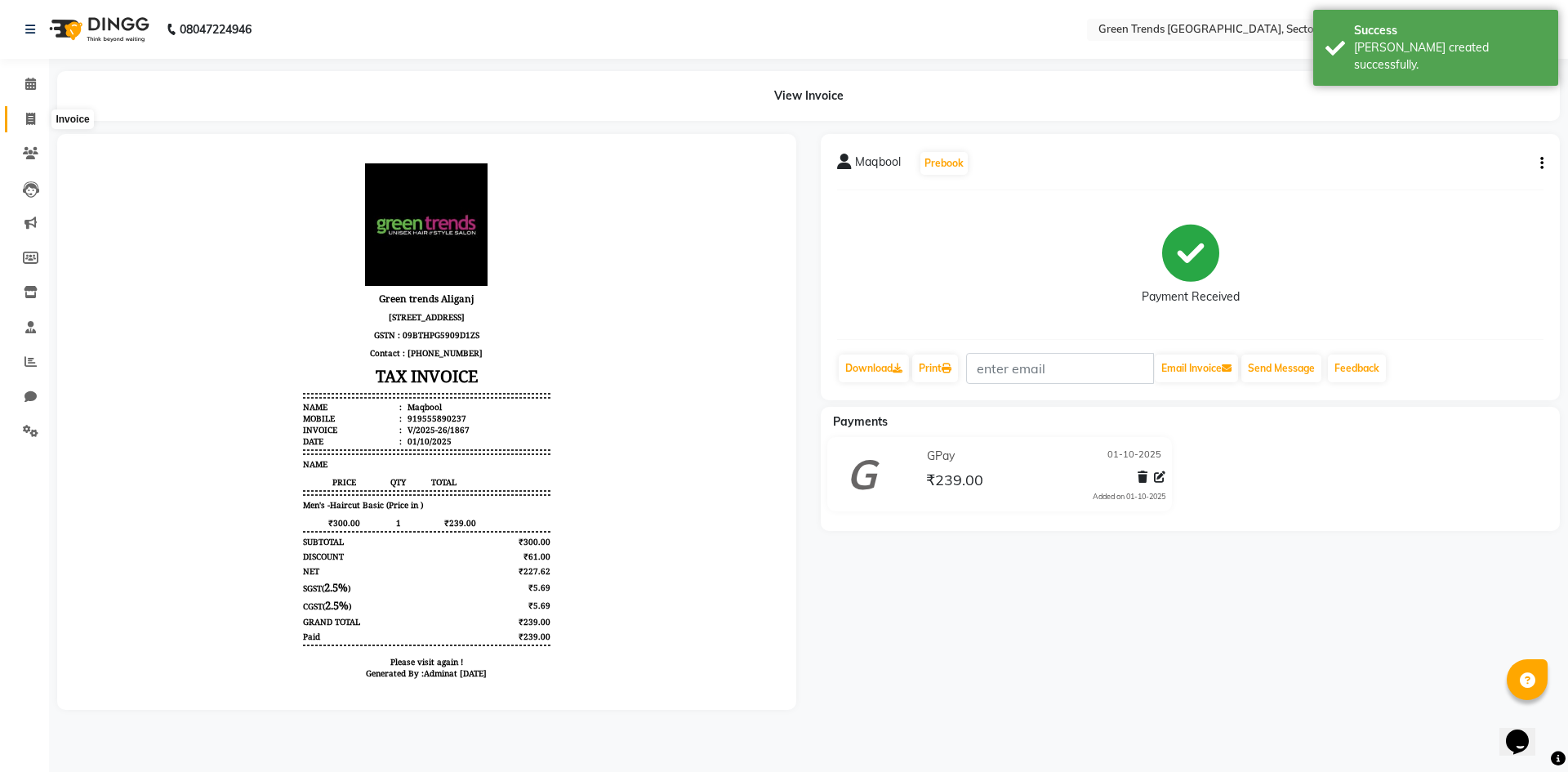
drag, startPoint x: 25, startPoint y: 119, endPoint x: 44, endPoint y: 127, distance: 20.6
click at [26, 119] on icon at bounding box center [31, 118] width 9 height 12
select select "service"
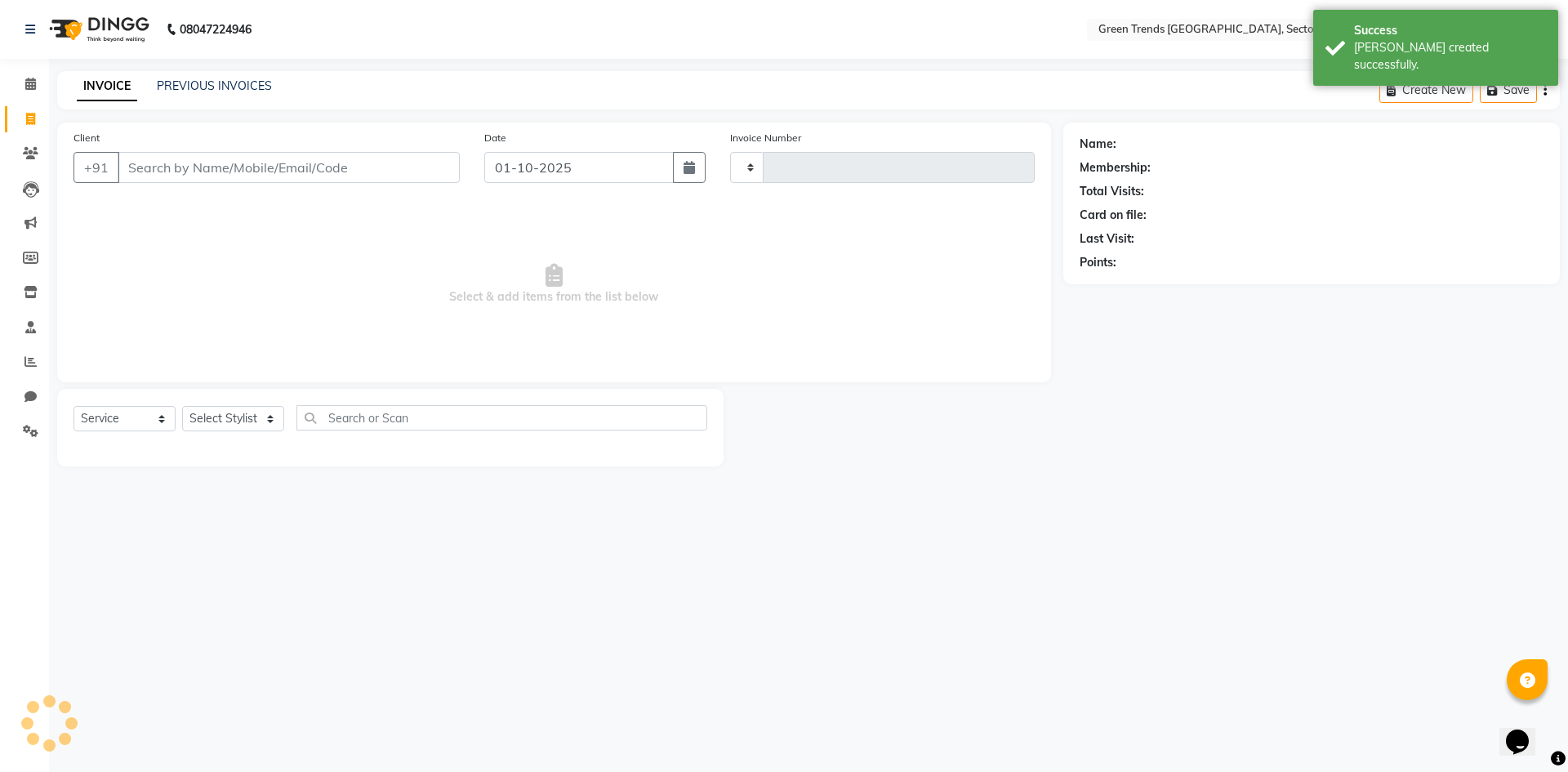
type input "1868"
select select "7023"
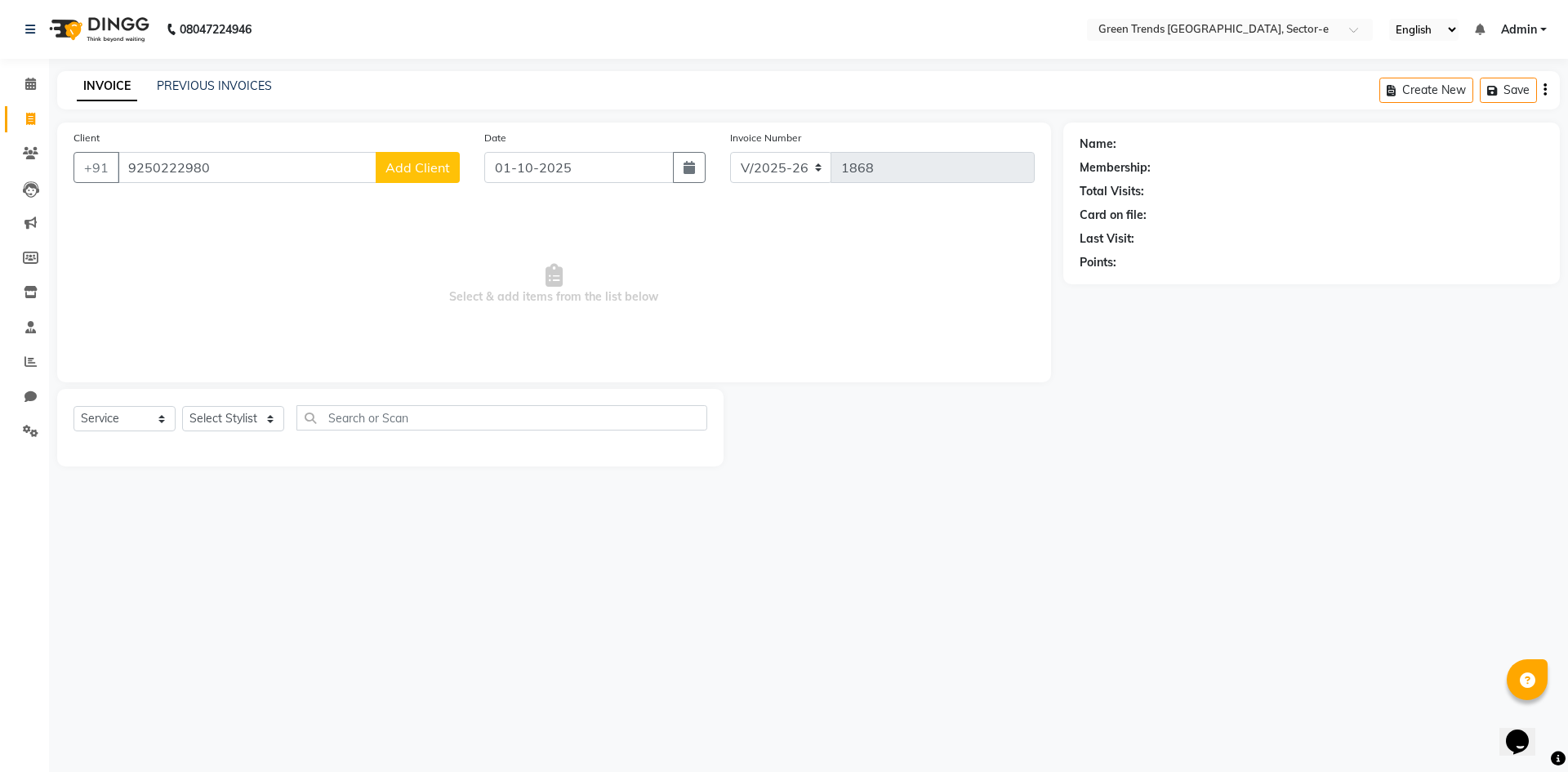
type input "9250222980"
click at [402, 162] on span "Add Client" at bounding box center [418, 167] width 64 height 16
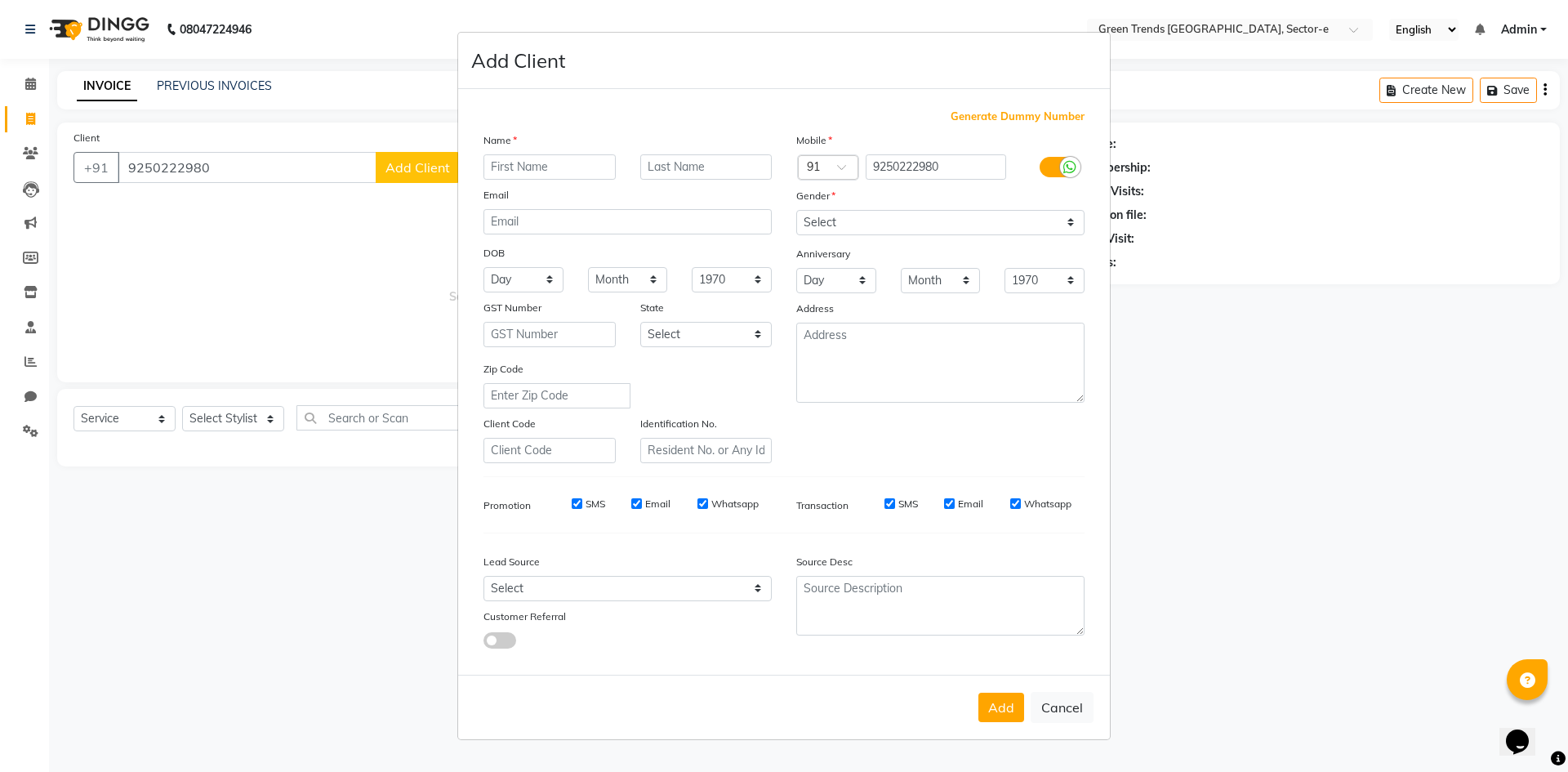
type input "k"
type input "[PERSON_NAME]"
click at [1066, 219] on select "Select [DEMOGRAPHIC_DATA] [DEMOGRAPHIC_DATA] Other Prefer Not To Say" at bounding box center [941, 222] width 289 height 25
select select "[DEMOGRAPHIC_DATA]"
click at [796, 210] on select "Select [DEMOGRAPHIC_DATA] [DEMOGRAPHIC_DATA] Other Prefer Not To Say" at bounding box center [941, 222] width 289 height 25
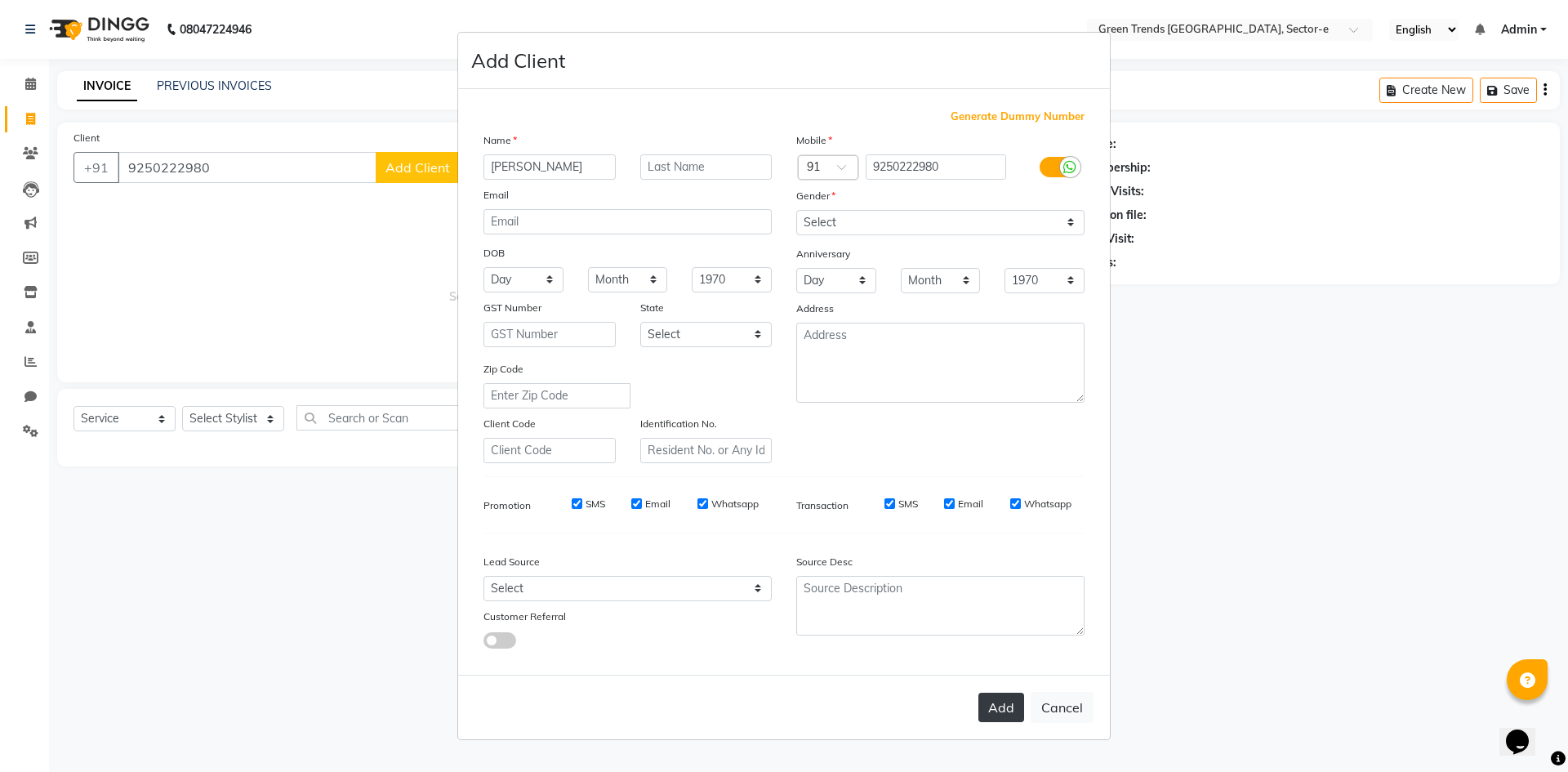
click at [983, 707] on button "Add" at bounding box center [1001, 707] width 45 height 29
select select
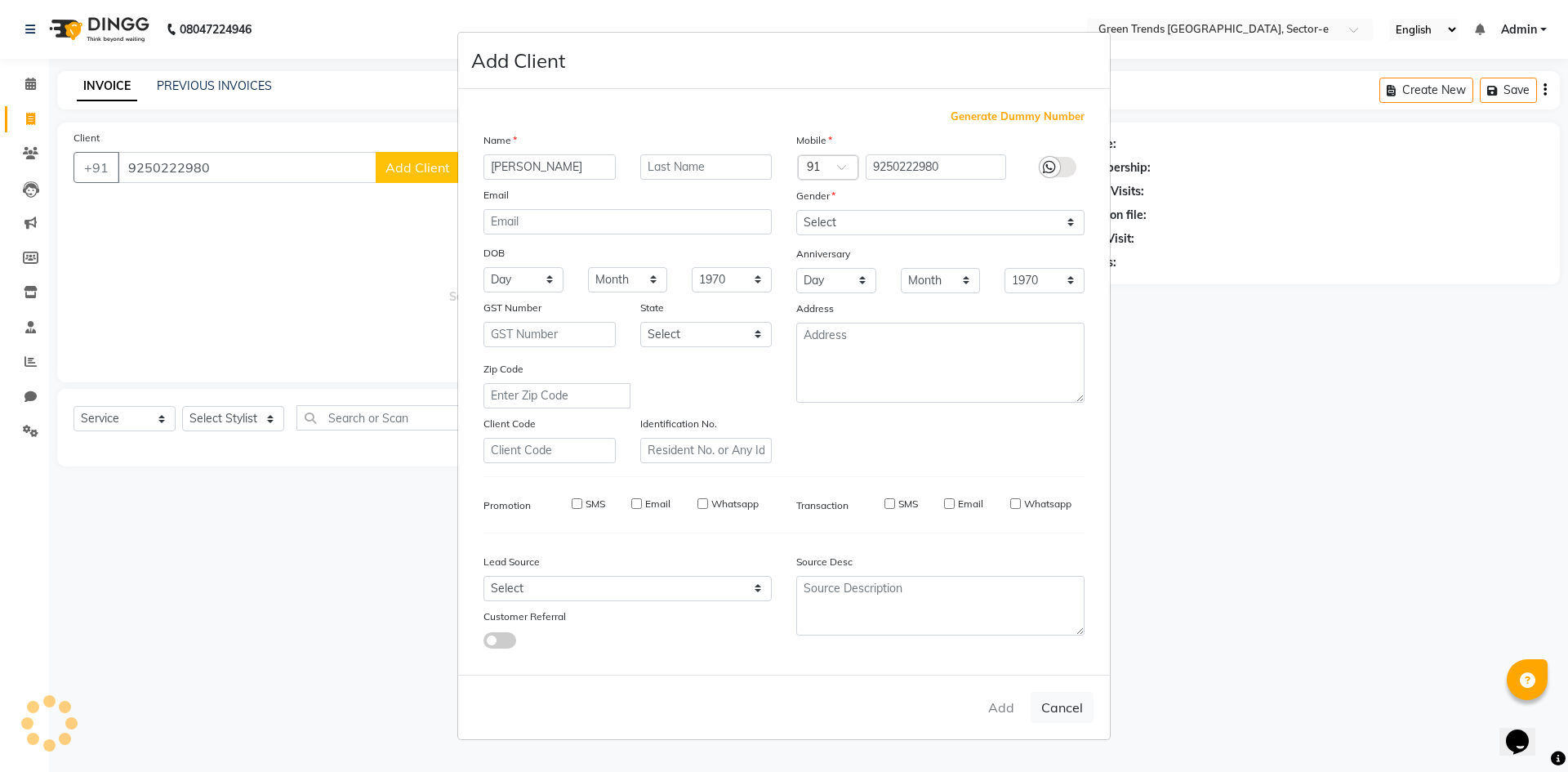
select select
checkbox input "false"
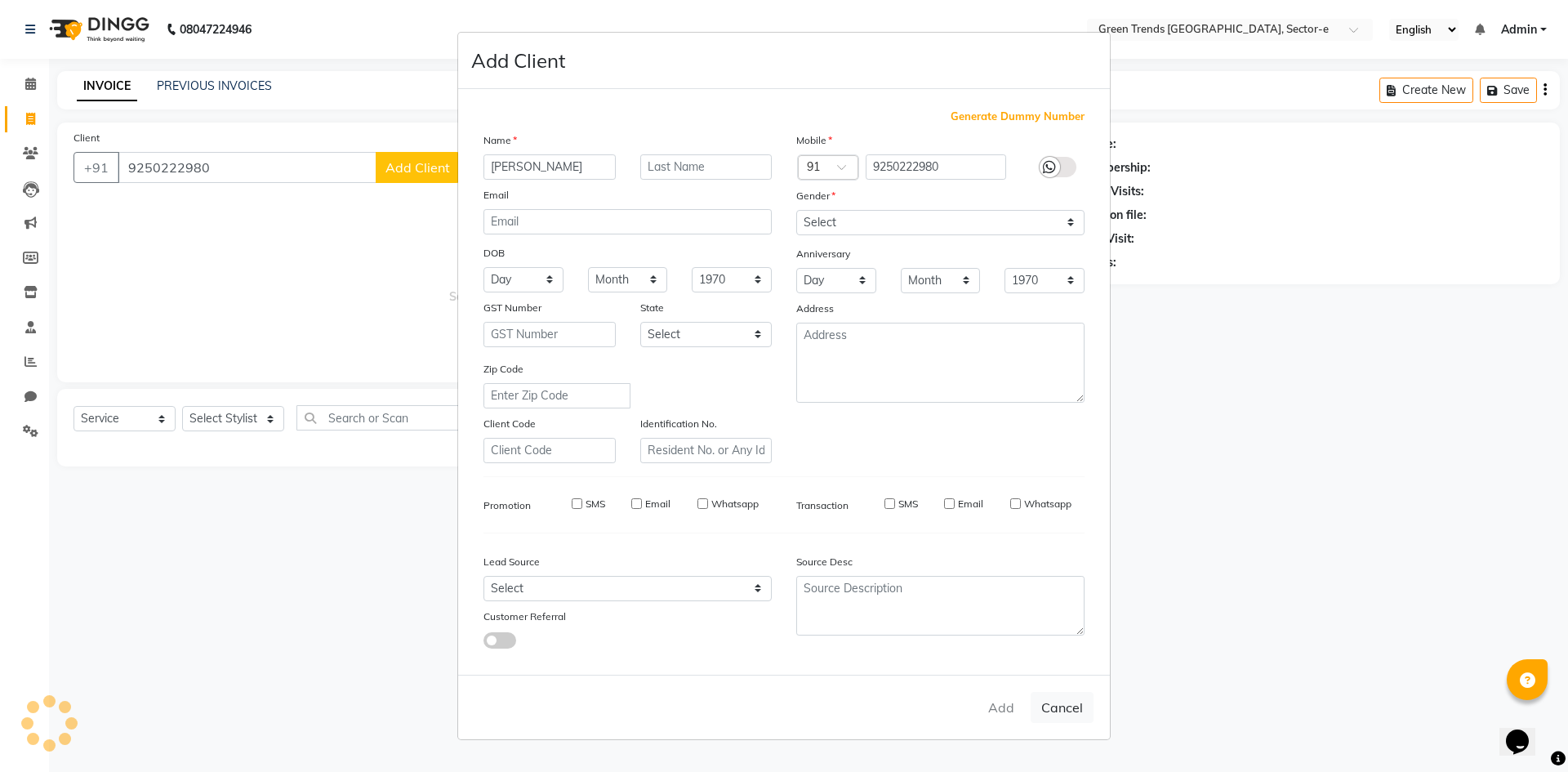
checkbox input "false"
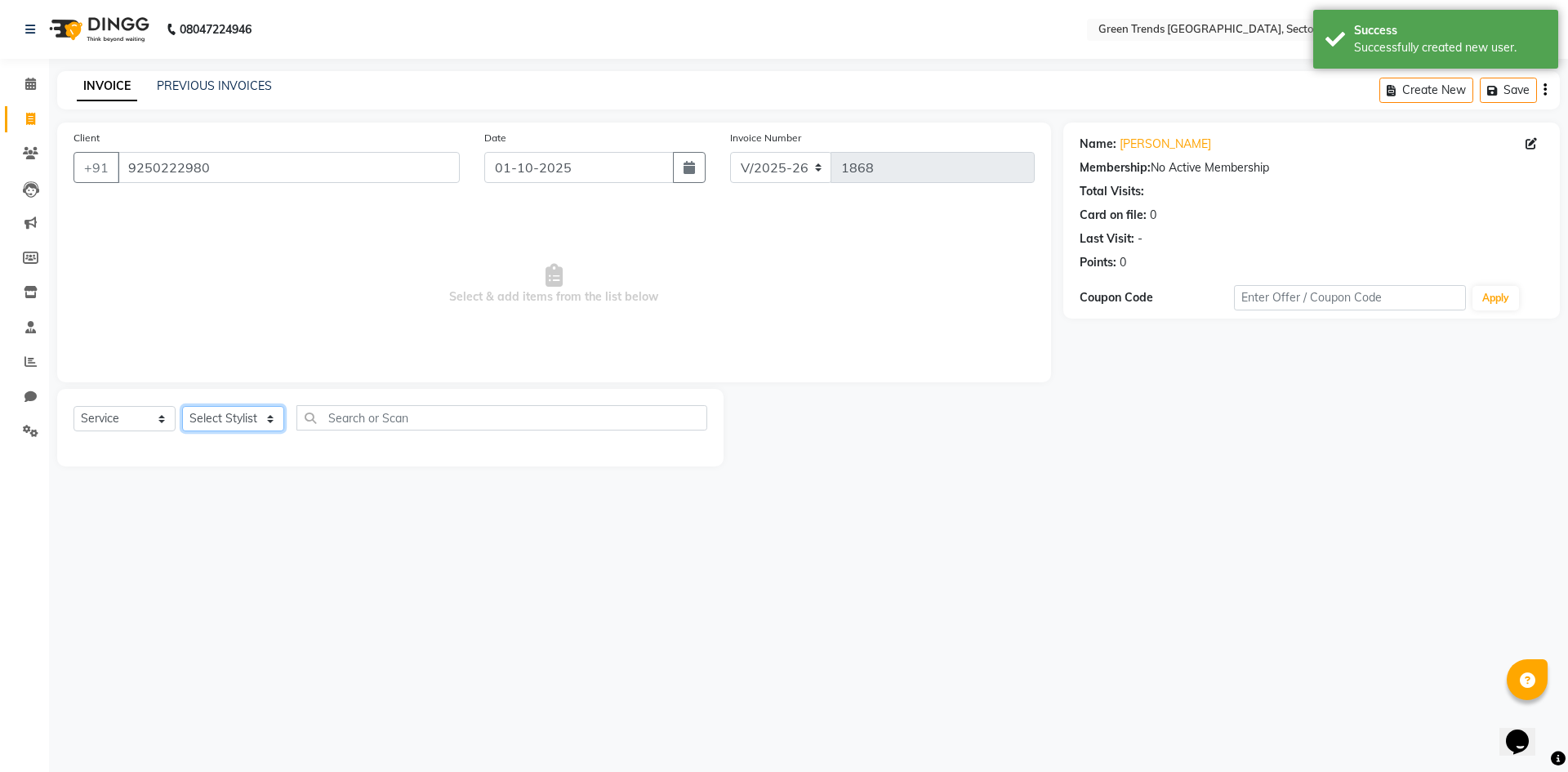
click at [268, 415] on select "Select Stylist [PERSON_NAME] [PERSON_NAME] Mo. [PERSON_NAME].[PERSON_NAME] [PER…" at bounding box center [233, 418] width 102 height 25
select select "58749"
click at [182, 406] on select "Select Stylist [PERSON_NAME] [PERSON_NAME] Mo. [PERSON_NAME].[PERSON_NAME] [PER…" at bounding box center [233, 418] width 102 height 25
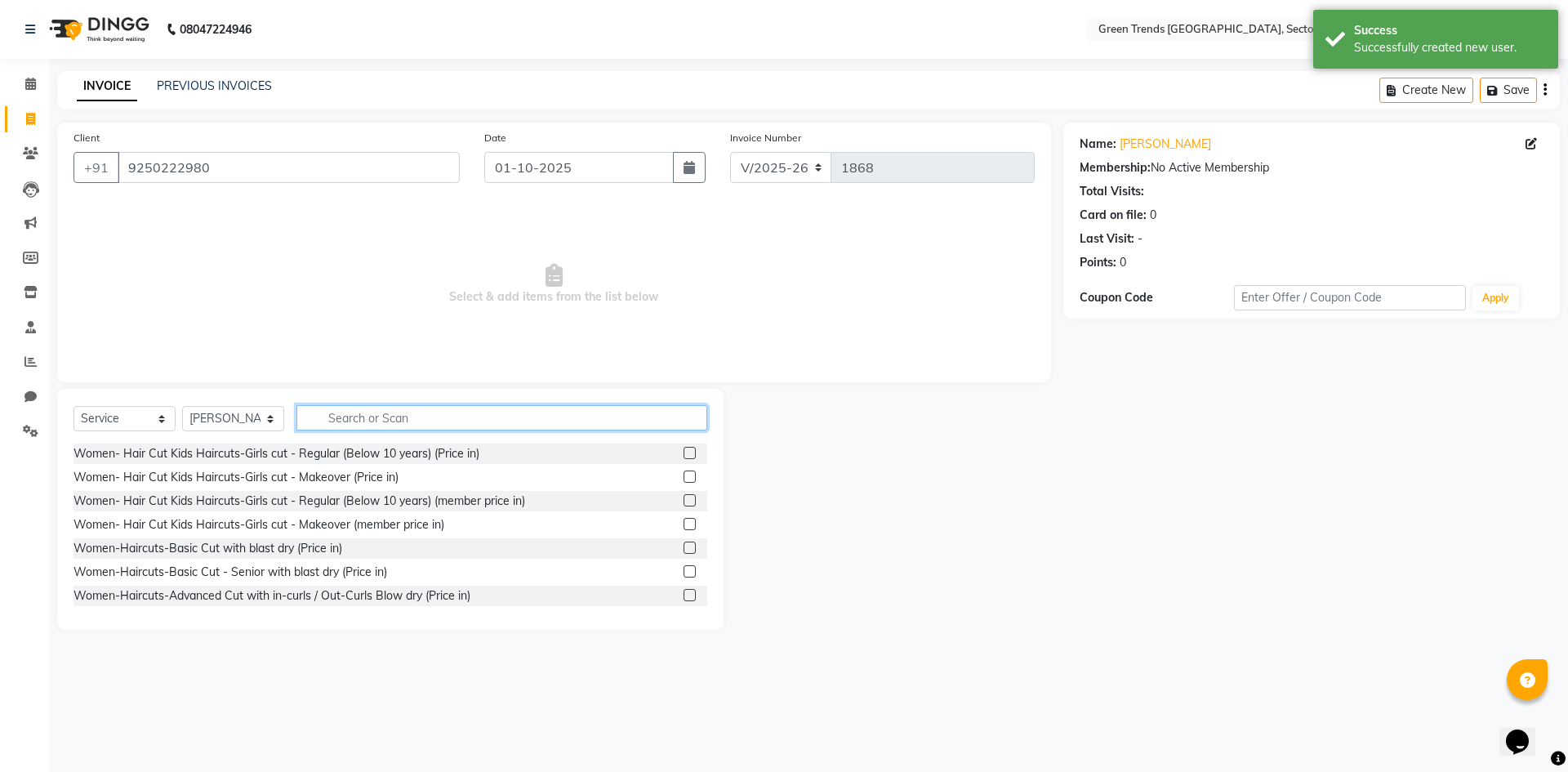
click at [335, 416] on input "text" at bounding box center [501, 417] width 410 height 25
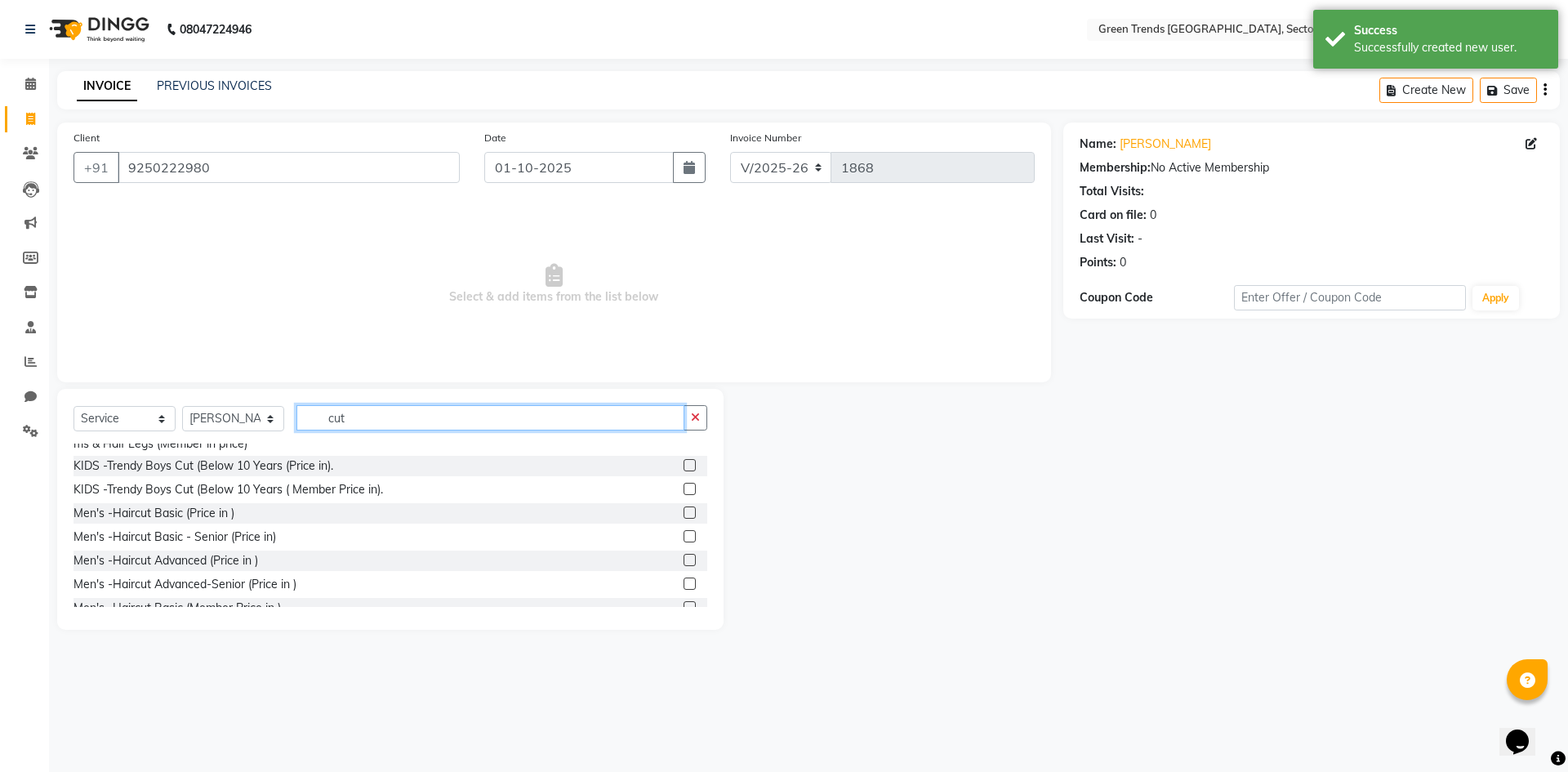
scroll to position [884, 0]
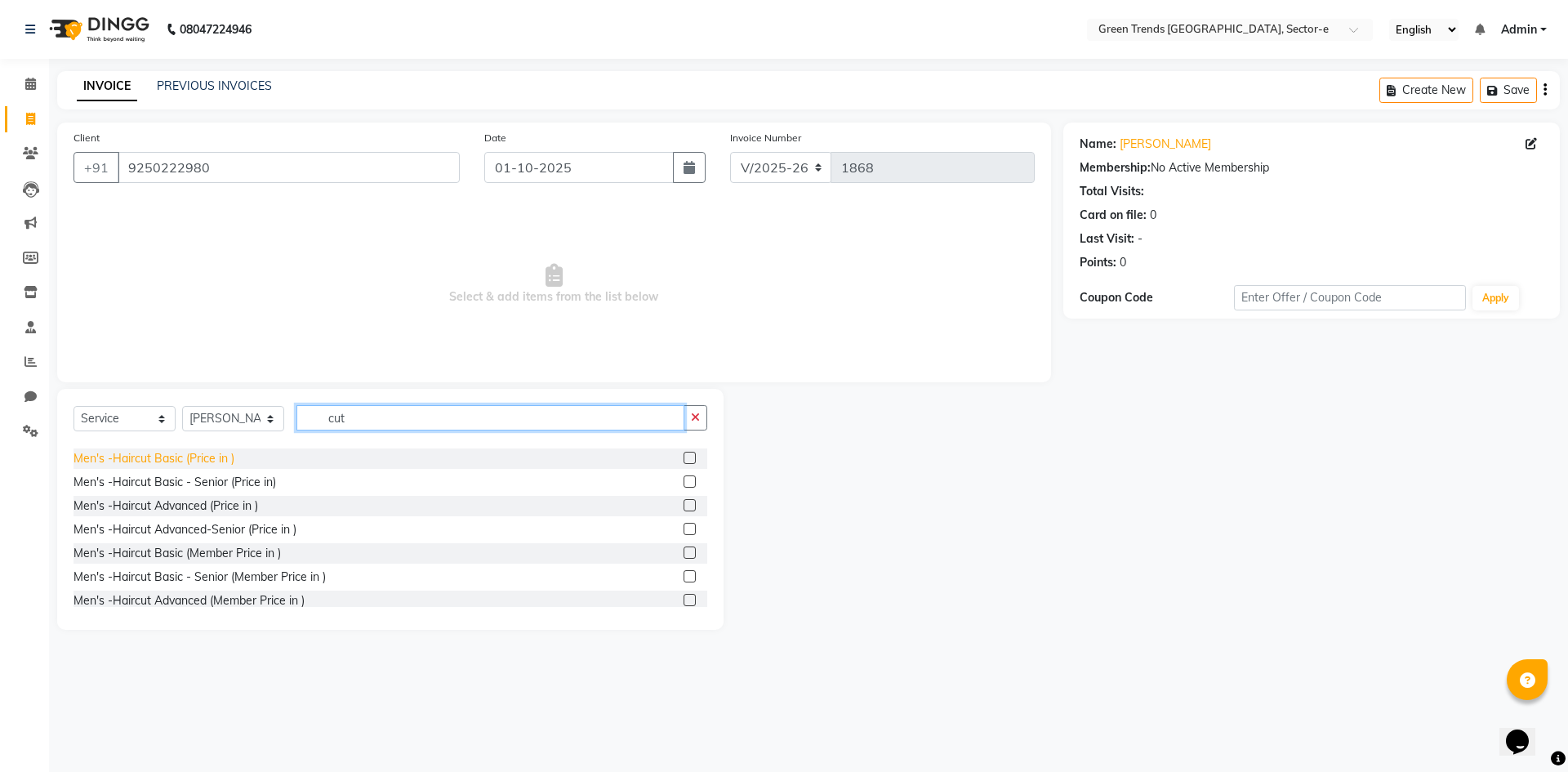
type input "cut"
click at [216, 467] on div "Men's -Haircut Basic (Price in )" at bounding box center [154, 459] width 161 height 17
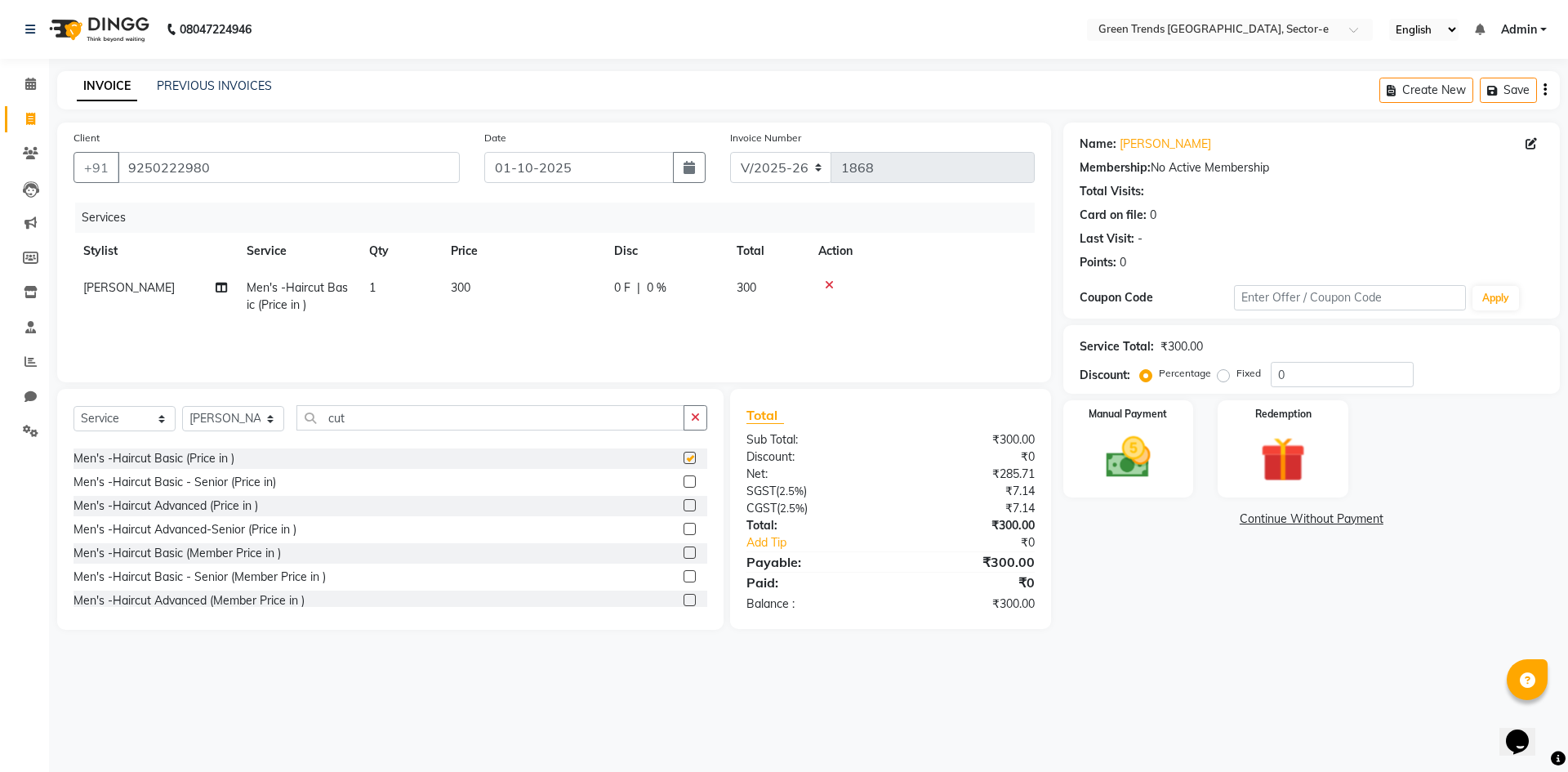
checkbox input "false"
click at [618, 288] on span "0 F" at bounding box center [622, 288] width 16 height 17
select select "58749"
drag, startPoint x: 709, startPoint y: 297, endPoint x: 677, endPoint y: 295, distance: 32.1
click at [677, 295] on tr "[PERSON_NAME] [PERSON_NAME] Mo. [PERSON_NAME].[PERSON_NAME] [PERSON_NAME] Pooja…" at bounding box center [554, 305] width 961 height 70
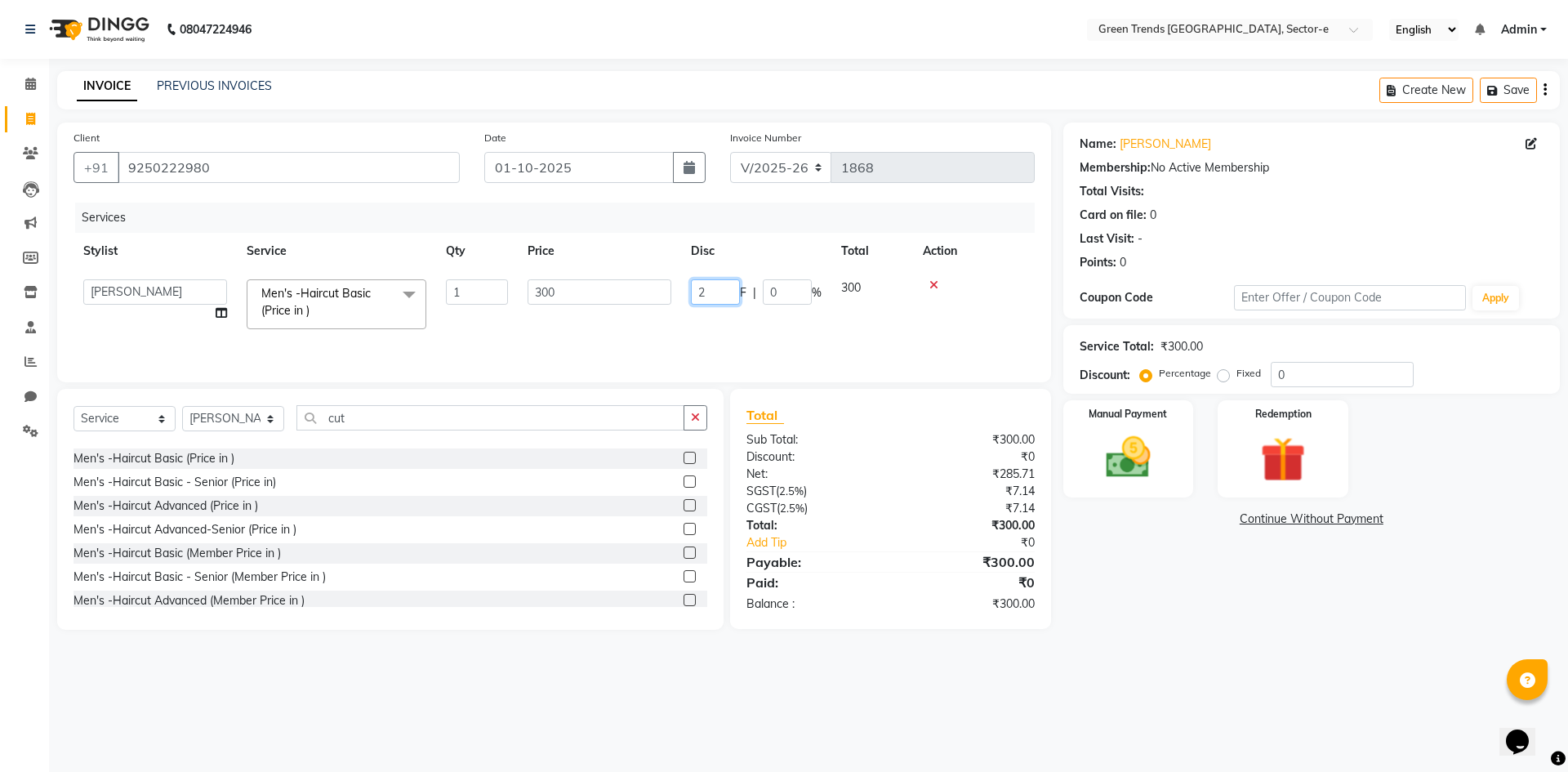
type input "21"
click at [622, 342] on div "Services Stylist Service Qty Price Disc Total Action Sanjeet chauhan Men's -Hai…" at bounding box center [554, 284] width 961 height 163
click at [1157, 445] on img at bounding box center [1128, 457] width 76 height 54
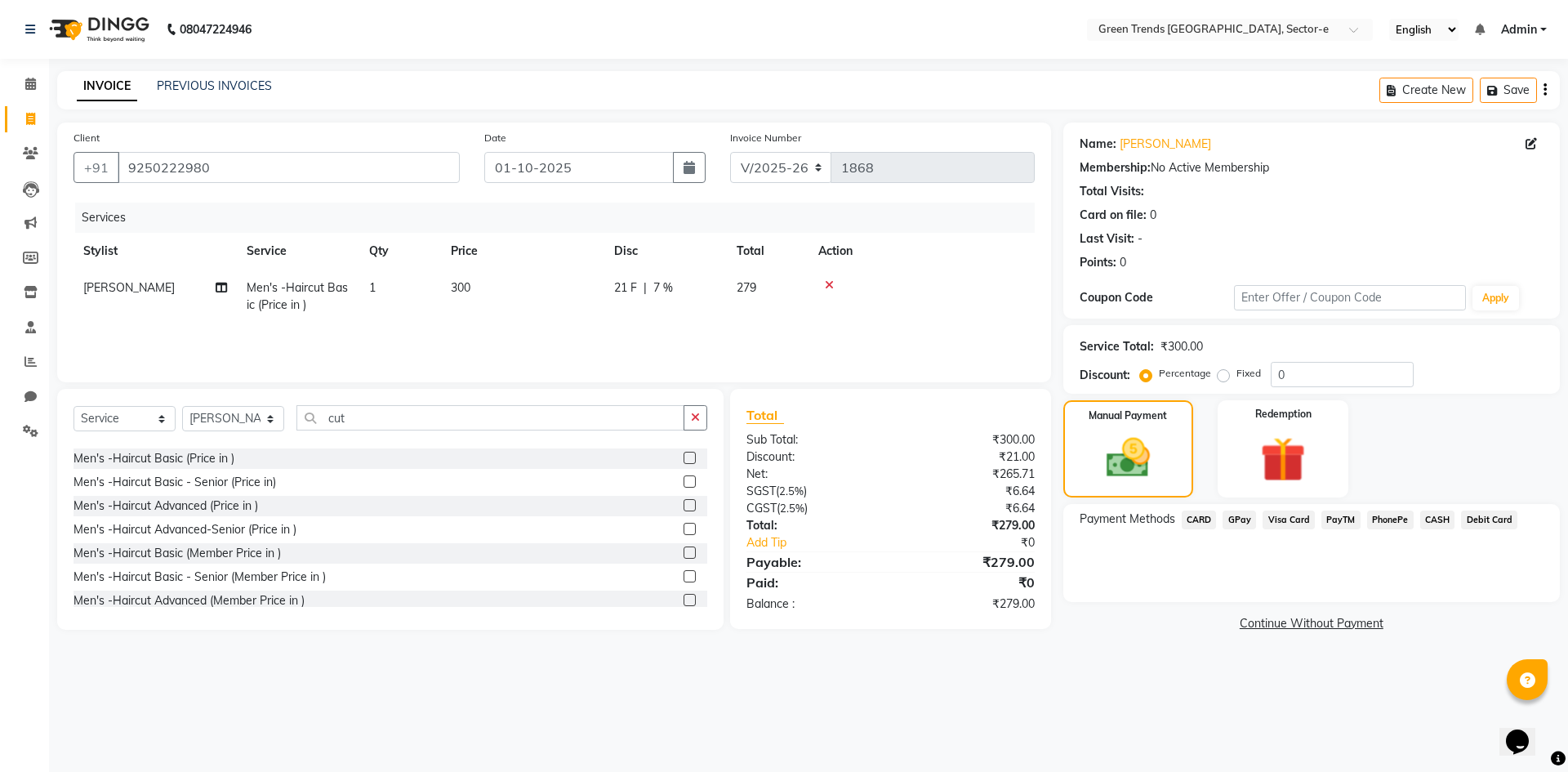
click at [1240, 519] on span "GPay" at bounding box center [1239, 520] width 33 height 19
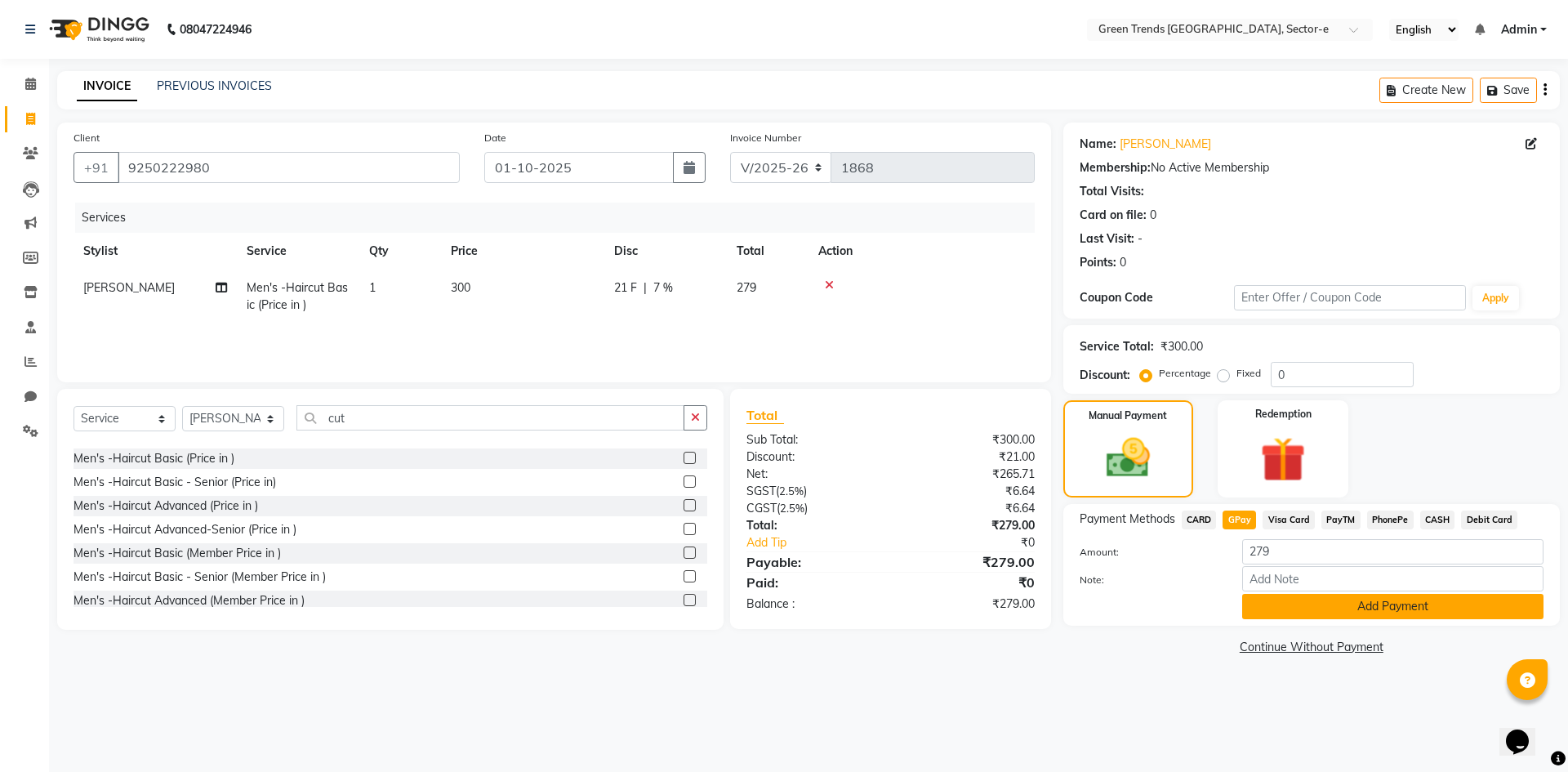
click at [1275, 602] on button "Add Payment" at bounding box center [1393, 606] width 301 height 25
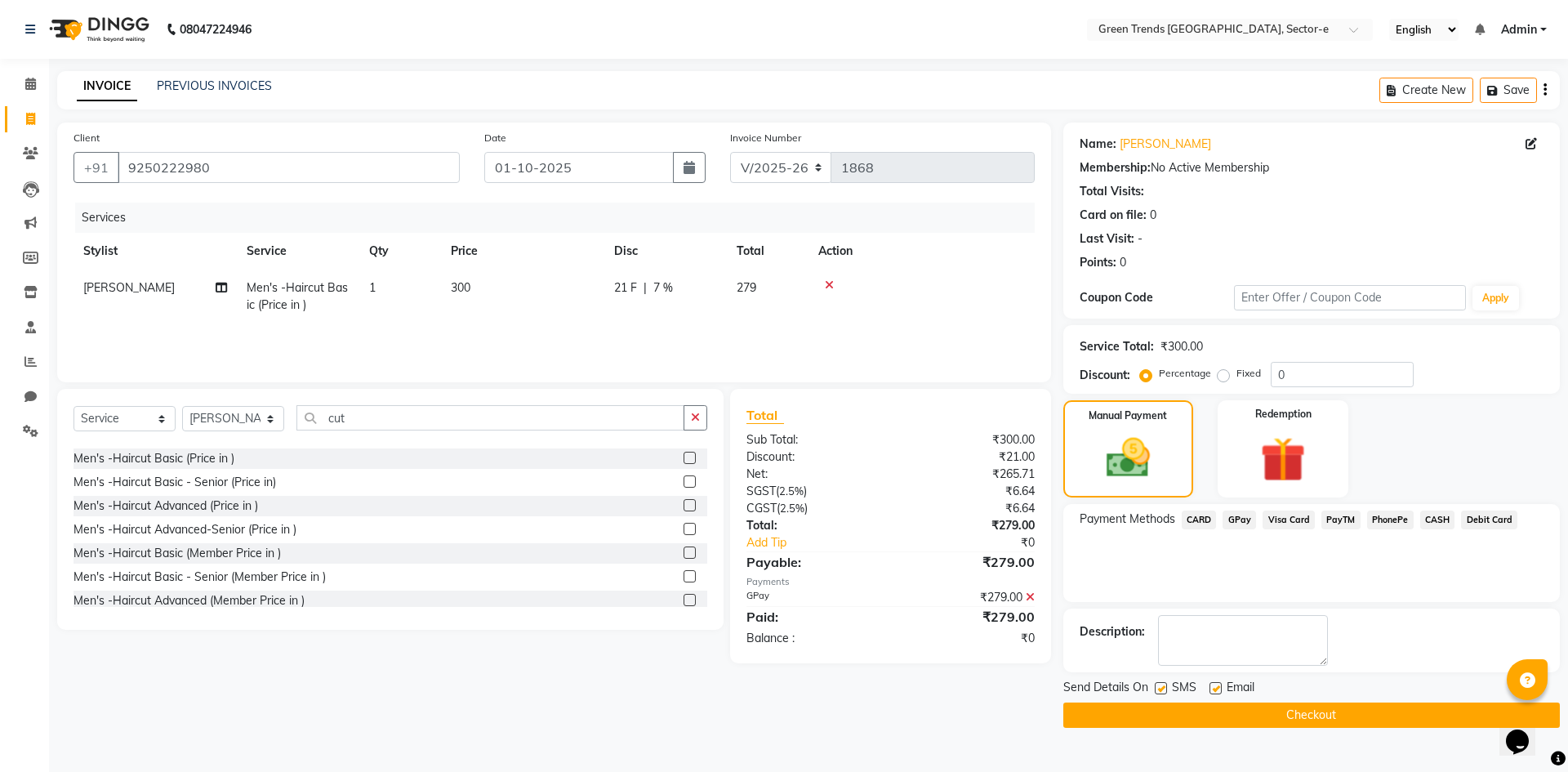
click at [1161, 691] on label at bounding box center [1160, 688] width 12 height 12
click at [1161, 691] on input "checkbox" at bounding box center [1159, 689] width 10 height 10
checkbox input "false"
drag, startPoint x: 1215, startPoint y: 685, endPoint x: 1213, endPoint y: 697, distance: 12.2
click at [1214, 687] on label at bounding box center [1215, 688] width 12 height 12
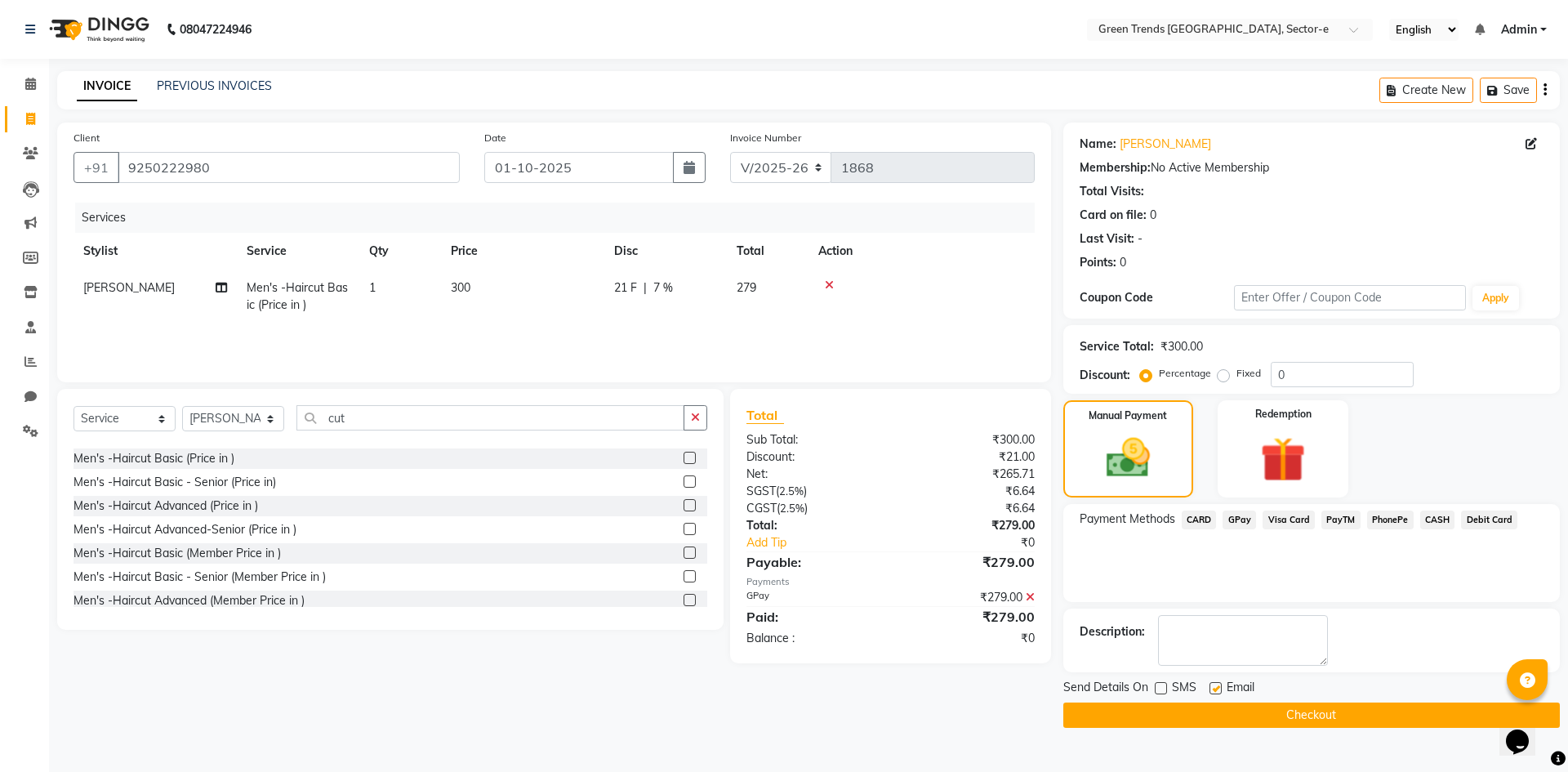
click at [1214, 687] on input "checkbox" at bounding box center [1214, 689] width 10 height 10
checkbox input "false"
click at [1205, 714] on button "Checkout" at bounding box center [1311, 715] width 496 height 25
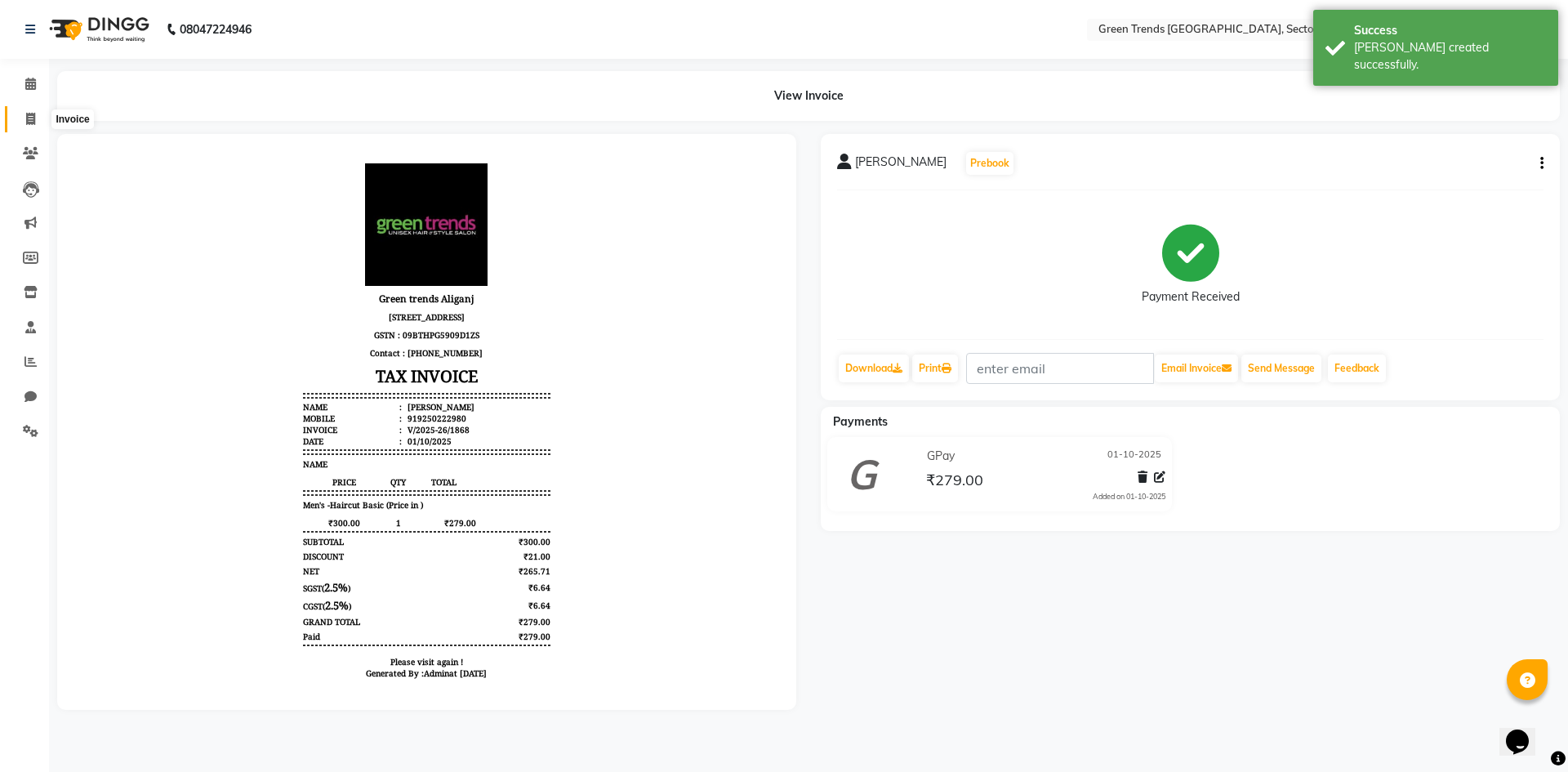
click at [25, 117] on span at bounding box center [30, 120] width 28 height 19
select select "service"
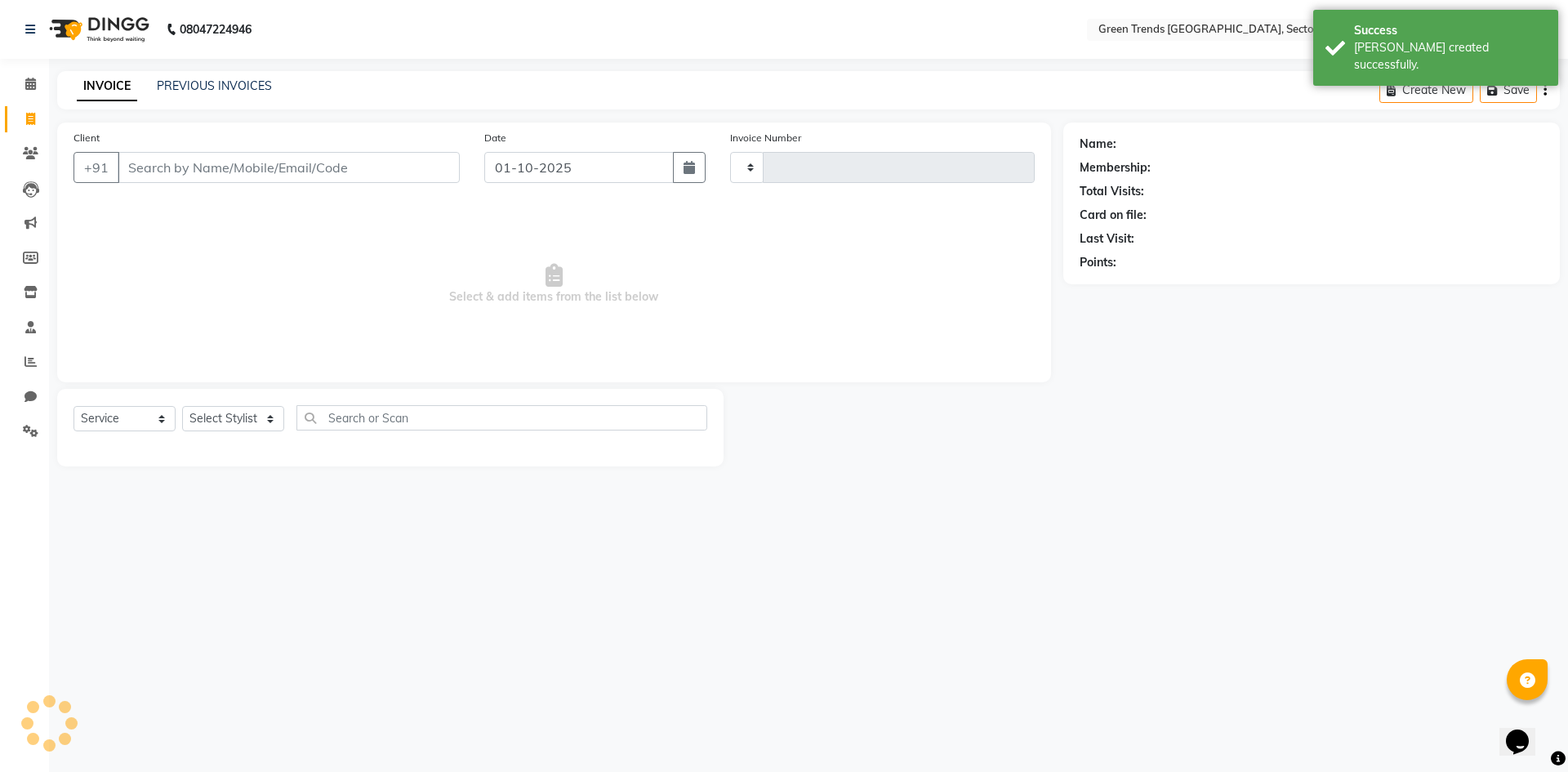
type input "1869"
select select "7023"
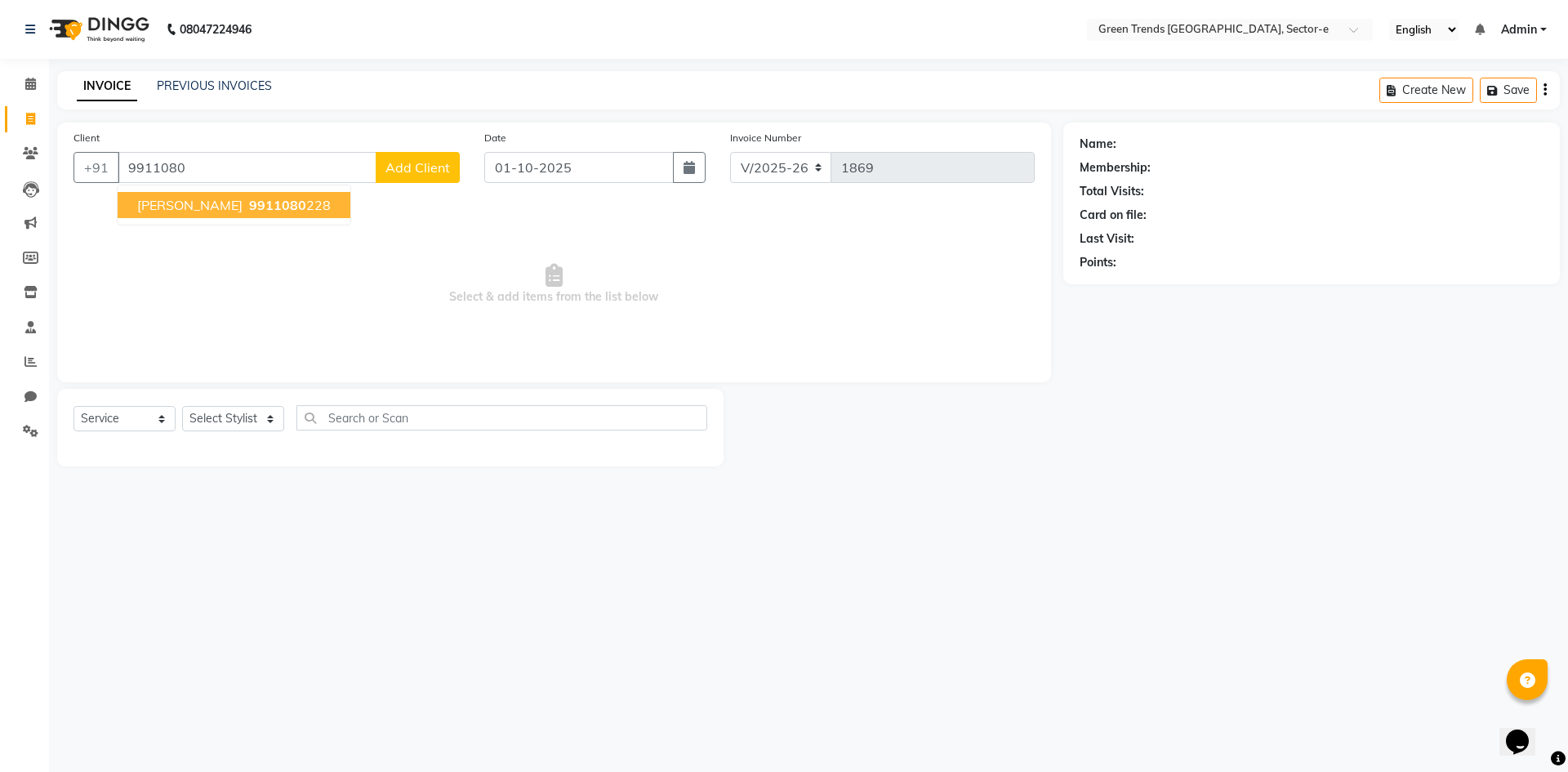
click at [249, 204] on span "9911080" at bounding box center [277, 205] width 58 height 16
type input "9911080228"
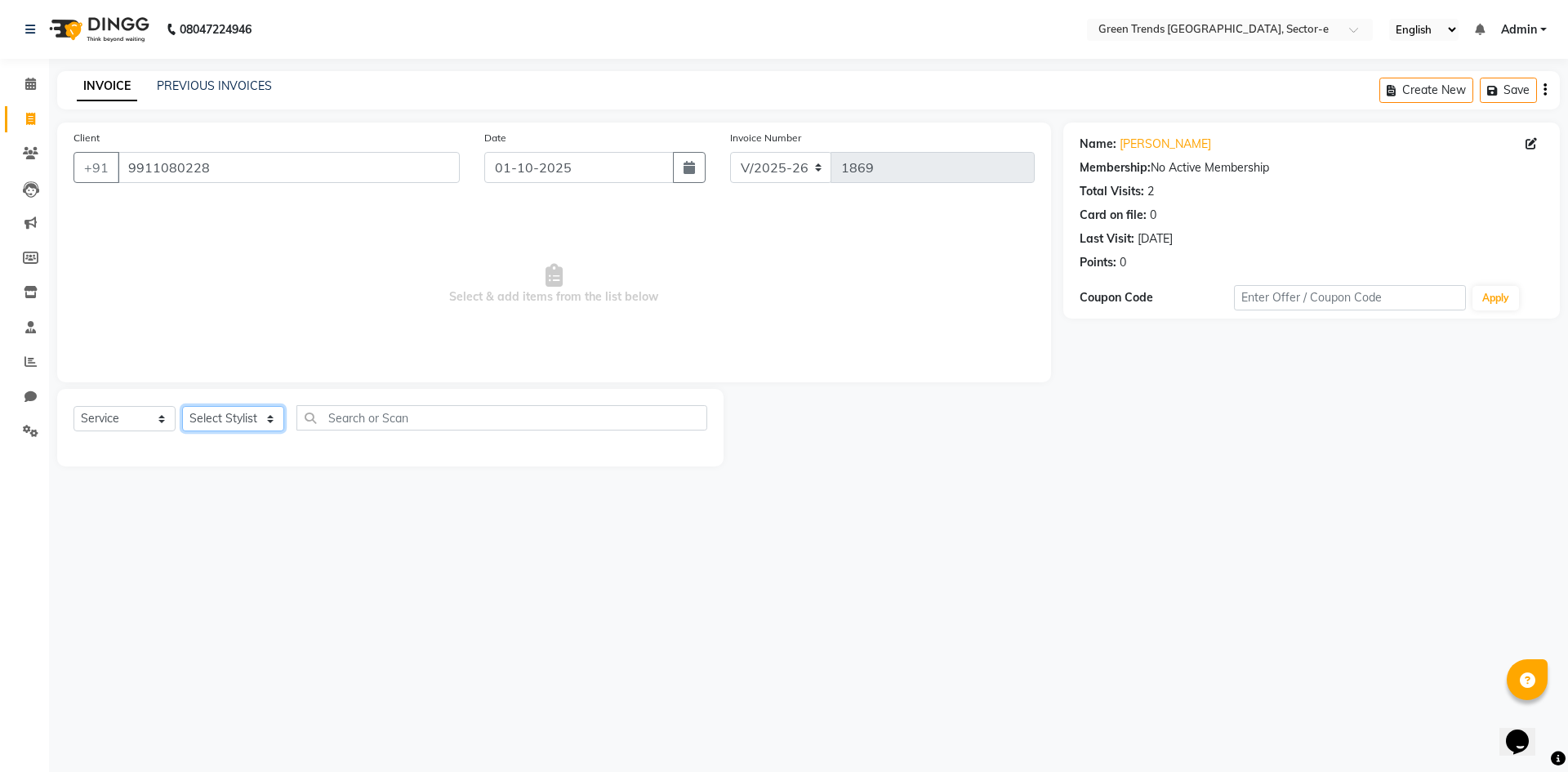
click at [264, 417] on select "Select Stylist [PERSON_NAME] [PERSON_NAME] Mo. [PERSON_NAME].[PERSON_NAME] [PER…" at bounding box center [233, 418] width 102 height 25
select select "62898"
click at [182, 406] on select "Select Stylist [PERSON_NAME] [PERSON_NAME] Mo. [PERSON_NAME].[PERSON_NAME] [PER…" at bounding box center [233, 418] width 102 height 25
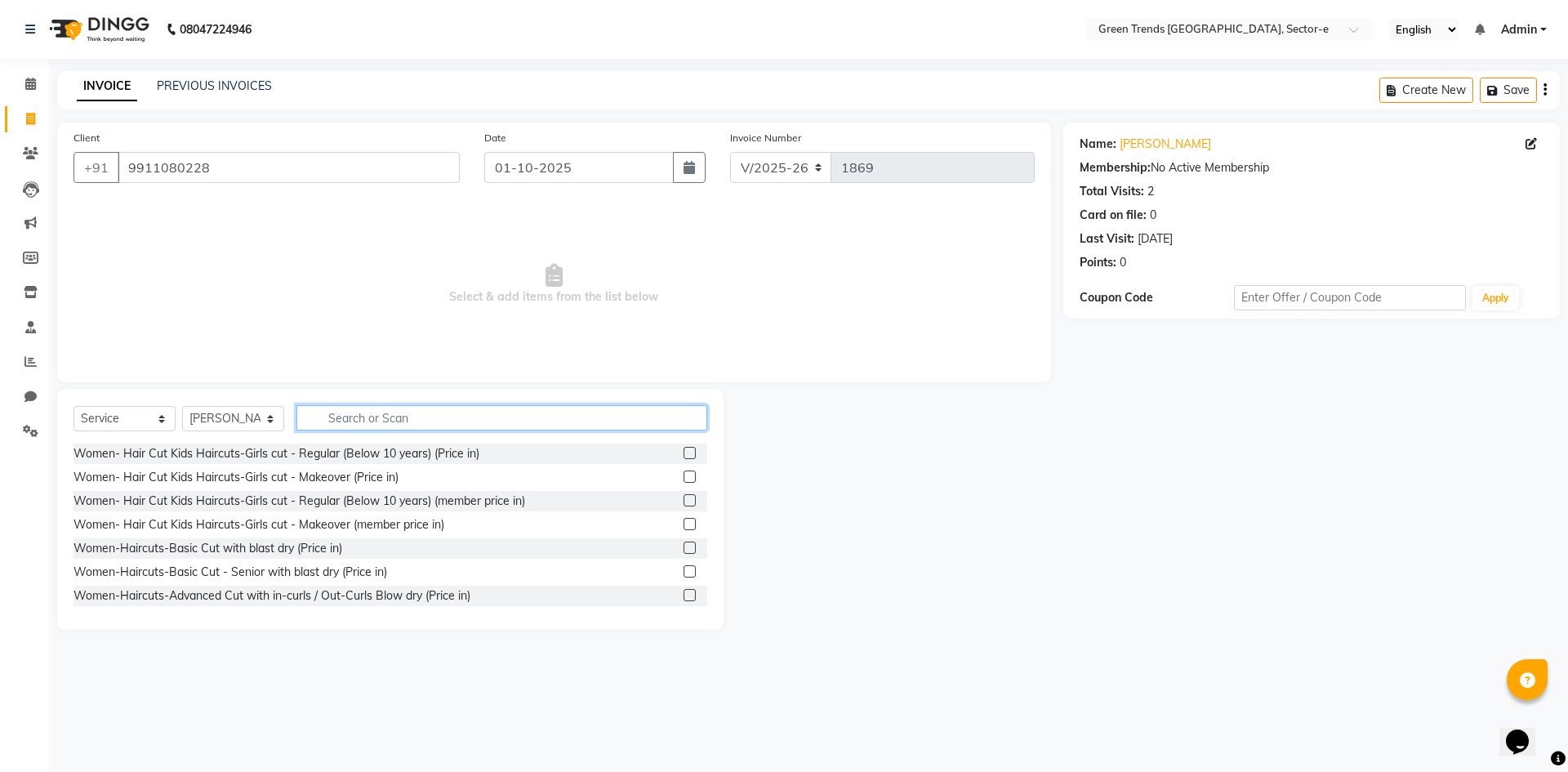
click at [318, 422] on input "text" at bounding box center [501, 417] width 410 height 25
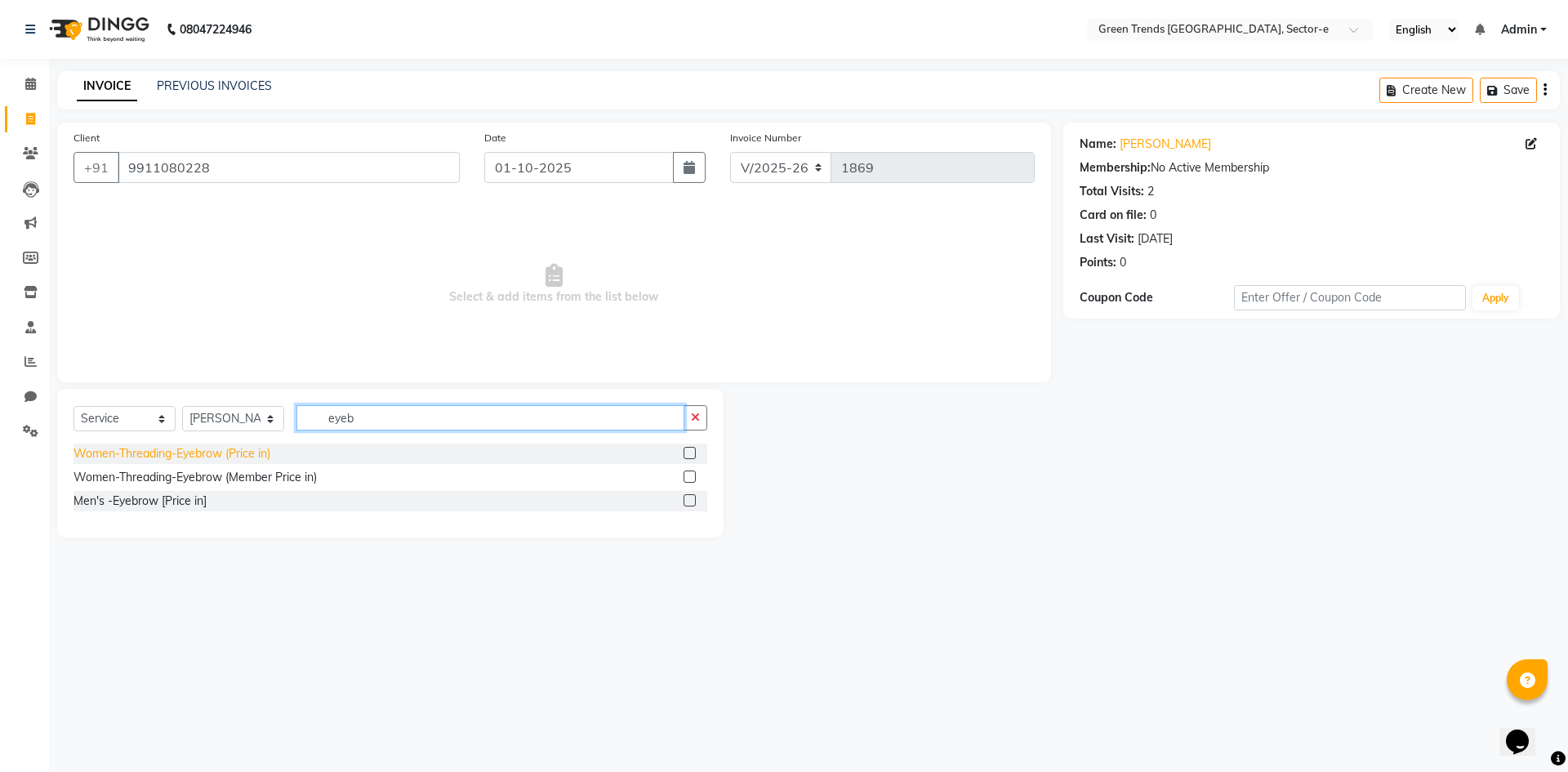
type input "eyeb"
drag, startPoint x: 241, startPoint y: 452, endPoint x: 292, endPoint y: 457, distance: 51.2
click at [241, 453] on div "Women-Threading-Eyebrow (Price in)" at bounding box center [172, 454] width 197 height 17
checkbox input "false"
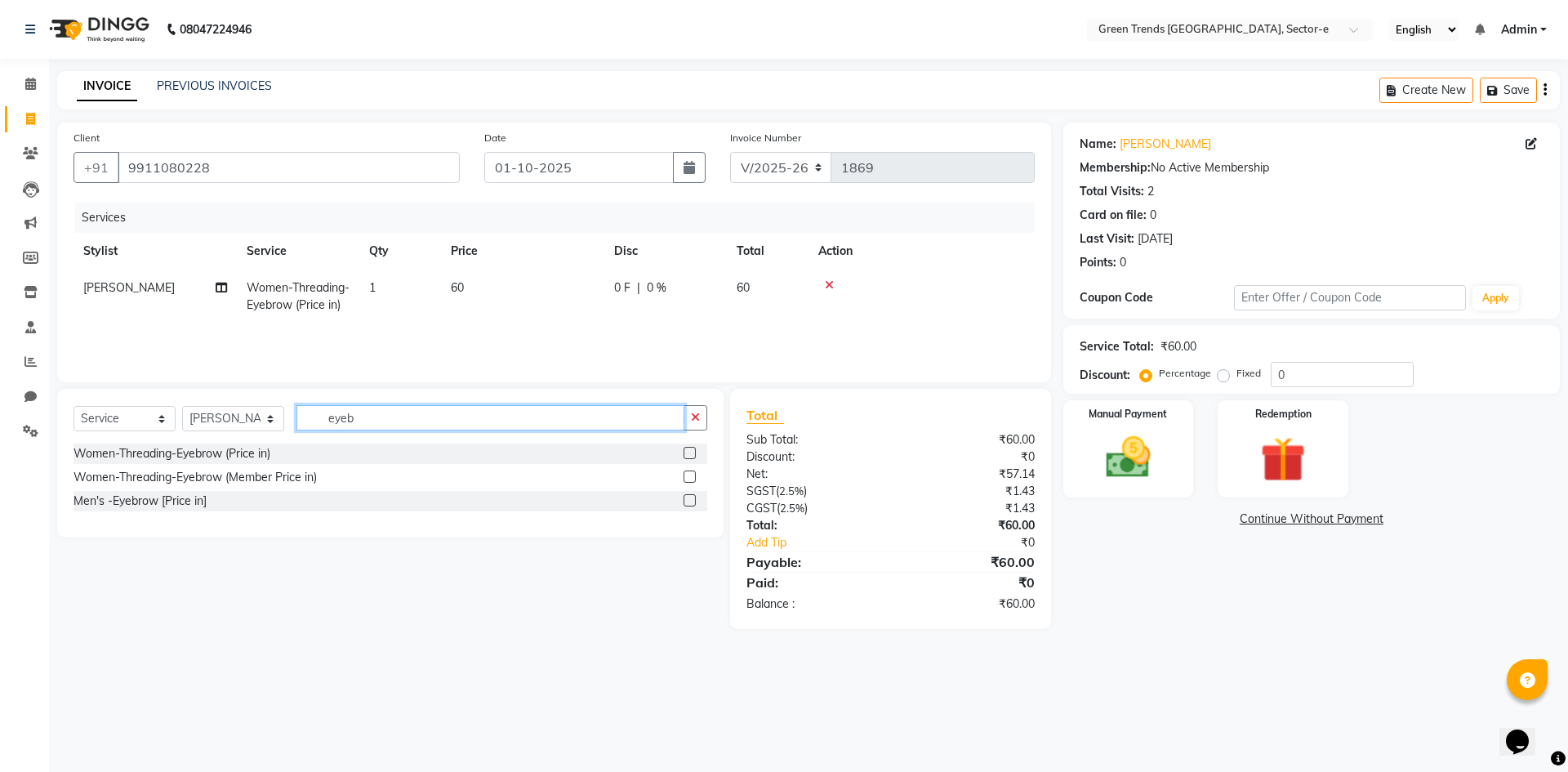
drag, startPoint x: 369, startPoint y: 417, endPoint x: 305, endPoint y: 410, distance: 64.4
click at [305, 410] on input "eyeb" at bounding box center [490, 417] width 388 height 25
type input "forh"
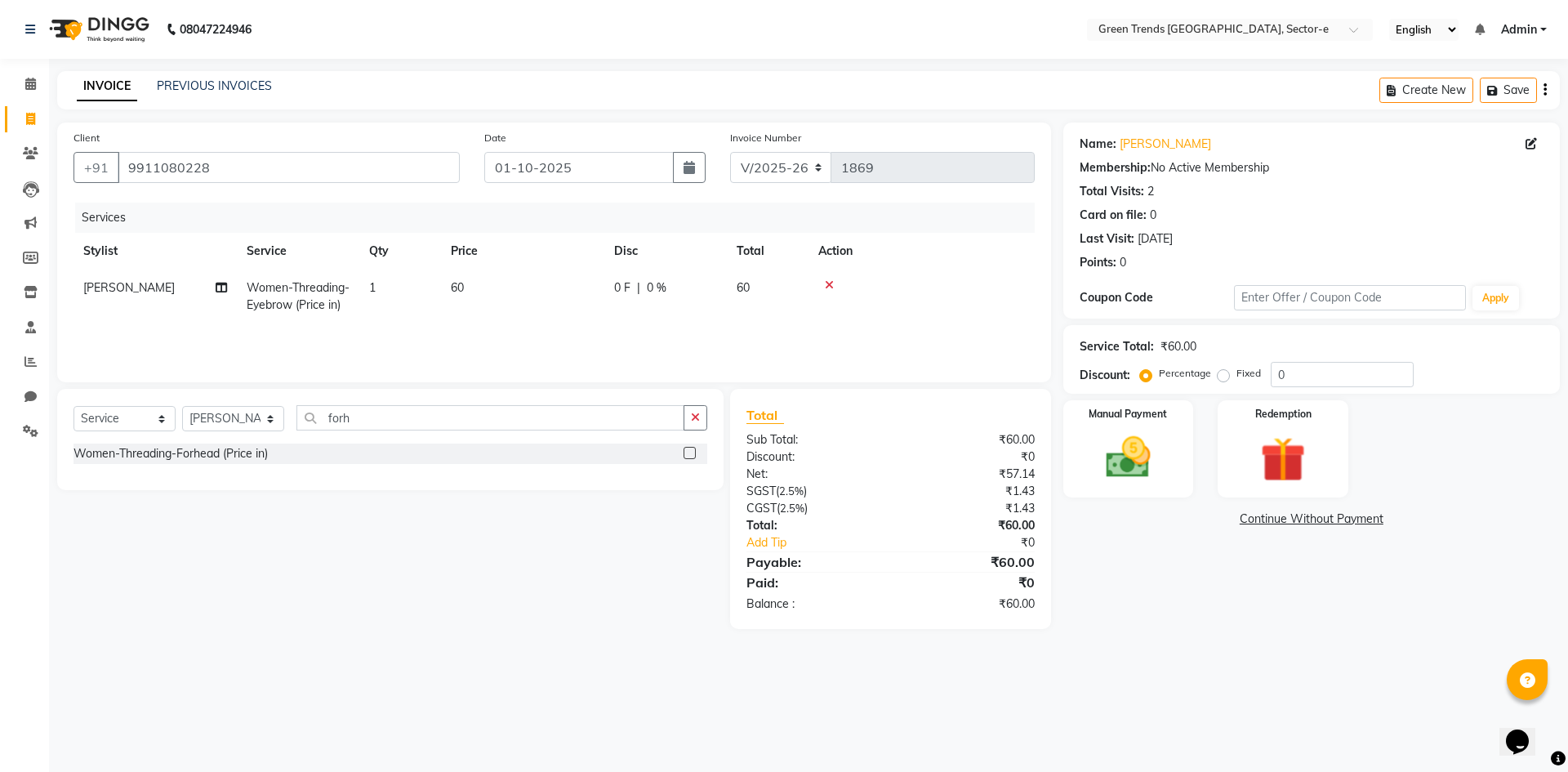
click at [247, 448] on div "Women-Threading-Forhead (Price in)" at bounding box center [171, 454] width 194 height 17
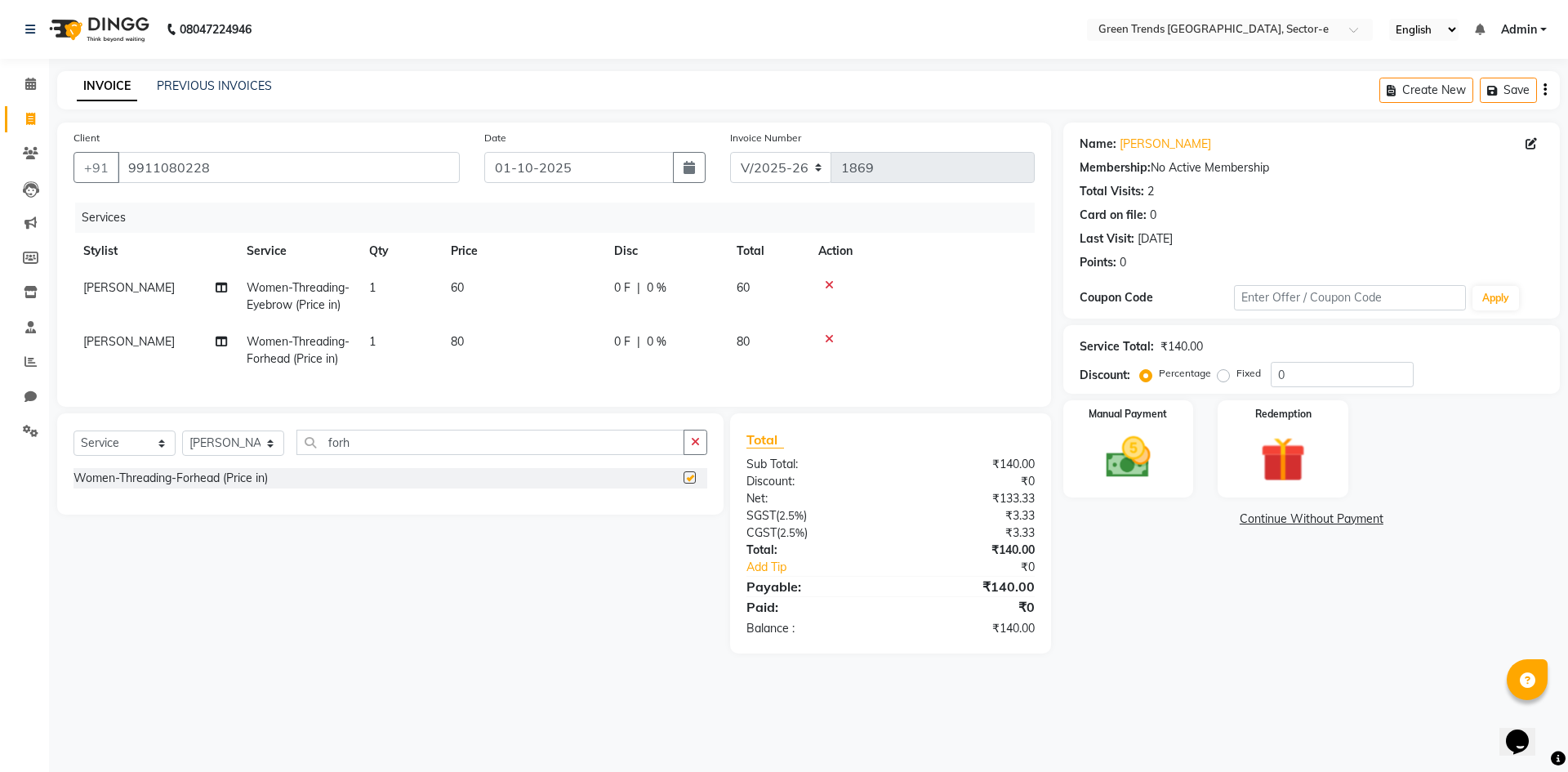
checkbox input "false"
drag, startPoint x: 368, startPoint y: 455, endPoint x: 297, endPoint y: 447, distance: 71.4
click at [297, 447] on input "forh" at bounding box center [490, 442] width 388 height 25
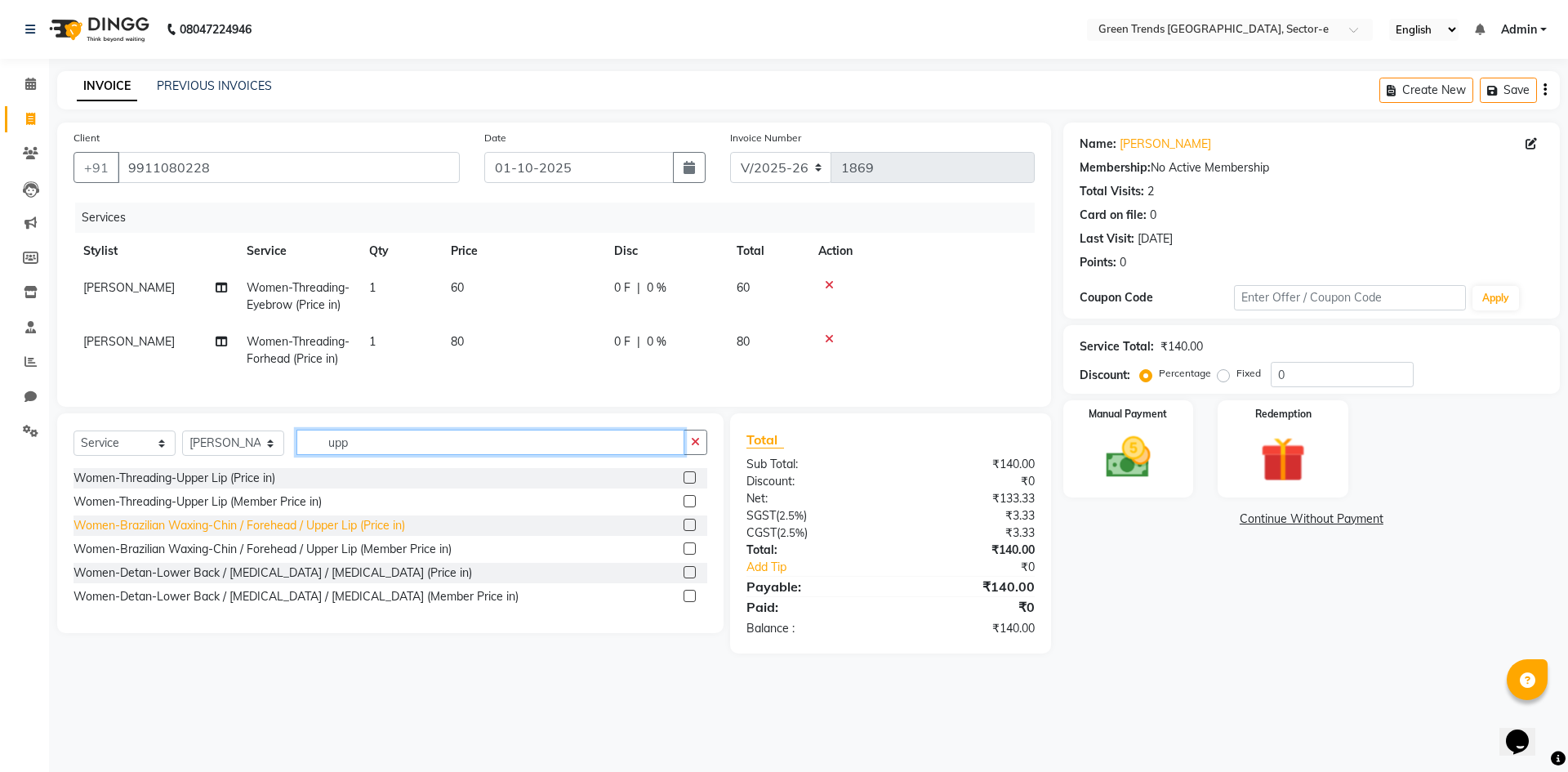
type input "upp"
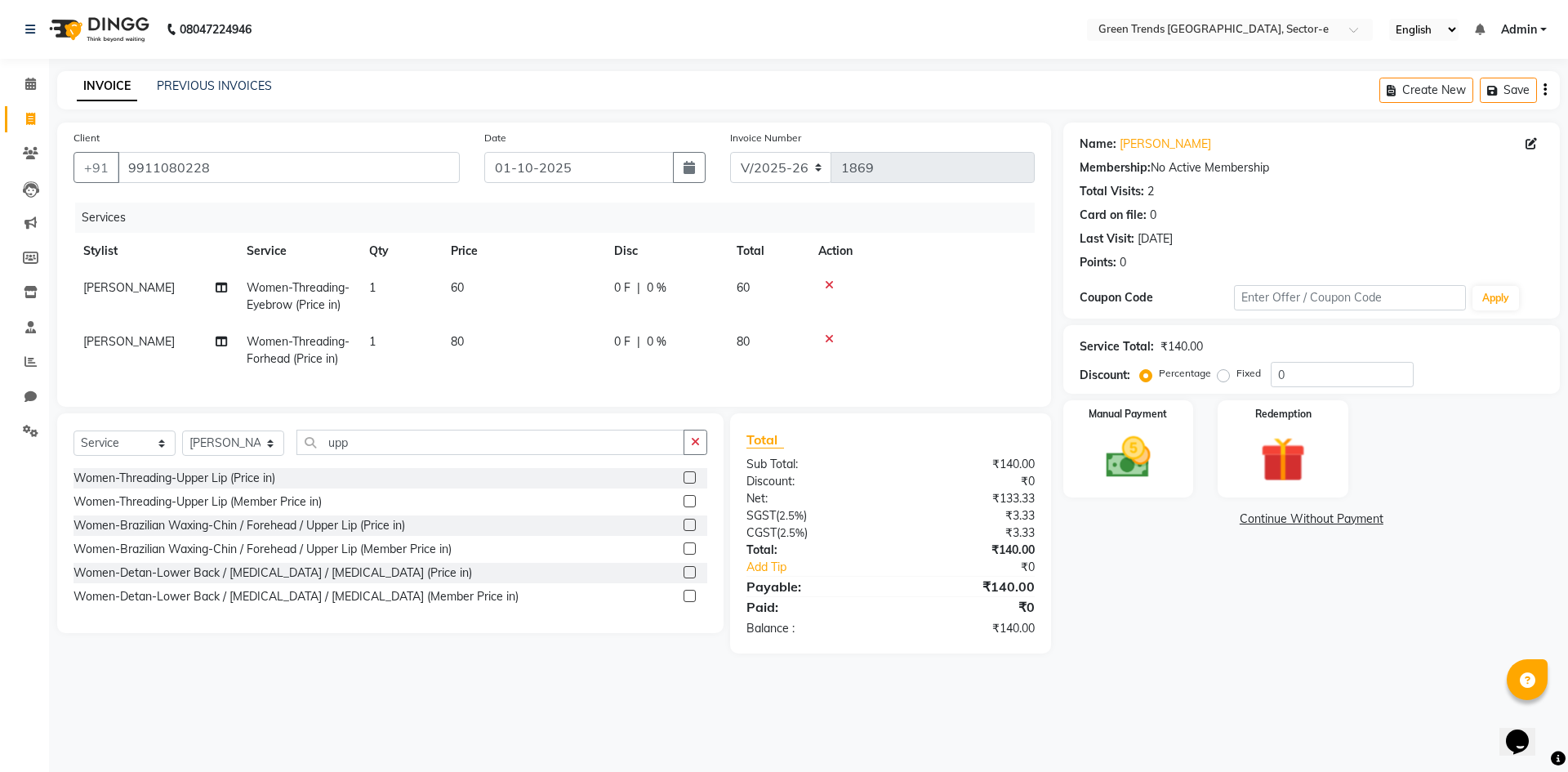
click at [259, 534] on div "Women-Brazilian Waxing-Chin / Forehead / Upper Lip (Price in)" at bounding box center [239, 526] width 331 height 17
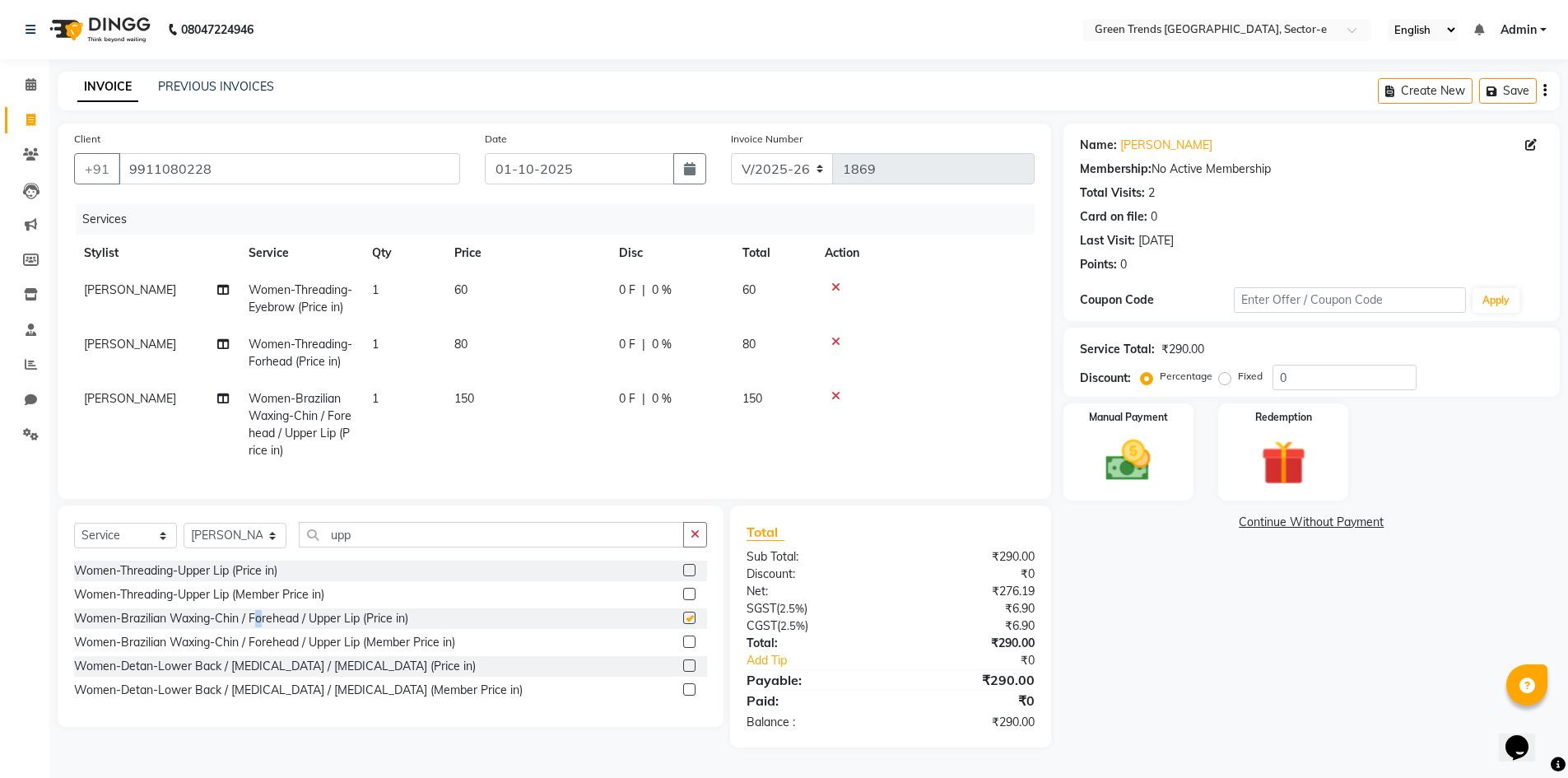
checkbox input "false"
drag, startPoint x: 1228, startPoint y: 376, endPoint x: 1259, endPoint y: 382, distance: 31.6
click at [1238, 378] on label "Fixed" at bounding box center [1250, 377] width 25 height 15
click at [1228, 378] on input "Fixed" at bounding box center [1229, 377] width 11 height 11
radio input "true"
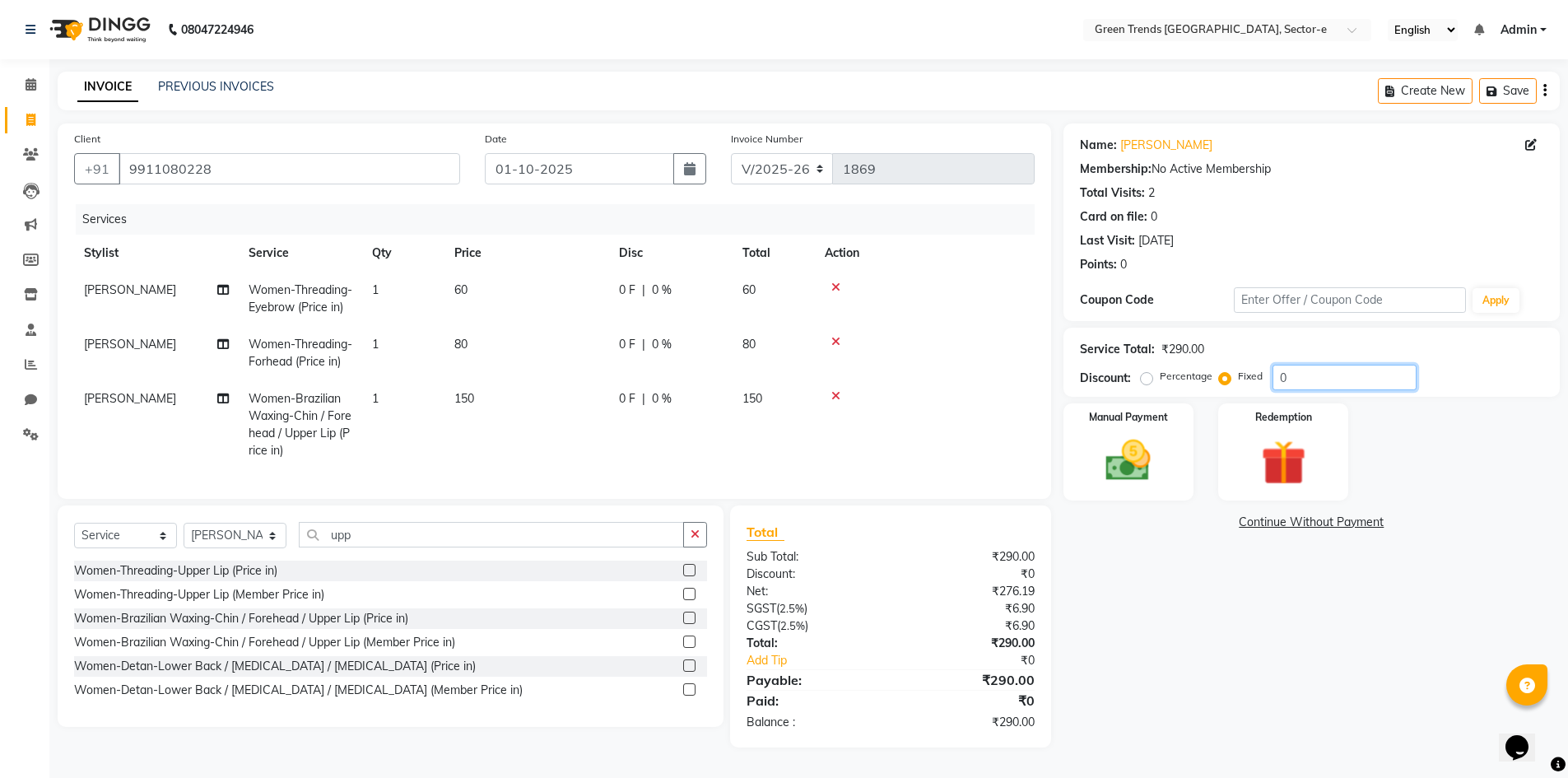
drag, startPoint x: 1295, startPoint y: 381, endPoint x: 1254, endPoint y: 390, distance: 42.0
click at [1254, 389] on div "Percentage Fixed 0" at bounding box center [1280, 378] width 273 height 26
type input "73"
click at [945, 414] on td at bounding box center [924, 425] width 220 height 89
click at [1147, 450] on img at bounding box center [1129, 460] width 76 height 53
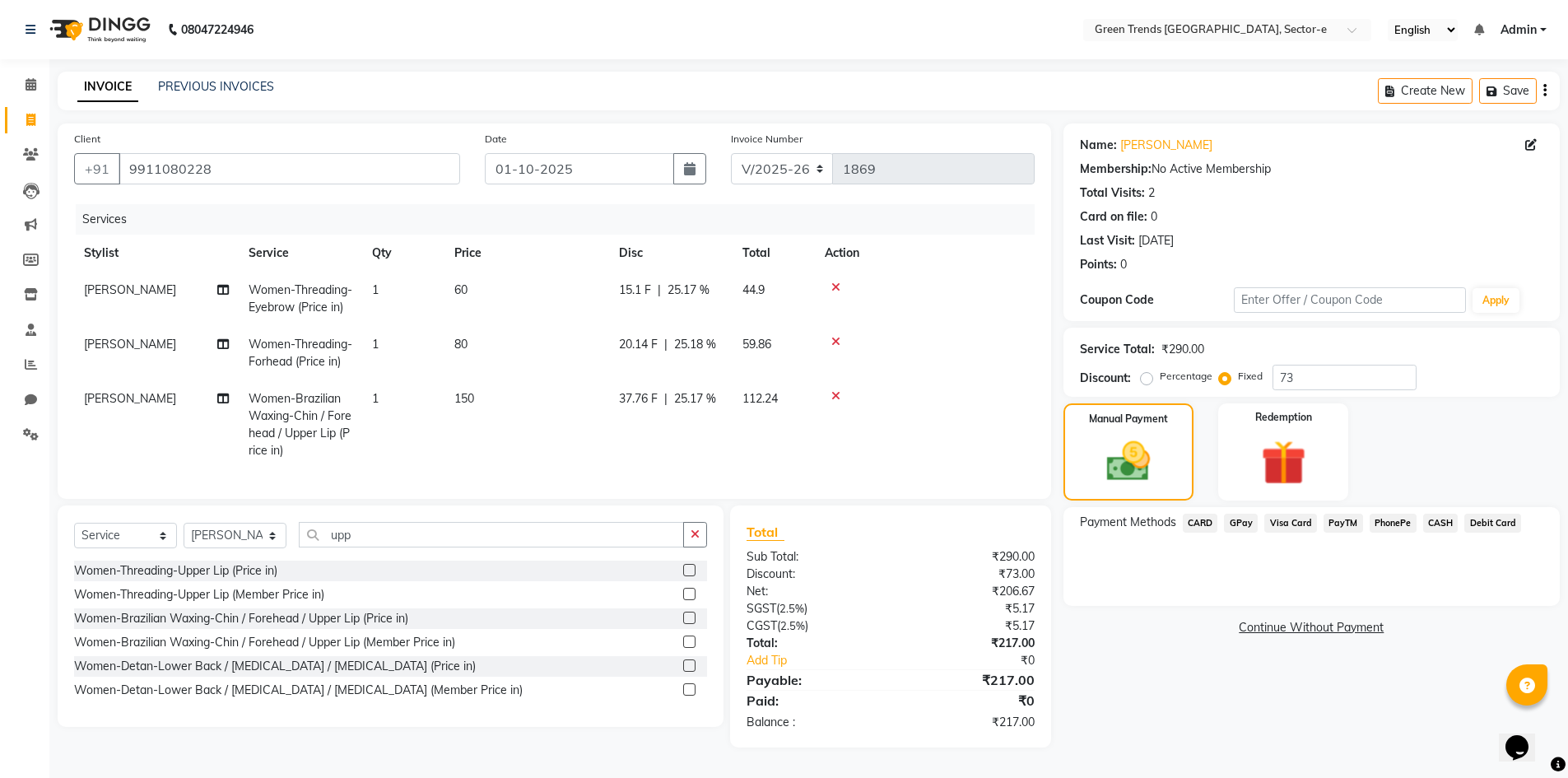
click at [1246, 524] on span "GPay" at bounding box center [1240, 523] width 33 height 19
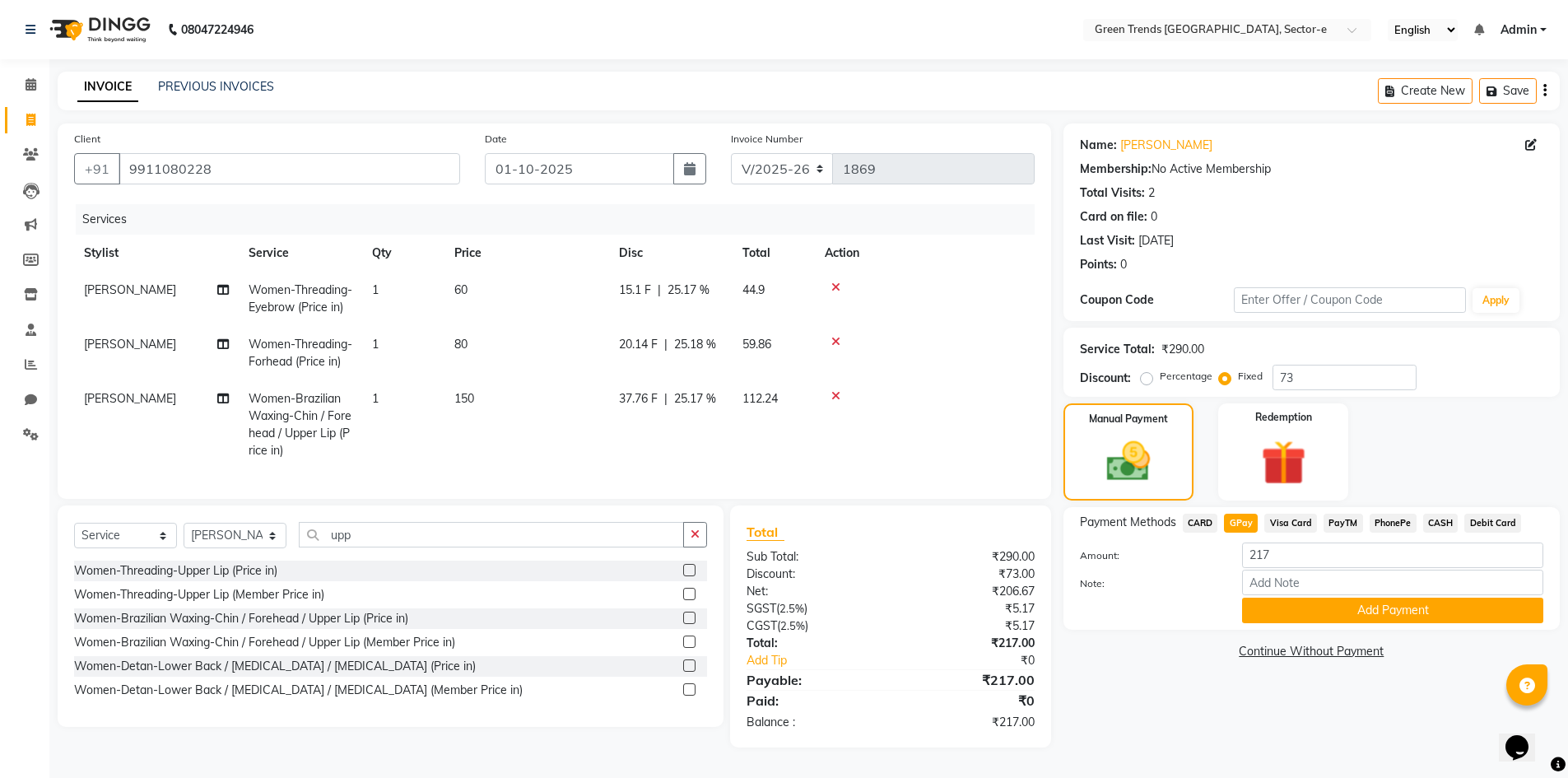
click at [1295, 609] on button "Add Payment" at bounding box center [1392, 611] width 301 height 26
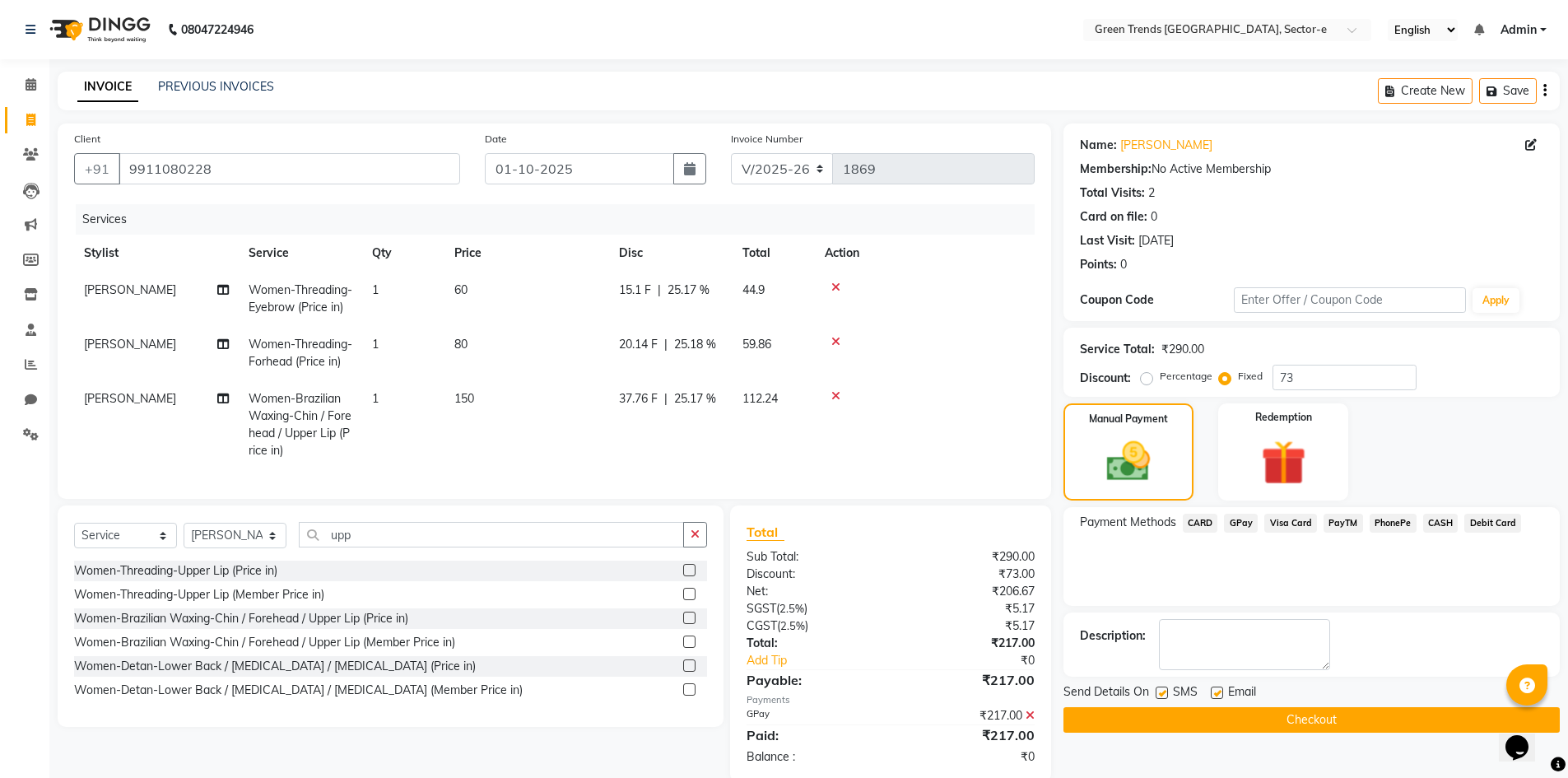
click at [1157, 690] on label at bounding box center [1162, 692] width 12 height 12
click at [1157, 690] on input "checkbox" at bounding box center [1161, 693] width 10 height 10
checkbox input "false"
drag, startPoint x: 1215, startPoint y: 690, endPoint x: 1219, endPoint y: 704, distance: 14.6
click at [1216, 692] on label at bounding box center [1217, 692] width 12 height 12
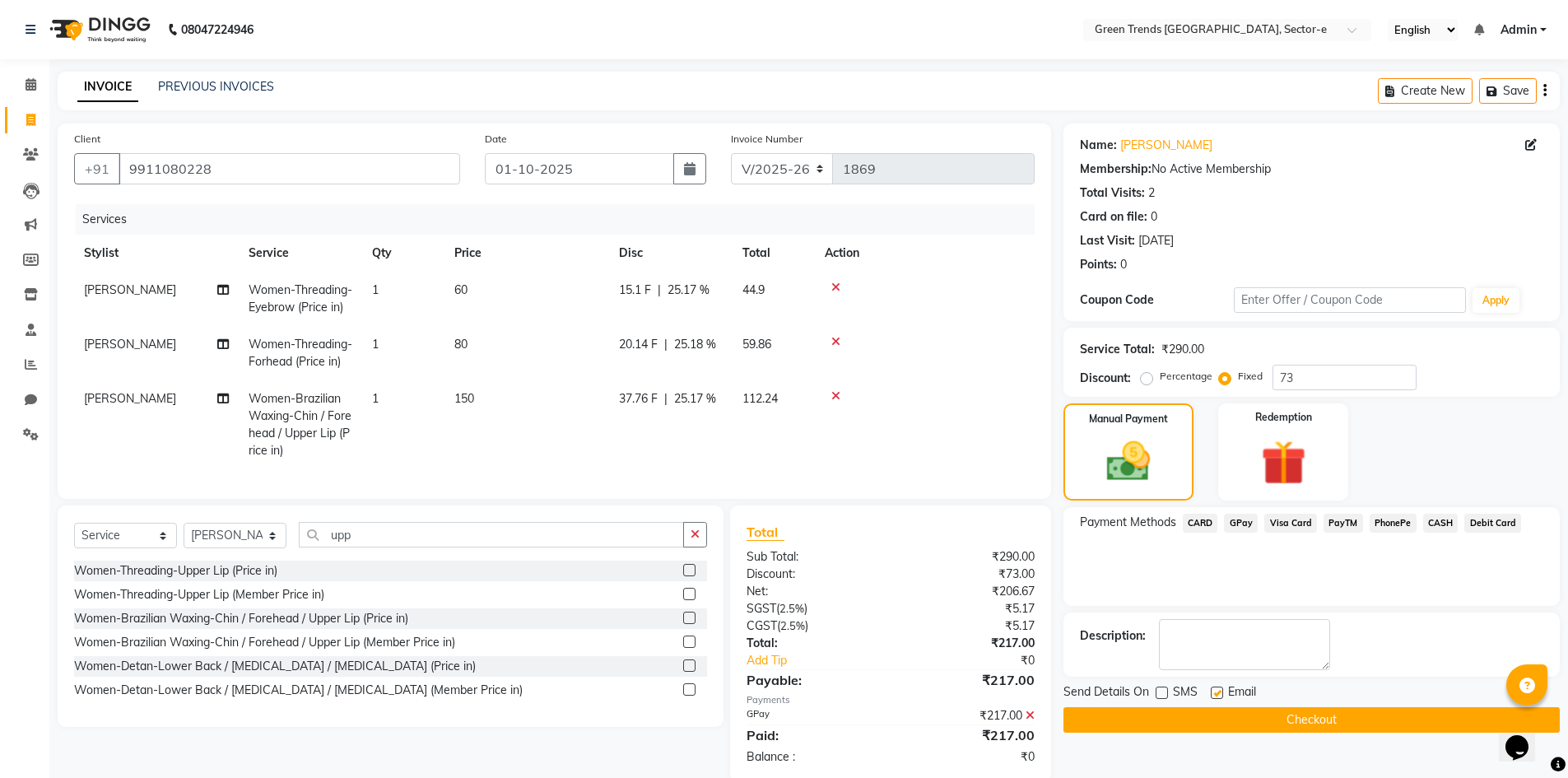
click at [1216, 692] on input "checkbox" at bounding box center [1216, 693] width 10 height 10
checkbox input "false"
click at [1223, 709] on button "Checkout" at bounding box center [1312, 720] width 496 height 26
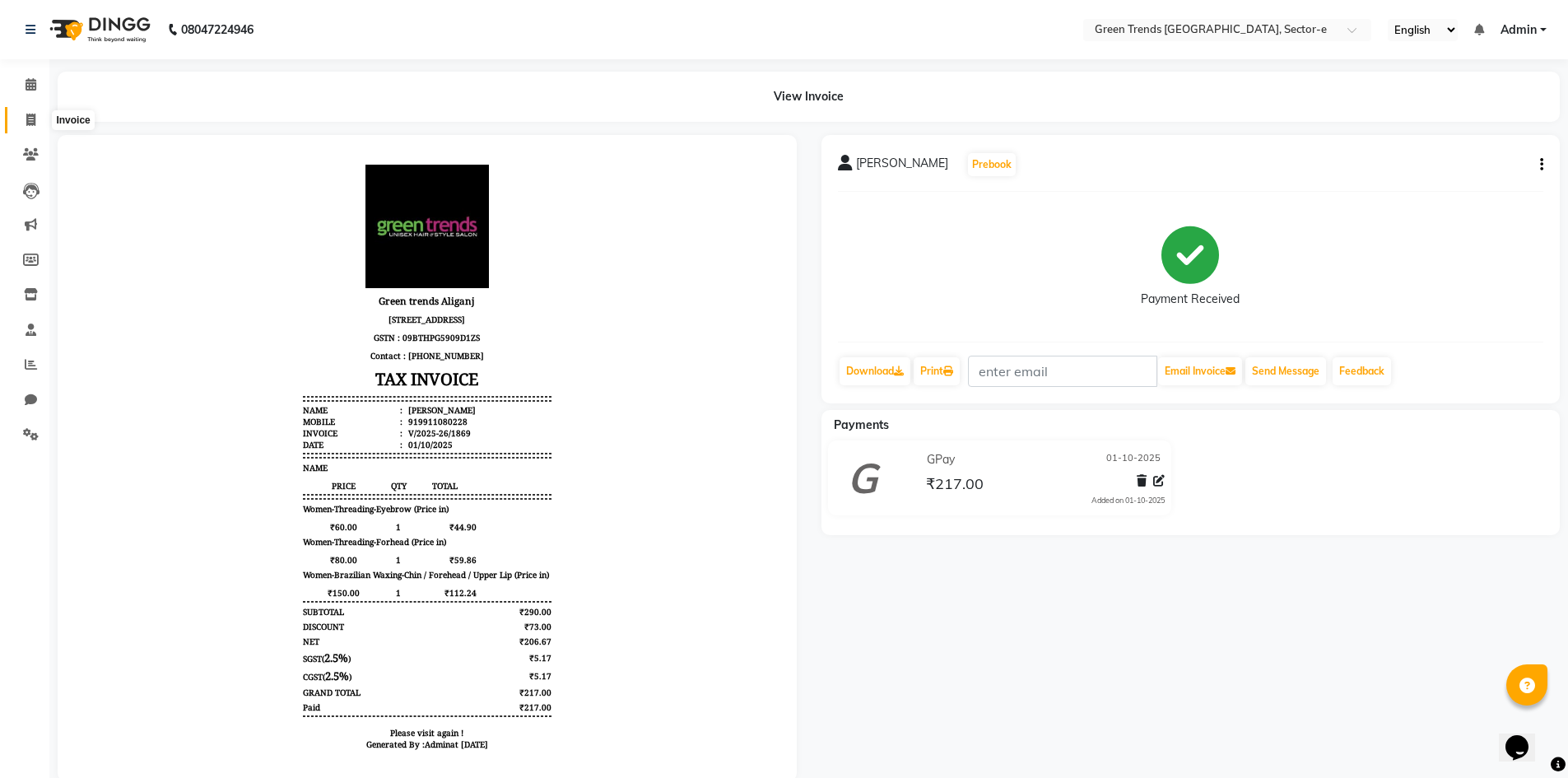
click at [22, 116] on span at bounding box center [30, 121] width 29 height 19
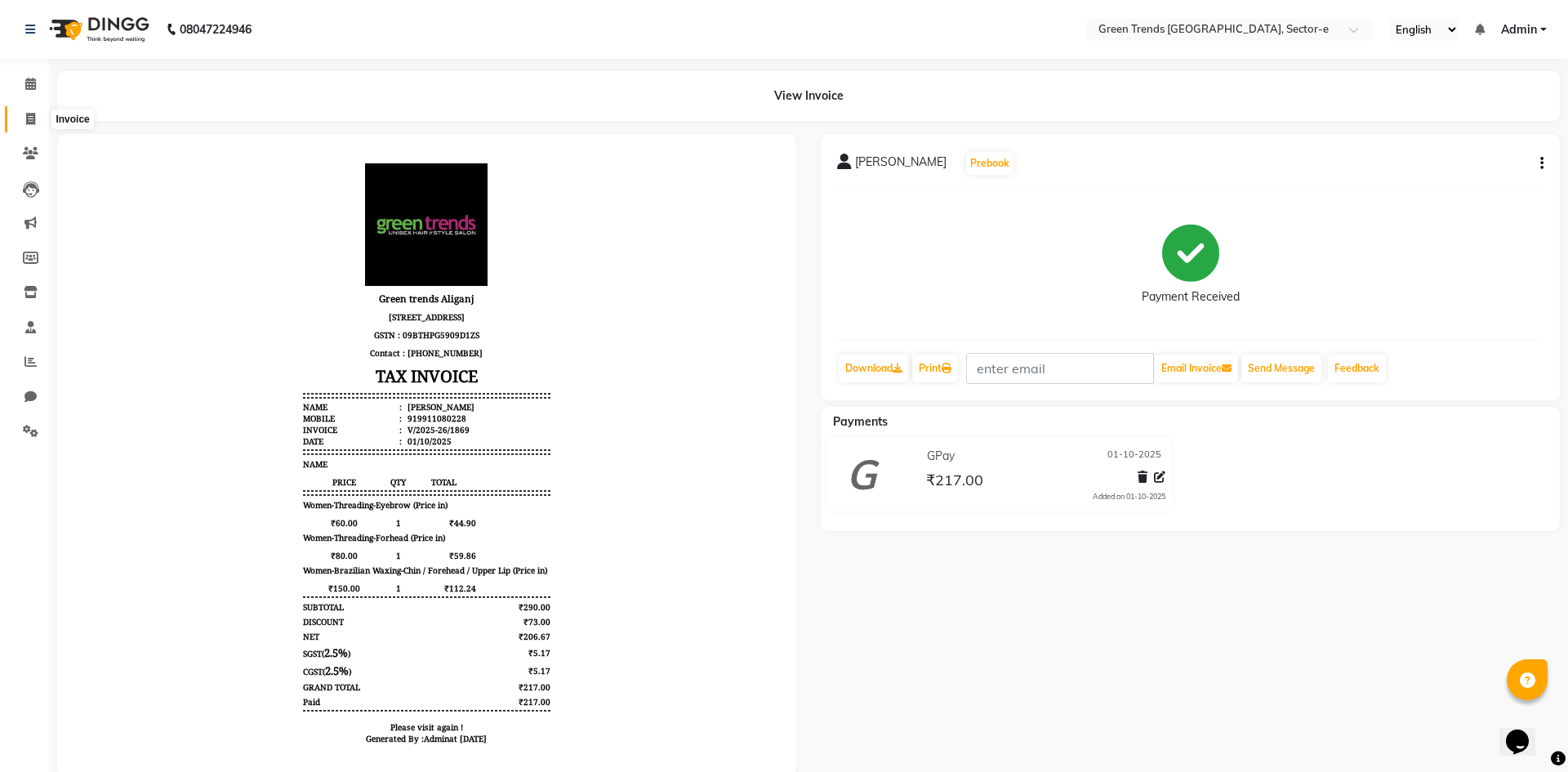
select select "7023"
select select "service"
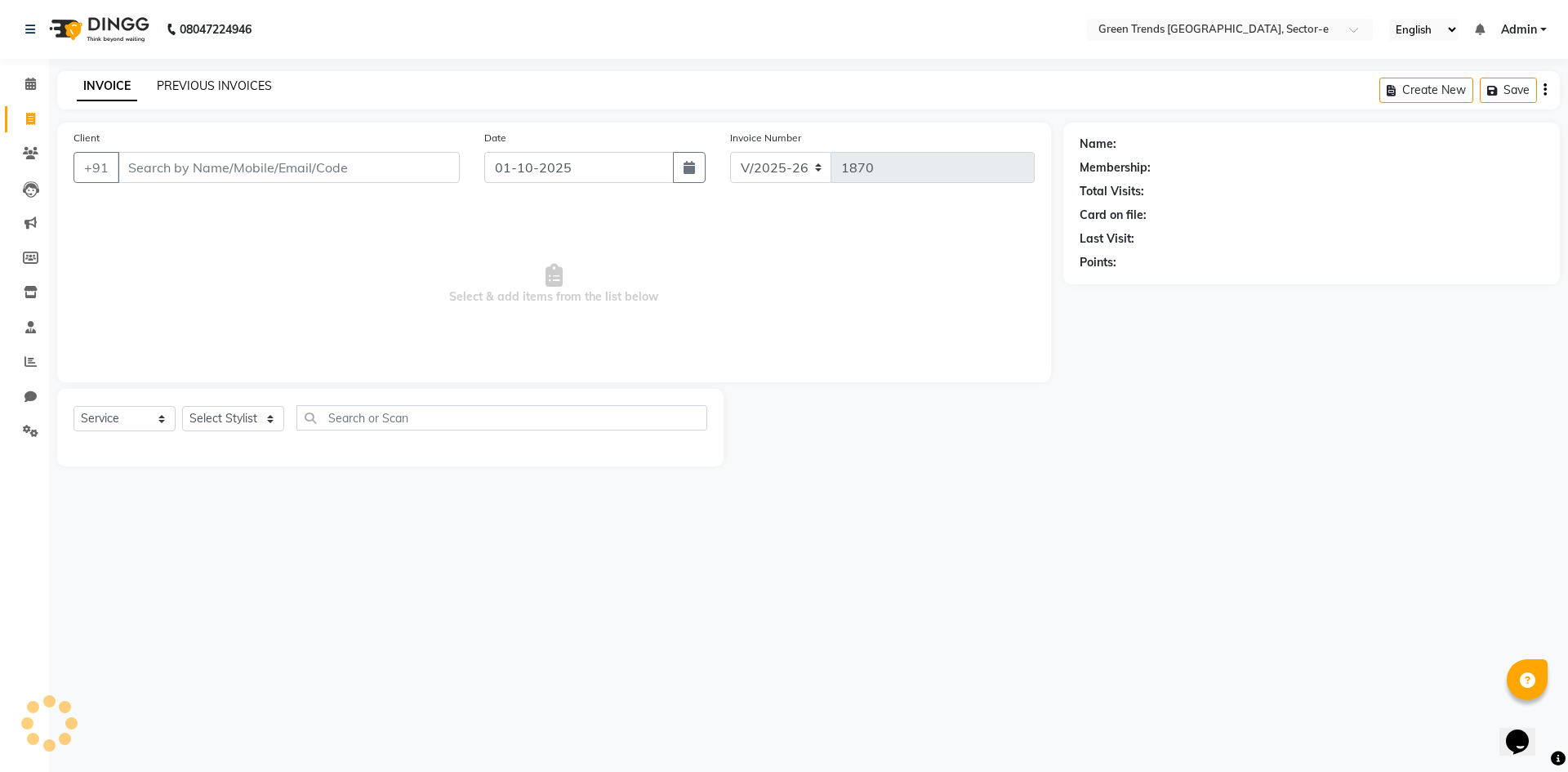
click at [213, 84] on link "PREVIOUS INVOICES" at bounding box center [214, 86] width 115 height 15
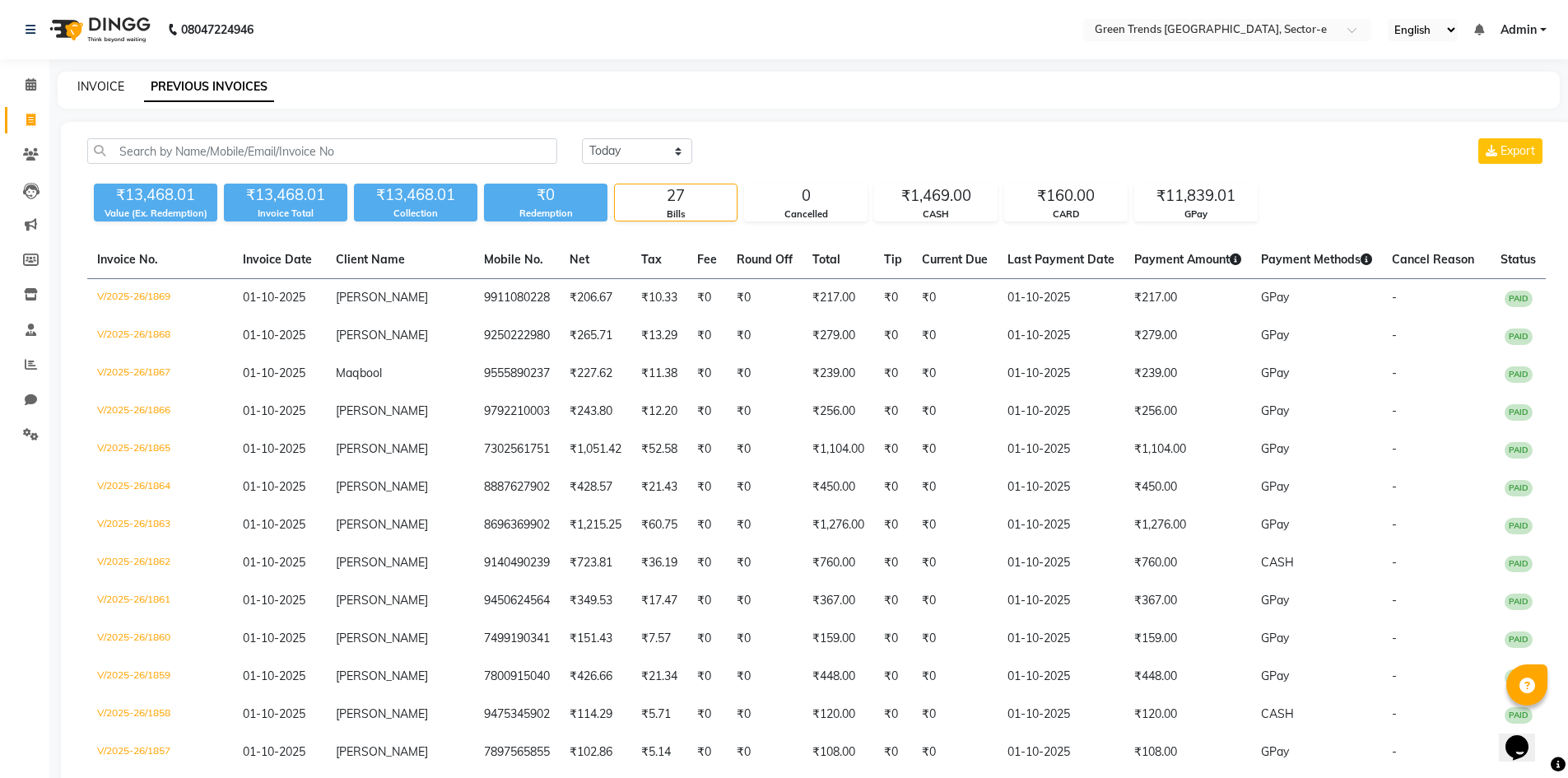
click at [83, 89] on link "INVOICE" at bounding box center [100, 87] width 47 height 15
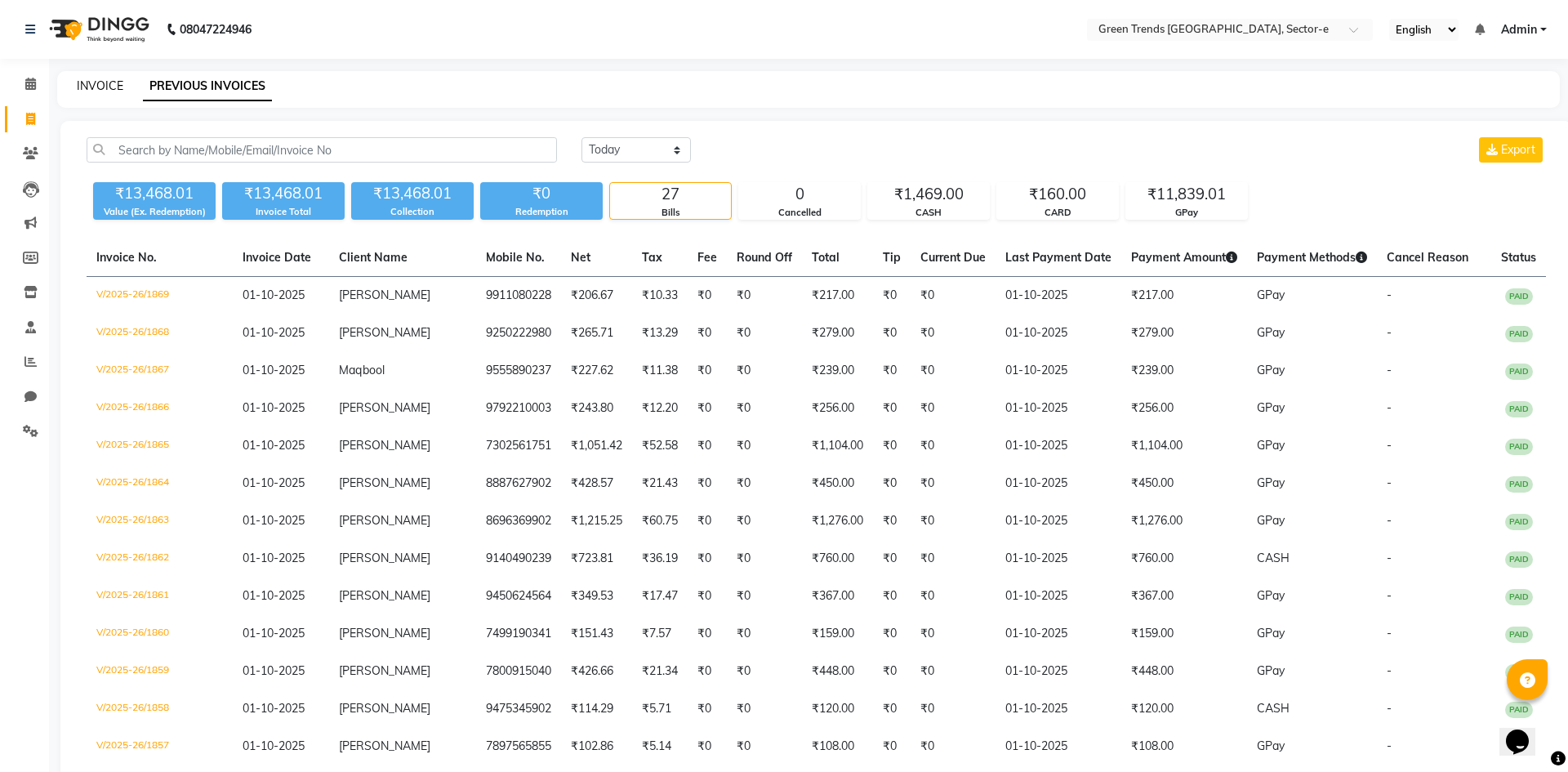
select select "service"
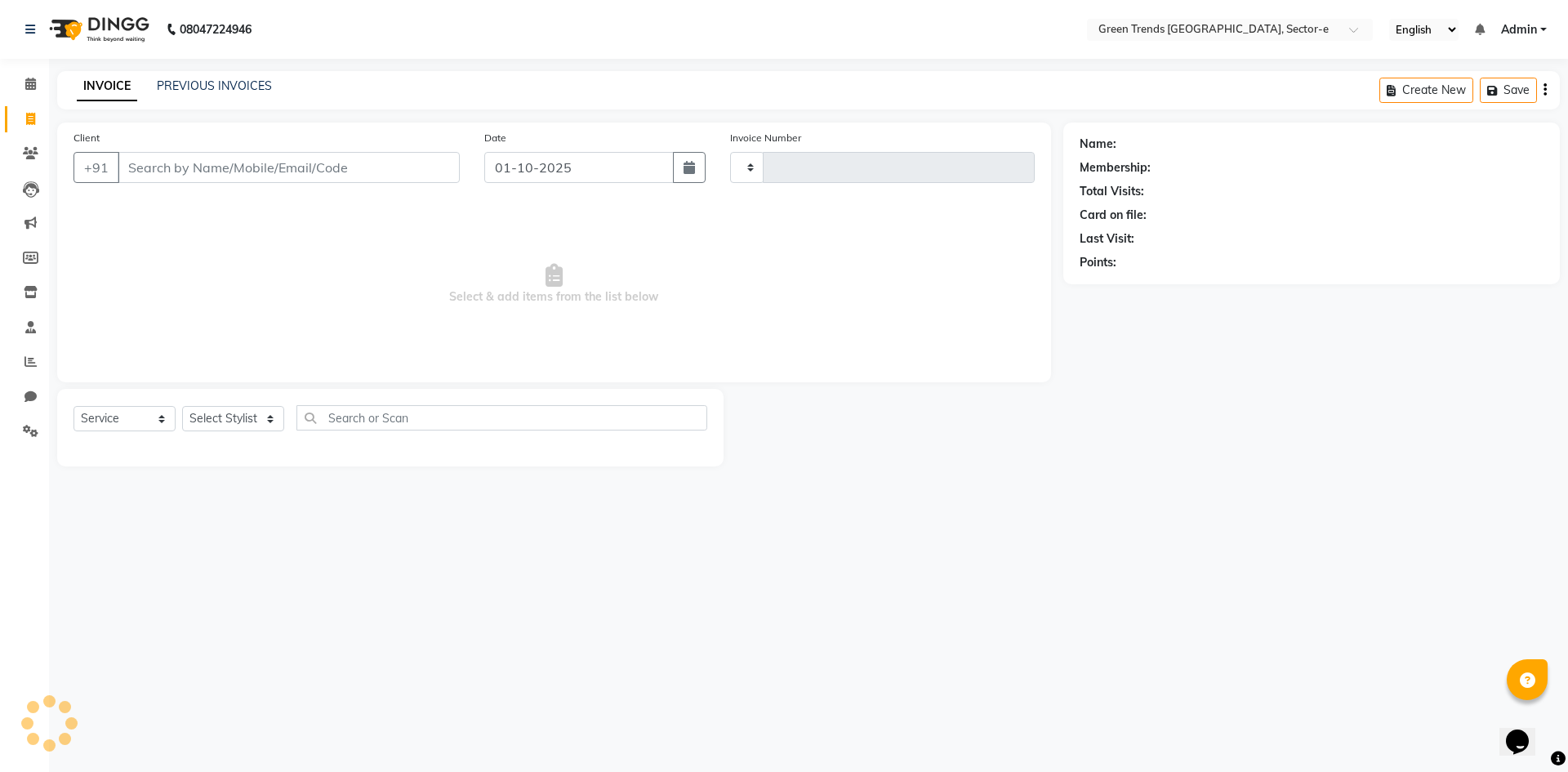
type input "1870"
select select "7023"
type input "8604310713"
click at [439, 162] on span "Add Client" at bounding box center [418, 167] width 64 height 16
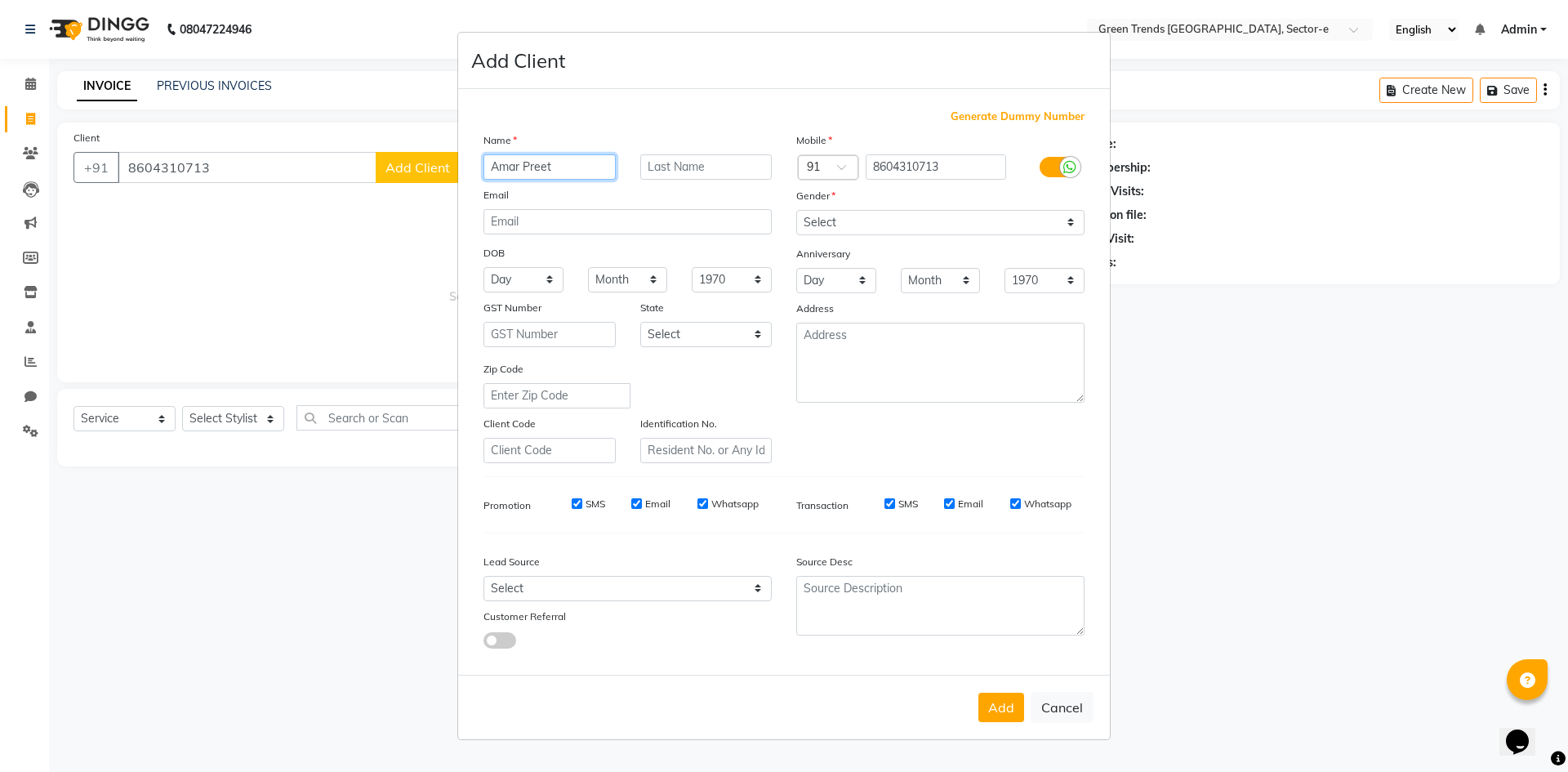
type input "Amar Preet"
click at [1067, 222] on select "Select [DEMOGRAPHIC_DATA] [DEMOGRAPHIC_DATA] Other Prefer Not To Say" at bounding box center [941, 222] width 289 height 25
select select "[DEMOGRAPHIC_DATA]"
click at [796, 210] on select "Select [DEMOGRAPHIC_DATA] [DEMOGRAPHIC_DATA] Other Prefer Not To Say" at bounding box center [941, 222] width 289 height 25
click at [994, 714] on button "Add" at bounding box center [1001, 707] width 45 height 29
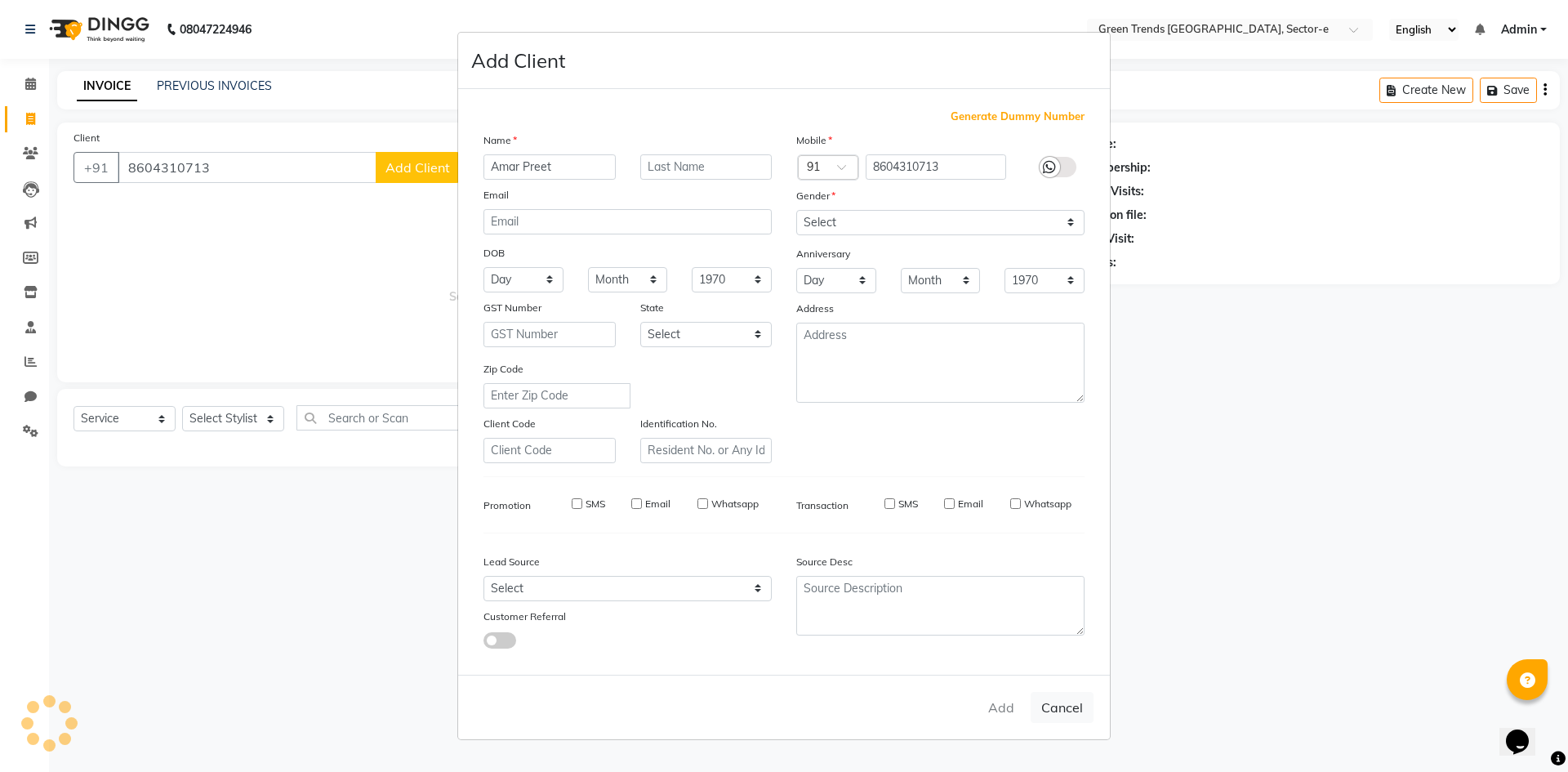
select select
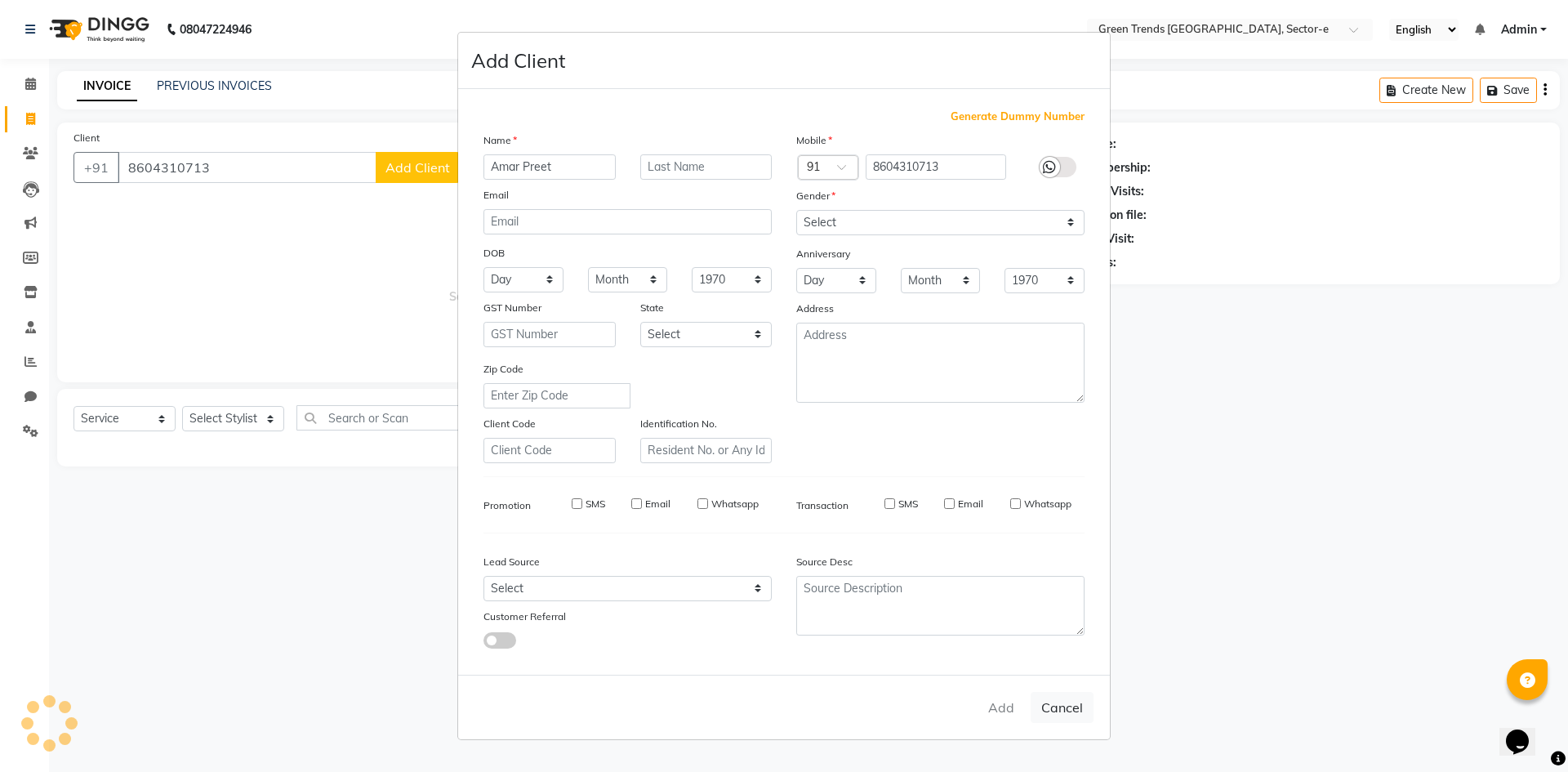
select select
checkbox input "false"
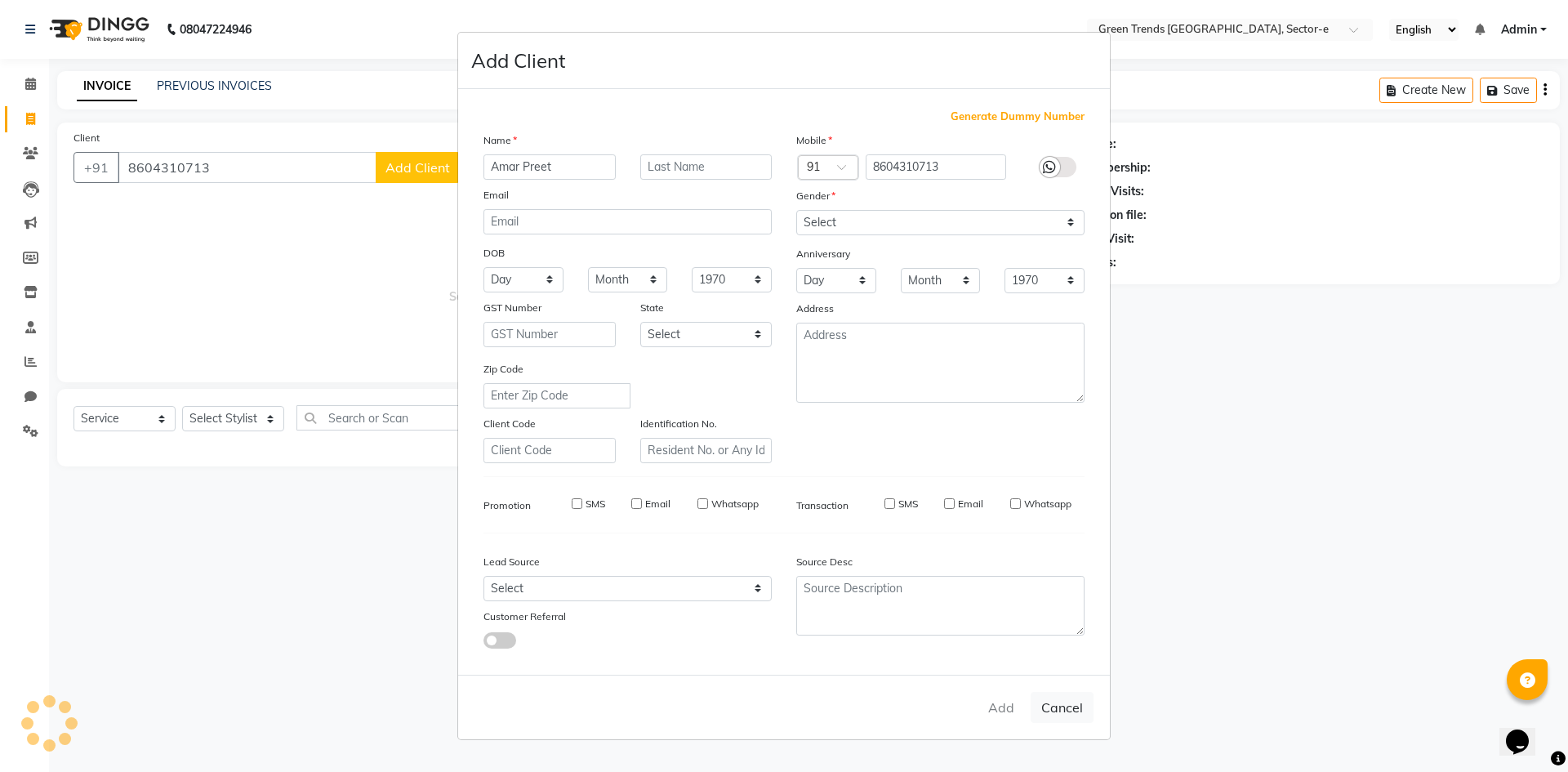
checkbox input "false"
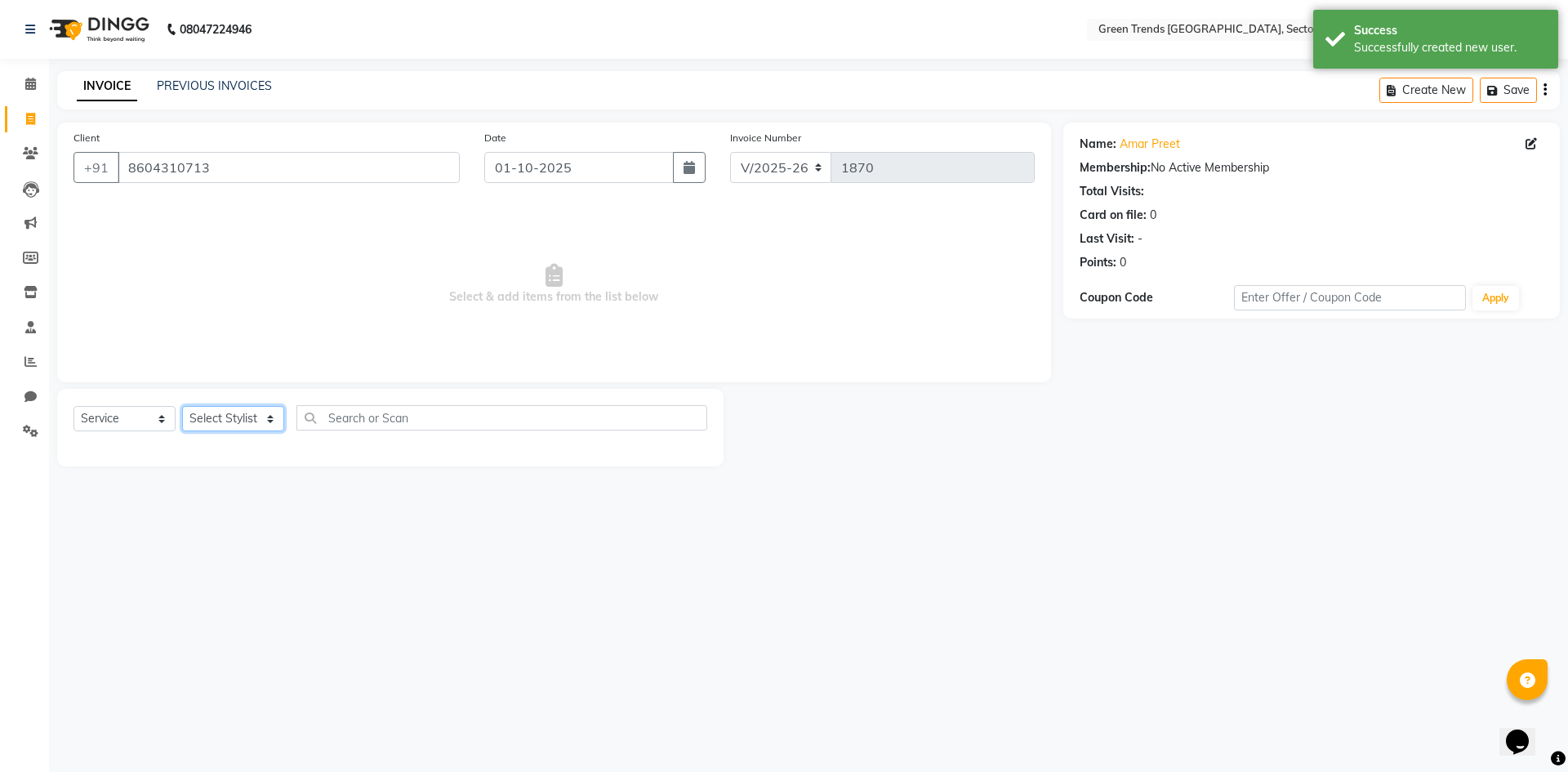
click at [266, 415] on select "Select Stylist [PERSON_NAME] [PERSON_NAME] Mo. [PERSON_NAME].[PERSON_NAME] [PER…" at bounding box center [233, 418] width 102 height 25
select select "58754"
click at [182, 406] on select "Select Stylist [PERSON_NAME] [PERSON_NAME] Mo. [PERSON_NAME].[PERSON_NAME] [PER…" at bounding box center [233, 418] width 102 height 25
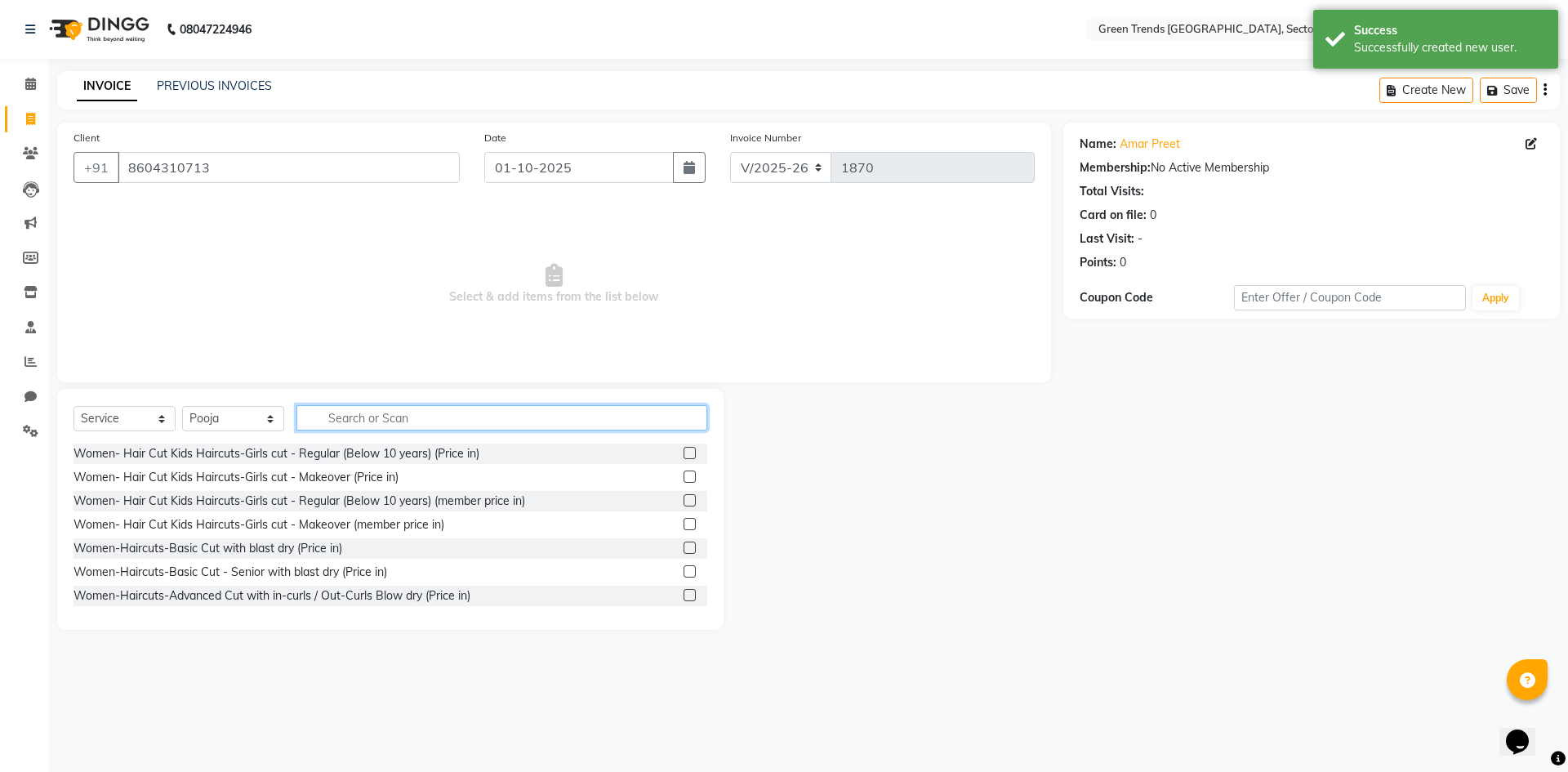
click at [335, 424] on input "text" at bounding box center [501, 417] width 410 height 25
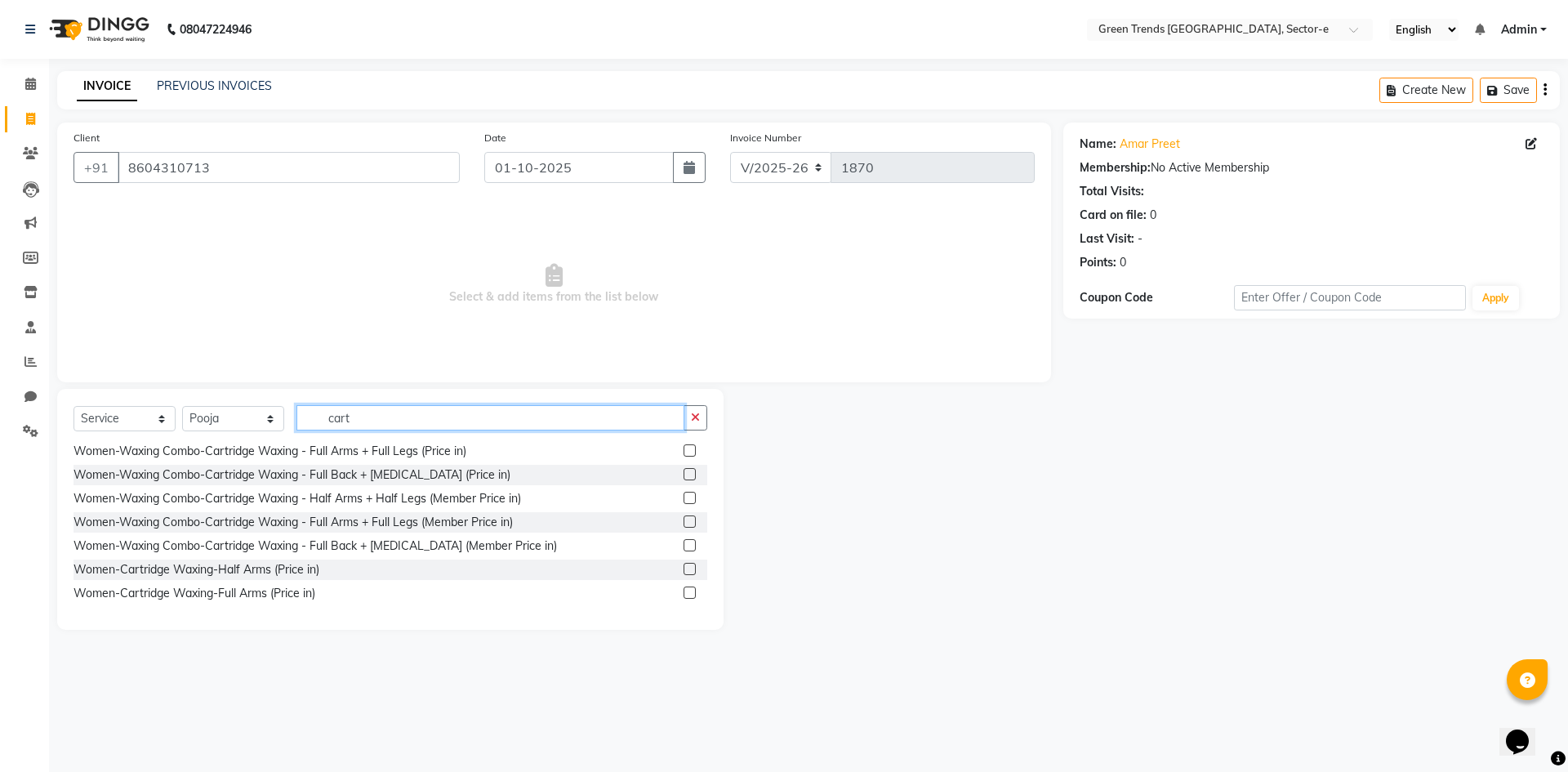
scroll to position [978, 0]
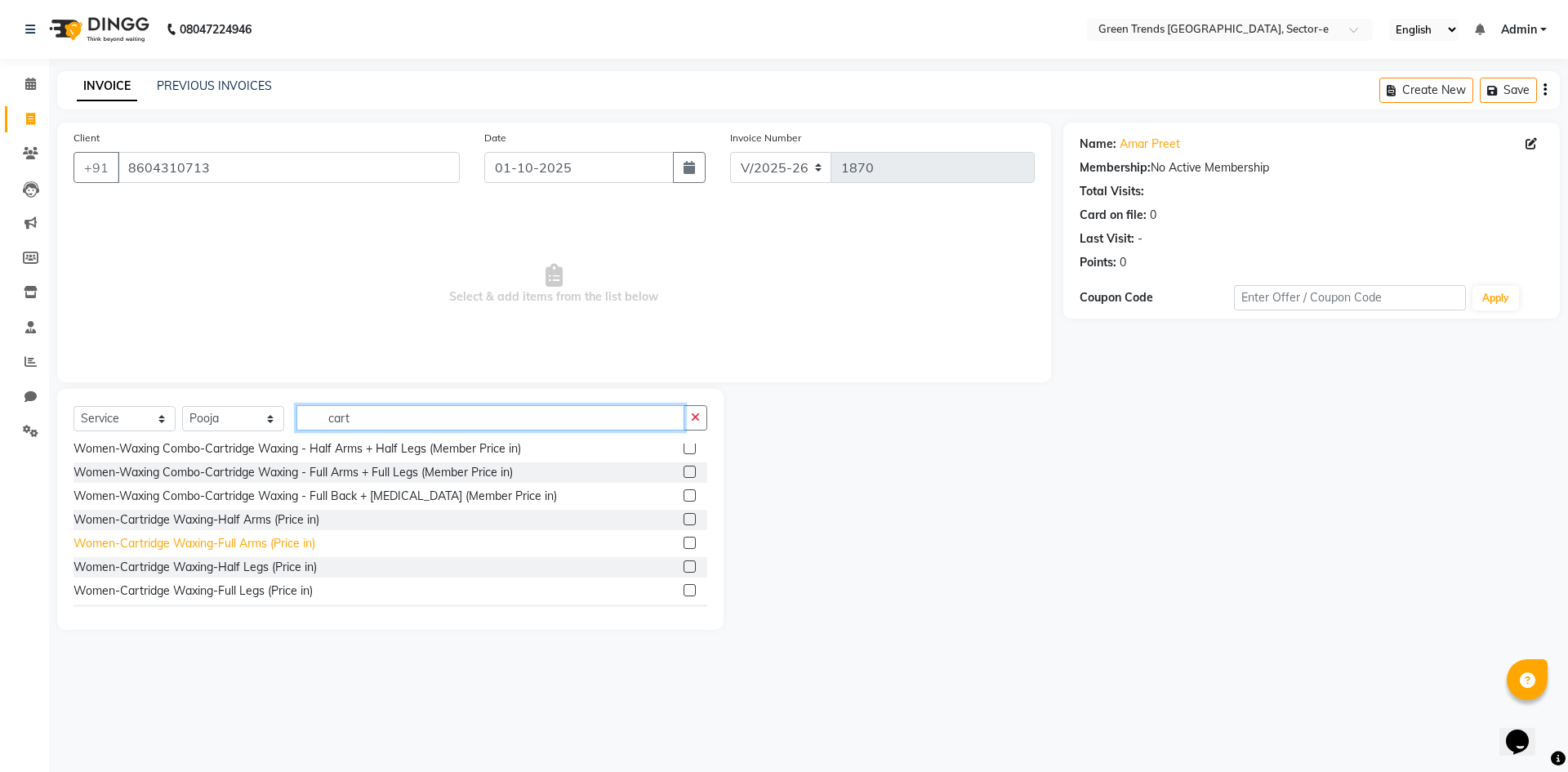
type input "cart"
click at [263, 541] on div "Women-Cartridge Waxing-Full Arms (Price in)" at bounding box center [194, 544] width 242 height 17
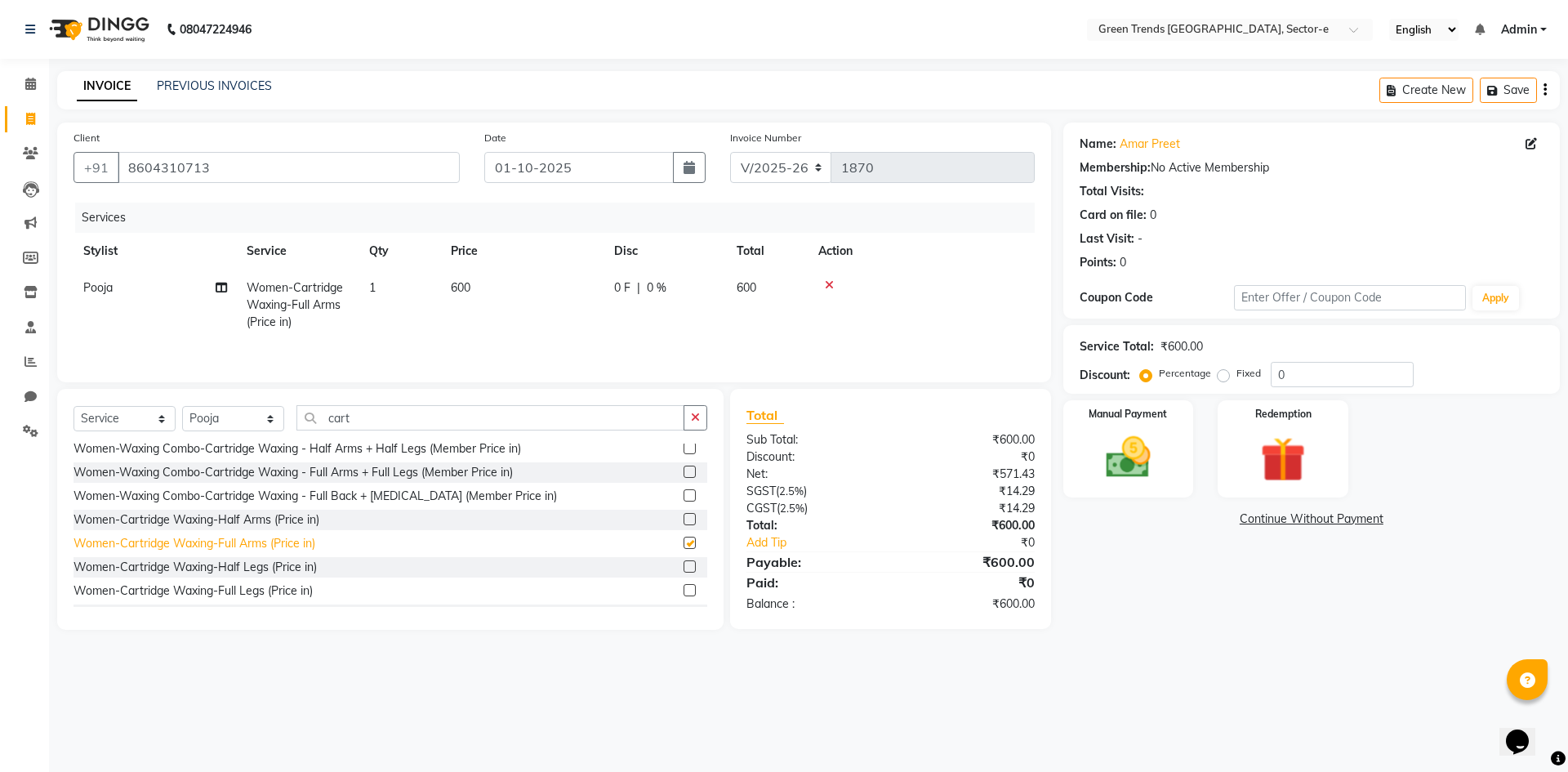
checkbox input "false"
click at [250, 591] on div "Women-Cartridge Waxing-Full Legs (Price in)" at bounding box center [193, 591] width 240 height 17
checkbox input "false"
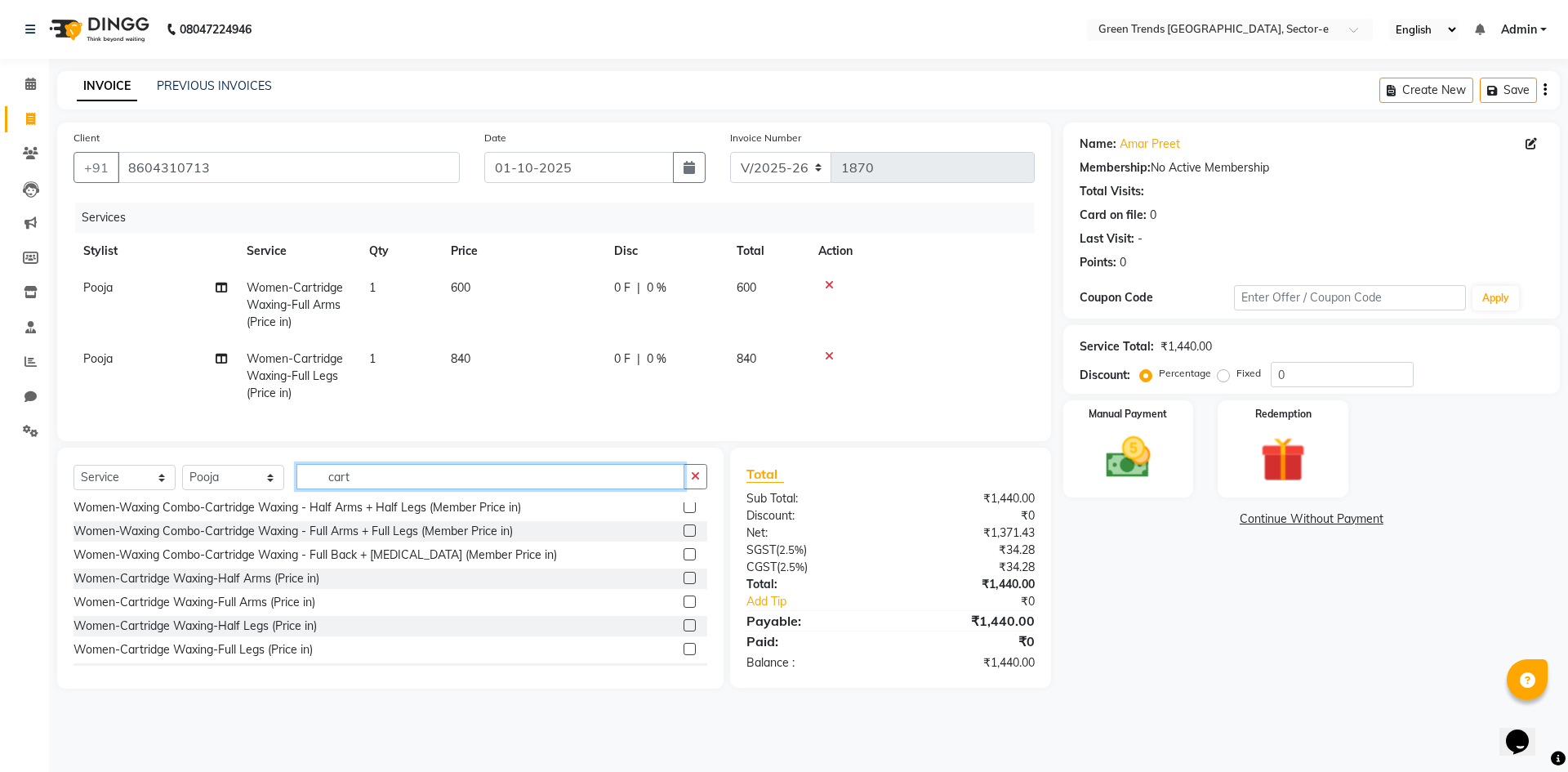
drag, startPoint x: 378, startPoint y: 492, endPoint x: 283, endPoint y: 474, distance: 96.7
click at [283, 474] on div "Select Service Product Membership Package Voucher Prepaid Gift Card Select Styl…" at bounding box center [391, 567] width 666 height 241
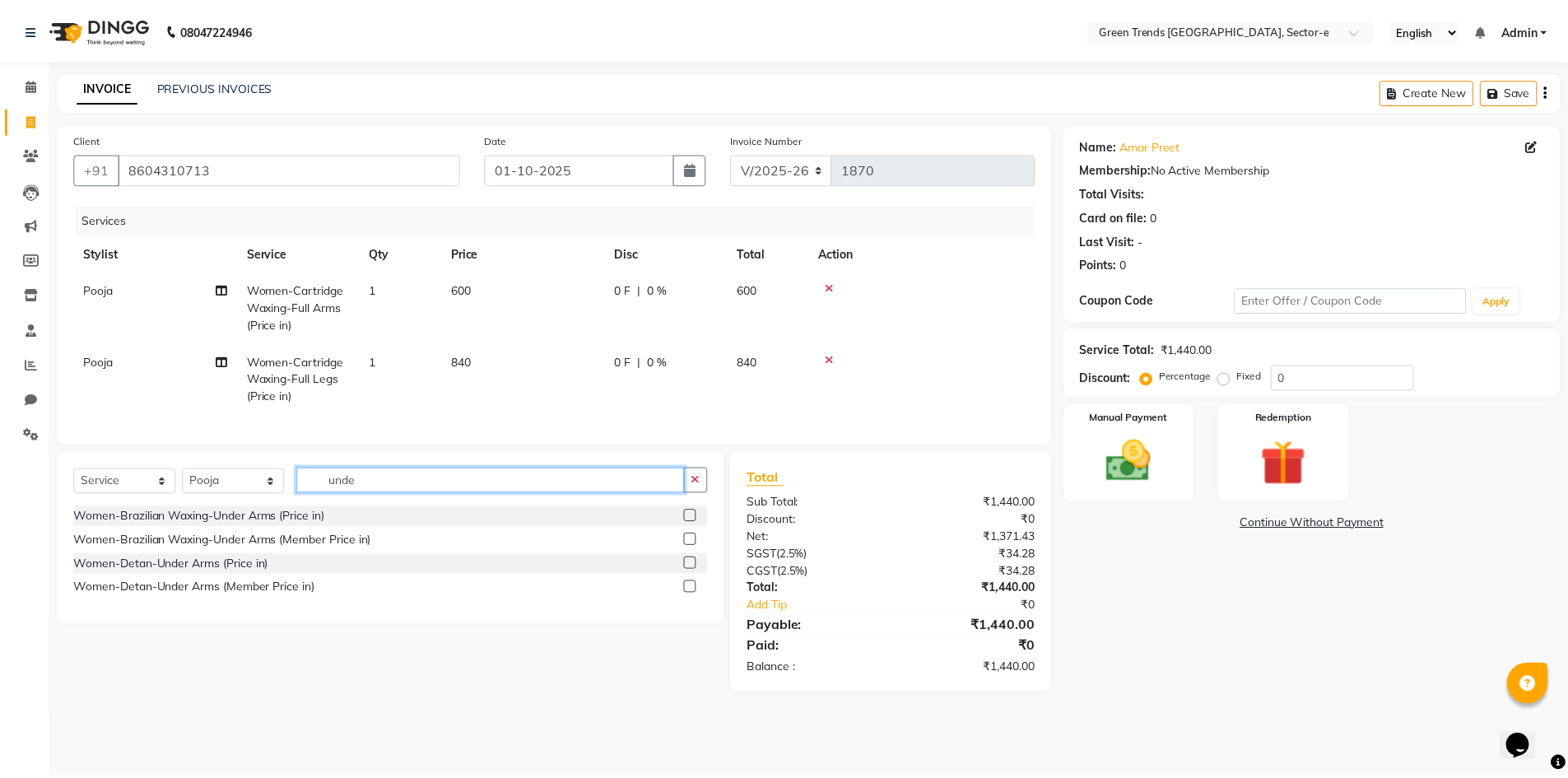
scroll to position [0, 0]
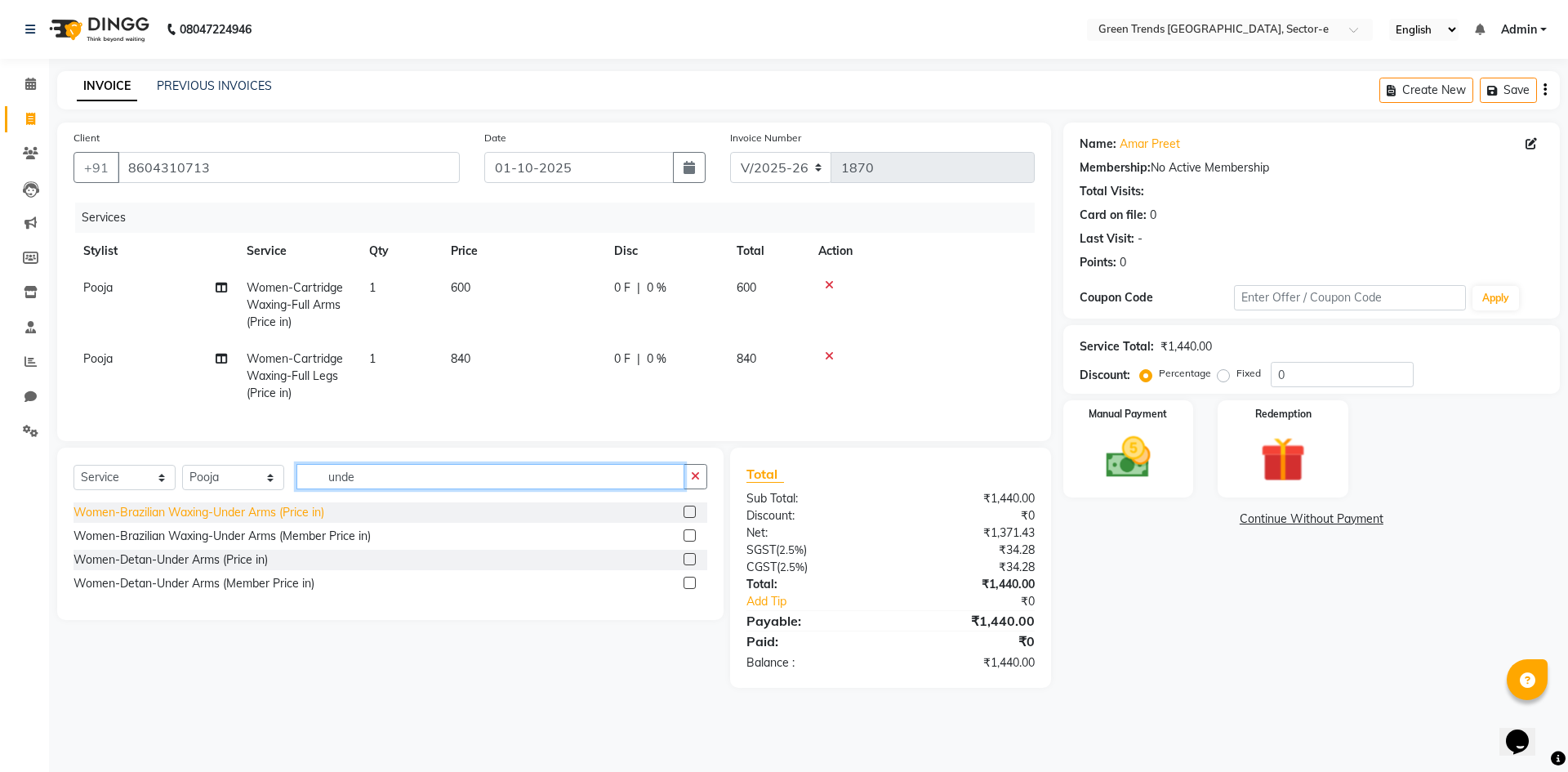
type input "unde"
click at [276, 520] on div "Women-Brazilian Waxing-Under Arms (Price in)" at bounding box center [199, 512] width 251 height 17
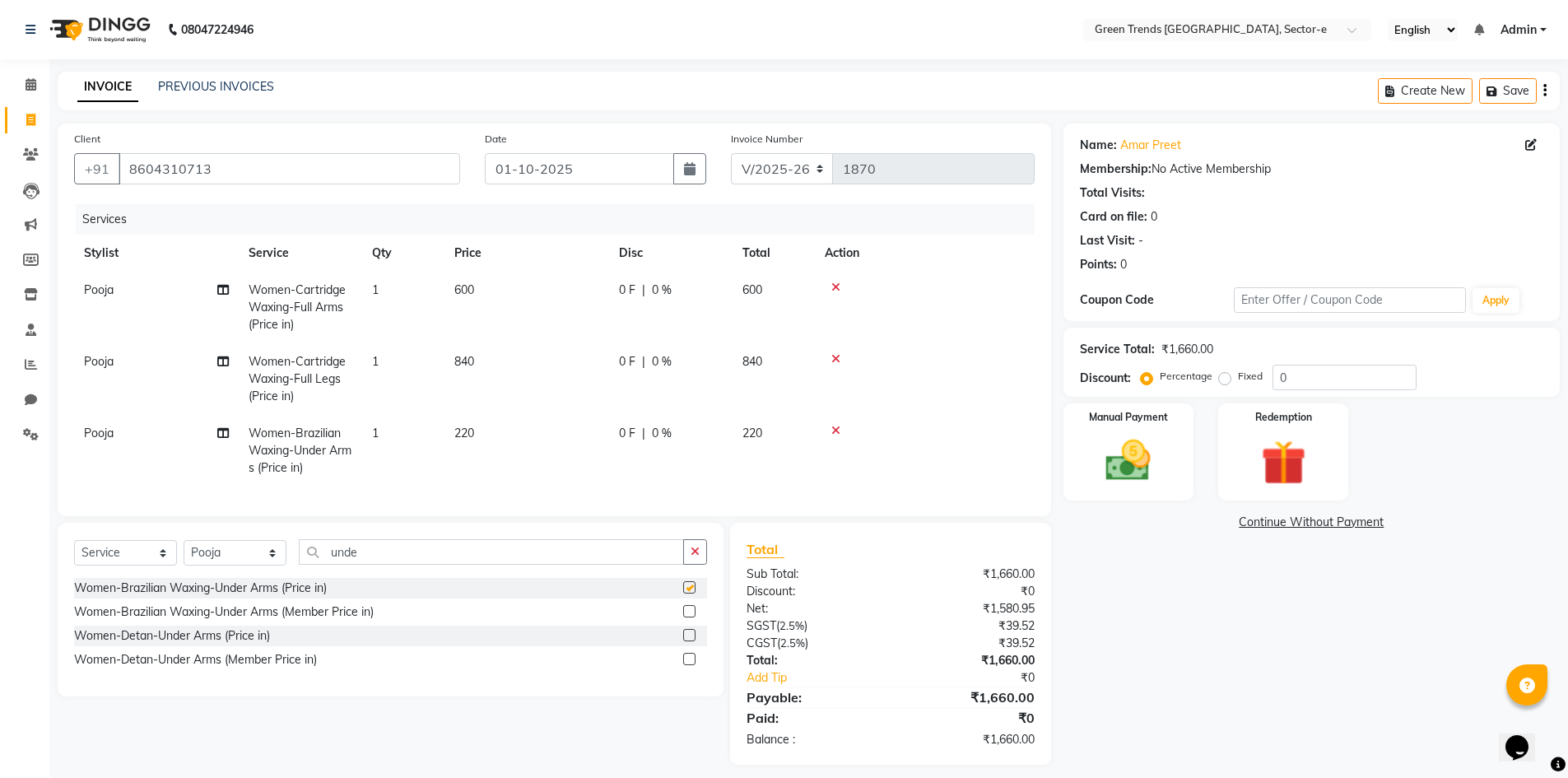
checkbox input "false"
drag, startPoint x: 365, startPoint y: 569, endPoint x: 300, endPoint y: 545, distance: 69.3
click at [300, 545] on div "Select Service Product Membership Package Voucher Prepaid Gift Card Select Styl…" at bounding box center [391, 610] width 666 height 174
type input "eyeb"
drag, startPoint x: 232, startPoint y: 593, endPoint x: 368, endPoint y: 604, distance: 136.4
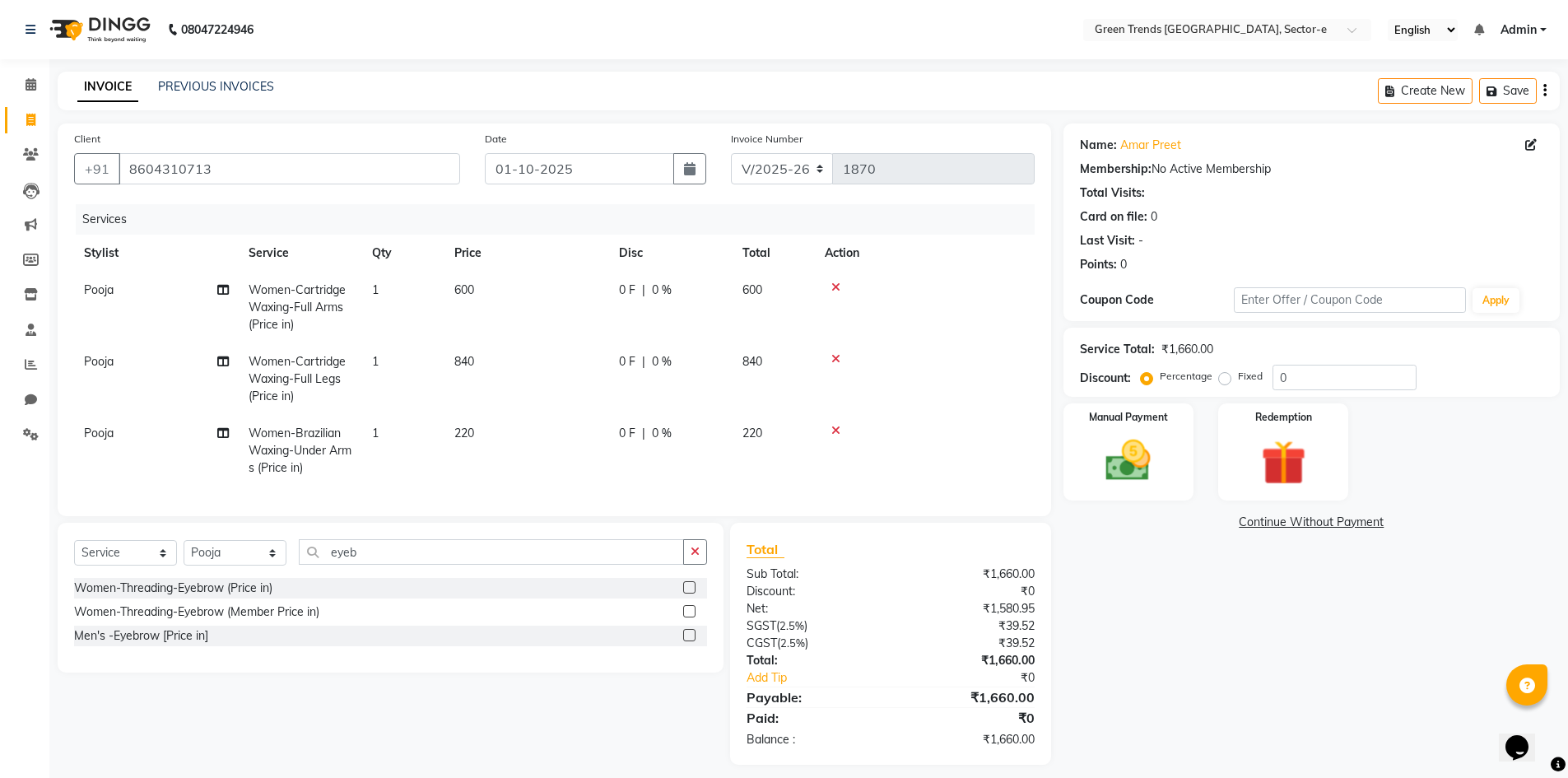
click at [234, 594] on div "Women-Threading-Eyebrow (Price in)" at bounding box center [173, 588] width 199 height 17
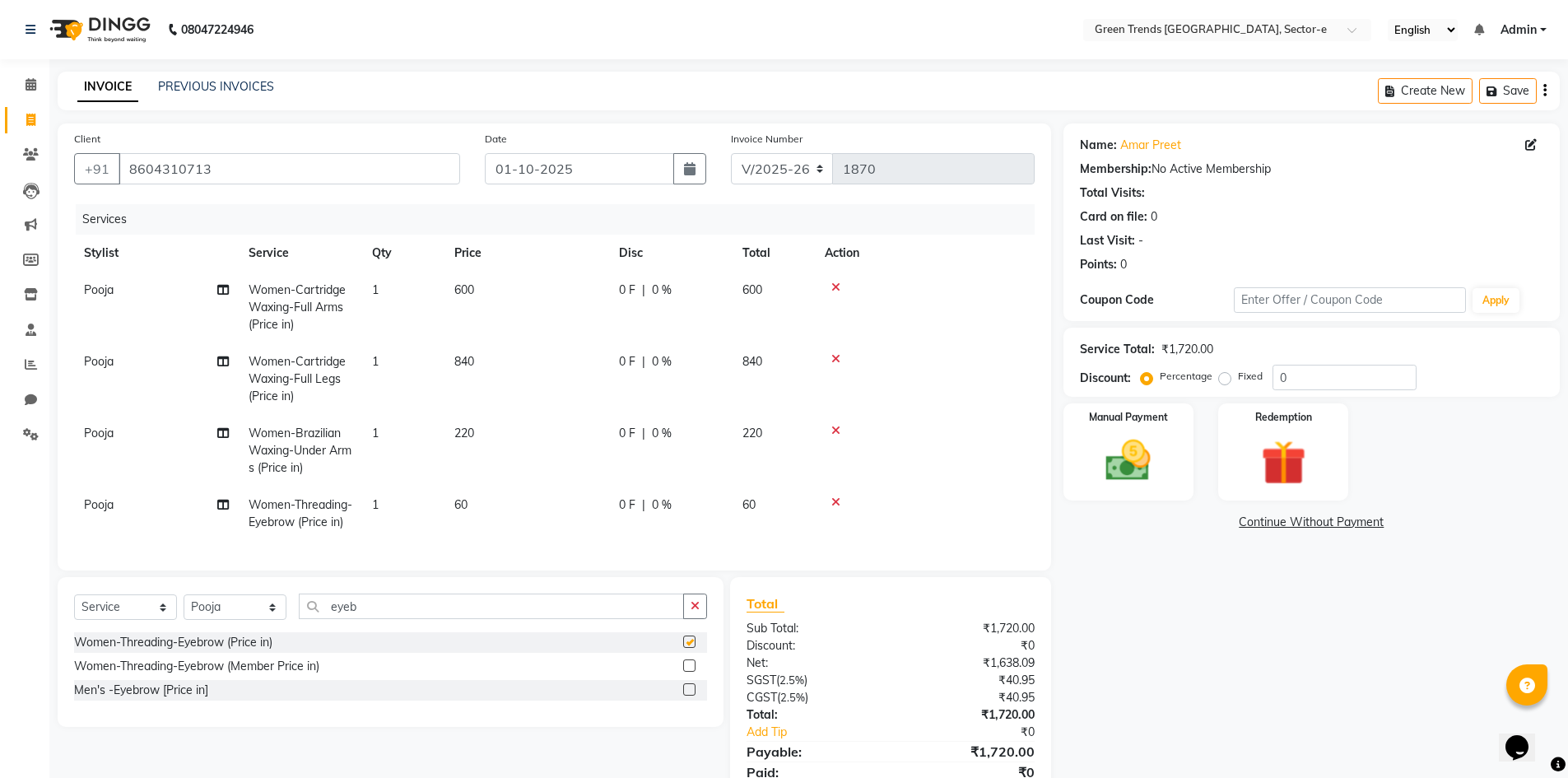
checkbox input "false"
drag, startPoint x: 367, startPoint y: 616, endPoint x: 314, endPoint y: 607, distance: 53.8
click at [314, 607] on input "eyeb" at bounding box center [491, 606] width 385 height 26
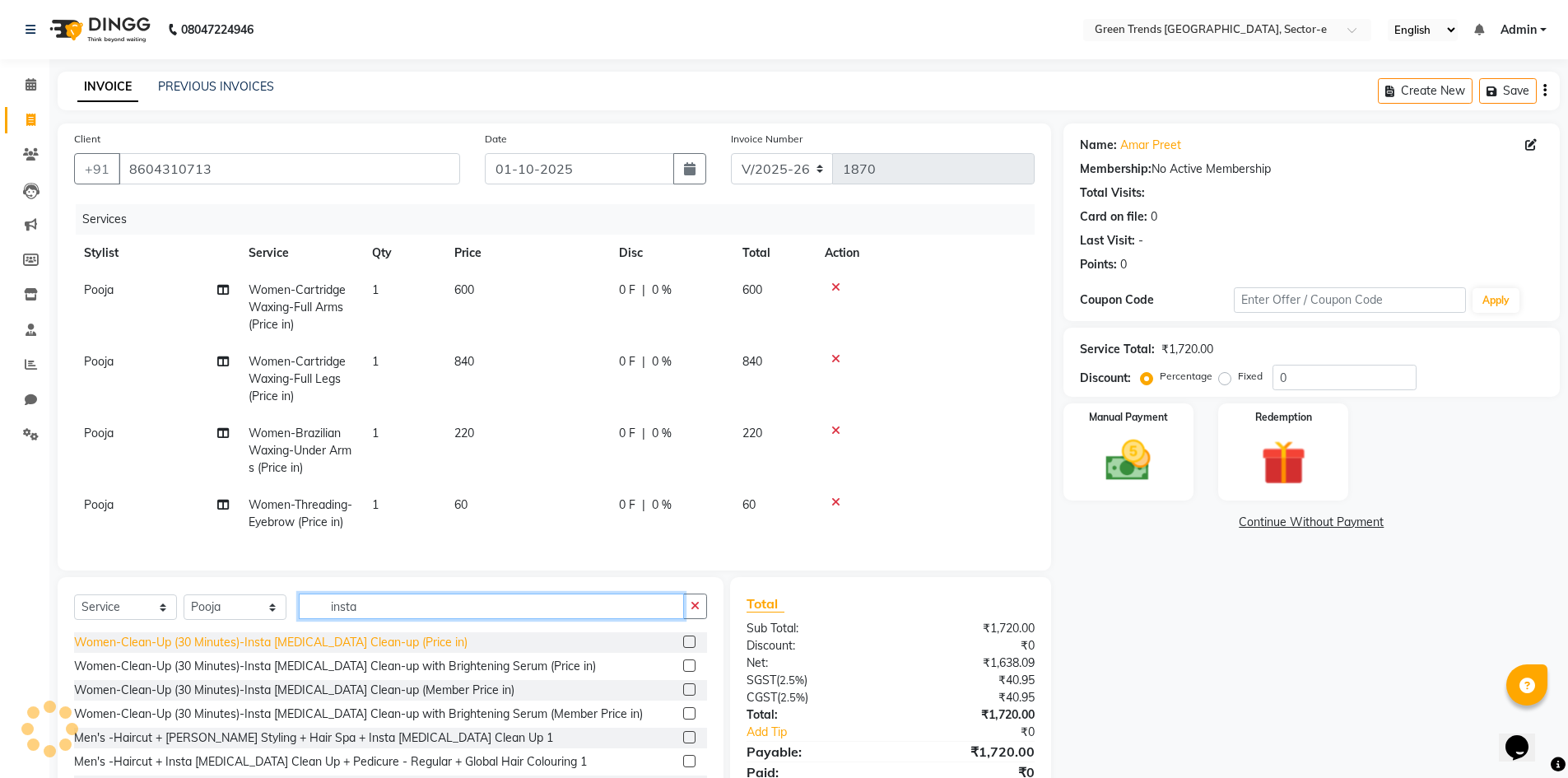
type input "insta"
click at [338, 652] on div "Women-Clean-Up (30 Minutes)-Insta [MEDICAL_DATA] Clean-up (Price in)" at bounding box center [271, 643] width 394 height 17
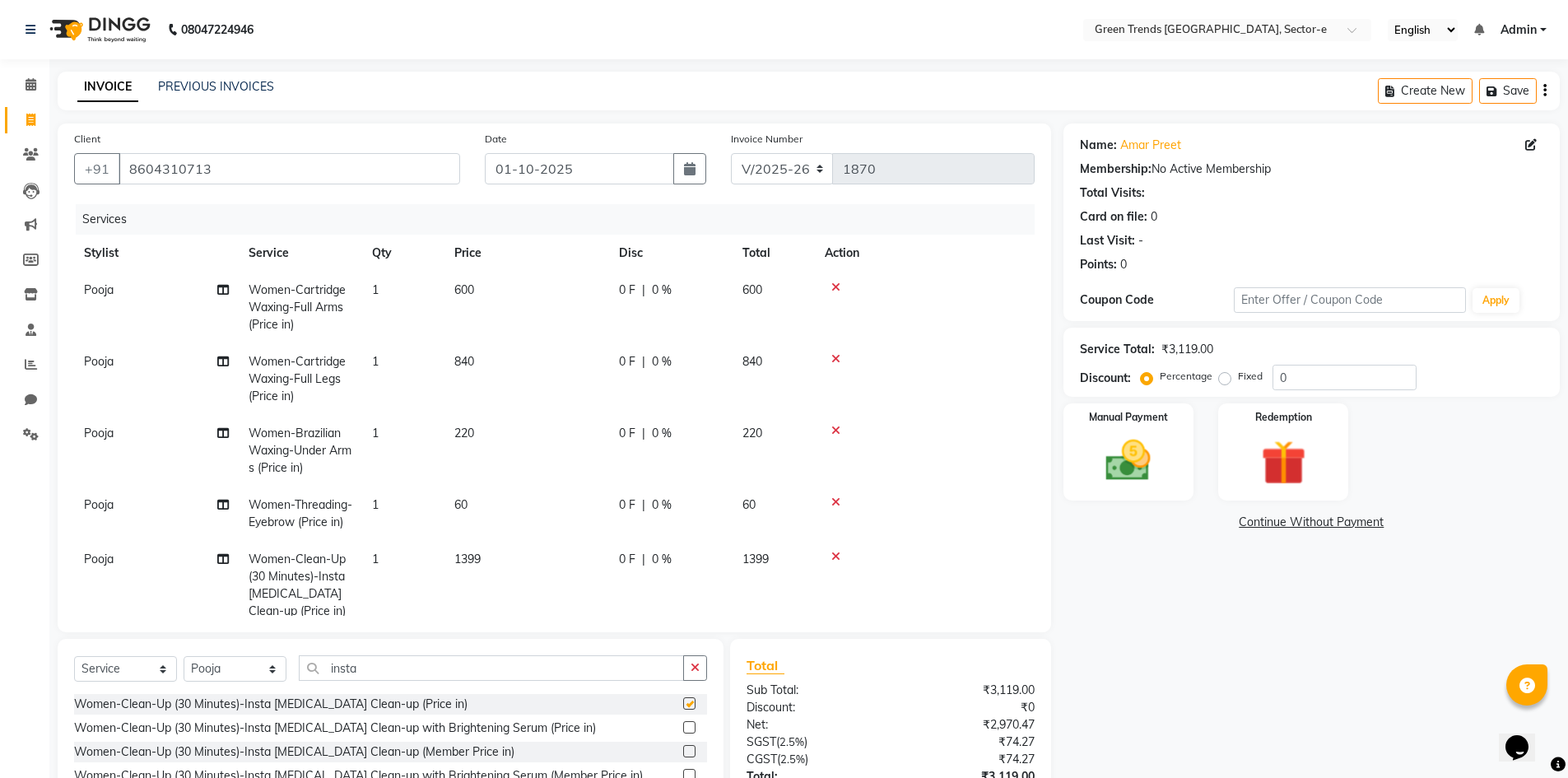
checkbox input "false"
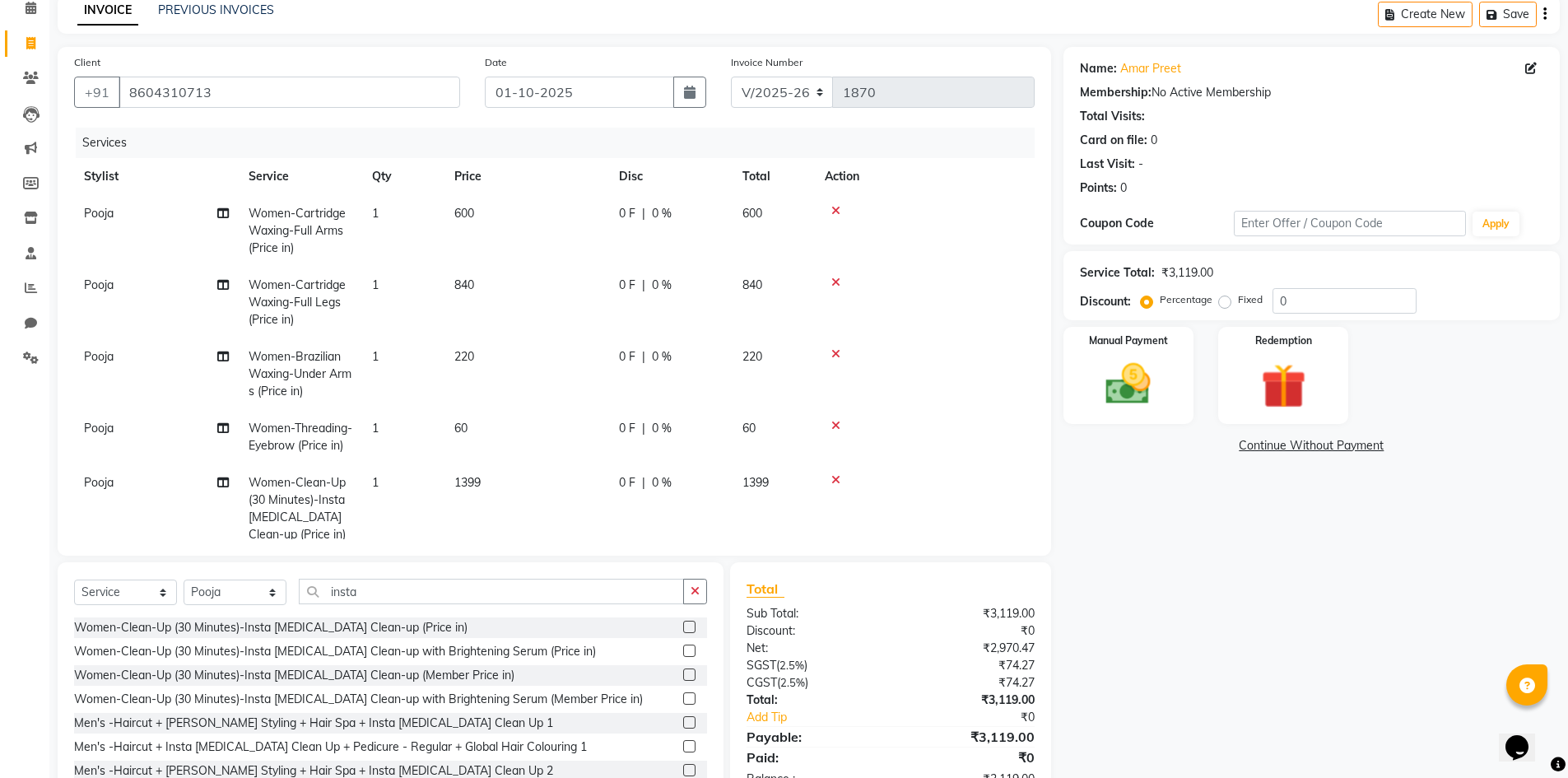
scroll to position [128, 0]
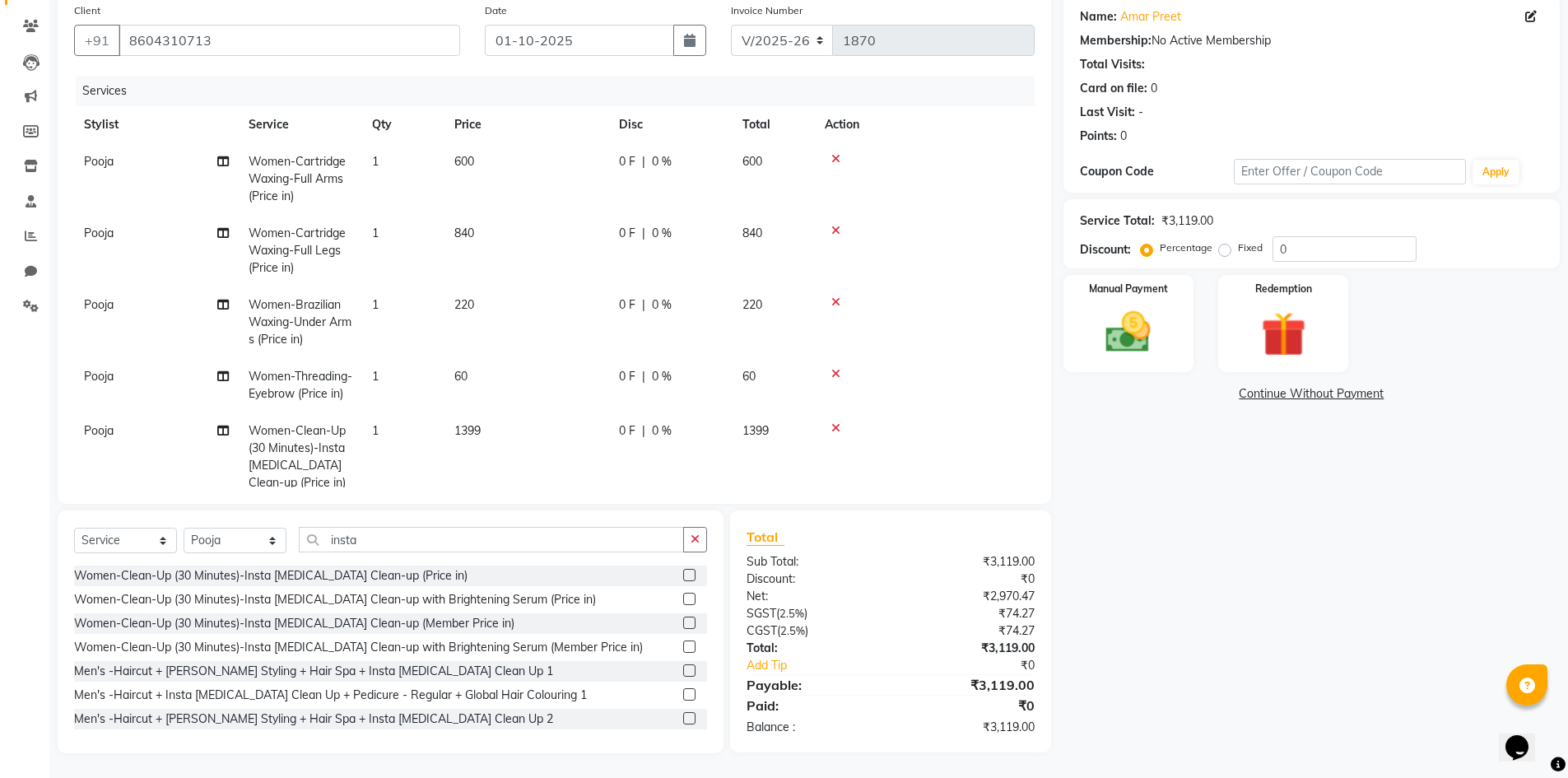
click at [1238, 248] on label "Fixed" at bounding box center [1250, 248] width 25 height 15
click at [1229, 248] on input "Fixed" at bounding box center [1229, 248] width 11 height 11
radio input "true"
drag, startPoint x: 1331, startPoint y: 246, endPoint x: 1227, endPoint y: 273, distance: 107.4
click at [1227, 273] on div "Name: Amar Preet Membership: No Active Membership Total Visits: Card on file: 0…" at bounding box center [1318, 374] width 509 height 758
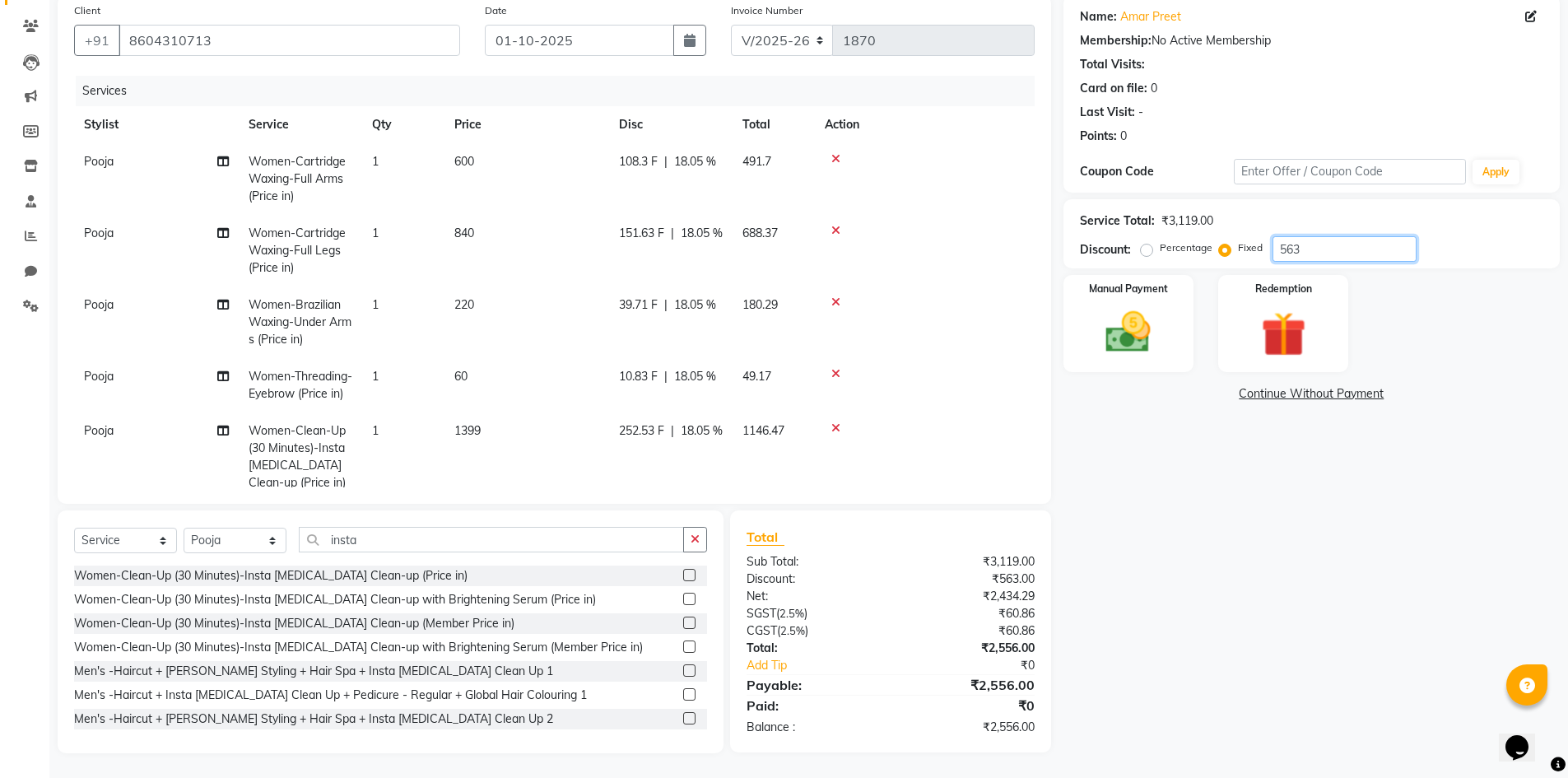
type input "563"
click at [941, 304] on div at bounding box center [924, 302] width 200 height 11
click at [1137, 318] on img at bounding box center [1129, 332] width 76 height 53
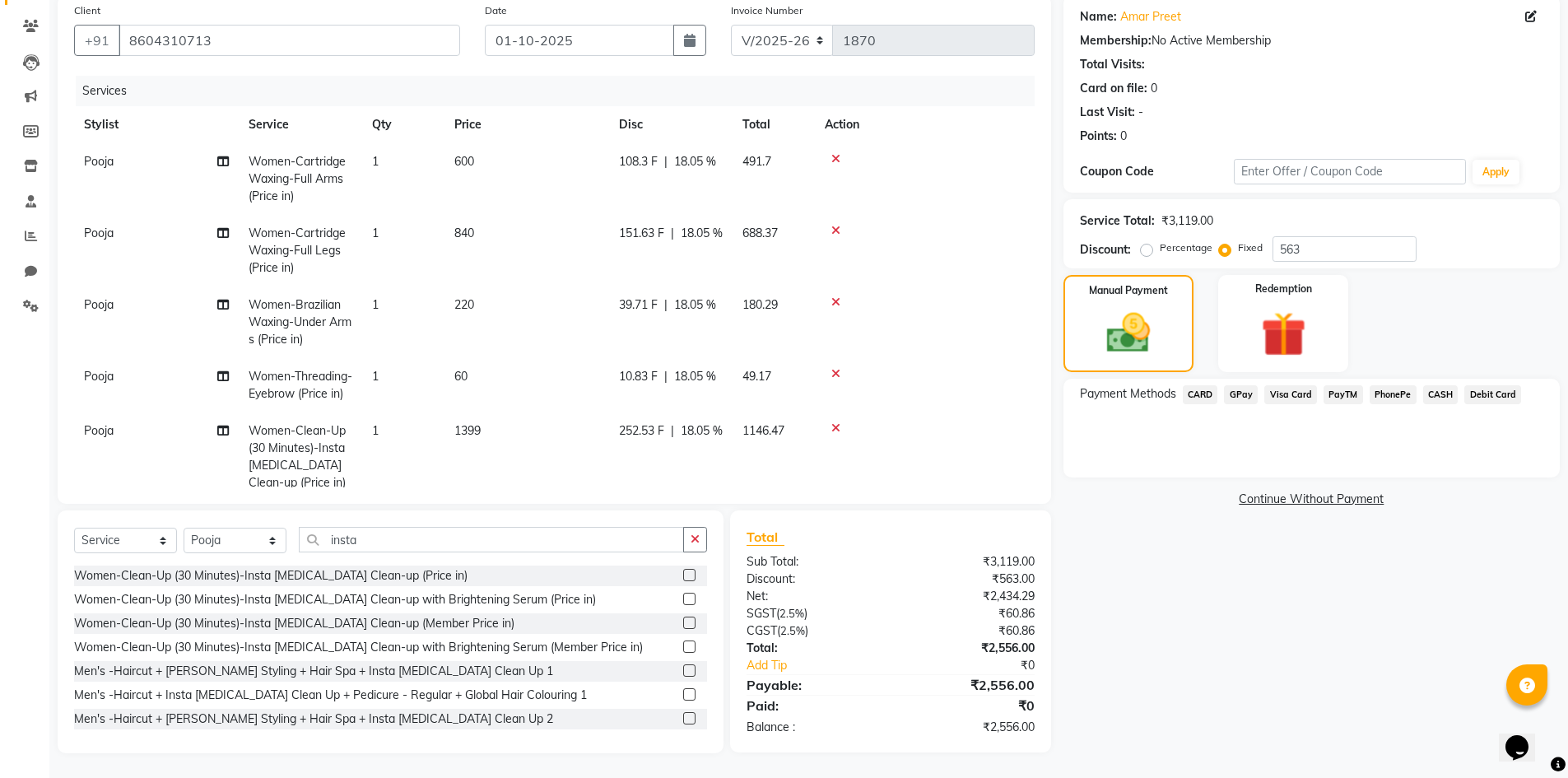
click at [1247, 391] on span "GPay" at bounding box center [1240, 395] width 33 height 19
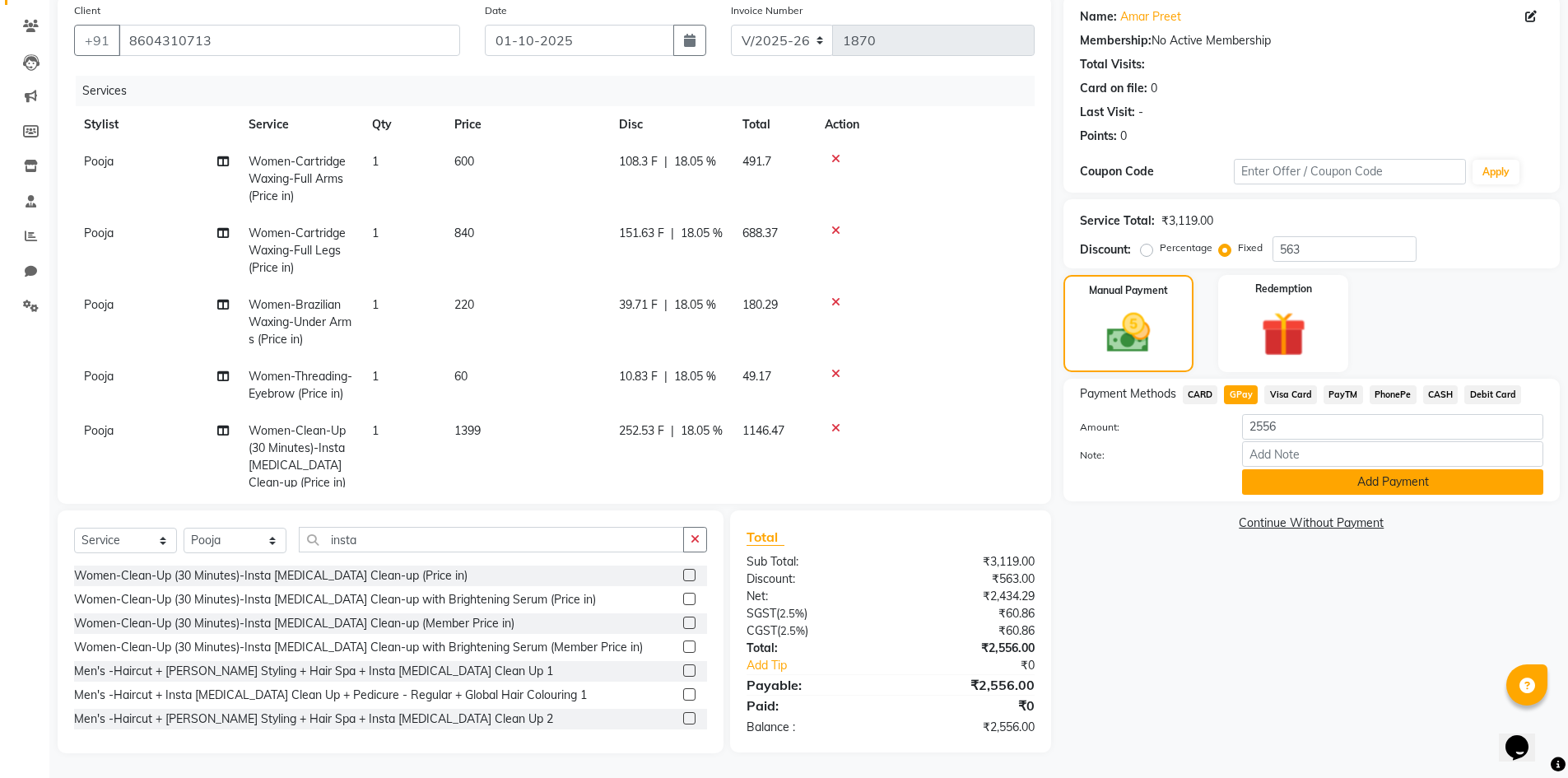
click at [1326, 486] on button "Add Payment" at bounding box center [1392, 481] width 301 height 26
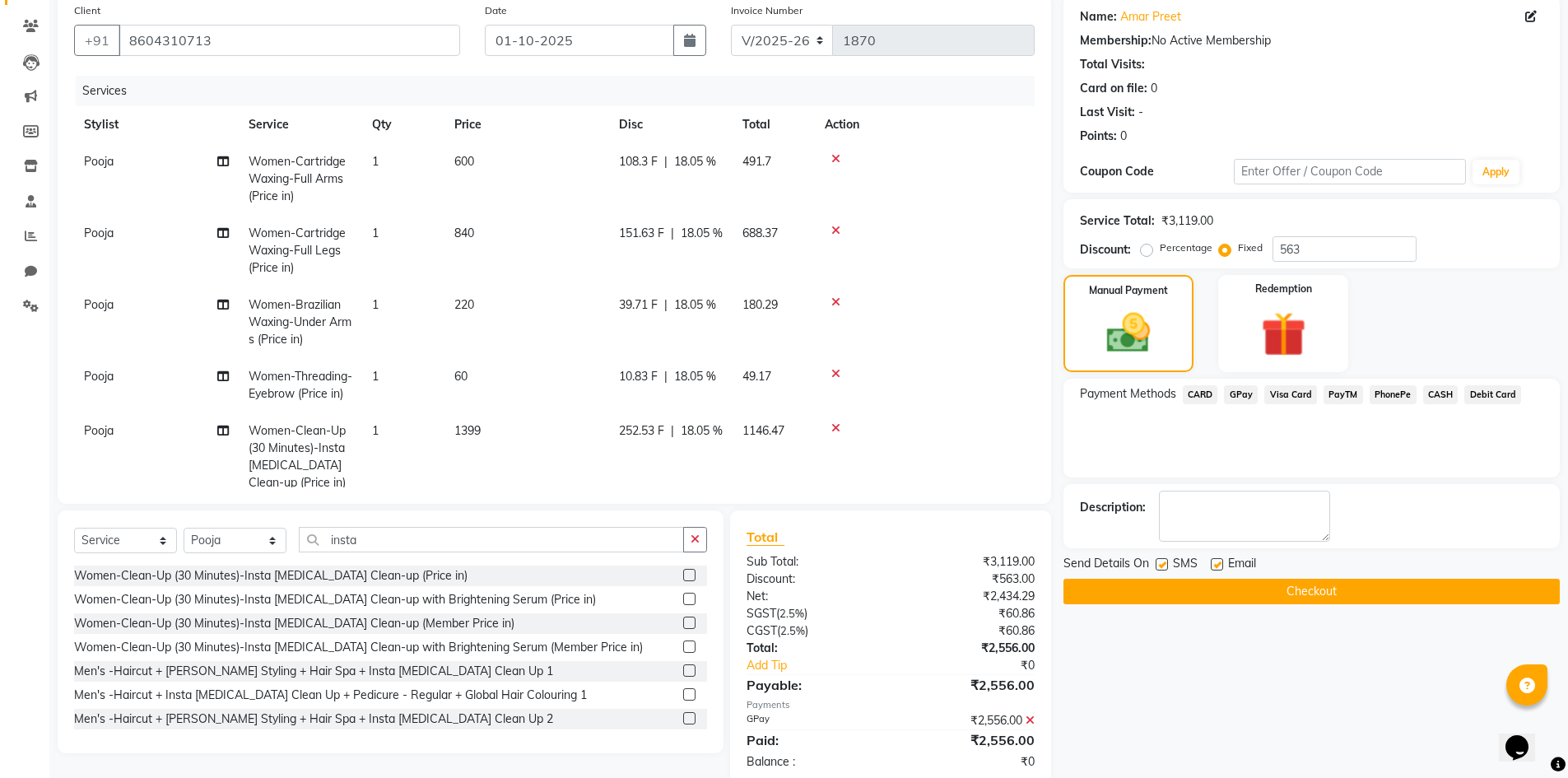
click at [1162, 562] on label at bounding box center [1162, 564] width 12 height 12
click at [1162, 562] on input "checkbox" at bounding box center [1161, 565] width 10 height 10
checkbox input "false"
click at [1219, 563] on label at bounding box center [1217, 564] width 12 height 12
click at [1219, 563] on input "checkbox" at bounding box center [1216, 565] width 10 height 10
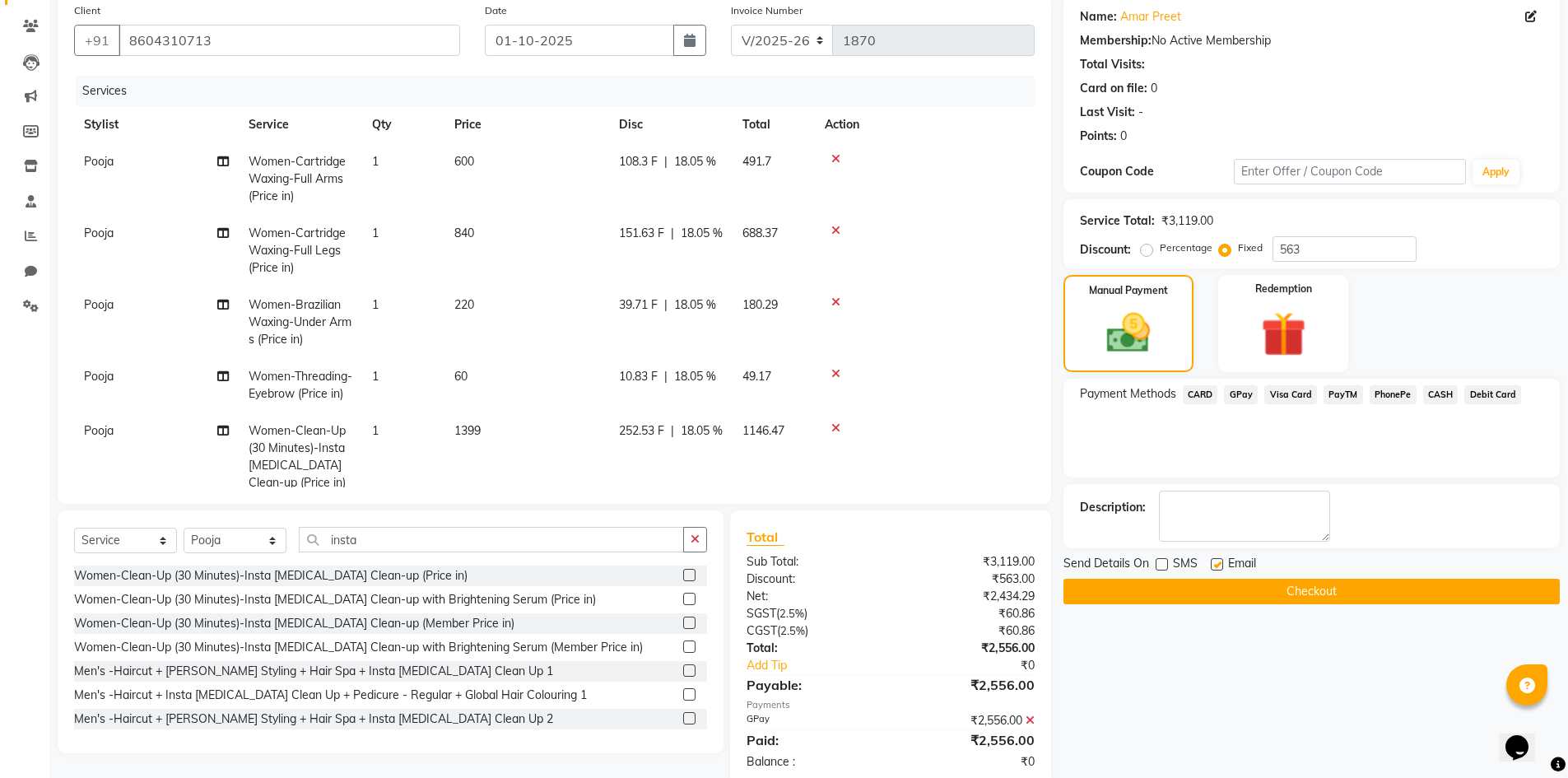
checkbox input "false"
click at [1229, 586] on button "Checkout" at bounding box center [1312, 592] width 496 height 26
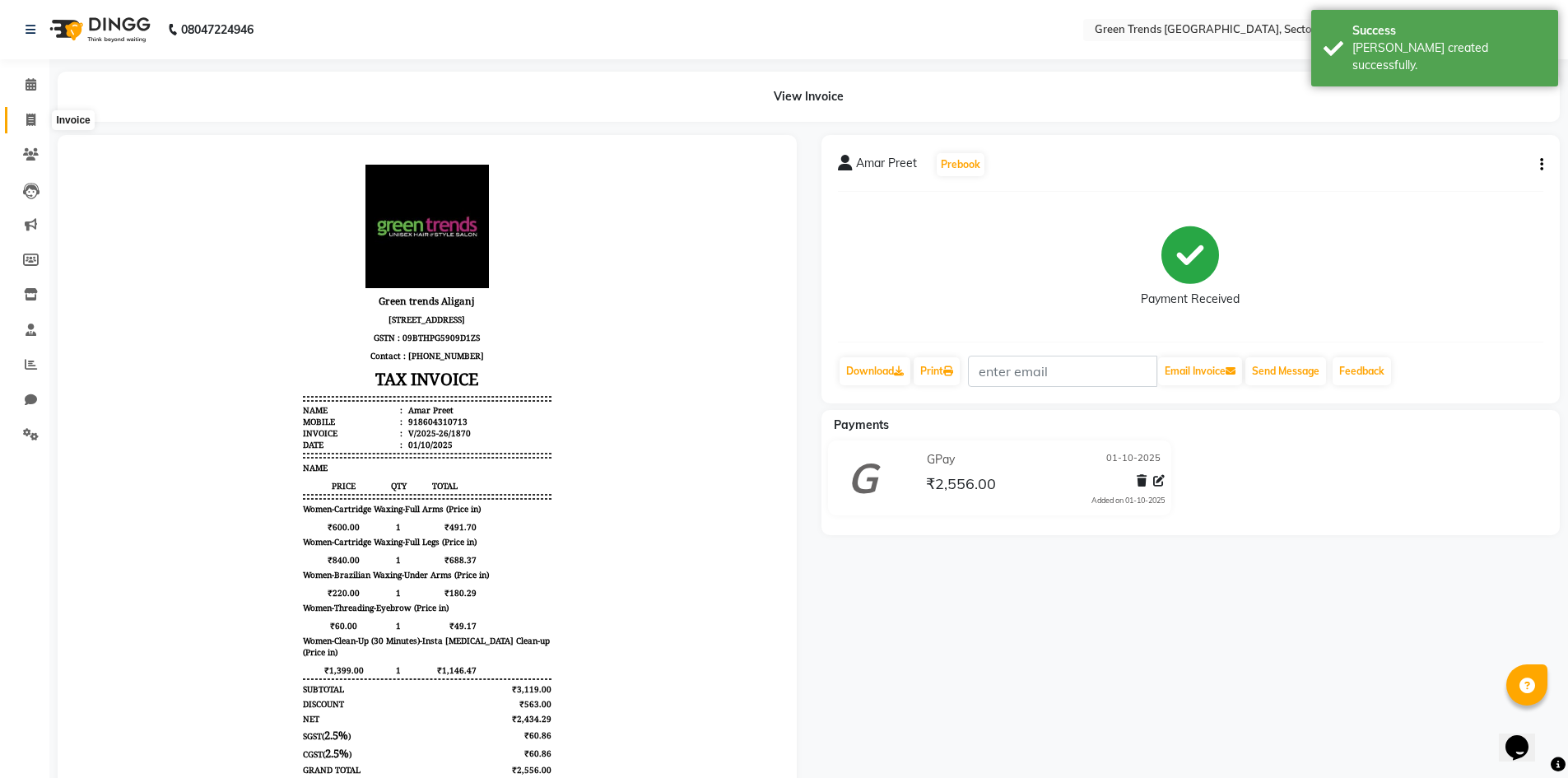
click at [30, 117] on icon at bounding box center [31, 119] width 10 height 12
select select "service"
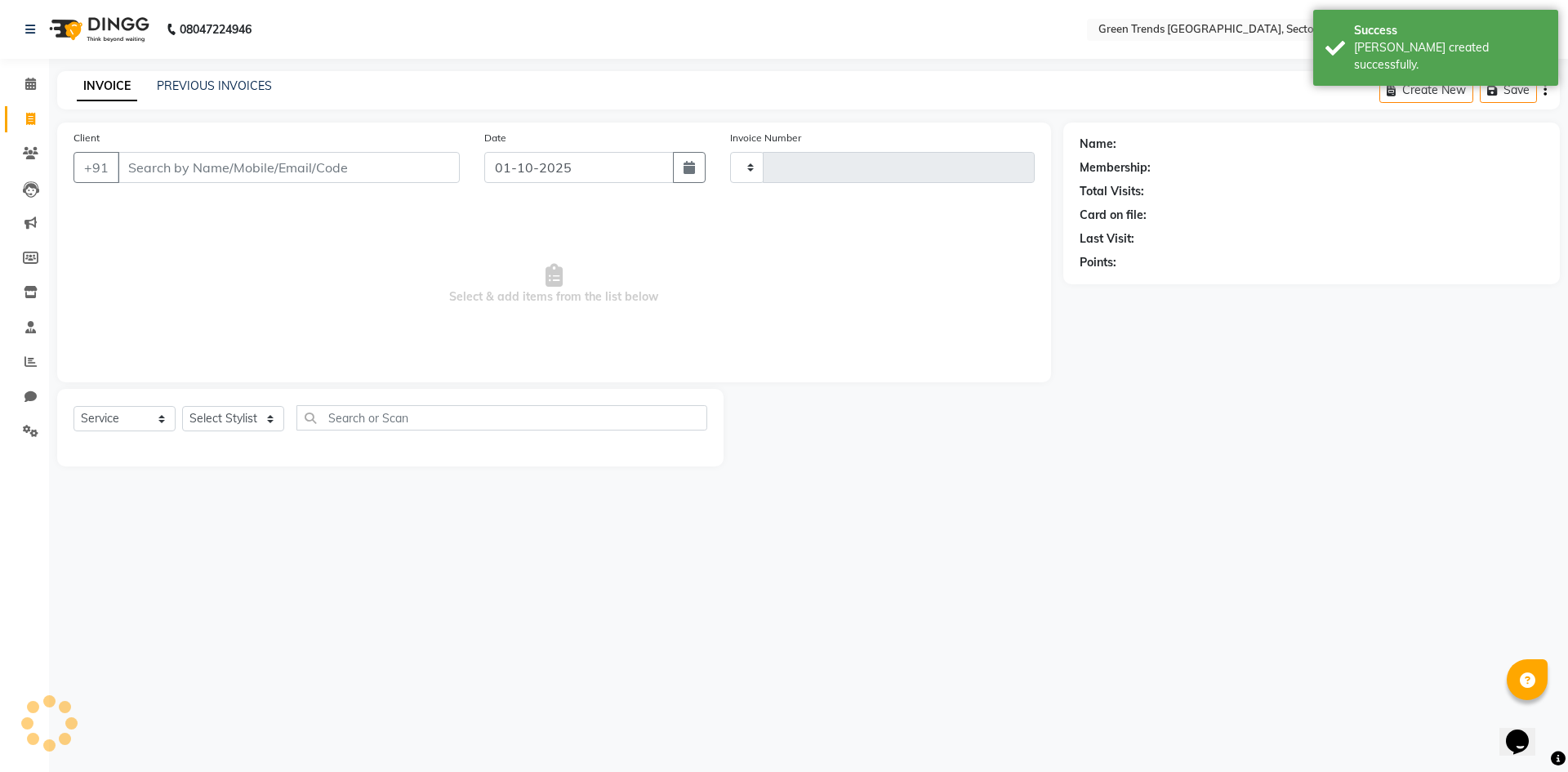
type input "1871"
select select "7023"
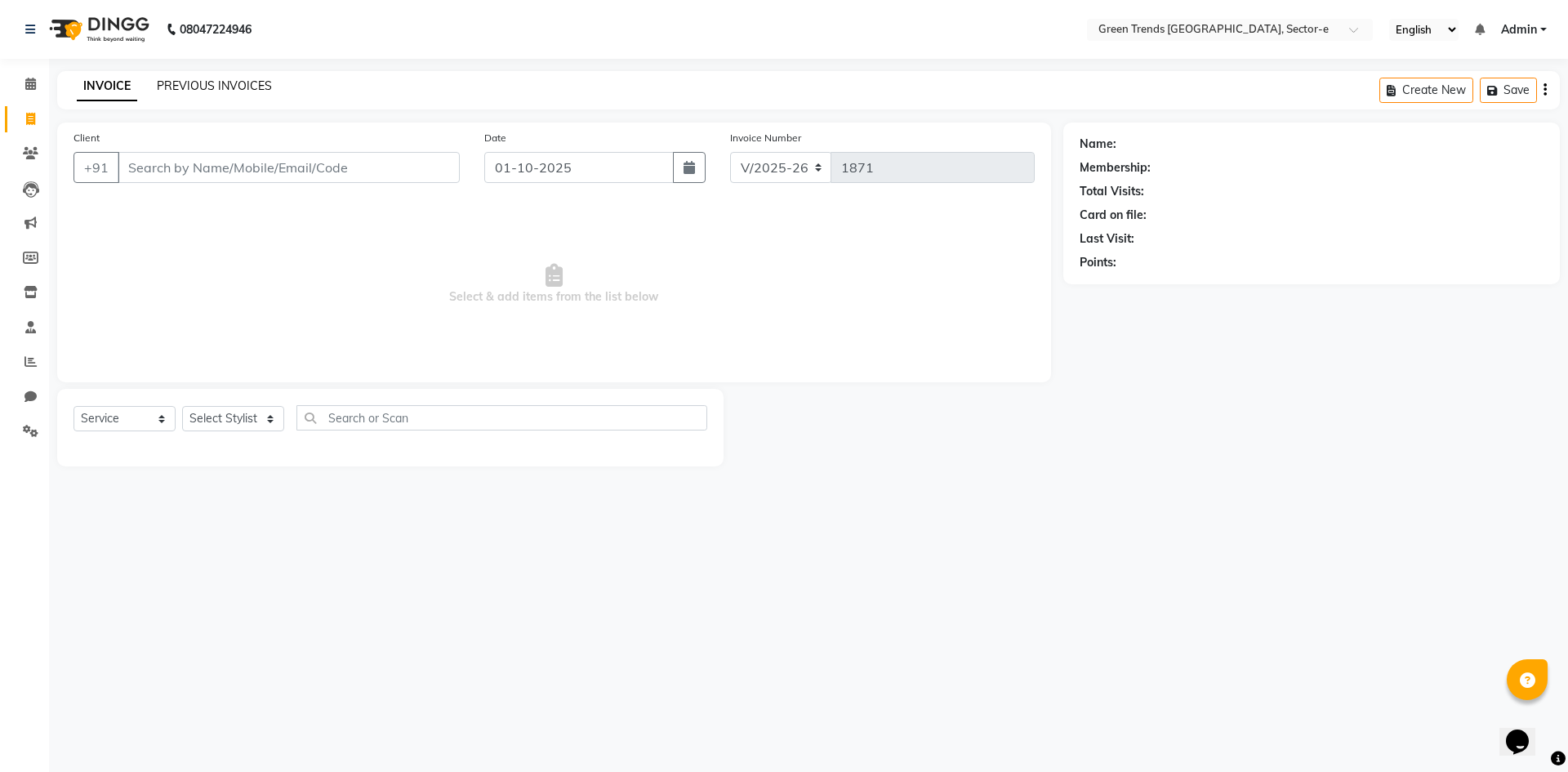
click at [221, 82] on link "PREVIOUS INVOICES" at bounding box center [214, 86] width 115 height 15
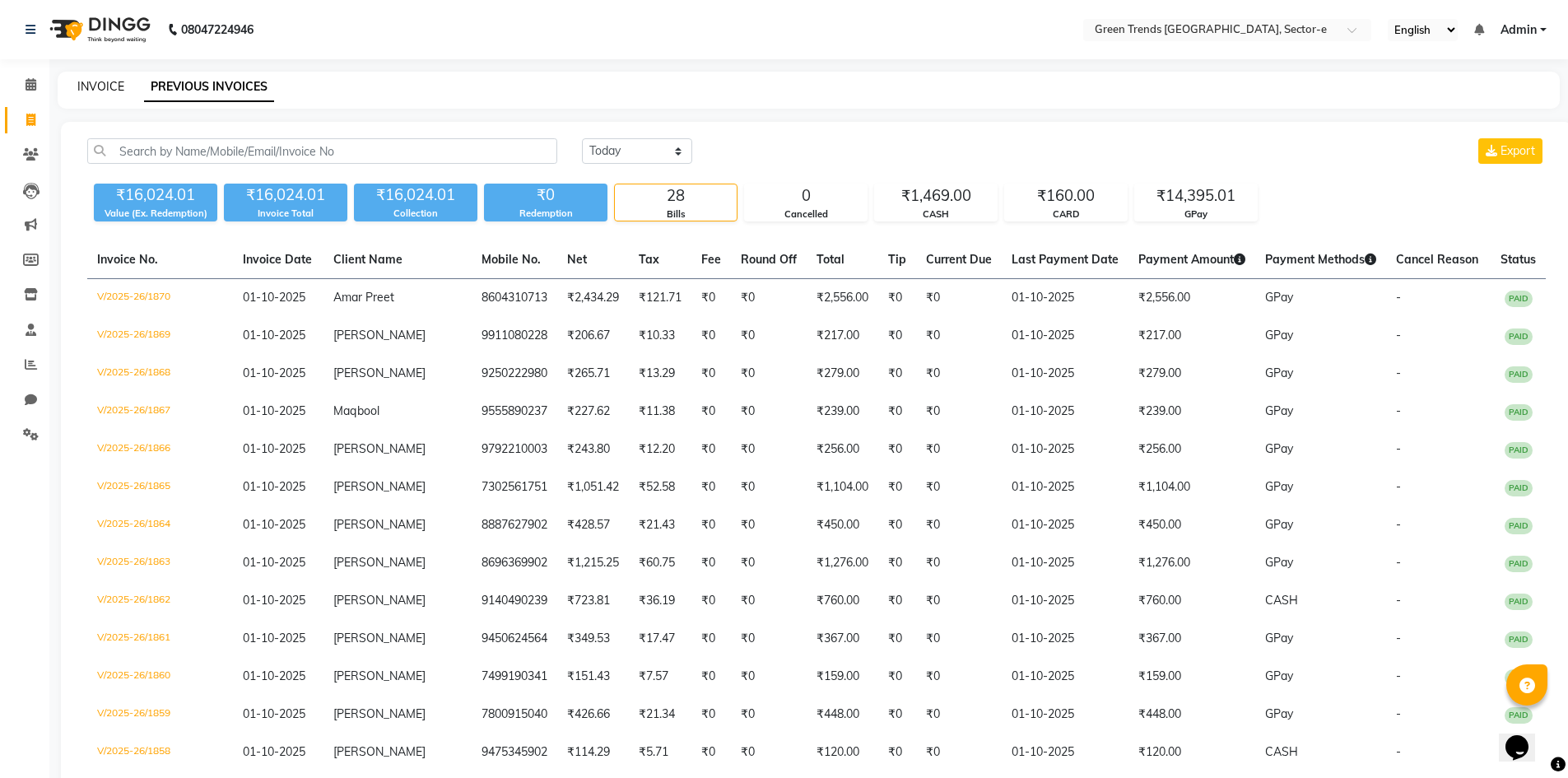
click at [87, 92] on link "INVOICE" at bounding box center [100, 87] width 47 height 15
select select "service"
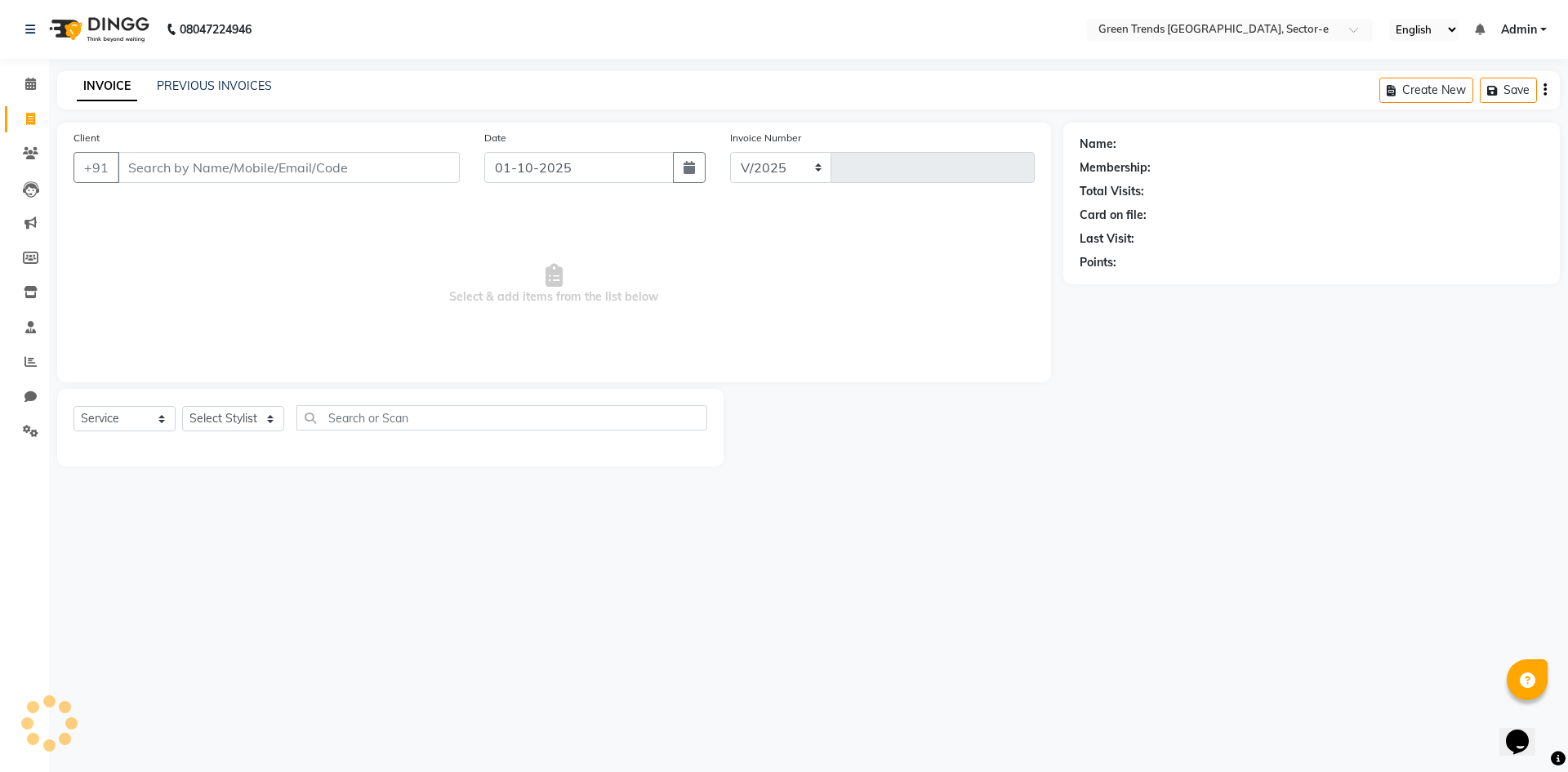
select select "7023"
type input "1871"
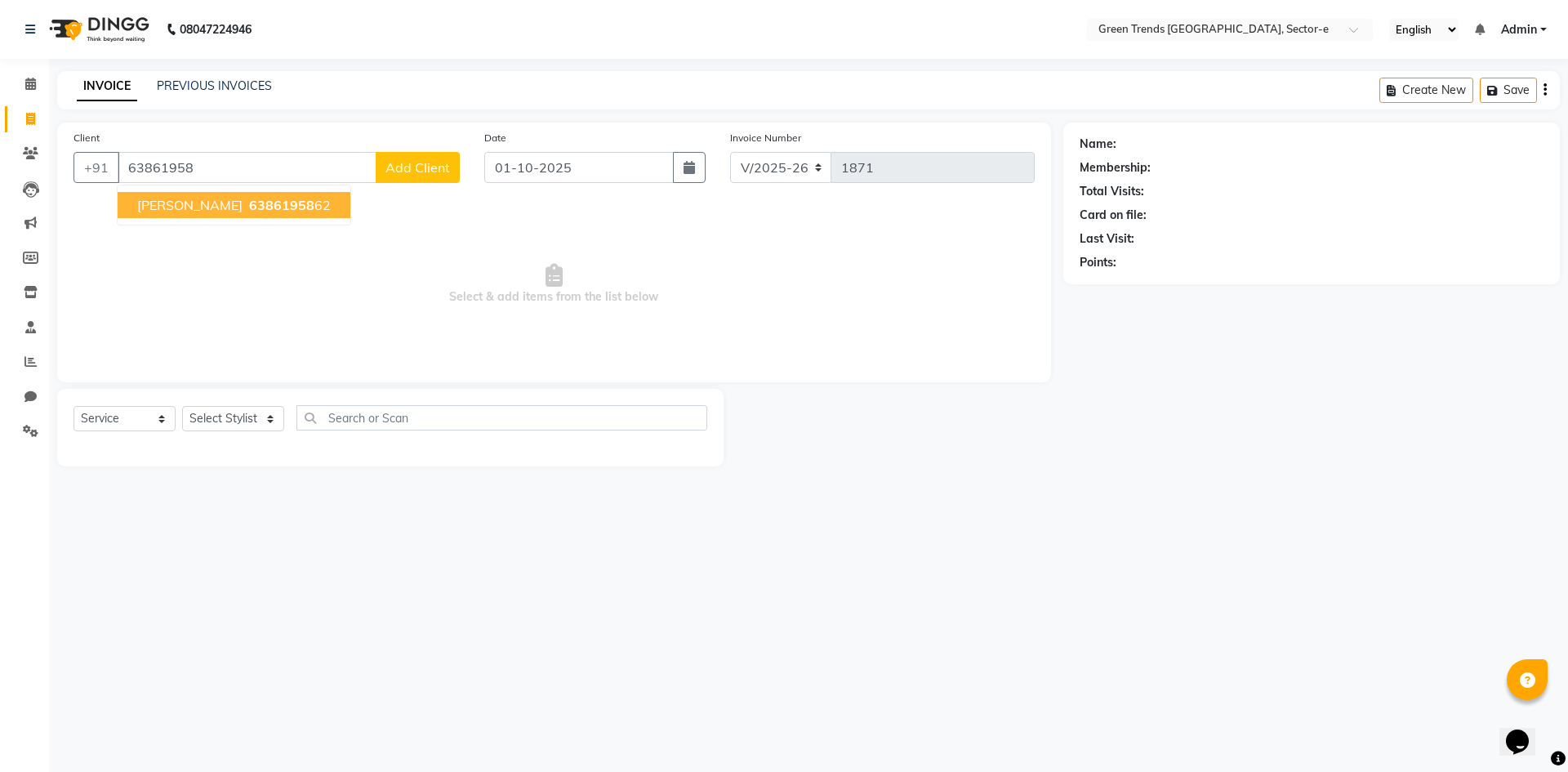
click at [256, 210] on span "63861958" at bounding box center [281, 205] width 65 height 16
type input "6386195862"
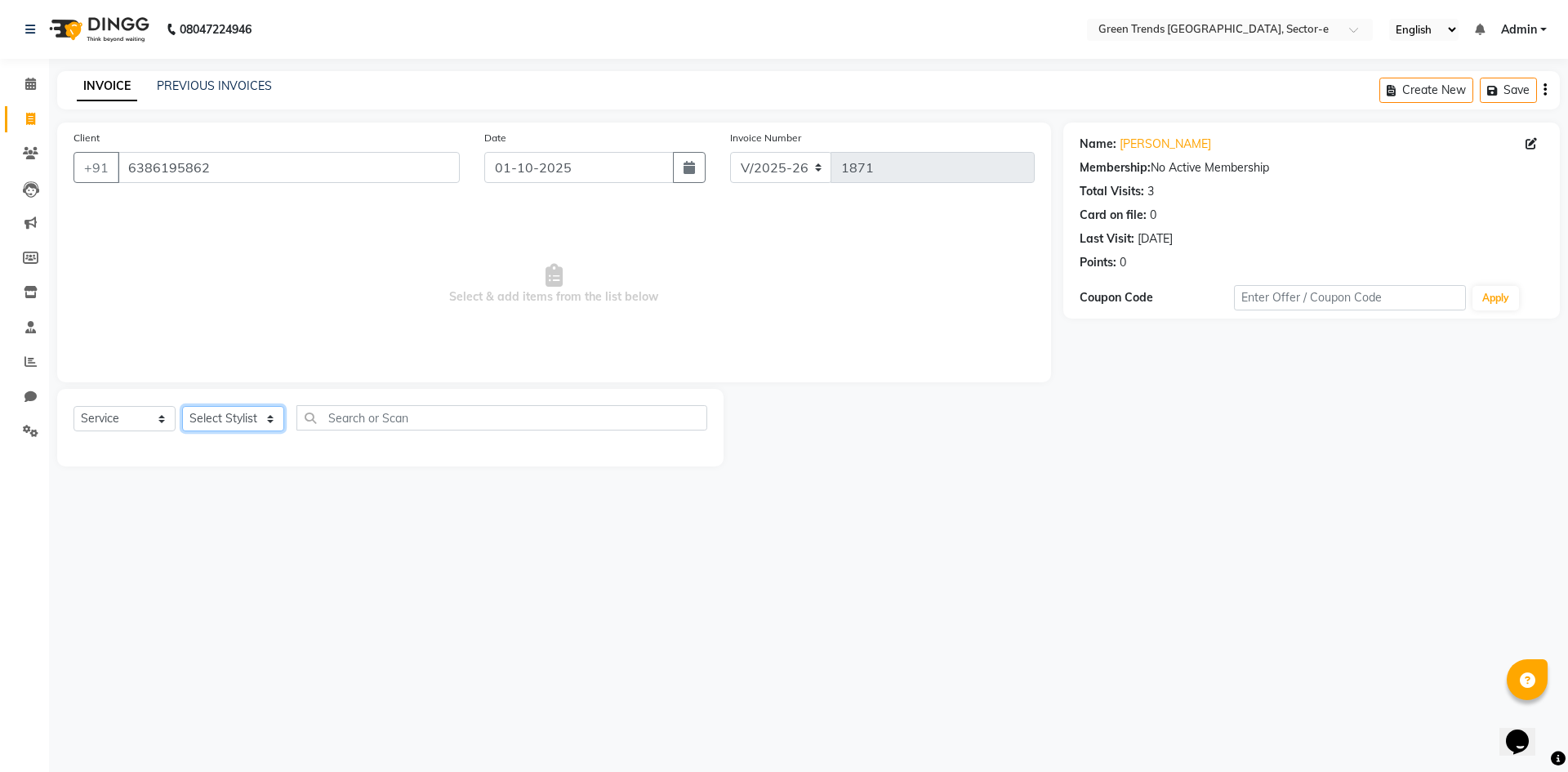
click at [270, 417] on select "Select Stylist [PERSON_NAME] [PERSON_NAME] Mo. [PERSON_NAME].[PERSON_NAME] [PER…" at bounding box center [233, 418] width 102 height 25
select select "58752"
click at [182, 406] on select "Select Stylist [PERSON_NAME] [PERSON_NAME] Mo. [PERSON_NAME].[PERSON_NAME] [PER…" at bounding box center [233, 418] width 102 height 25
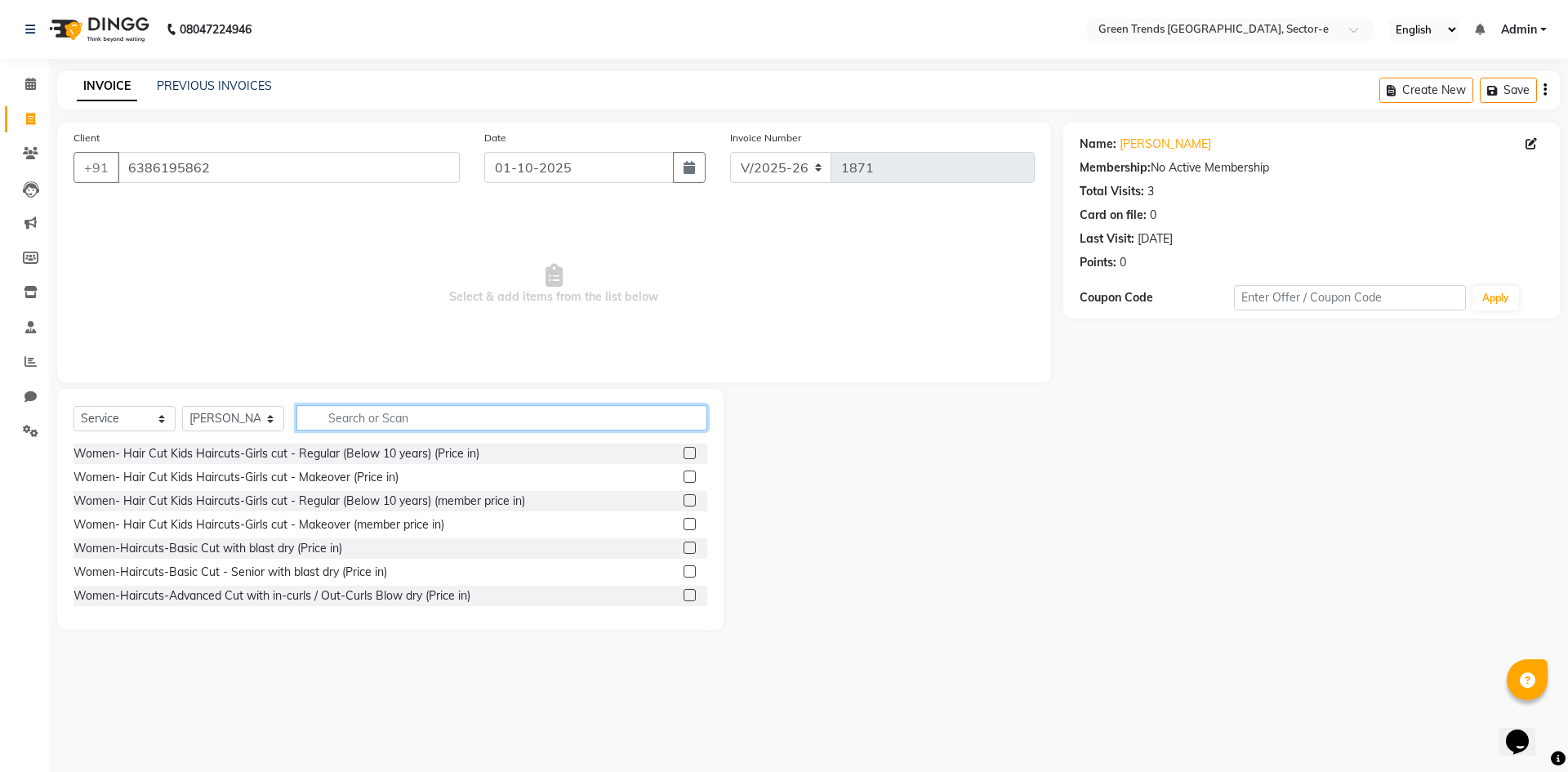
click at [359, 419] on input "text" at bounding box center [501, 417] width 410 height 25
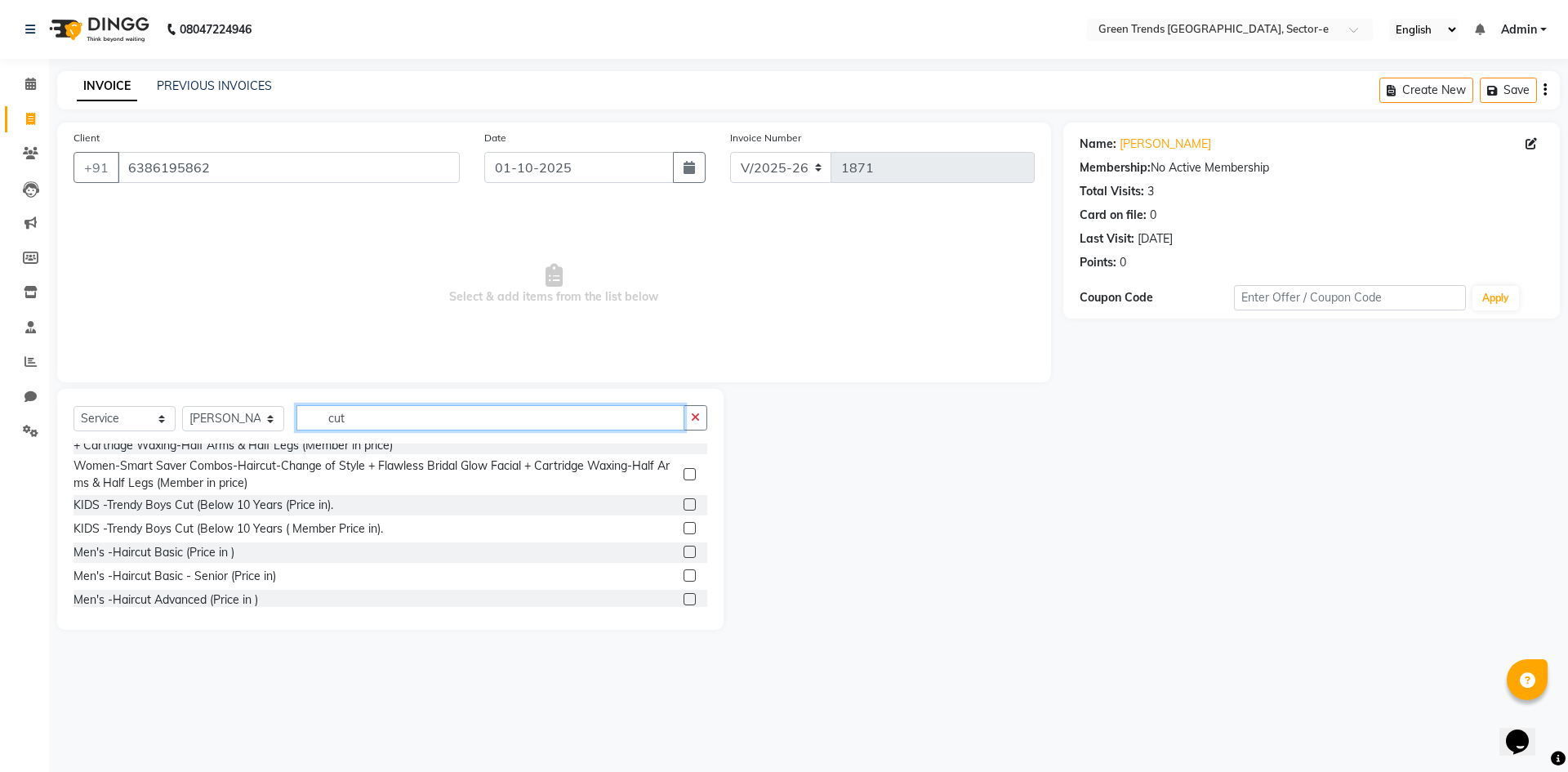
scroll to position [775, 0]
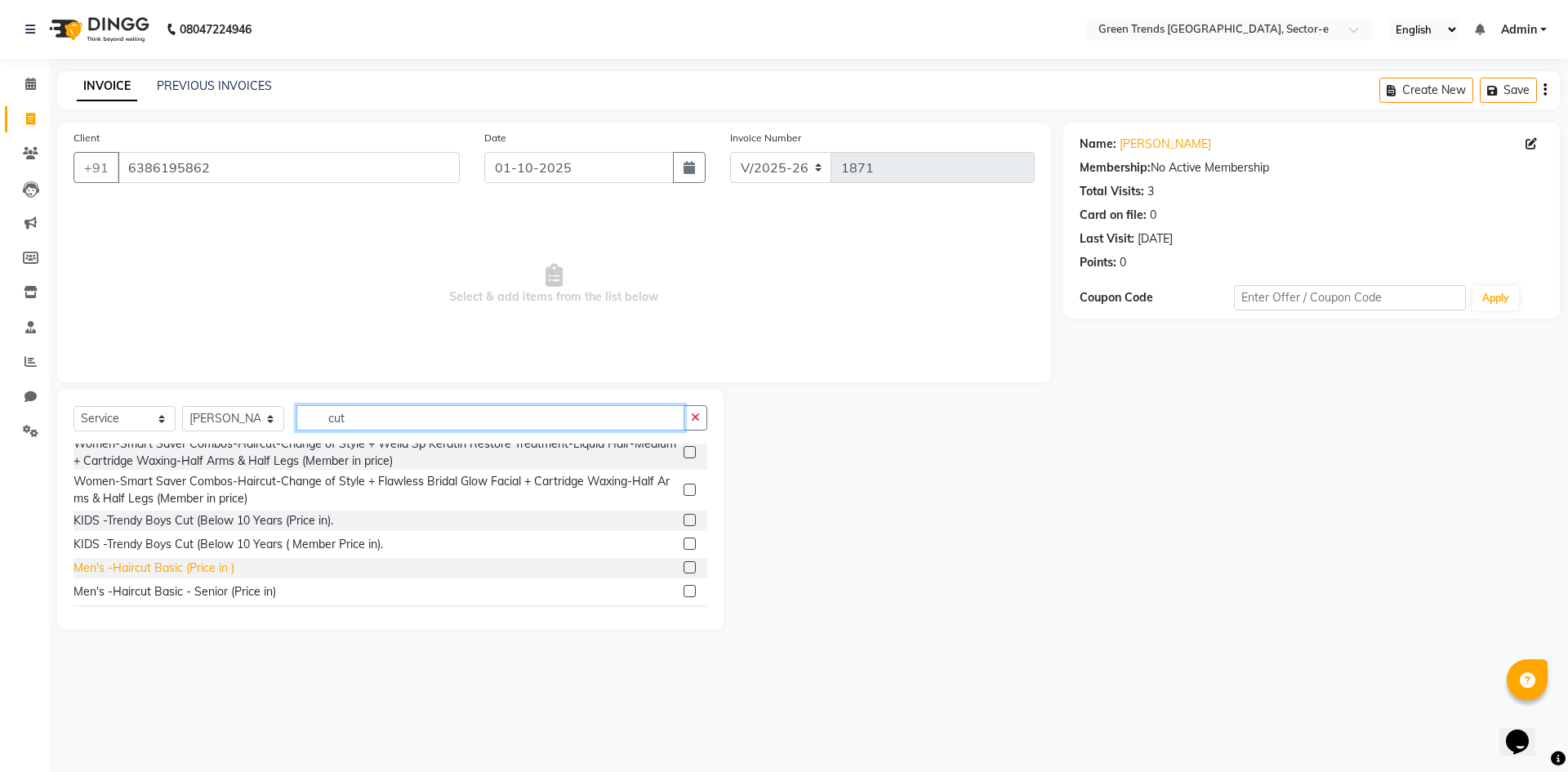
type input "cut"
click at [191, 577] on div "Men's -Haircut Basic (Price in )" at bounding box center [154, 568] width 161 height 17
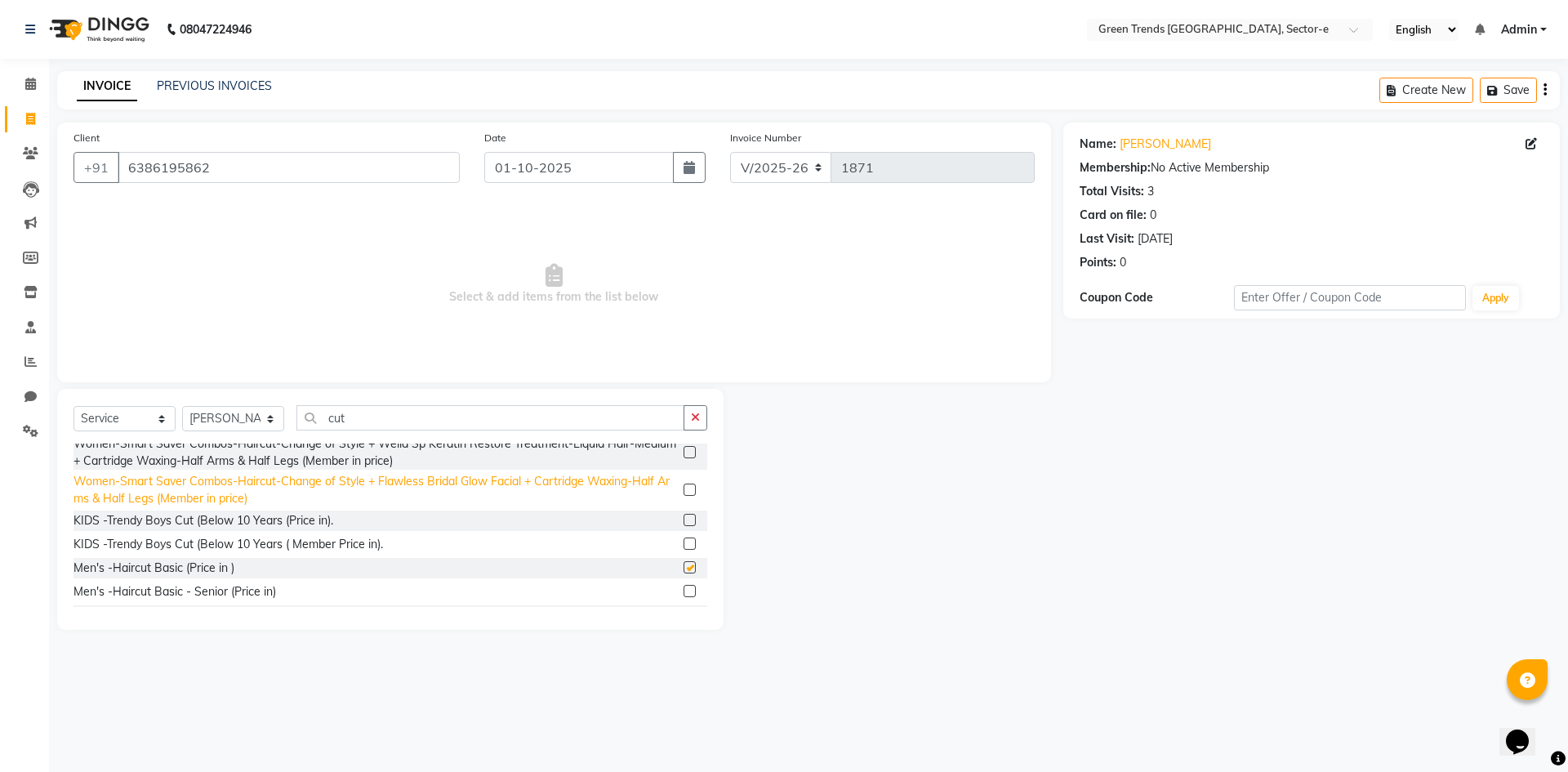
checkbox input "false"
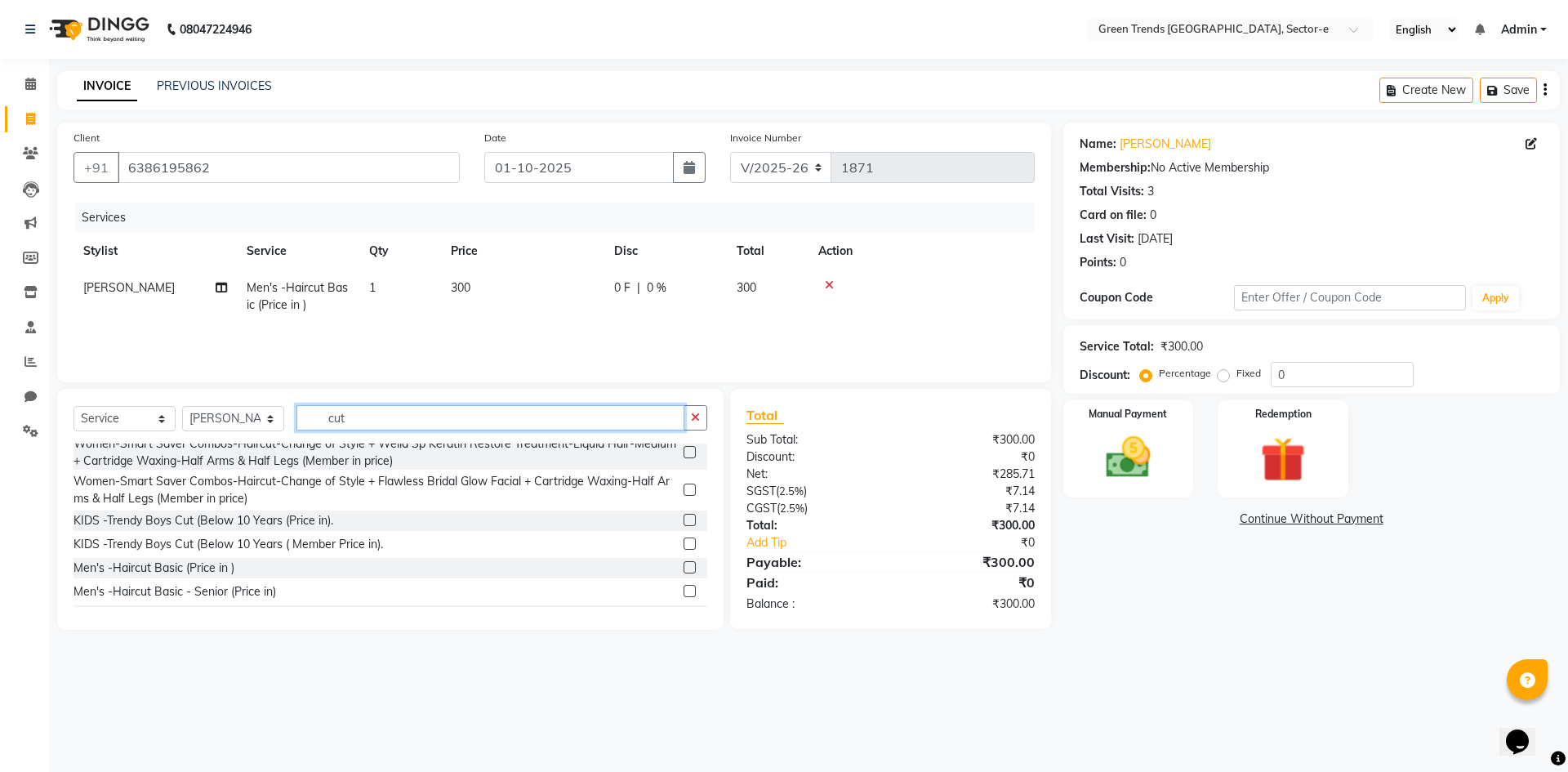
drag, startPoint x: 351, startPoint y: 424, endPoint x: 312, endPoint y: 426, distance: 39.1
click at [312, 426] on input "cut" at bounding box center [490, 417] width 388 height 25
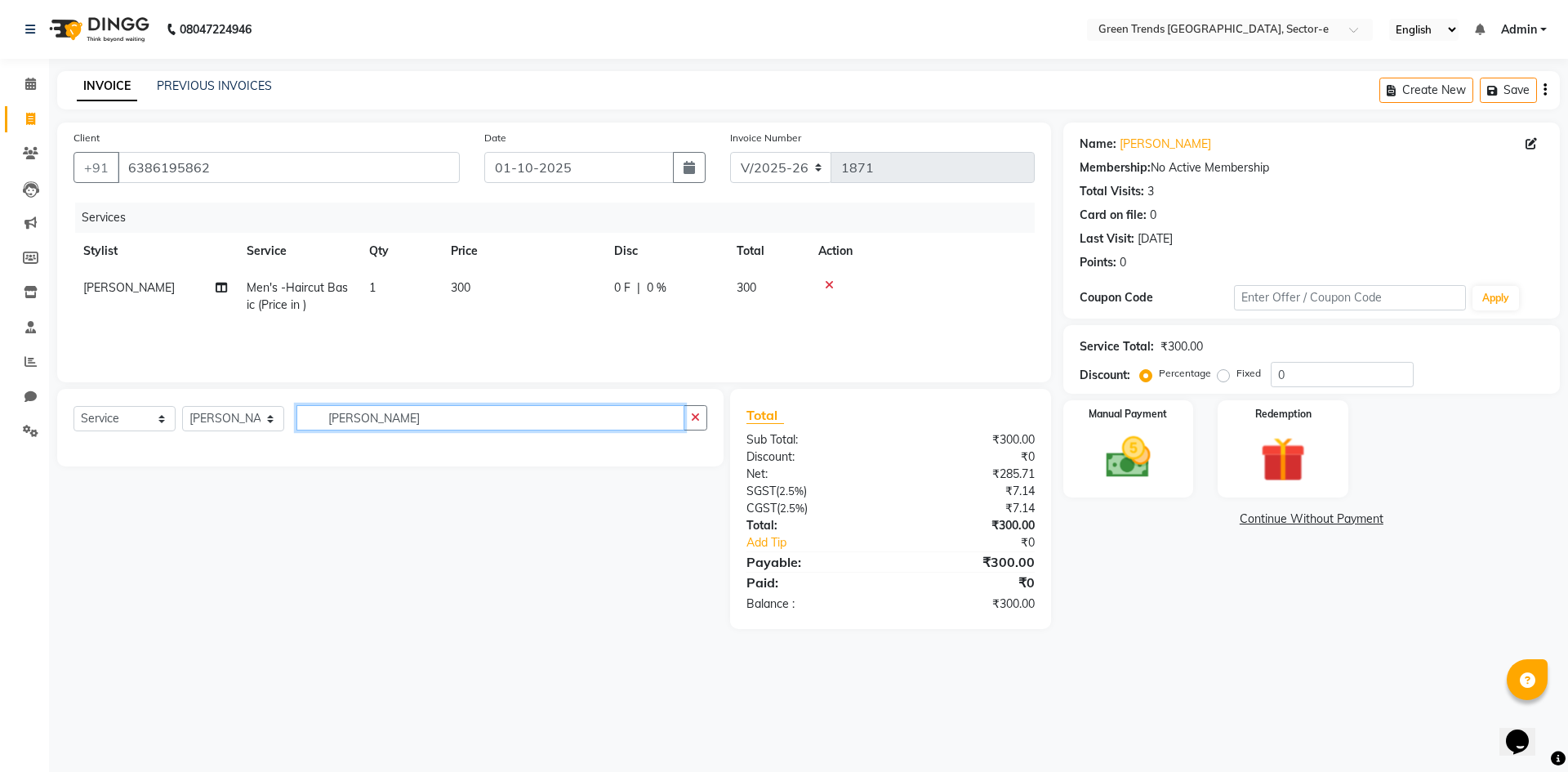
scroll to position [0, 0]
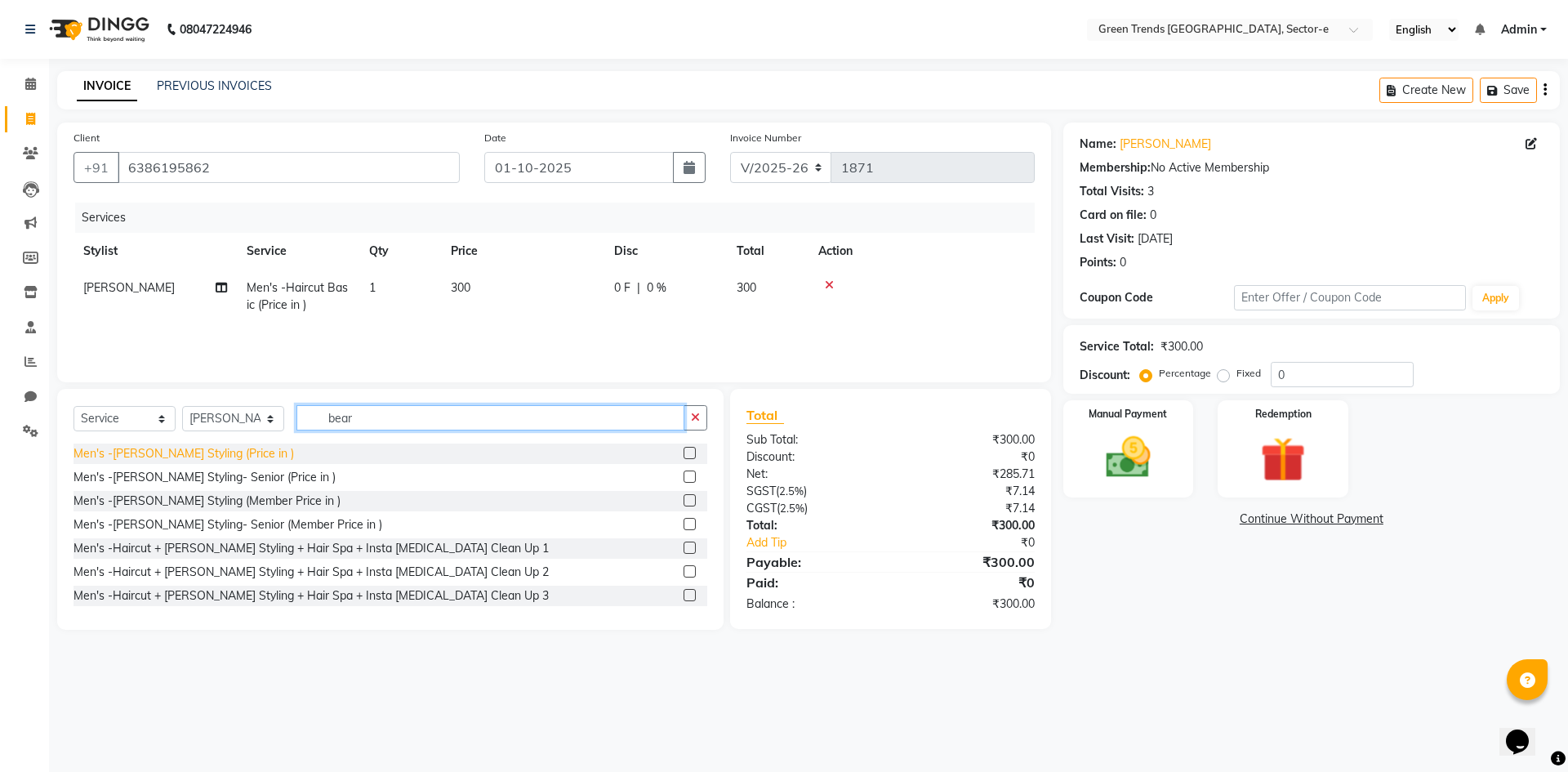
type input "bear"
click at [205, 449] on div "Men's -[PERSON_NAME] Styling (Price in )" at bounding box center [184, 454] width 221 height 17
checkbox input "false"
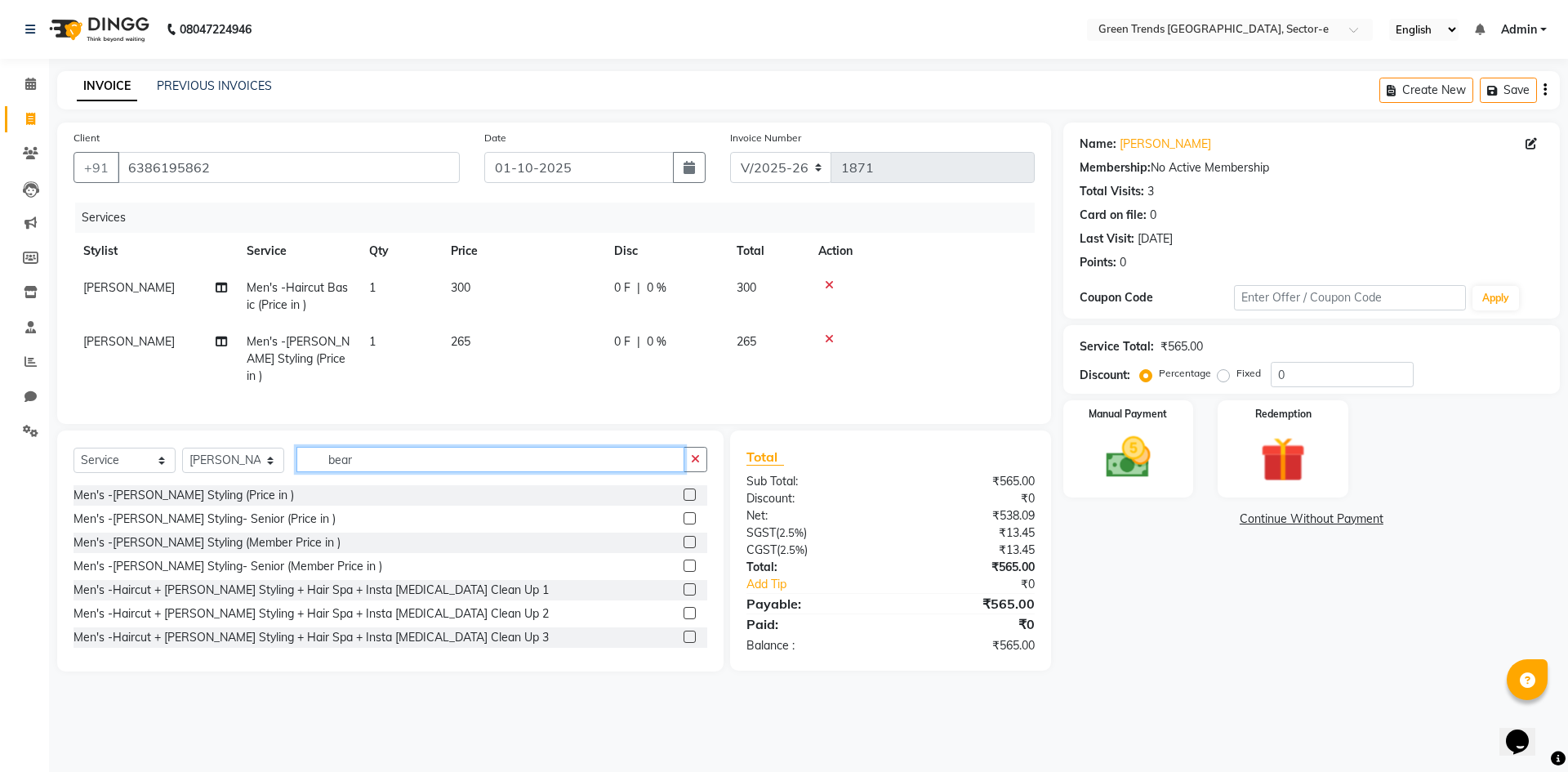
drag, startPoint x: 397, startPoint y: 462, endPoint x: 262, endPoint y: 460, distance: 135.0
click at [262, 460] on div "Select Service Product Membership Package Voucher Prepaid Gift Card Select Styl…" at bounding box center [391, 466] width 634 height 39
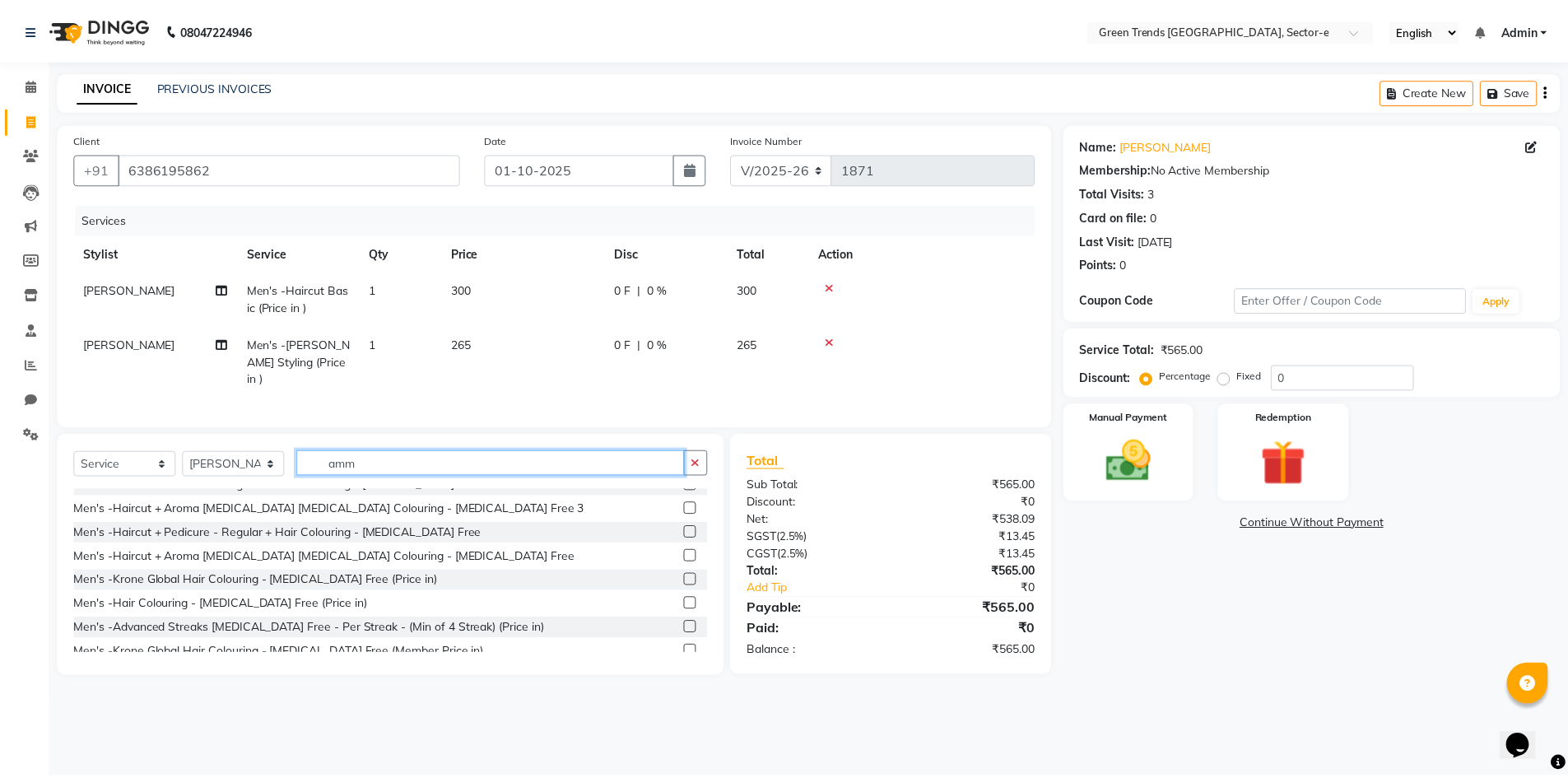
scroll to position [574, 0]
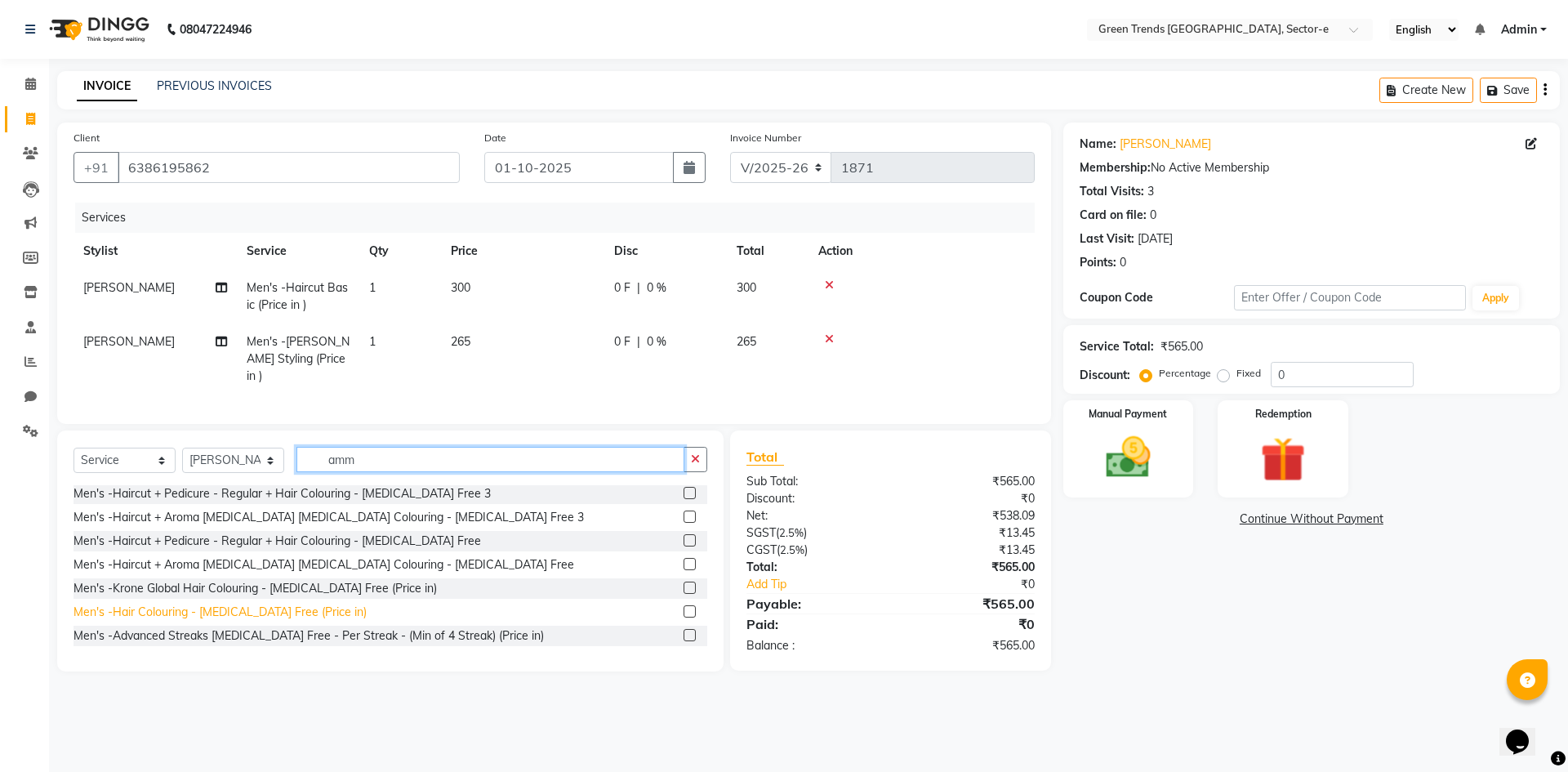
type input "amm"
click at [302, 604] on div "Men's -Hair Colouring - [MEDICAL_DATA] Free (Price in)" at bounding box center [220, 613] width 293 height 17
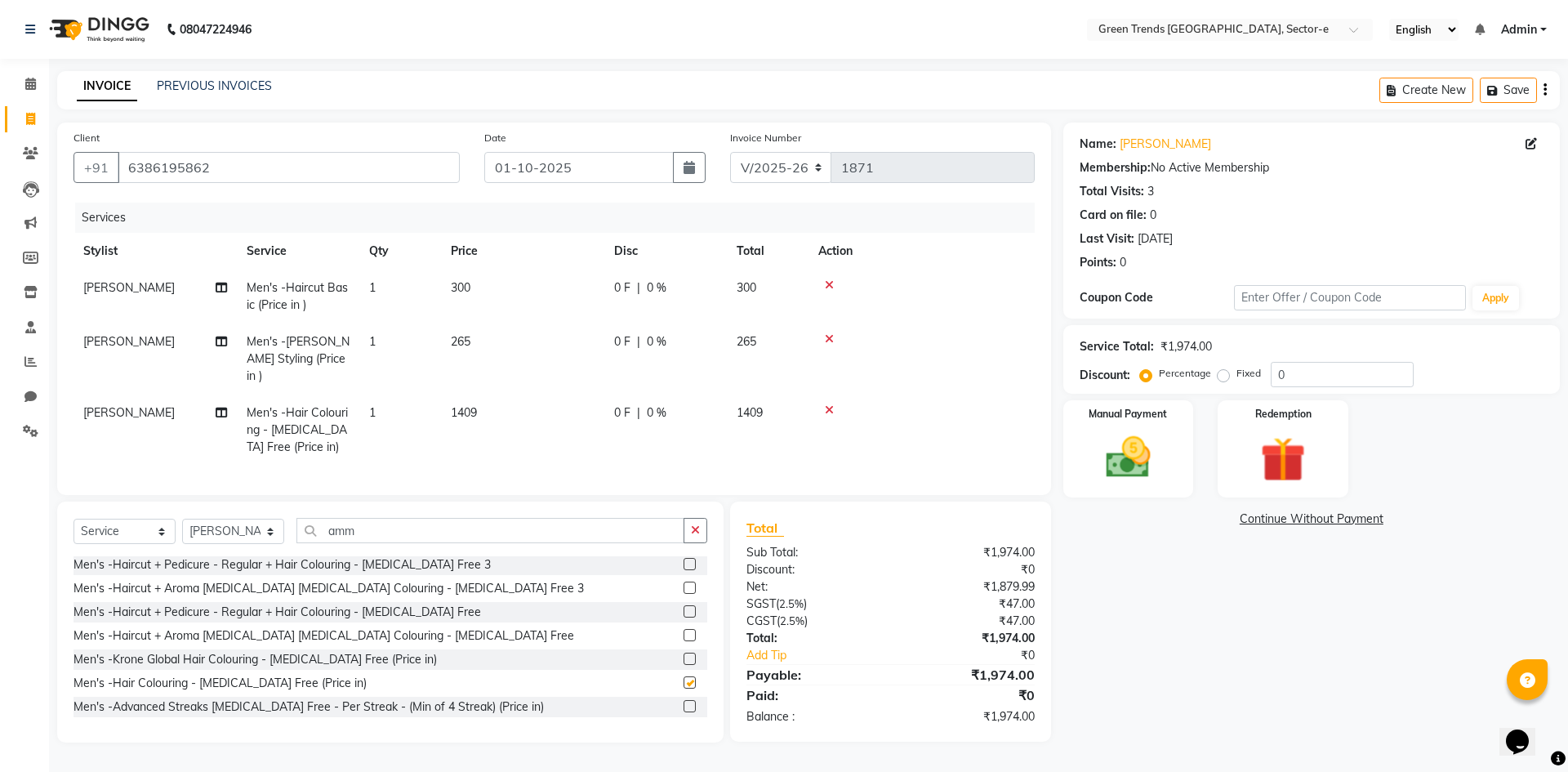
checkbox input "false"
click at [1237, 372] on label "Fixed" at bounding box center [1249, 374] width 25 height 15
click at [1221, 372] on input "Fixed" at bounding box center [1226, 374] width 11 height 11
radio input "true"
drag, startPoint x: 1317, startPoint y: 382, endPoint x: 1258, endPoint y: 388, distance: 59.3
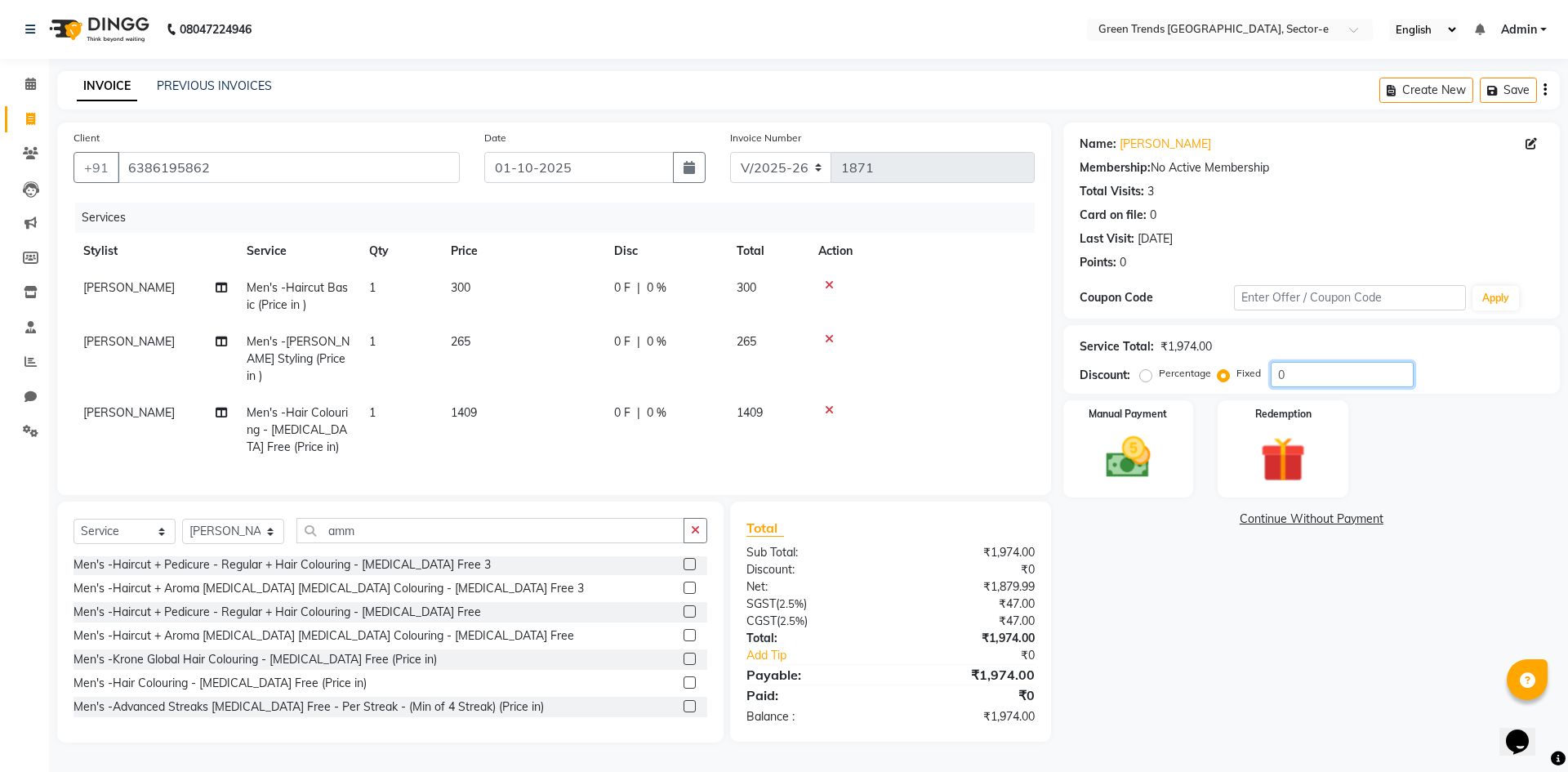
click at [1258, 388] on div "Service Total: ₹1,974.00 Discount: Percentage Fixed 0" at bounding box center [1311, 360] width 496 height 69
type input "397"
click at [1132, 440] on img at bounding box center [1128, 457] width 76 height 54
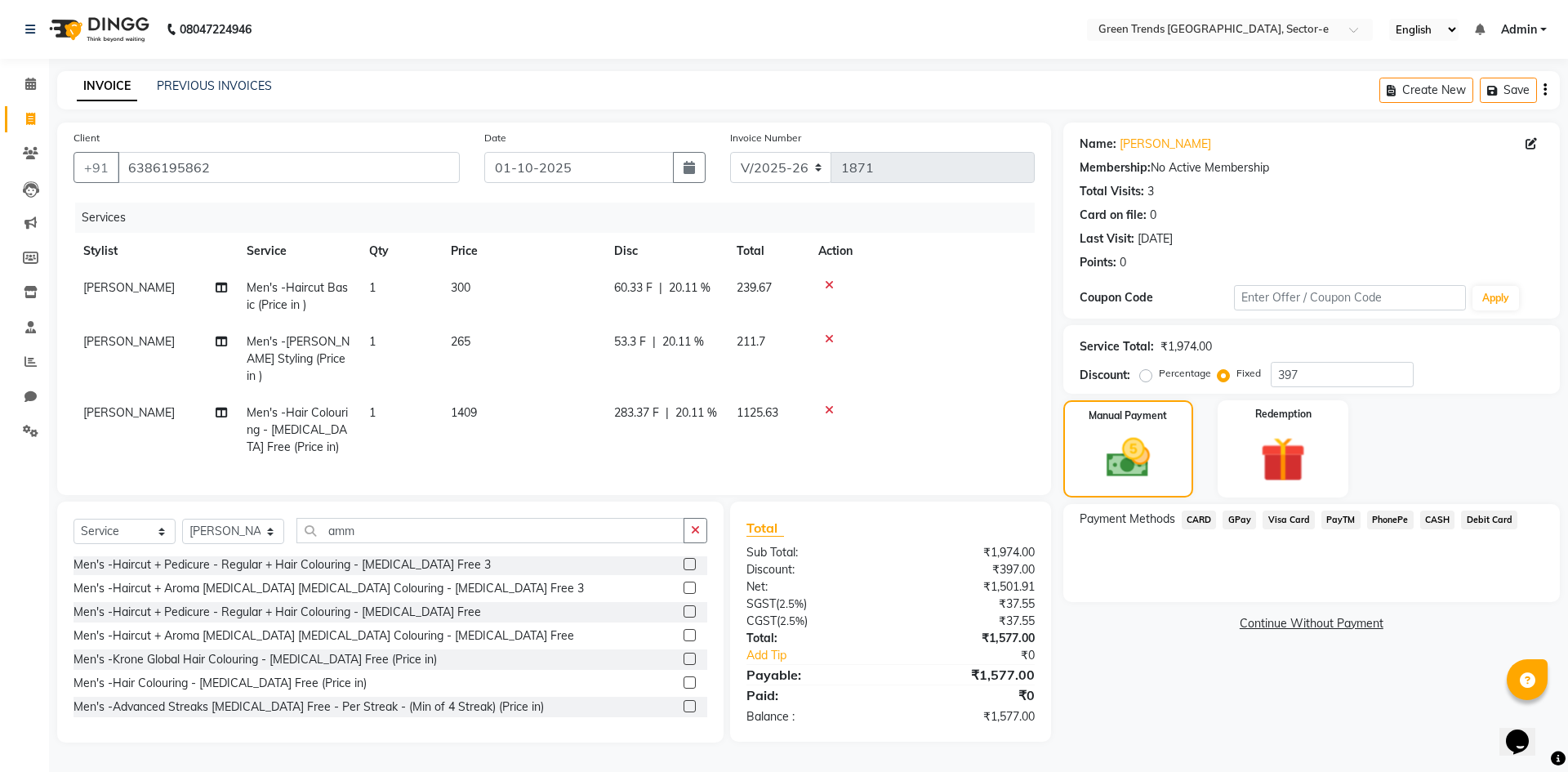
click at [1240, 520] on span "GPay" at bounding box center [1239, 520] width 33 height 19
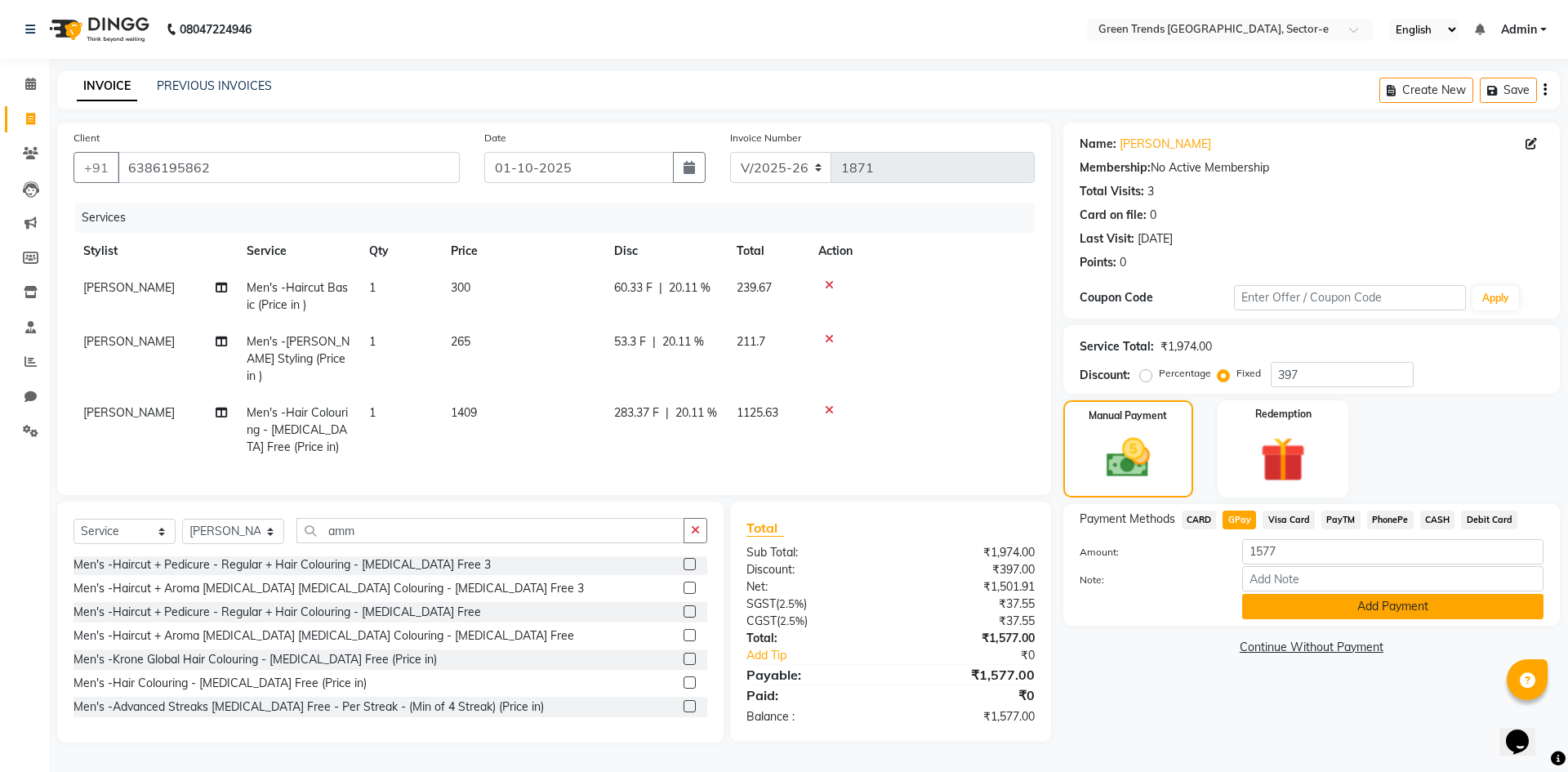
click at [1282, 603] on button "Add Payment" at bounding box center [1393, 606] width 301 height 25
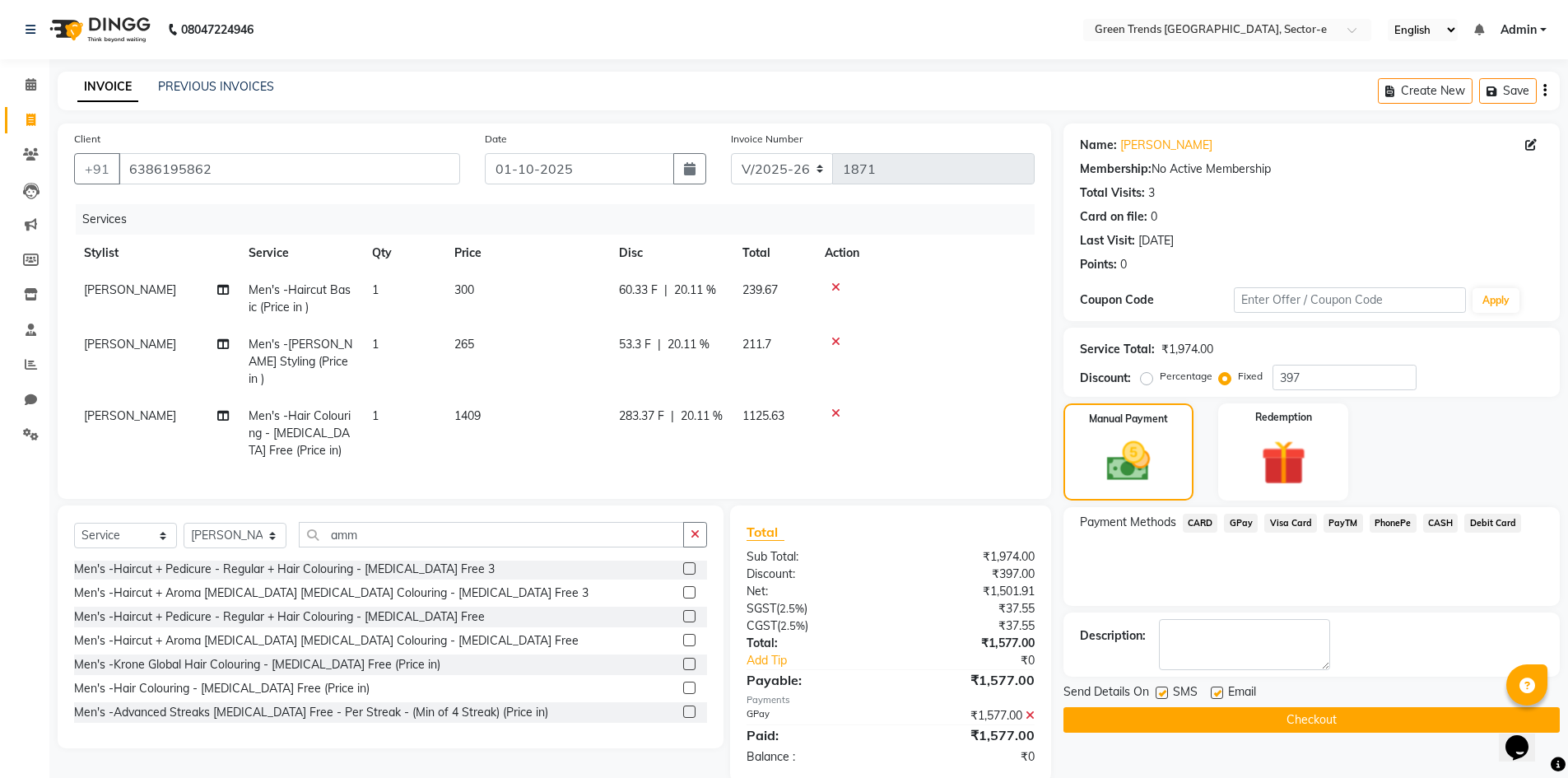
click at [1163, 693] on label at bounding box center [1162, 692] width 12 height 12
click at [1163, 693] on input "checkbox" at bounding box center [1161, 693] width 10 height 10
checkbox input "false"
click at [1214, 695] on label at bounding box center [1217, 692] width 12 height 12
click at [1214, 695] on input "checkbox" at bounding box center [1216, 693] width 10 height 10
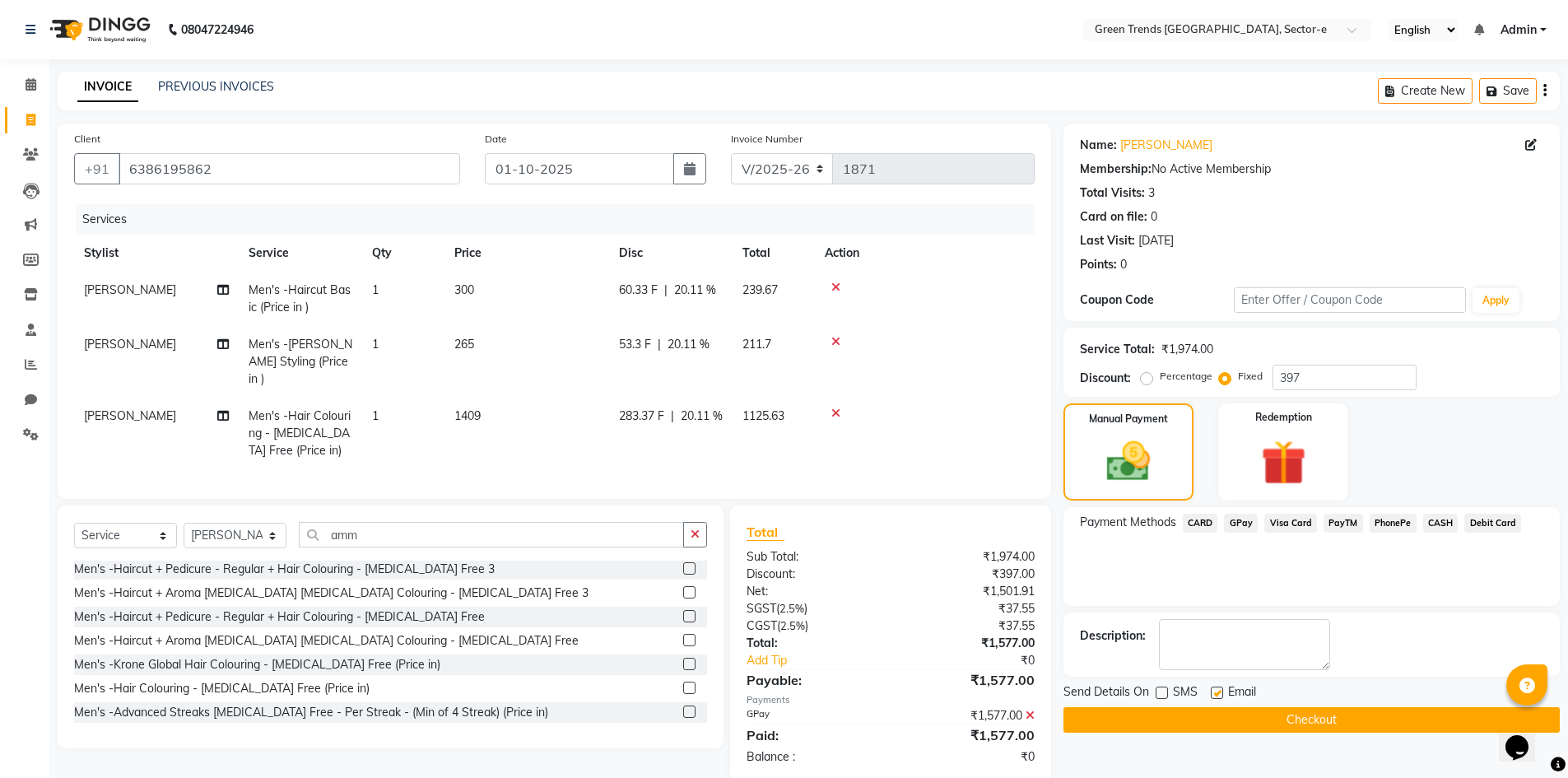
checkbox input "false"
click at [1239, 716] on button "Checkout" at bounding box center [1312, 720] width 496 height 26
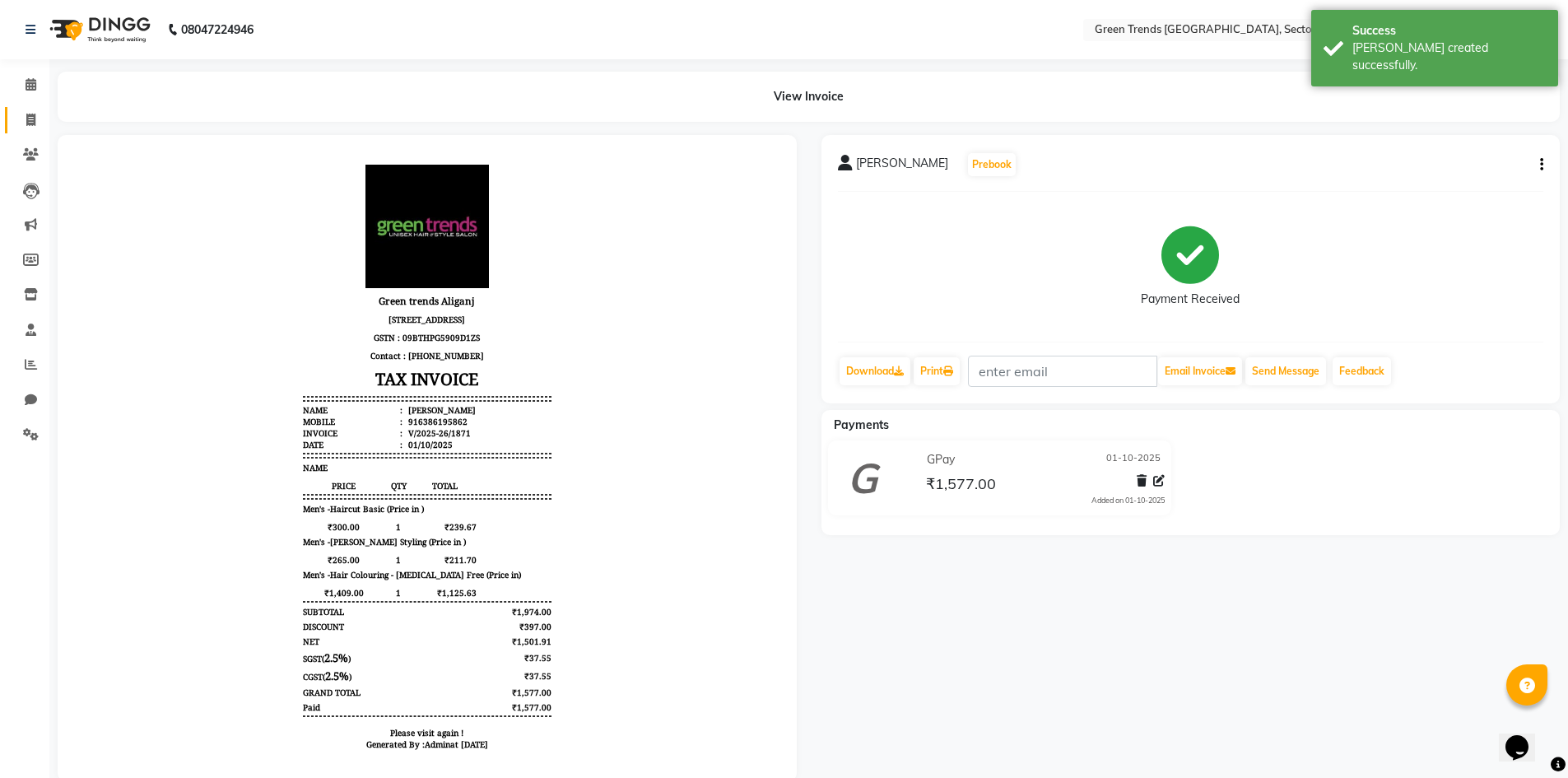
click at [35, 109] on link "Invoice" at bounding box center [25, 121] width 40 height 28
select select "service"
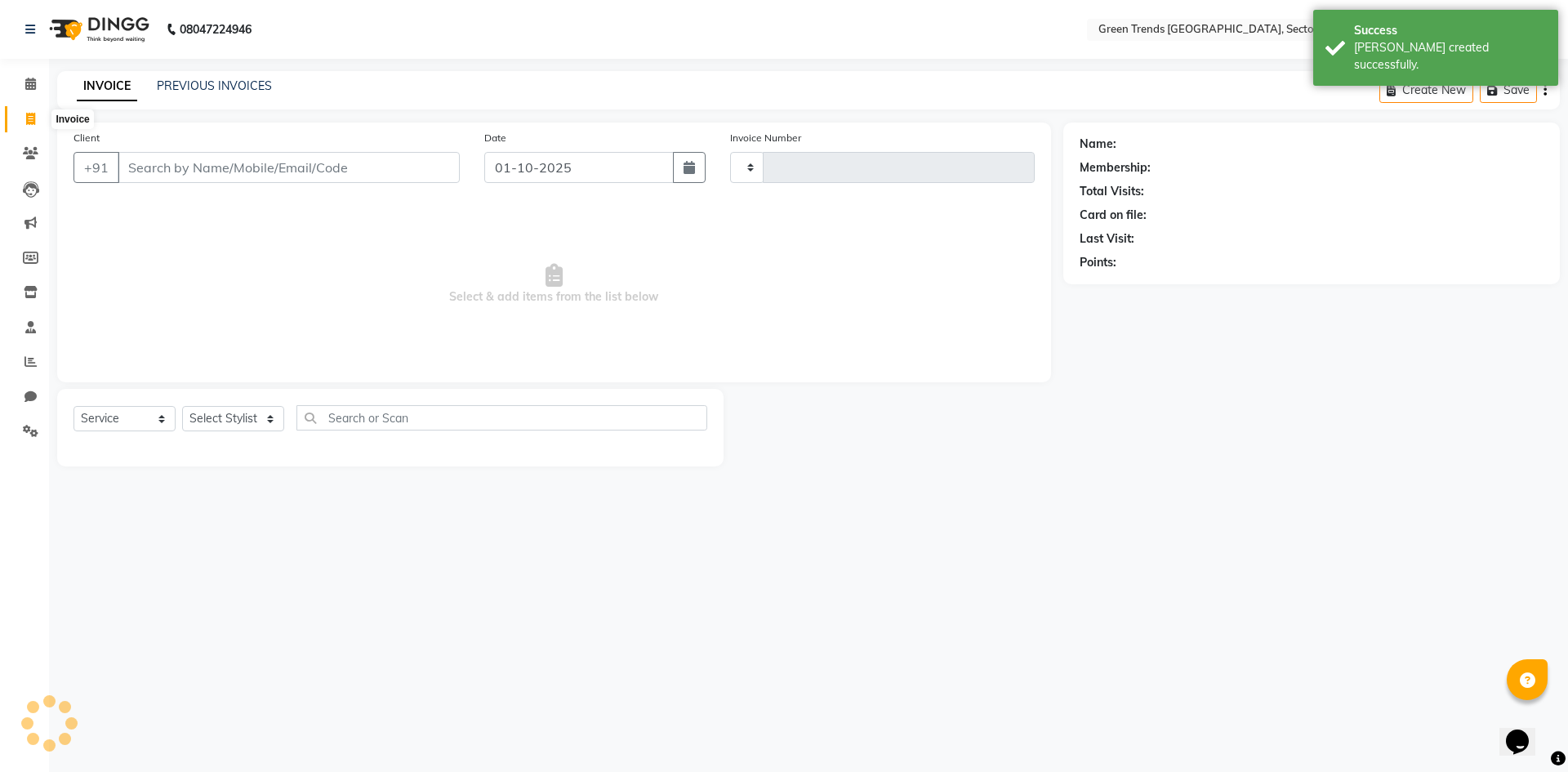
type input "1872"
select select "7023"
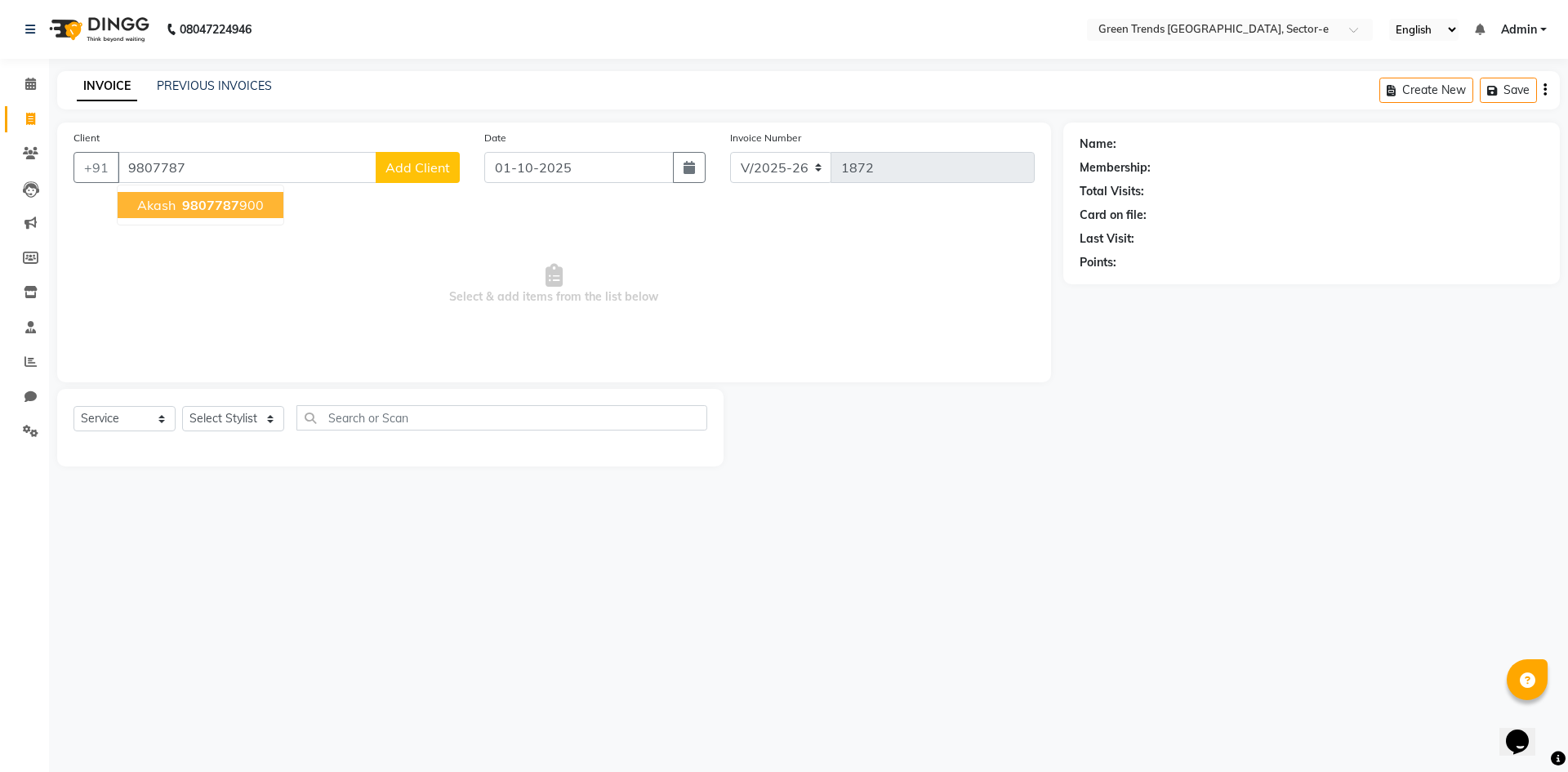
click at [260, 204] on button "Akash 9807787 900" at bounding box center [201, 205] width 166 height 26
type input "9807787900"
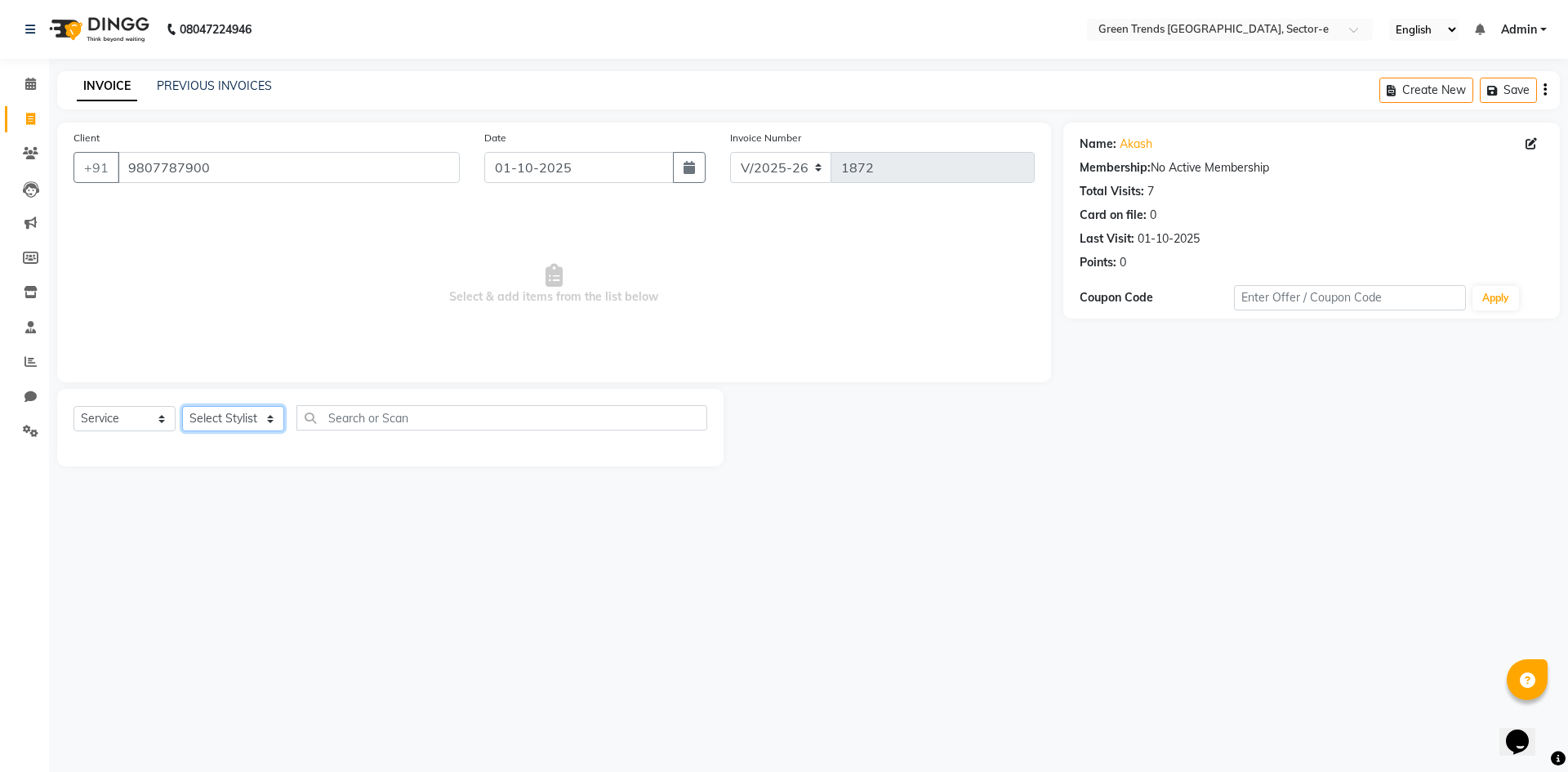
click at [271, 420] on select "Select Stylist [PERSON_NAME] [PERSON_NAME] Mo. [PERSON_NAME].[PERSON_NAME] [PER…" at bounding box center [233, 418] width 102 height 25
select select "58751"
click at [182, 406] on select "Select Stylist [PERSON_NAME] [PERSON_NAME] Mo. [PERSON_NAME].[PERSON_NAME] [PER…" at bounding box center [233, 418] width 102 height 25
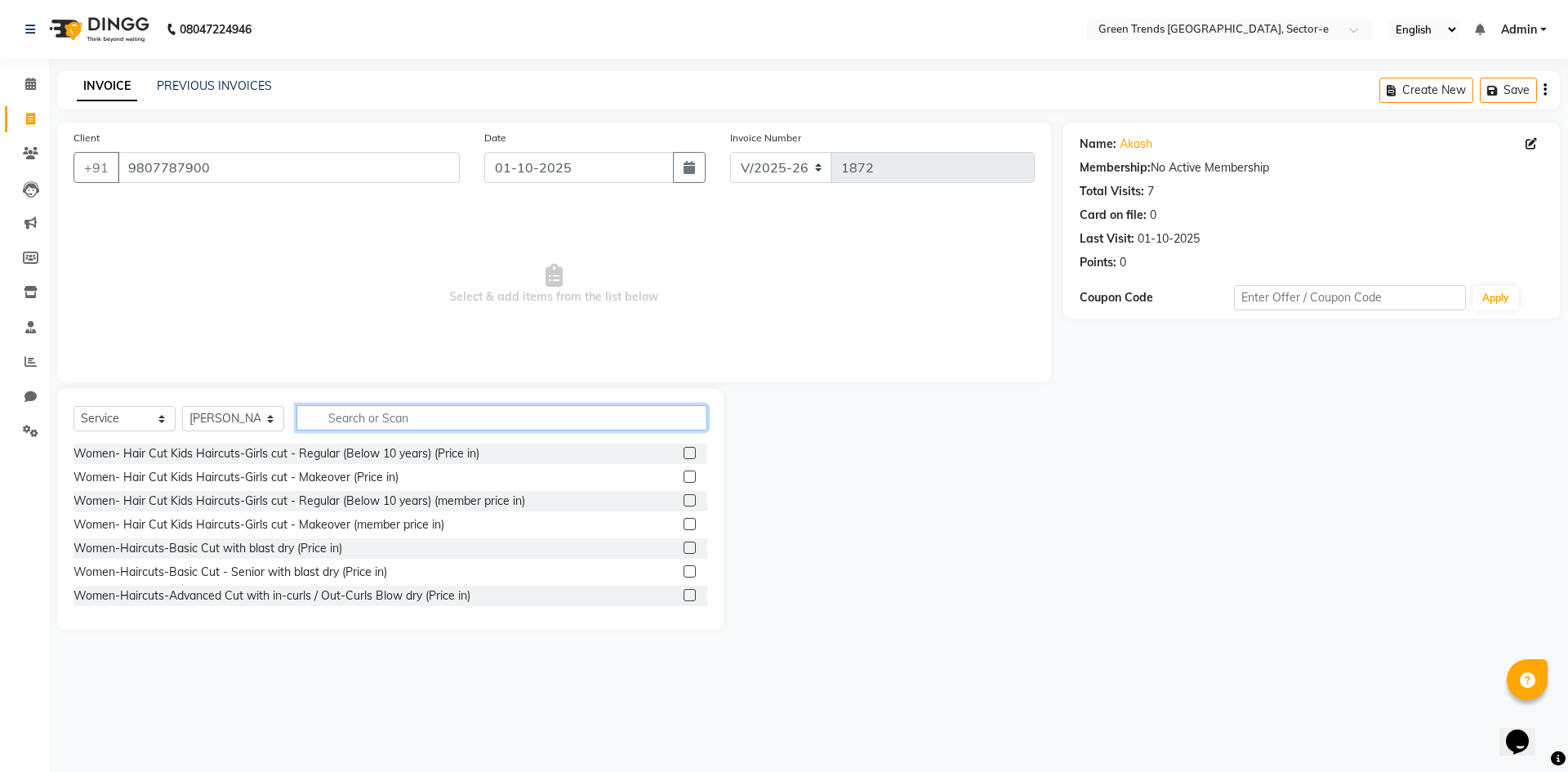
click at [312, 422] on input "text" at bounding box center [501, 417] width 410 height 25
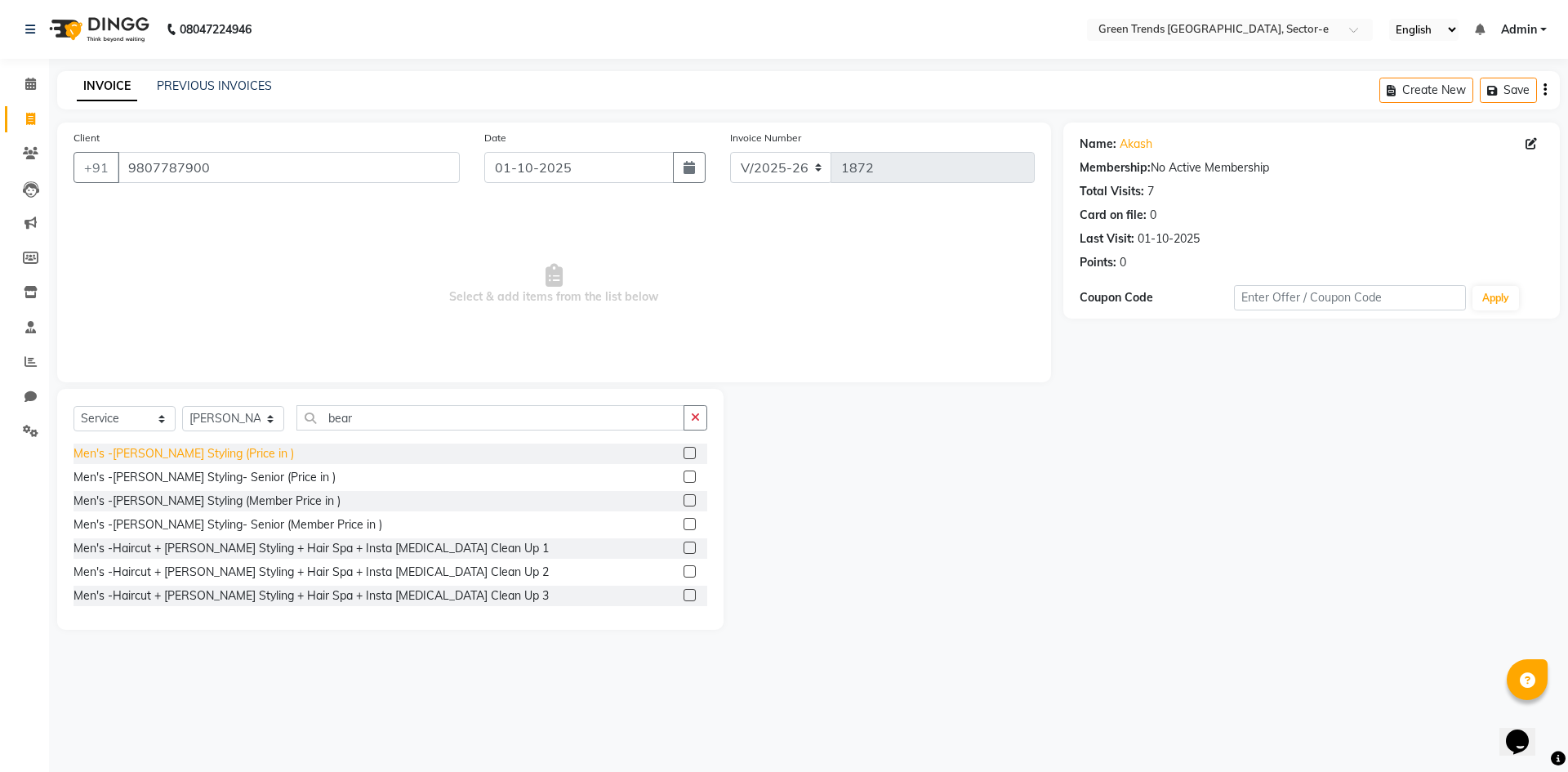
click at [165, 460] on div "Men's -[PERSON_NAME] Styling (Price in )" at bounding box center [184, 454] width 221 height 17
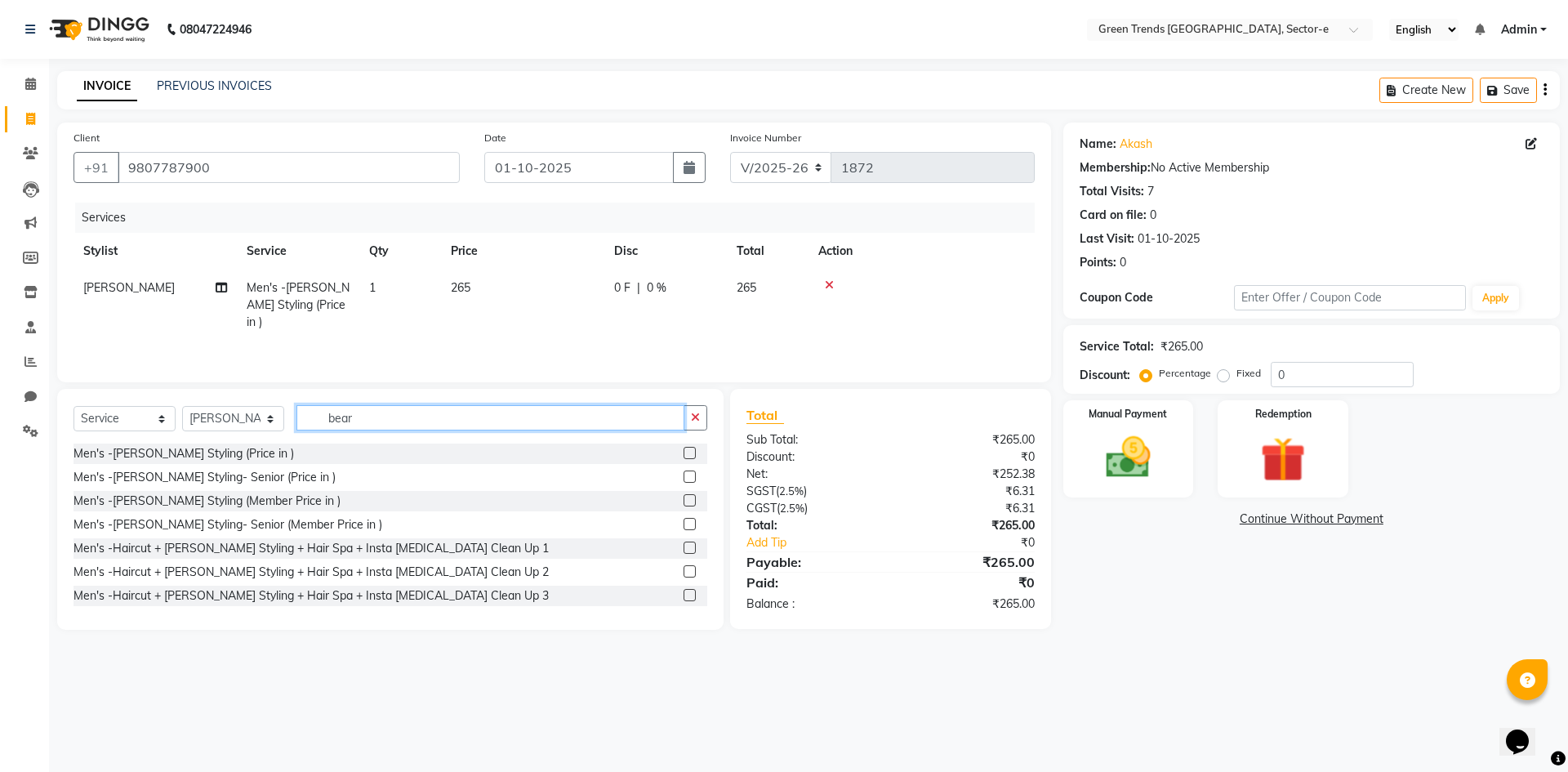
drag, startPoint x: 375, startPoint y: 421, endPoint x: 301, endPoint y: 406, distance: 75.5
click at [301, 405] on input "bear" at bounding box center [490, 417] width 388 height 25
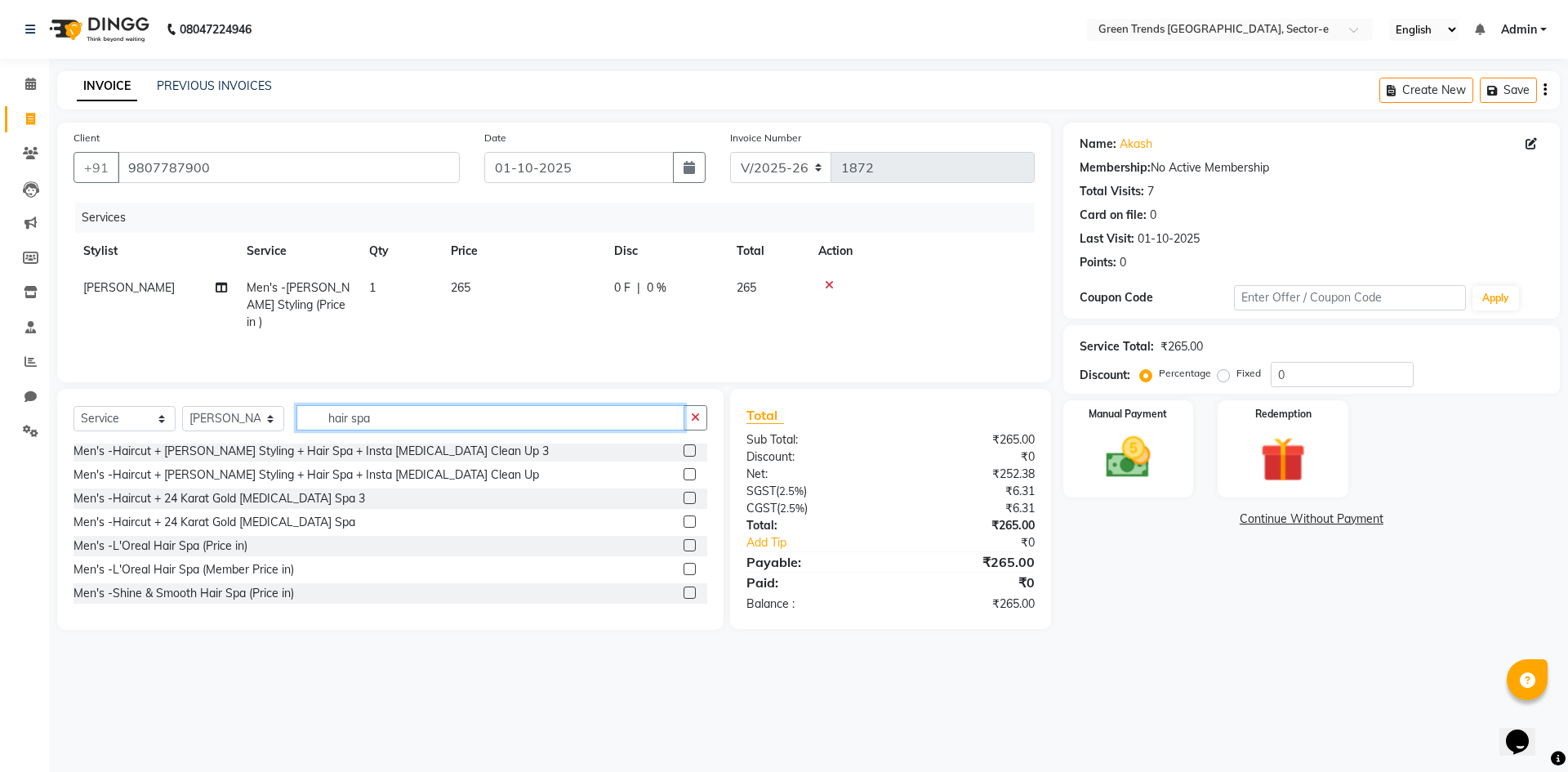
scroll to position [843, 0]
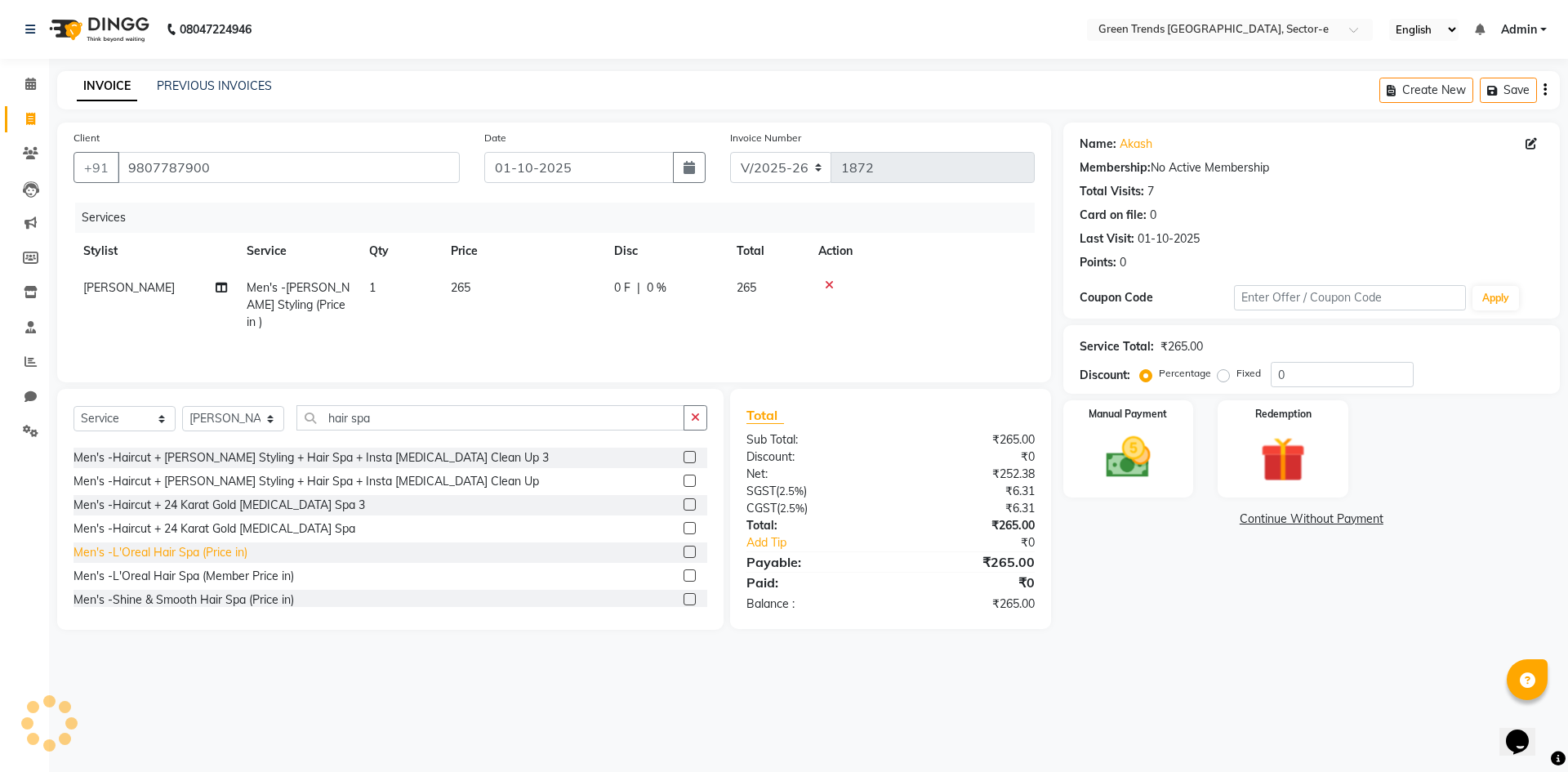
click at [204, 548] on div "Men's -L'Oreal Hair Spa (Price in)" at bounding box center [160, 553] width 174 height 17
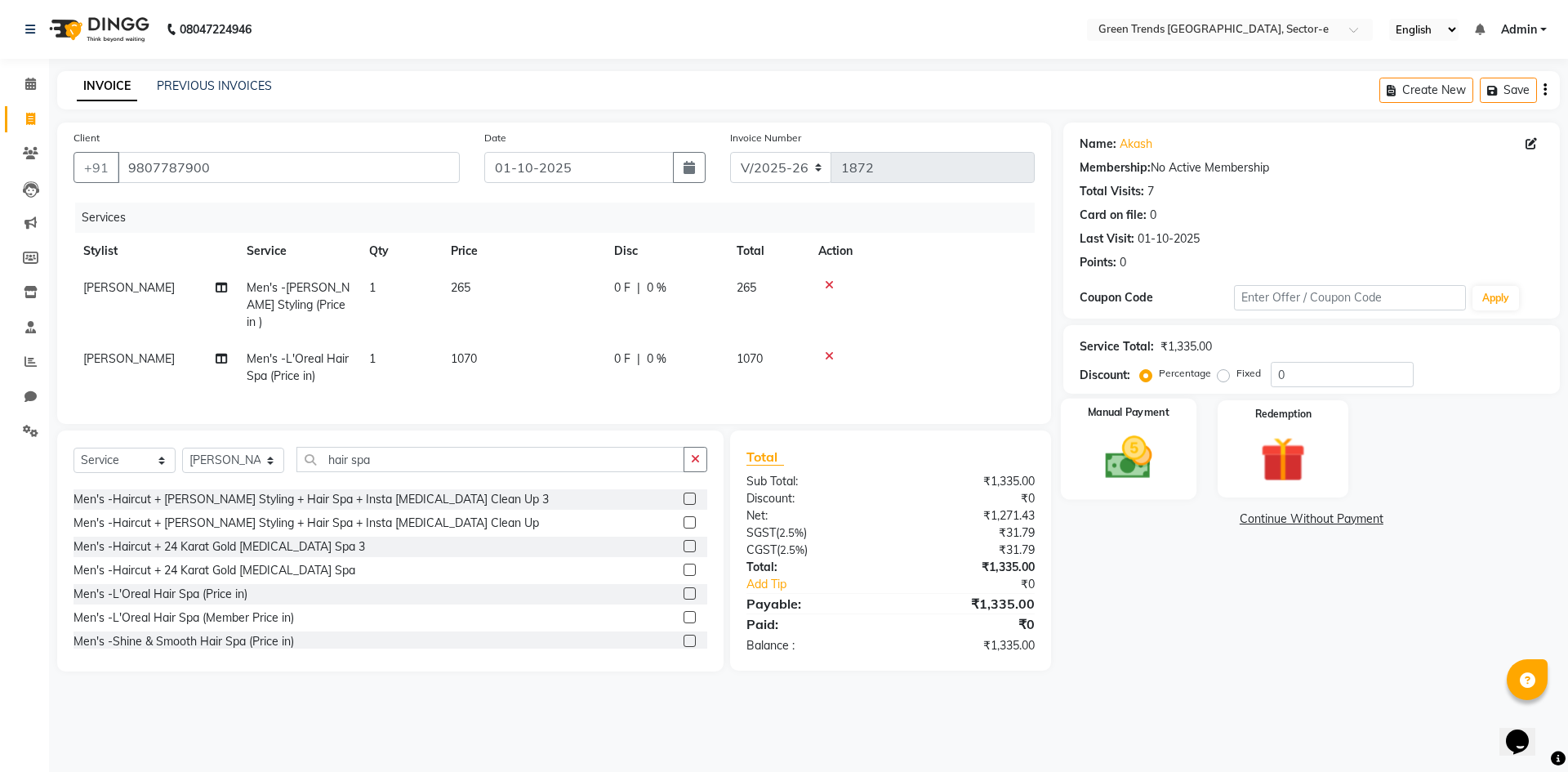
click at [1132, 449] on img at bounding box center [1128, 457] width 76 height 54
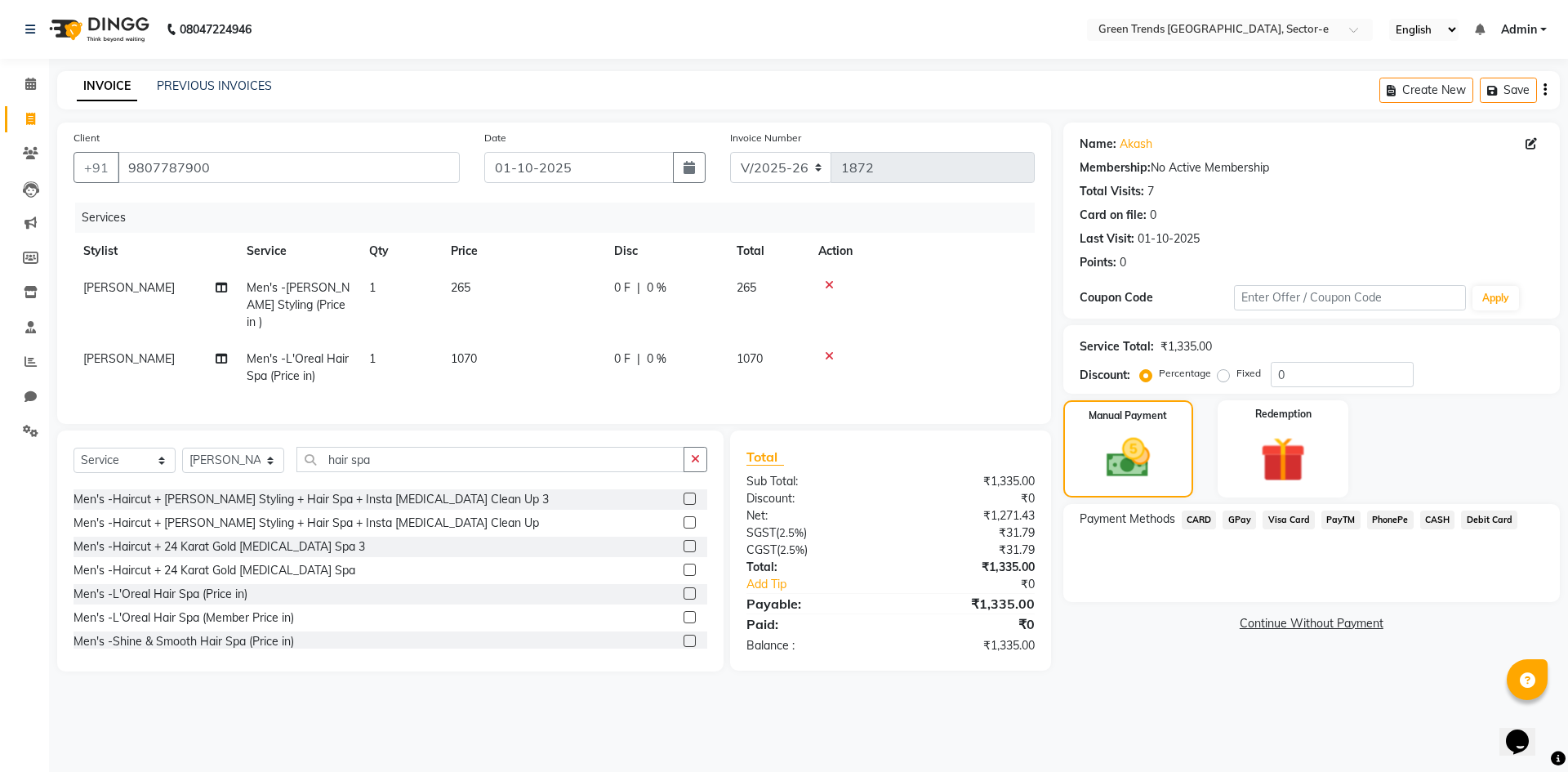
click at [1238, 525] on span "GPay" at bounding box center [1239, 520] width 33 height 19
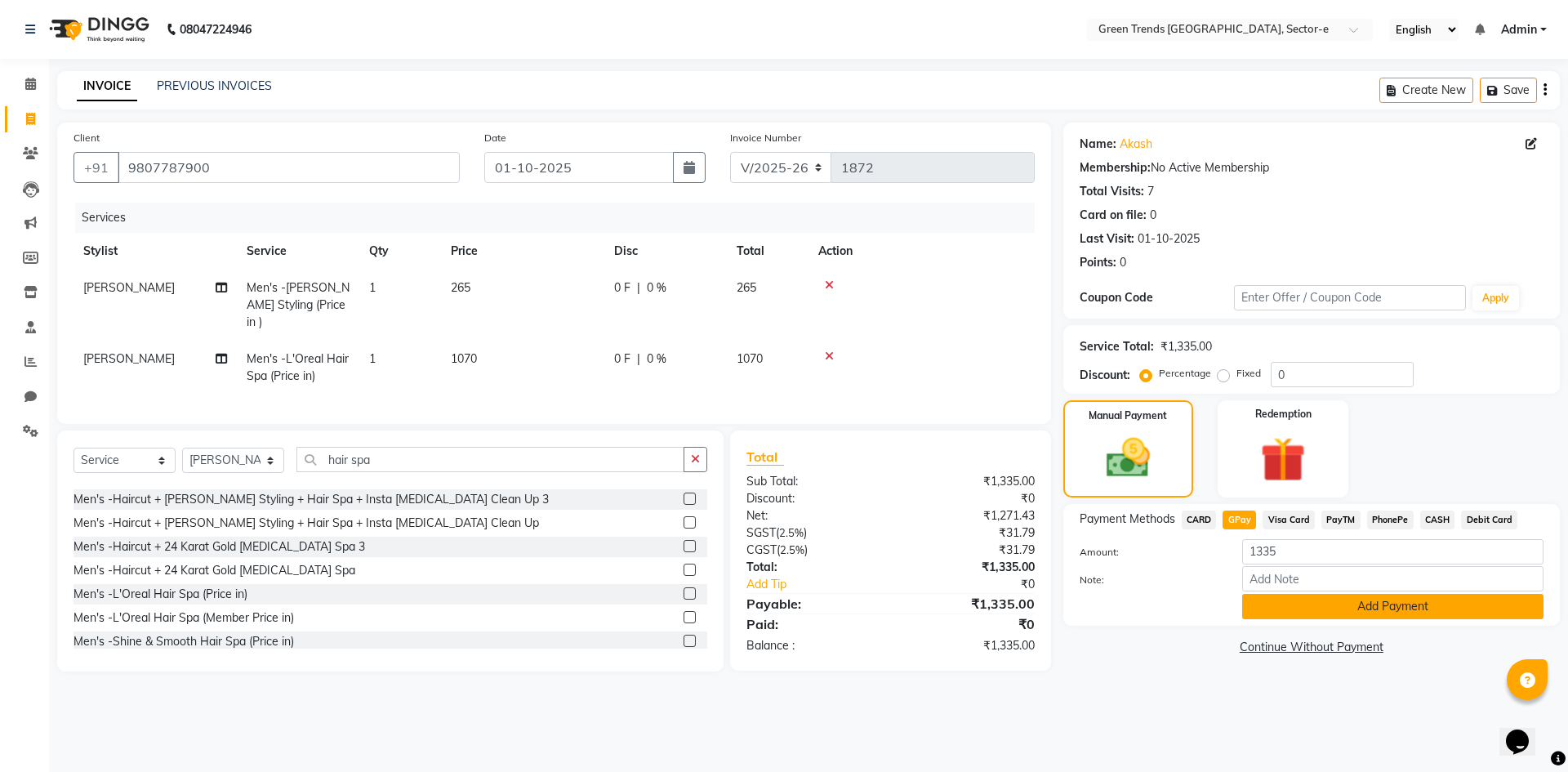
click at [1293, 606] on button "Add Payment" at bounding box center [1393, 606] width 301 height 25
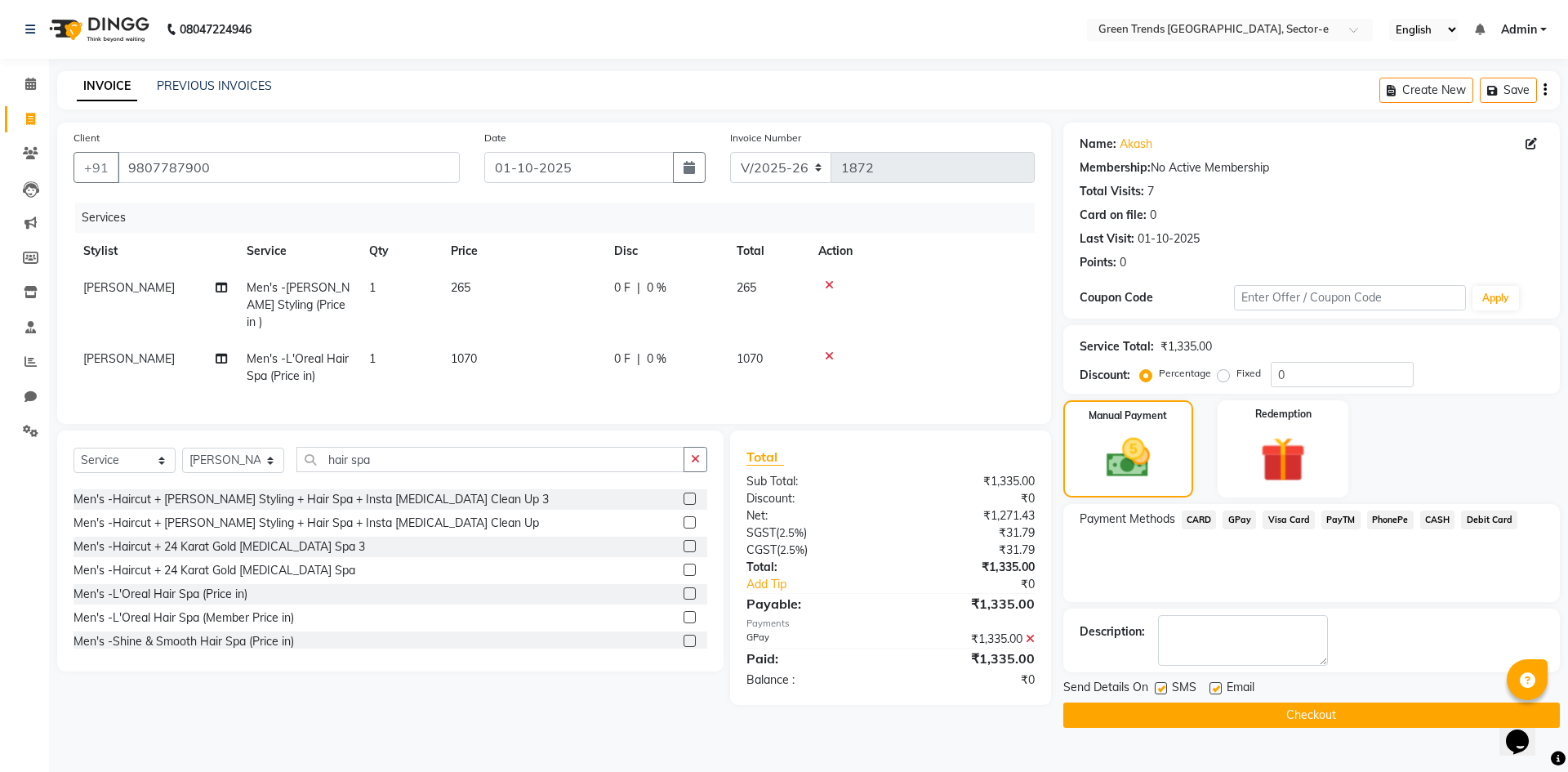
click at [1159, 693] on label at bounding box center [1160, 688] width 12 height 12
click at [1159, 693] on input "checkbox" at bounding box center [1159, 689] width 10 height 10
drag, startPoint x: 1214, startPoint y: 681, endPoint x: 1214, endPoint y: 694, distance: 13.0
click at [1214, 687] on label at bounding box center [1215, 688] width 12 height 12
click at [1214, 687] on input "checkbox" at bounding box center [1214, 689] width 10 height 10
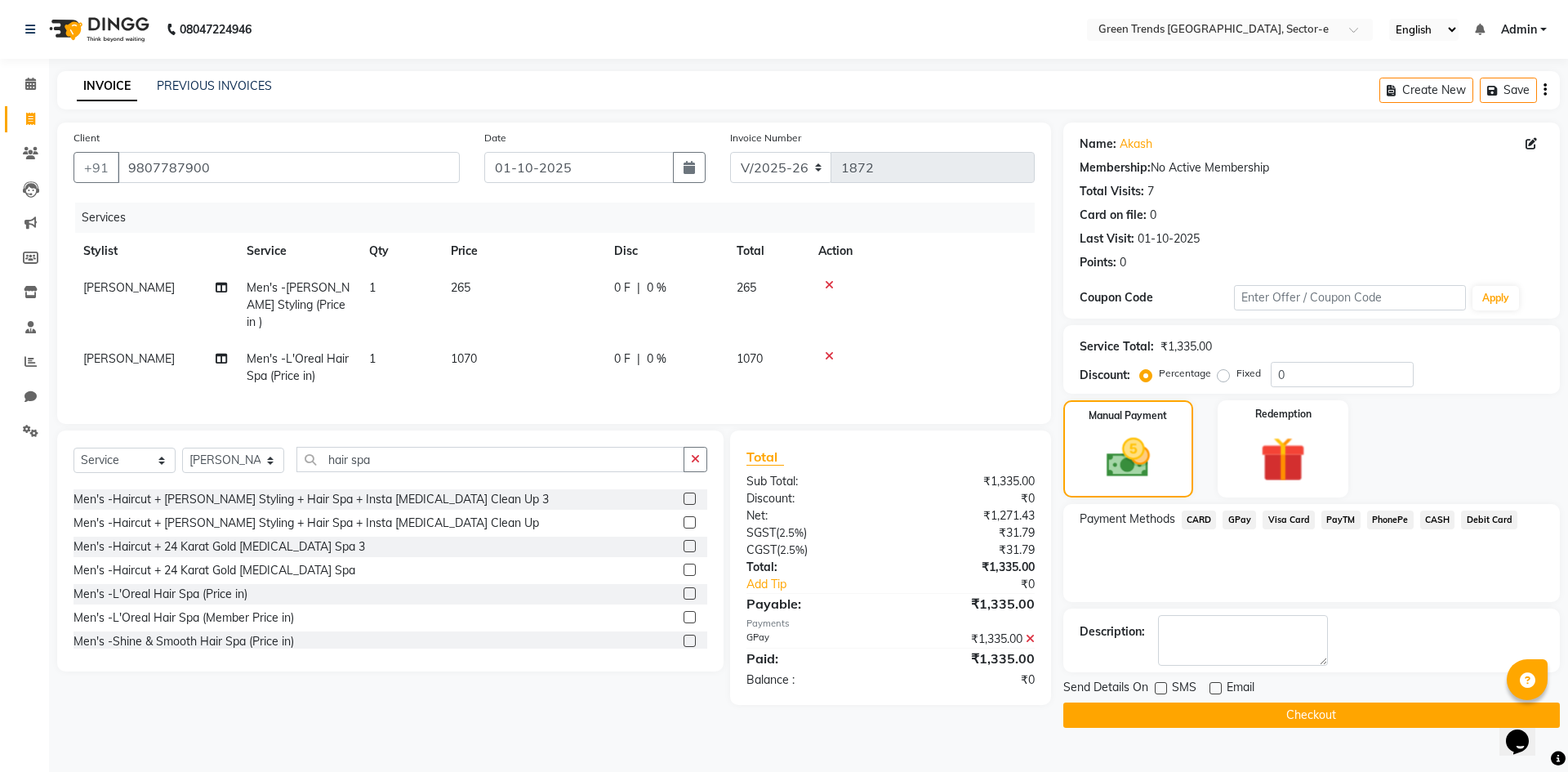
click at [1218, 708] on button "Checkout" at bounding box center [1311, 715] width 496 height 25
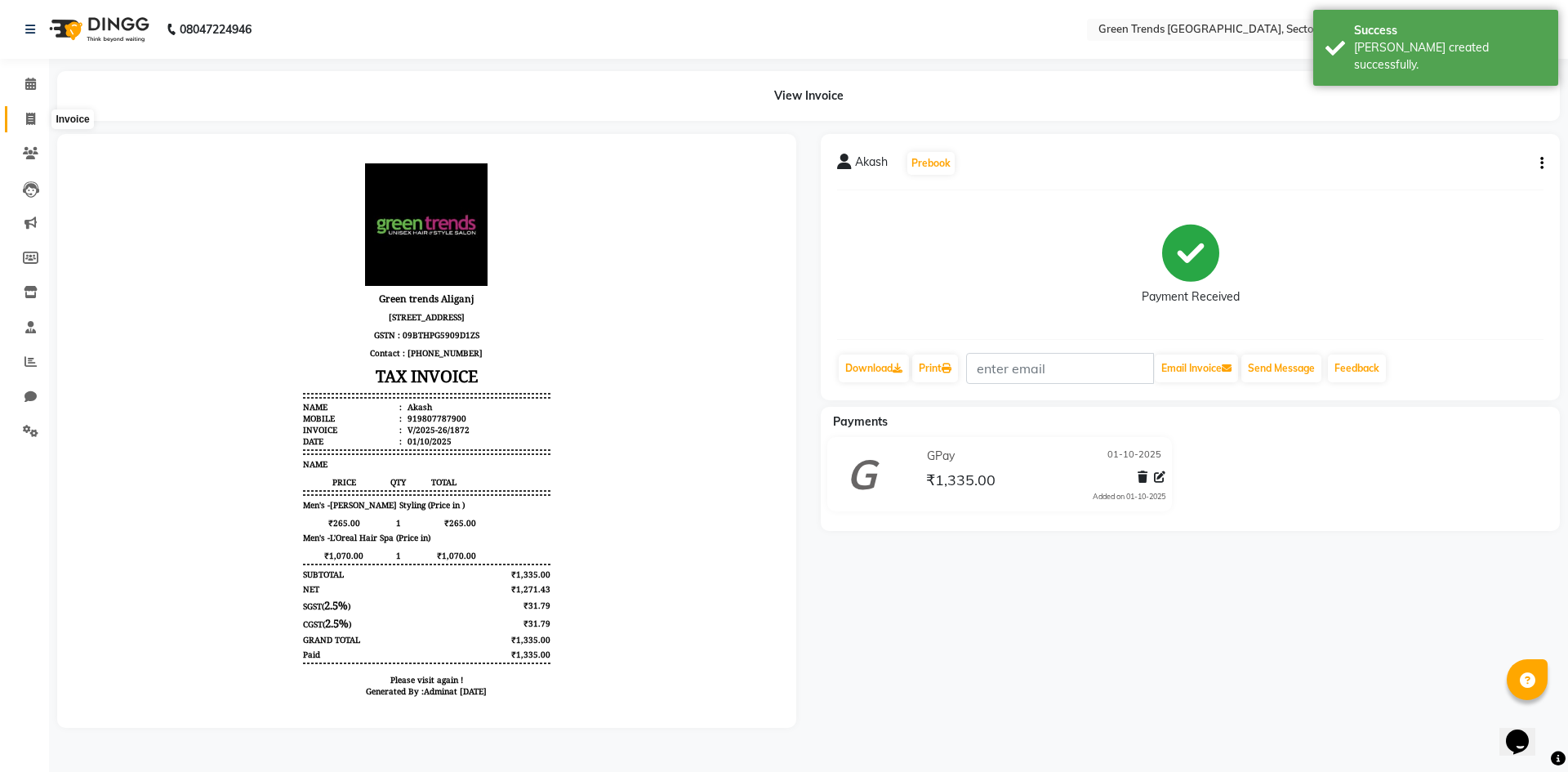
click at [24, 121] on span at bounding box center [30, 120] width 28 height 19
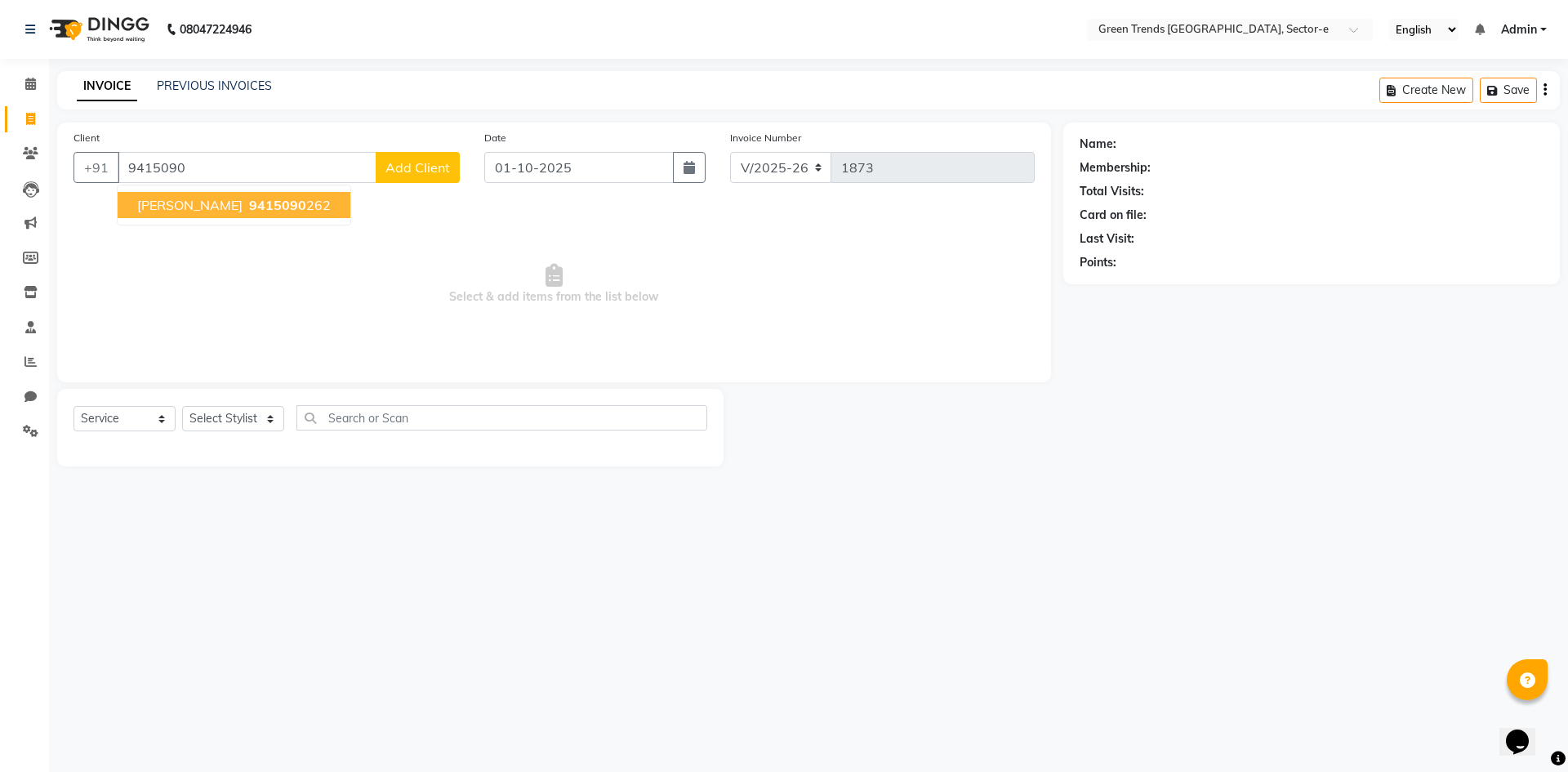
click at [249, 206] on span "9415090" at bounding box center [277, 205] width 58 height 16
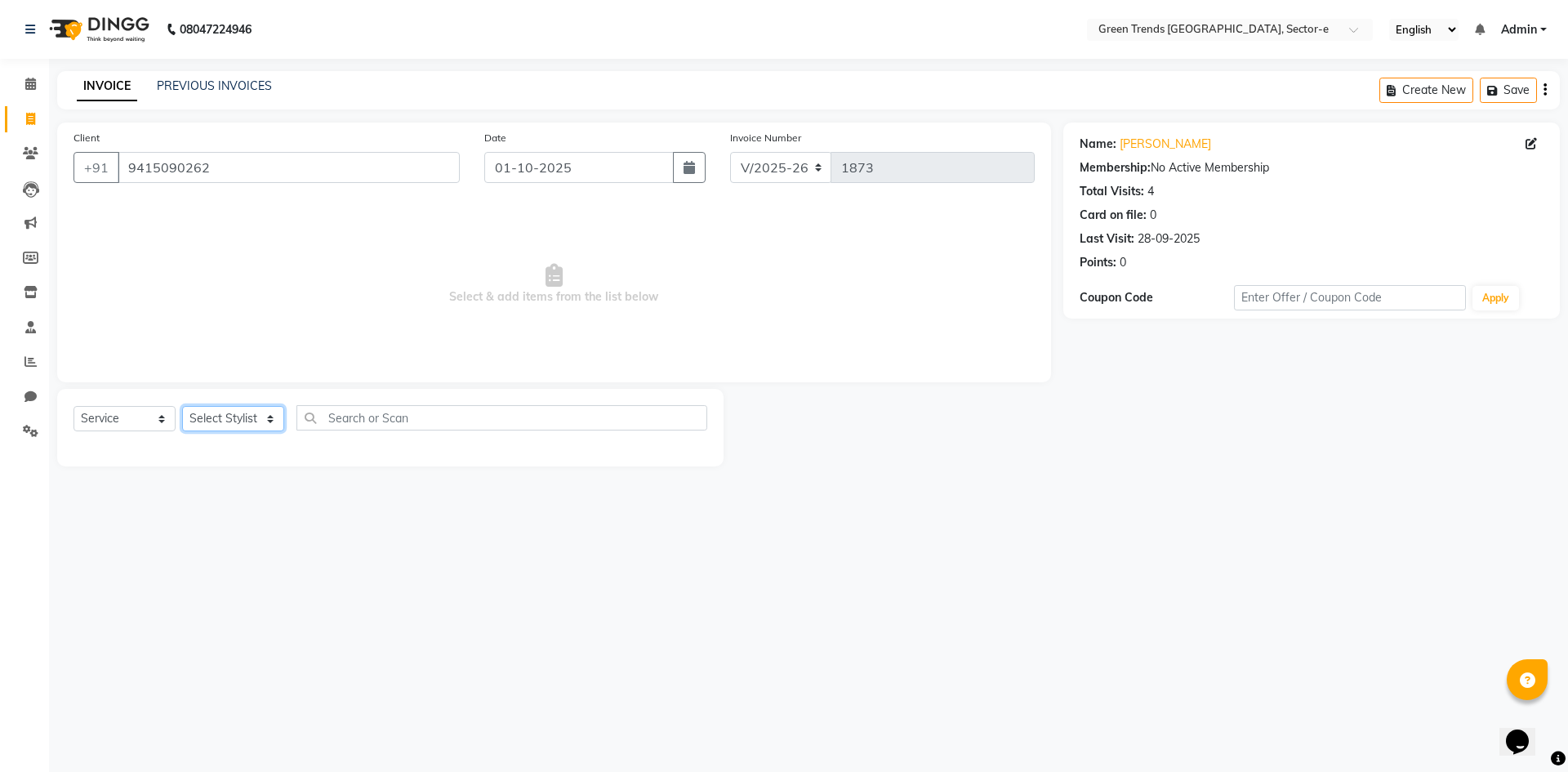
click at [265, 419] on select "Select Stylist [PERSON_NAME] [PERSON_NAME] Mo. [PERSON_NAME].[PERSON_NAME] [PER…" at bounding box center [233, 418] width 102 height 25
click at [182, 406] on select "Select Stylist [PERSON_NAME] [PERSON_NAME] Mo. [PERSON_NAME].[PERSON_NAME] [PER…" at bounding box center [233, 418] width 102 height 25
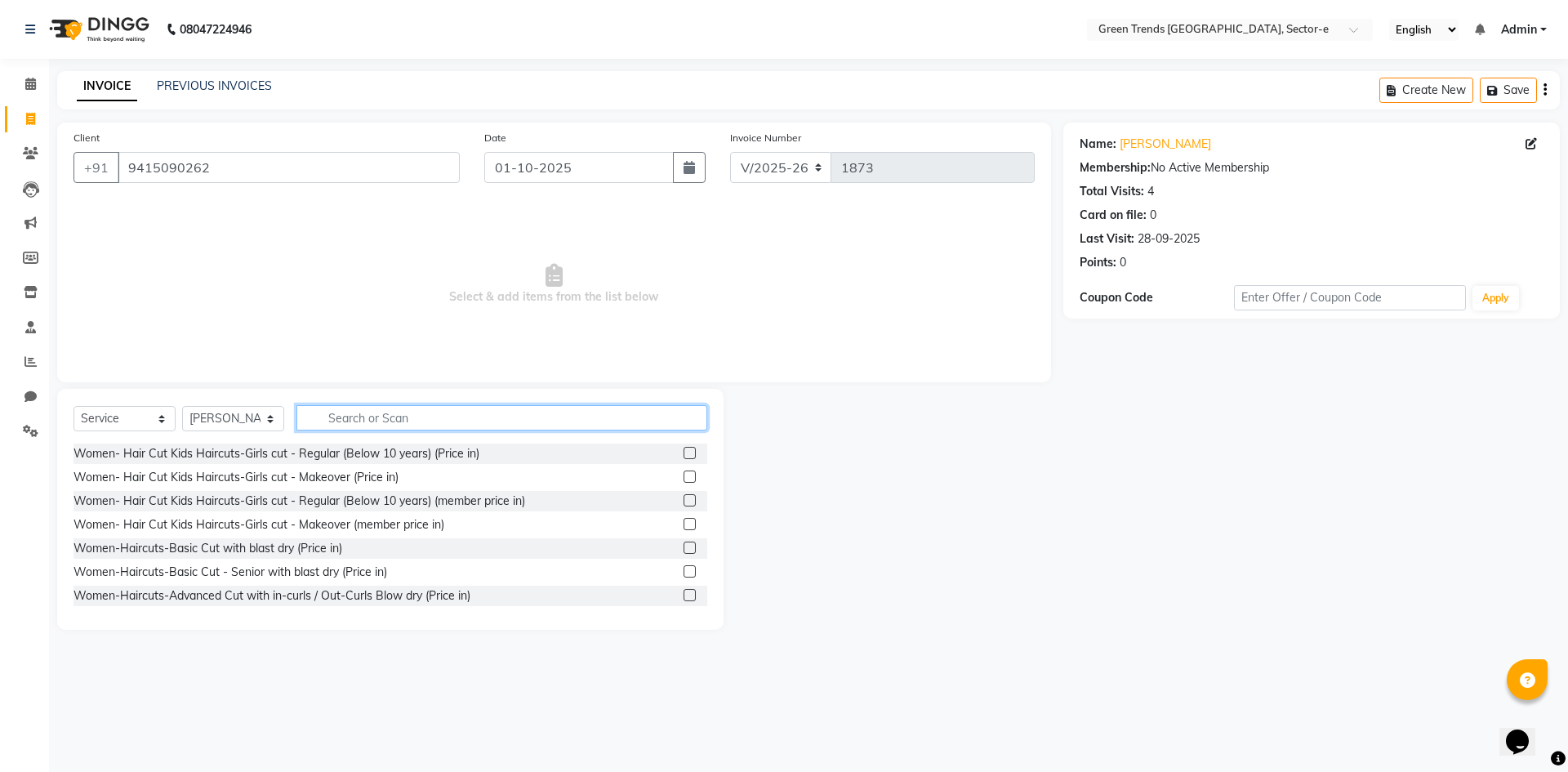
click at [326, 421] on input "text" at bounding box center [501, 417] width 410 height 25
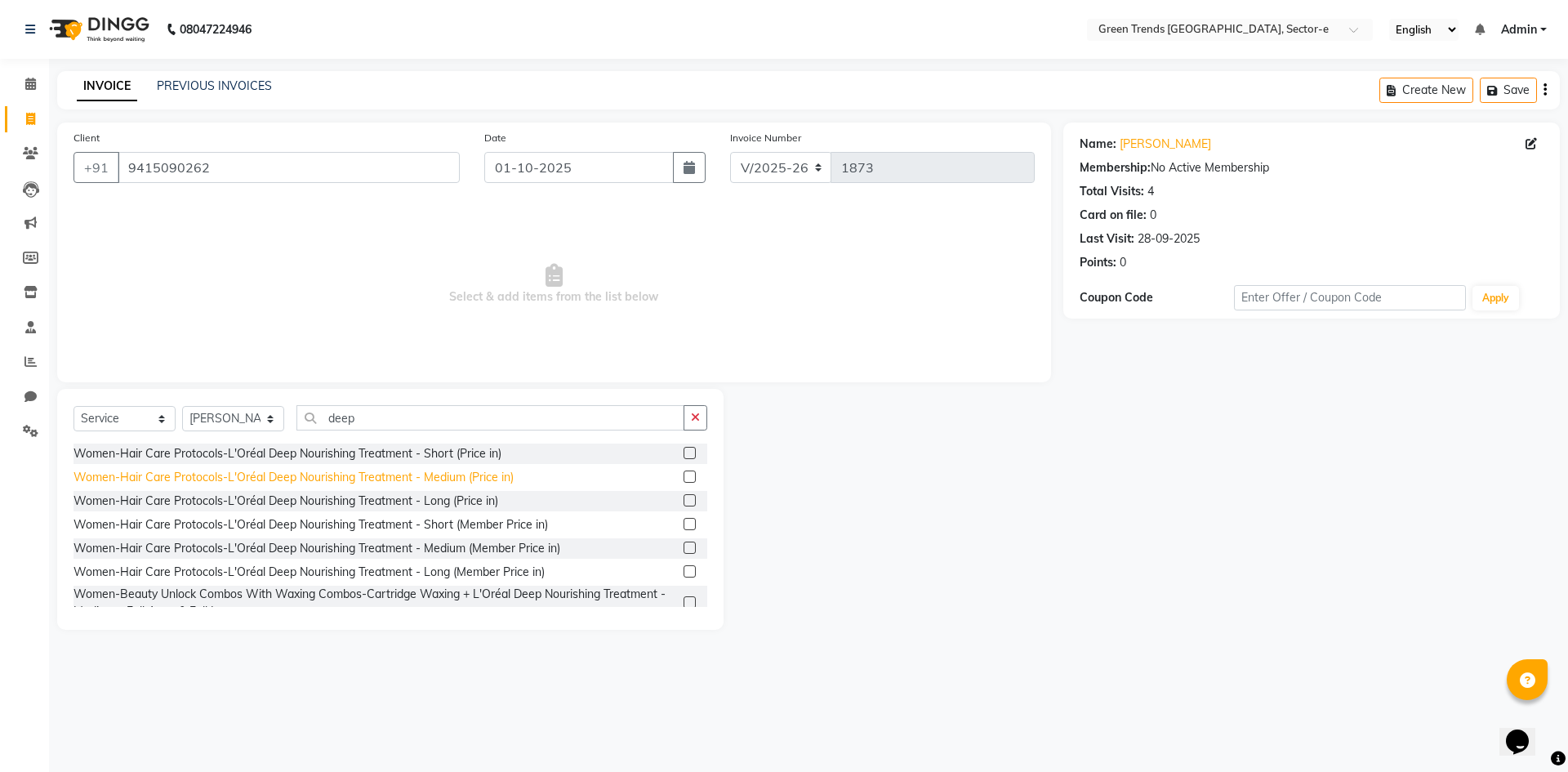
click at [325, 477] on div "Women-Hair Care Protocols-L'Oréal Deep Nourishing Treatment - Medium (Price in)" at bounding box center [293, 478] width 441 height 17
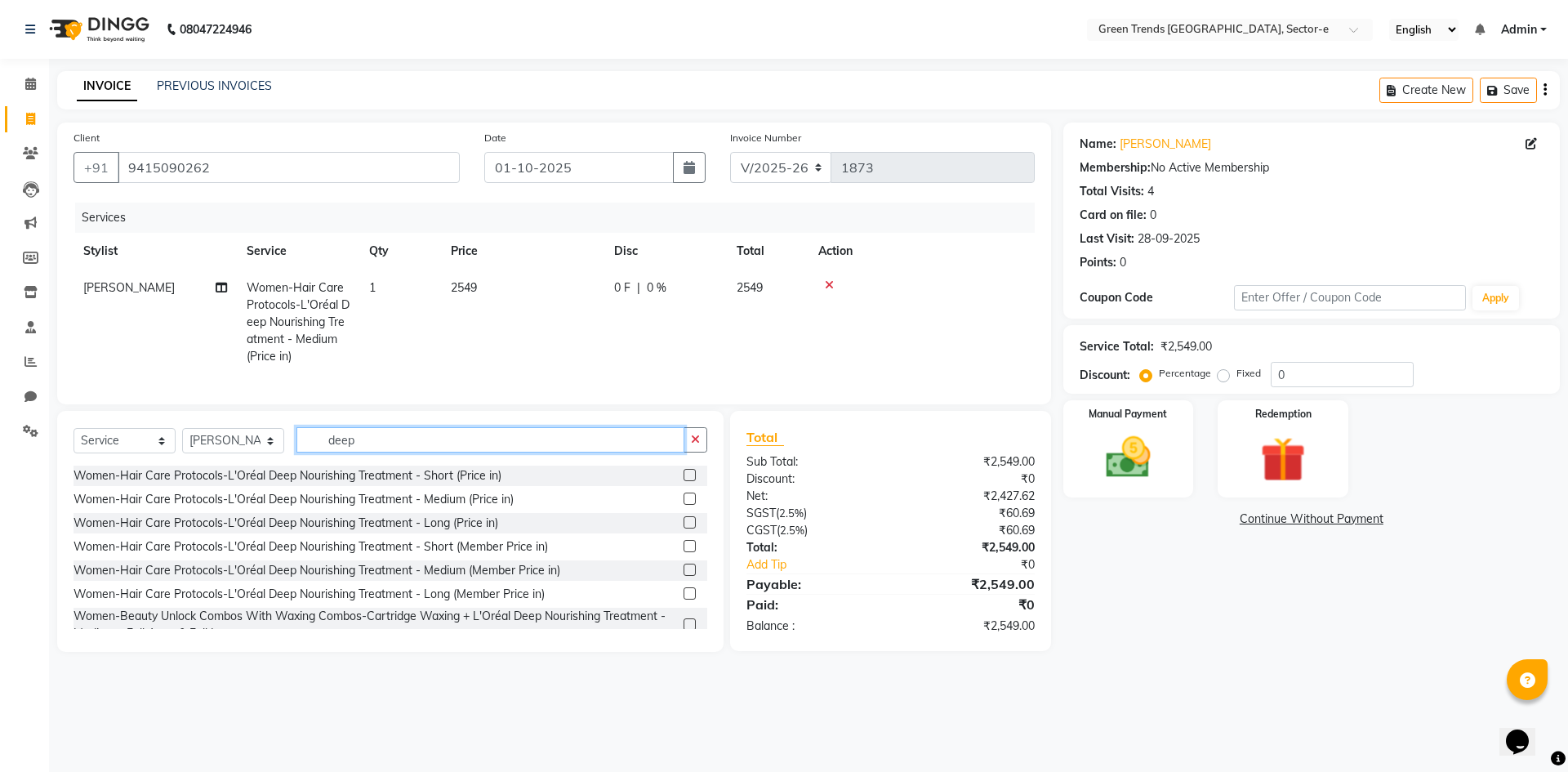
drag, startPoint x: 392, startPoint y: 457, endPoint x: 311, endPoint y: 450, distance: 81.3
click at [311, 450] on input "deep" at bounding box center [490, 440] width 388 height 25
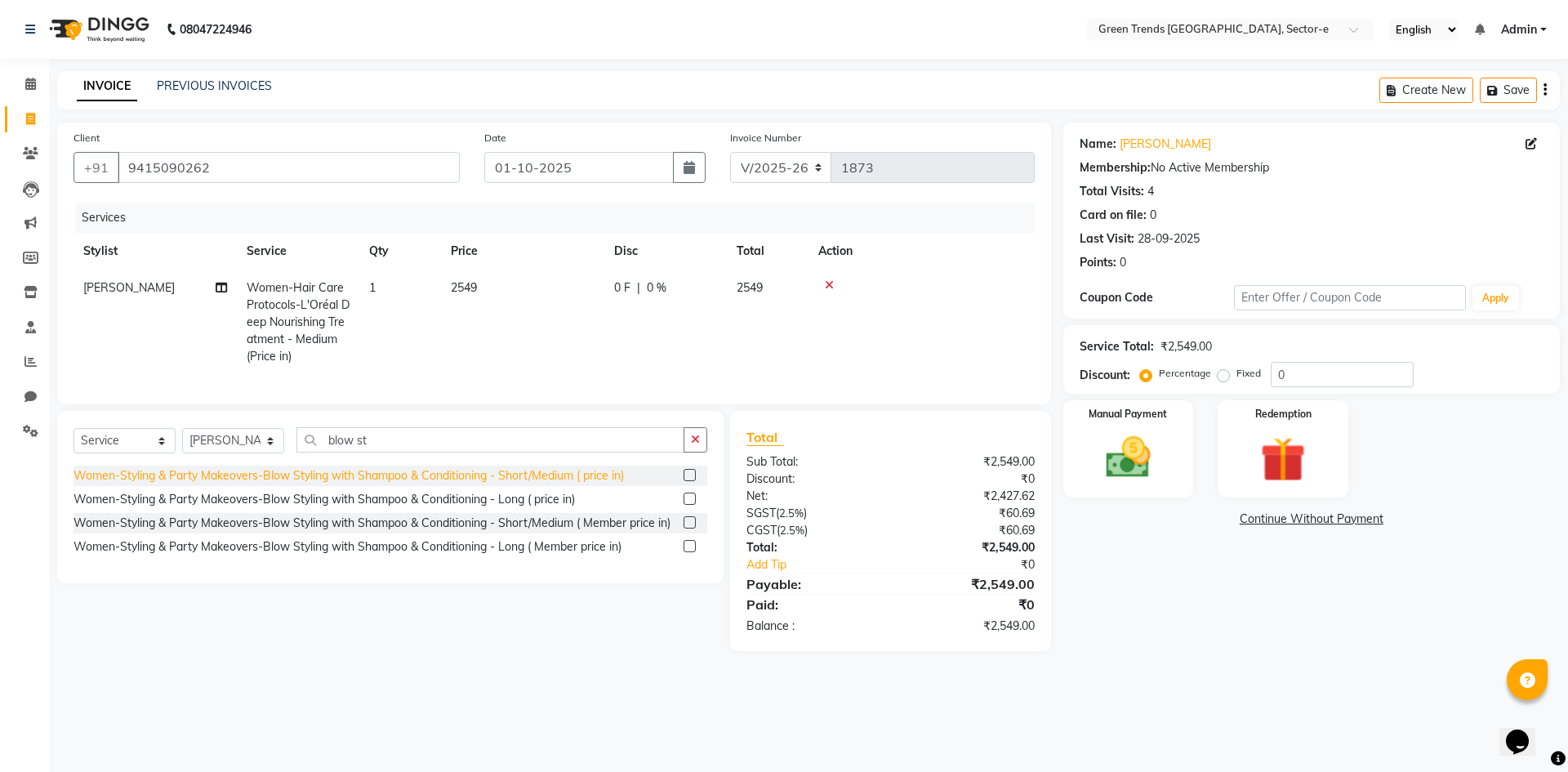
click at [321, 484] on div "Women-Styling & Party Makeovers-Blow Styling with Shampoo & Conditioning - Shor…" at bounding box center [349, 476] width 551 height 17
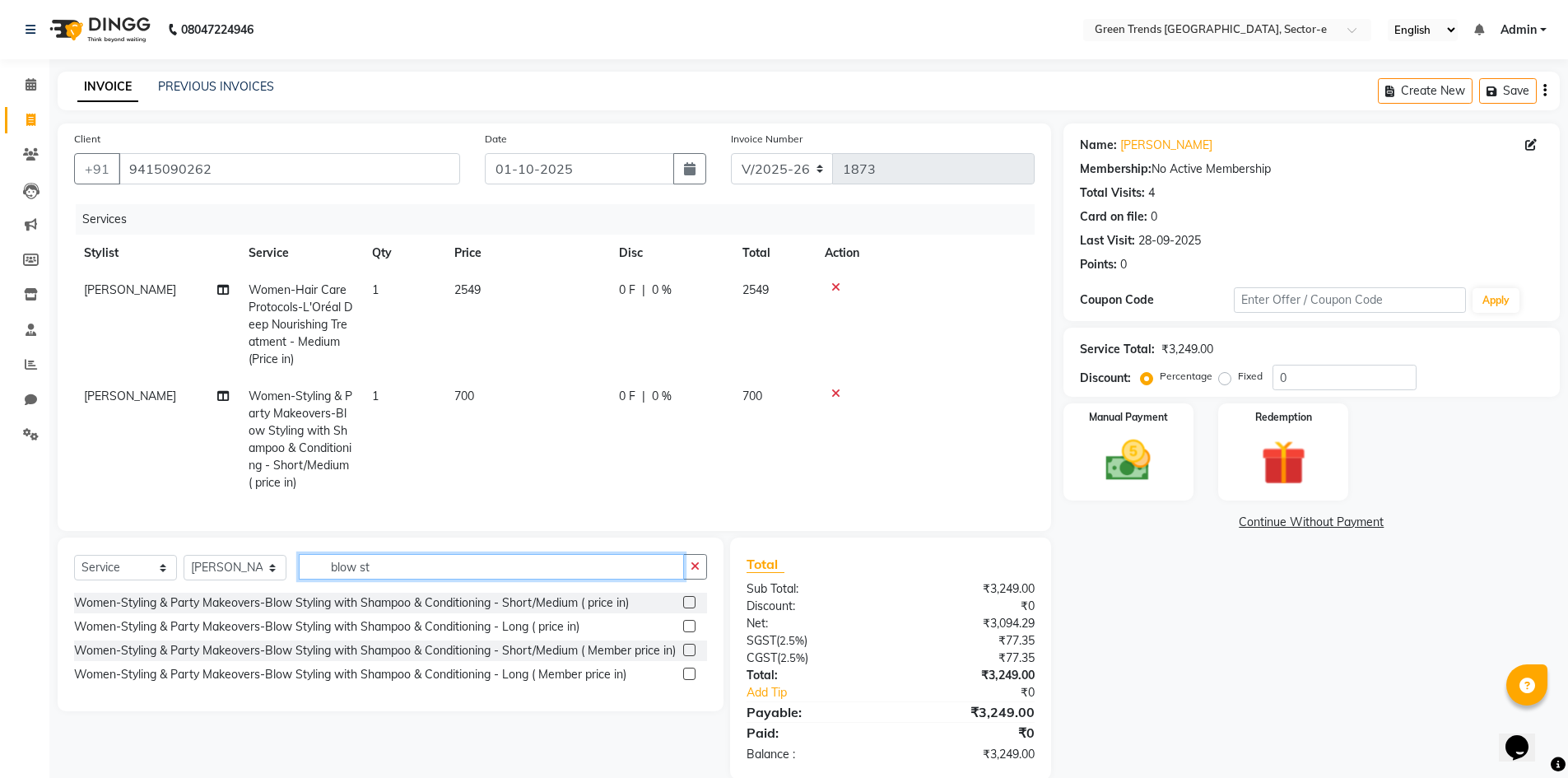
drag, startPoint x: 389, startPoint y: 580, endPoint x: 332, endPoint y: 567, distance: 58.5
click at [332, 567] on input "blow st" at bounding box center [491, 567] width 385 height 26
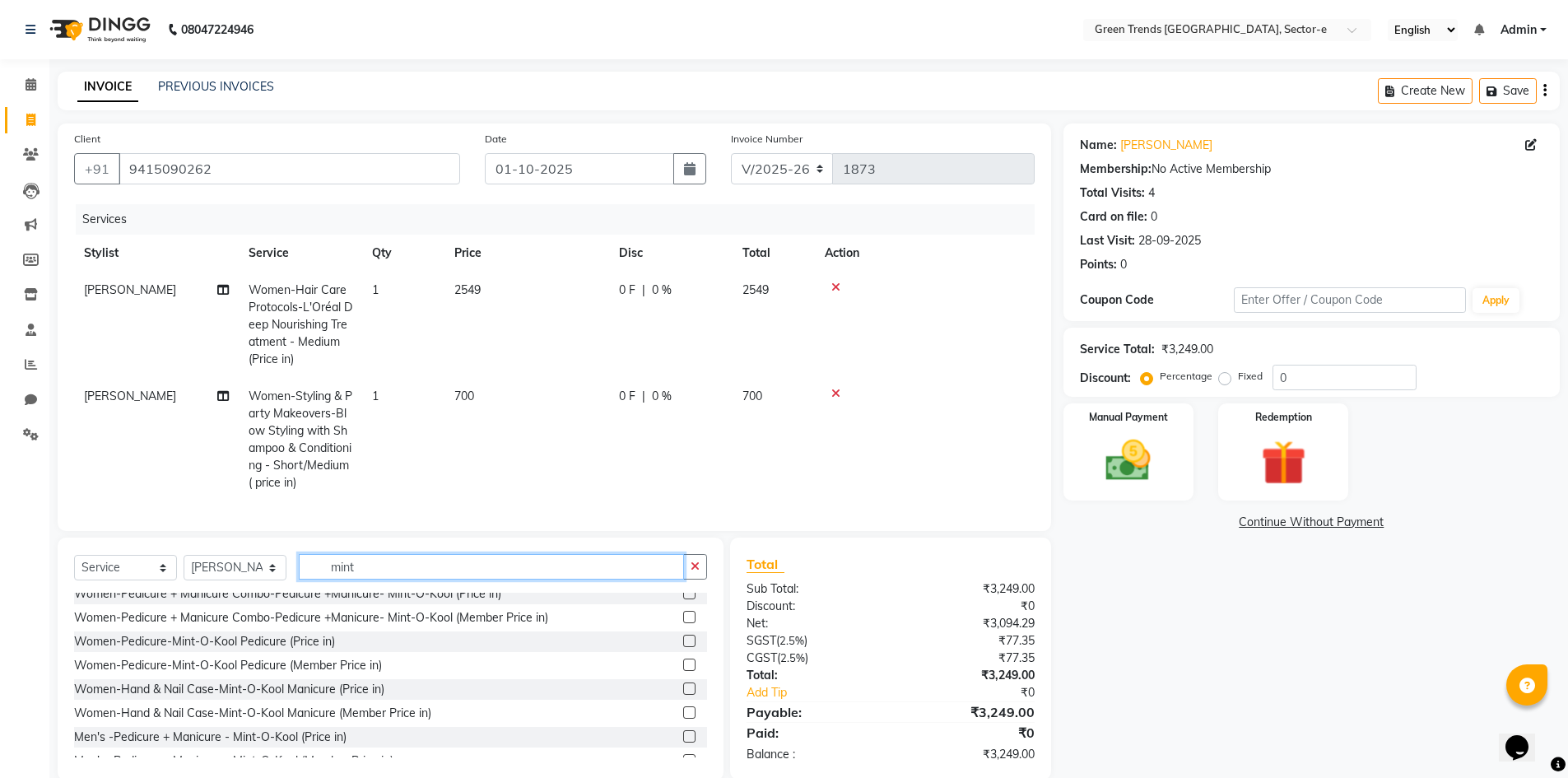
scroll to position [156, 0]
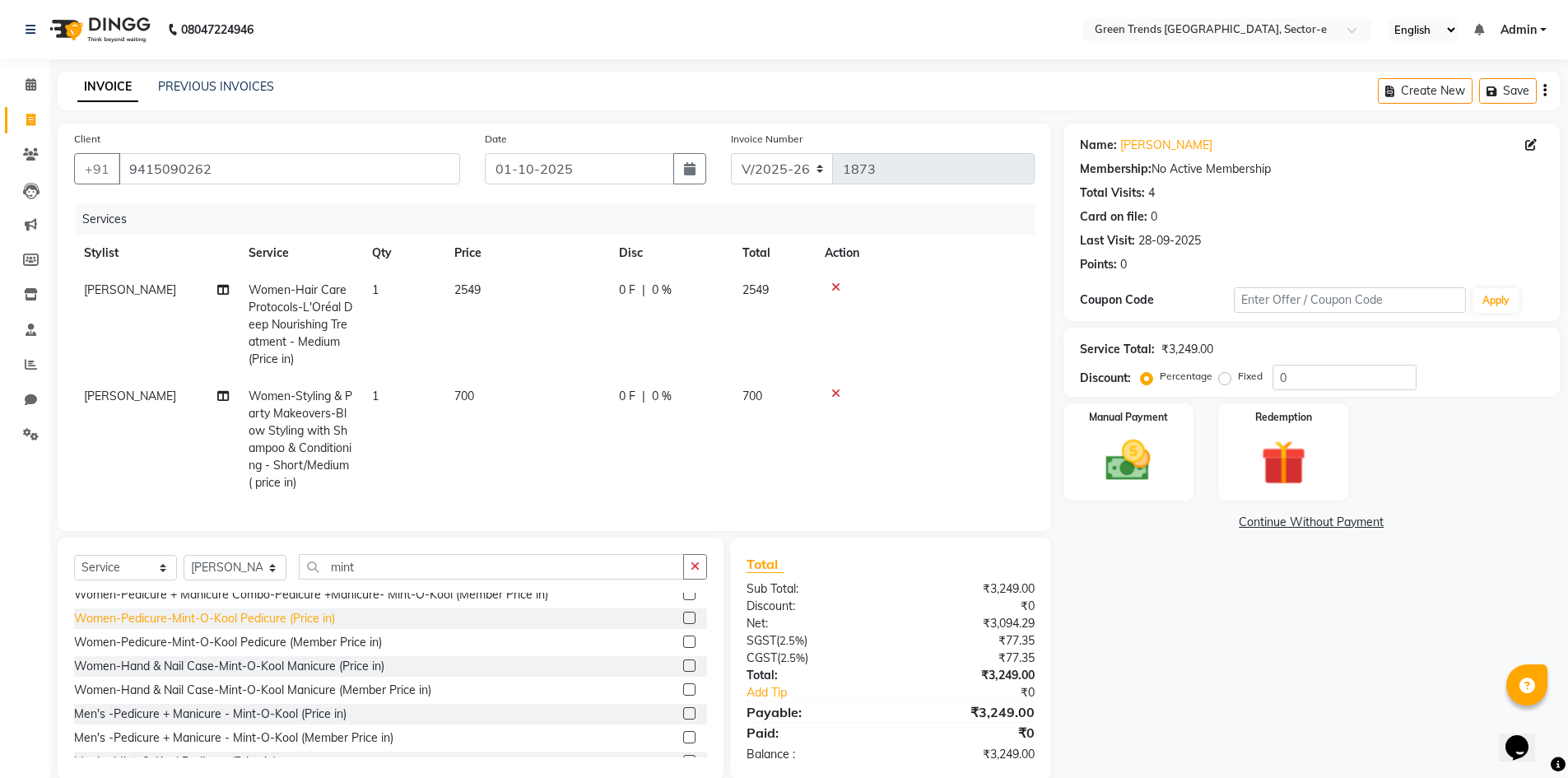
click at [273, 628] on div "Women-Pedicure-Mint-O-Kool Pedicure (Price in)" at bounding box center [204, 619] width 261 height 17
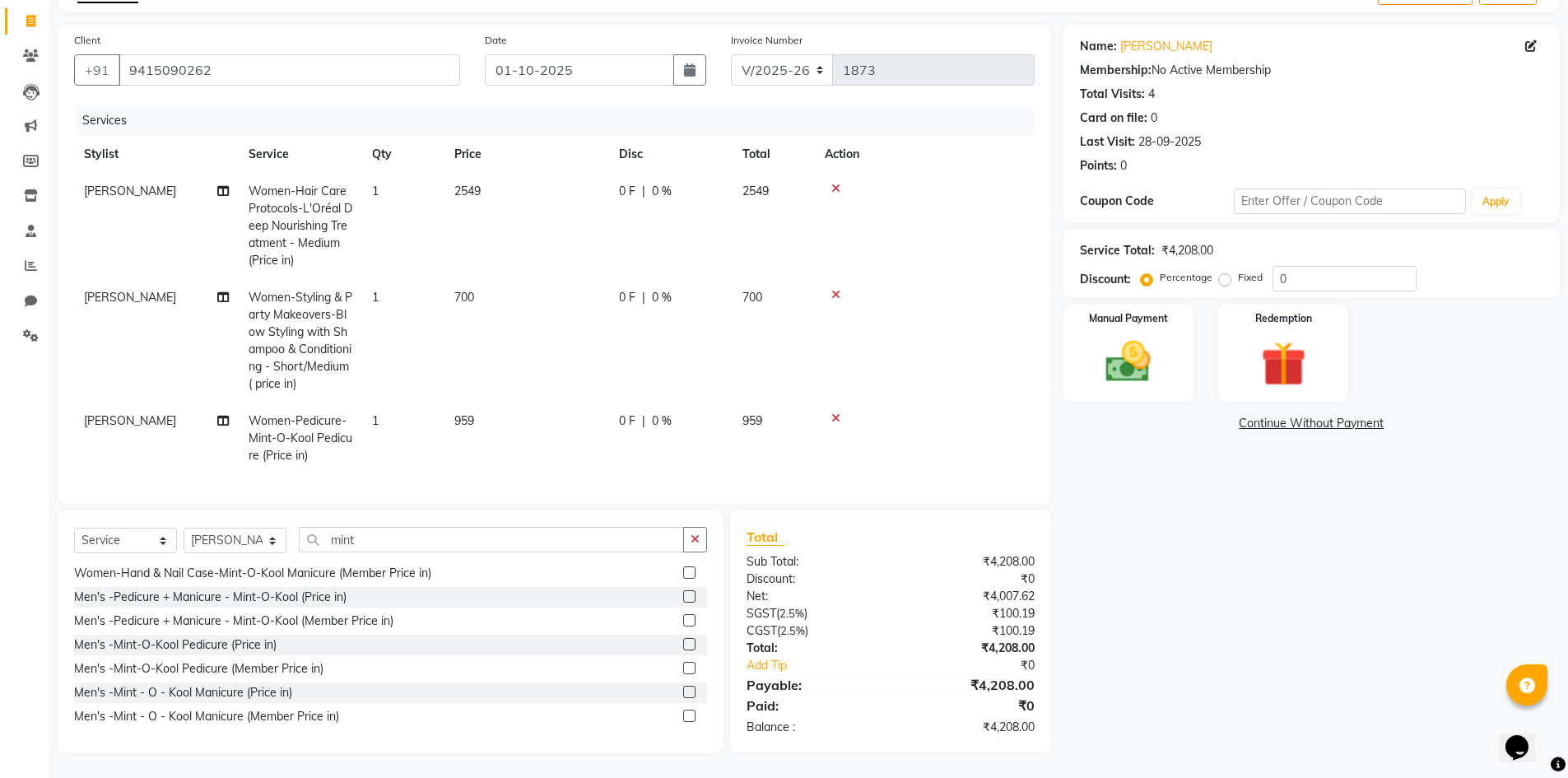
scroll to position [111, 0]
click at [236, 698] on div "Men's -Mint - O - Kool Manicure (Price in)" at bounding box center [183, 692] width 218 height 17
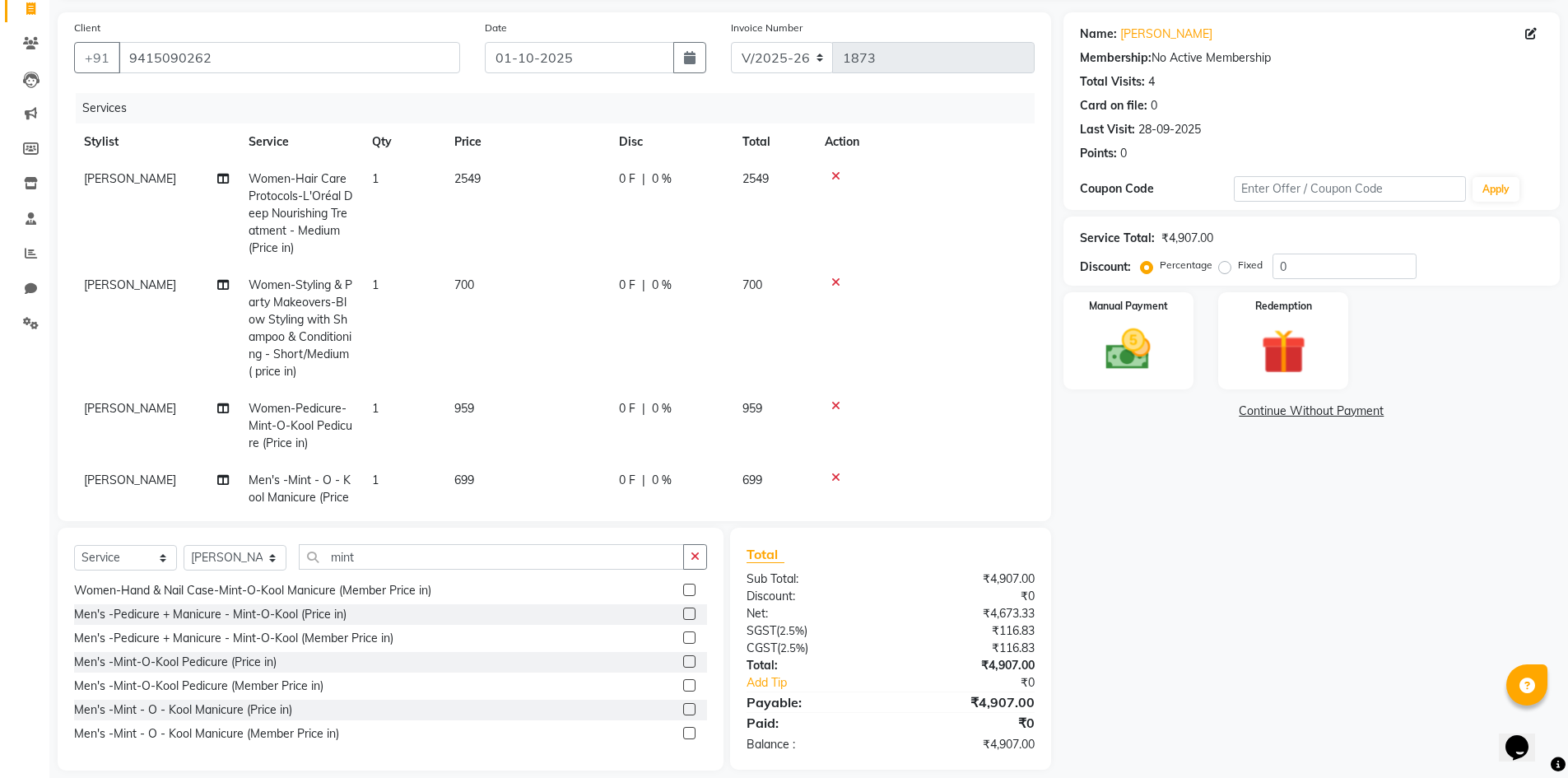
click at [1238, 266] on label "Fixed" at bounding box center [1250, 265] width 25 height 15
click at [1223, 266] on input "Fixed" at bounding box center [1229, 265] width 11 height 11
drag, startPoint x: 1296, startPoint y: 265, endPoint x: 1226, endPoint y: 286, distance: 73.1
click at [1226, 286] on div "Name: Tanya Singh Membership: No Active Membership Total Visits: 4 Card on file…" at bounding box center [1318, 391] width 509 height 758
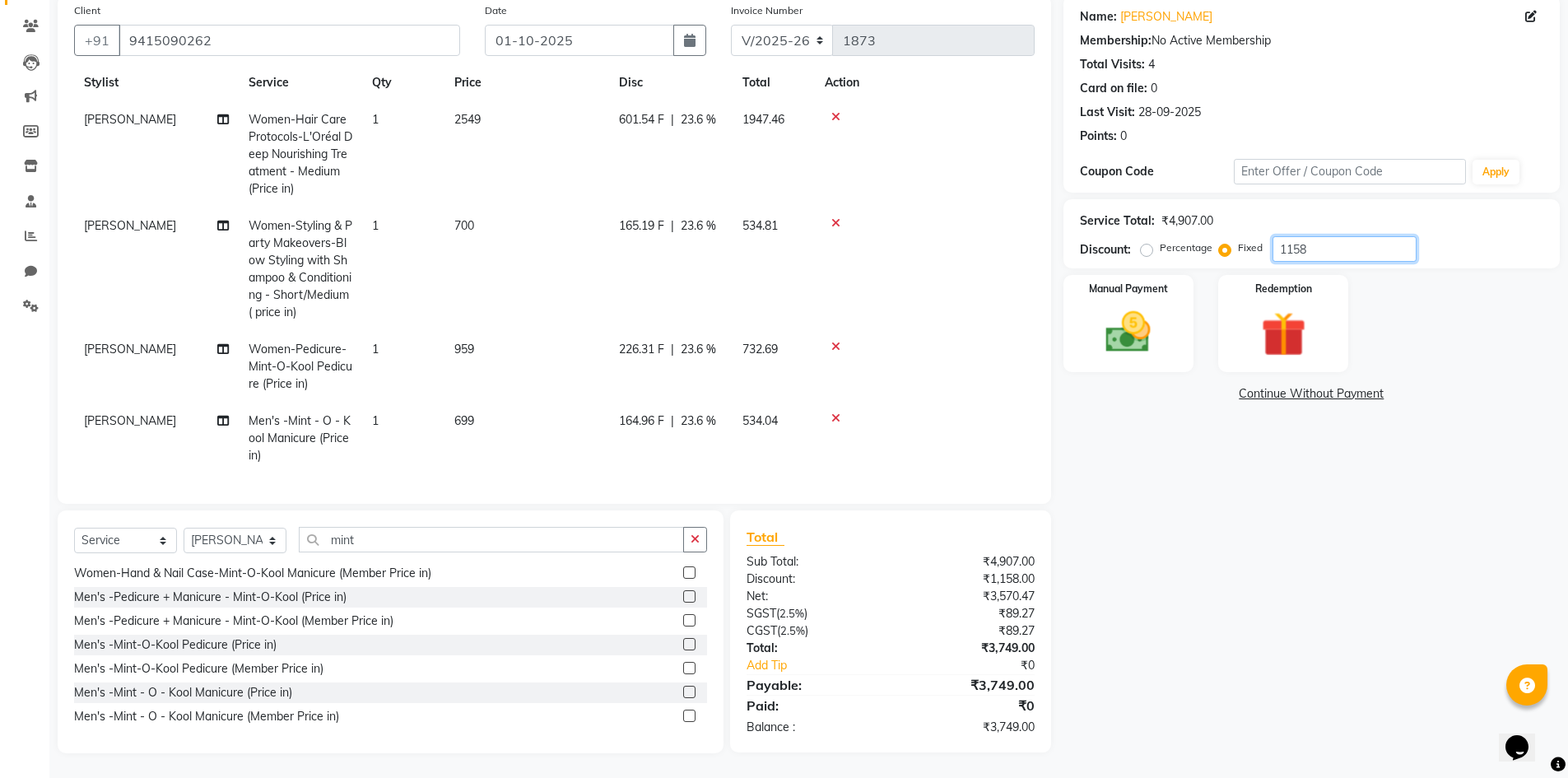
scroll to position [54, 0]
click at [1135, 330] on img at bounding box center [1129, 332] width 76 height 53
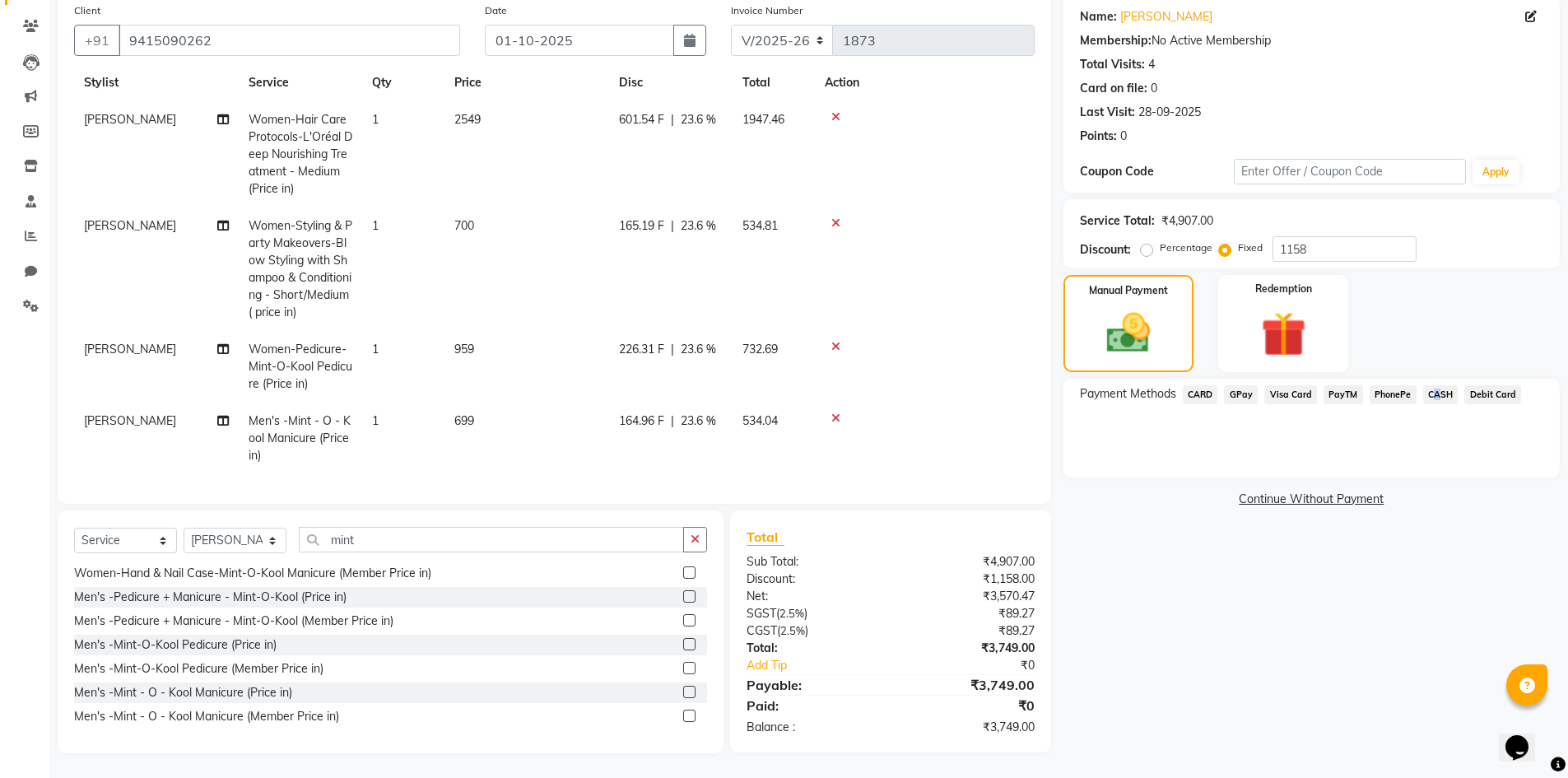
click at [1429, 394] on span "CASH" at bounding box center [1441, 395] width 35 height 19
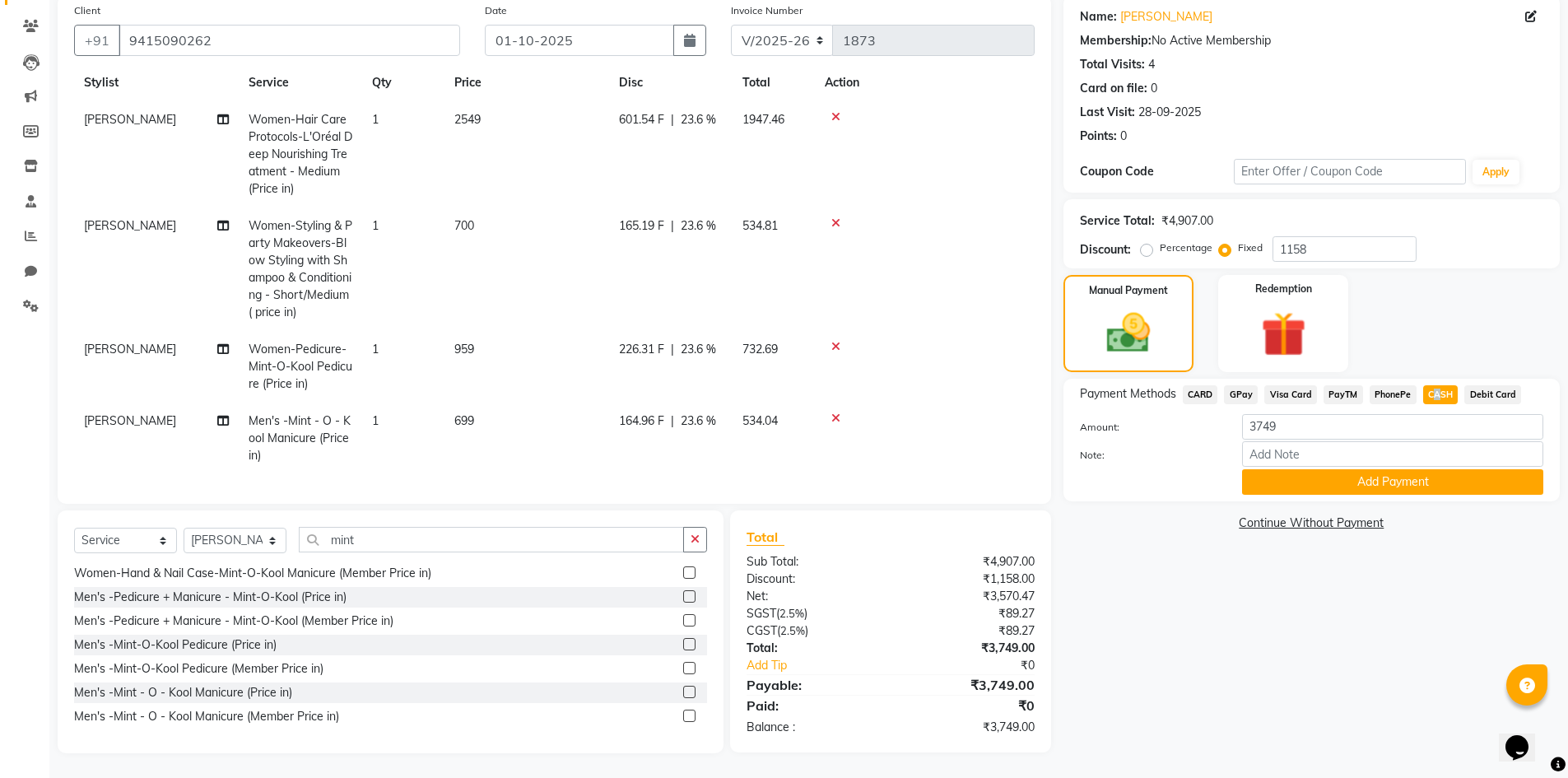
drag, startPoint x: 1340, startPoint y: 475, endPoint x: 1330, endPoint y: 482, distance: 12.2
click at [1340, 476] on button "Add Payment" at bounding box center [1392, 481] width 301 height 26
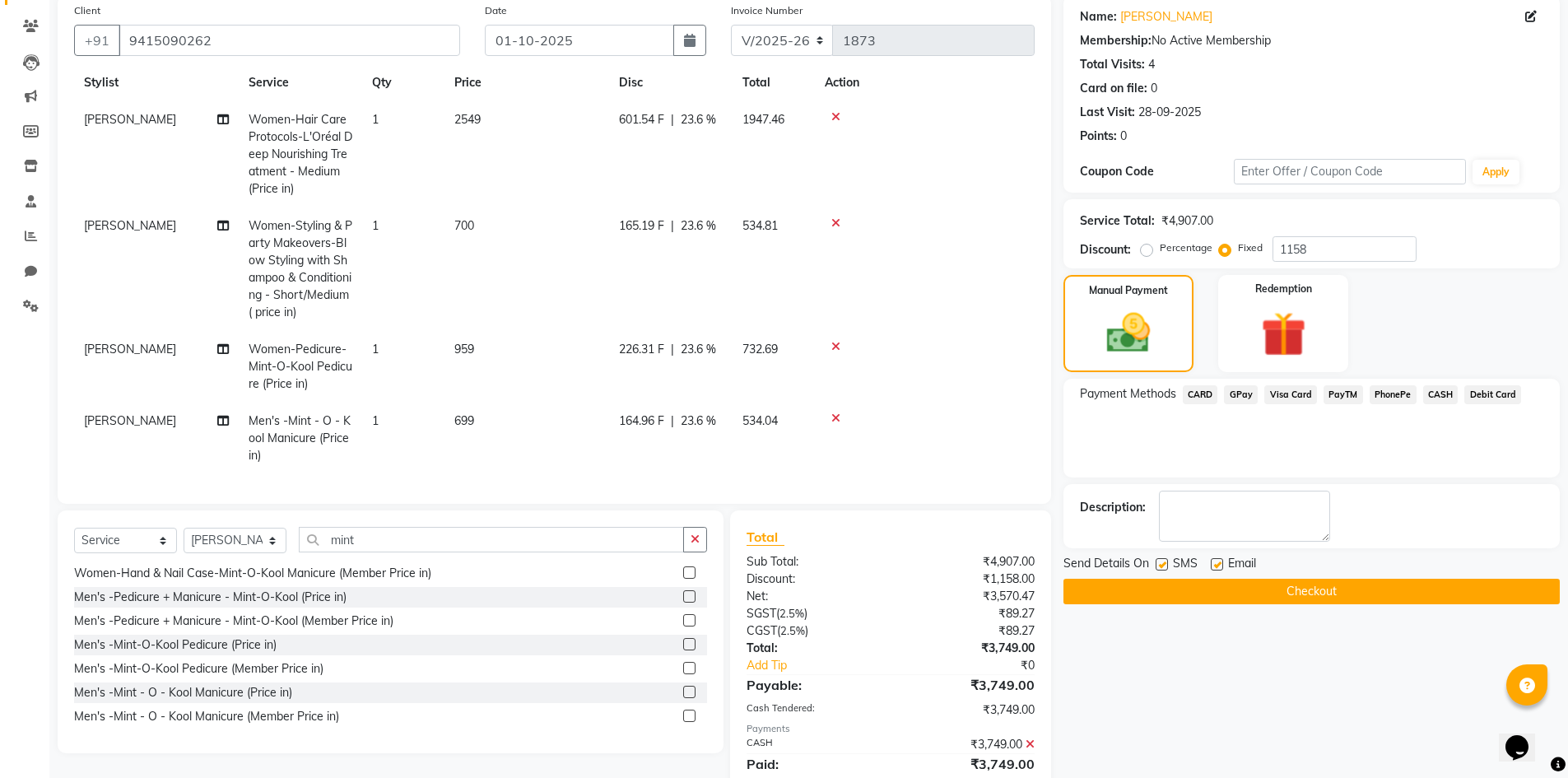
drag, startPoint x: 1162, startPoint y: 568, endPoint x: 1198, endPoint y: 584, distance: 39.4
click at [1162, 569] on label at bounding box center [1162, 564] width 12 height 12
click at [1162, 569] on input "checkbox" at bounding box center [1161, 565] width 10 height 10
click at [1221, 563] on div "Email" at bounding box center [1240, 566] width 58 height 21
click at [1217, 567] on label at bounding box center [1217, 564] width 12 height 12
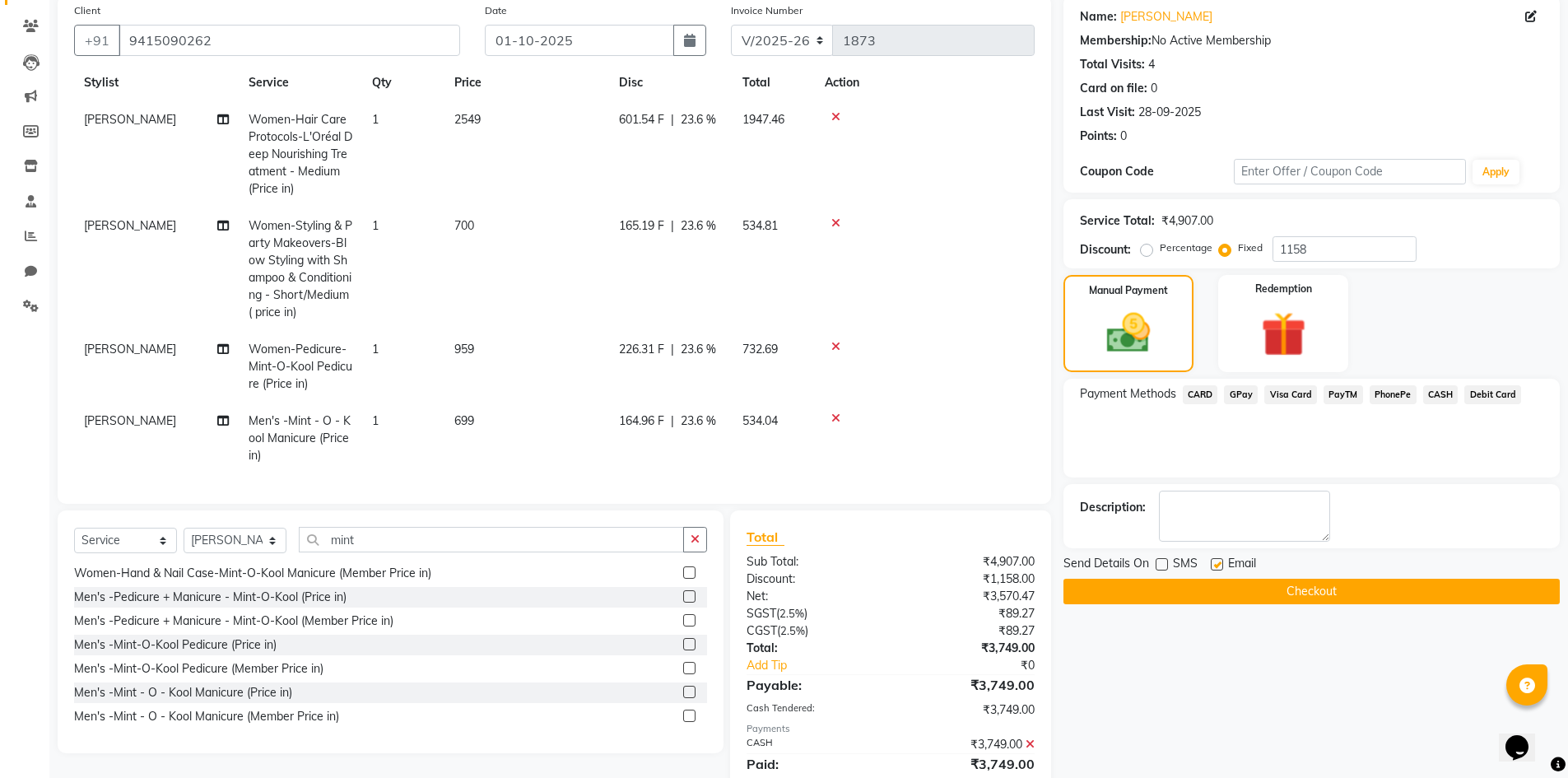
click at [1217, 567] on input "checkbox" at bounding box center [1216, 565] width 10 height 10
click at [1248, 587] on button "Checkout" at bounding box center [1312, 592] width 496 height 26
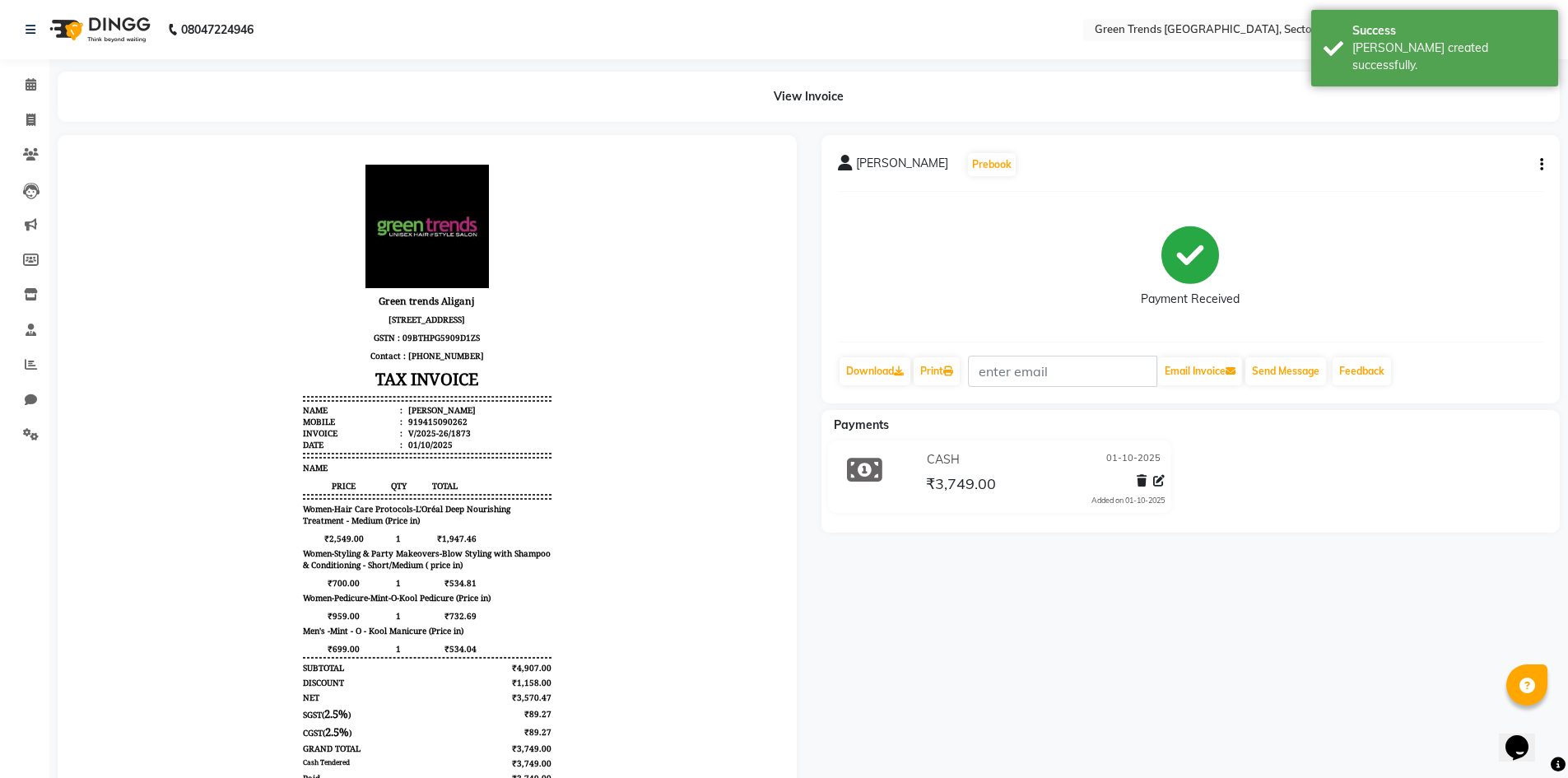
click at [1541, 165] on icon "button" at bounding box center [1541, 165] width 3 height 1
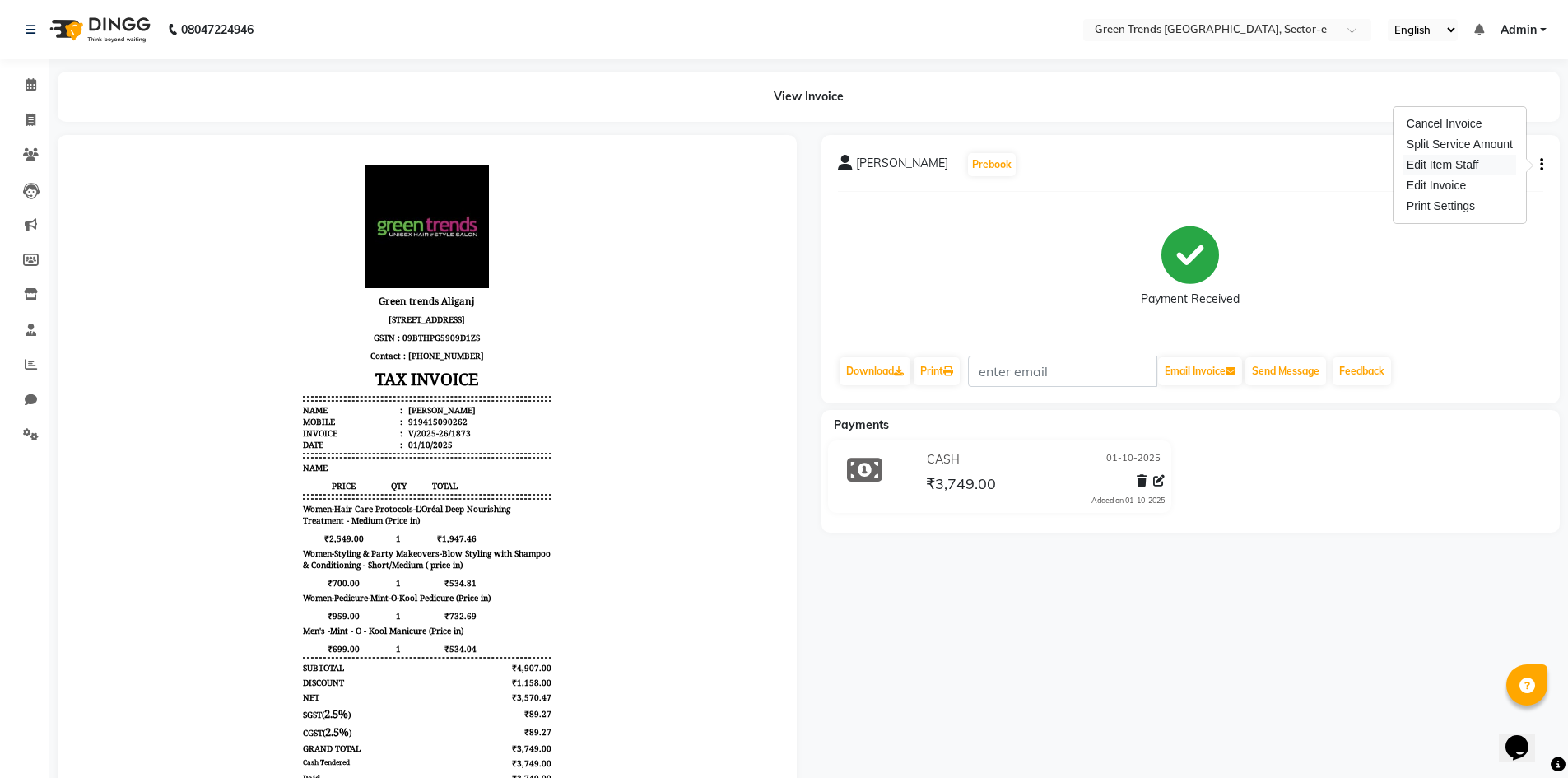
click at [1438, 163] on div "Edit Item Staff" at bounding box center [1460, 165] width 113 height 21
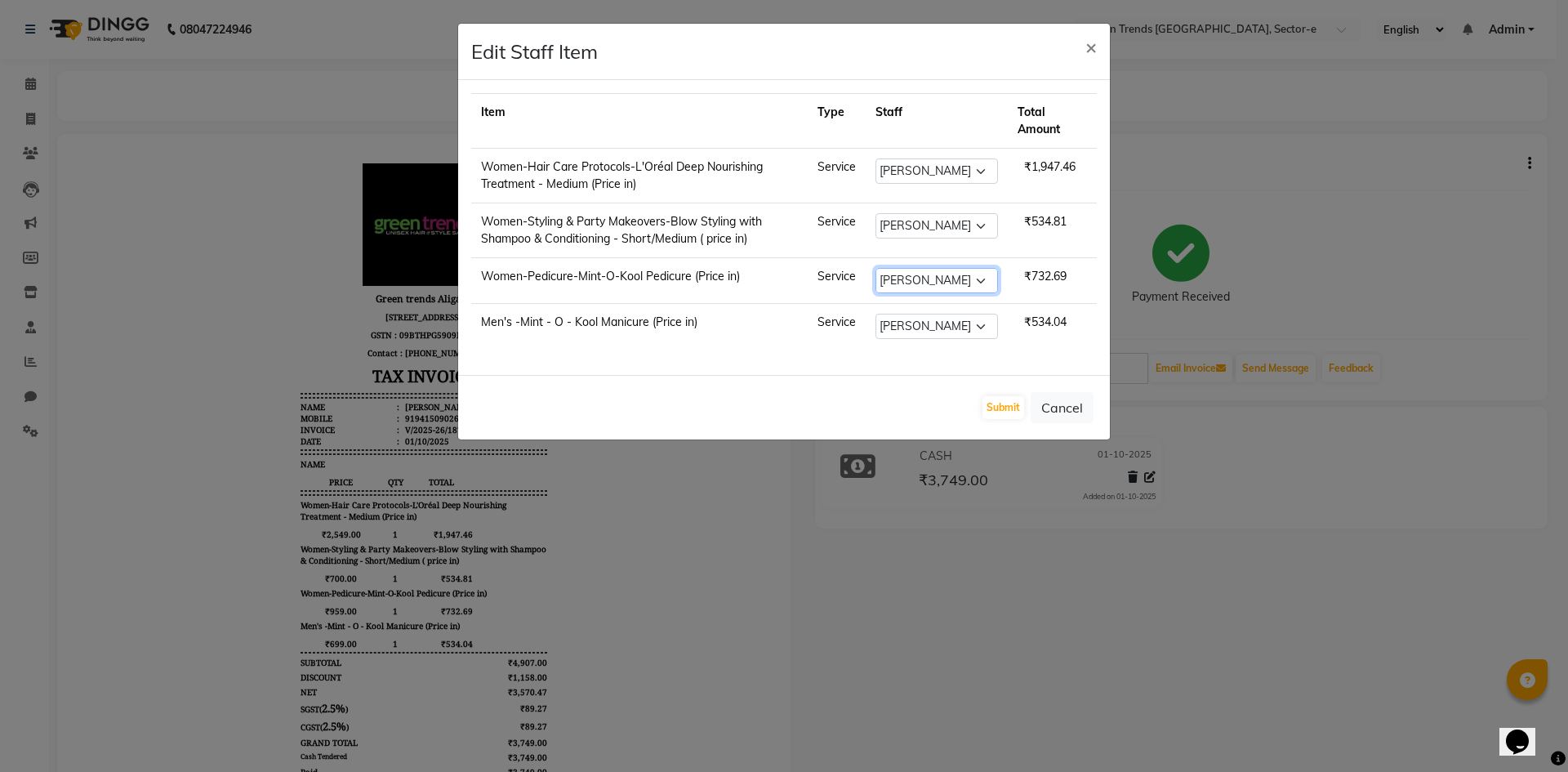
click at [982, 277] on select "Select Faiz alam laxmi varma Mo. Saif Mo.Sirrajudin Mukesh Saini Nandini Pal Po…" at bounding box center [937, 280] width 123 height 25
click at [876, 268] on select "Select Faiz alam laxmi varma Mo. Saif Mo.Sirrajudin Mukesh Saini Nandini Pal Po…" at bounding box center [937, 280] width 123 height 25
drag, startPoint x: 982, startPoint y: 328, endPoint x: 974, endPoint y: 338, distance: 12.8
click at [981, 329] on select "Select Faiz alam laxmi varma Mo. Saif Mo.Sirrajudin Mukesh Saini Nandini Pal Po…" at bounding box center [937, 326] width 123 height 25
click at [876, 313] on select "Select Faiz alam laxmi varma Mo. Saif Mo.Sirrajudin Mukesh Saini Nandini Pal Po…" at bounding box center [937, 326] width 123 height 25
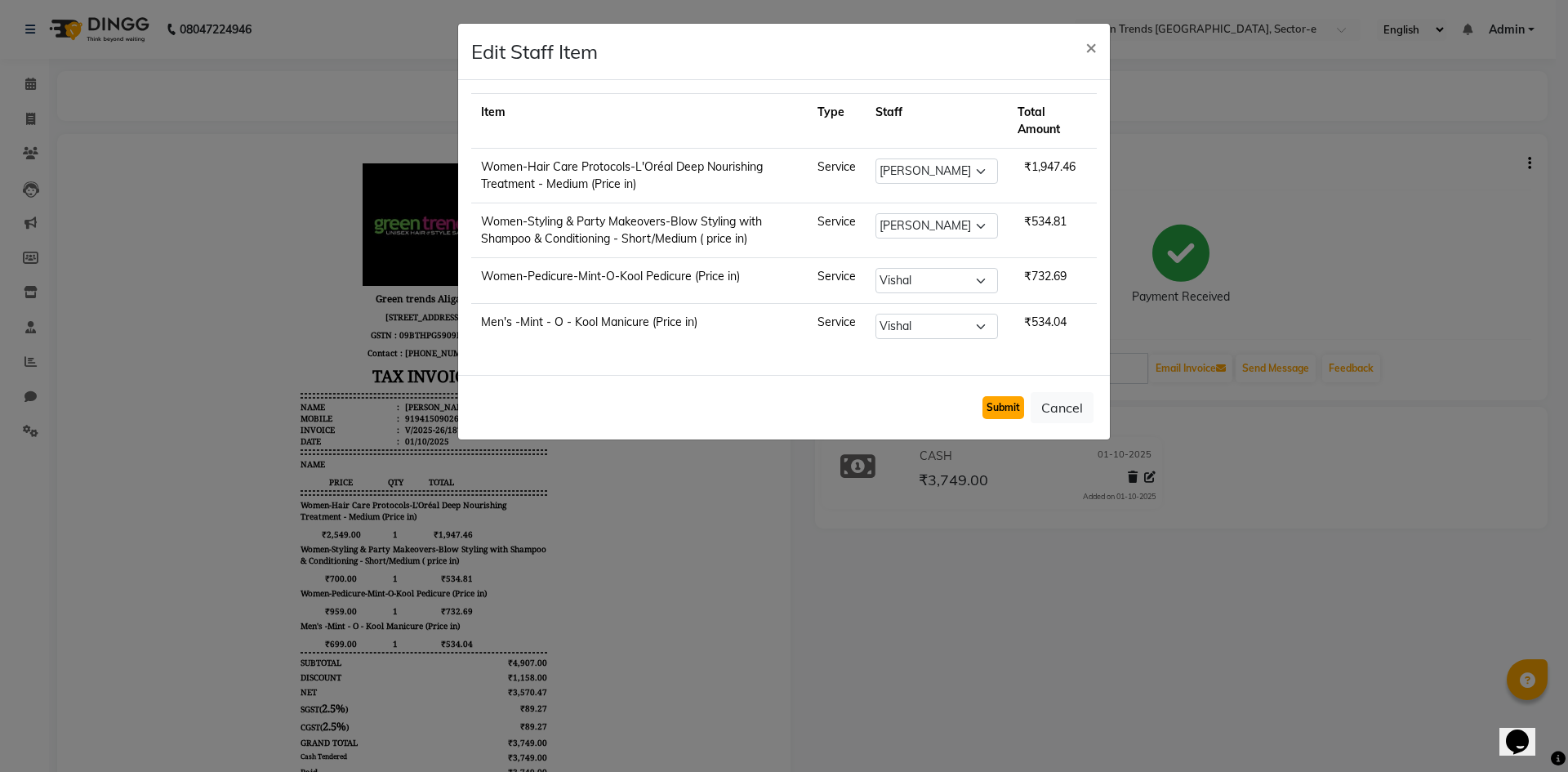
click at [1001, 412] on button "Submit" at bounding box center [1003, 408] width 42 height 23
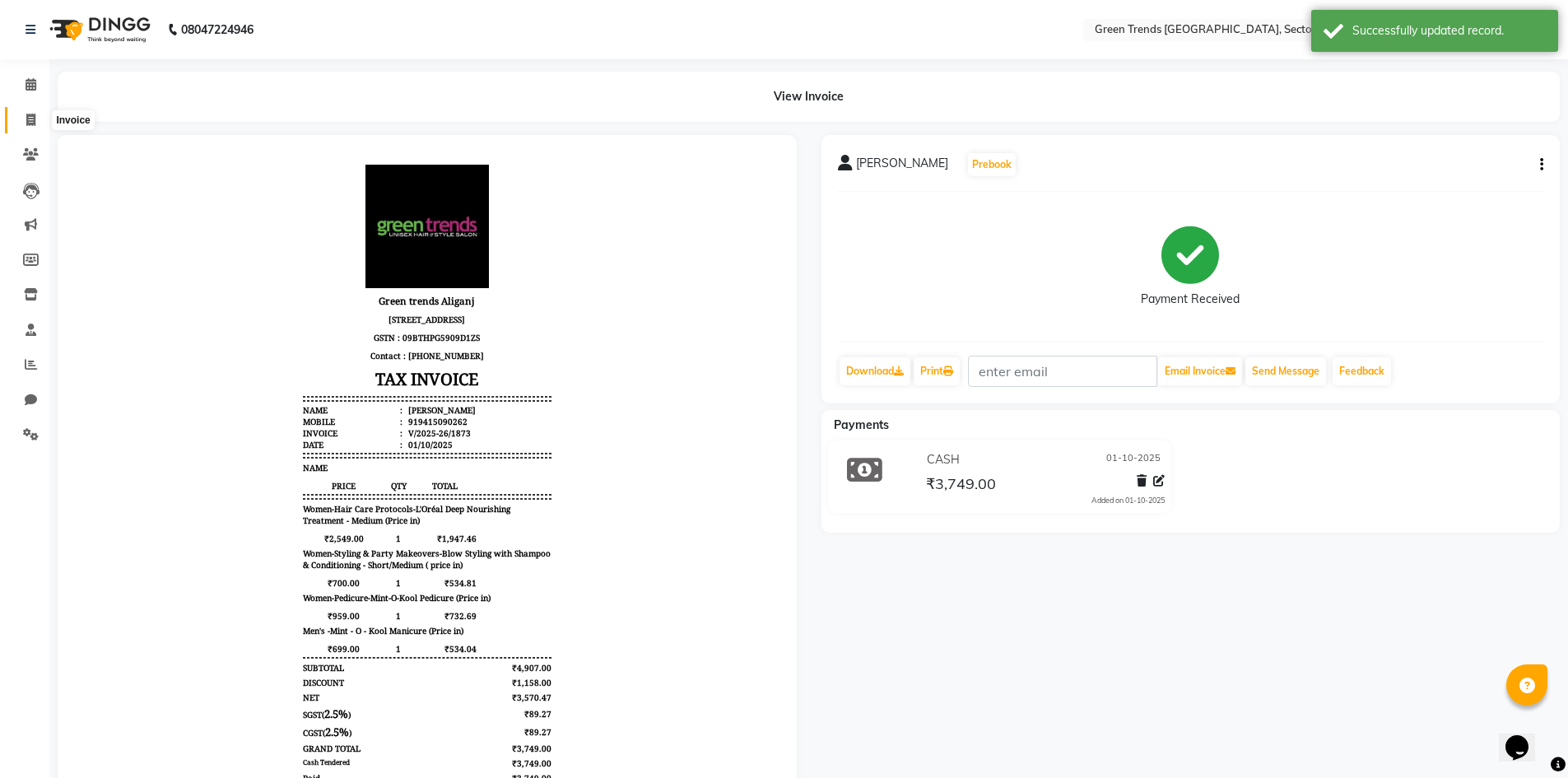
click at [23, 117] on span at bounding box center [30, 121] width 29 height 19
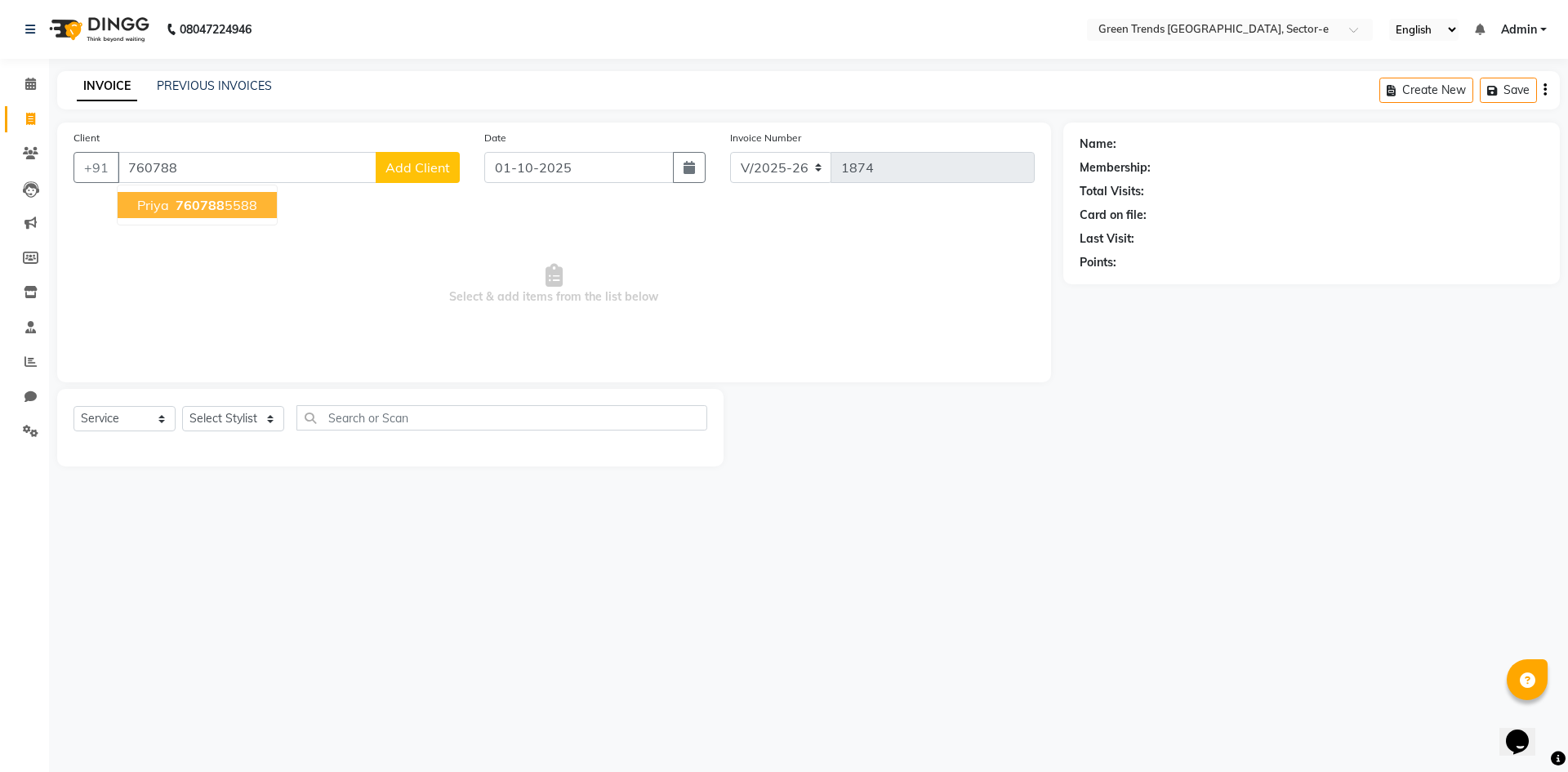
click at [206, 199] on span "760788" at bounding box center [200, 205] width 49 height 16
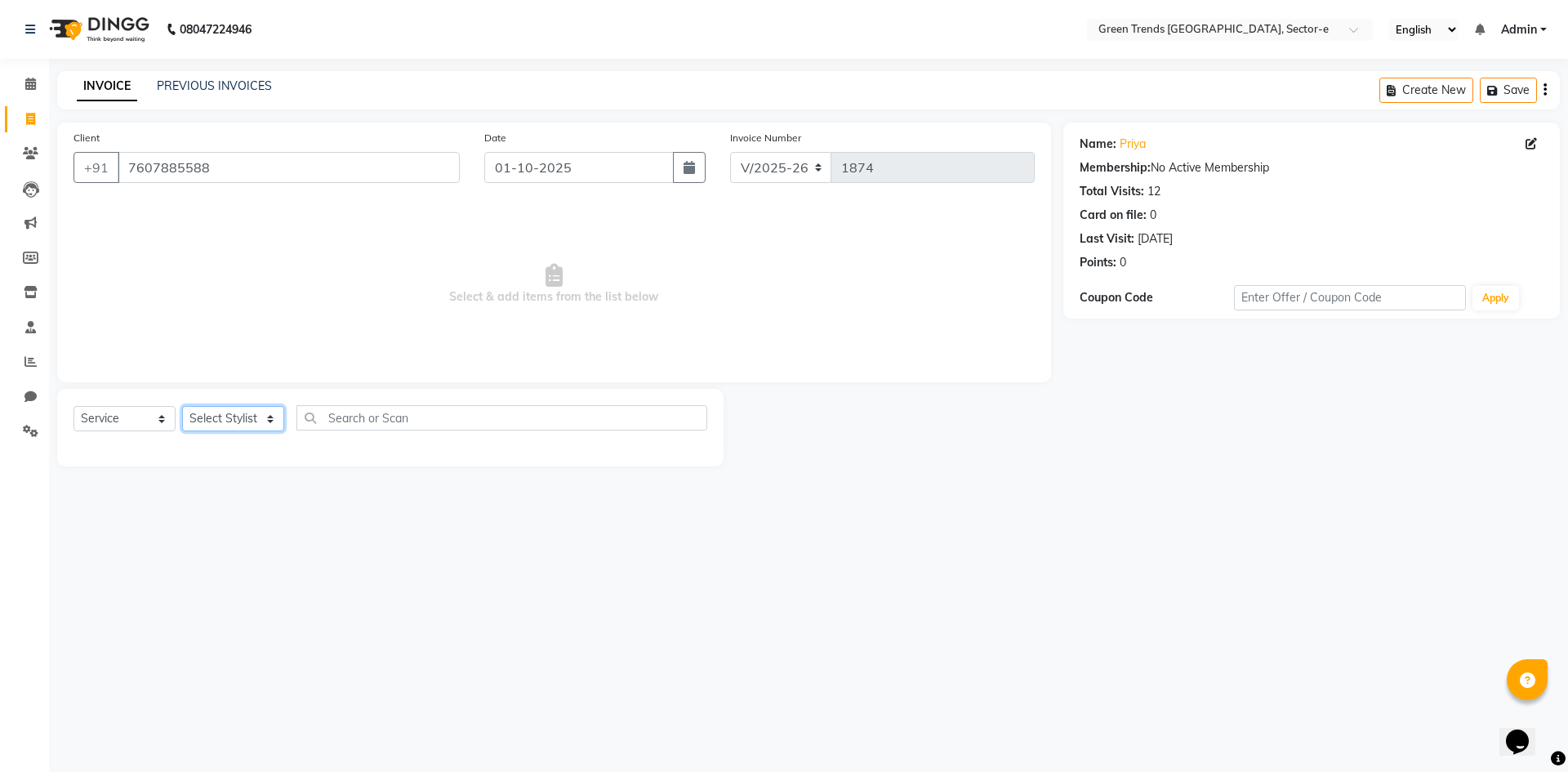
click at [270, 415] on select "Select Stylist [PERSON_NAME] [PERSON_NAME] Mo. [PERSON_NAME].[PERSON_NAME] [PER…" at bounding box center [233, 418] width 102 height 25
click at [182, 406] on select "Select Stylist [PERSON_NAME] [PERSON_NAME] Mo. [PERSON_NAME].[PERSON_NAME] [PER…" at bounding box center [233, 418] width 102 height 25
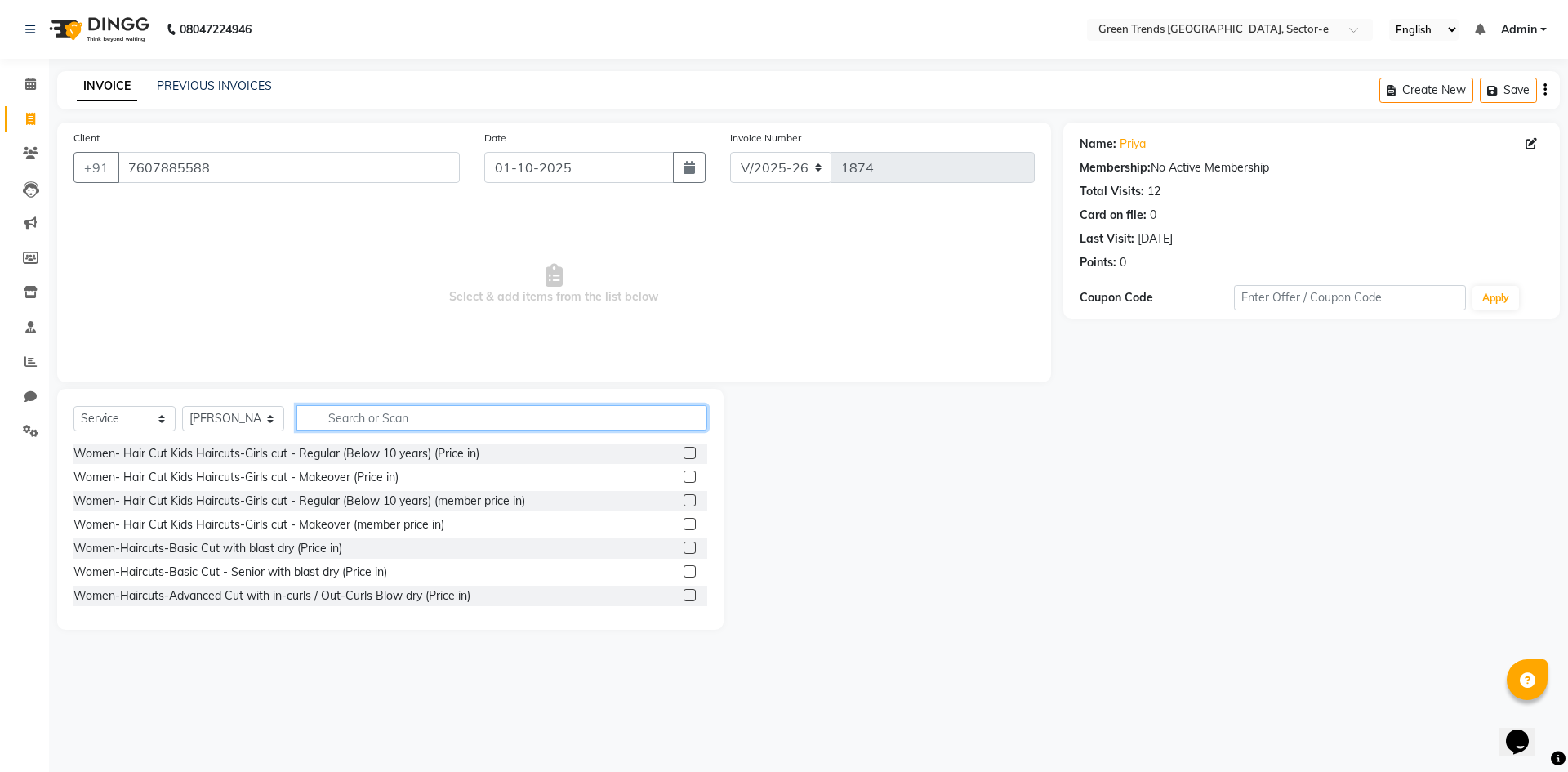
click at [315, 425] on input "text" at bounding box center [501, 417] width 410 height 25
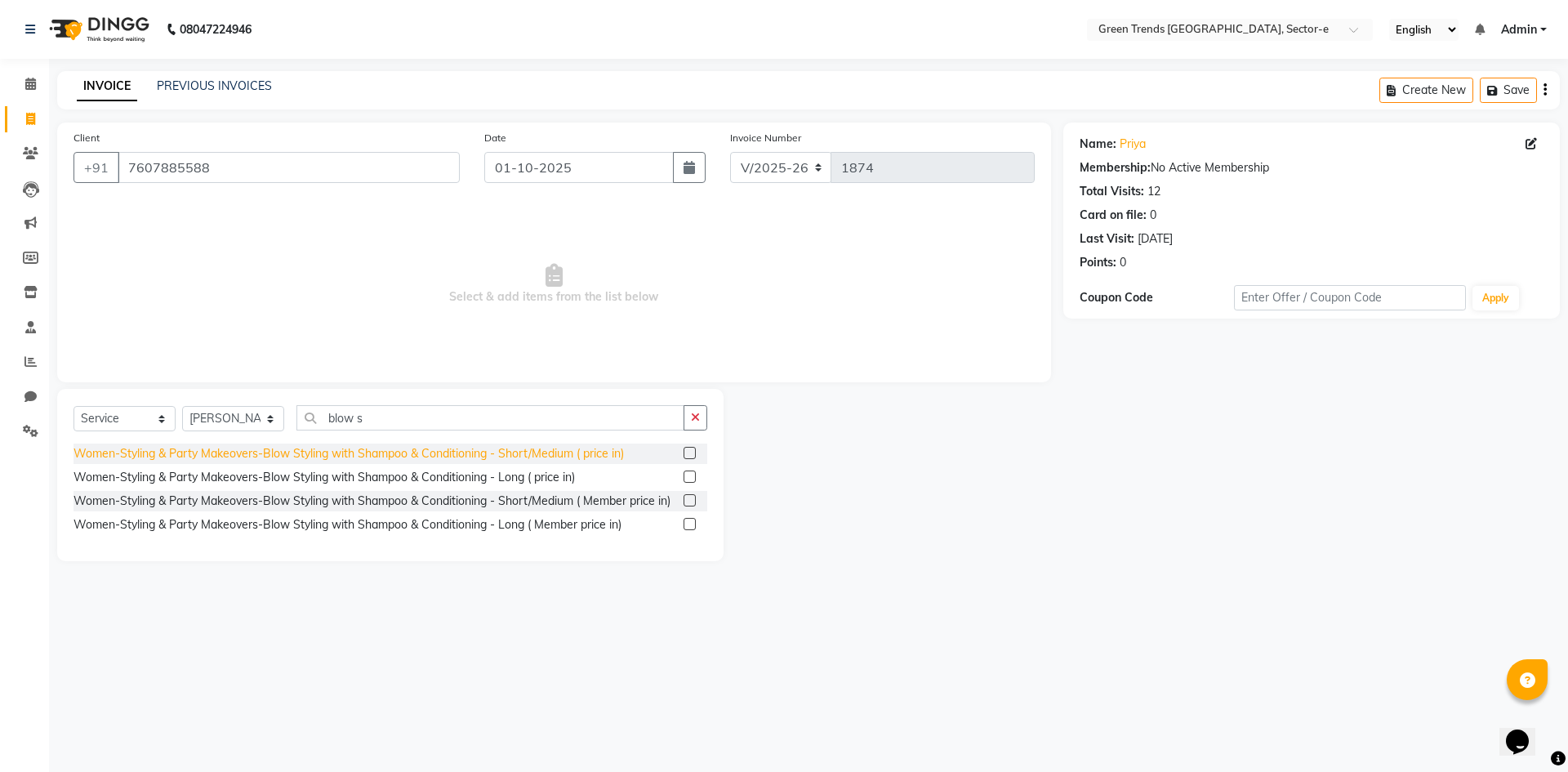
click at [325, 453] on div "Women-Styling & Party Makeovers-Blow Styling with Shampoo & Conditioning - Shor…" at bounding box center [349, 454] width 551 height 17
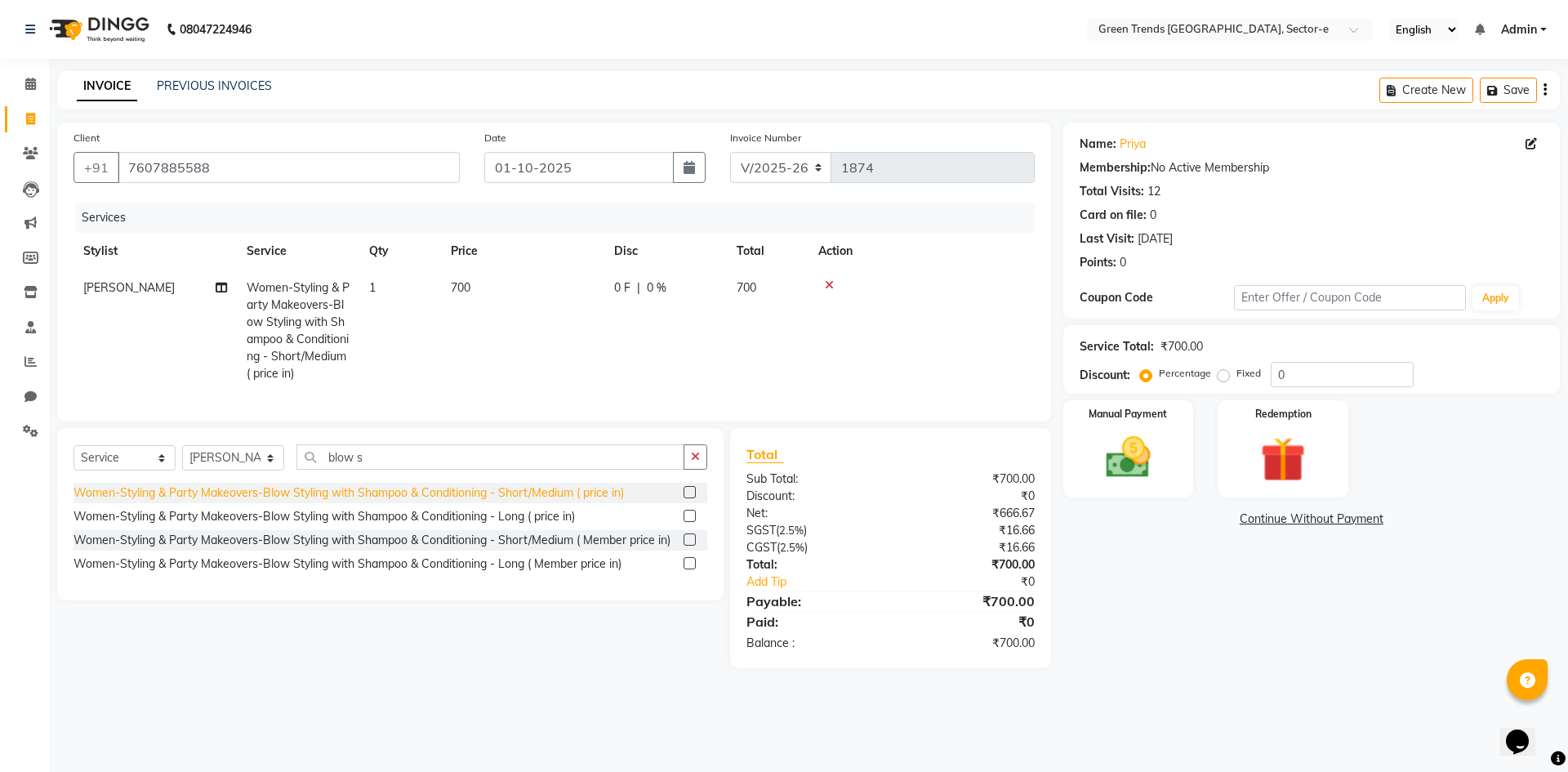
click at [320, 502] on div "Women-Styling & Party Makeovers-Blow Styling with Shampoo & Conditioning - Shor…" at bounding box center [349, 493] width 551 height 17
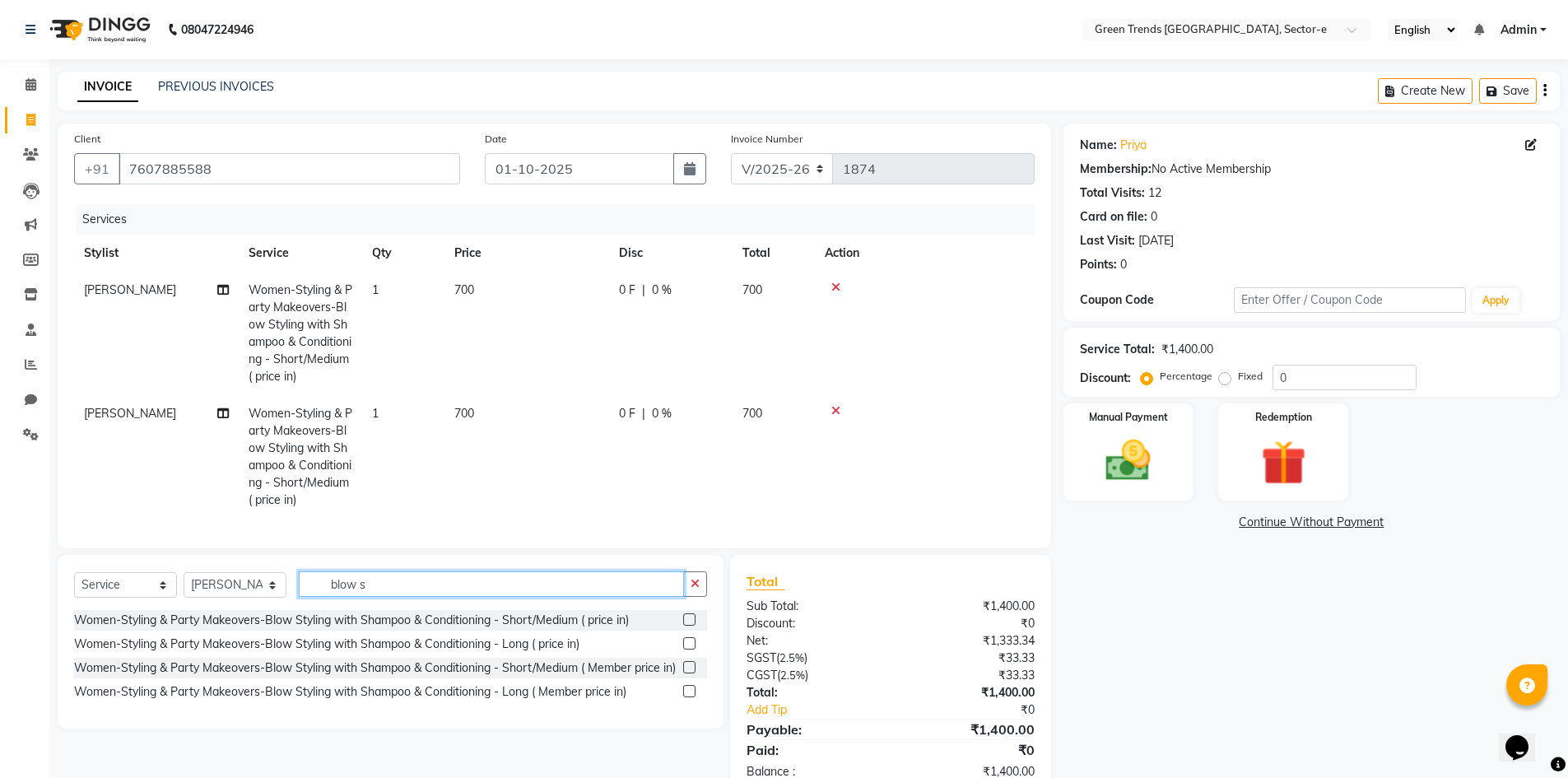
drag, startPoint x: 383, startPoint y: 597, endPoint x: 310, endPoint y: 602, distance: 73.2
click at [310, 597] on input "blow s" at bounding box center [491, 584] width 385 height 26
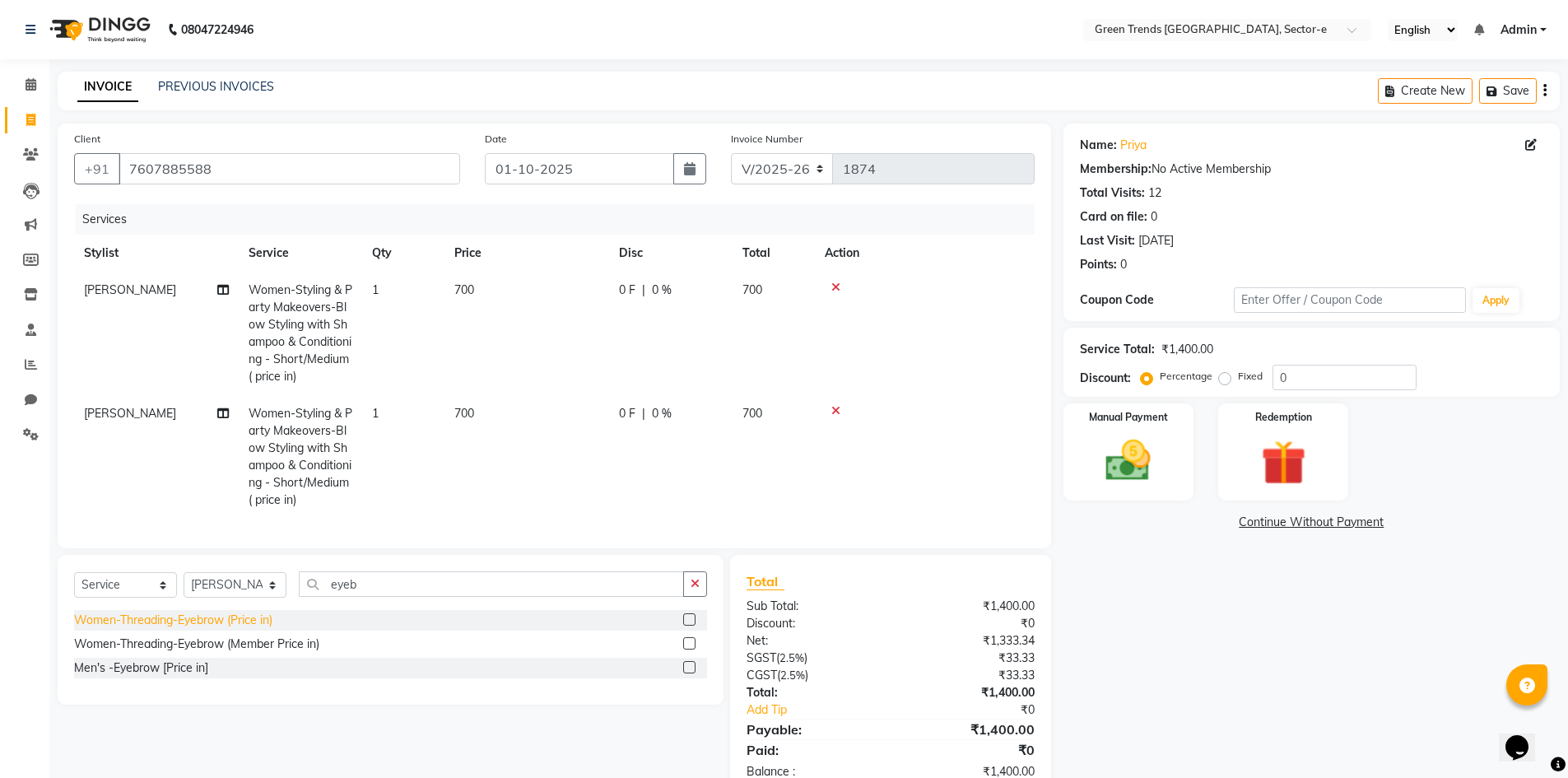
click at [255, 629] on div "Women-Threading-Eyebrow (Price in)" at bounding box center [173, 620] width 199 height 17
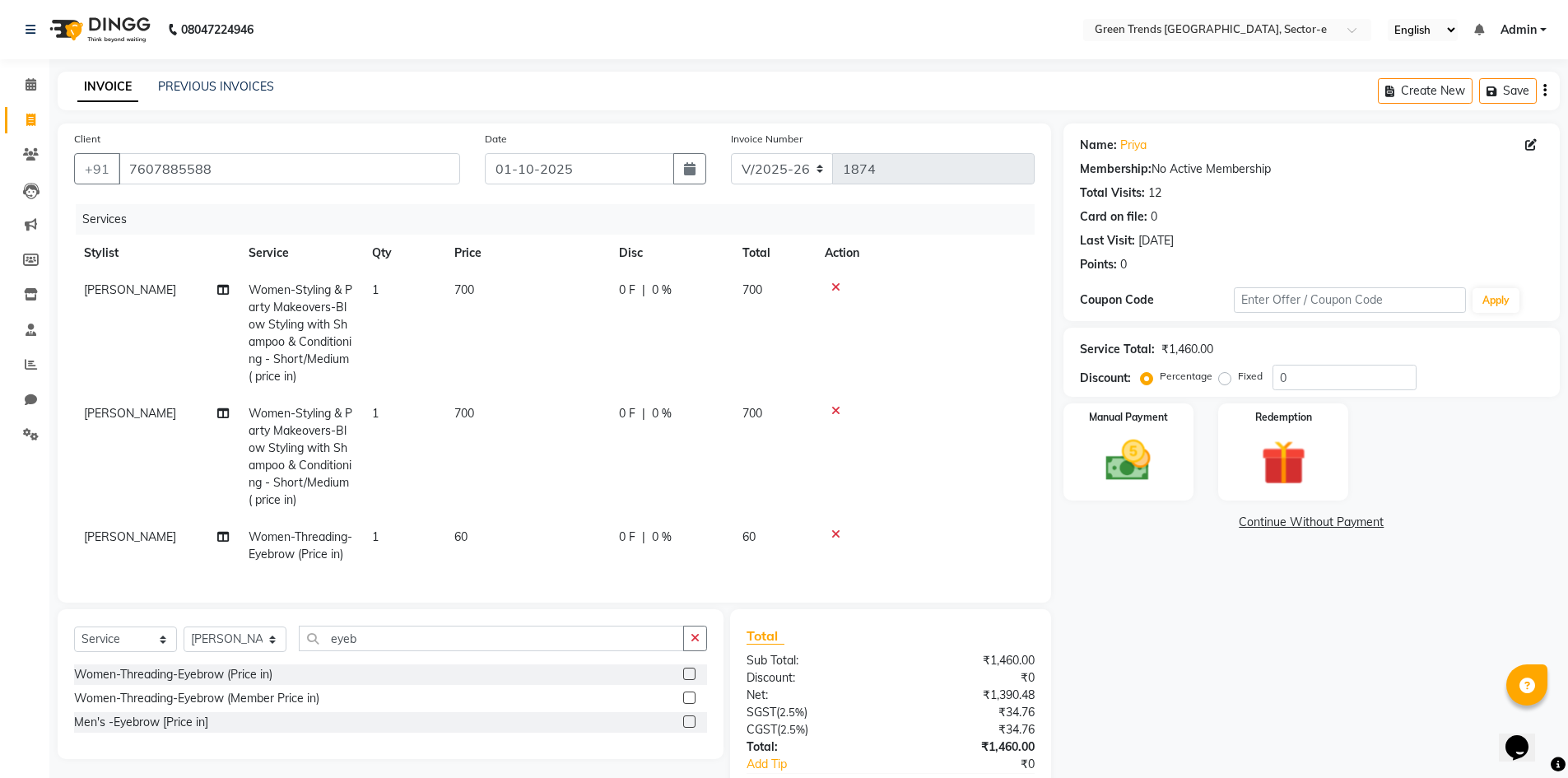
click at [164, 529] on td "[PERSON_NAME]" at bounding box center [156, 545] width 165 height 54
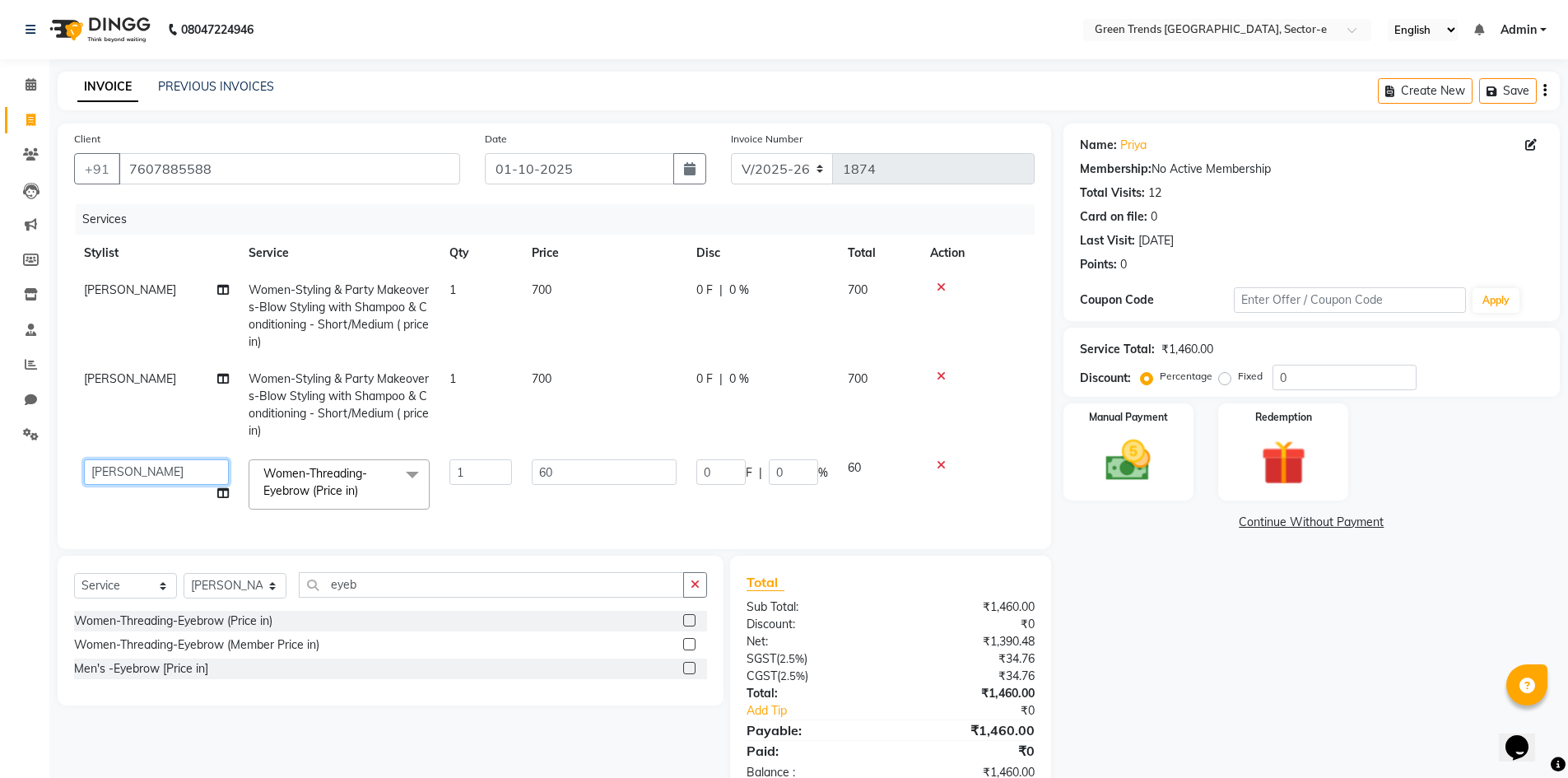
click at [175, 477] on select "[PERSON_NAME] [PERSON_NAME] Mo. [PERSON_NAME].[PERSON_NAME] [PERSON_NAME] Pooja…" at bounding box center [156, 472] width 145 height 26
click at [153, 375] on td "[PERSON_NAME]" at bounding box center [156, 405] width 165 height 89
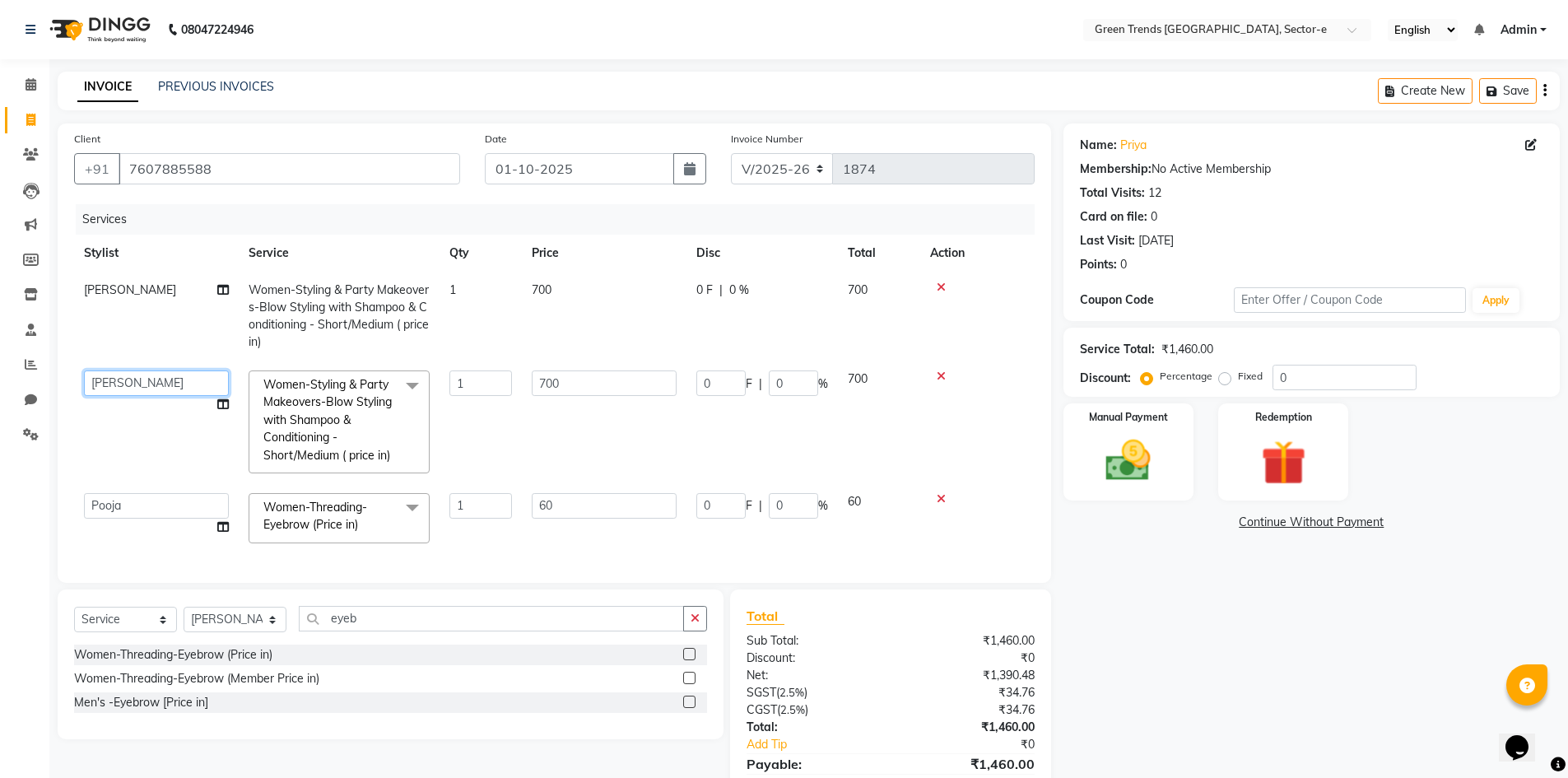
click at [156, 378] on select "[PERSON_NAME] [PERSON_NAME] Mo. [PERSON_NAME].[PERSON_NAME] [PERSON_NAME] Pooja…" at bounding box center [156, 383] width 145 height 26
click at [1238, 377] on label "Fixed" at bounding box center [1250, 377] width 25 height 15
click at [1224, 377] on input "Fixed" at bounding box center [1229, 377] width 11 height 11
drag, startPoint x: 1294, startPoint y: 373, endPoint x: 1268, endPoint y: 382, distance: 27.5
click at [1268, 382] on div "Percentage Fixed 0" at bounding box center [1280, 378] width 273 height 26
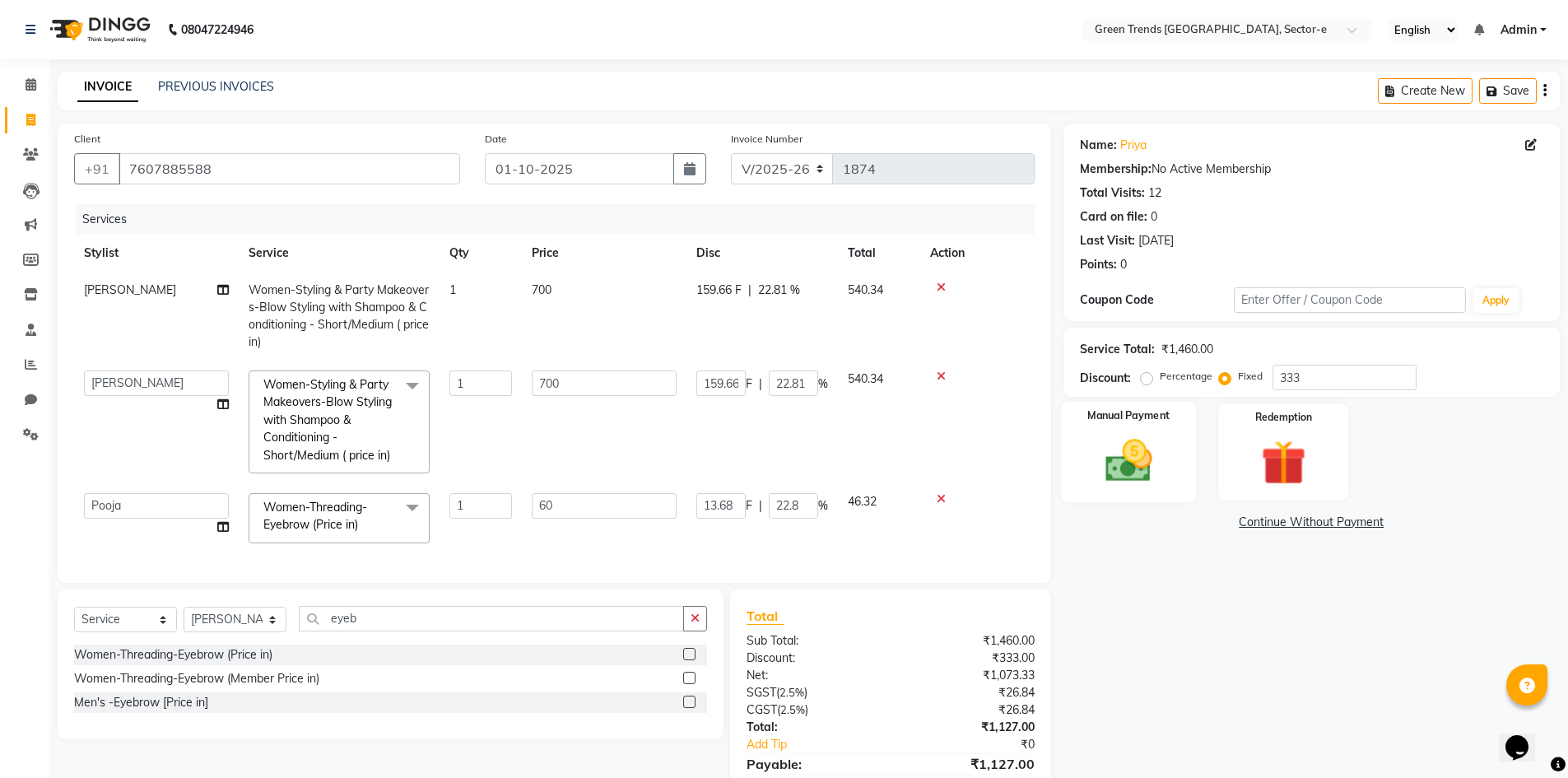
click at [1132, 440] on img at bounding box center [1129, 460] width 76 height 53
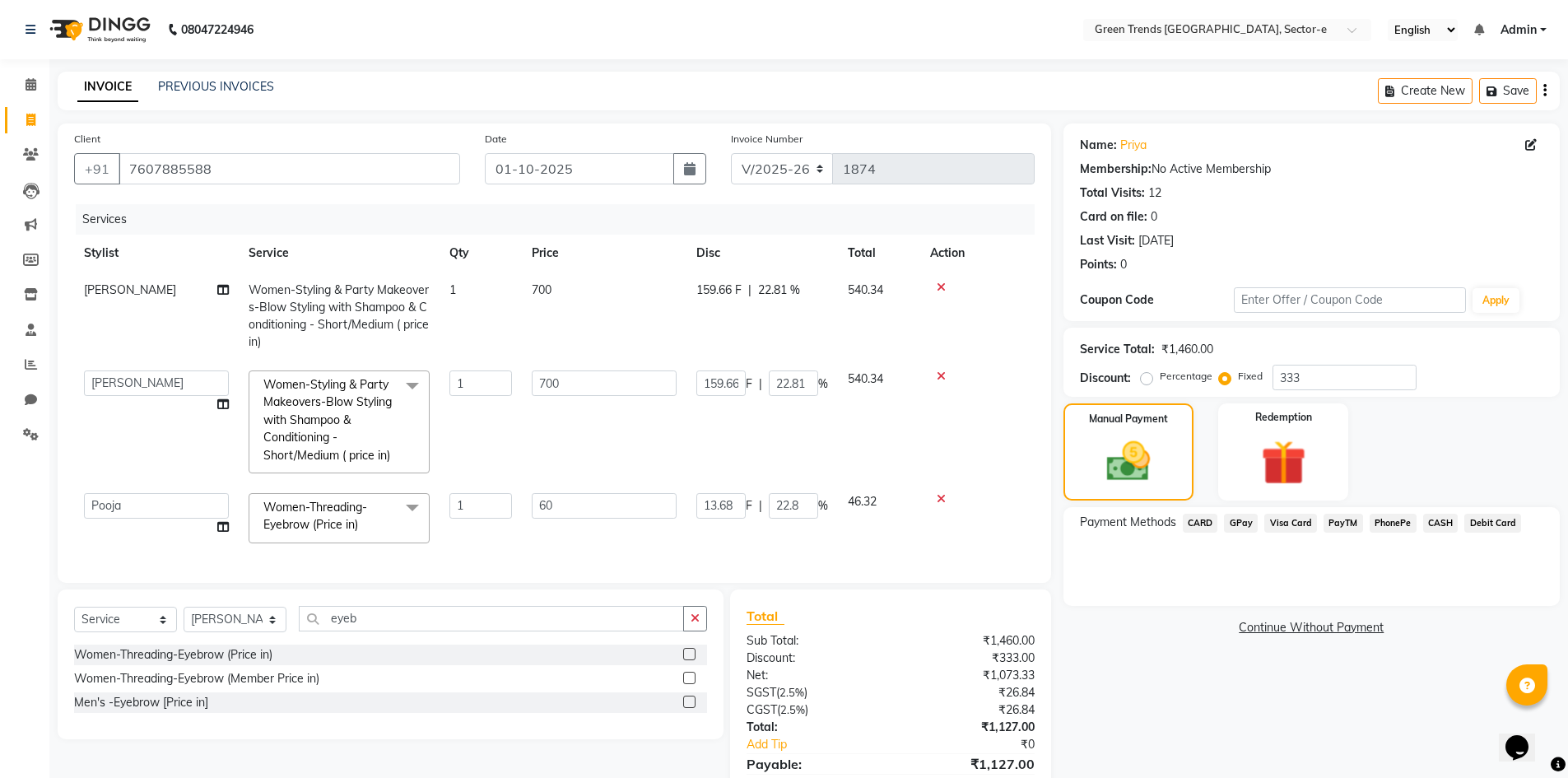
click at [1444, 523] on span "CASH" at bounding box center [1441, 523] width 35 height 19
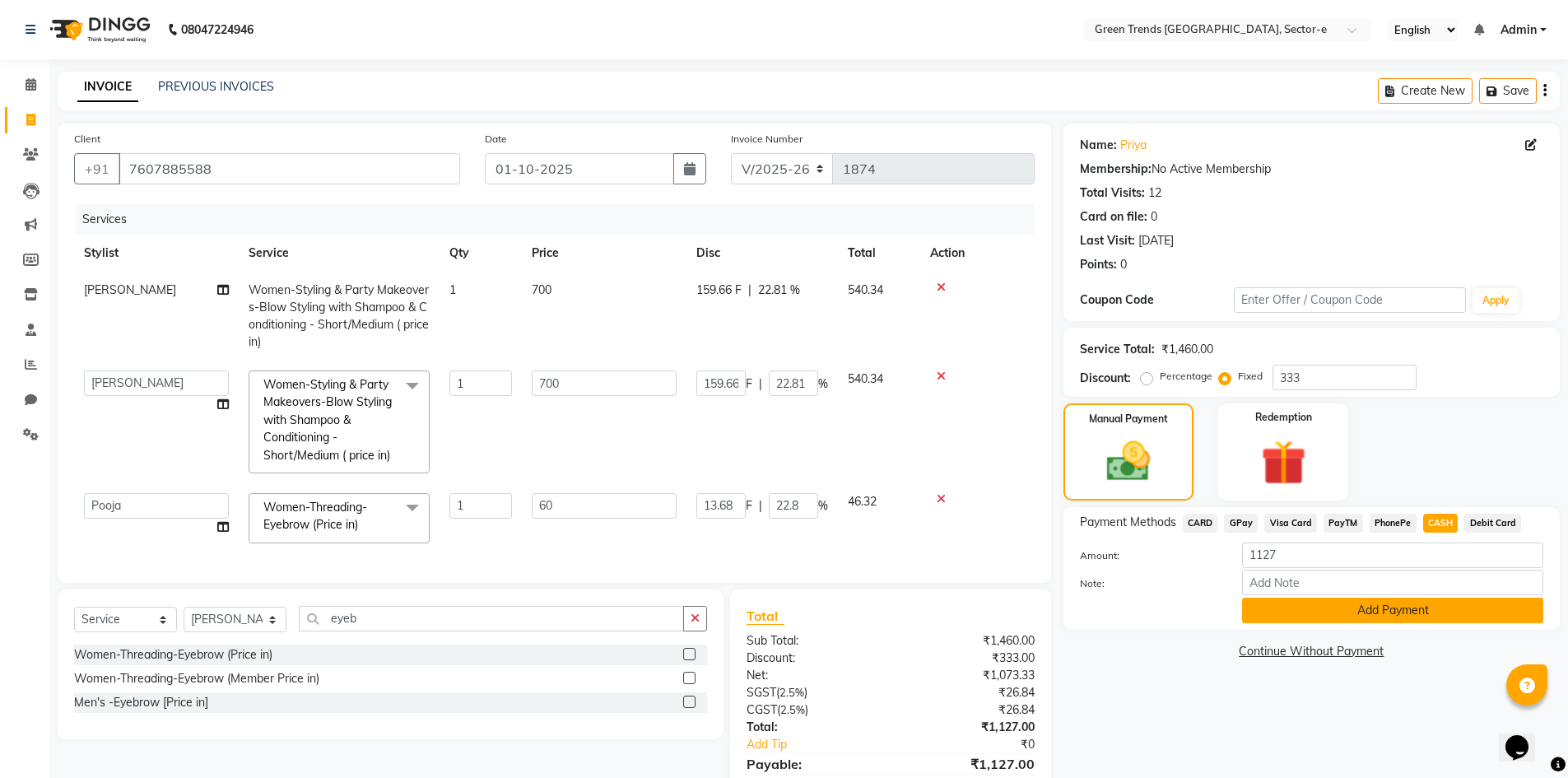
click at [1358, 610] on button "Add Payment" at bounding box center [1392, 611] width 301 height 26
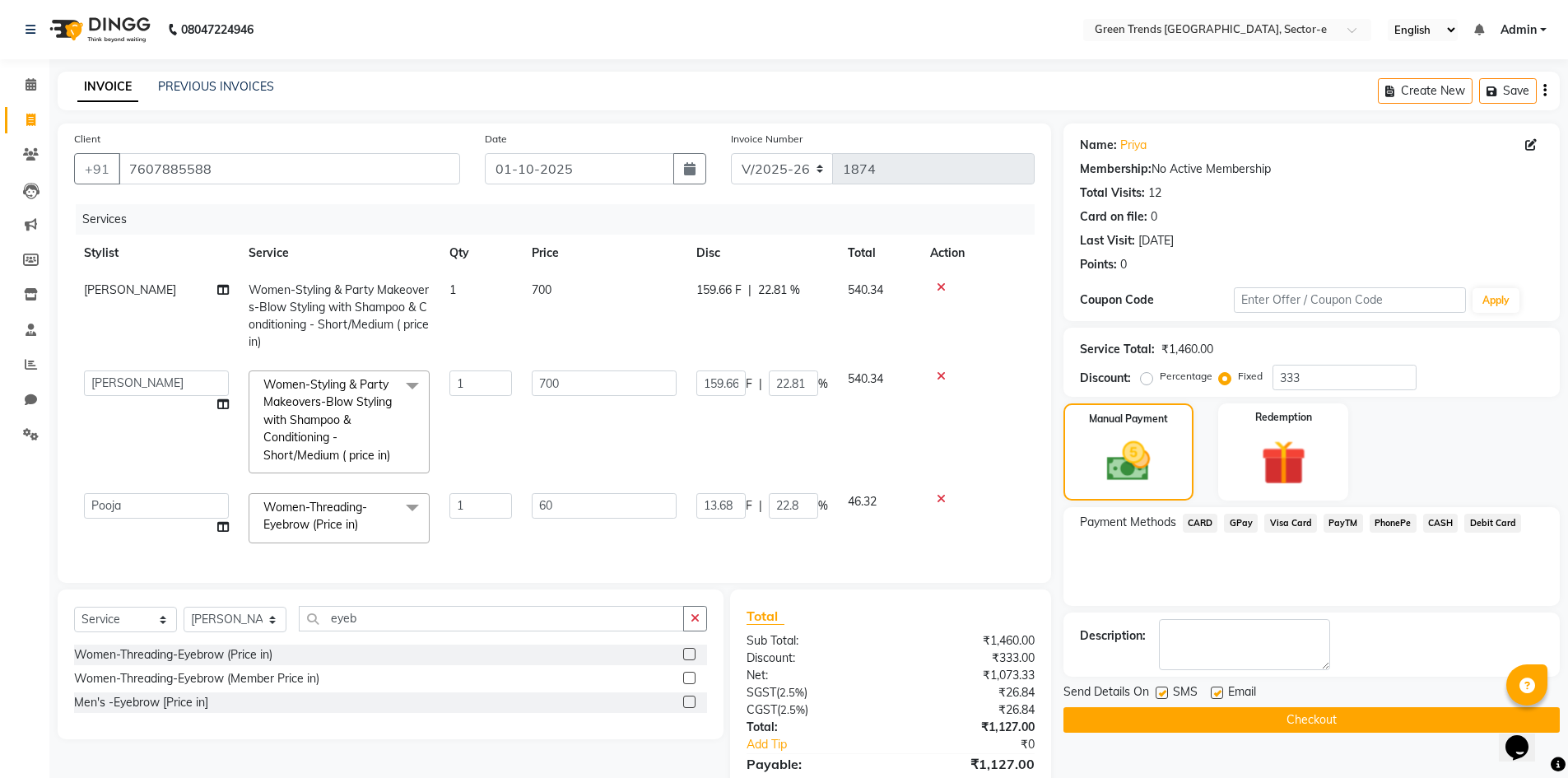
click at [1157, 691] on label at bounding box center [1162, 692] width 12 height 12
click at [1157, 691] on input "checkbox" at bounding box center [1161, 693] width 10 height 10
click at [1217, 690] on label at bounding box center [1217, 692] width 12 height 12
click at [1217, 690] on input "checkbox" at bounding box center [1216, 693] width 10 height 10
click at [1217, 712] on button "Checkout" at bounding box center [1312, 720] width 496 height 26
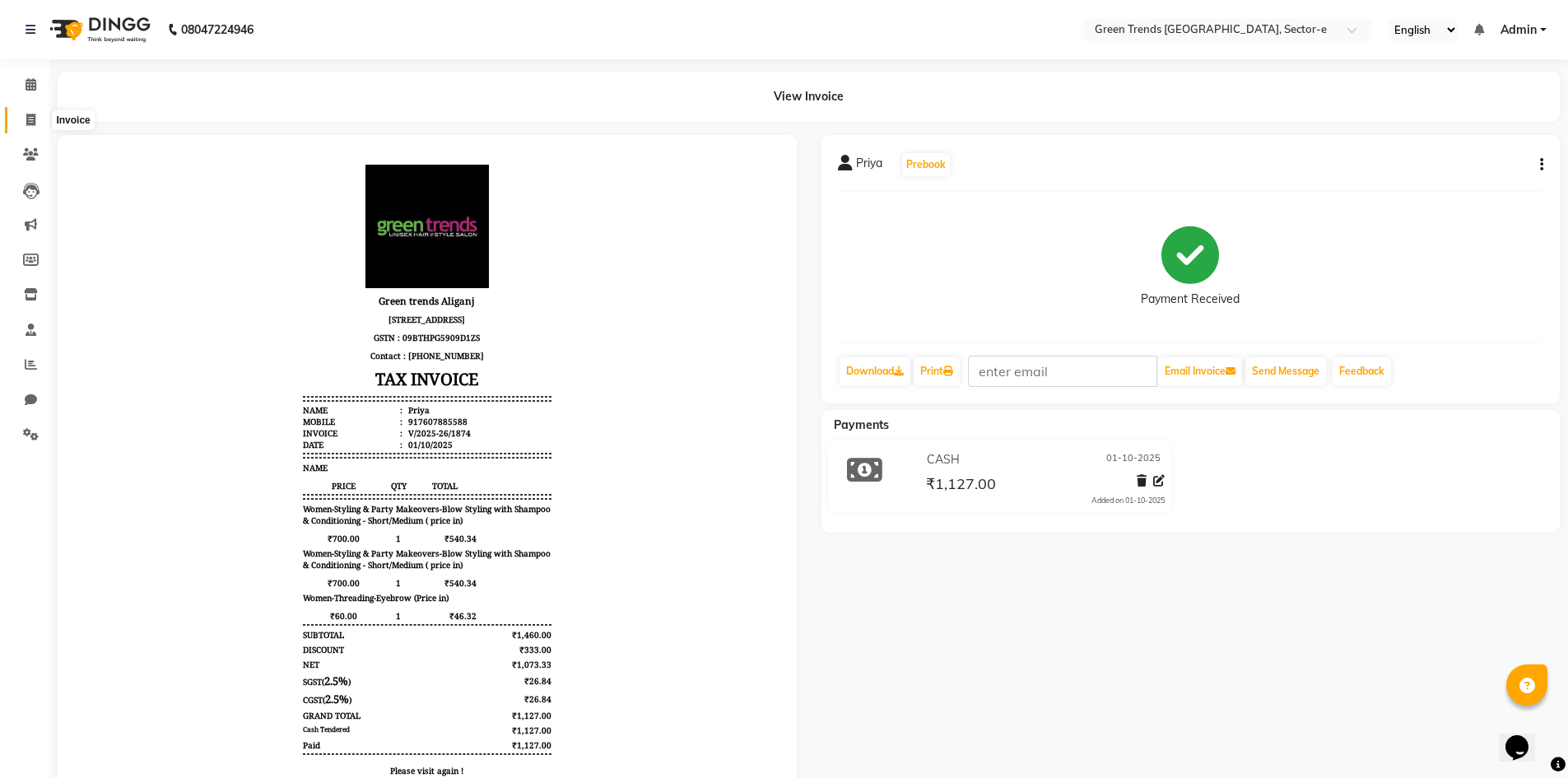
click at [34, 123] on span at bounding box center [30, 121] width 29 height 19
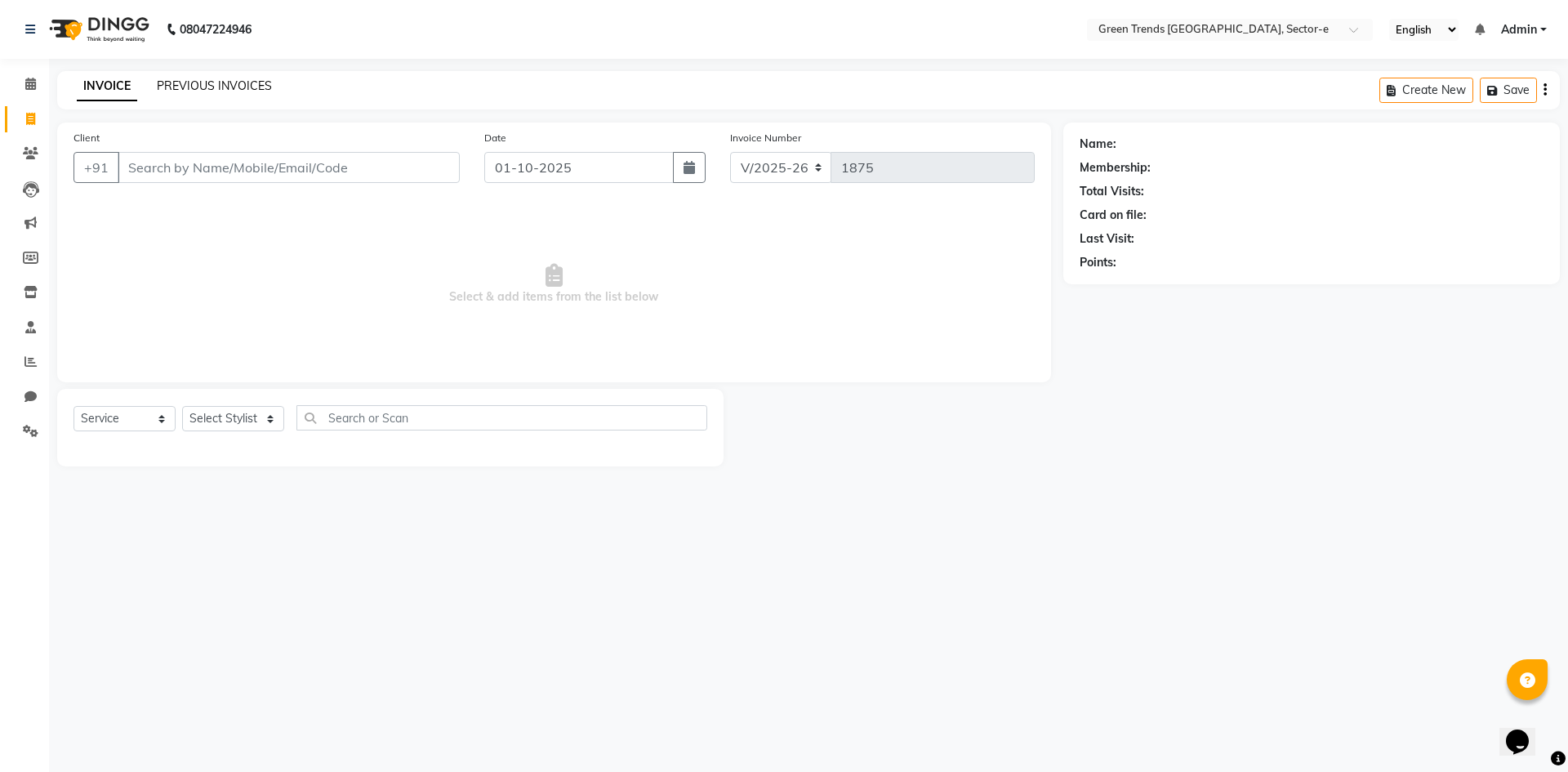
click at [202, 78] on div "PREVIOUS INVOICES" at bounding box center [214, 86] width 115 height 17
click at [206, 82] on link "PREVIOUS INVOICES" at bounding box center [214, 86] width 115 height 15
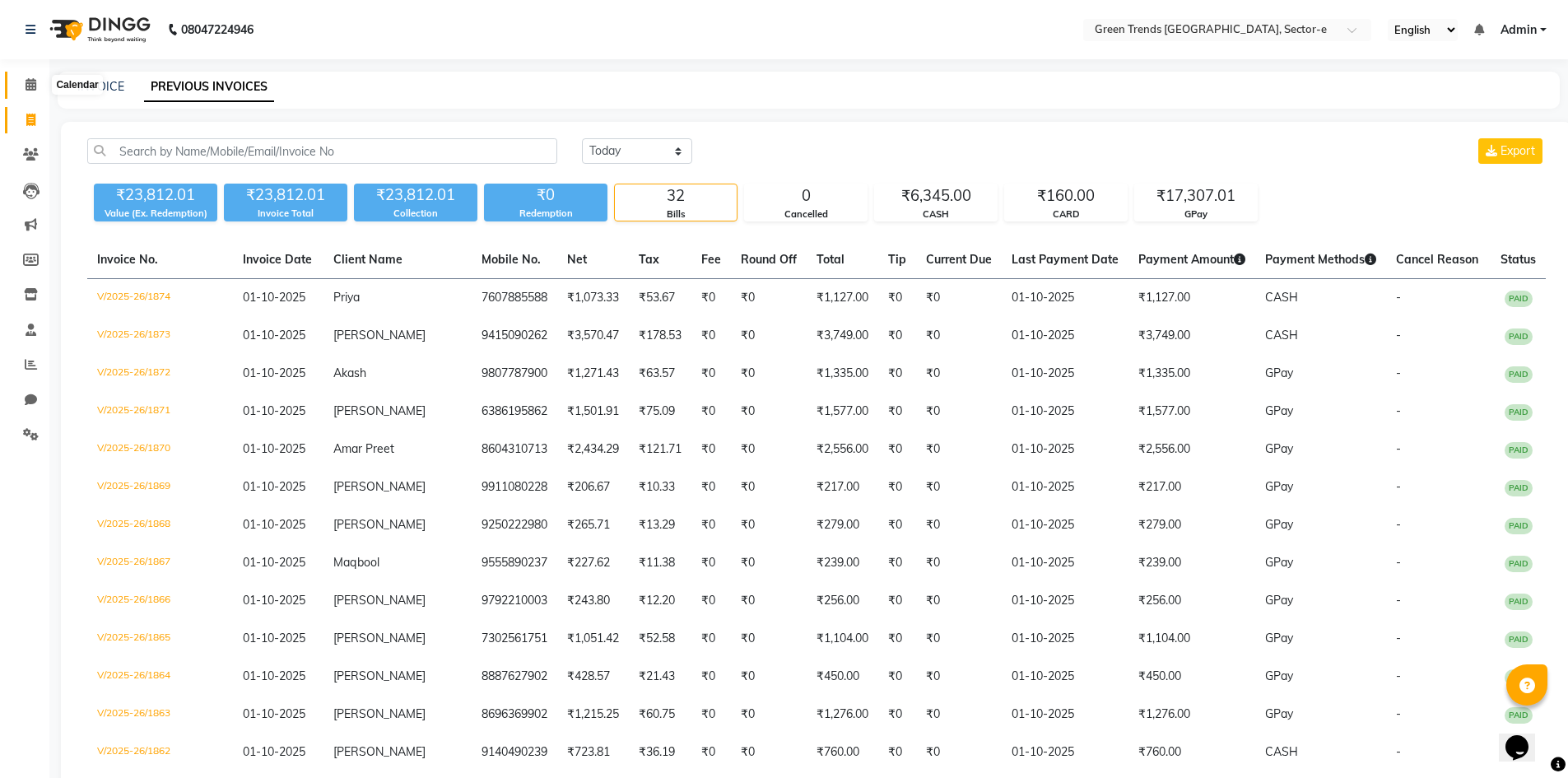
drag, startPoint x: 25, startPoint y: 87, endPoint x: 44, endPoint y: 93, distance: 19.9
click at [26, 86] on icon at bounding box center [30, 84] width 10 height 12
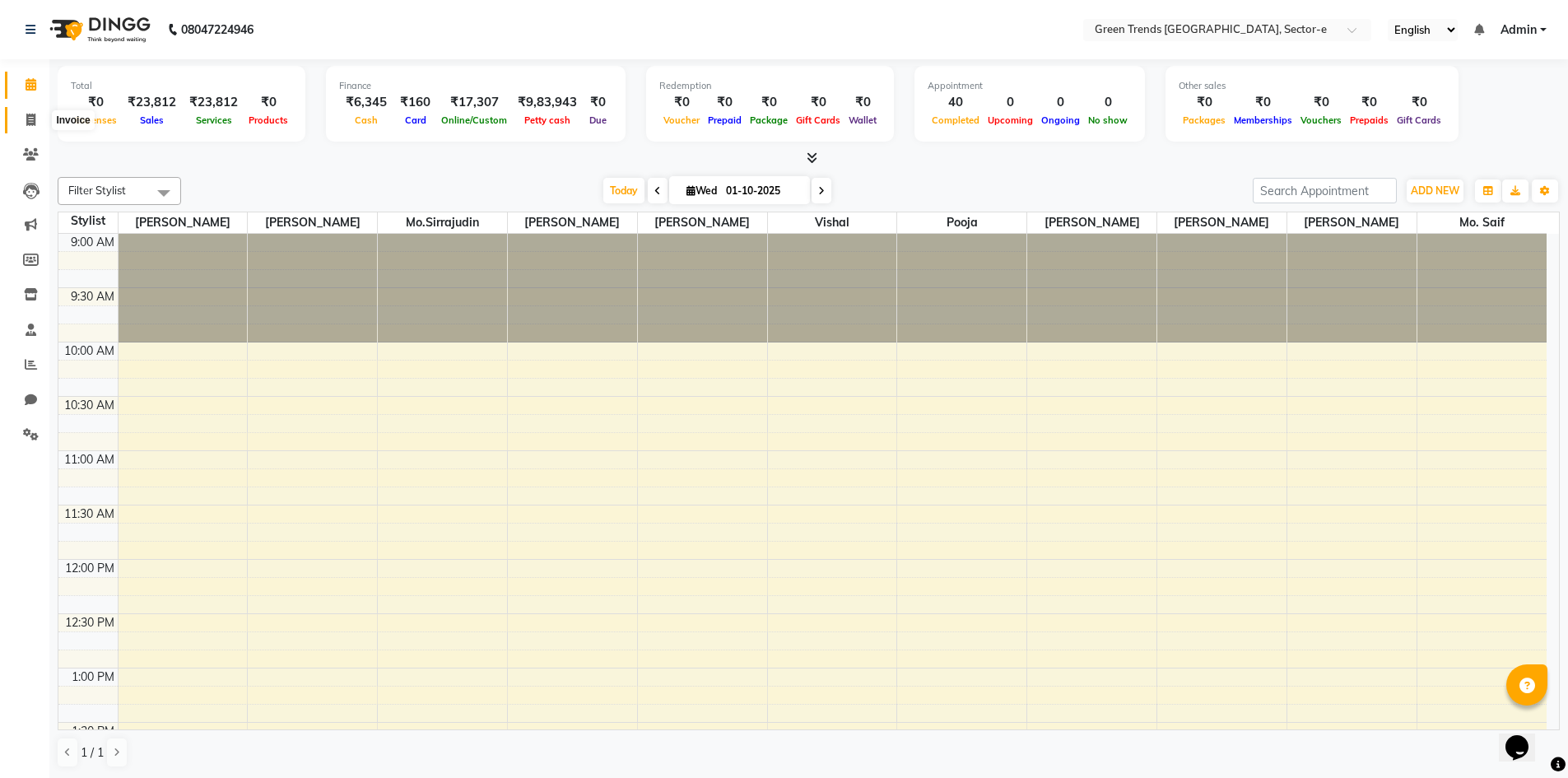
drag, startPoint x: 28, startPoint y: 124, endPoint x: 30, endPoint y: 133, distance: 9.2
click at [27, 126] on icon at bounding box center [31, 119] width 10 height 12
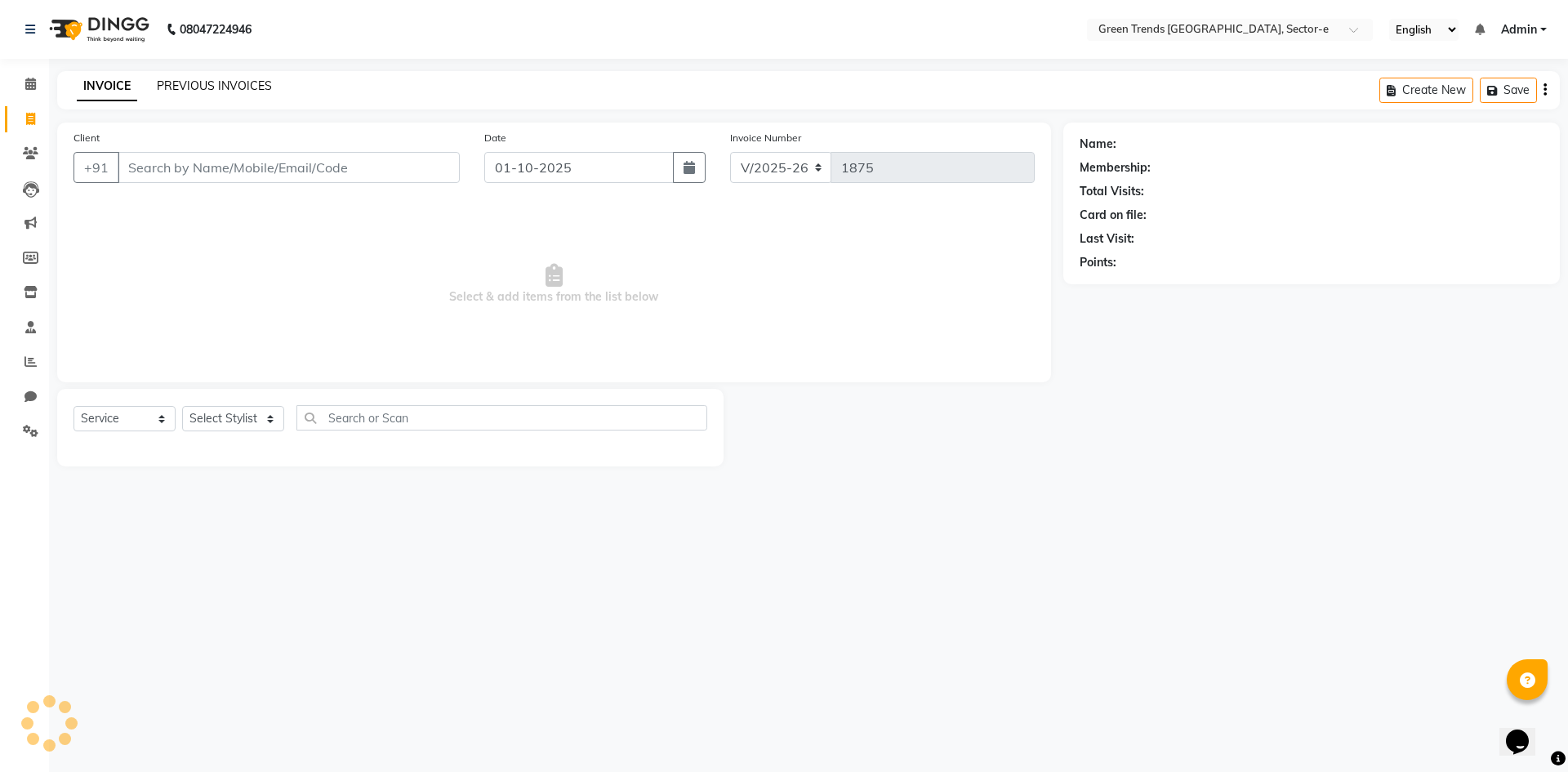
click at [213, 83] on link "PREVIOUS INVOICES" at bounding box center [214, 86] width 115 height 15
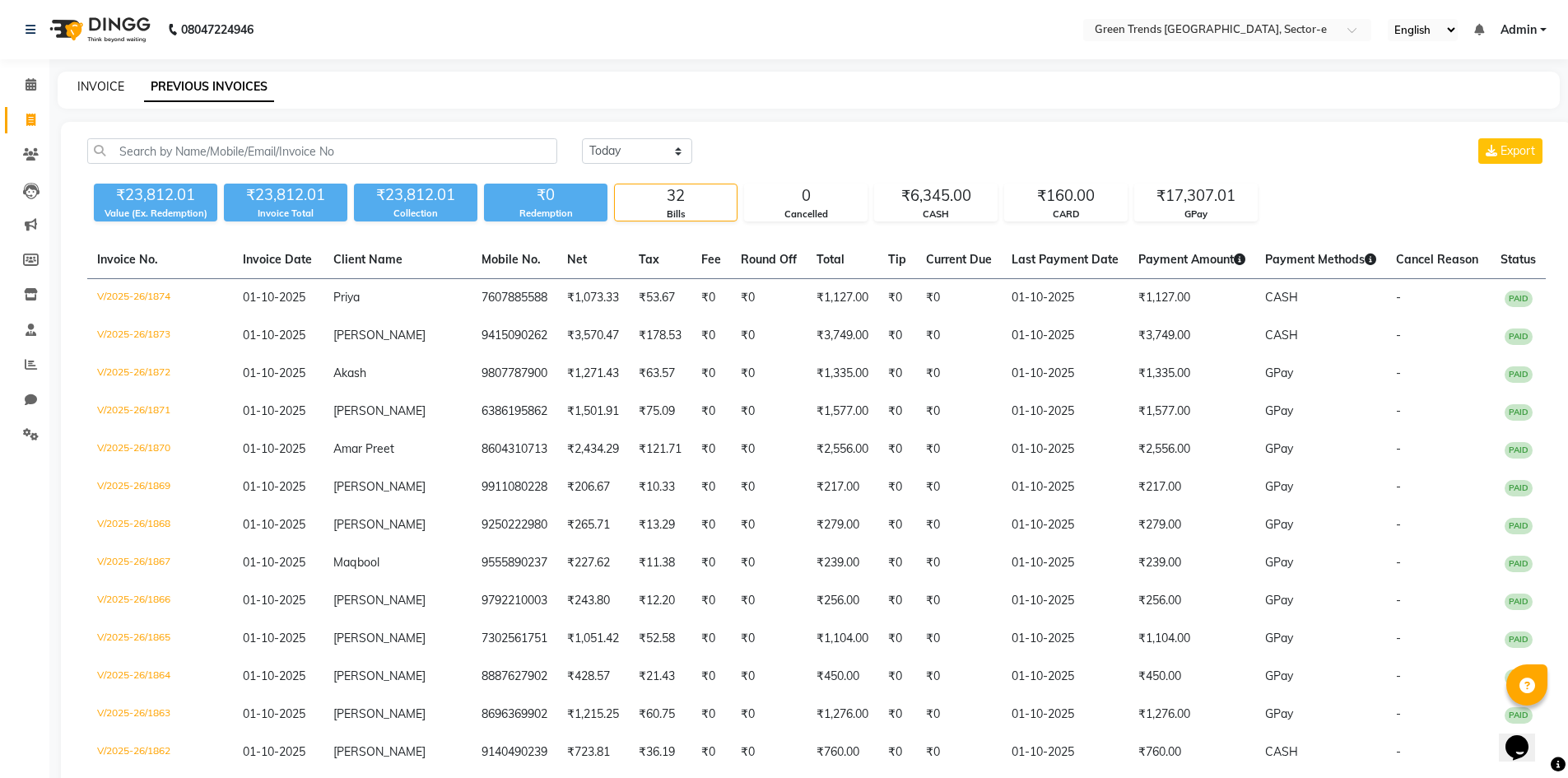
click at [100, 87] on link "INVOICE" at bounding box center [100, 87] width 47 height 15
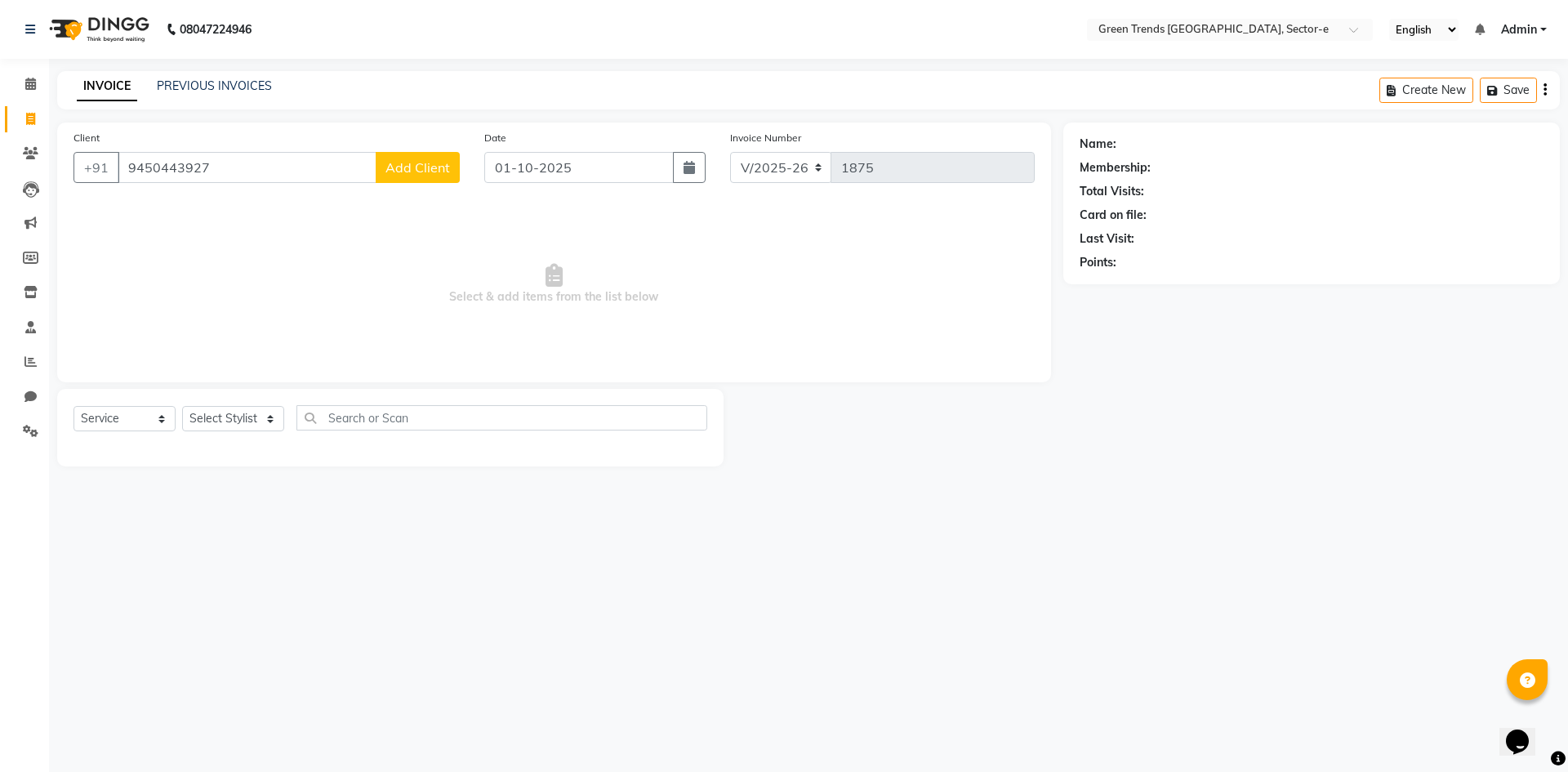
click at [405, 169] on span "Add Client" at bounding box center [418, 167] width 64 height 16
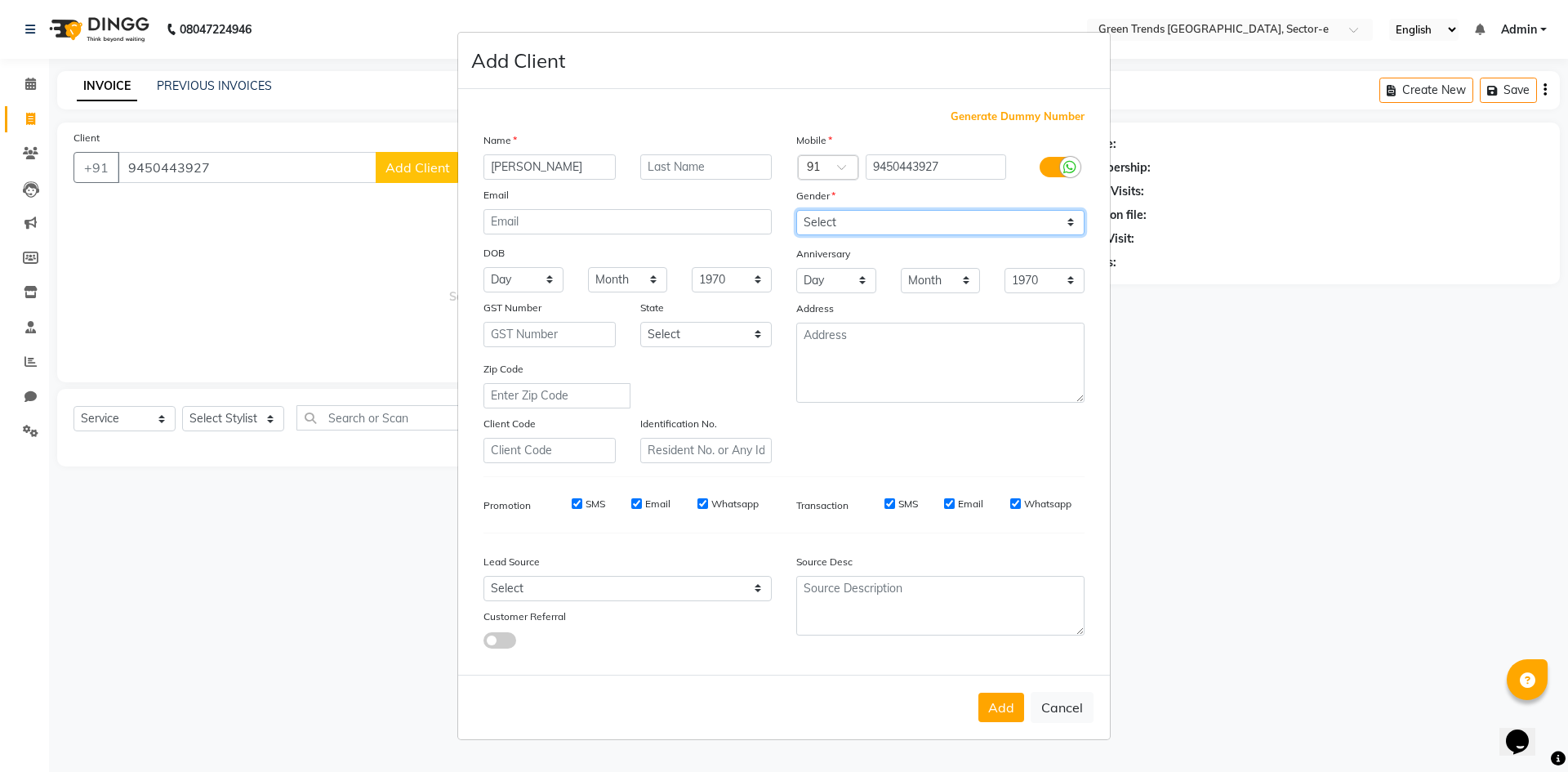
click at [1064, 221] on select "Select [DEMOGRAPHIC_DATA] [DEMOGRAPHIC_DATA] Other Prefer Not To Say" at bounding box center [941, 222] width 289 height 25
click at [796, 210] on select "Select [DEMOGRAPHIC_DATA] [DEMOGRAPHIC_DATA] Other Prefer Not To Say" at bounding box center [941, 222] width 289 height 25
click at [1006, 713] on button "Add" at bounding box center [1001, 707] width 45 height 29
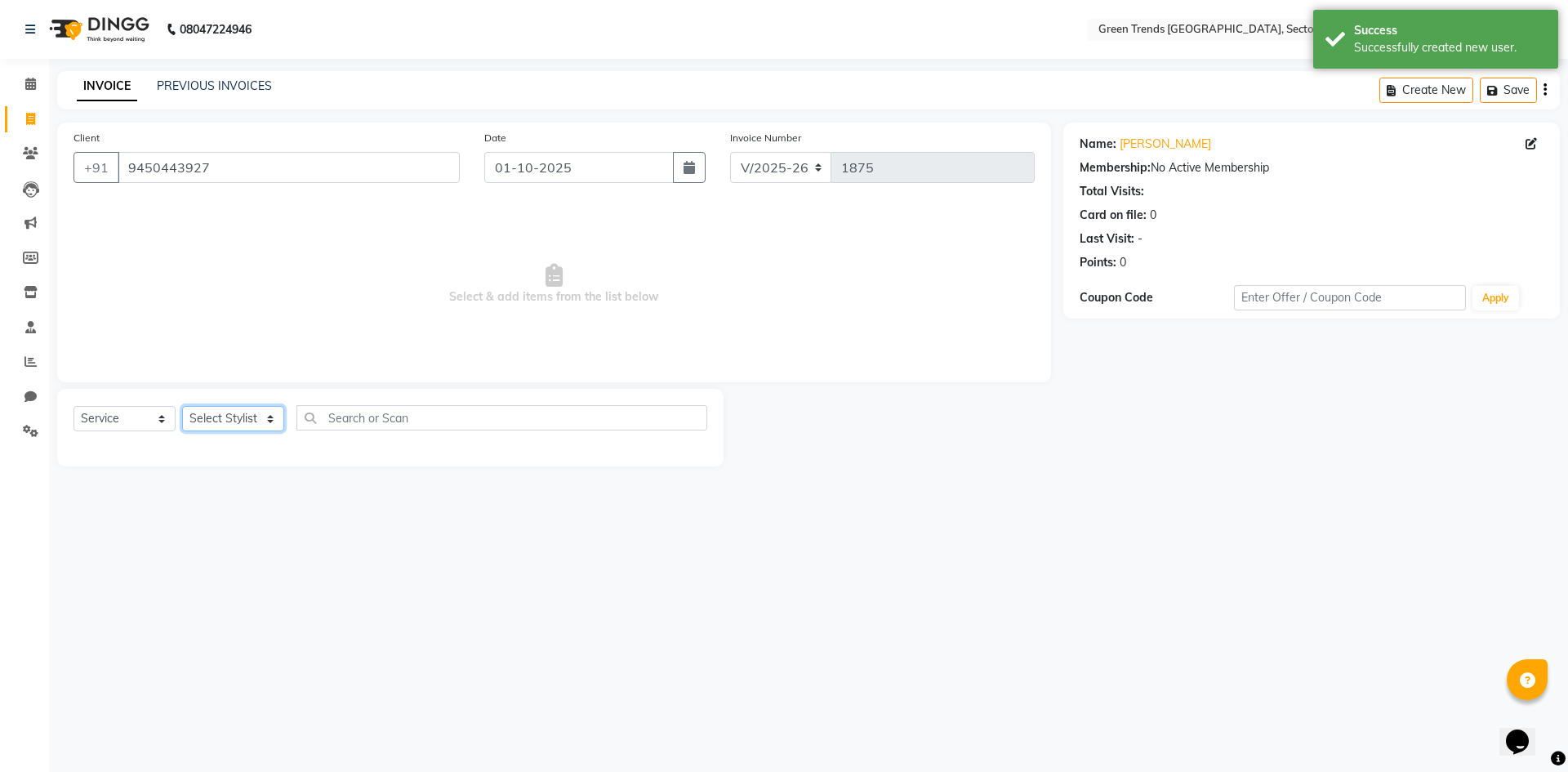
click at [268, 416] on select "Select Stylist [PERSON_NAME] [PERSON_NAME] Mo. [PERSON_NAME].[PERSON_NAME] [PER…" at bounding box center [233, 418] width 102 height 25
click at [182, 406] on select "Select Stylist [PERSON_NAME] [PERSON_NAME] Mo. [PERSON_NAME].[PERSON_NAME] [PER…" at bounding box center [233, 418] width 102 height 25
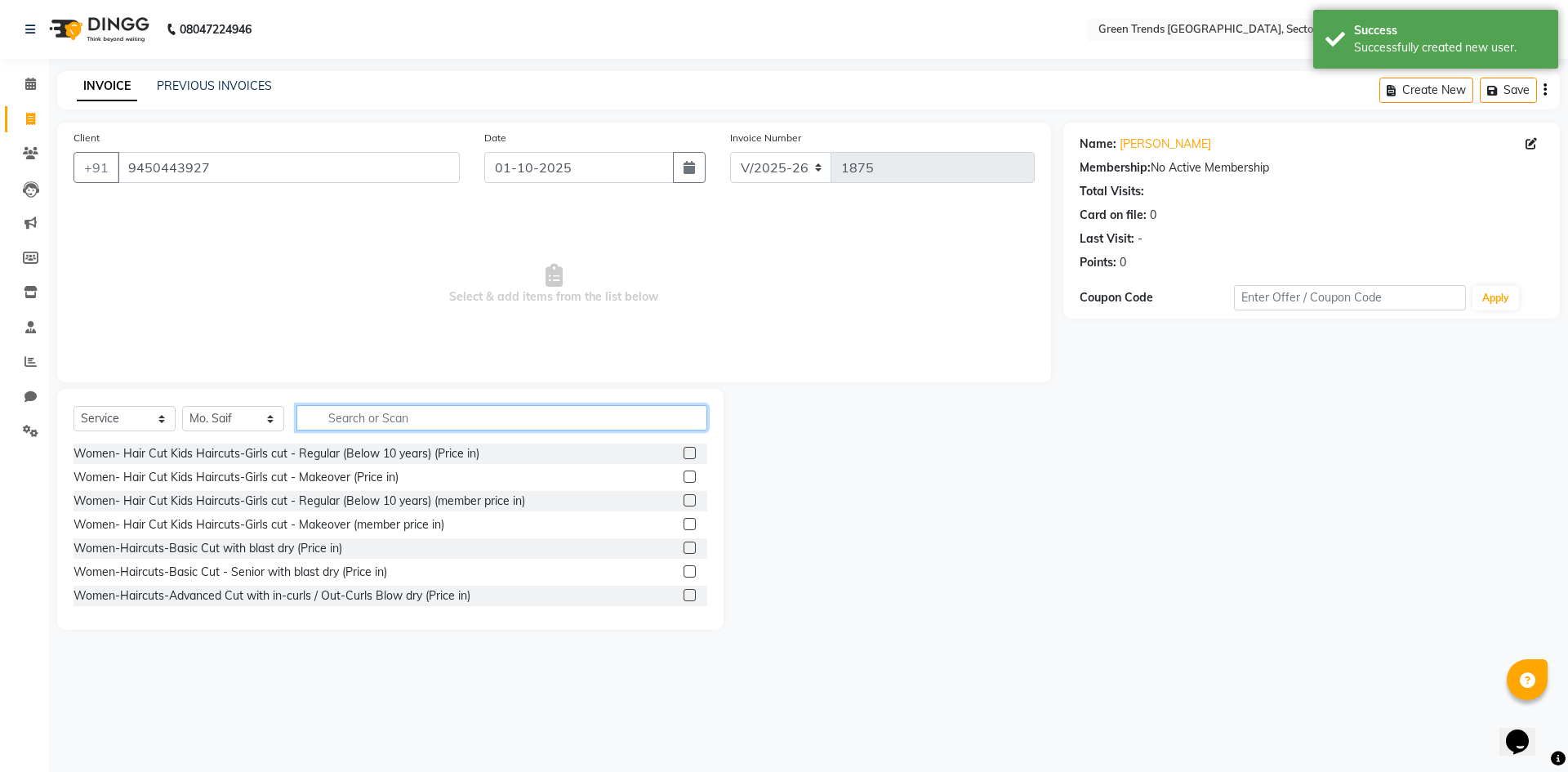
click at [325, 417] on input "text" at bounding box center [501, 417] width 410 height 25
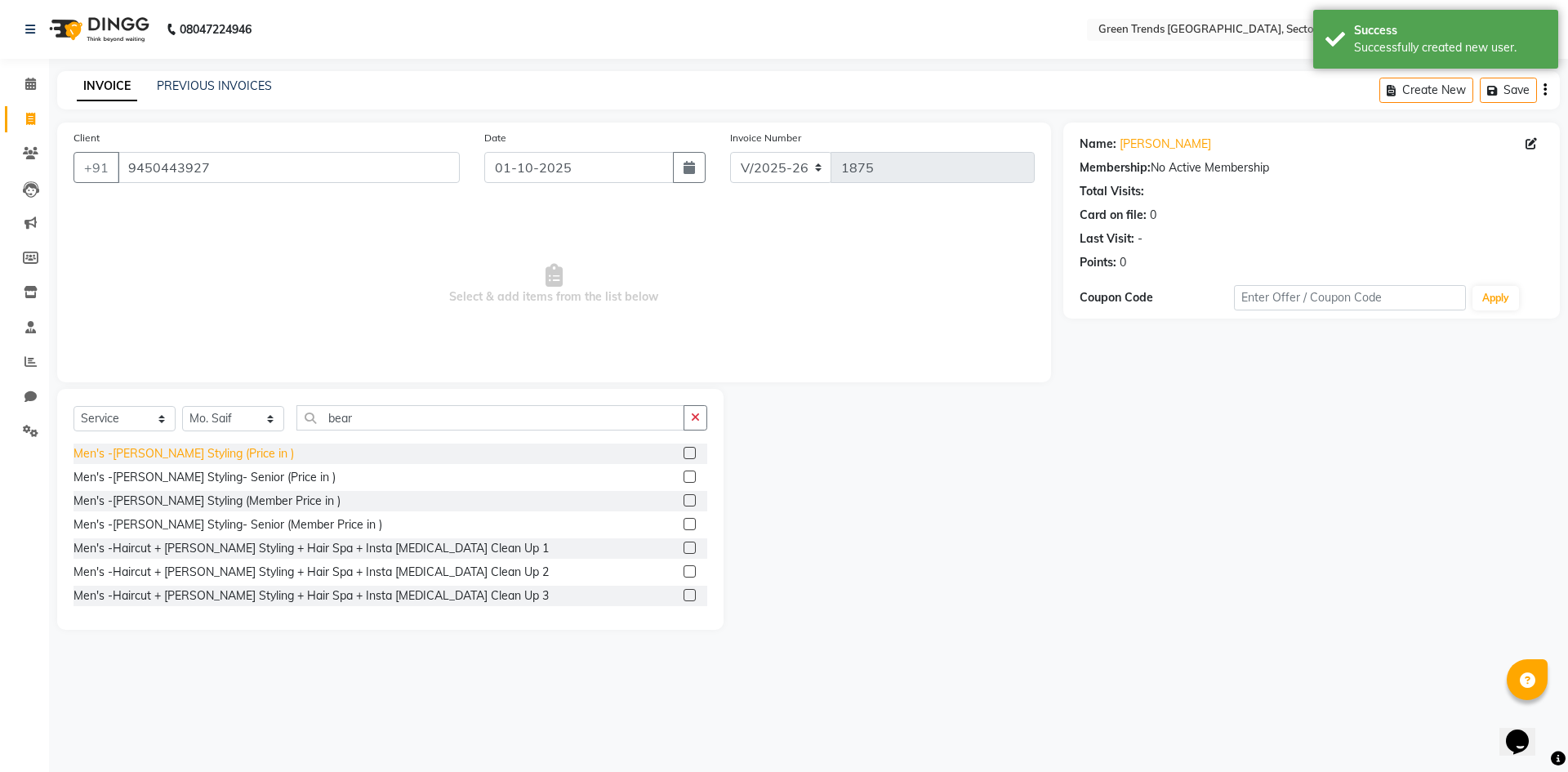
click at [198, 452] on div "Men's -[PERSON_NAME] Styling (Price in )" at bounding box center [184, 454] width 221 height 17
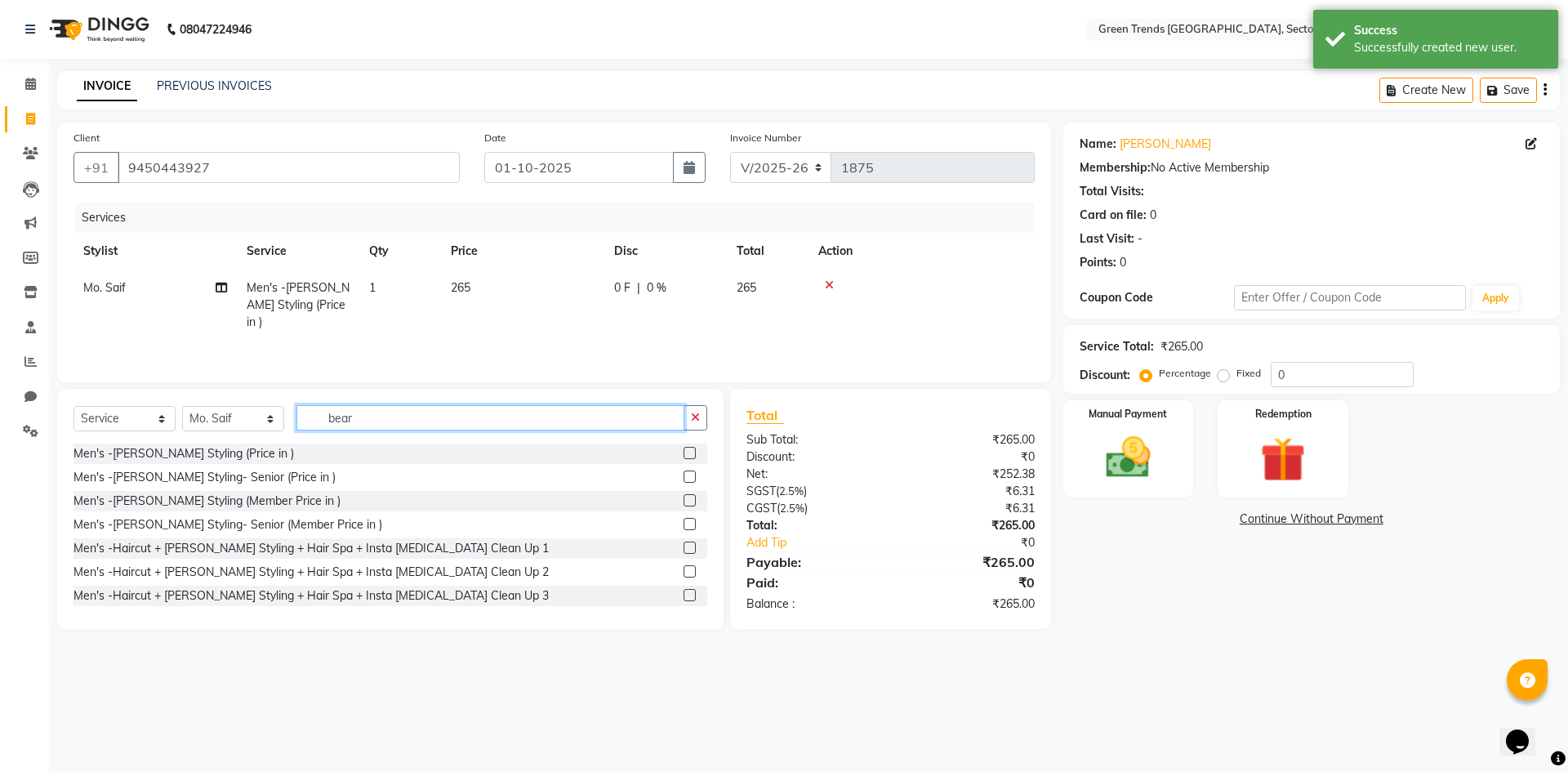
drag, startPoint x: 365, startPoint y: 423, endPoint x: 314, endPoint y: 411, distance: 52.4
click at [314, 411] on input "bear" at bounding box center [490, 417] width 388 height 25
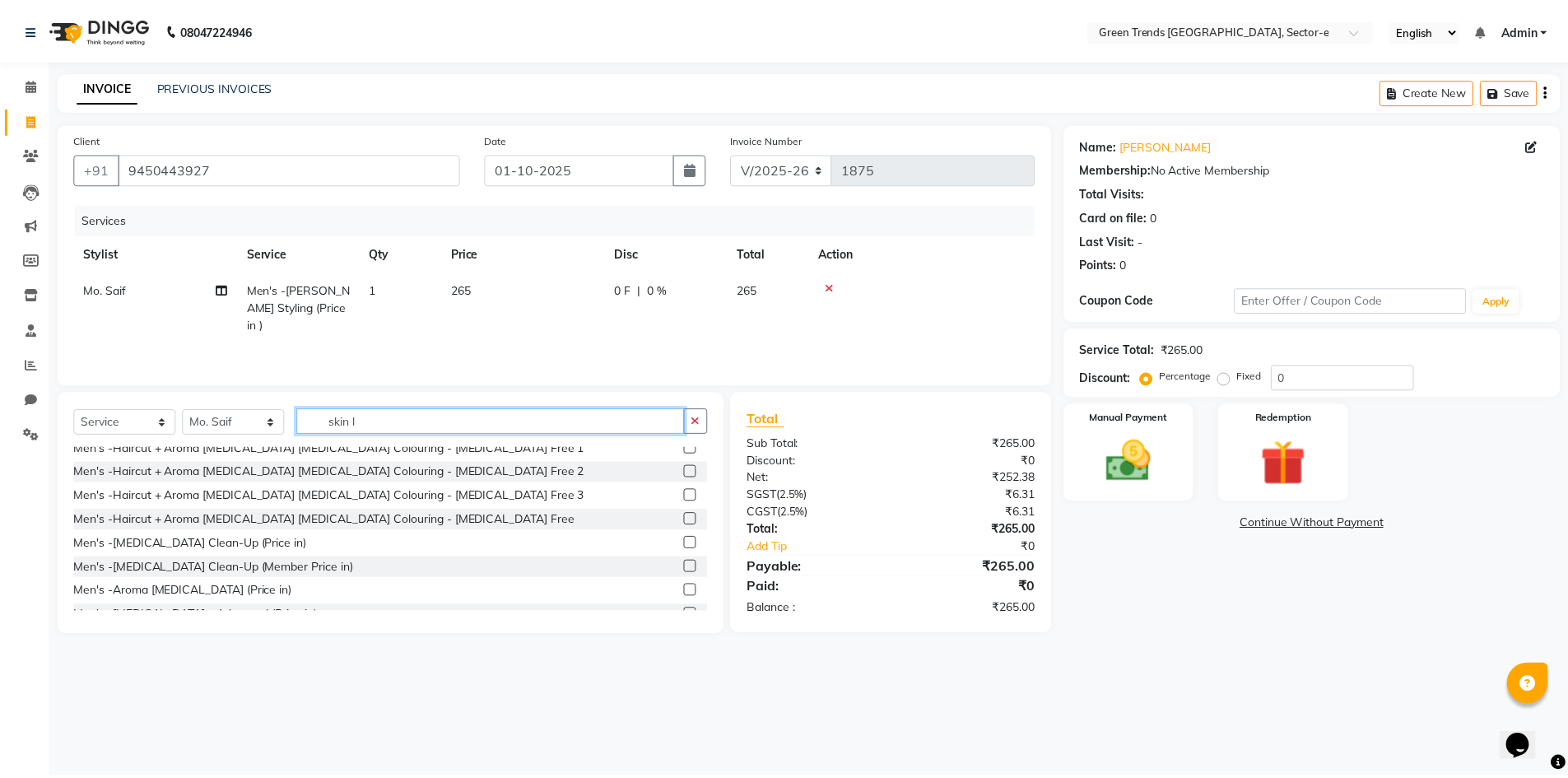
scroll to position [303, 0]
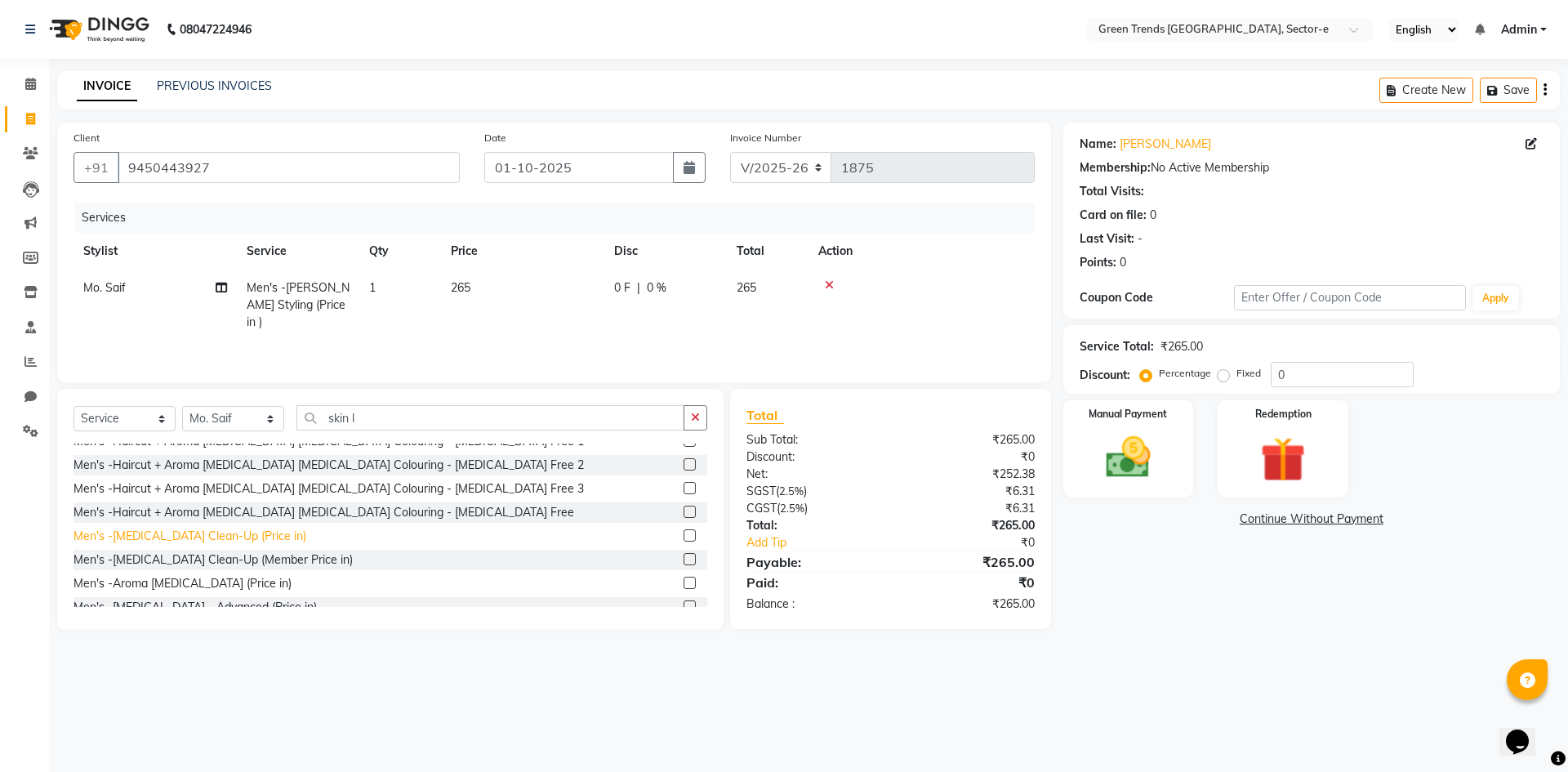
click at [251, 531] on div "Men's -[MEDICAL_DATA] Clean-Up (Price in)" at bounding box center [190, 536] width 233 height 17
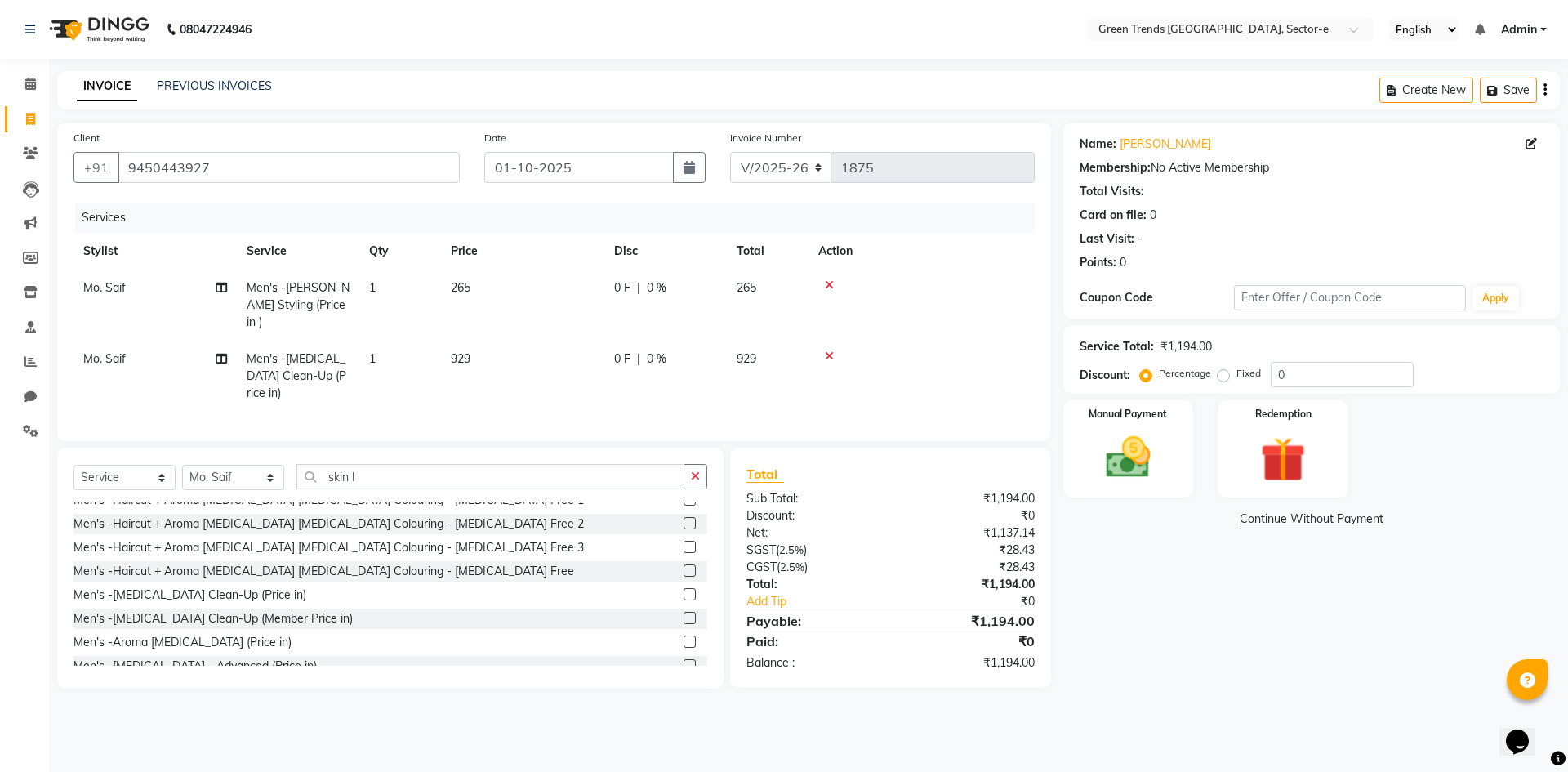
click at [624, 289] on span "0 F" at bounding box center [622, 288] width 16 height 17
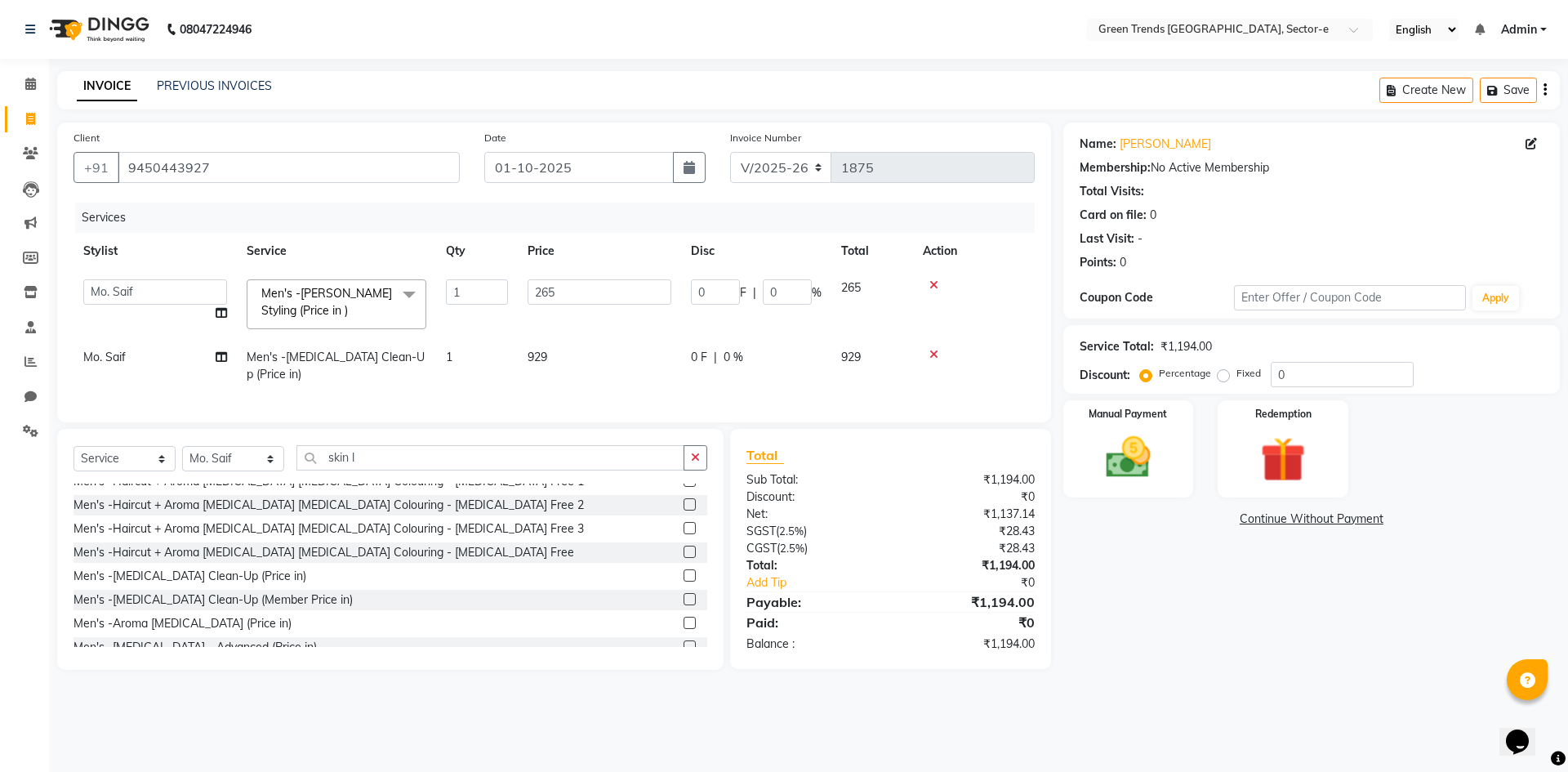
click at [1237, 375] on label "Fixed" at bounding box center [1249, 374] width 25 height 15
click at [1226, 375] on input "Fixed" at bounding box center [1226, 374] width 11 height 11
drag, startPoint x: 1320, startPoint y: 378, endPoint x: 1258, endPoint y: 394, distance: 64.0
click at [1258, 394] on div "Name: Santanu Membership: No Active Membership Total Visits: Card on file: 0 La…" at bounding box center [1317, 396] width 509 height 547
click at [1110, 472] on img at bounding box center [1128, 457] width 76 height 54
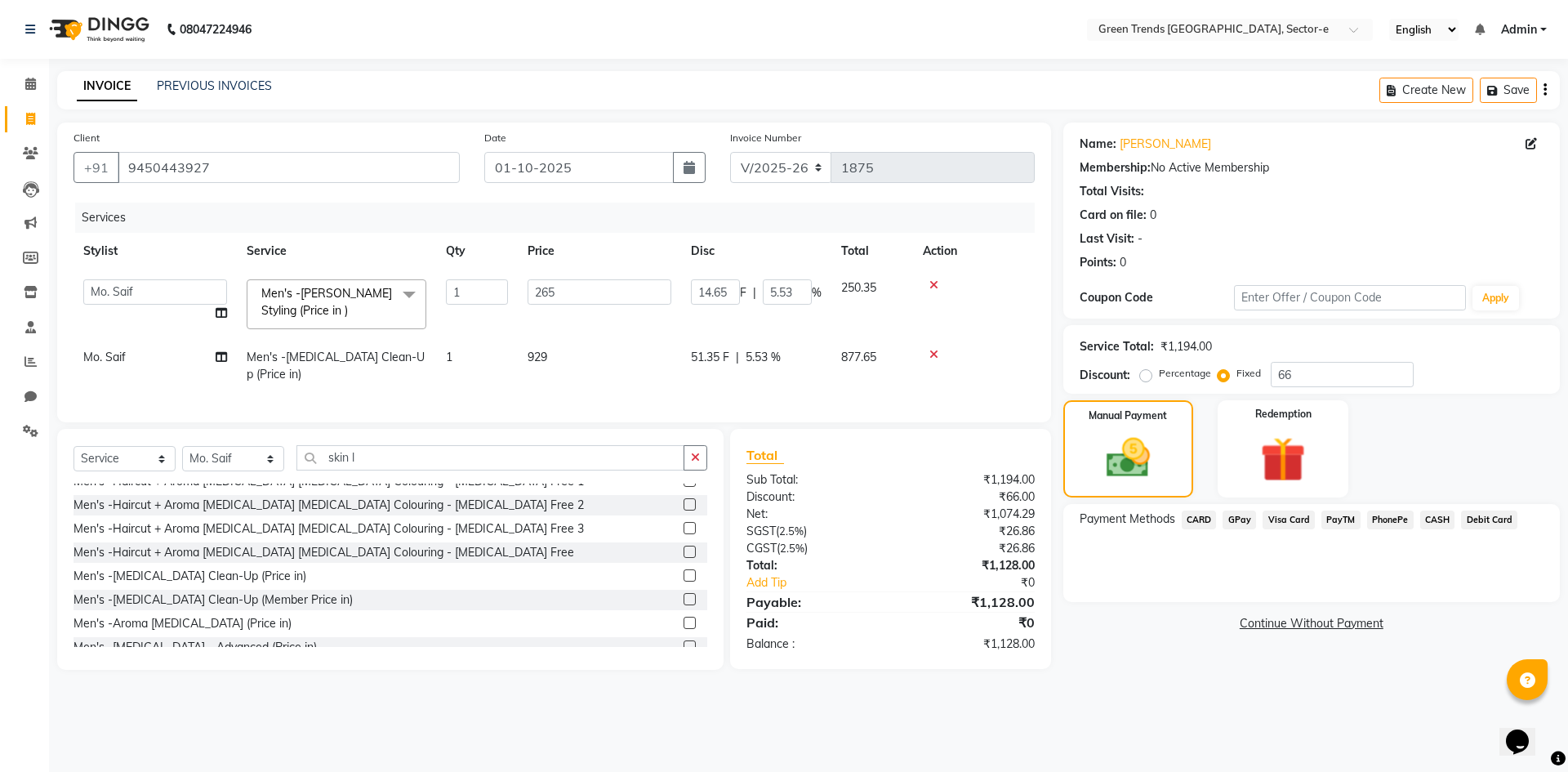
click at [1243, 519] on span "GPay" at bounding box center [1239, 520] width 33 height 19
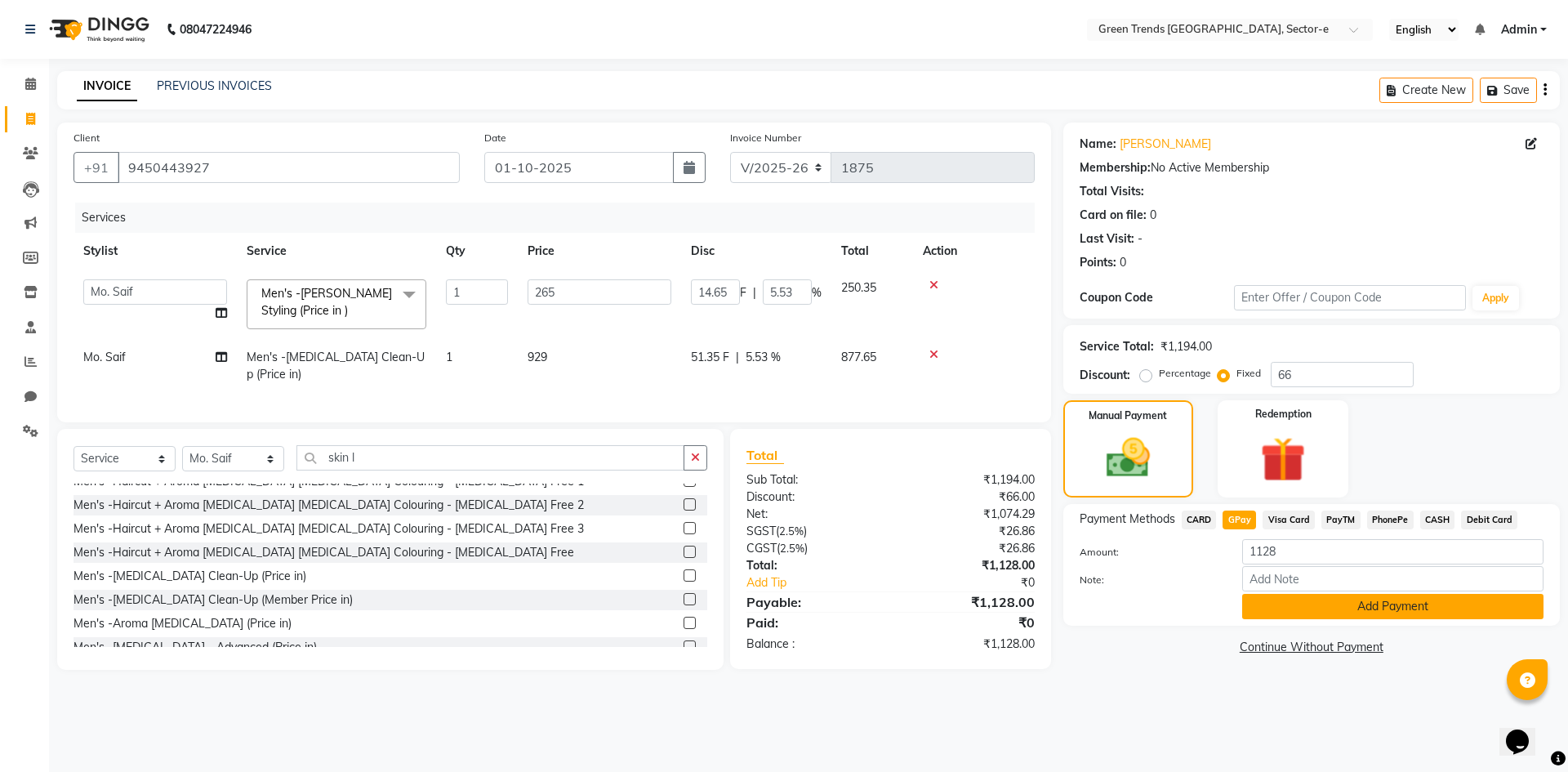
click at [1283, 612] on button "Add Payment" at bounding box center [1393, 606] width 301 height 25
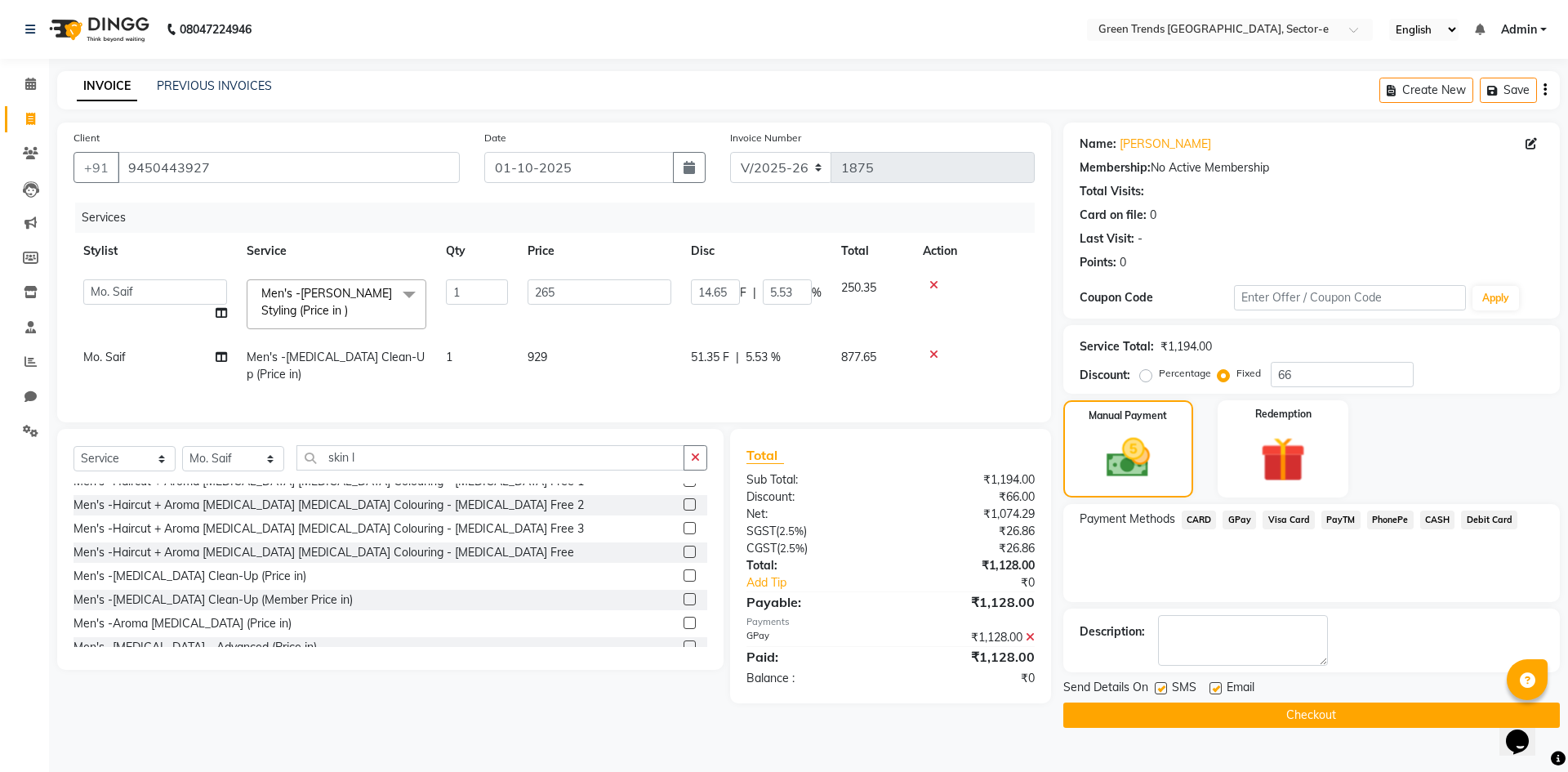
click at [1163, 688] on label at bounding box center [1160, 688] width 12 height 12
click at [1163, 688] on input "checkbox" at bounding box center [1159, 689] width 10 height 10
drag, startPoint x: 1211, startPoint y: 684, endPoint x: 1218, endPoint y: 691, distance: 9.9
click at [1214, 688] on label at bounding box center [1215, 688] width 12 height 12
click at [1214, 688] on input "checkbox" at bounding box center [1214, 689] width 10 height 10
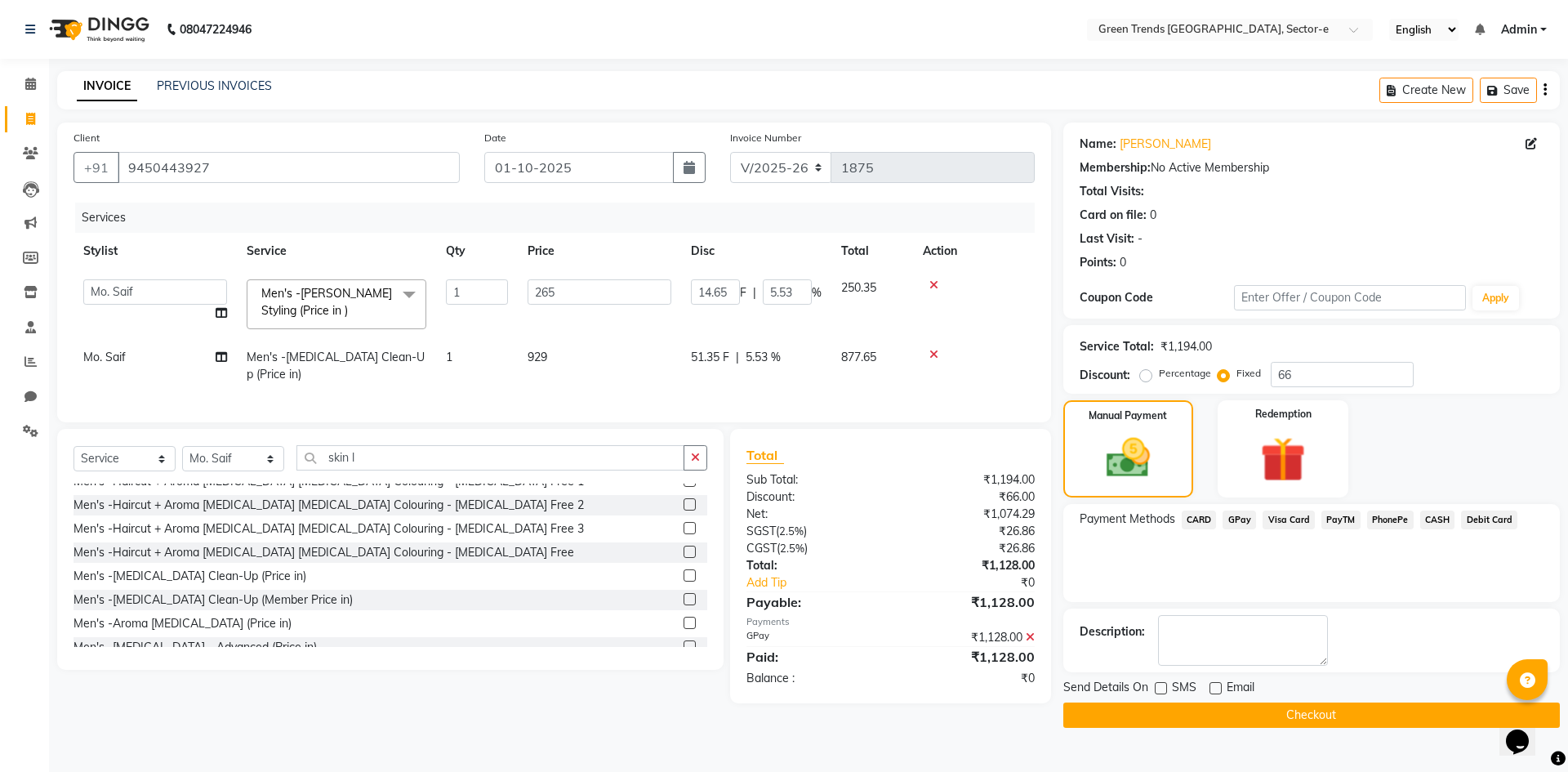
click at [1217, 710] on button "Checkout" at bounding box center [1311, 715] width 496 height 25
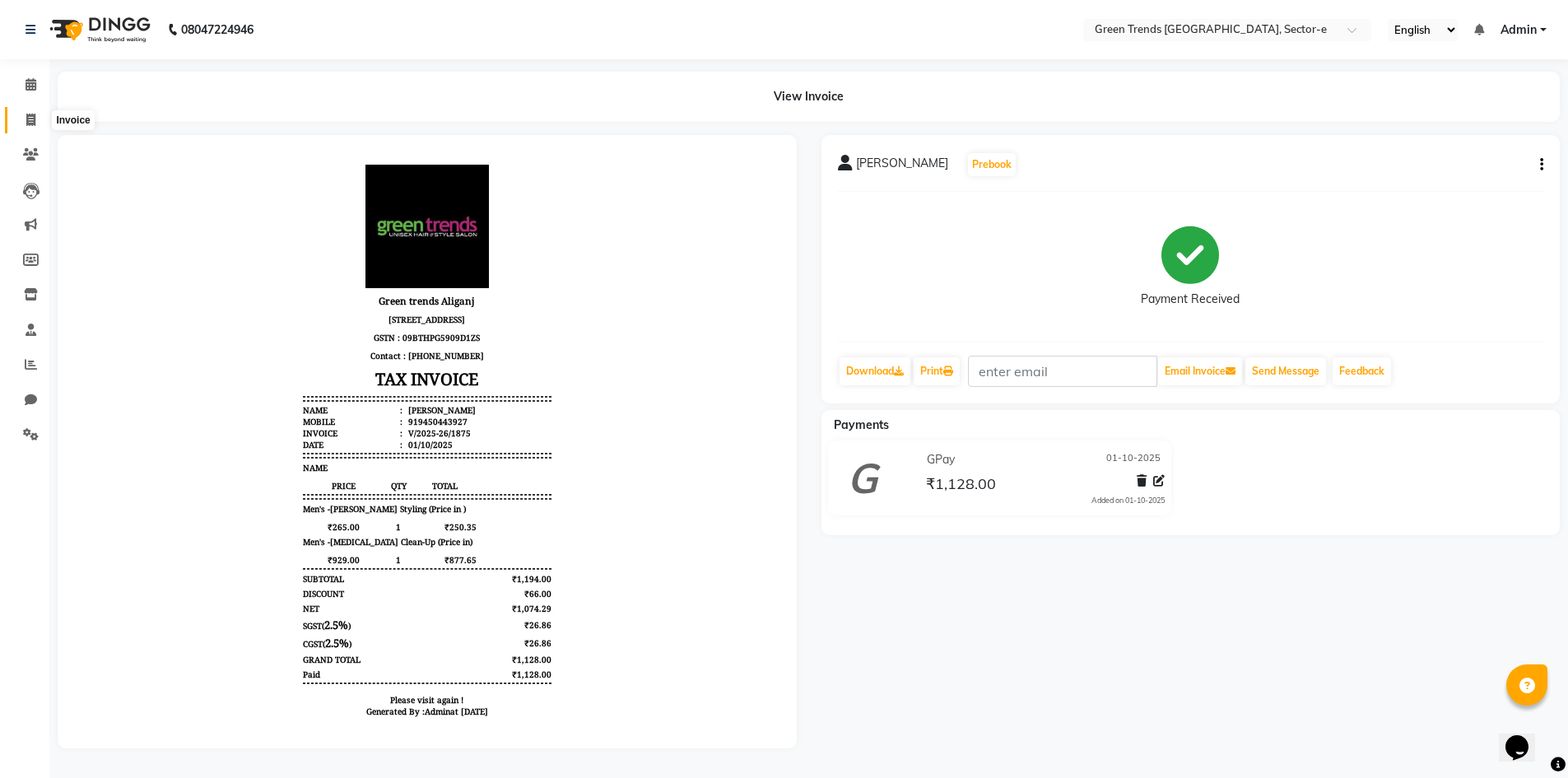
click at [33, 111] on span at bounding box center [30, 121] width 29 height 19
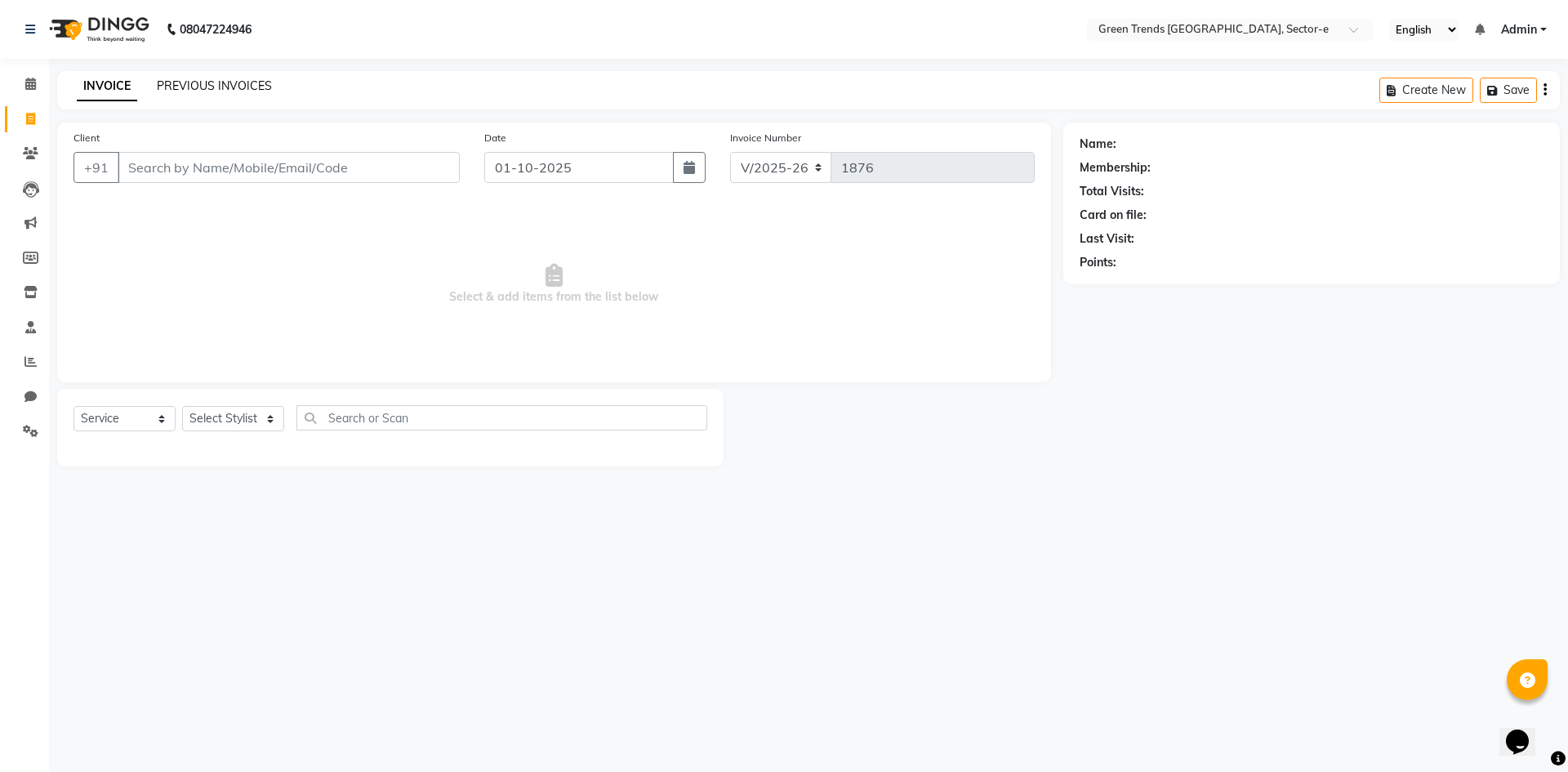
click at [222, 81] on link "PREVIOUS INVOICES" at bounding box center [214, 86] width 115 height 15
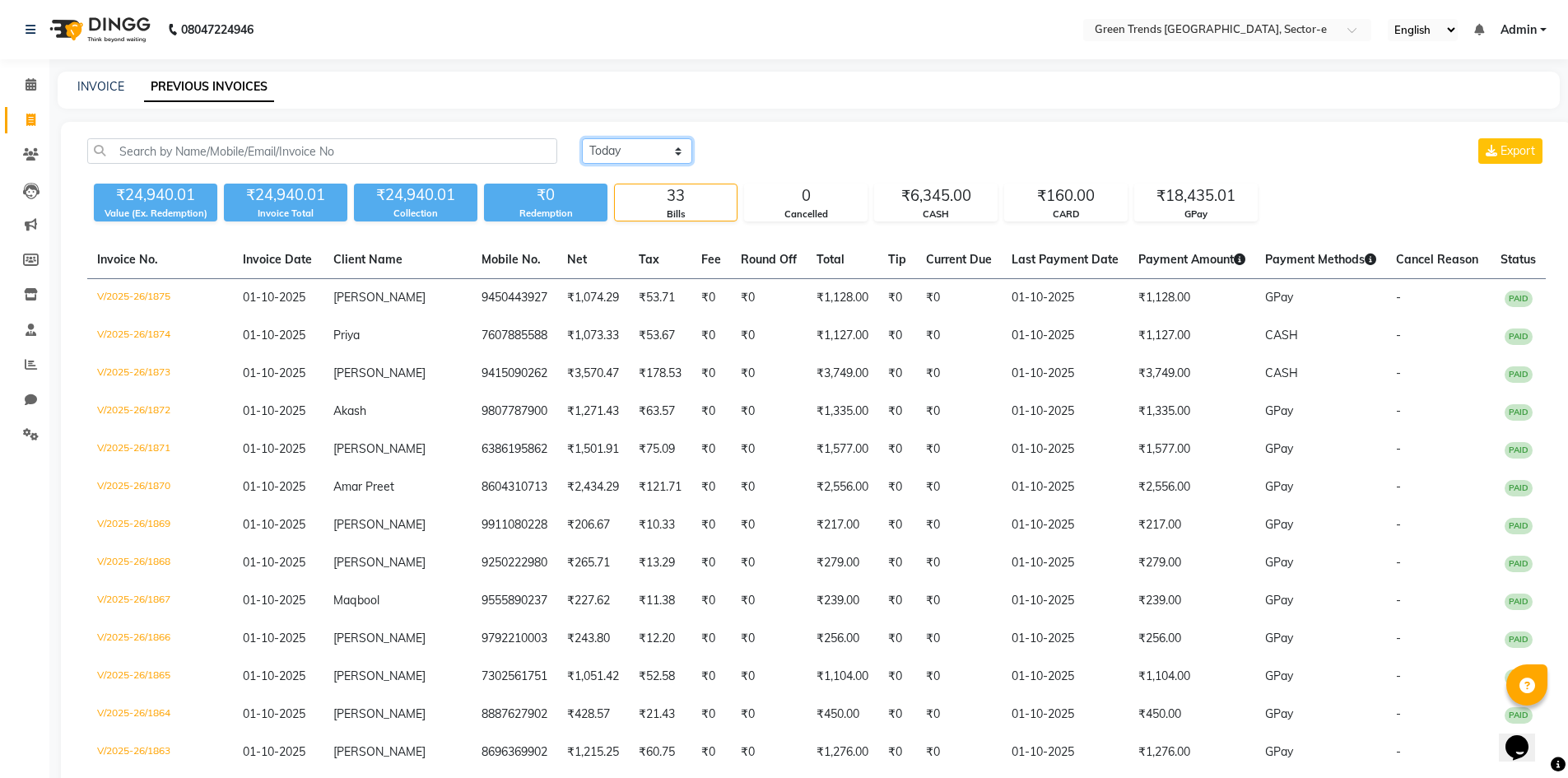
drag, startPoint x: 677, startPoint y: 146, endPoint x: 669, endPoint y: 154, distance: 11.3
click at [677, 146] on select "Today Yesterday Custom Range" at bounding box center [637, 150] width 110 height 26
click at [582, 138] on select "Today Yesterday Custom Range" at bounding box center [637, 150] width 110 height 26
click at [748, 158] on input "01-10-2025" at bounding box center [771, 151] width 115 height 23
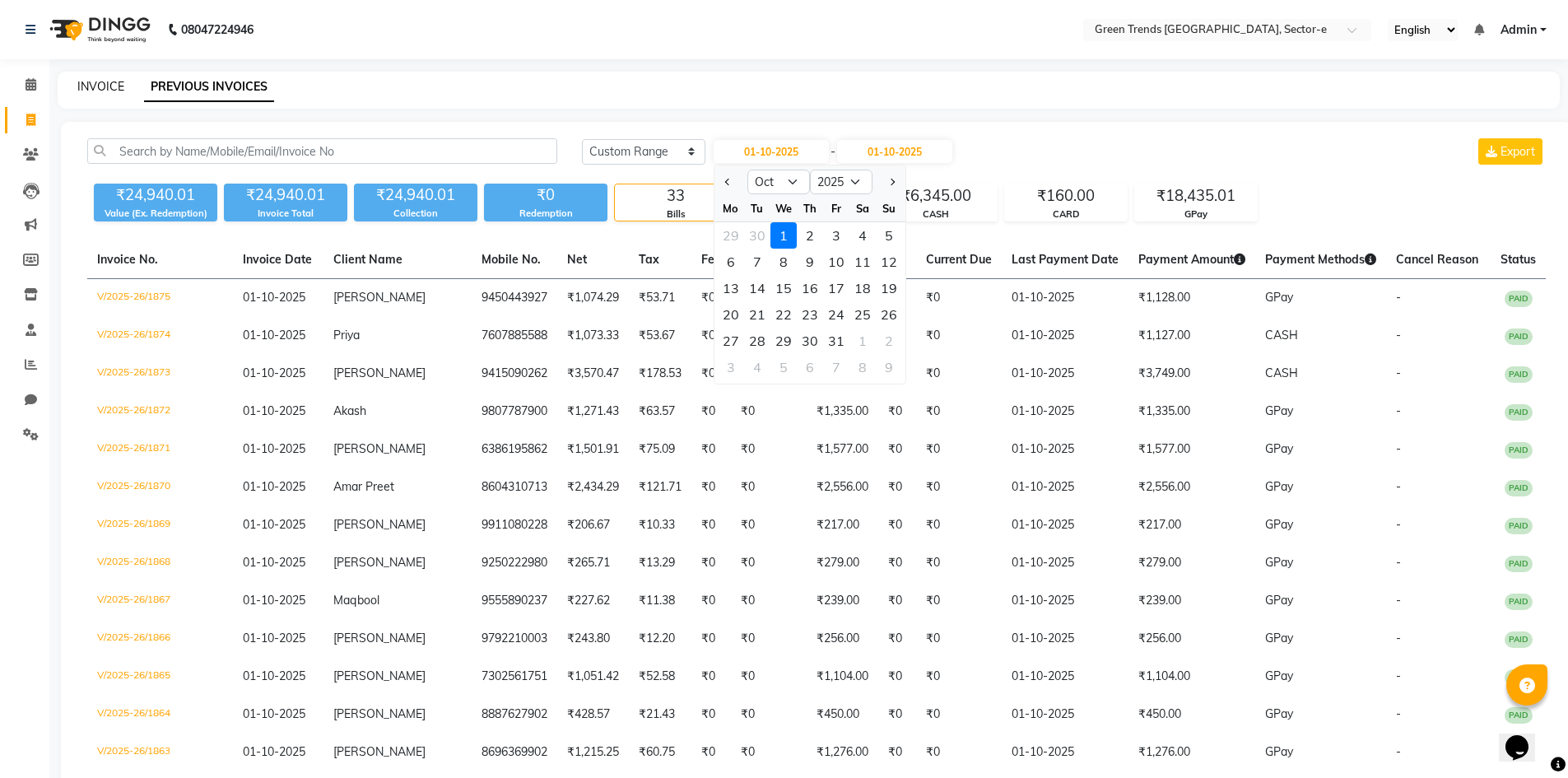
click at [95, 87] on link "INVOICE" at bounding box center [100, 87] width 47 height 15
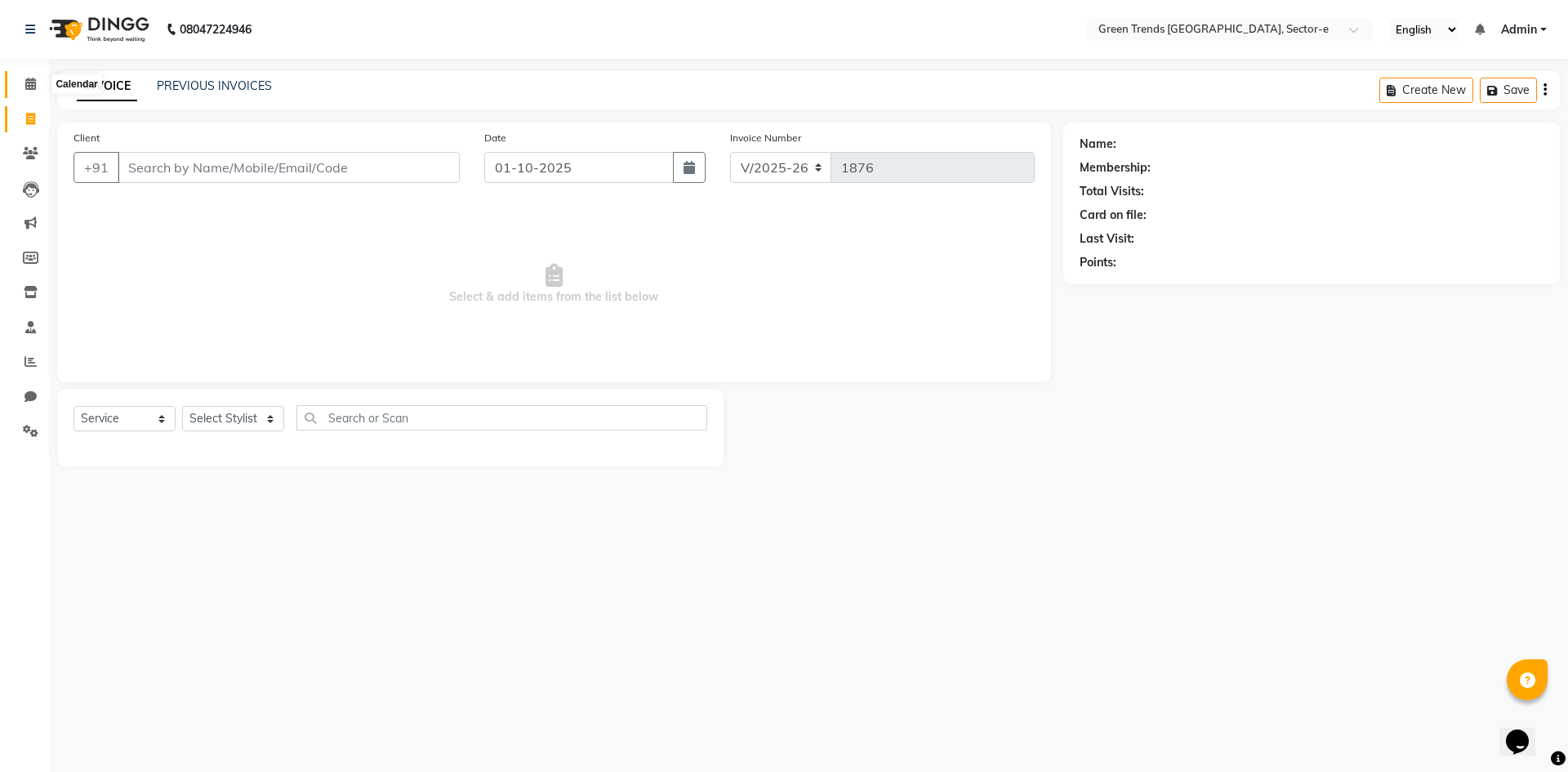
click at [34, 77] on icon at bounding box center [30, 83] width 10 height 12
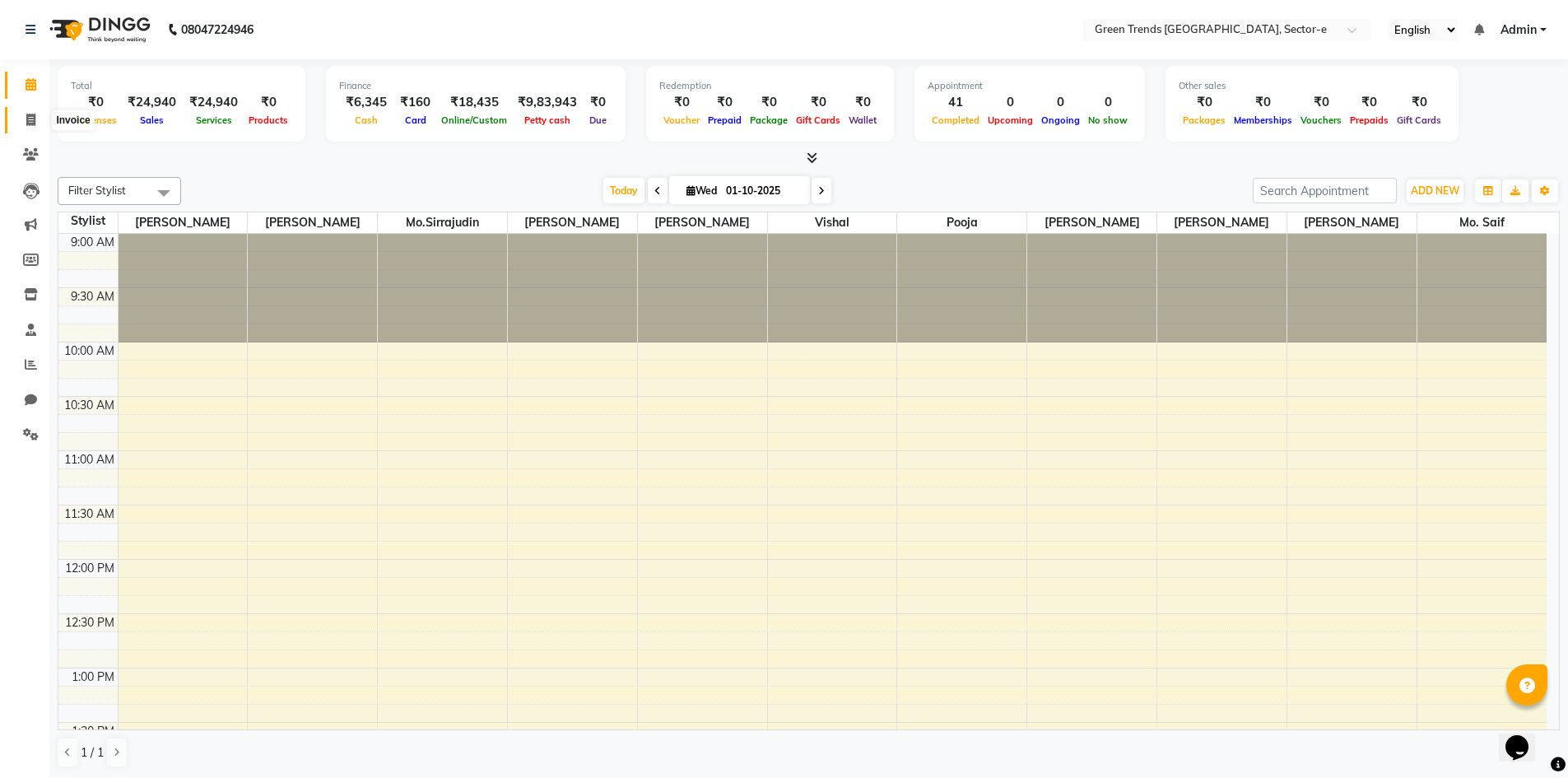
click at [27, 122] on icon at bounding box center [31, 119] width 10 height 12
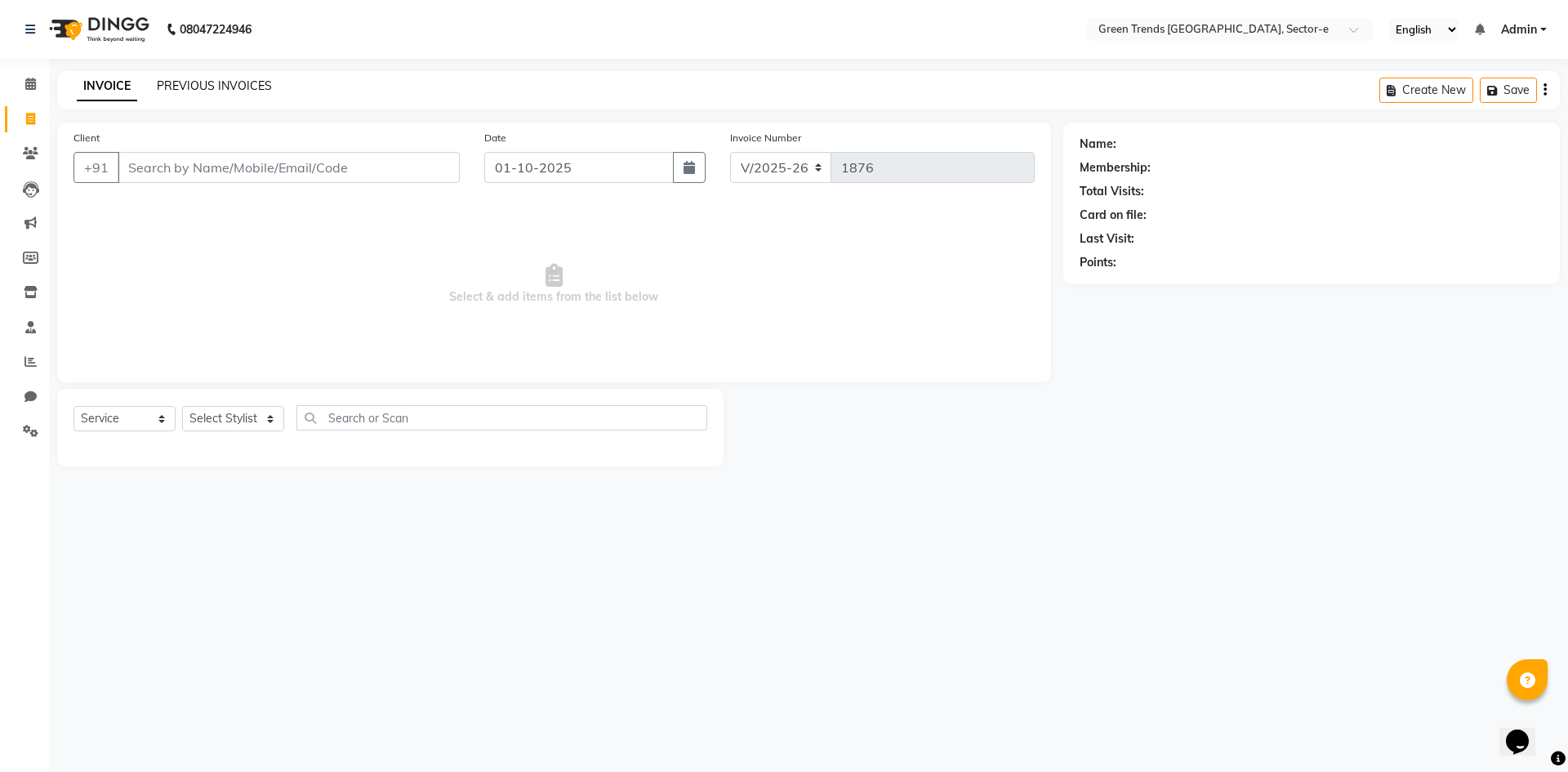
click at [221, 81] on link "PREVIOUS INVOICES" at bounding box center [214, 86] width 115 height 15
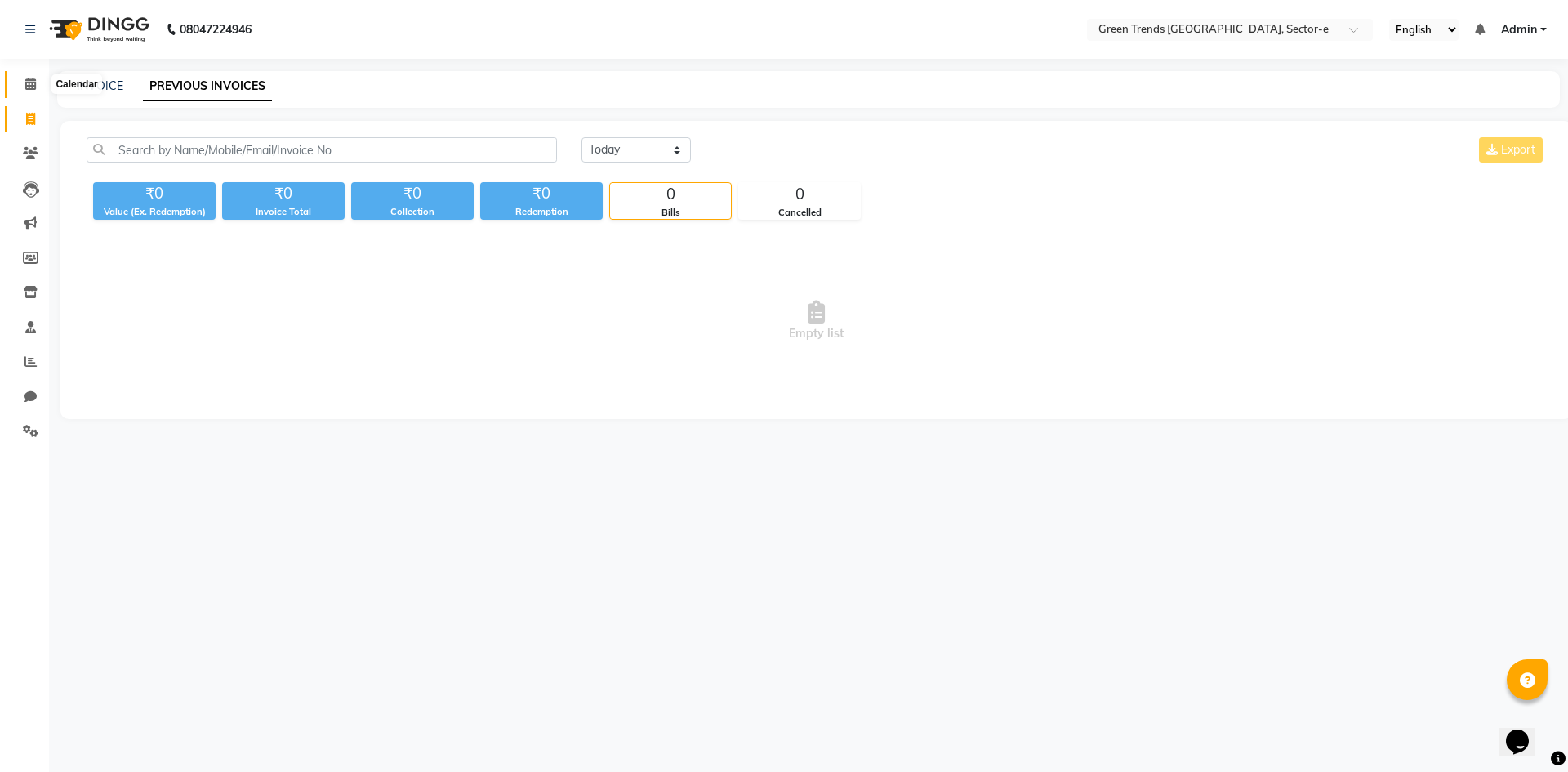
click at [27, 91] on span at bounding box center [30, 85] width 28 height 19
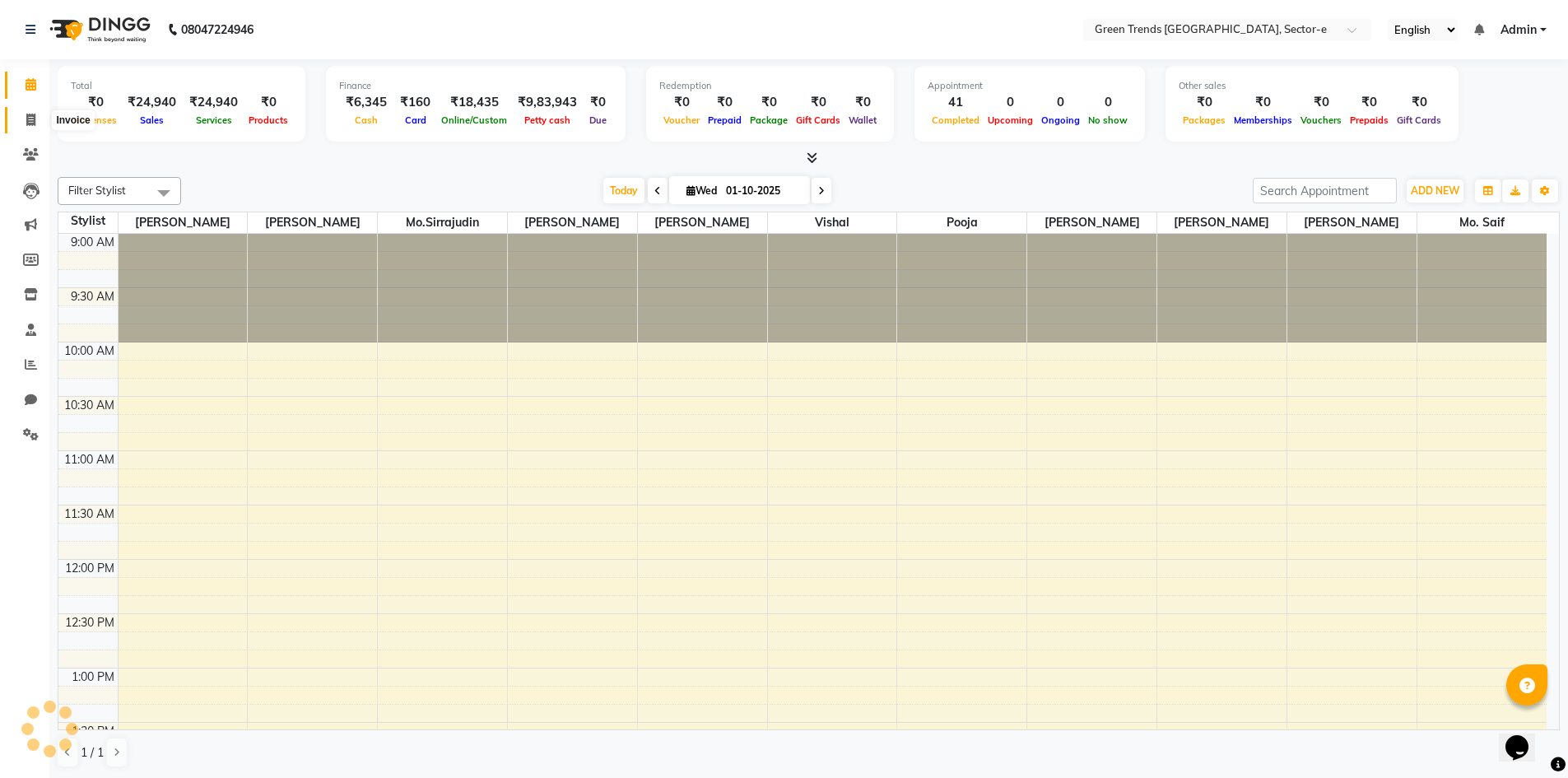
click at [29, 115] on icon at bounding box center [31, 119] width 10 height 12
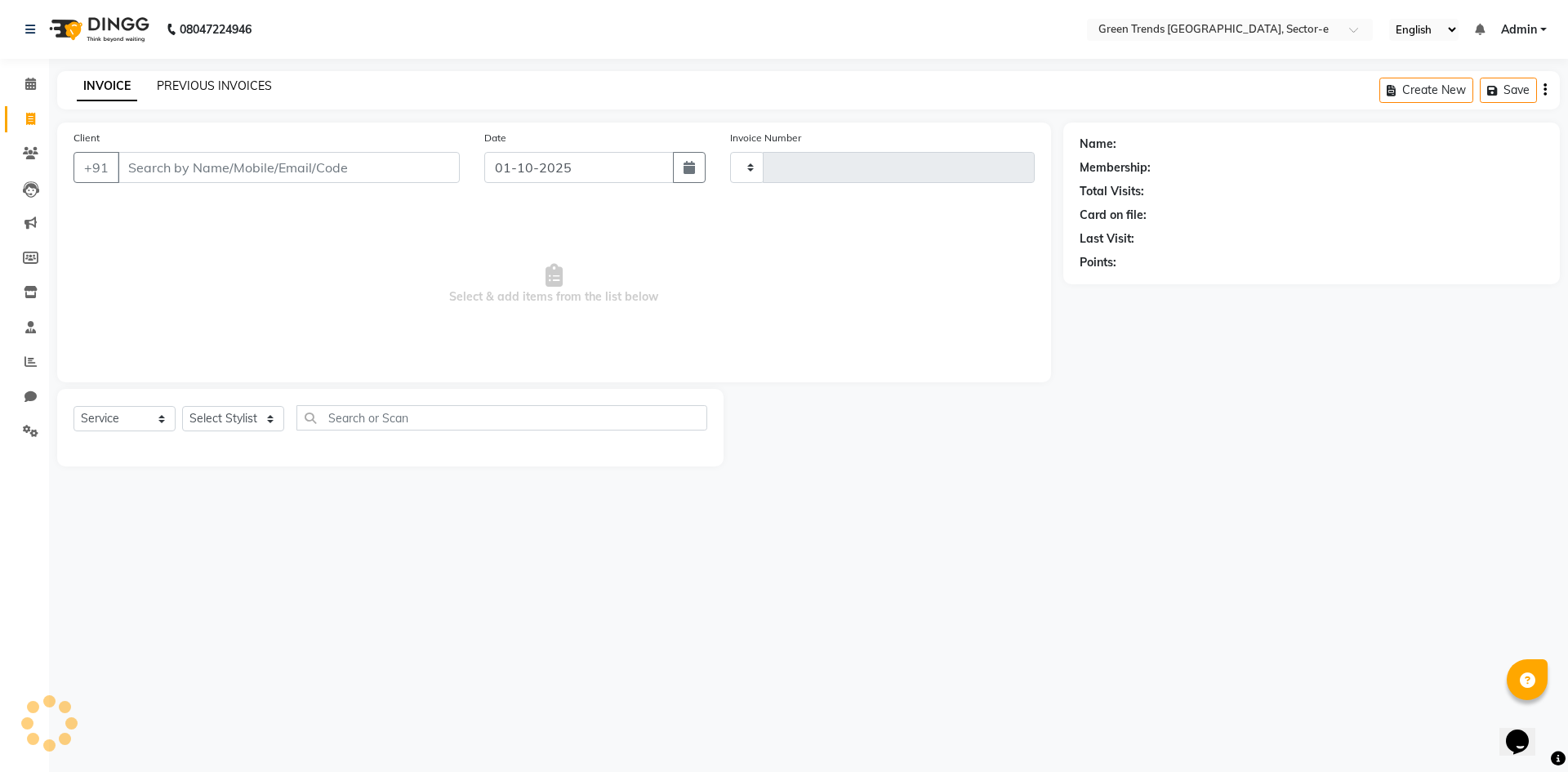
click at [209, 78] on link "PREVIOUS INVOICES" at bounding box center [214, 86] width 115 height 15
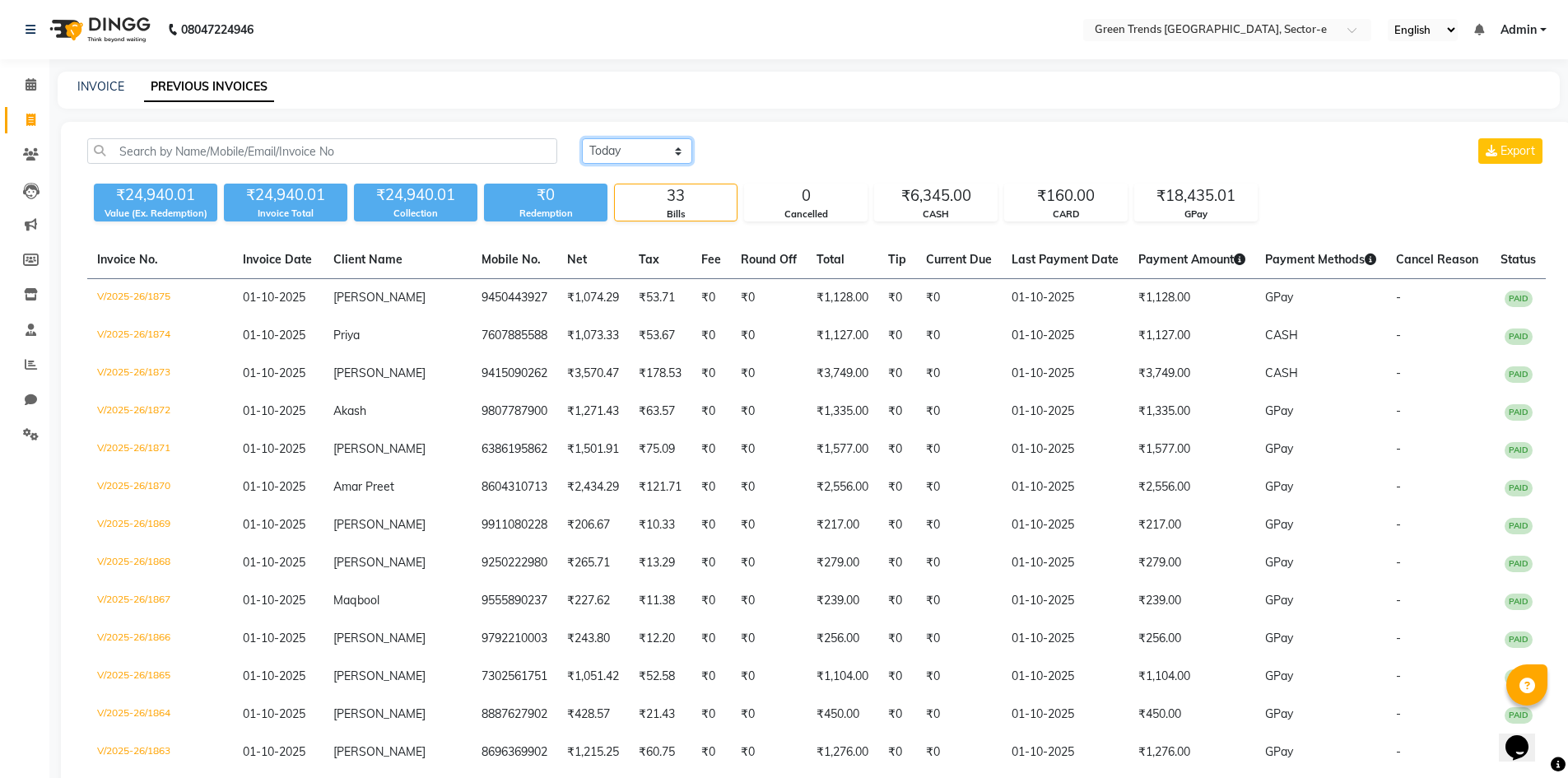
click at [678, 150] on select "Today Yesterday Custom Range" at bounding box center [637, 150] width 110 height 26
click at [582, 138] on select "Today Yesterday Custom Range" at bounding box center [637, 150] width 110 height 26
click at [751, 151] on input "01-10-2025" at bounding box center [771, 151] width 115 height 23
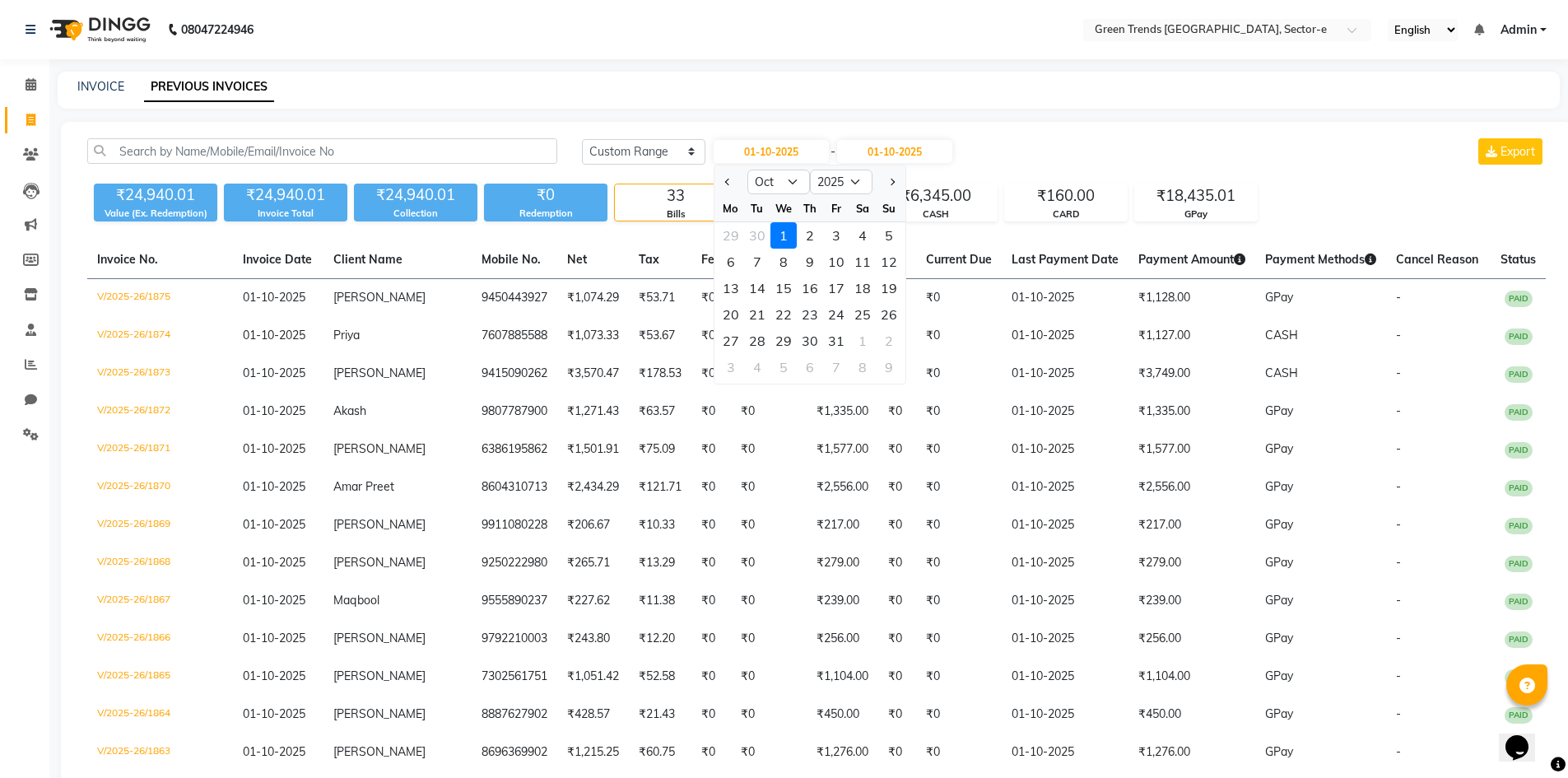
click at [832, 29] on nav "08047224946 Select Location × Green Trends Aliganj, Sector-e English ENGLISH Es…" at bounding box center [784, 29] width 1568 height 59
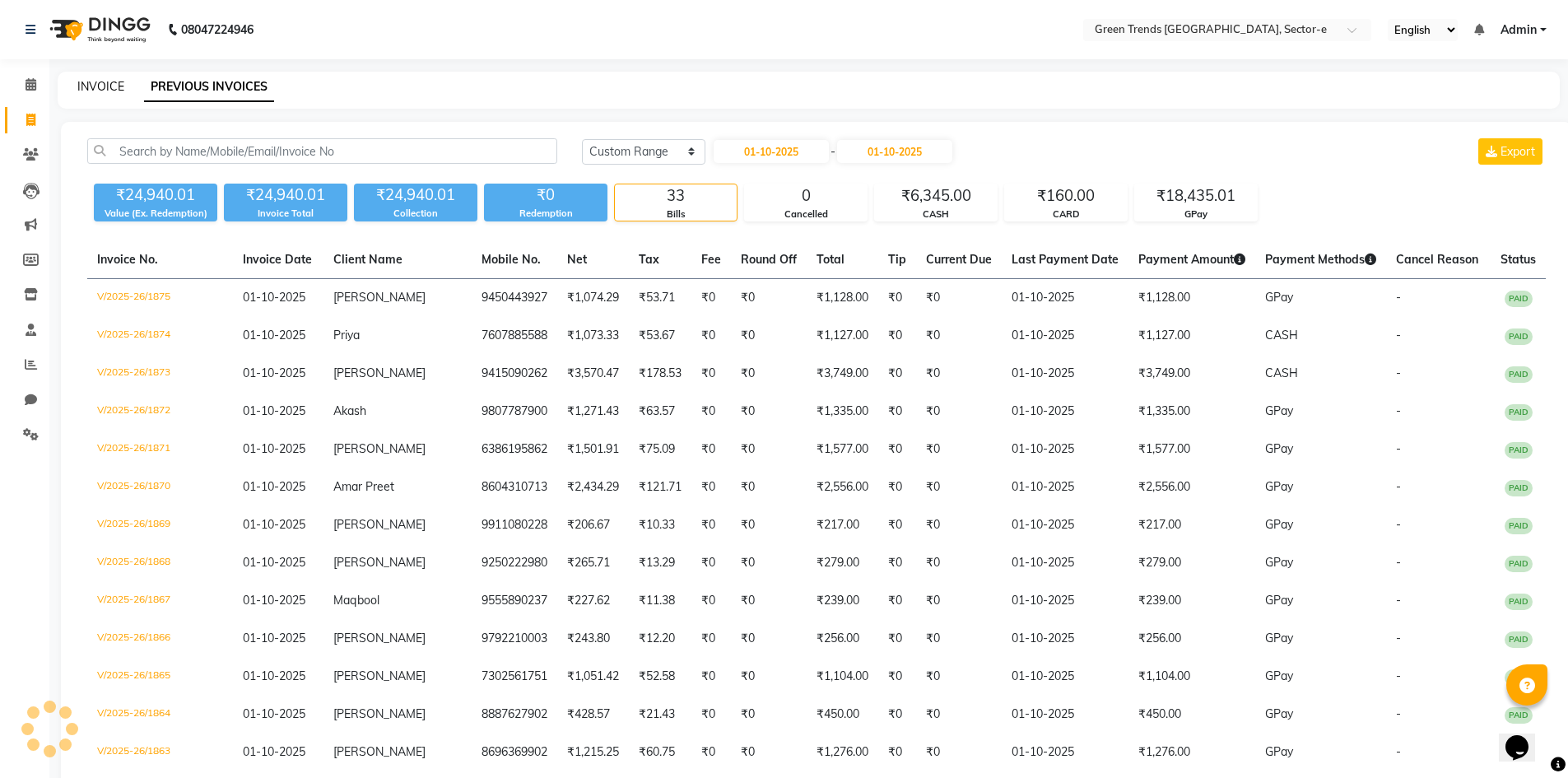
click at [105, 84] on link "INVOICE" at bounding box center [100, 87] width 47 height 15
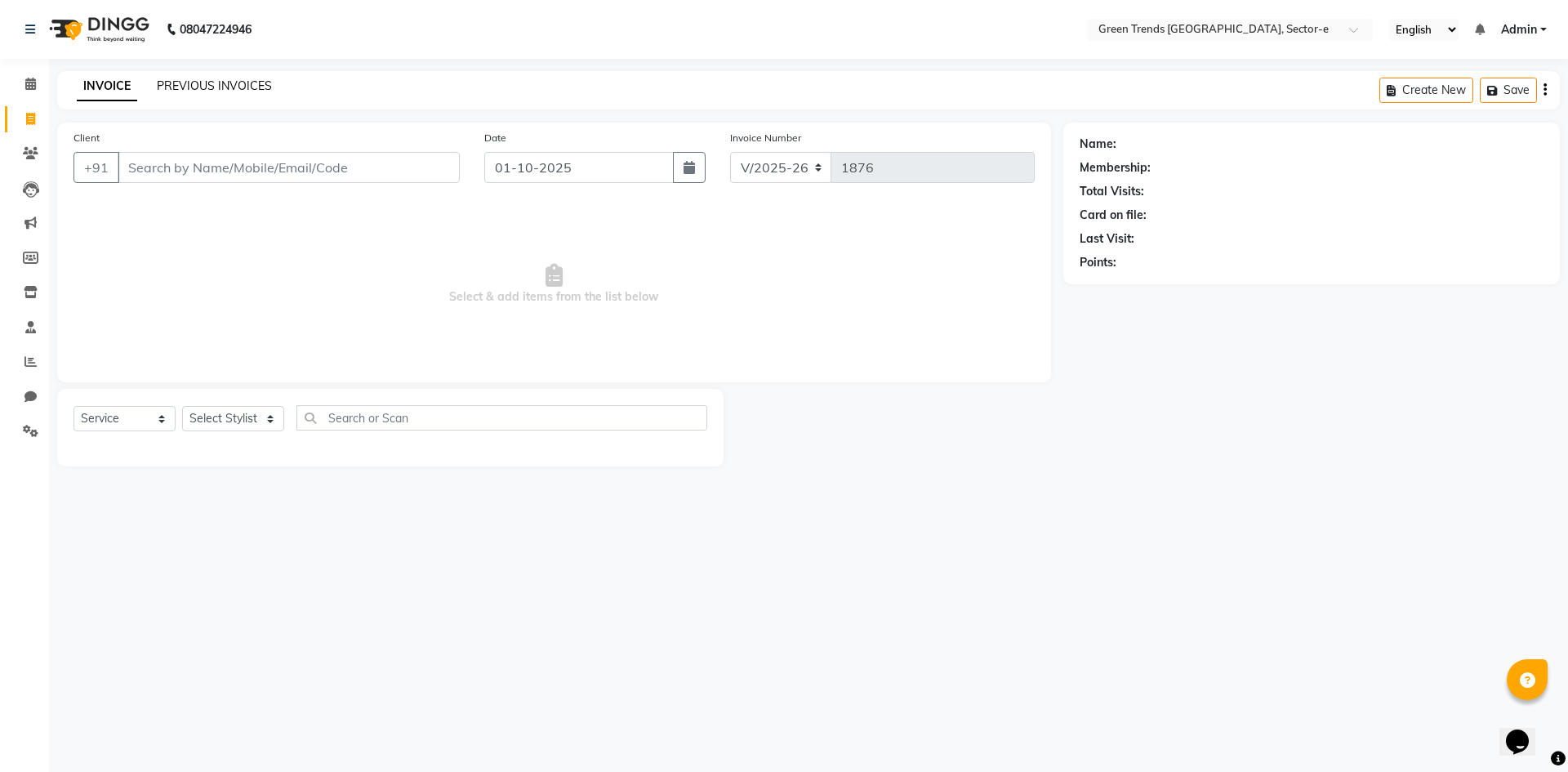
click at [200, 84] on link "PREVIOUS INVOICES" at bounding box center [214, 86] width 115 height 15
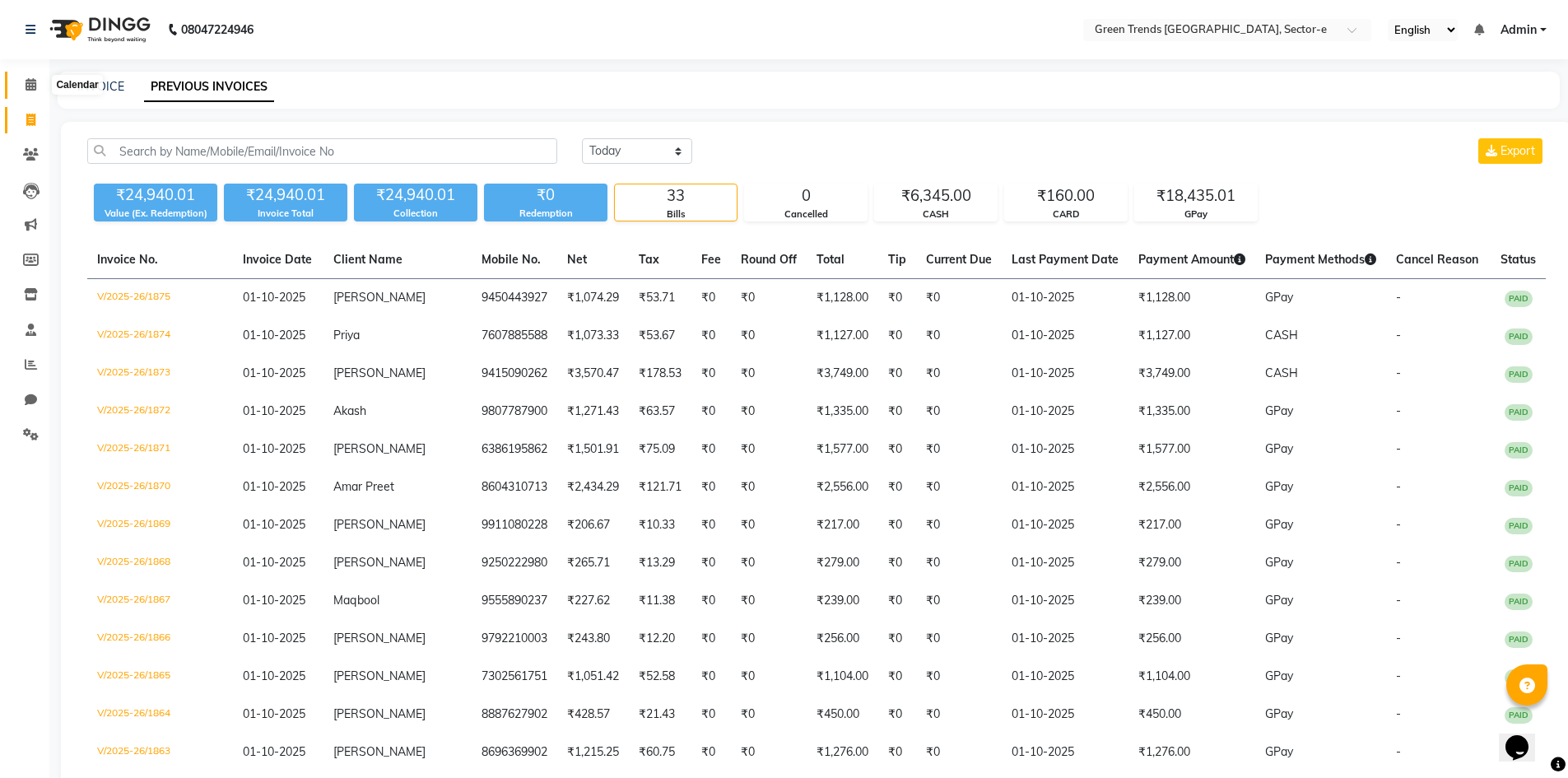
click at [30, 81] on icon at bounding box center [30, 84] width 10 height 12
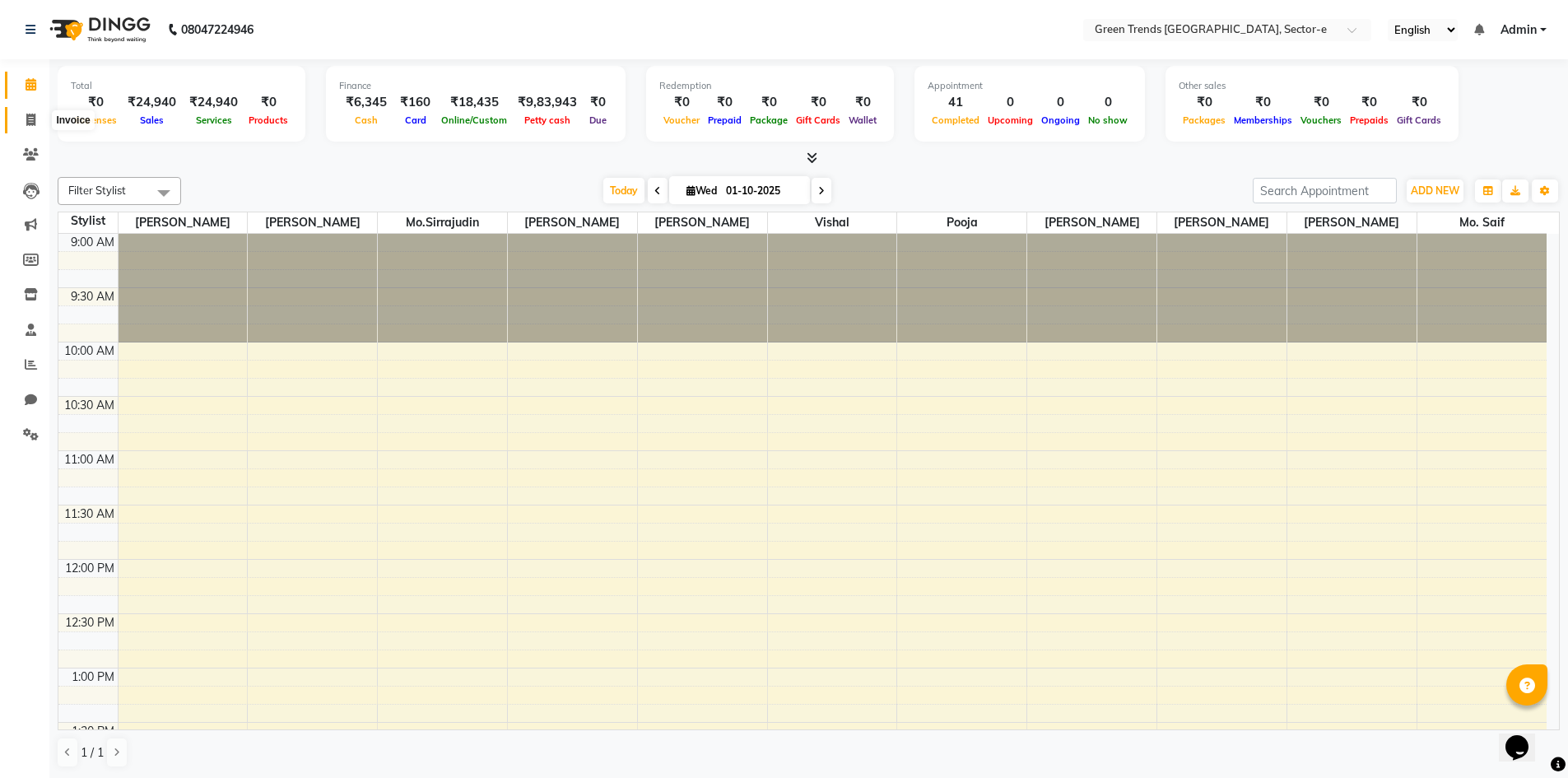
click at [27, 118] on icon at bounding box center [31, 119] width 10 height 12
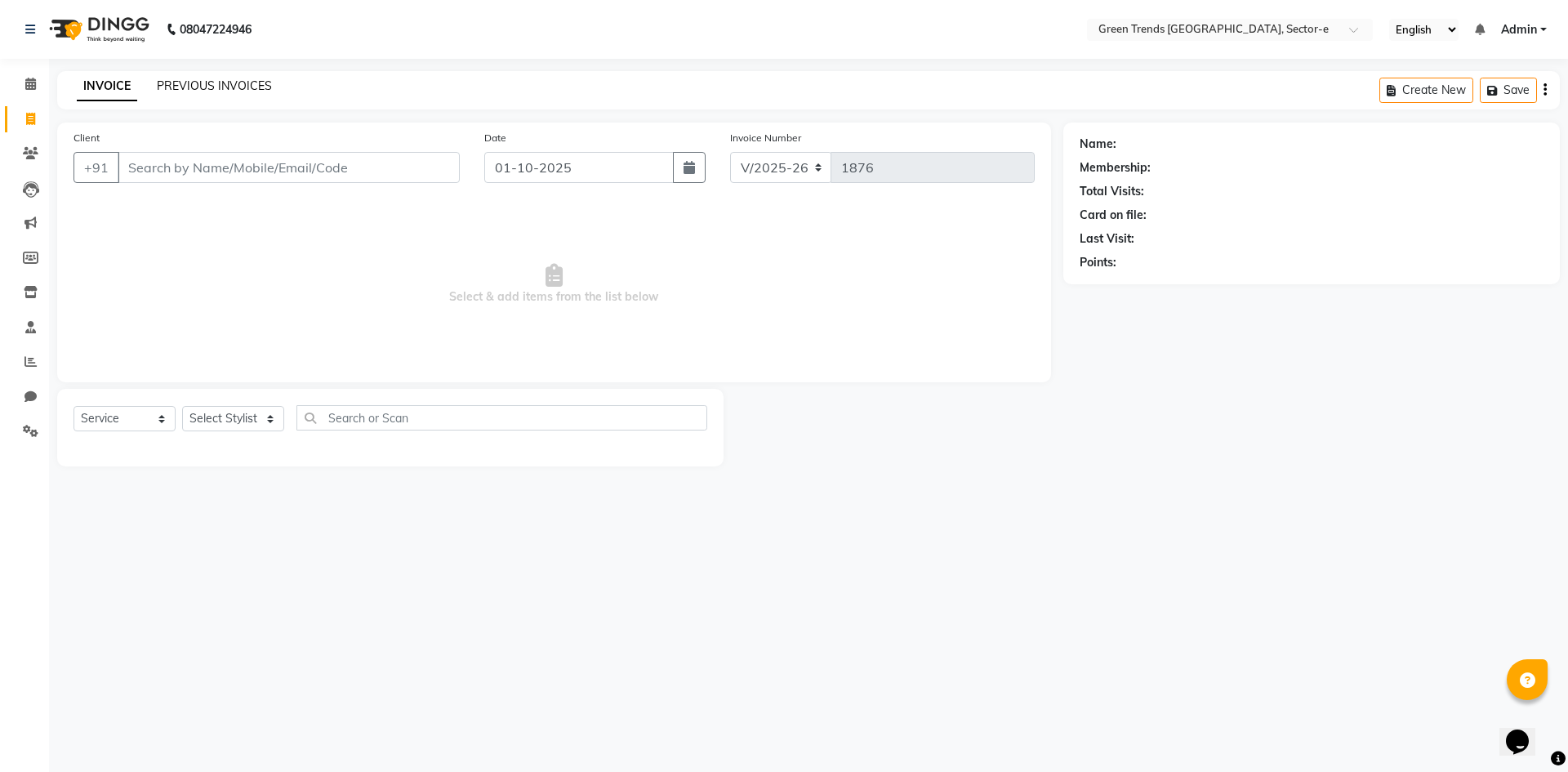
click at [233, 83] on link "PREVIOUS INVOICES" at bounding box center [214, 86] width 115 height 15
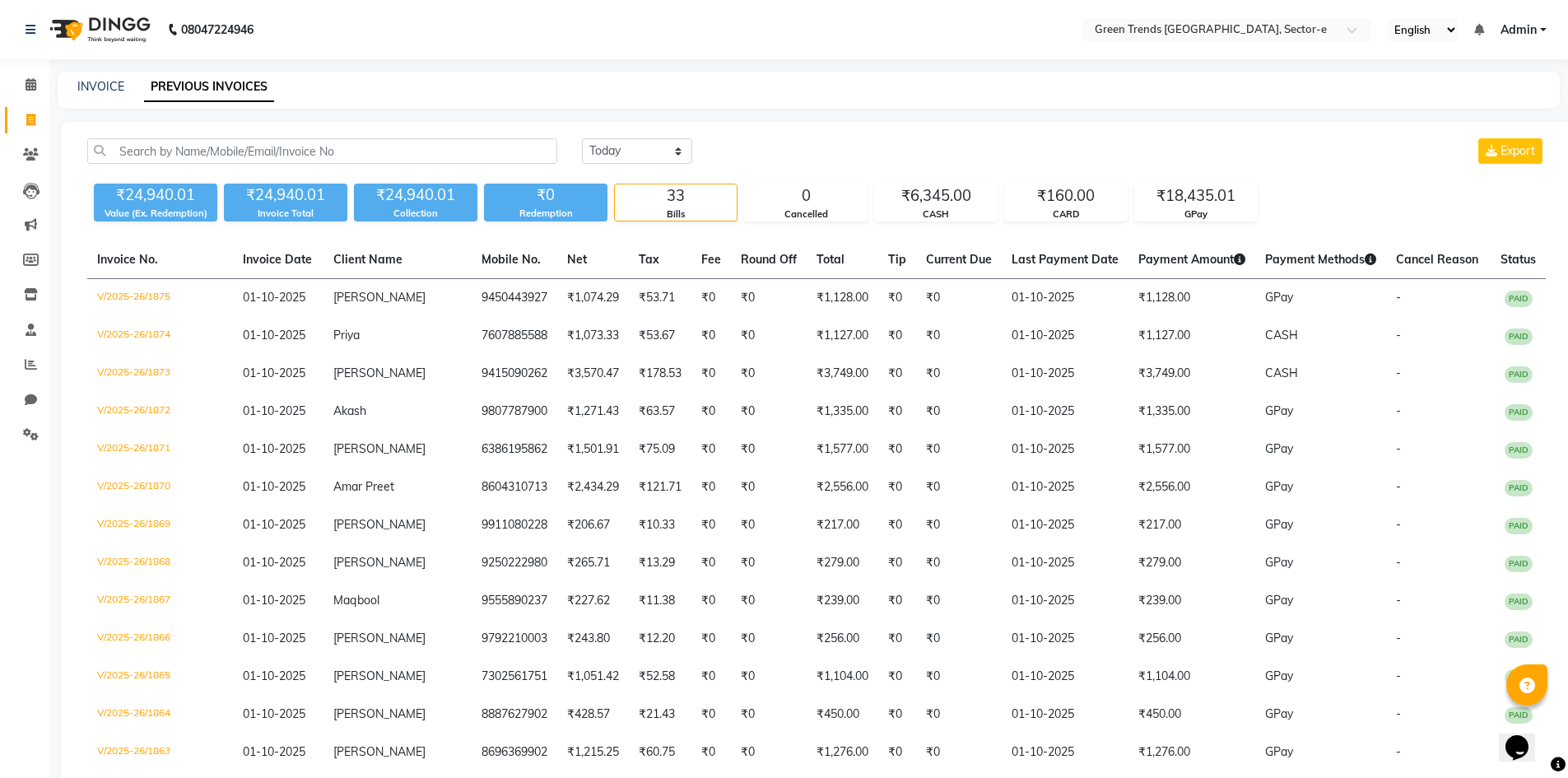
click at [1537, 27] on span "Admin" at bounding box center [1519, 30] width 36 height 17
click at [1464, 117] on link "Sign out" at bounding box center [1462, 113] width 150 height 26
